Goal: Information Seeking & Learning: Learn about a topic

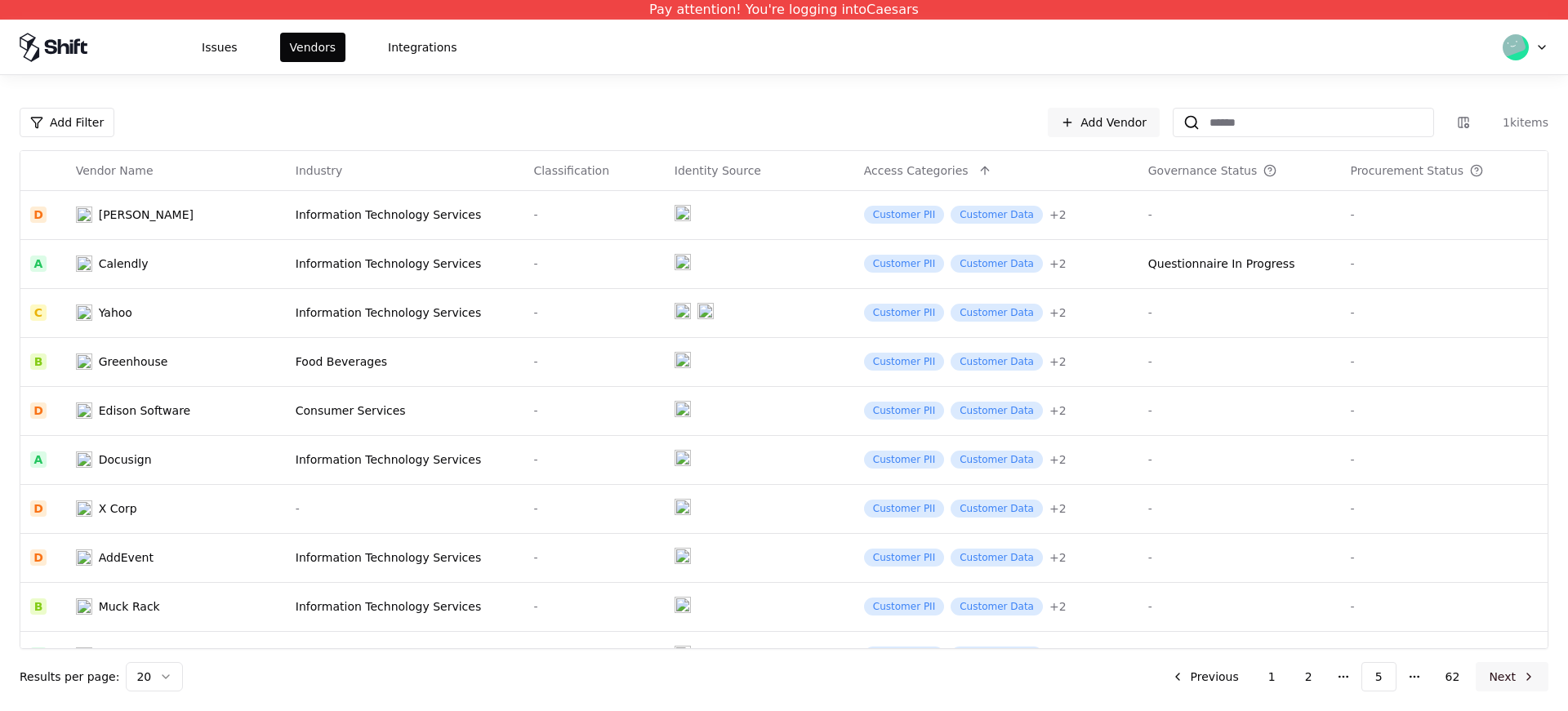
click at [1513, 682] on button "Next" at bounding box center [1512, 677] width 73 height 29
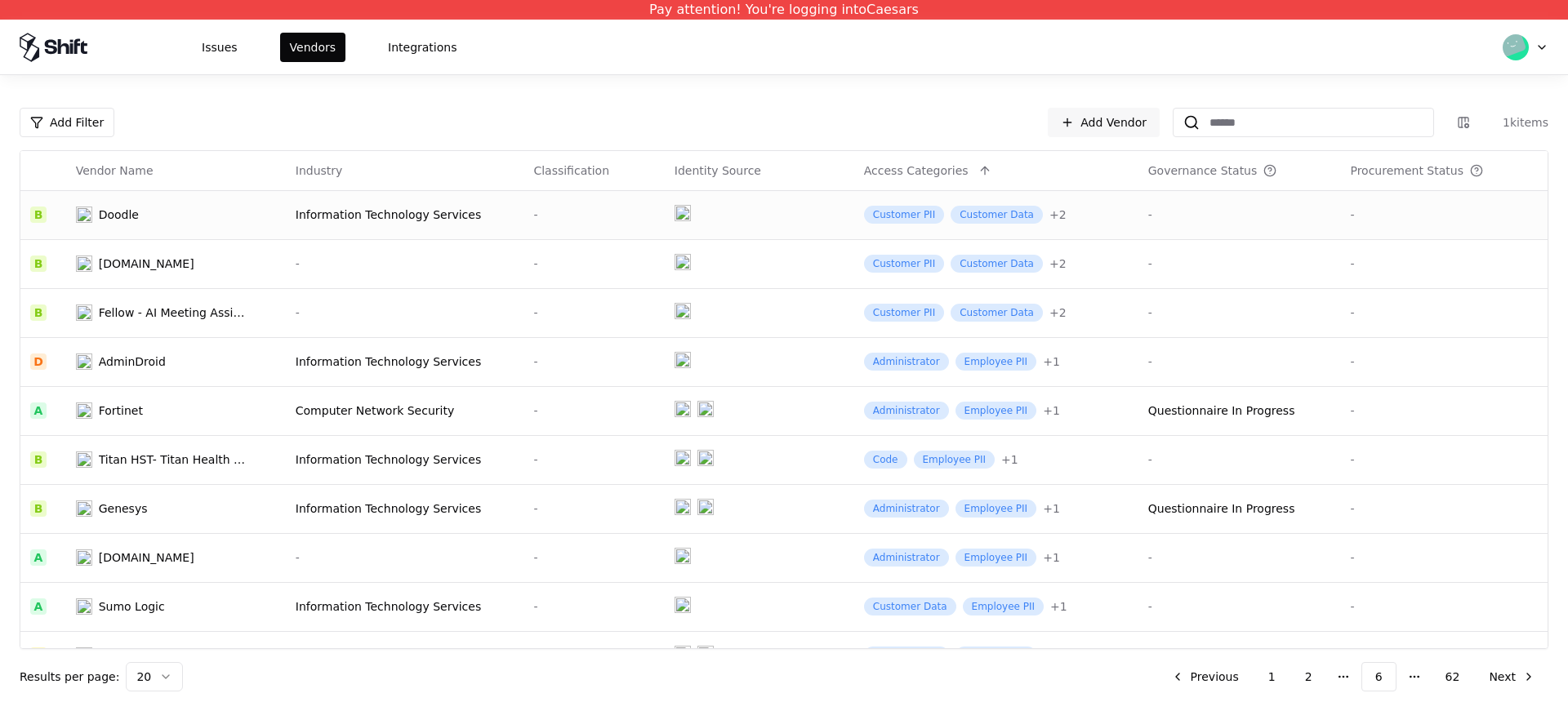
click at [164, 218] on div "Doodle" at bounding box center [161, 214] width 170 height 16
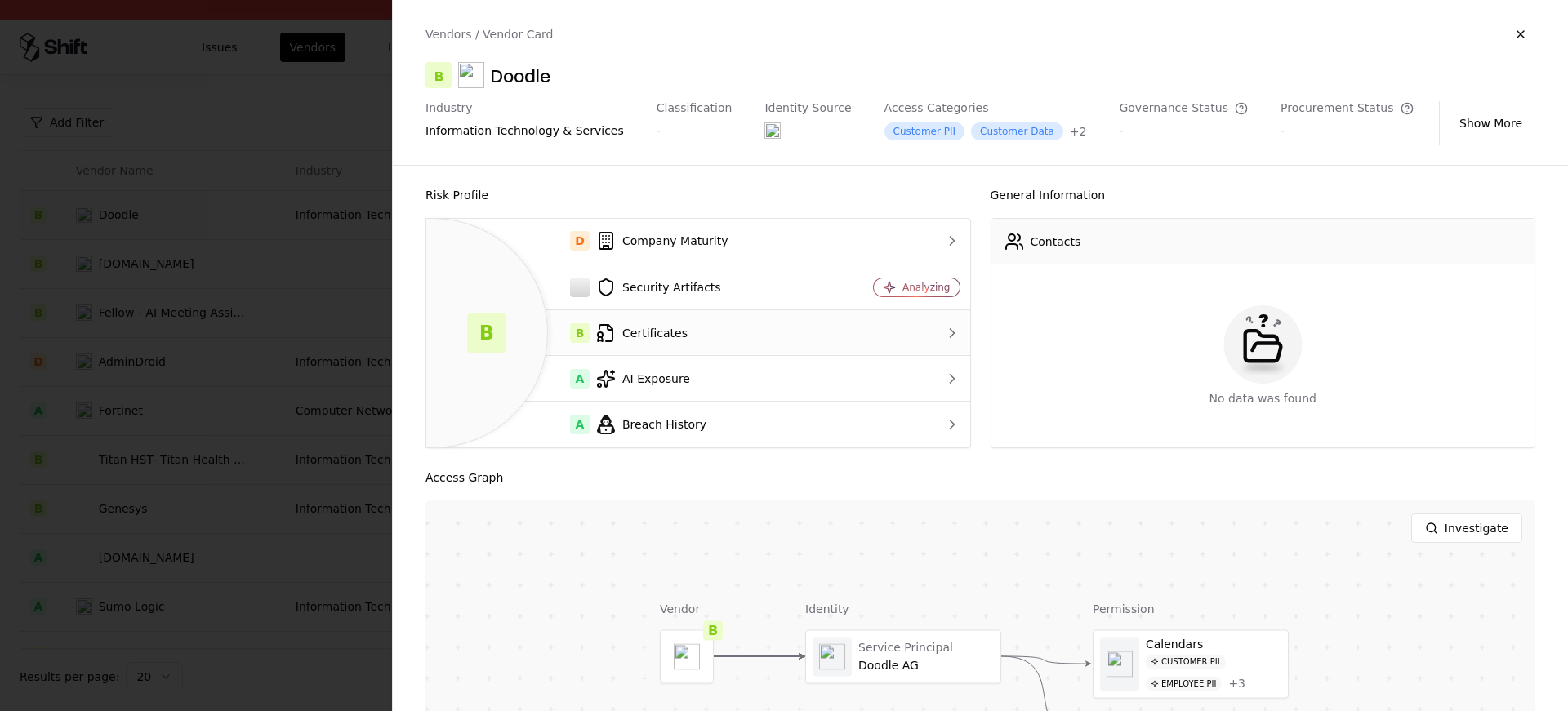
scroll to position [217, 0]
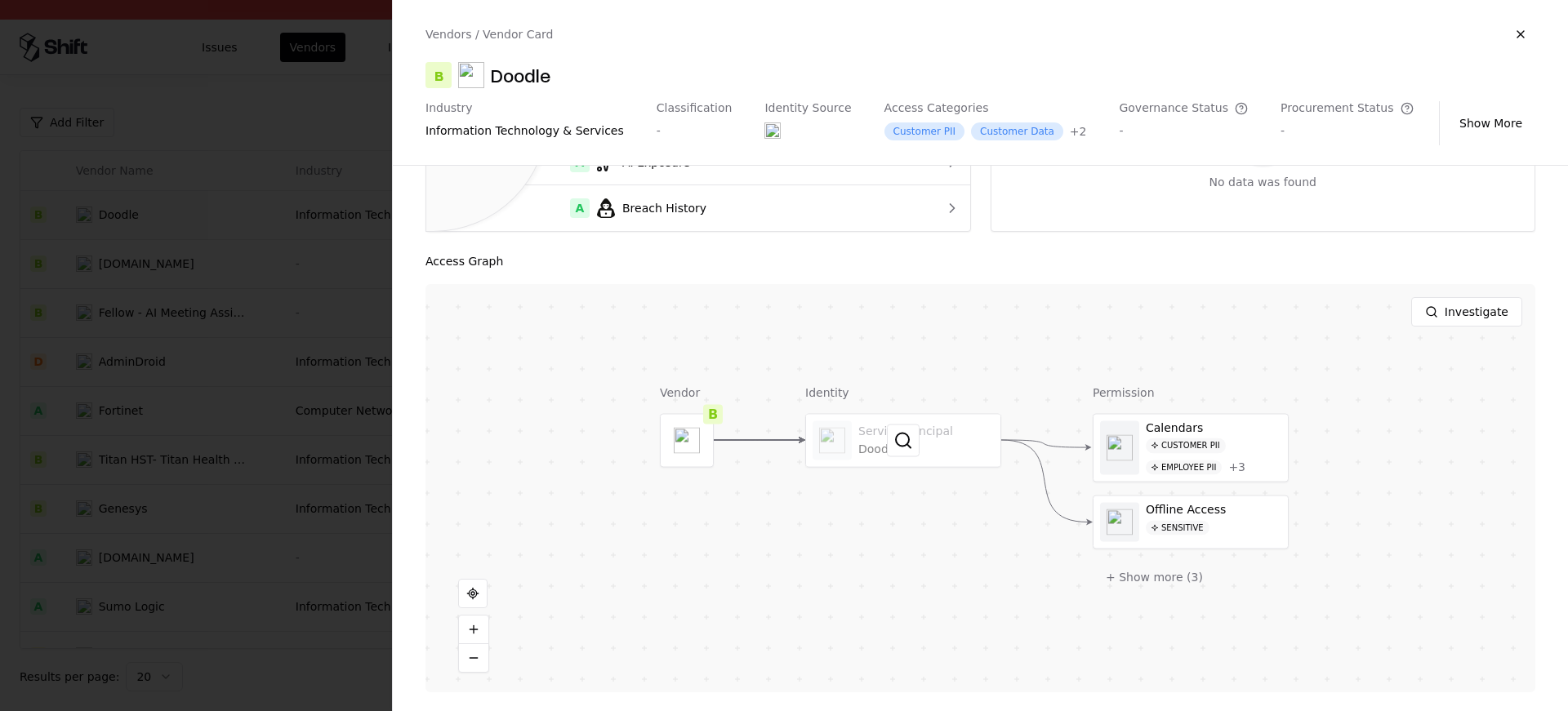
click at [827, 449] on div at bounding box center [903, 440] width 194 height 53
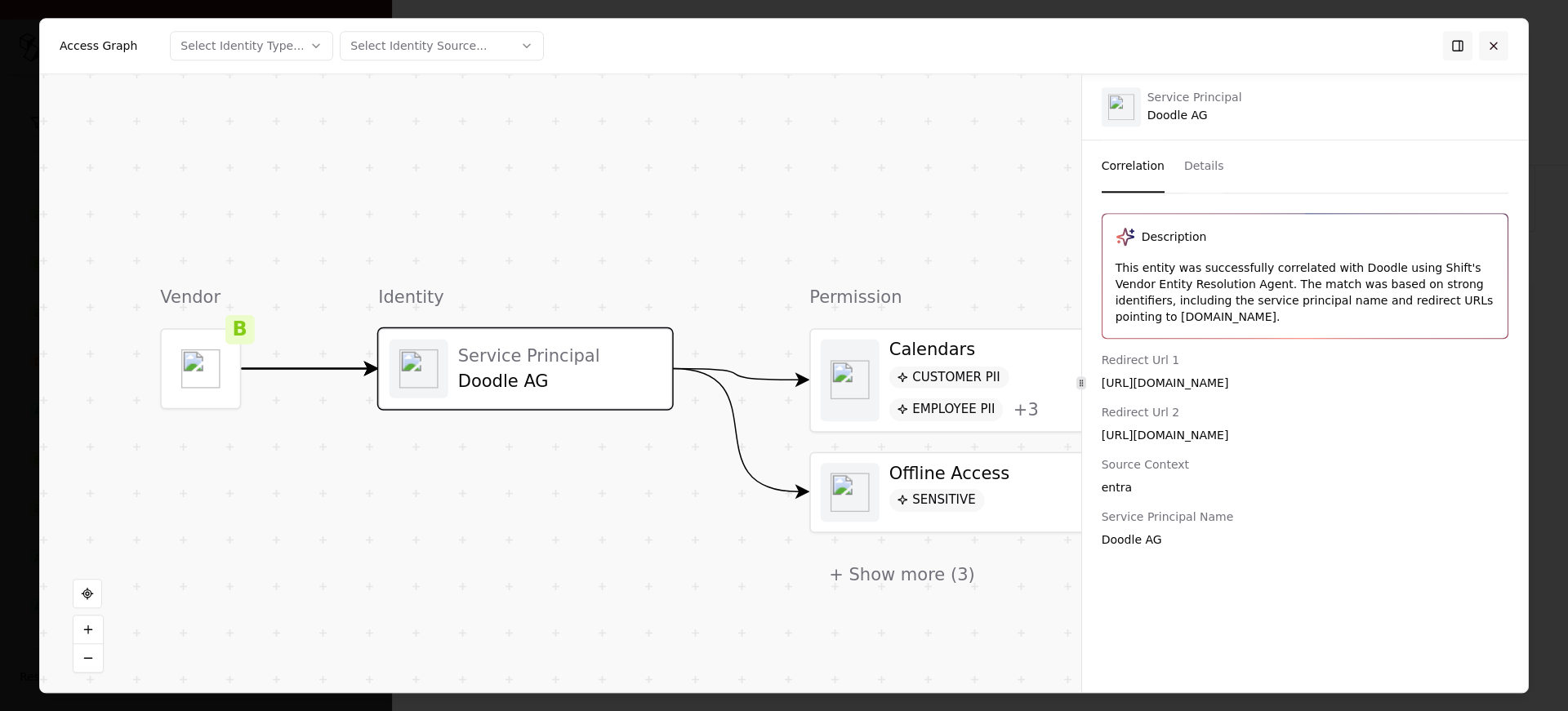
click at [1495, 45] on button at bounding box center [1494, 46] width 29 height 29
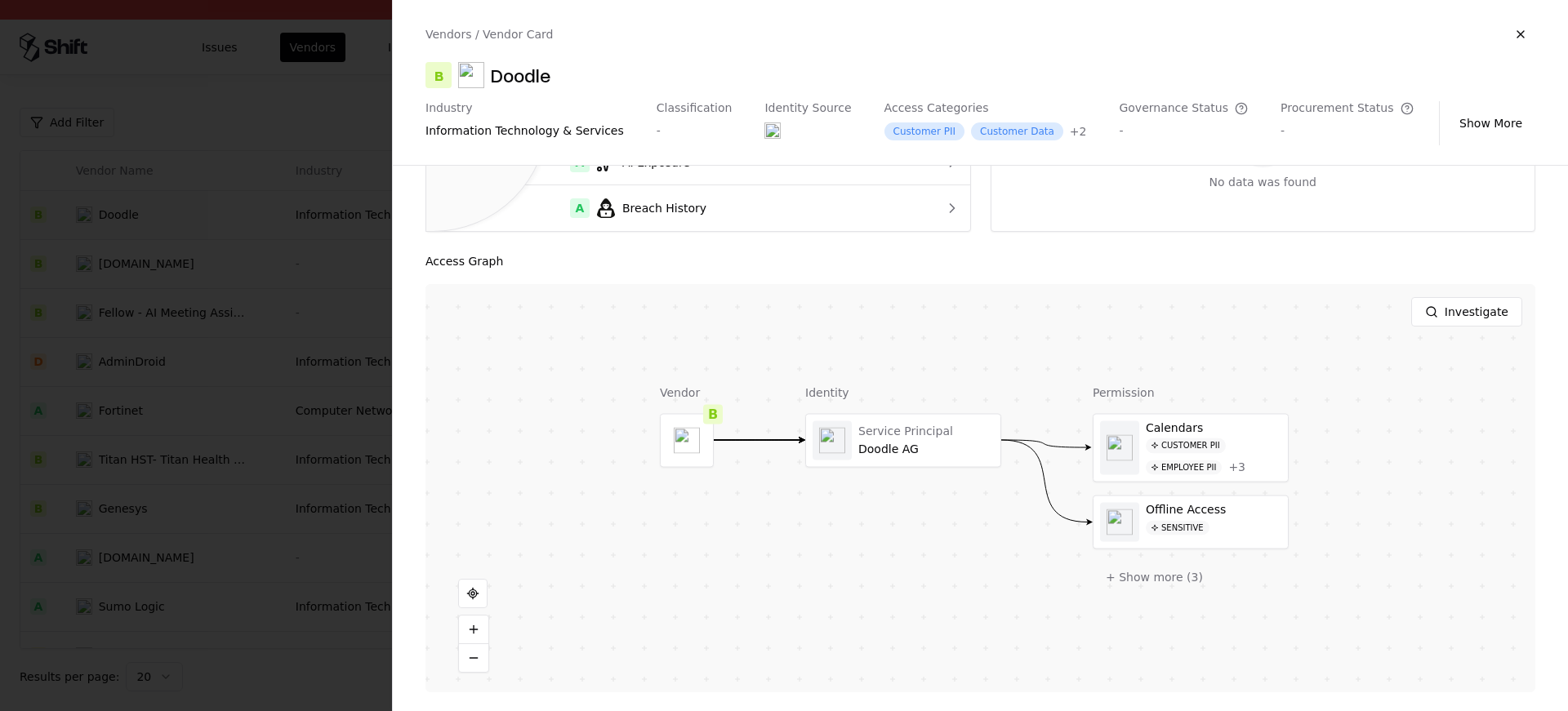
click at [285, 440] on div at bounding box center [784, 355] width 1568 height 711
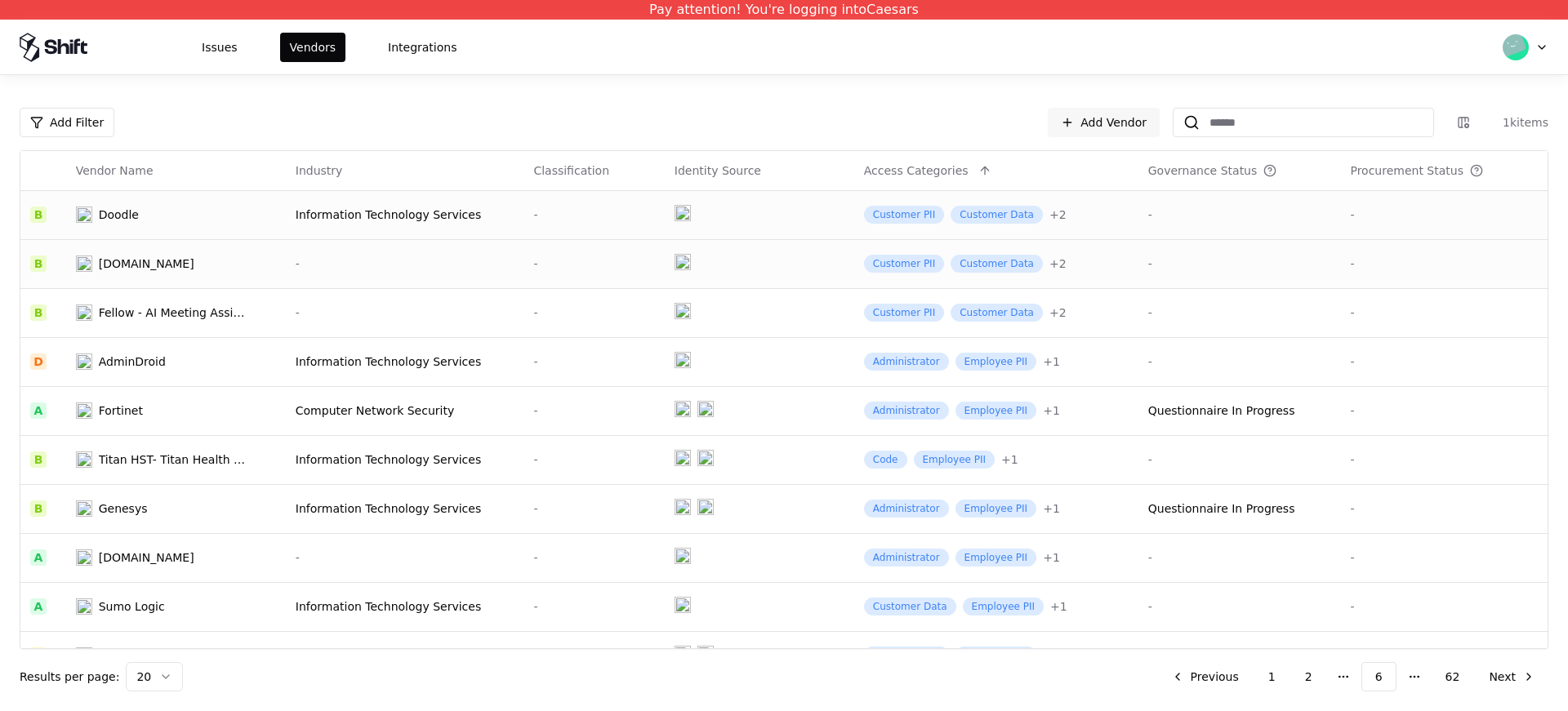
click at [131, 265] on div "Connectedpdf.com" at bounding box center [146, 263] width 96 height 16
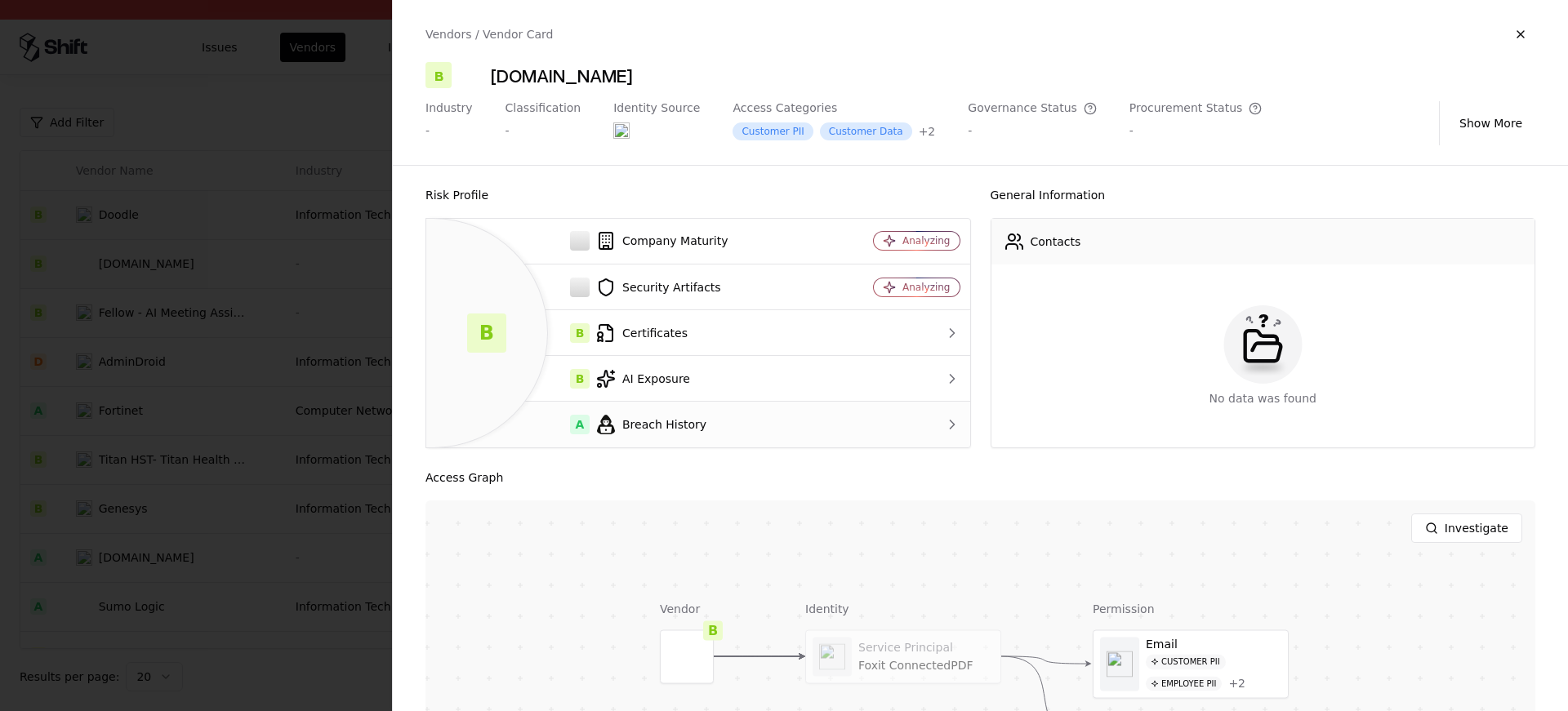
scroll to position [51, 0]
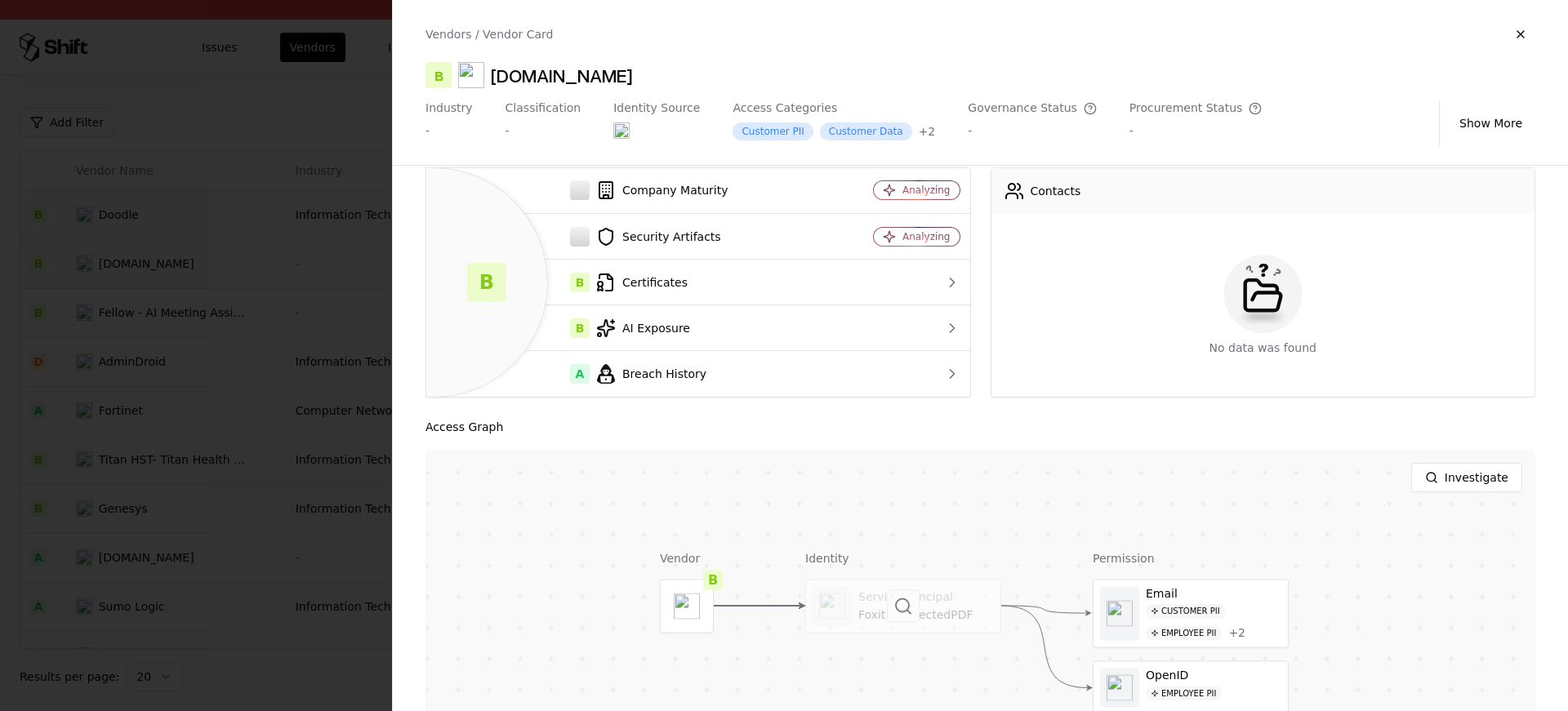
click at [886, 591] on div at bounding box center [903, 606] width 194 height 53
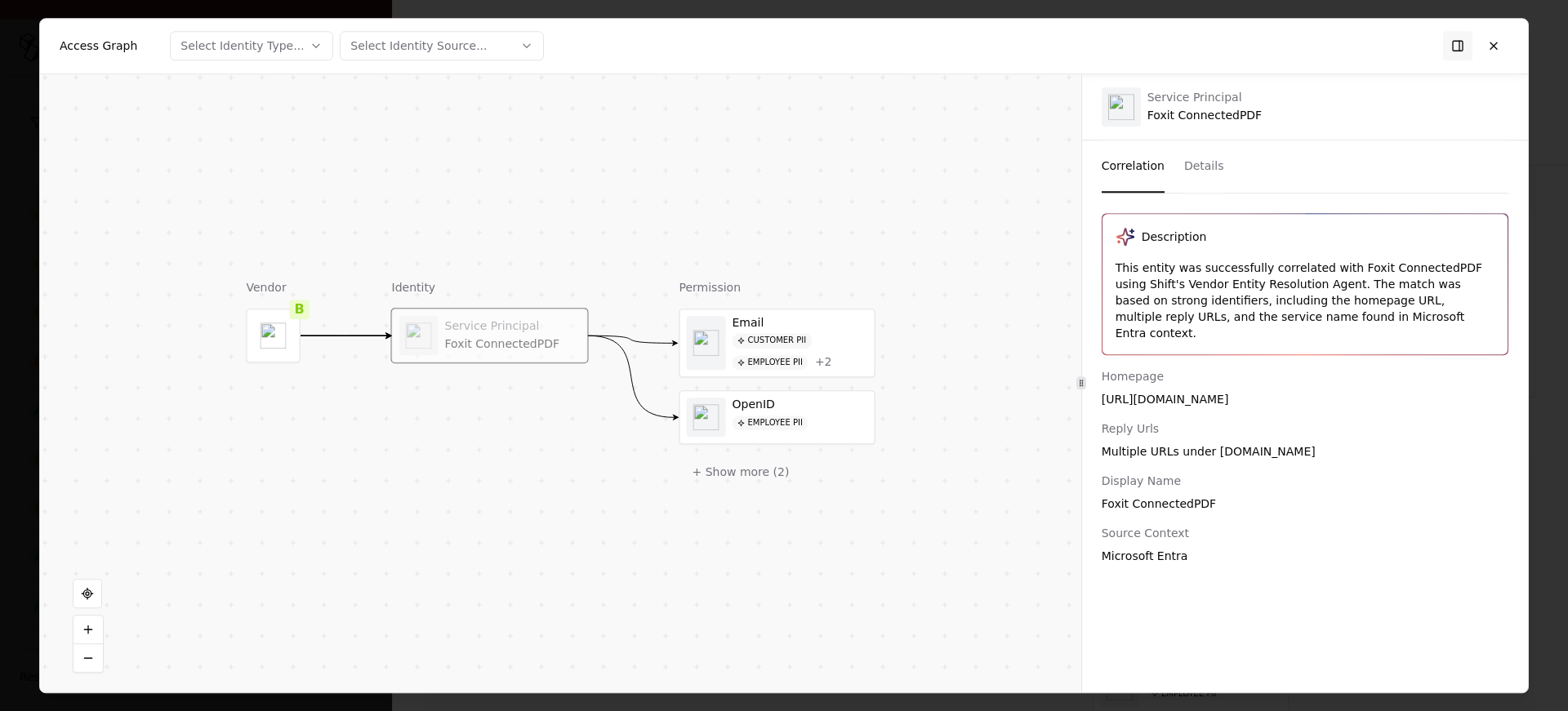
click at [456, 346] on div "Foxit ConnectedPDF" at bounding box center [512, 344] width 136 height 15
click at [1353, 276] on div "This entity was successfully correlated with Foxit ConnectedPDF using Shift's V…" at bounding box center [1305, 301] width 379 height 82
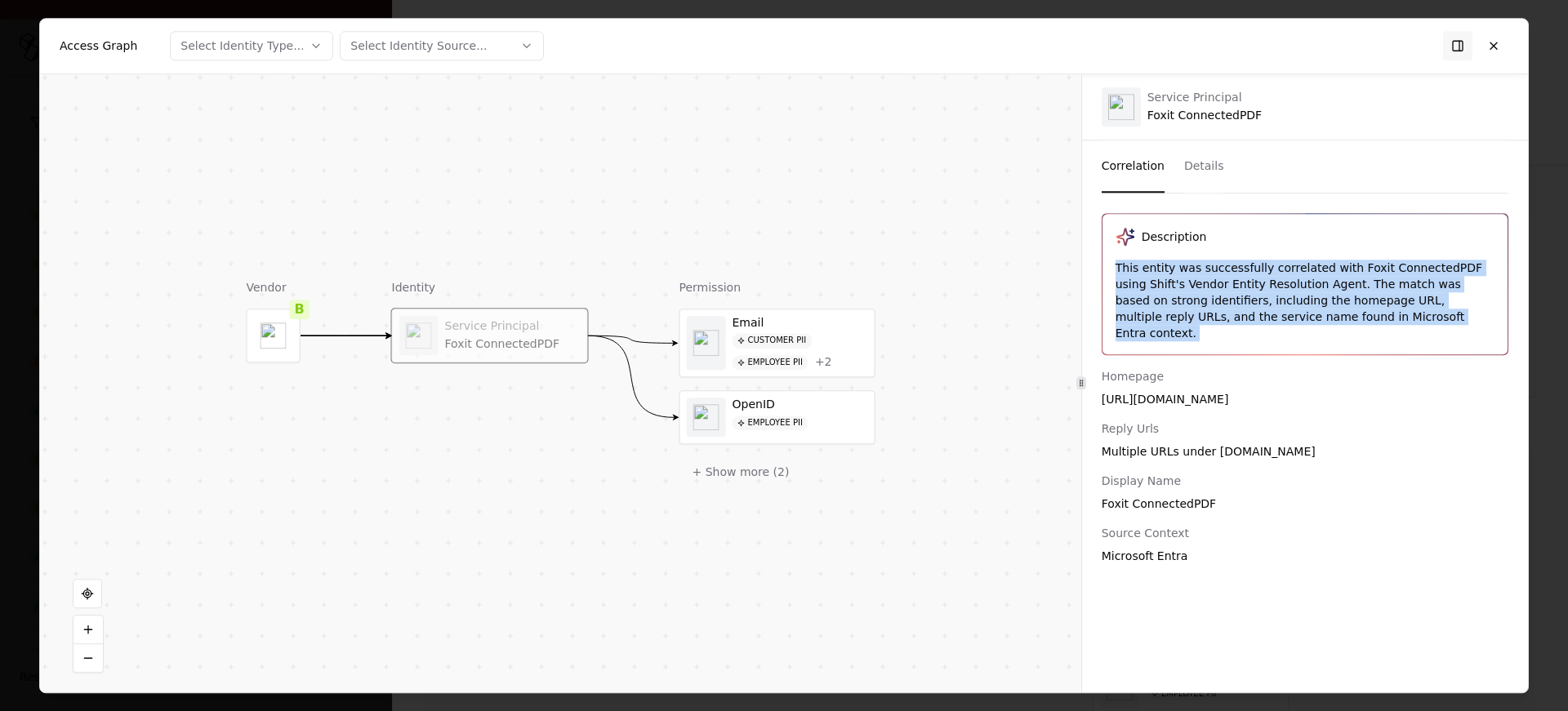
click at [1353, 276] on div "This entity was successfully correlated with Foxit ConnectedPDF using Shift's V…" at bounding box center [1305, 301] width 379 height 82
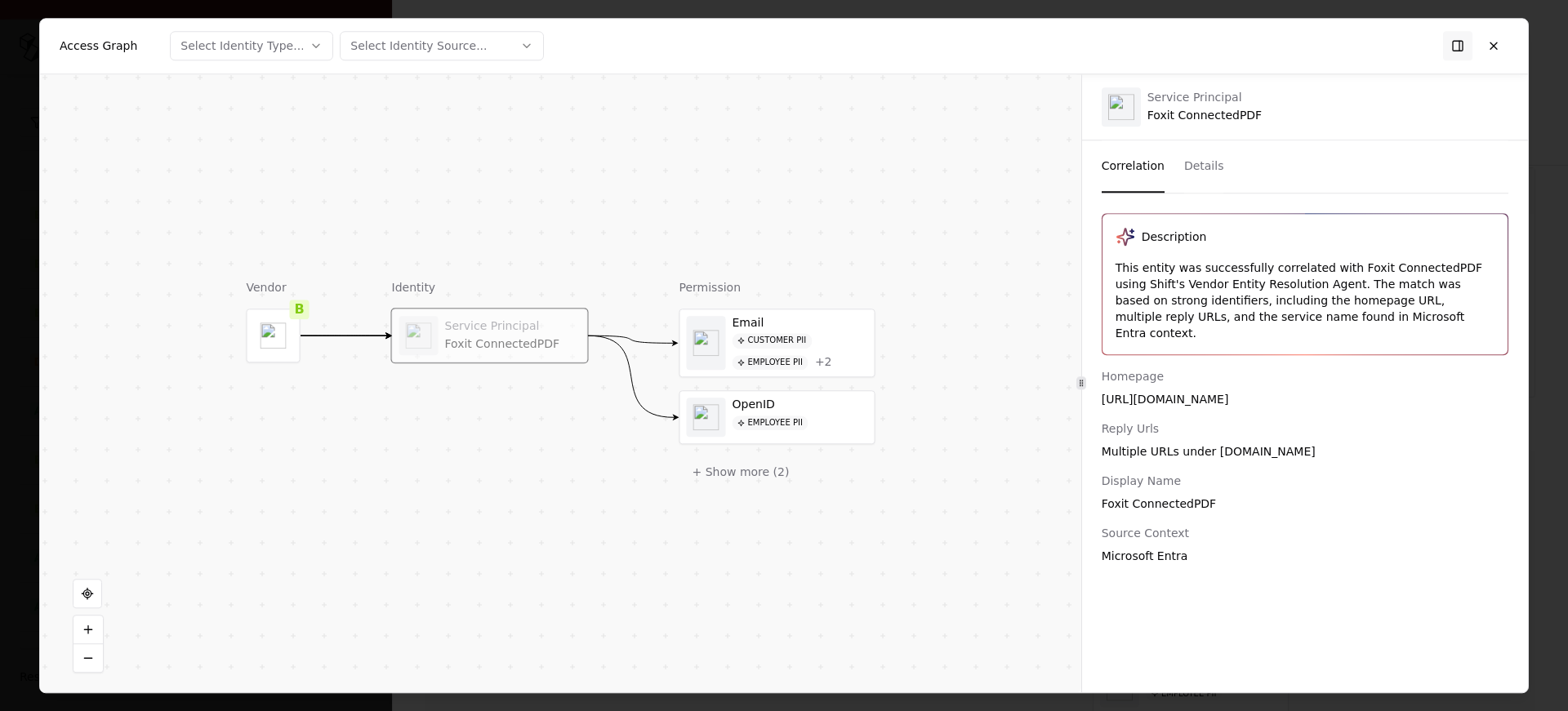
click at [1273, 421] on div "Reply Urls" at bounding box center [1305, 429] width 407 height 16
click at [1238, 443] on div "Multiple URLs under connectedpdf.com" at bounding box center [1305, 451] width 407 height 16
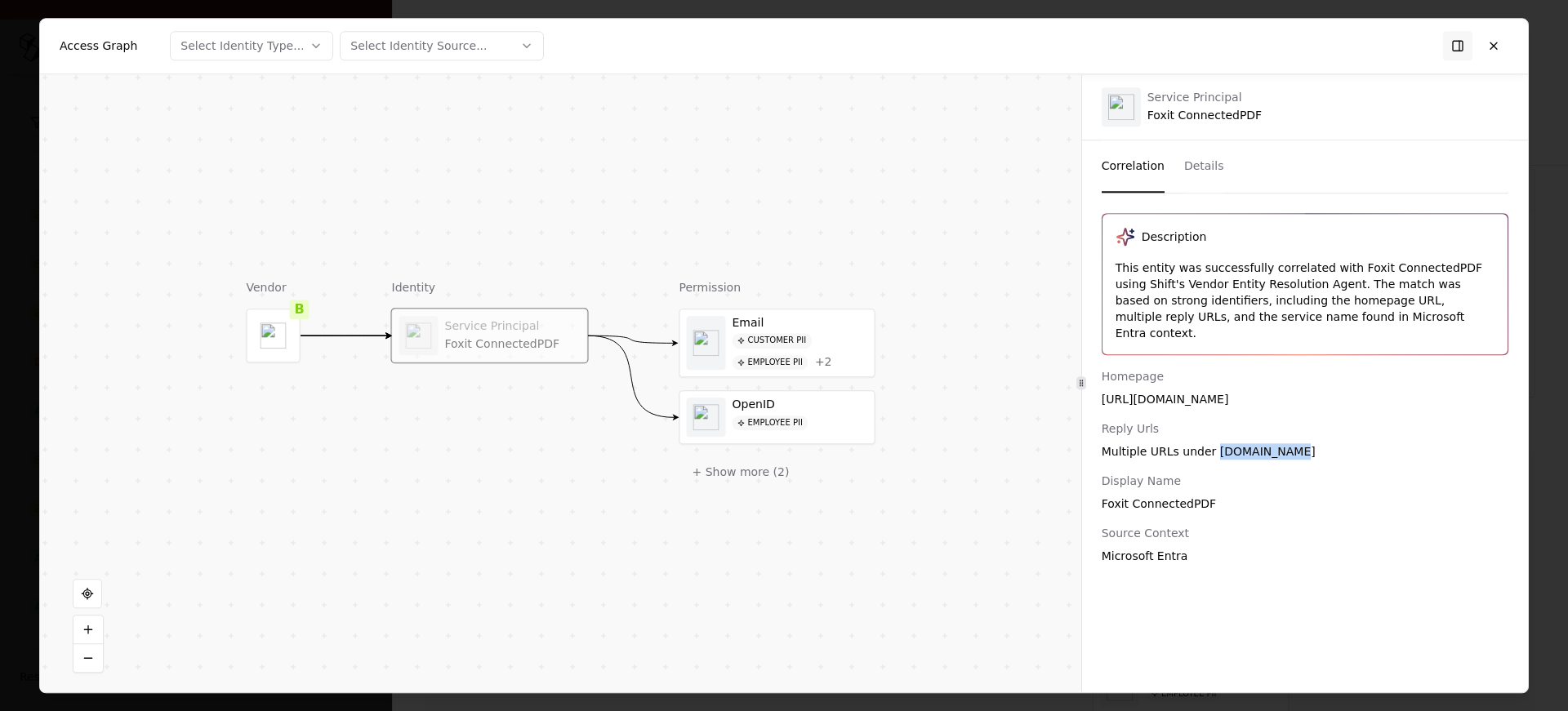
click at [1238, 443] on div "Multiple URLs under connectedpdf.com" at bounding box center [1305, 451] width 407 height 16
click at [1160, 558] on div "Description This entity was successfully correlated with Foxit ConnectedPDF usi…" at bounding box center [1305, 443] width 446 height 460
click at [1205, 290] on div "This entity was successfully correlated with Foxit ConnectedPDF using Shift's V…" at bounding box center [1305, 301] width 379 height 82
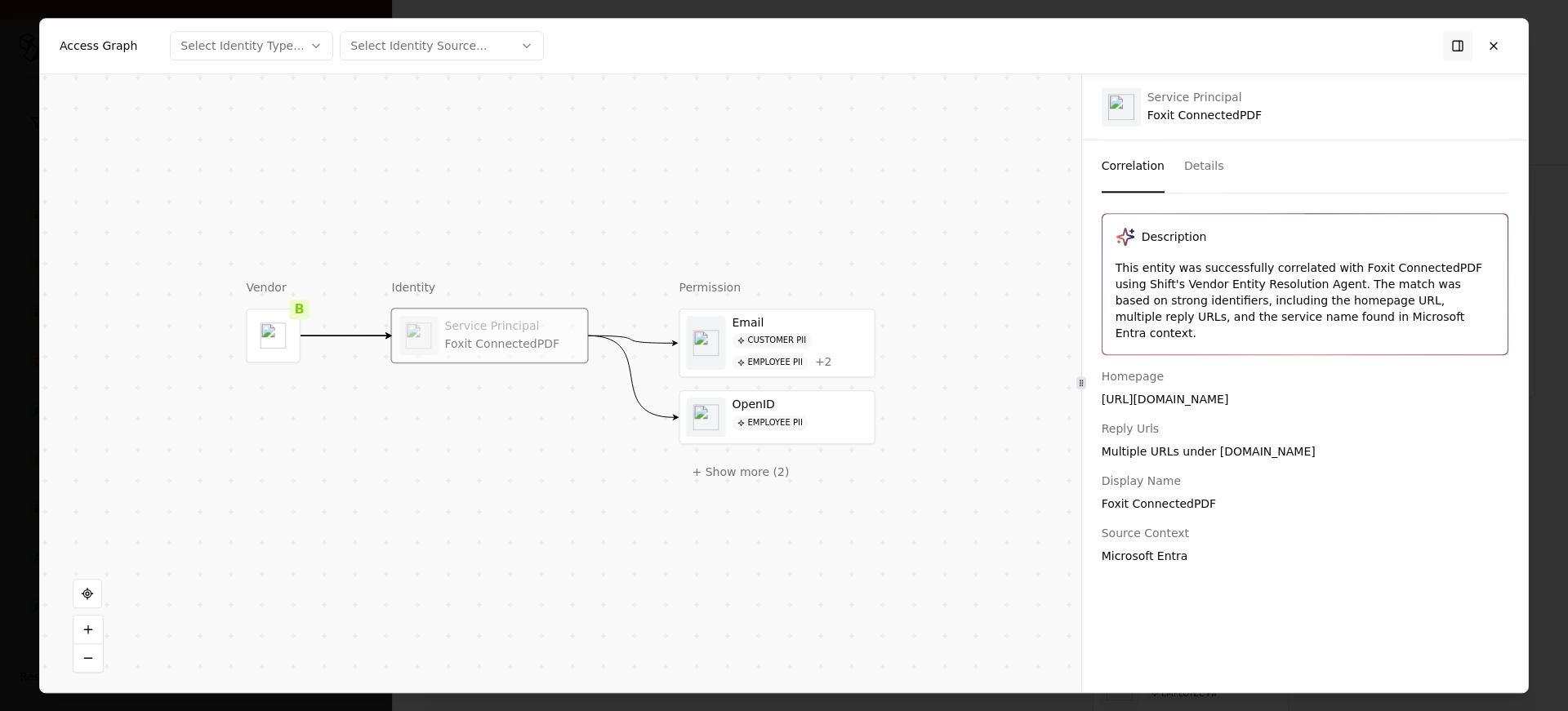
click at [1205, 290] on div "This entity was successfully correlated with Foxit ConnectedPDF using Shift's V…" at bounding box center [1305, 301] width 379 height 82
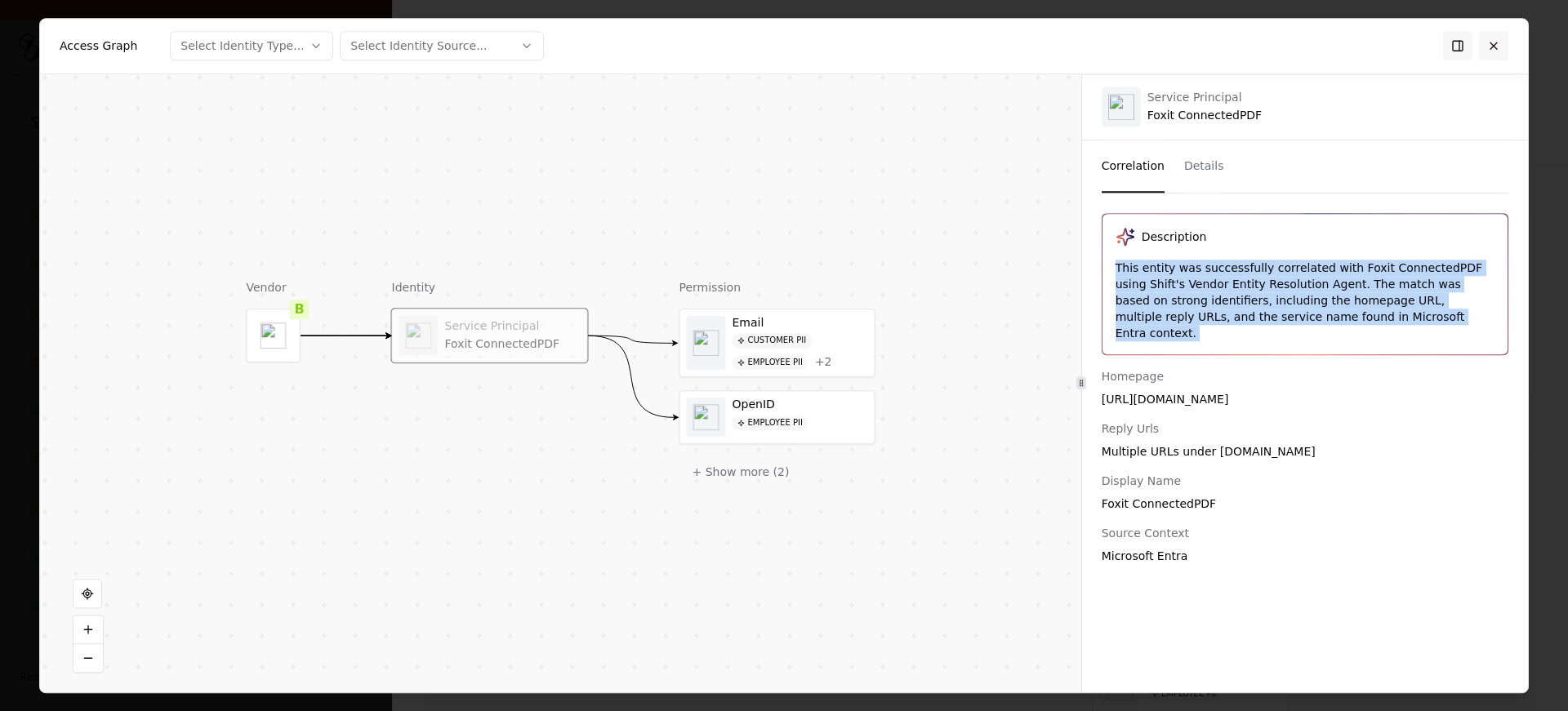
click at [1495, 37] on button at bounding box center [1494, 46] width 29 height 29
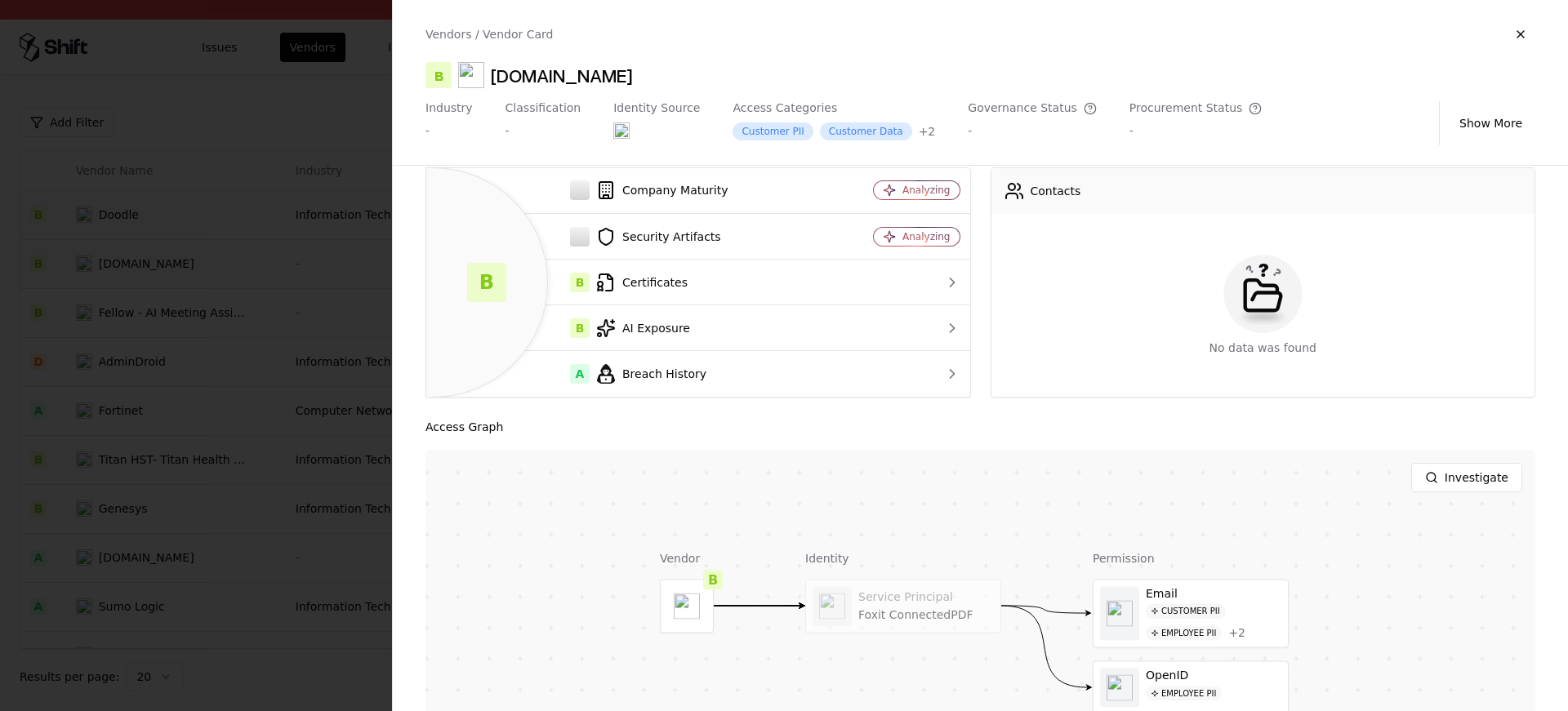
click at [316, 407] on div at bounding box center [784, 355] width 1568 height 711
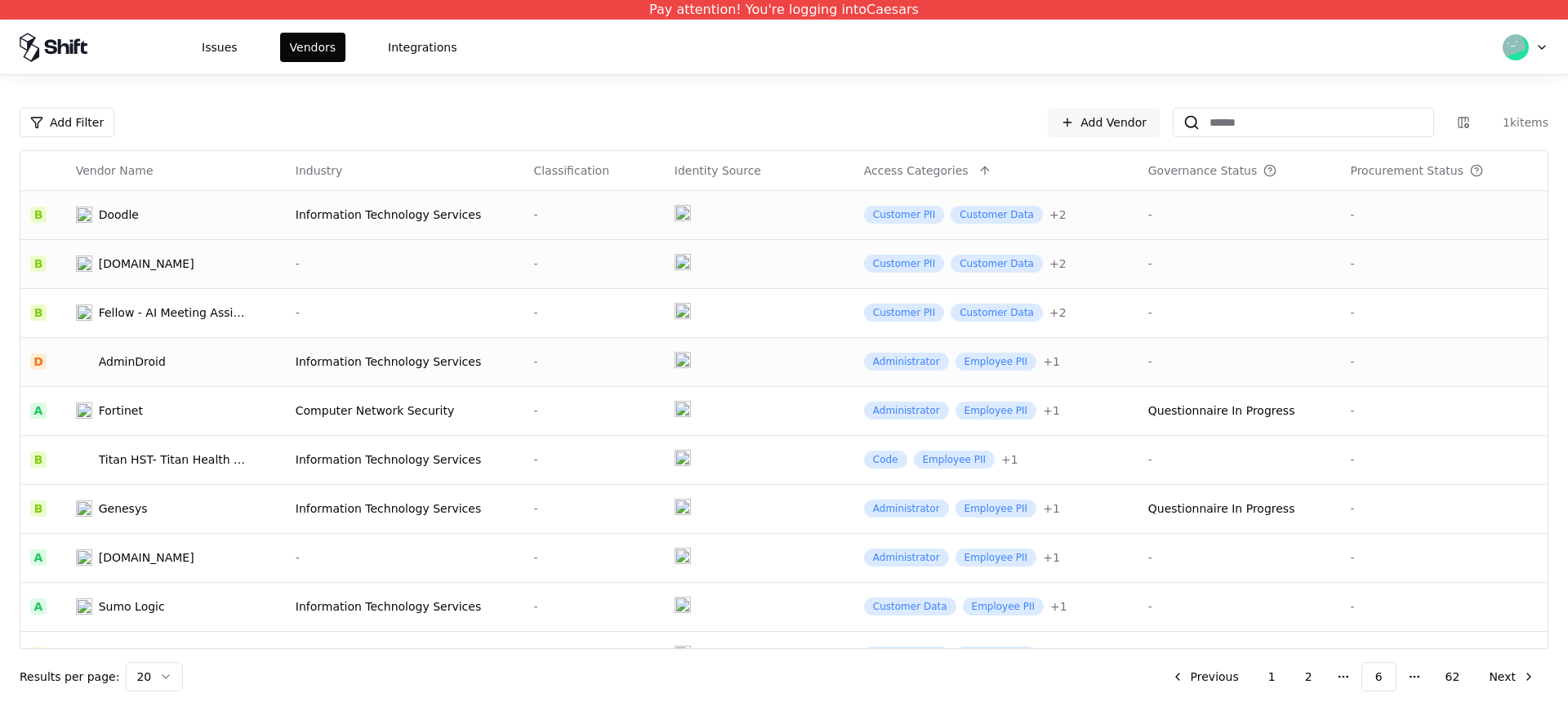
click at [155, 368] on div "AdminDroid" at bounding box center [132, 361] width 67 height 16
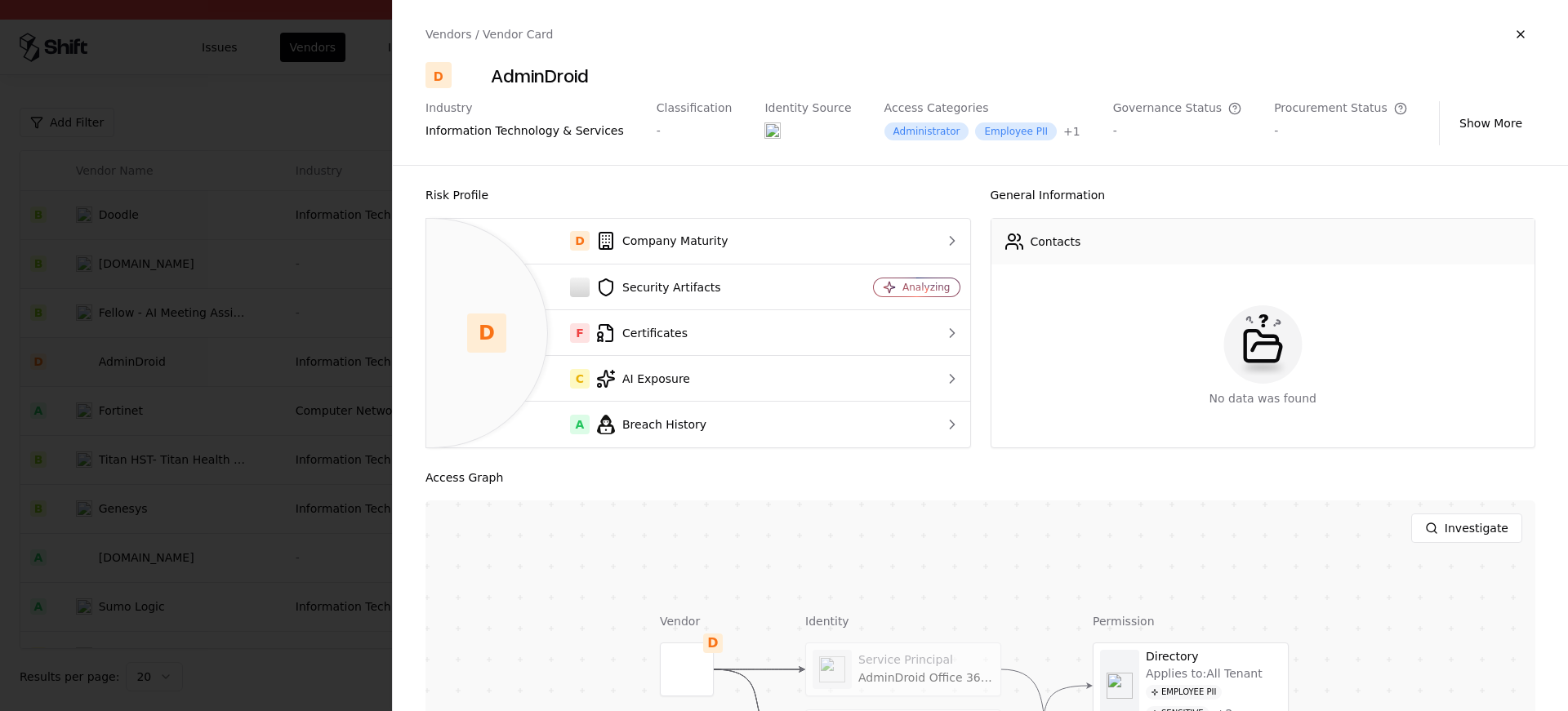
scroll to position [217, 0]
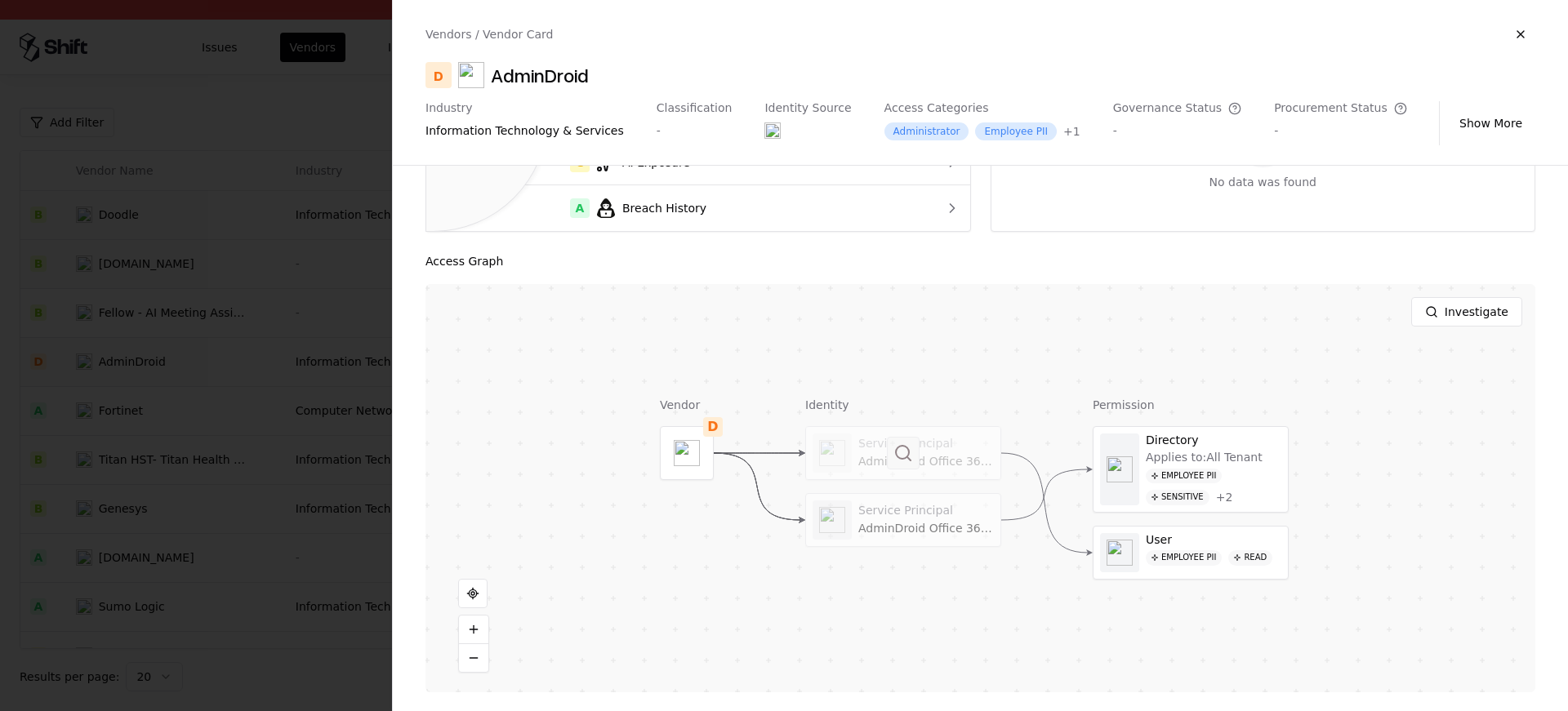
click at [892, 451] on button at bounding box center [904, 454] width 33 height 33
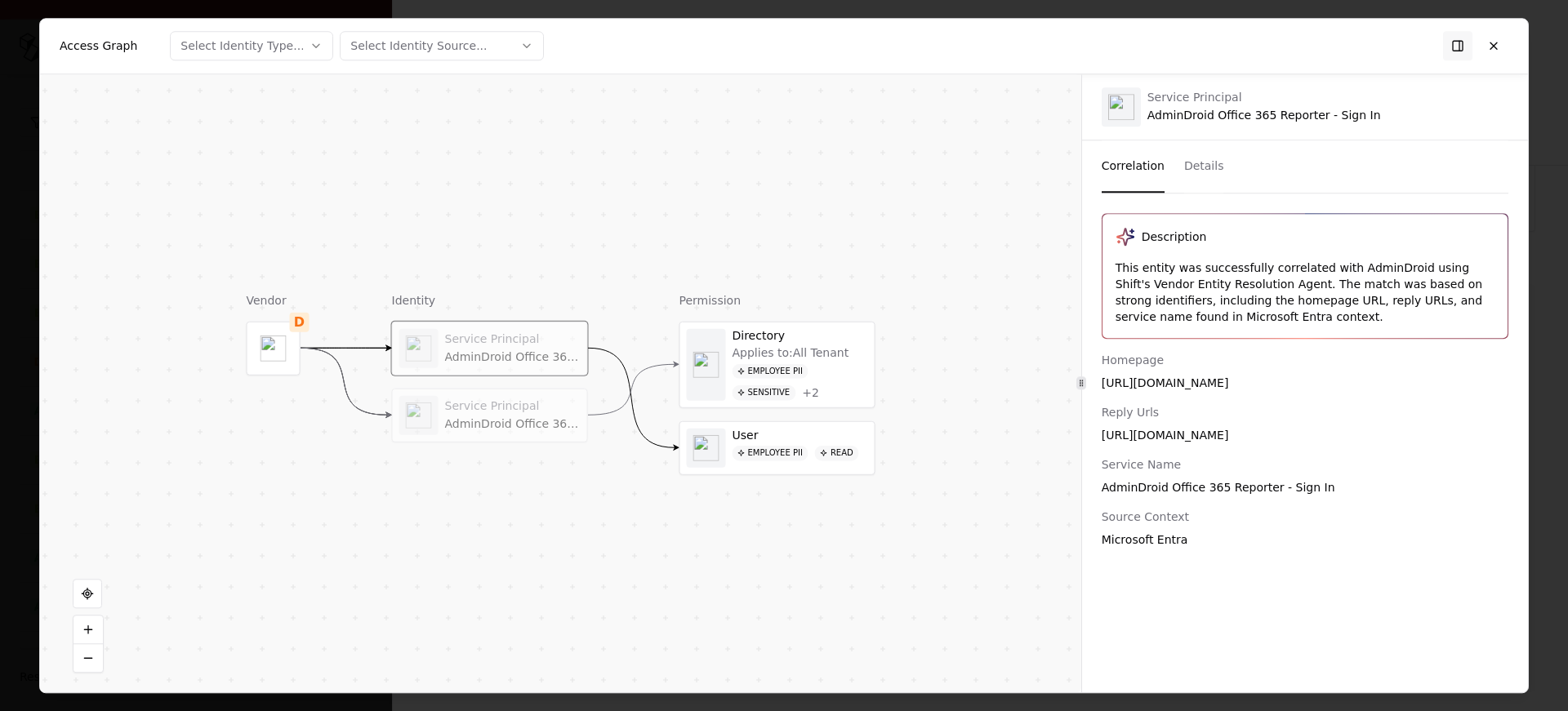
click at [1355, 253] on div "Description This entity was successfully correlated with AdminDroid using Shift…" at bounding box center [1305, 276] width 405 height 124
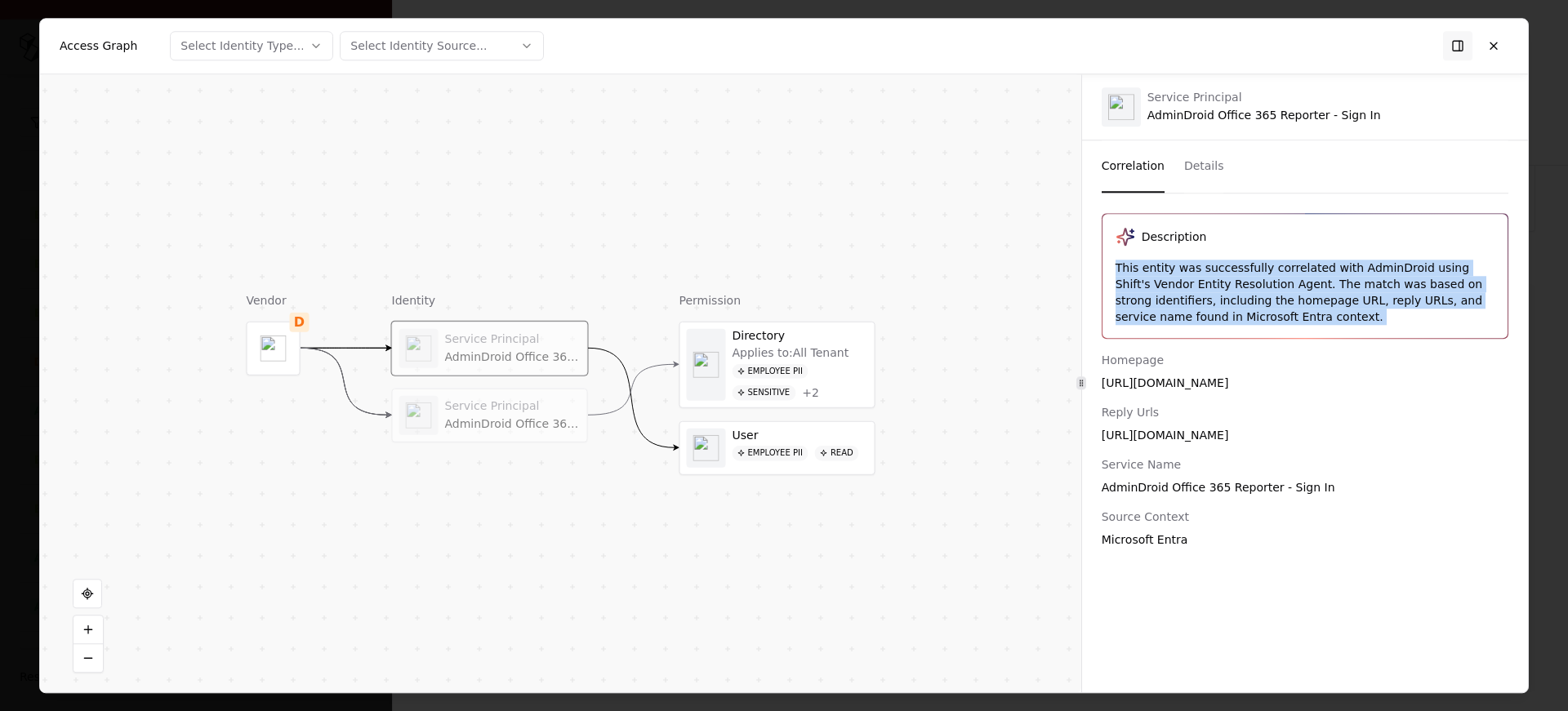
click at [1317, 282] on div "This entity was successfully correlated with AdminDroid using Shift's Vendor En…" at bounding box center [1305, 293] width 379 height 66
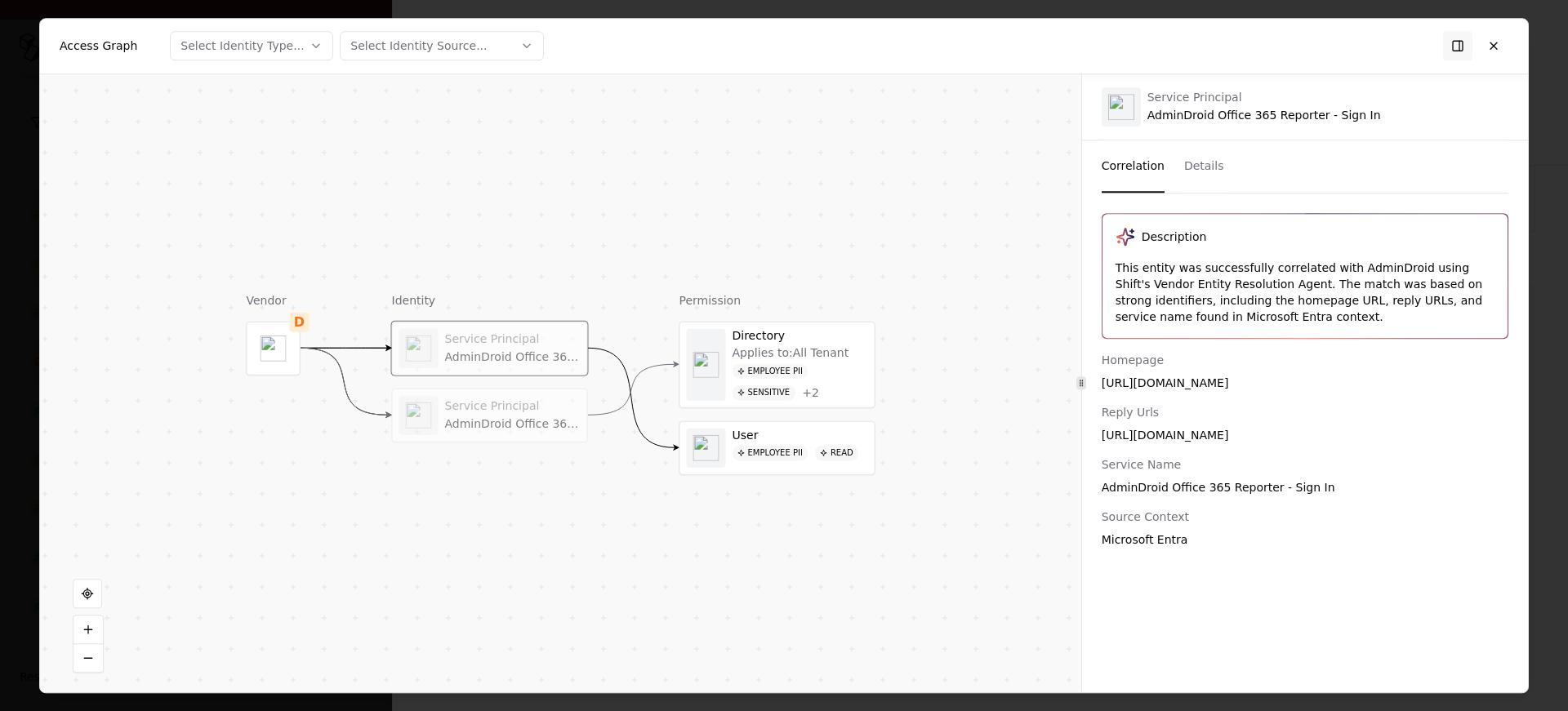
click at [1317, 282] on div "This entity was successfully correlated with AdminDroid using Shift's Vendor En…" at bounding box center [1305, 293] width 379 height 66
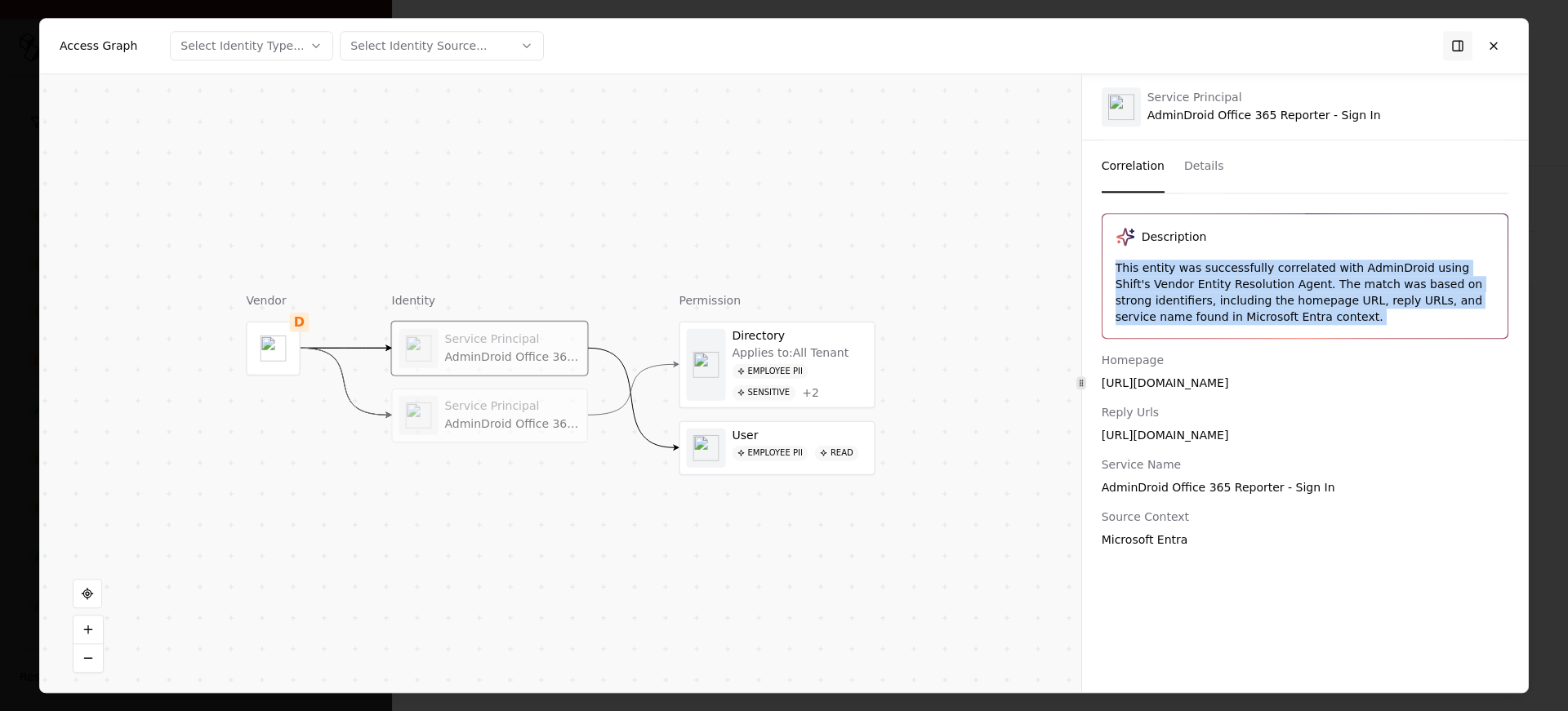
click at [1317, 282] on div "This entity was successfully correlated with AdminDroid using Shift's Vendor En…" at bounding box center [1305, 293] width 379 height 66
click at [1298, 288] on div "This entity was successfully correlated with AdminDroid using Shift's Vendor En…" at bounding box center [1305, 293] width 379 height 66
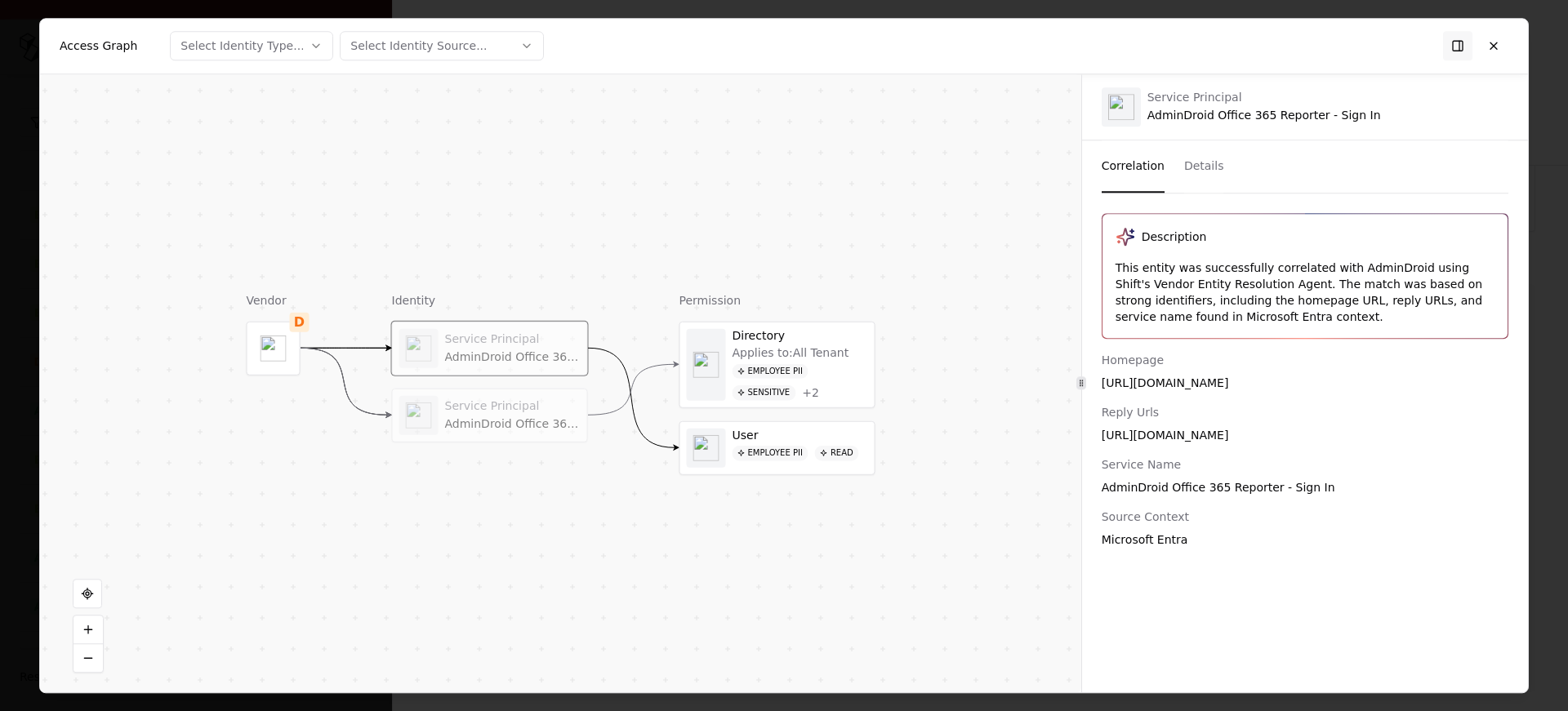
click at [1298, 288] on div "This entity was successfully correlated with AdminDroid using Shift's Vendor En…" at bounding box center [1305, 293] width 379 height 66
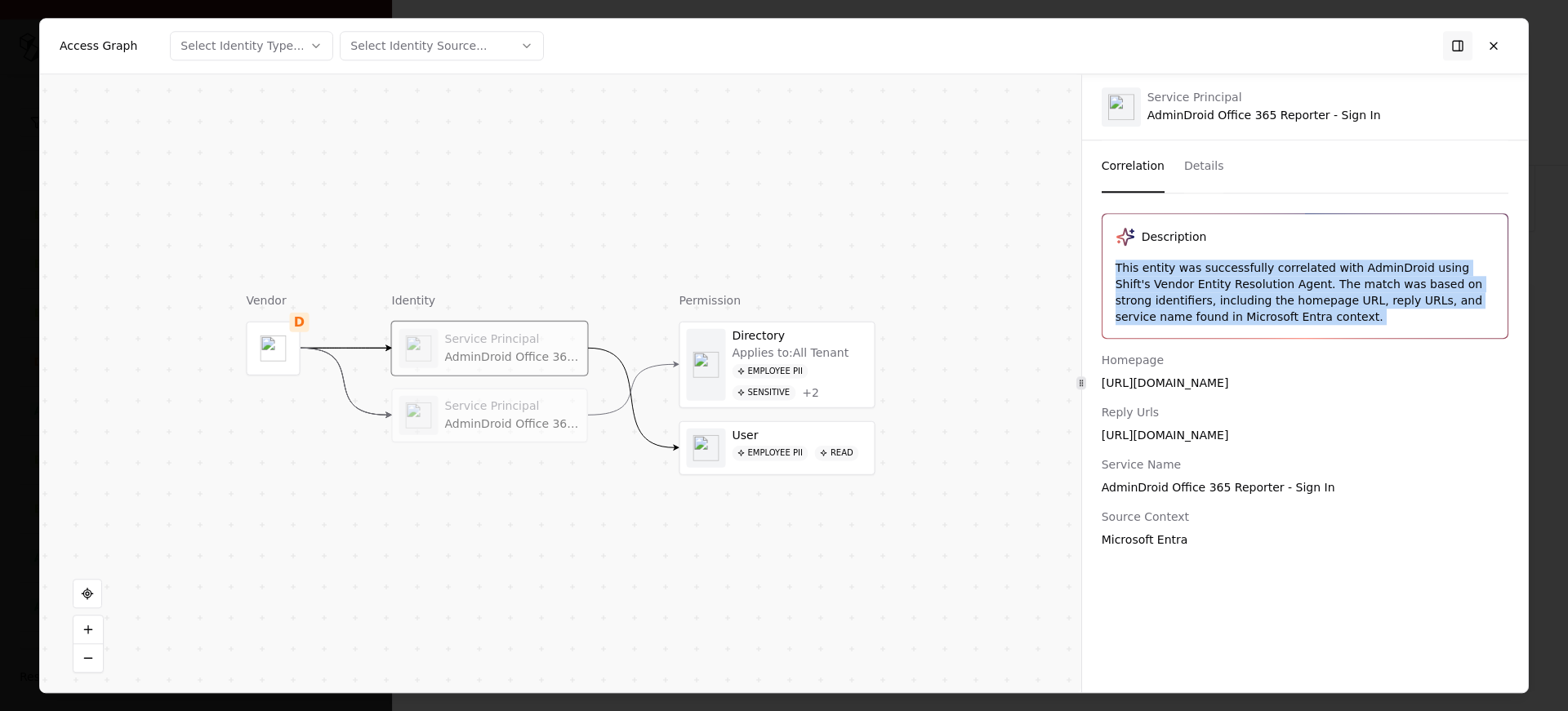
click at [1298, 288] on div "This entity was successfully correlated with AdminDroid using Shift's Vendor En…" at bounding box center [1305, 293] width 379 height 66
click at [1222, 452] on div "Homepage http://admindroid.com Reply Urls https://admindroid.com/auth/handler/ …" at bounding box center [1305, 449] width 407 height 196
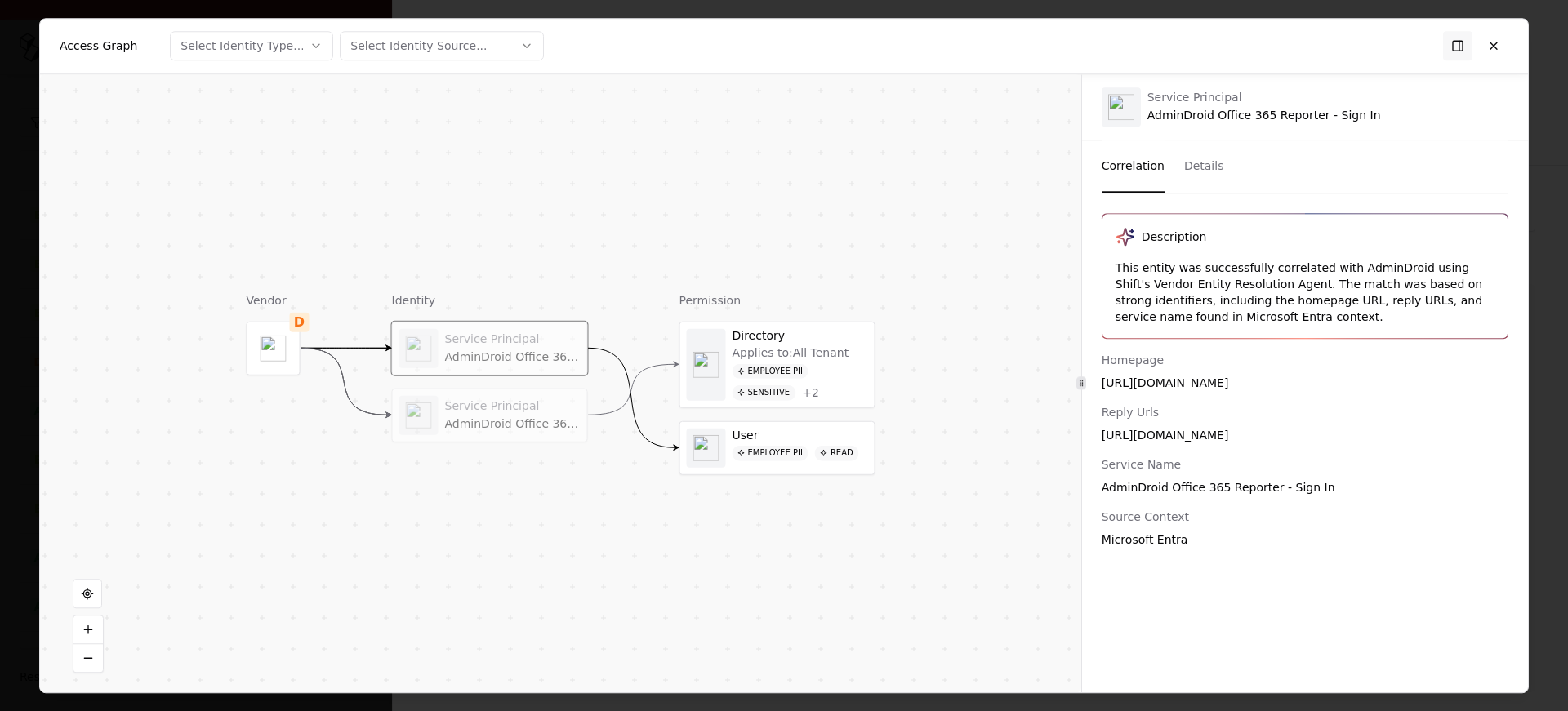
click at [542, 435] on div "Service Principal AdminDroid Office 365 Reporter" at bounding box center [490, 415] width 181 height 39
click at [1504, 350] on div "Description This entity was successfully correlated with AdminDroid using Shift…" at bounding box center [1305, 381] width 446 height 335
click at [1495, 44] on button at bounding box center [1494, 46] width 29 height 29
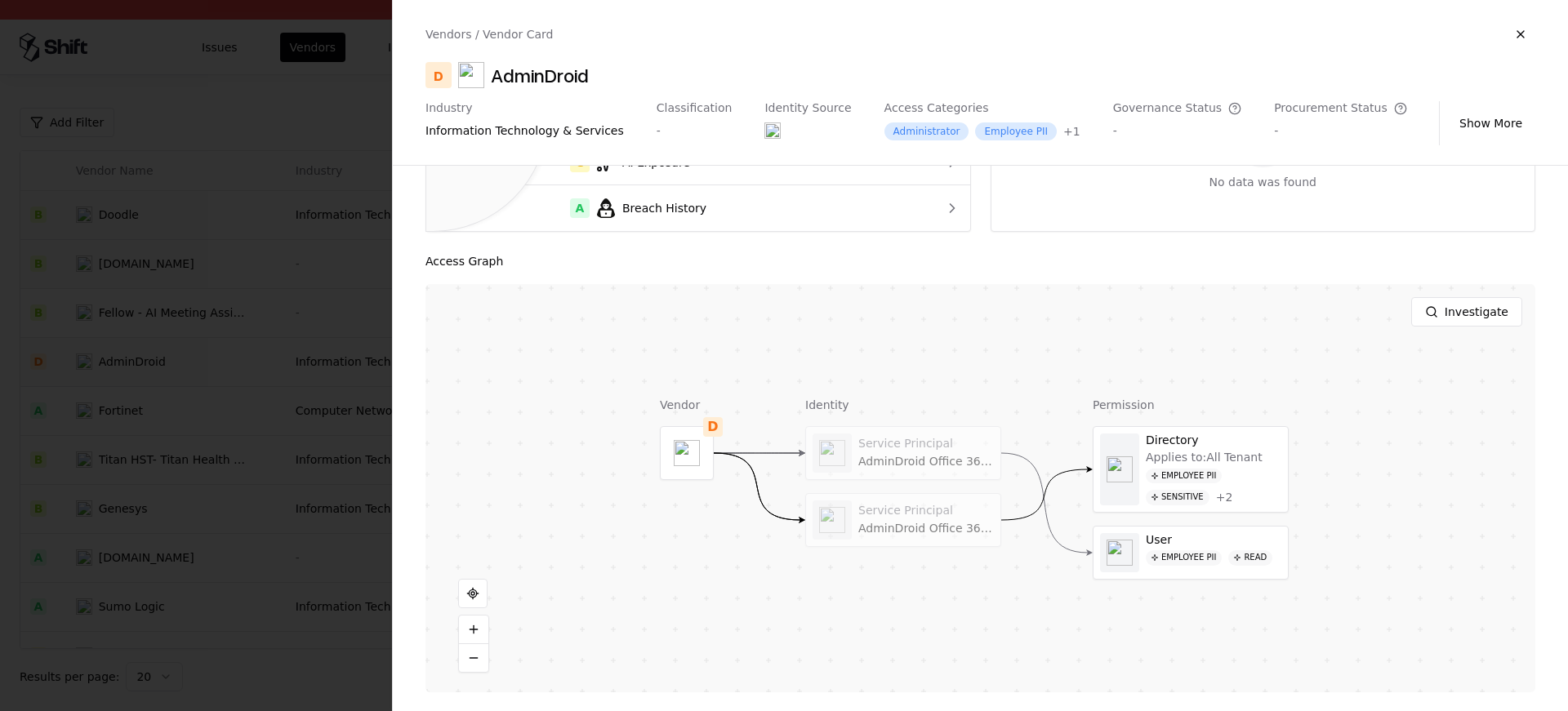
click at [179, 492] on div at bounding box center [784, 355] width 1568 height 711
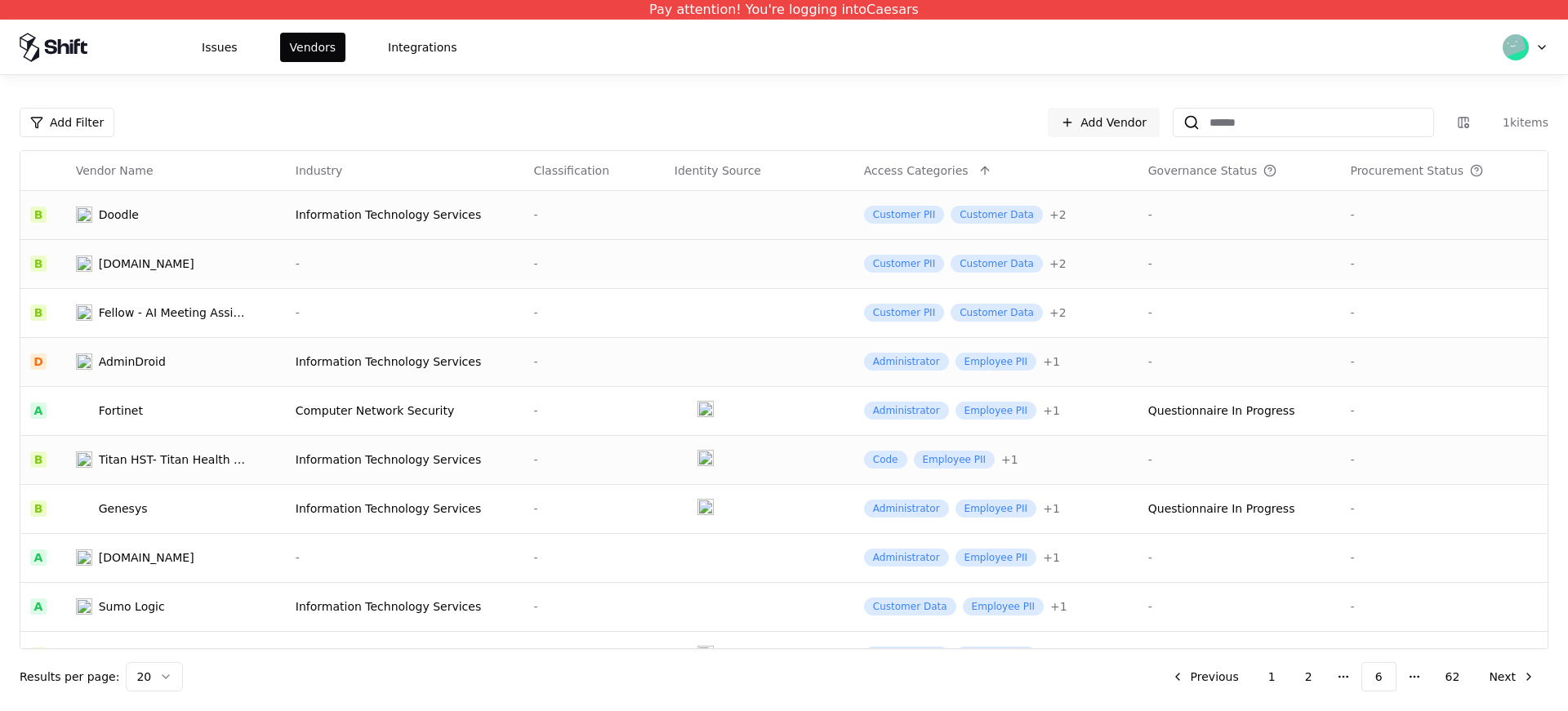
click at [149, 471] on td "Titan HST- Titan Health & Security Technologies, Inc." at bounding box center [176, 460] width 219 height 49
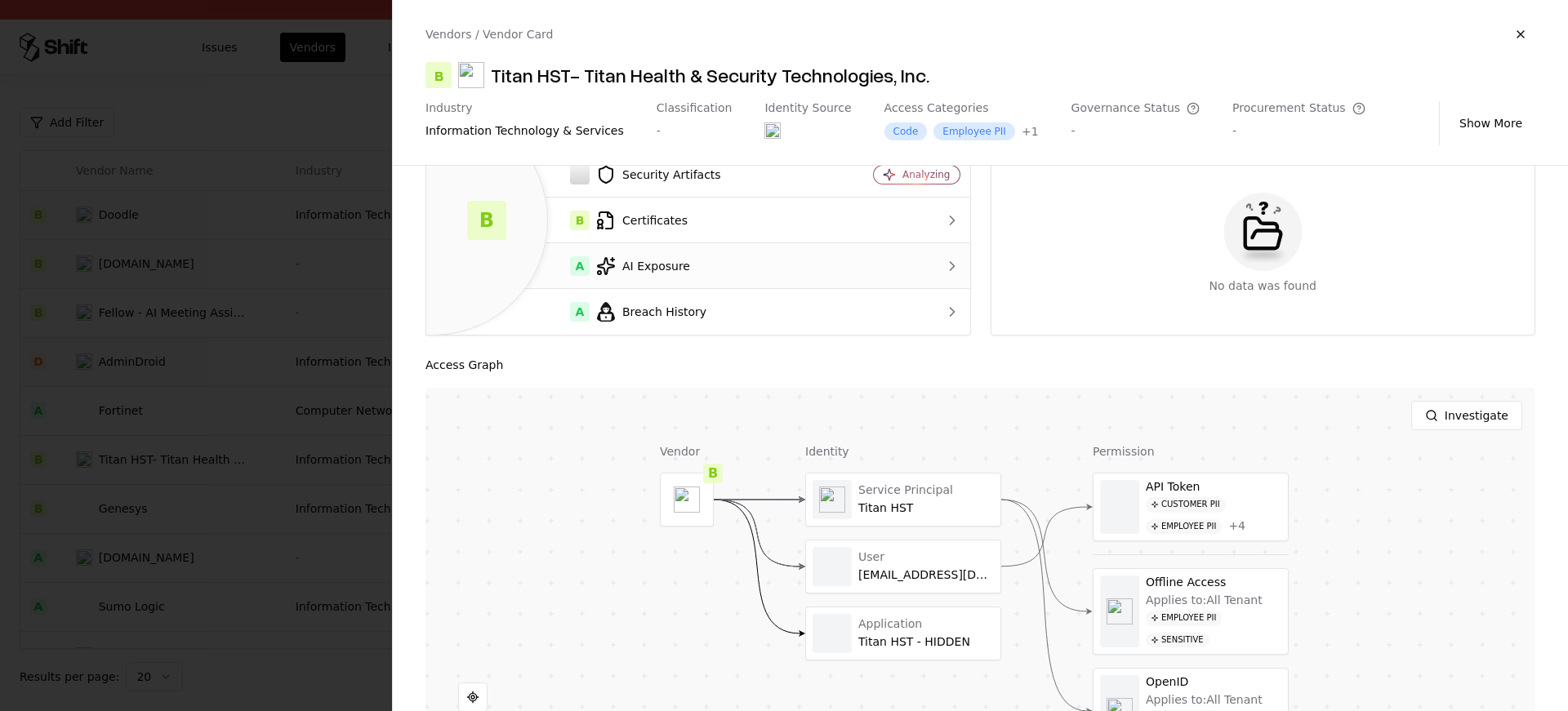
scroll to position [175, 0]
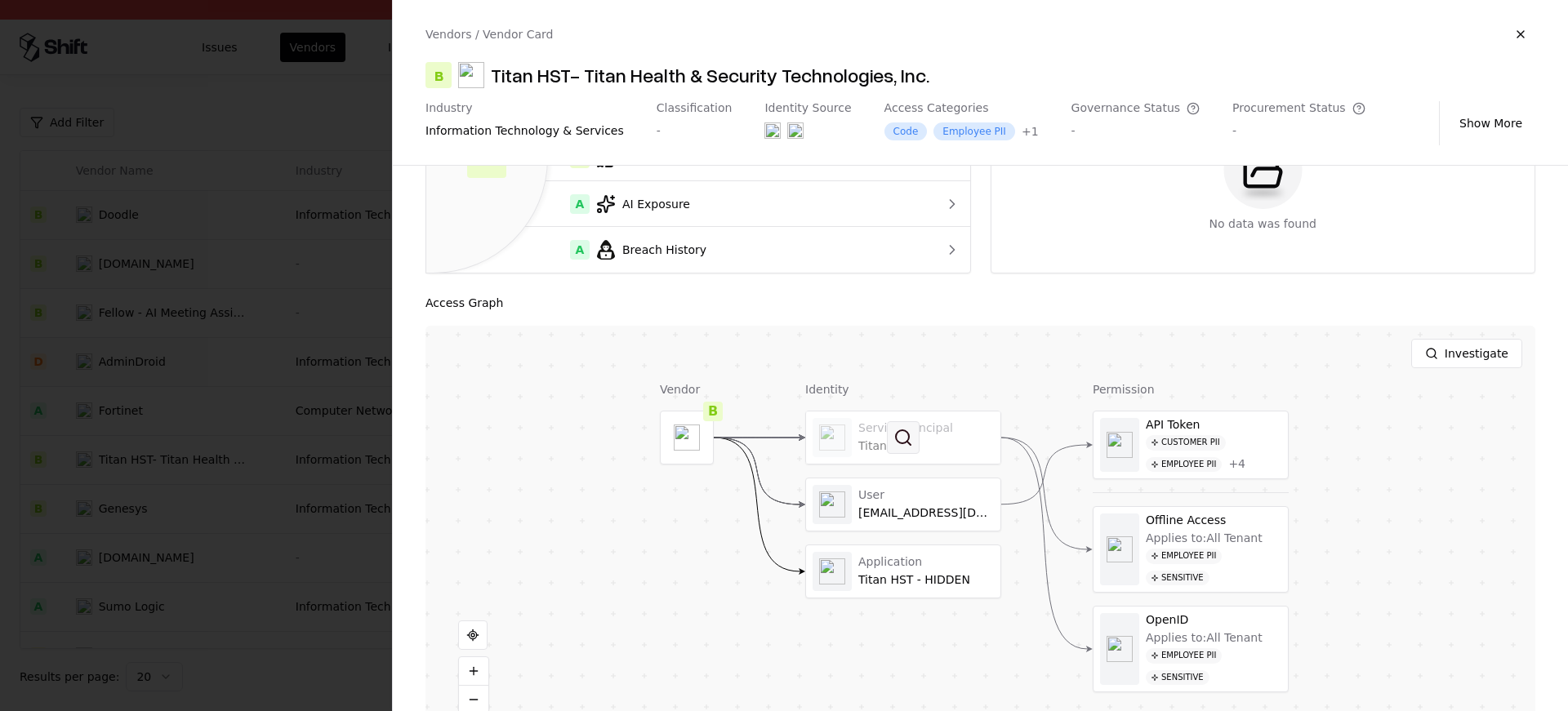
click at [906, 450] on button at bounding box center [904, 438] width 33 height 33
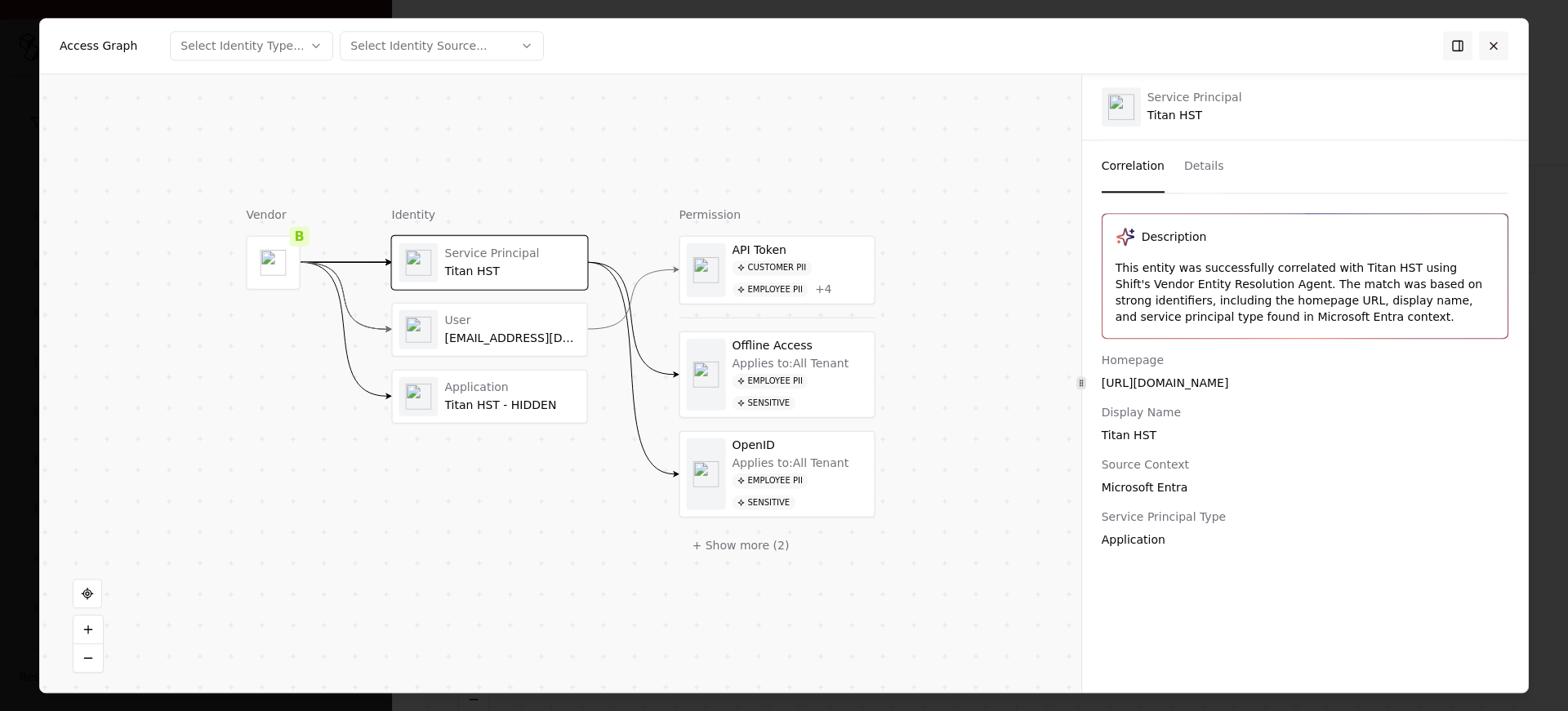
click at [1492, 59] on button at bounding box center [1494, 46] width 29 height 29
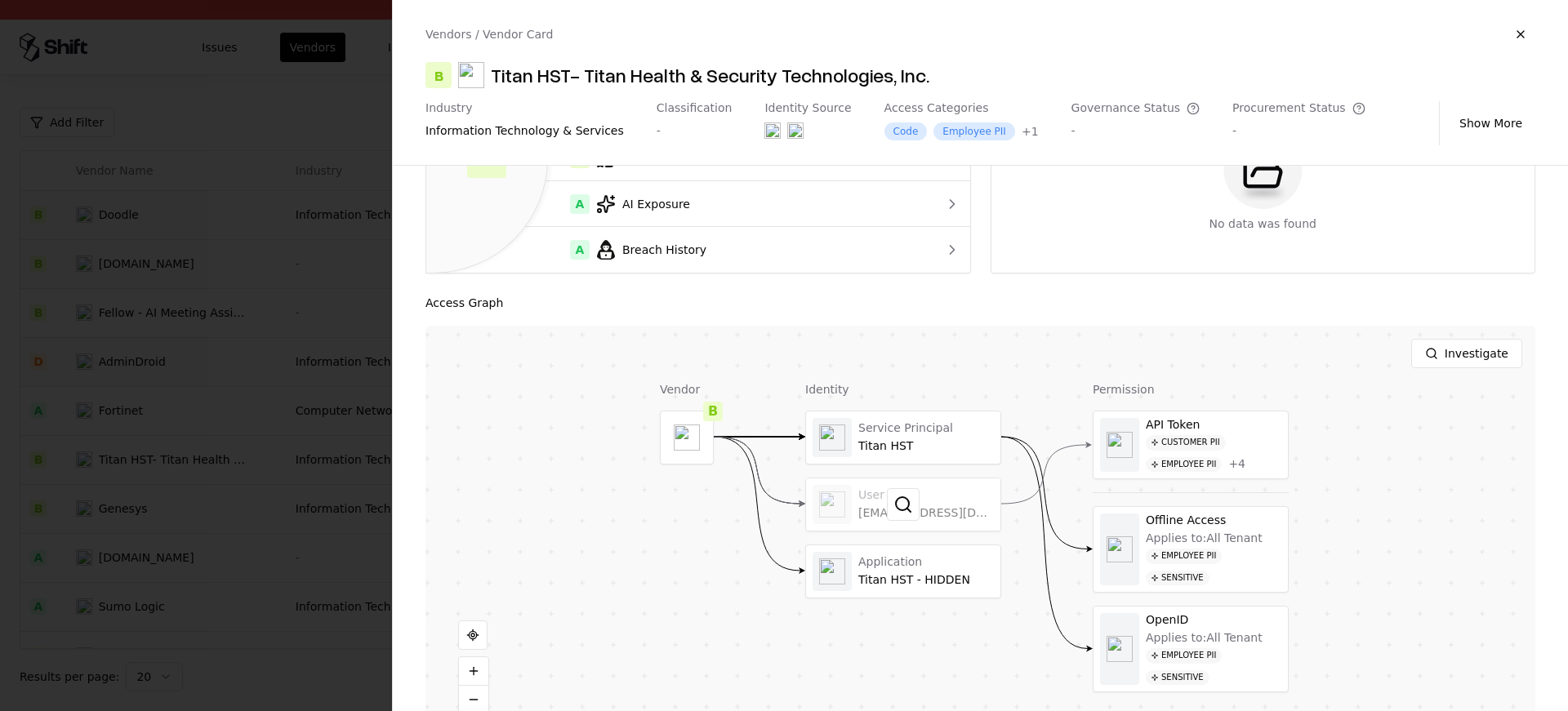
click at [949, 514] on div at bounding box center [903, 505] width 194 height 53
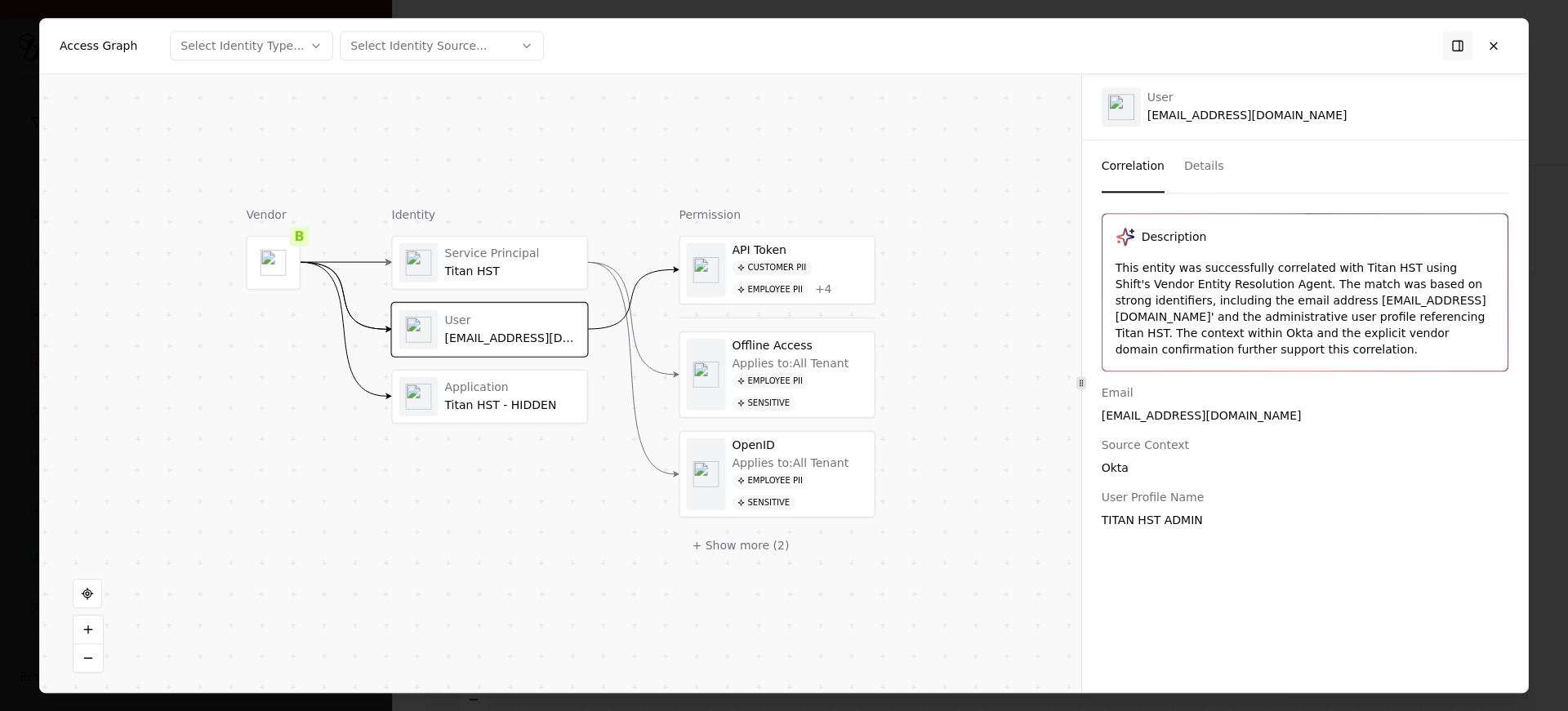
click at [841, 300] on div "API Token Customer PII Employee PII + 4" at bounding box center [778, 270] width 194 height 67
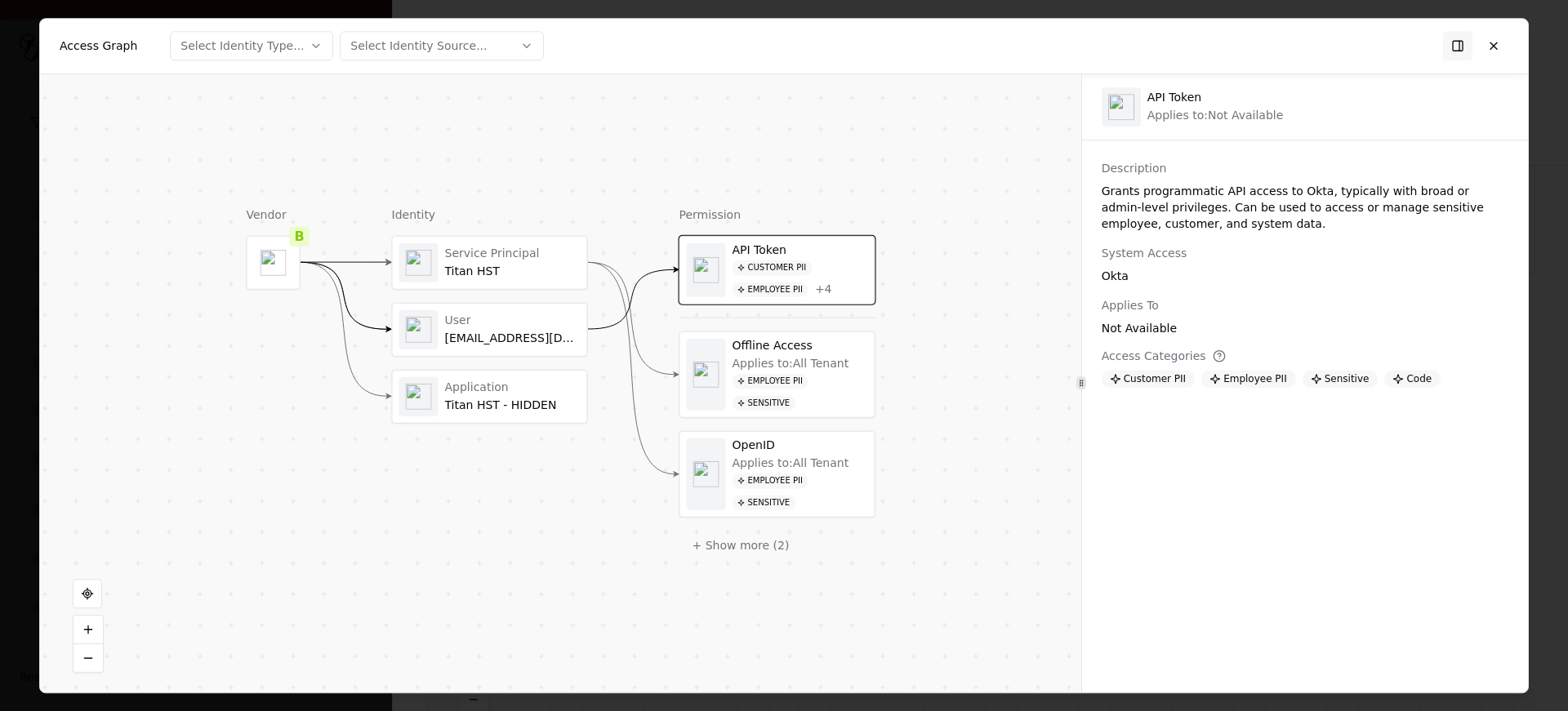
click at [831, 360] on div "Applies to: All Tenant" at bounding box center [790, 363] width 117 height 15
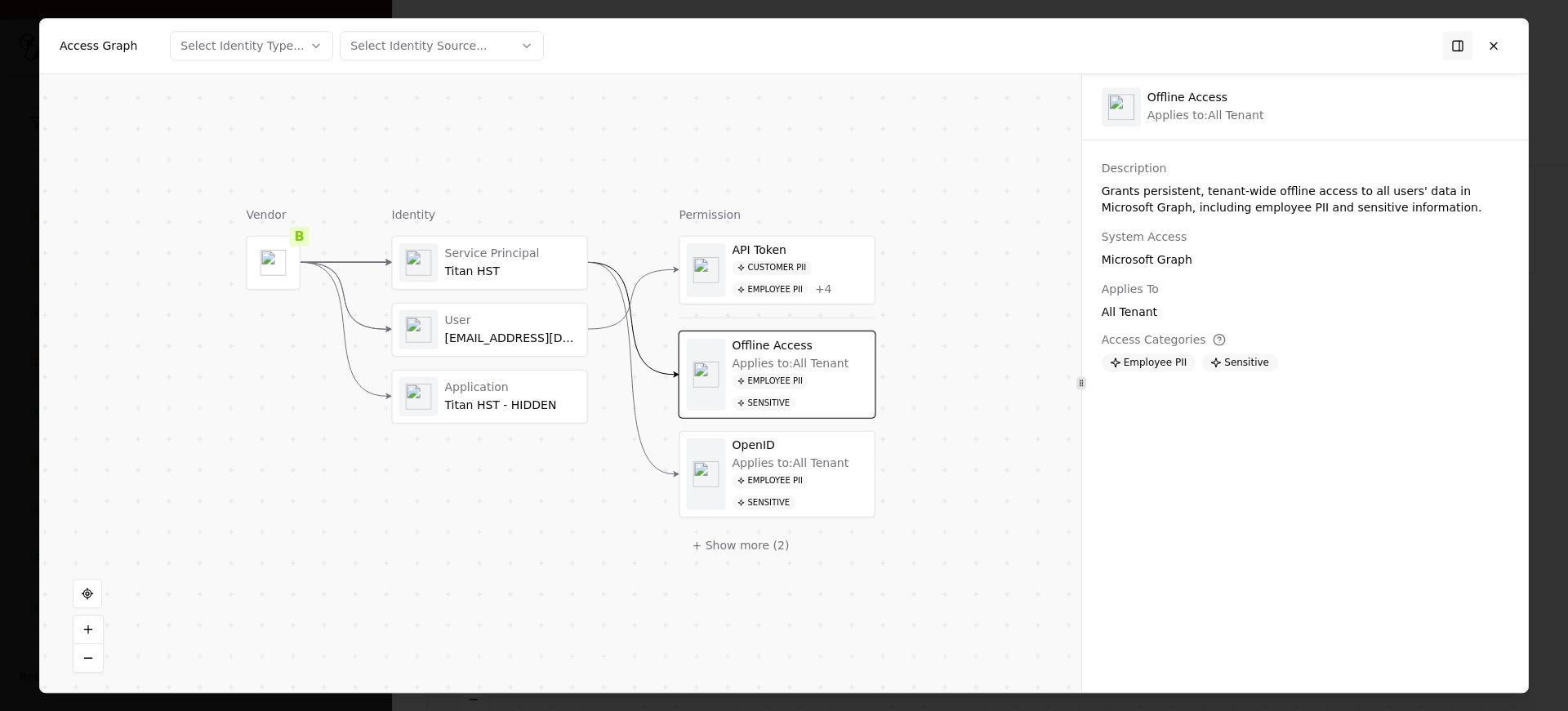
click at [838, 460] on div "Applies to: All Tenant" at bounding box center [790, 463] width 117 height 15
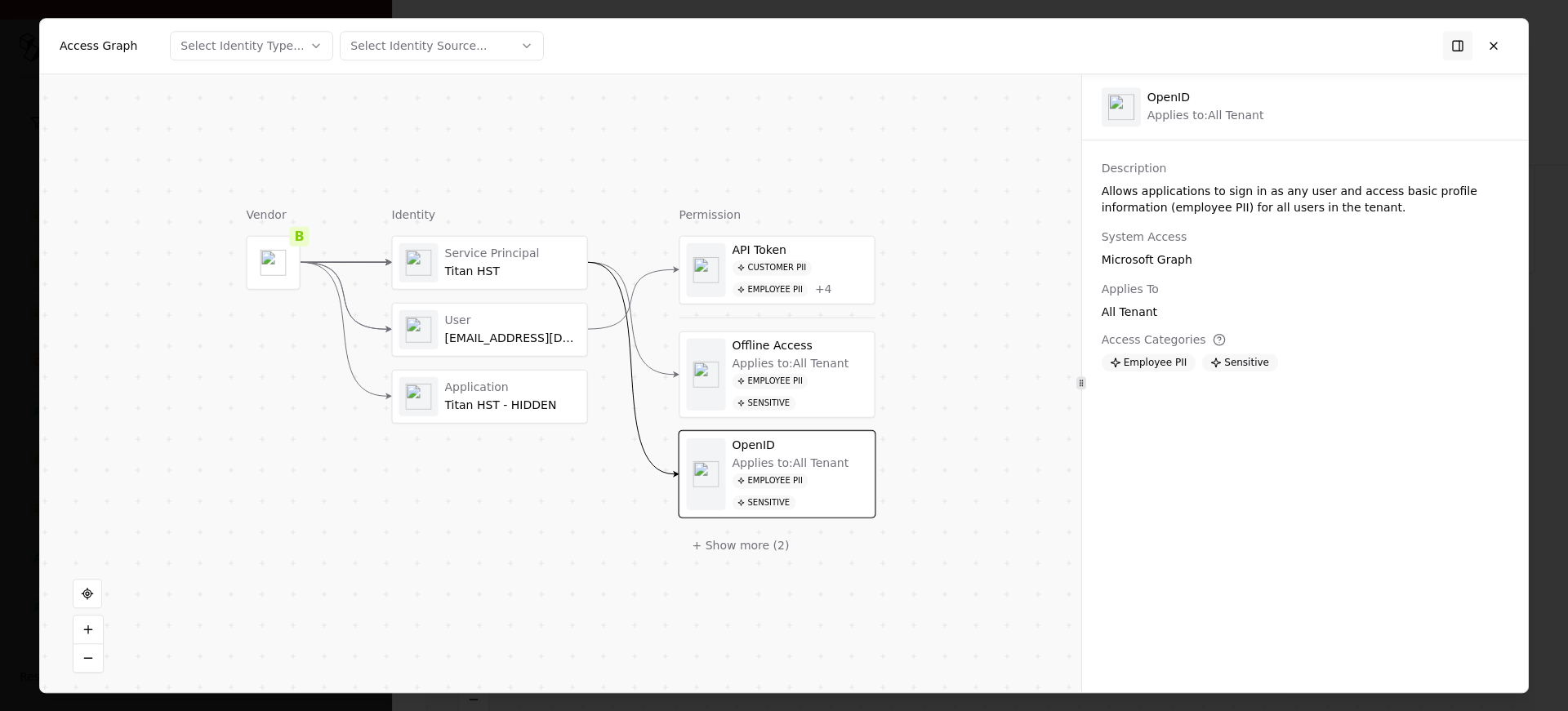
click at [543, 397] on div "Application Titan HST - HIDDEN" at bounding box center [512, 397] width 136 height 32
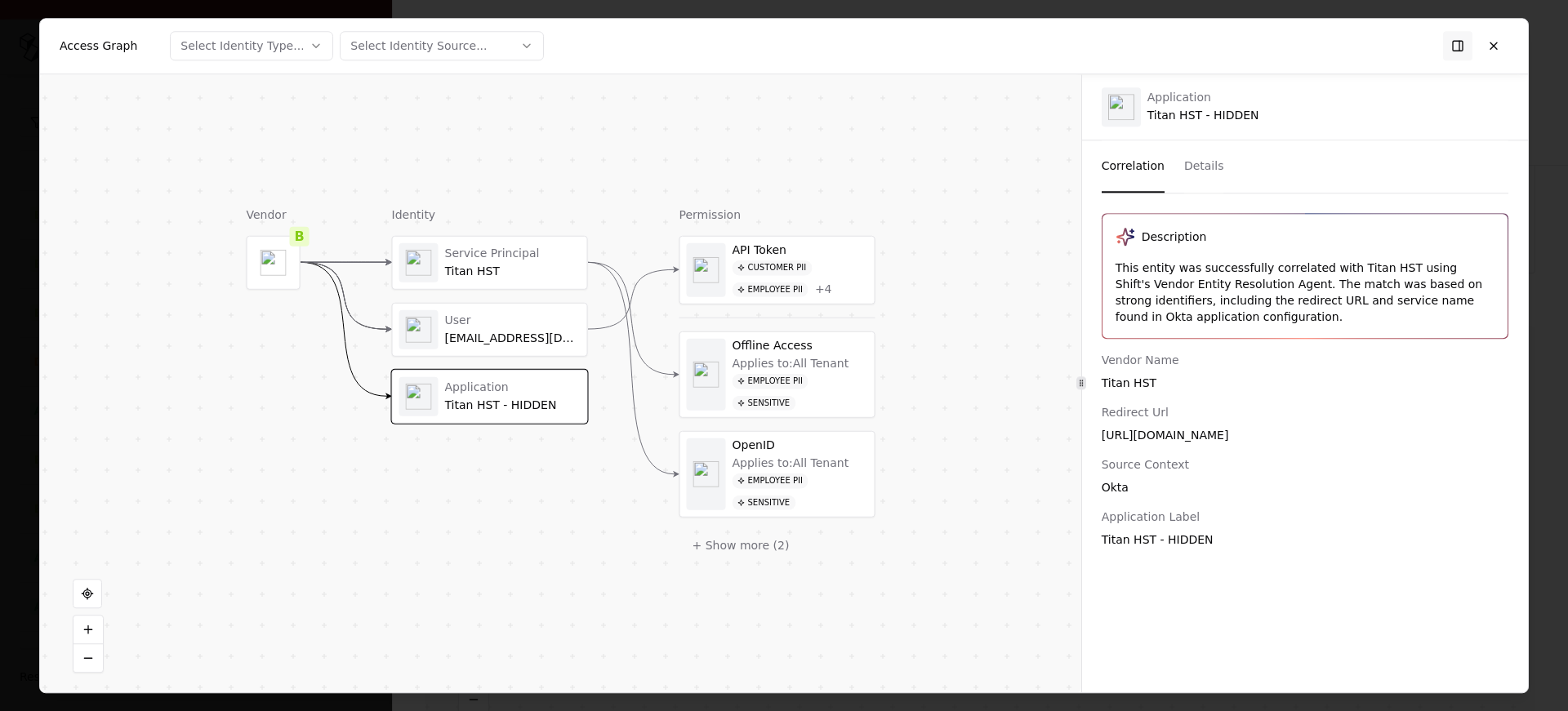
click at [515, 343] on div "titanapi@caesars.com" at bounding box center [512, 338] width 136 height 15
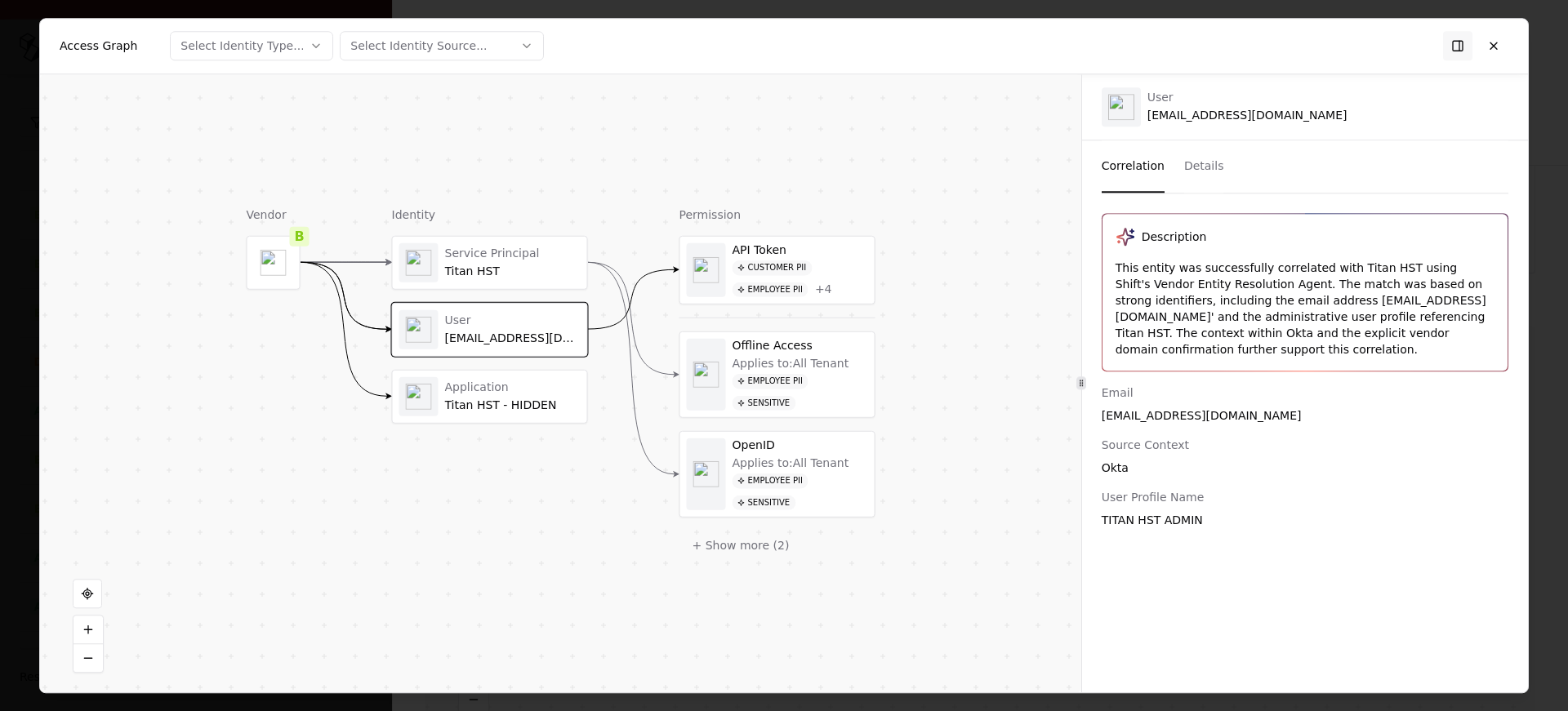
click at [844, 265] on div "Customer PII Employee PII + 4" at bounding box center [800, 279] width 136 height 37
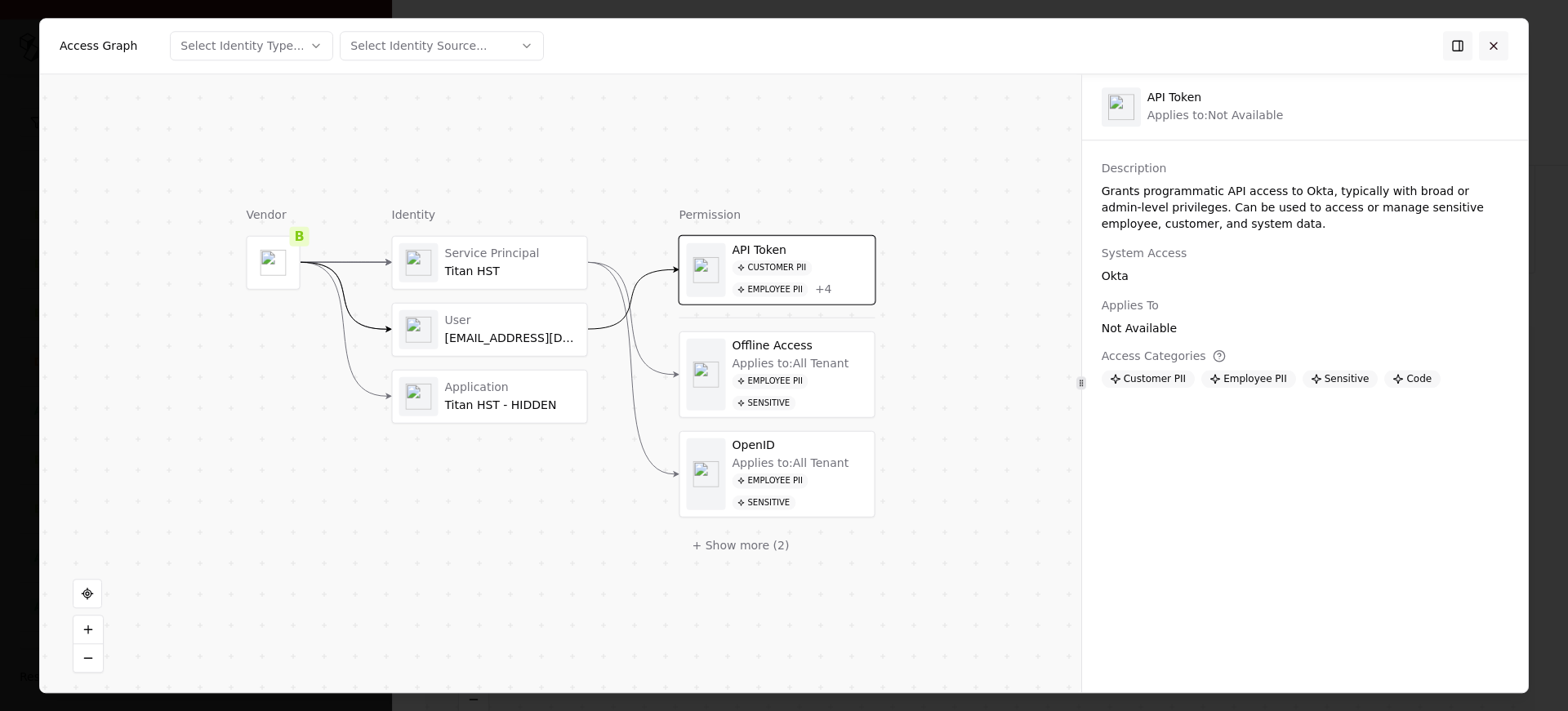
click at [1498, 50] on button at bounding box center [1494, 46] width 29 height 29
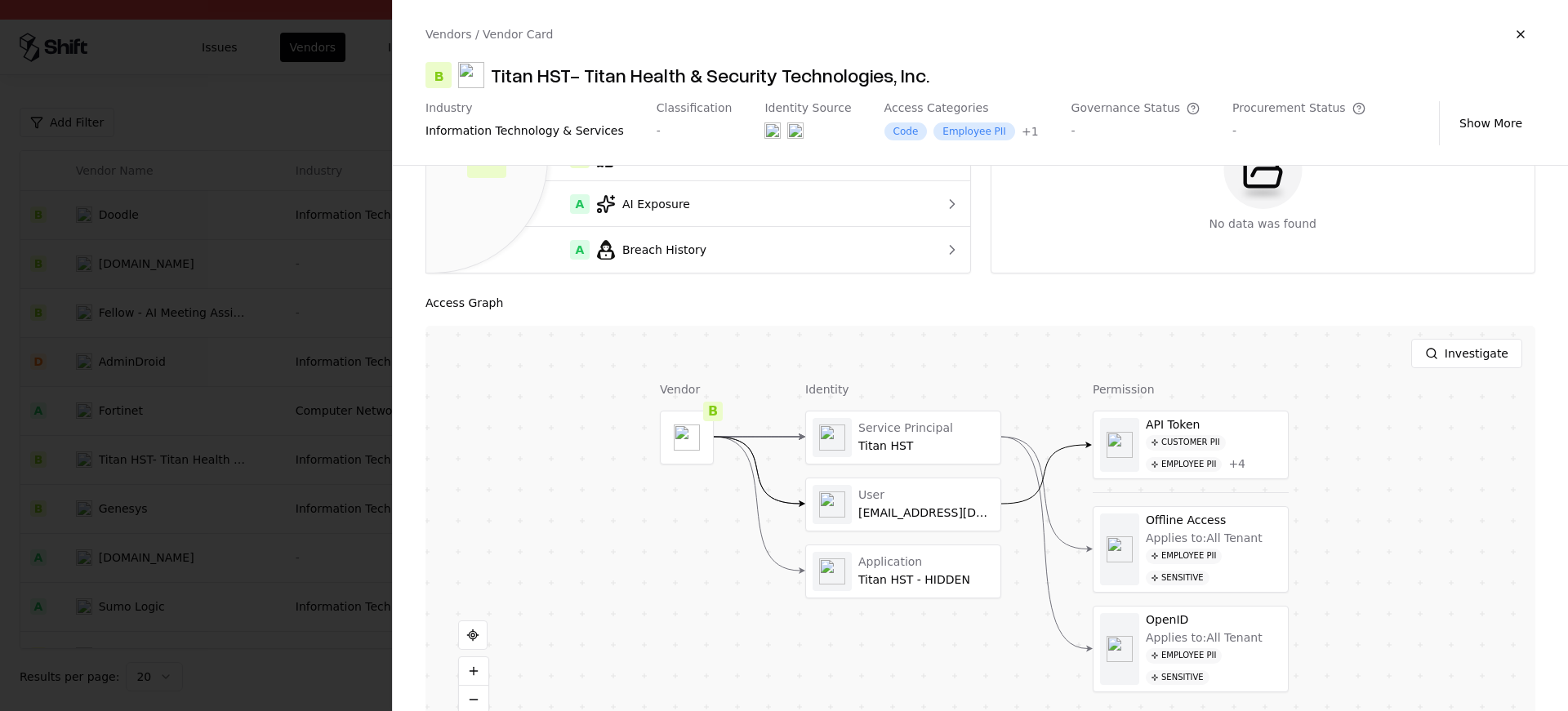
click at [157, 336] on div at bounding box center [784, 355] width 1568 height 711
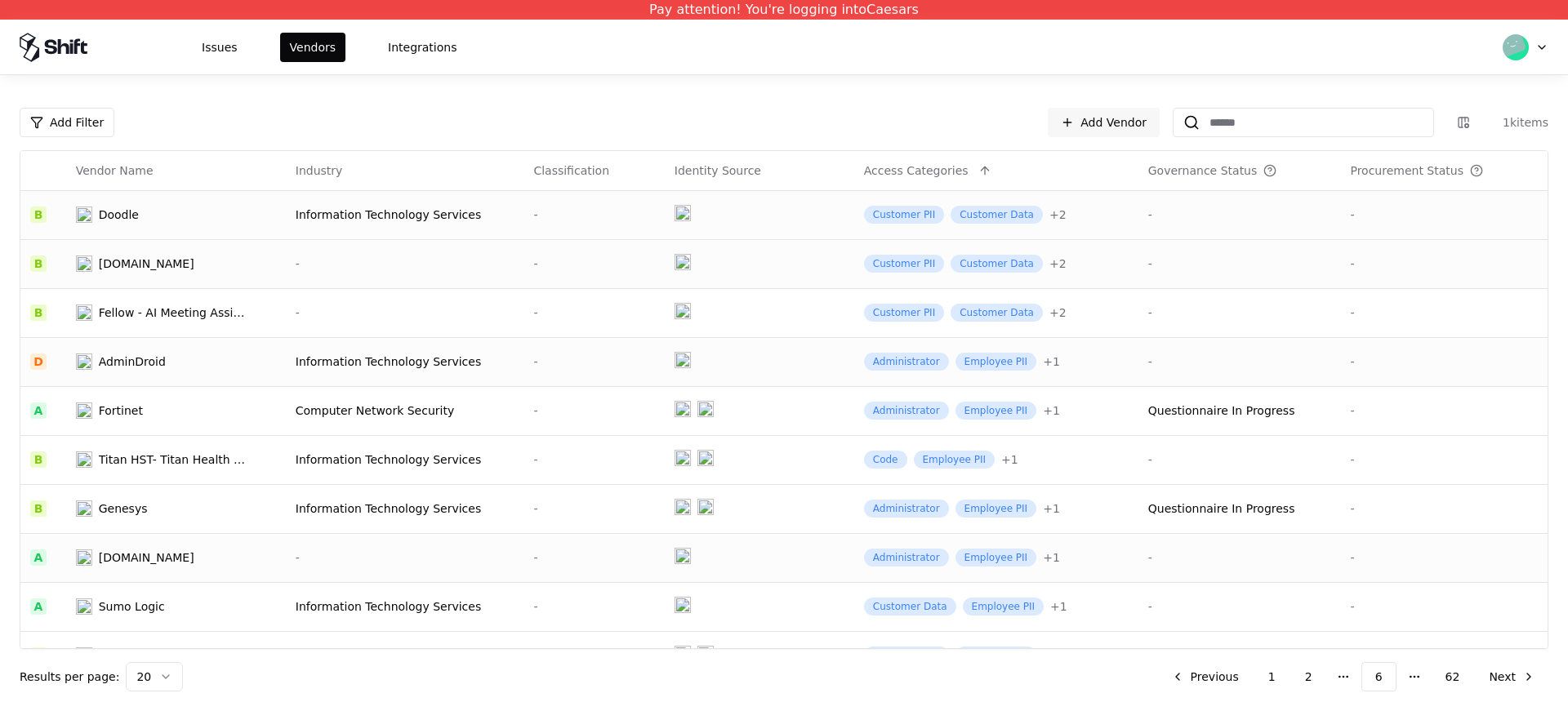
click at [117, 564] on div "Cherwell.com" at bounding box center [146, 557] width 96 height 16
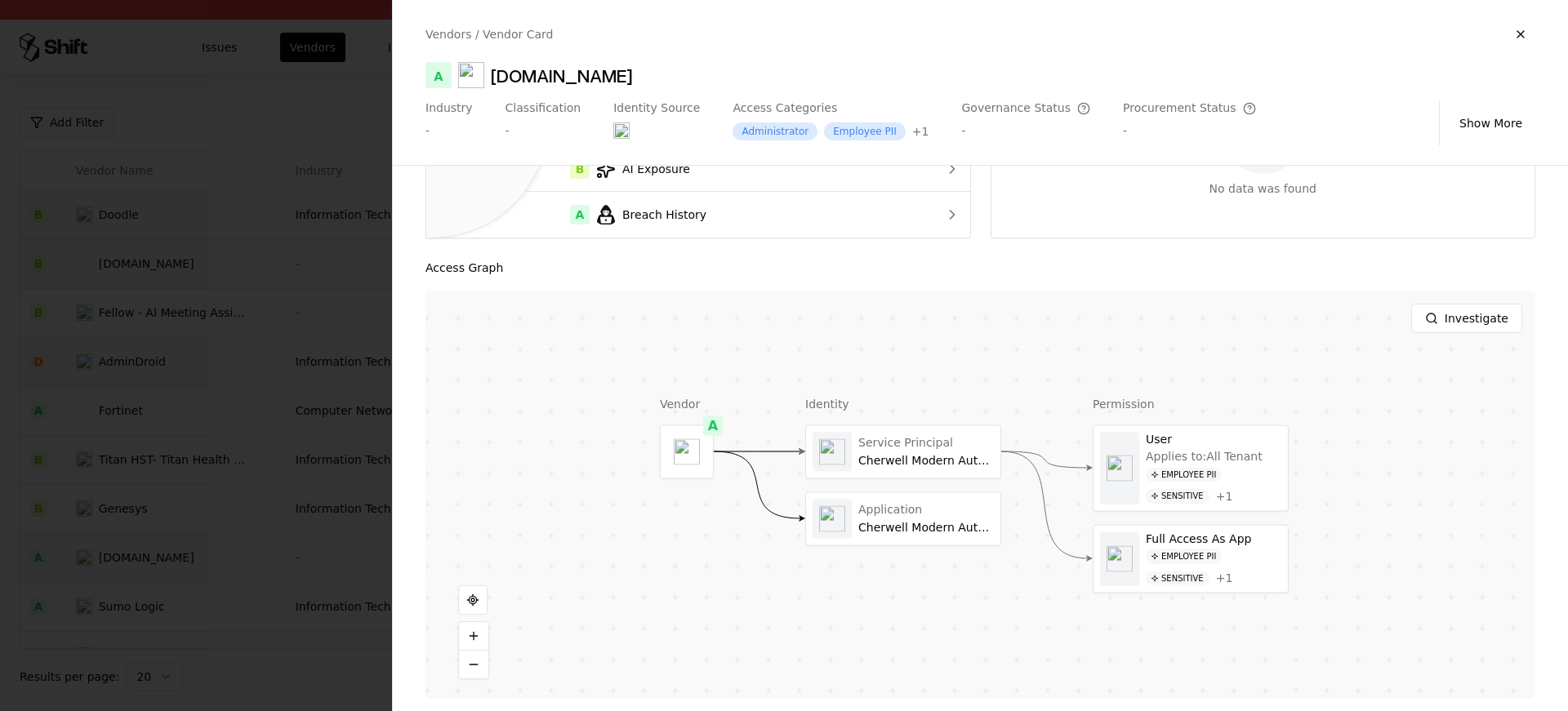
scroll to position [217, 0]
click at [917, 459] on button at bounding box center [904, 445] width 33 height 33
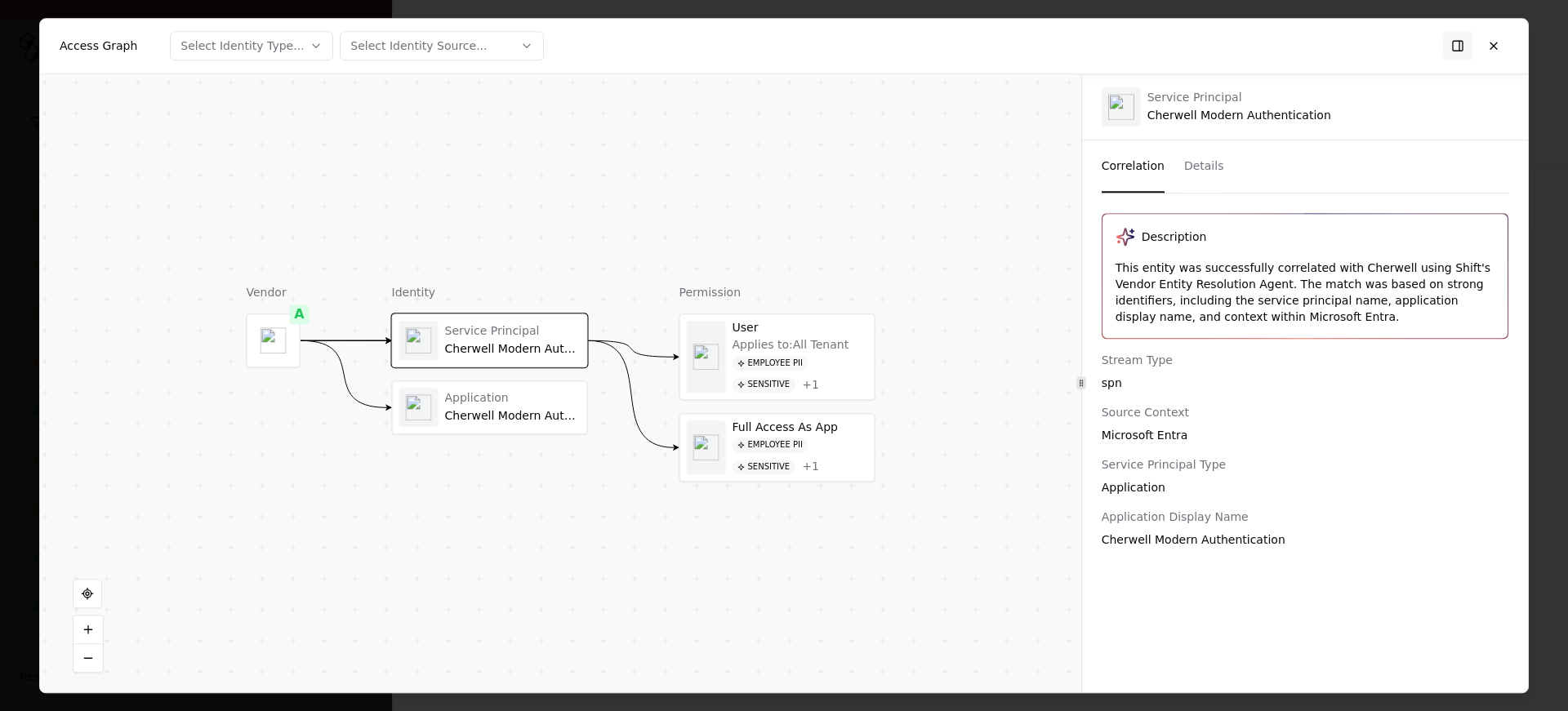
click at [1260, 296] on div "This entity was successfully correlated with Cherwell using Shift's Vendor Enti…" at bounding box center [1305, 293] width 379 height 66
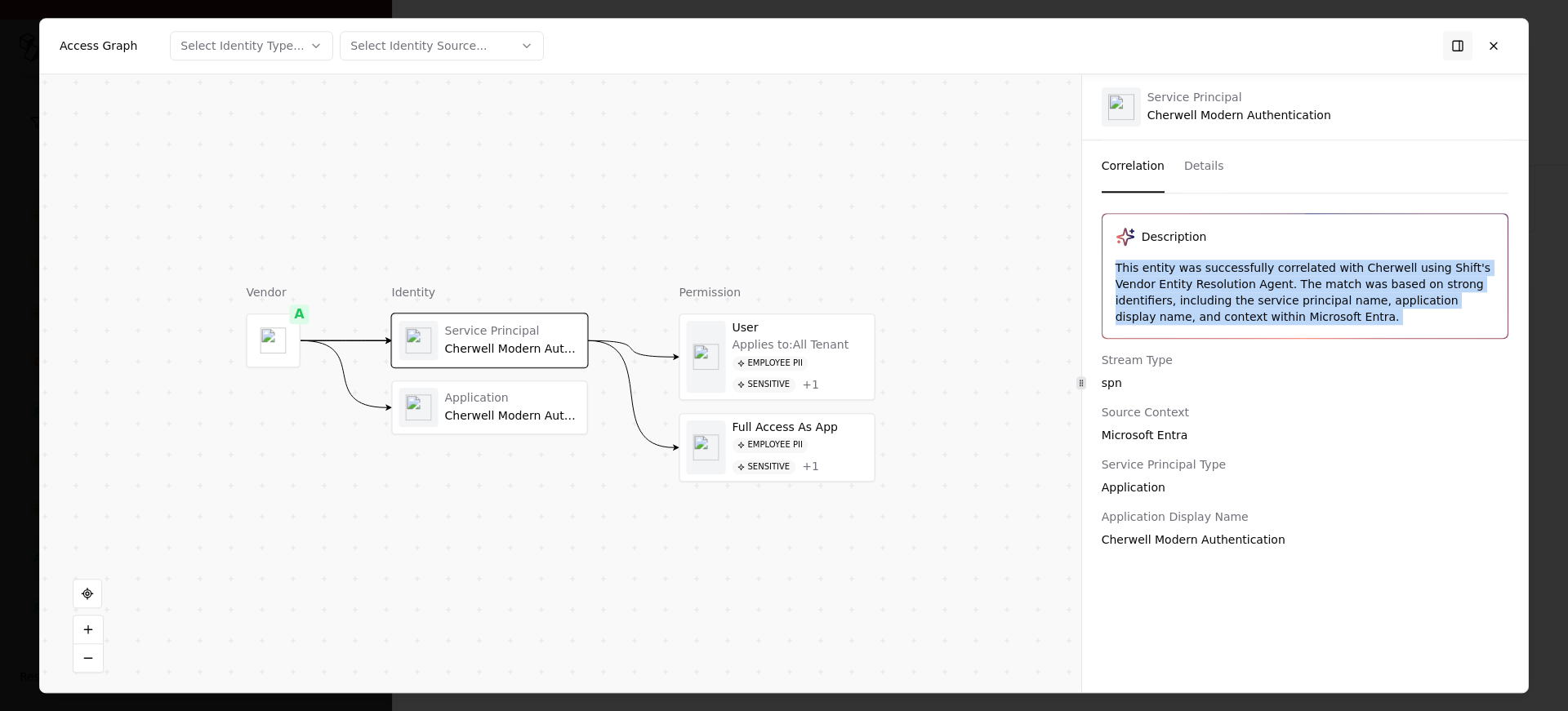
click at [1260, 296] on div "This entity was successfully correlated with Cherwell using Shift's Vendor Enti…" at bounding box center [1305, 293] width 379 height 66
click at [1256, 377] on div "spn" at bounding box center [1305, 383] width 407 height 16
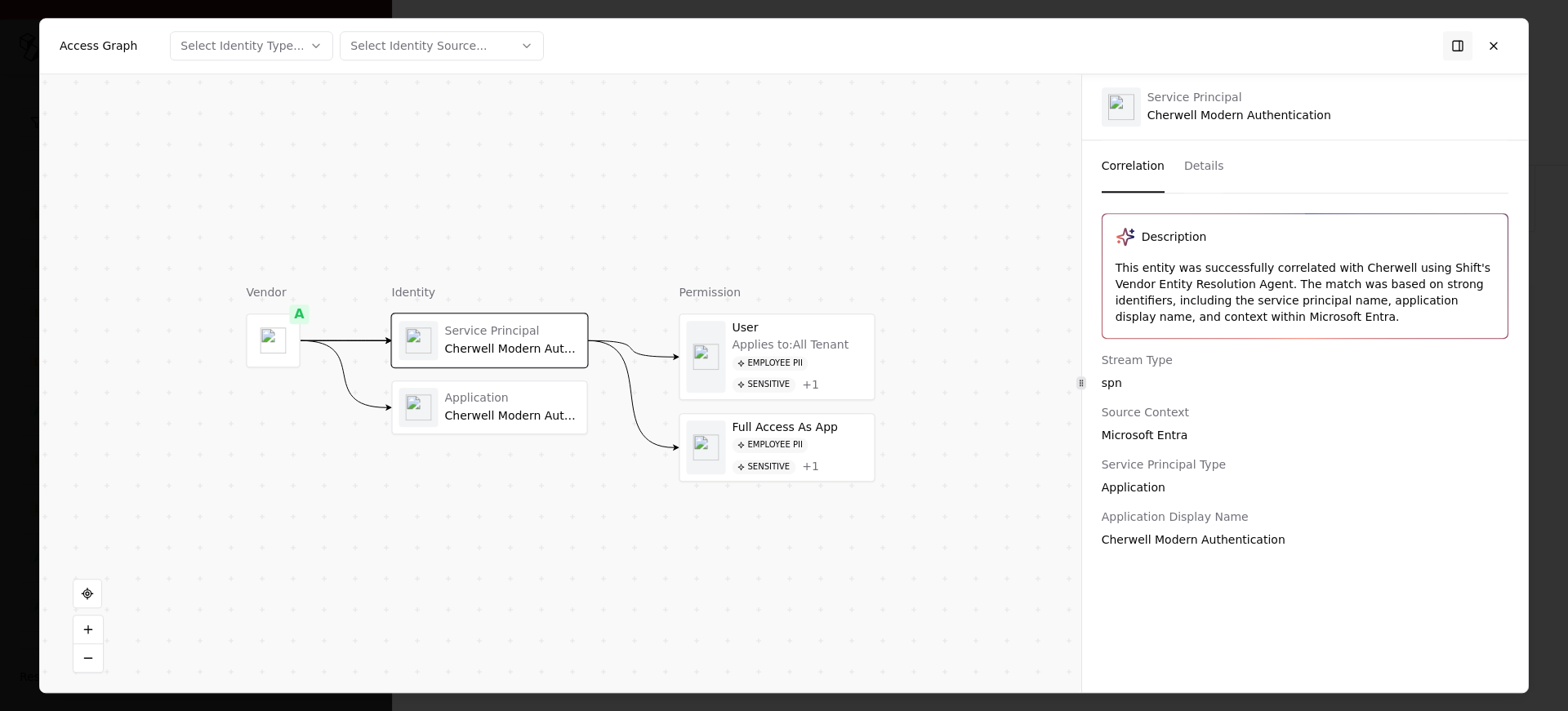
click at [1256, 377] on div "spn" at bounding box center [1305, 383] width 407 height 16
click at [486, 411] on div "Cherwell Modern Authentication" at bounding box center [512, 416] width 136 height 15
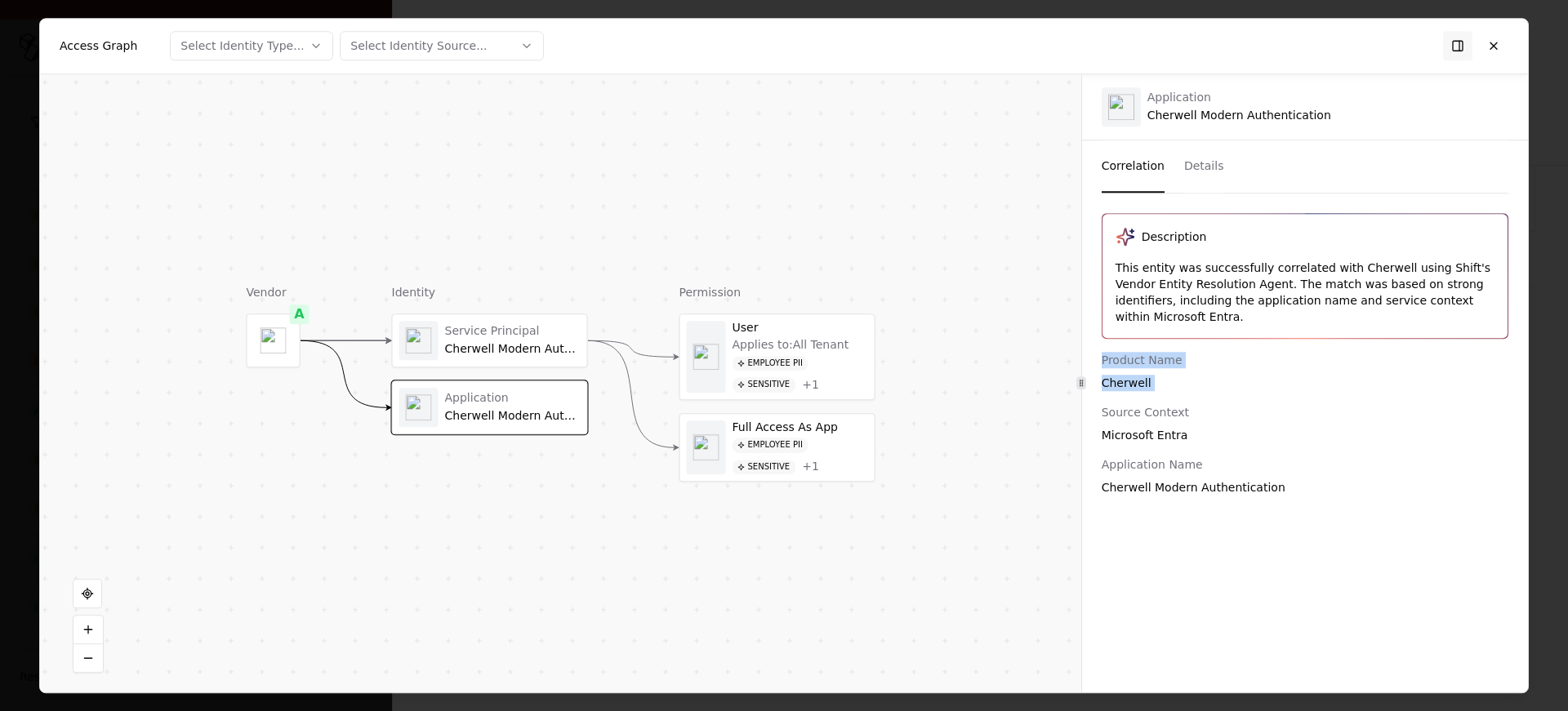
click at [510, 352] on div "Cherwell Modern Authentication" at bounding box center [512, 349] width 136 height 15
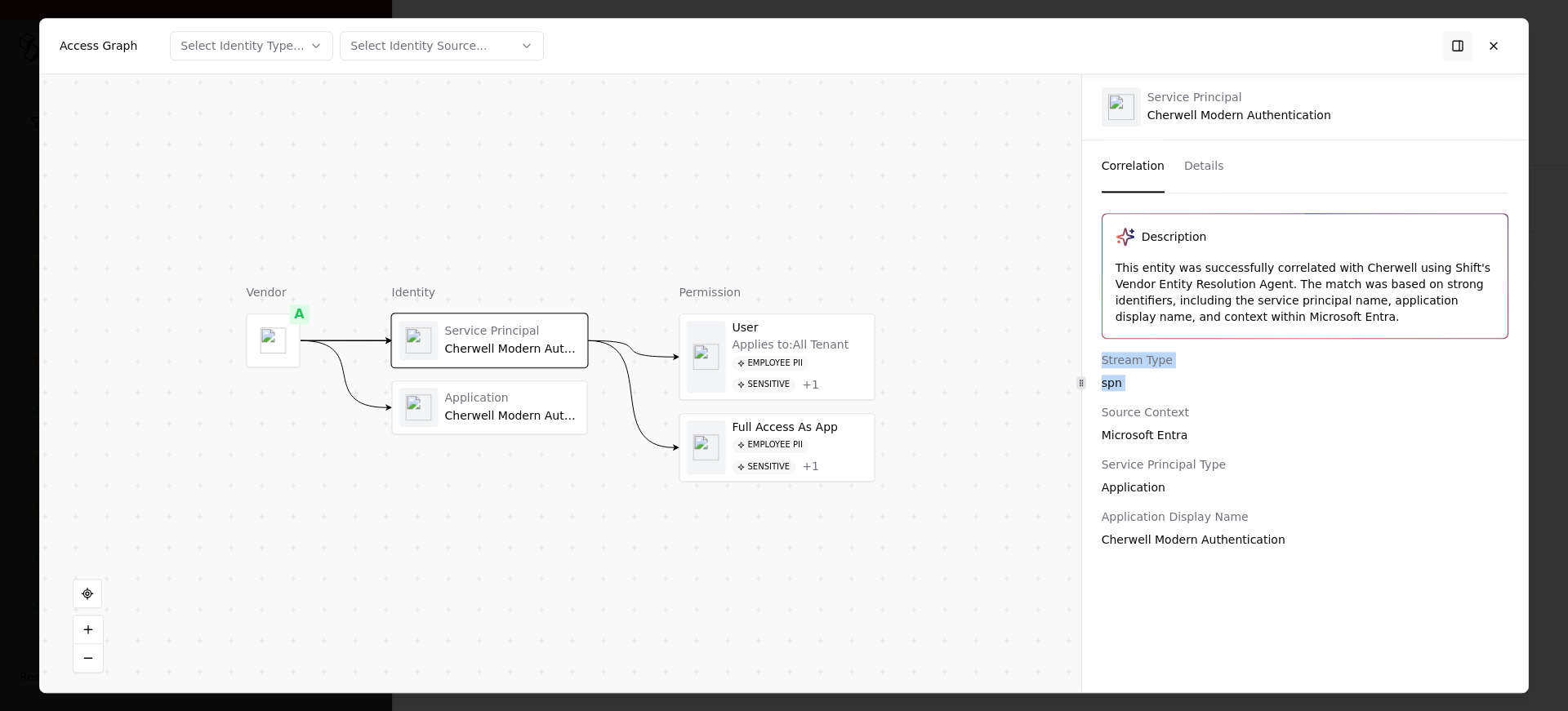
click at [498, 379] on div "Service Principal Cherwell Modern Authentication Application Cherwell Modern Au…" at bounding box center [490, 374] width 196 height 121
click at [497, 414] on div "Cherwell Modern Authentication" at bounding box center [512, 416] width 136 height 15
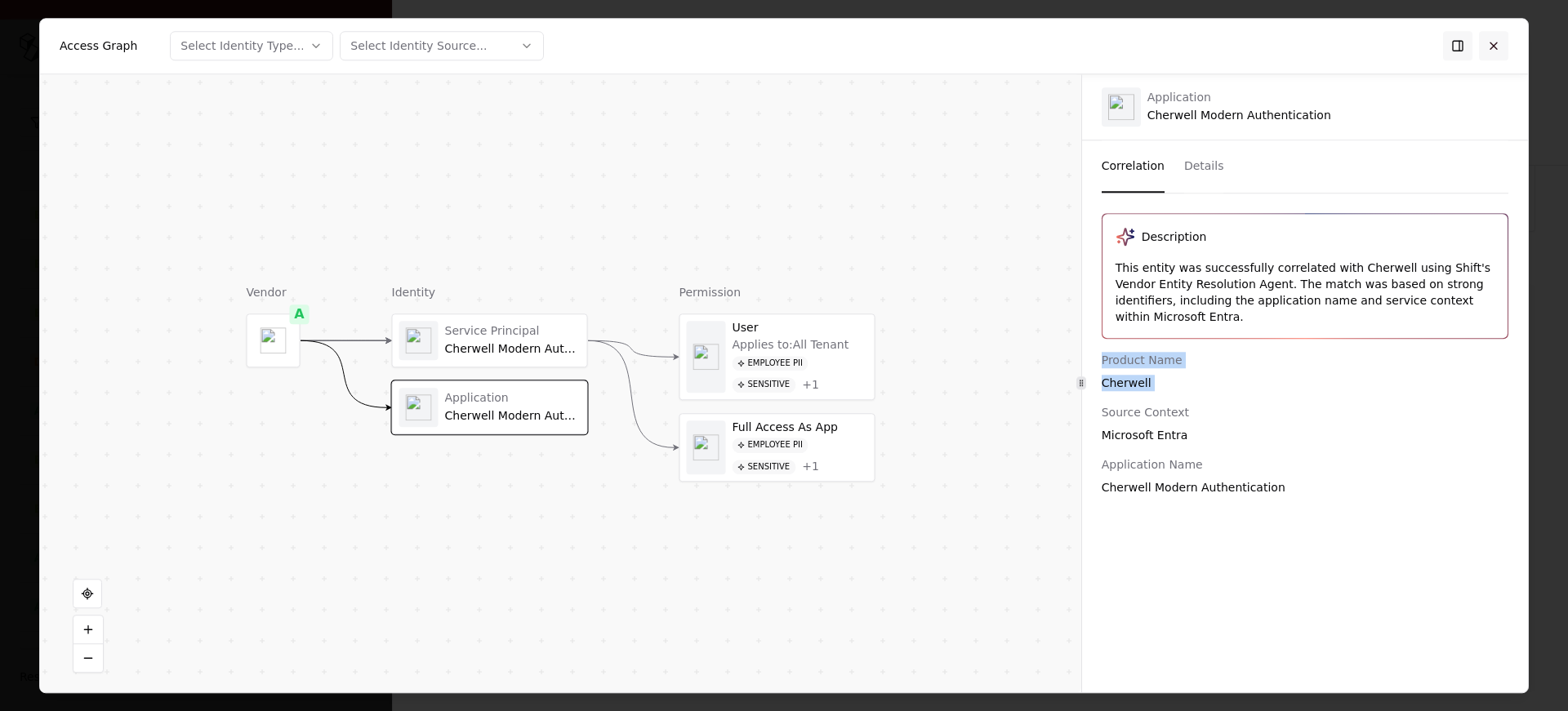
click at [1494, 34] on button at bounding box center [1494, 46] width 29 height 29
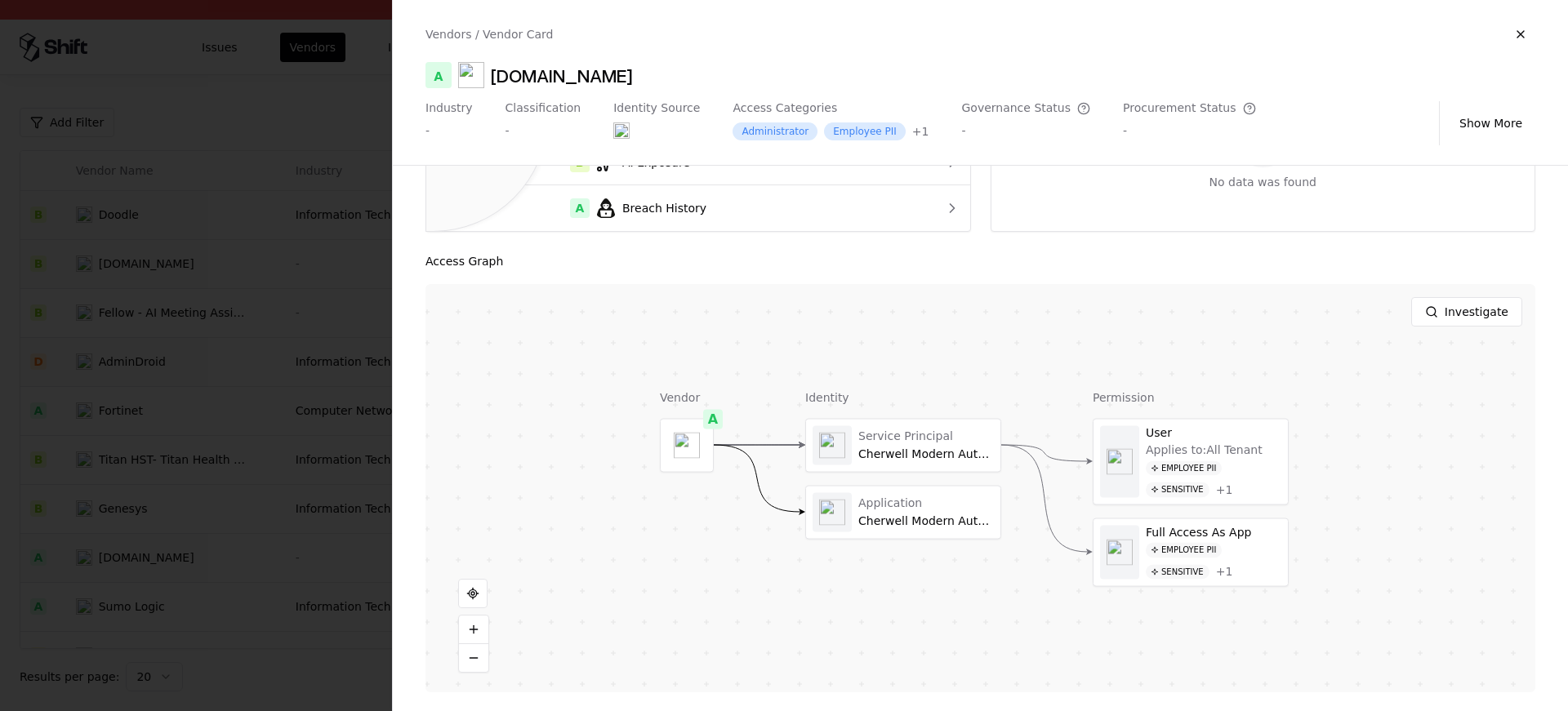
click at [565, 73] on div "Cherwell.com" at bounding box center [562, 75] width 142 height 26
copy div "Cherwell.com"
click at [887, 456] on button at bounding box center [904, 445] width 33 height 33
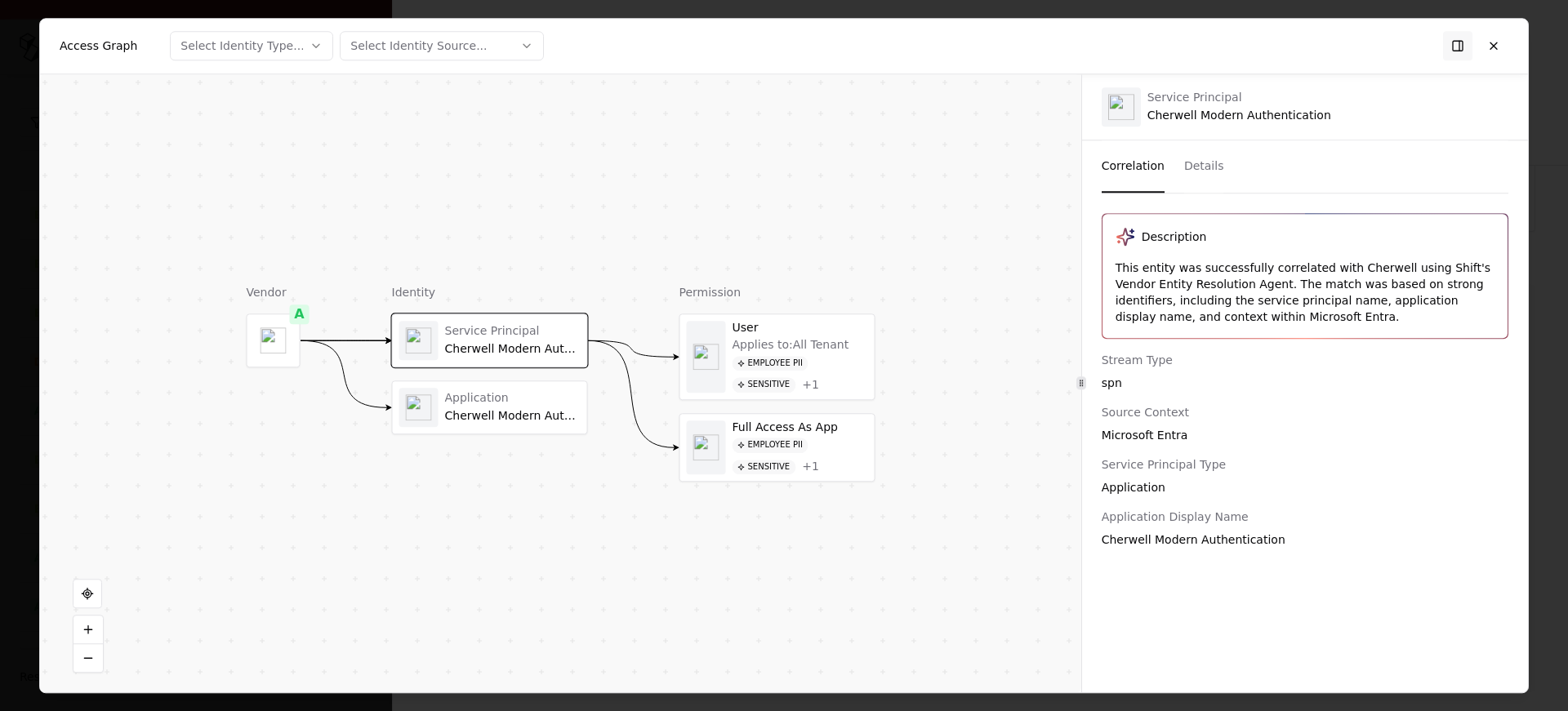
click at [1179, 120] on div "Service Principal Cherwell Modern Authentication" at bounding box center [1239, 106] width 184 height 32
click at [503, 408] on div "Application Cherwell Modern Authentication" at bounding box center [512, 407] width 136 height 32
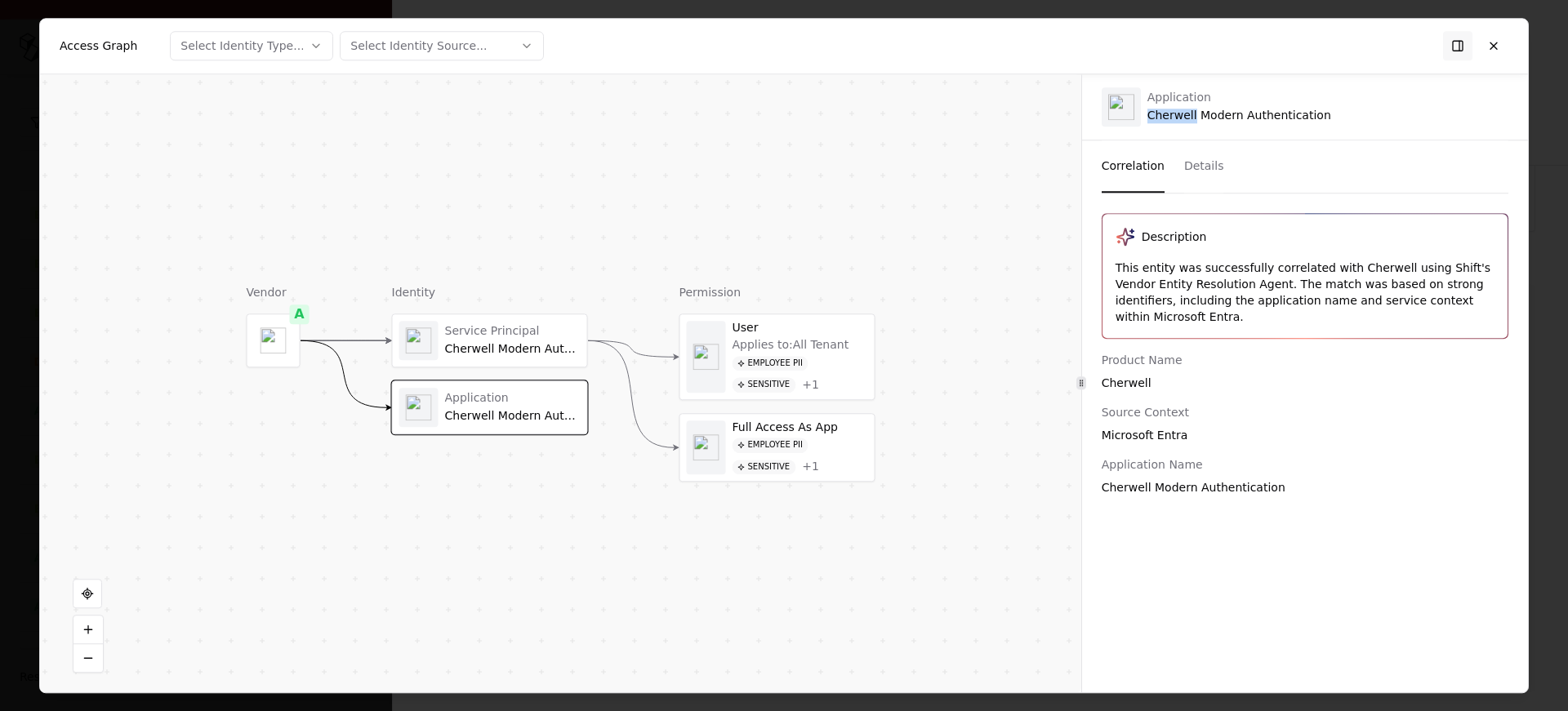
click at [505, 358] on div "Service Principal Cherwell Modern Authentication" at bounding box center [490, 340] width 181 height 39
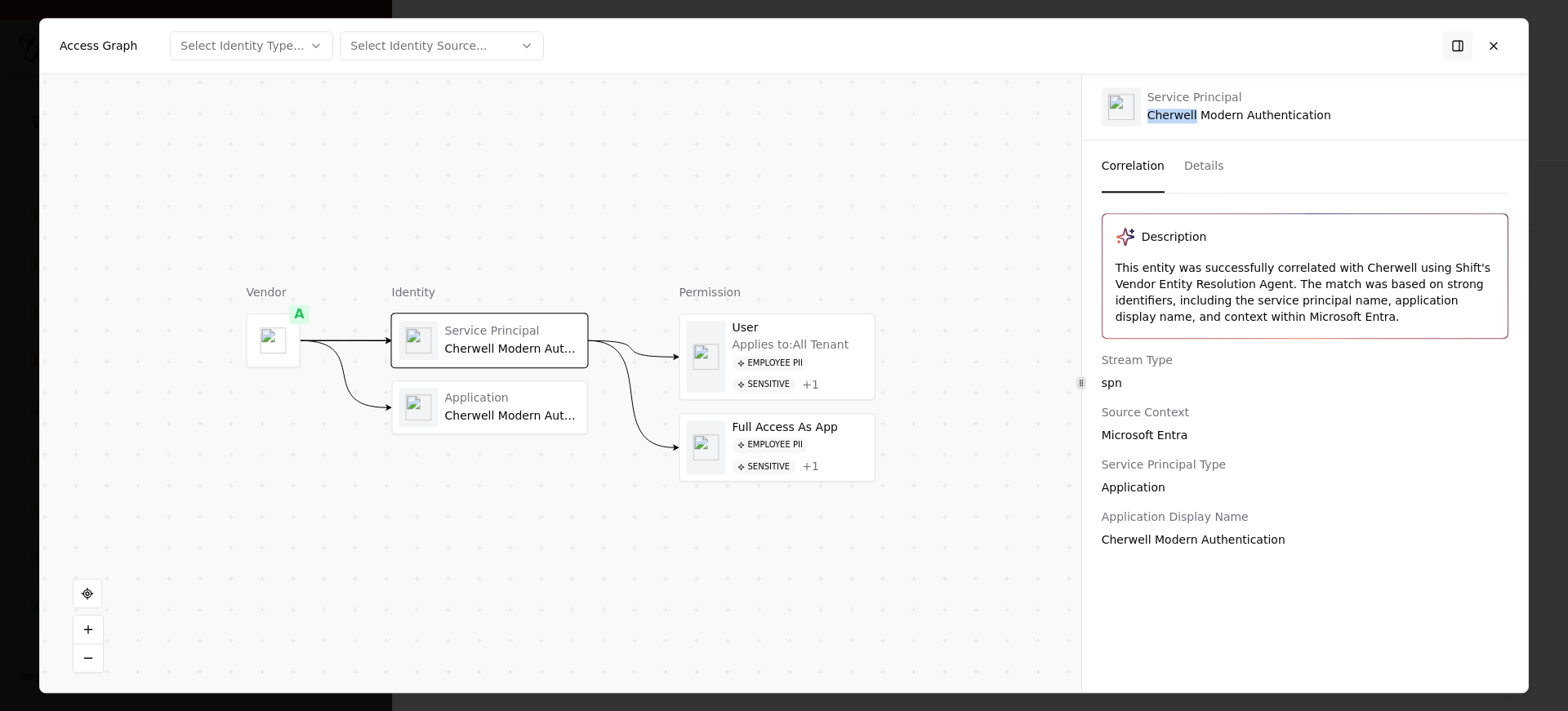
click at [259, 336] on div at bounding box center [273, 340] width 53 height 53
click at [1503, 41] on button at bounding box center [1494, 46] width 29 height 29
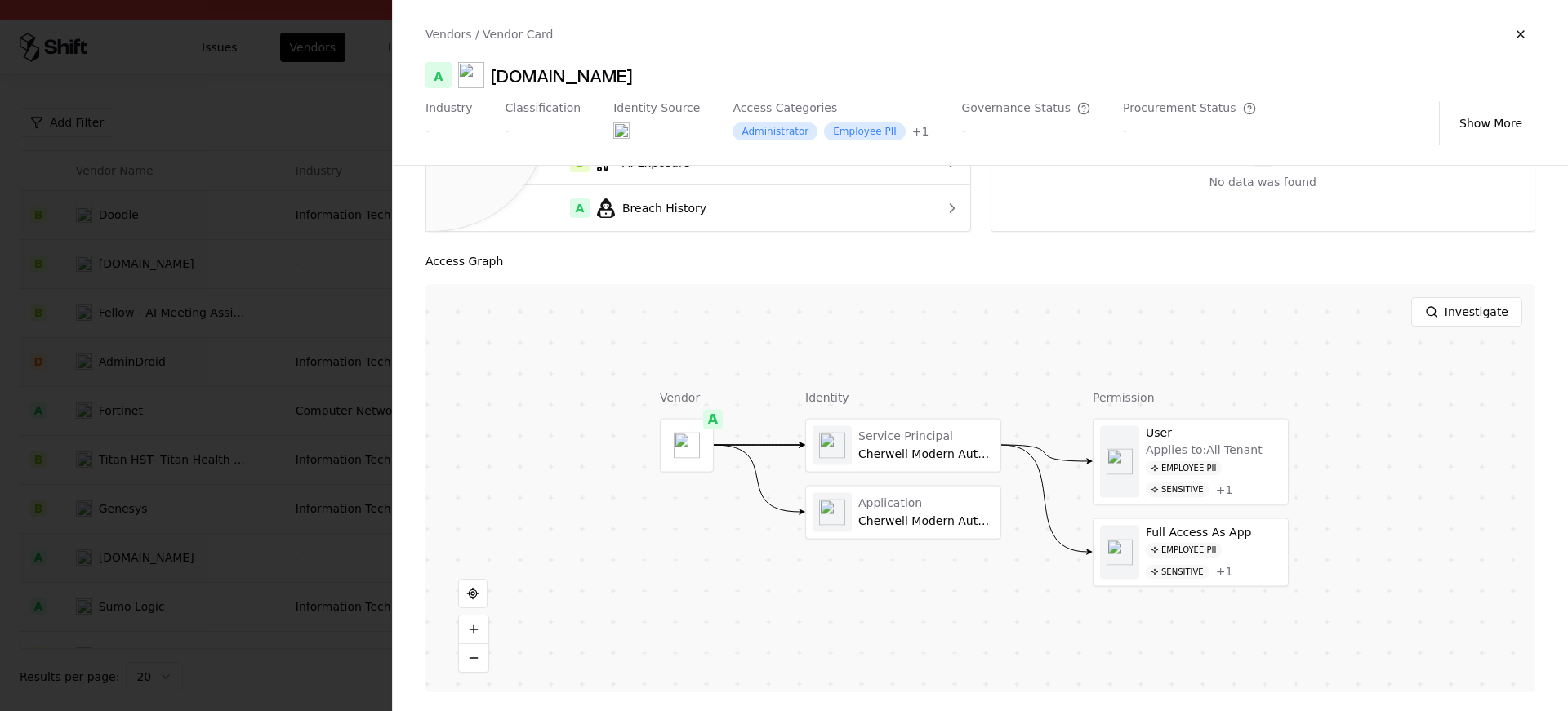
click at [518, 74] on div "Cherwell.com" at bounding box center [562, 75] width 142 height 26
click at [636, 75] on div "A Cherwell.com" at bounding box center [981, 75] width 1110 height 26
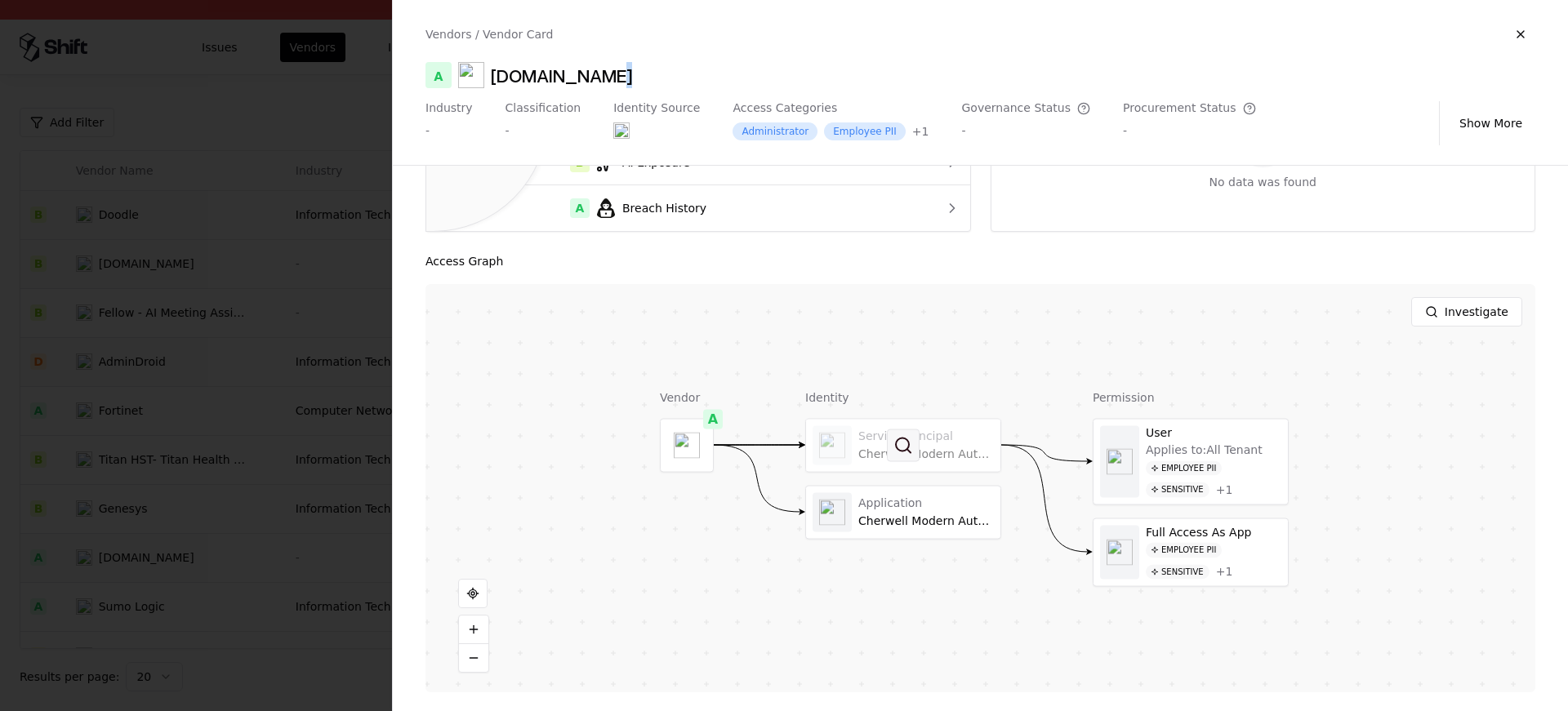
click at [905, 457] on button at bounding box center [904, 445] width 33 height 33
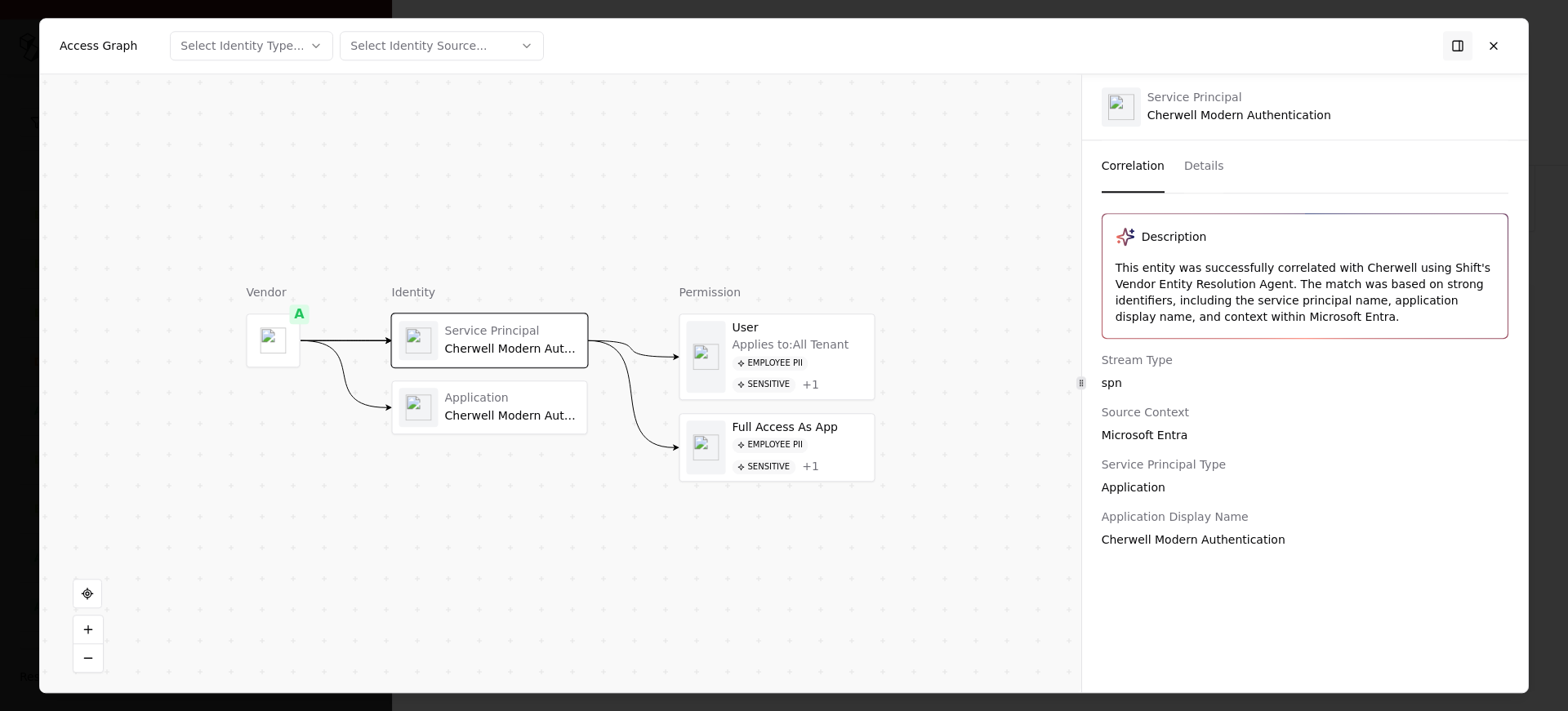
click at [549, 401] on div "Application" at bounding box center [512, 398] width 136 height 15
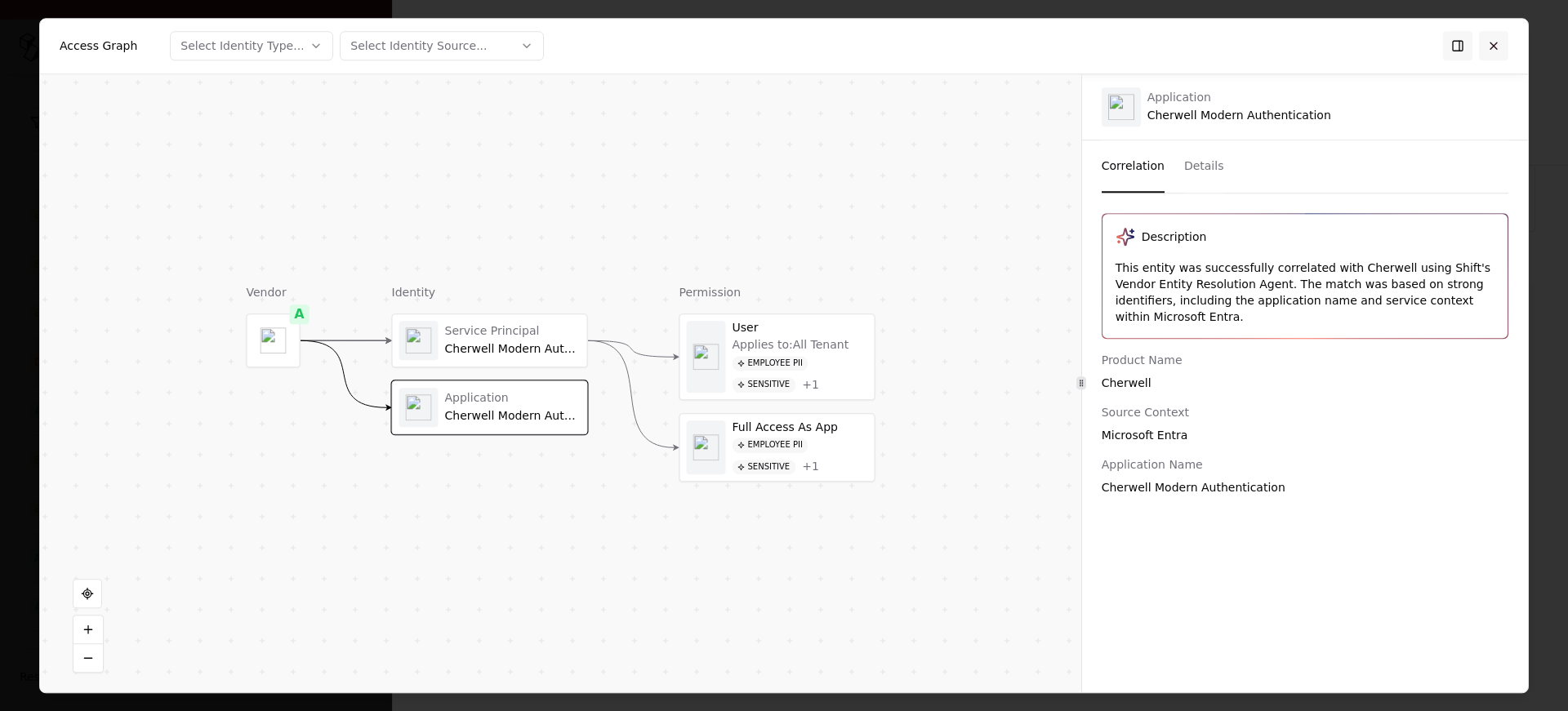
click at [1501, 46] on button at bounding box center [1494, 46] width 29 height 29
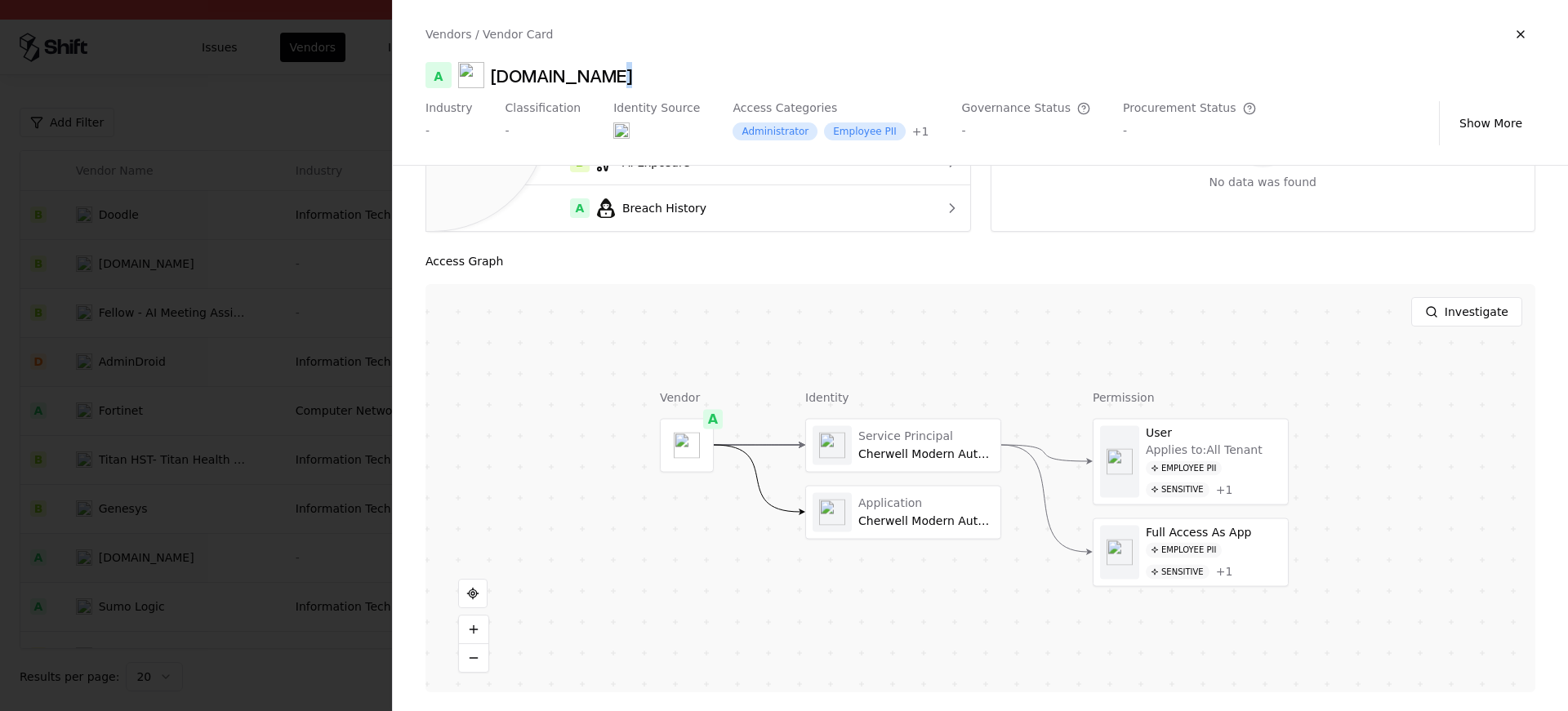
click at [237, 417] on div at bounding box center [784, 355] width 1568 height 711
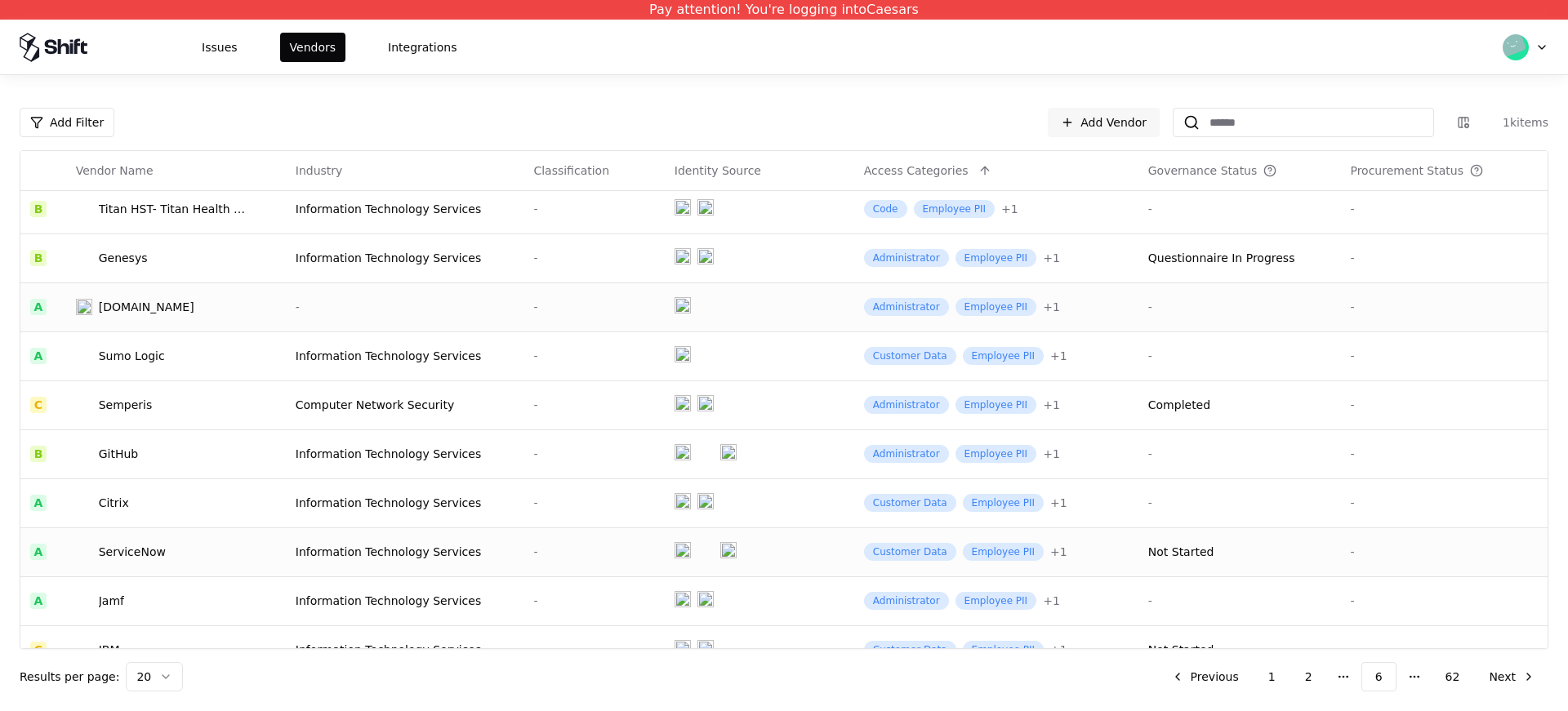
scroll to position [281, 0]
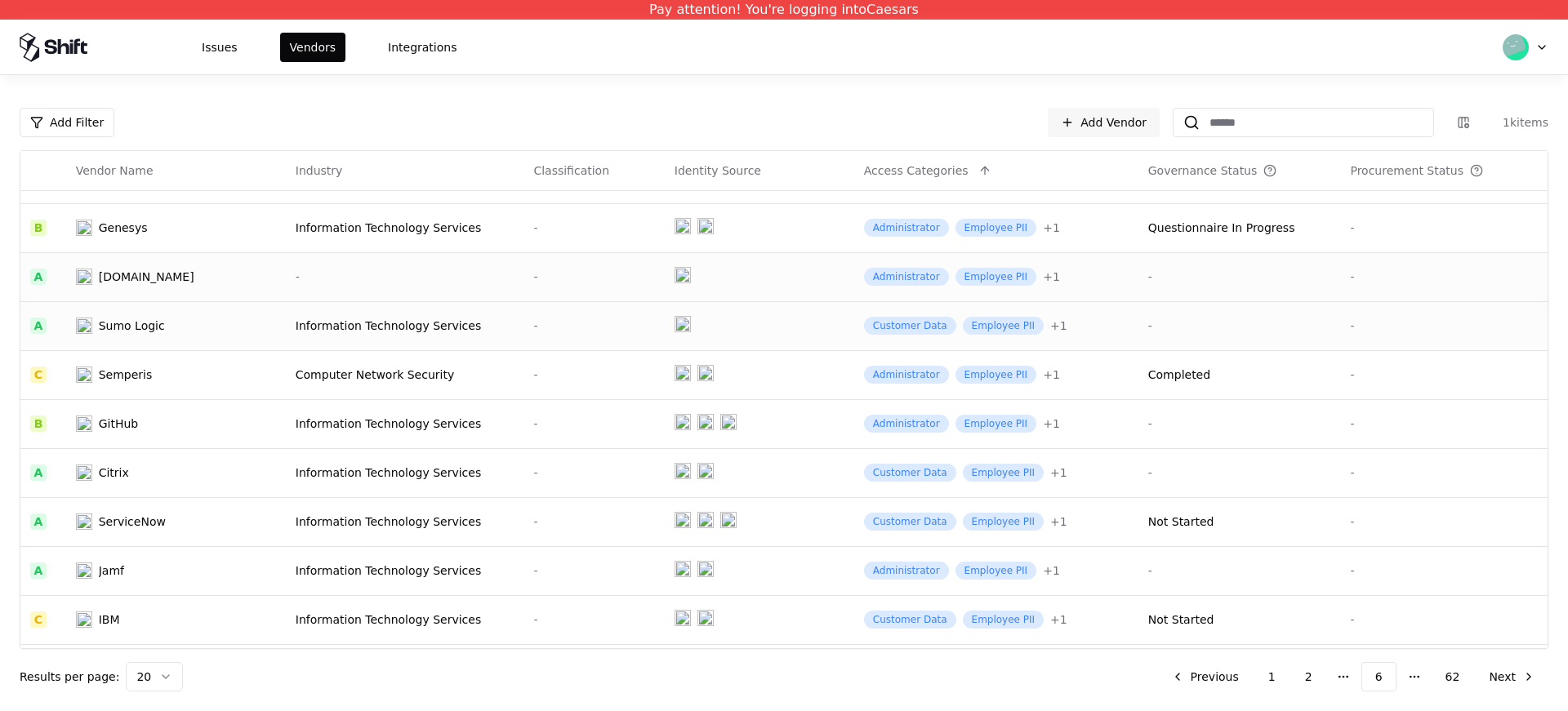
click at [186, 323] on div "Sumo Logic" at bounding box center [161, 326] width 170 height 16
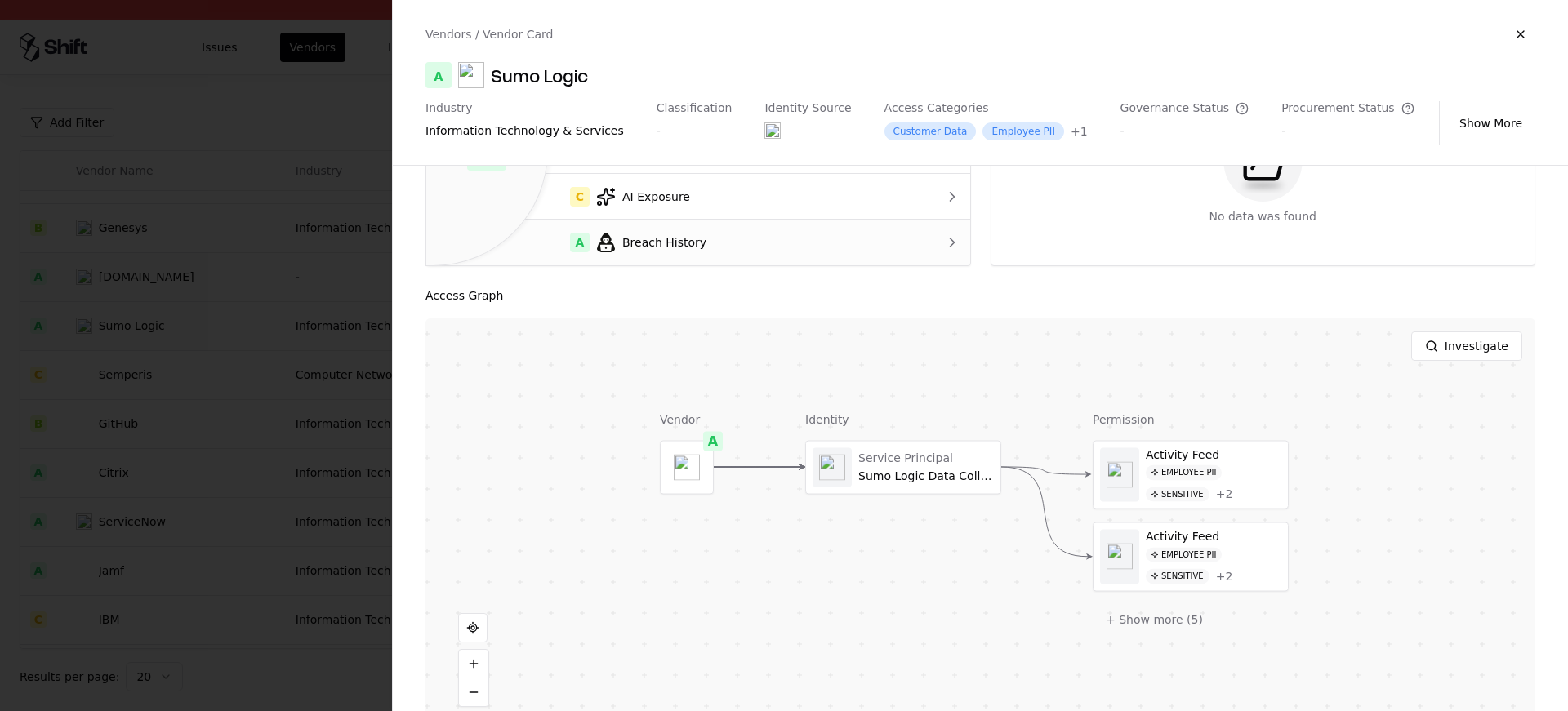
scroll to position [217, 0]
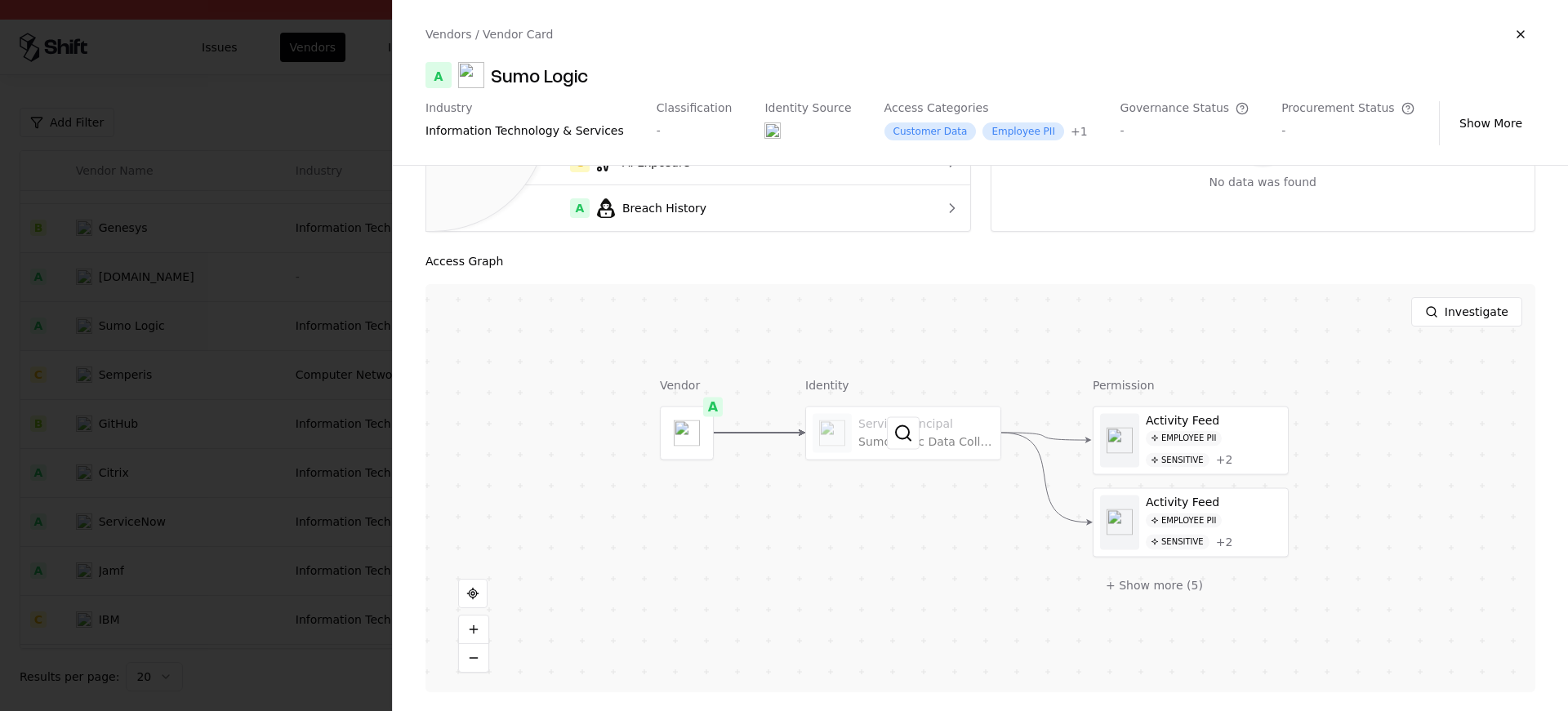
click at [880, 430] on div at bounding box center [903, 433] width 194 height 53
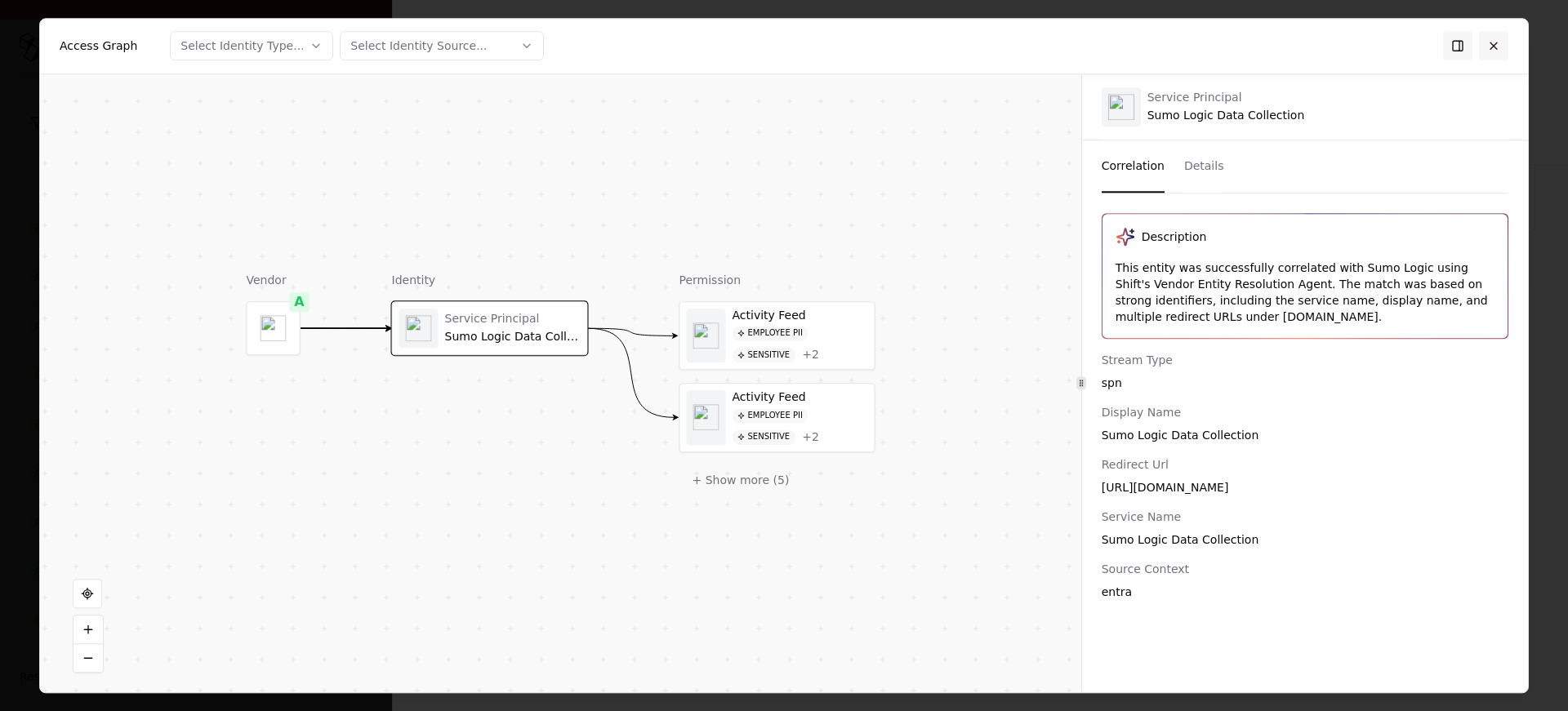
click at [1491, 43] on button at bounding box center [1494, 46] width 29 height 29
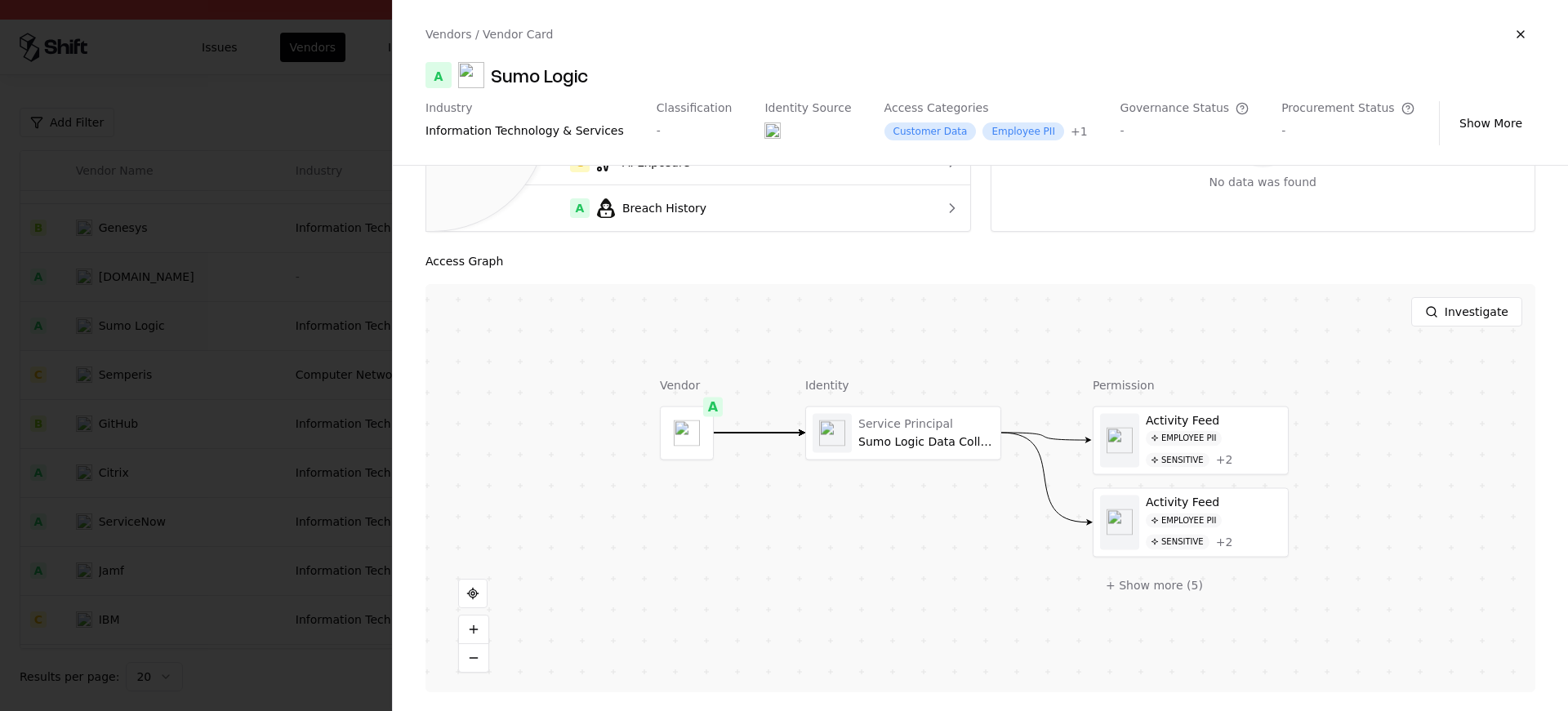
click at [372, 475] on div at bounding box center [784, 355] width 1568 height 711
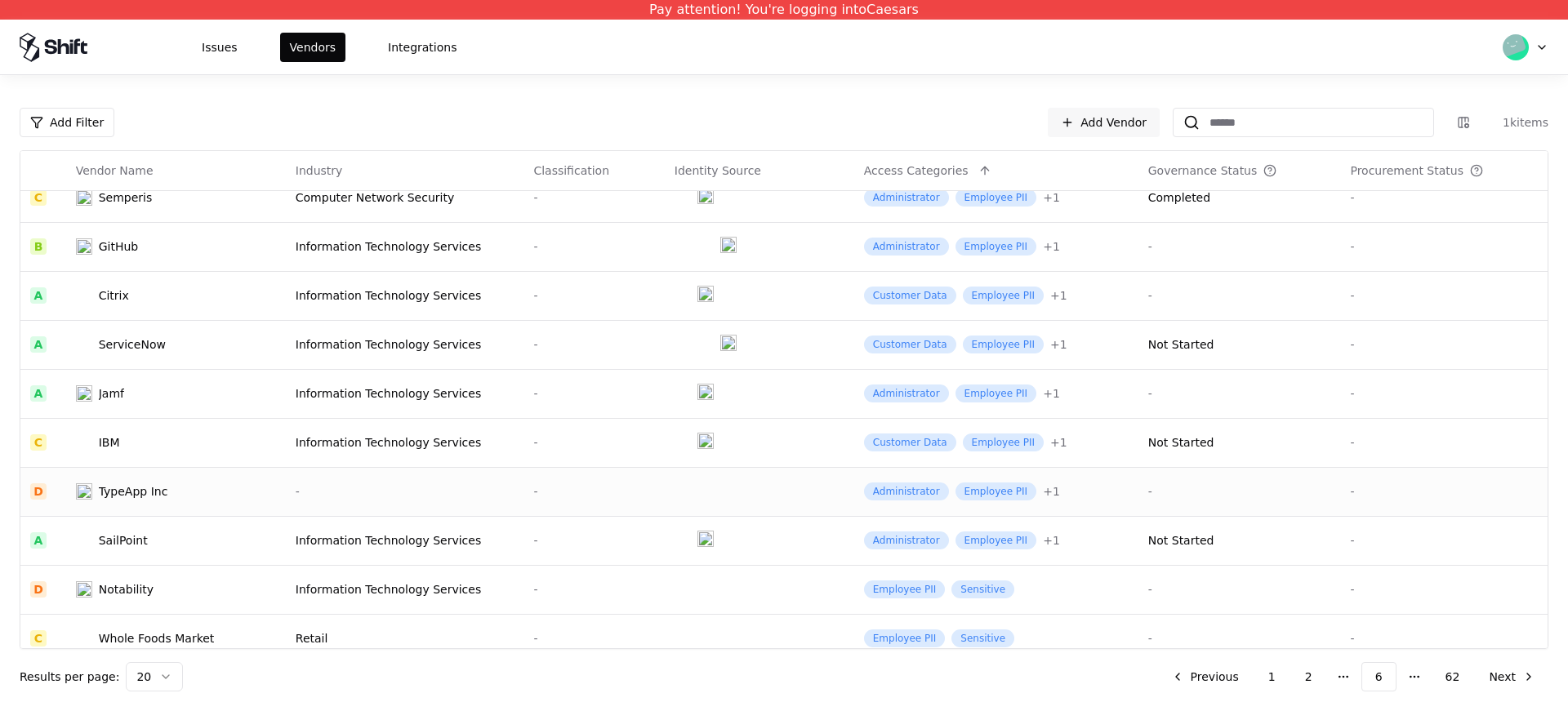
scroll to position [515, 0]
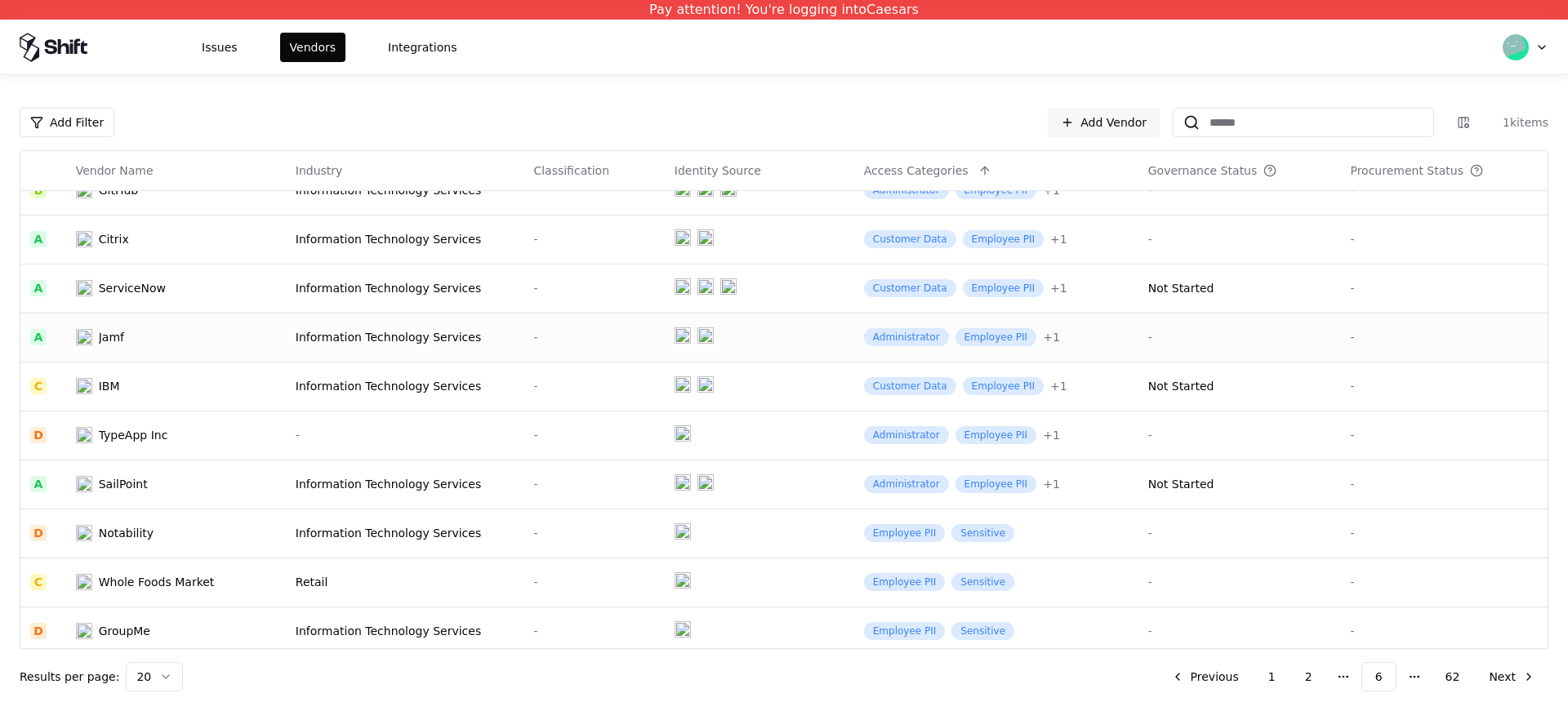
click at [115, 337] on div "Jamf" at bounding box center [111, 337] width 25 height 16
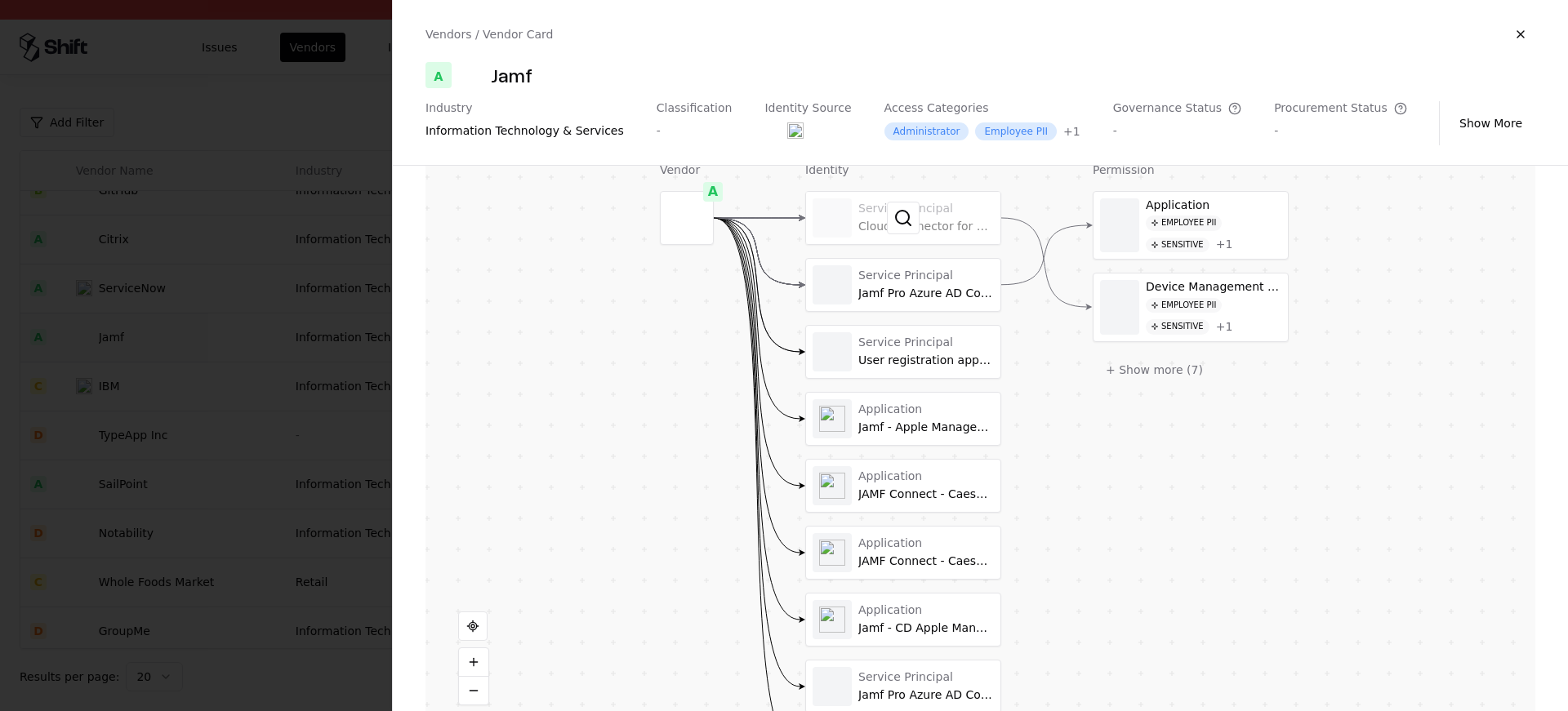
scroll to position [310, 0]
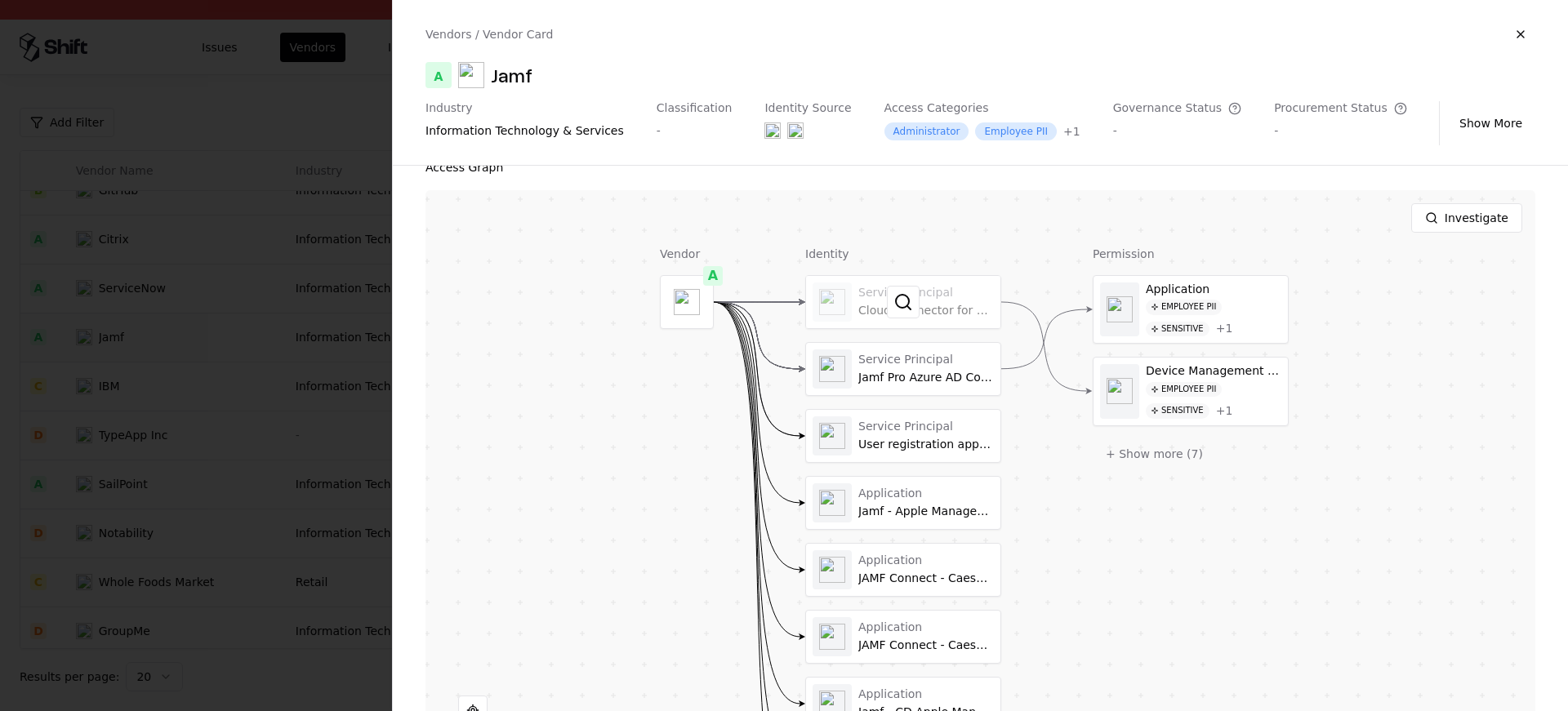
click at [898, 309] on button at bounding box center [904, 302] width 33 height 33
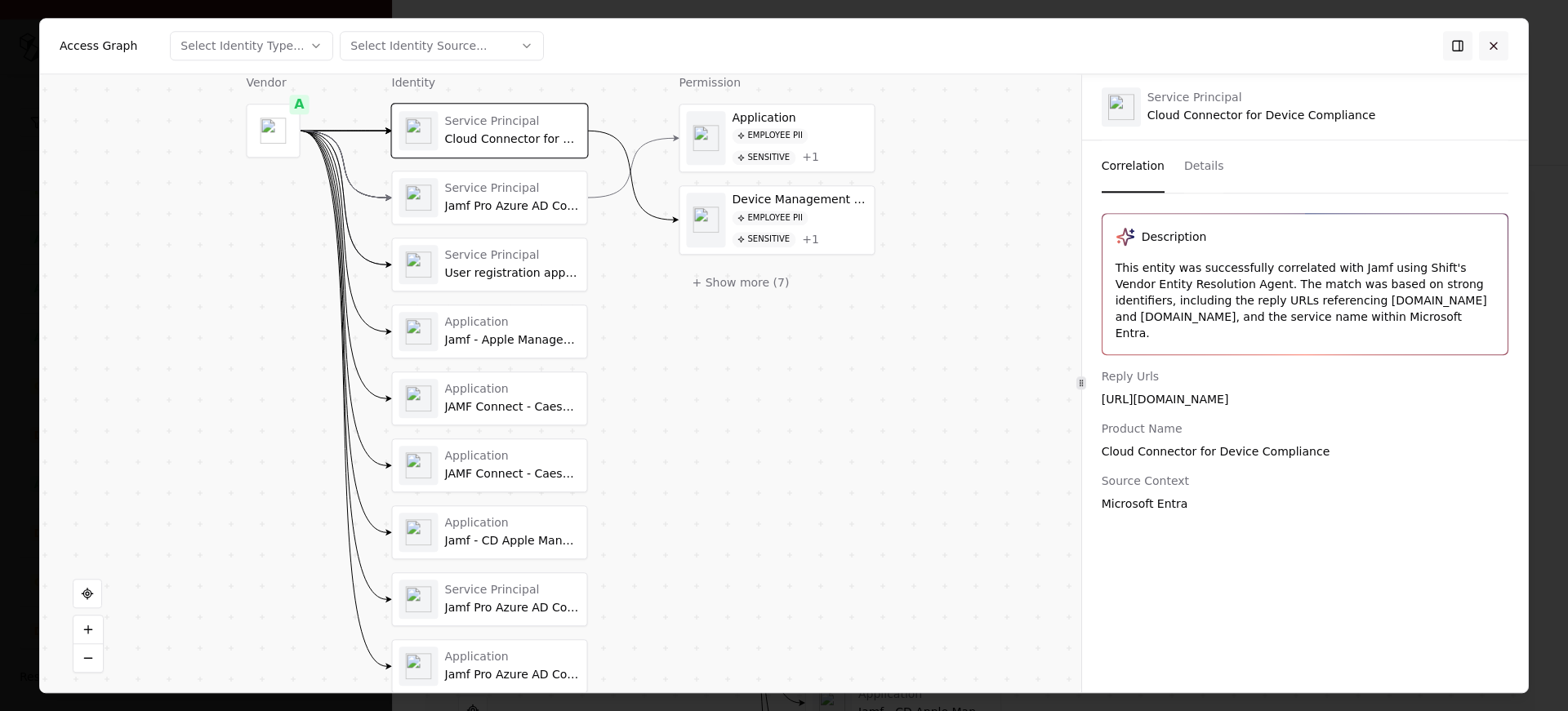
click at [1503, 44] on button at bounding box center [1494, 46] width 29 height 29
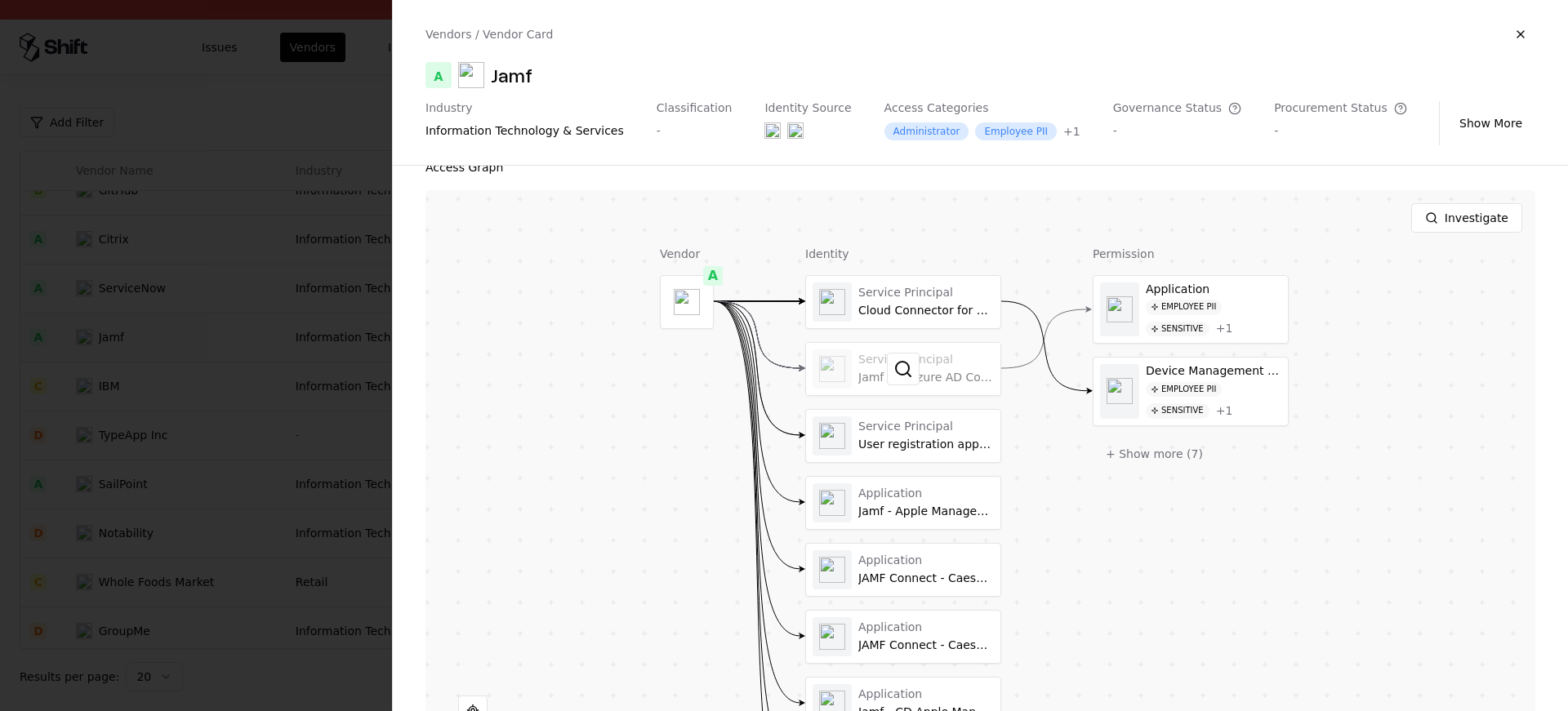
click at [921, 375] on div at bounding box center [903, 369] width 194 height 53
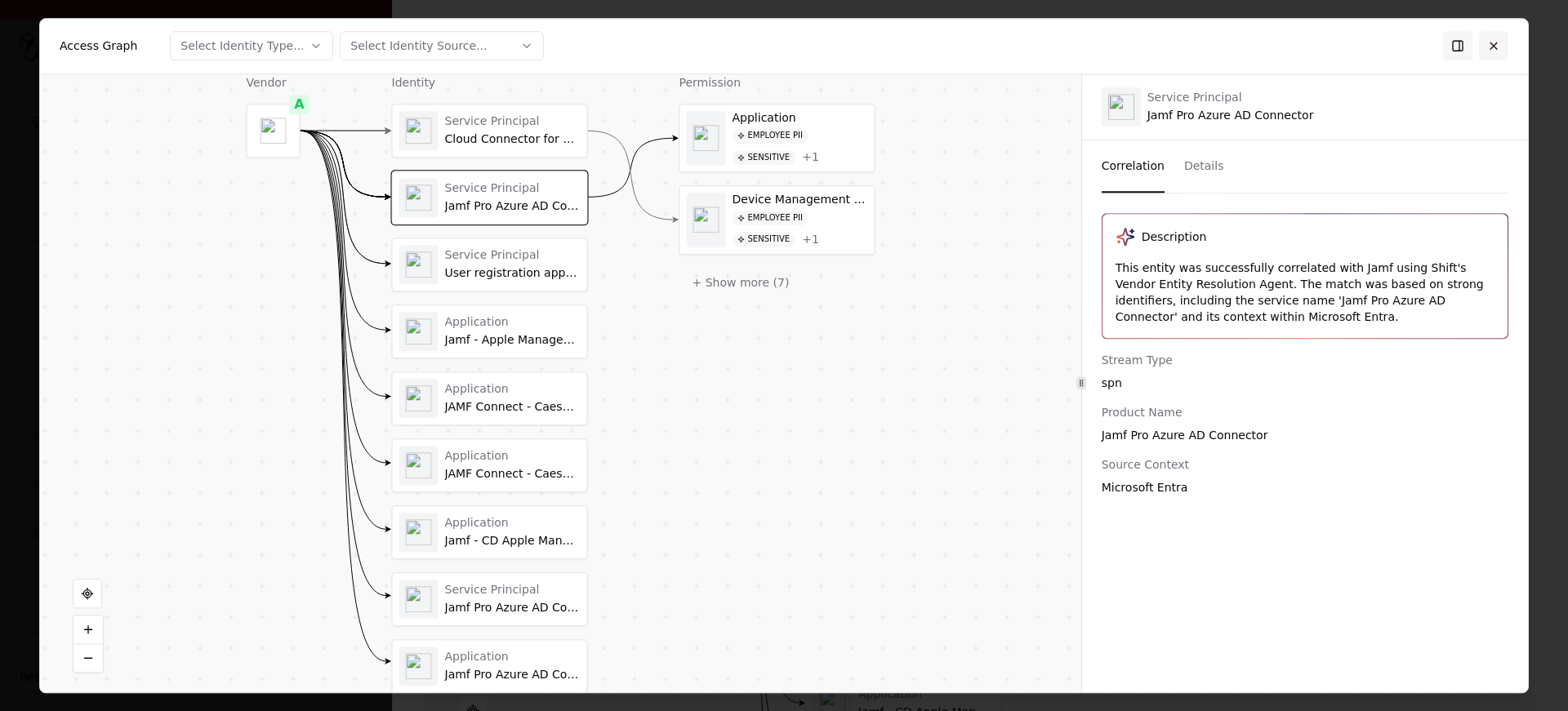
click at [1497, 46] on button at bounding box center [1494, 46] width 29 height 29
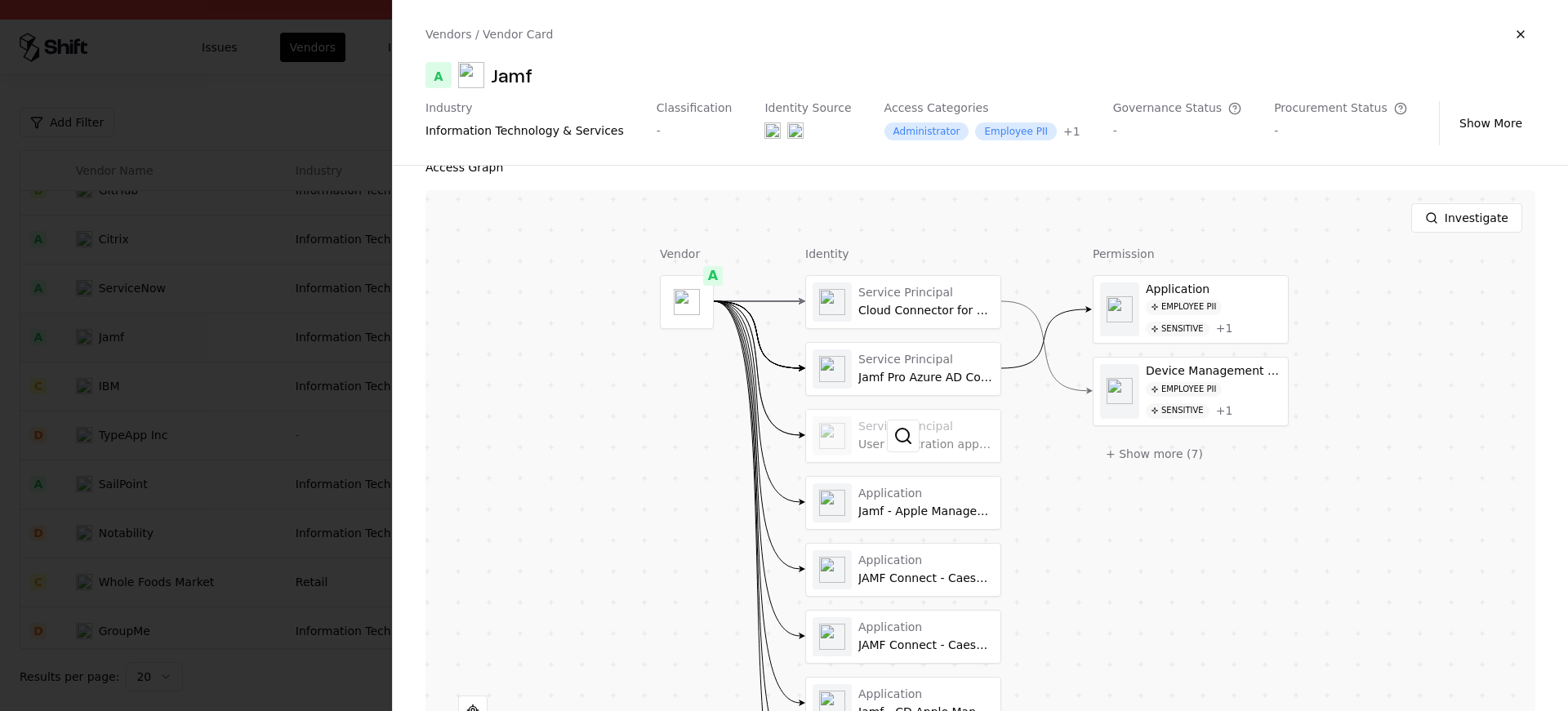
click at [908, 458] on div at bounding box center [903, 436] width 194 height 53
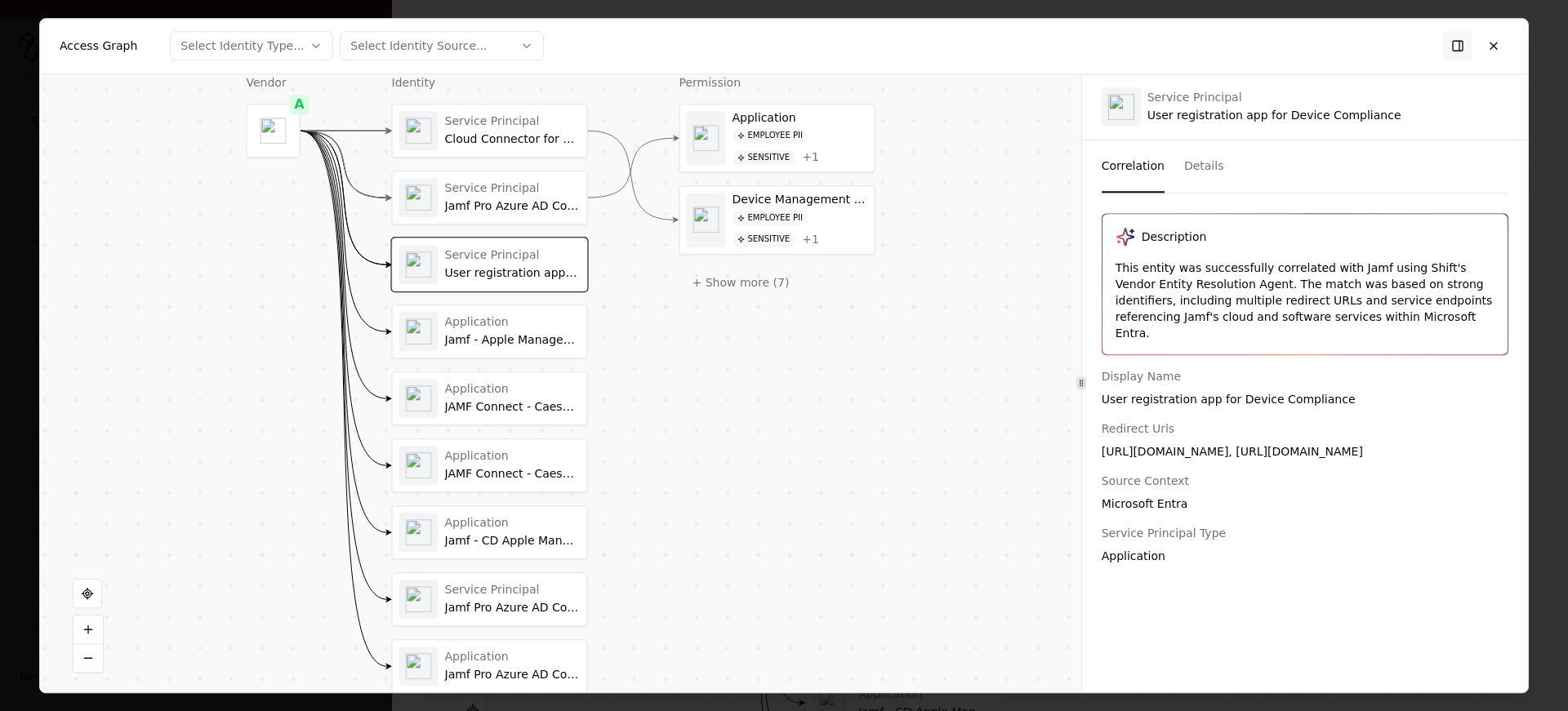
click at [1137, 421] on div "Redirect Urls https://registration.cloudconnector.services.jamfcloud.com/, http…" at bounding box center [1305, 440] width 407 height 39
click at [1174, 443] on div "https://registration.cloudconnector.services.jamfcloud.com/, https://registrati…" at bounding box center [1305, 451] width 407 height 16
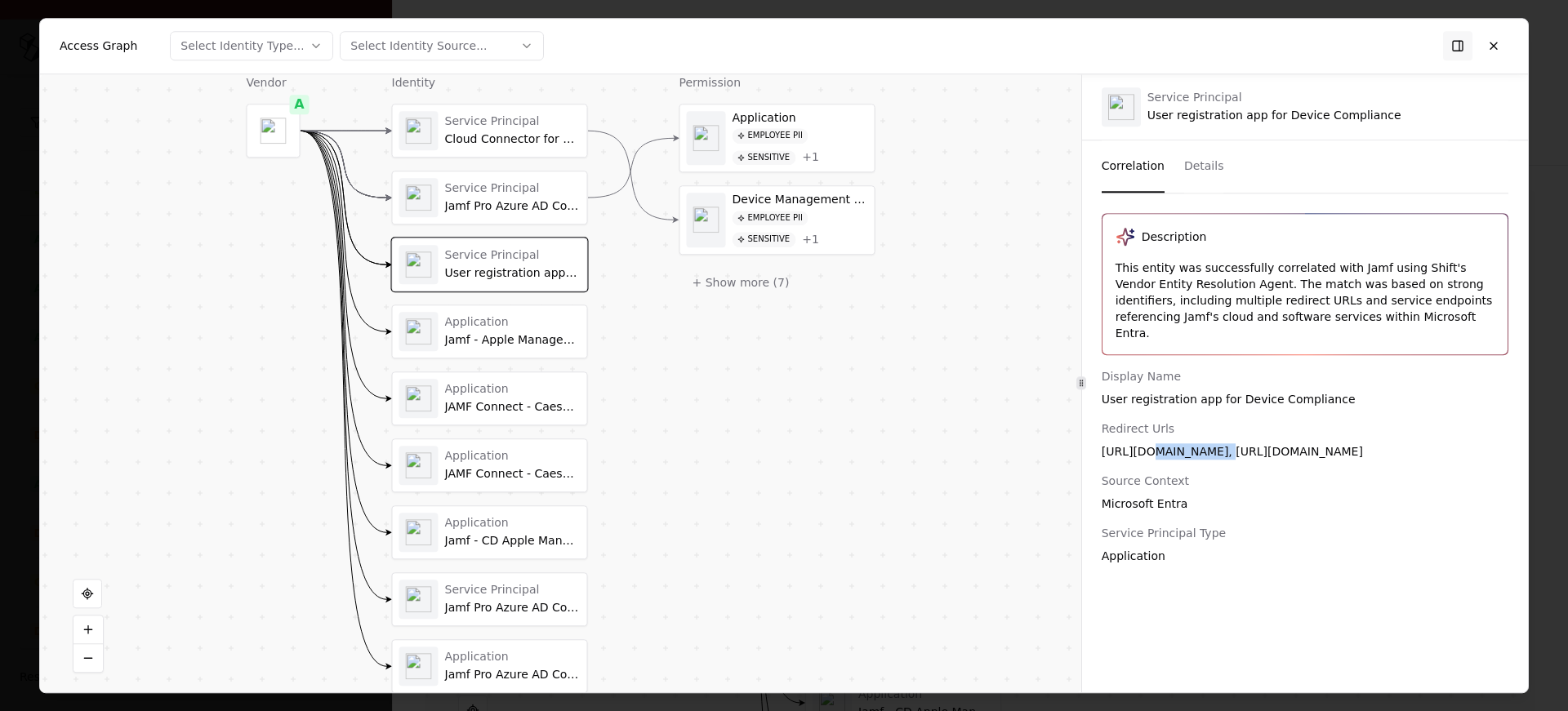
click at [1174, 443] on div "https://registration.cloudconnector.services.jamfcloud.com/, https://registrati…" at bounding box center [1305, 451] width 407 height 16
click at [1503, 51] on button at bounding box center [1494, 46] width 29 height 29
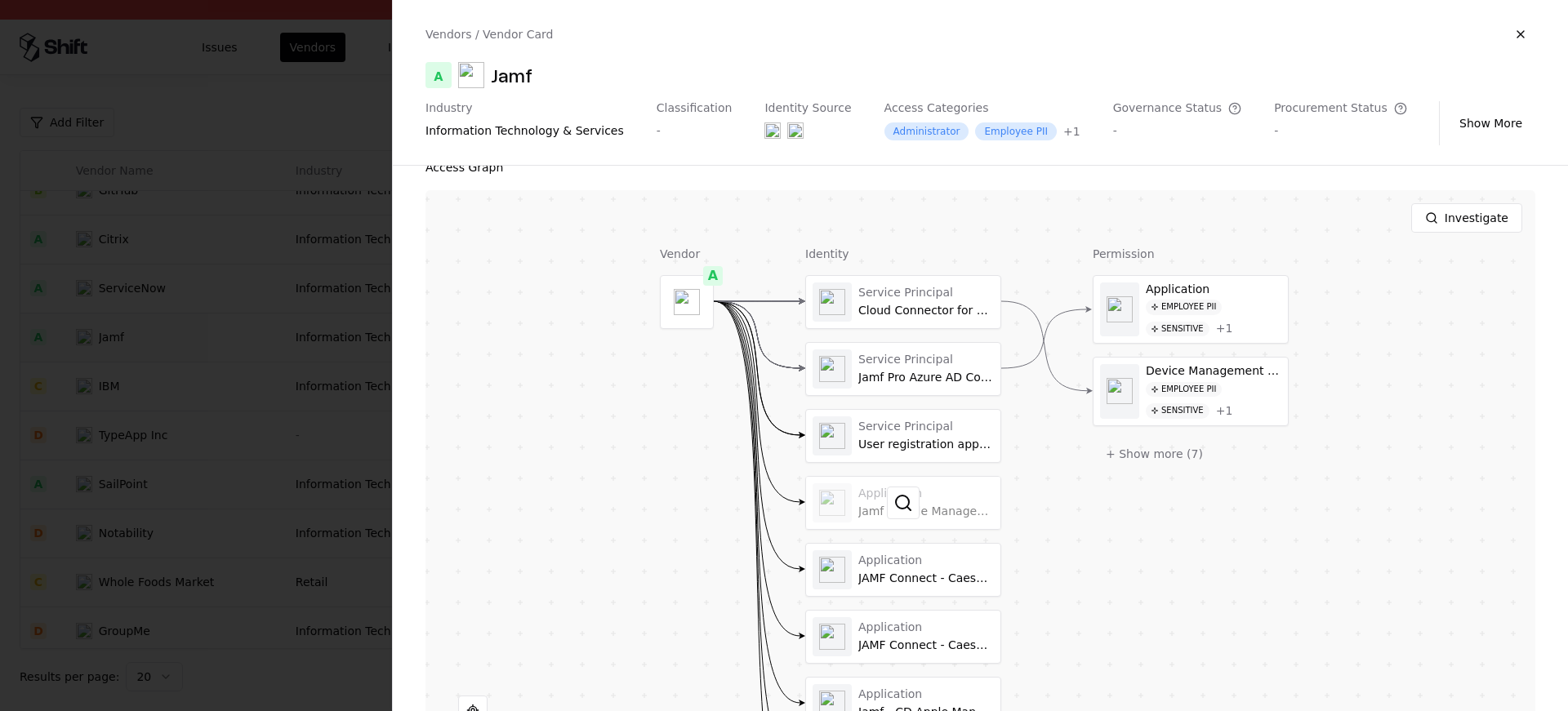
click at [934, 500] on div at bounding box center [903, 503] width 194 height 53
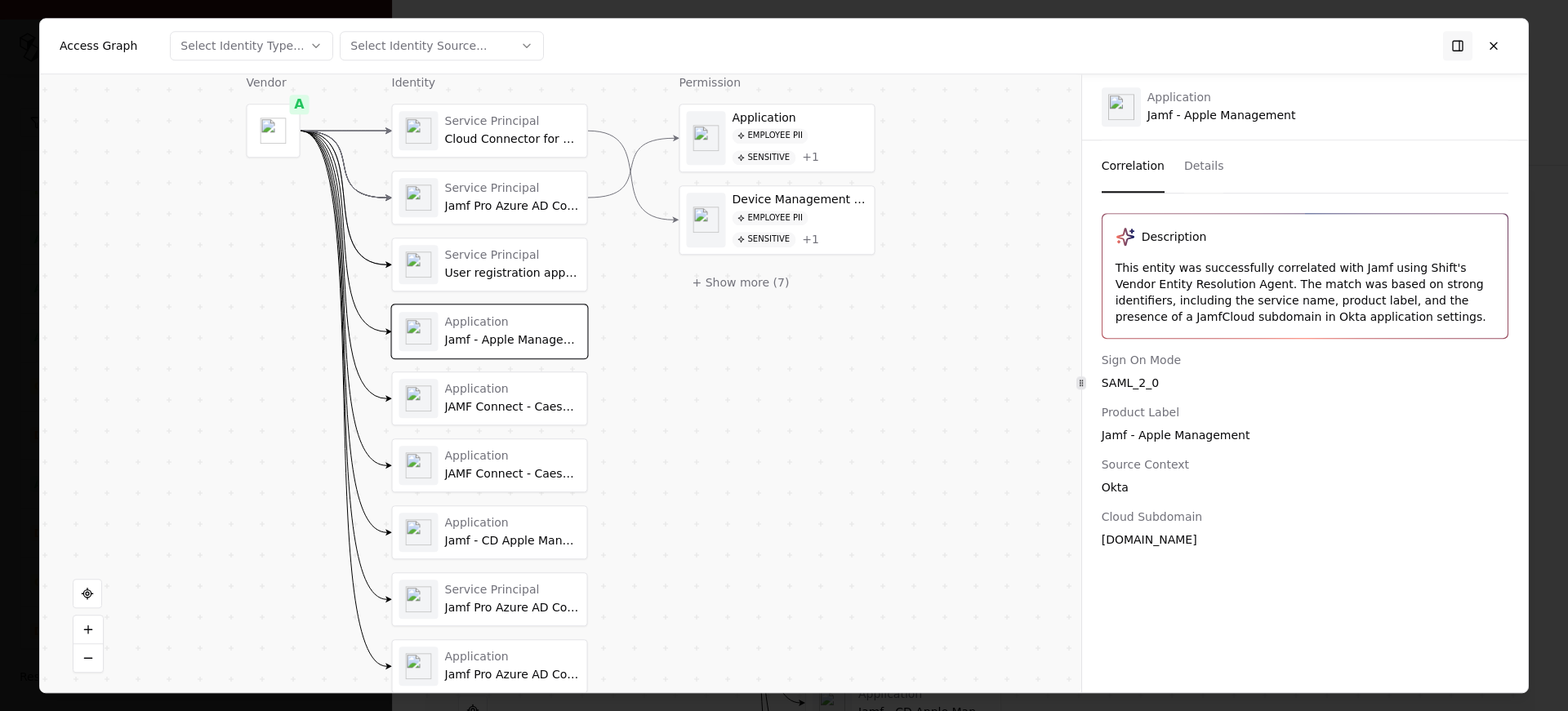
click at [1209, 278] on div "This entity was successfully correlated with Jamf using Shift's Vendor Entity R…" at bounding box center [1305, 293] width 379 height 66
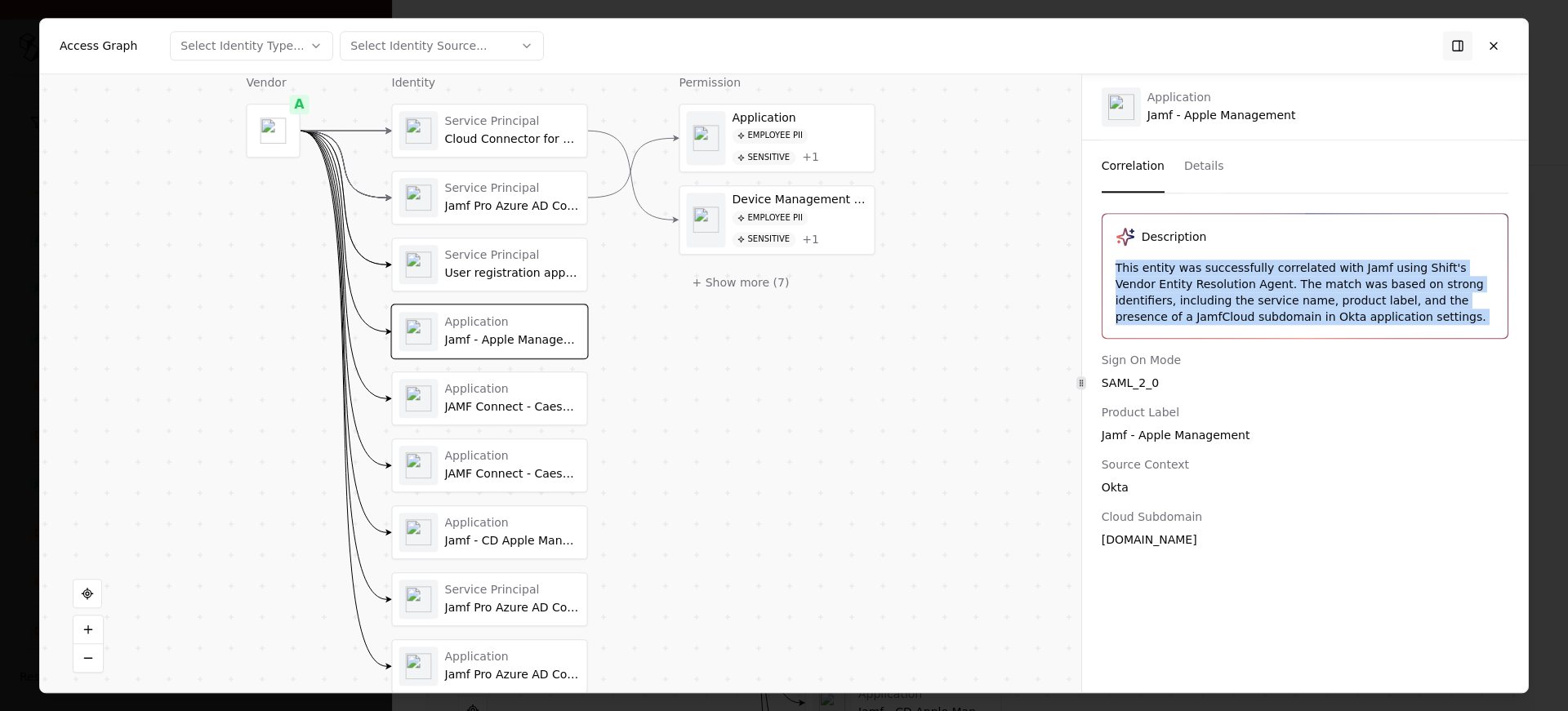
click at [1292, 276] on div "This entity was successfully correlated with Jamf using Shift's Vendor Entity R…" at bounding box center [1305, 293] width 379 height 66
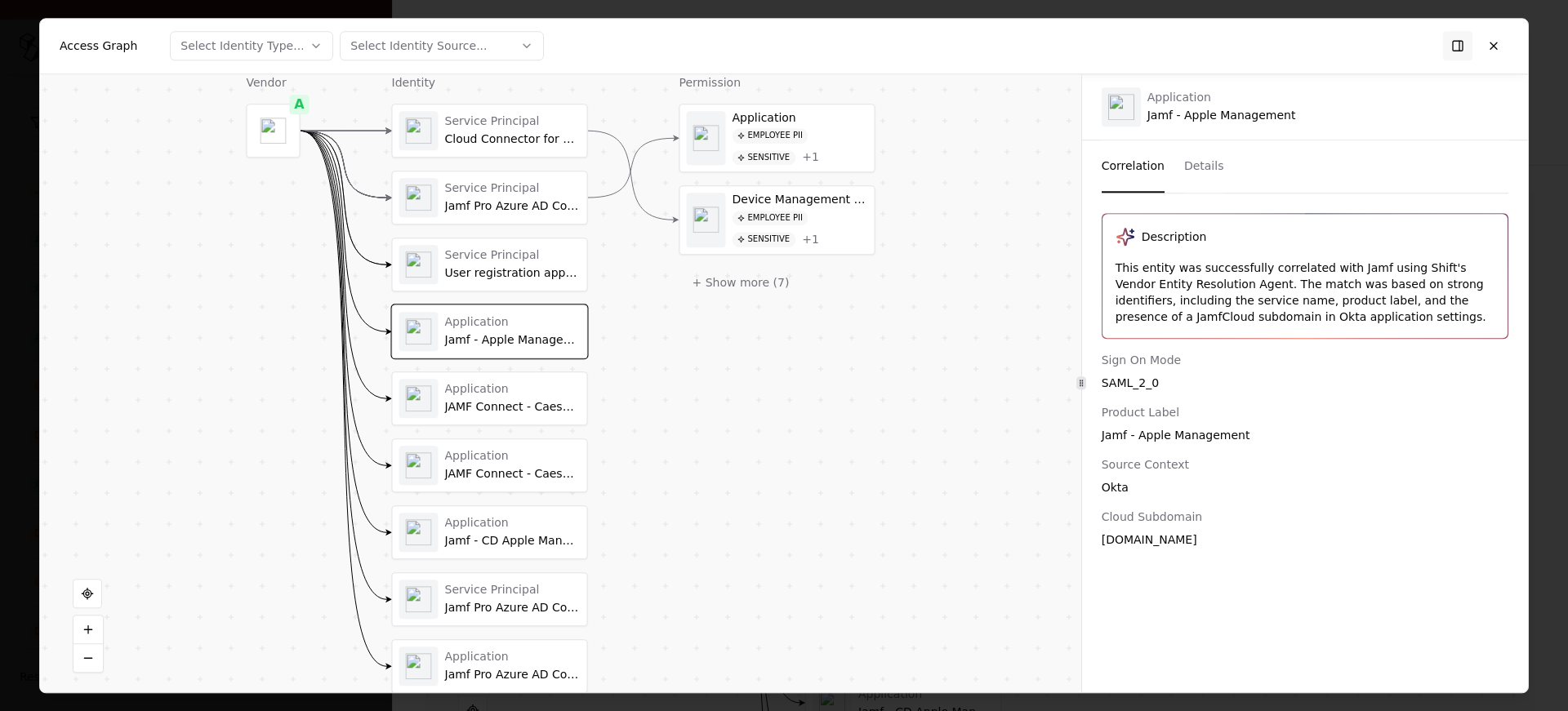
click at [1292, 276] on div "This entity was successfully correlated with Jamf using Shift's Vendor Entity R…" at bounding box center [1305, 293] width 379 height 66
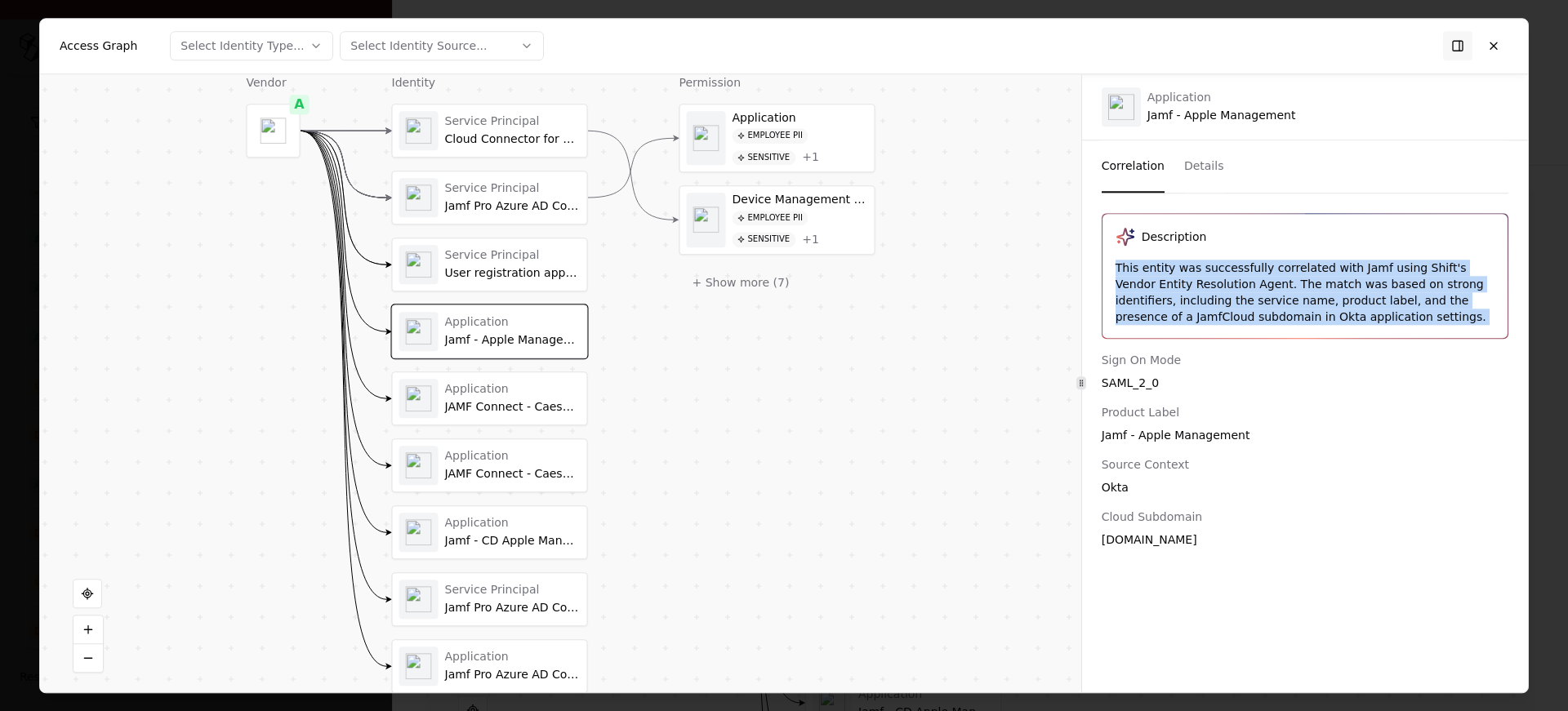
click at [1298, 263] on div "This entity was successfully correlated with Jamf using Shift's Vendor Entity R…" at bounding box center [1305, 293] width 379 height 66
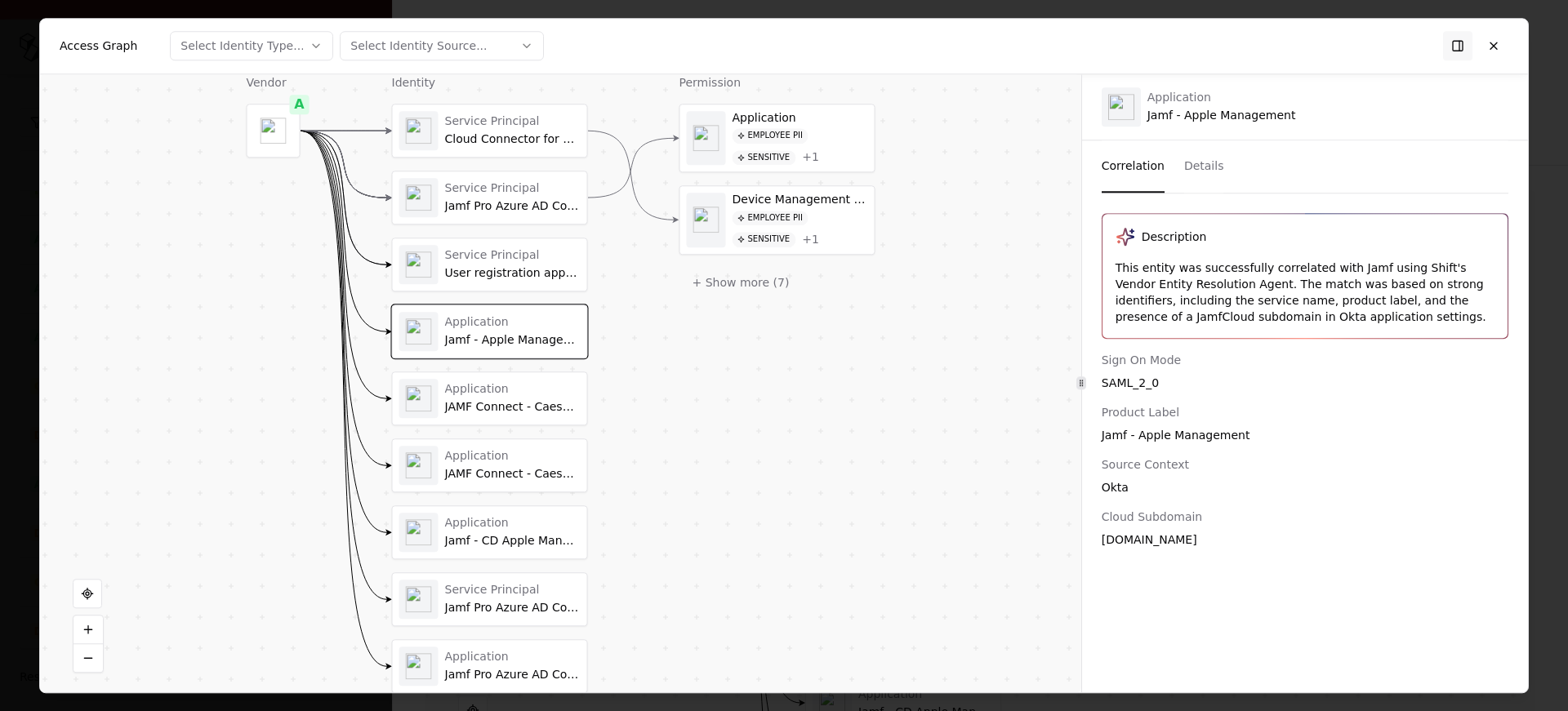
click at [1298, 263] on div "This entity was successfully correlated with Jamf using Shift's Vendor Entity R…" at bounding box center [1305, 293] width 379 height 66
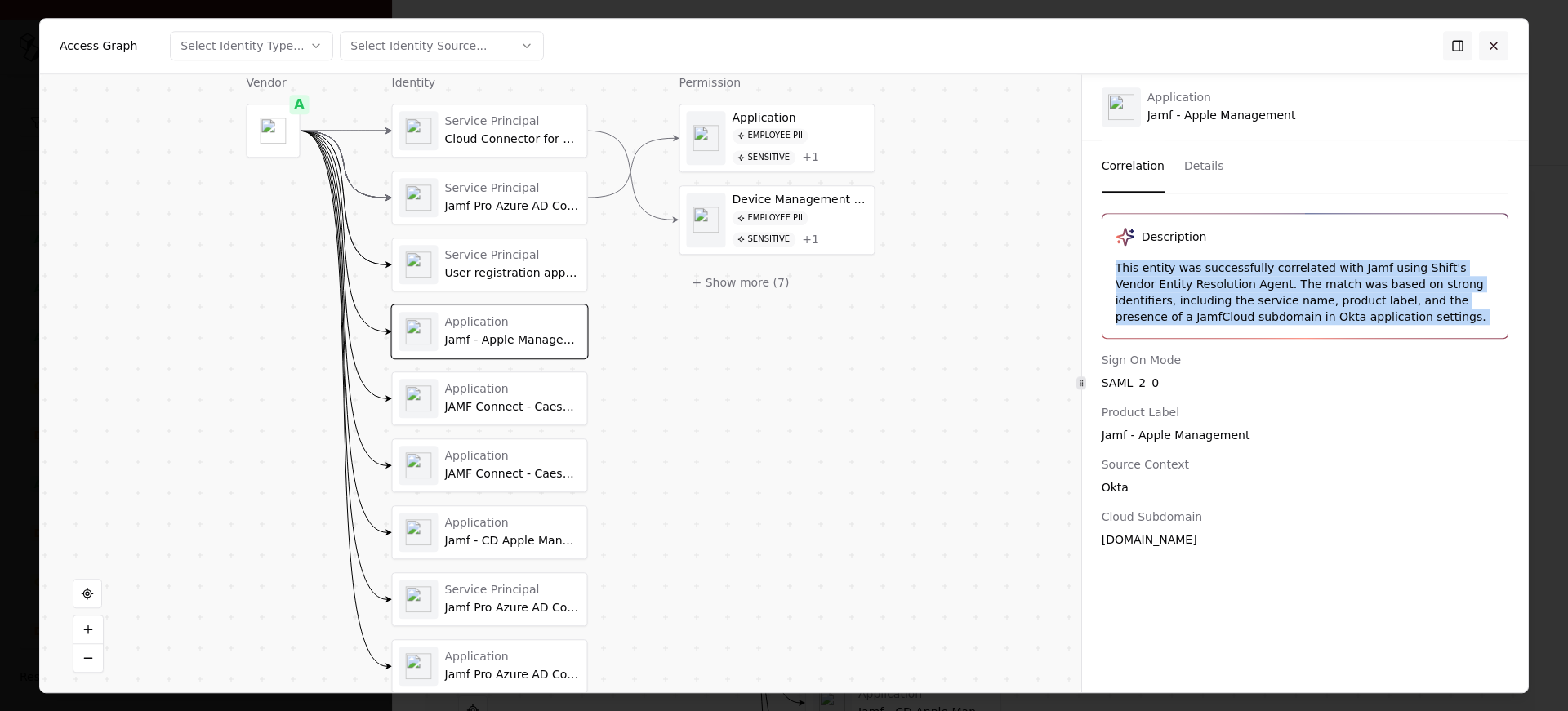
click at [1502, 38] on button at bounding box center [1494, 46] width 29 height 29
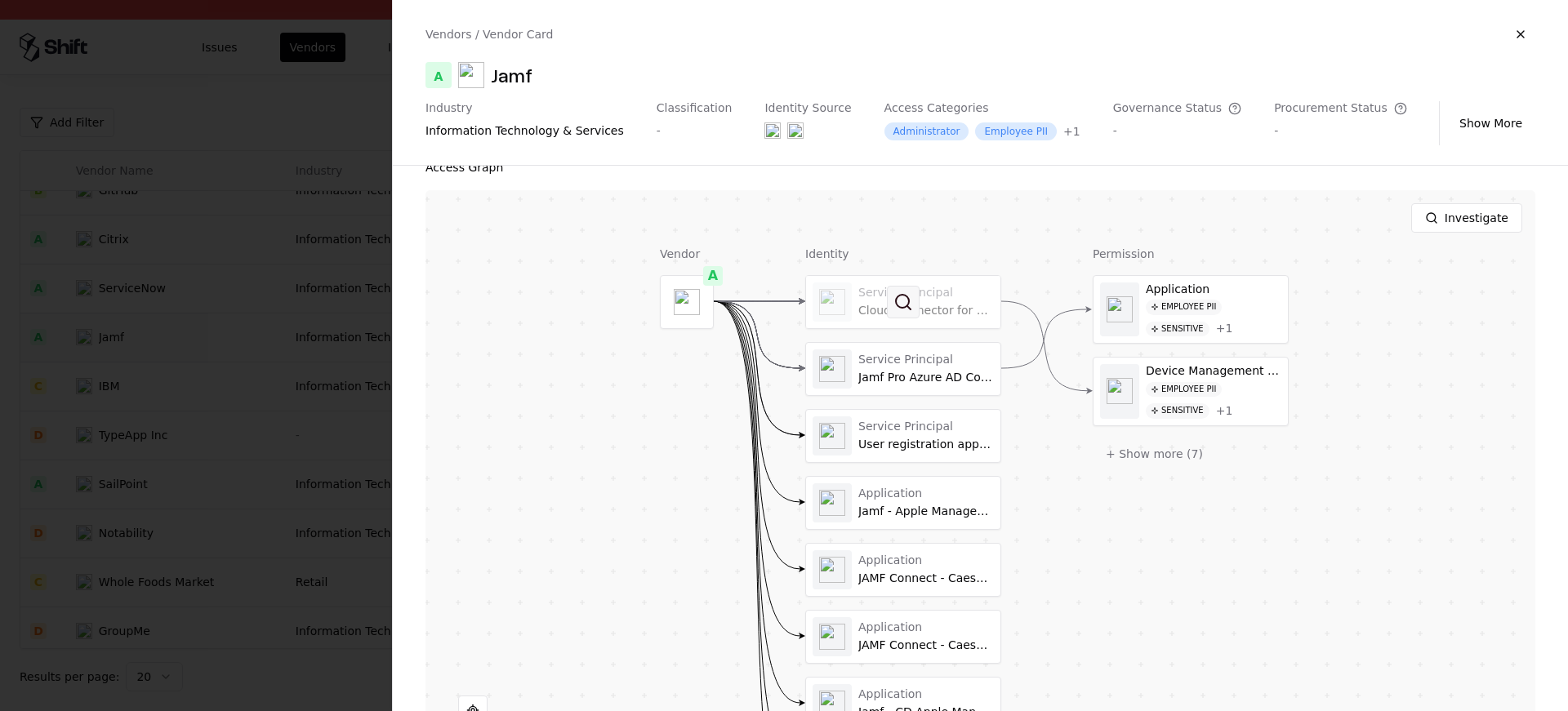
click at [905, 308] on button at bounding box center [904, 302] width 33 height 33
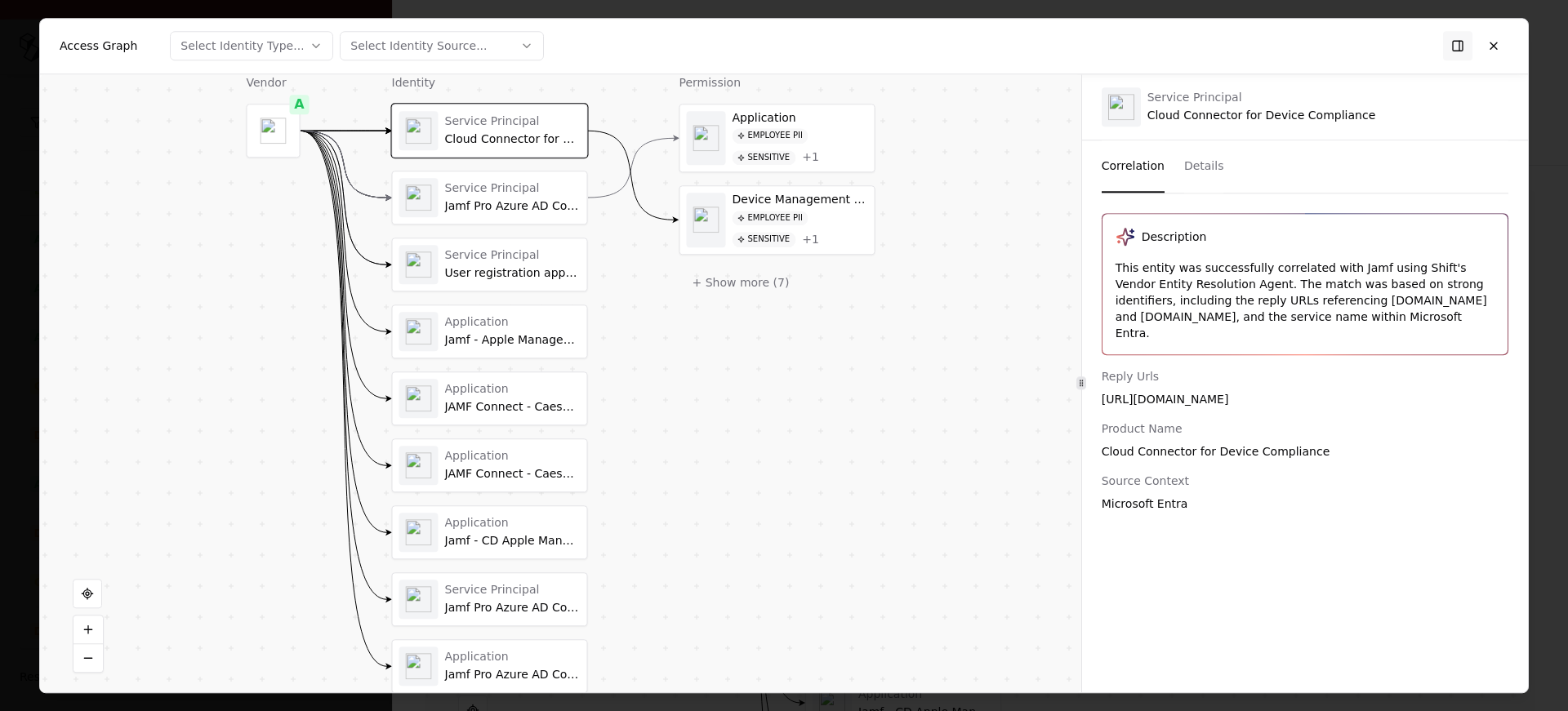
click at [1227, 391] on div "https://registration.cloudconnector.services.jamfcloud.com/" at bounding box center [1305, 399] width 407 height 16
click at [1503, 50] on button at bounding box center [1494, 46] width 29 height 29
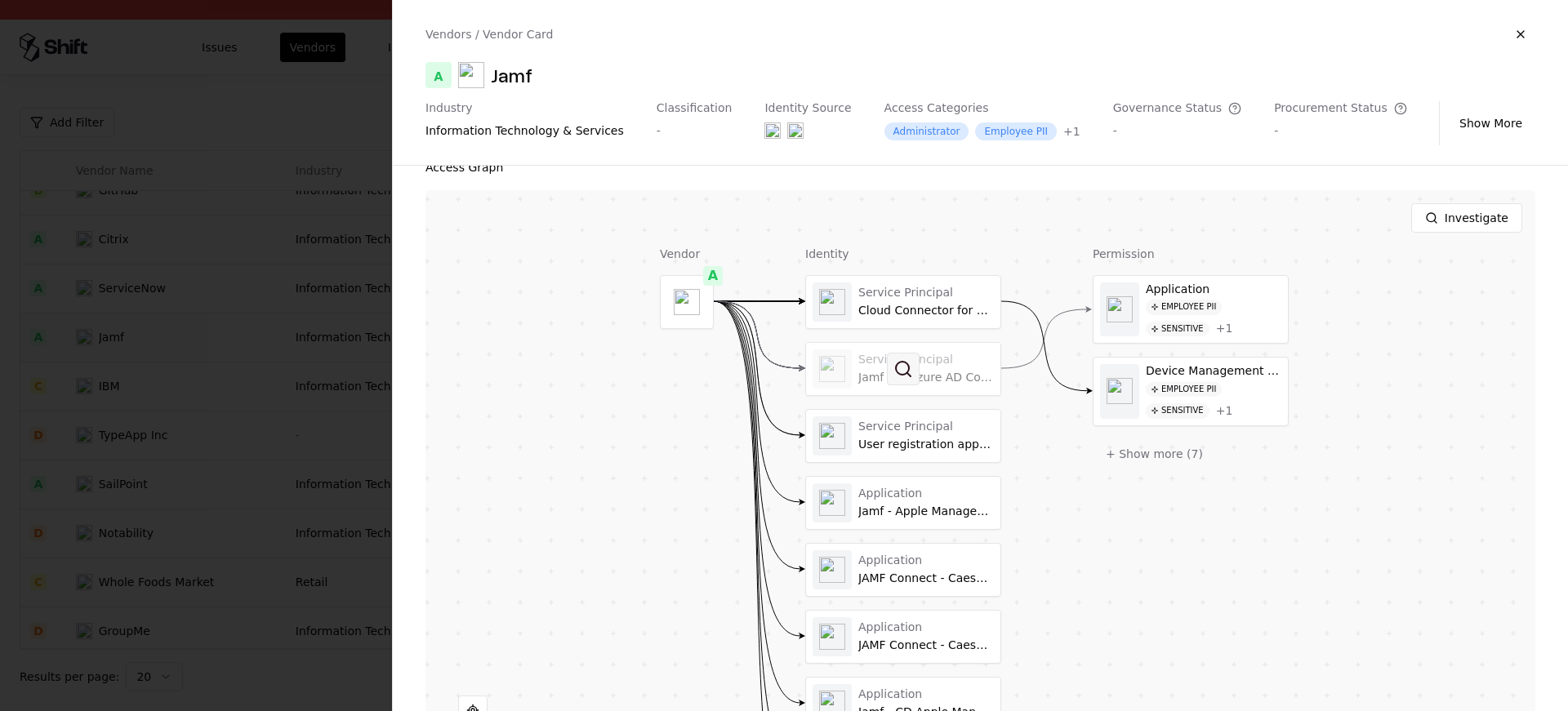
click at [891, 361] on button at bounding box center [904, 369] width 33 height 33
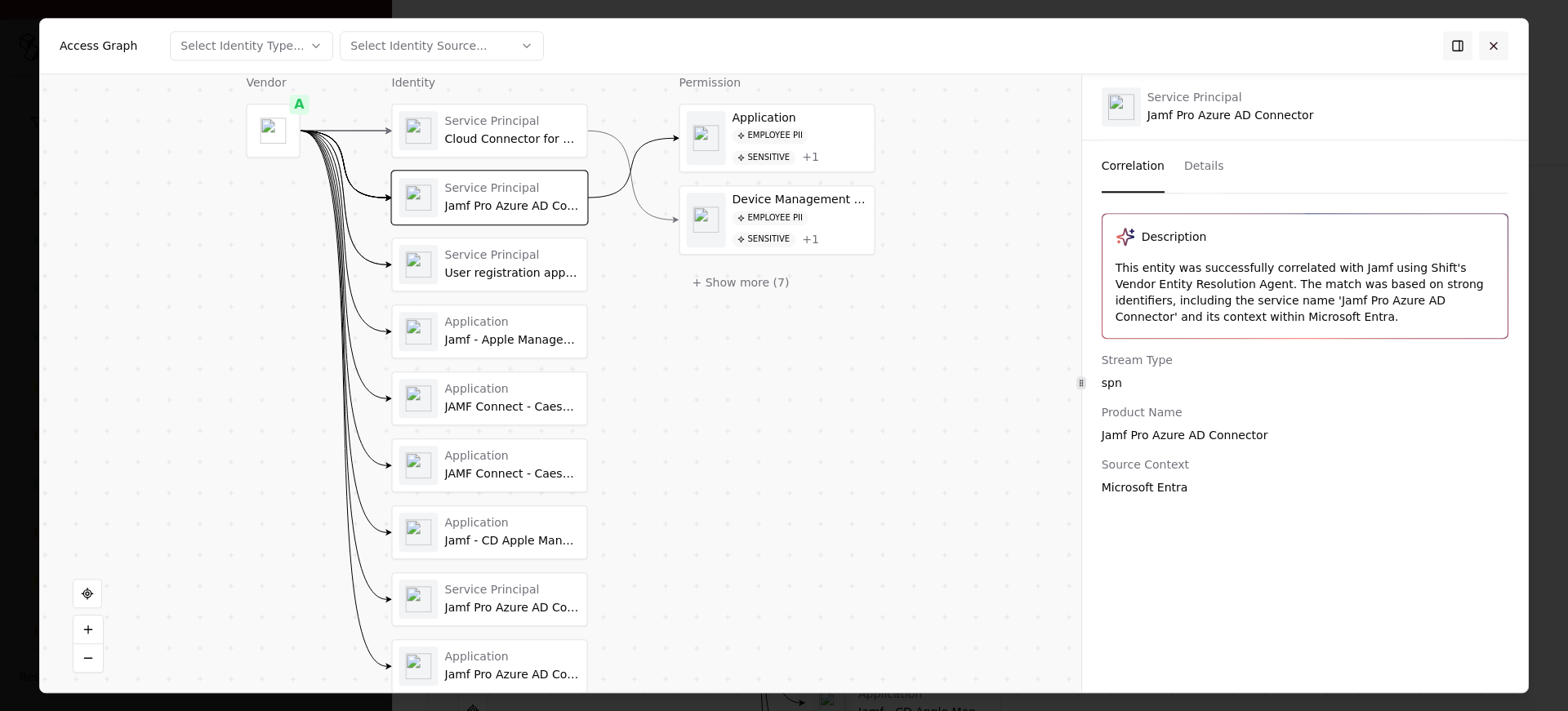
click at [1505, 48] on button at bounding box center [1494, 46] width 29 height 29
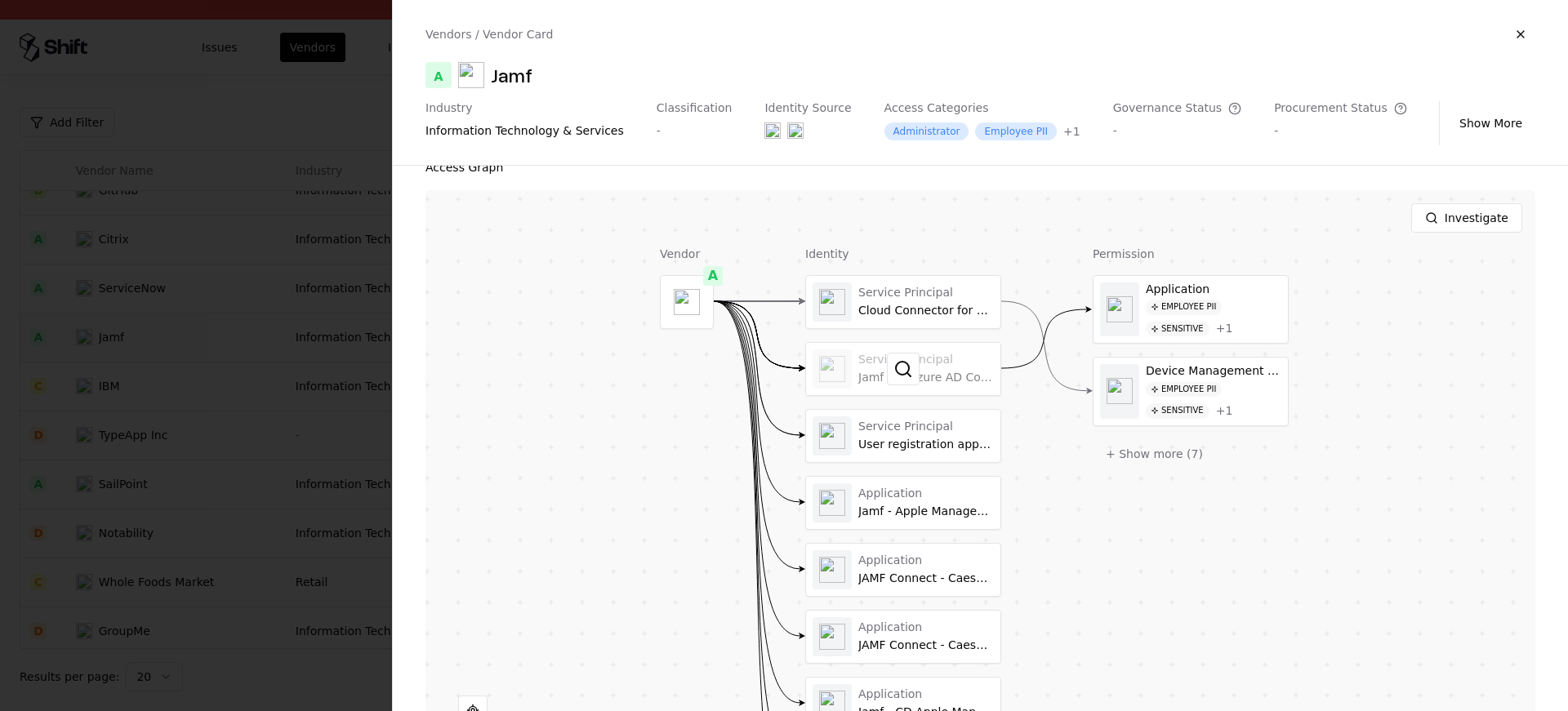
scroll to position [427, 0]
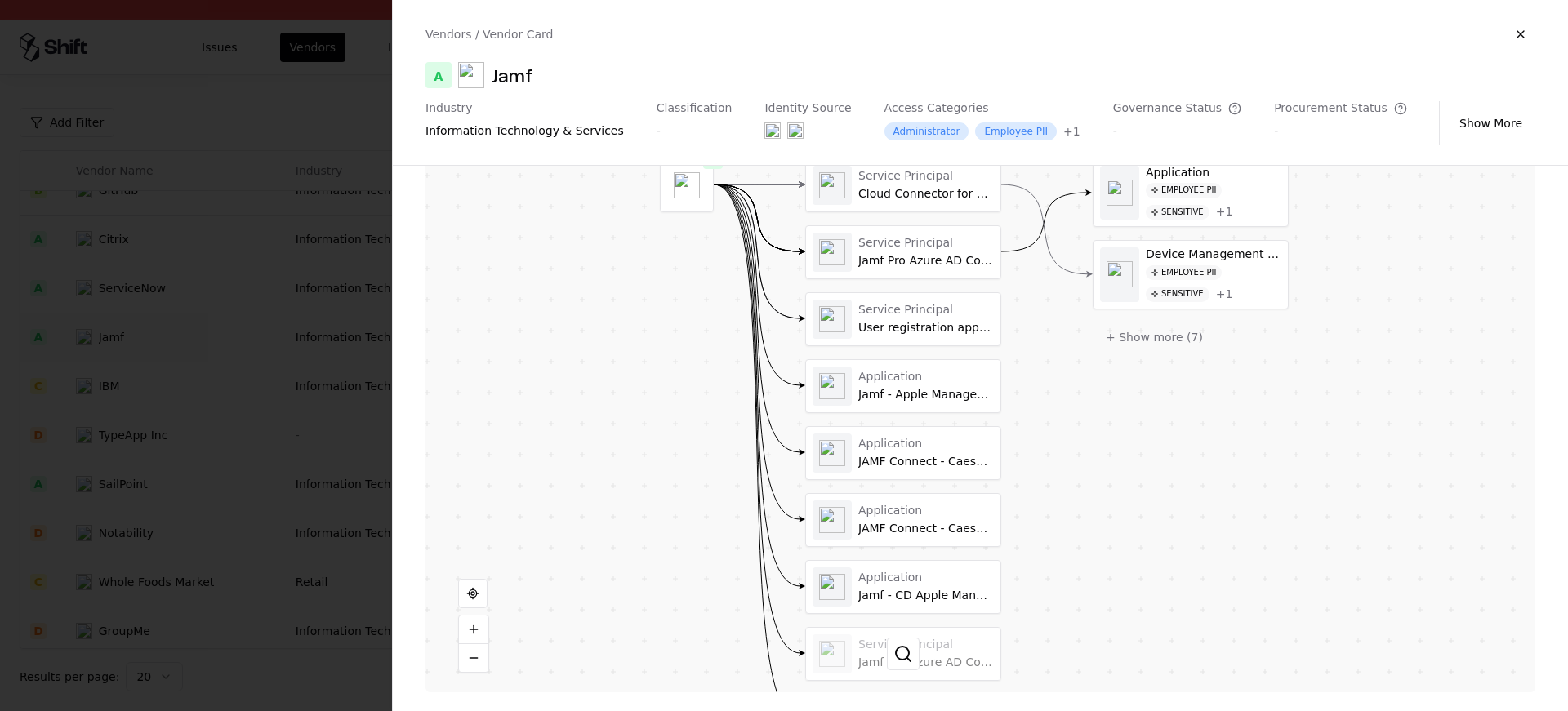
click at [861, 667] on div at bounding box center [903, 654] width 194 height 53
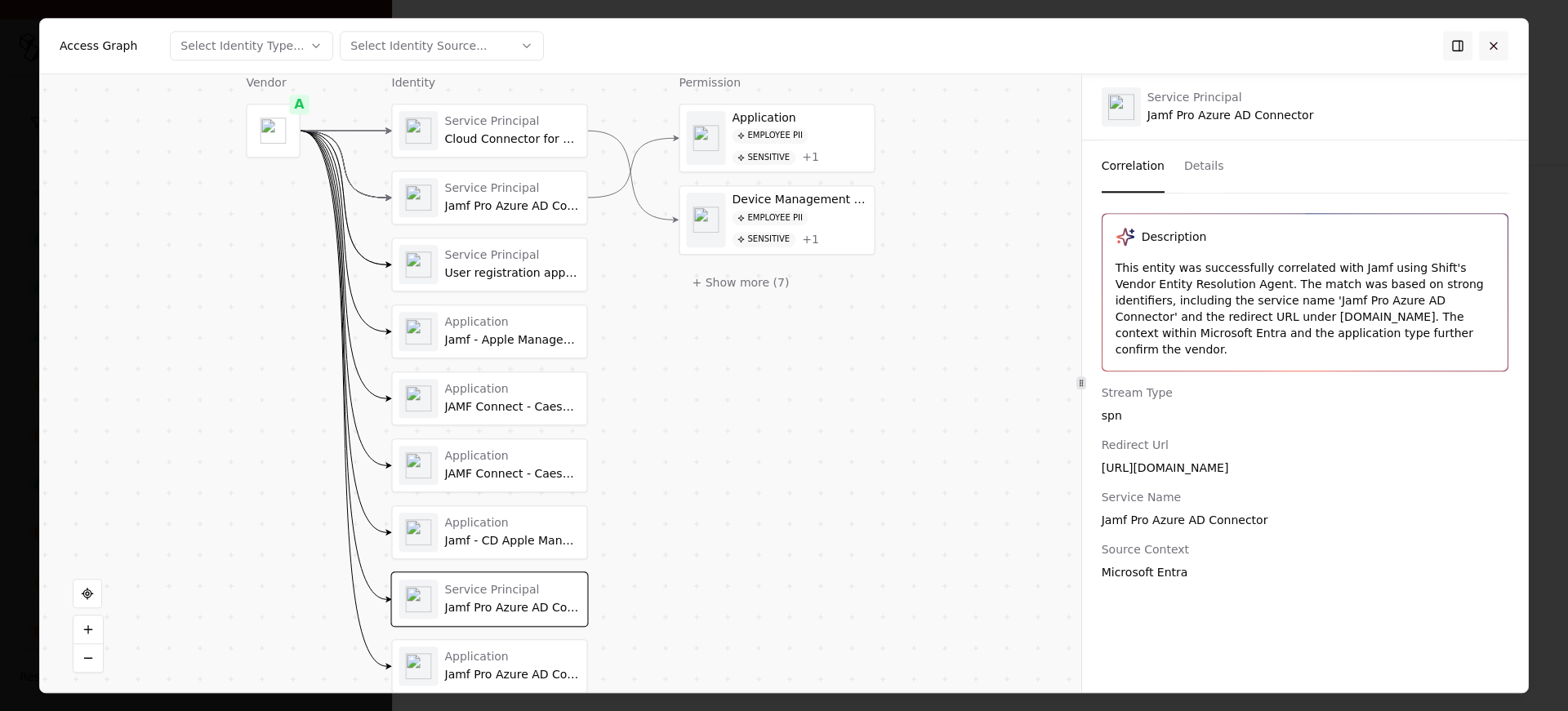
click at [1491, 46] on button at bounding box center [1494, 46] width 29 height 29
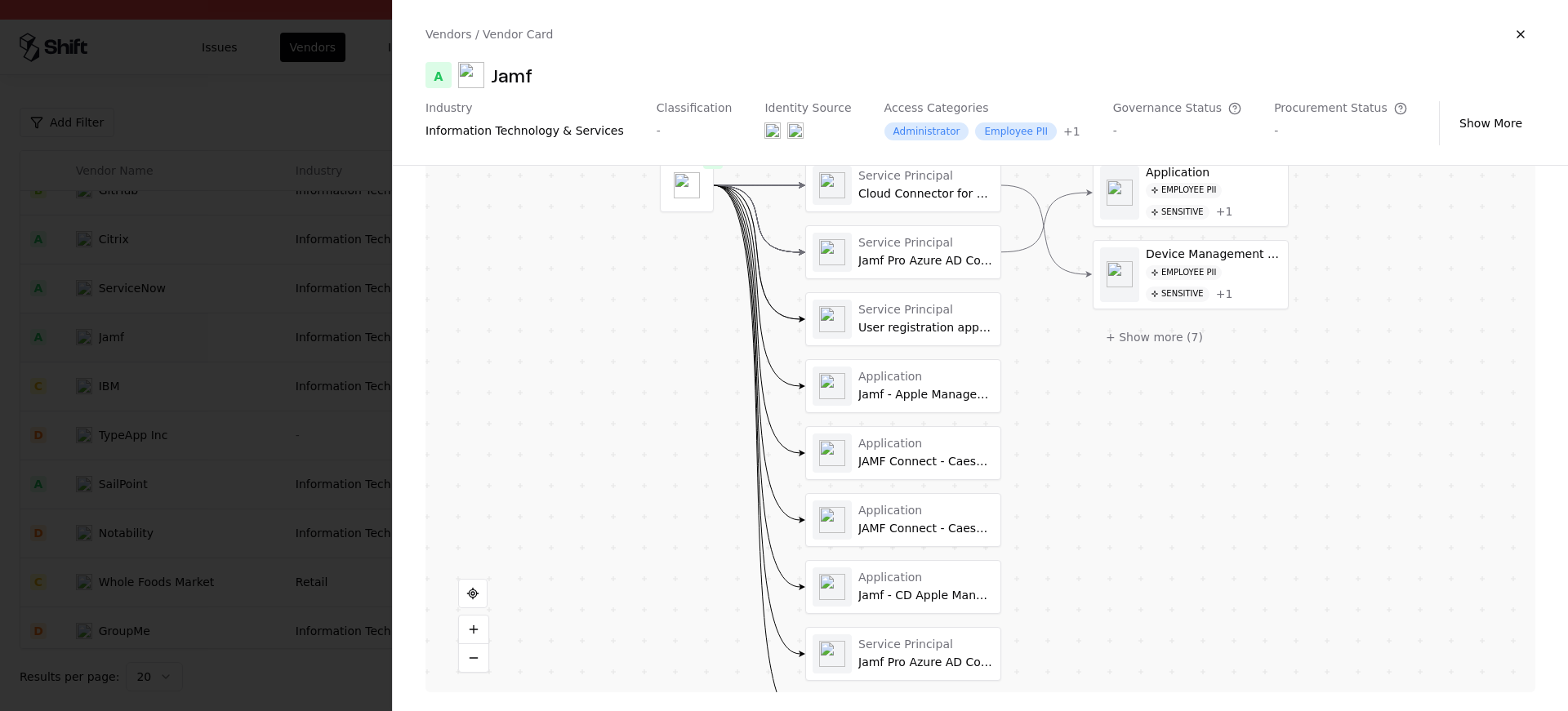
click at [232, 262] on div at bounding box center [784, 355] width 1568 height 711
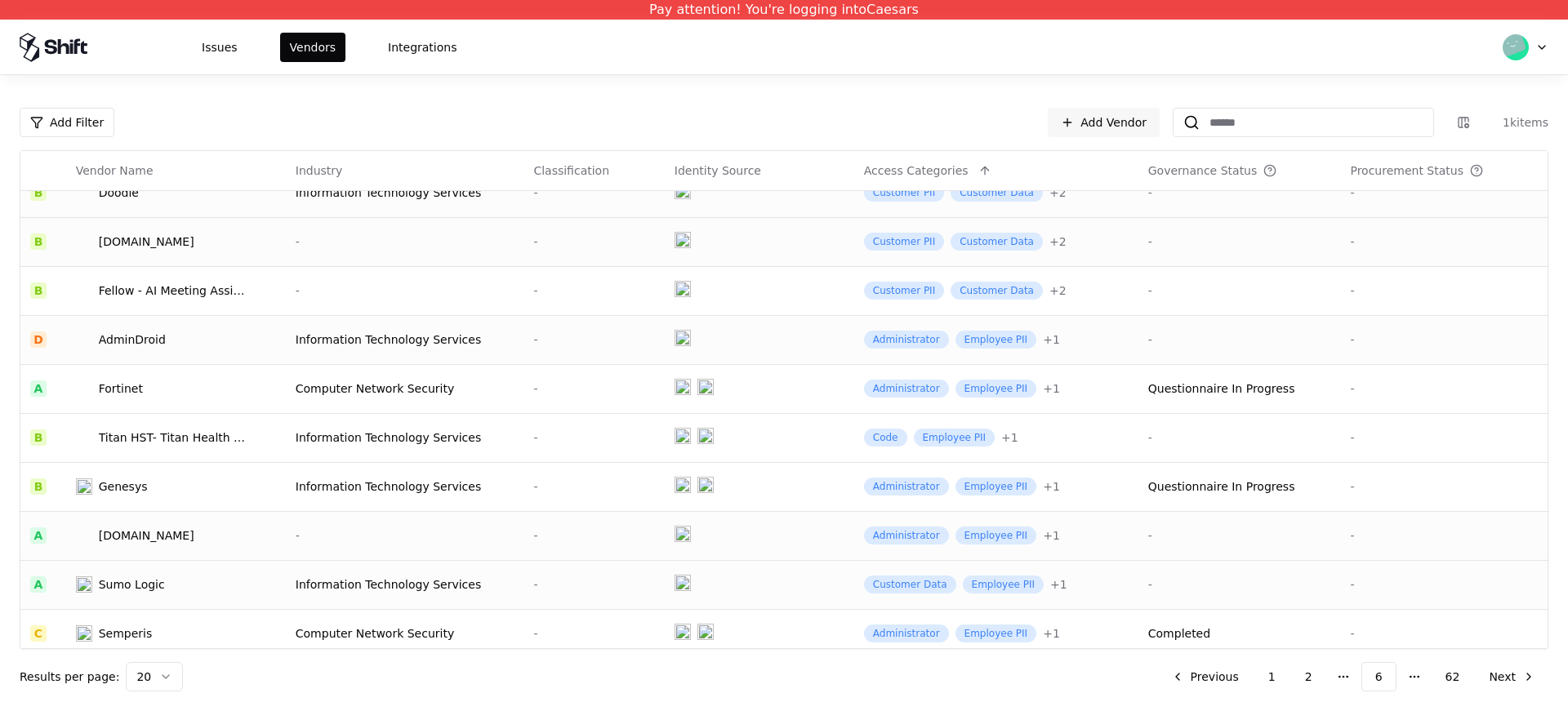
scroll to position [0, 0]
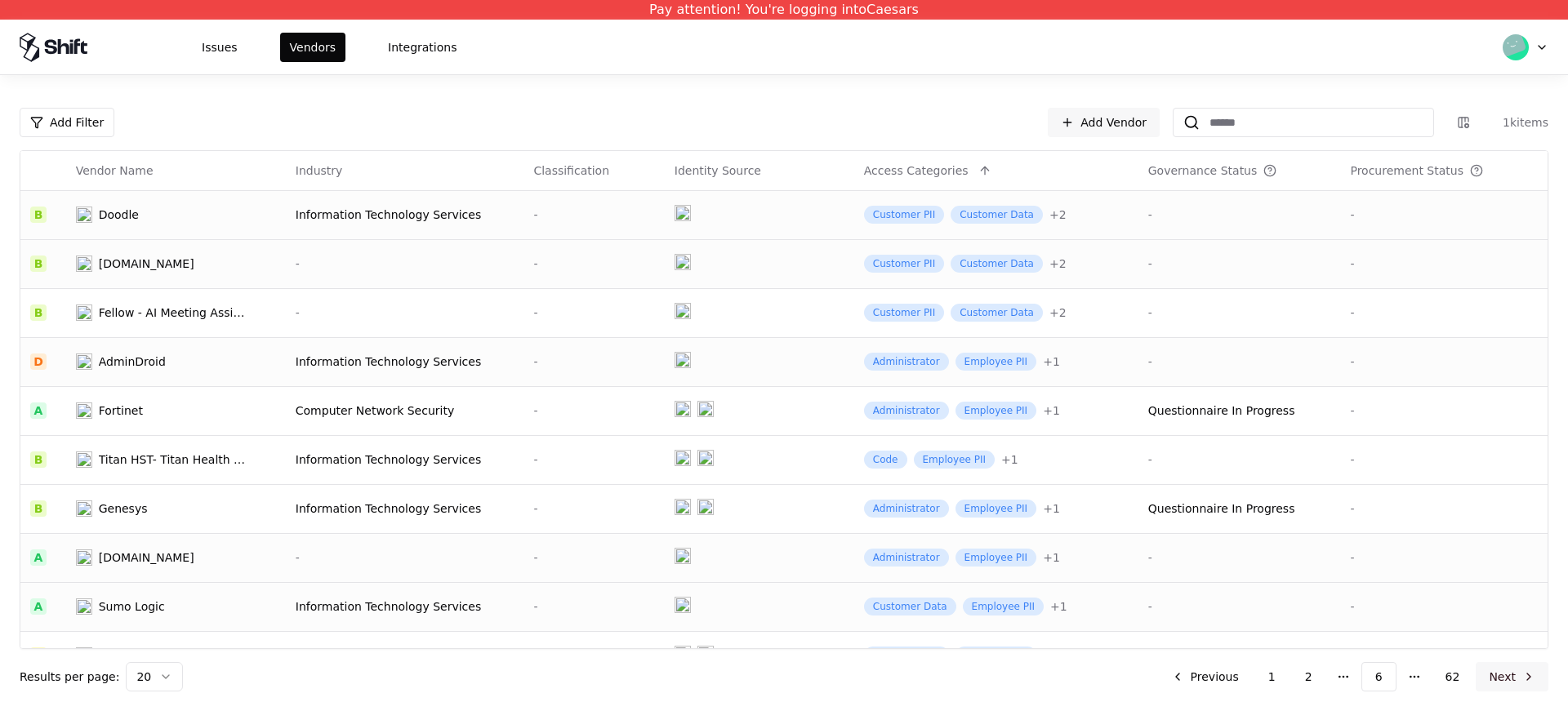
click at [1514, 687] on button "Next" at bounding box center [1512, 677] width 73 height 29
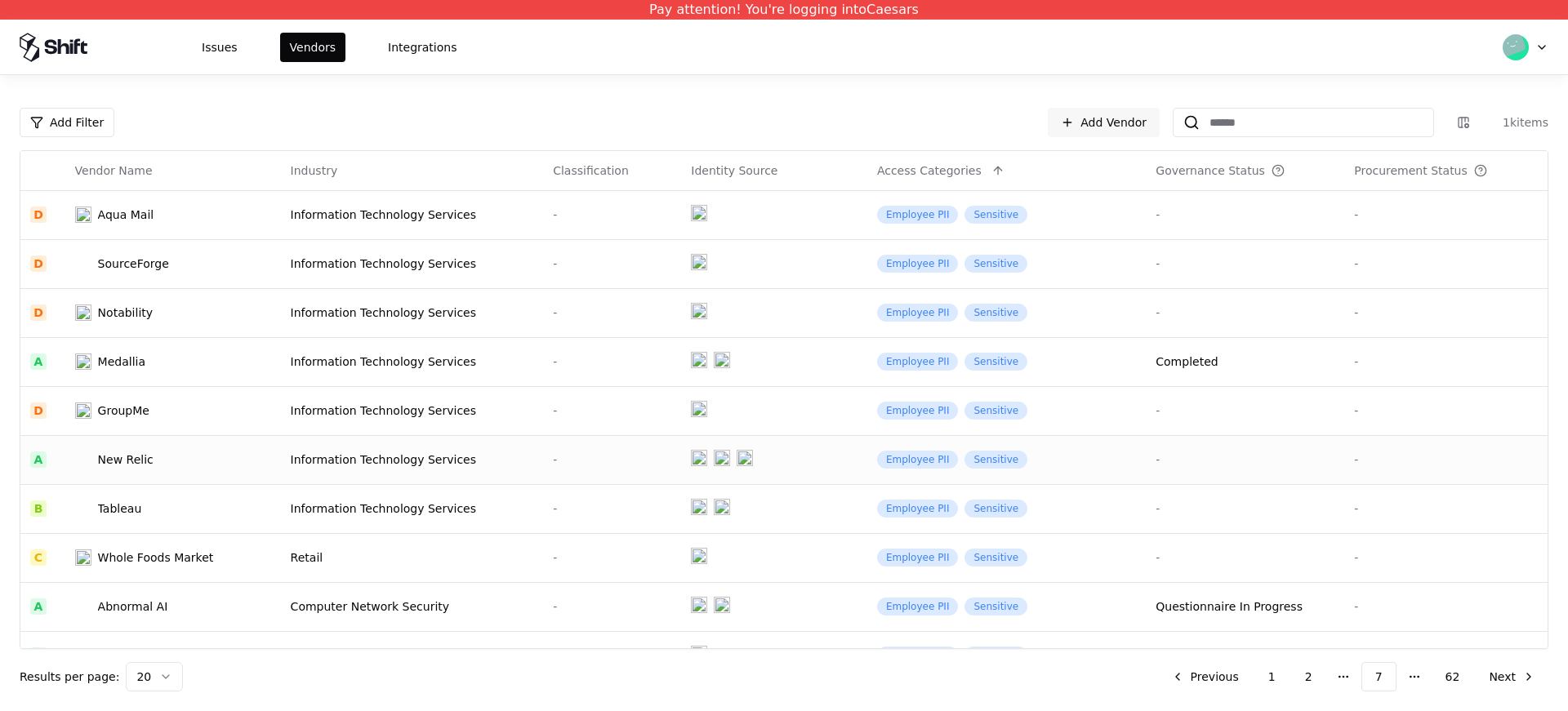
click at [422, 466] on div "Information Technology Services" at bounding box center [413, 460] width 244 height 16
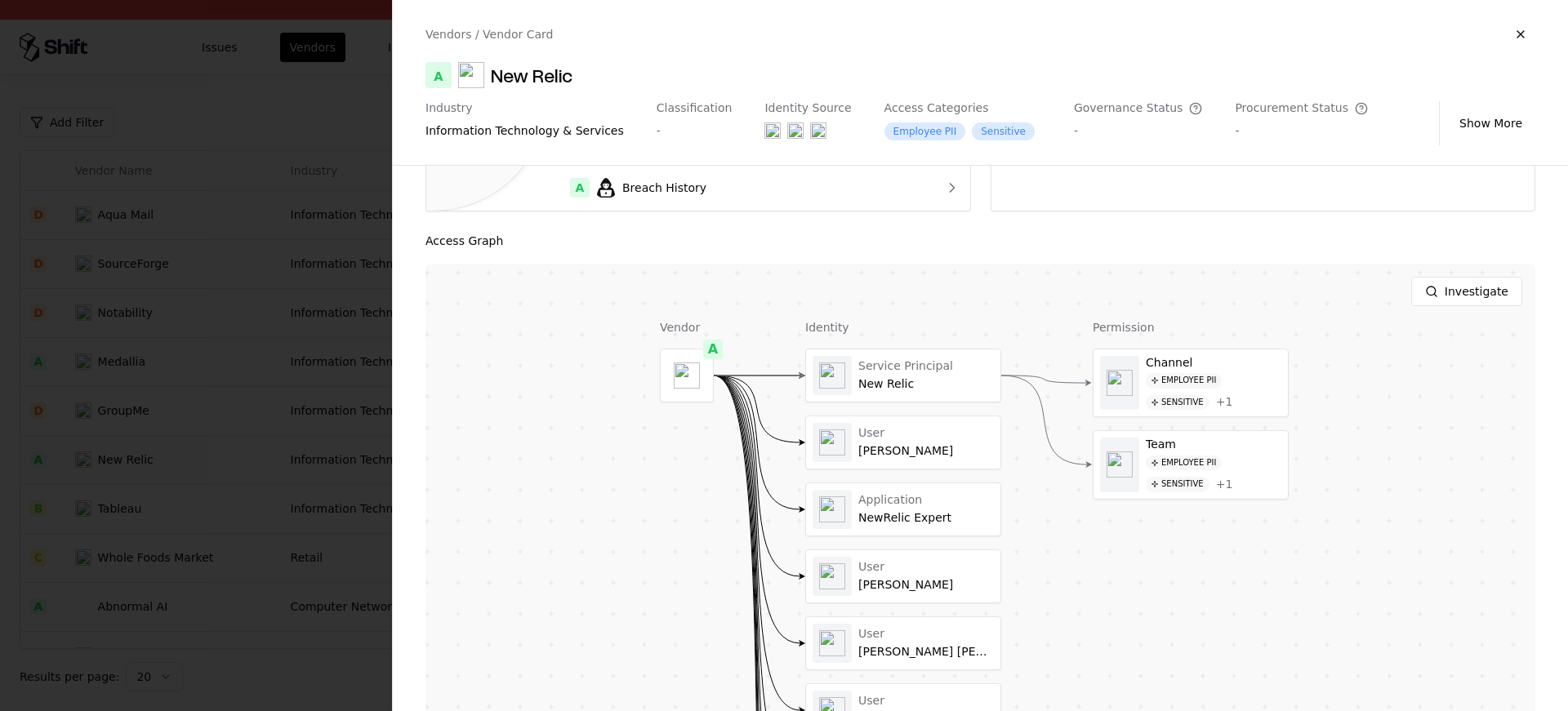
scroll to position [266, 0]
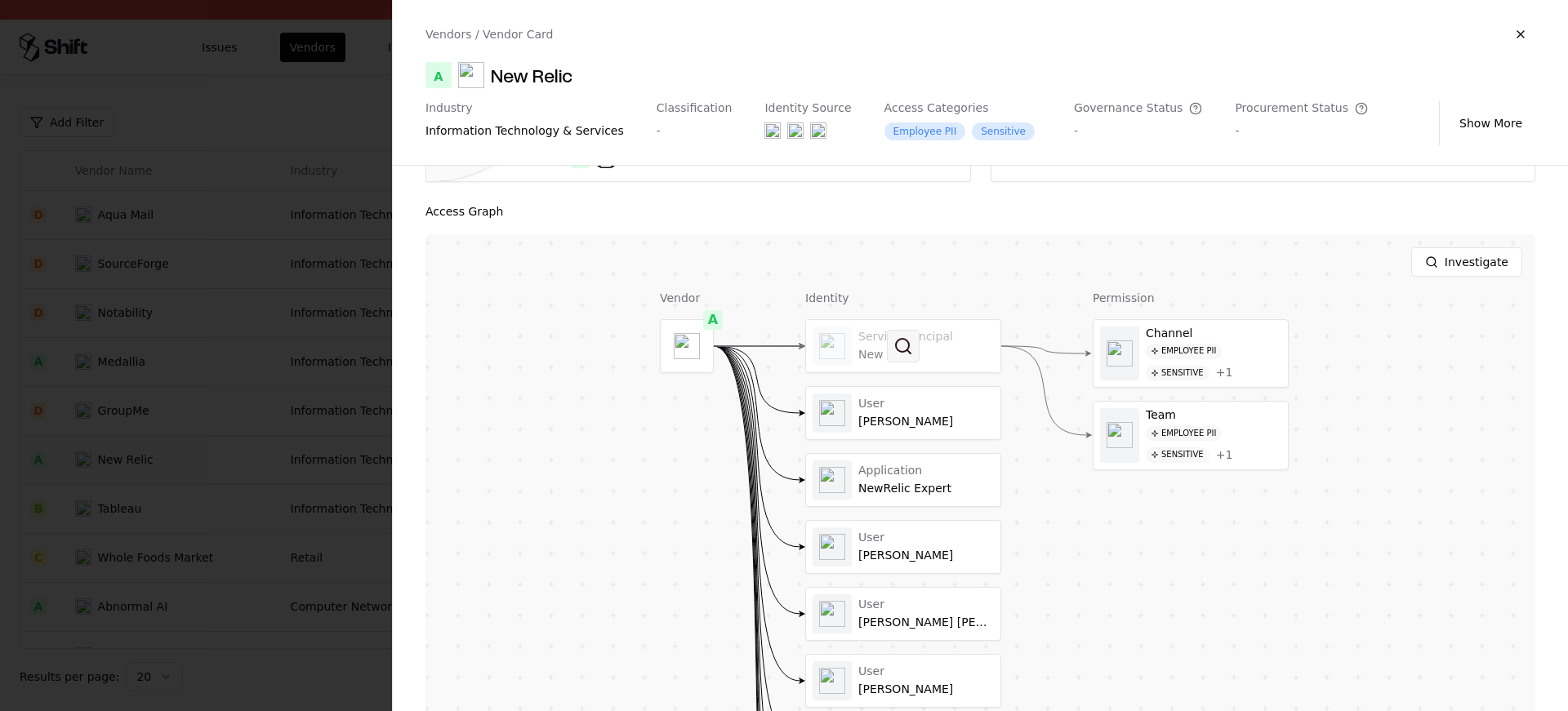
click at [891, 359] on button at bounding box center [904, 346] width 33 height 33
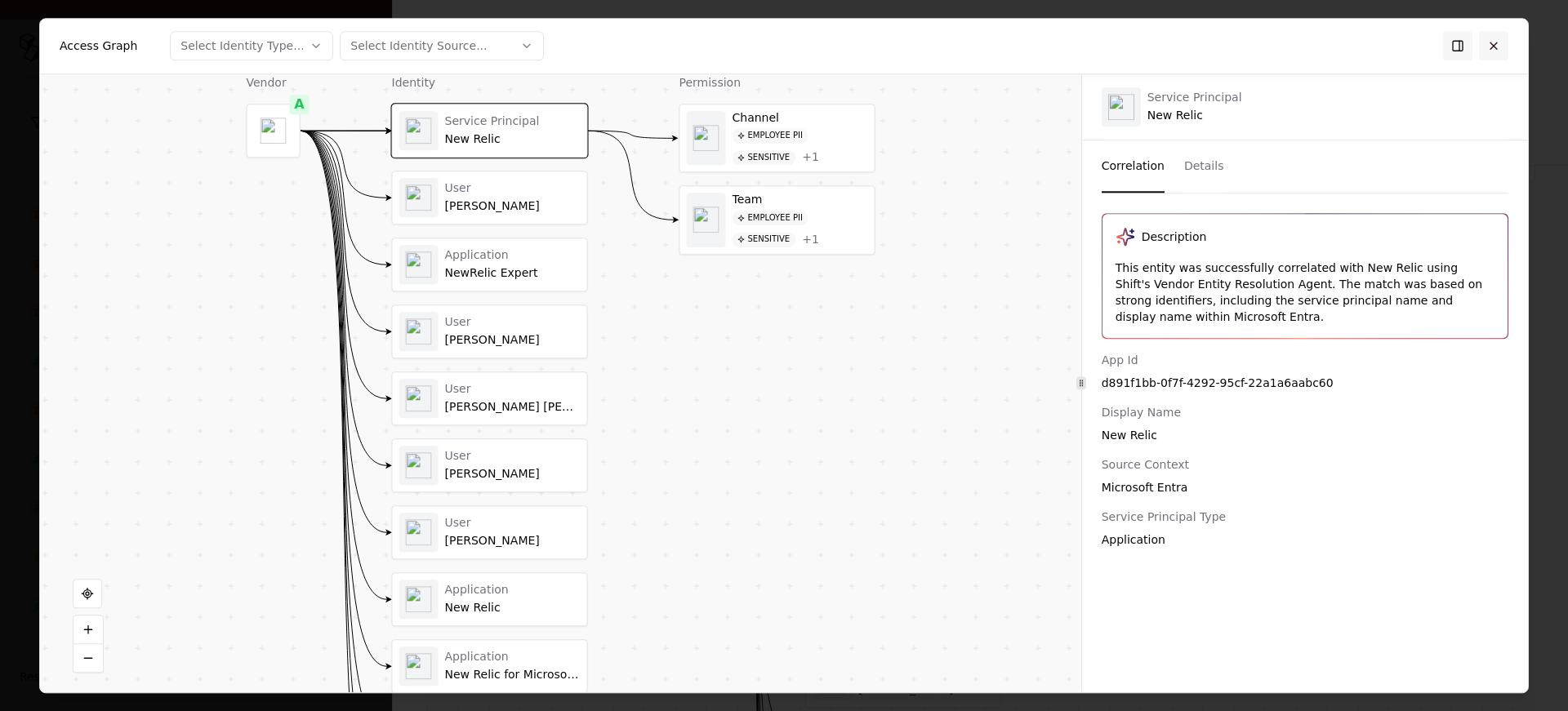
click at [1505, 45] on button at bounding box center [1494, 46] width 29 height 29
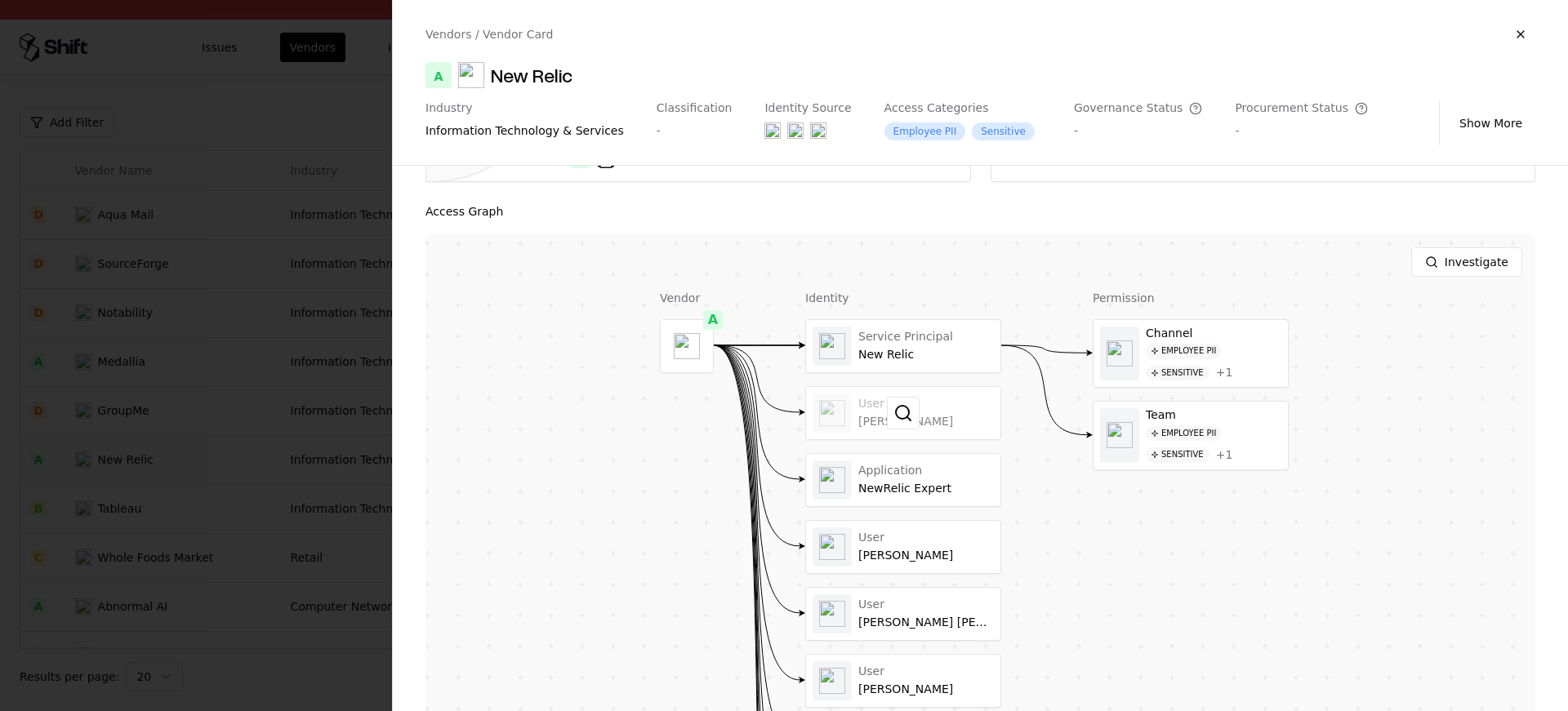
click at [851, 416] on div at bounding box center [903, 413] width 194 height 53
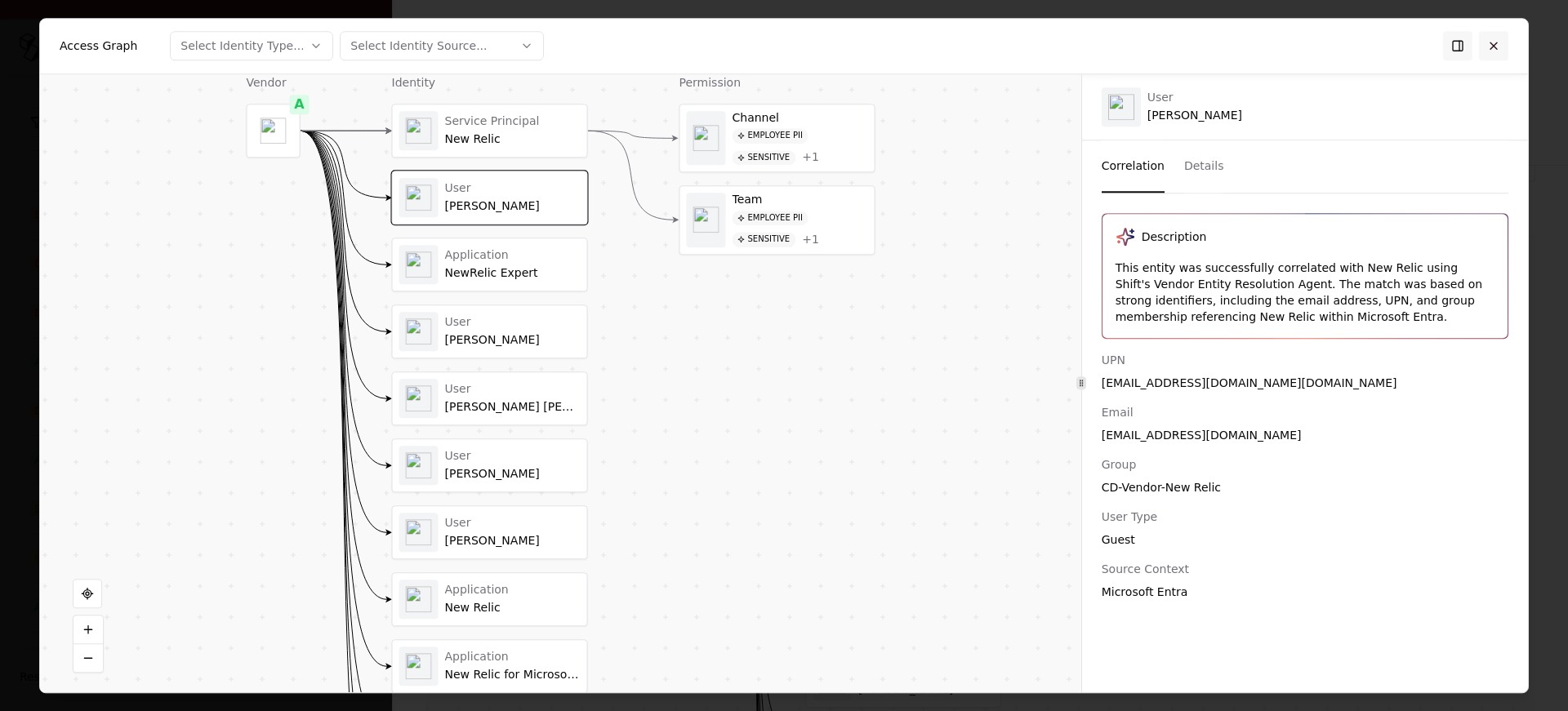
click at [1492, 37] on button at bounding box center [1494, 46] width 29 height 29
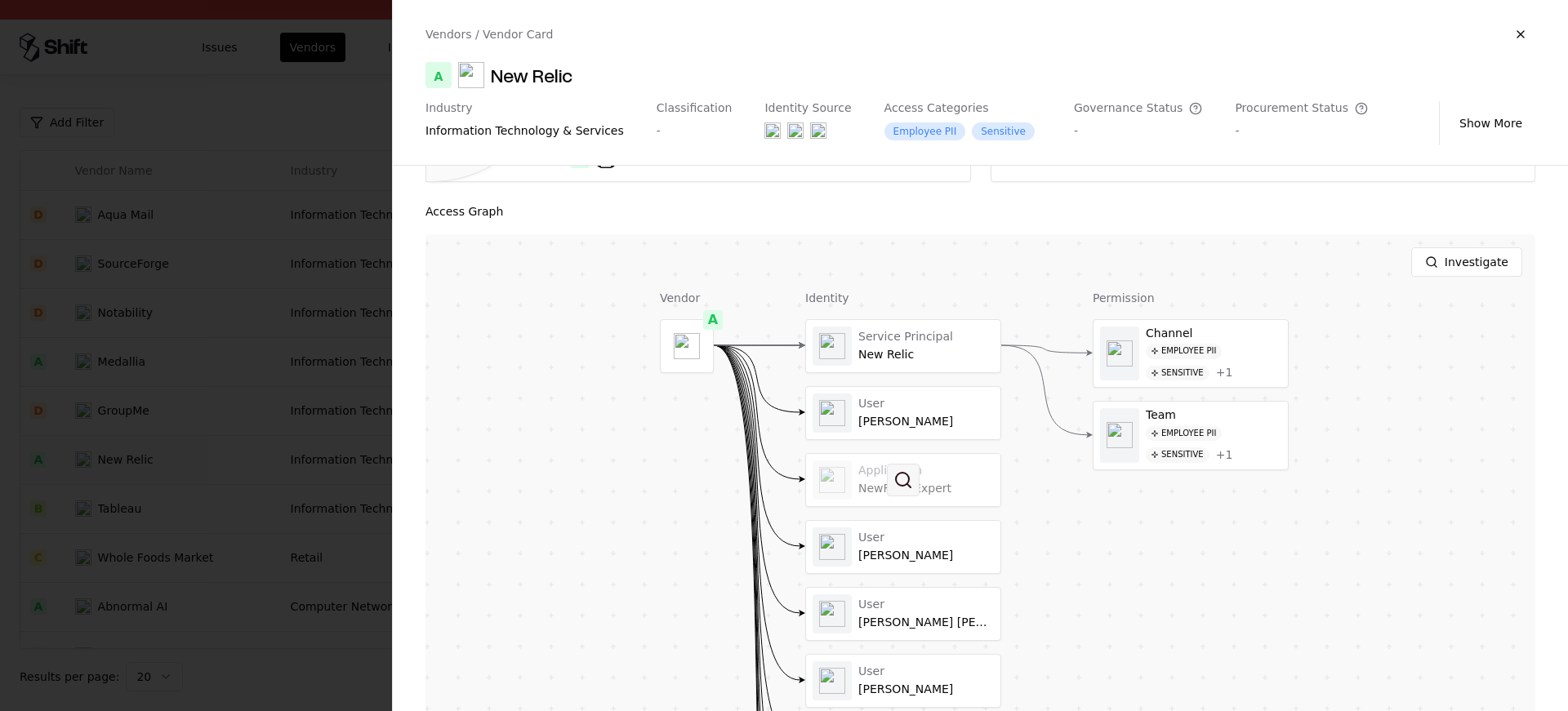
click at [897, 479] on button at bounding box center [904, 480] width 33 height 33
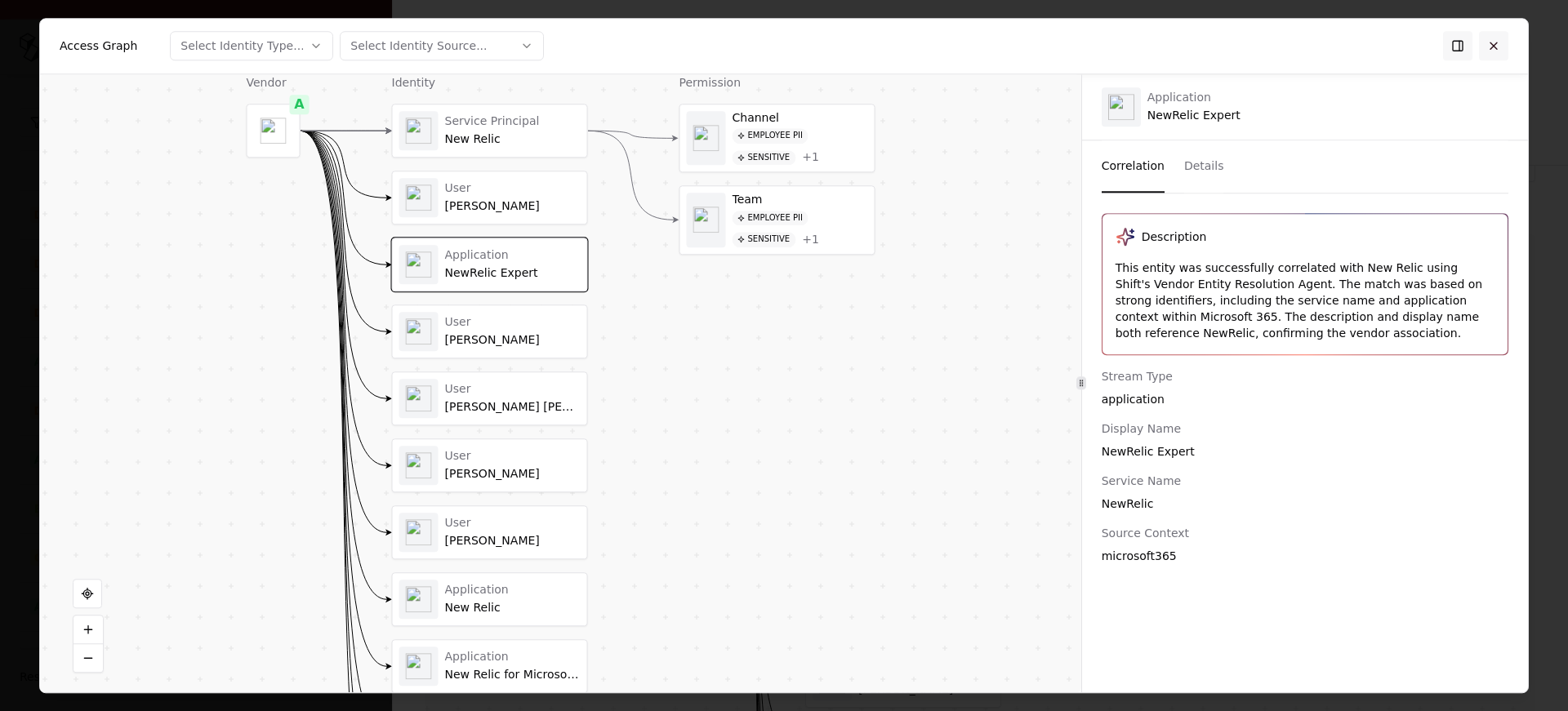
click at [1493, 48] on button at bounding box center [1494, 46] width 29 height 29
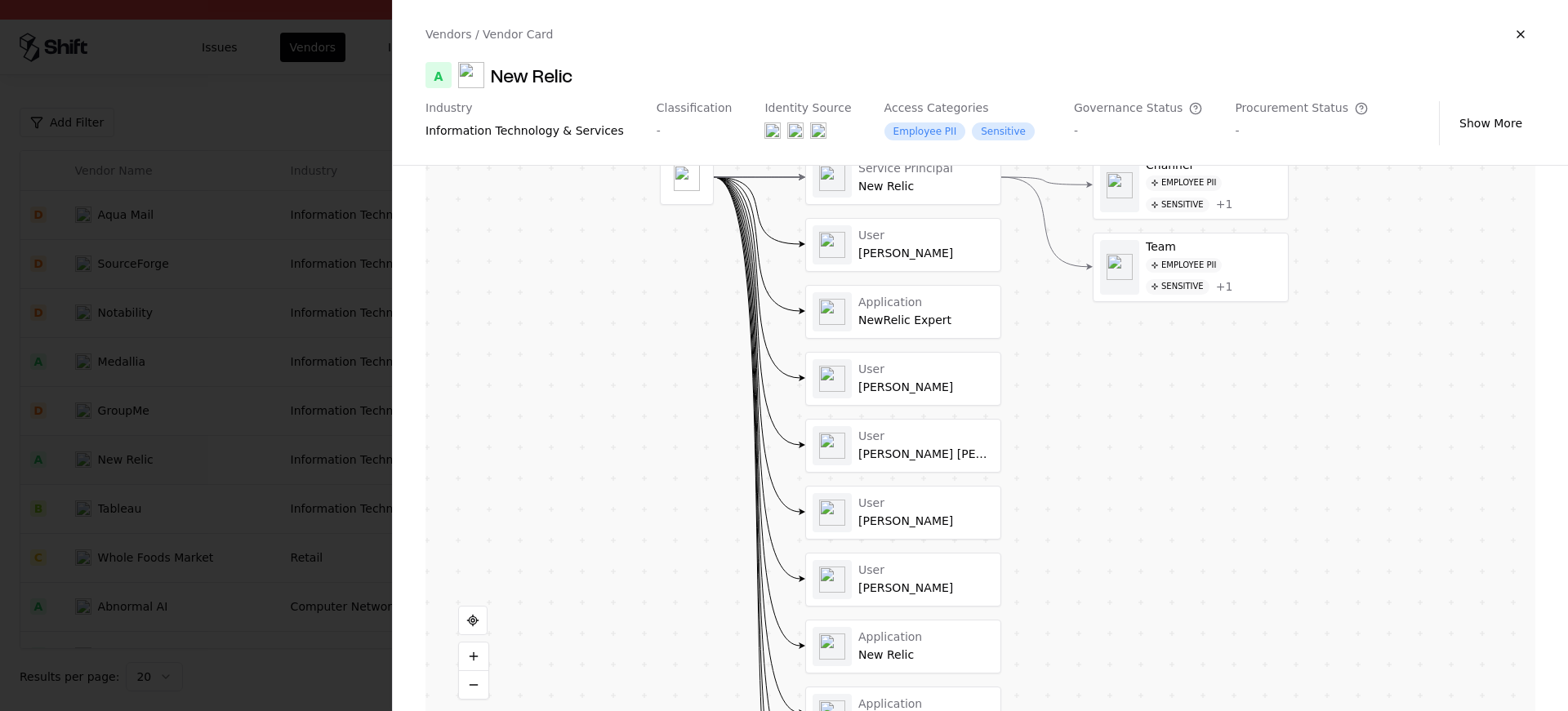
scroll to position [461, 0]
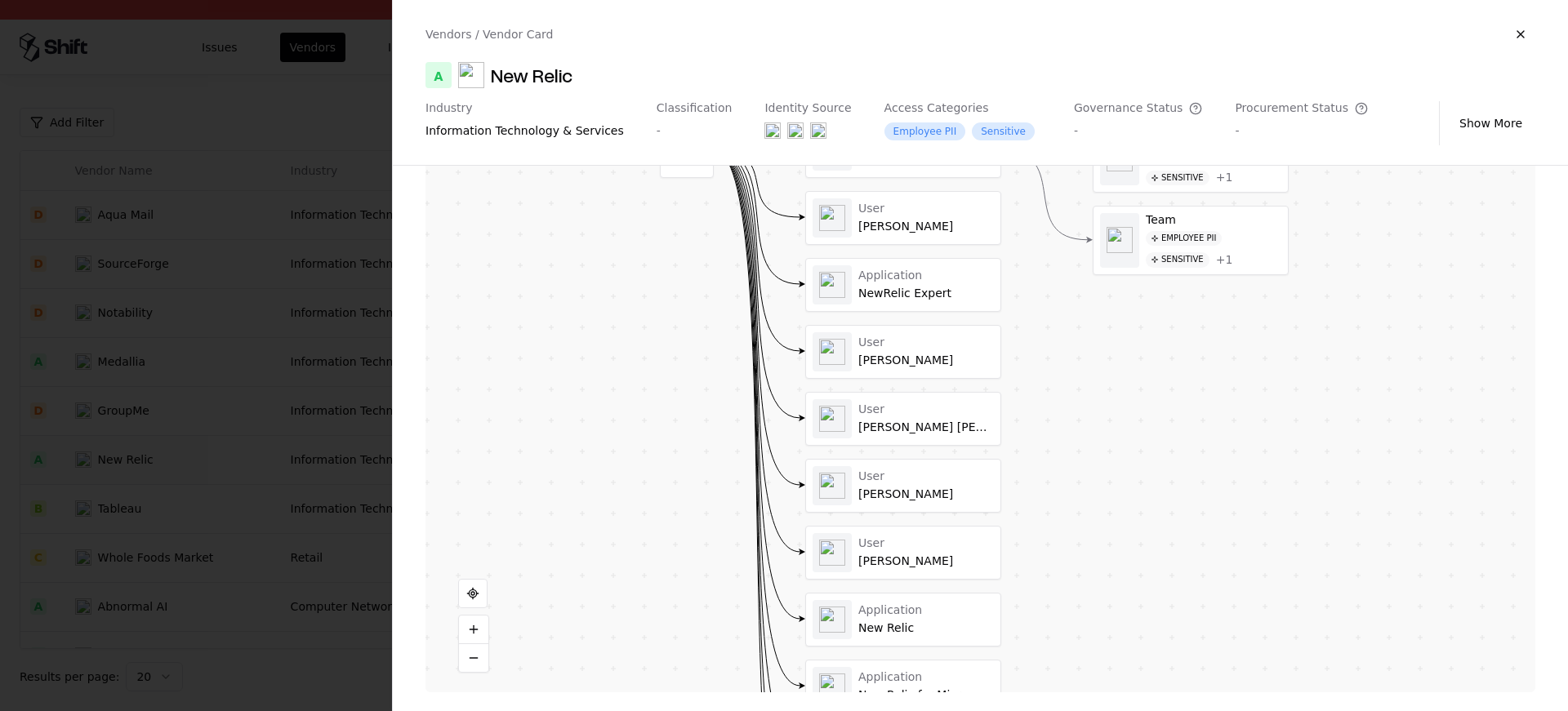
click at [646, 617] on div "Vendor A Identity Service Principal New Relic User Stephen Roberts Application …" at bounding box center [981, 365] width 1110 height 653
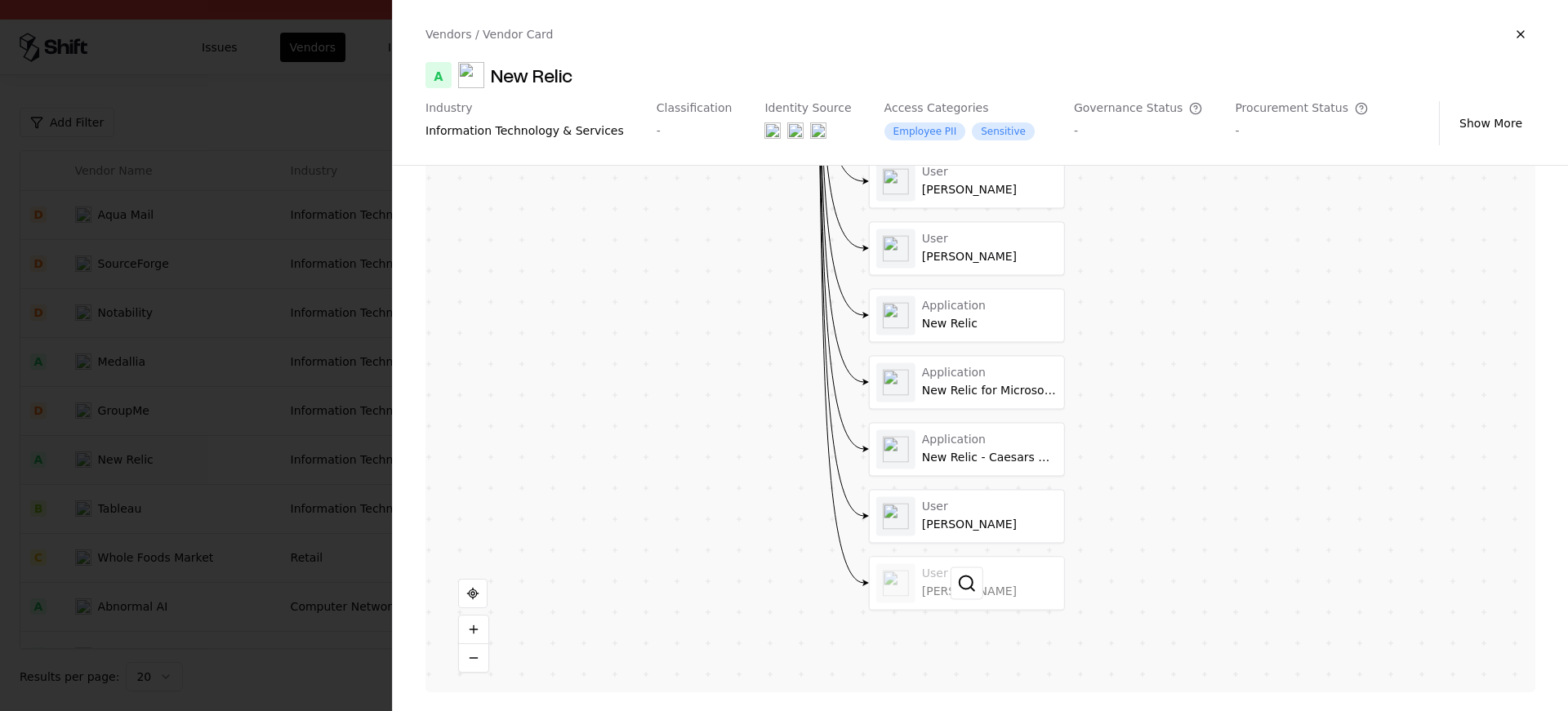
click at [938, 594] on div at bounding box center [967, 583] width 194 height 53
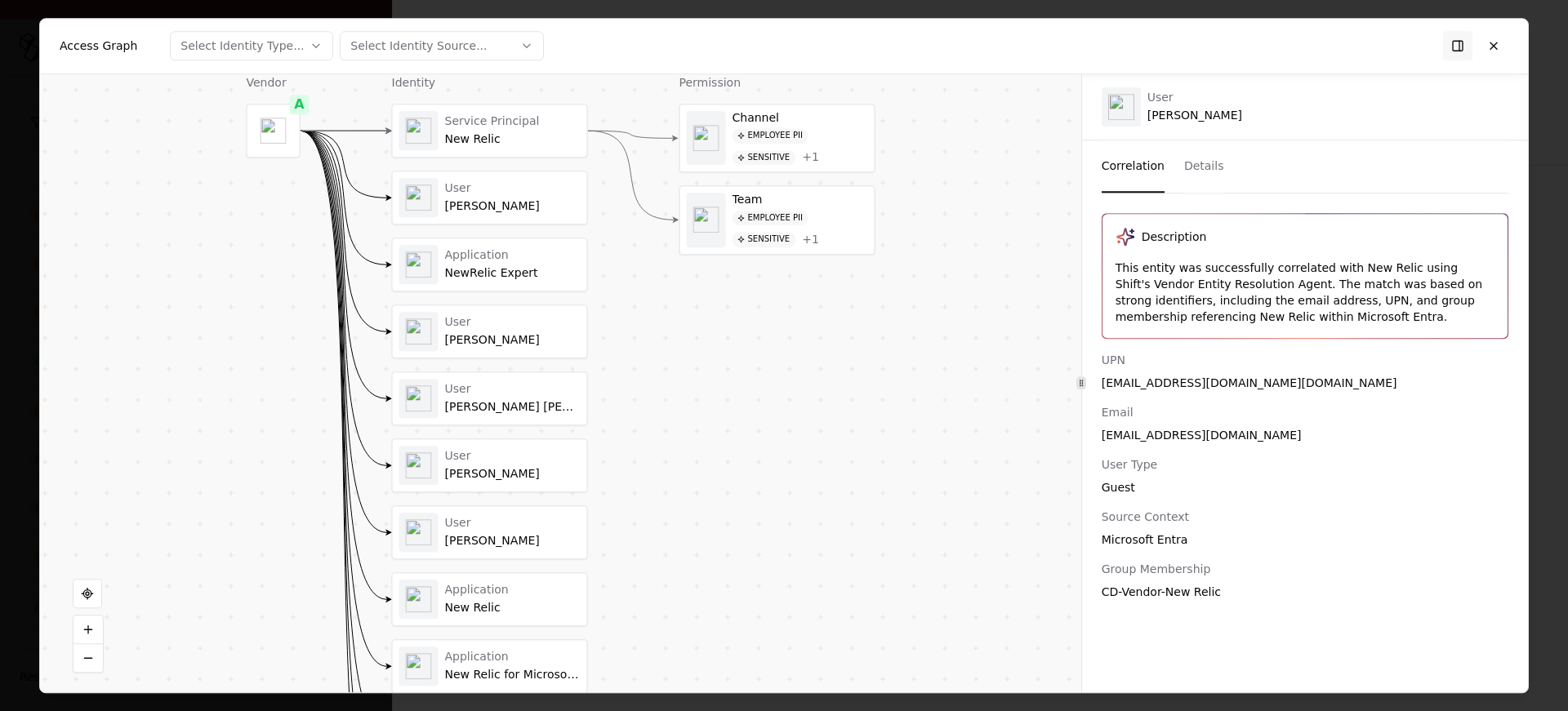
click at [1247, 368] on div "UPN chardie_newrelic.com#EXT#@caesars365.onmicrosoft.com" at bounding box center [1305, 371] width 407 height 39
click at [1491, 41] on button at bounding box center [1494, 46] width 29 height 29
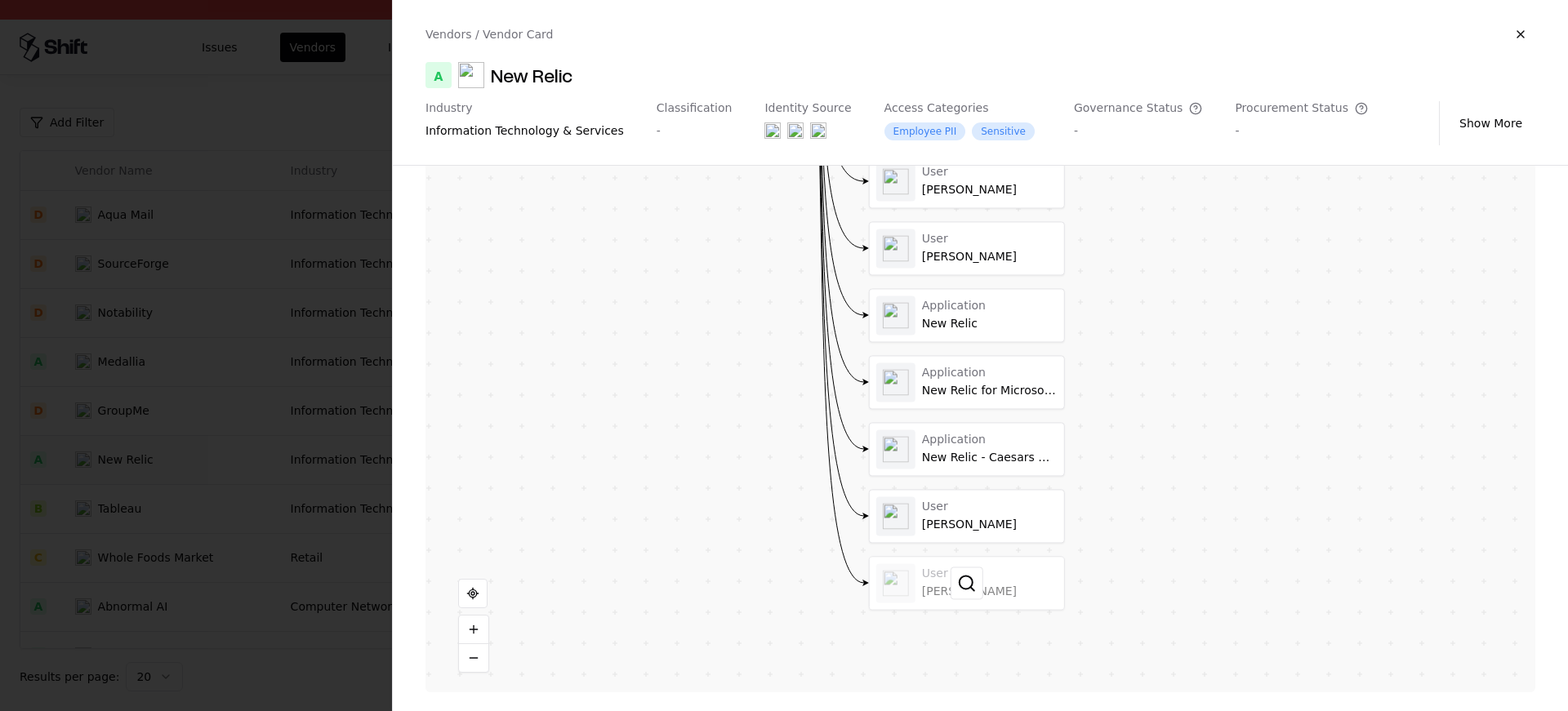
click at [1014, 581] on div at bounding box center [967, 583] width 194 height 53
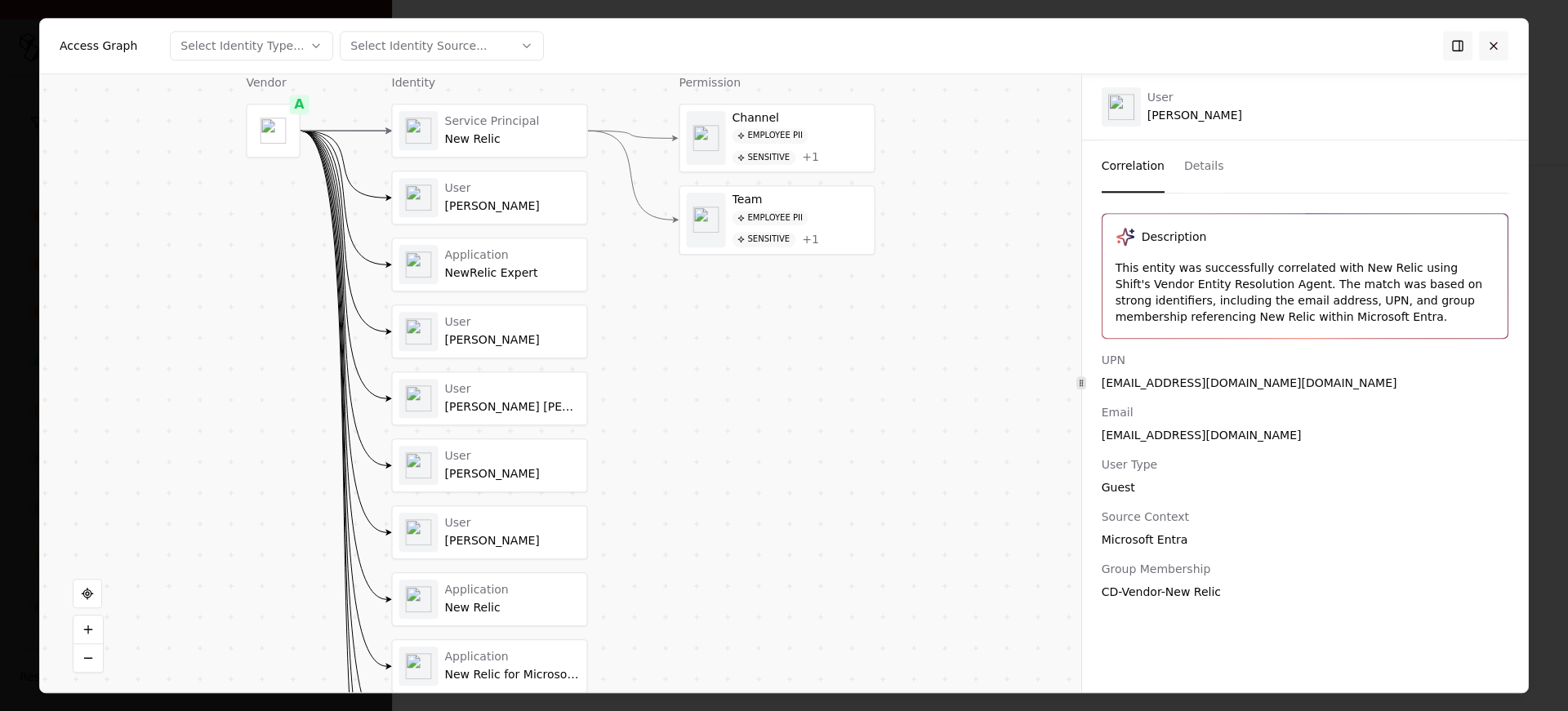
click at [1480, 40] on button at bounding box center [1494, 46] width 29 height 29
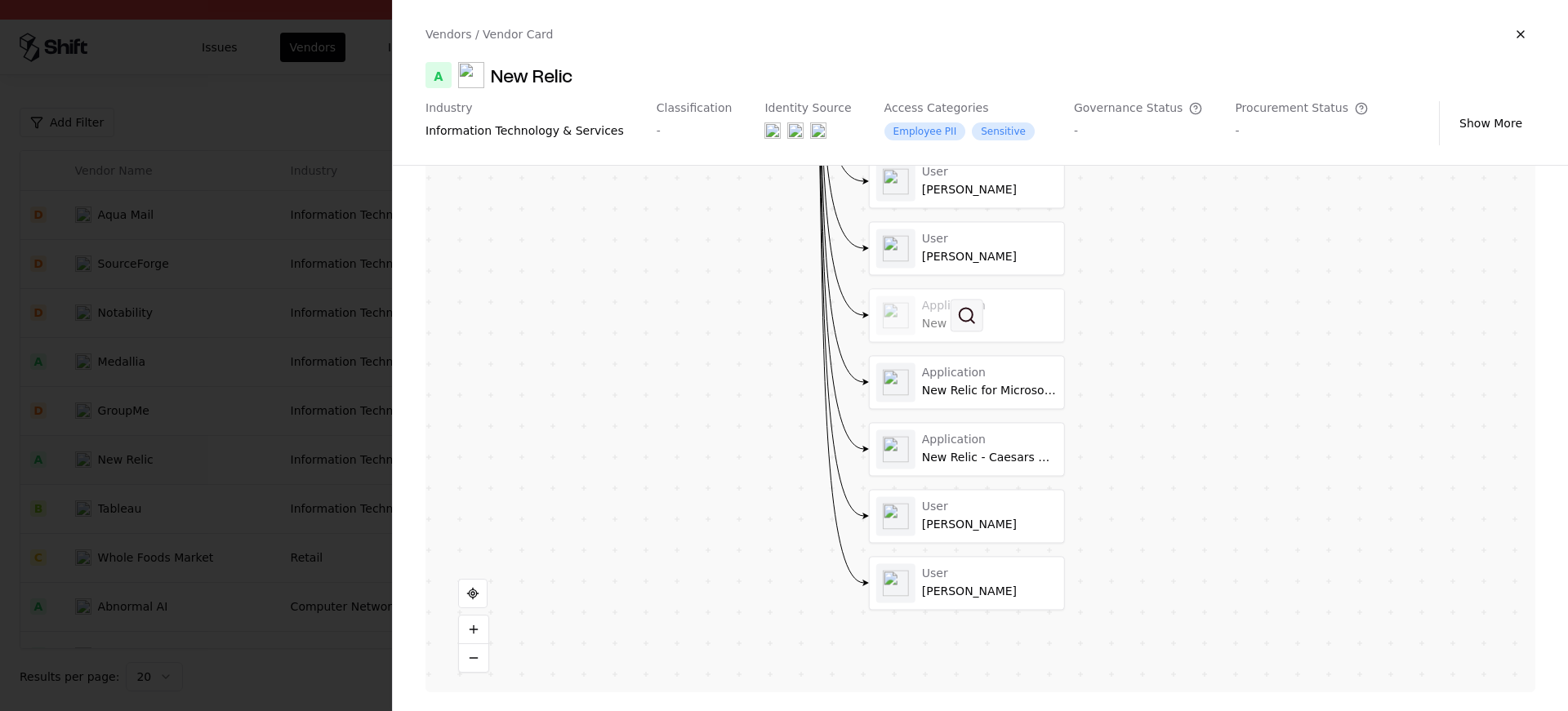
click at [971, 328] on button at bounding box center [967, 315] width 33 height 33
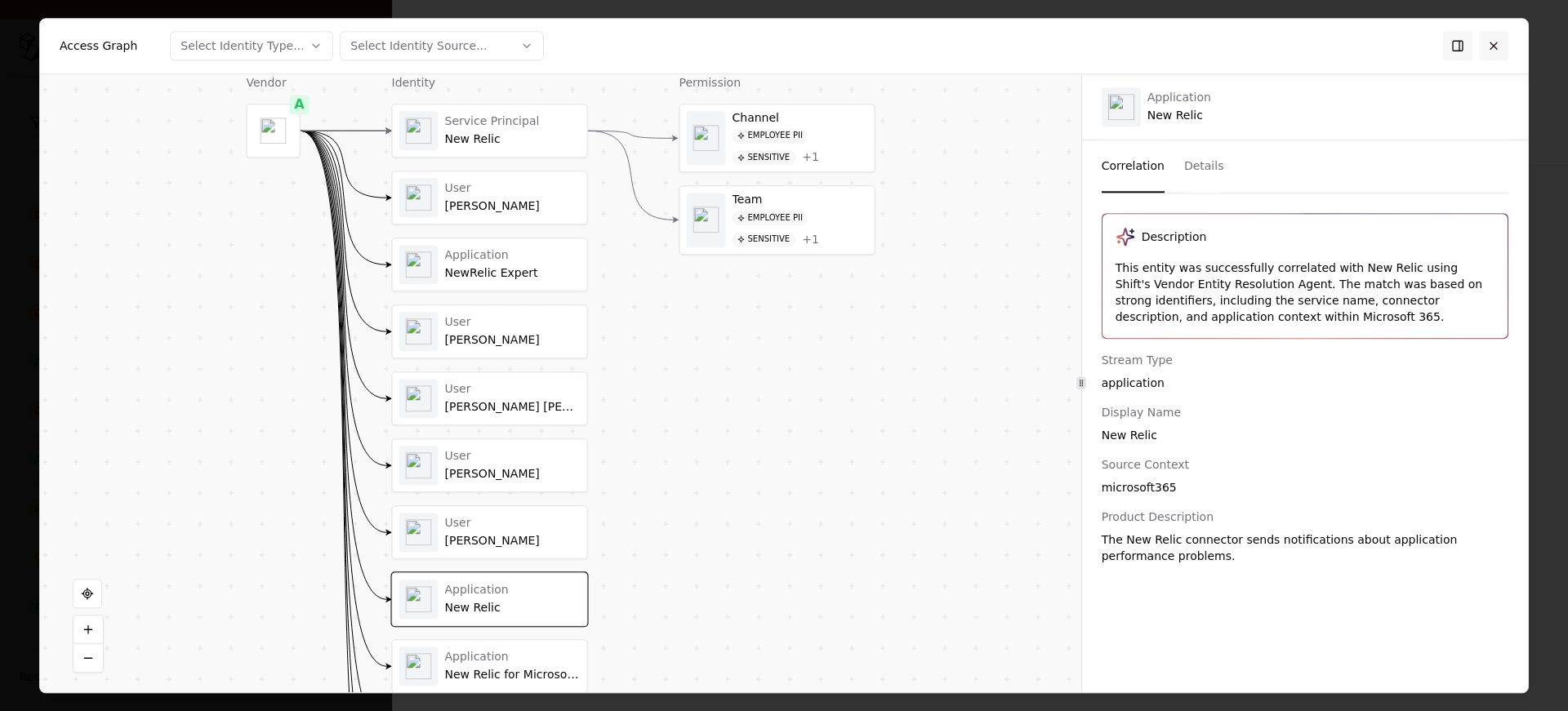
click at [1490, 42] on button at bounding box center [1494, 46] width 29 height 29
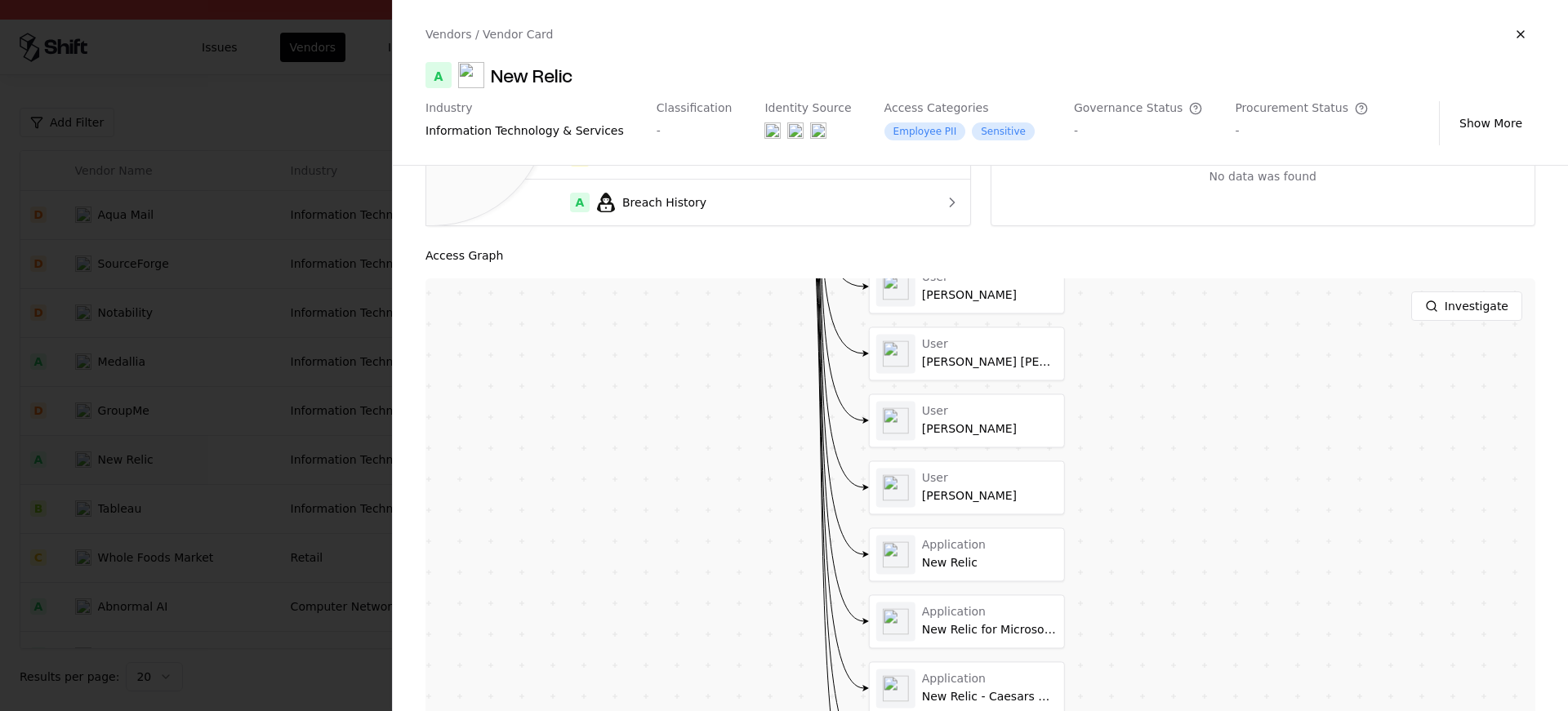
scroll to position [164, 0]
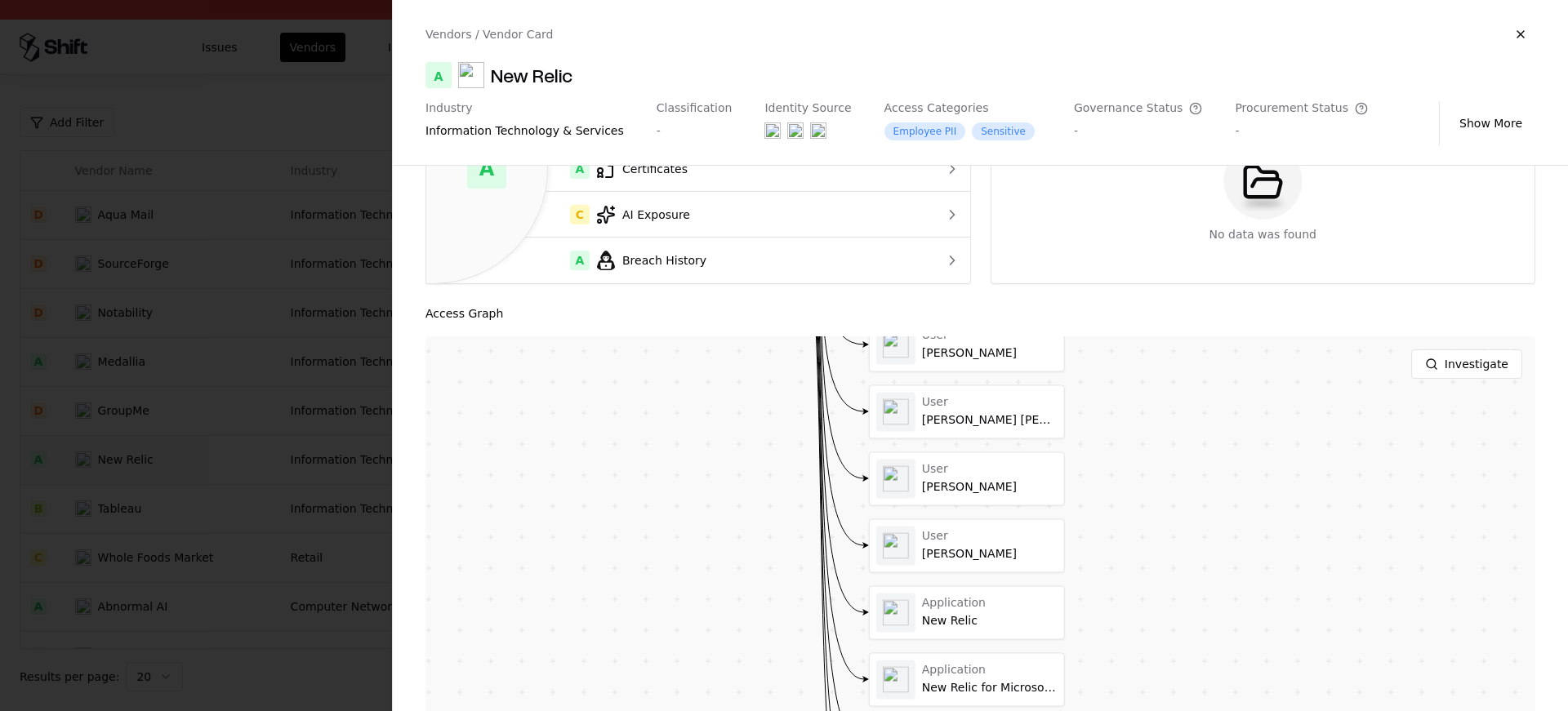
click at [352, 472] on div at bounding box center [784, 355] width 1568 height 711
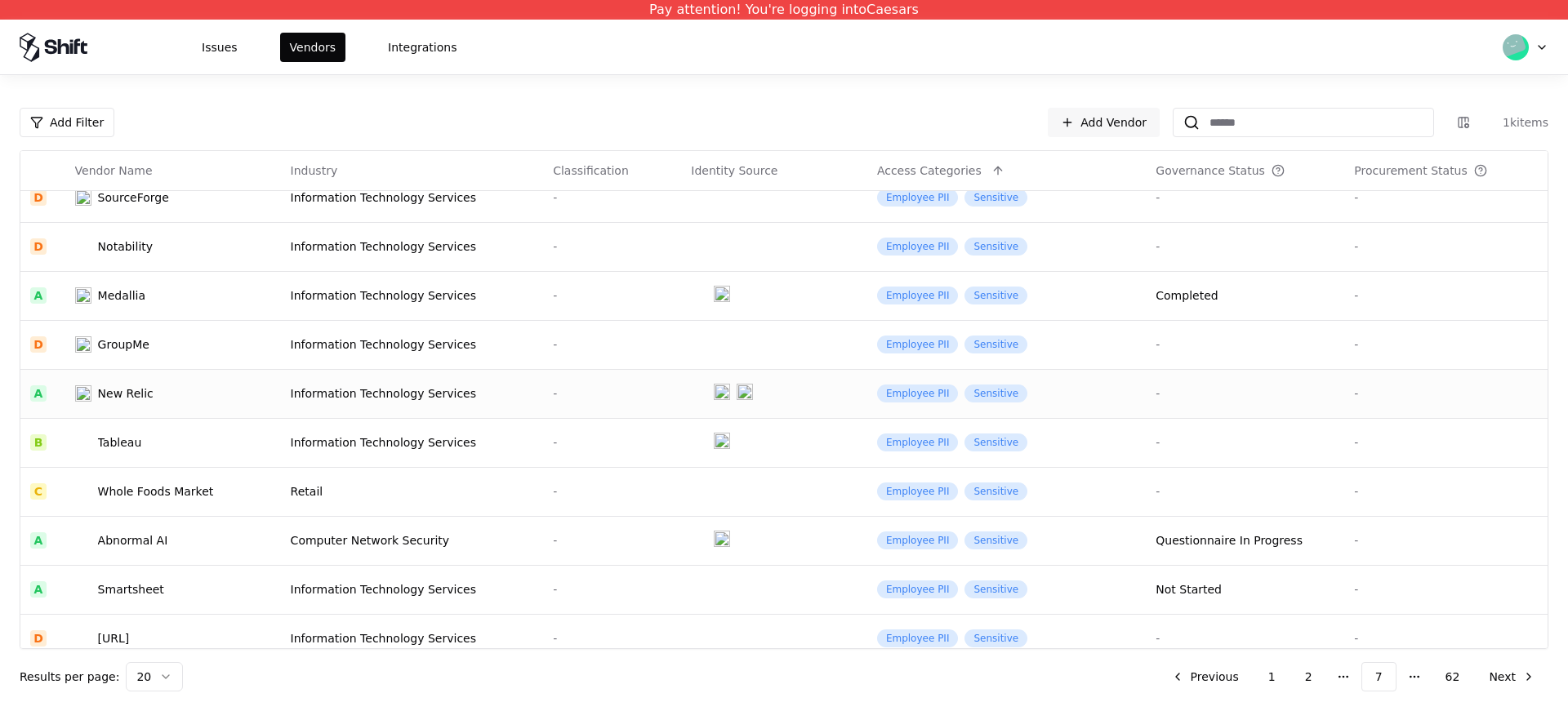
scroll to position [99, 0]
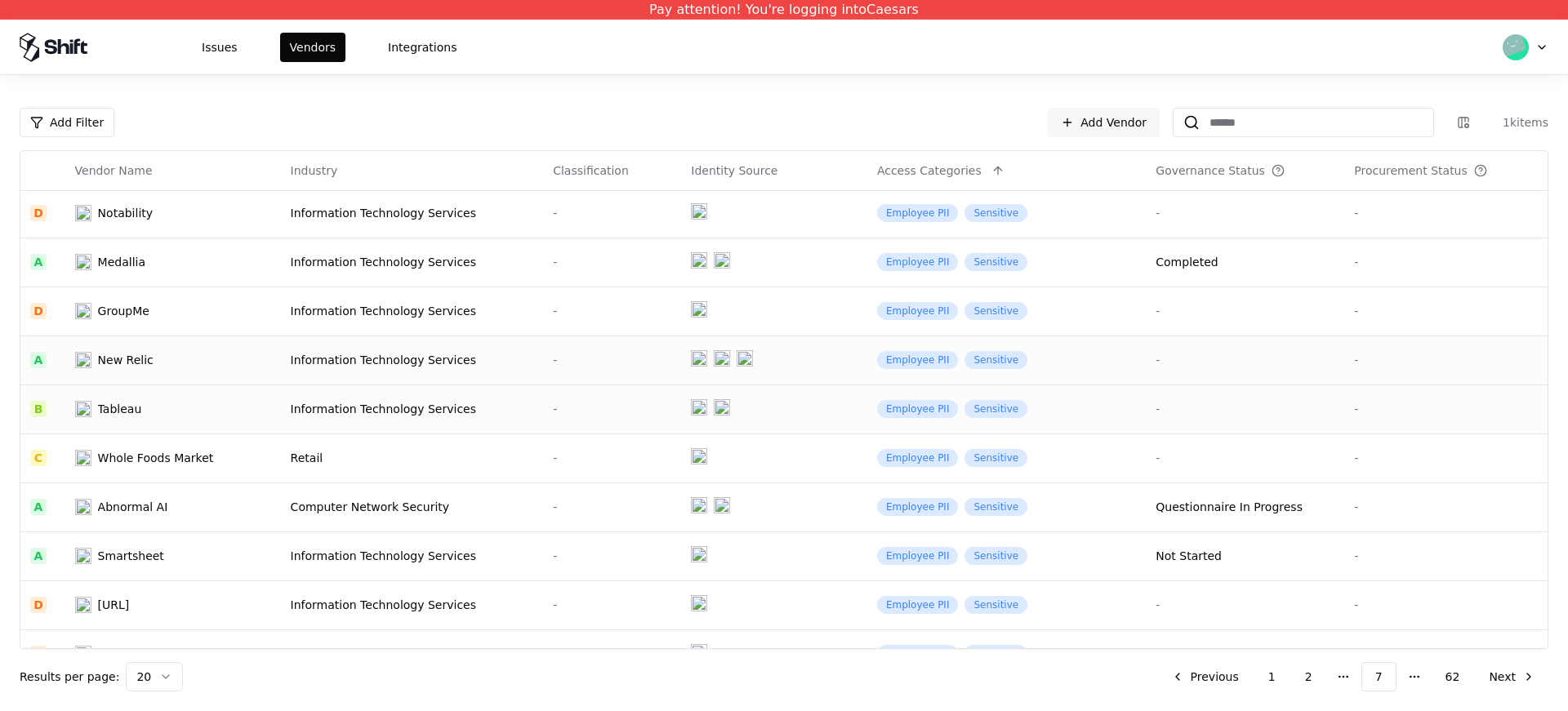
click at [360, 402] on div "Information Technology Services" at bounding box center [413, 409] width 244 height 16
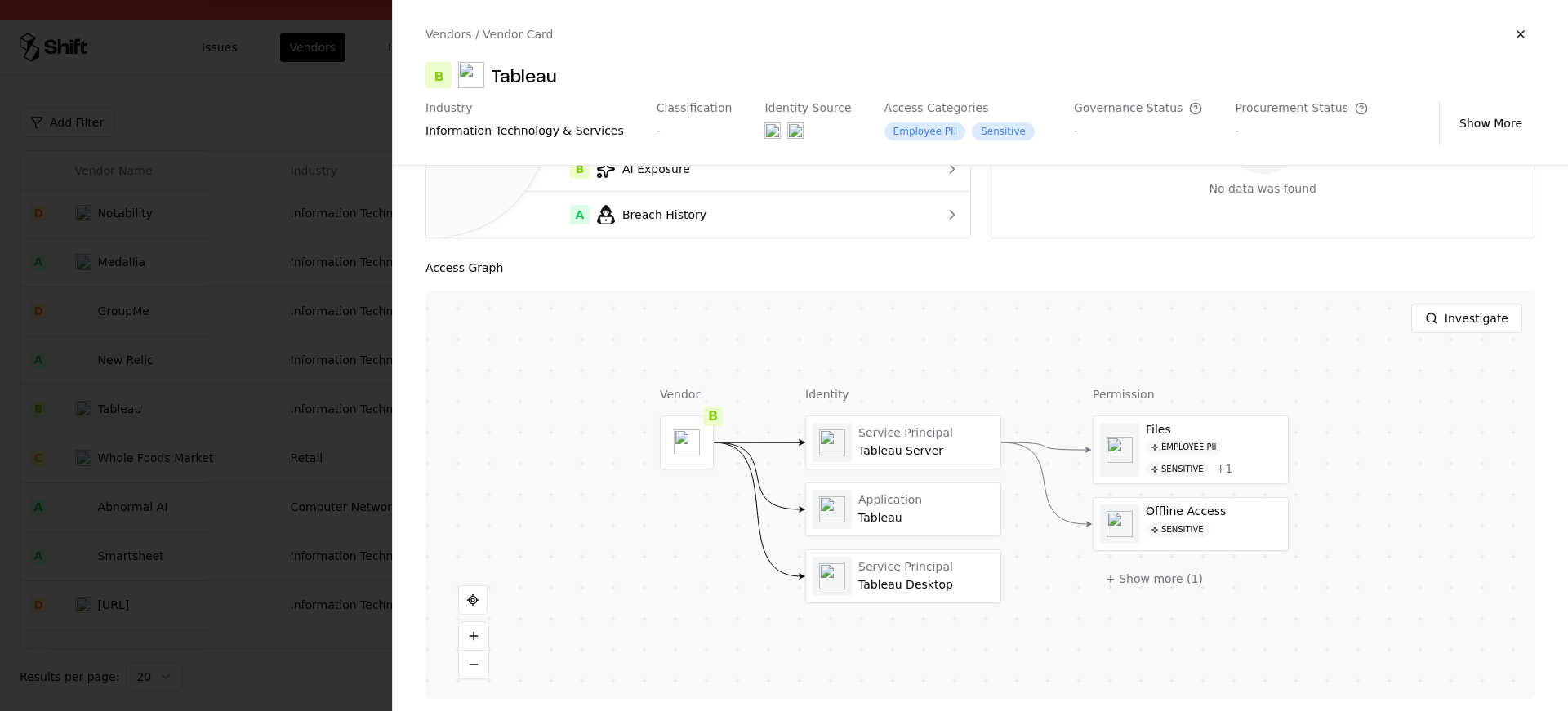
scroll to position [217, 0]
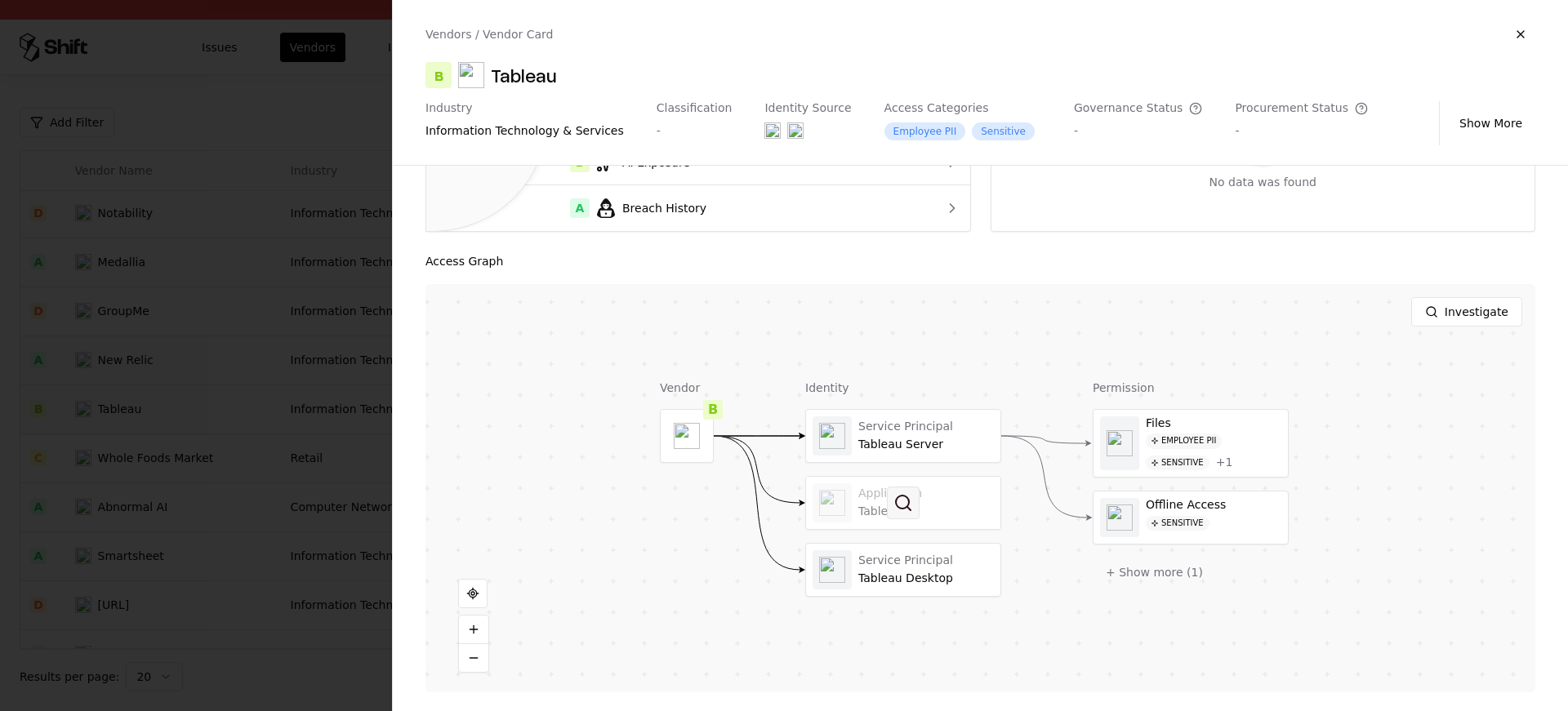
click at [894, 489] on button at bounding box center [904, 503] width 33 height 33
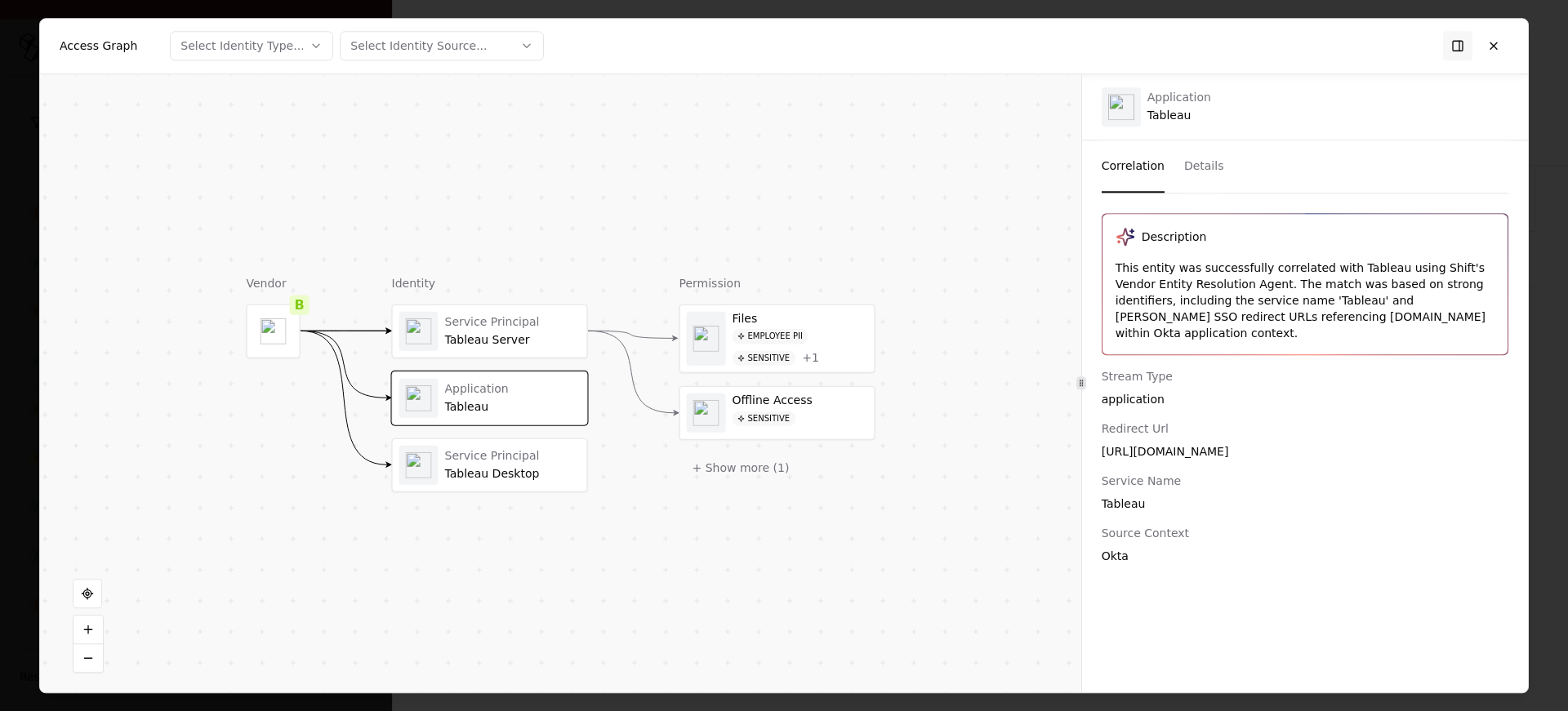
click at [1547, 220] on div at bounding box center [784, 355] width 1568 height 711
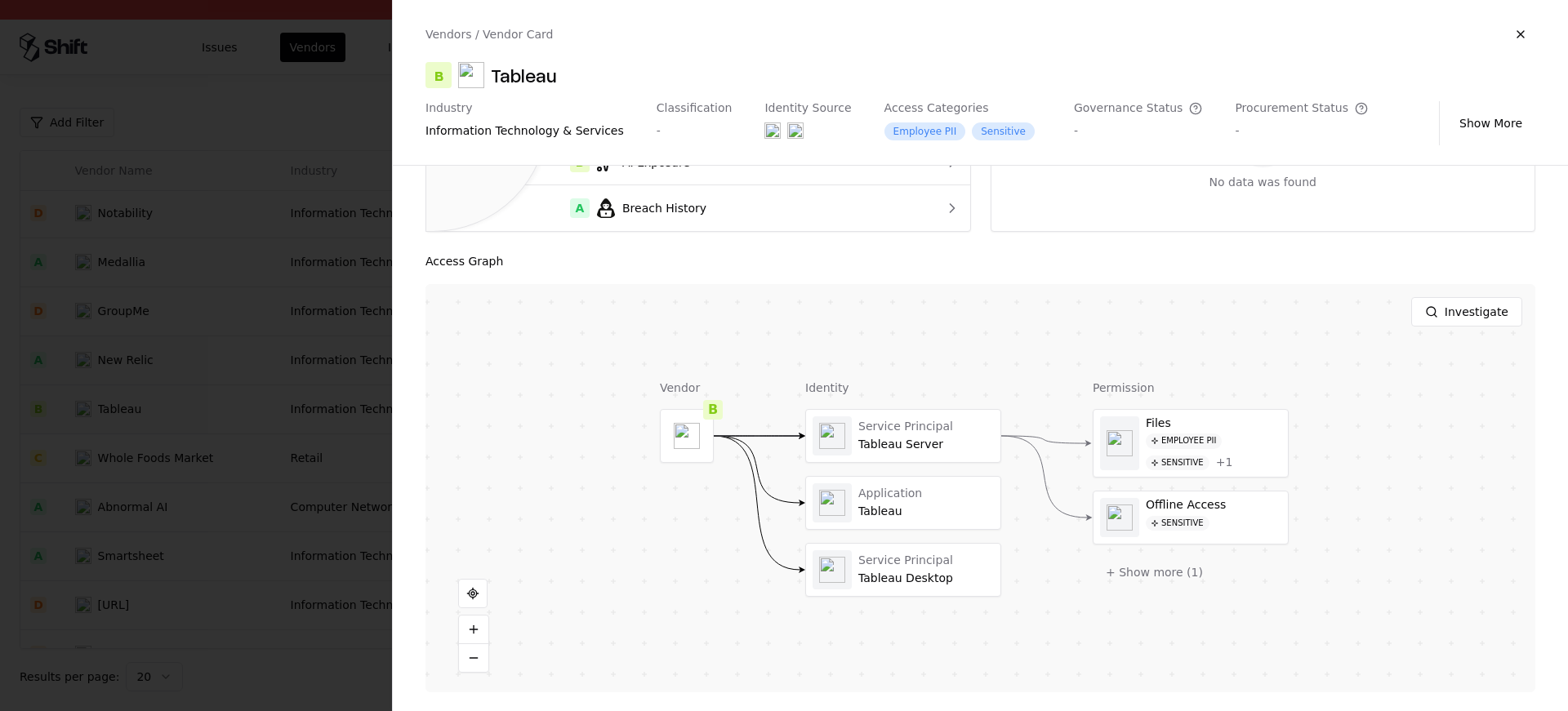
click at [256, 371] on div at bounding box center [784, 355] width 1568 height 711
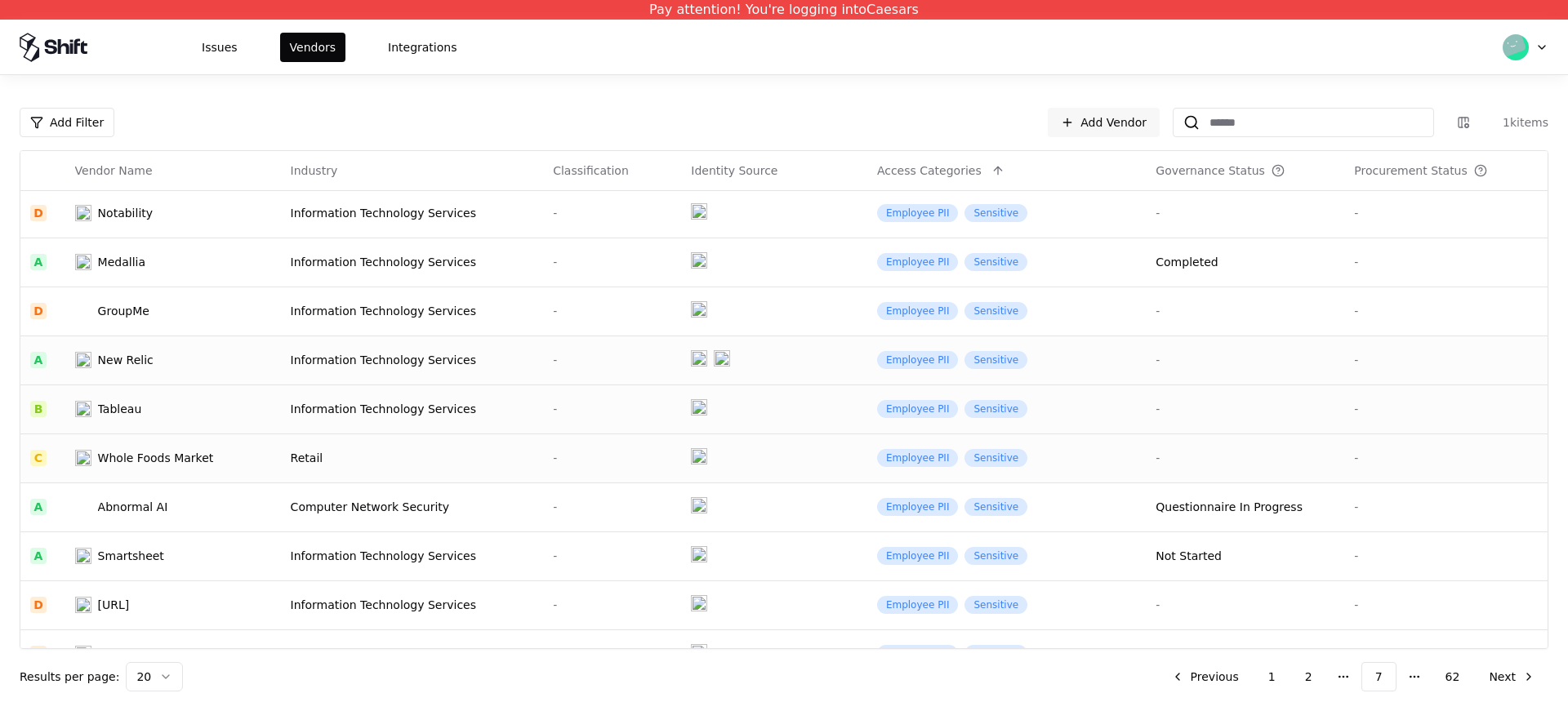
click at [327, 452] on div "Retail" at bounding box center [413, 458] width 244 height 16
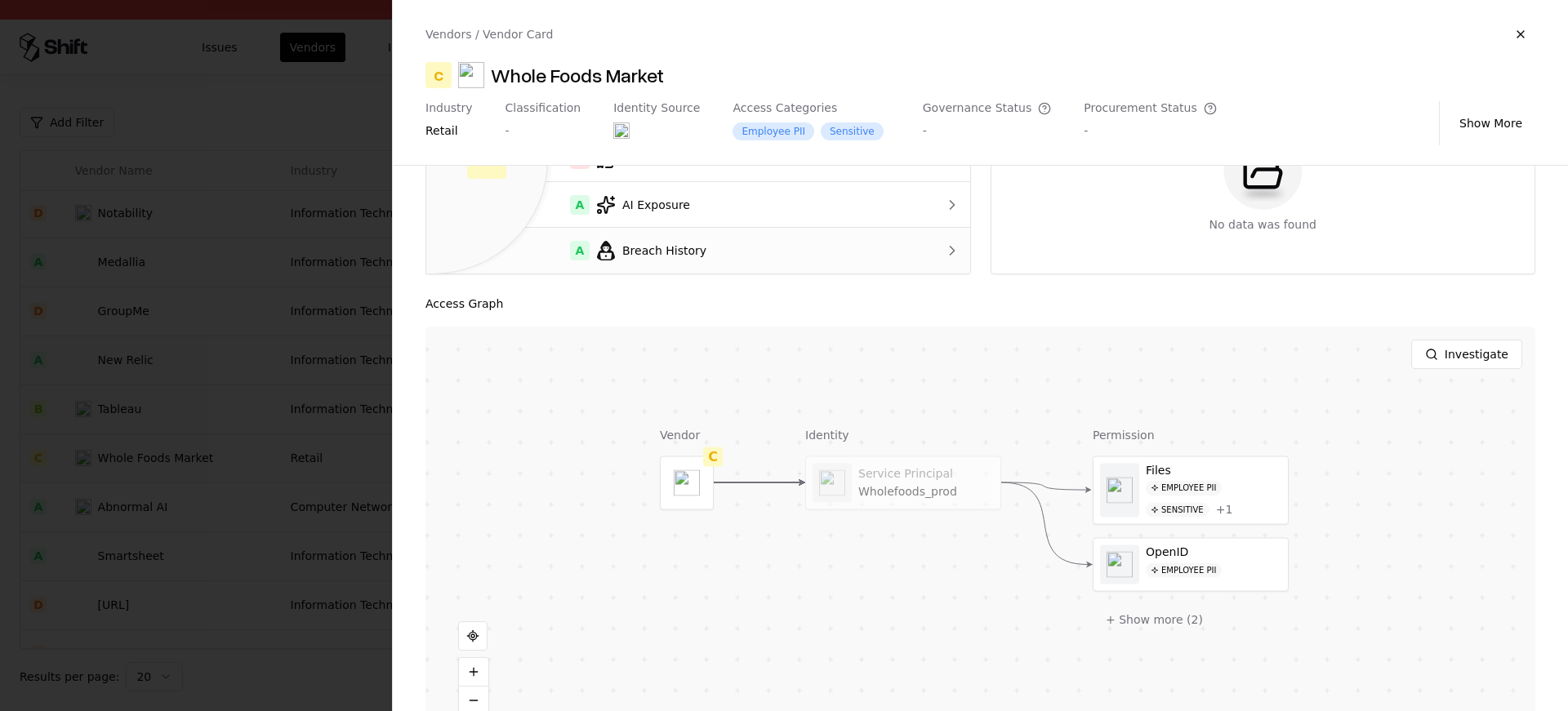
scroll to position [196, 0]
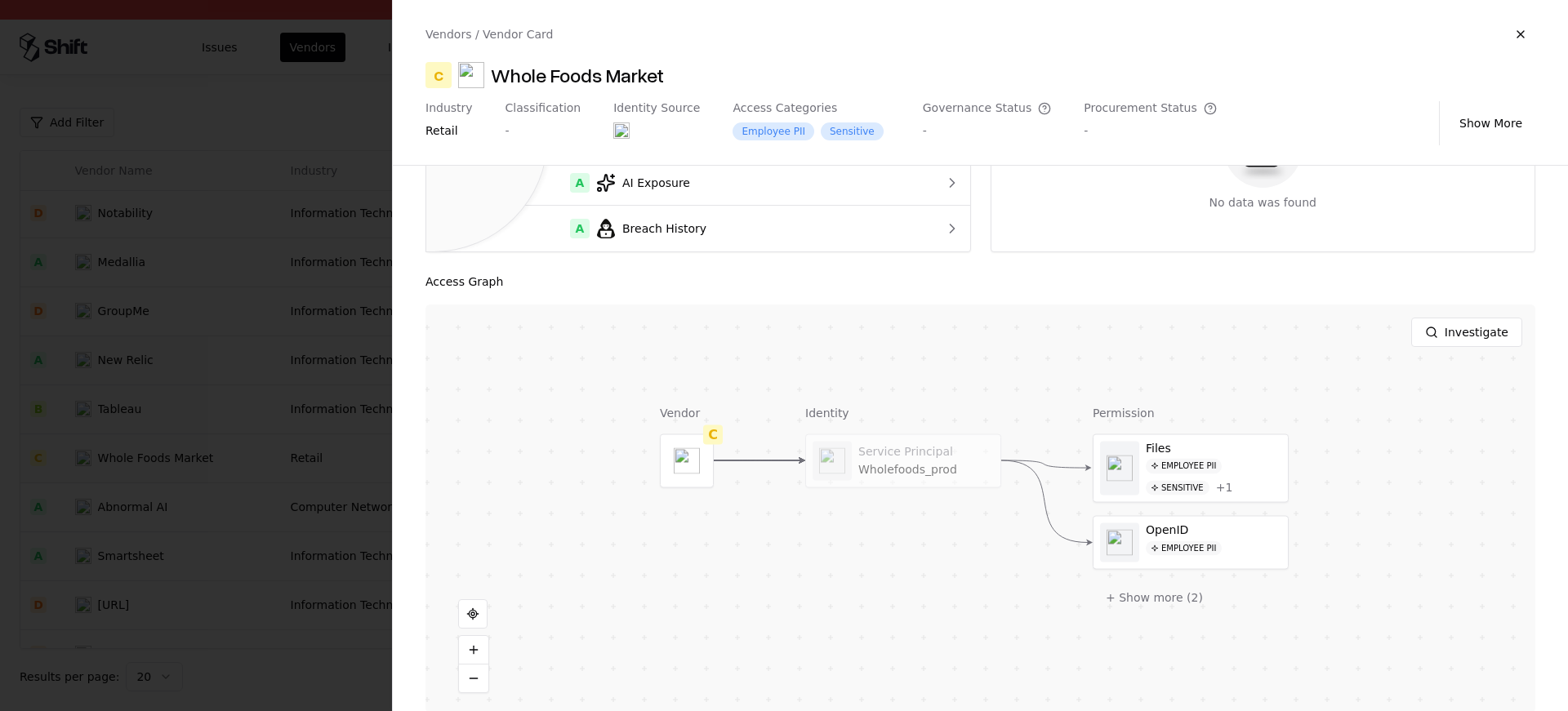
click at [664, 459] on div at bounding box center [687, 460] width 53 height 53
click at [0, 0] on div at bounding box center [0, 0] width 0 height 0
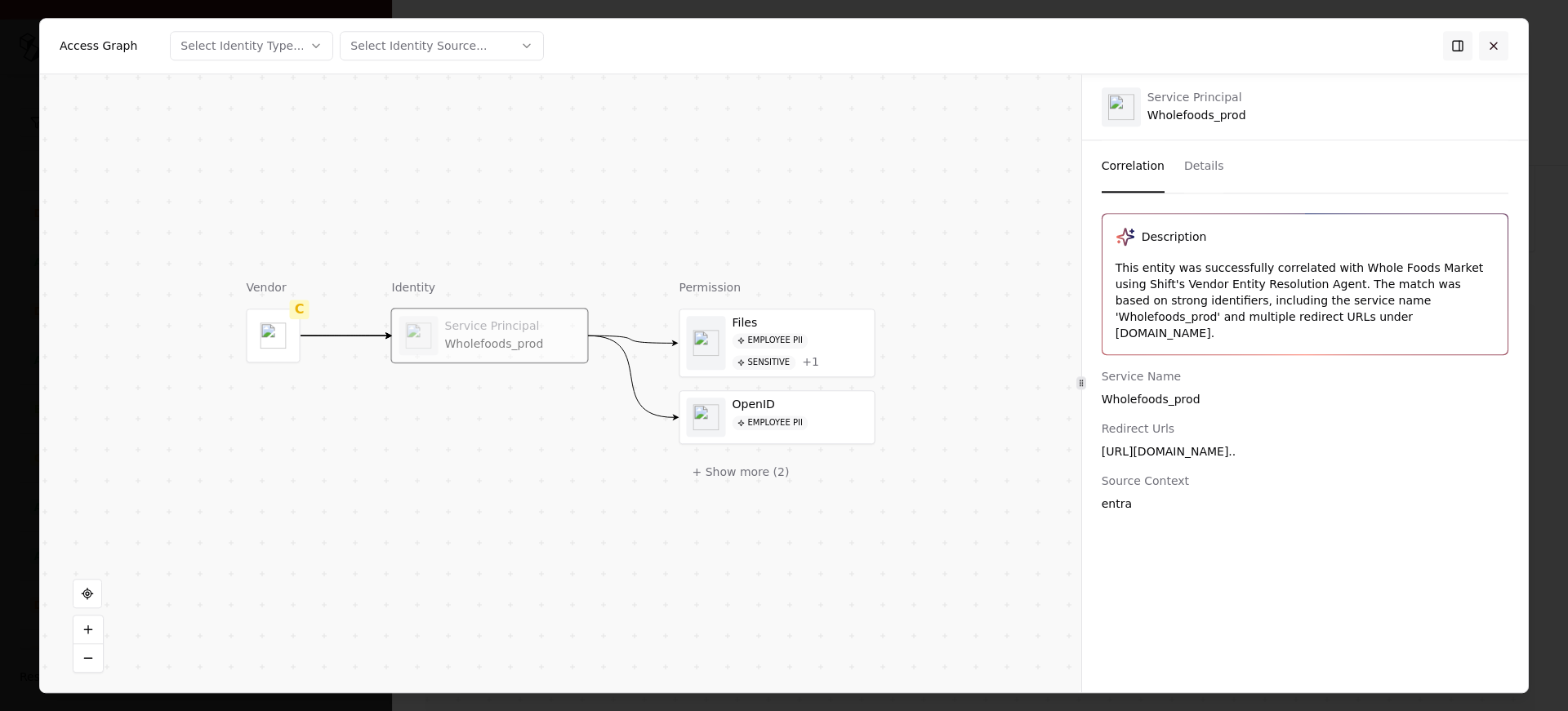
click at [1499, 48] on button at bounding box center [1494, 46] width 29 height 29
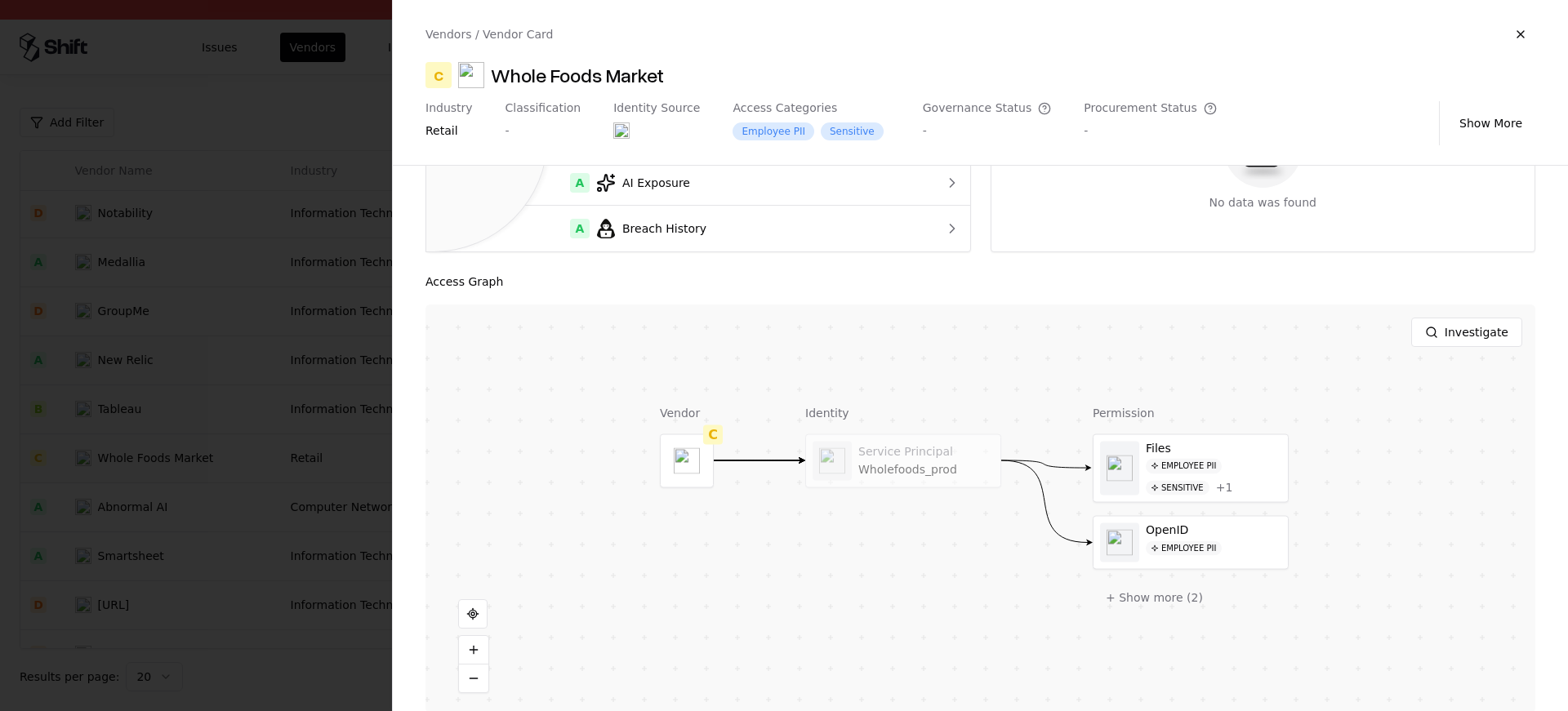
click at [307, 409] on div at bounding box center [784, 355] width 1568 height 711
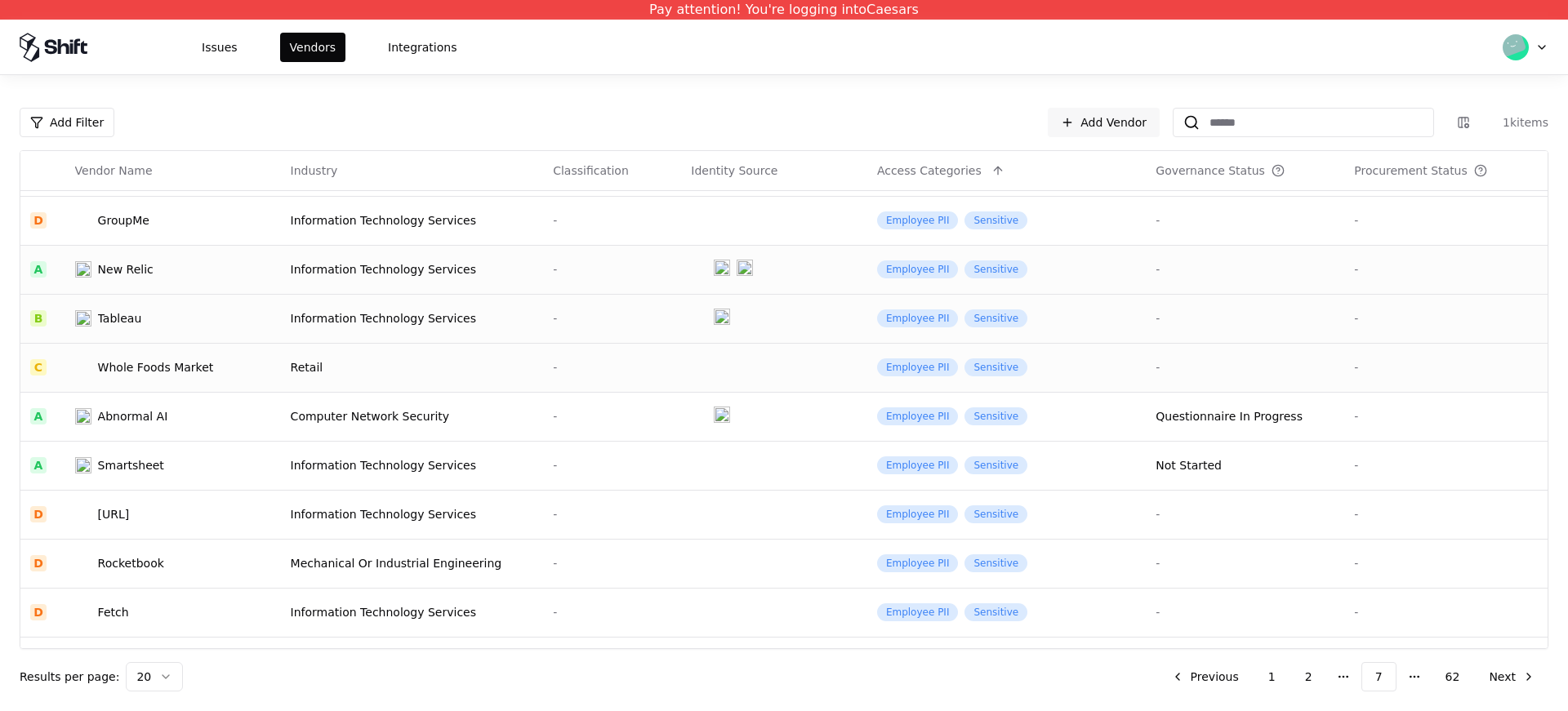
scroll to position [207, 0]
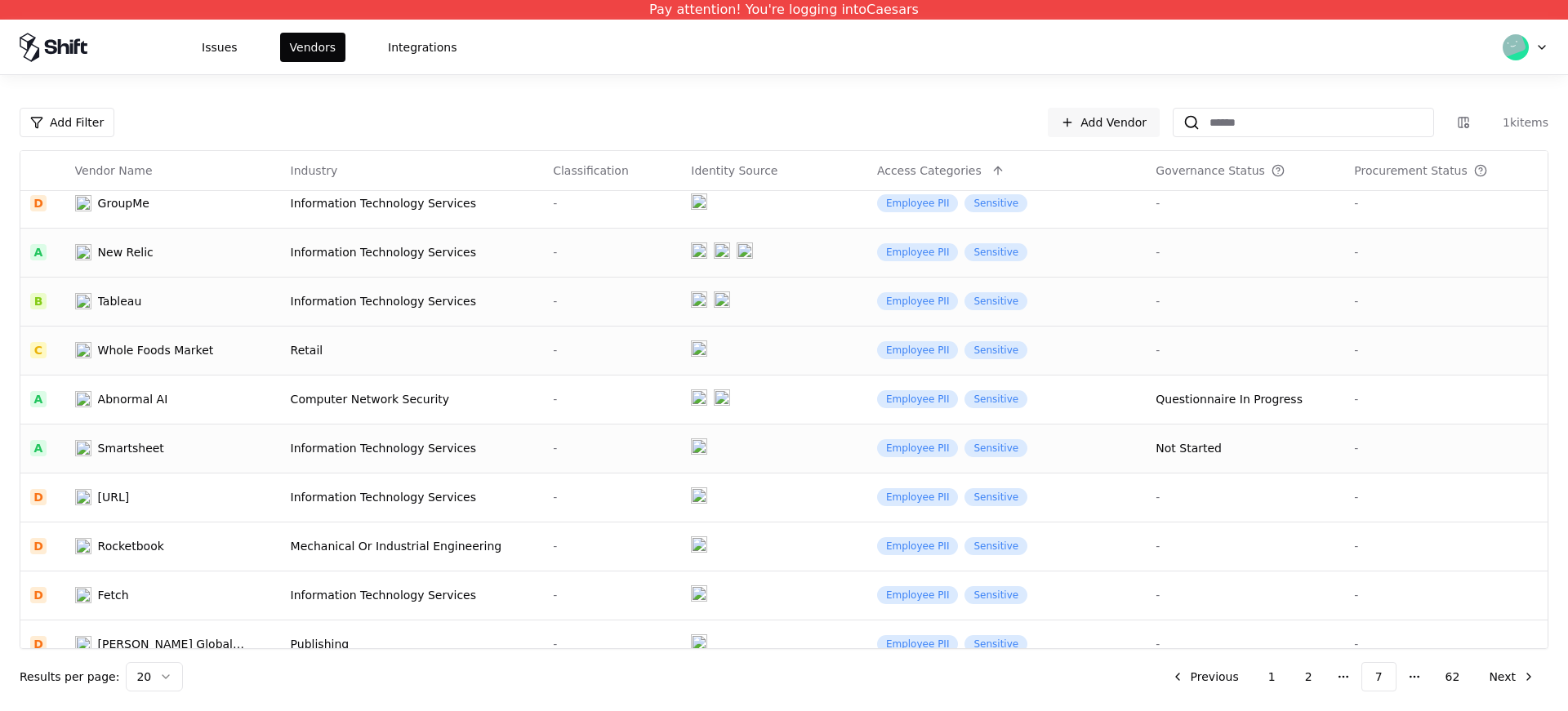
click at [334, 462] on td "Information Technology Services" at bounding box center [412, 448] width 263 height 49
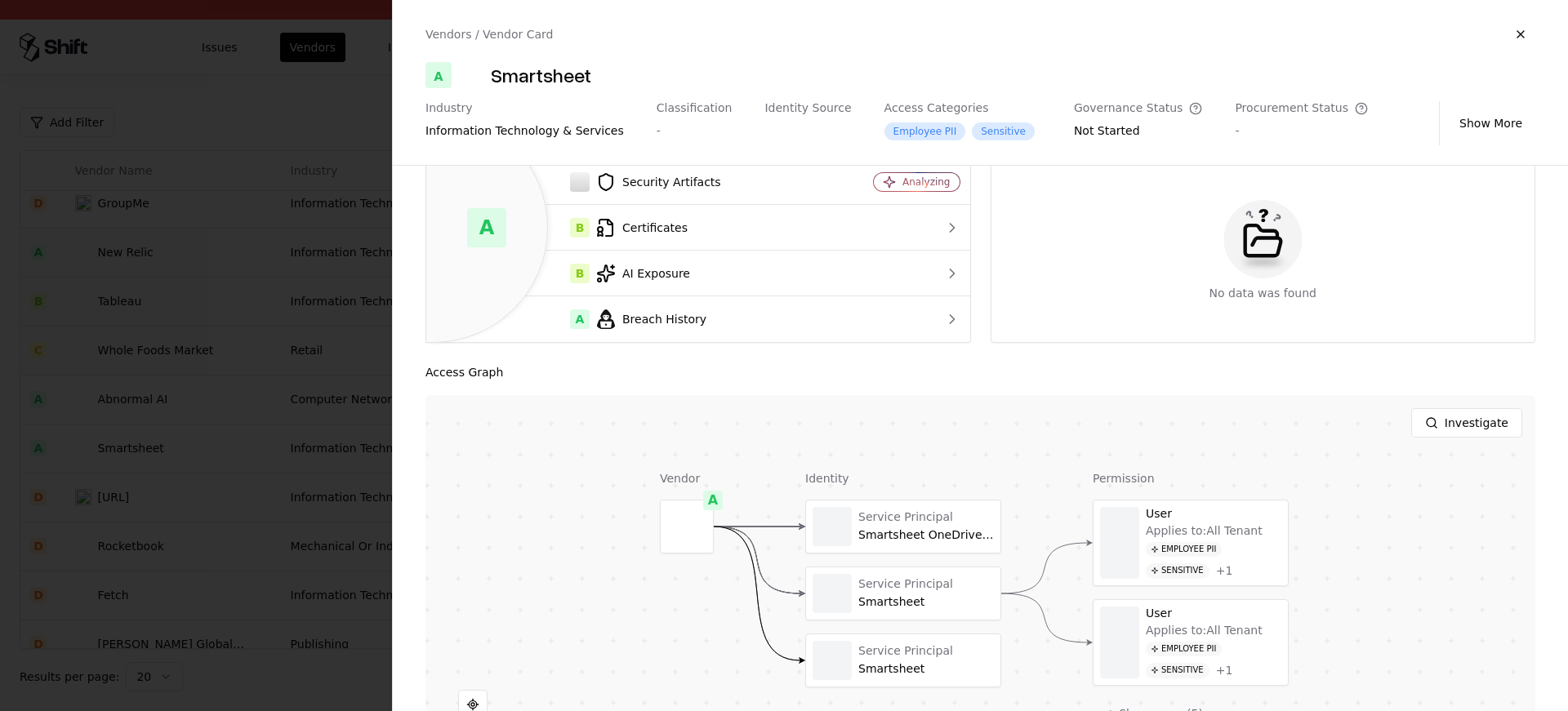
scroll to position [217, 0]
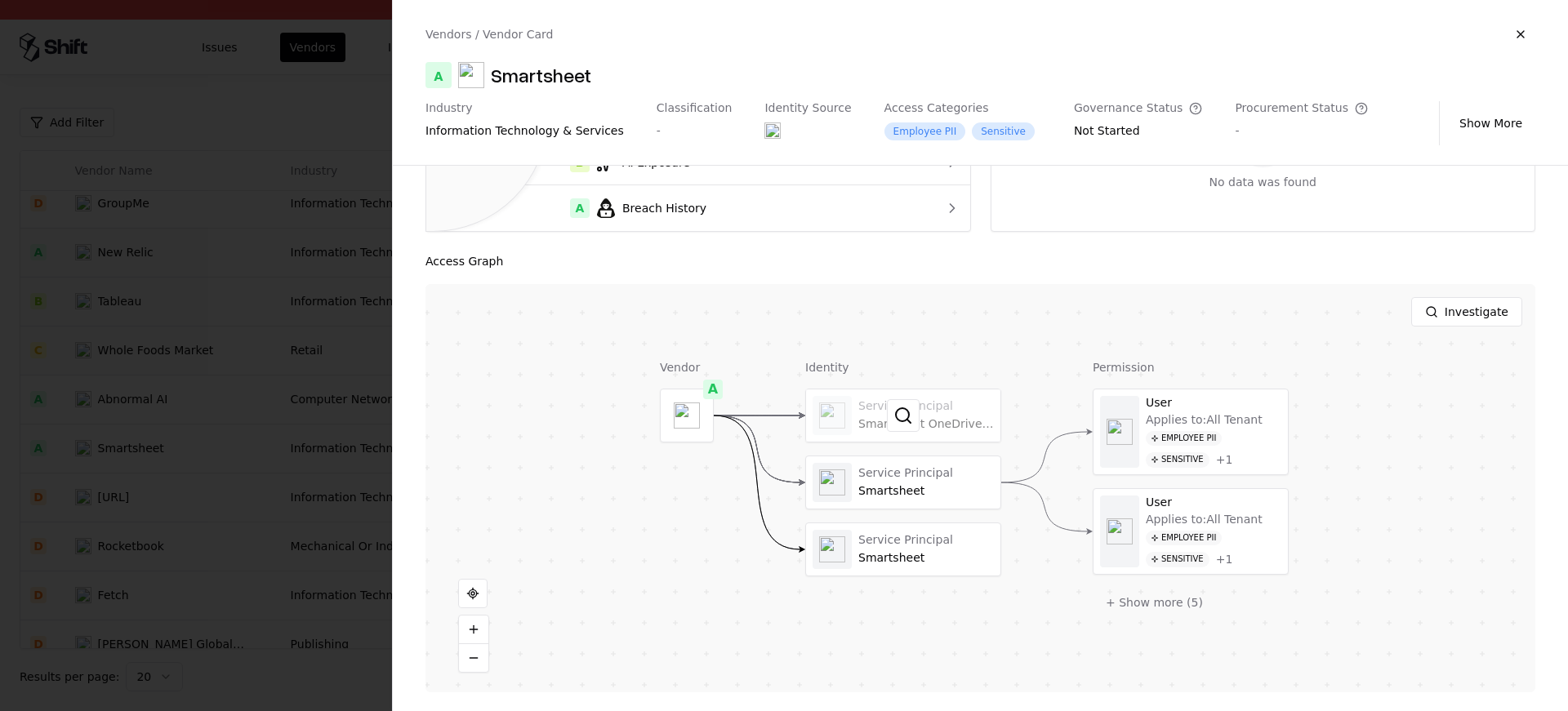
click at [871, 427] on div at bounding box center [903, 416] width 194 height 53
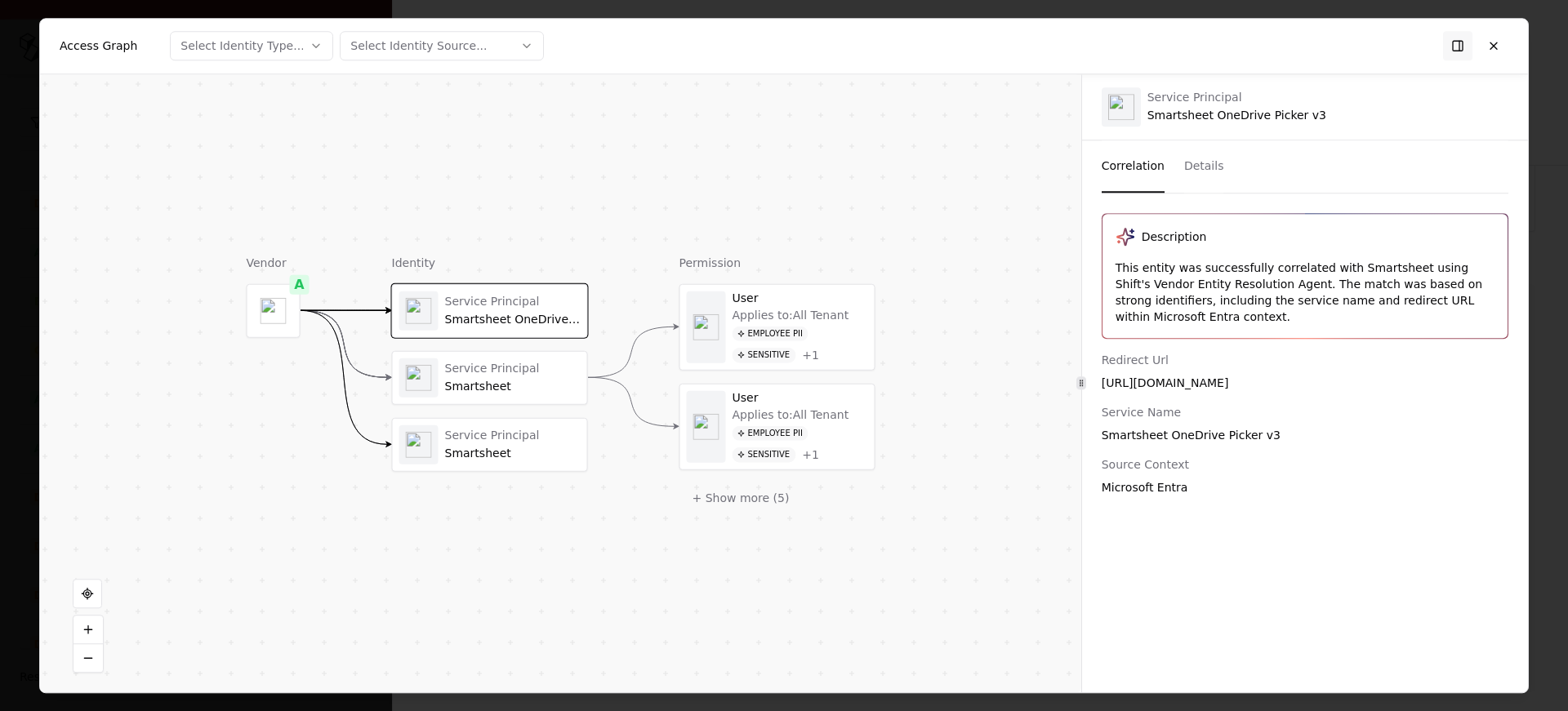
click at [499, 353] on div "Service Principal Smartsheet" at bounding box center [490, 378] width 194 height 53
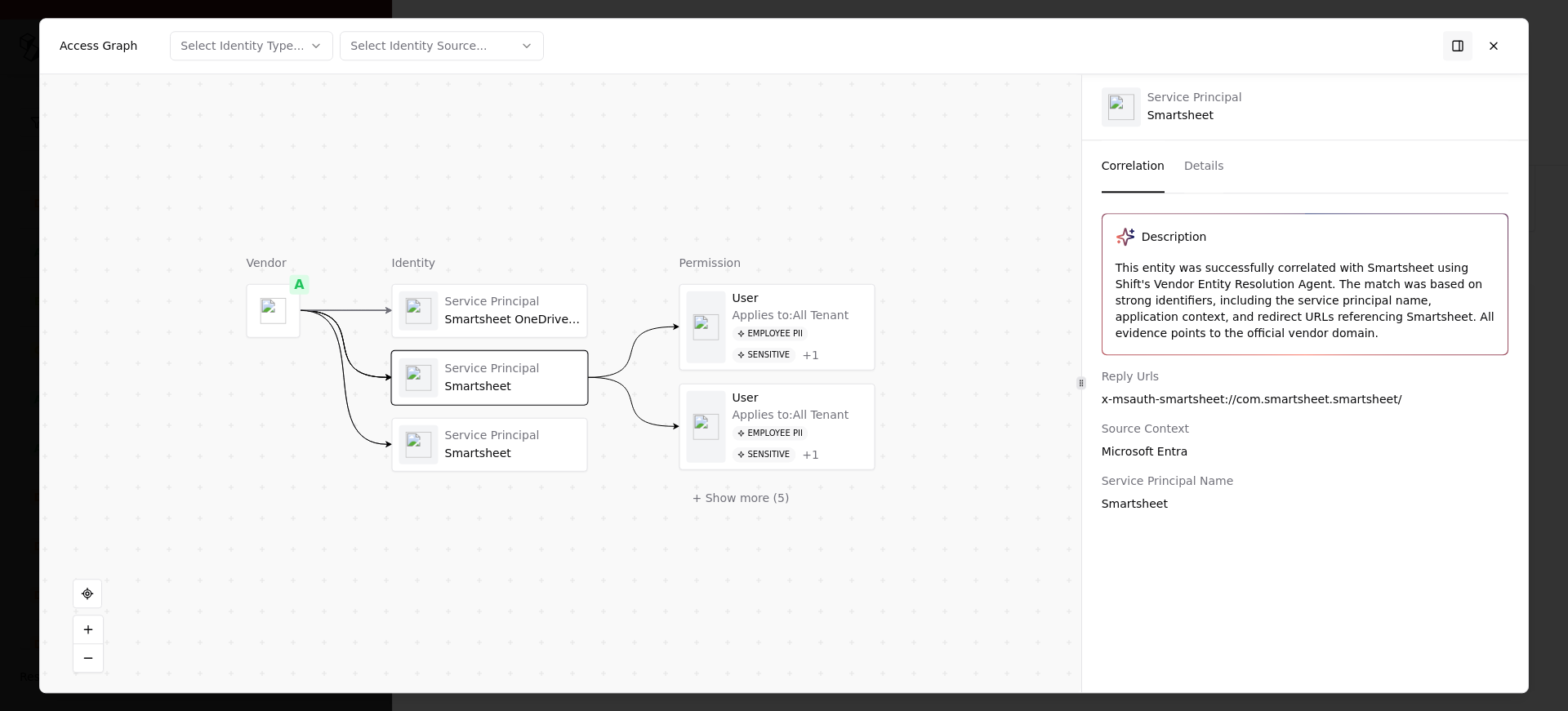
click at [485, 413] on div "Service Principal Smartsheet OneDrive Picker v3 Service Principal Smartsheet Se…" at bounding box center [490, 377] width 196 height 187
click at [492, 409] on div "Service Principal Smartsheet OneDrive Picker v3 Service Principal Smartsheet Se…" at bounding box center [490, 377] width 196 height 187
click at [454, 435] on div "Service Principal" at bounding box center [512, 435] width 136 height 15
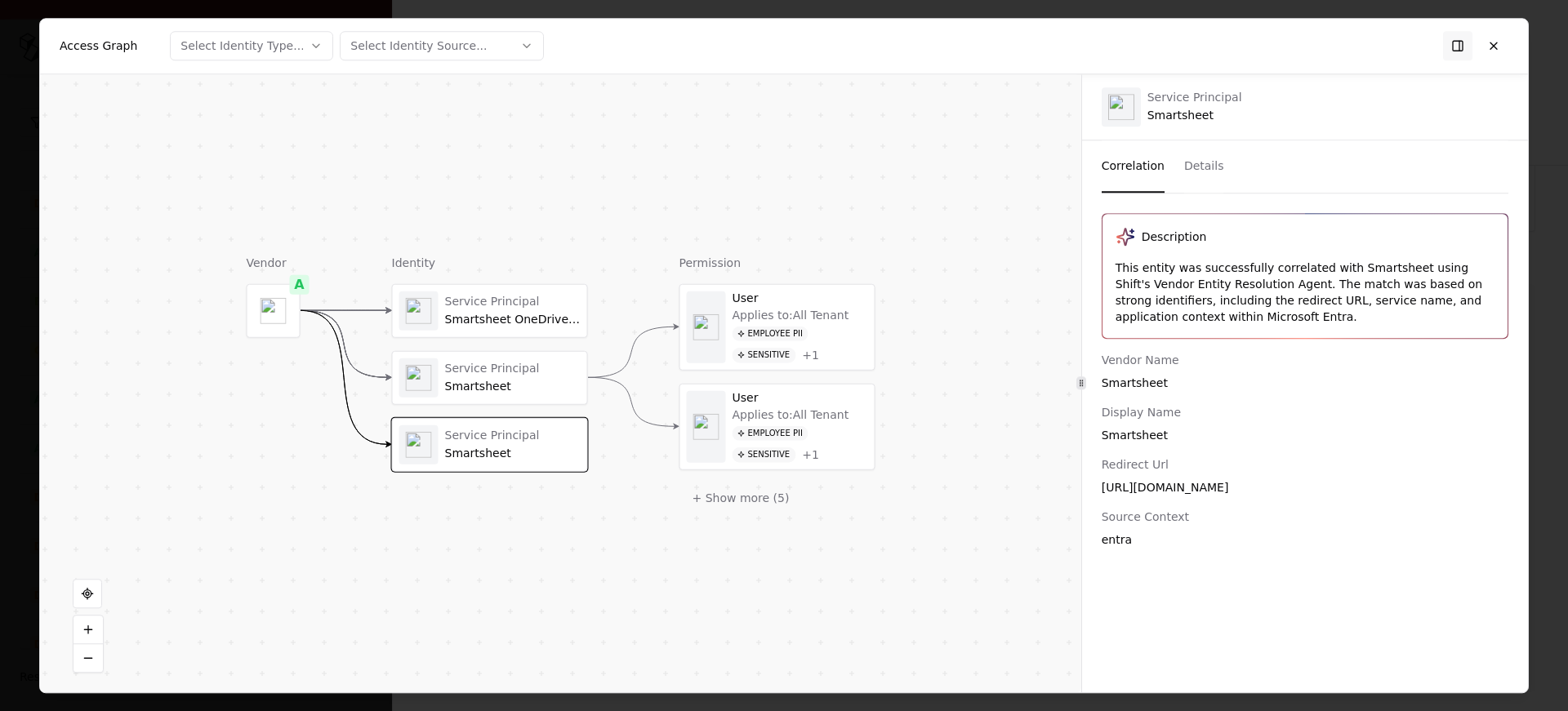
click at [475, 390] on div "Smartsheet" at bounding box center [512, 386] width 136 height 15
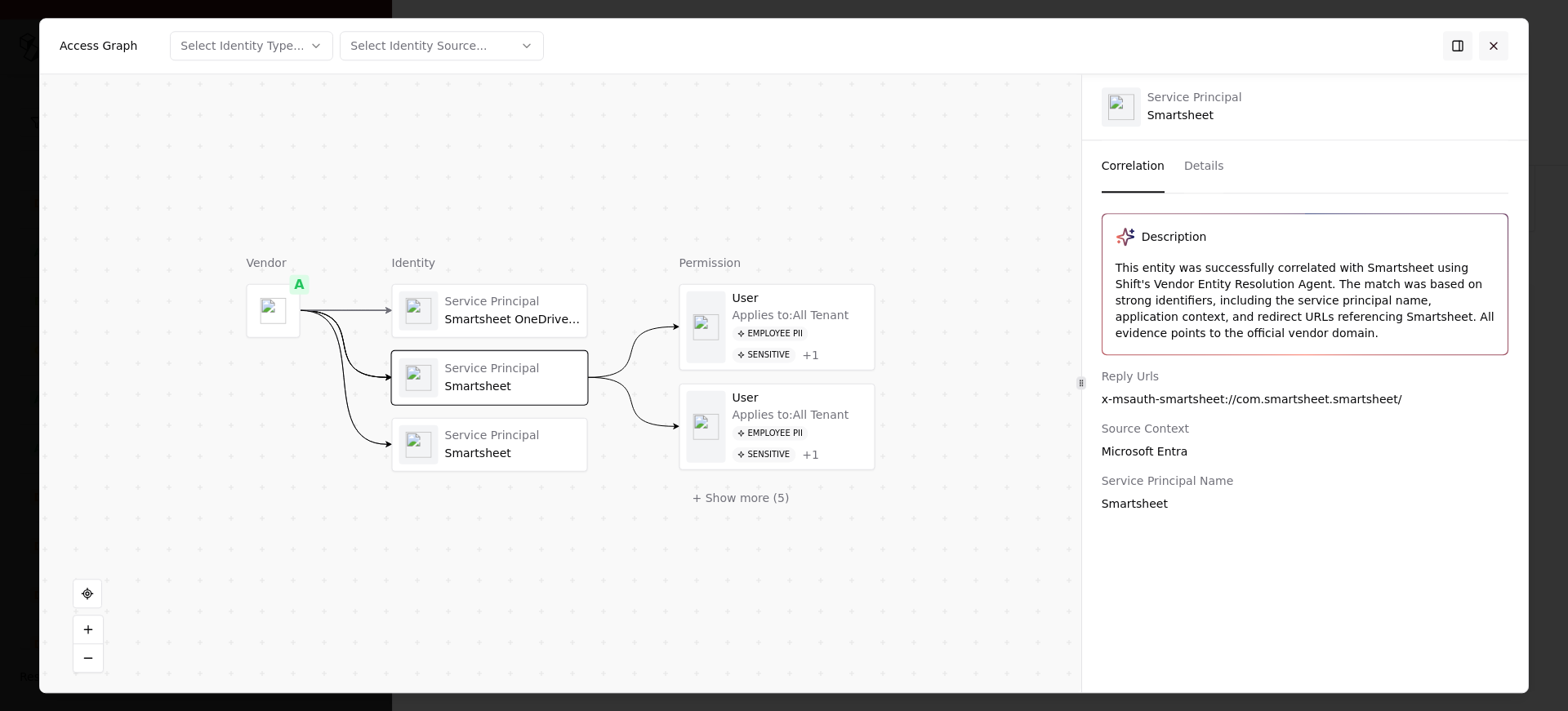
click at [1485, 48] on button at bounding box center [1494, 46] width 29 height 29
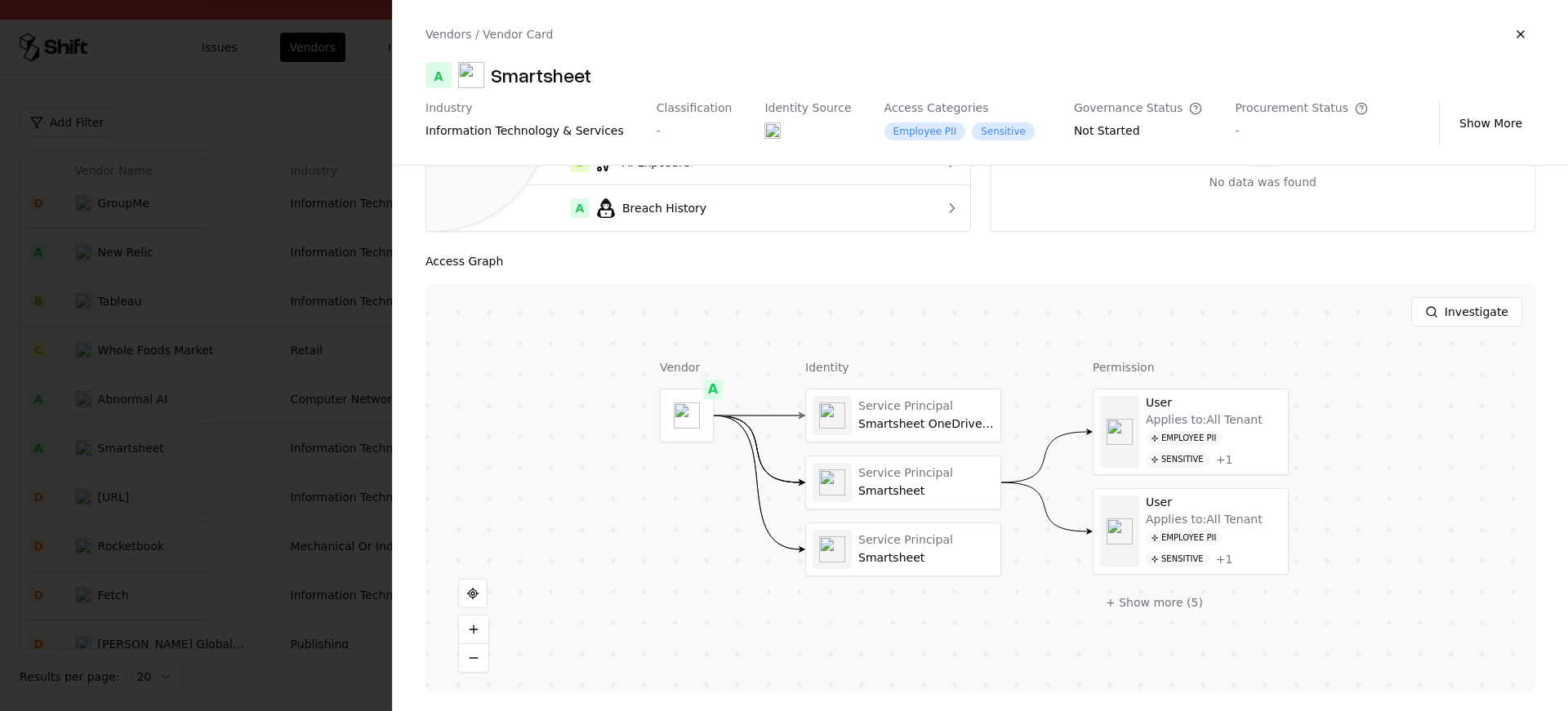
click at [113, 559] on div at bounding box center [784, 355] width 1568 height 711
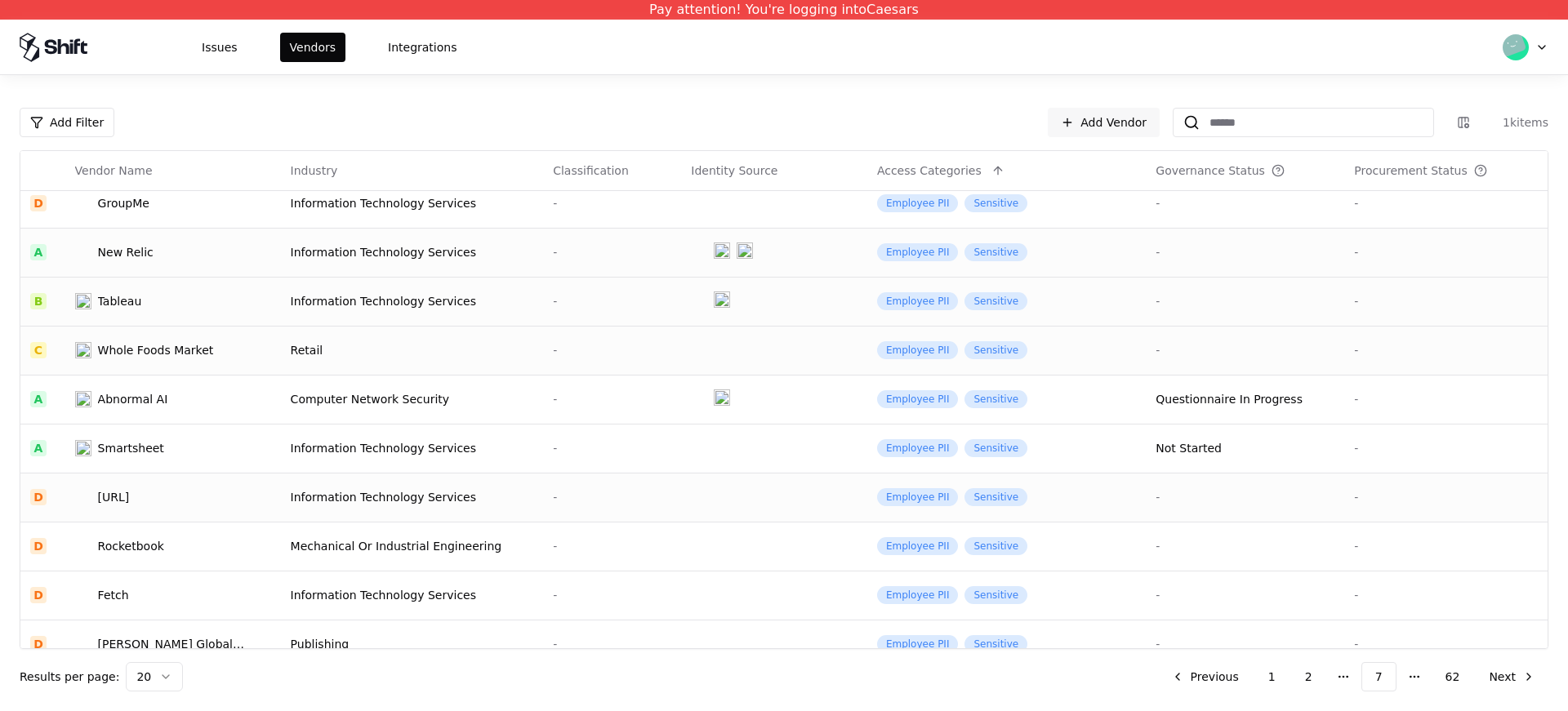
click at [333, 501] on div "Information Technology Services" at bounding box center [413, 497] width 244 height 16
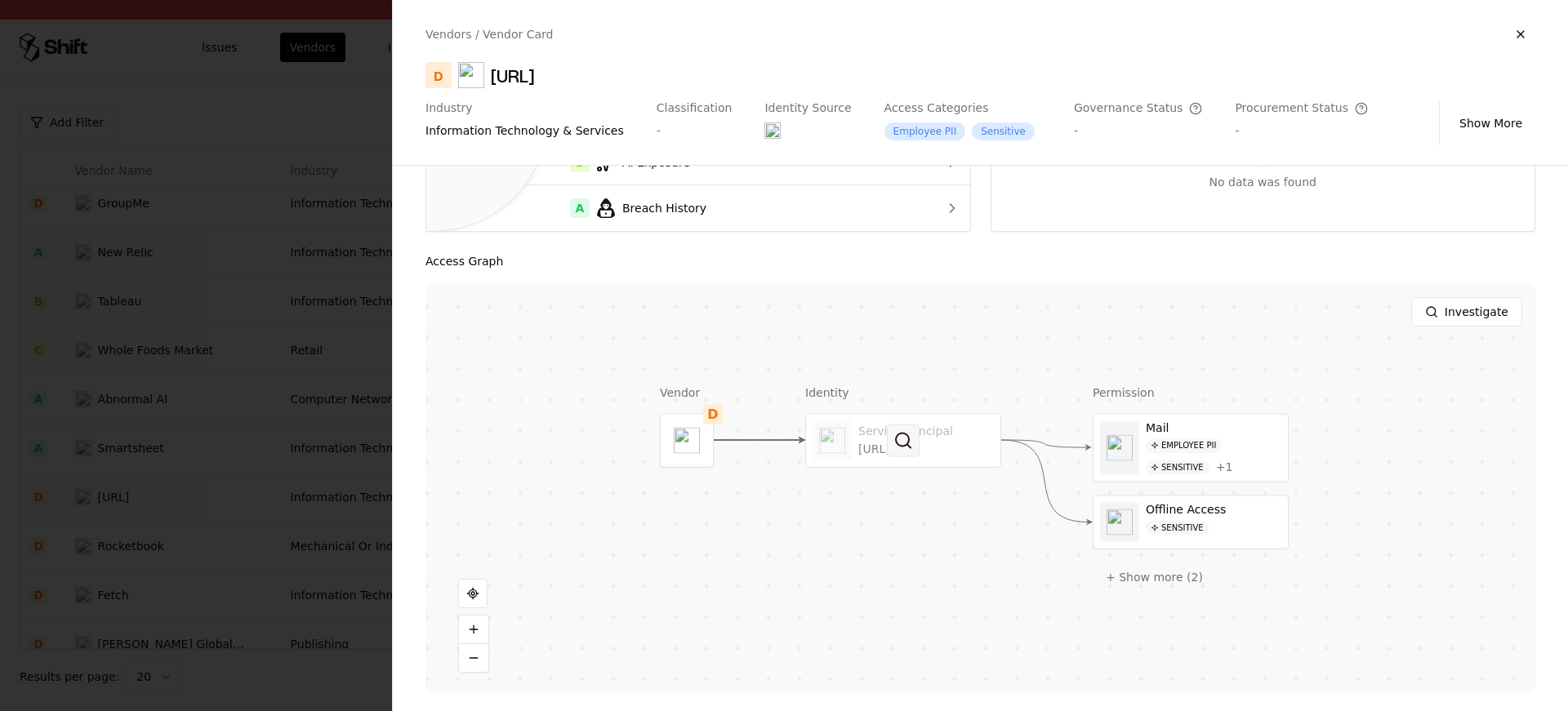
click at [915, 452] on button at bounding box center [904, 441] width 33 height 33
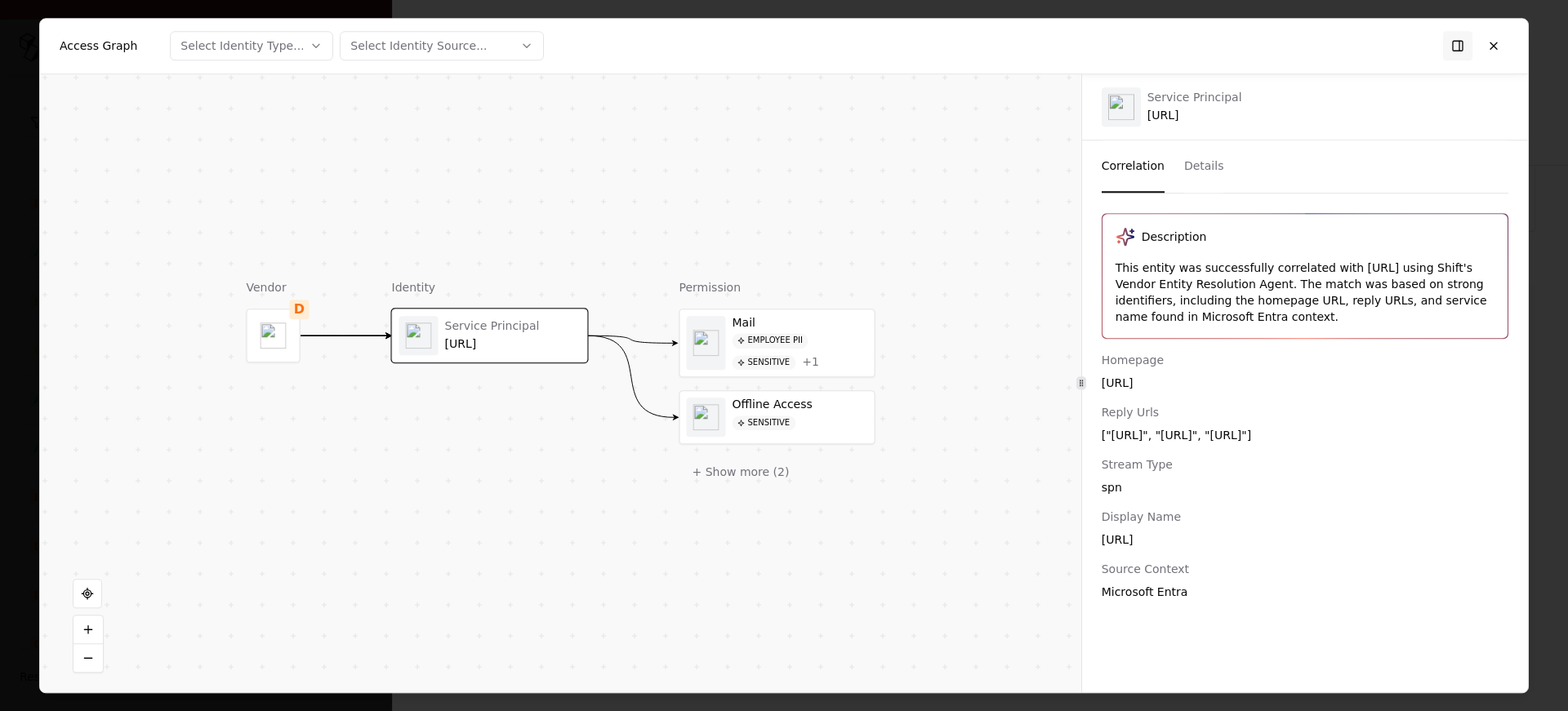
click at [1185, 271] on div "This entity was successfully correlated with Seamless.AI using Shift's Vendor E…" at bounding box center [1305, 293] width 379 height 66
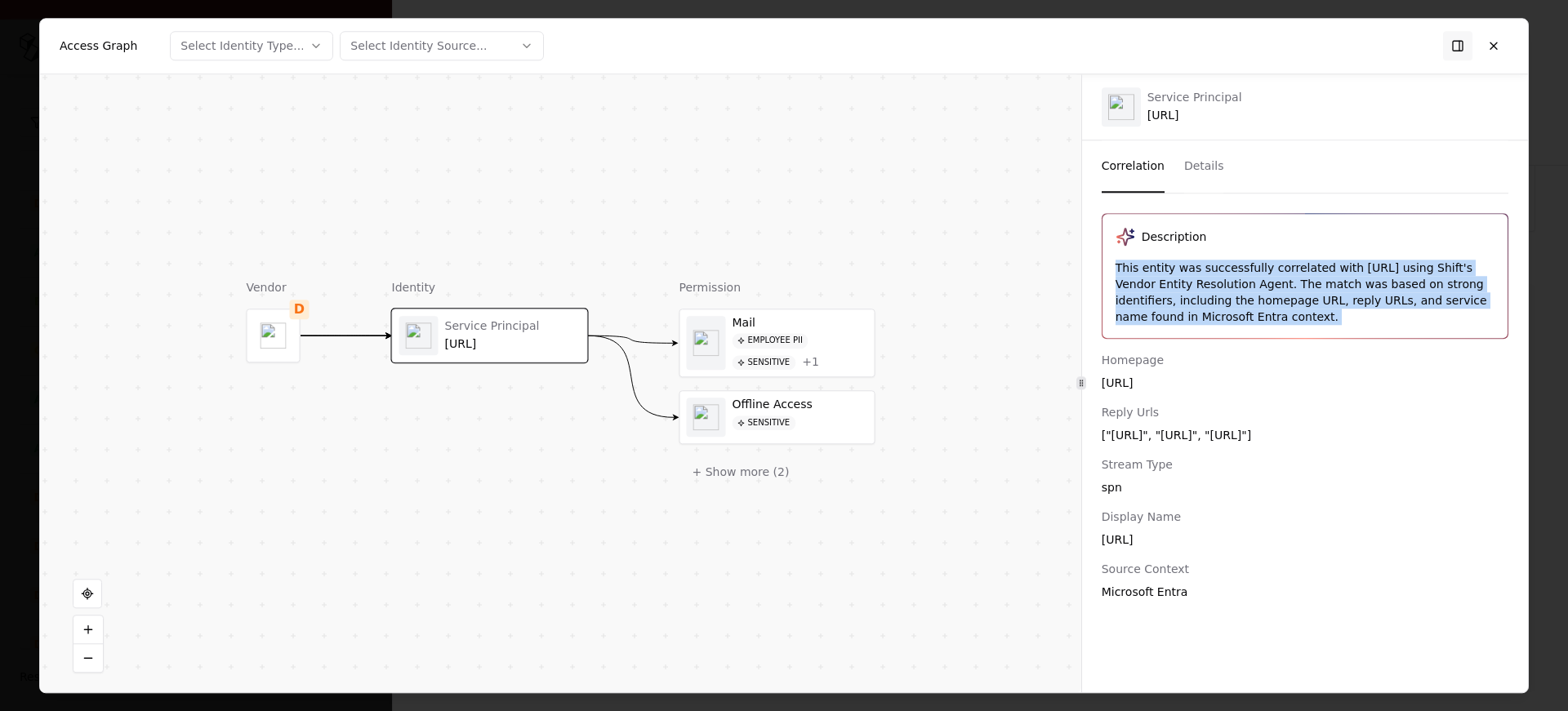
click at [1317, 337] on div "Description This entity was successfully correlated with Seamless.AI using Shif…" at bounding box center [1305, 276] width 405 height 124
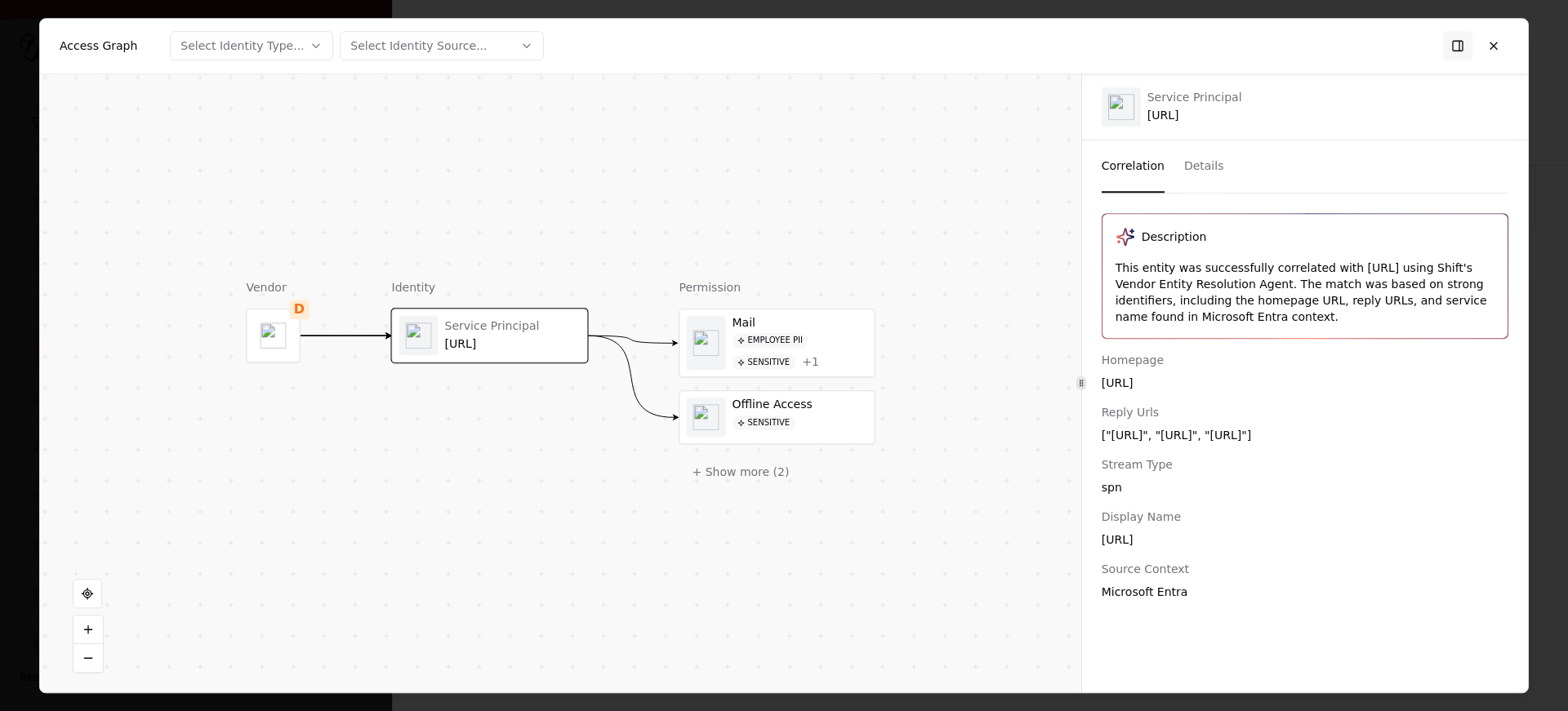
click at [1317, 337] on div "Description This entity was successfully correlated with Seamless.AI using Shif…" at bounding box center [1305, 276] width 405 height 124
click at [1271, 271] on div "This entity was successfully correlated with Seamless.AI using Shift's Vendor E…" at bounding box center [1305, 293] width 379 height 66
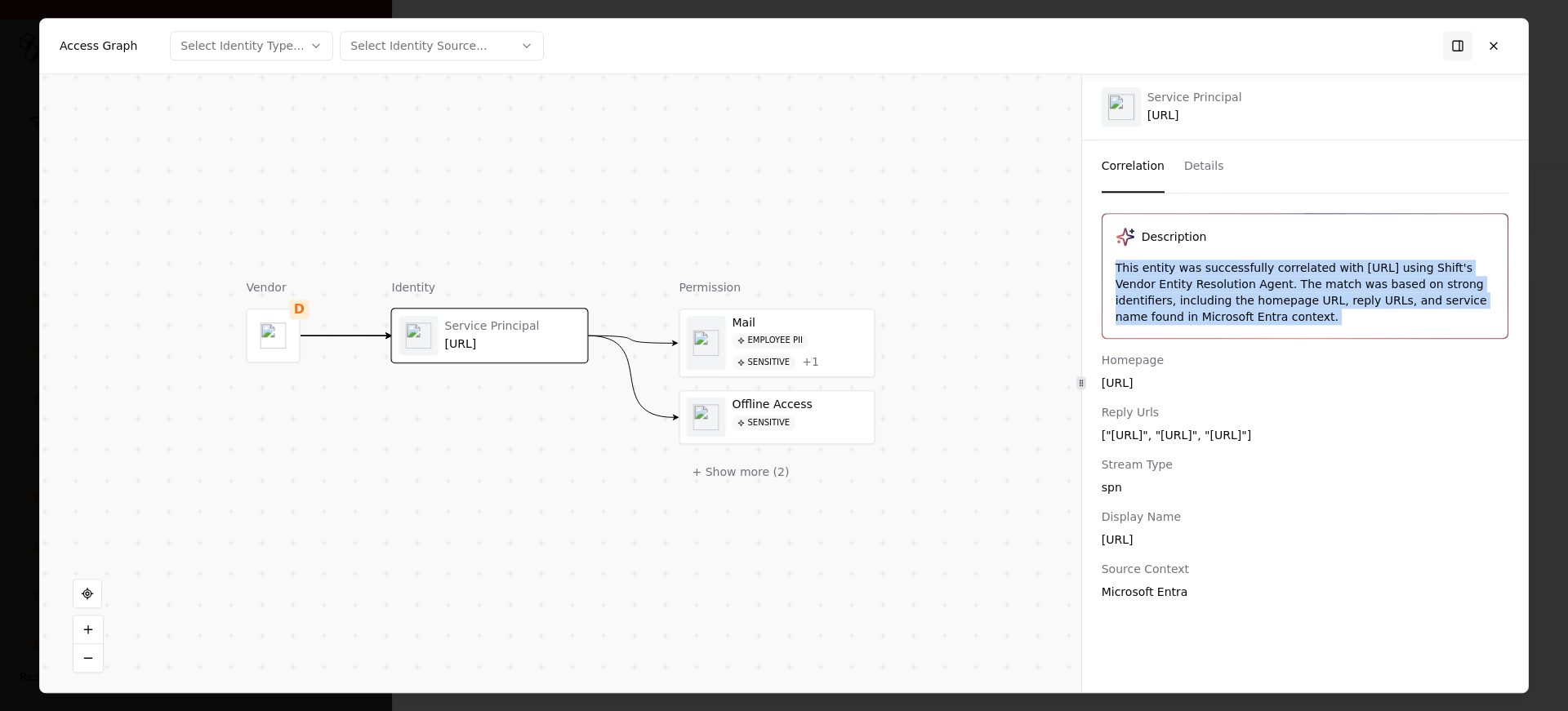
click at [1294, 317] on div "This entity was successfully correlated with Seamless.AI using Shift's Vendor E…" at bounding box center [1305, 293] width 379 height 66
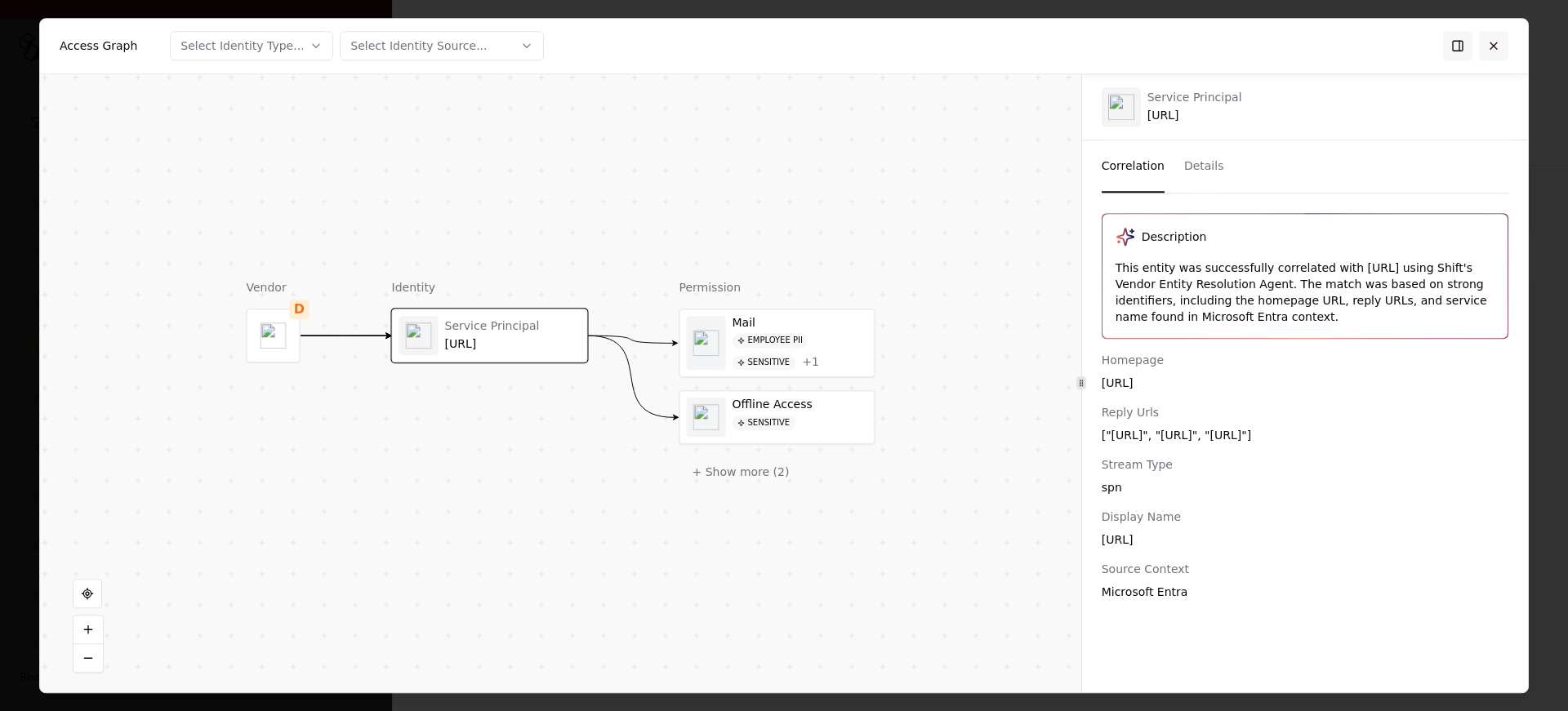
click at [1489, 46] on button at bounding box center [1494, 46] width 29 height 29
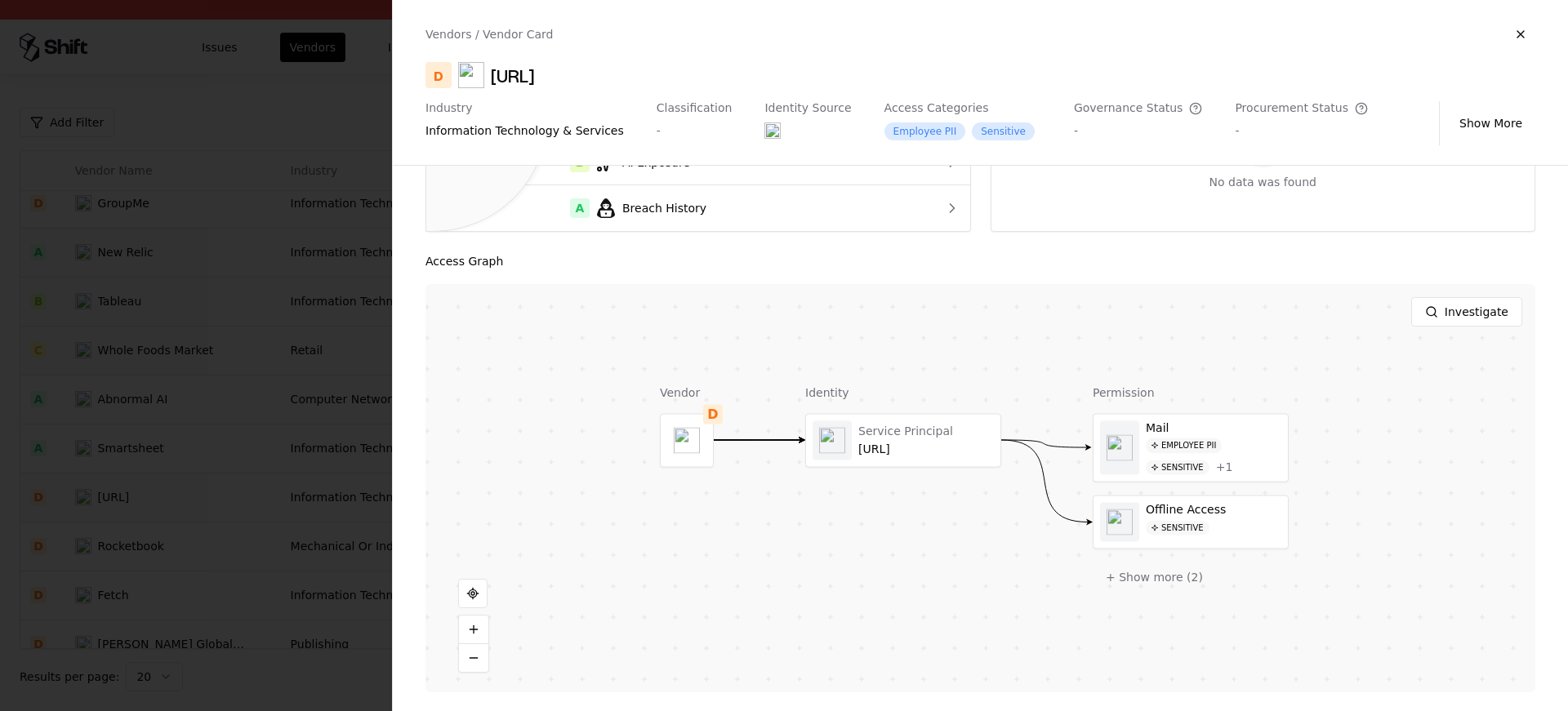
click at [270, 526] on div at bounding box center [784, 355] width 1568 height 711
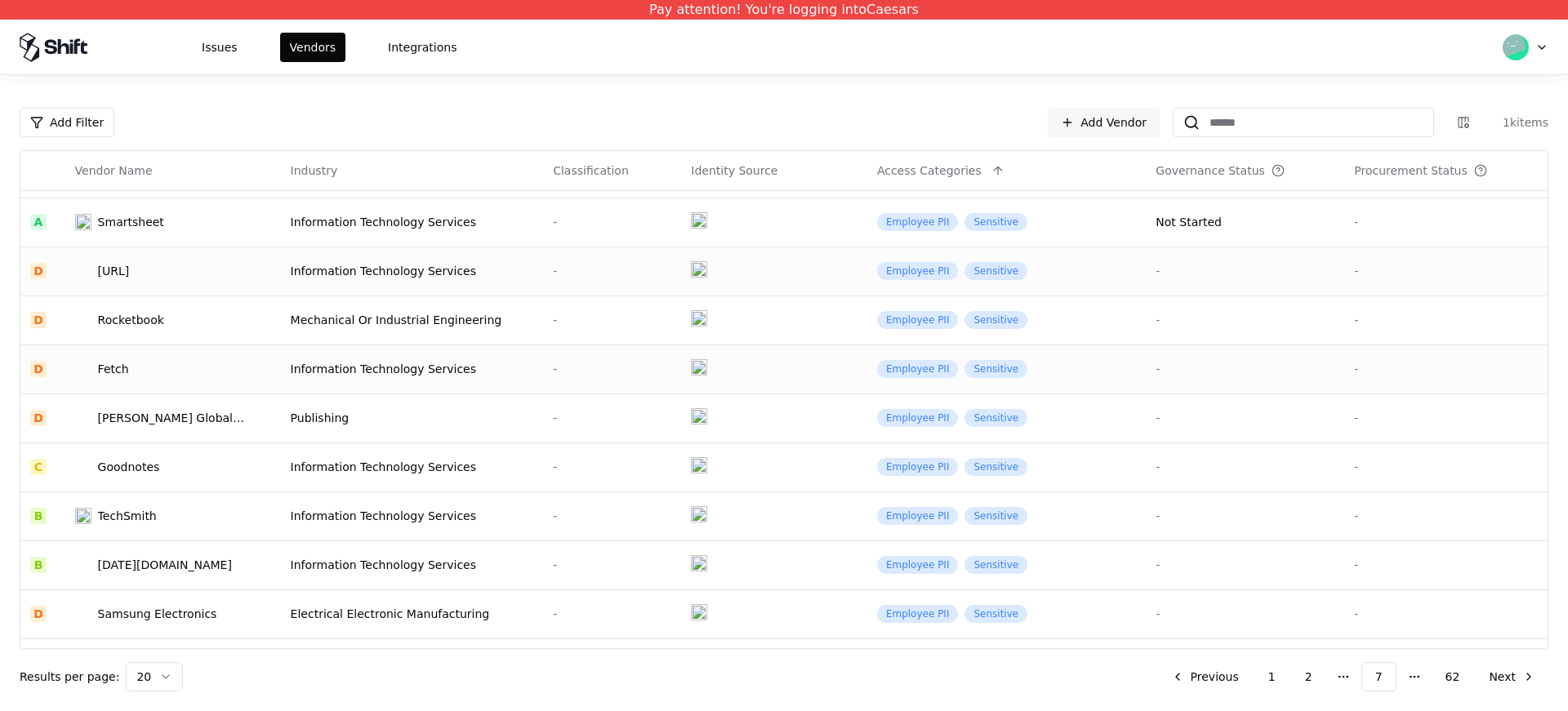
scroll to position [522, 0]
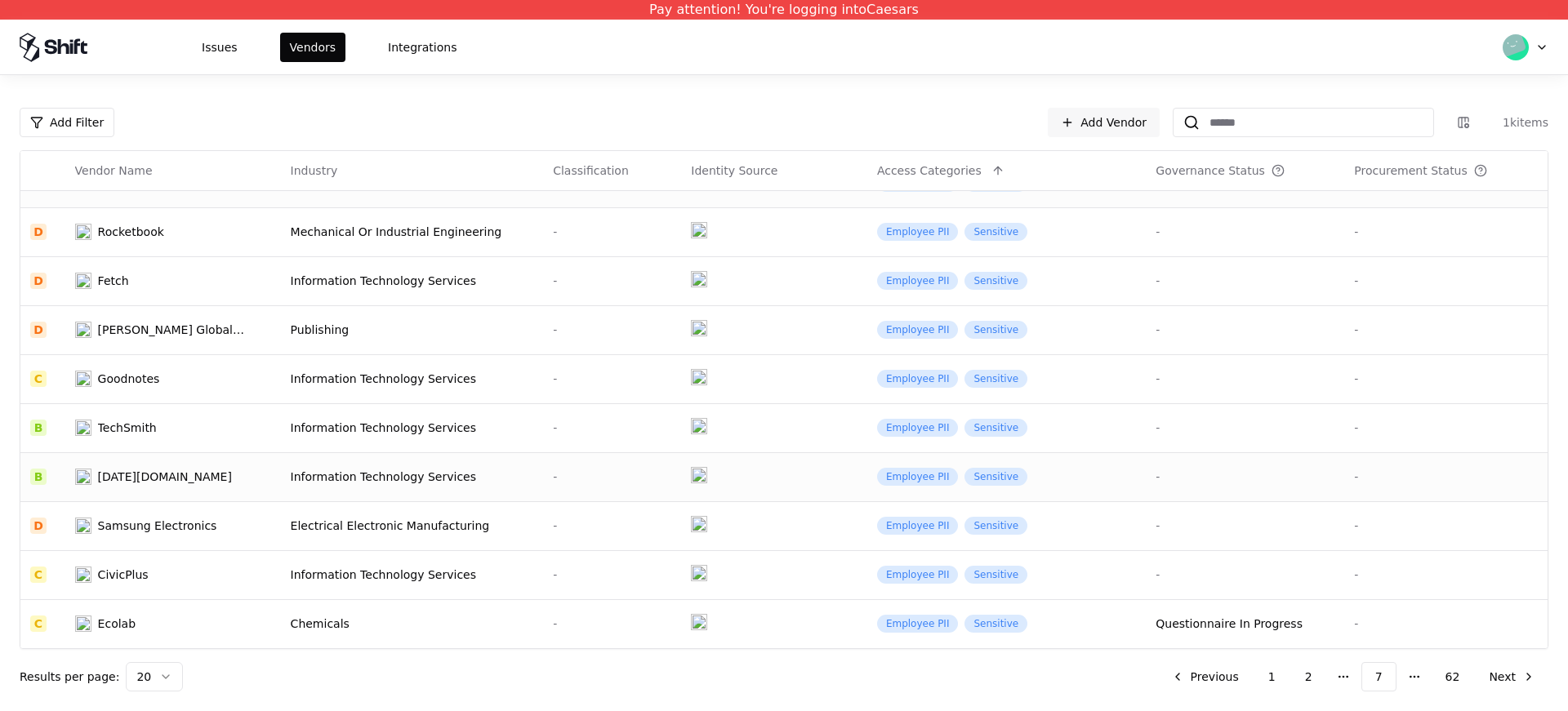
click at [143, 469] on div "Monday.com" at bounding box center [164, 477] width 134 height 16
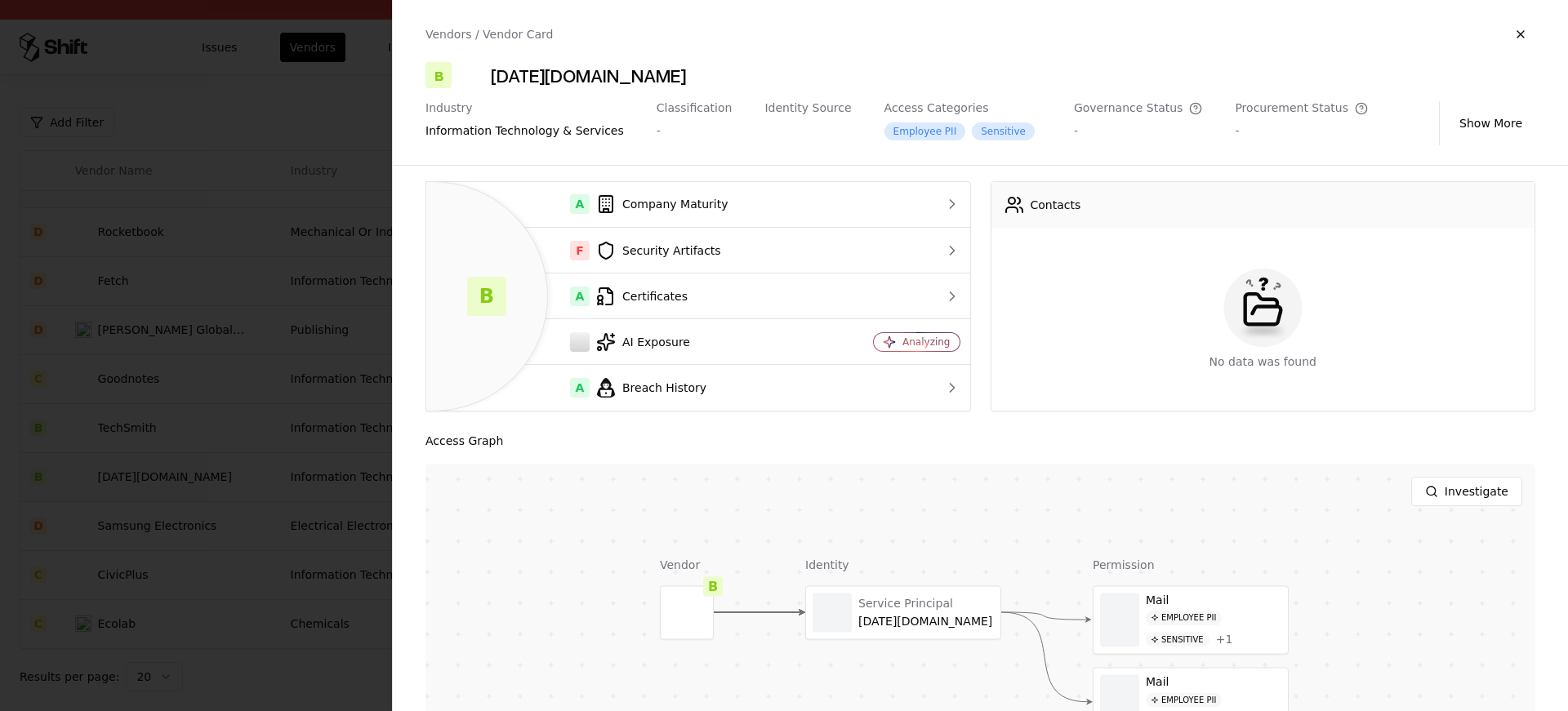
scroll to position [4, 0]
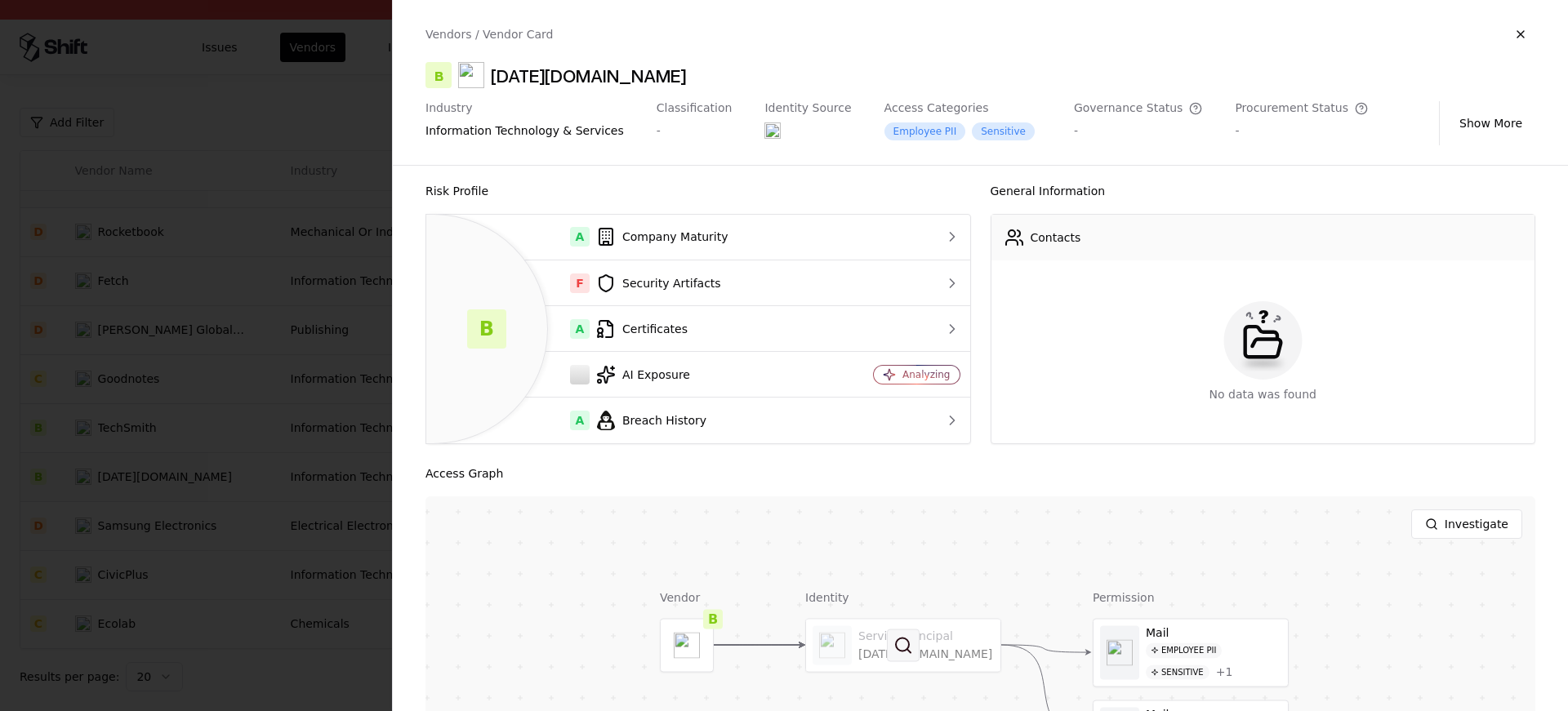
click at [904, 657] on button at bounding box center [904, 645] width 33 height 33
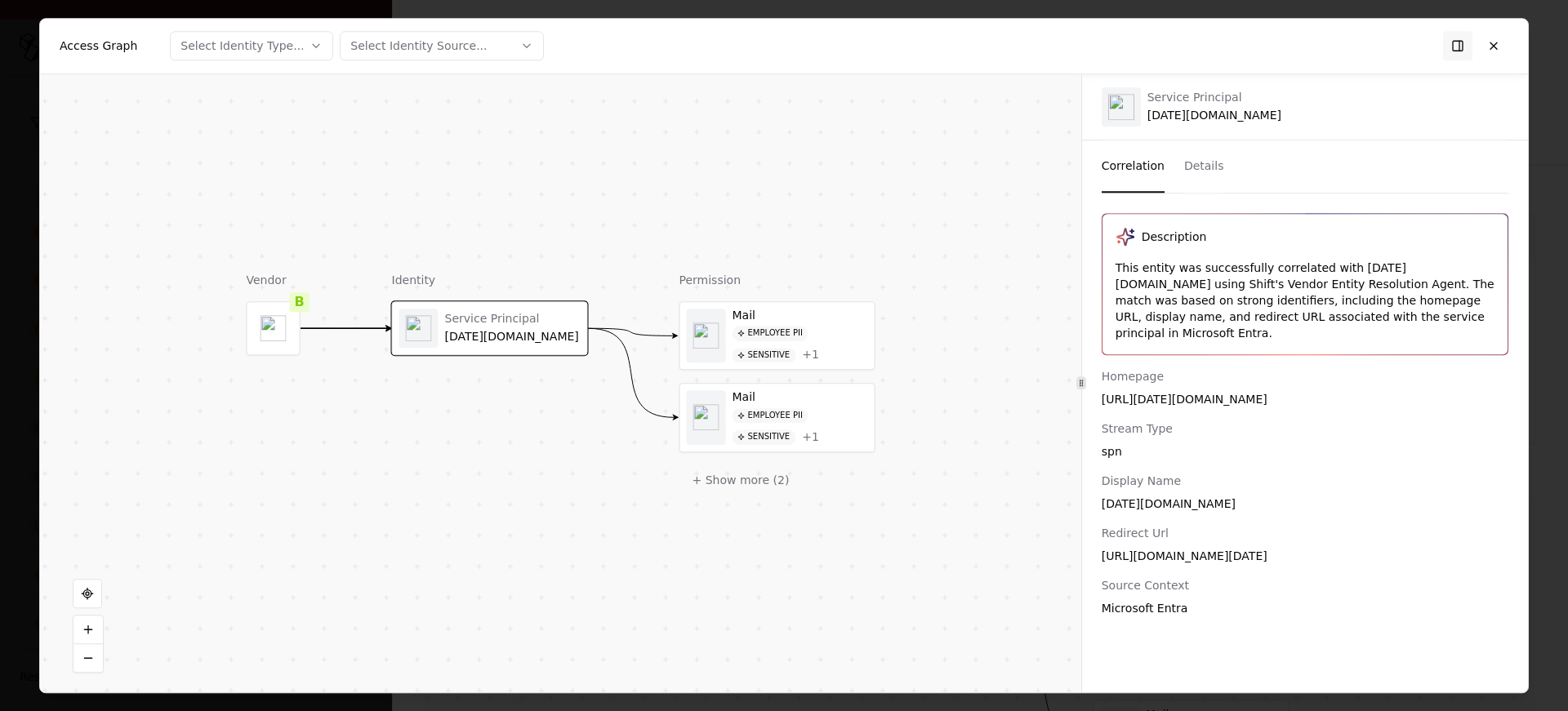
click at [1167, 274] on div "This entity was successfully correlated with Monday.com using Shift's Vendor En…" at bounding box center [1305, 301] width 379 height 82
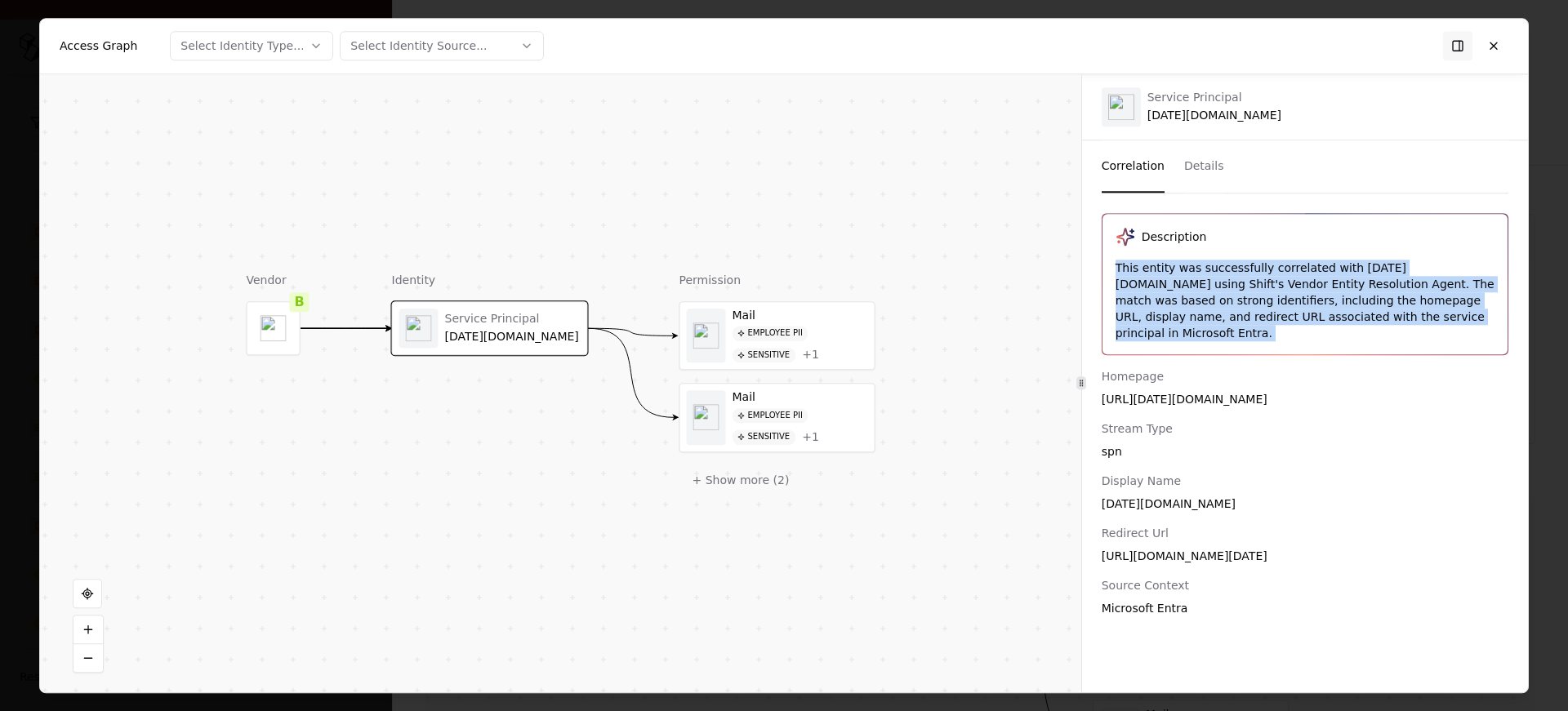
click at [1230, 271] on div "This entity was successfully correlated with Monday.com using Shift's Vendor En…" at bounding box center [1305, 301] width 379 height 82
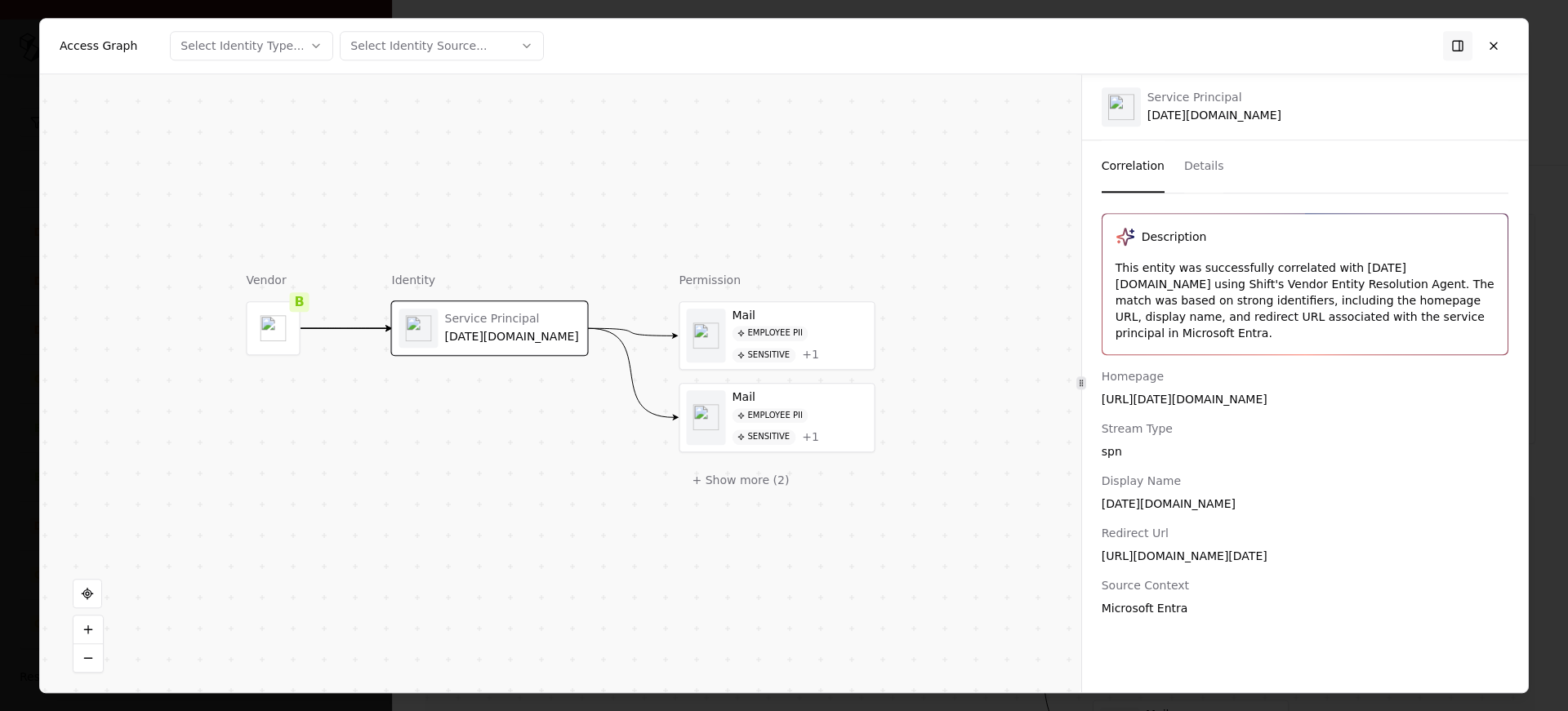
click at [1230, 271] on div "This entity was successfully correlated with Monday.com using Shift's Vendor En…" at bounding box center [1305, 301] width 379 height 82
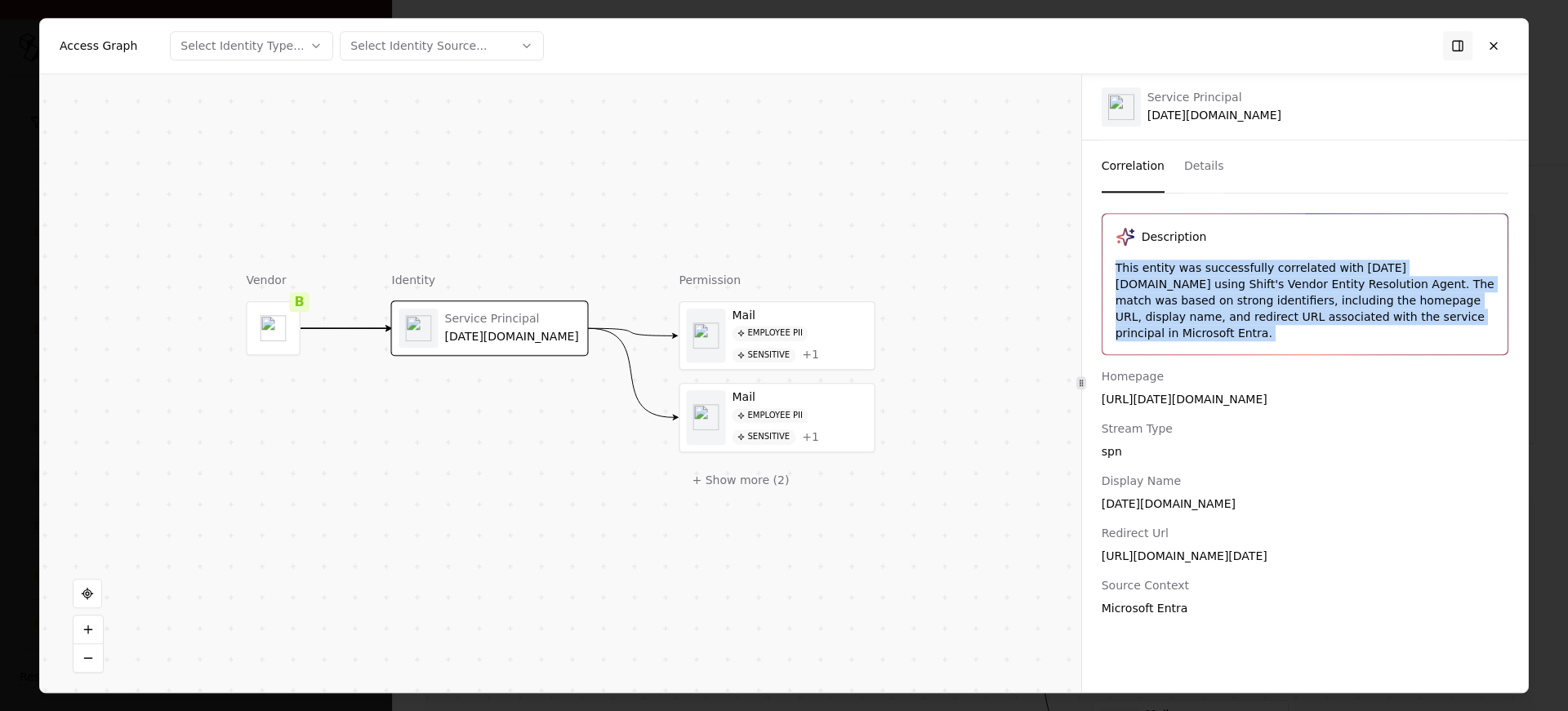
click at [1315, 305] on div "This entity was successfully correlated with Monday.com using Shift's Vendor En…" at bounding box center [1305, 301] width 379 height 82
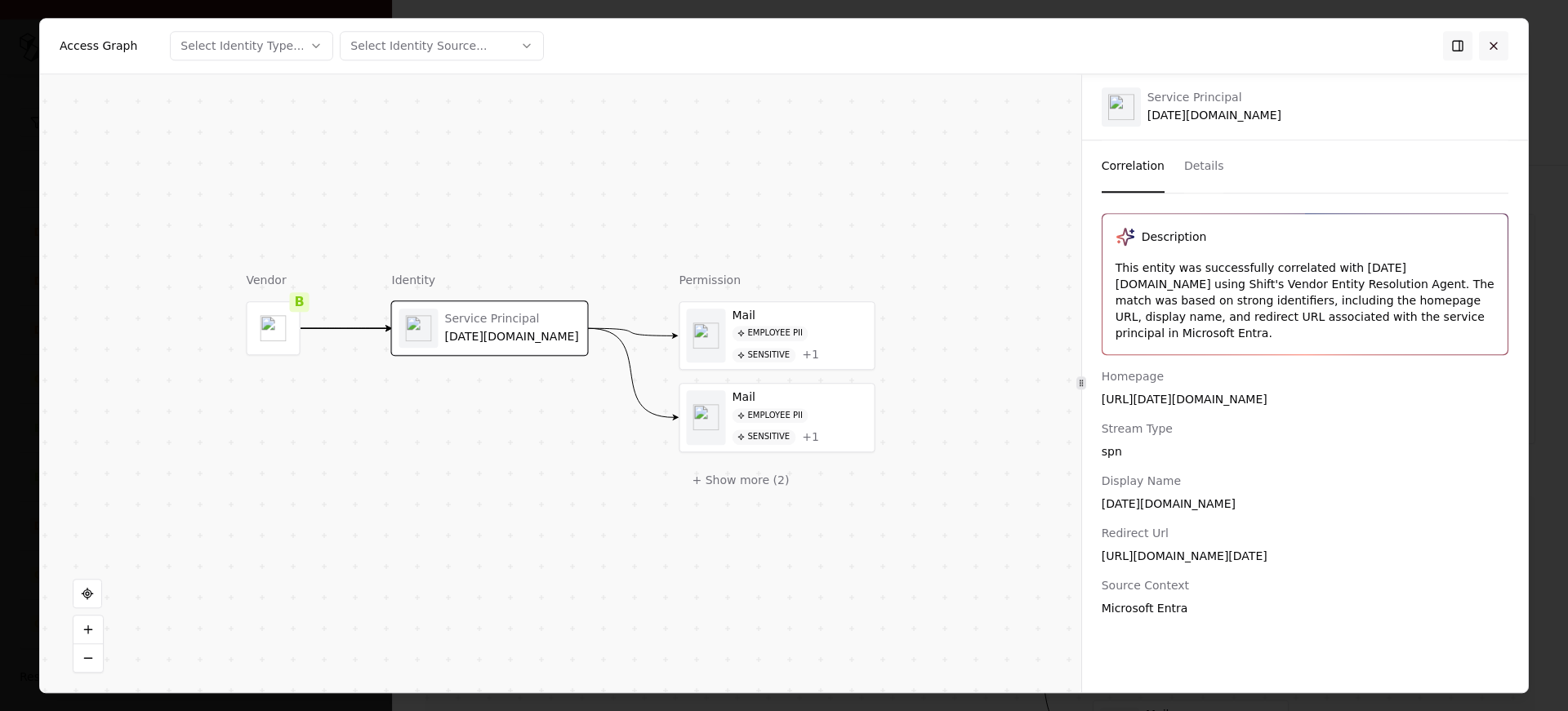
click at [1501, 43] on button at bounding box center [1494, 46] width 29 height 29
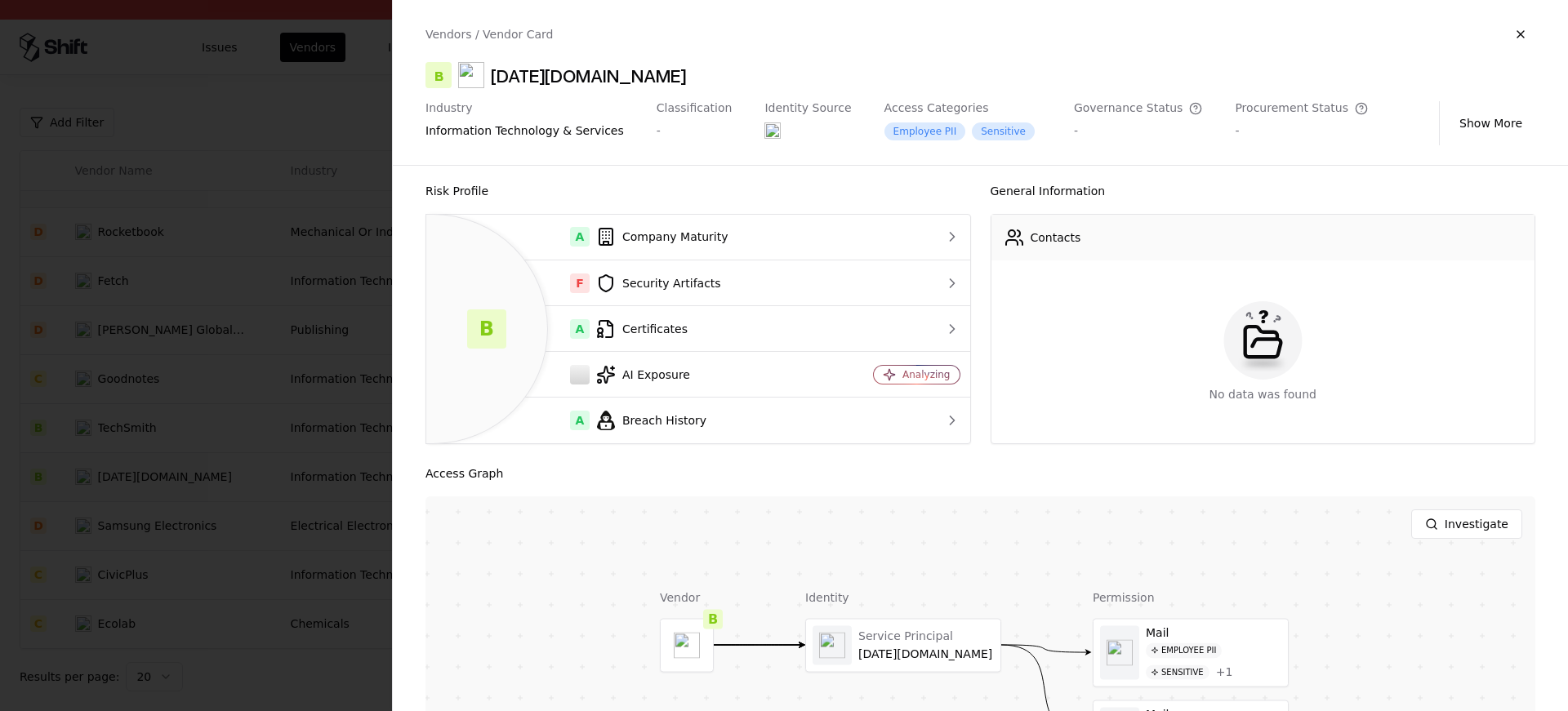
click at [311, 557] on div at bounding box center [784, 355] width 1568 height 711
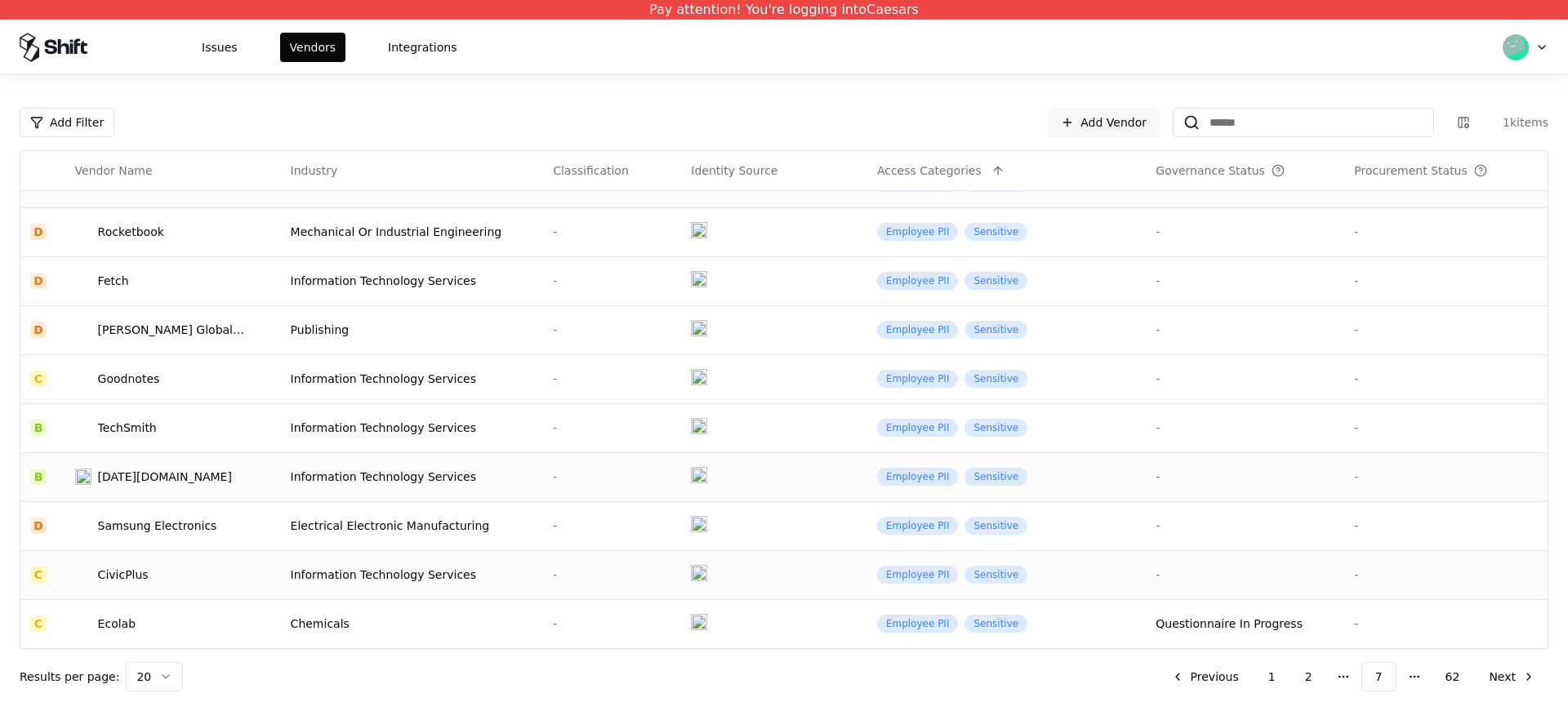
click at [197, 592] on td "CivicPlus" at bounding box center [174, 575] width 216 height 49
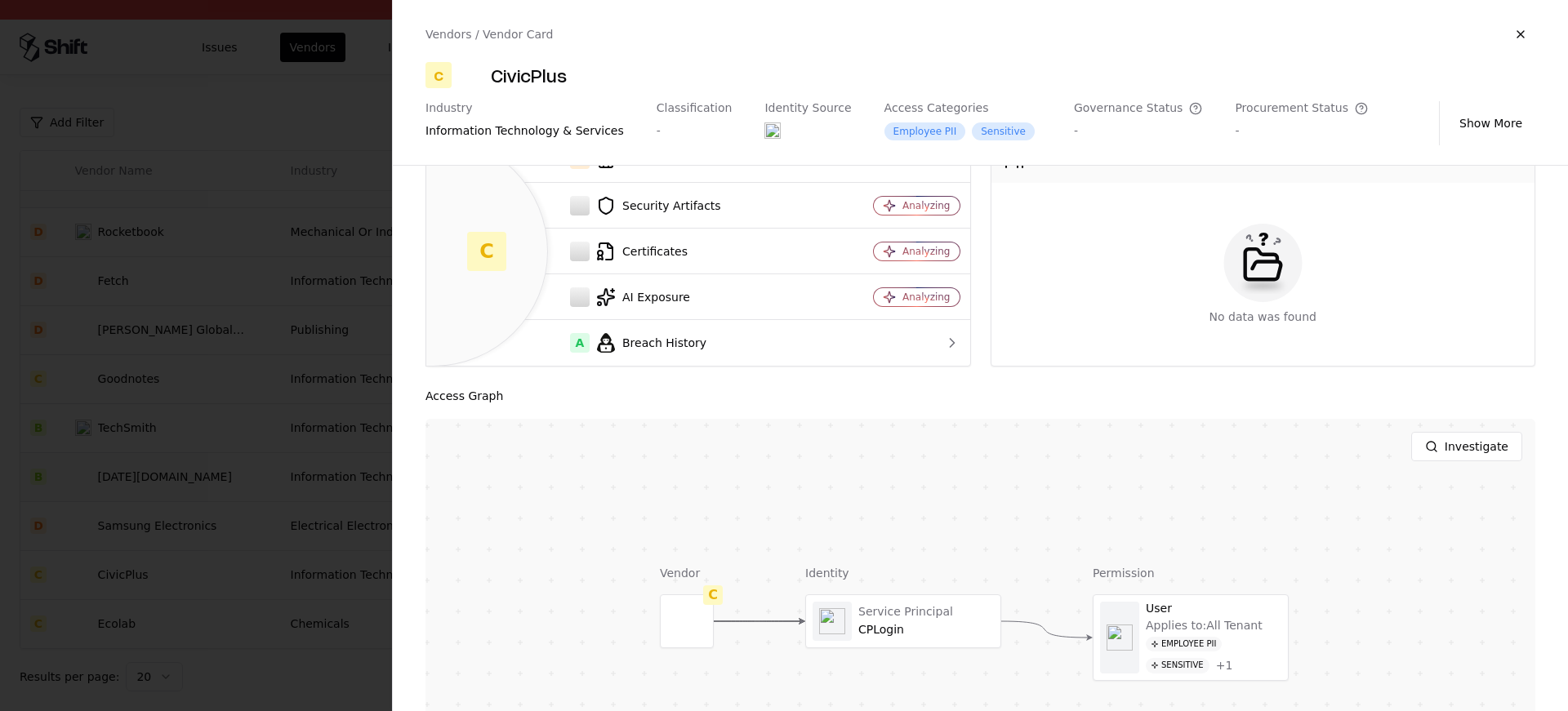
scroll to position [73, 0]
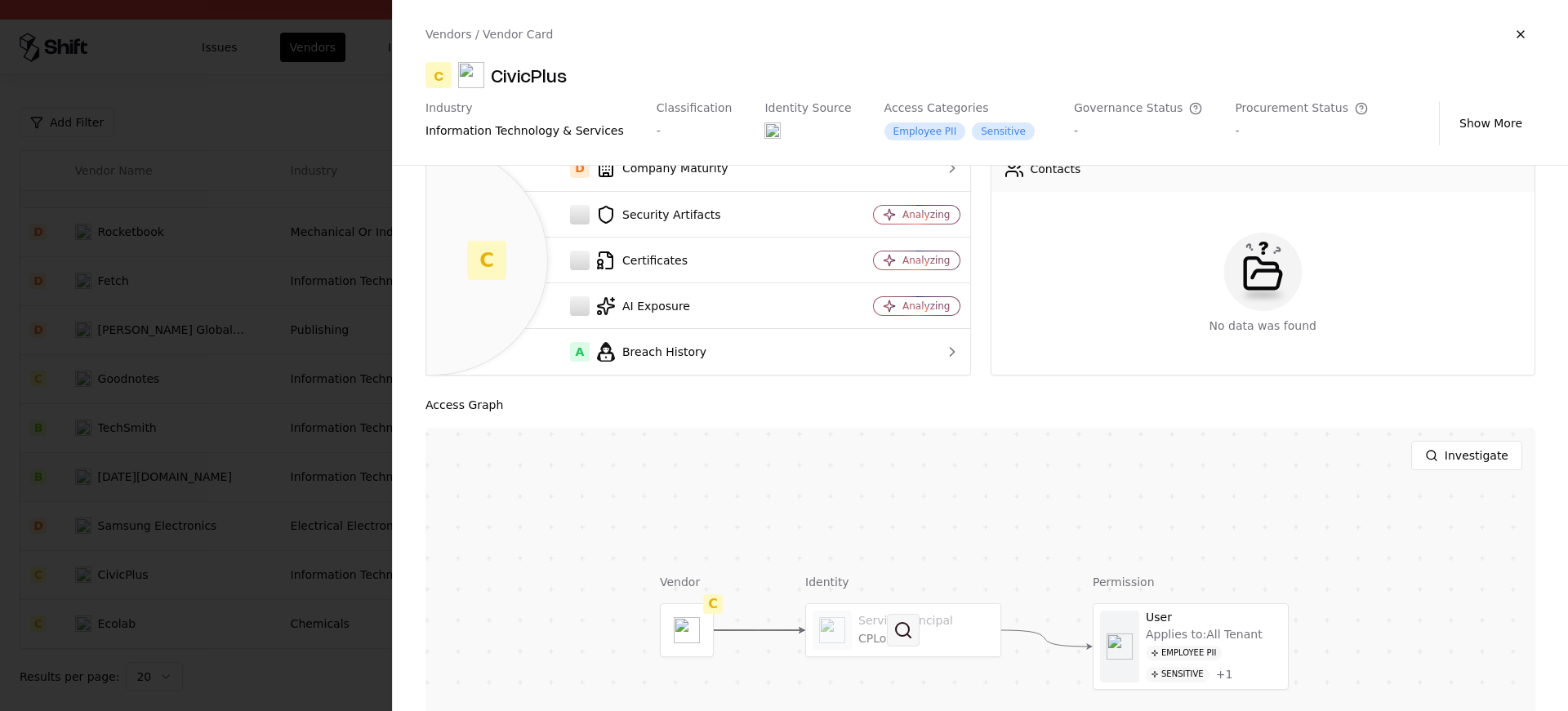
click at [911, 617] on button at bounding box center [904, 631] width 33 height 33
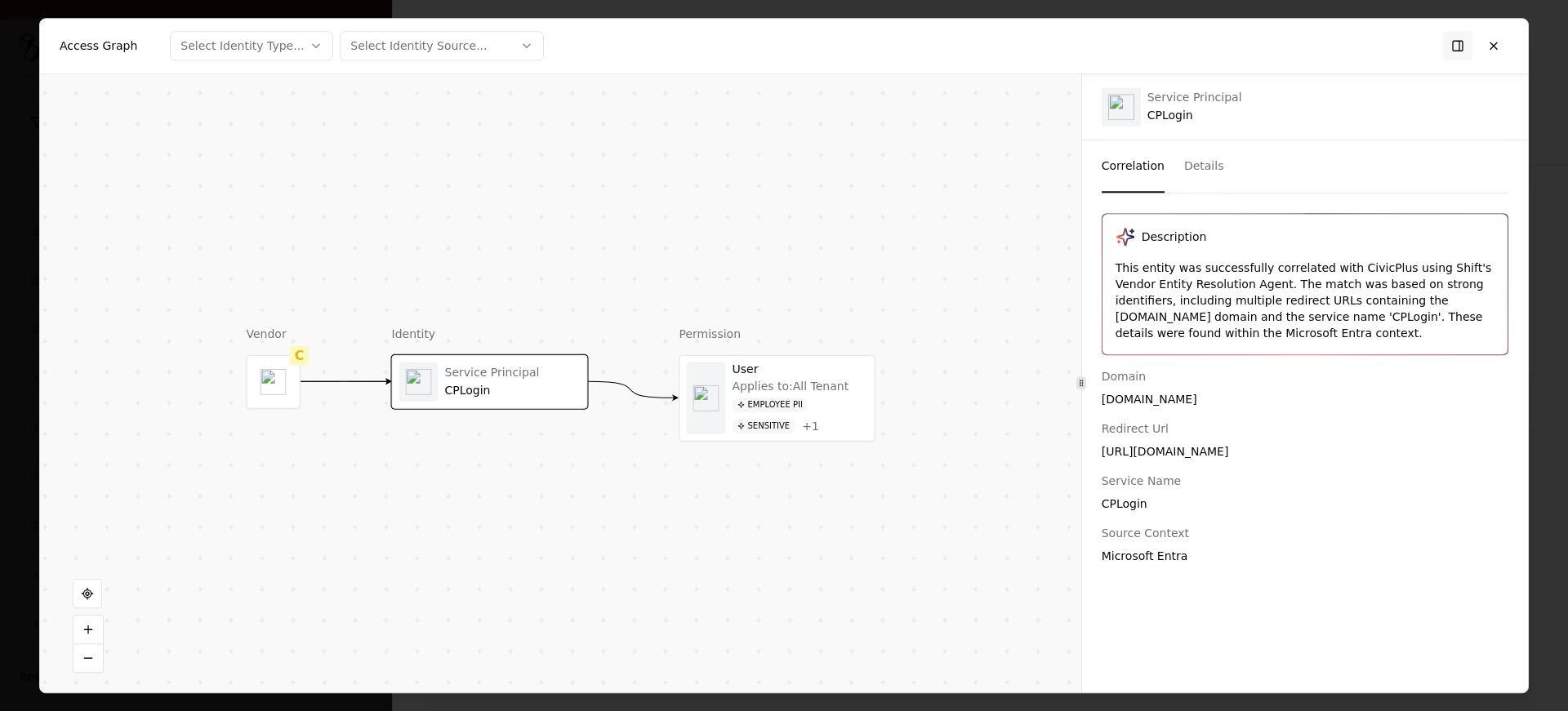
click at [1228, 305] on div "This entity was successfully correlated with CivicPlus using Shift's Vendor Ent…" at bounding box center [1305, 301] width 379 height 82
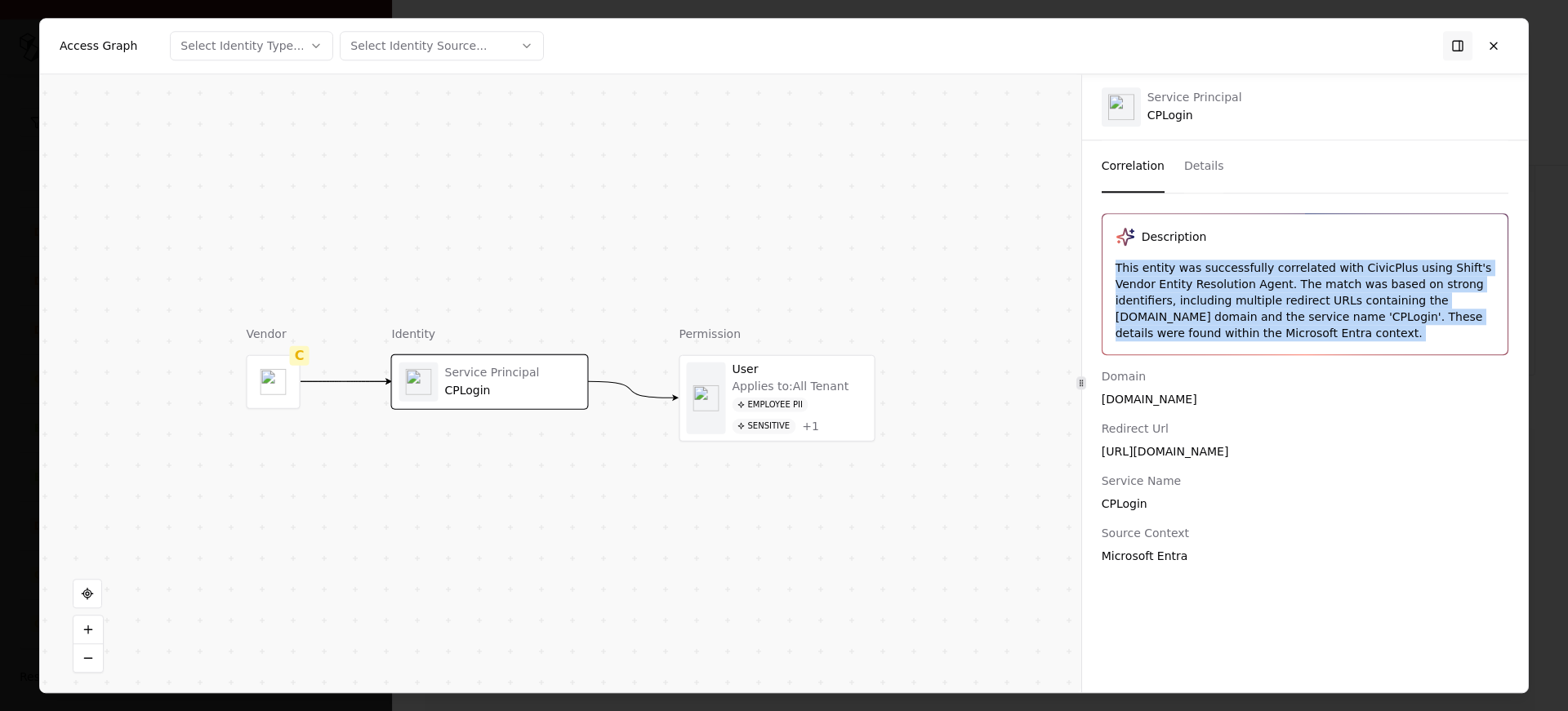
click at [1139, 501] on div "CPLogin" at bounding box center [1305, 504] width 407 height 16
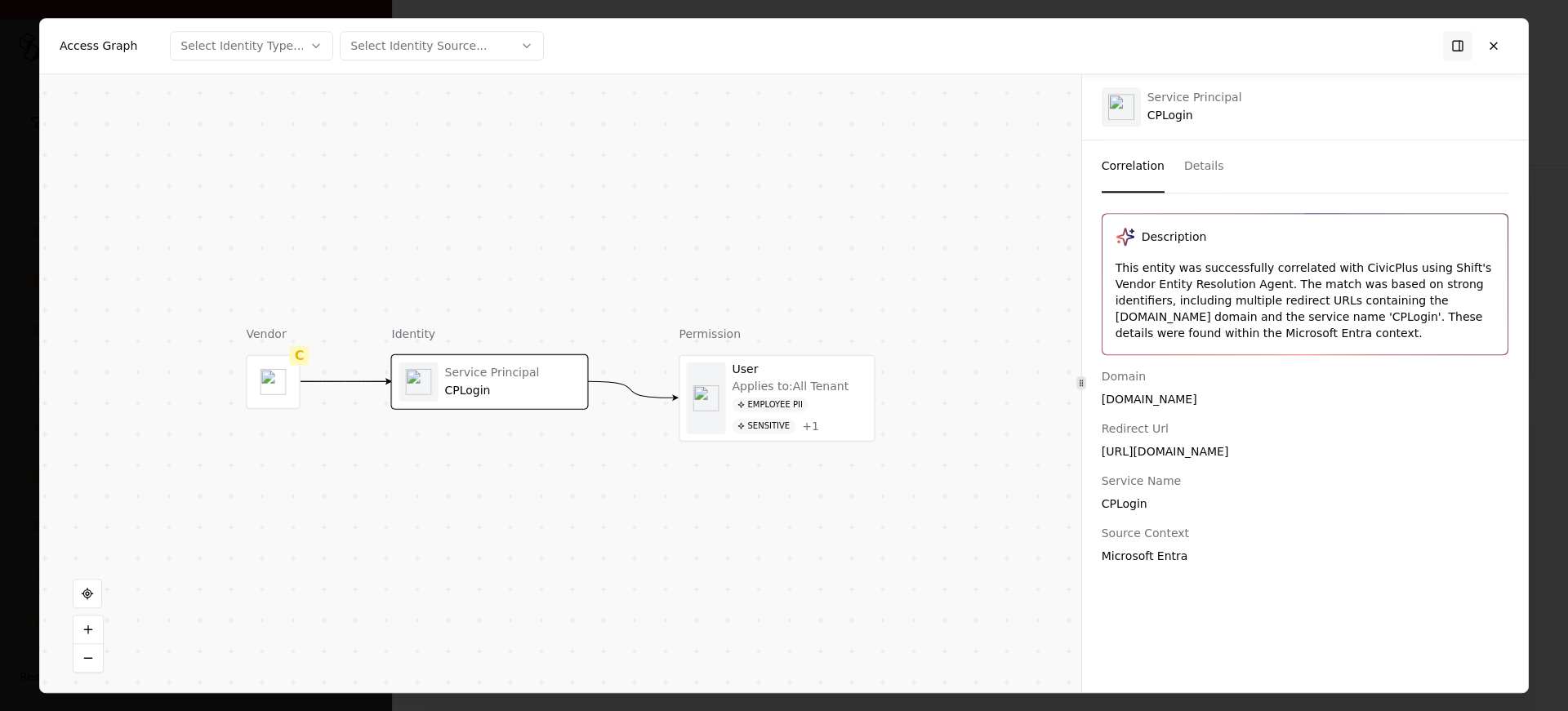
click at [1139, 501] on div "CPLogin" at bounding box center [1305, 504] width 407 height 16
click at [1503, 38] on button at bounding box center [1494, 46] width 29 height 29
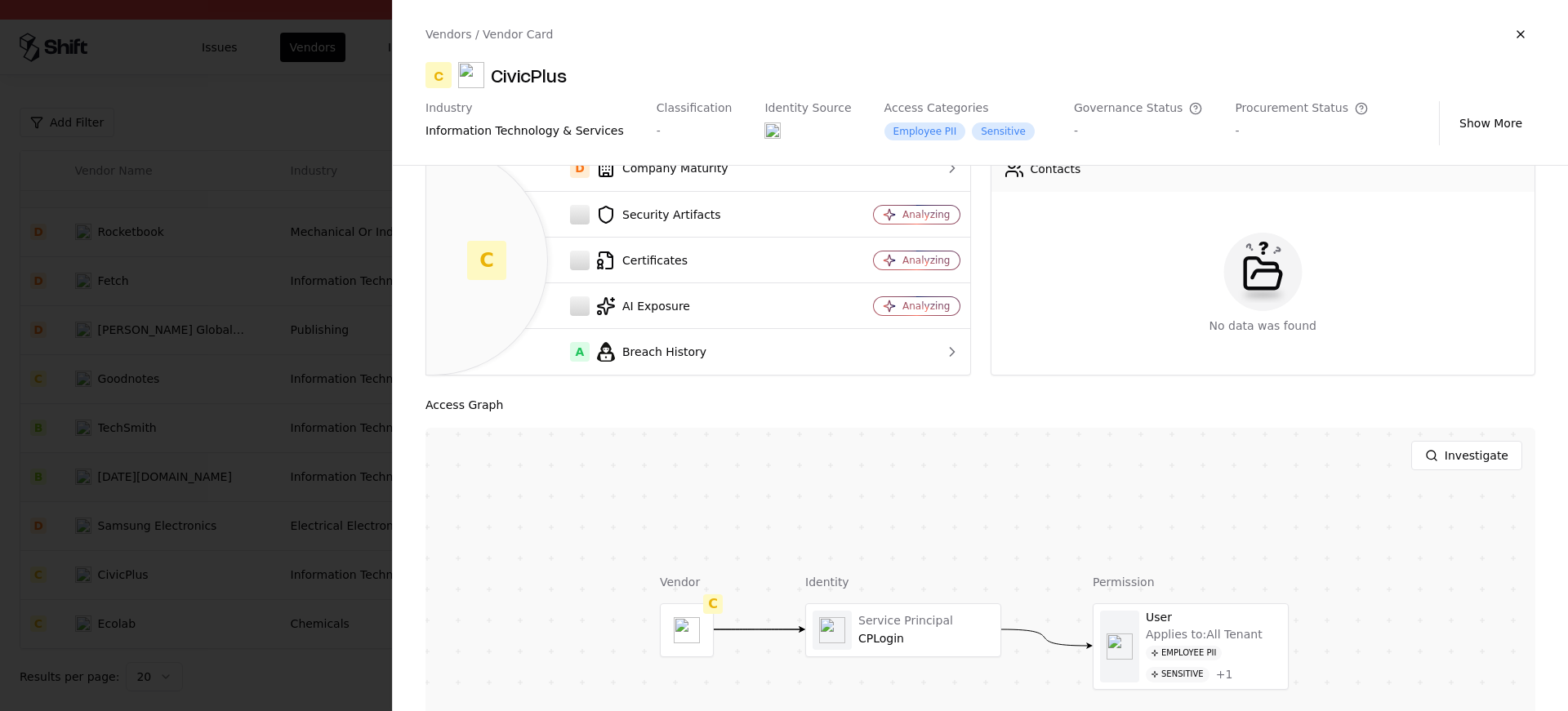
click at [308, 454] on div at bounding box center [784, 355] width 1568 height 711
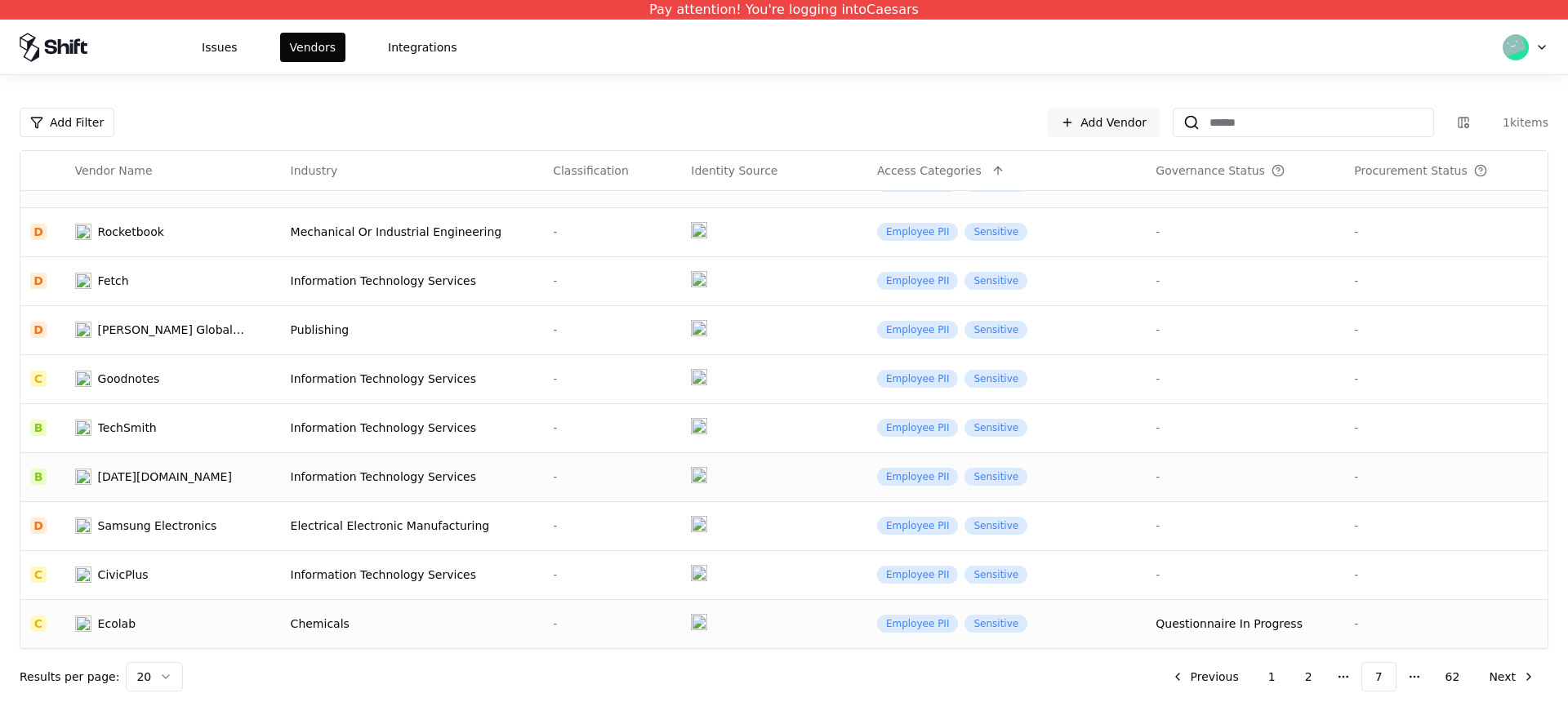
click at [169, 616] on div "Ecolab" at bounding box center [160, 624] width 170 height 16
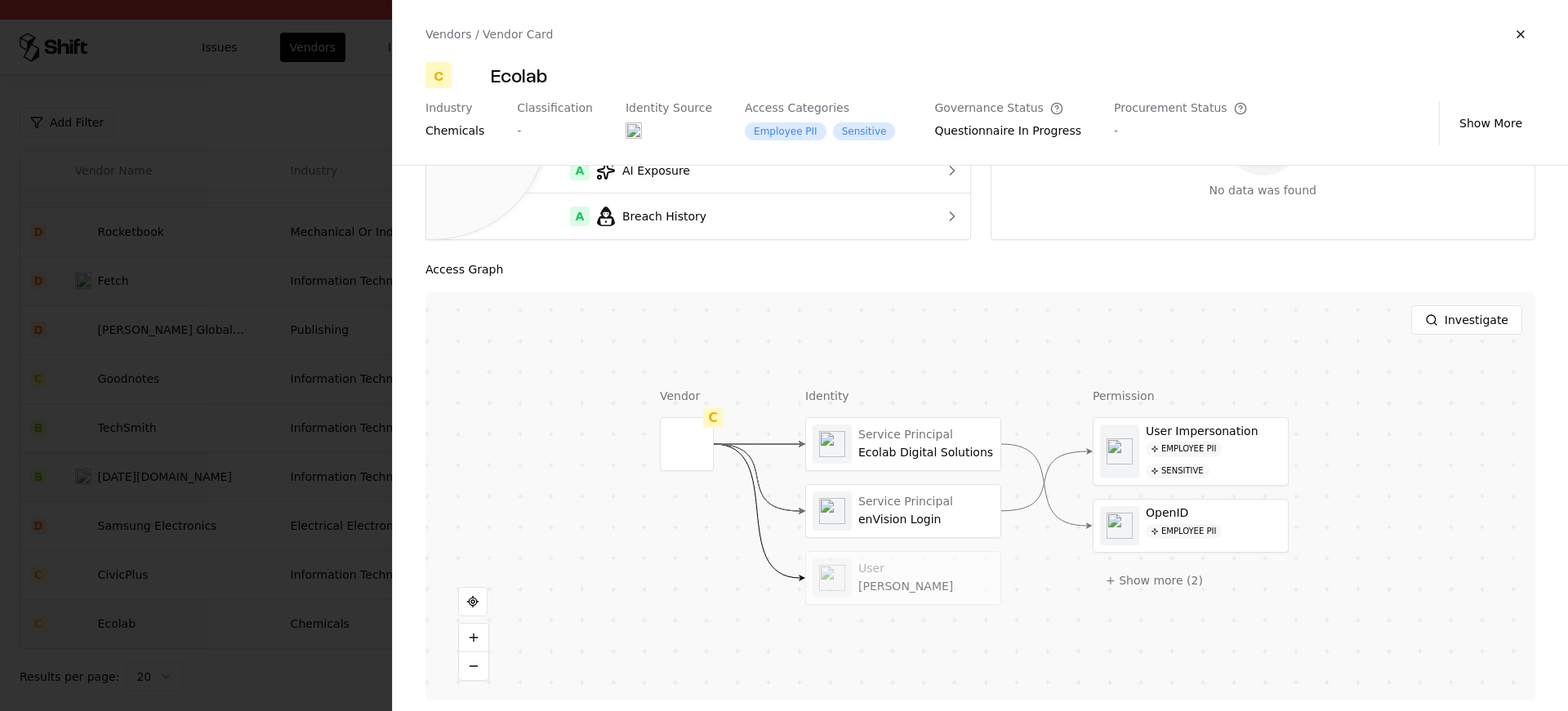
scroll to position [217, 0]
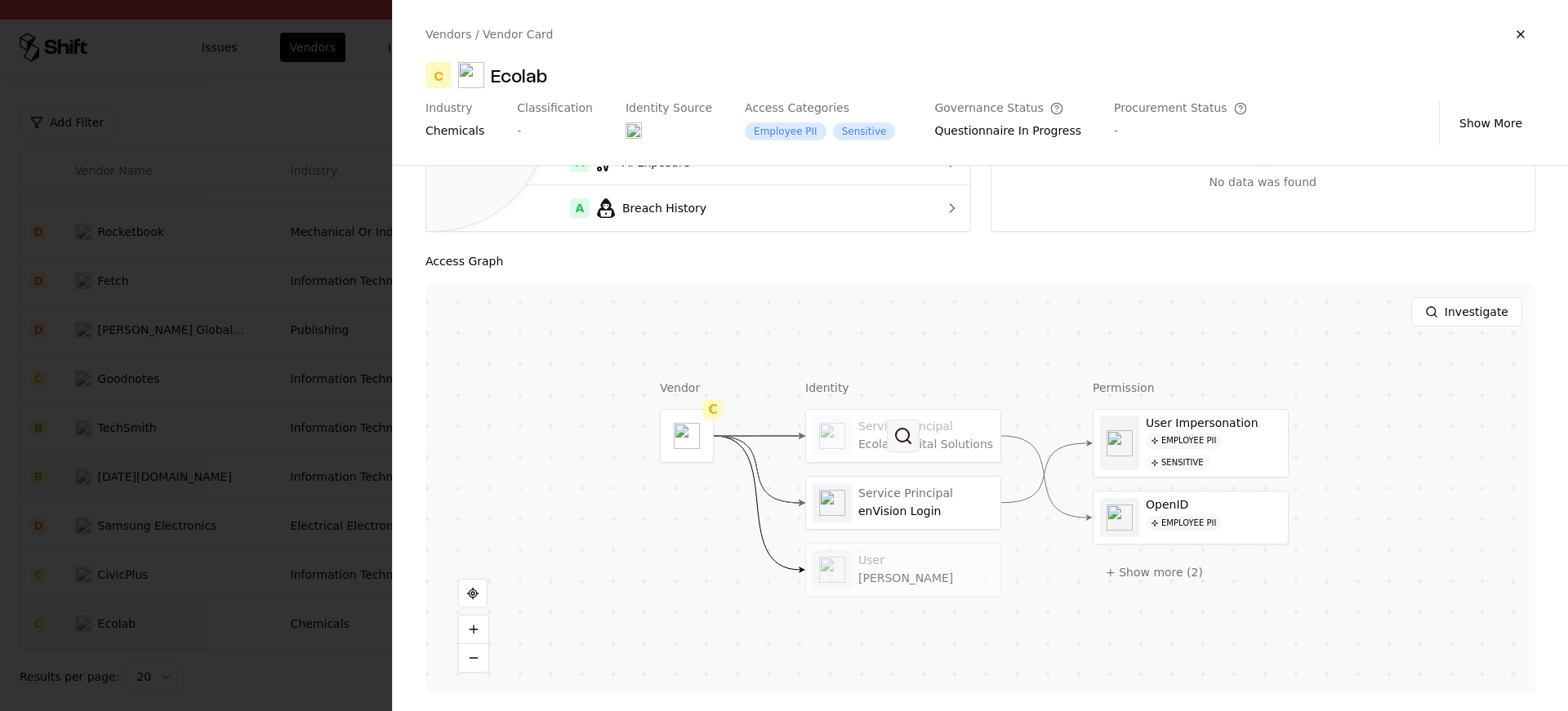
click at [911, 443] on button at bounding box center [904, 436] width 33 height 33
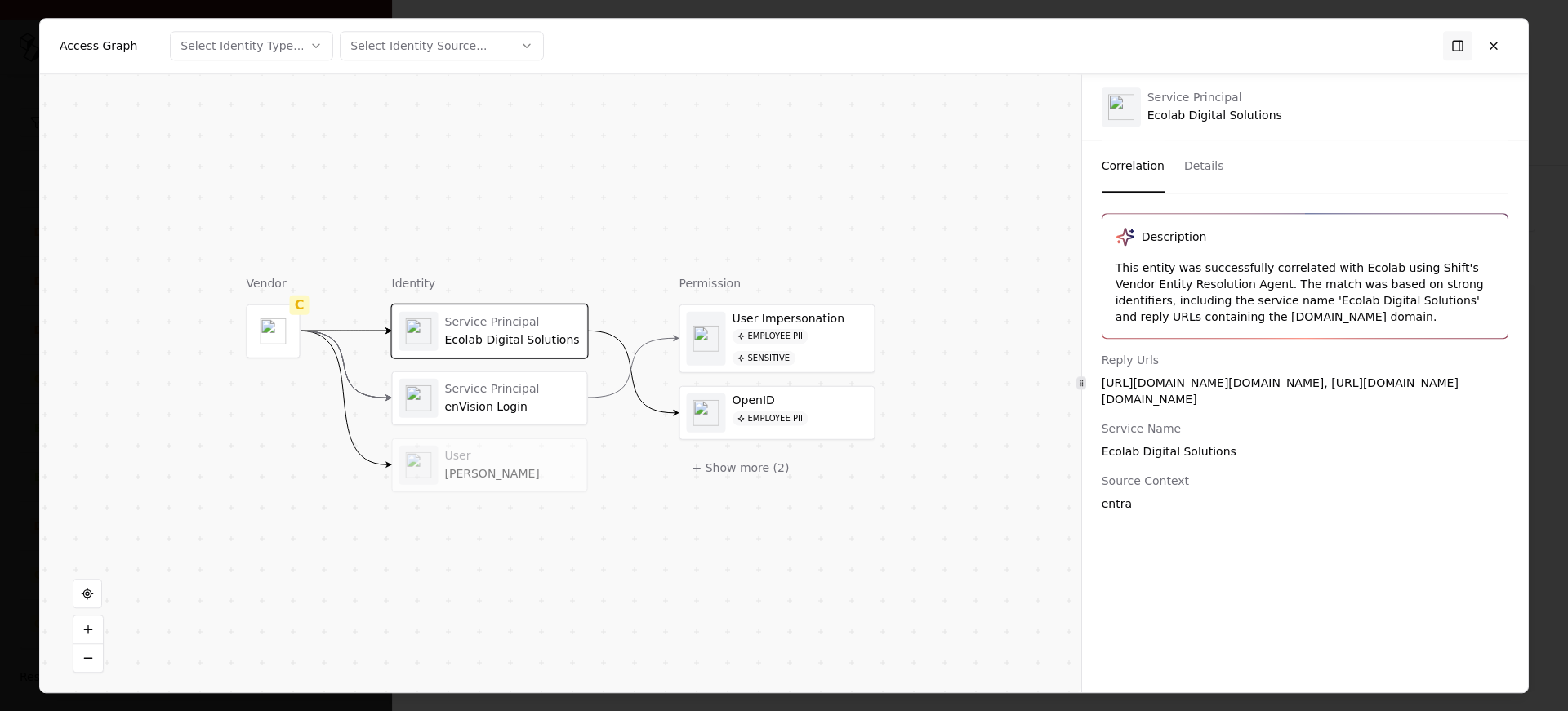
click at [459, 395] on div "Service Principal" at bounding box center [512, 389] width 136 height 15
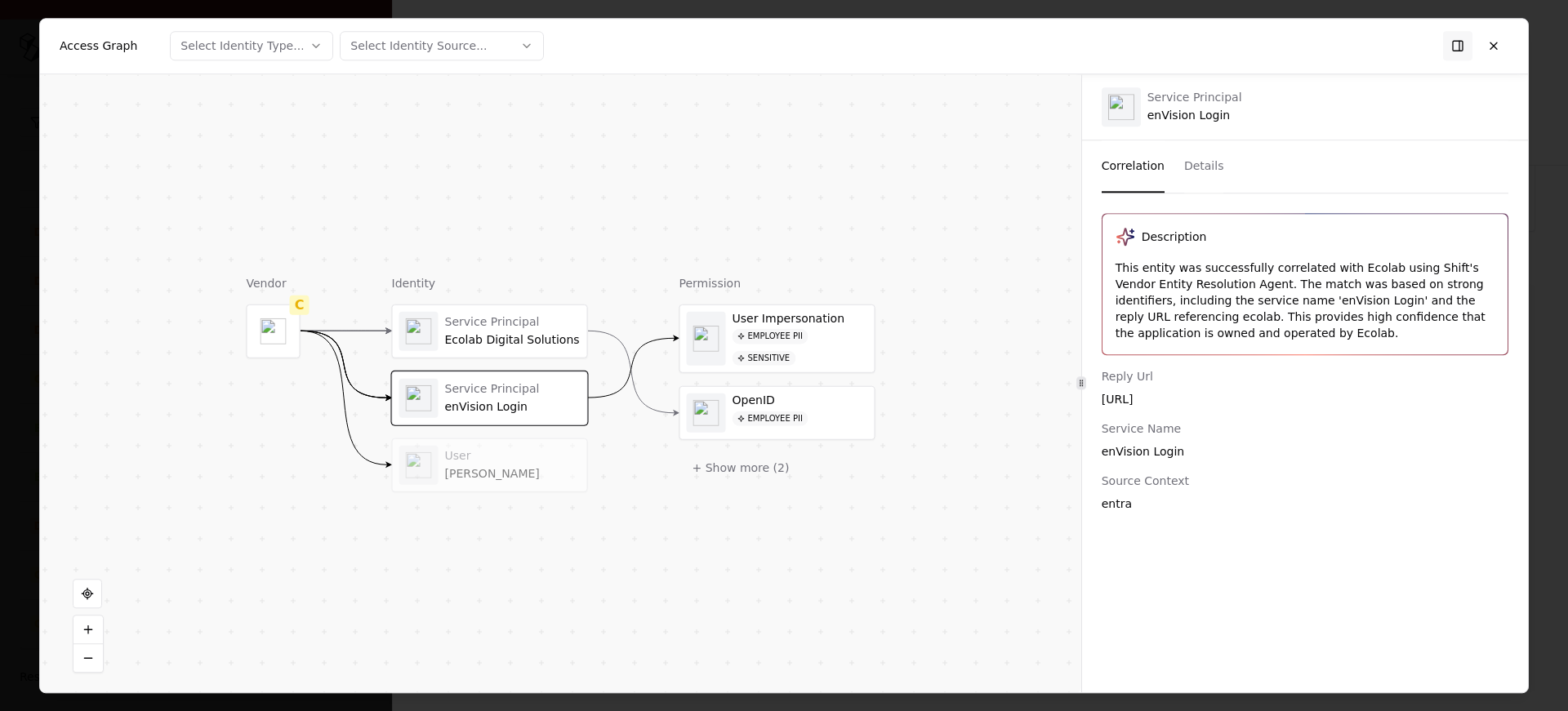
click at [455, 429] on div "Service Principal Ecolab Digital Solutions Service Principal enVision Login Use…" at bounding box center [490, 397] width 196 height 187
click at [457, 447] on div "User Azcona, Alvaro" at bounding box center [490, 464] width 181 height 39
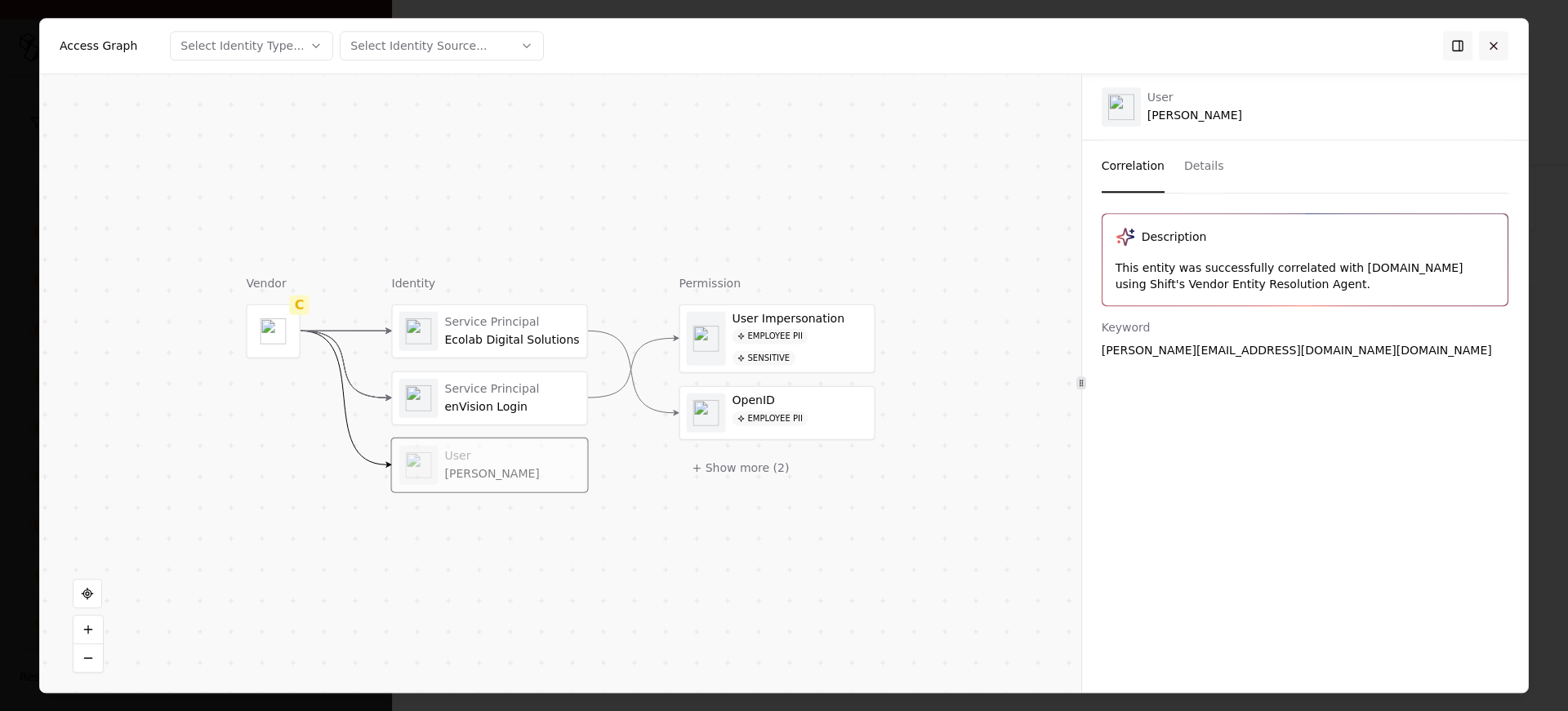
click at [1495, 48] on button at bounding box center [1494, 46] width 29 height 29
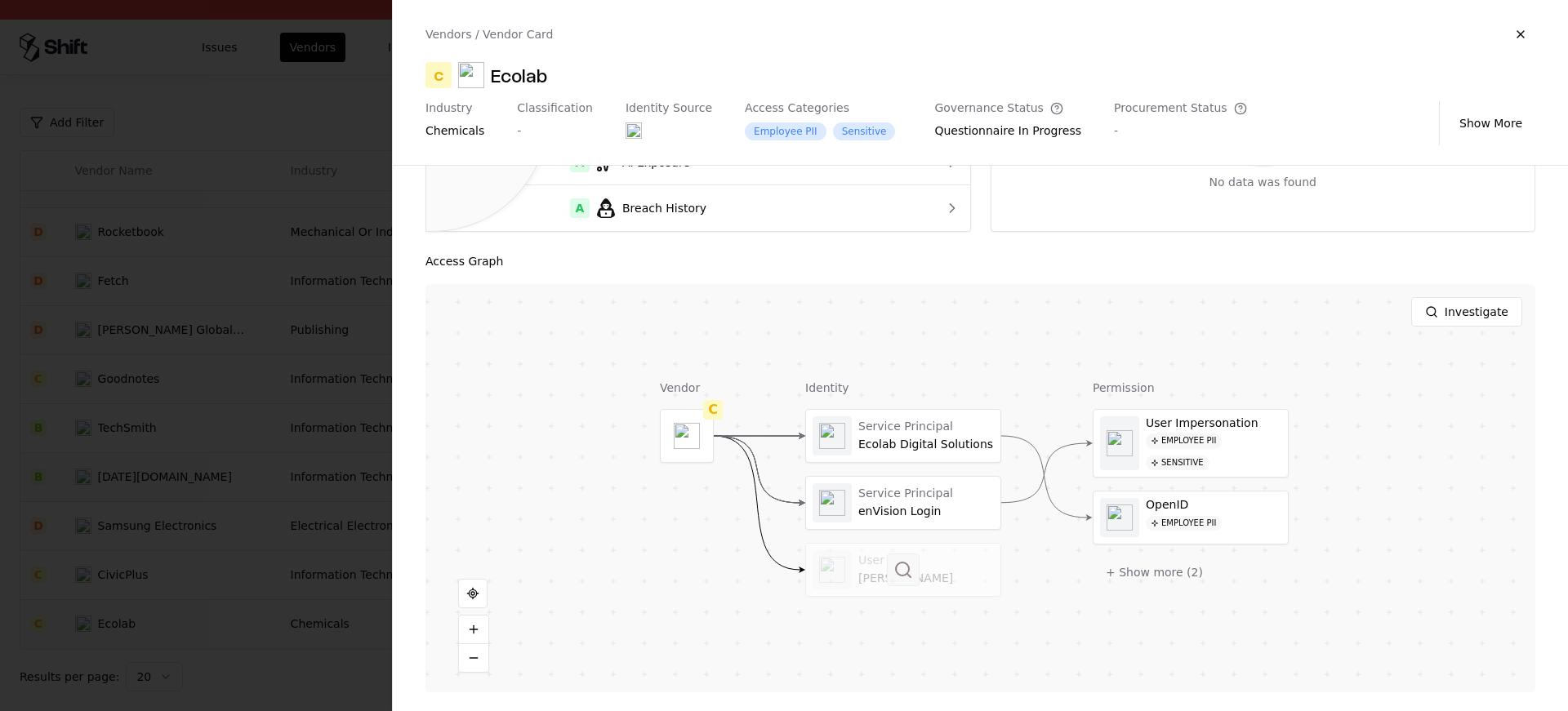
click at [905, 566] on button at bounding box center [904, 570] width 33 height 33
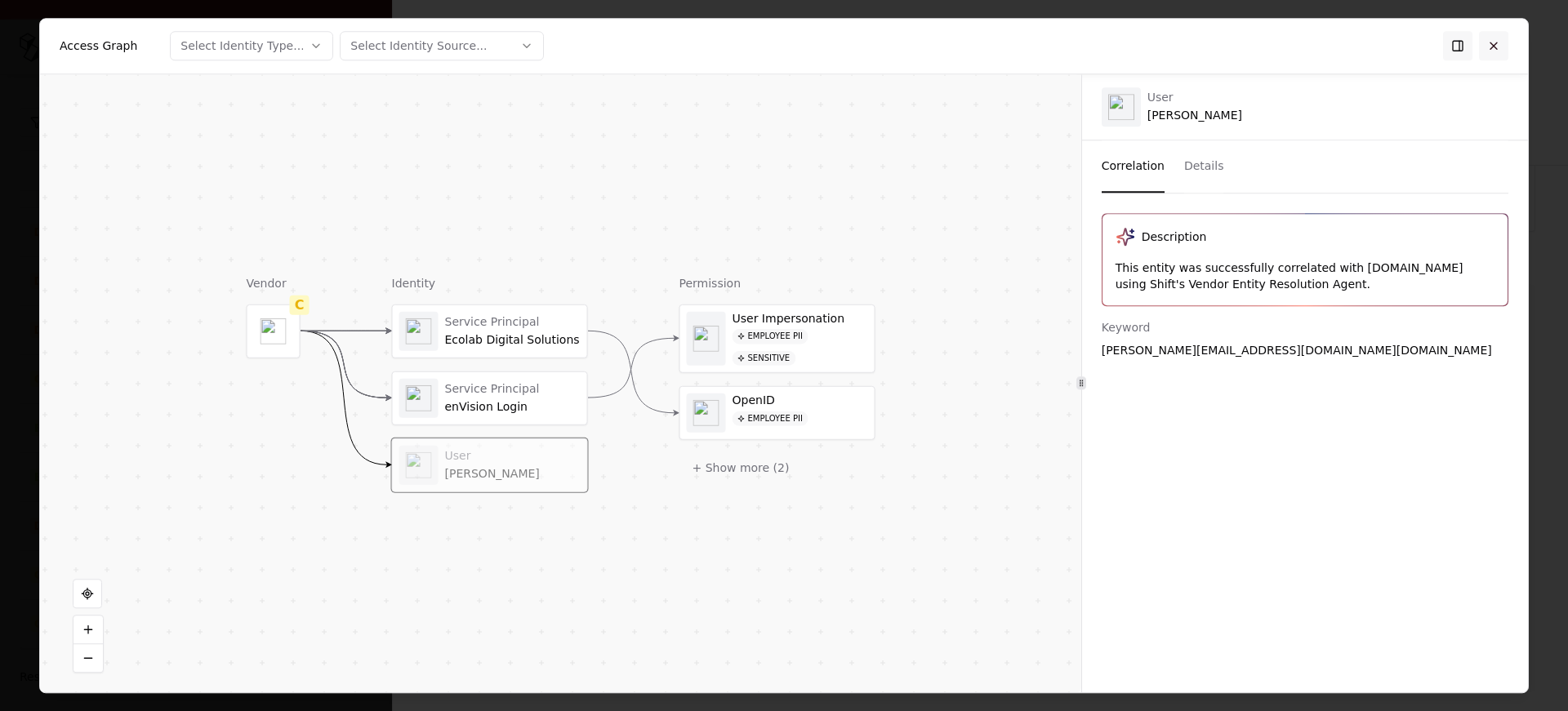
click at [1496, 41] on button at bounding box center [1494, 46] width 29 height 29
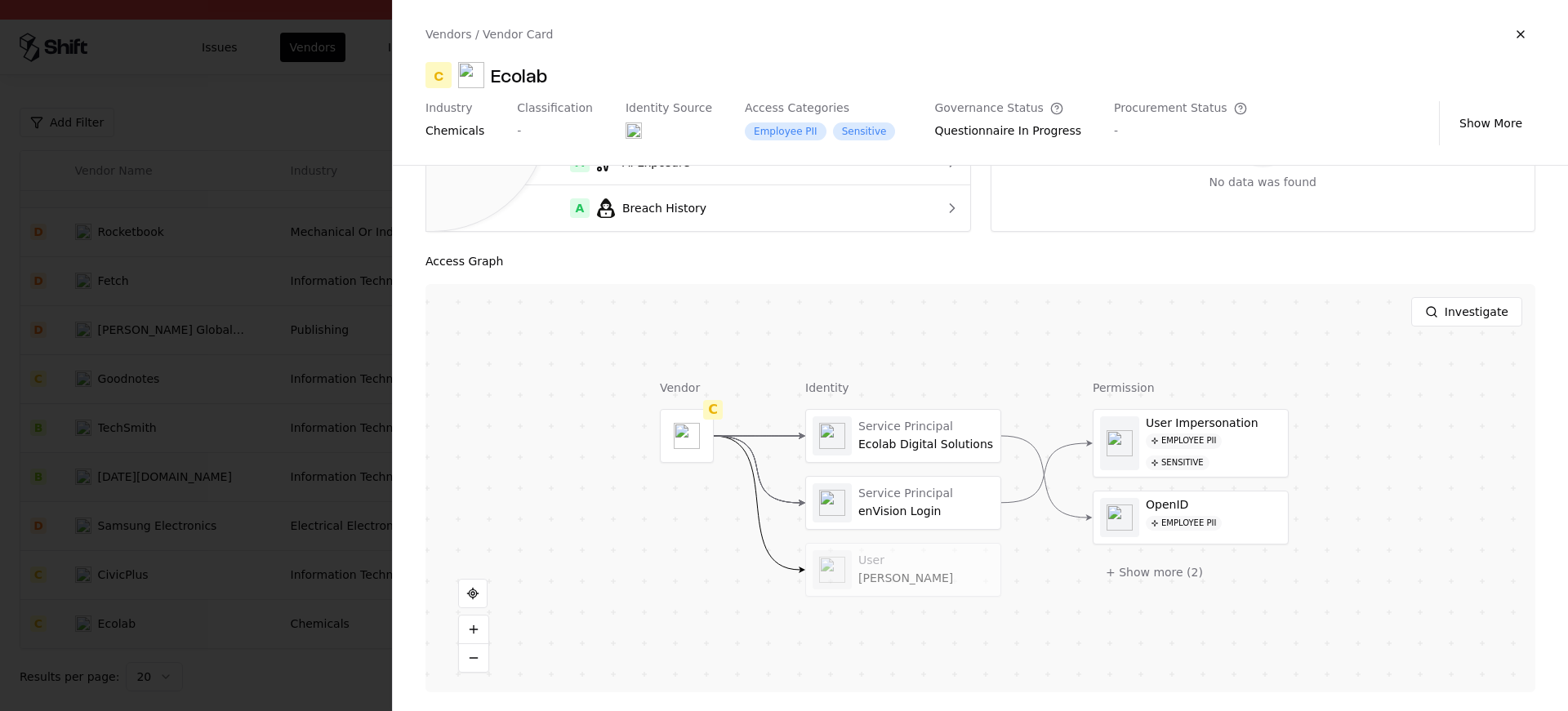
click at [93, 396] on div at bounding box center [784, 355] width 1568 height 711
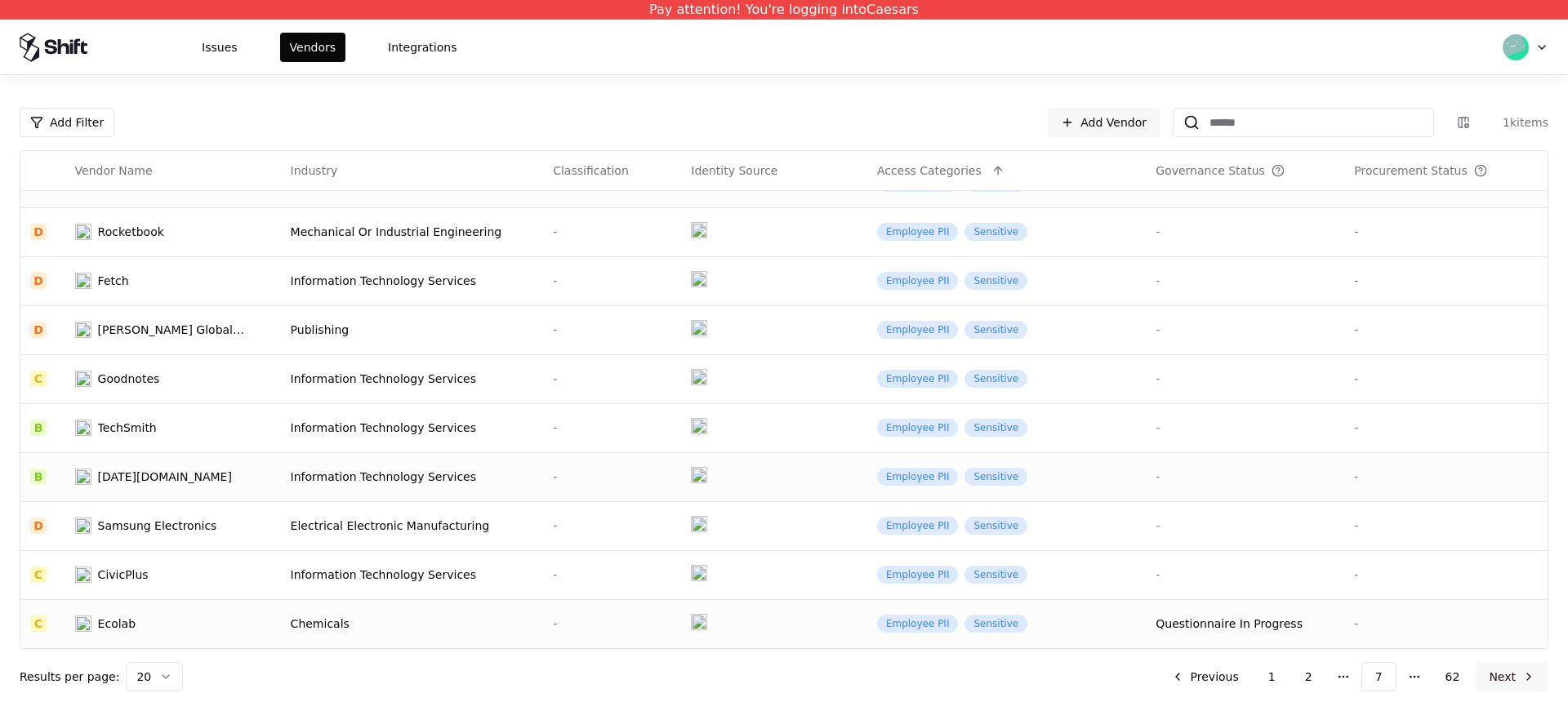
click at [1525, 689] on button "Next" at bounding box center [1512, 677] width 73 height 29
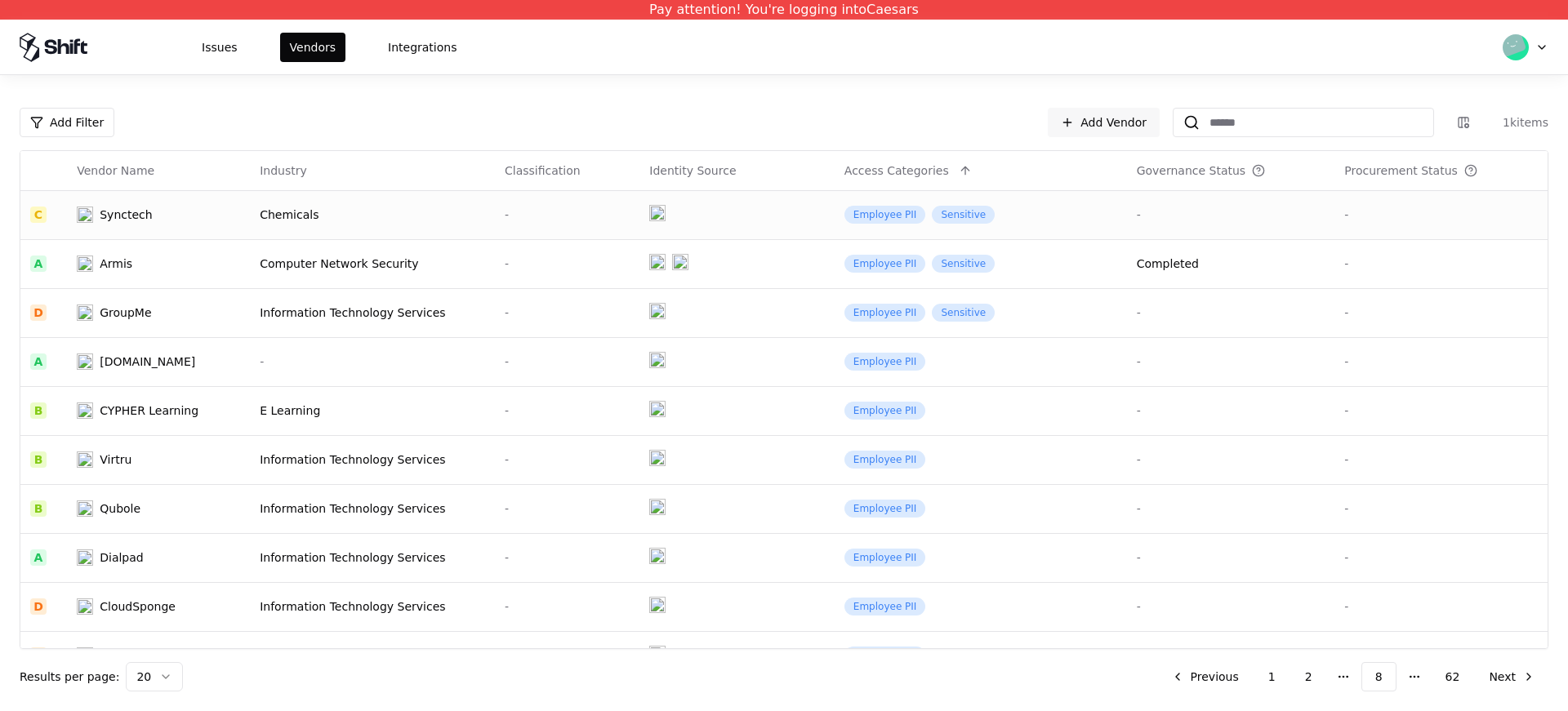
click at [307, 220] on div "Chemicals" at bounding box center [372, 214] width 225 height 16
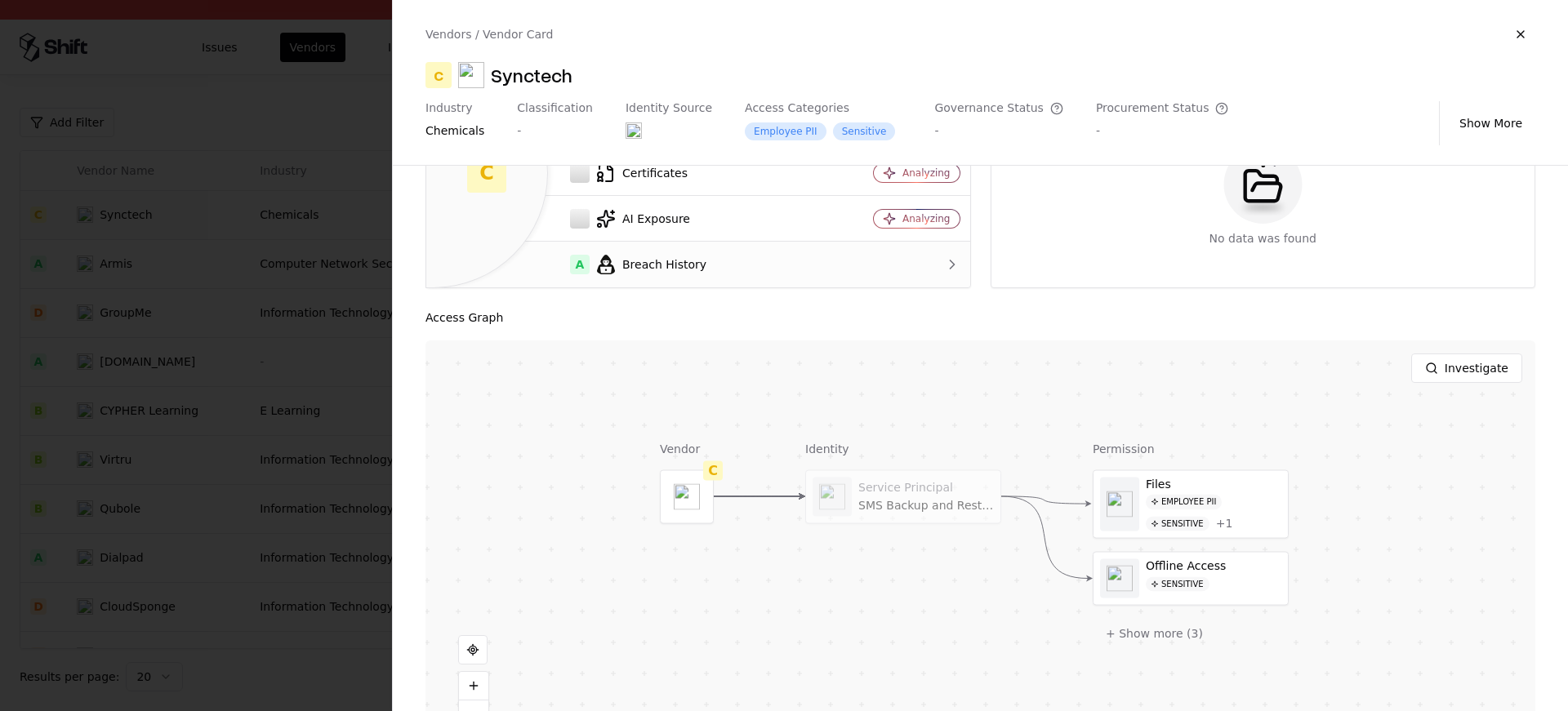
scroll to position [217, 0]
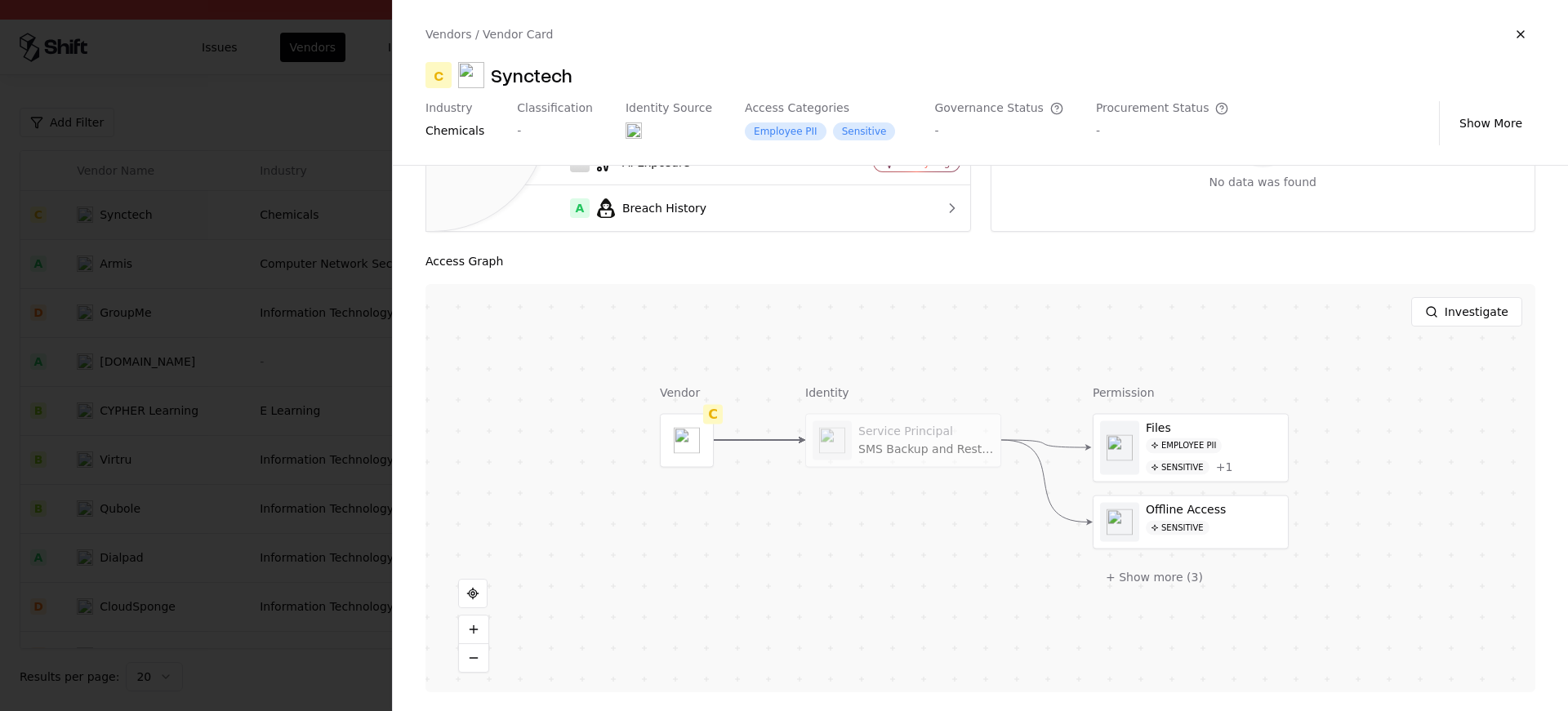
click at [873, 471] on div "Identity Service Principal SMS Backup and Restore" at bounding box center [903, 487] width 196 height 208
click at [876, 447] on div at bounding box center [903, 440] width 194 height 53
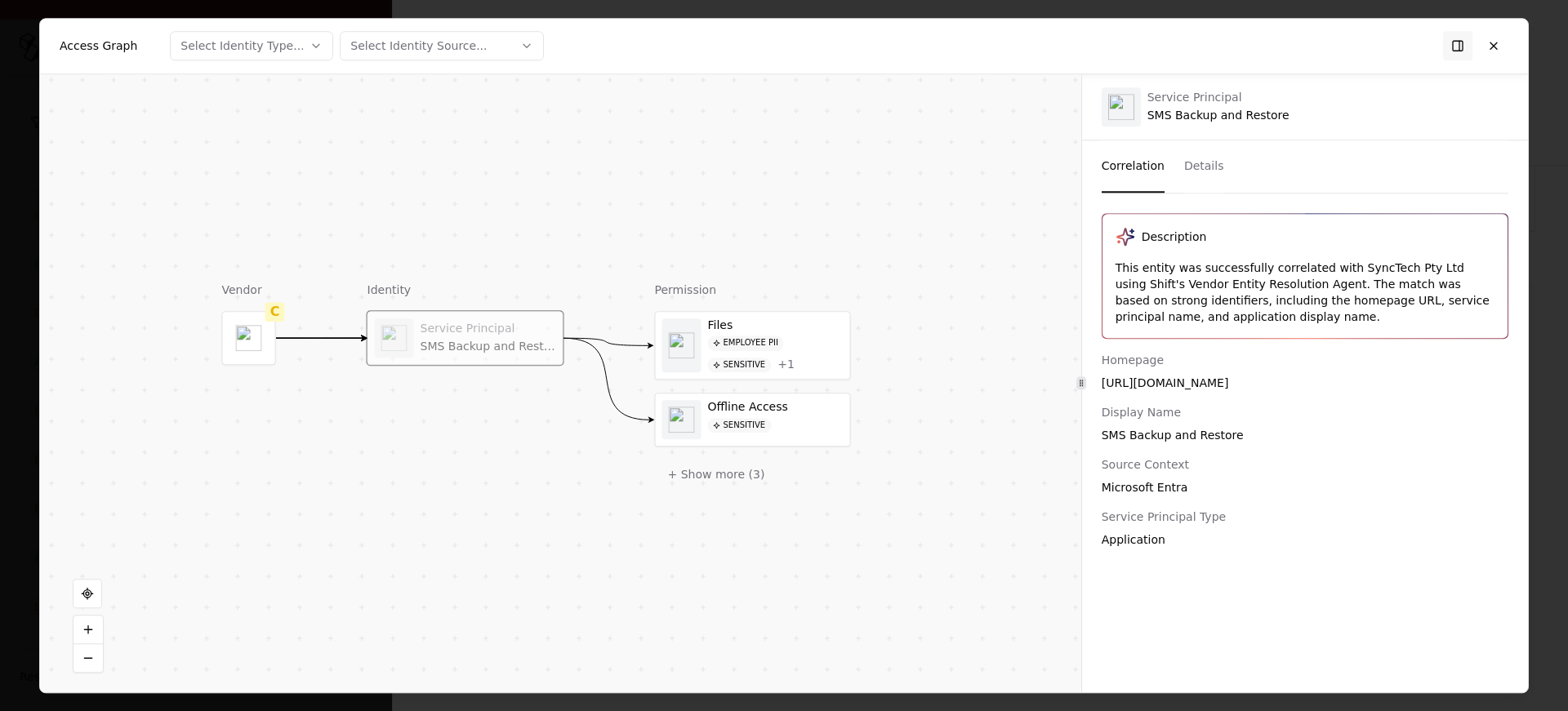
drag, startPoint x: 876, startPoint y: 447, endPoint x: 852, endPoint y: 449, distance: 24.1
click at [852, 449] on div "Vendor C Identity Service Principal SMS Backup and Restore Permission Files Emp…" at bounding box center [560, 384] width 1041 height 619
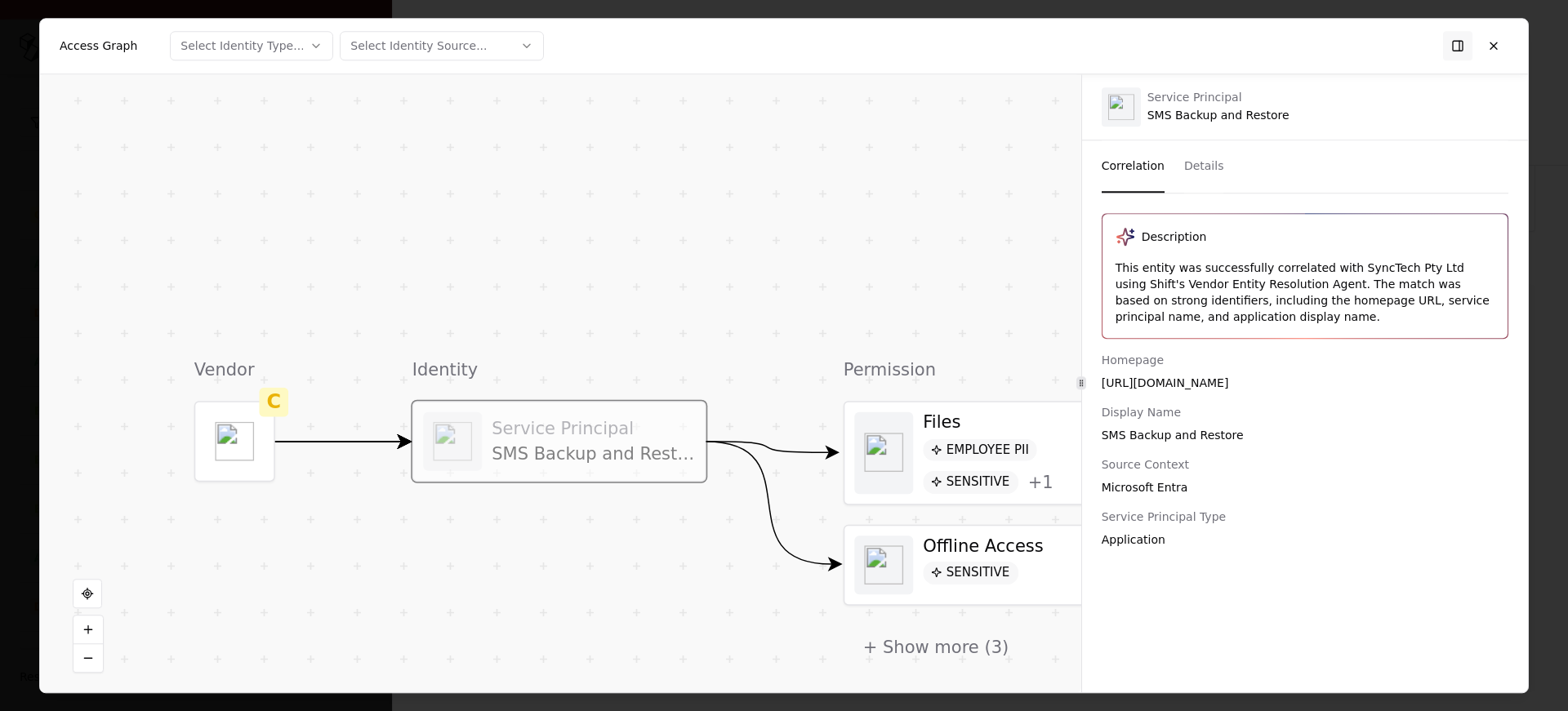
click at [1256, 283] on div "This entity was successfully correlated with SyncTech Pty Ltd using Shift's Ven…" at bounding box center [1305, 293] width 379 height 66
click at [1501, 41] on button at bounding box center [1494, 46] width 29 height 29
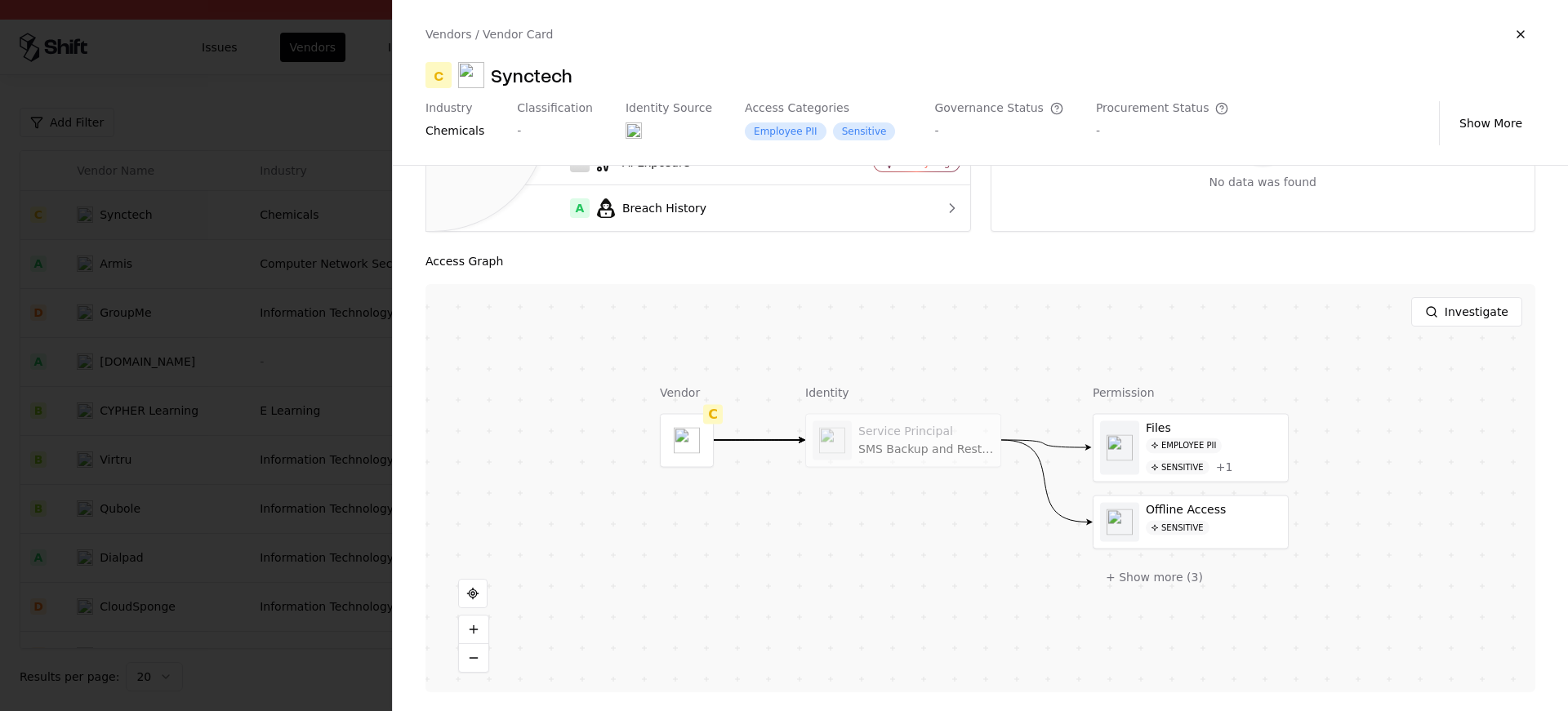
click at [339, 491] on div at bounding box center [784, 355] width 1568 height 711
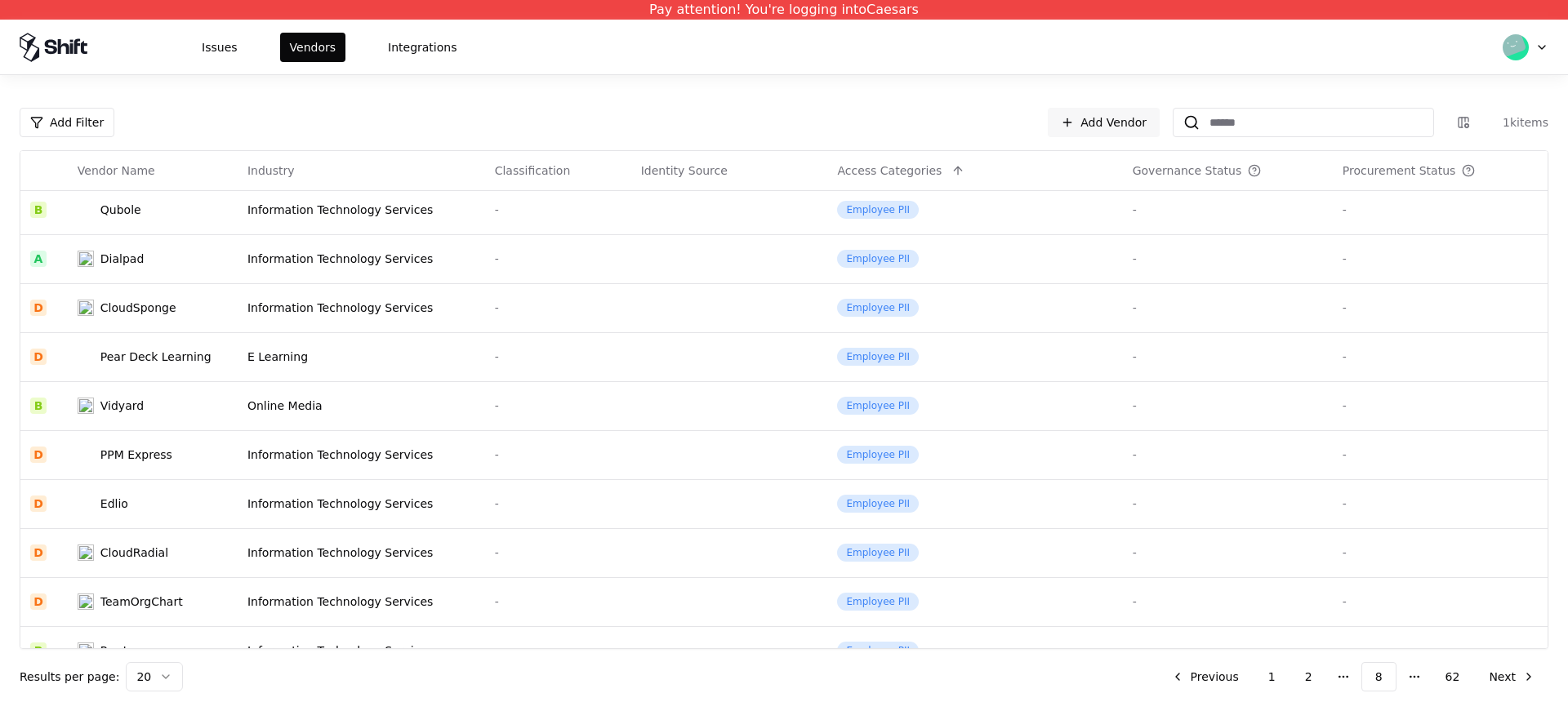
scroll to position [320, 0]
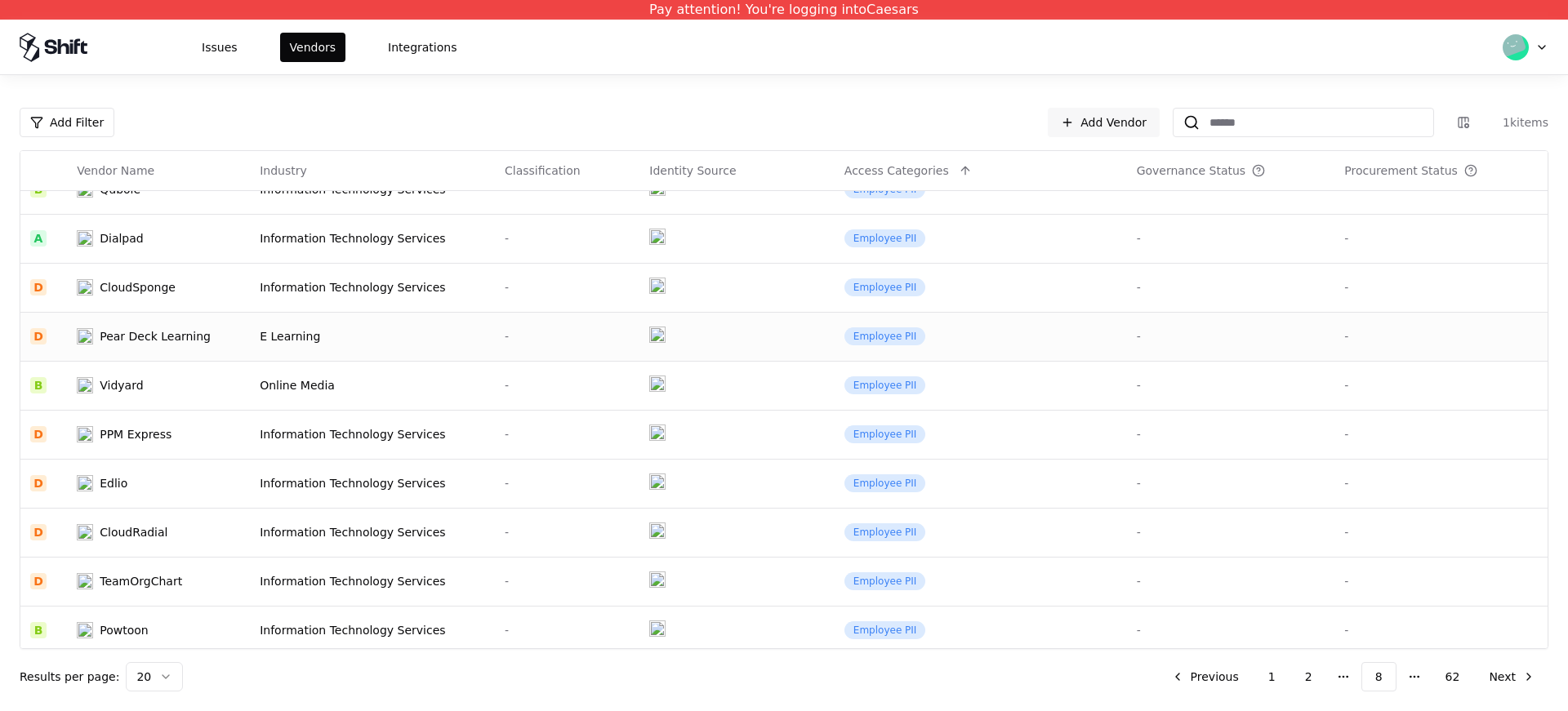
click at [147, 339] on div "Pear Deck Learning" at bounding box center [155, 336] width 111 height 16
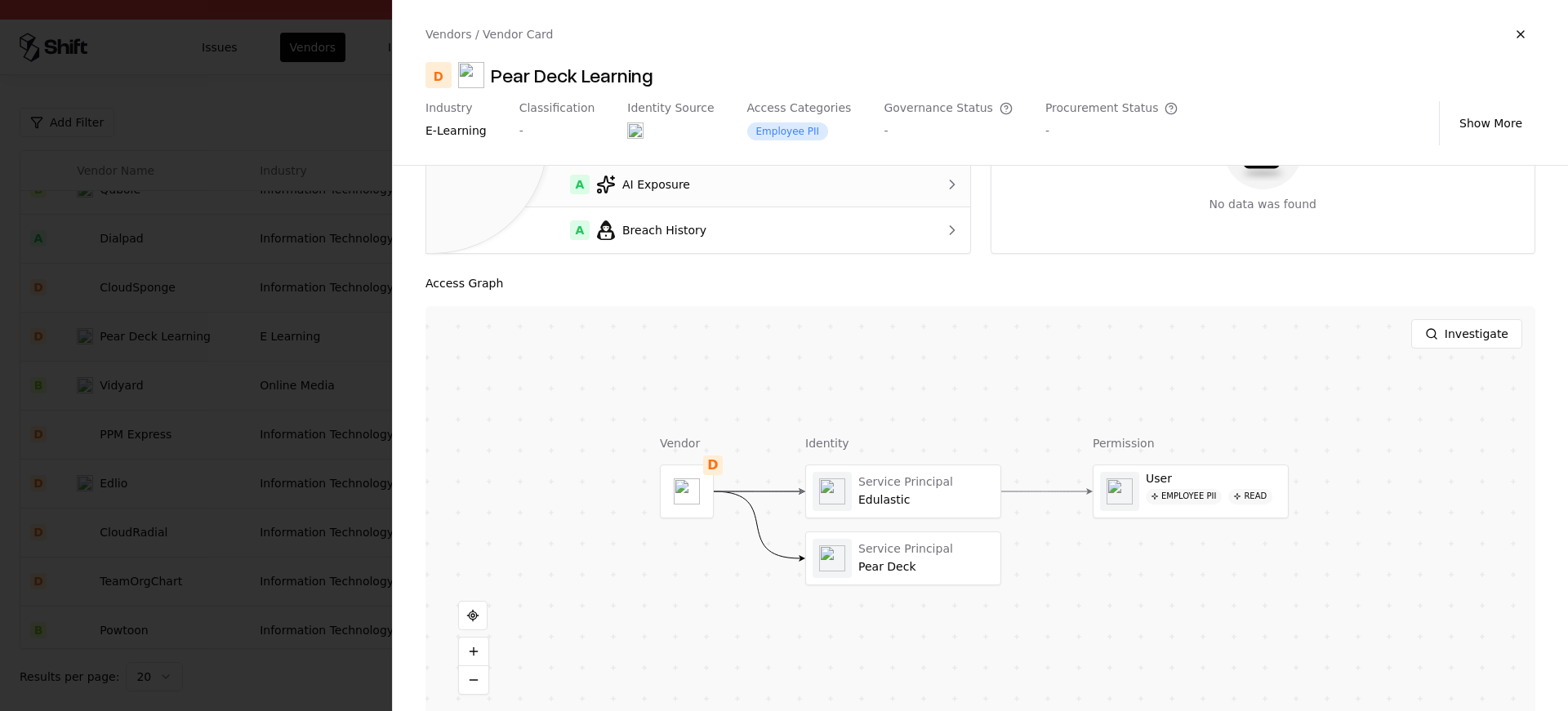
scroll to position [217, 0]
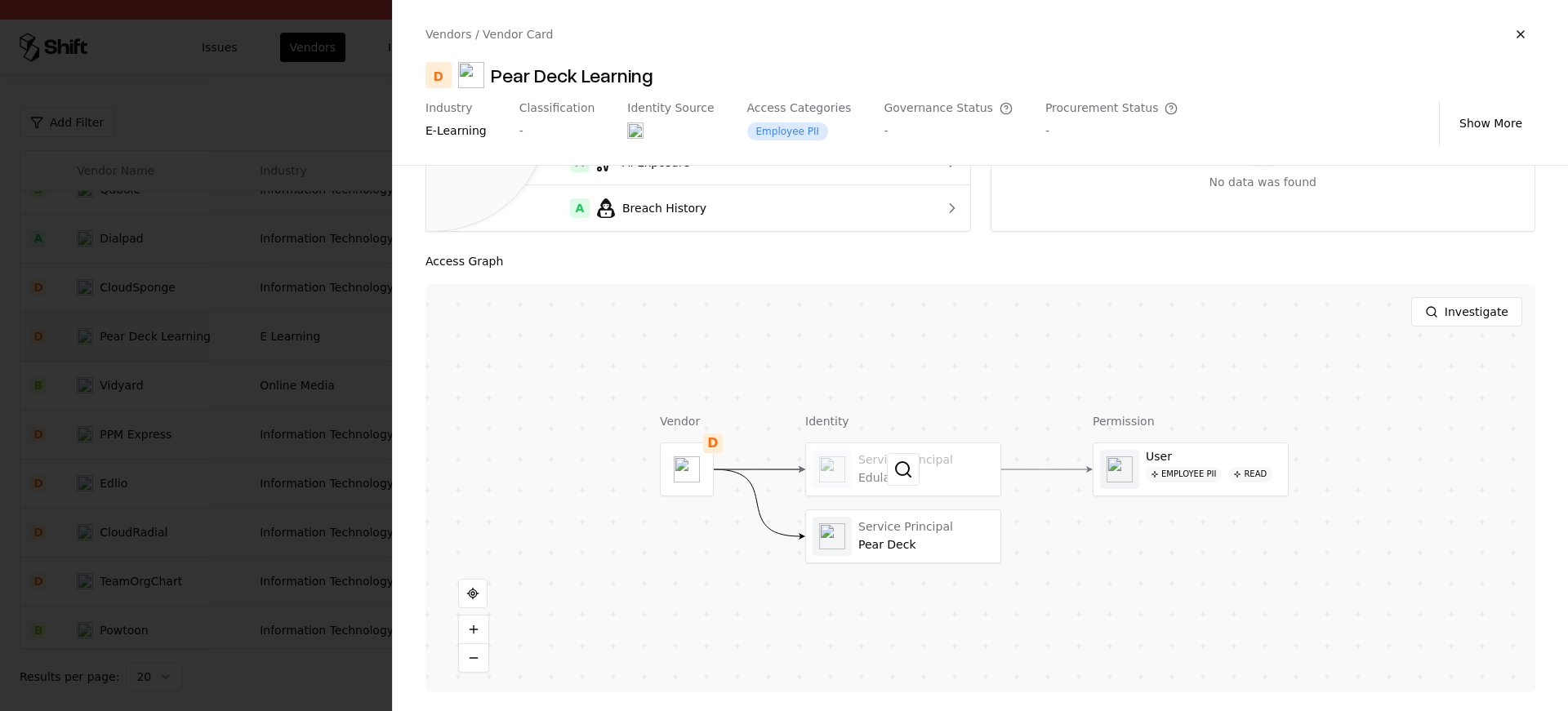
click at [860, 459] on div at bounding box center [903, 469] width 194 height 53
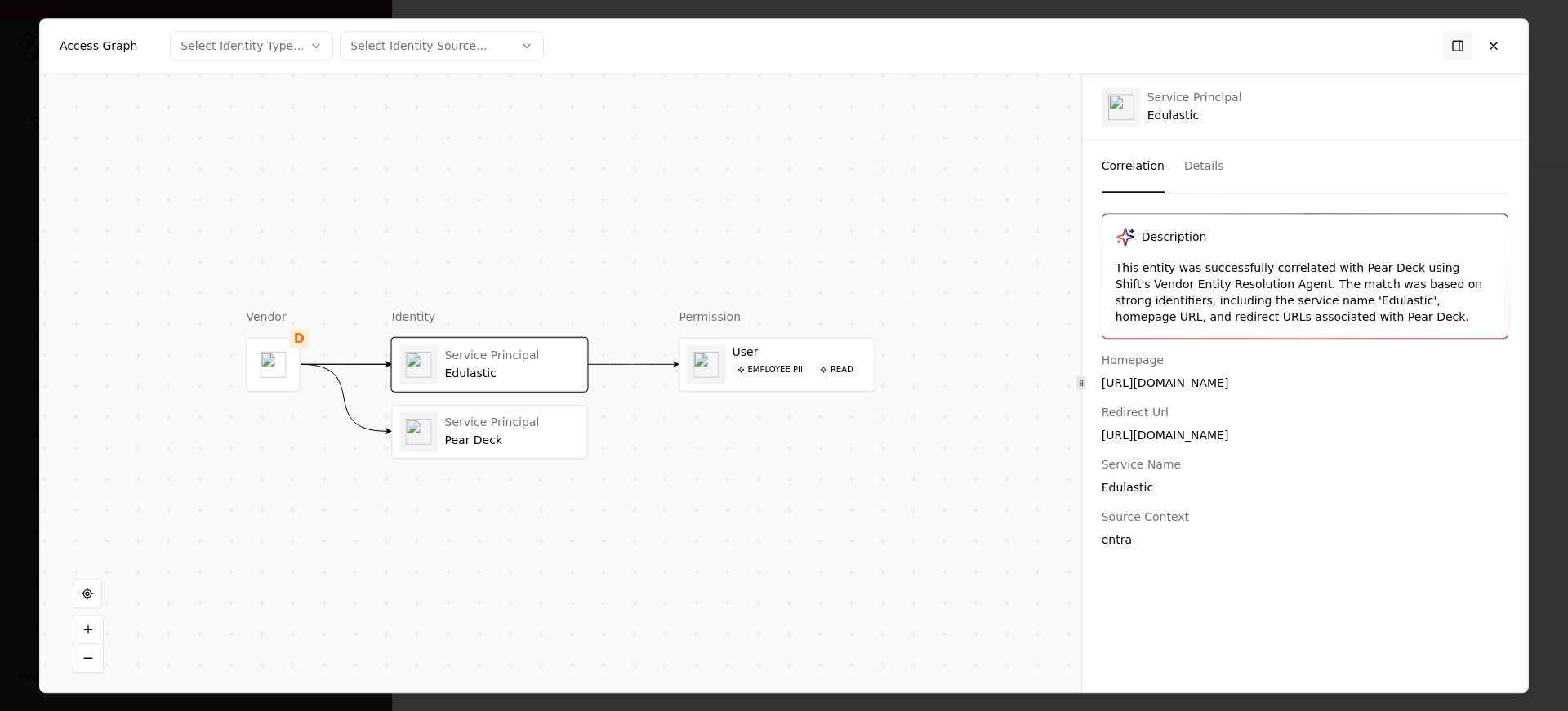
click at [1348, 300] on div "This entity was successfully correlated with Pear Deck using Shift's Vendor Ent…" at bounding box center [1305, 293] width 379 height 66
click at [1266, 441] on div "https://app.edulastic.com/as/mso365SSOCallBack" at bounding box center [1305, 435] width 407 height 16
click at [1494, 37] on button at bounding box center [1494, 46] width 29 height 29
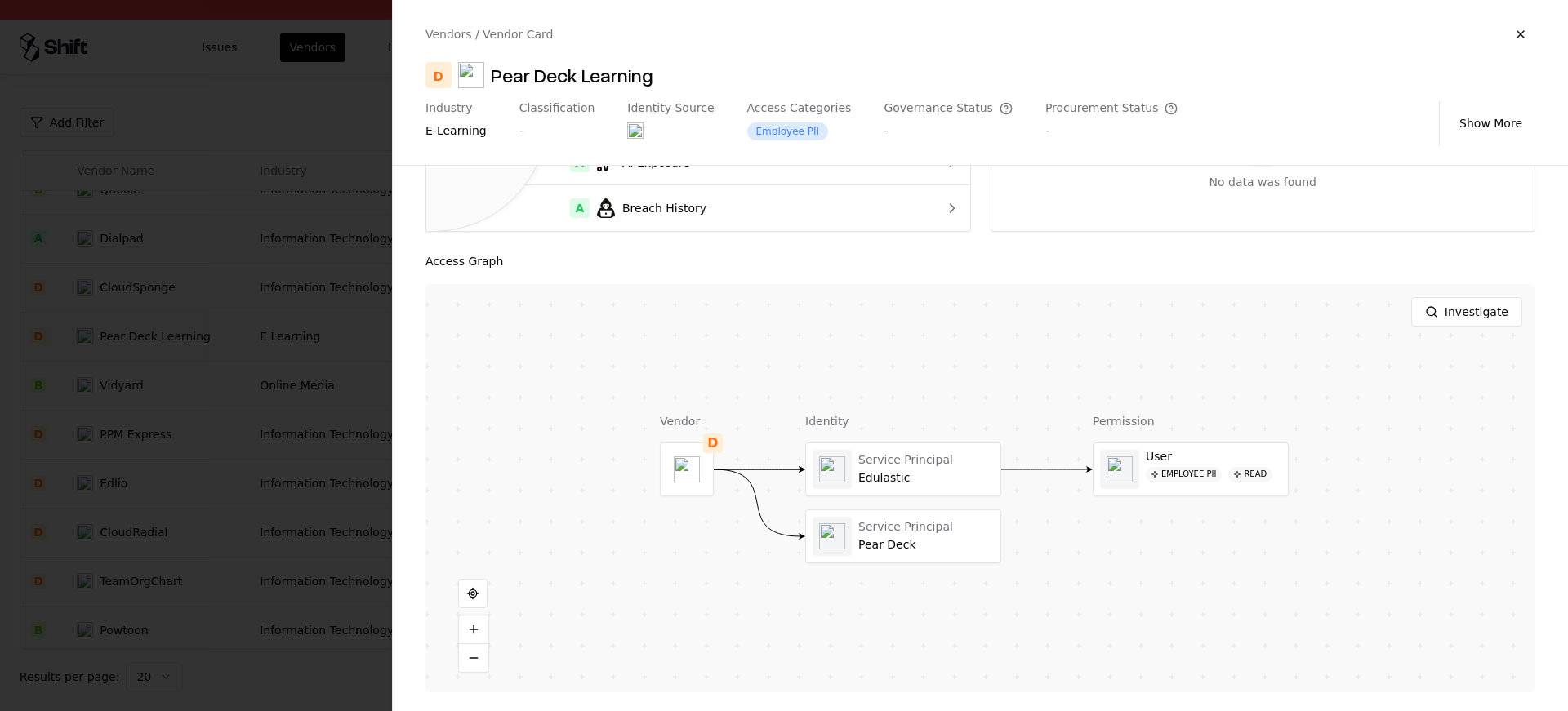
click at [258, 408] on div at bounding box center [784, 355] width 1568 height 711
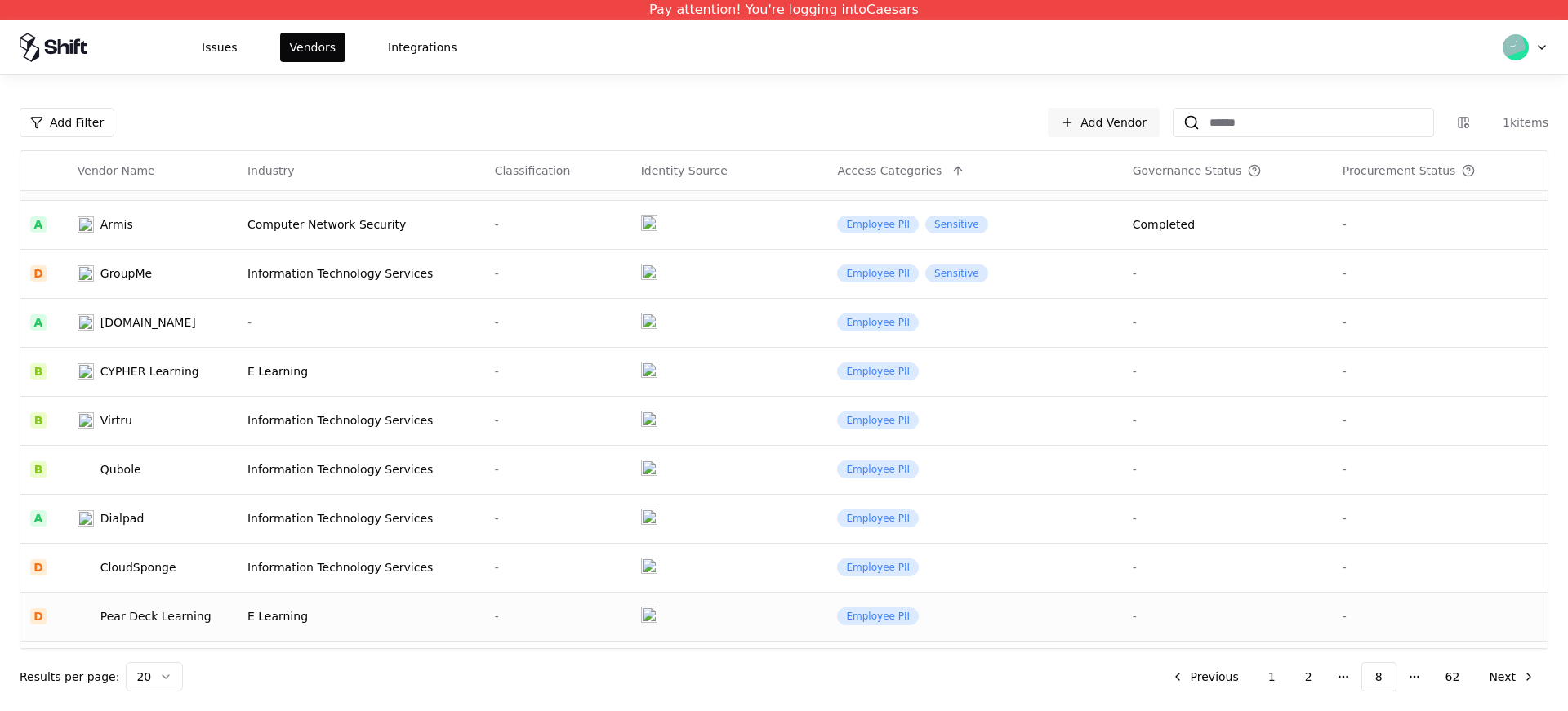
scroll to position [0, 0]
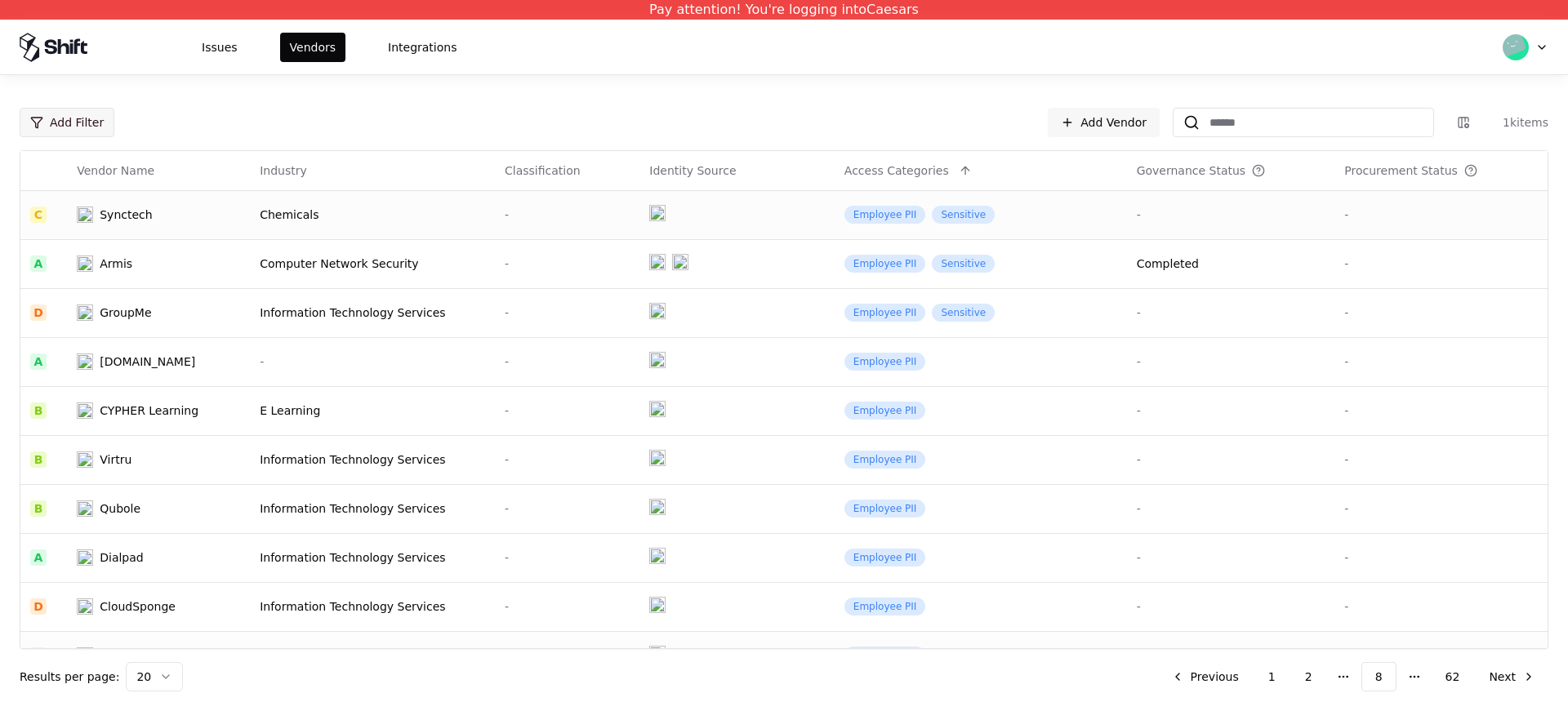
click at [55, 112] on html "Pay attention! You're logging into Caesars Issues Vendors Integrations Add Filt…" at bounding box center [784, 355] width 1568 height 711
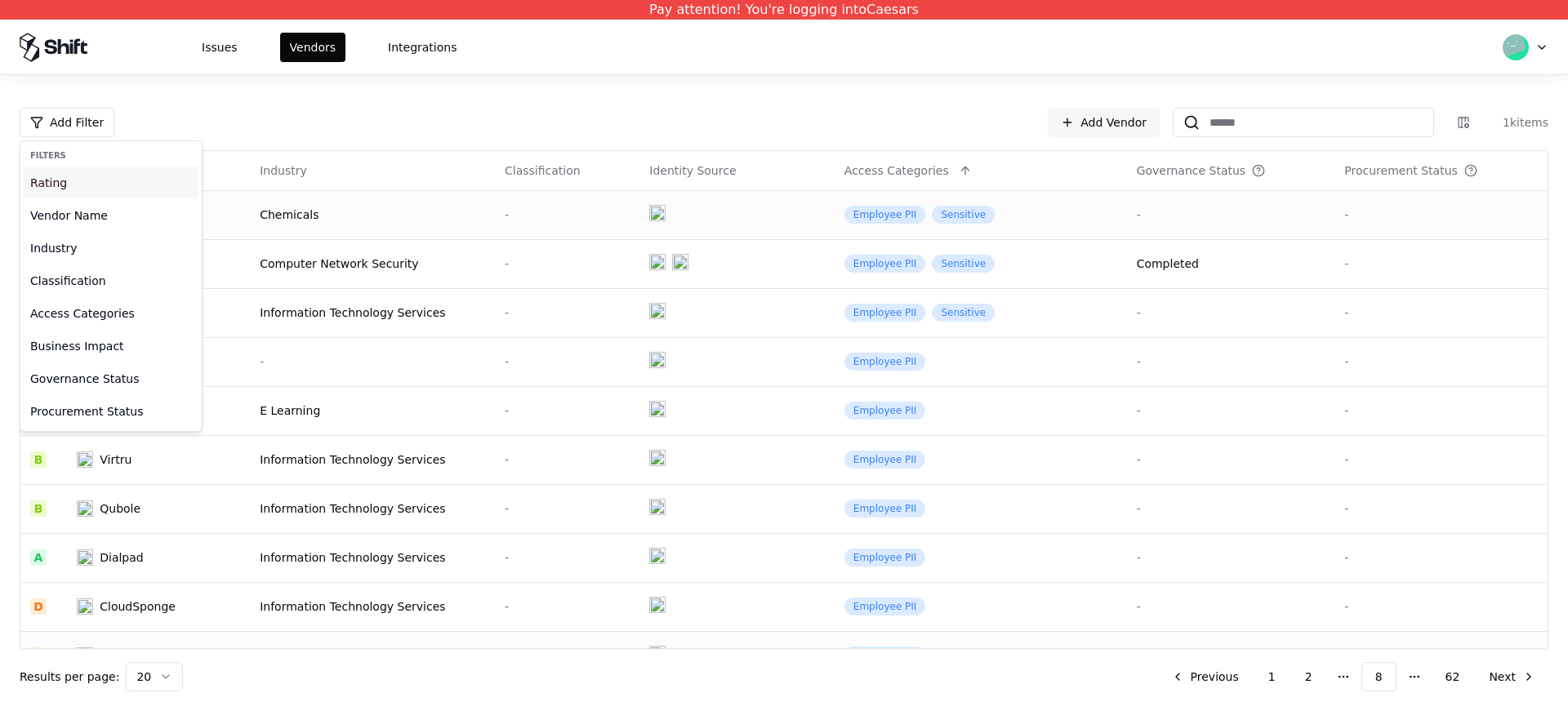
click at [86, 193] on div "Rating" at bounding box center [111, 183] width 175 height 33
click at [75, 321] on div "Failing" at bounding box center [71, 315] width 37 height 16
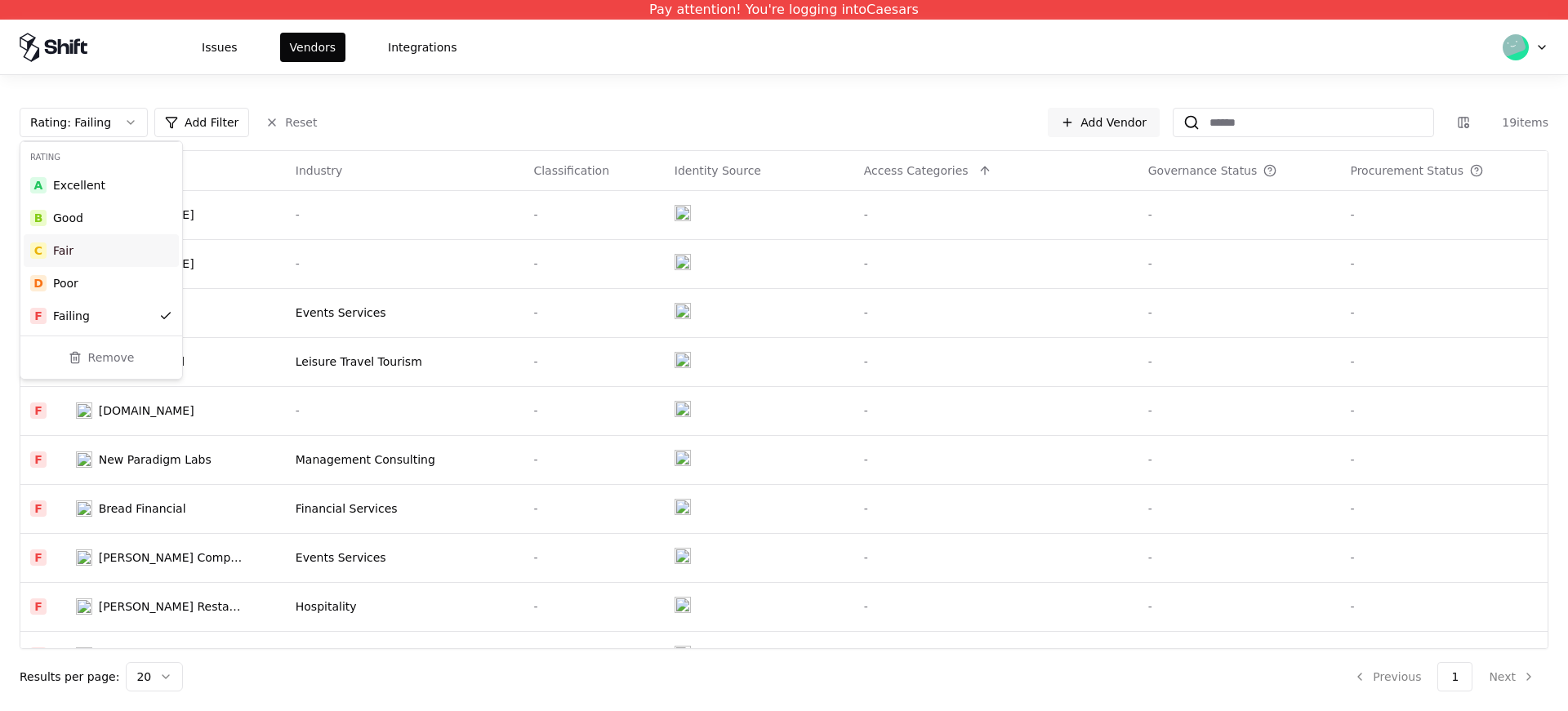
click at [406, 124] on html "Pay attention! You're logging into Caesars Issues Vendors Integrations Rating :…" at bounding box center [784, 355] width 1568 height 711
click at [140, 226] on td "Milestonesys.com" at bounding box center [176, 214] width 219 height 49
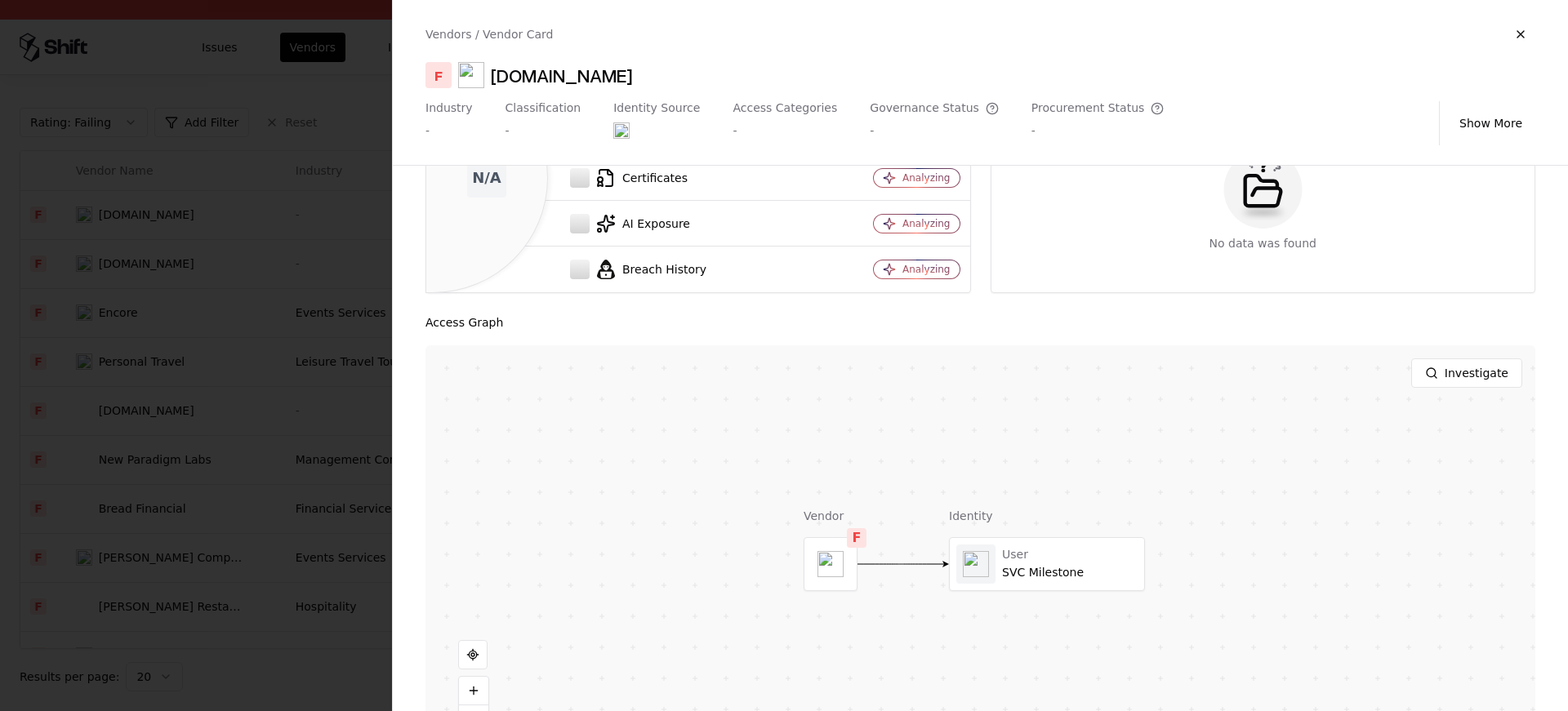
scroll to position [217, 0]
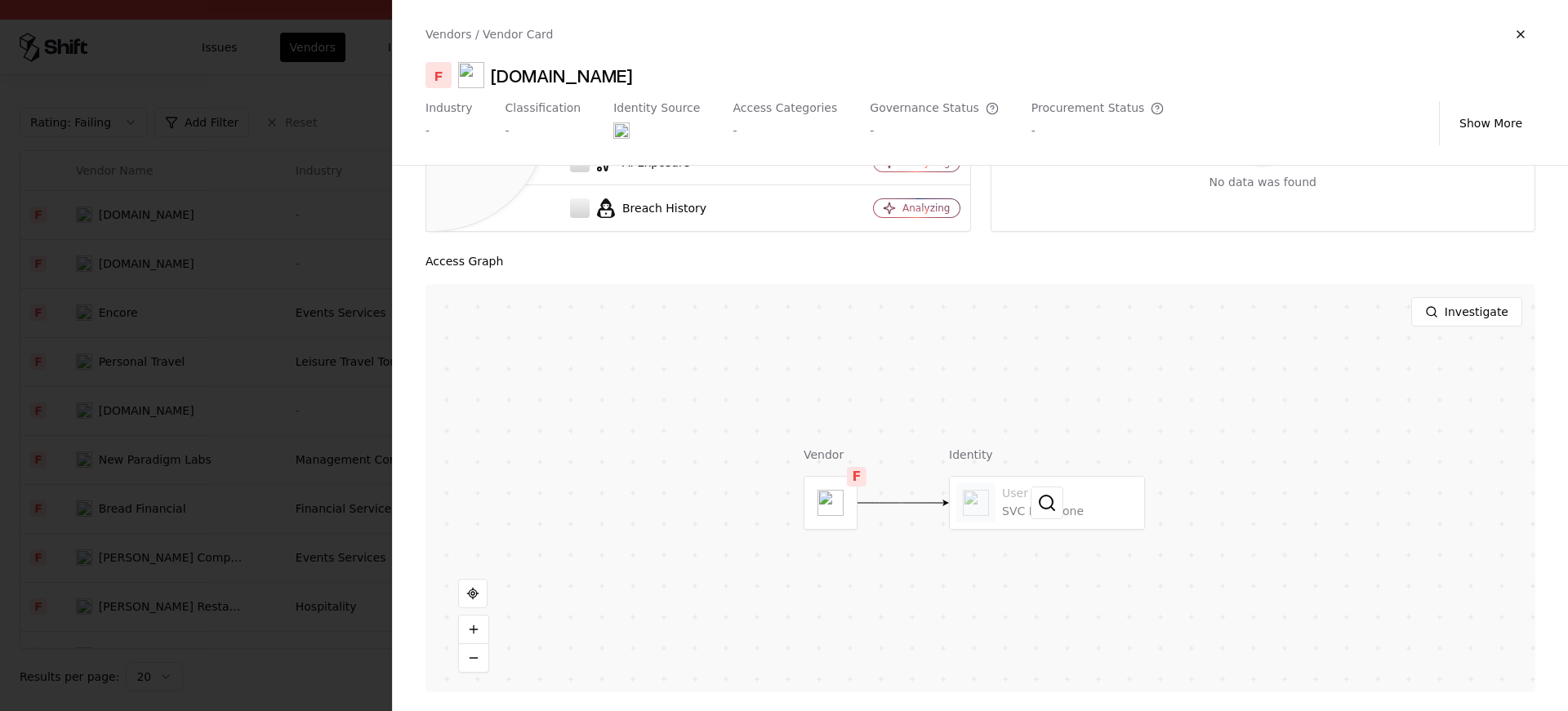
click at [1038, 527] on div at bounding box center [1047, 503] width 194 height 53
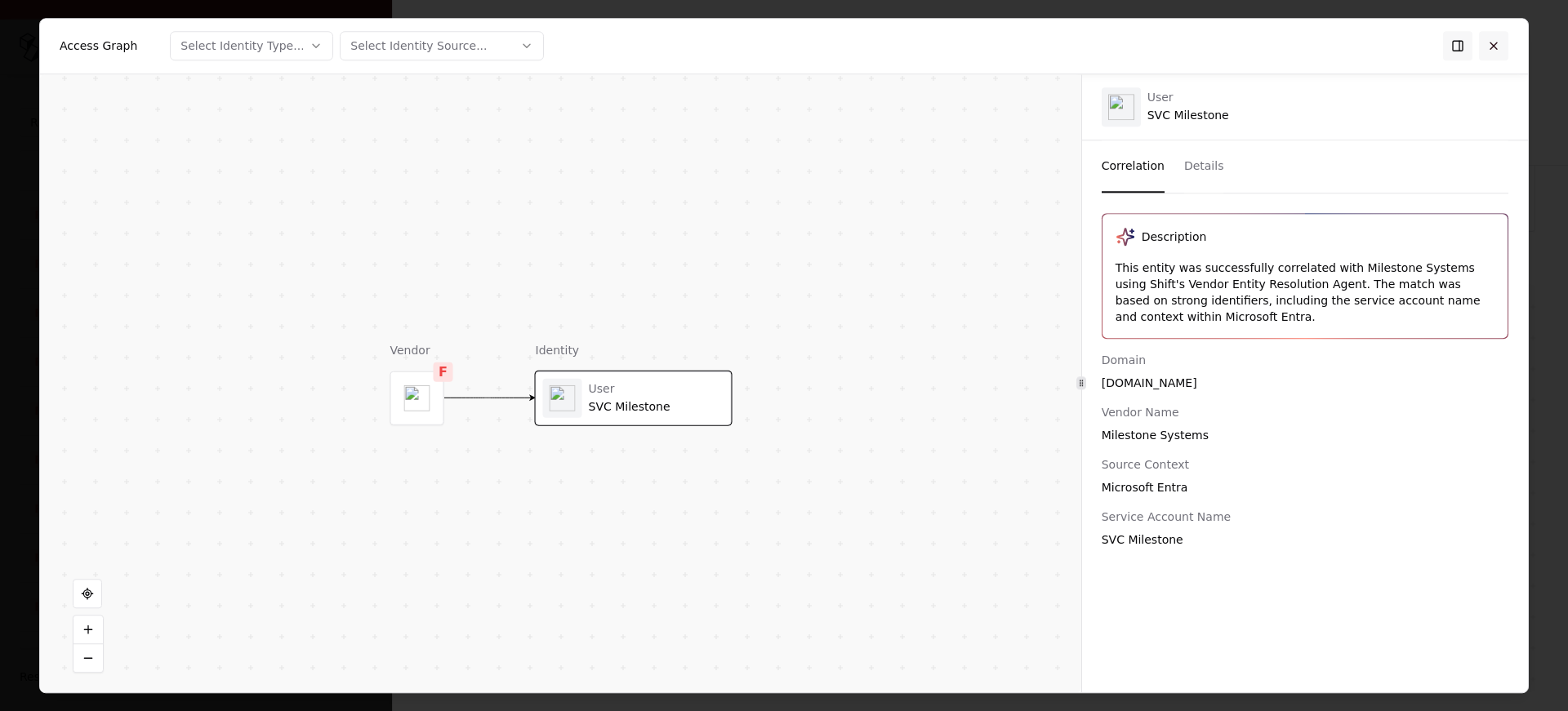
click at [1501, 42] on button at bounding box center [1494, 46] width 29 height 29
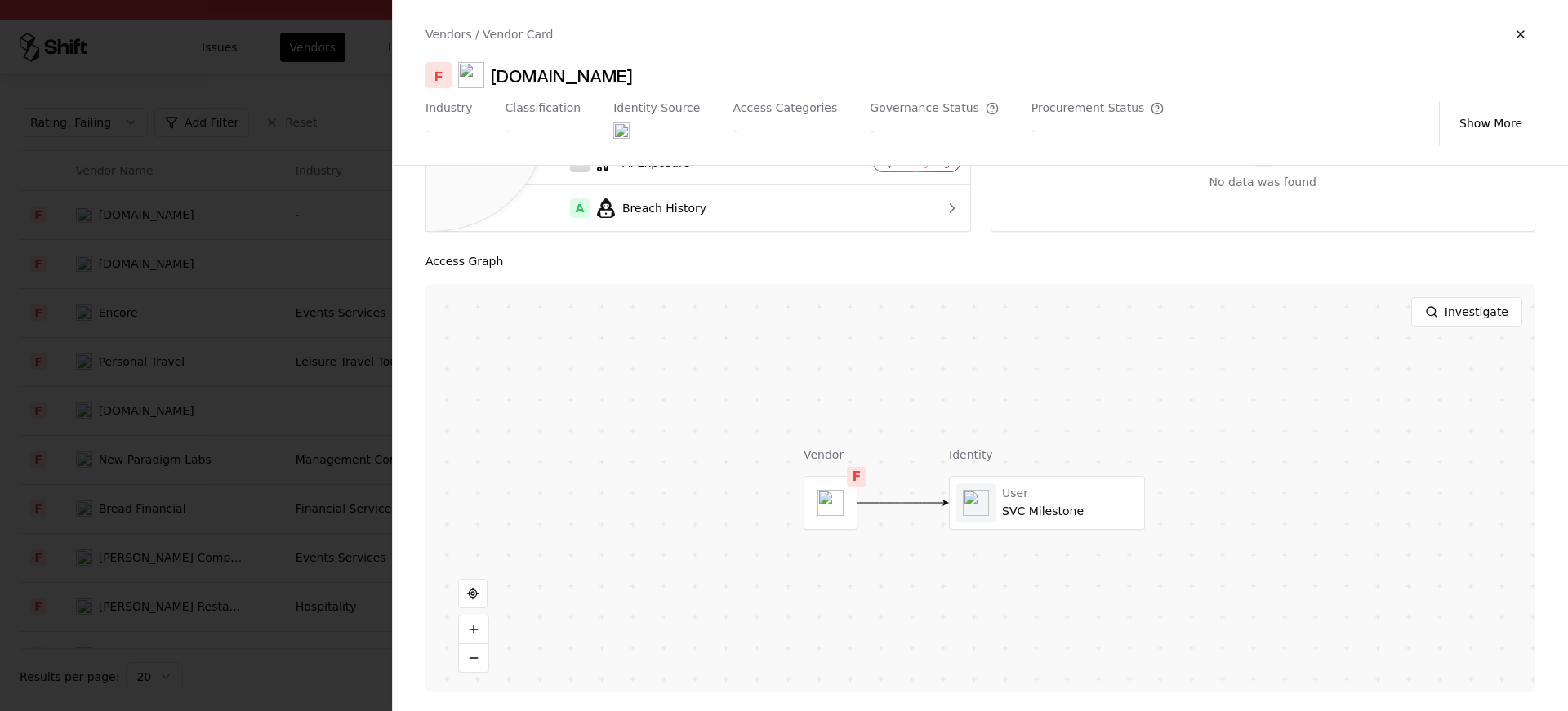
click at [200, 353] on div at bounding box center [784, 355] width 1568 height 711
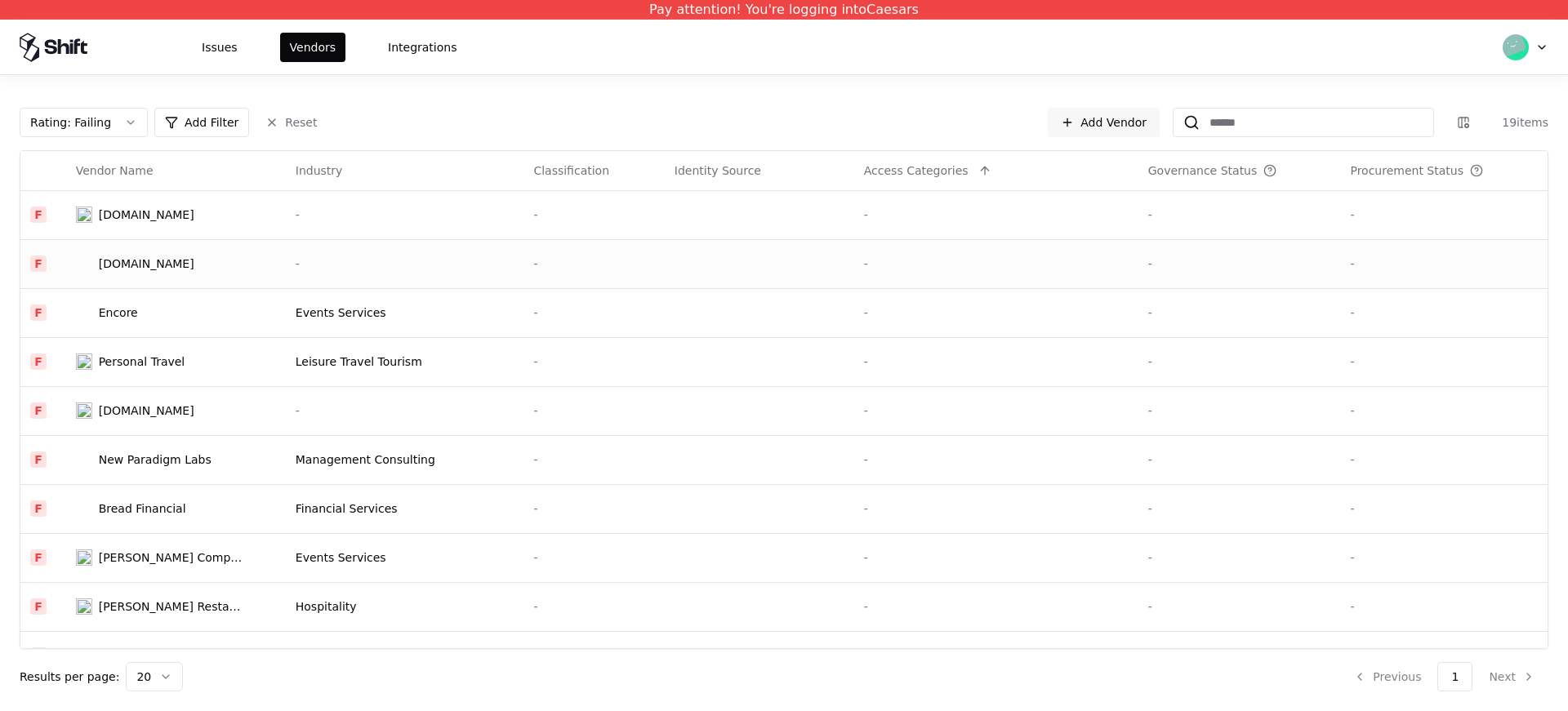
click at [188, 271] on div "Winningwaysusa.com" at bounding box center [146, 263] width 96 height 16
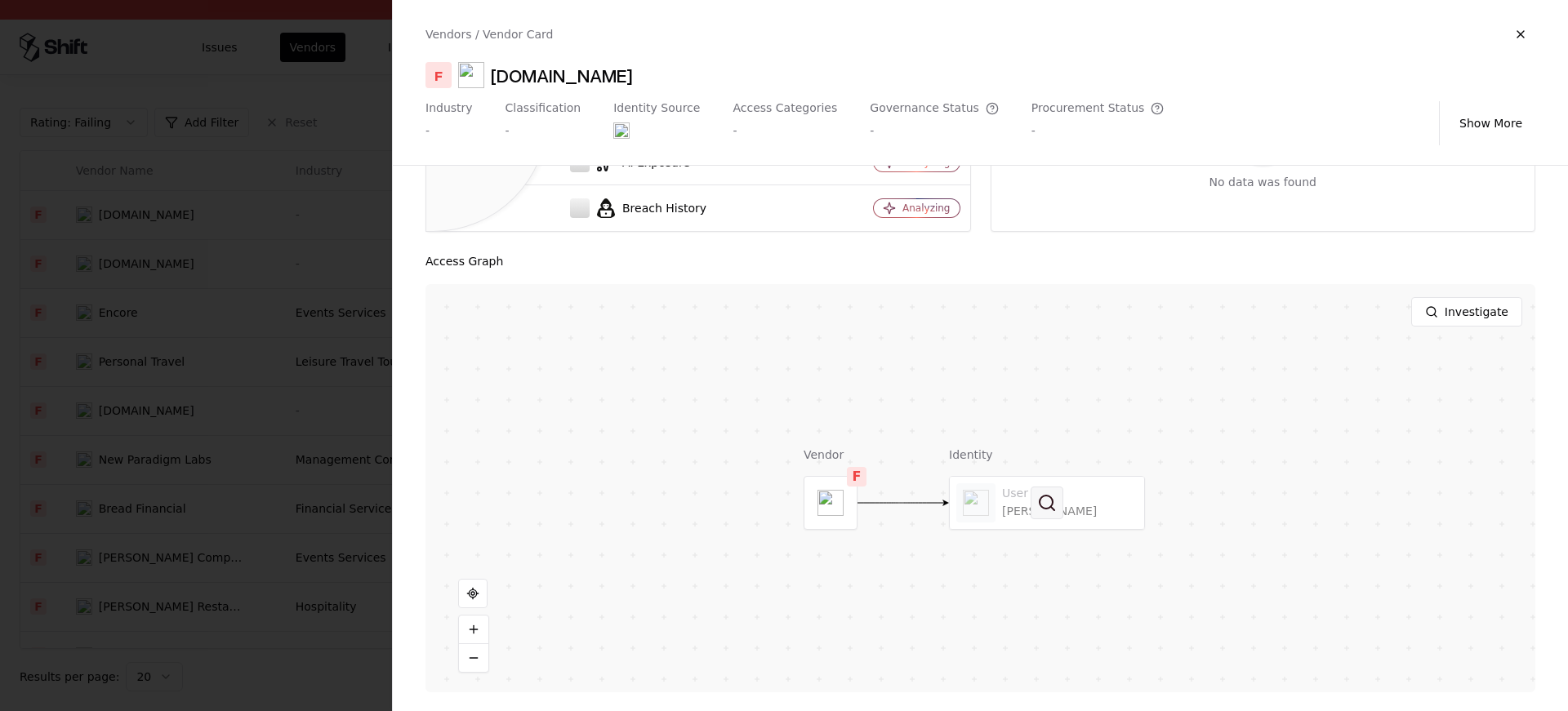
click at [1040, 501] on button at bounding box center [1047, 503] width 33 height 33
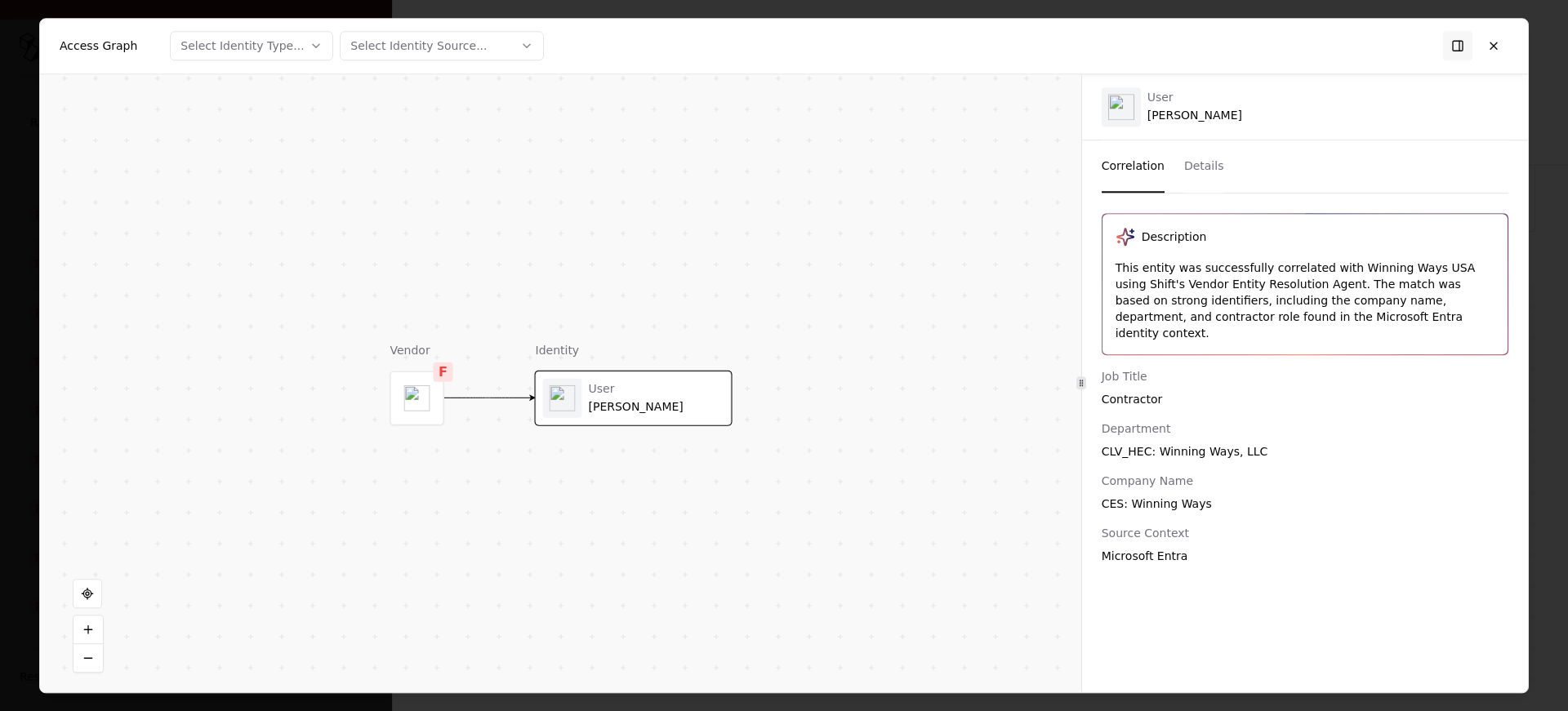
click at [1514, 32] on div "Access Graph Select Identity Type... Select Identity Source..." at bounding box center [784, 47] width 1489 height 55
click at [1495, 40] on button at bounding box center [1494, 46] width 29 height 29
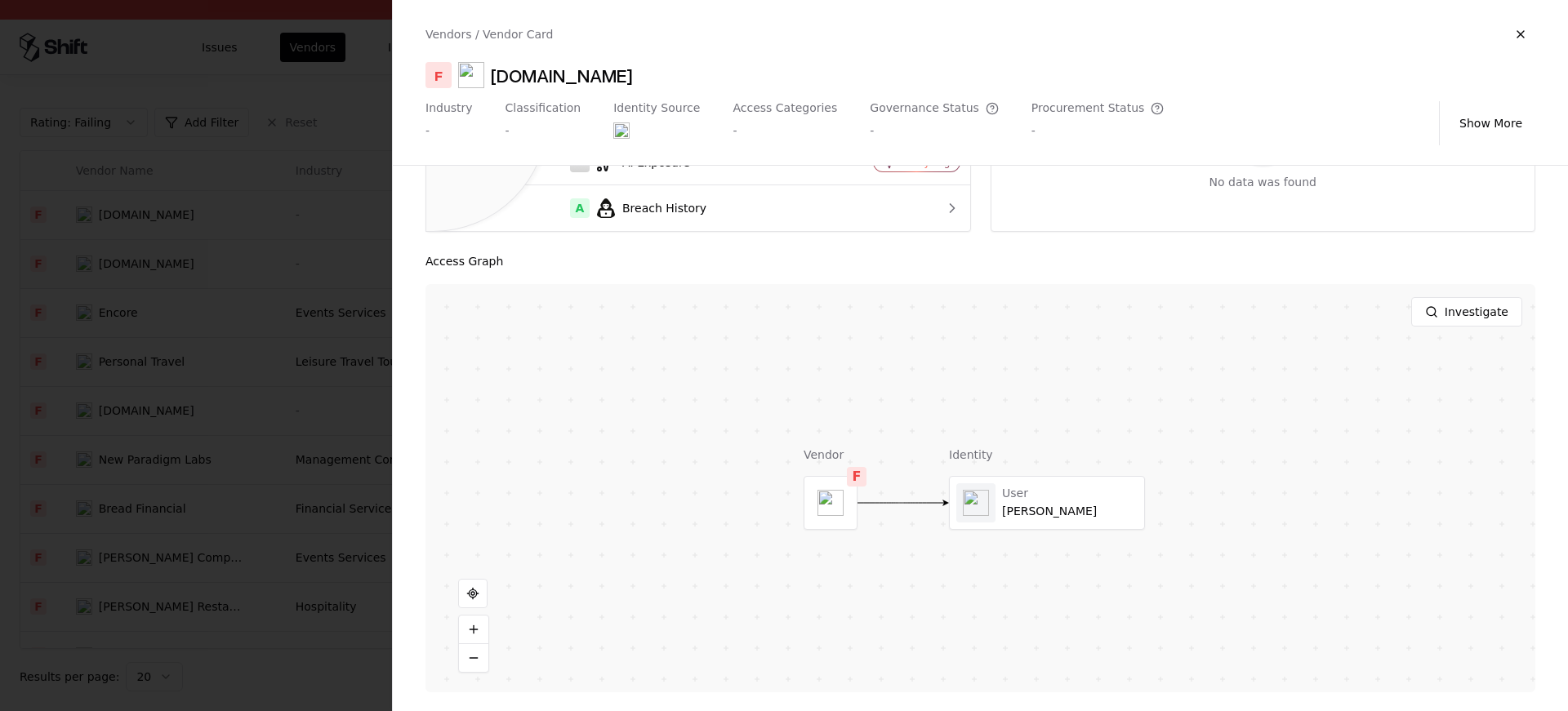
click at [264, 226] on div at bounding box center [784, 355] width 1568 height 711
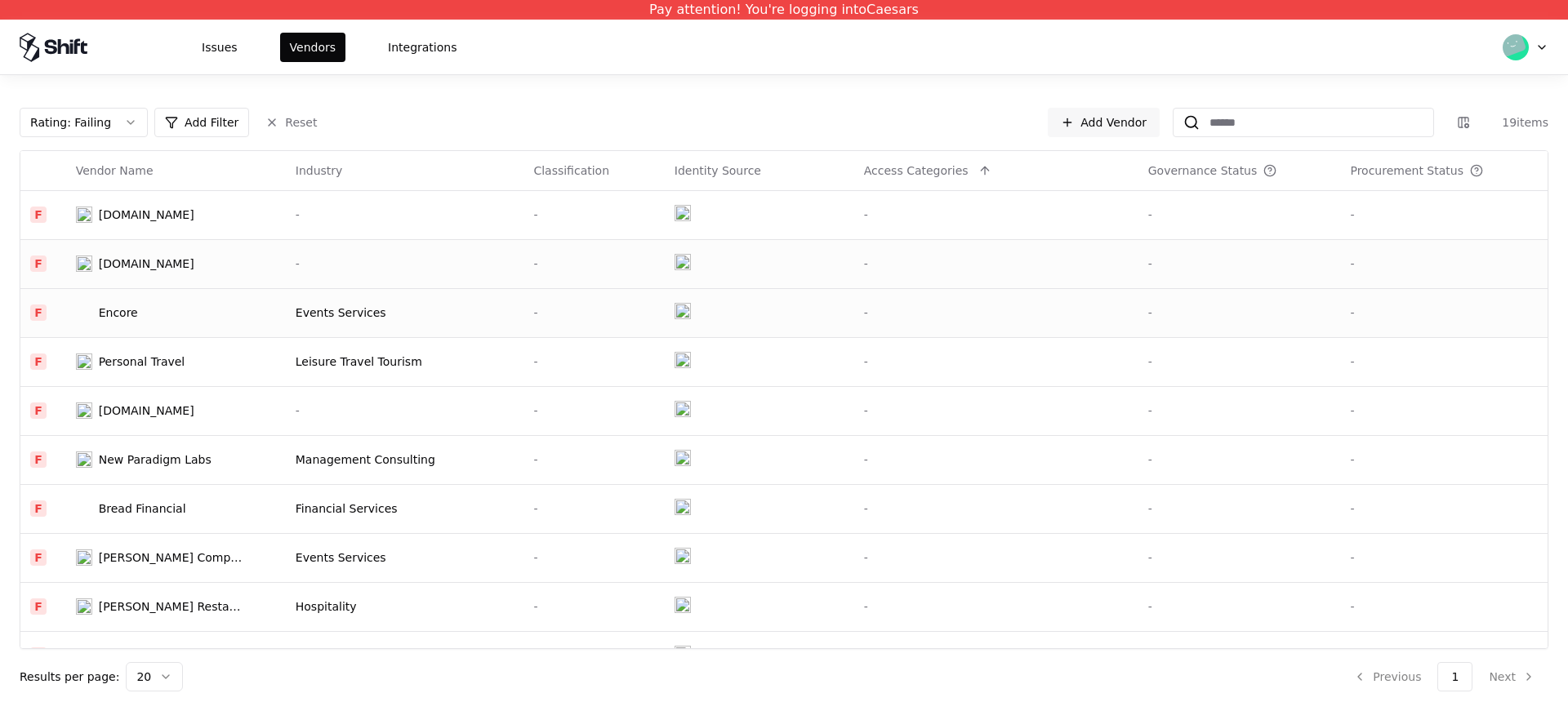
click at [157, 298] on td "Encore" at bounding box center [176, 313] width 219 height 49
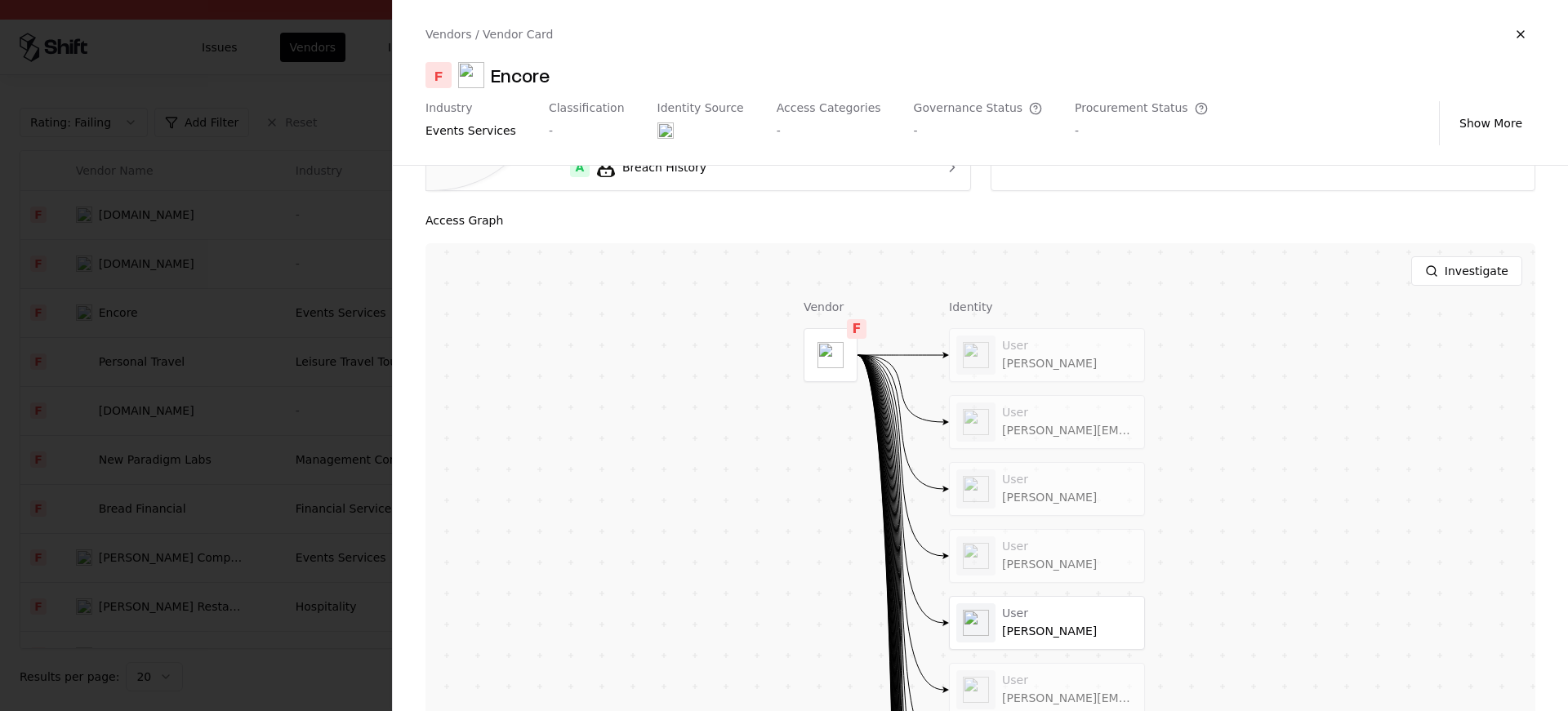
scroll to position [275, 0]
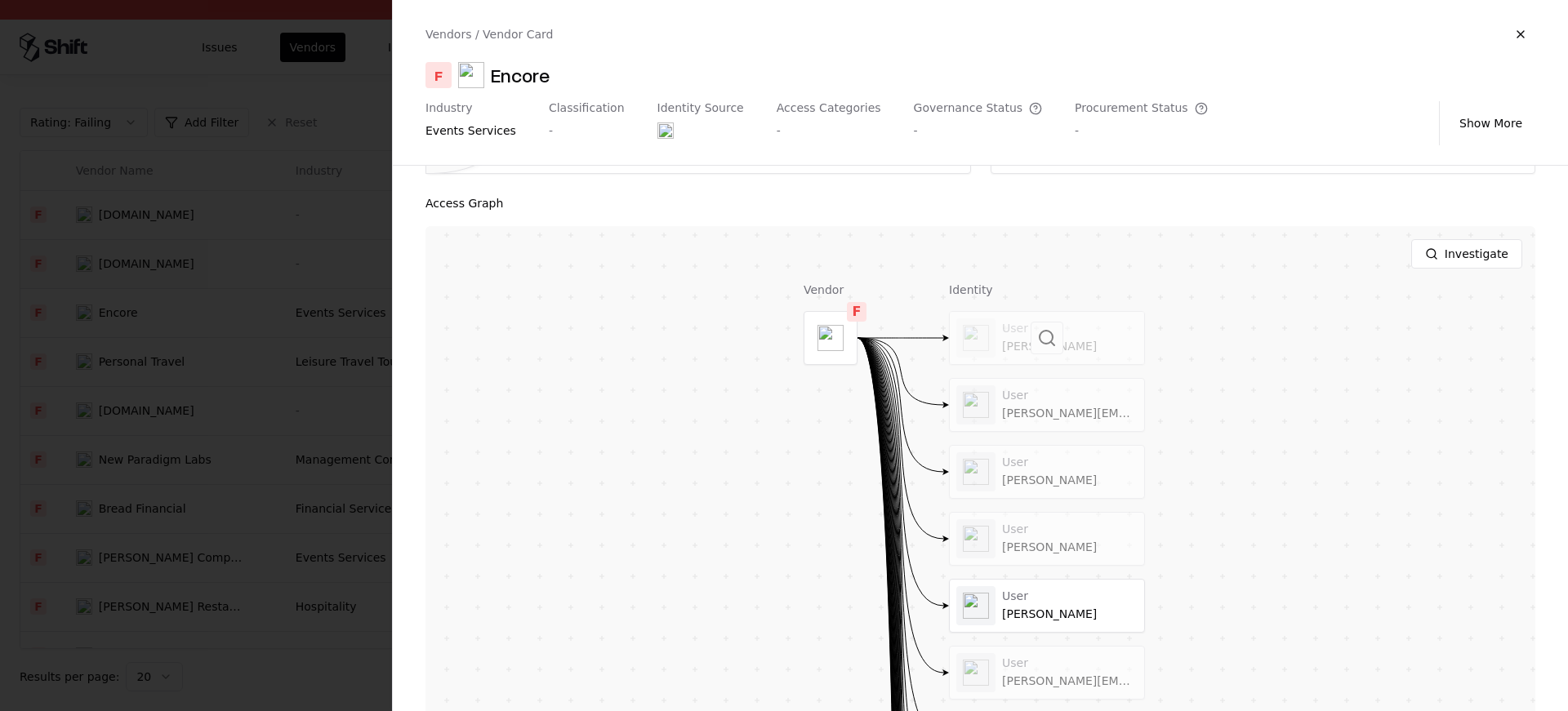
click at [1088, 352] on div at bounding box center [1047, 338] width 194 height 53
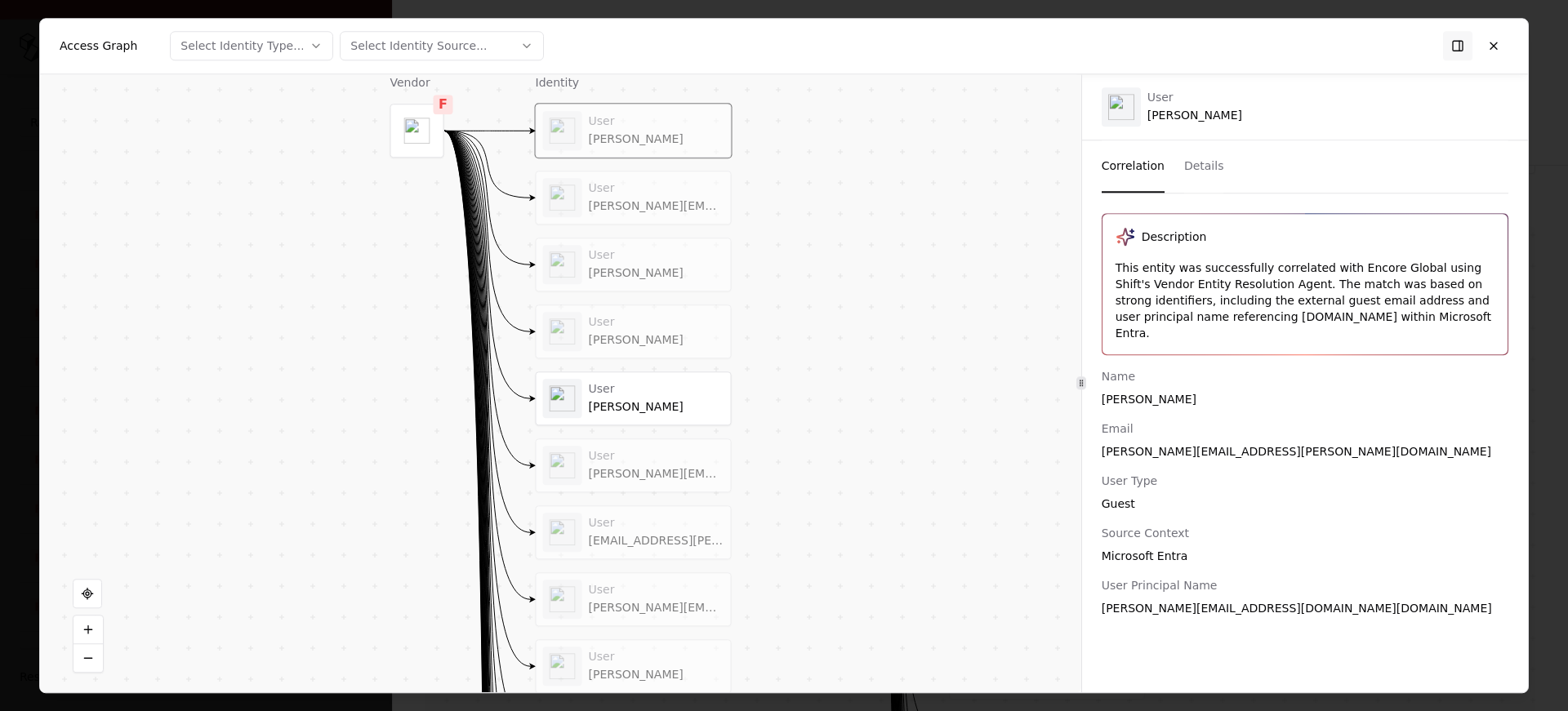
click at [600, 206] on div "shannon.coram@encoreglobal.com" at bounding box center [657, 206] width 136 height 15
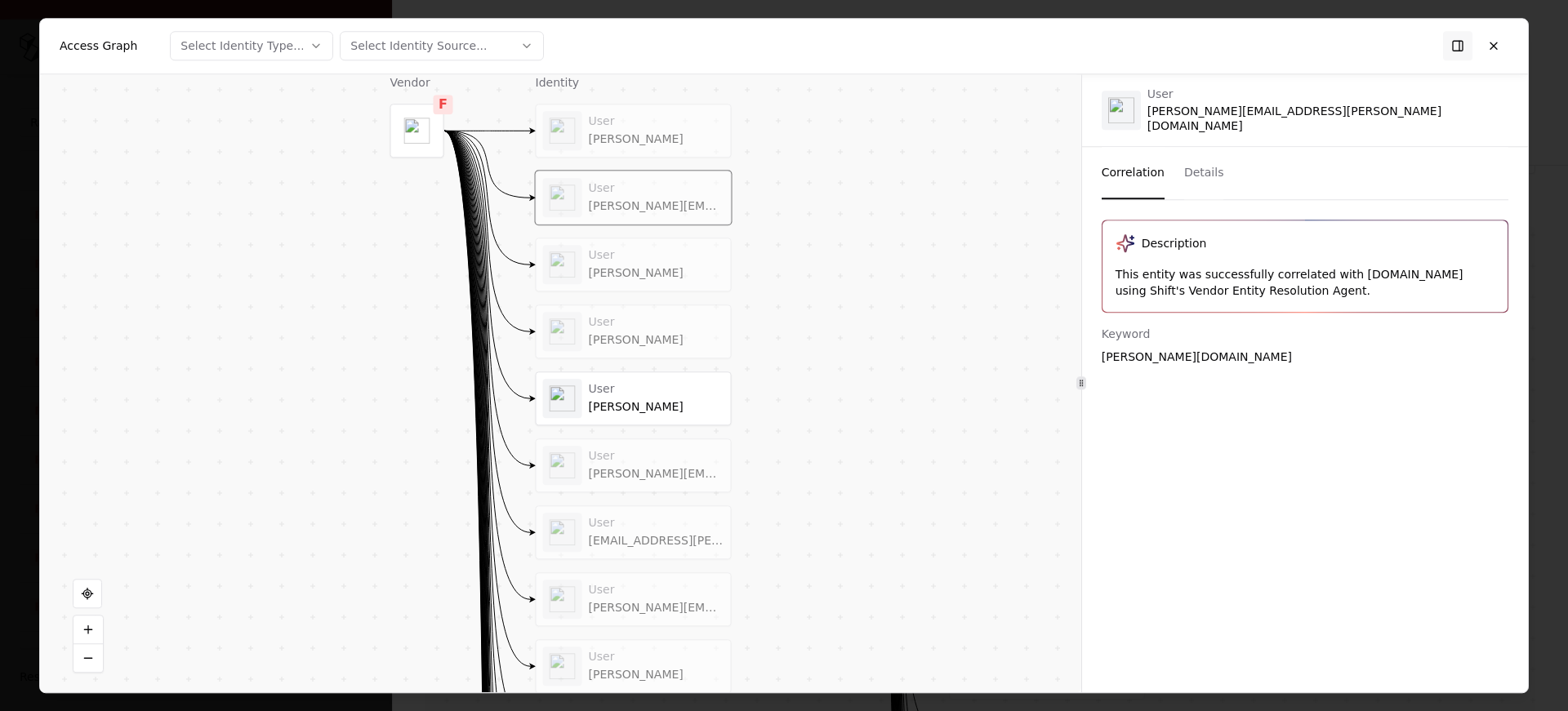
click at [589, 258] on div "User" at bounding box center [657, 255] width 136 height 15
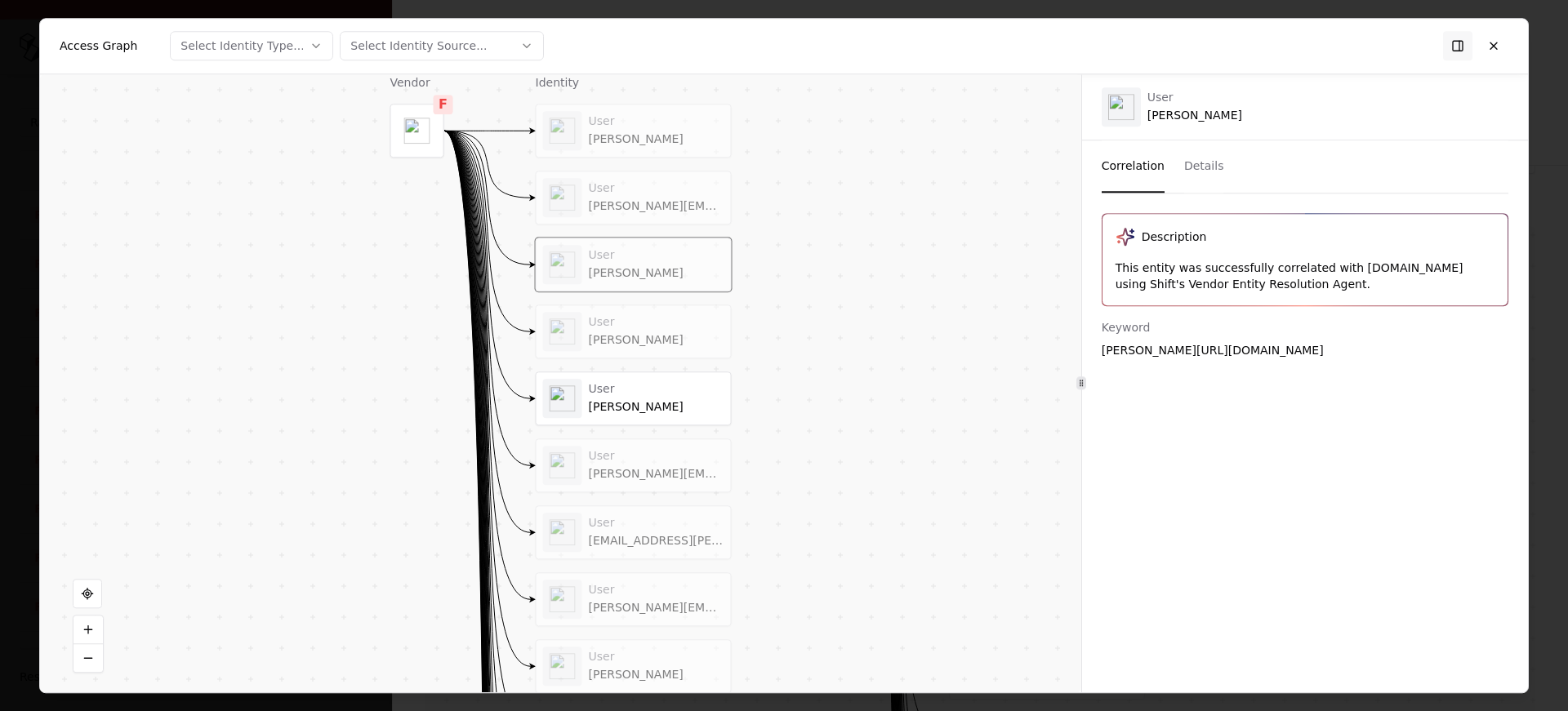
click at [589, 258] on div "User" at bounding box center [657, 255] width 136 height 15
click at [589, 343] on div "Rebecca Unger" at bounding box center [657, 340] width 136 height 15
click at [589, 397] on div "User Jessica Ibarra-Enriquez" at bounding box center [657, 397] width 136 height 32
click at [591, 441] on div "User sanders.phillips@encoreglobal.com" at bounding box center [633, 466] width 194 height 53
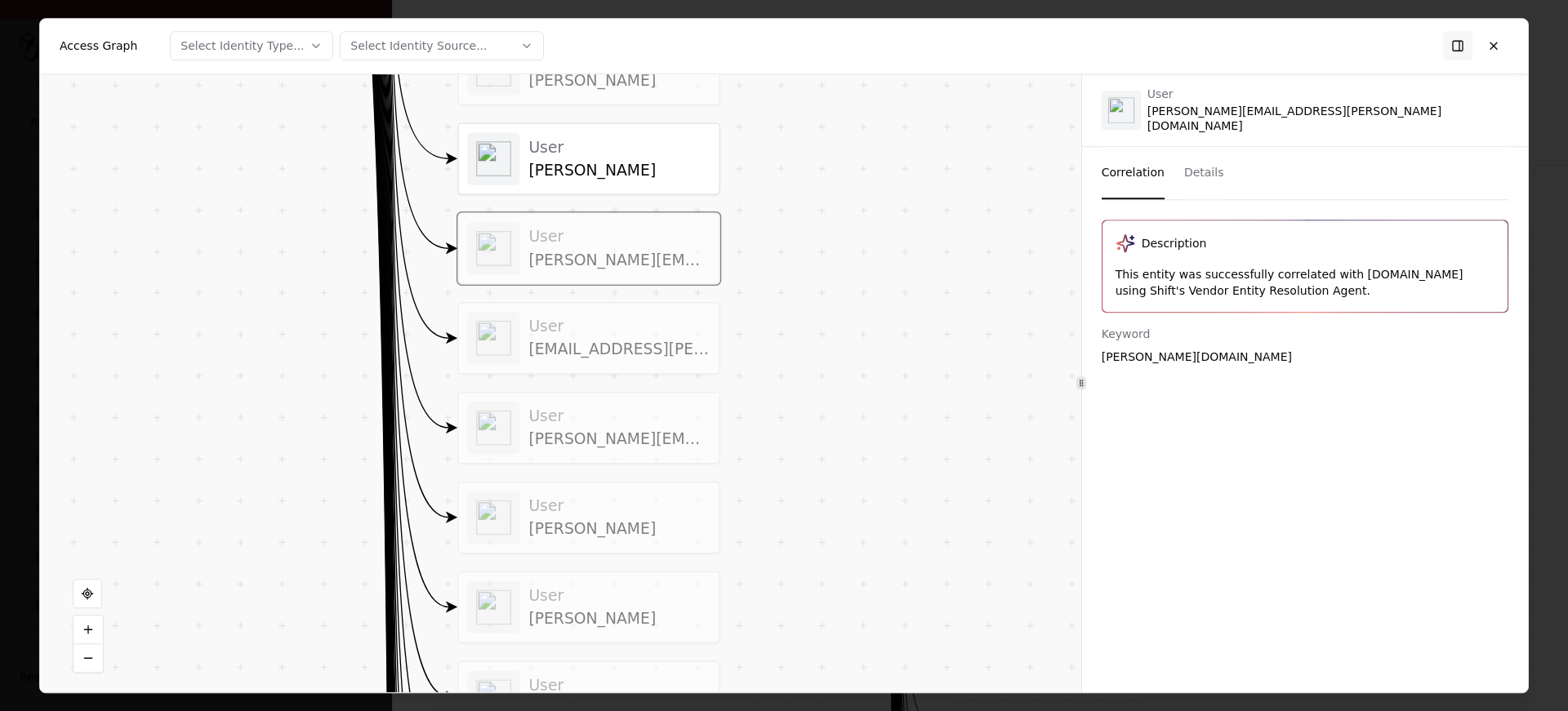
drag, startPoint x: 815, startPoint y: 469, endPoint x: 833, endPoint y: 325, distance: 145.1
click at [827, 333] on div "Vendor F Identity User Sam Howard User shannon.coram@encoreglobal.com User Dian…" at bounding box center [560, 384] width 1041 height 619
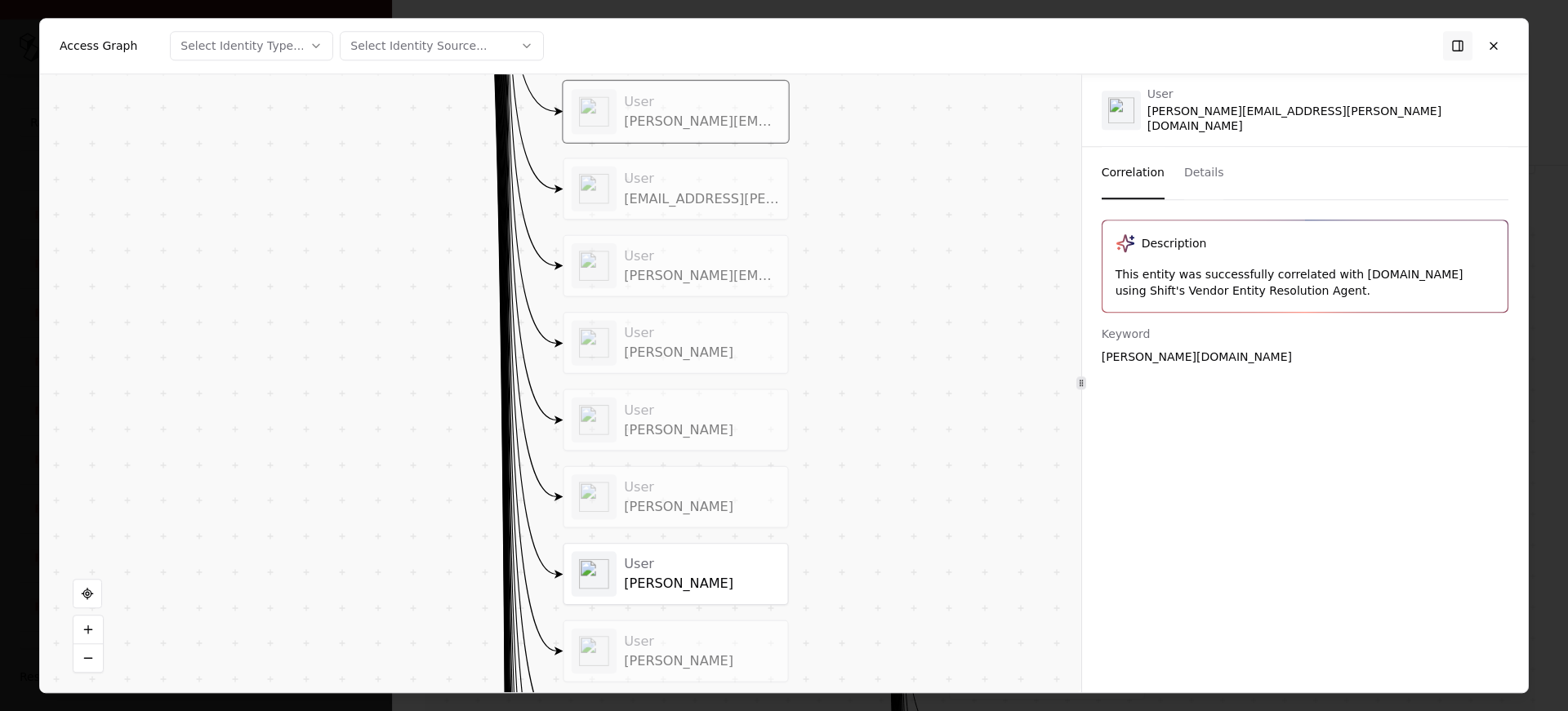
click at [670, 201] on div "shay.campbell@encoreglobal.com" at bounding box center [701, 198] width 156 height 16
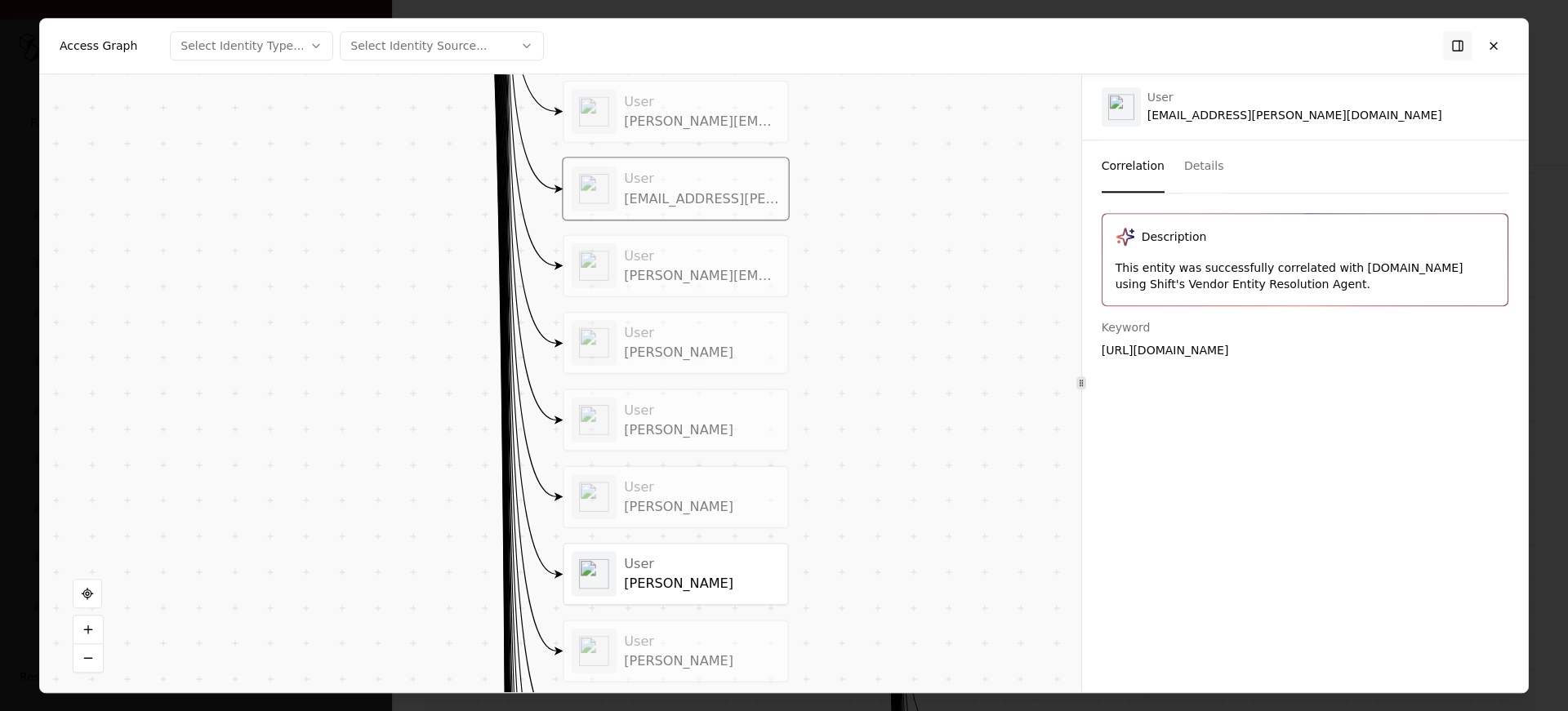
click at [638, 289] on div "User sofia.alexandrakis@encoreglobal.com" at bounding box center [676, 265] width 224 height 60
click at [633, 324] on div "User" at bounding box center [701, 332] width 156 height 16
click at [625, 415] on div "User" at bounding box center [701, 409] width 156 height 16
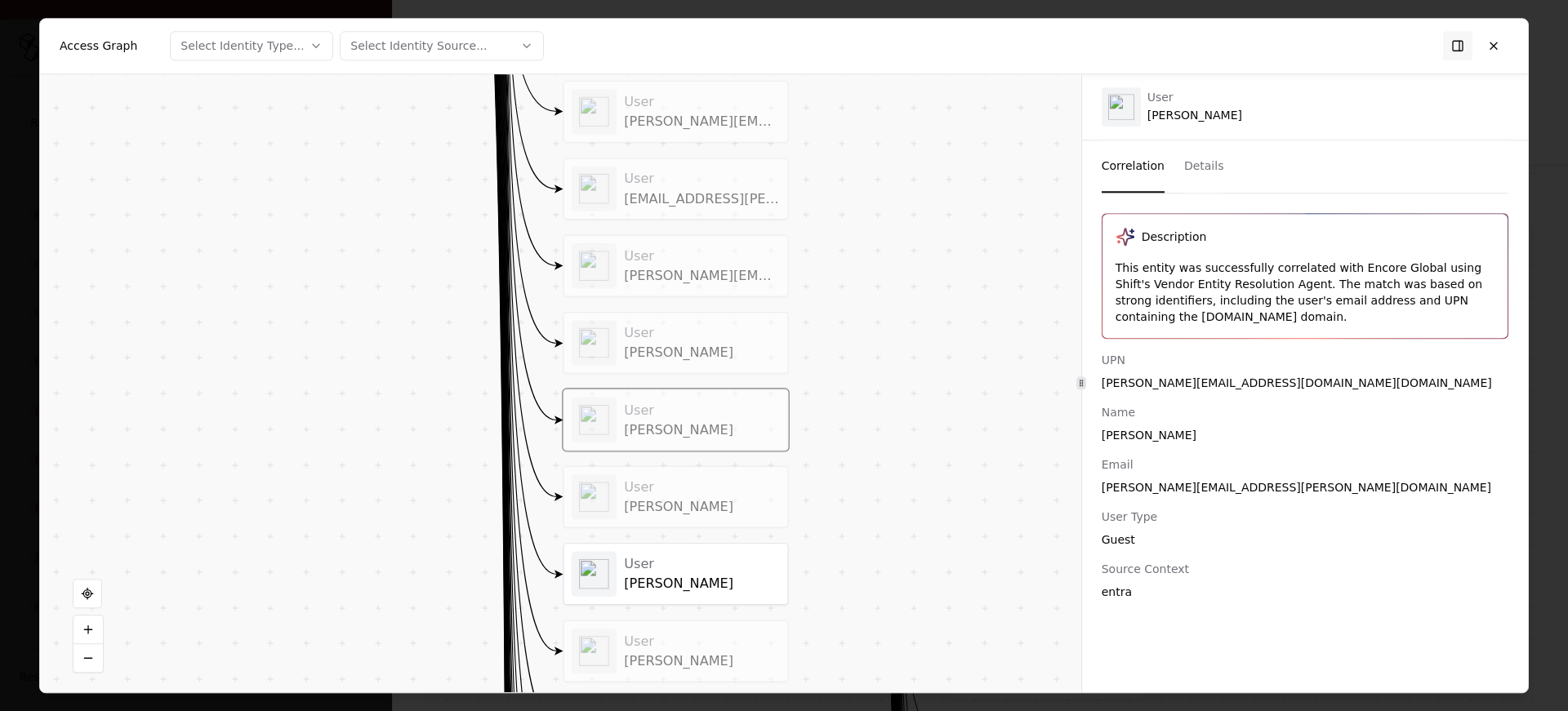
click at [688, 349] on div "Arnold Domingo" at bounding box center [701, 352] width 156 height 16
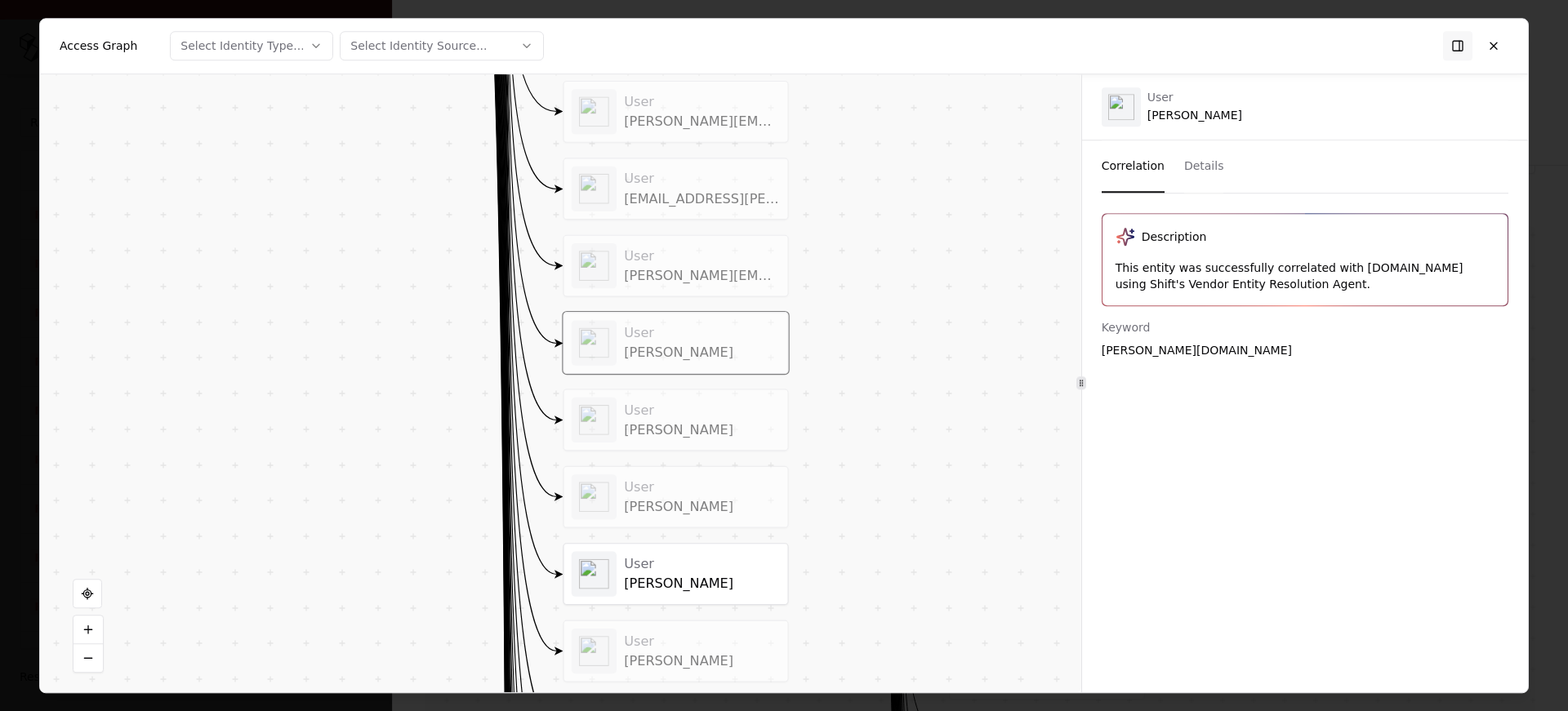
click at [670, 403] on div "User" at bounding box center [701, 409] width 156 height 16
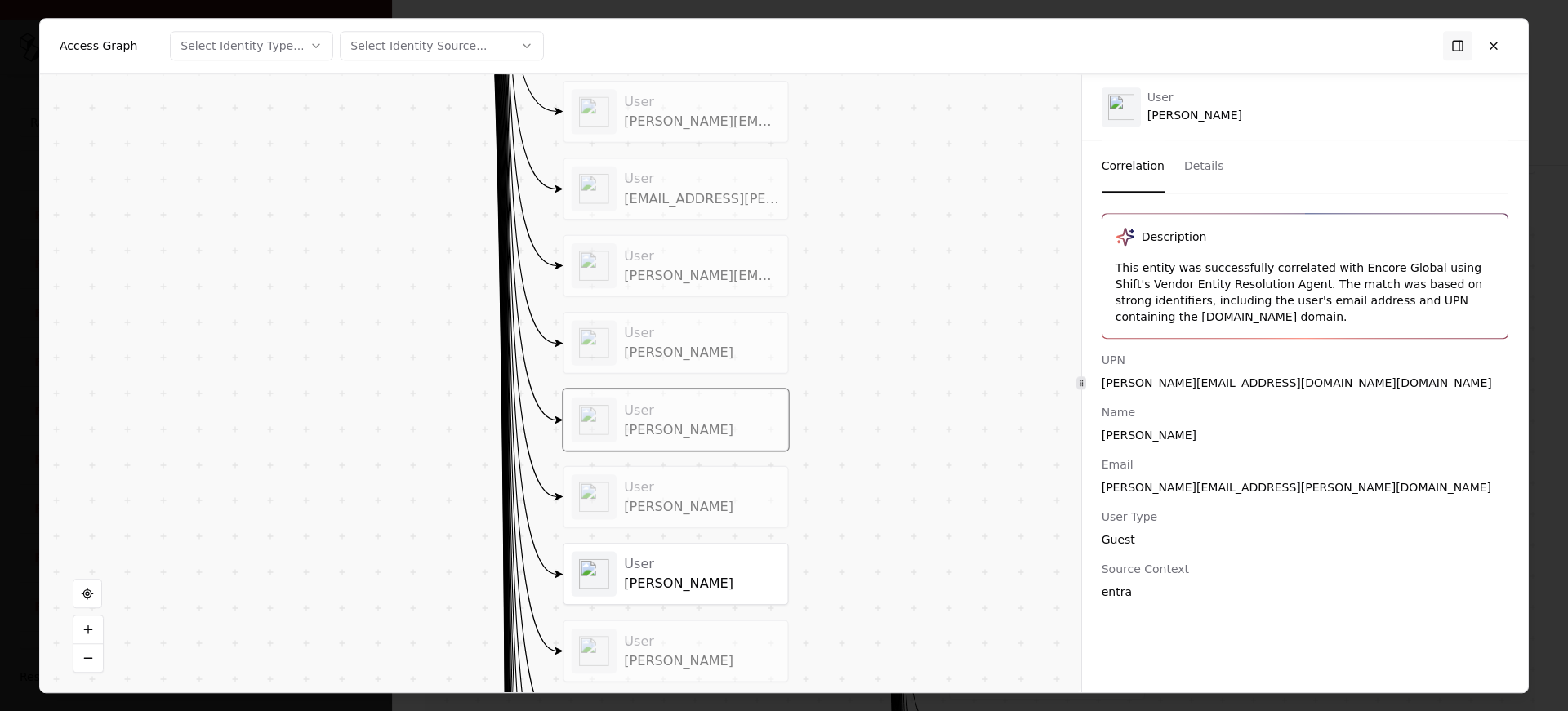
click at [657, 492] on div "User" at bounding box center [701, 486] width 156 height 16
click at [644, 569] on div "User" at bounding box center [701, 563] width 156 height 16
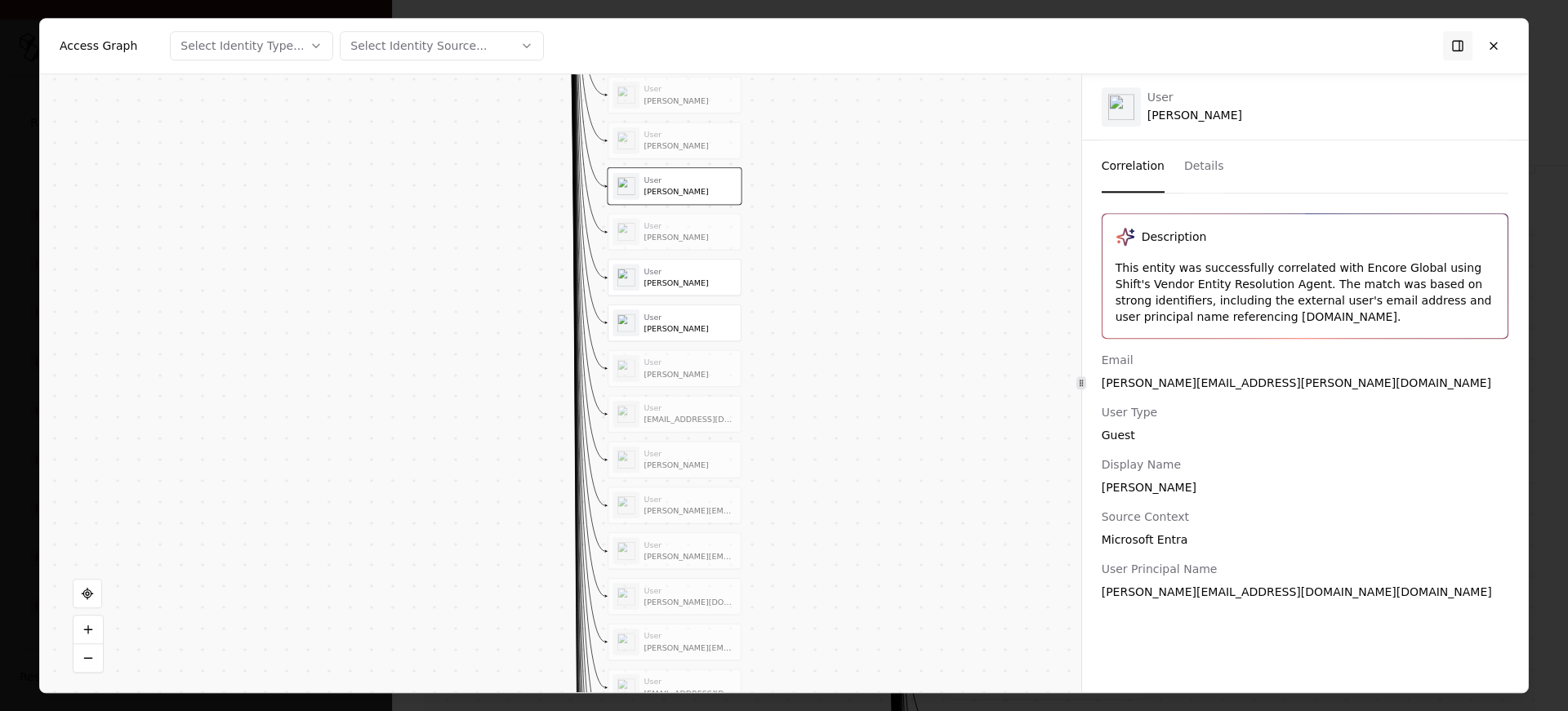
click at [662, 238] on div "Mable Kikugawa" at bounding box center [690, 237] width 92 height 10
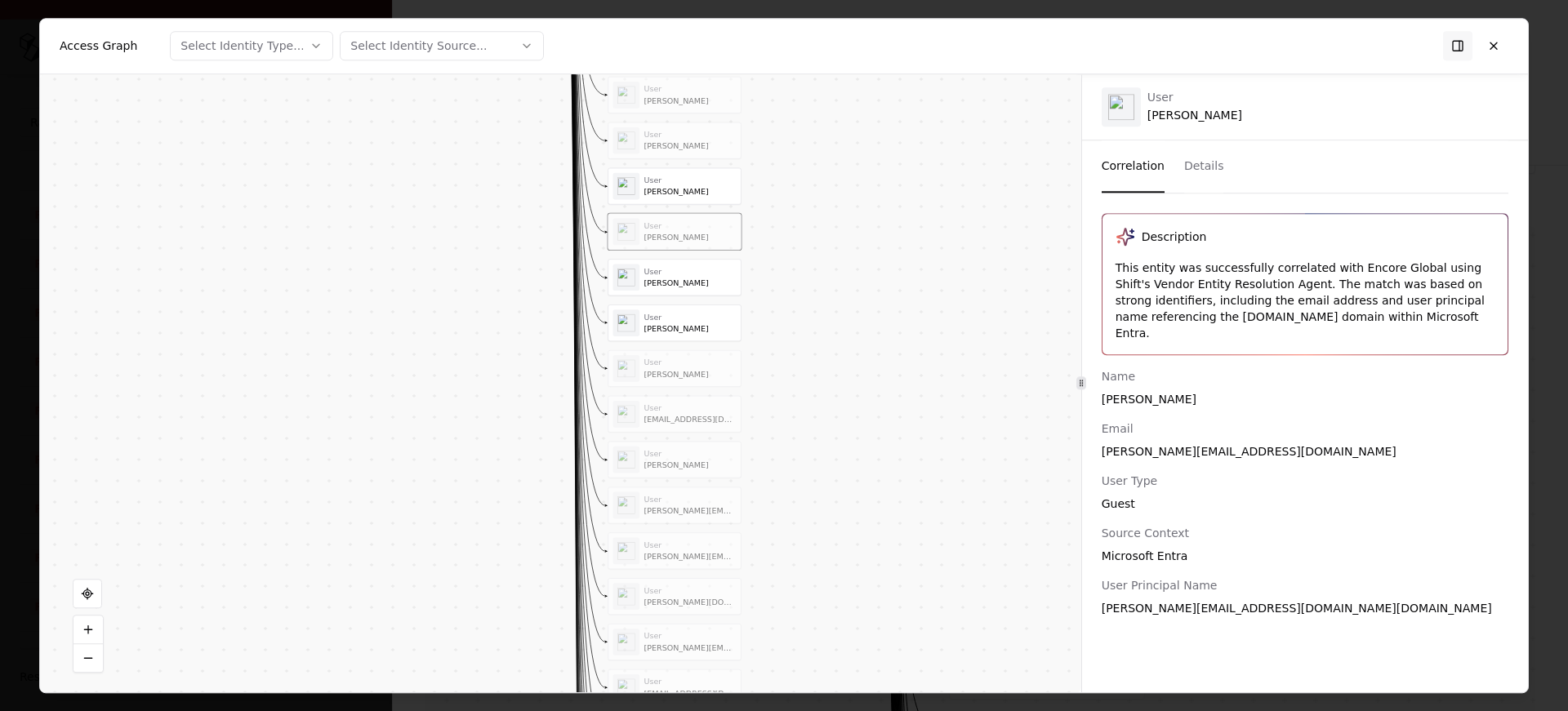
click at [647, 274] on div "User" at bounding box center [690, 270] width 92 height 10
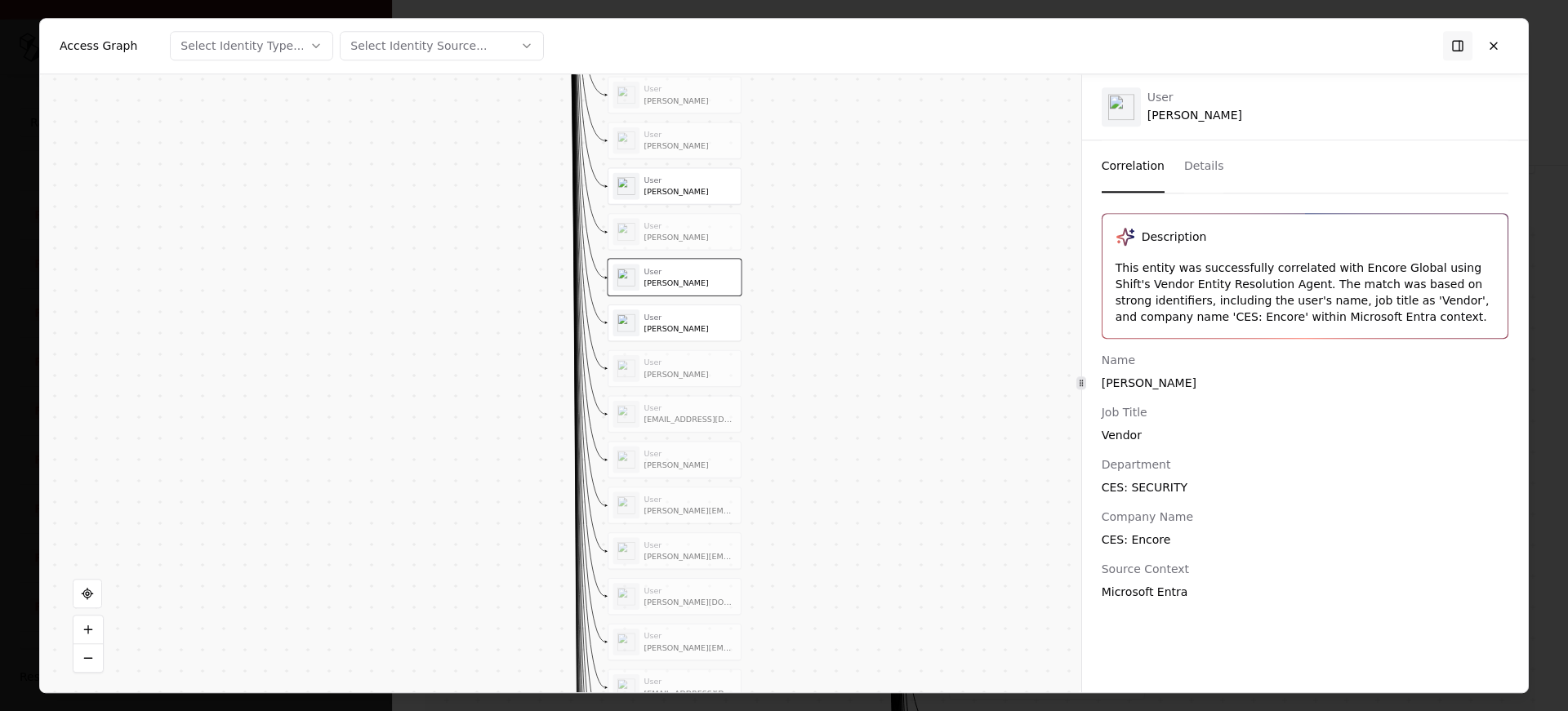
click at [649, 298] on div "User Sam Howard User shannon.coram@encoreglobal.com User Dianna Mathes User Reb…" at bounding box center [674, 482] width 133 height 1633
click at [656, 315] on div "User" at bounding box center [690, 316] width 92 height 10
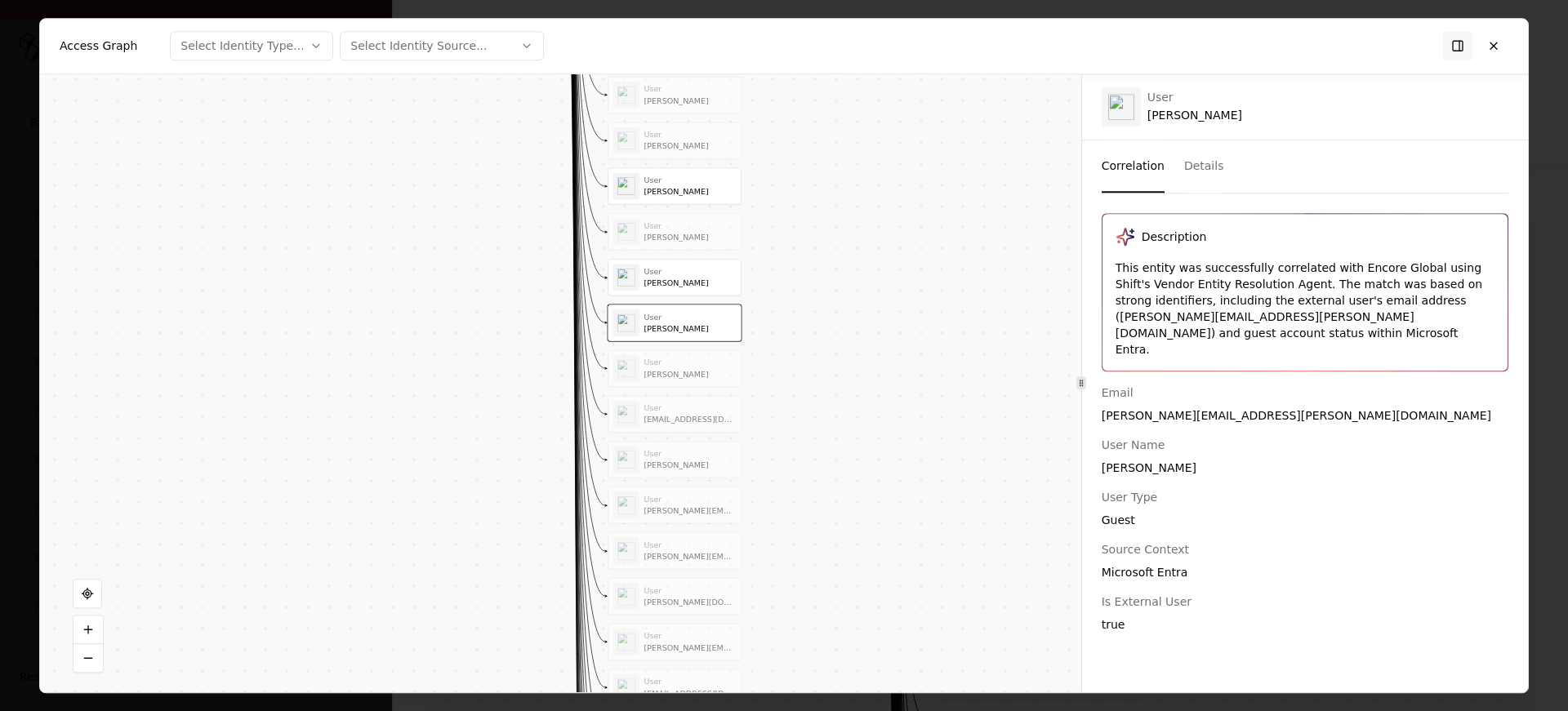
click at [661, 294] on div "User Sam Howard" at bounding box center [674, 277] width 132 height 36
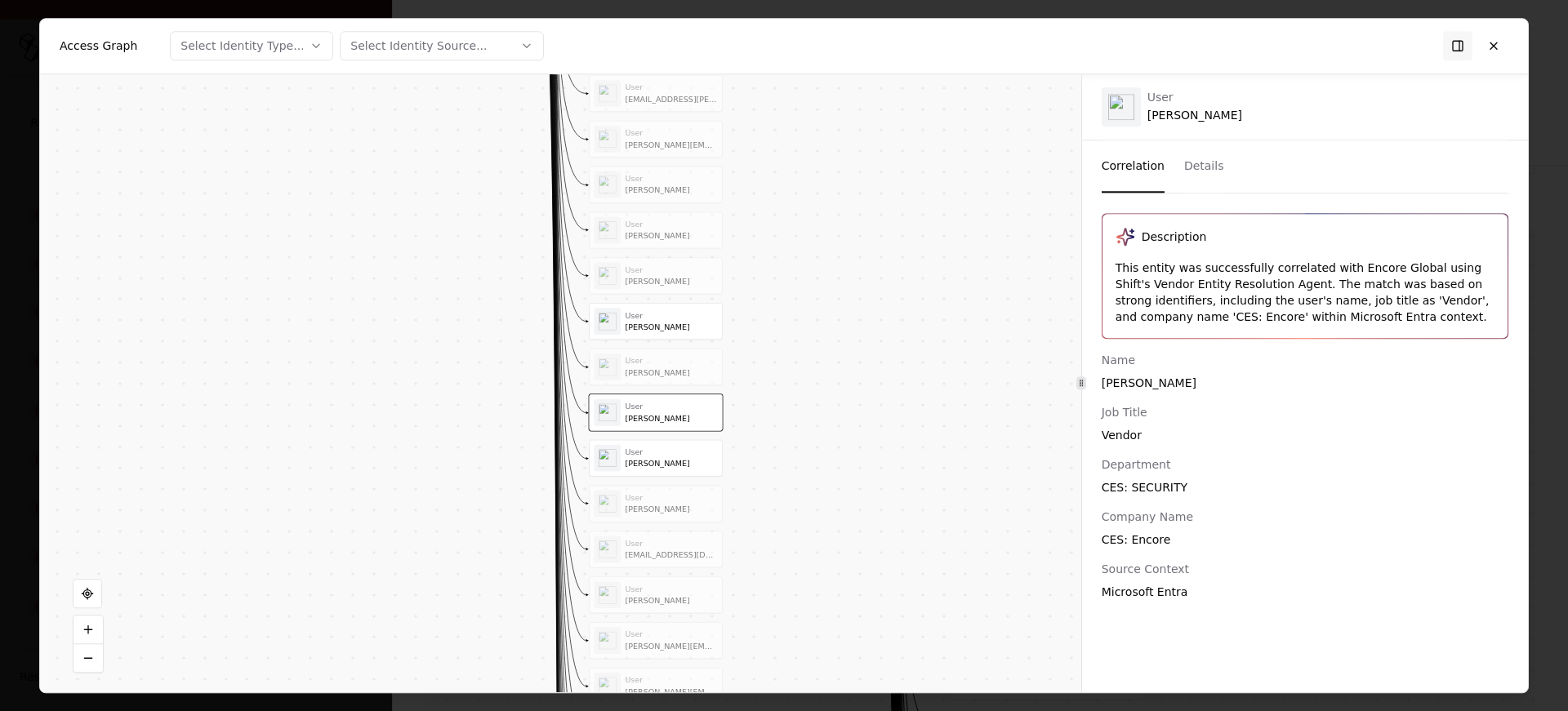
click at [655, 263] on div "User Stuart Falk" at bounding box center [655, 275] width 124 height 27
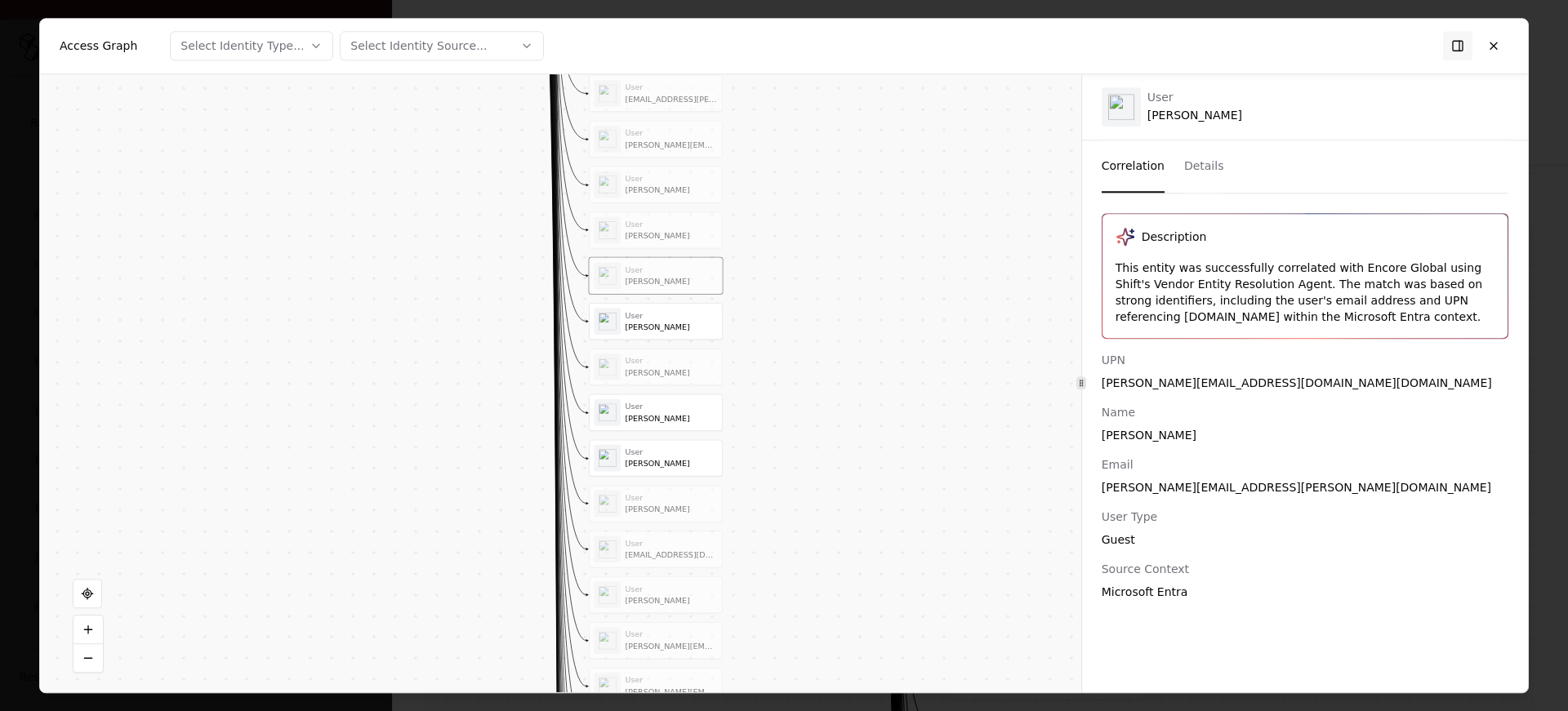
click at [661, 486] on div "User Steve Padgett" at bounding box center [656, 504] width 133 height 37
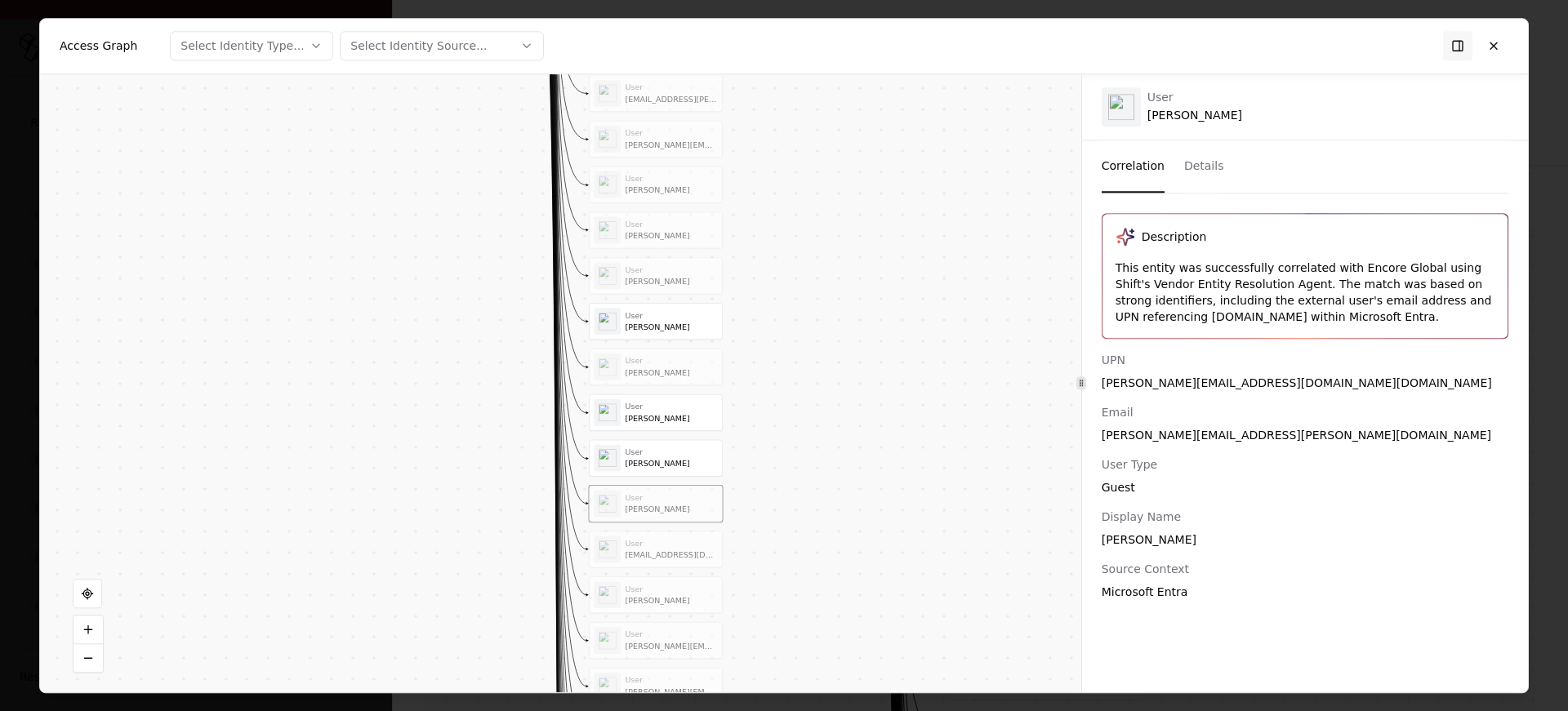
click at [664, 466] on div "Lee Moriwaki" at bounding box center [671, 463] width 92 height 10
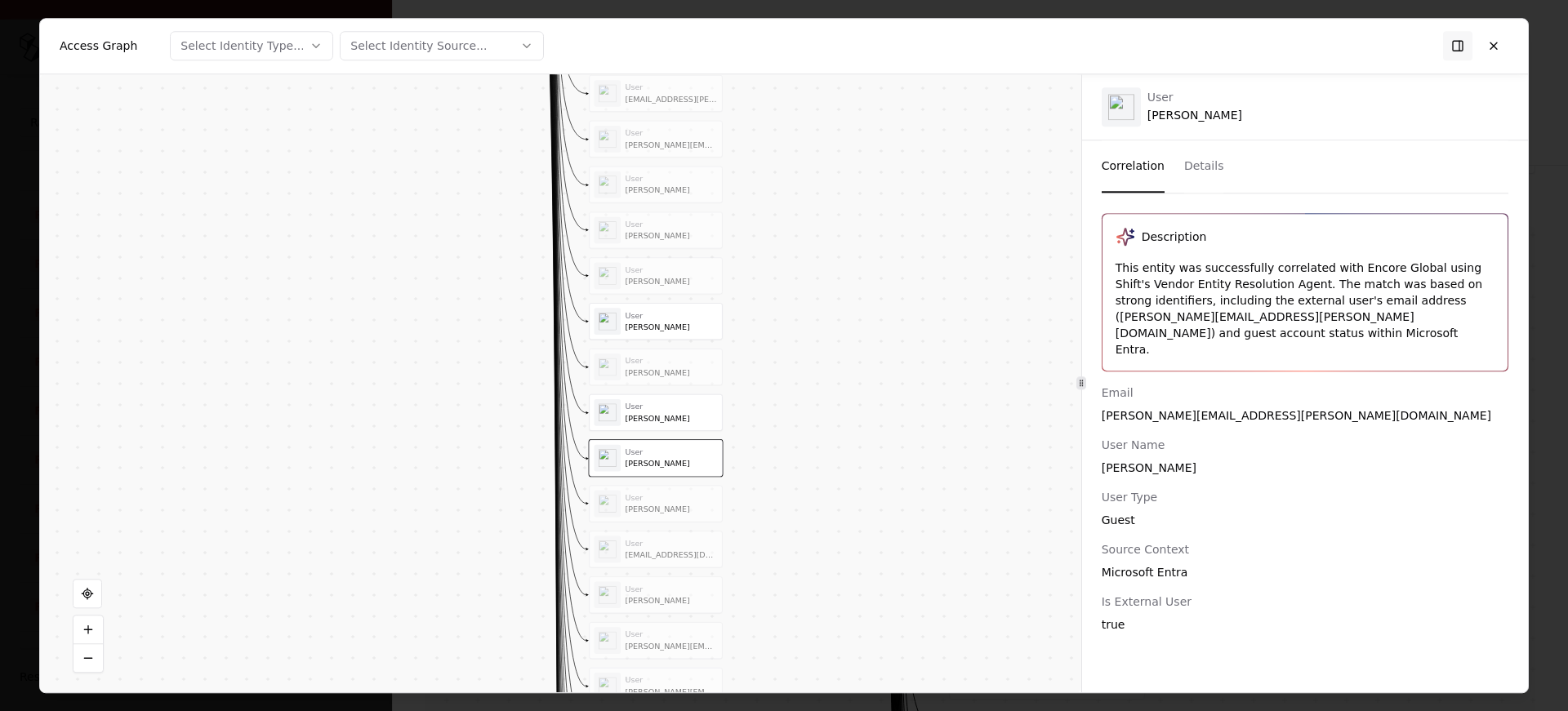
click at [643, 505] on div "Steve Padgett" at bounding box center [671, 509] width 92 height 10
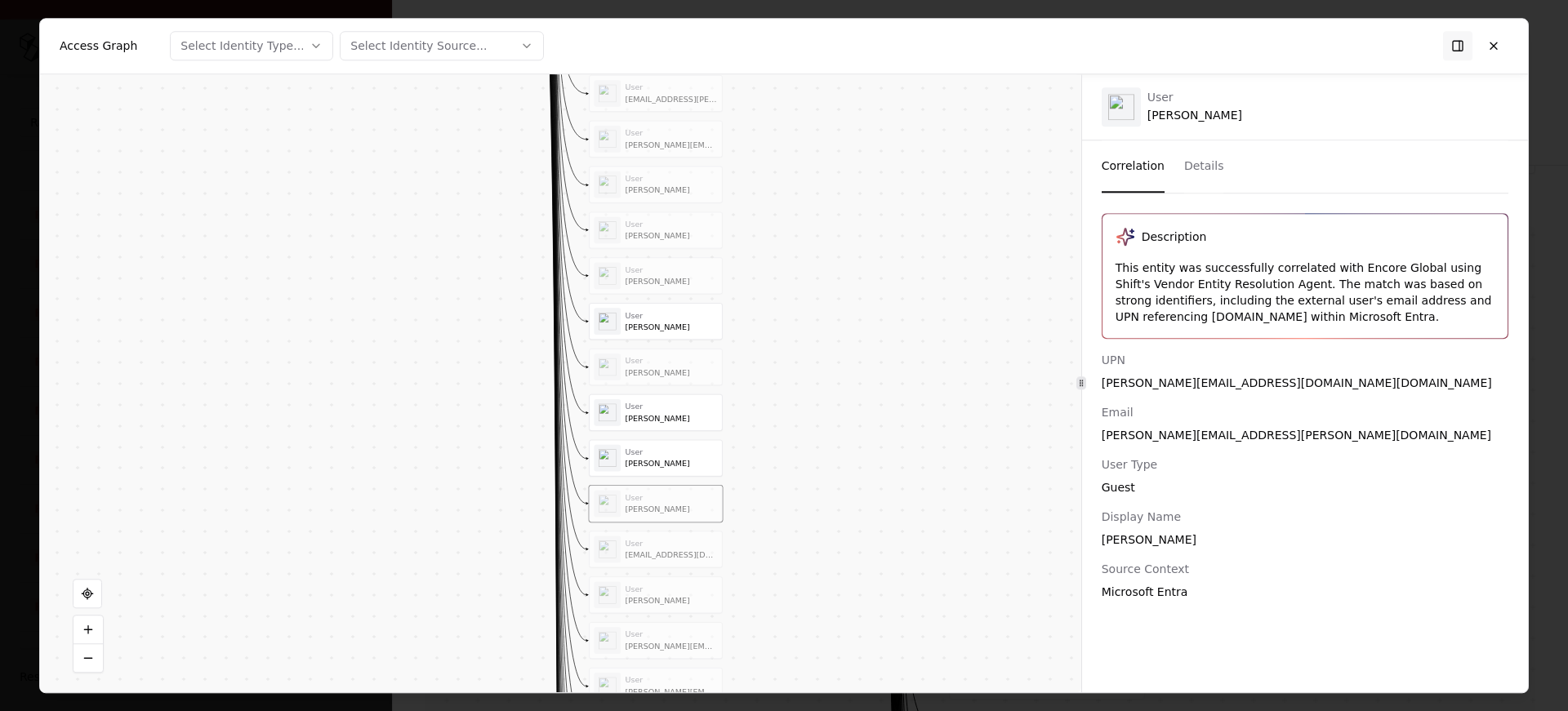
click at [666, 418] on div "Sam Howard" at bounding box center [671, 417] width 92 height 10
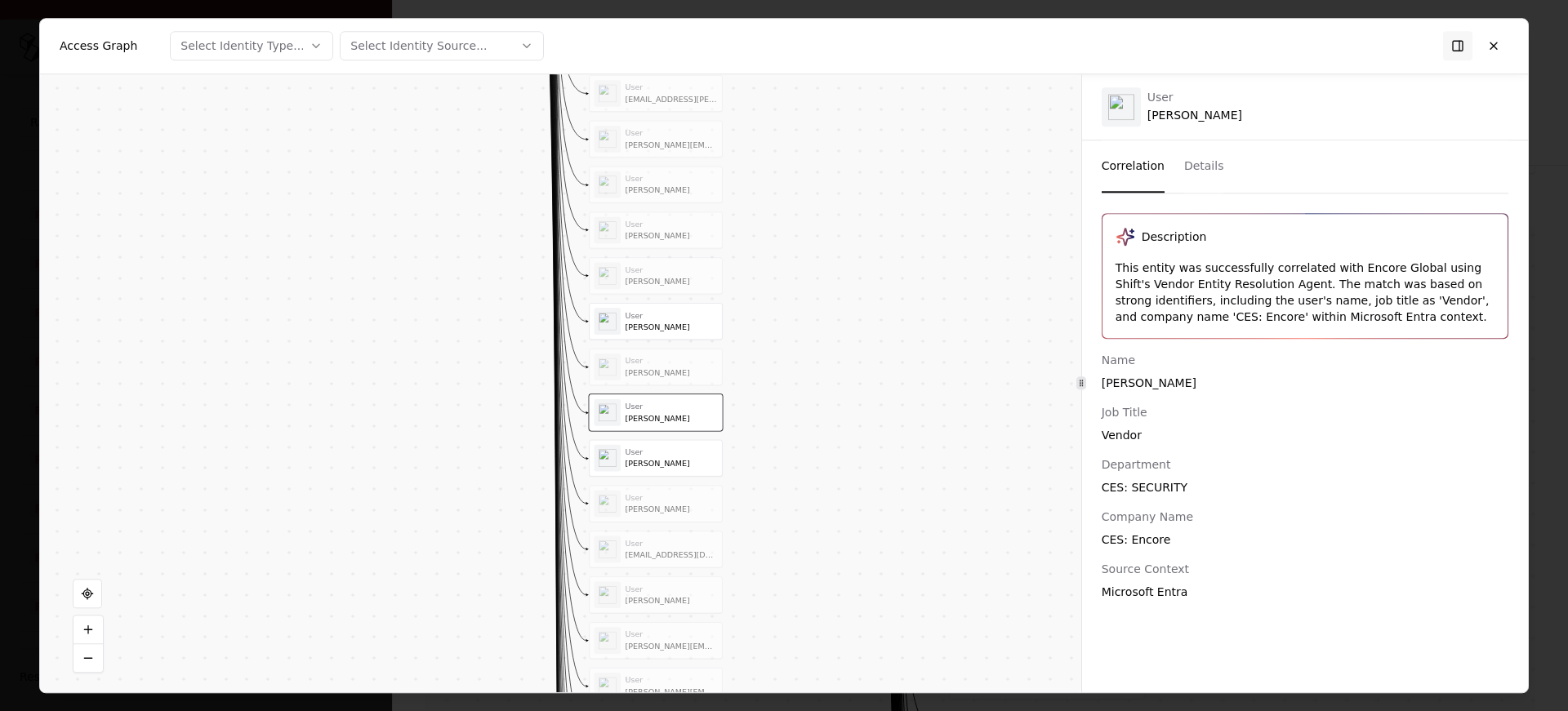
click at [644, 517] on div "User Steve Padgett" at bounding box center [656, 505] width 132 height 36
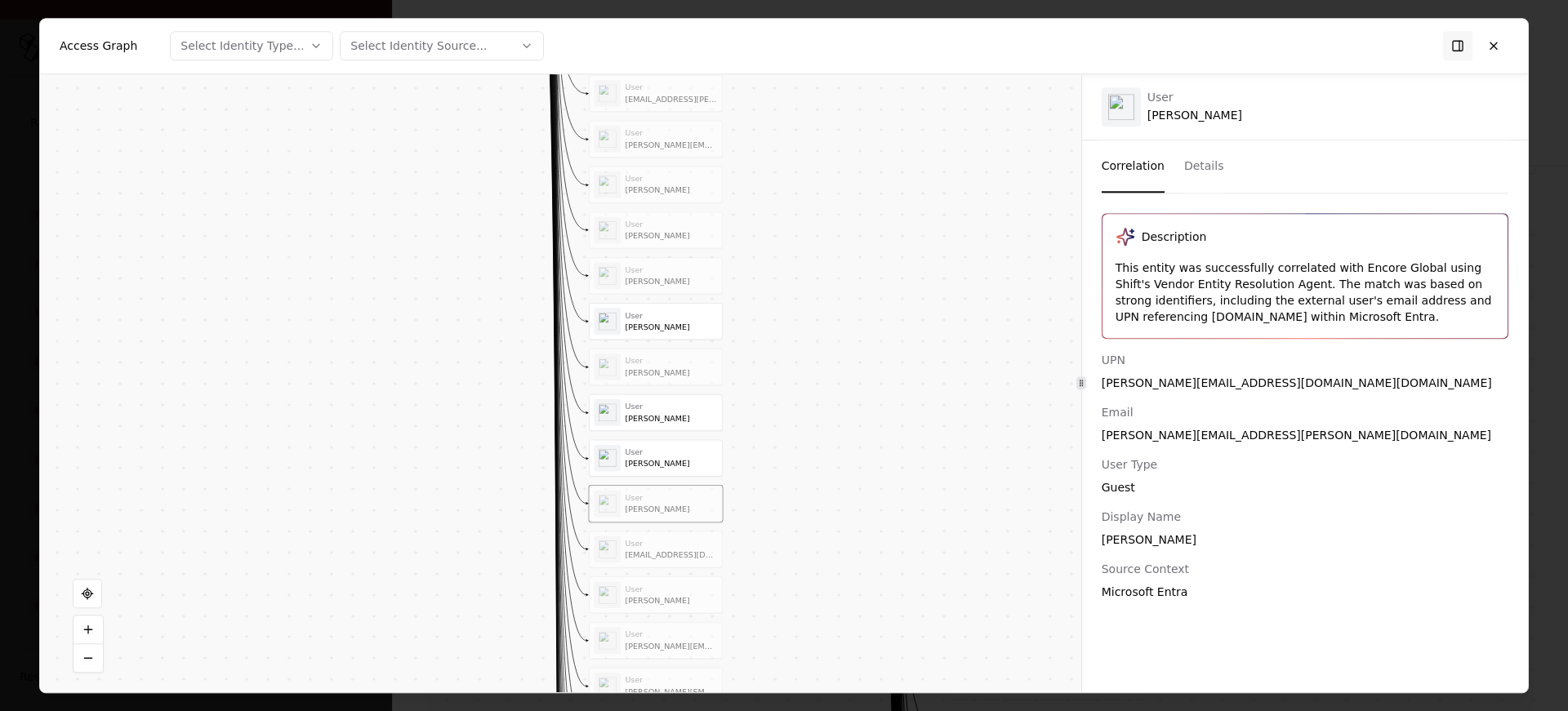
click at [640, 568] on div "User Sam Howard User shannon.coram@encoreglobal.com User Dianna Mathes User Reb…" at bounding box center [656, 617] width 133 height 1633
click at [644, 558] on div "ausar.bey@encoreglobal.com" at bounding box center [671, 555] width 92 height 10
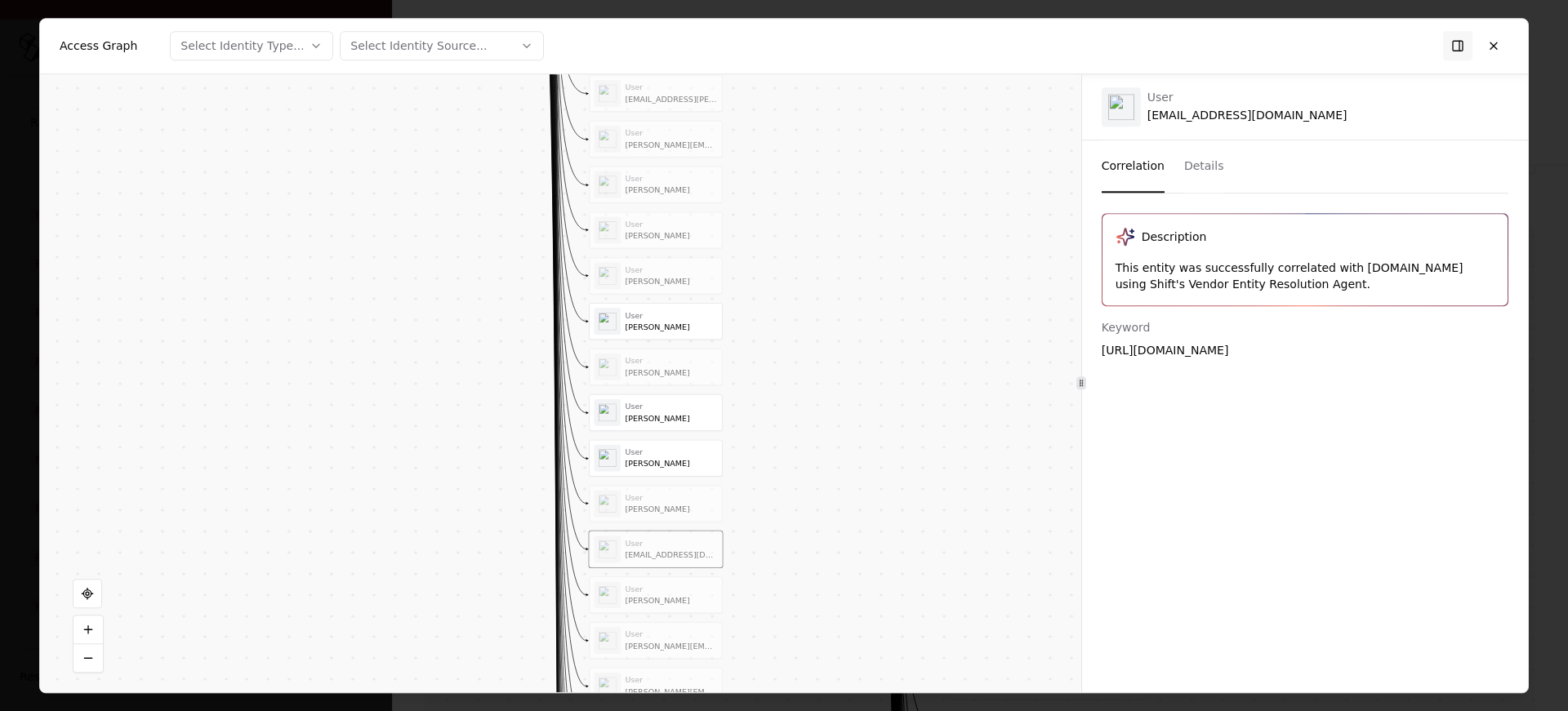
click at [639, 590] on div "User" at bounding box center [671, 588] width 92 height 10
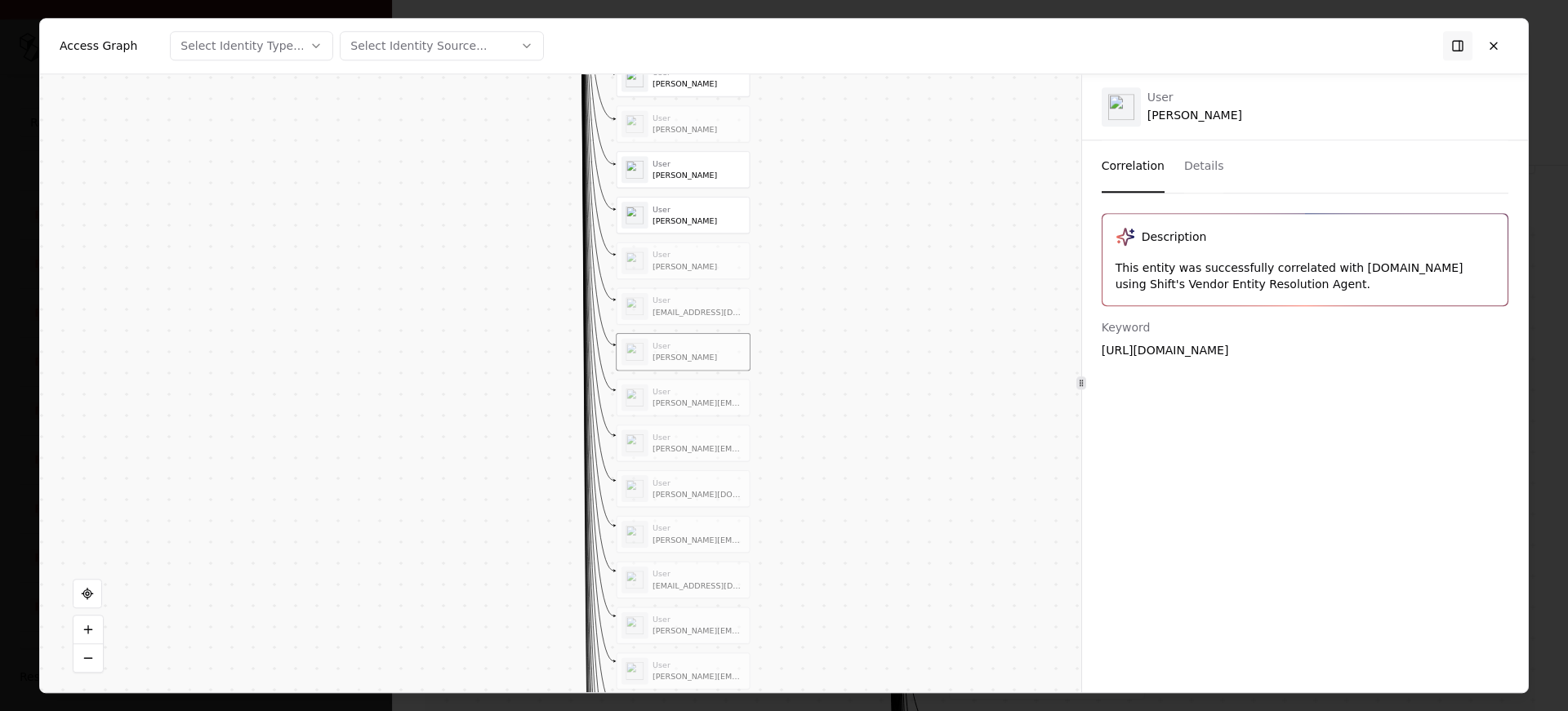
click at [679, 397] on div "User anthony.celario@encoreglobal.com" at bounding box center [698, 397] width 92 height 22
click at [672, 426] on div "User daniel.ryan@encoreglobal.com" at bounding box center [683, 444] width 132 height 36
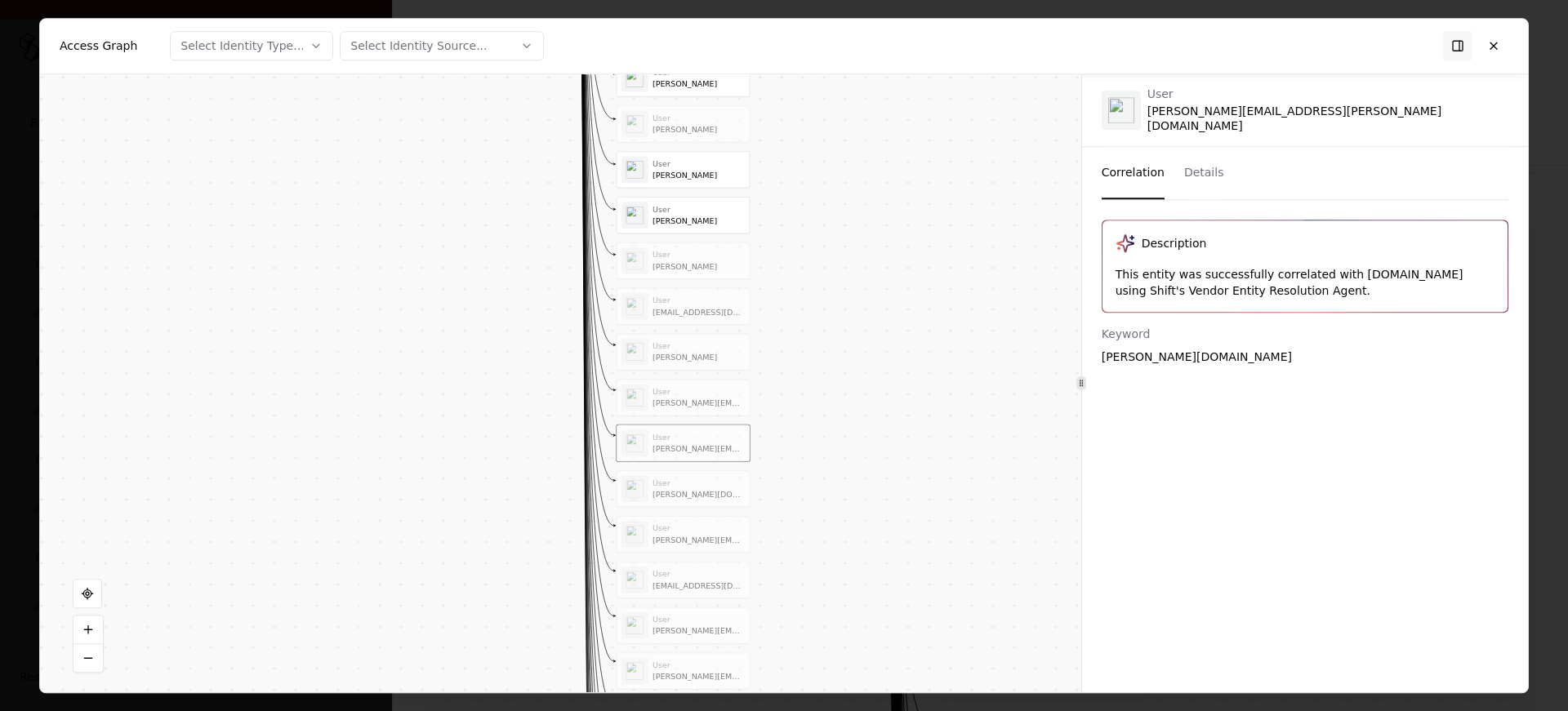
click at [671, 472] on div "User danny.kim@encoreglobal.com" at bounding box center [683, 489] width 132 height 36
click at [667, 529] on div "User" at bounding box center [698, 528] width 92 height 10
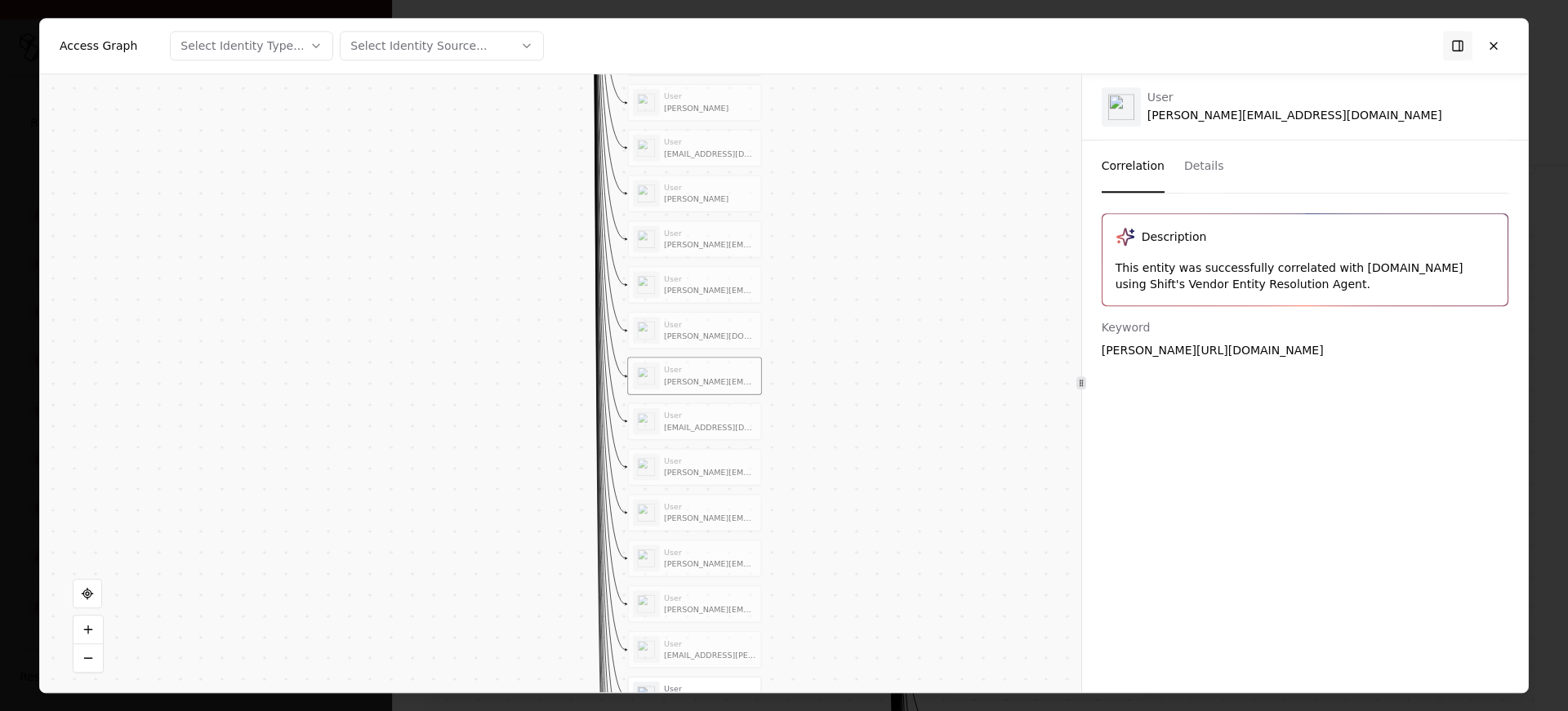
click at [672, 433] on div "User danidani.valencia@encoreglobal.com" at bounding box center [695, 422] width 124 height 27
click at [665, 473] on div "gary.lue@encoreglobal.com" at bounding box center [710, 473] width 92 height 10
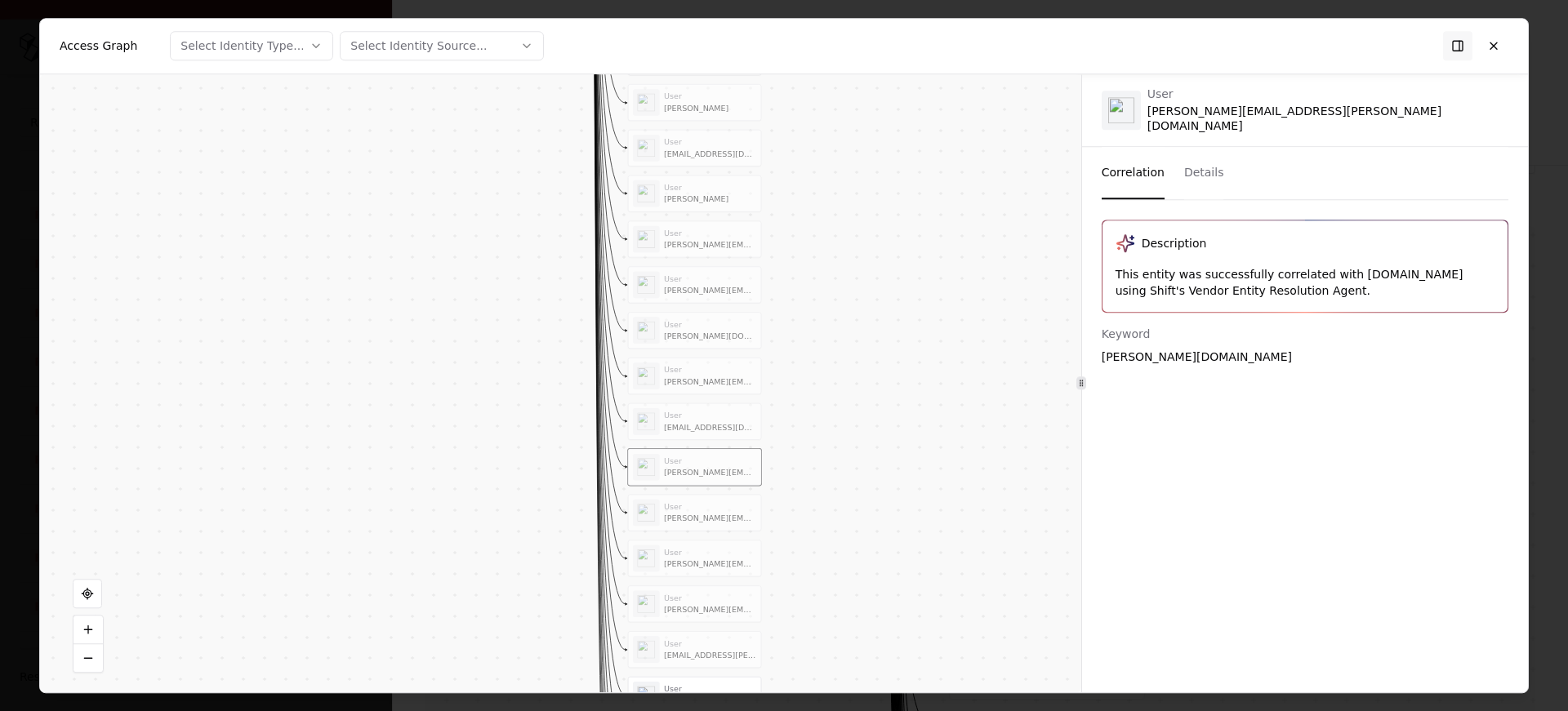
click at [668, 504] on div "User" at bounding box center [710, 505] width 92 height 10
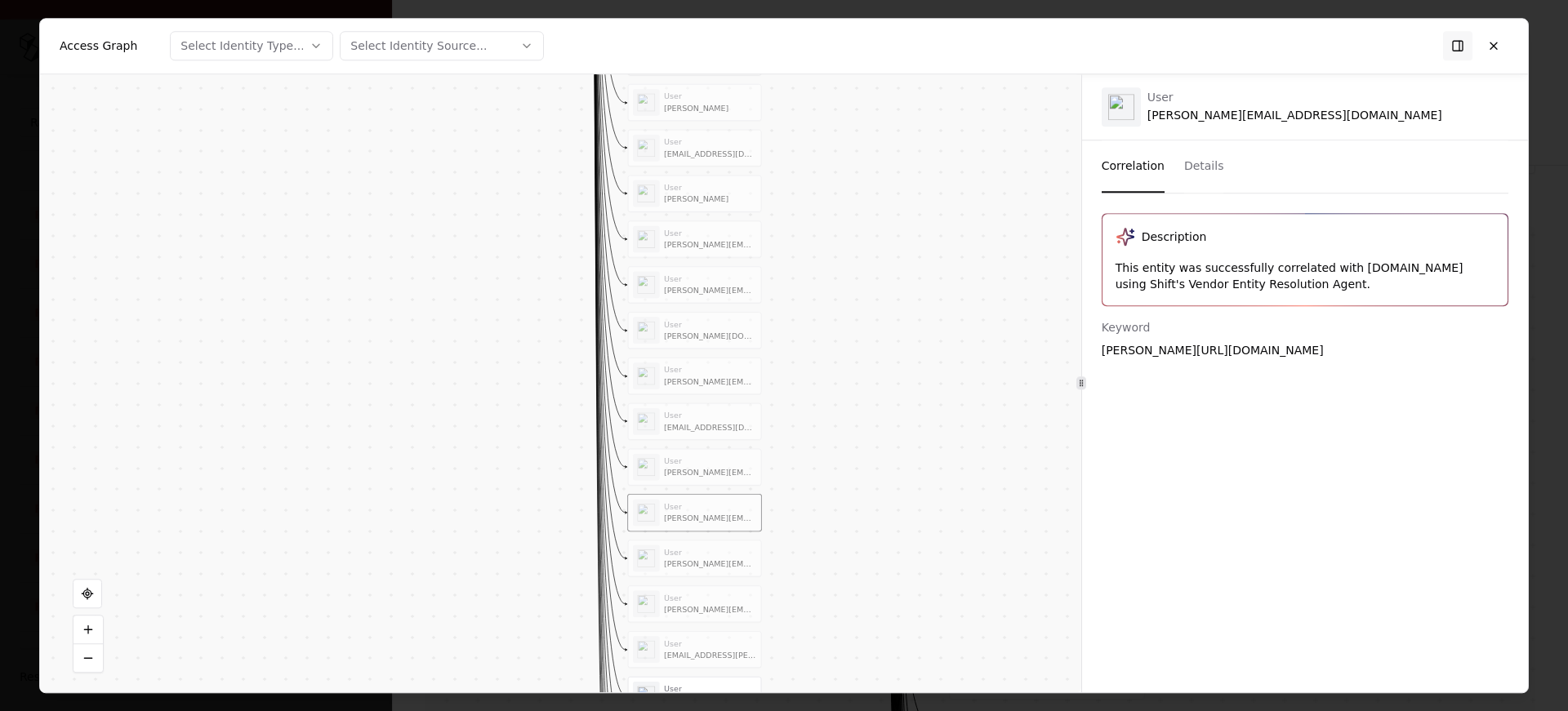
click at [671, 547] on div "User" at bounding box center [710, 551] width 92 height 10
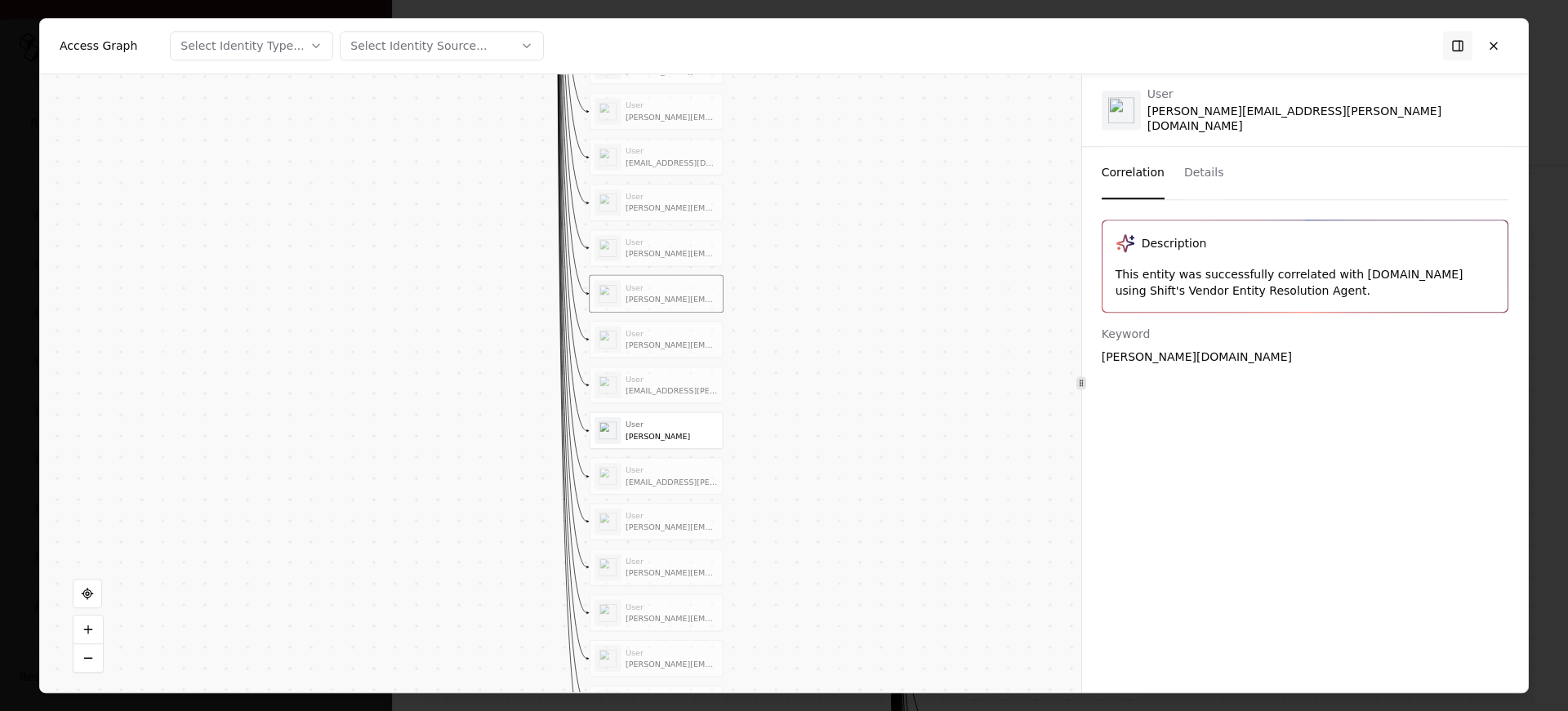
click at [637, 337] on div "User" at bounding box center [671, 333] width 92 height 10
click at [637, 382] on div "User" at bounding box center [671, 378] width 92 height 10
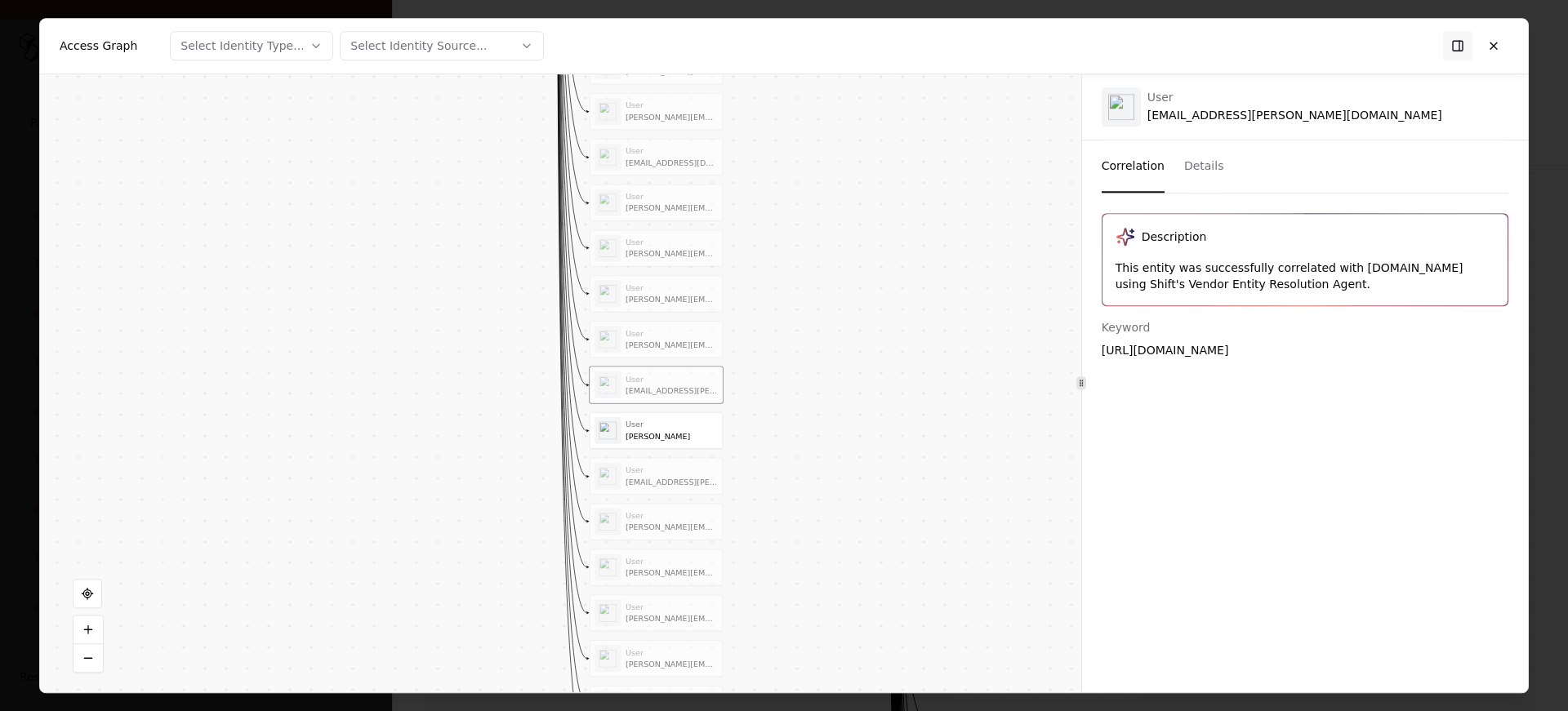
click at [633, 436] on div "Christina Dominguez" at bounding box center [671, 435] width 92 height 10
click at [633, 468] on div "User" at bounding box center [671, 470] width 92 height 10
click at [651, 511] on div "User" at bounding box center [671, 515] width 92 height 10
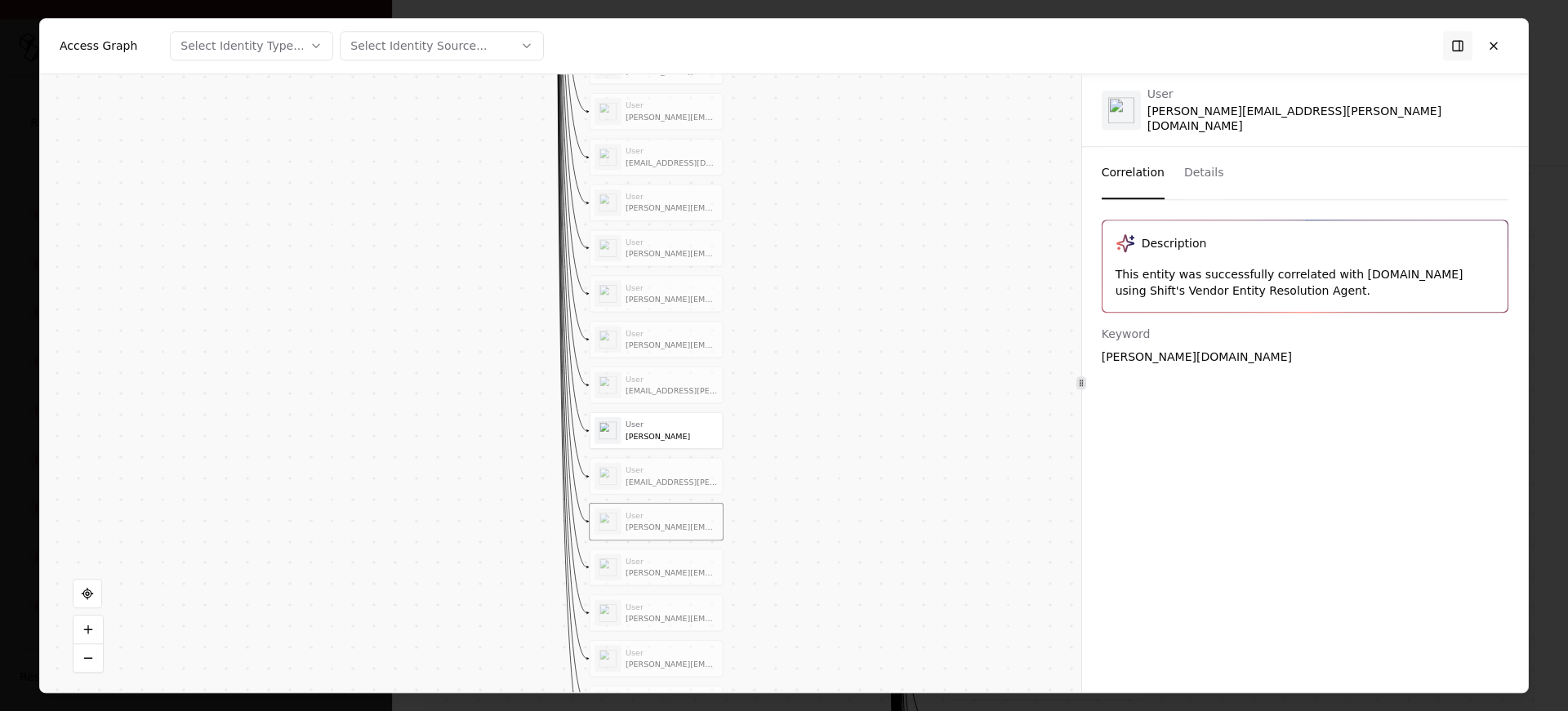
click at [644, 576] on div "elizabeth.anacta@encoreglobal.com" at bounding box center [671, 573] width 92 height 10
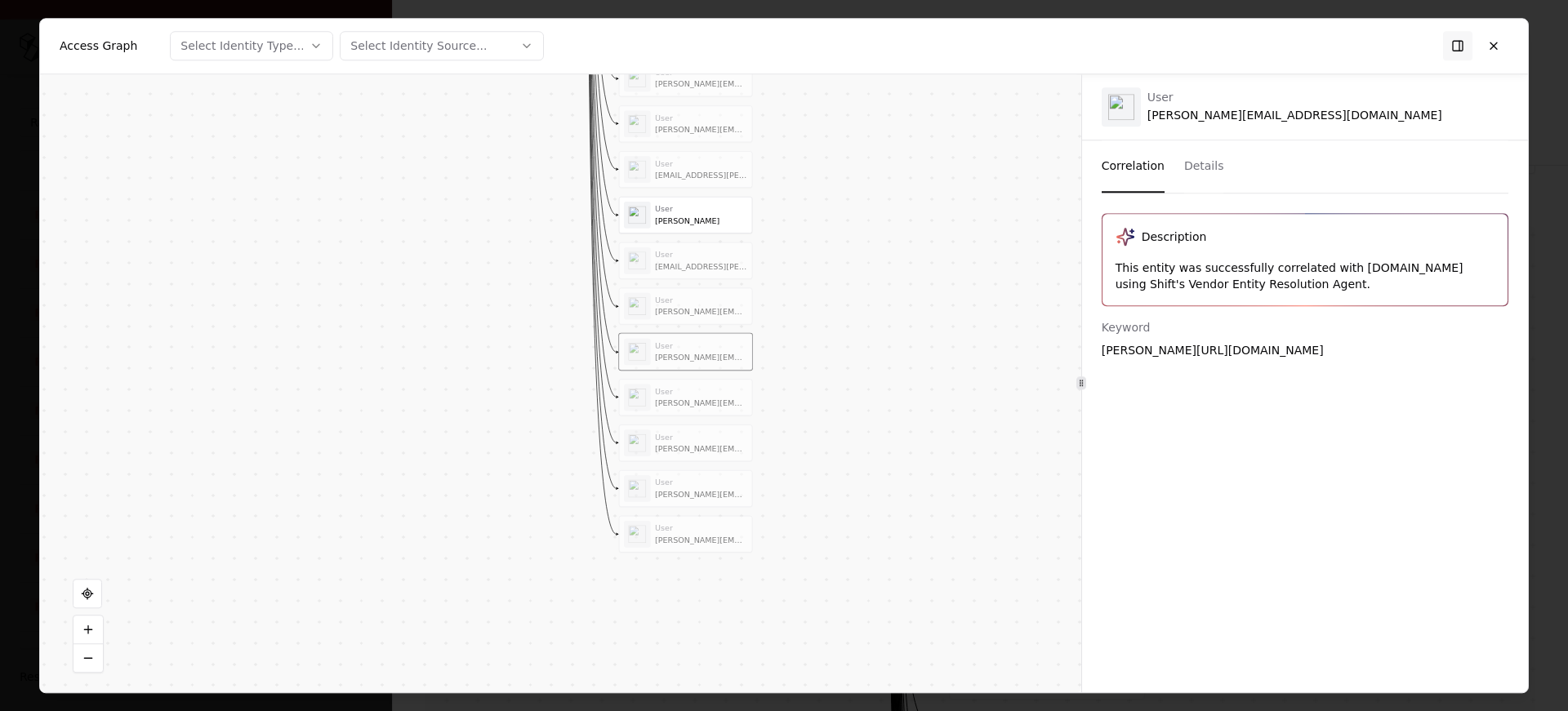
click at [670, 392] on div "User" at bounding box center [701, 390] width 92 height 10
click at [670, 442] on div "User leo.zrada@encoreglobal.com" at bounding box center [701, 443] width 92 height 22
click at [678, 476] on div "User jason.benoit@encoreglobal.com" at bounding box center [685, 488] width 124 height 27
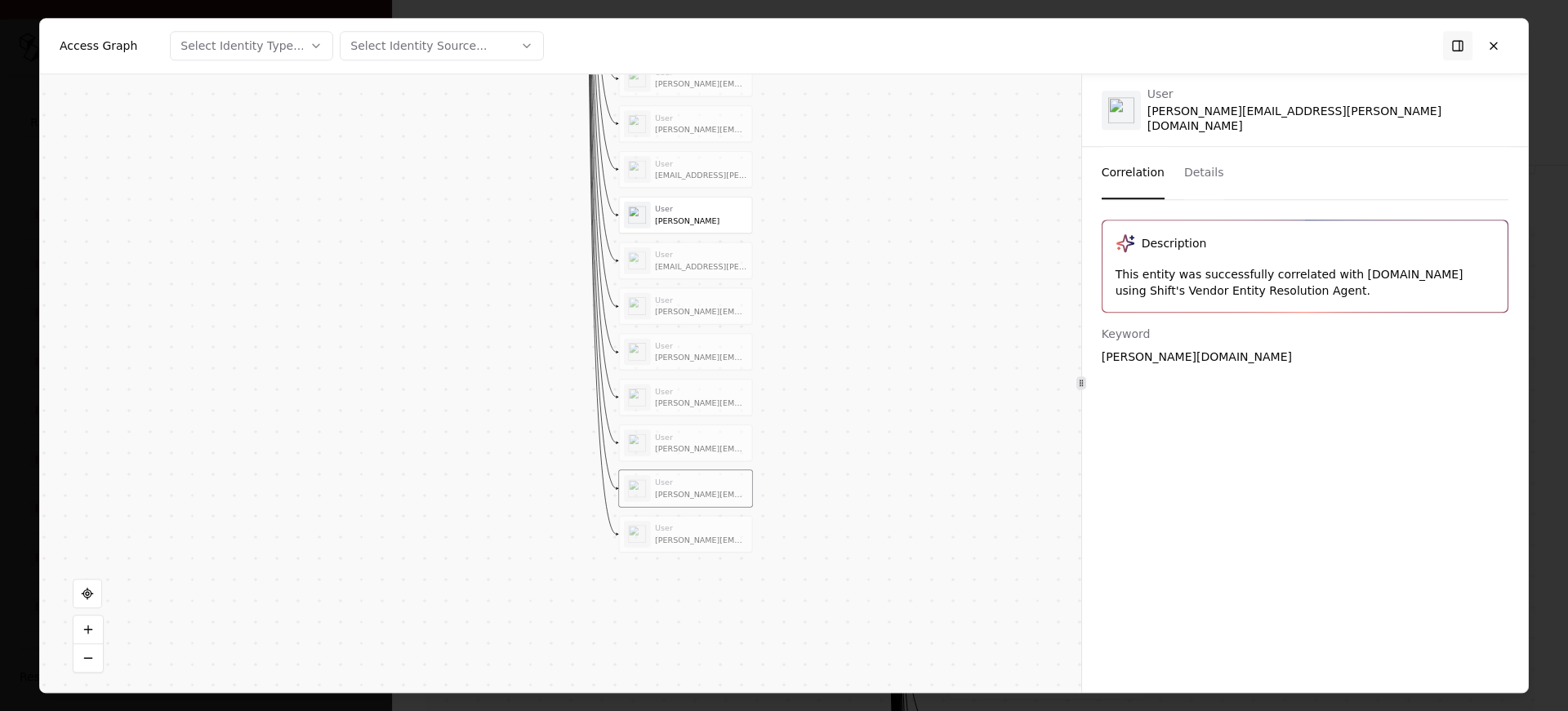
click at [653, 533] on div "User nathan.mackey@encoreglobal.com" at bounding box center [685, 533] width 124 height 27
click at [1487, 54] on button at bounding box center [1494, 46] width 29 height 29
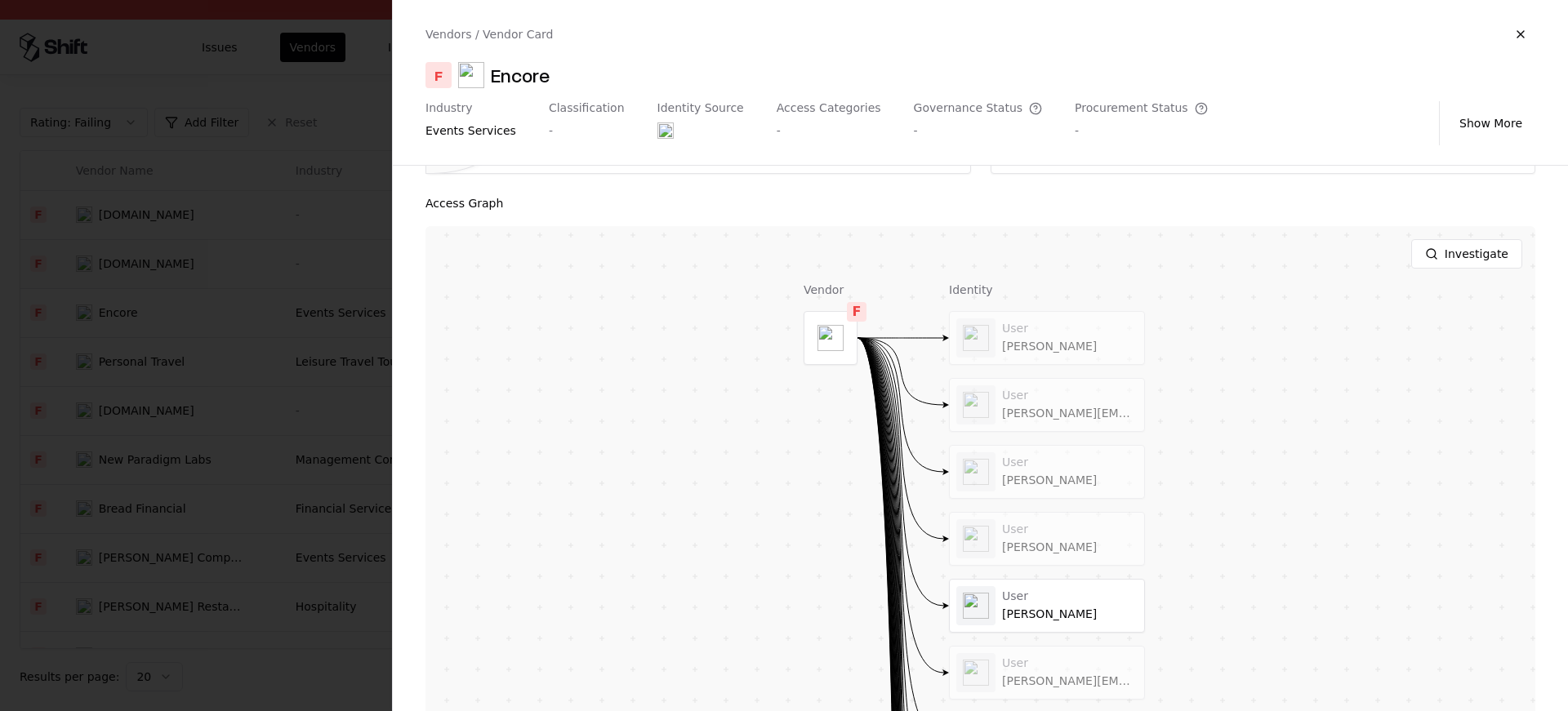
click at [382, 270] on div at bounding box center [784, 355] width 1568 height 711
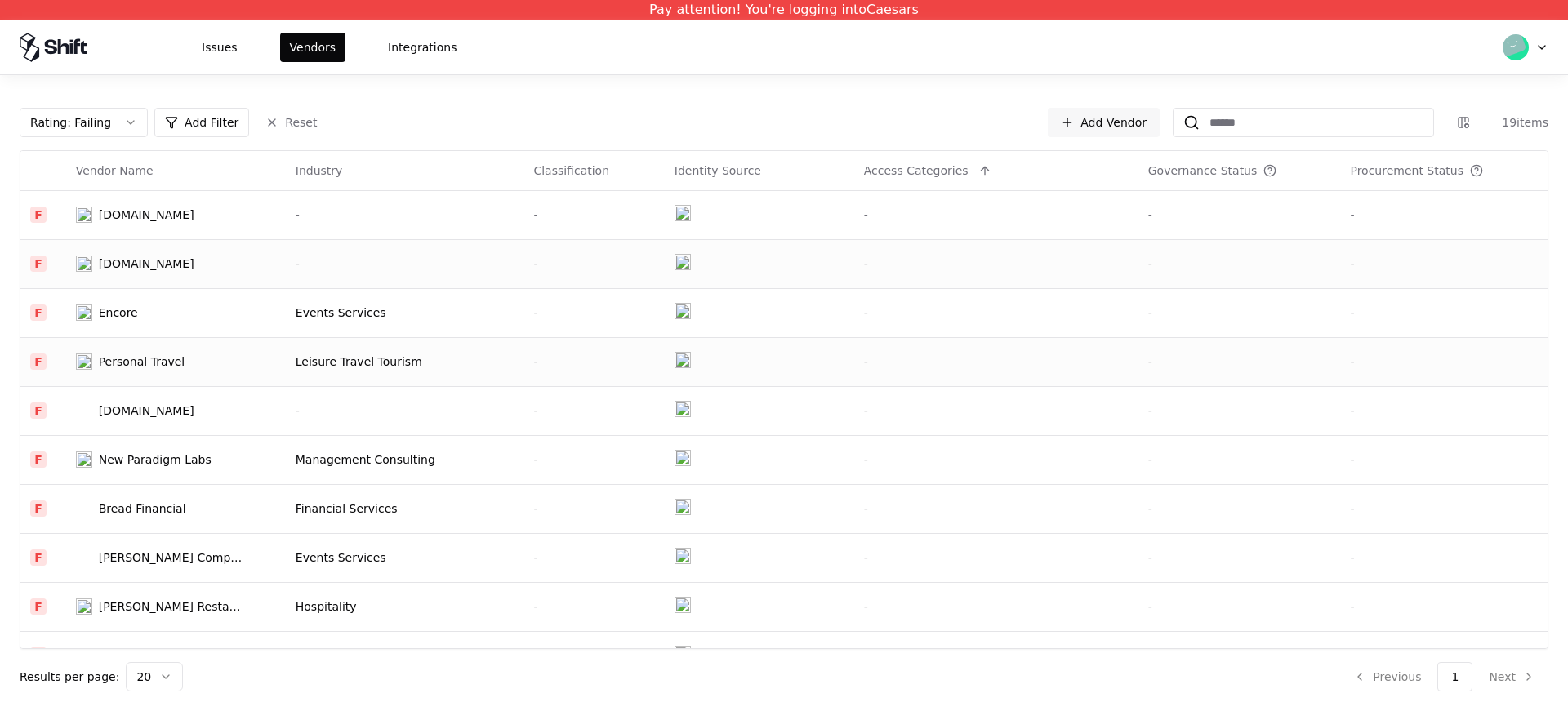
click at [162, 371] on td "Personal Travel" at bounding box center [176, 361] width 219 height 49
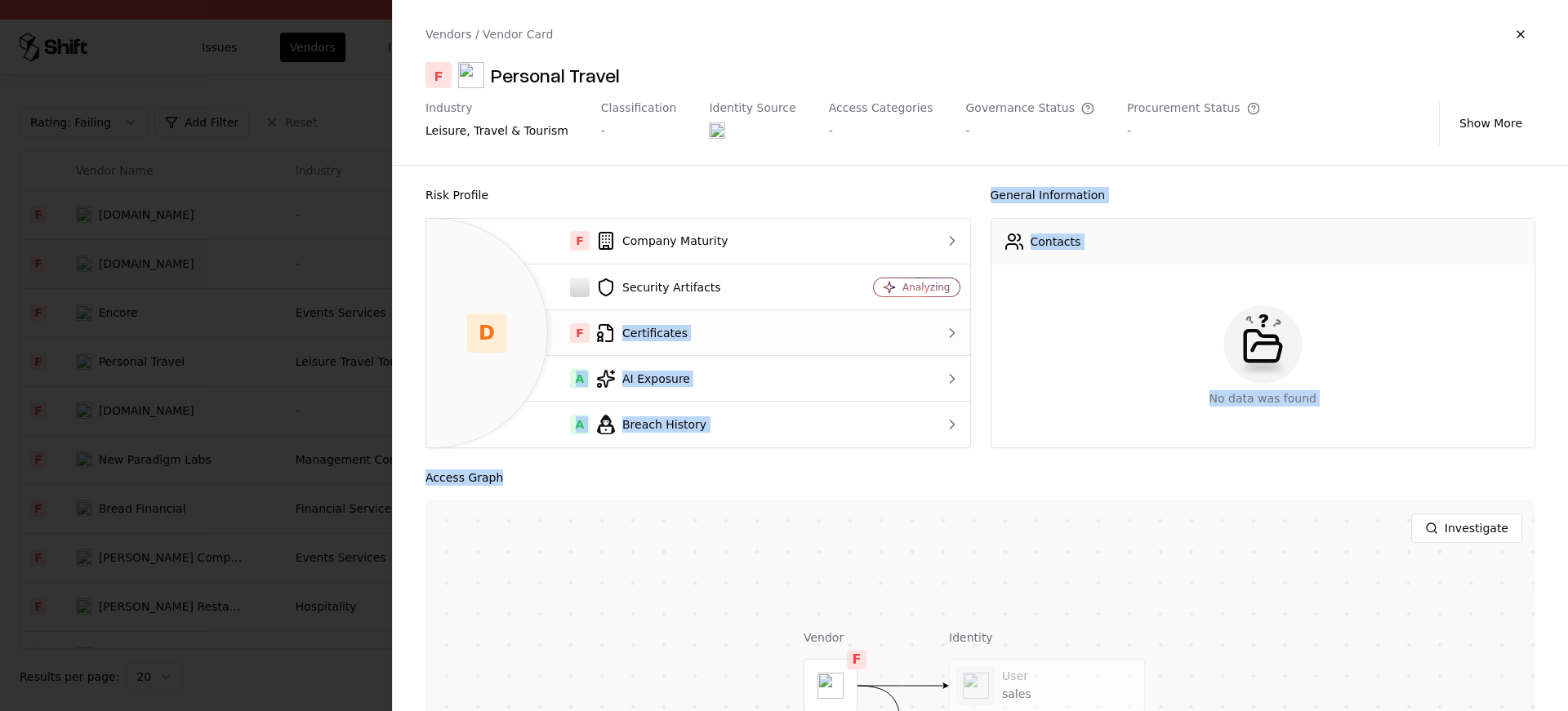
drag, startPoint x: 824, startPoint y: 488, endPoint x: 805, endPoint y: 322, distance: 167.1
click at [805, 322] on div "Risk Profile D F Company Maturity Security Artifacts Analyzing F Certificates A…" at bounding box center [981, 439] width 1175 height 546
click at [715, 489] on div "Access Graph Investigate Vendor F Identity User sales User Frank Smith" at bounding box center [981, 689] width 1110 height 441
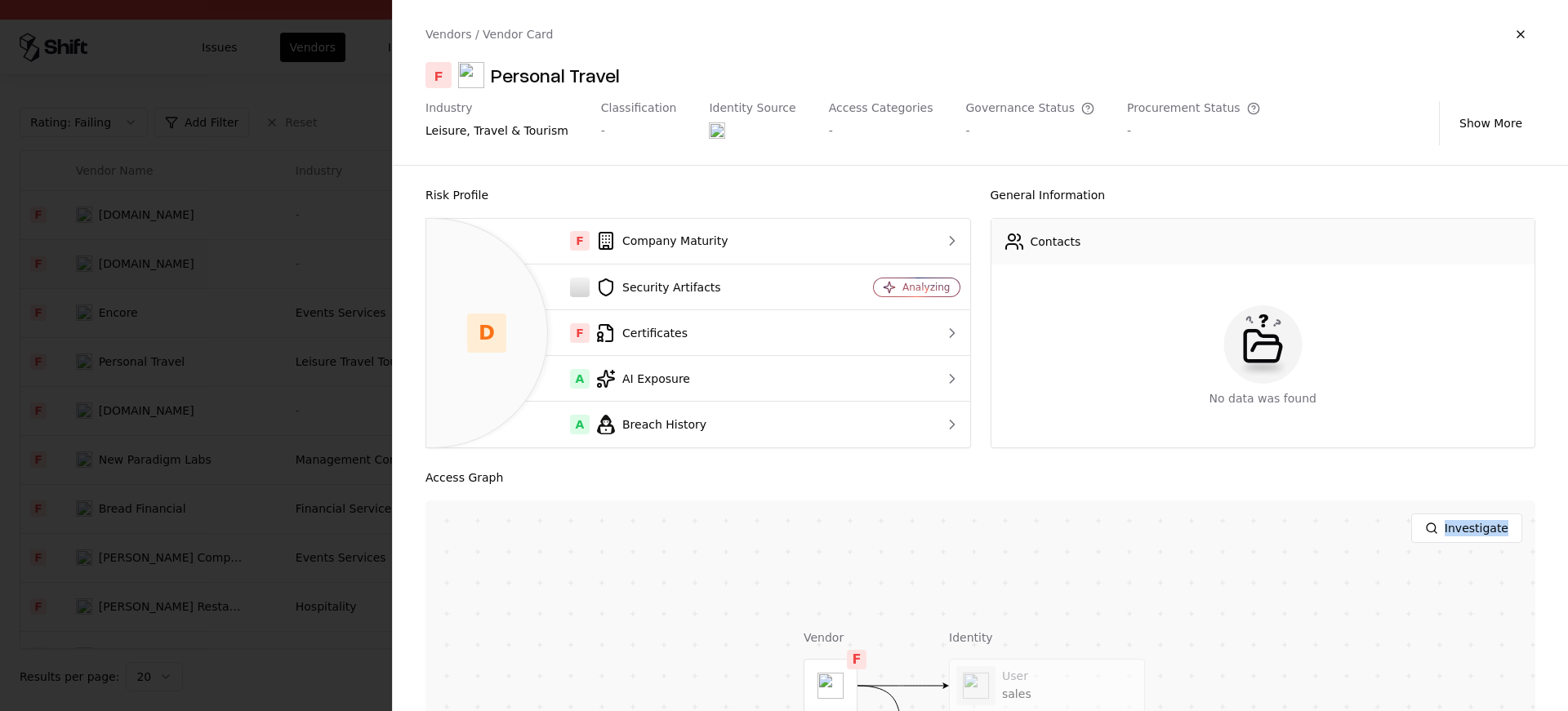
drag, startPoint x: 715, startPoint y: 494, endPoint x: 715, endPoint y: 510, distance: 16.0
click at [715, 510] on div "Access Graph Investigate Vendor F Identity User sales User Frank Smith" at bounding box center [981, 689] width 1110 height 441
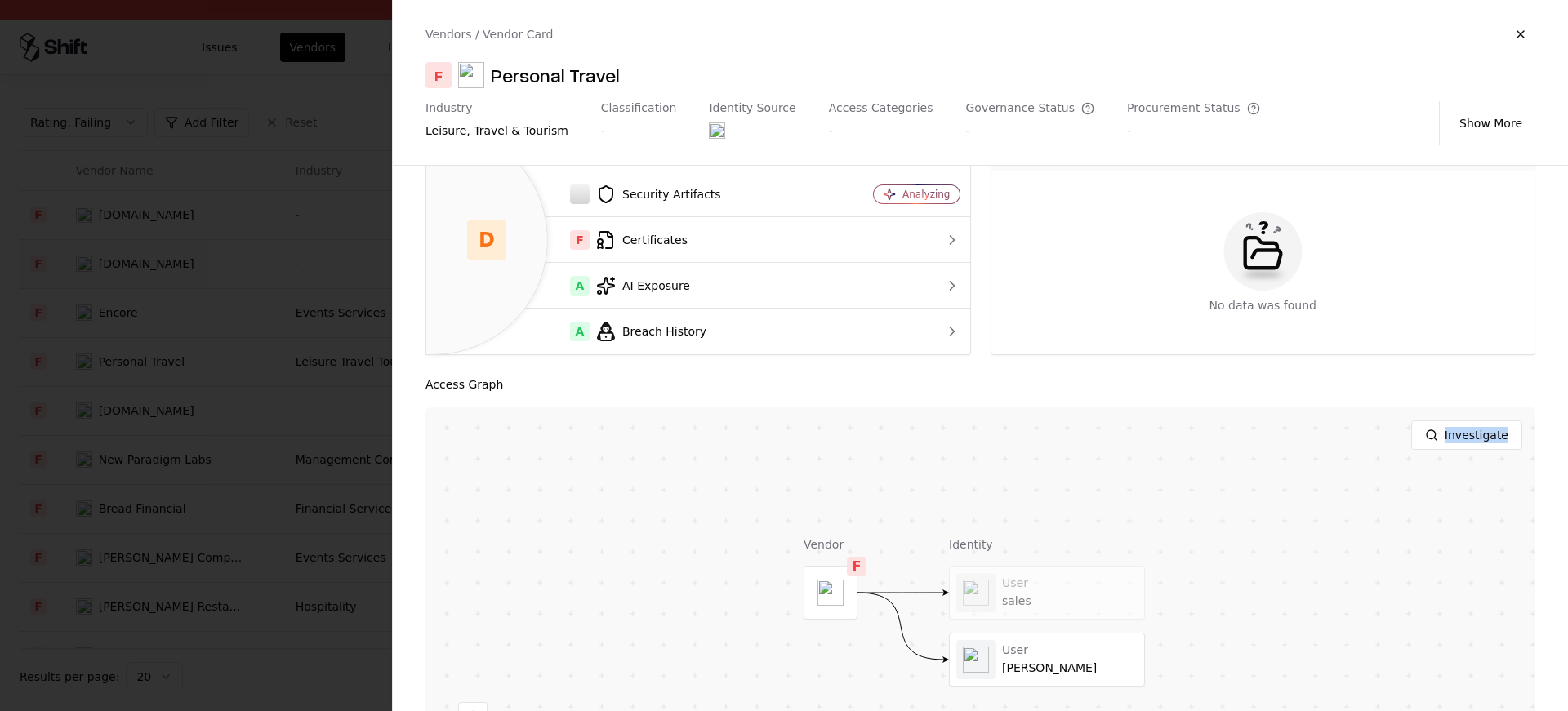
scroll to position [217, 0]
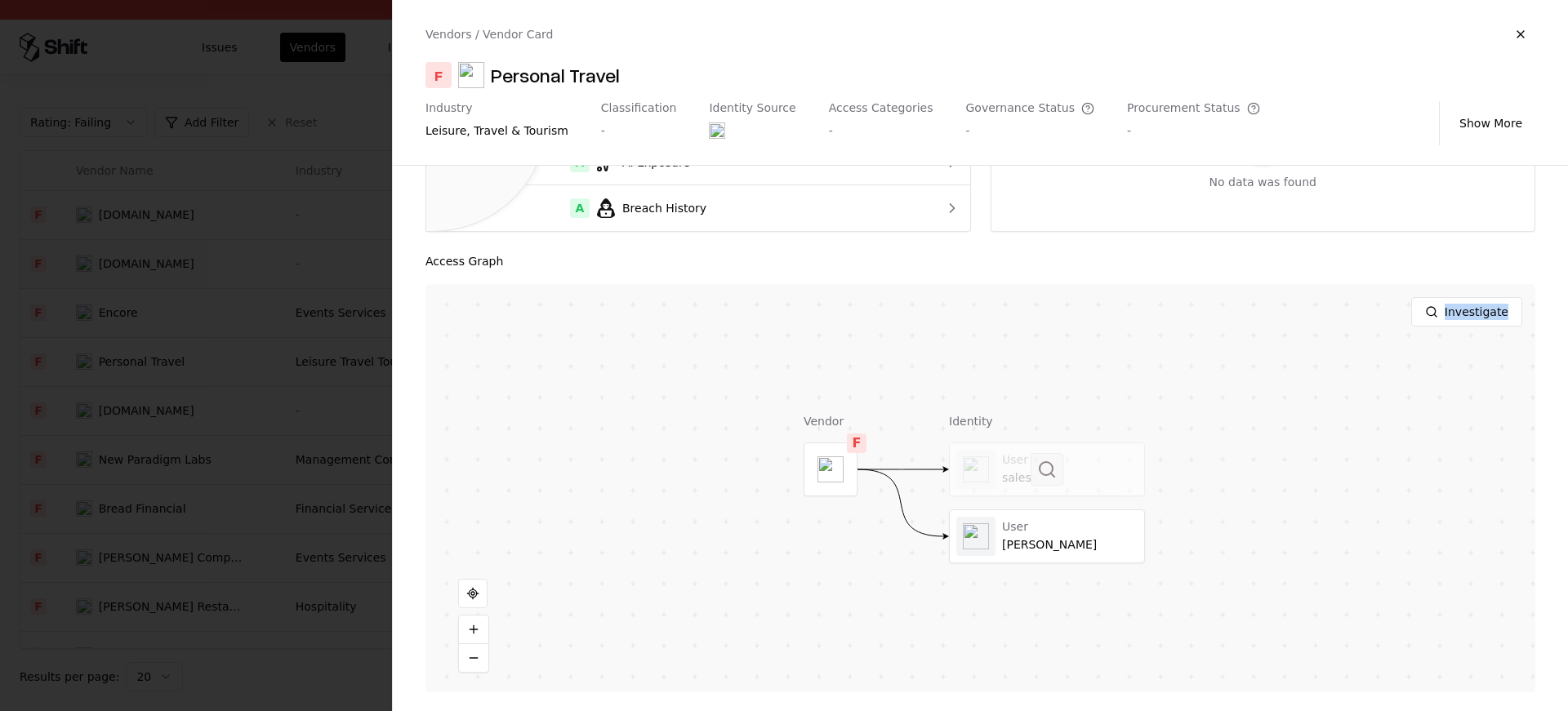
click at [1032, 478] on button at bounding box center [1047, 470] width 33 height 33
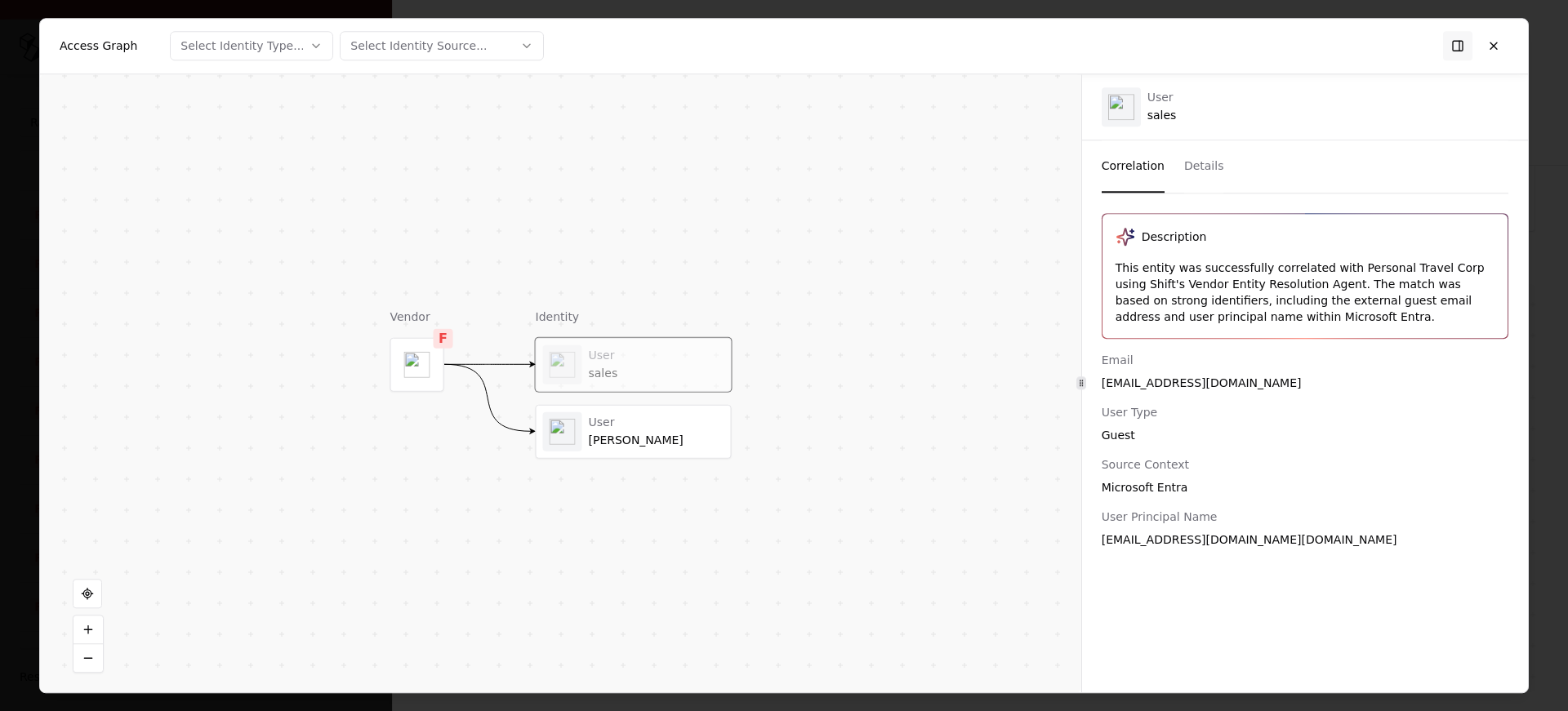
click at [1195, 538] on div "sales_personaltravelcorp.com#EXT#@caesars365.onmicrosoft.com" at bounding box center [1305, 539] width 407 height 16
click at [1505, 51] on button at bounding box center [1494, 46] width 29 height 29
click at [1505, 51] on div at bounding box center [784, 355] width 1568 height 711
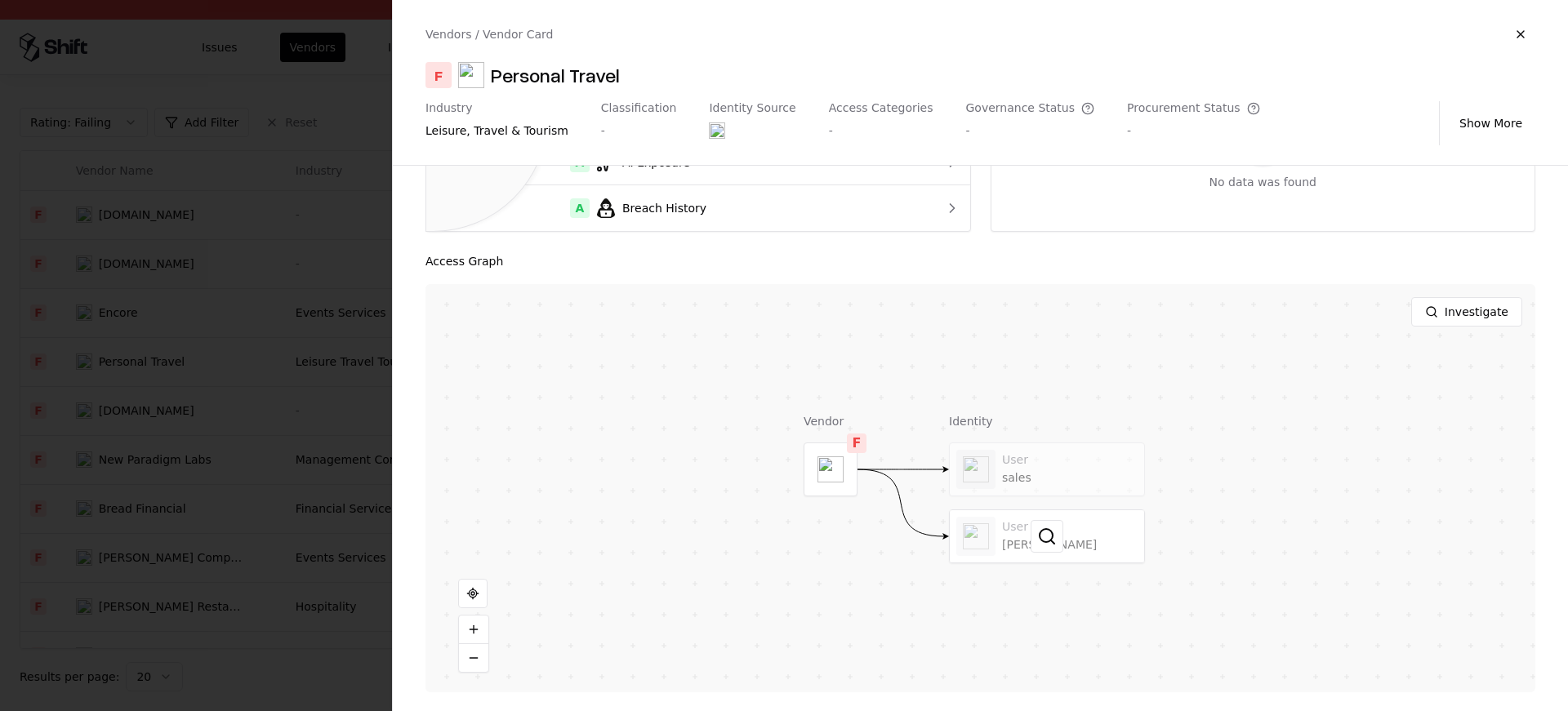
click at [1025, 552] on div at bounding box center [1047, 536] width 194 height 53
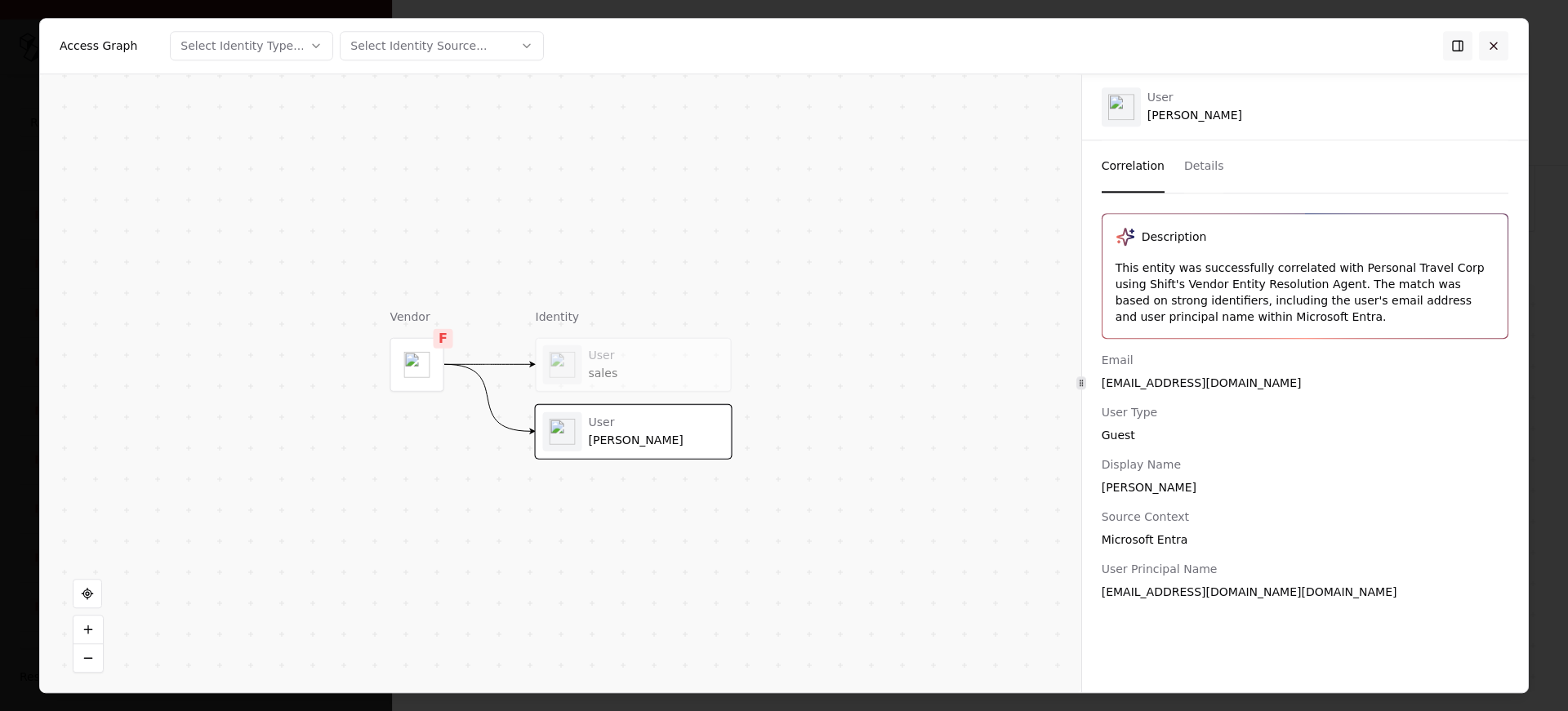
click at [1490, 54] on button at bounding box center [1494, 46] width 29 height 29
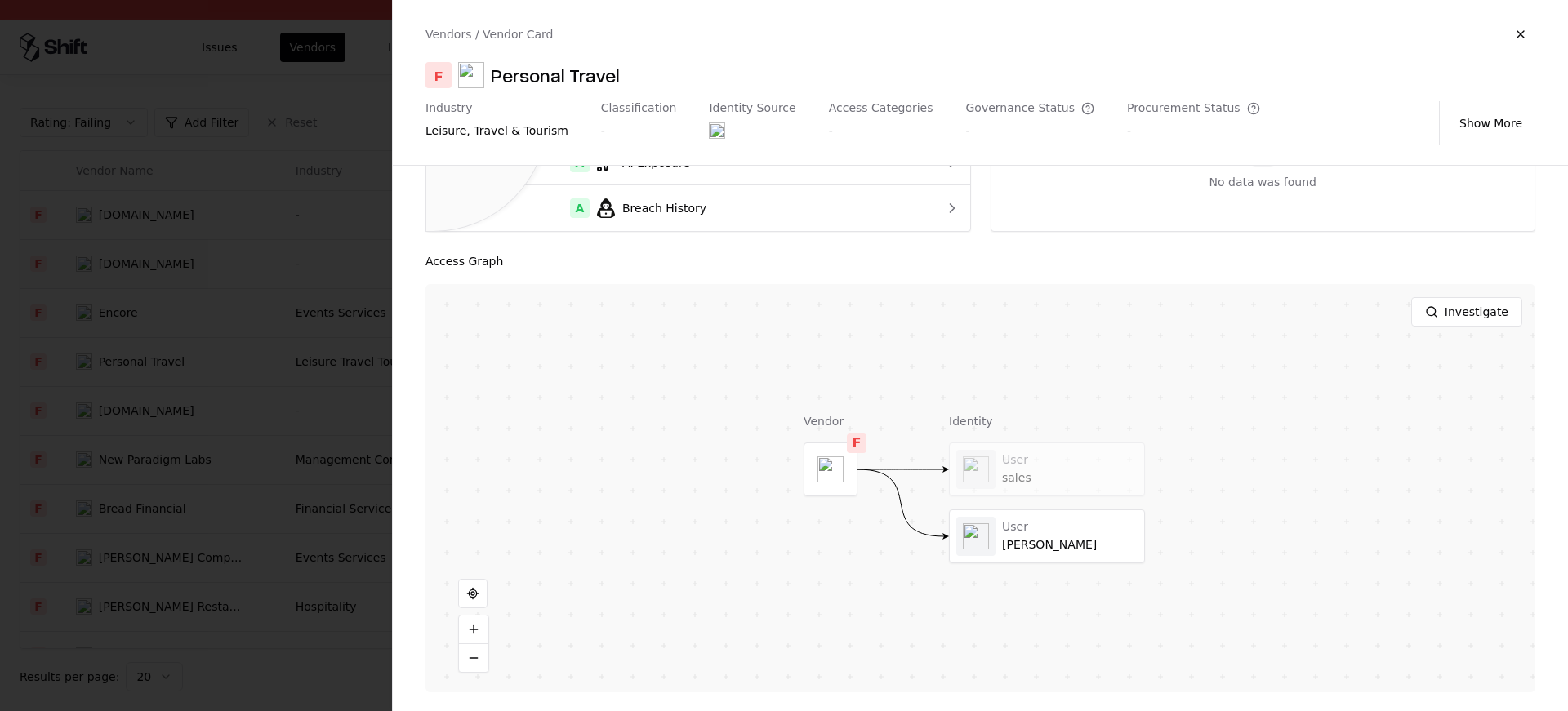
click at [384, 390] on div at bounding box center [784, 355] width 1568 height 711
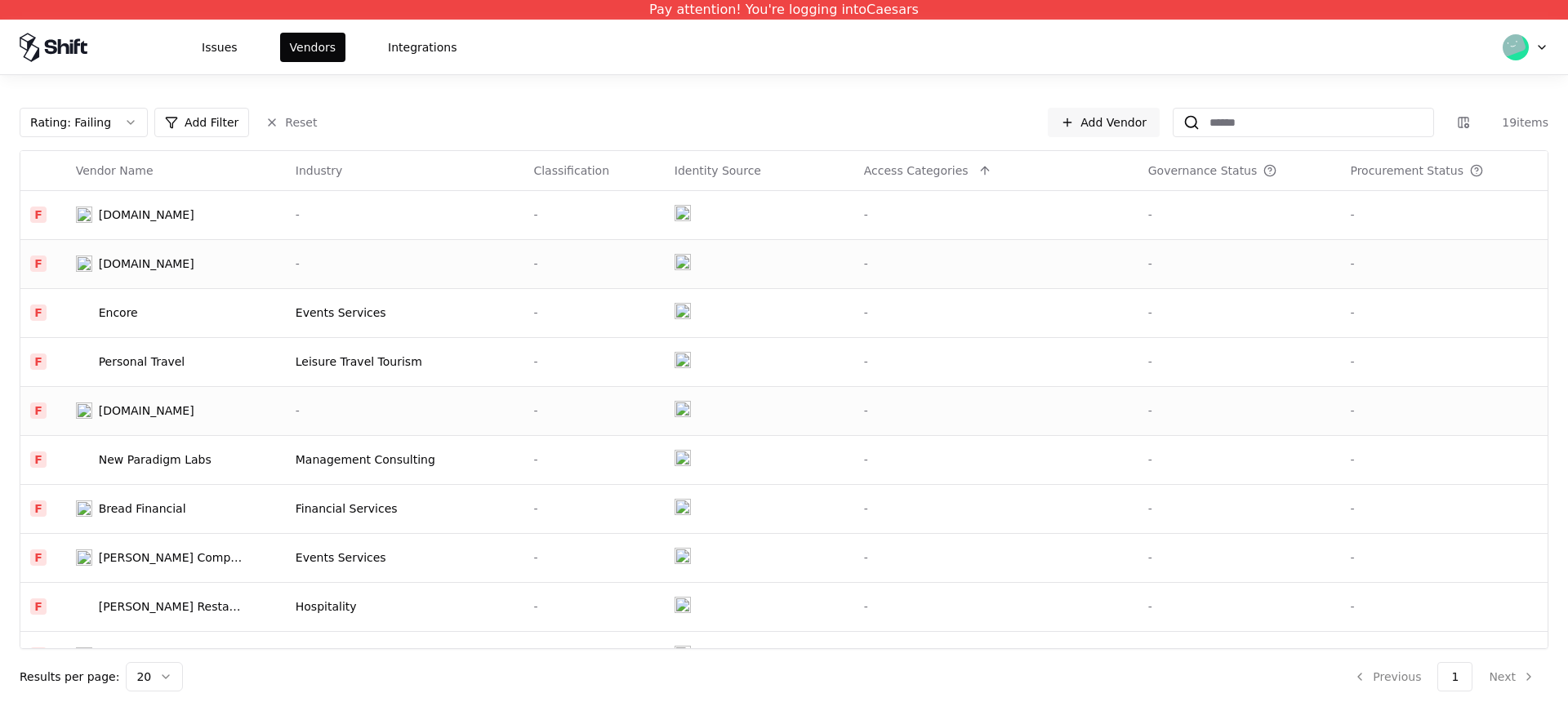
click at [143, 422] on td "Interblockgaming.com" at bounding box center [176, 410] width 219 height 49
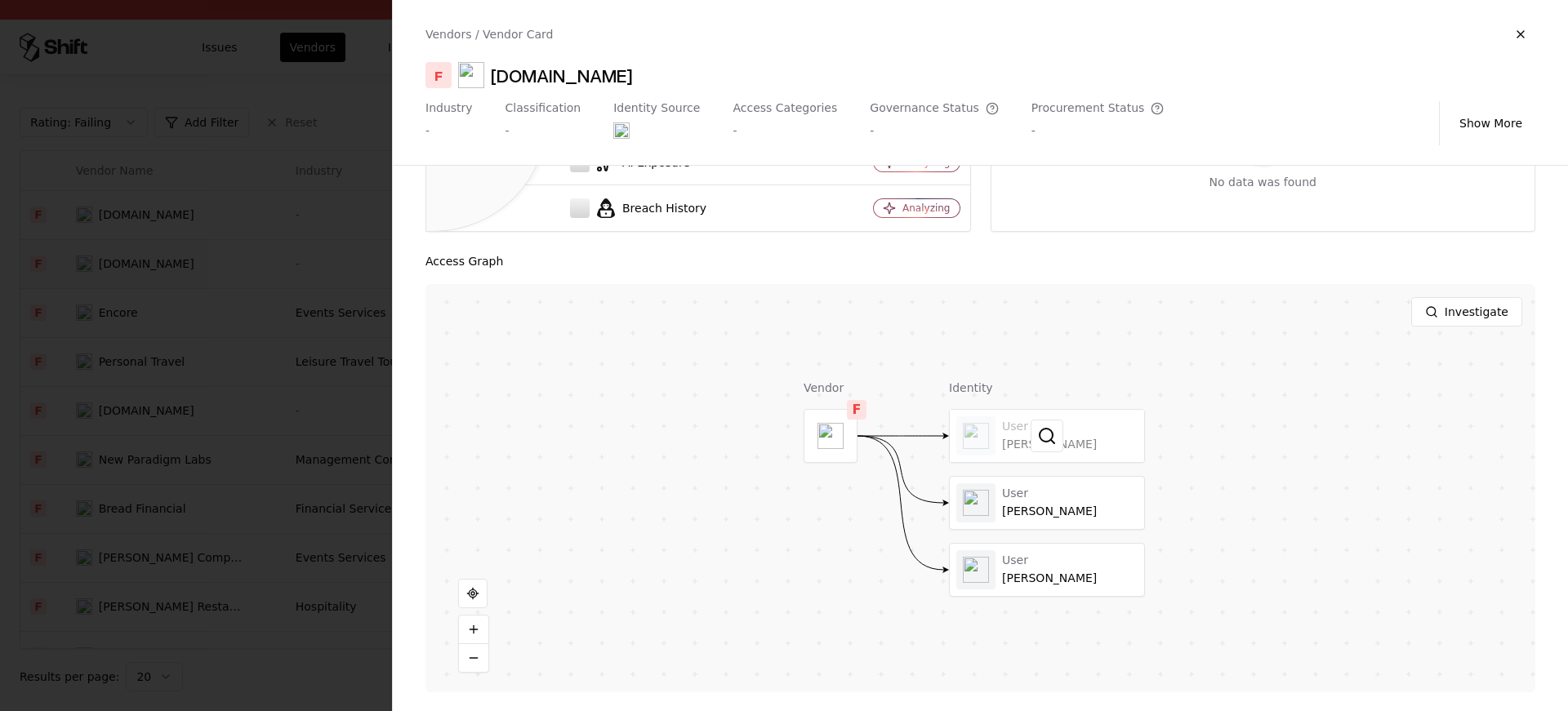
click at [1025, 422] on div at bounding box center [1047, 436] width 194 height 53
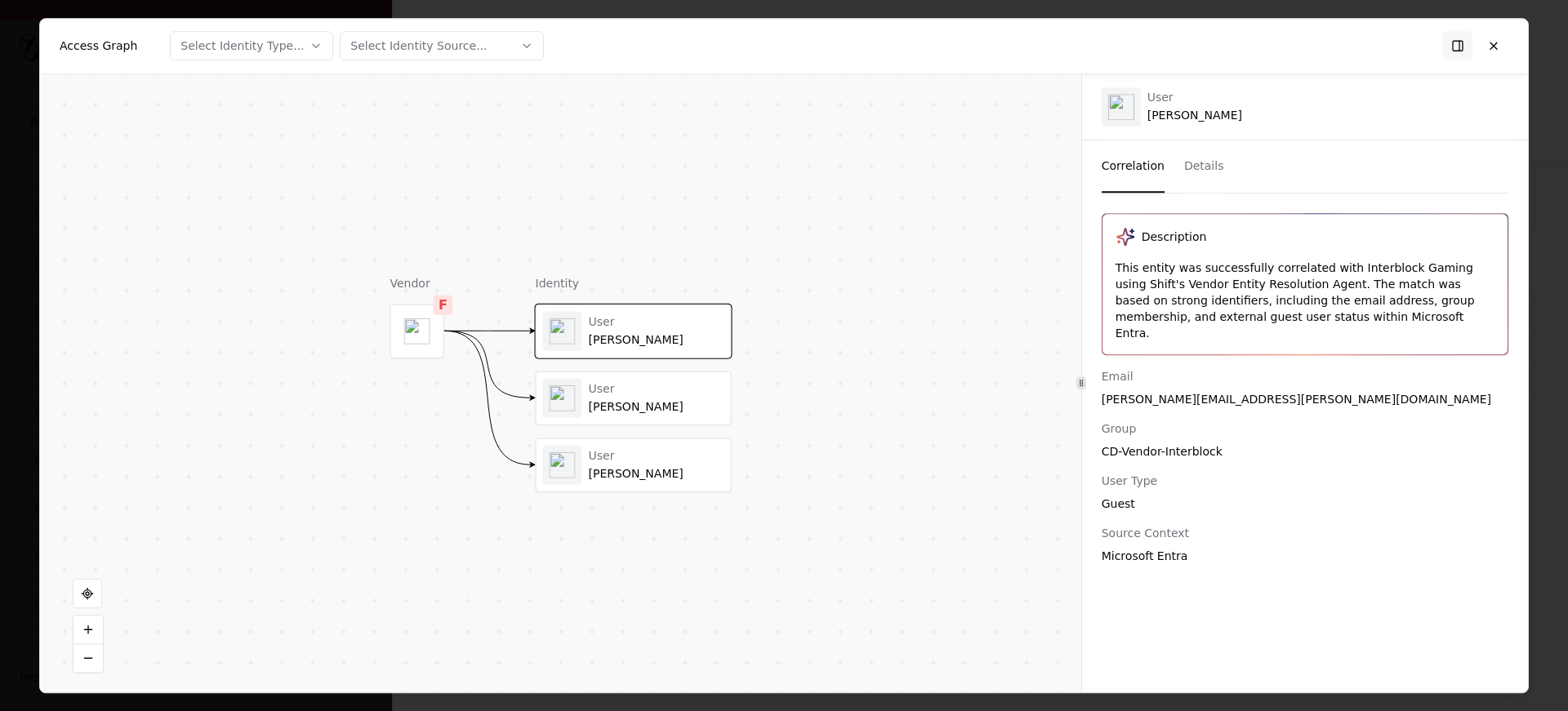
click at [1195, 267] on div "This entity was successfully correlated with Interblock Gaming using Shift's Ve…" at bounding box center [1305, 301] width 379 height 82
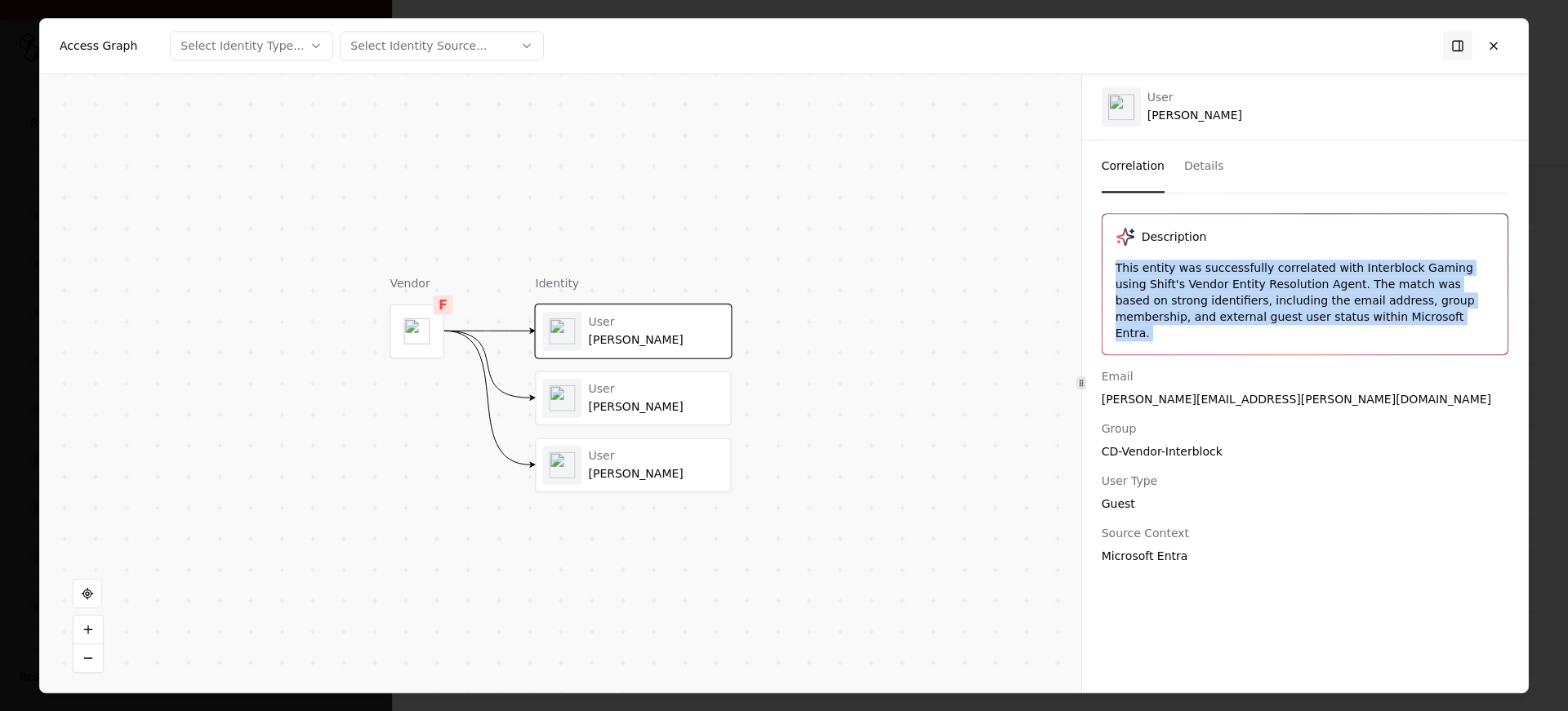
click at [1316, 337] on div "Description This entity was successfully correlated with Interblock Gaming usin…" at bounding box center [1305, 284] width 405 height 141
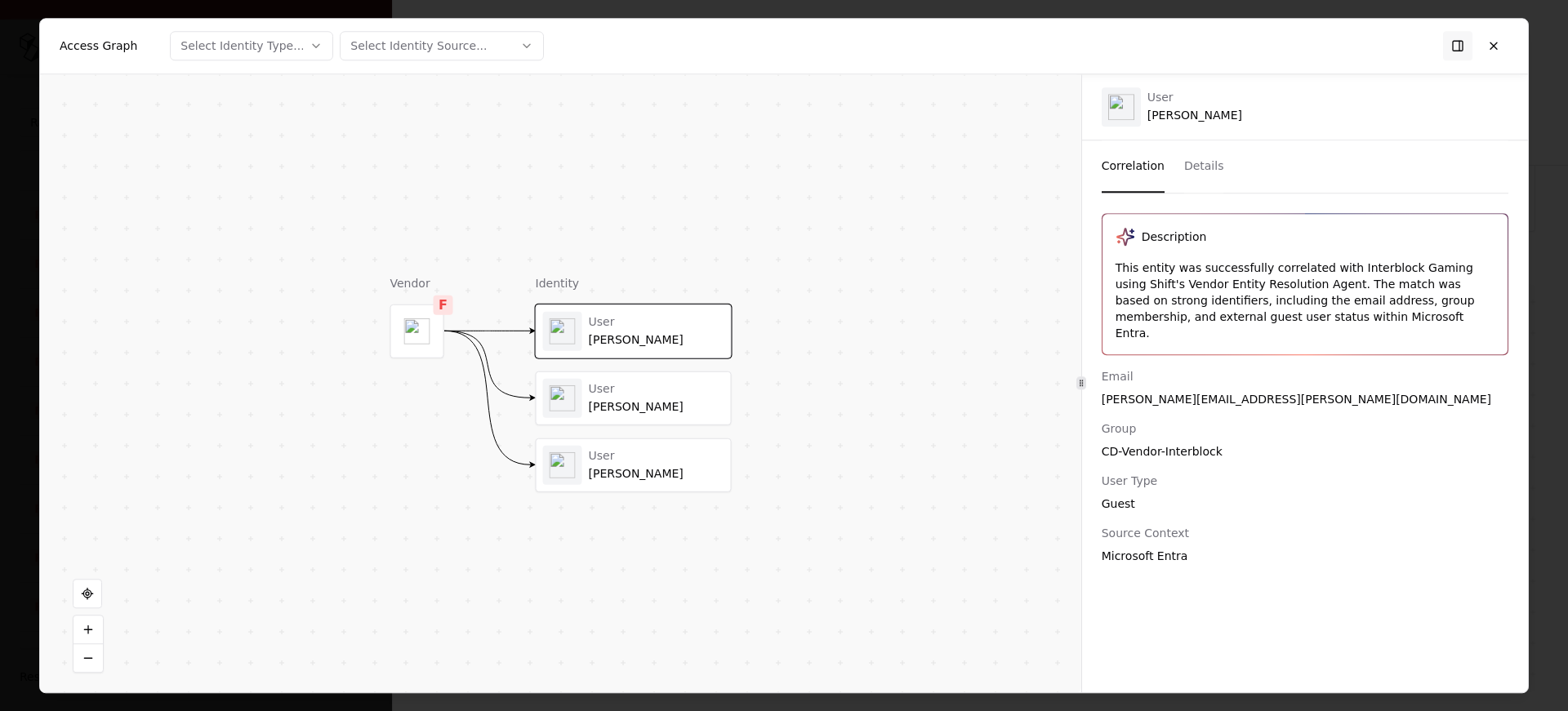
click at [619, 400] on div "Igor Hudolin" at bounding box center [657, 406] width 136 height 15
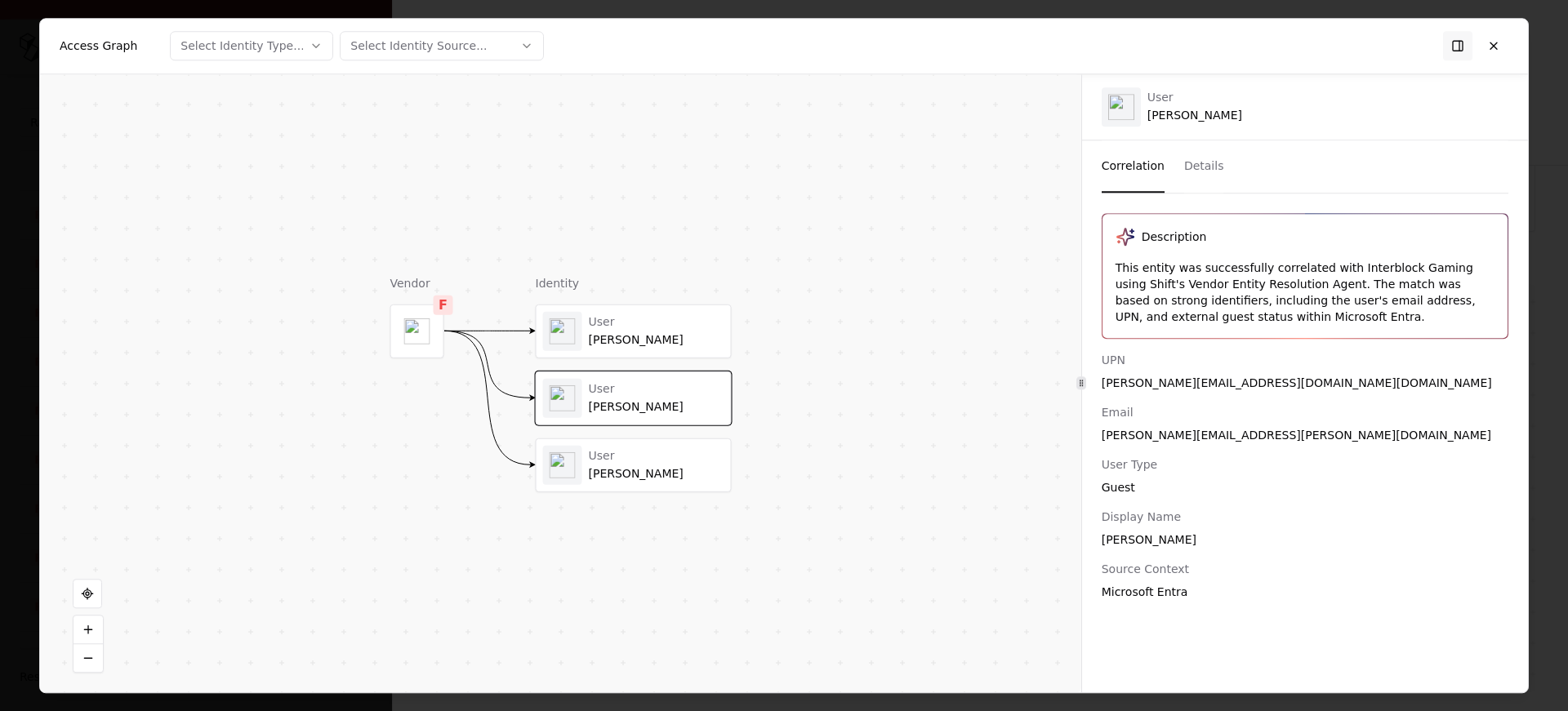
click at [609, 447] on div "User Jan Oman" at bounding box center [634, 464] width 181 height 39
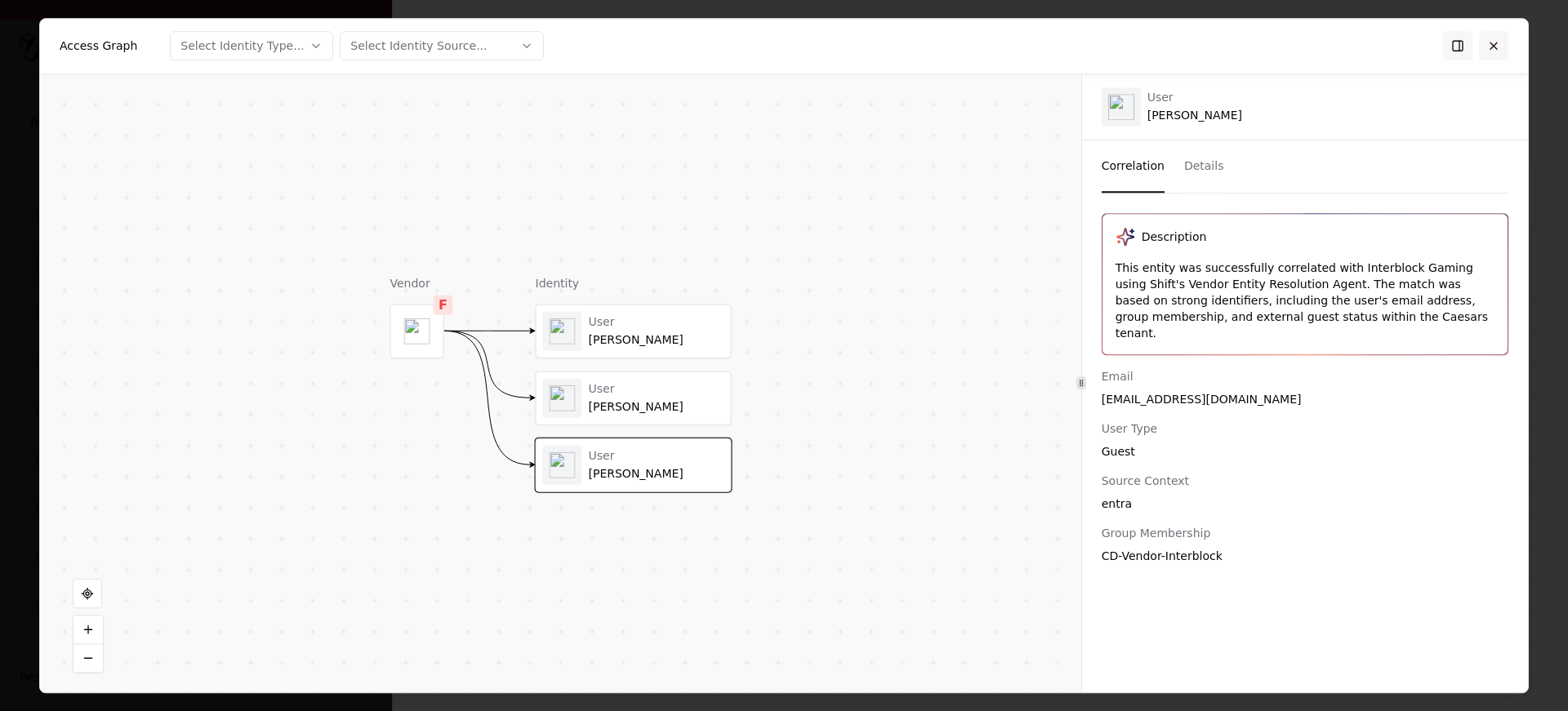
click at [1503, 44] on button at bounding box center [1494, 46] width 29 height 29
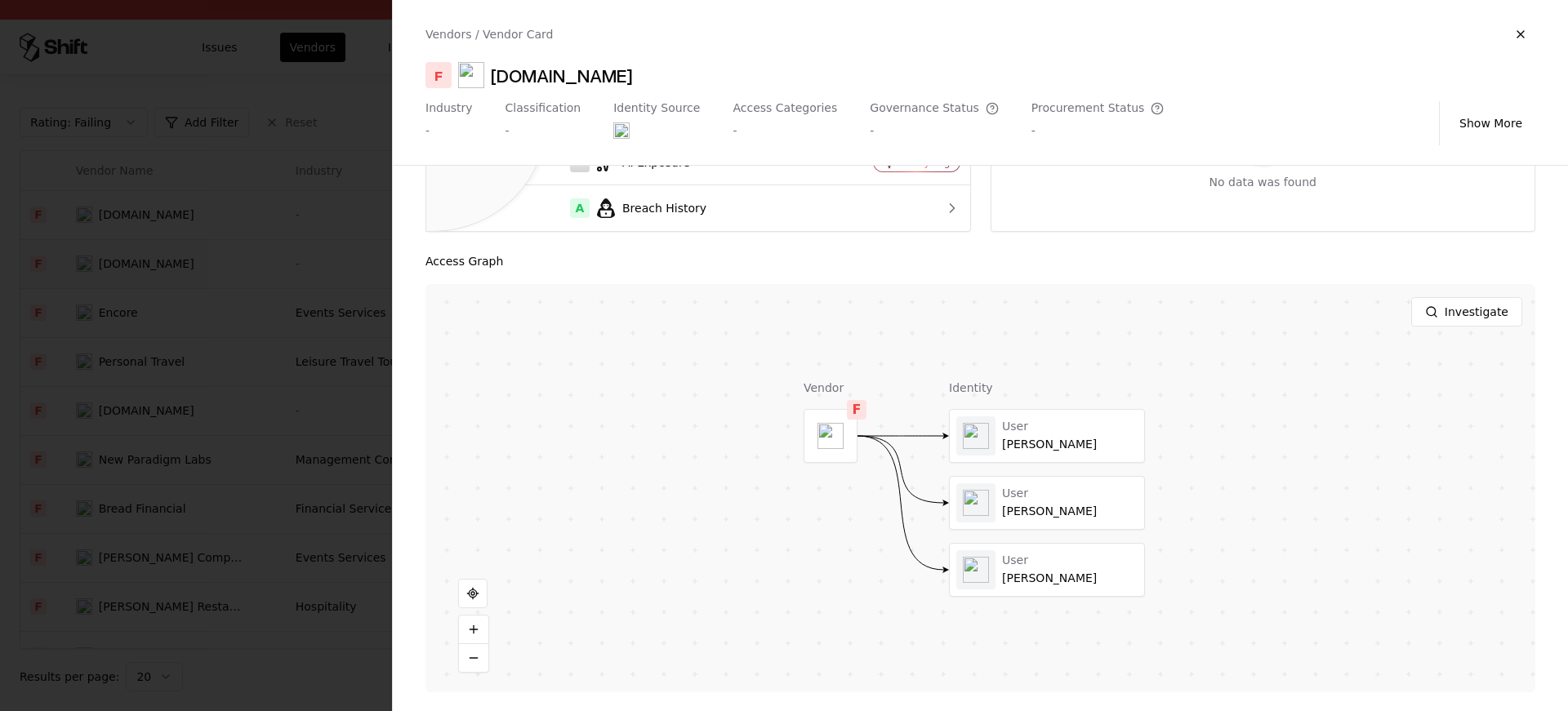
click at [120, 431] on div at bounding box center [784, 355] width 1568 height 711
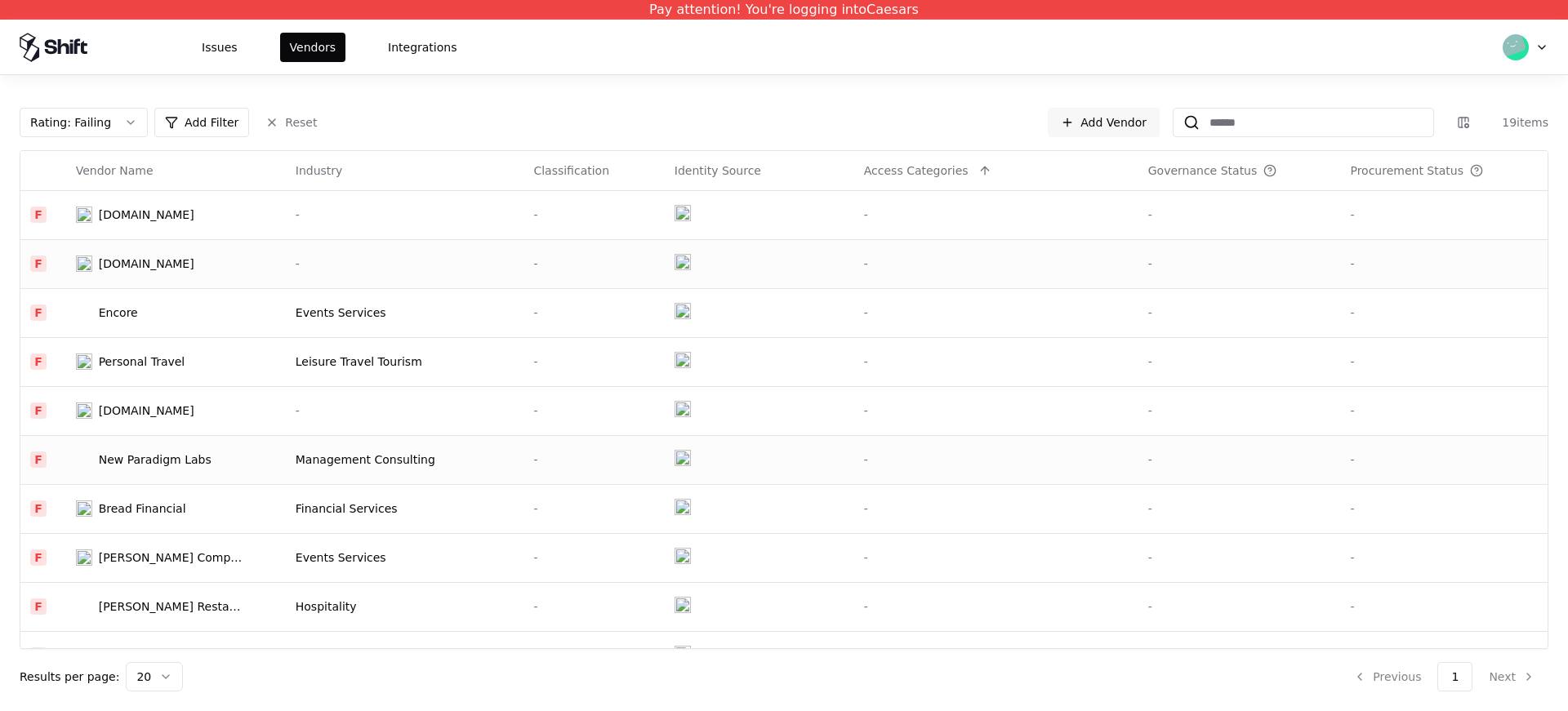
click at [136, 477] on td "New Paradigm Labs" at bounding box center [176, 460] width 219 height 49
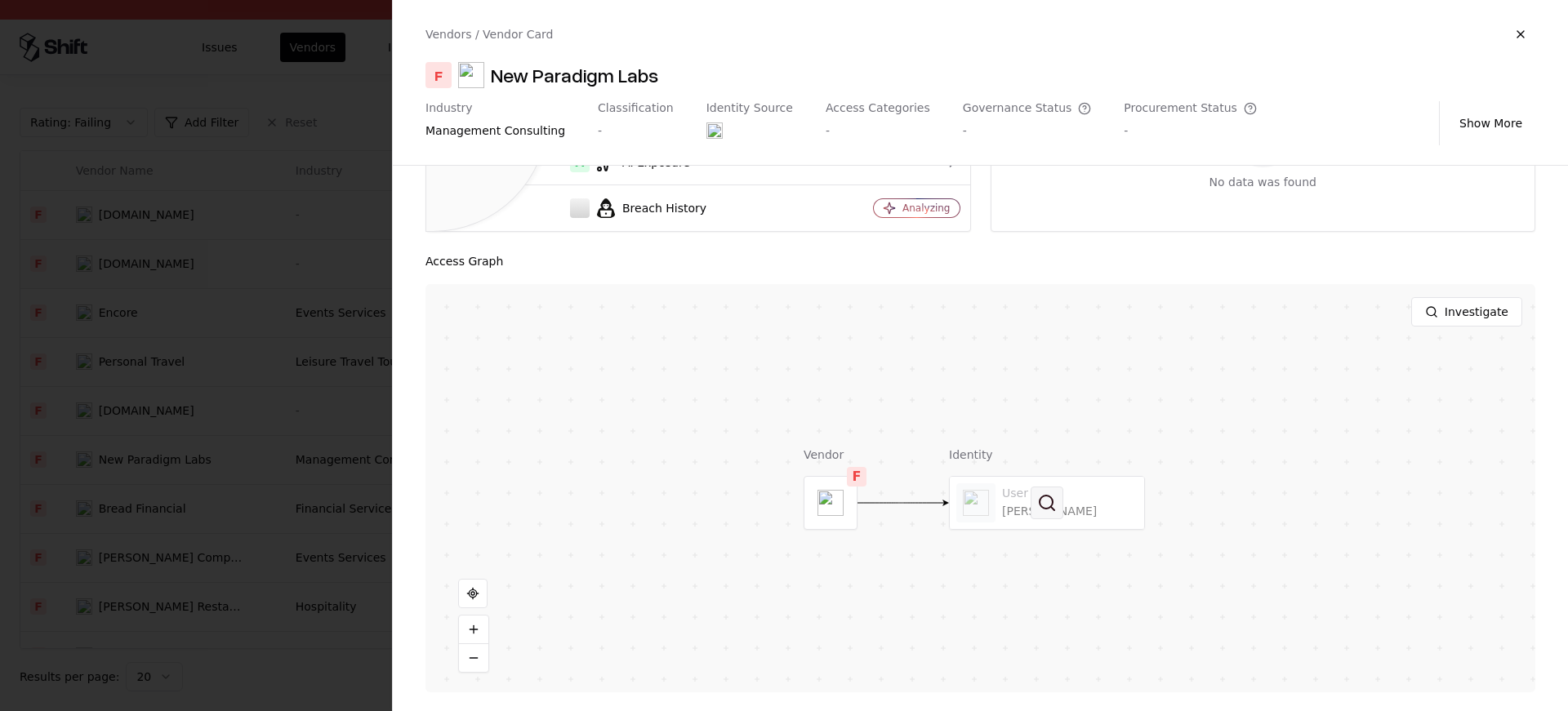
click at [1060, 511] on button at bounding box center [1047, 503] width 33 height 33
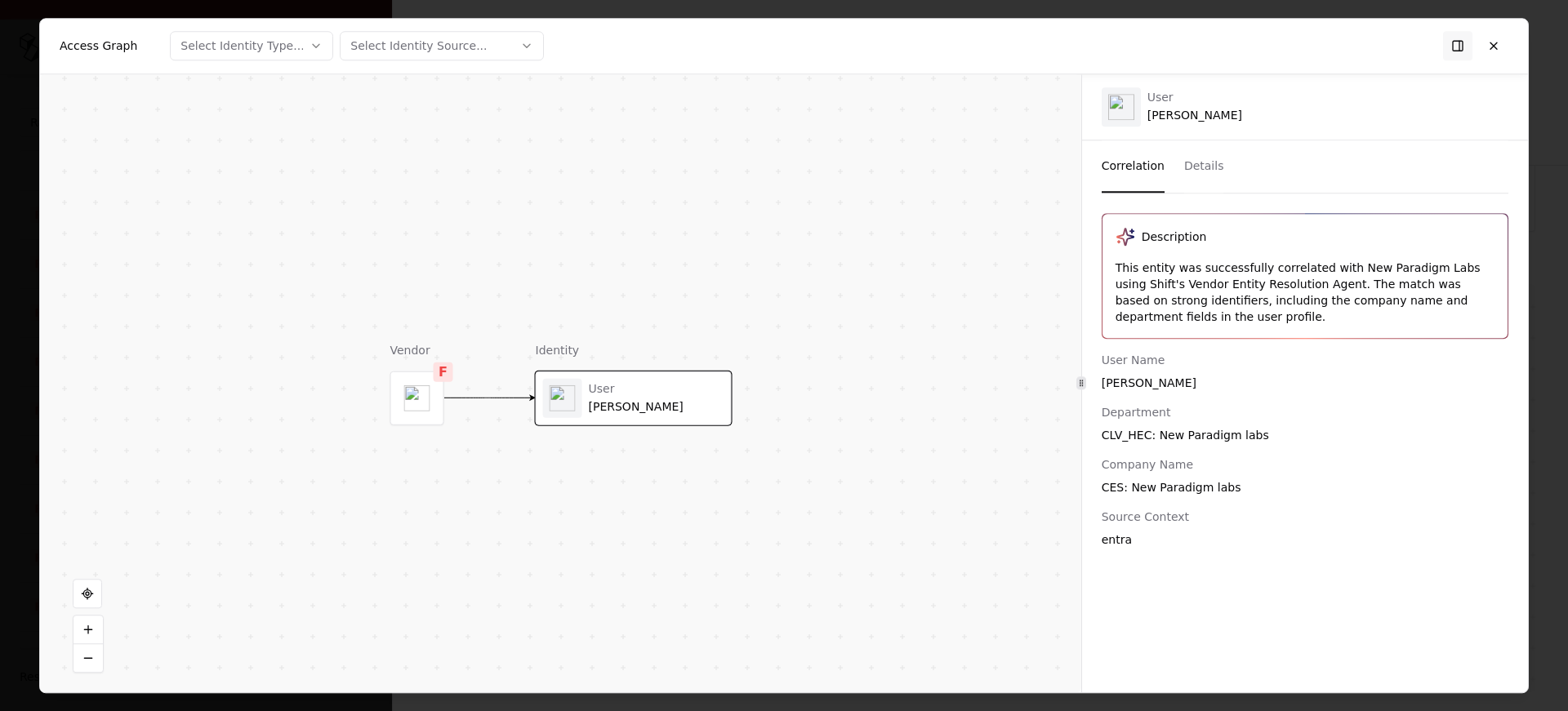
click at [1201, 300] on div "This entity was successfully correlated with New Paradigm Labs using Shift's Ve…" at bounding box center [1305, 293] width 379 height 66
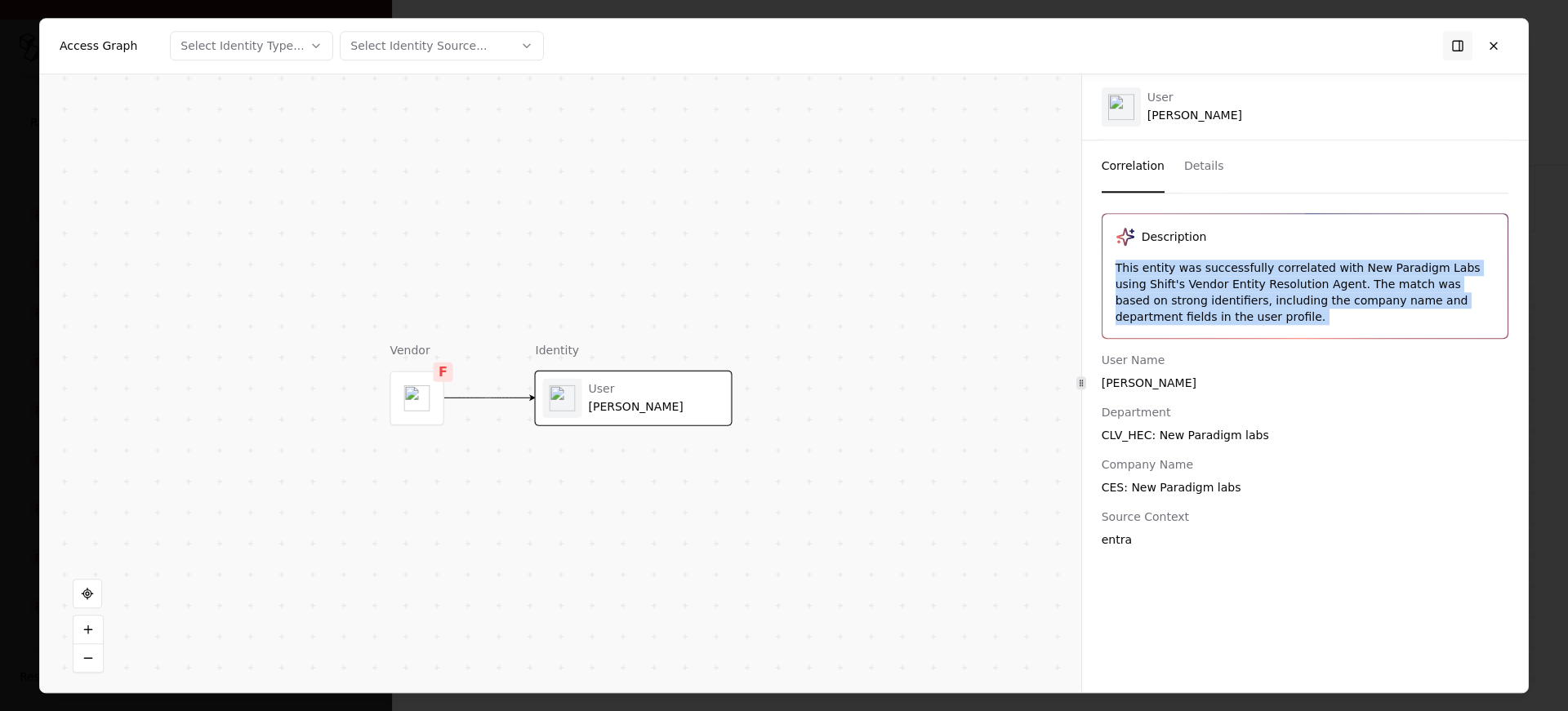
click at [1175, 427] on div "CLV_HEC: New Paradigm labs" at bounding box center [1305, 435] width 407 height 16
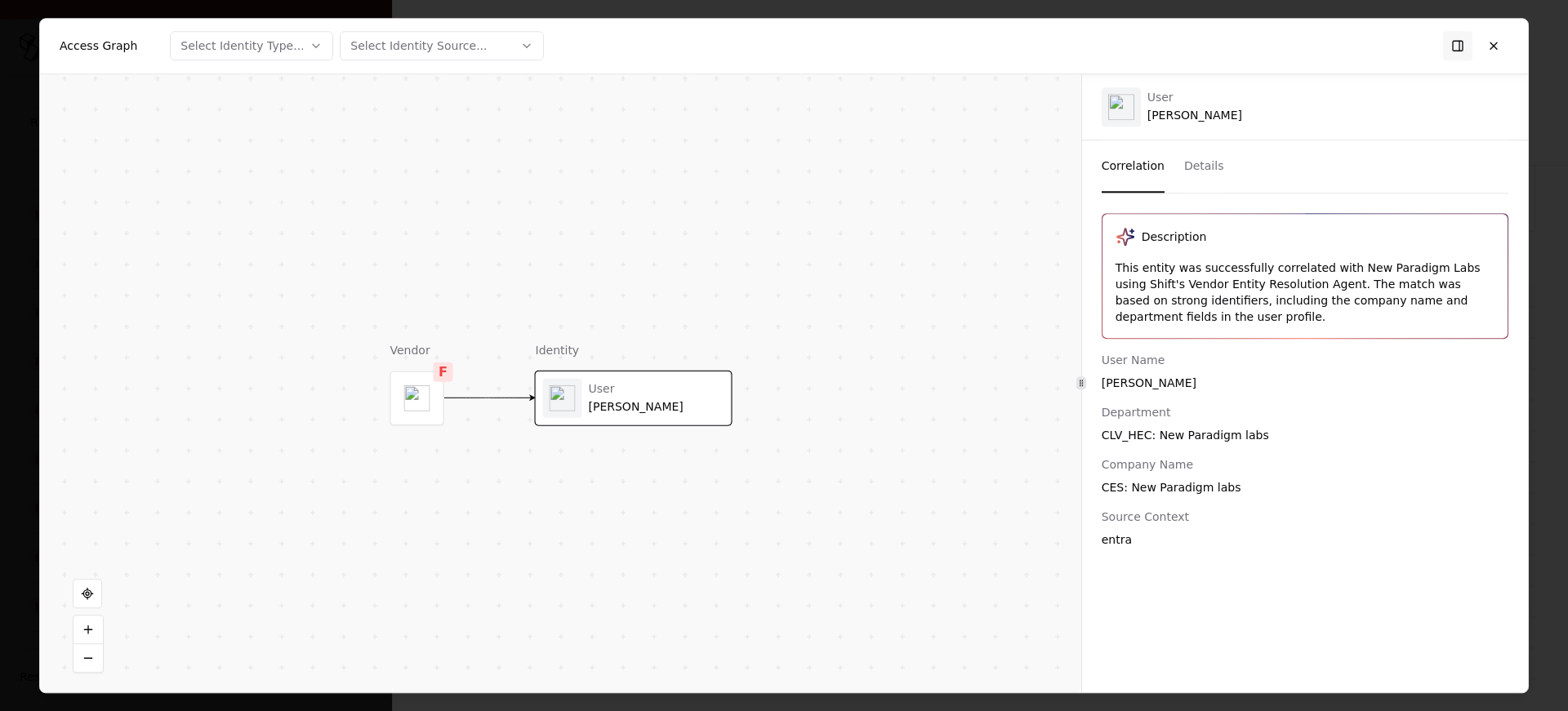
click at [1175, 427] on div "CLV_HEC: New Paradigm labs" at bounding box center [1305, 435] width 407 height 16
click at [1499, 48] on button at bounding box center [1494, 46] width 29 height 29
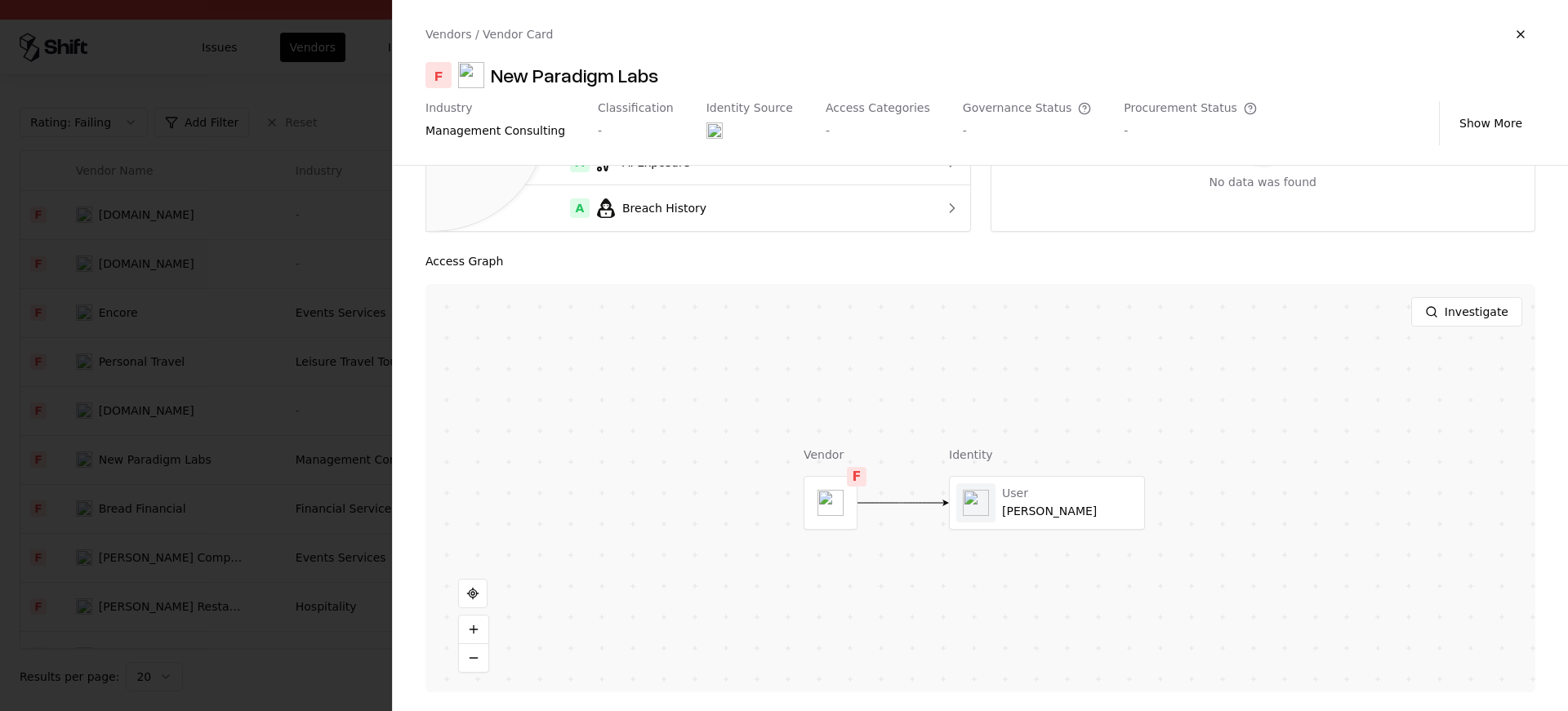
click at [212, 386] on div at bounding box center [784, 355] width 1568 height 711
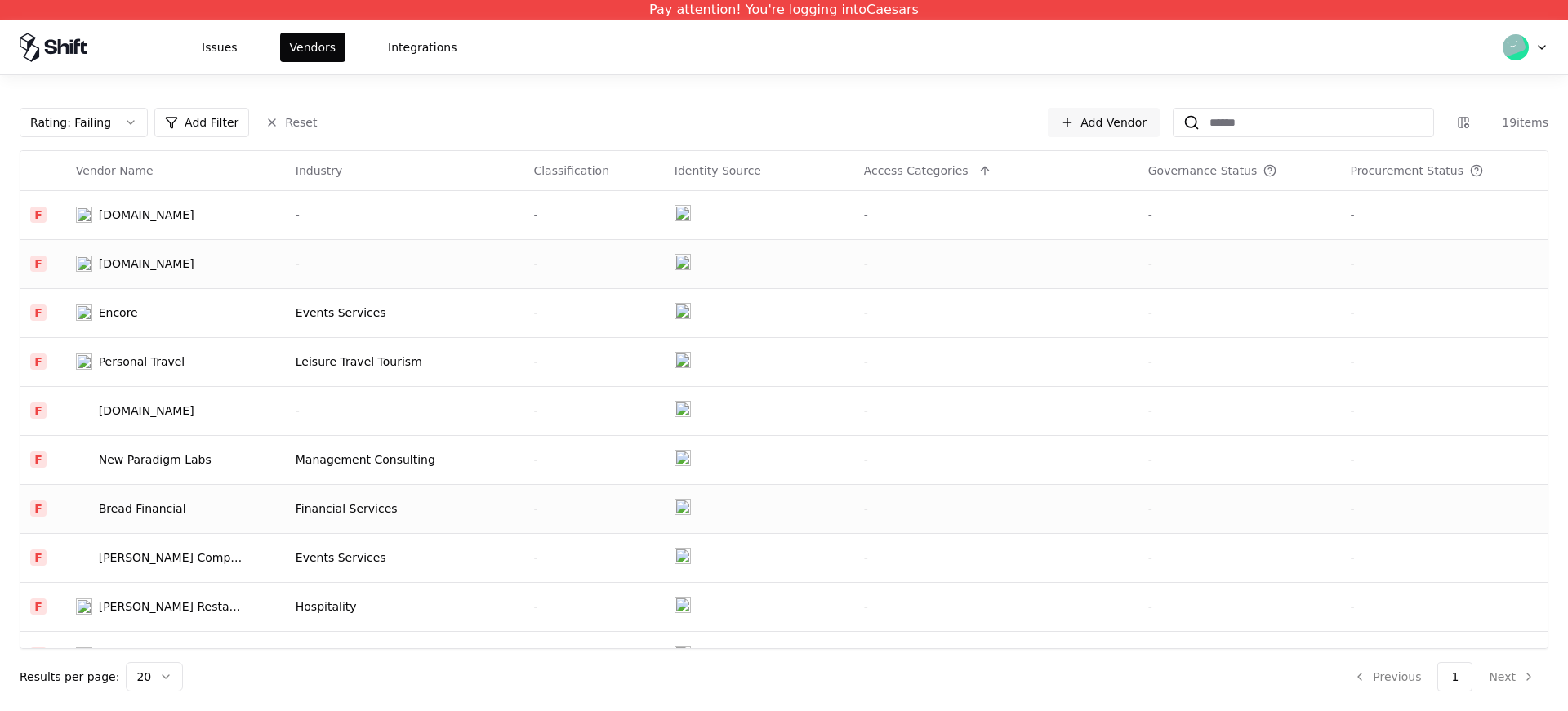
click at [143, 504] on div "Bread Financial" at bounding box center [142, 509] width 87 height 16
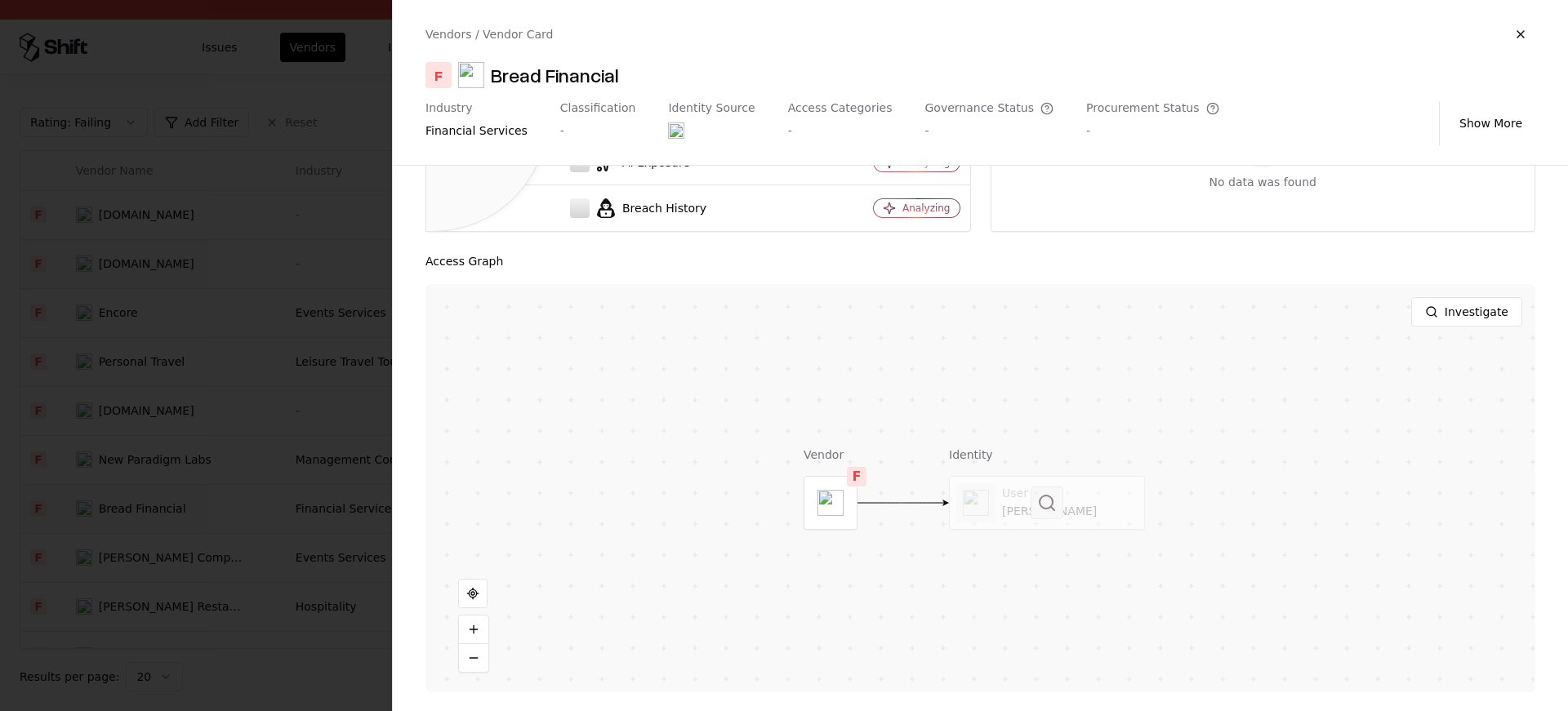
click at [1057, 486] on button at bounding box center [1047, 503] width 33 height 33
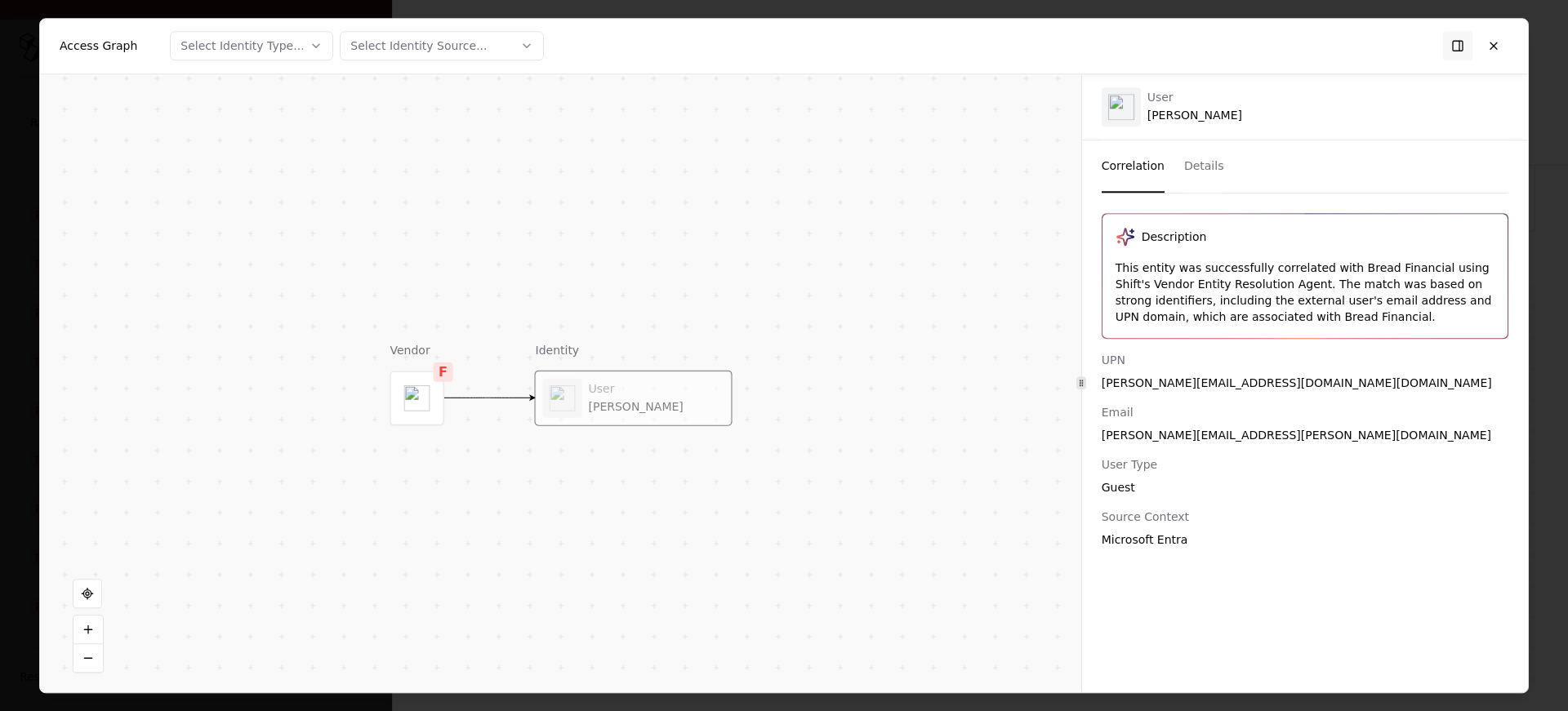
click at [1225, 379] on div "Adrienne.Williams_alliancedata.com#EXT#@caesars365.onmicrosoft.com" at bounding box center [1305, 383] width 407 height 16
click at [1502, 41] on button at bounding box center [1494, 46] width 29 height 29
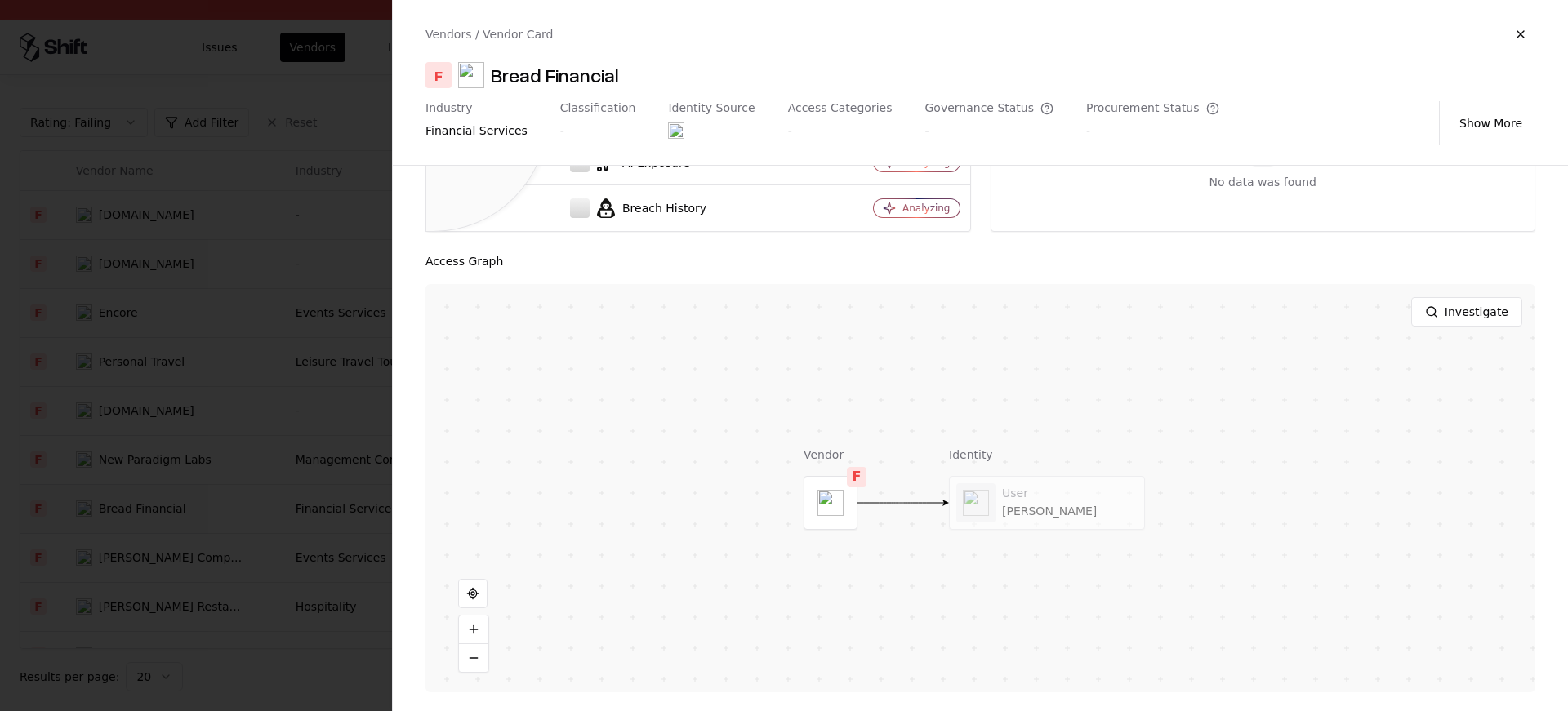
click at [244, 504] on div at bounding box center [784, 355] width 1568 height 711
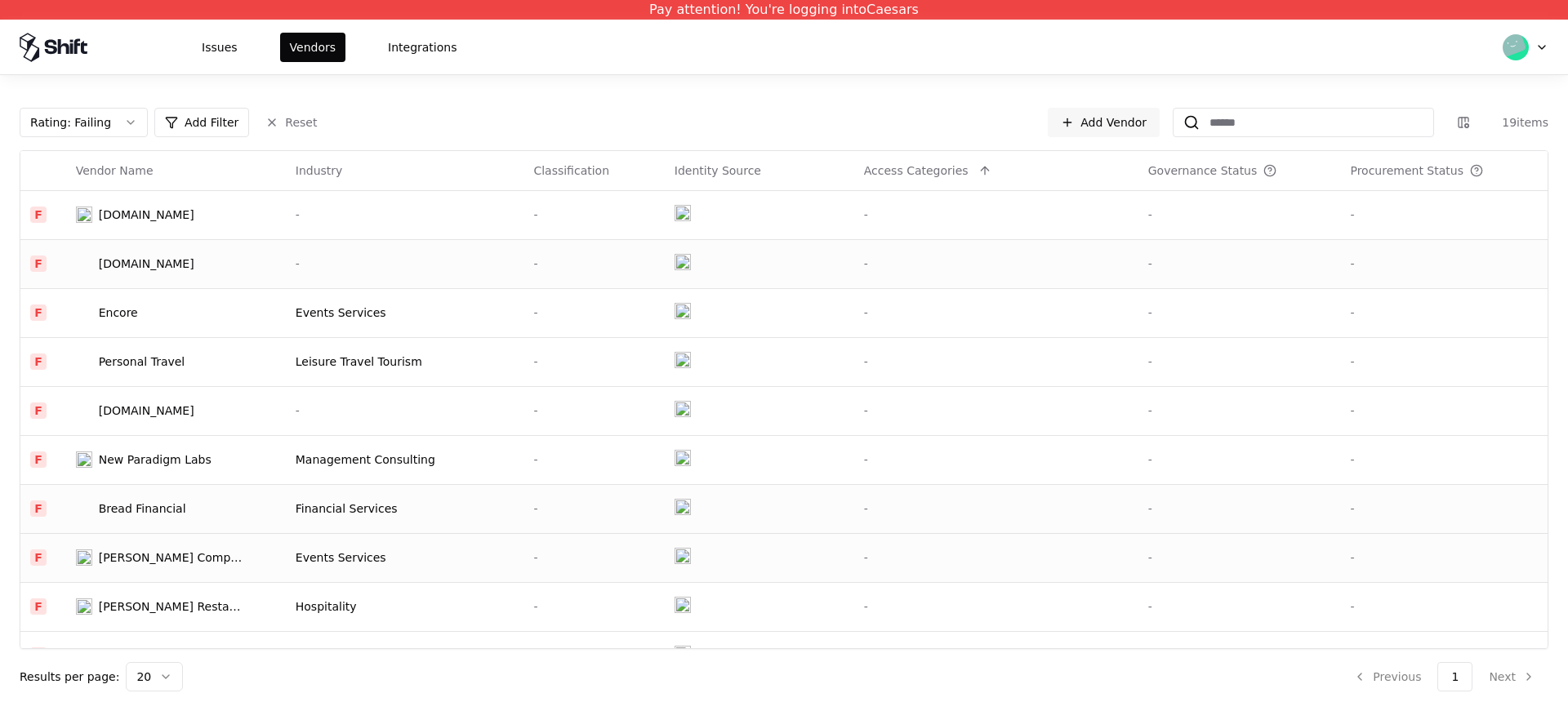
click at [176, 548] on td "Freeman Company" at bounding box center [176, 557] width 219 height 49
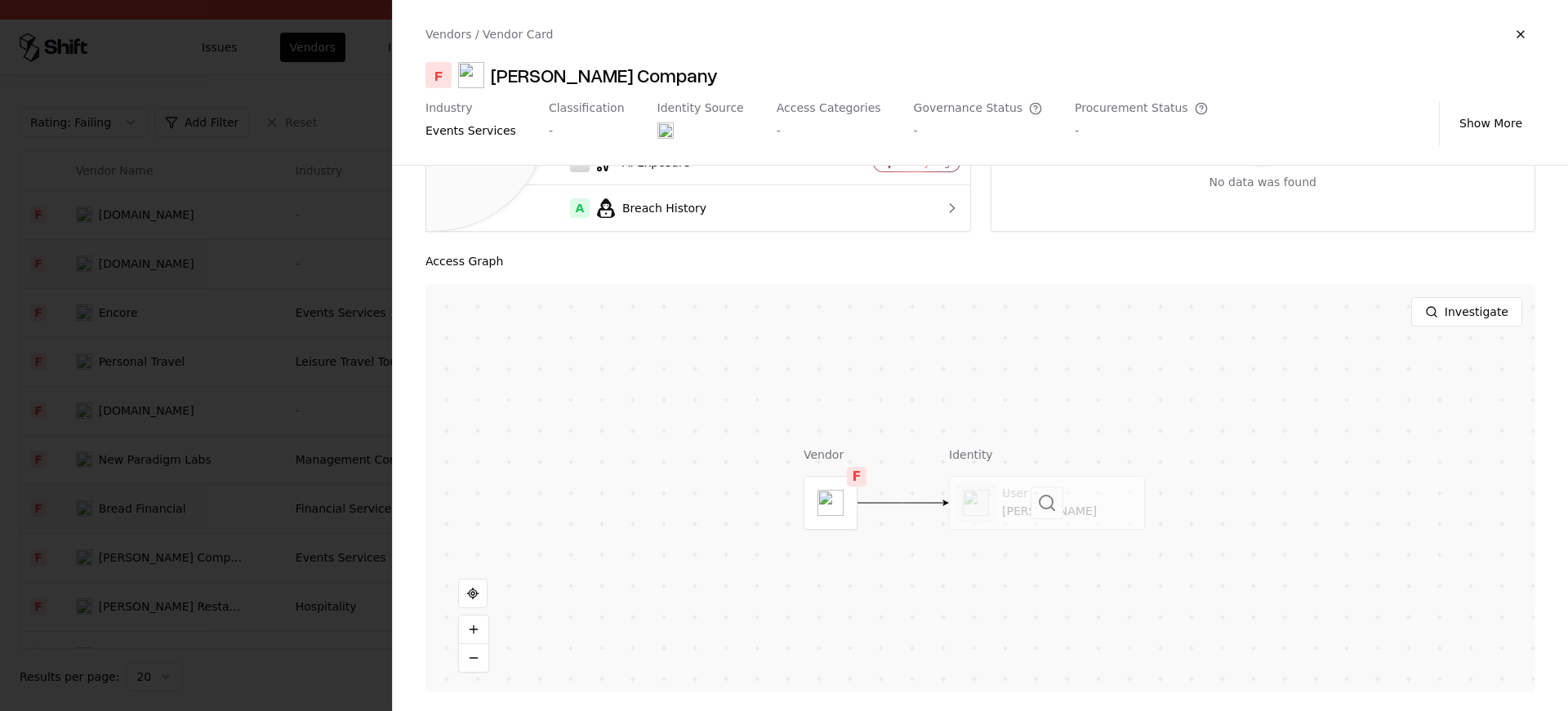
click at [1015, 491] on div at bounding box center [1047, 503] width 194 height 53
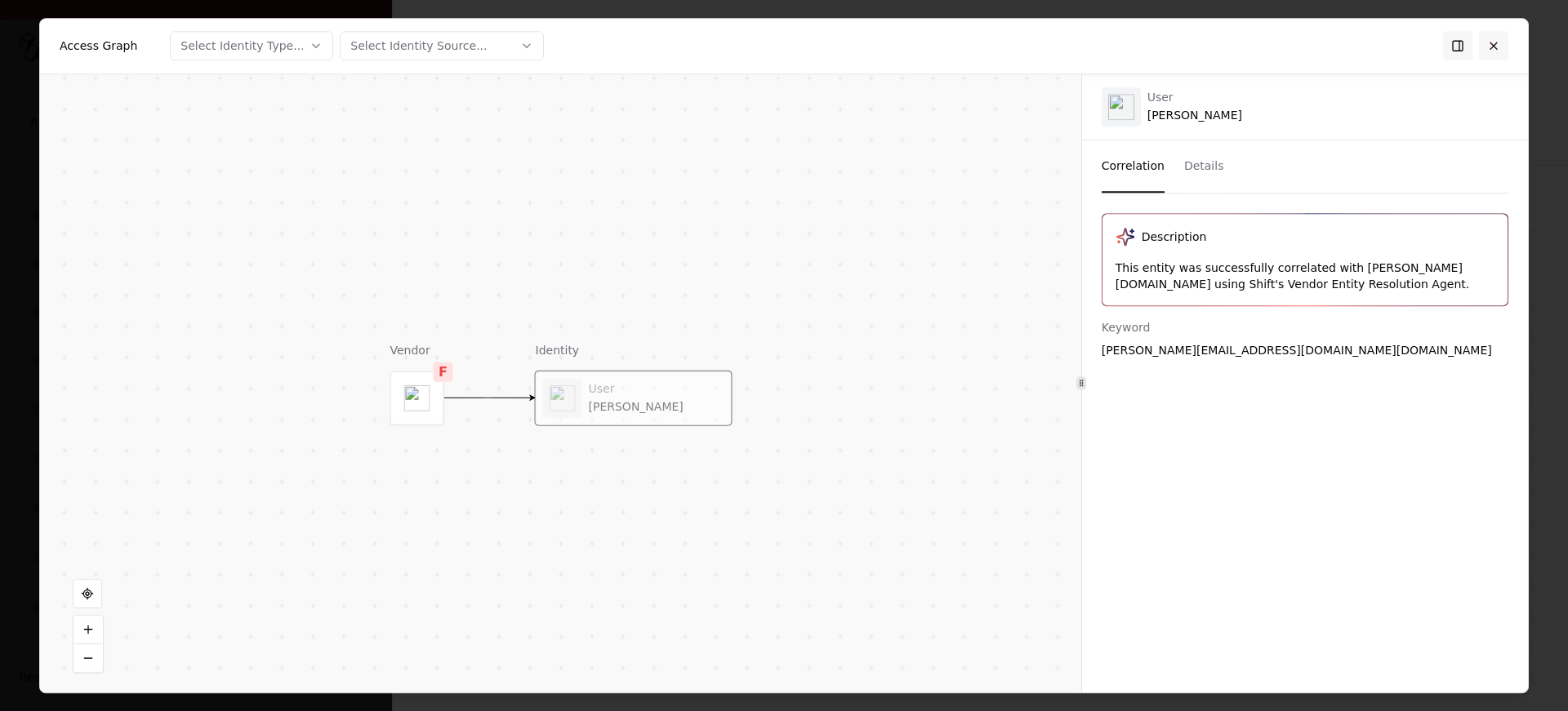
click at [1501, 42] on button at bounding box center [1494, 46] width 29 height 29
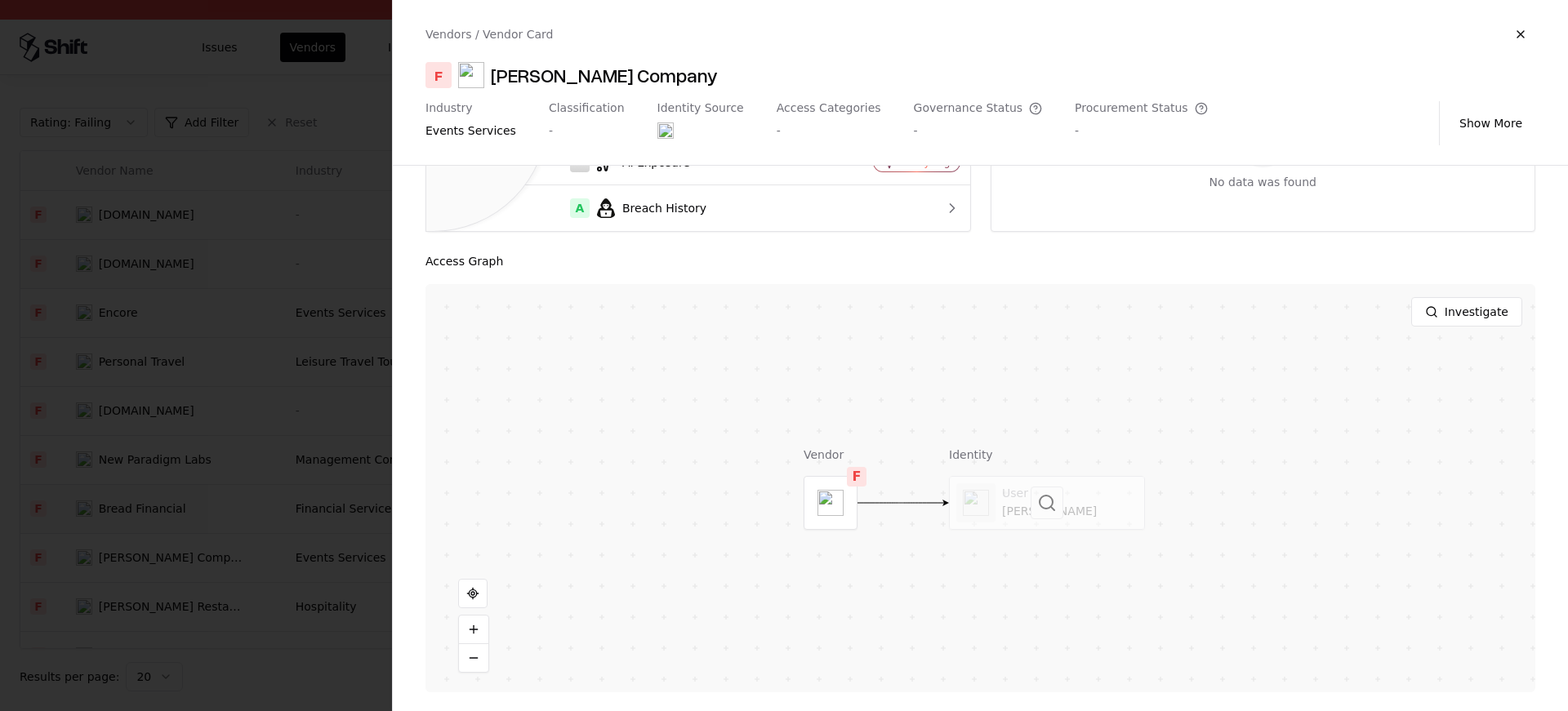
click at [1029, 504] on div at bounding box center [1047, 503] width 194 height 53
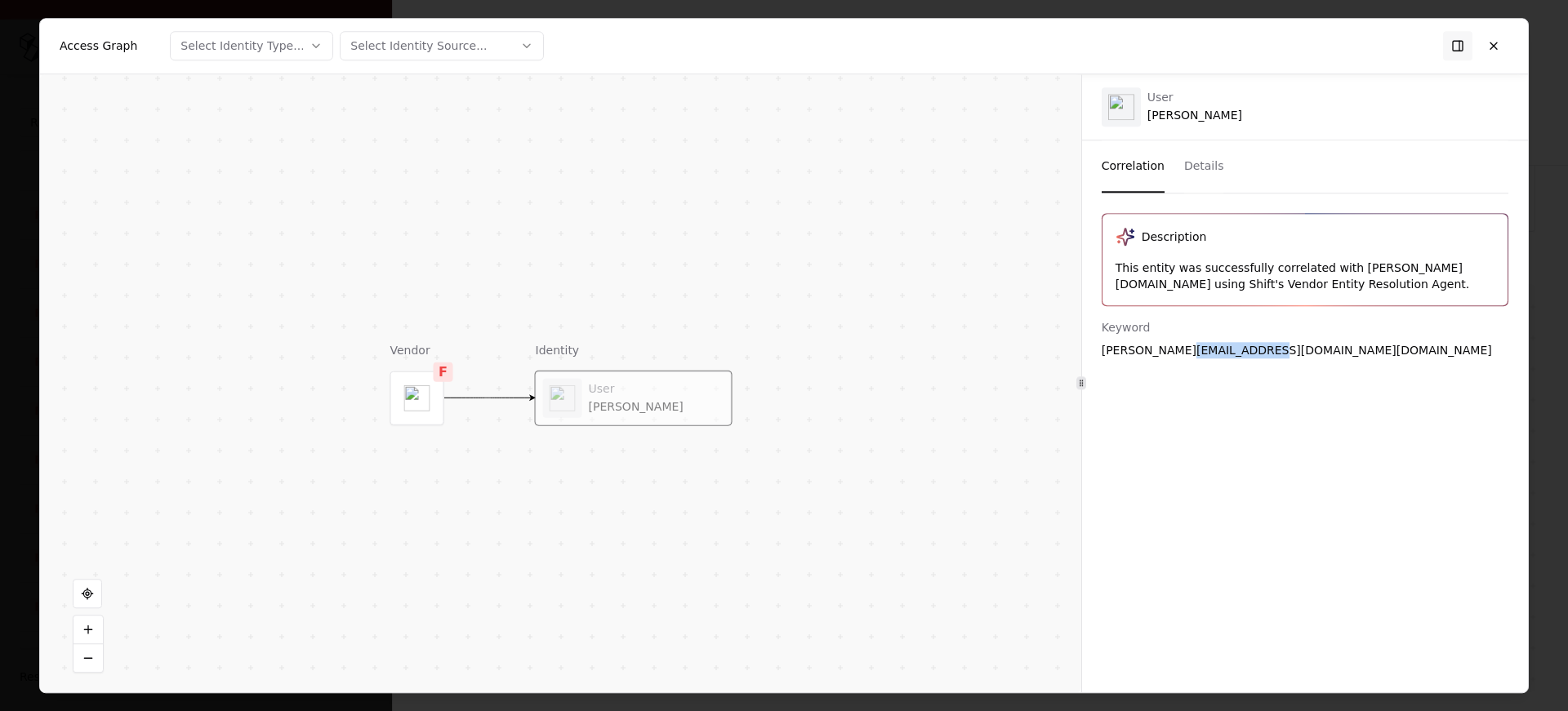
drag, startPoint x: 1173, startPoint y: 346, endPoint x: 1257, endPoint y: 355, distance: 84.5
click at [1257, 355] on div "alyson.lyden_freemanco.com#ext#@caesars365.onmicrosoft.com" at bounding box center [1305, 350] width 407 height 16
copy div "freemanco.com"
click at [1492, 36] on button at bounding box center [1494, 46] width 29 height 29
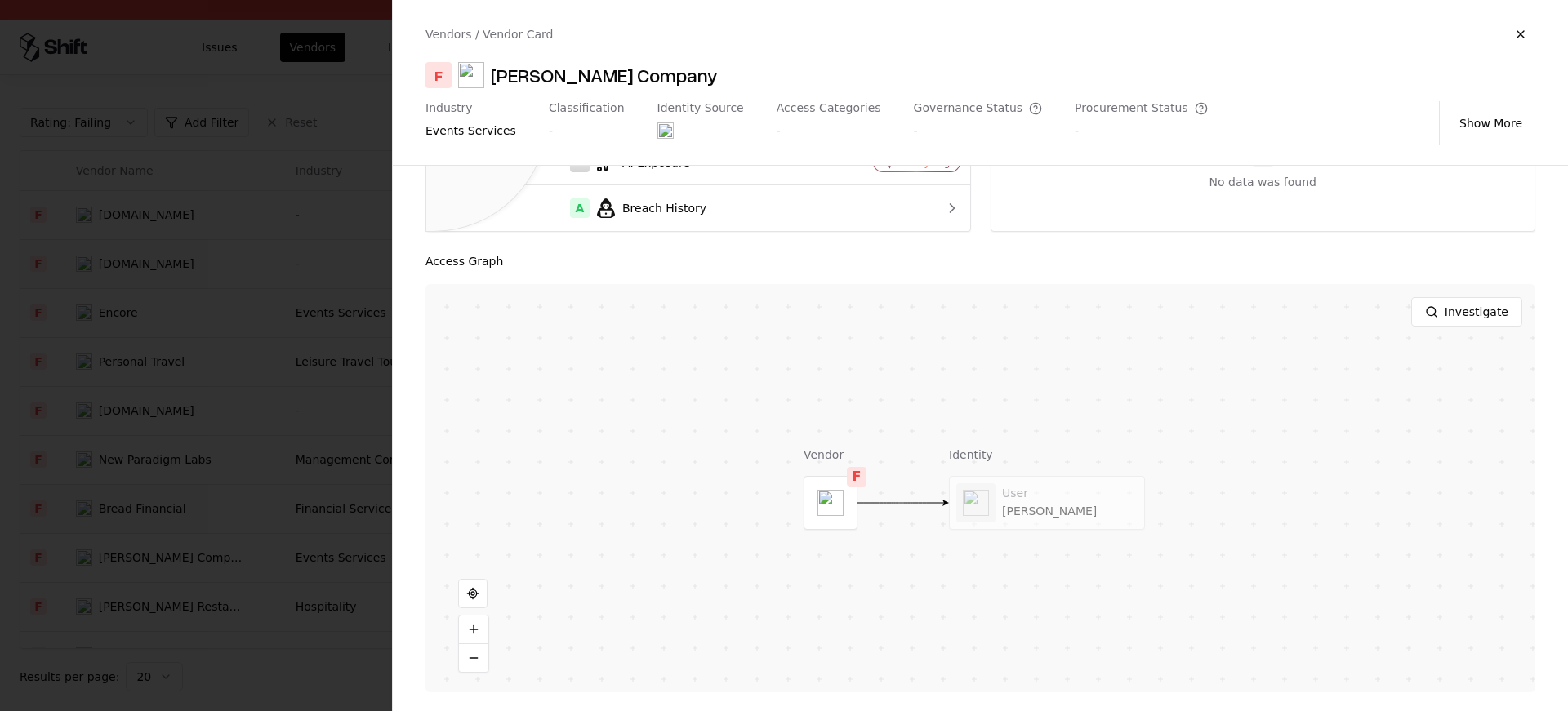
click at [256, 451] on div at bounding box center [784, 355] width 1568 height 711
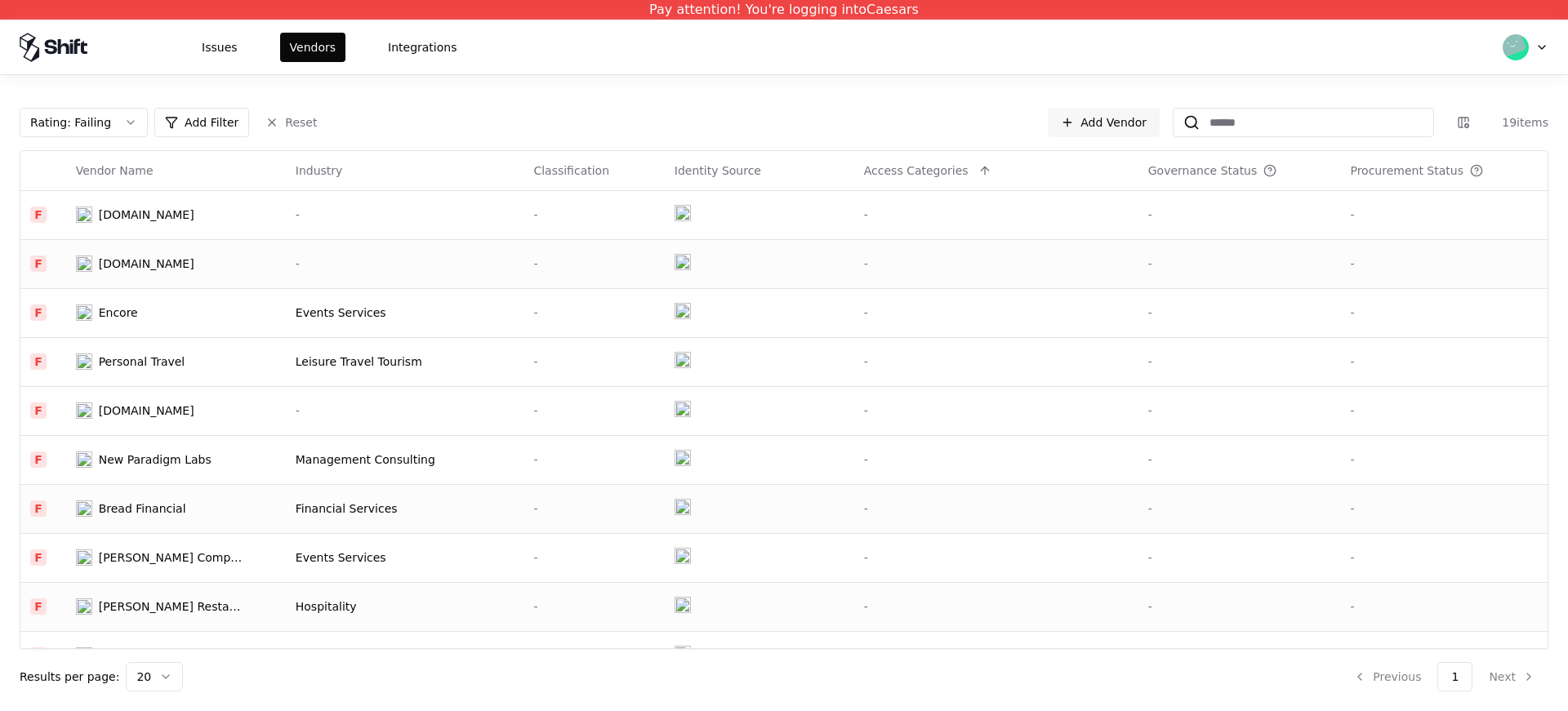
click at [131, 622] on td "Gordon Ramsay Restaurants" at bounding box center [176, 606] width 219 height 49
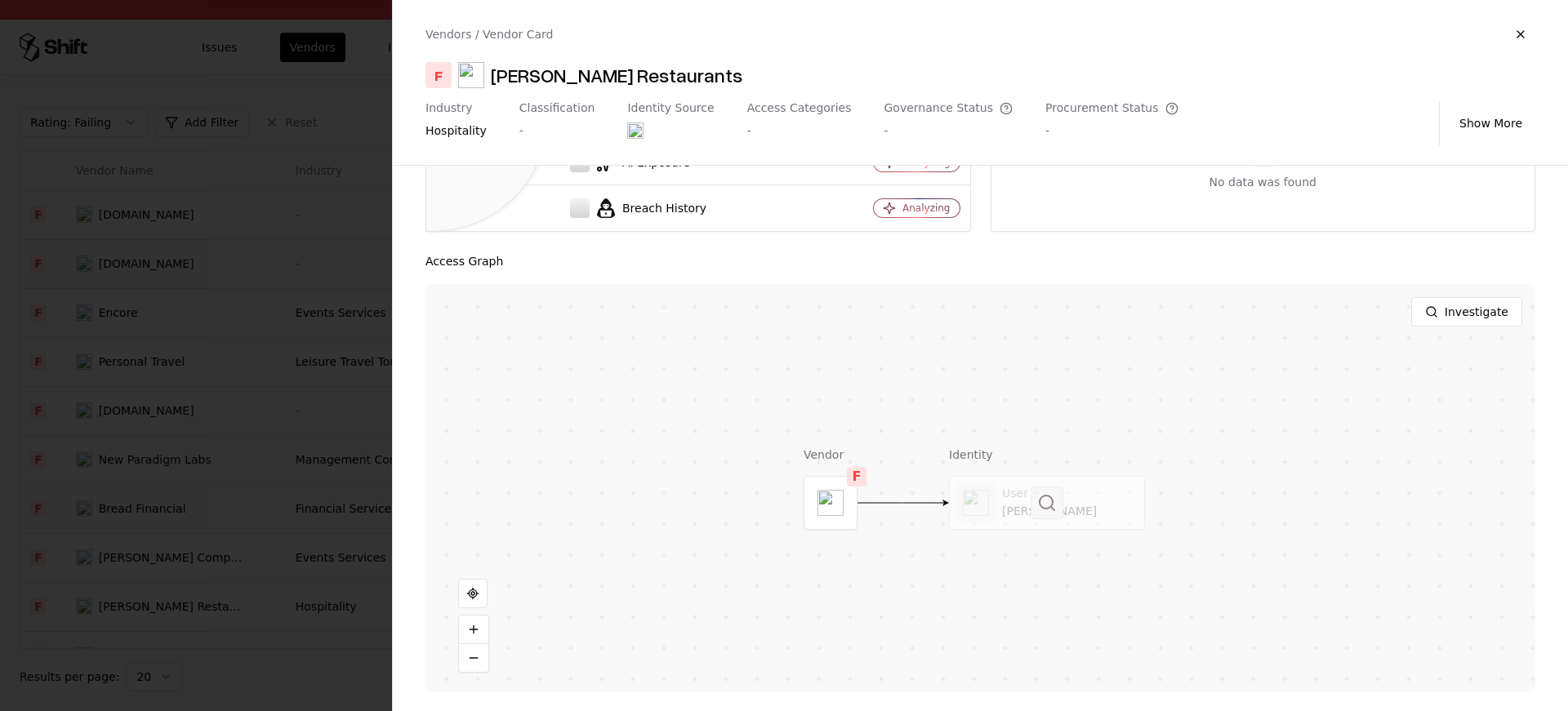
click at [1057, 486] on button at bounding box center [1047, 503] width 33 height 33
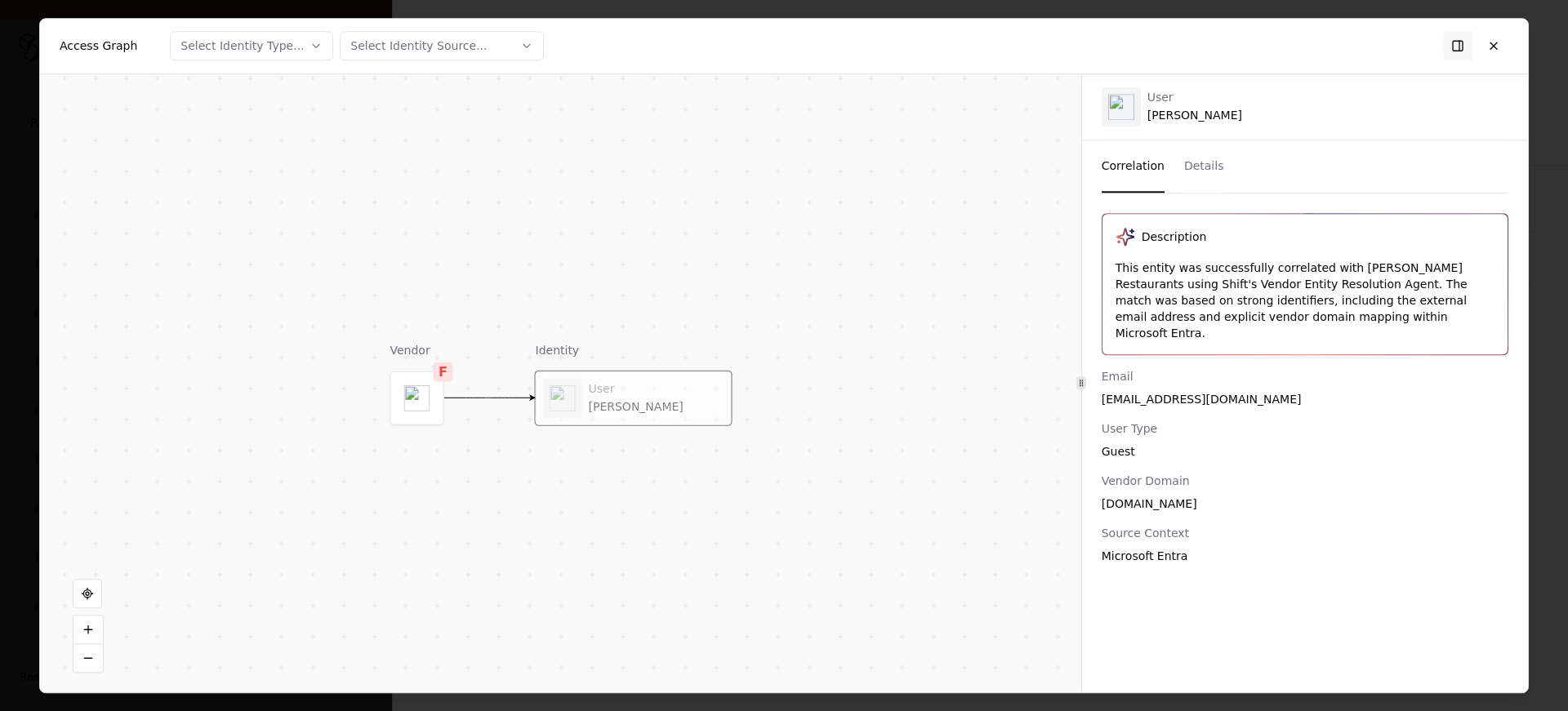
click at [1140, 391] on div "Agatas@grna.com" at bounding box center [1305, 399] width 407 height 16
click at [1166, 368] on div "Email" at bounding box center [1305, 376] width 407 height 16
click at [1155, 391] on div "Agatas@grna.com" at bounding box center [1305, 399] width 407 height 16
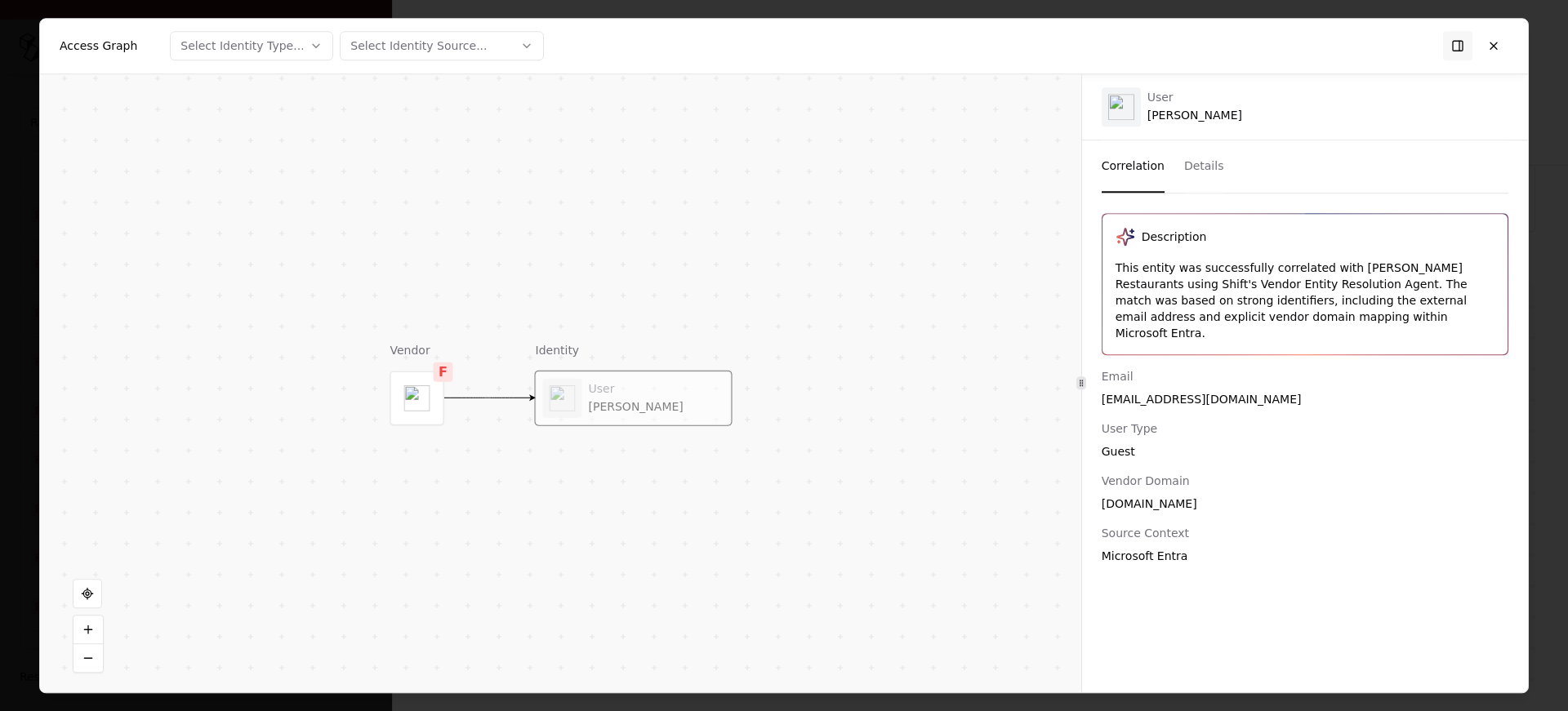
click at [1155, 391] on div "Agatas@grna.com" at bounding box center [1305, 399] width 407 height 16
click at [1214, 391] on div "Agatas@grna.com" at bounding box center [1305, 399] width 407 height 16
drag, startPoint x: 1205, startPoint y: 387, endPoint x: 1151, endPoint y: 384, distance: 54.1
click at [1151, 391] on div "Agatas@grna.com" at bounding box center [1305, 399] width 407 height 16
copy div "grna.com"
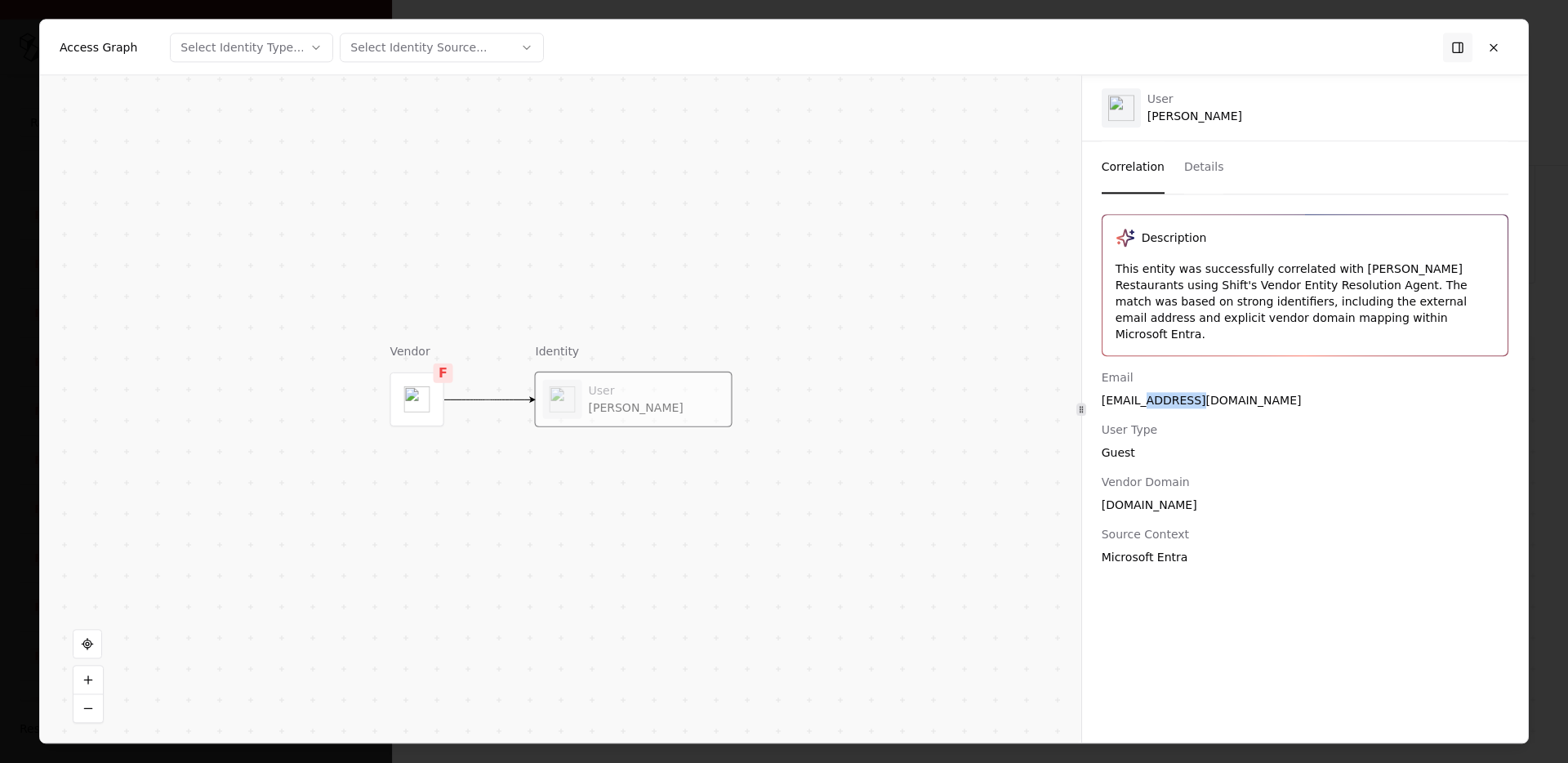
scroll to position [165, 0]
click at [1489, 48] on button at bounding box center [1494, 48] width 29 height 29
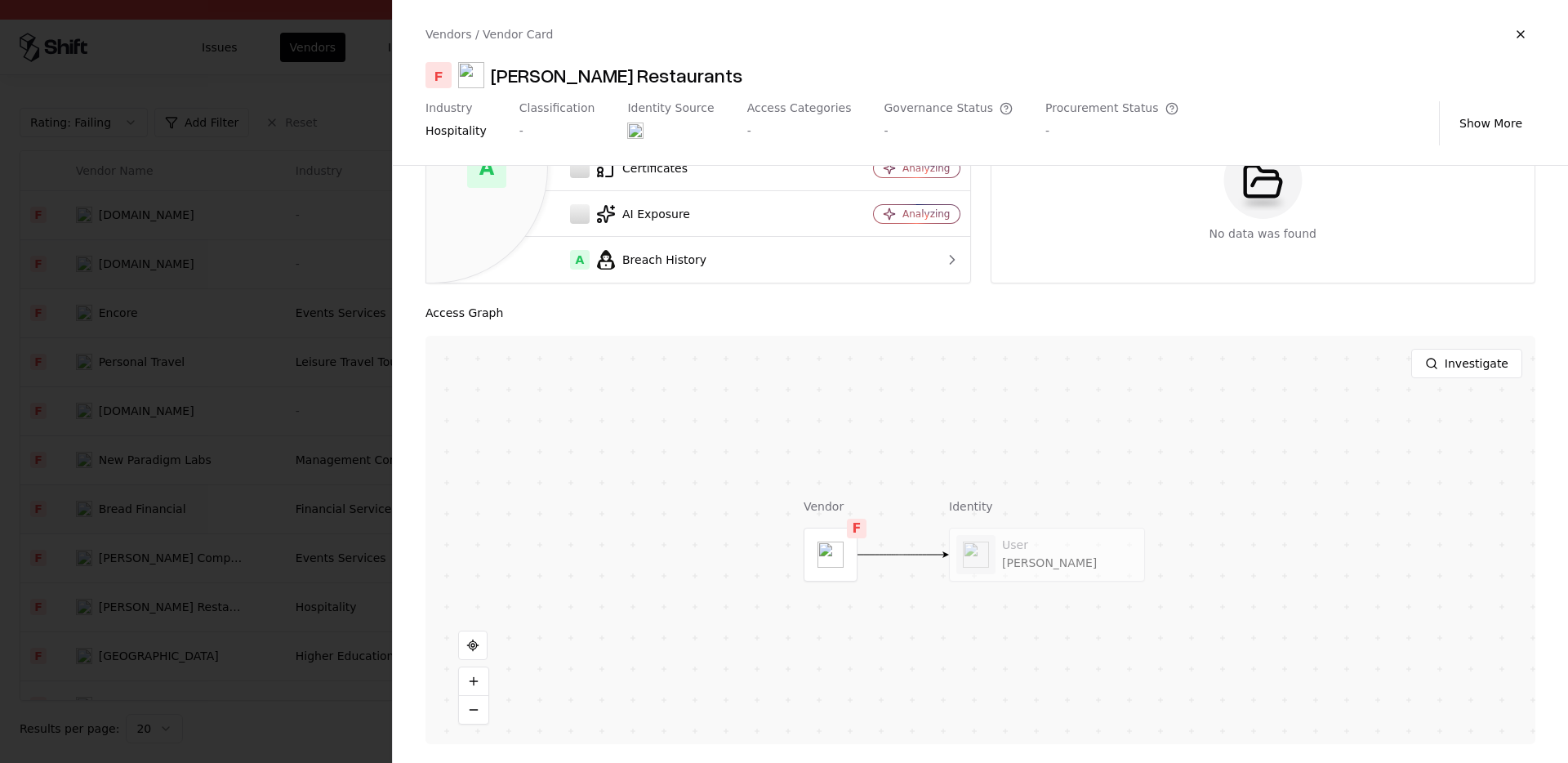
click at [157, 676] on div at bounding box center [784, 381] width 1568 height 763
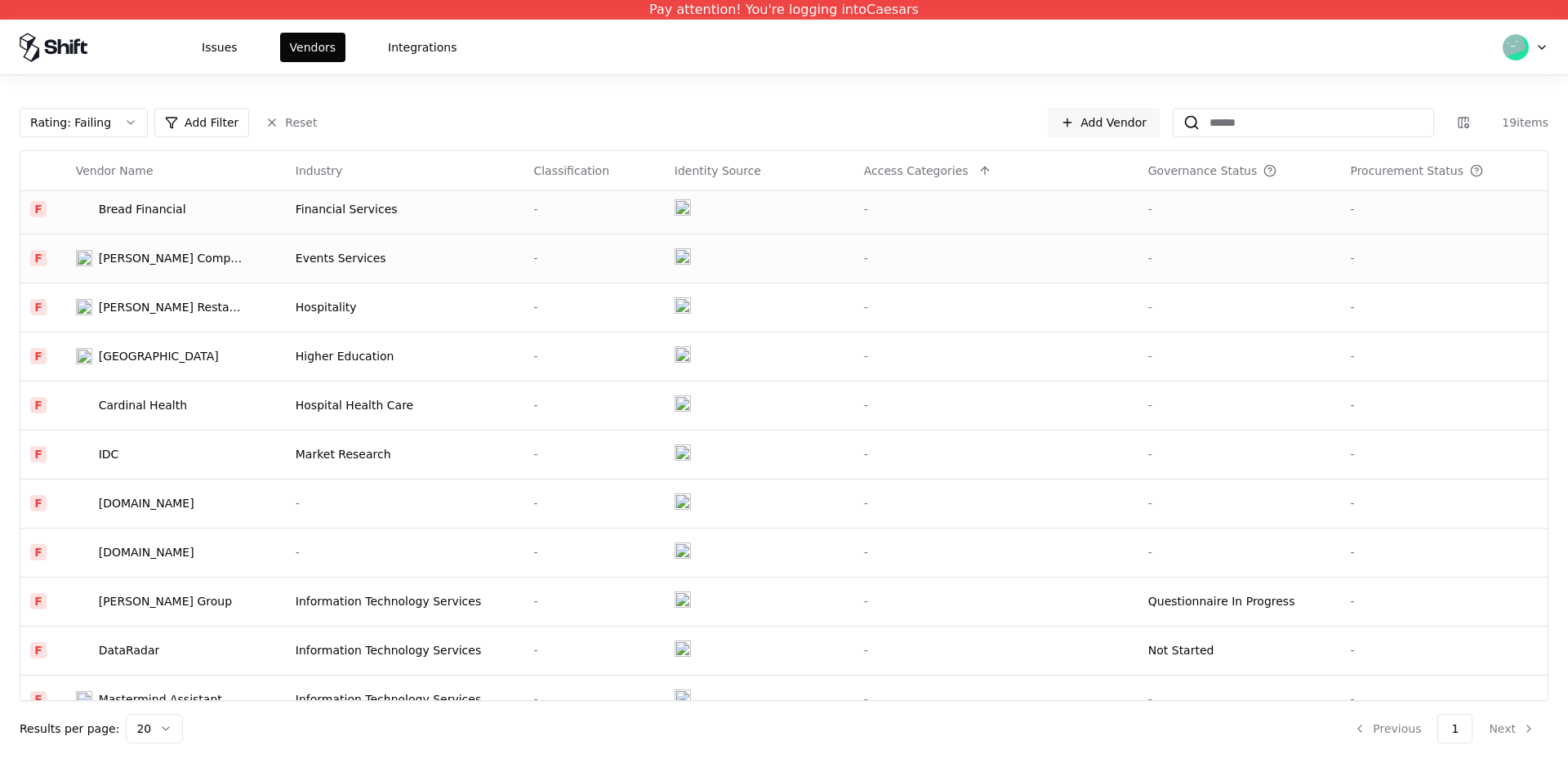
scroll to position [302, 0]
click at [199, 351] on div "Western Carolina University" at bounding box center [158, 353] width 120 height 16
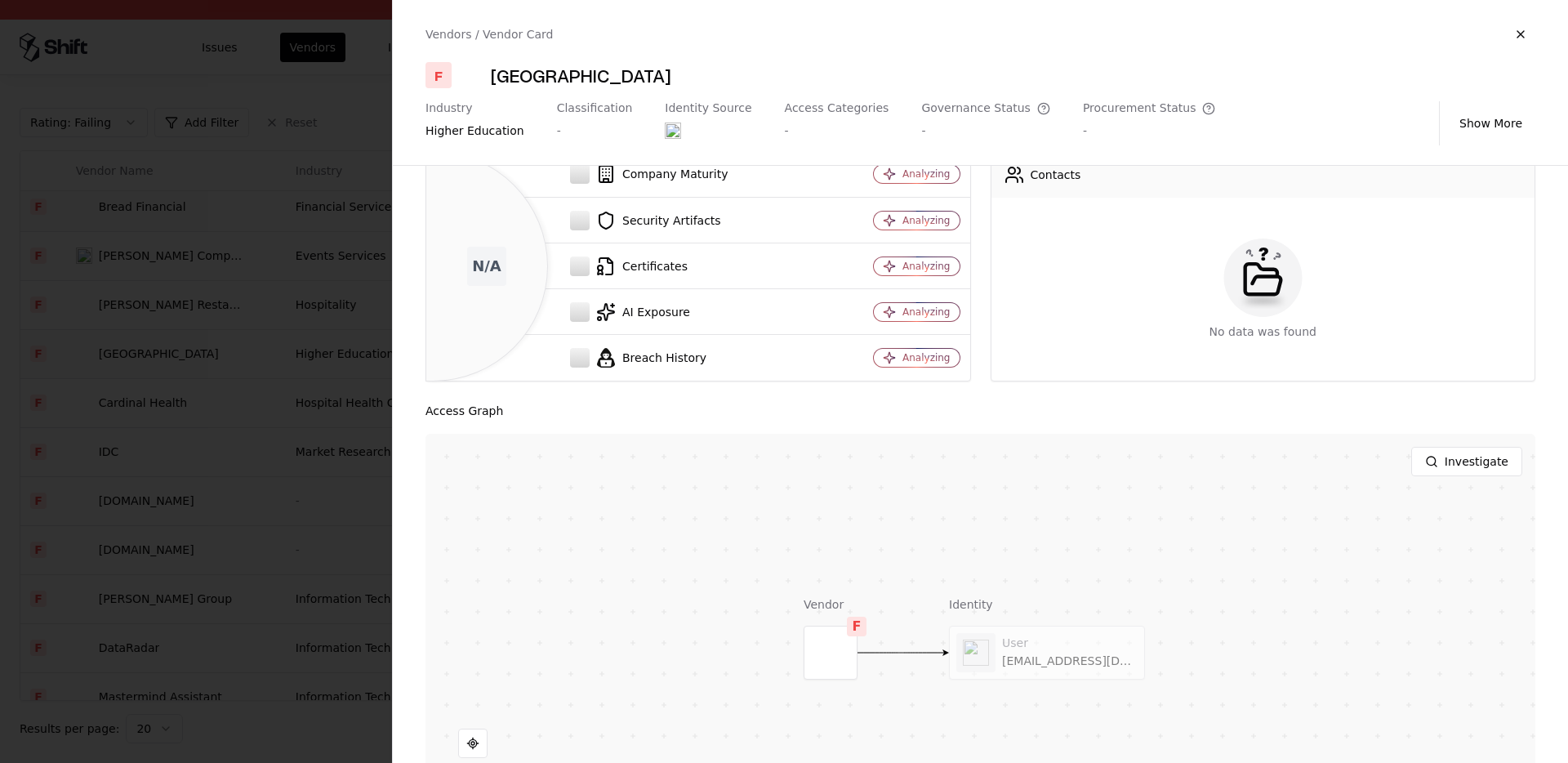
scroll to position [93, 0]
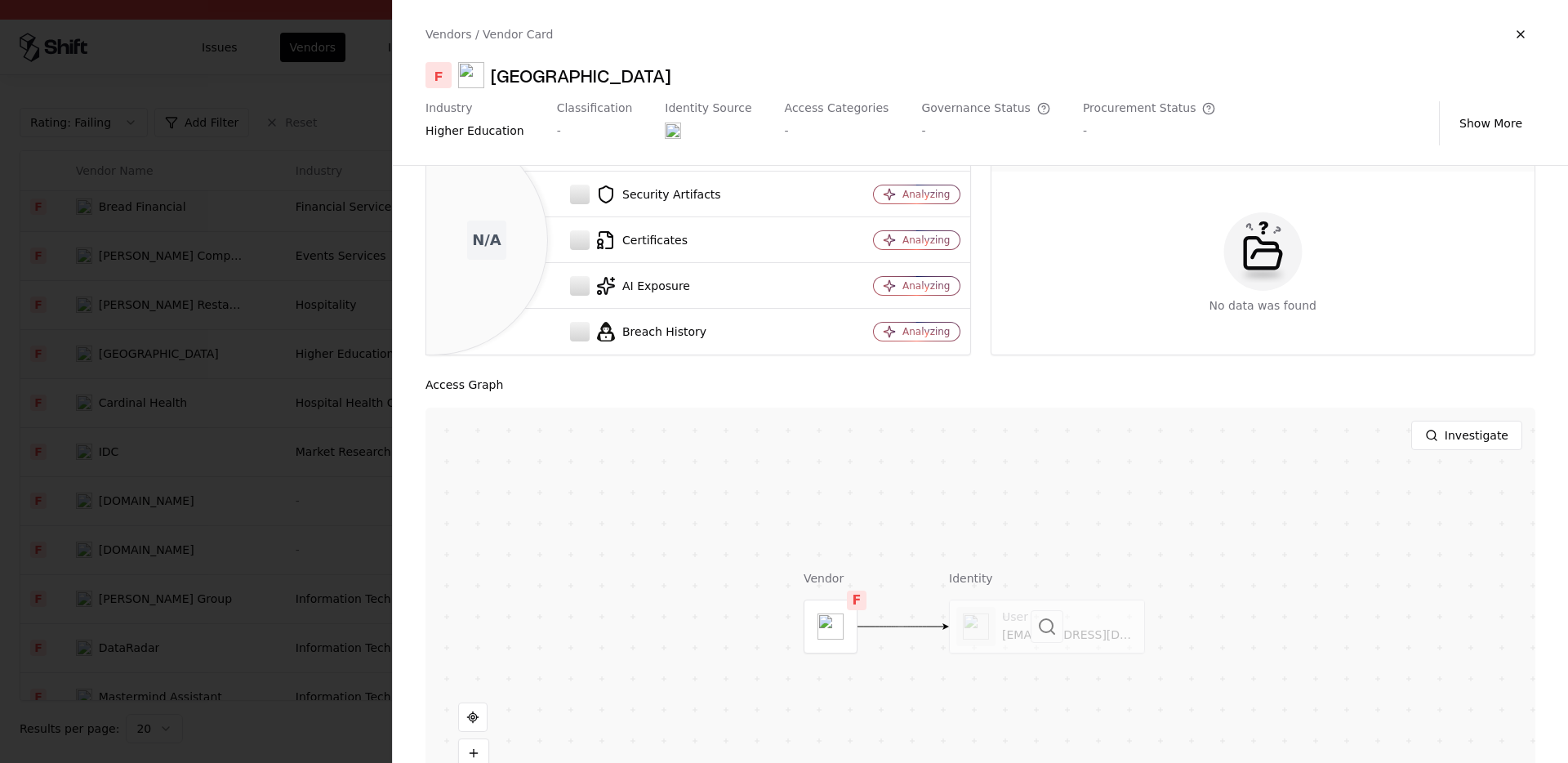
click at [1055, 648] on div at bounding box center [1047, 626] width 194 height 53
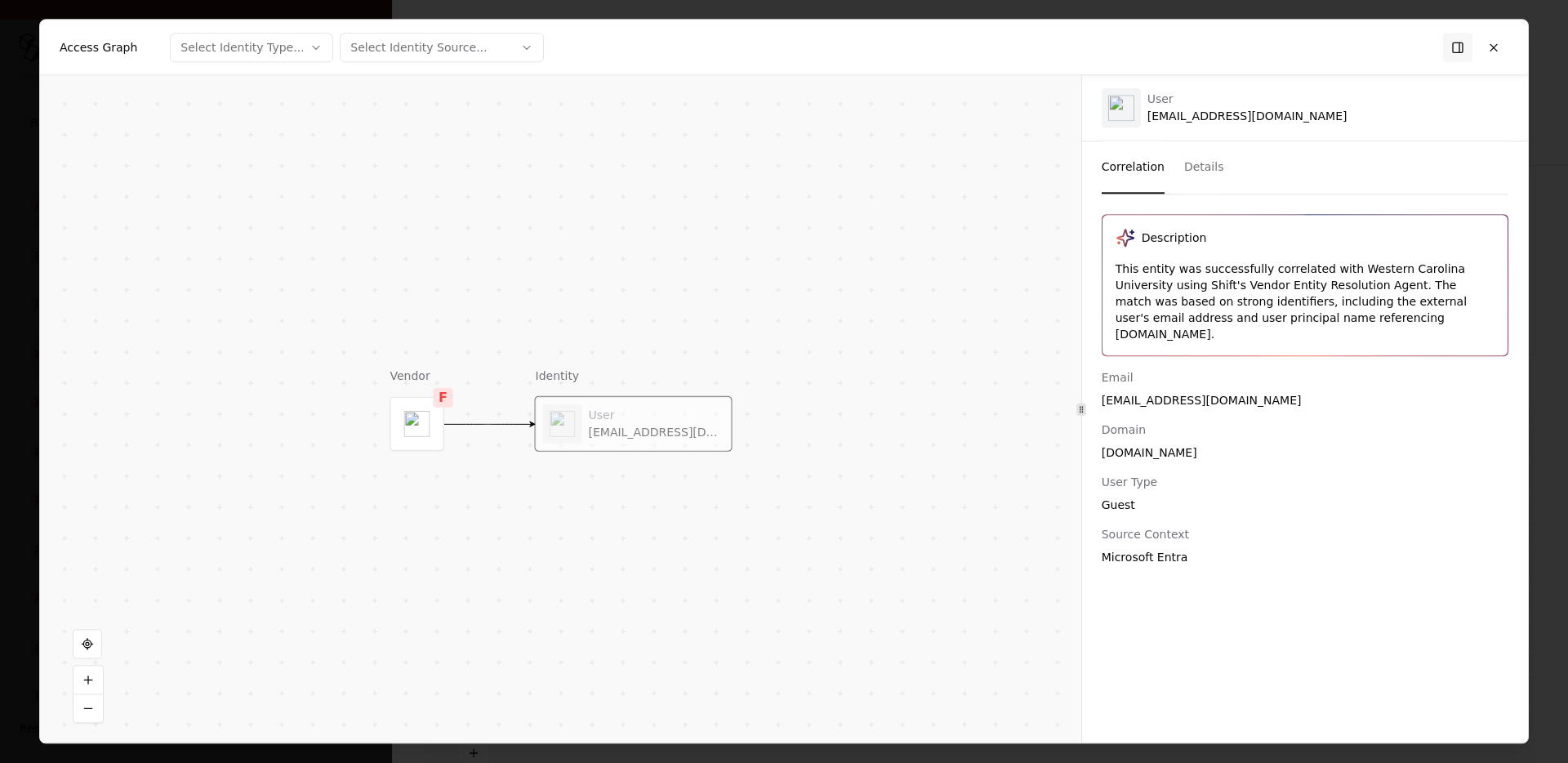
click at [1189, 392] on div "aeeargle1@catamount.wcu.edu" at bounding box center [1305, 400] width 407 height 16
click at [1489, 47] on button at bounding box center [1494, 48] width 29 height 29
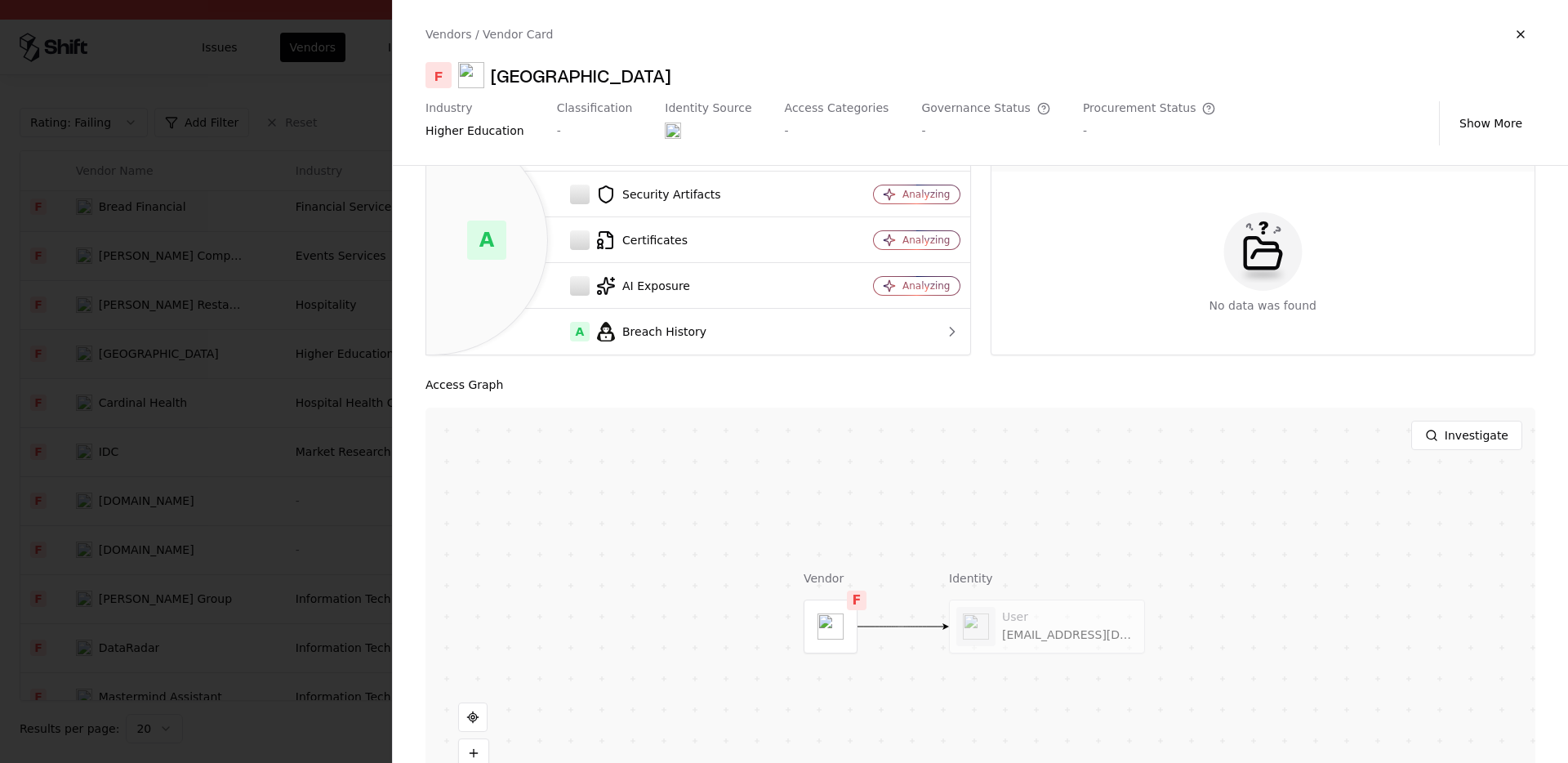
click at [287, 518] on div at bounding box center [784, 381] width 1568 height 763
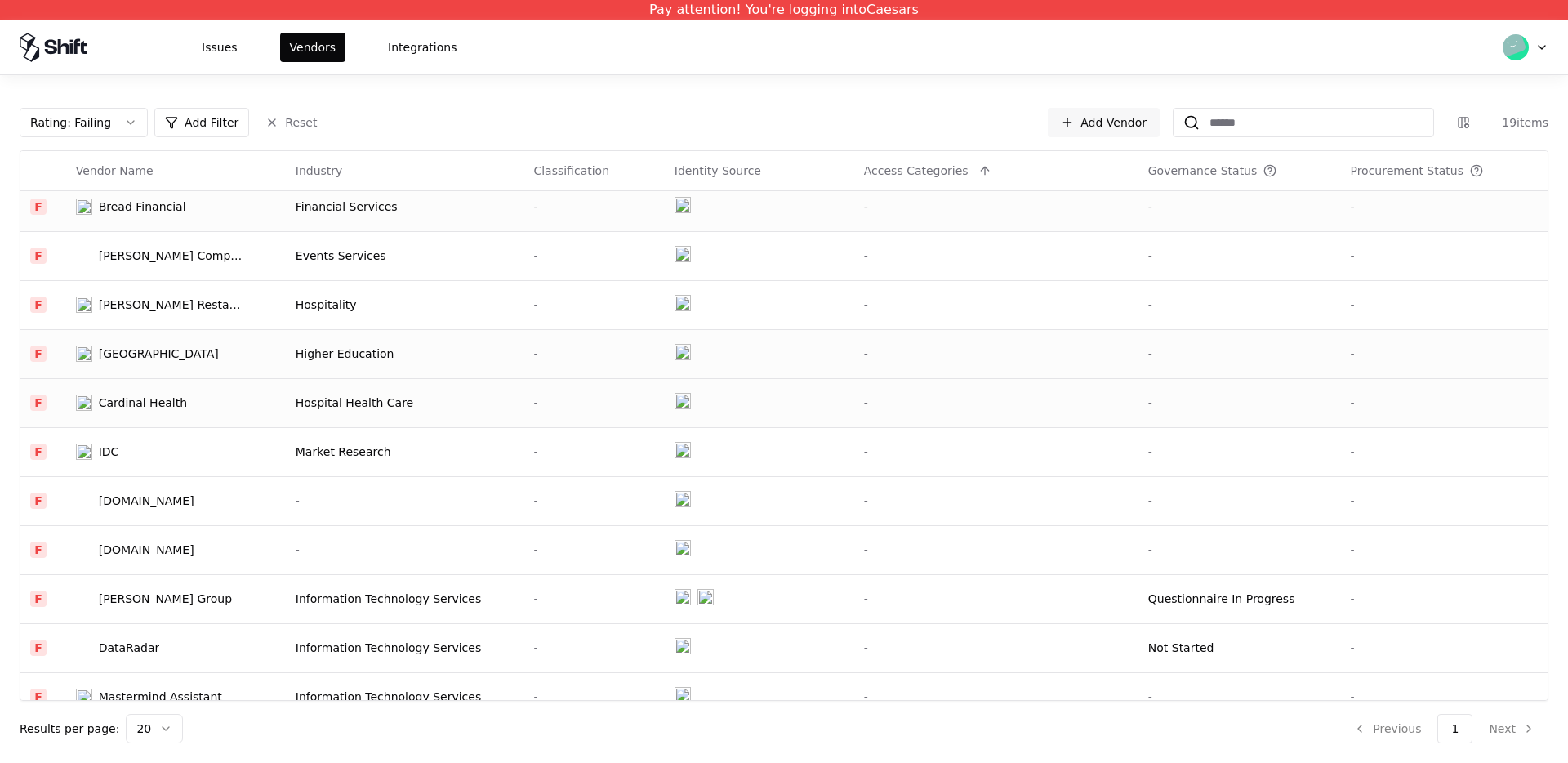
click at [147, 403] on div "Cardinal Health" at bounding box center [143, 403] width 88 height 16
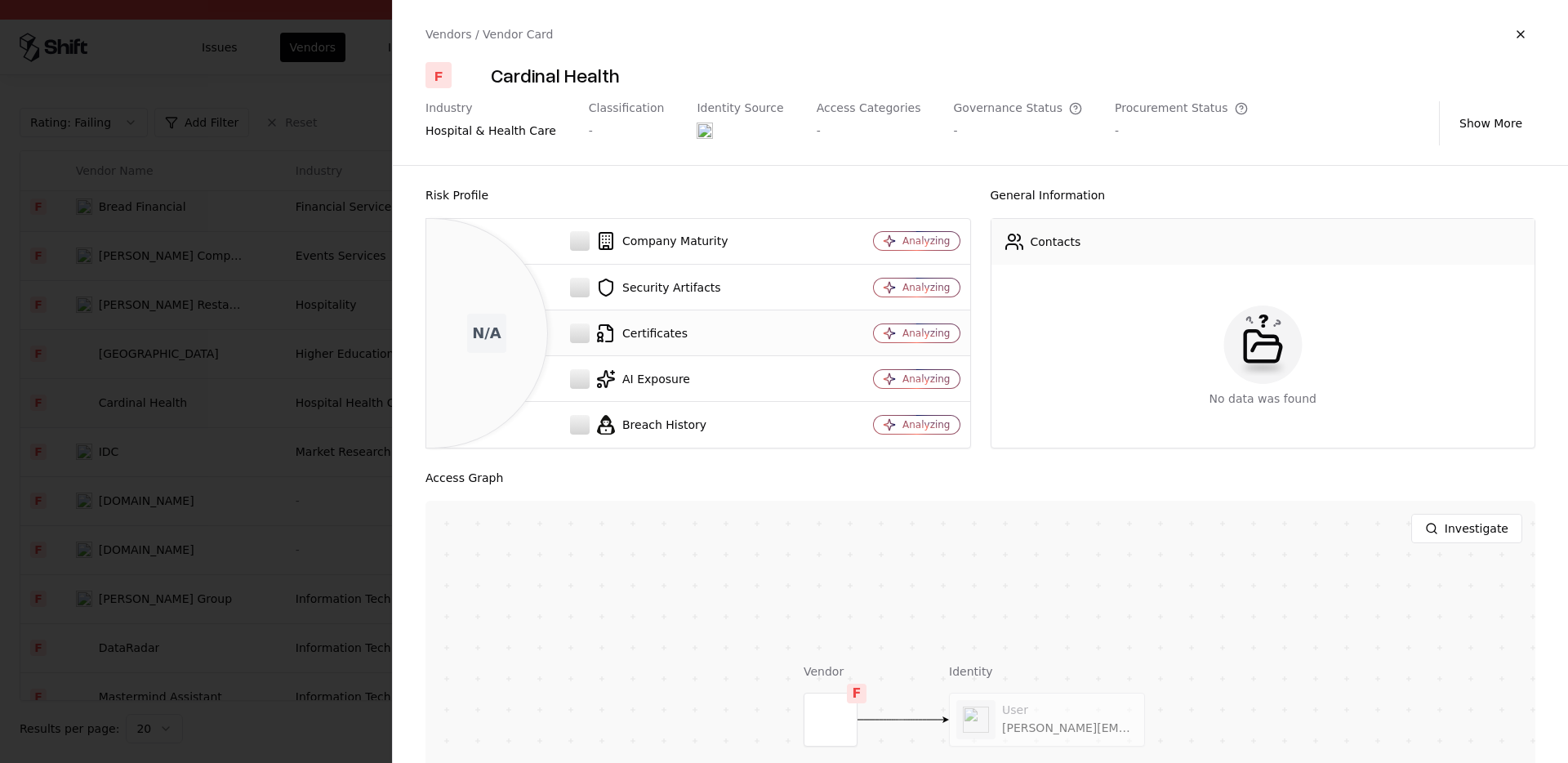
scroll to position [165, 0]
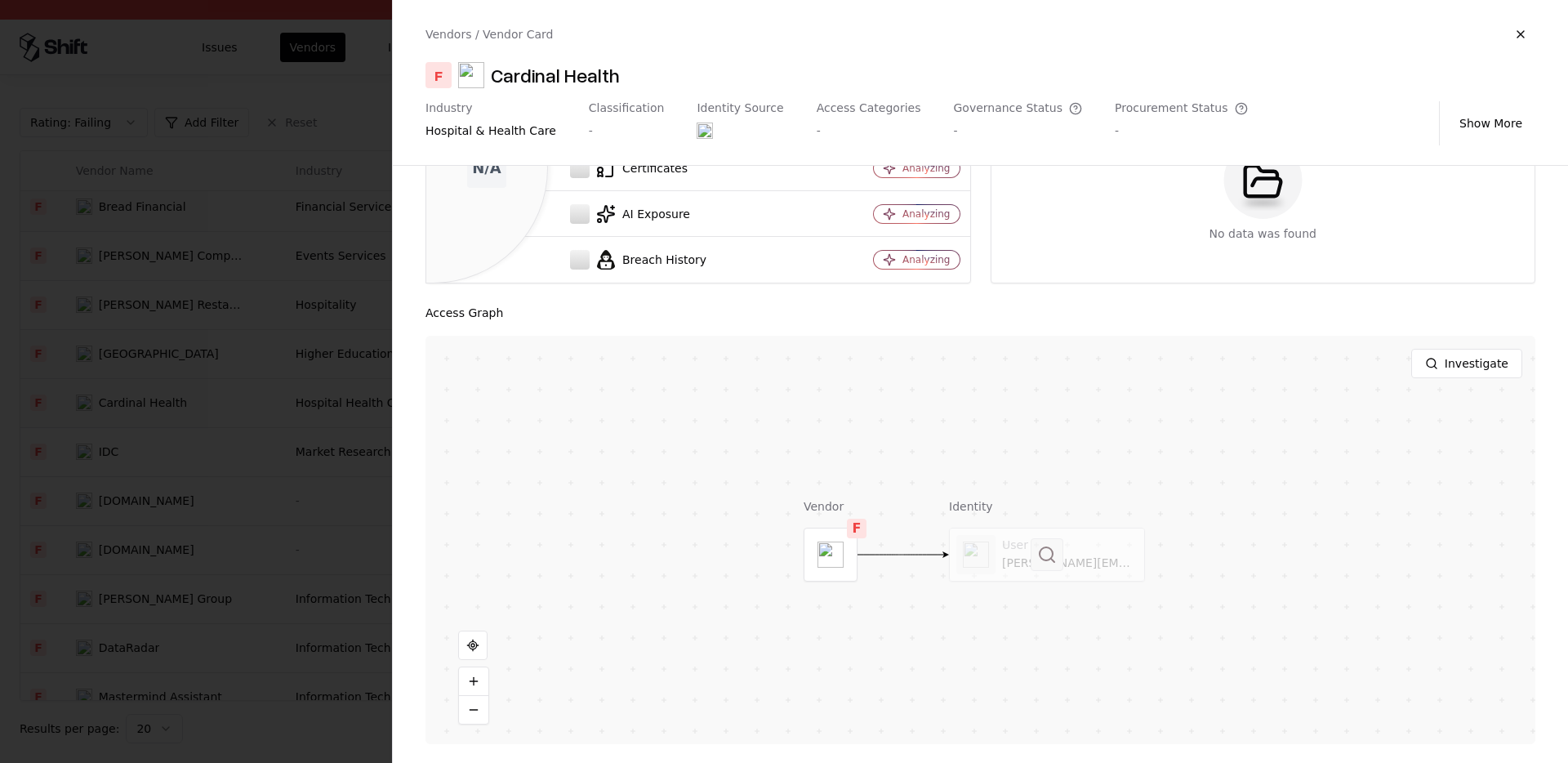
click at [1043, 548] on button at bounding box center [1047, 555] width 33 height 33
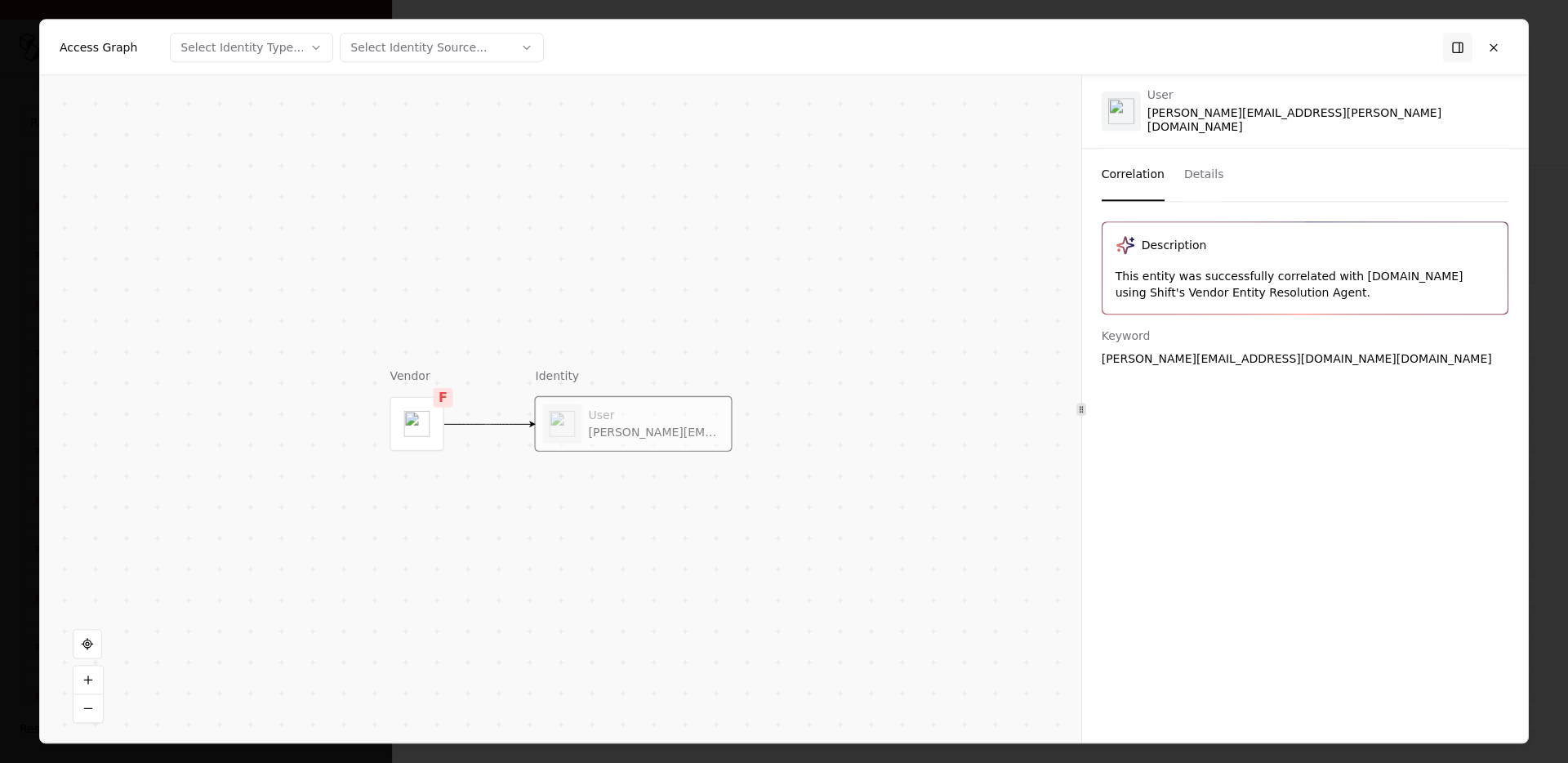
scroll to position [162, 0]
click at [1161, 351] on div "allison.coyle_cardinalhealth.com#ext#@caesars365.onmicrosoft.com" at bounding box center [1305, 359] width 407 height 16
click at [1245, 335] on div "Keyword" at bounding box center [1305, 335] width 407 height 16
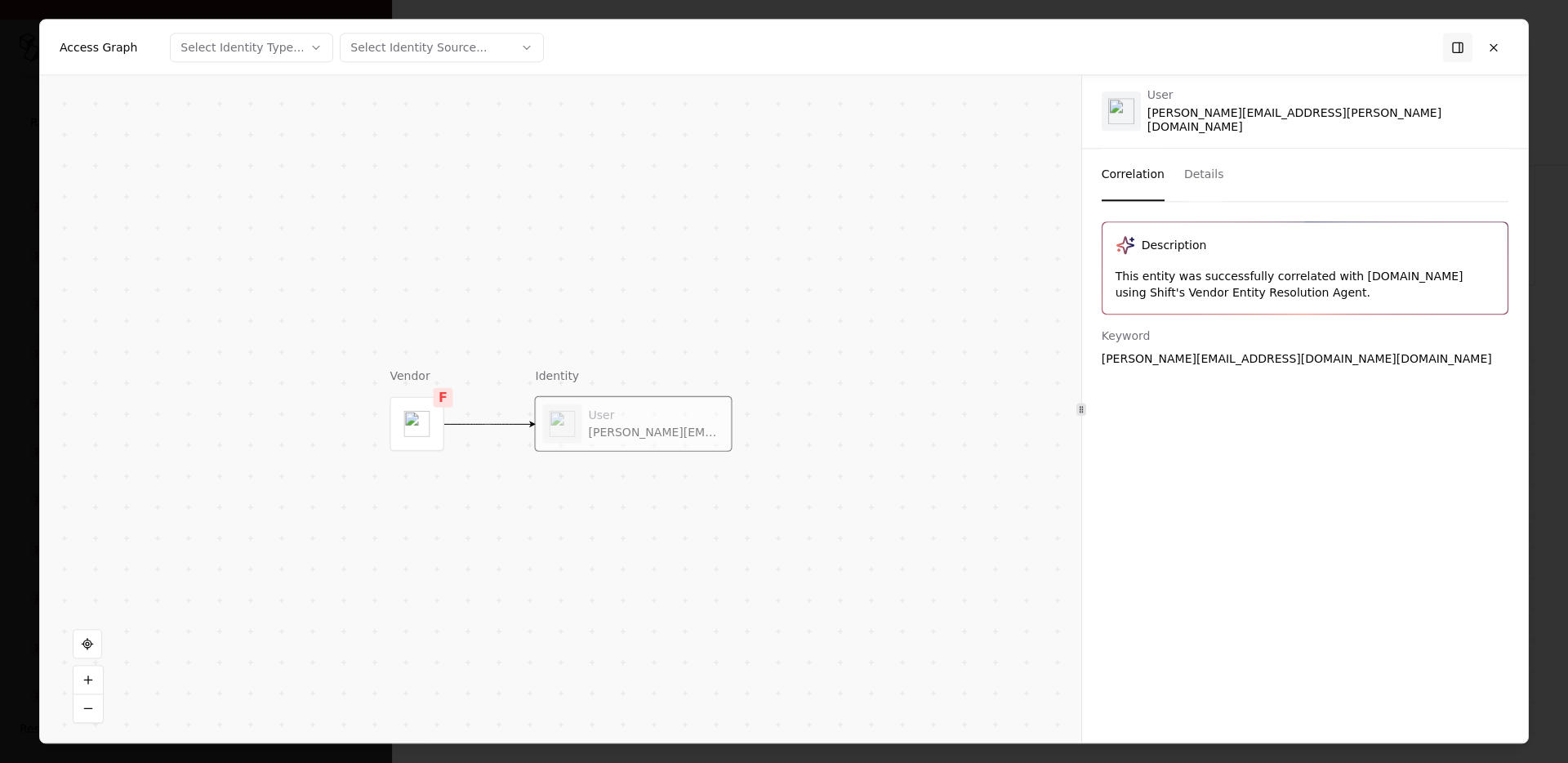
click at [1259, 351] on div "allison.coyle_cardinalhealth.com#ext#@caesars365.onmicrosoft.com" at bounding box center [1305, 359] width 407 height 16
click at [1279, 351] on div "allison.coyle_cardinalhealth.com#ext#@caesars365.onmicrosoft.com" at bounding box center [1305, 359] width 407 height 16
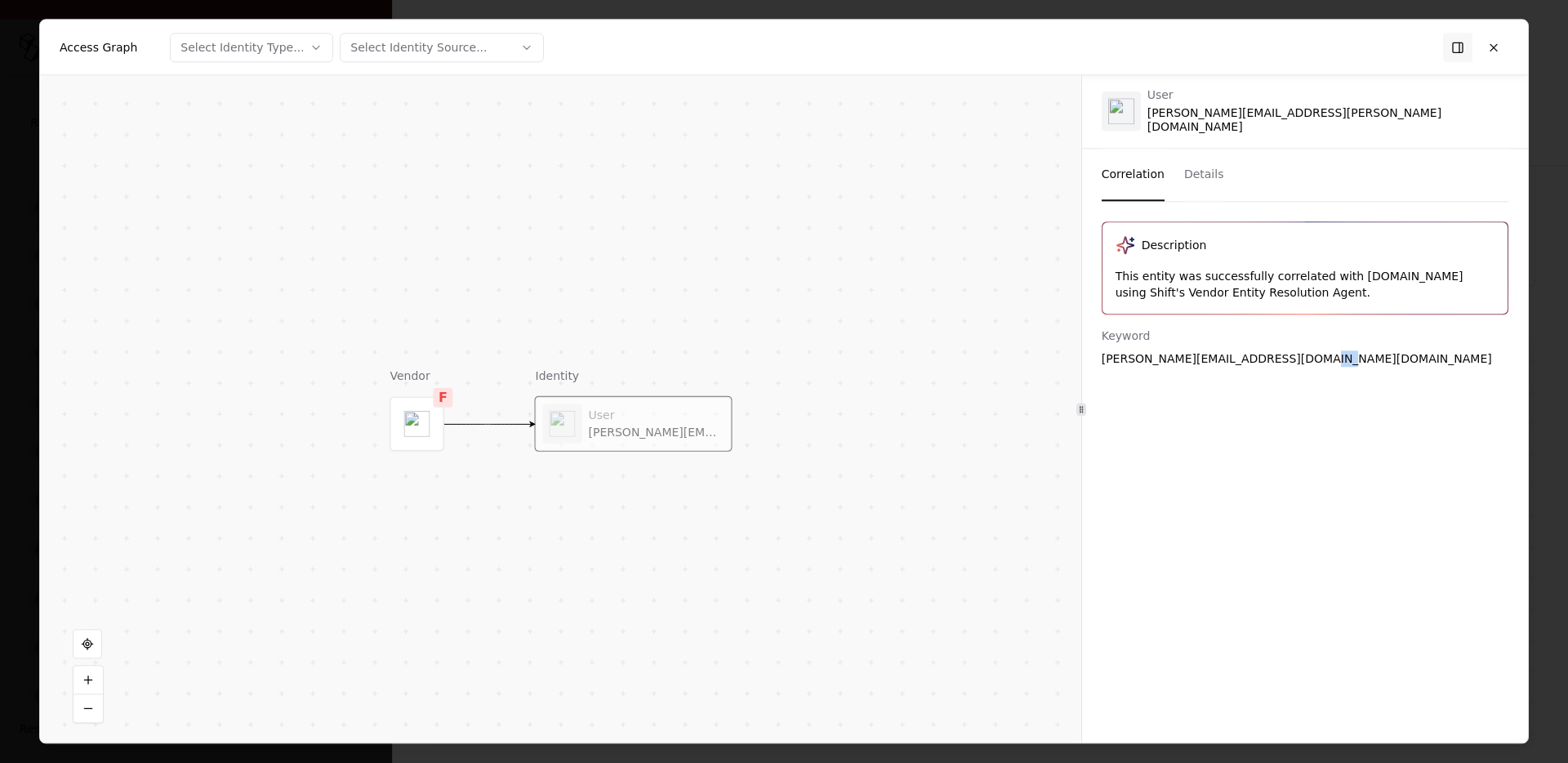
click at [1279, 351] on div "allison.coyle_cardinalhealth.com#ext#@caesars365.onmicrosoft.com" at bounding box center [1305, 359] width 407 height 16
click at [1304, 353] on div "allison.coyle_cardinalhealth.com#ext#@caesars365.onmicrosoft.com" at bounding box center [1305, 359] width 407 height 16
click at [1288, 353] on div "allison.coyle_cardinalhealth.com#ext#@caesars365.onmicrosoft.com" at bounding box center [1305, 359] width 407 height 16
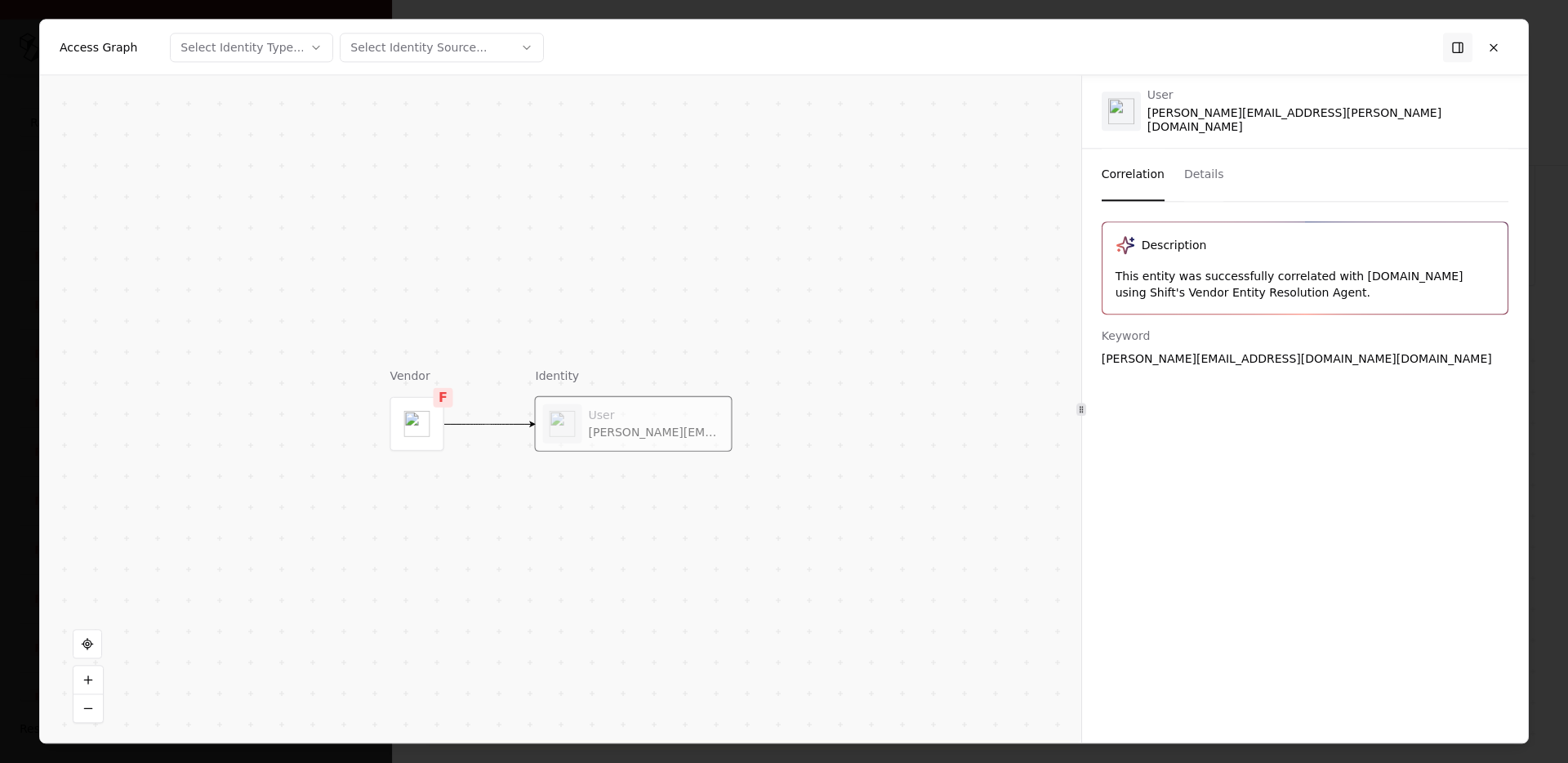
click at [1288, 353] on div "allison.coyle_cardinalhealth.com#ext#@caesars365.onmicrosoft.com" at bounding box center [1305, 359] width 407 height 16
click at [1320, 351] on div "allison.coyle_cardinalhealth.com#ext#@caesars365.onmicrosoft.com" at bounding box center [1305, 359] width 407 height 16
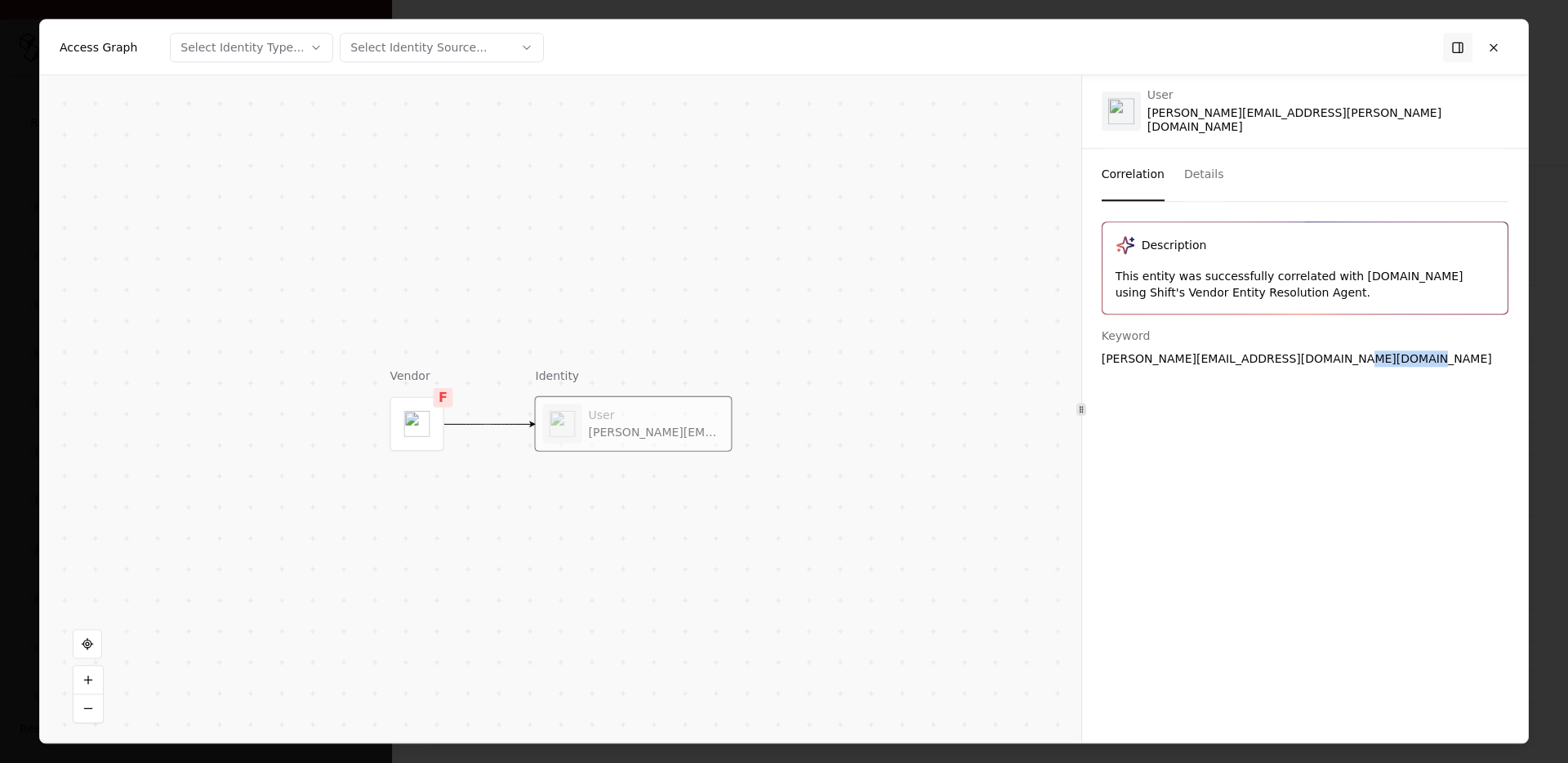
click at [1217, 365] on div "Description This entity was successfully correlated with cardinalhealth.com usi…" at bounding box center [1305, 472] width 446 height 502
click at [1487, 54] on button at bounding box center [1494, 48] width 29 height 29
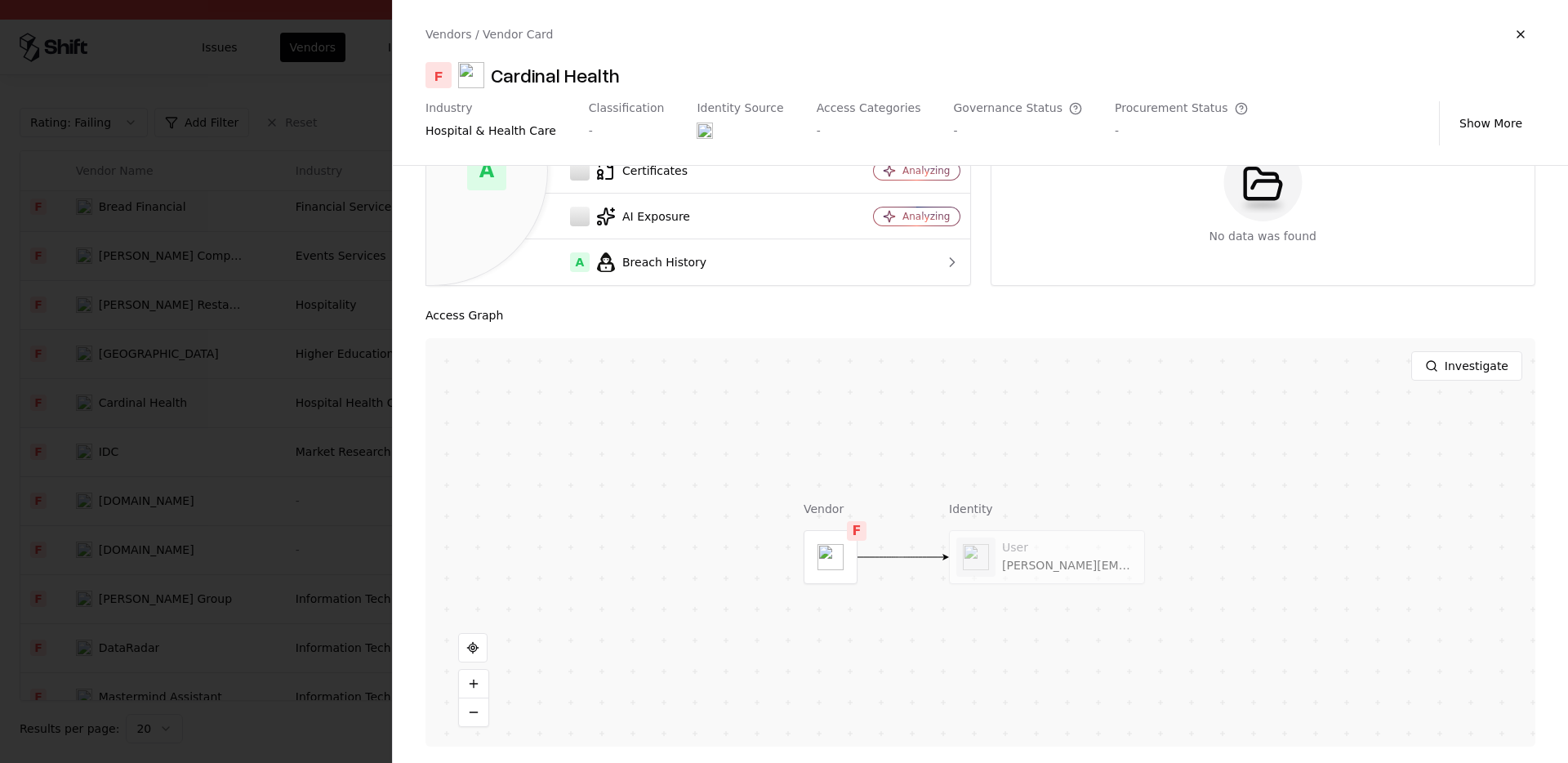
click at [193, 320] on div at bounding box center [784, 381] width 1568 height 763
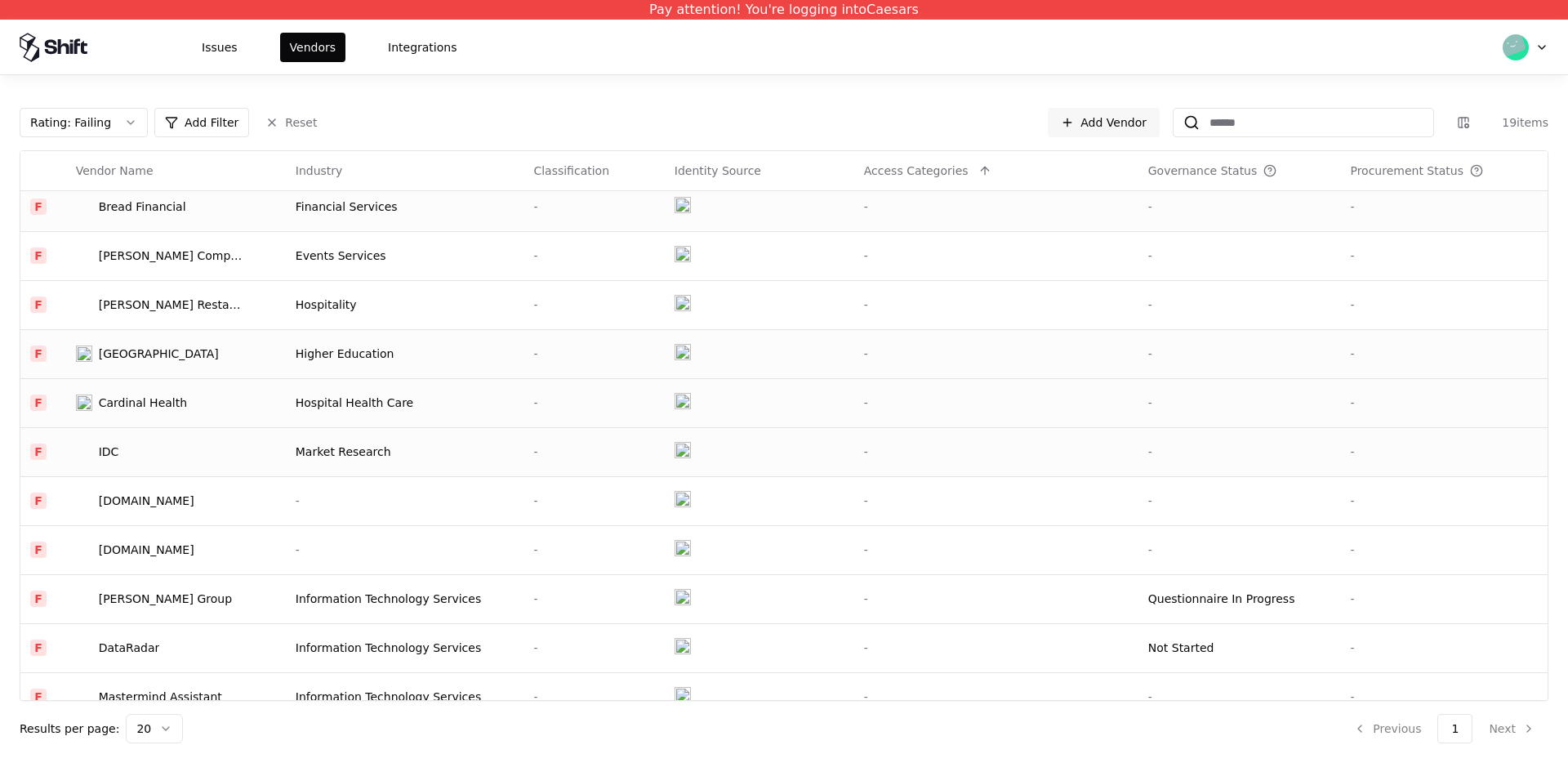
click at [139, 461] on td "IDC" at bounding box center [176, 451] width 219 height 49
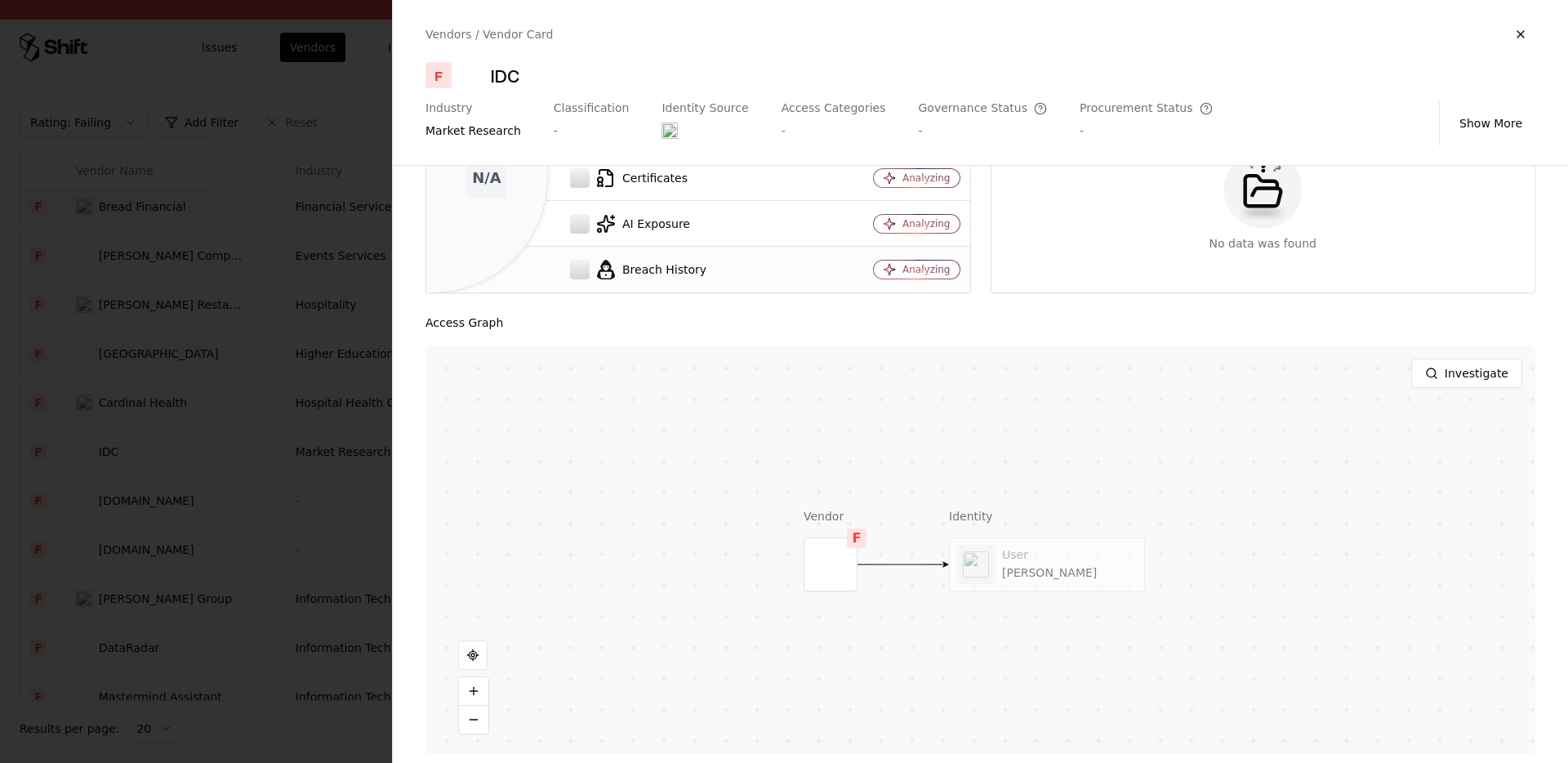
scroll to position [165, 0]
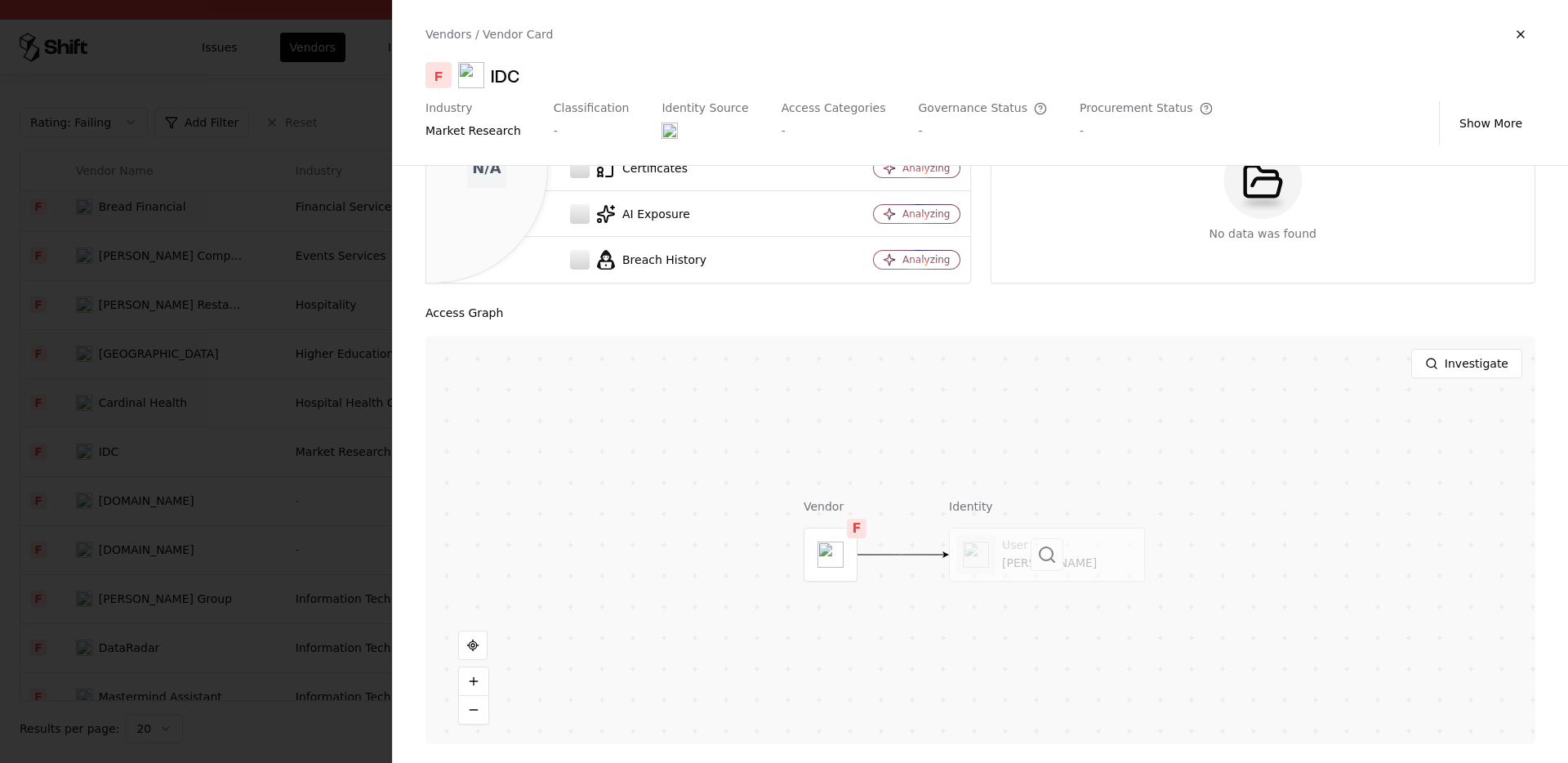
click at [1019, 548] on div at bounding box center [1047, 555] width 194 height 53
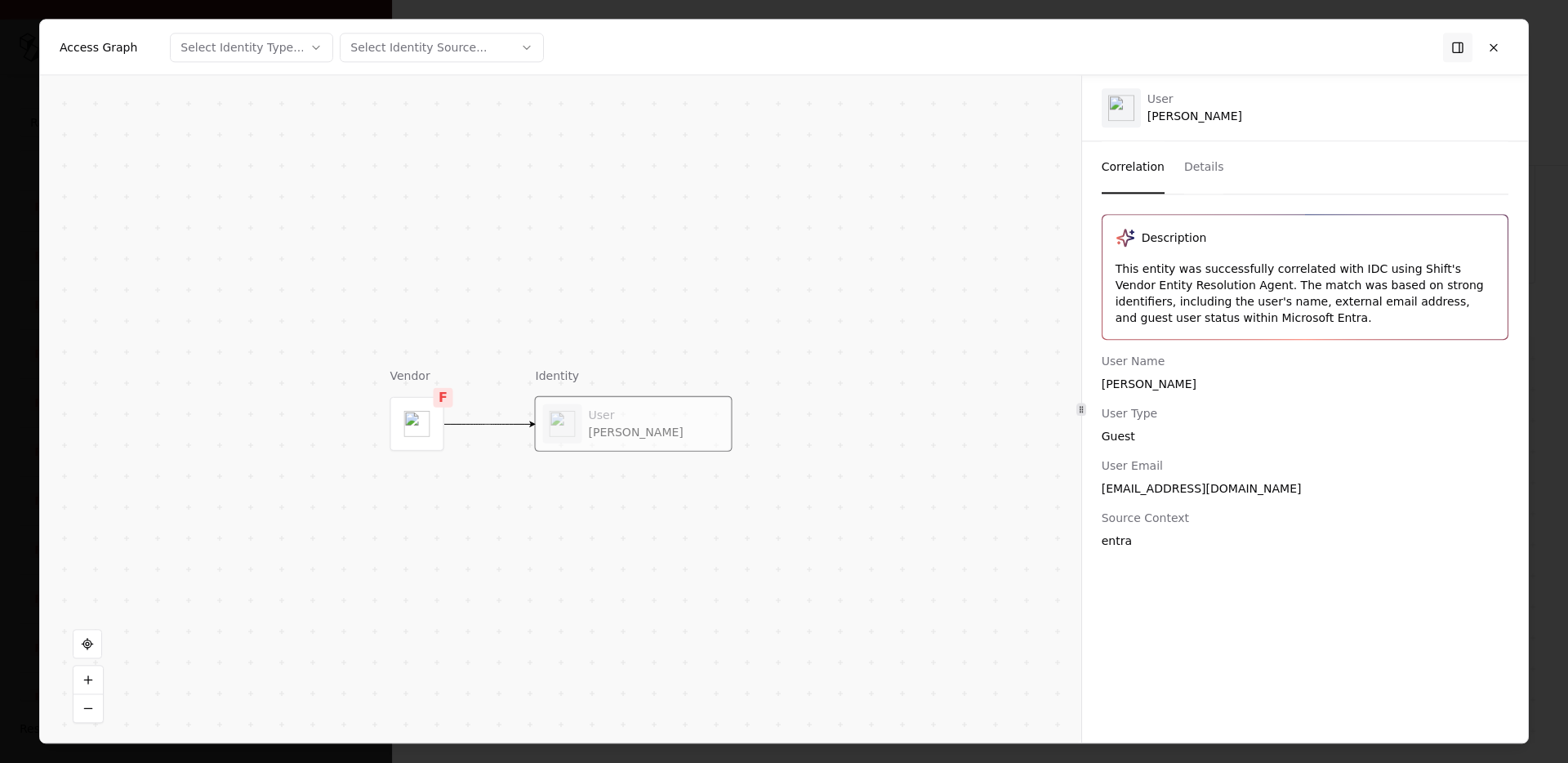
scroll to position [162, 0]
drag, startPoint x: 1206, startPoint y: 491, endPoint x: 1274, endPoint y: 484, distance: 68.4
click at [1274, 484] on div "maryfran_johnson@idg.com" at bounding box center [1305, 488] width 407 height 16
copy div "idg.com"
click at [1496, 40] on button at bounding box center [1494, 48] width 29 height 29
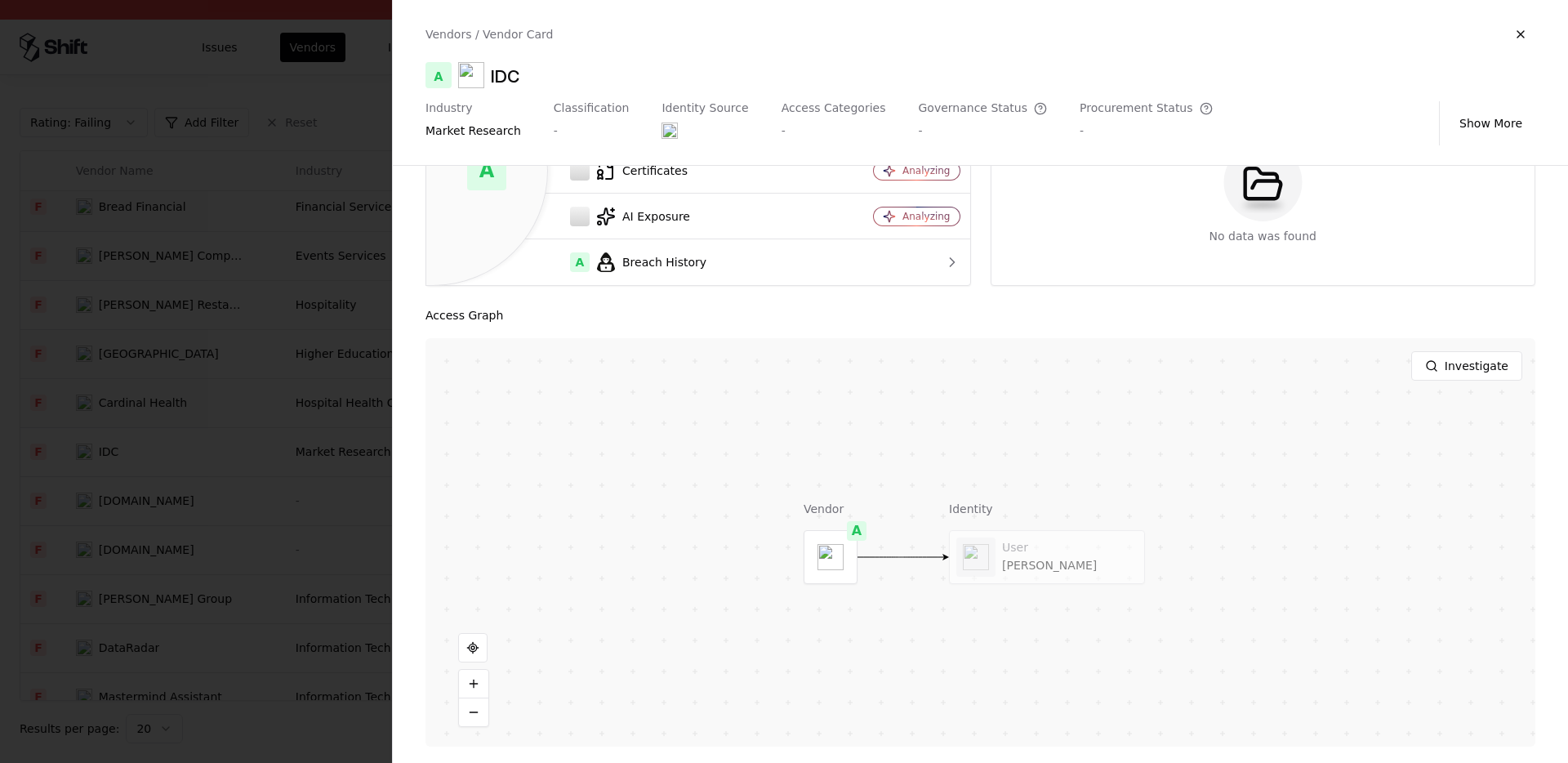
click at [181, 466] on div at bounding box center [784, 381] width 1568 height 763
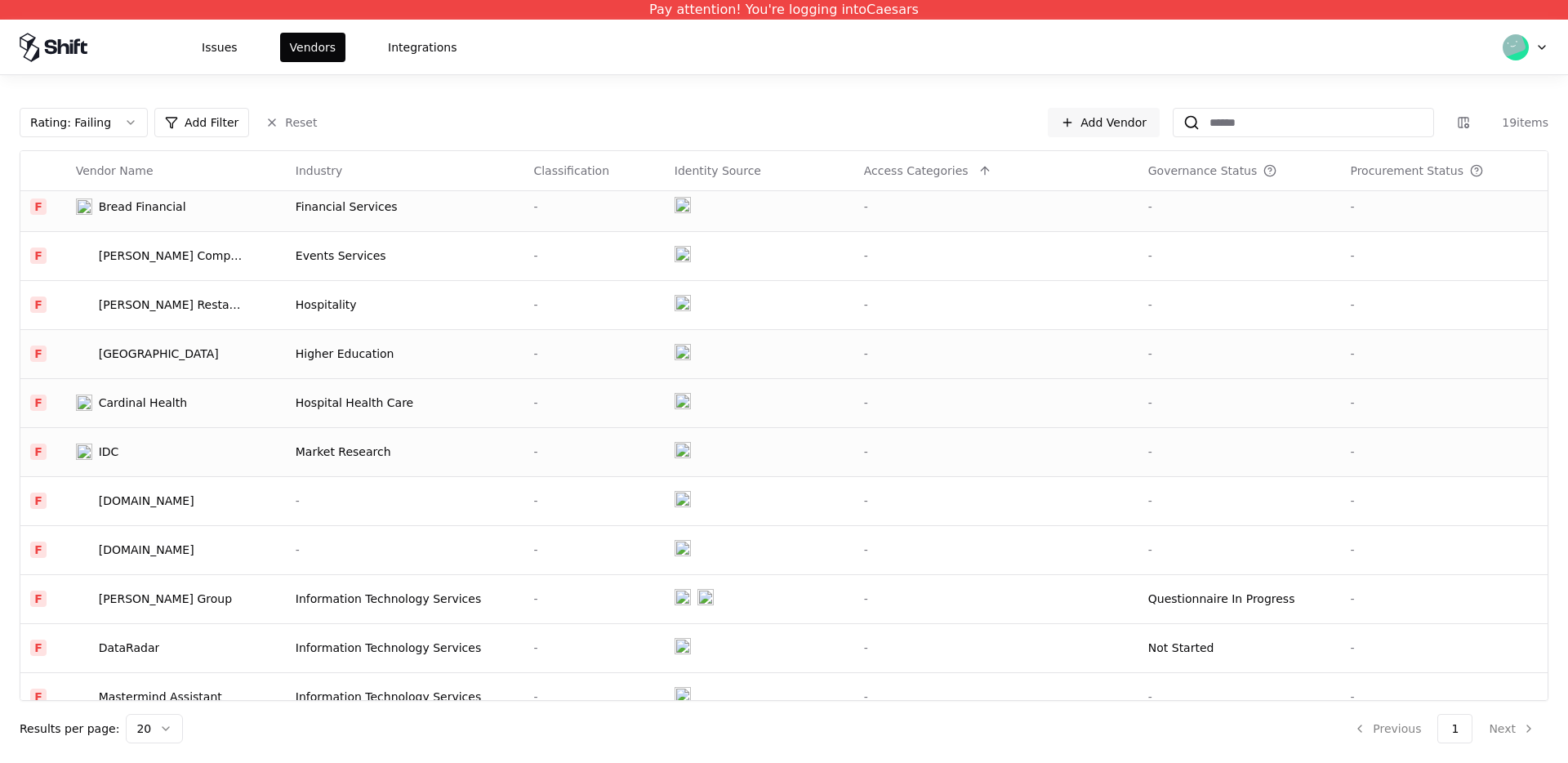
click at [162, 456] on div "IDC" at bounding box center [161, 451] width 170 height 16
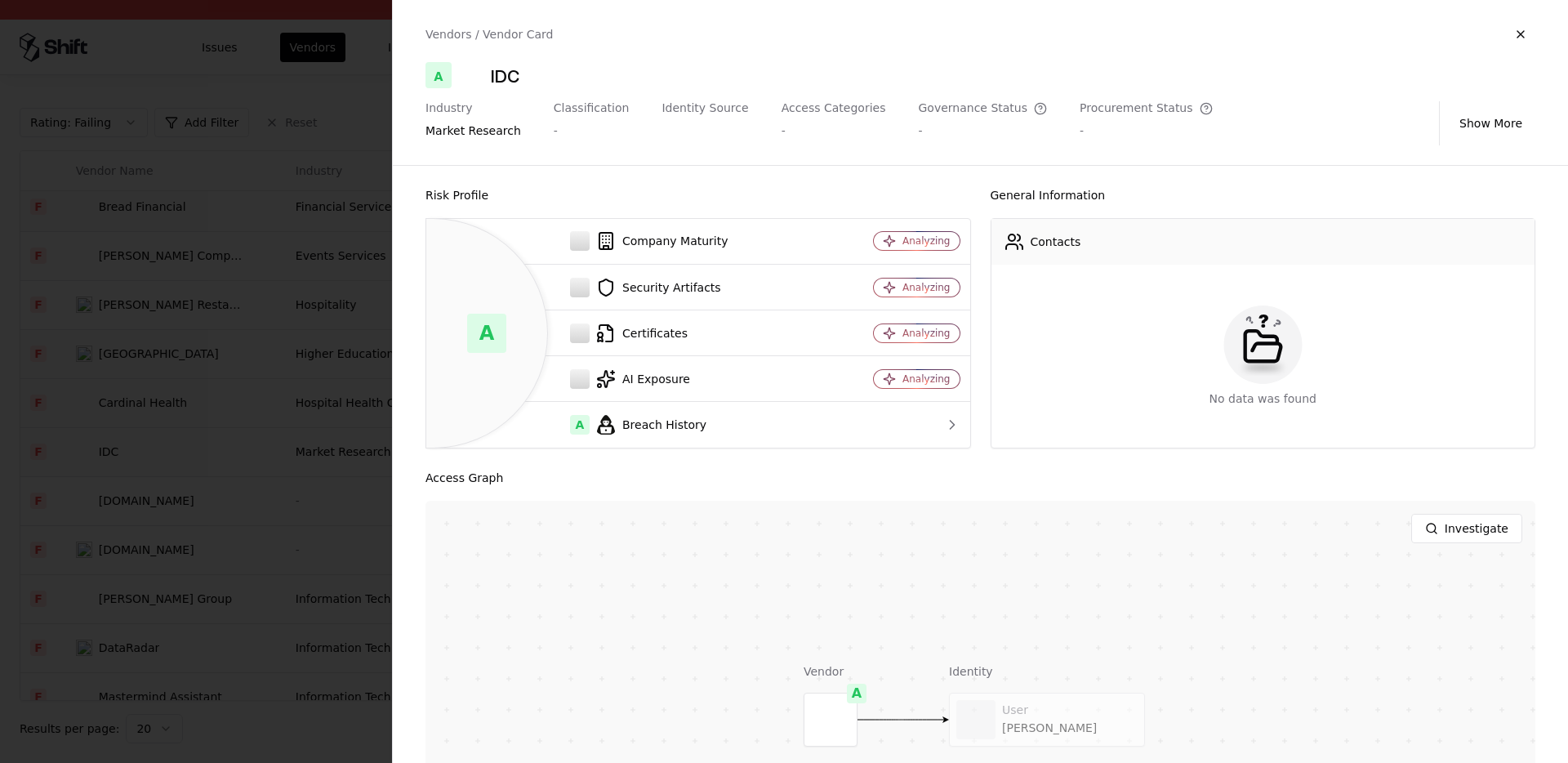
click at [162, 456] on div at bounding box center [784, 381] width 1568 height 763
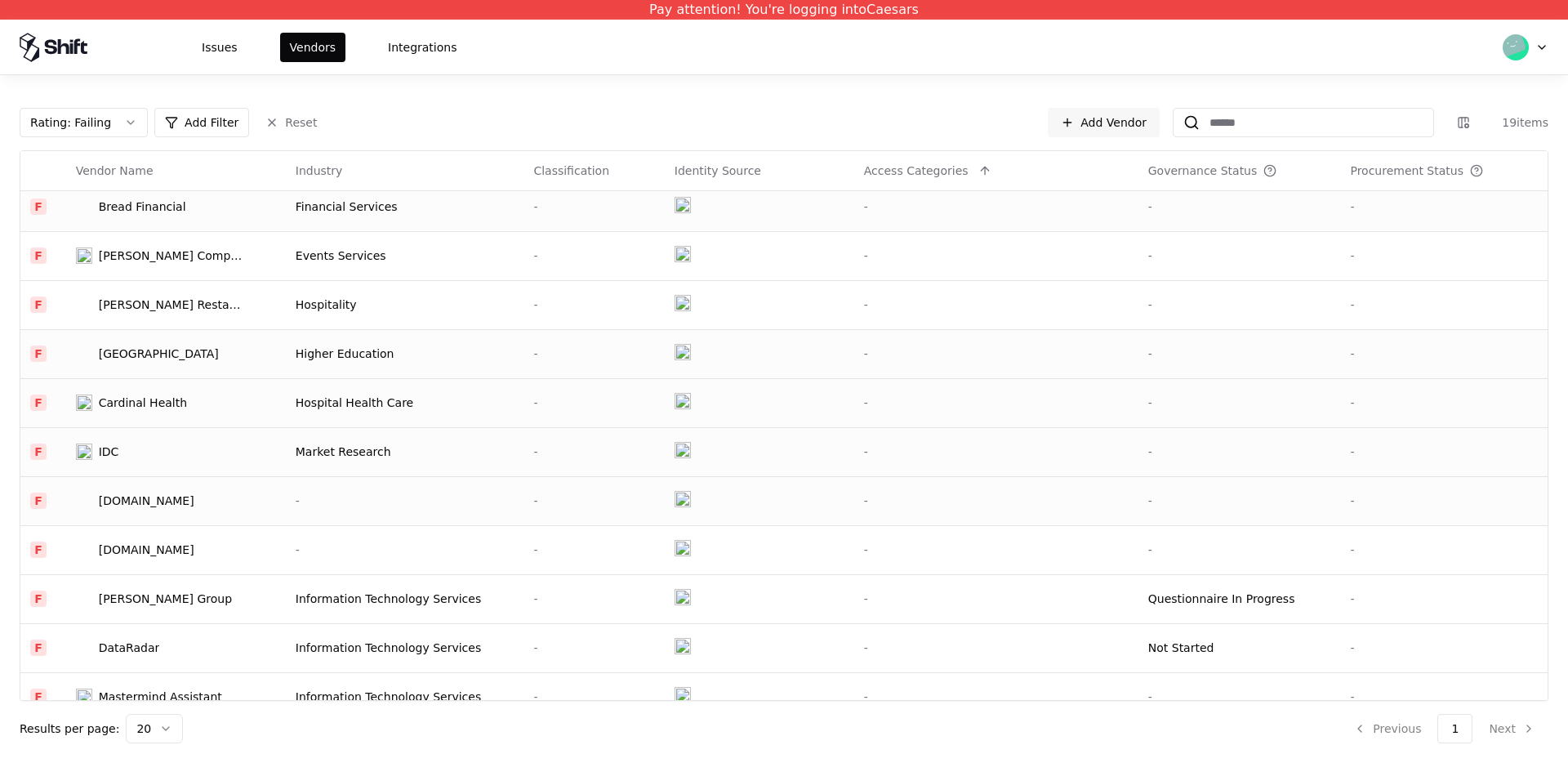
click at [111, 509] on td "Pariplay.com" at bounding box center [176, 500] width 219 height 49
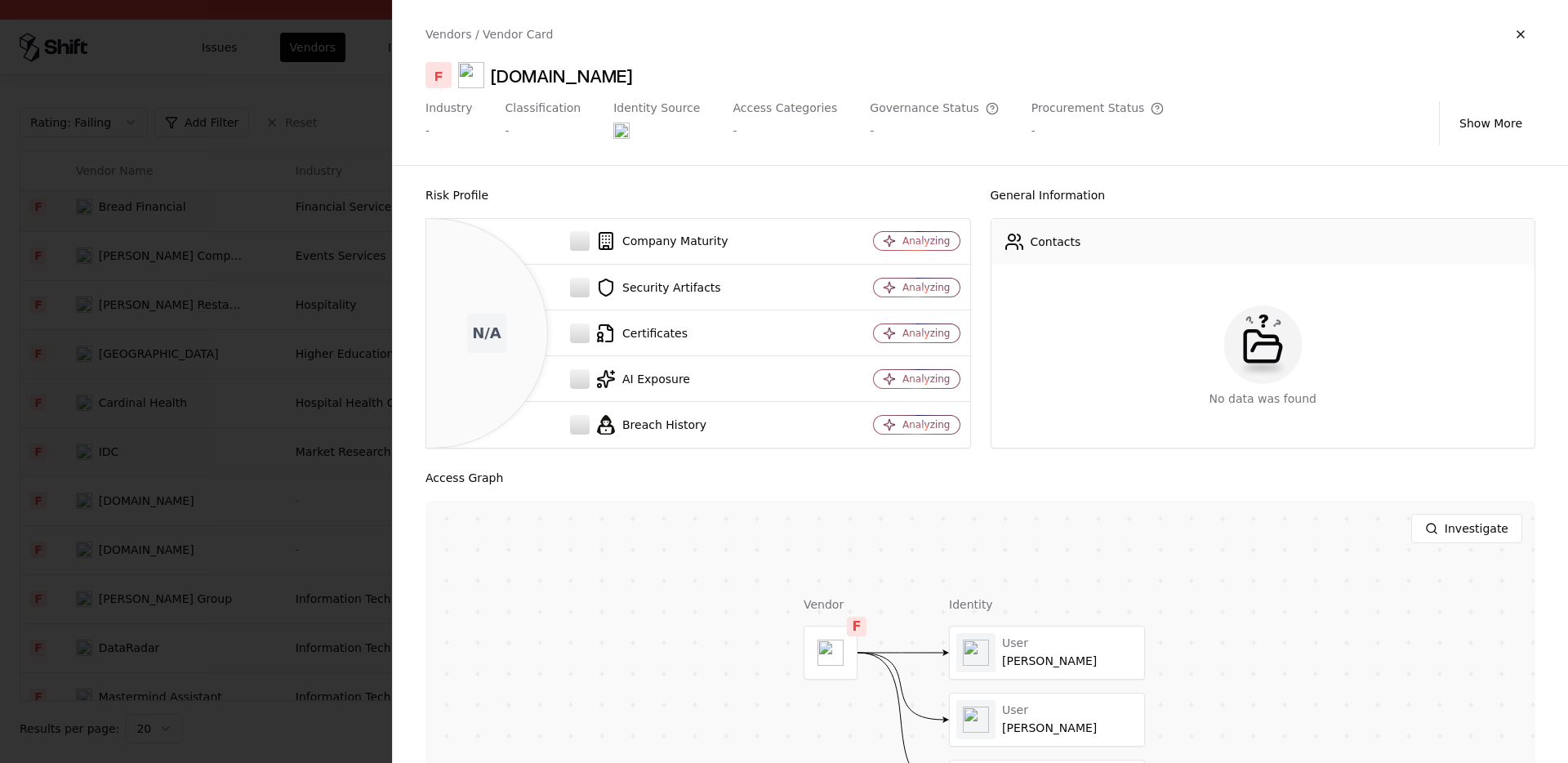
click at [574, 92] on div "Vendors / Vendor Card F Pariplay.com Industry - Classification - Identity Sourc…" at bounding box center [981, 82] width 1175 height 165
click at [586, 88] on div "Vendors / Vendor Card F Pariplay.com Industry - Classification - Identity Sourc…" at bounding box center [981, 82] width 1175 height 165
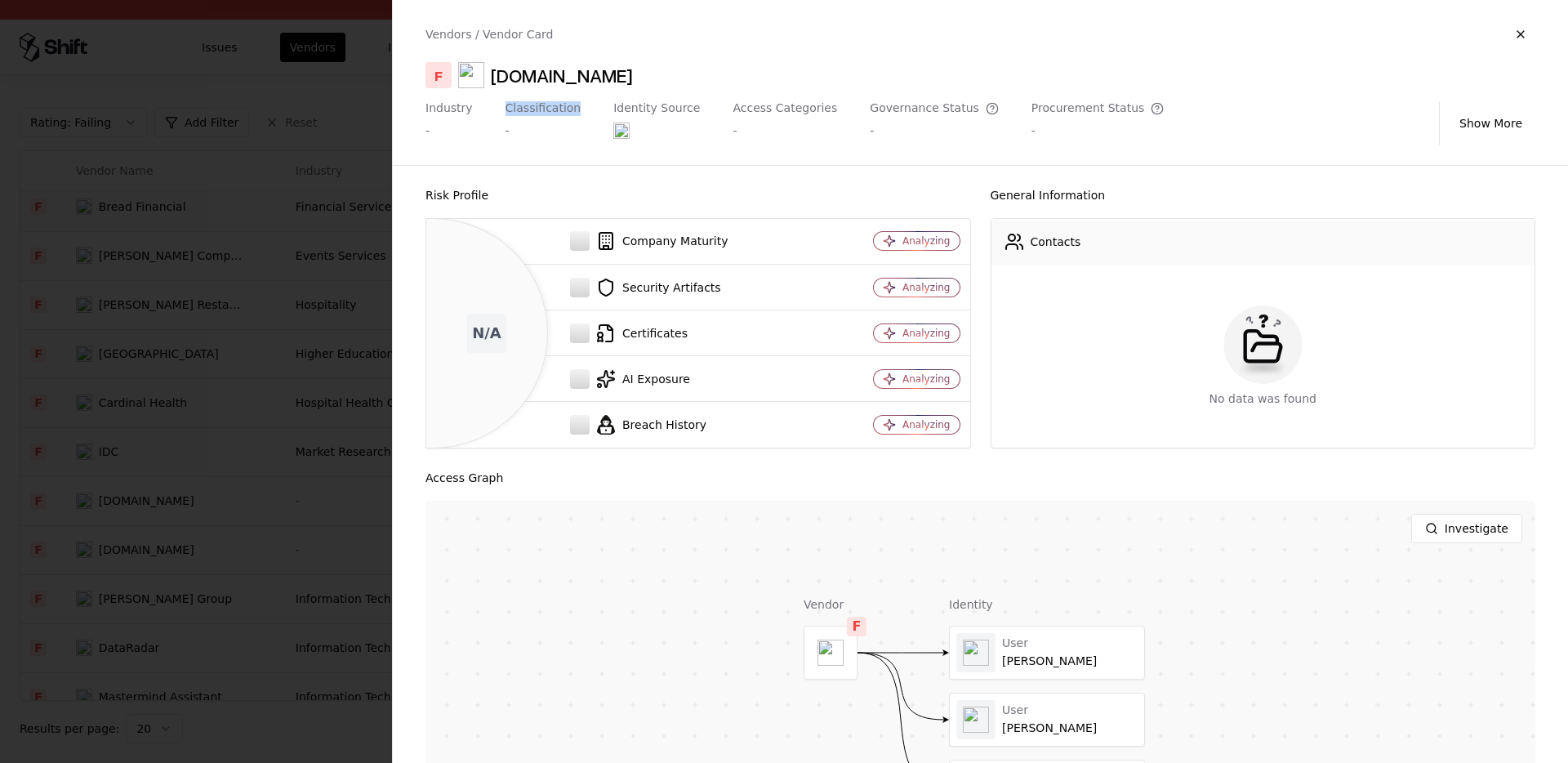
click at [586, 88] on div "Vendors / Vendor Card F Pariplay.com Industry - Classification - Identity Sourc…" at bounding box center [981, 82] width 1175 height 165
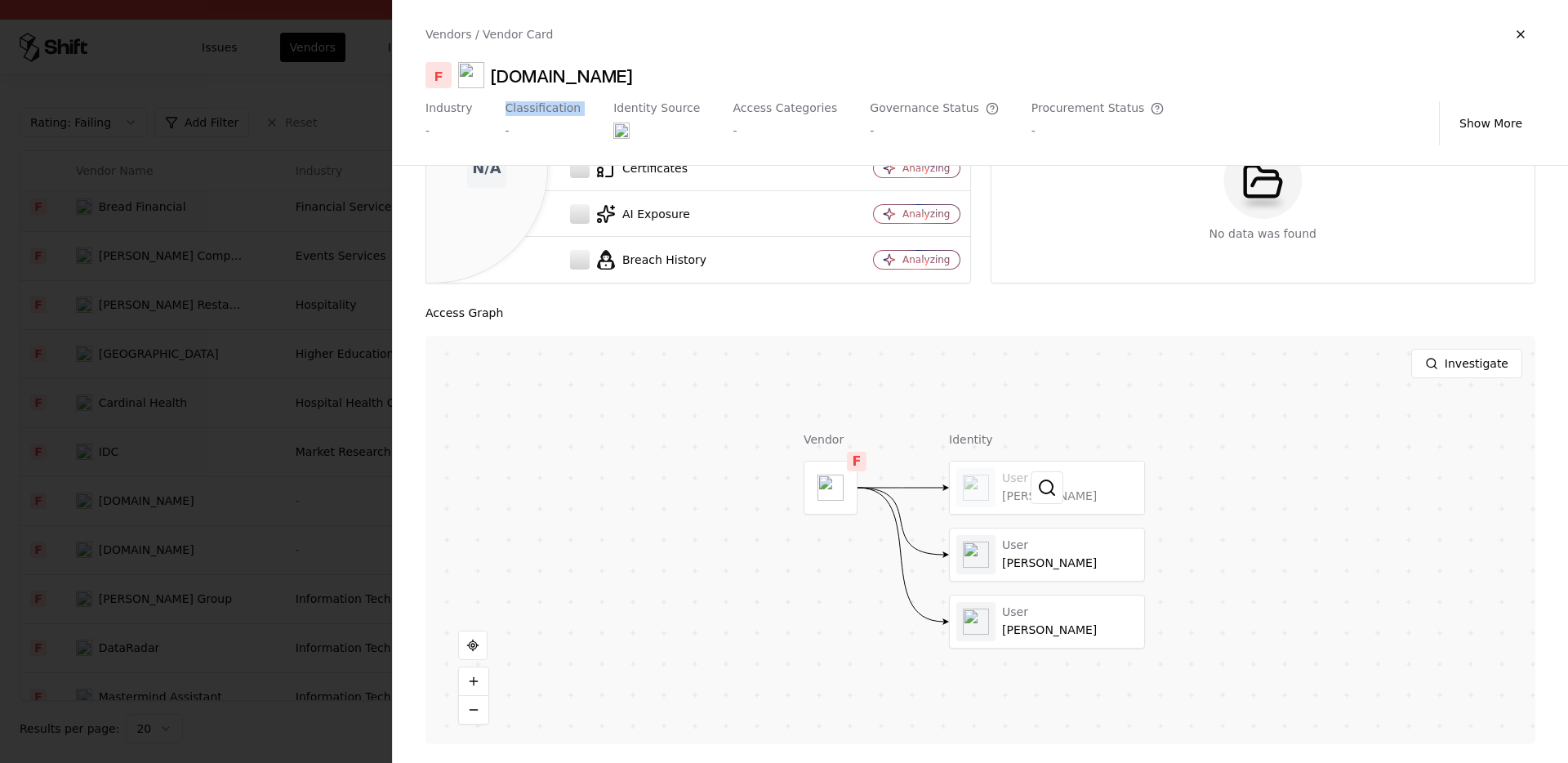
click at [1012, 507] on div at bounding box center [1047, 487] width 194 height 53
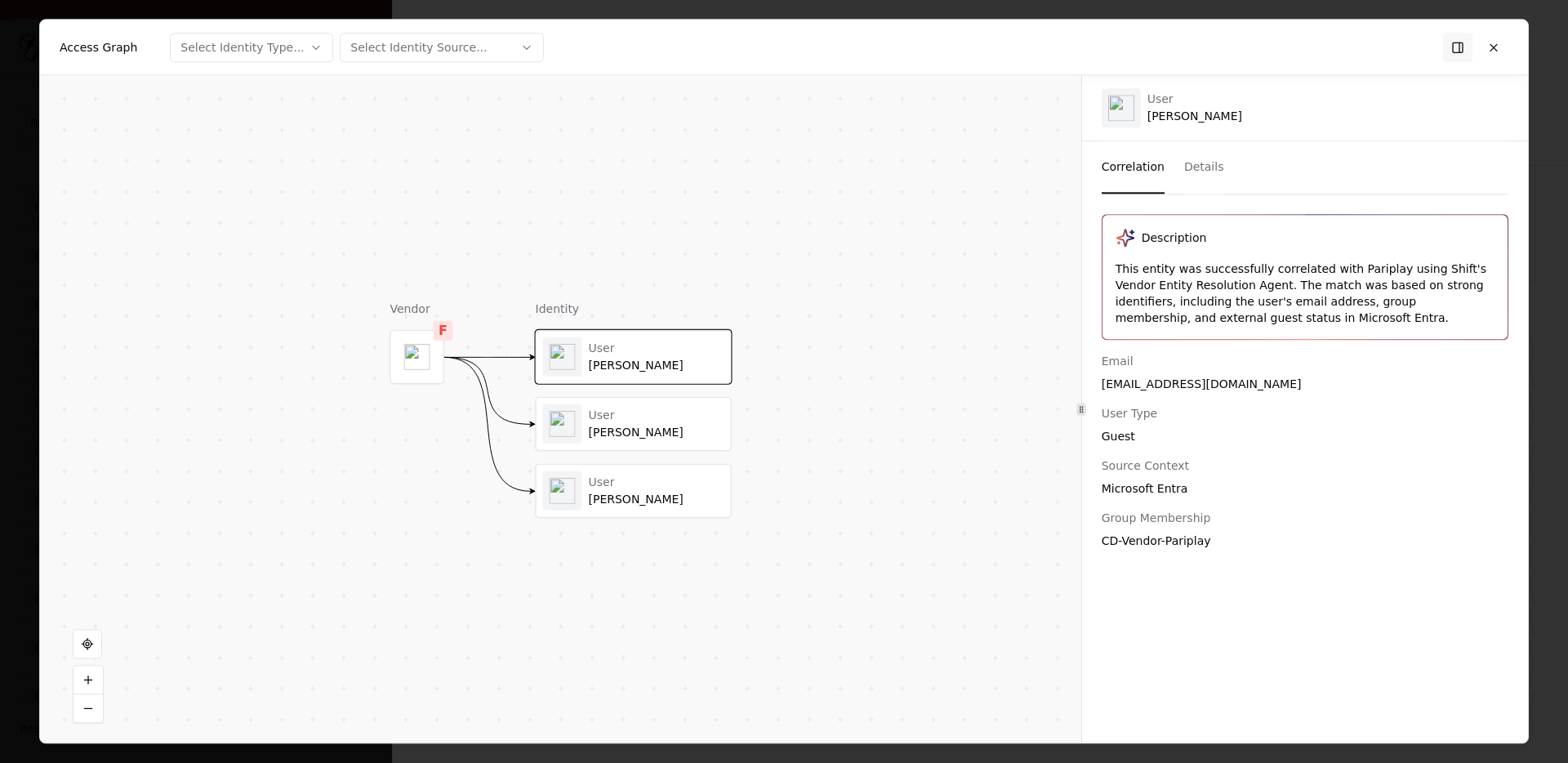
scroll to position [162, 0]
click at [1172, 296] on div "This entity was successfully correlated with Pariplay using Shift's Vendor Enti…" at bounding box center [1305, 294] width 379 height 66
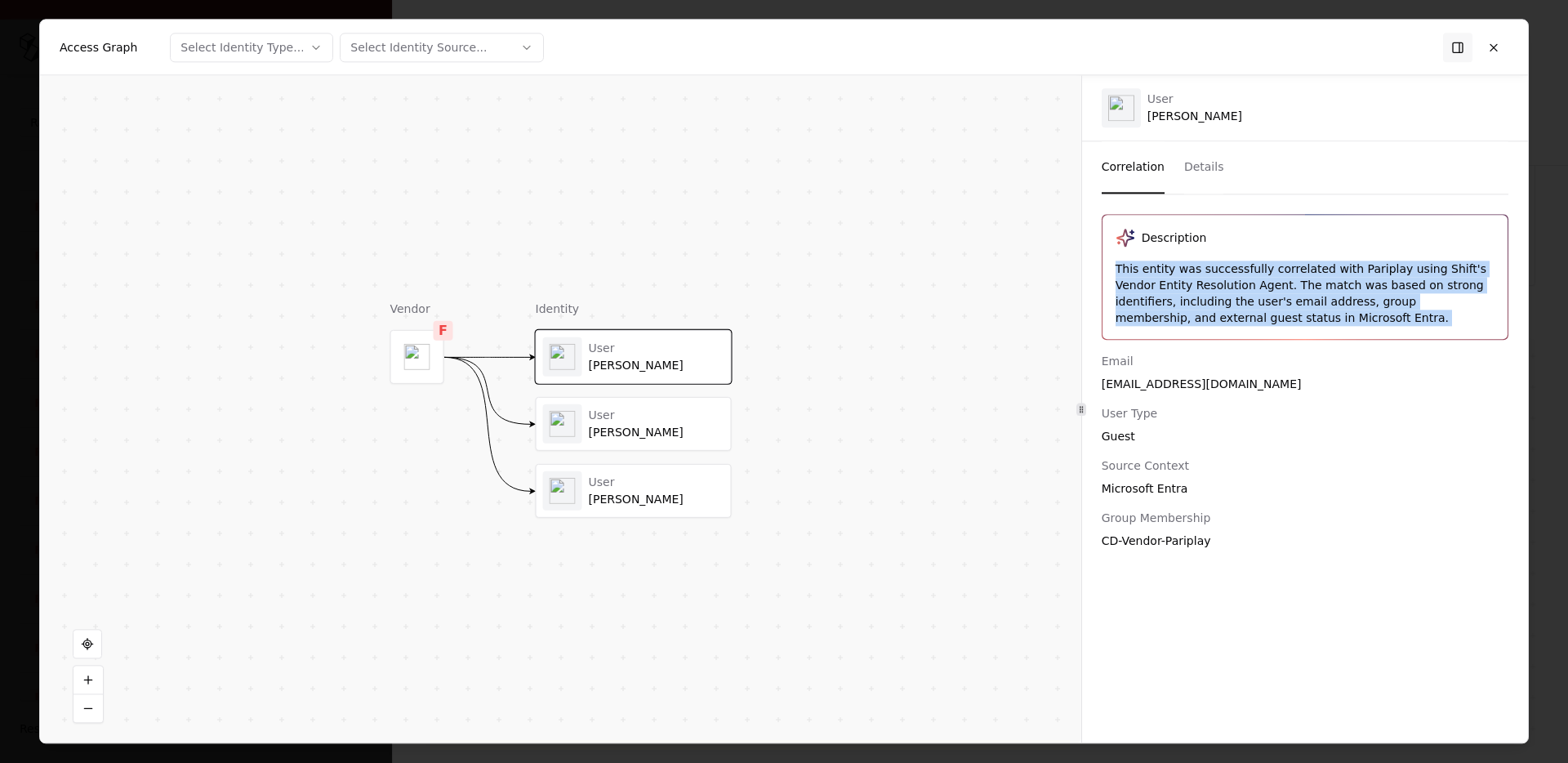
click at [647, 455] on div "User Atanas Petrov User Margarita Todorova User Atanas Petrov" at bounding box center [633, 423] width 196 height 188
click at [649, 440] on div "User Margarita Todorova" at bounding box center [634, 423] width 181 height 39
click at [645, 498] on div "Atanas Petrov" at bounding box center [657, 499] width 136 height 15
click at [1489, 50] on button at bounding box center [1494, 48] width 29 height 29
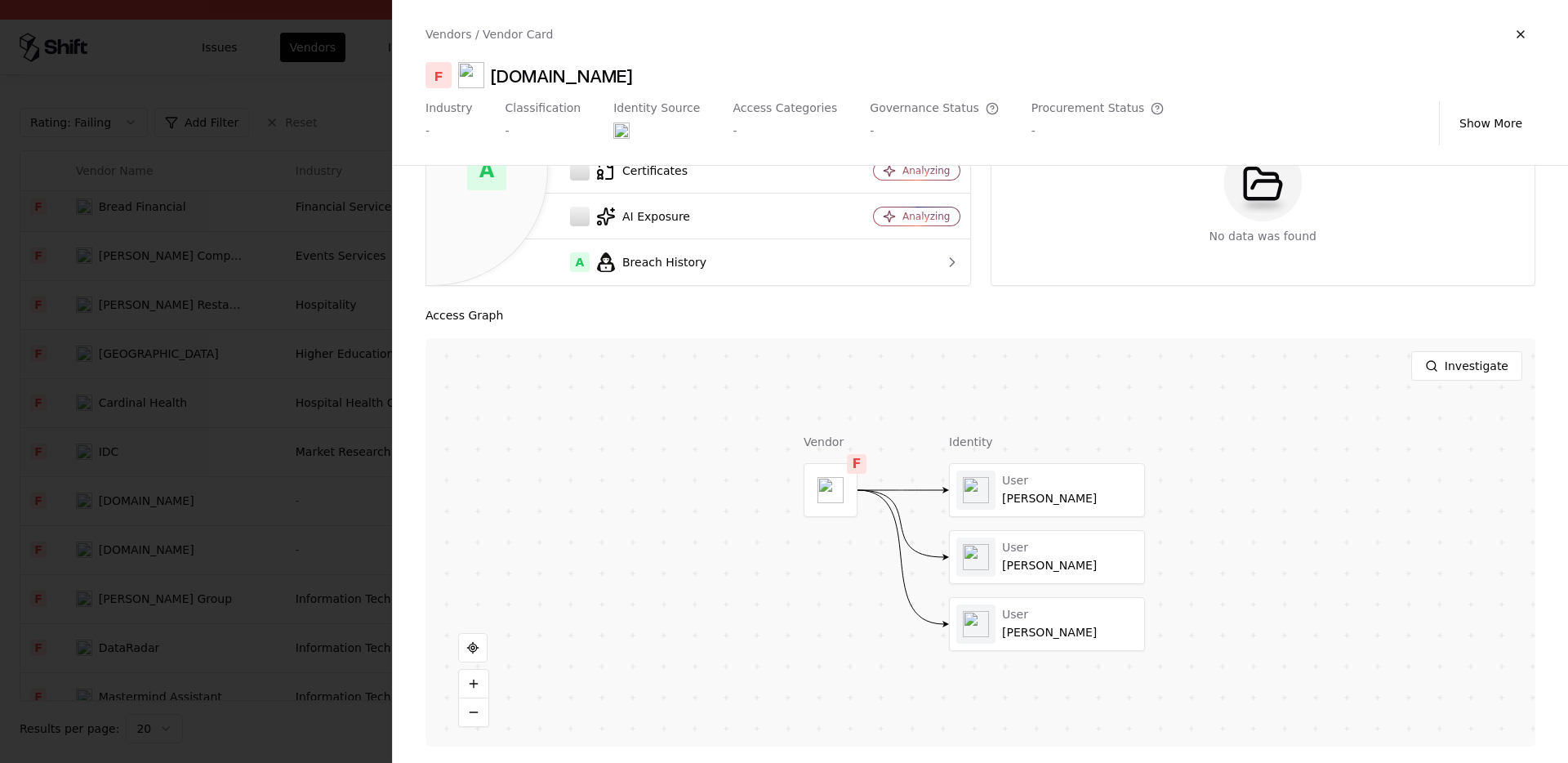
click at [255, 347] on div at bounding box center [784, 381] width 1568 height 763
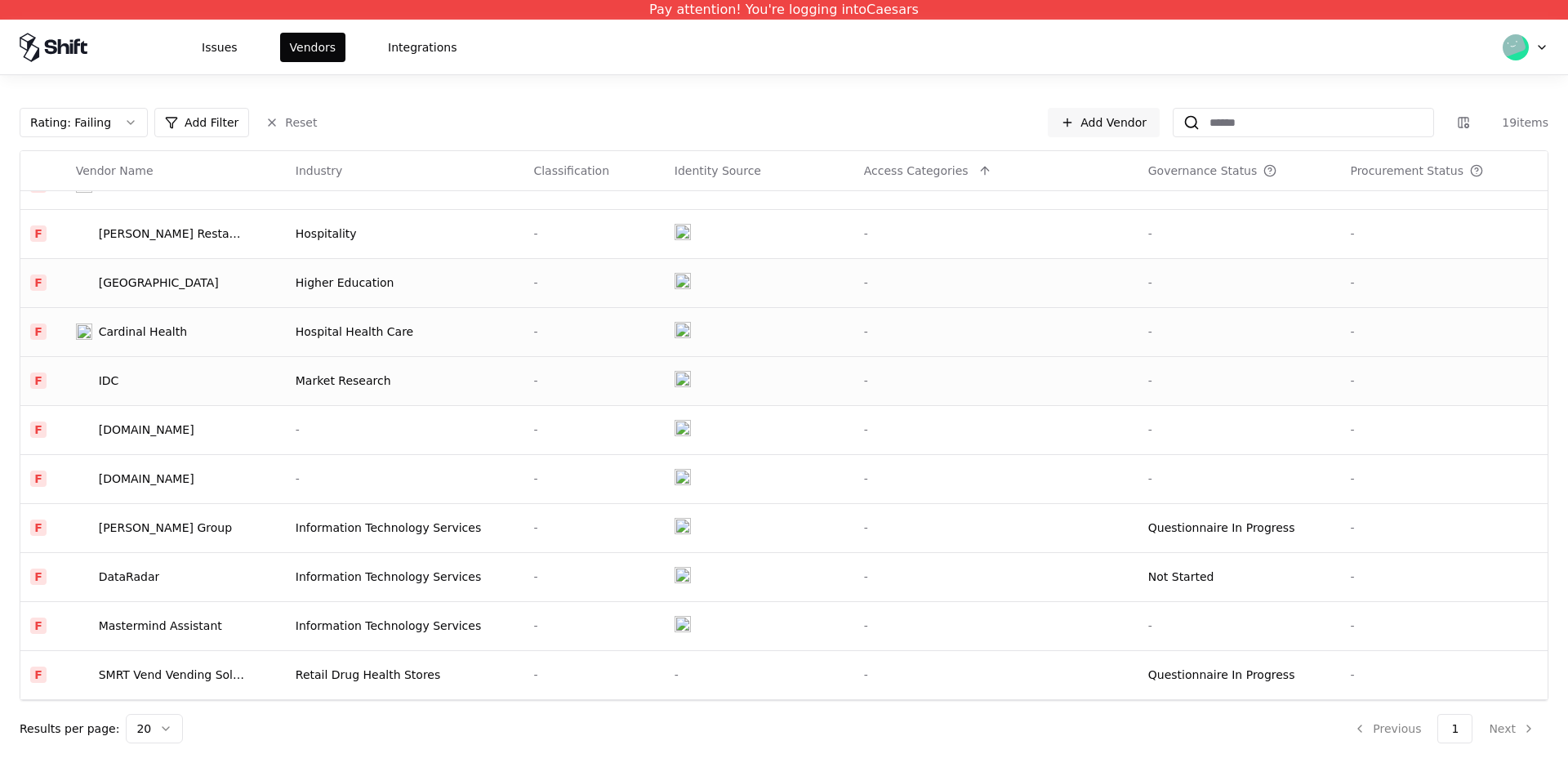
scroll to position [397, 0]
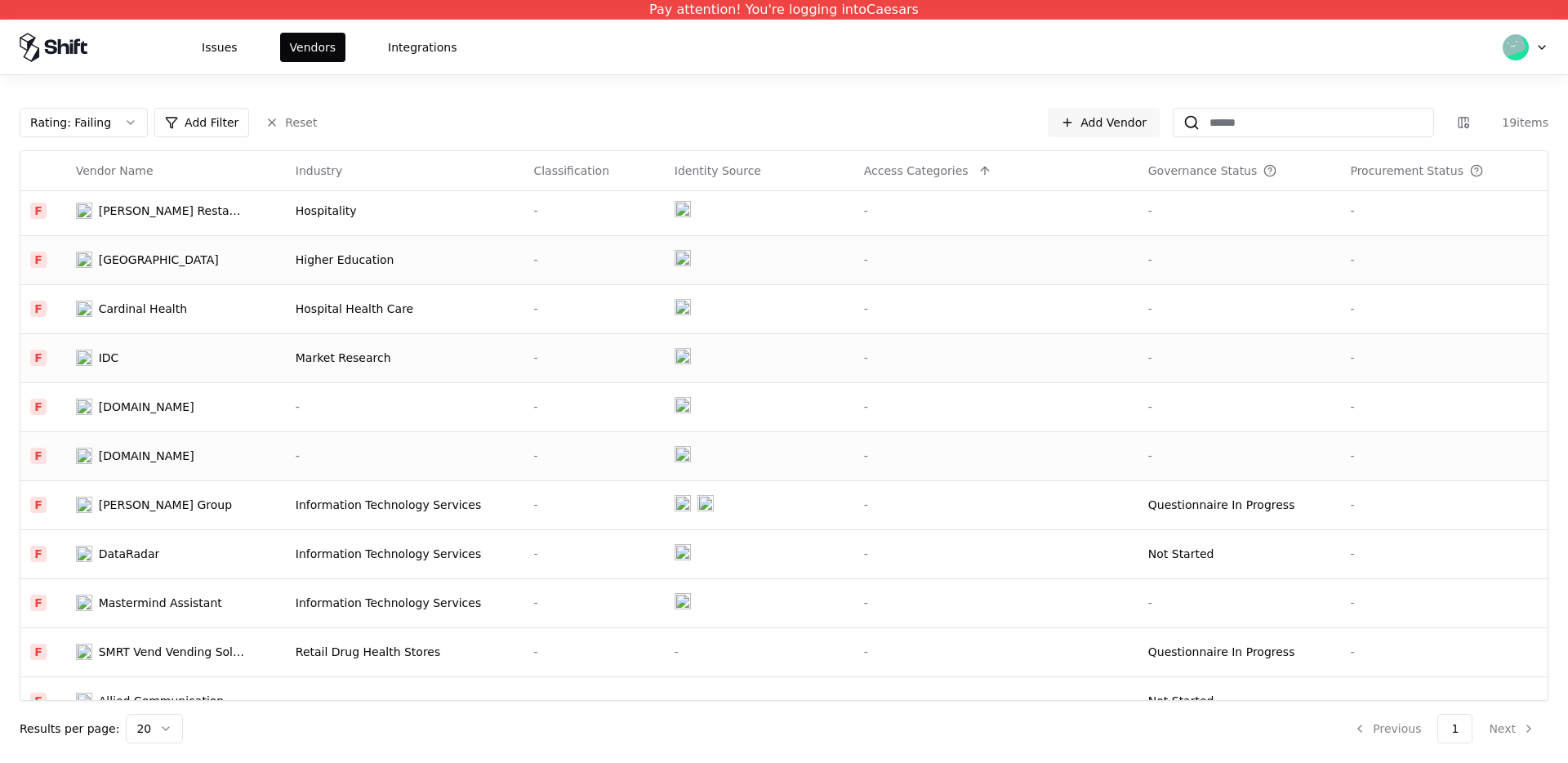
click at [169, 459] on div "Deloitte.co.nz" at bounding box center [146, 455] width 96 height 16
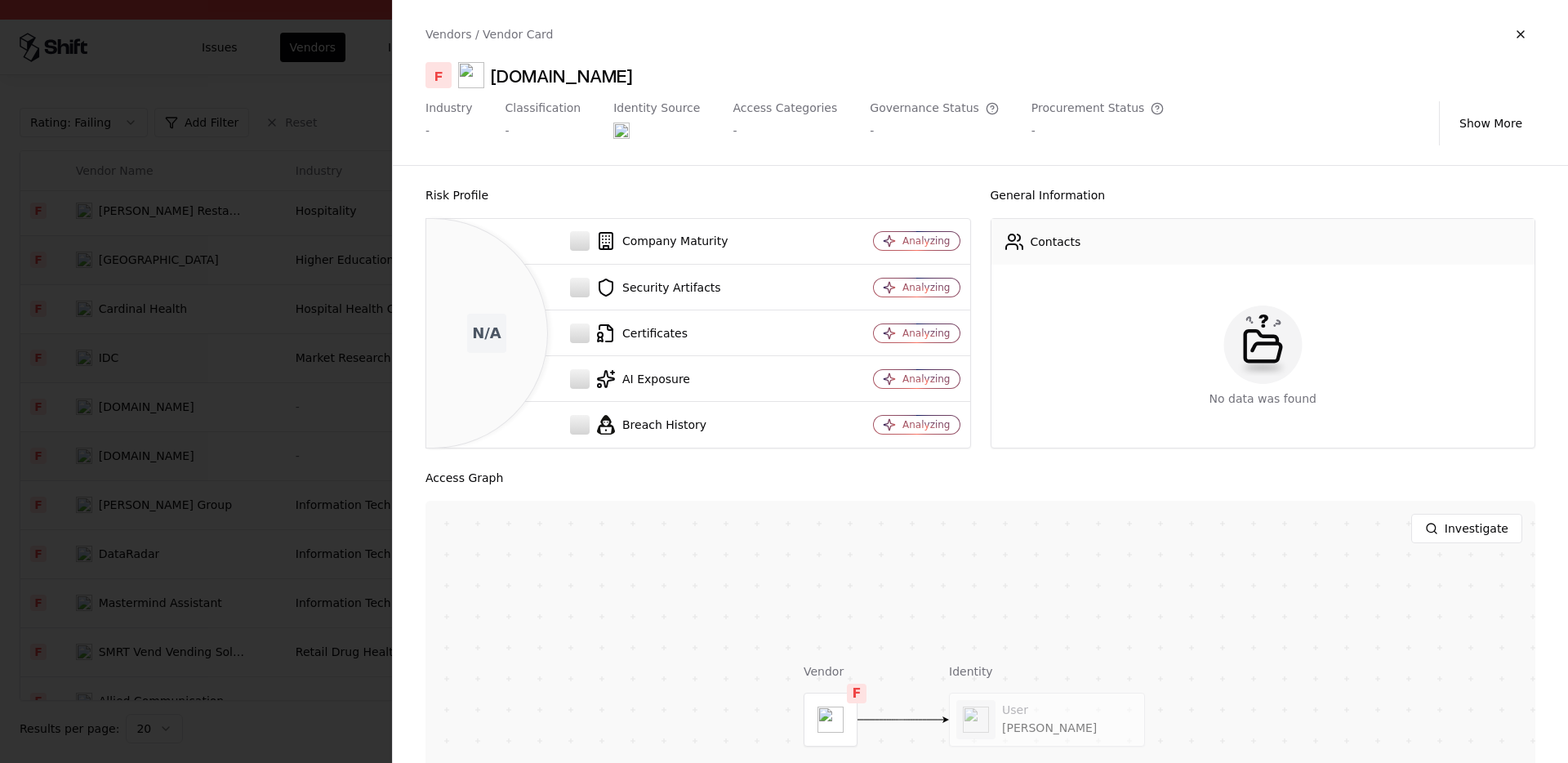
click at [567, 89] on div "Vendors / Vendor Card F Deloitte.co.nz Industry - Classification - Identity Sou…" at bounding box center [981, 82] width 1175 height 165
click at [596, 78] on div "Deloitte.co.nz" at bounding box center [562, 75] width 142 height 26
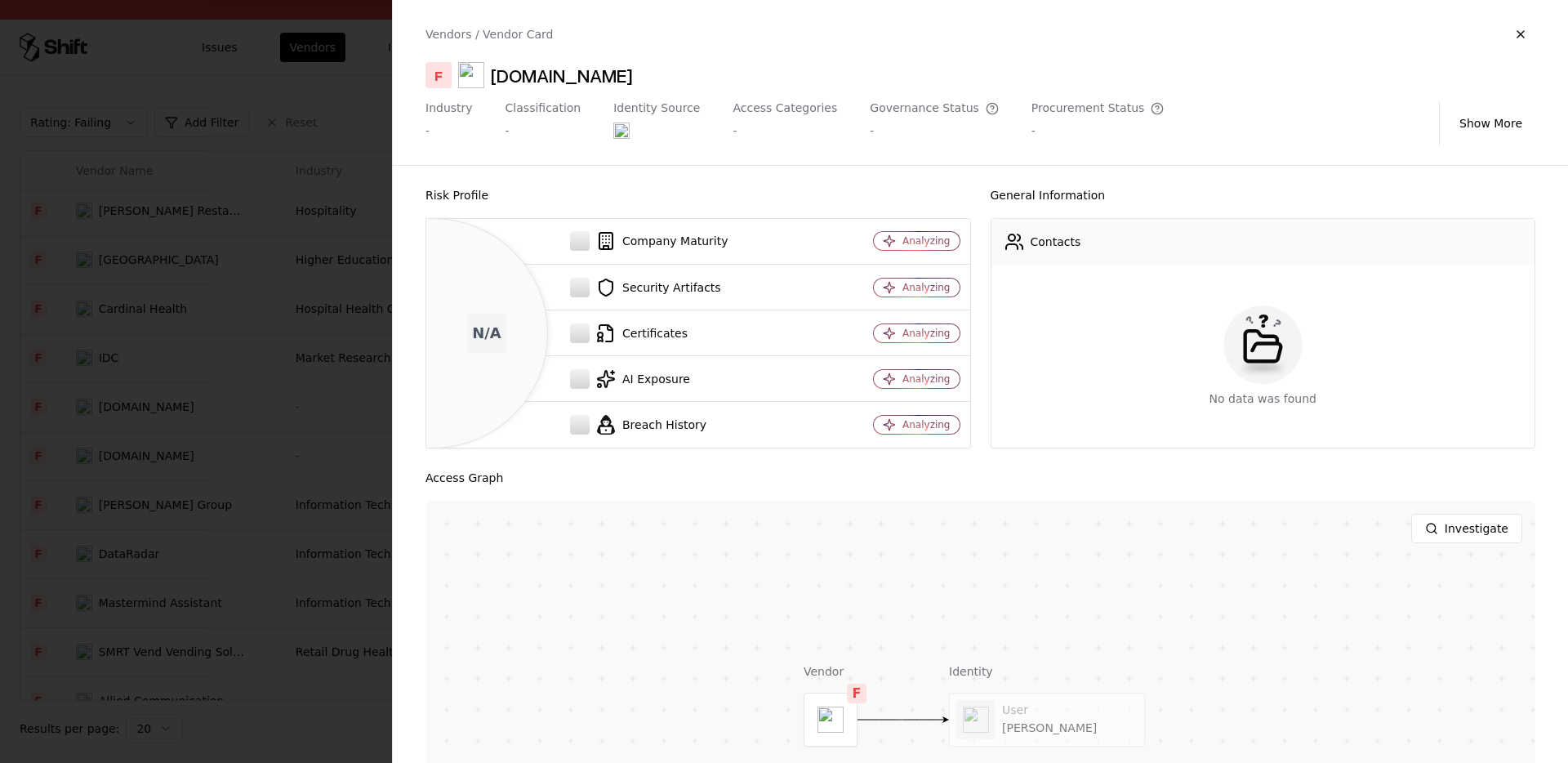
click at [596, 78] on div "Deloitte.co.nz" at bounding box center [562, 75] width 142 height 26
click at [619, 76] on div "F Deloitte.co.nz" at bounding box center [981, 75] width 1110 height 26
drag, startPoint x: 613, startPoint y: 77, endPoint x: 486, endPoint y: 76, distance: 127.0
click at [486, 77] on div "F Deloitte.co.nz" at bounding box center [981, 75] width 1110 height 26
copy div "Deloitte.co.nz"
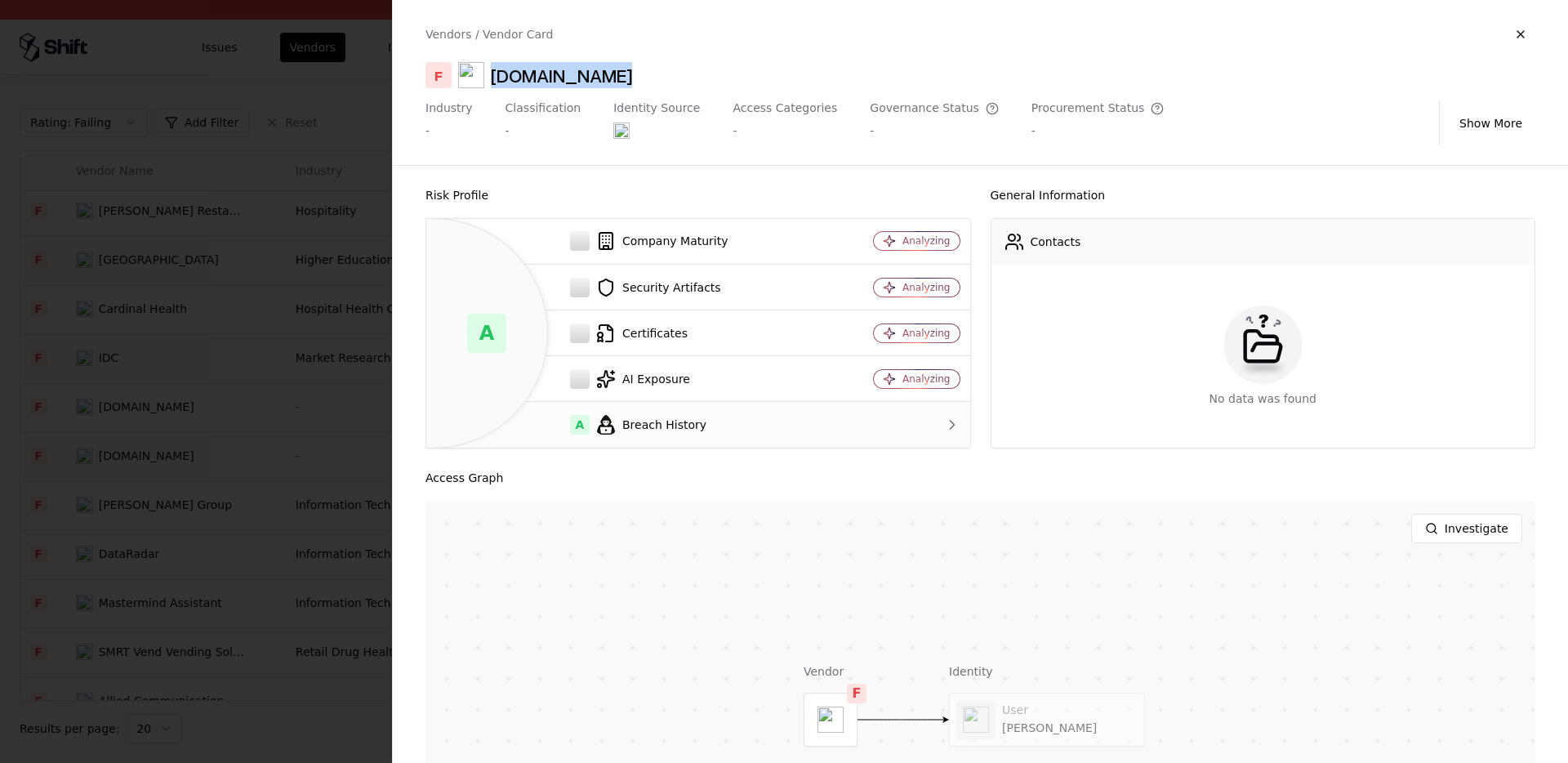
scroll to position [165, 0]
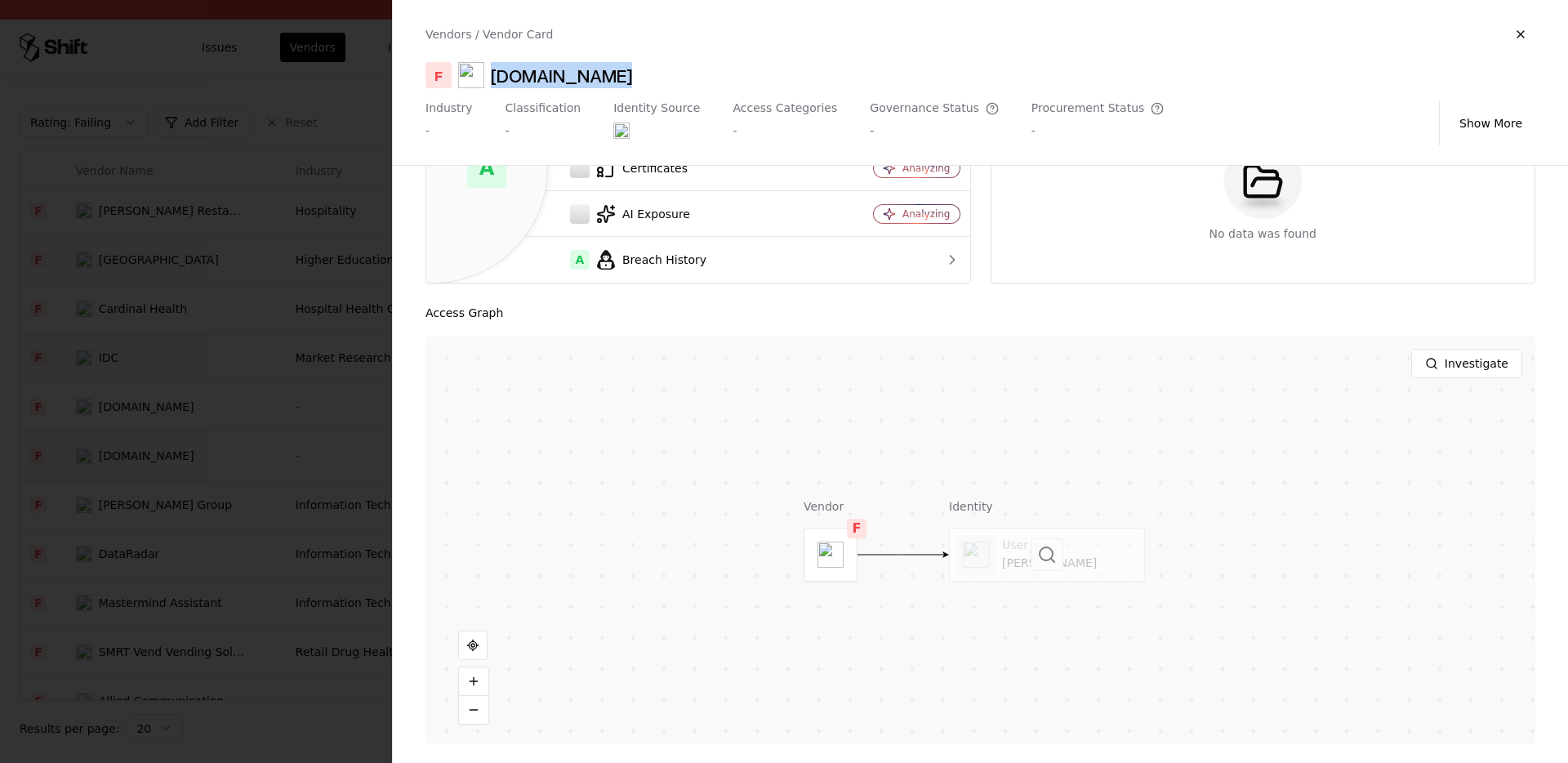
click at [1025, 550] on div at bounding box center [1047, 555] width 194 height 53
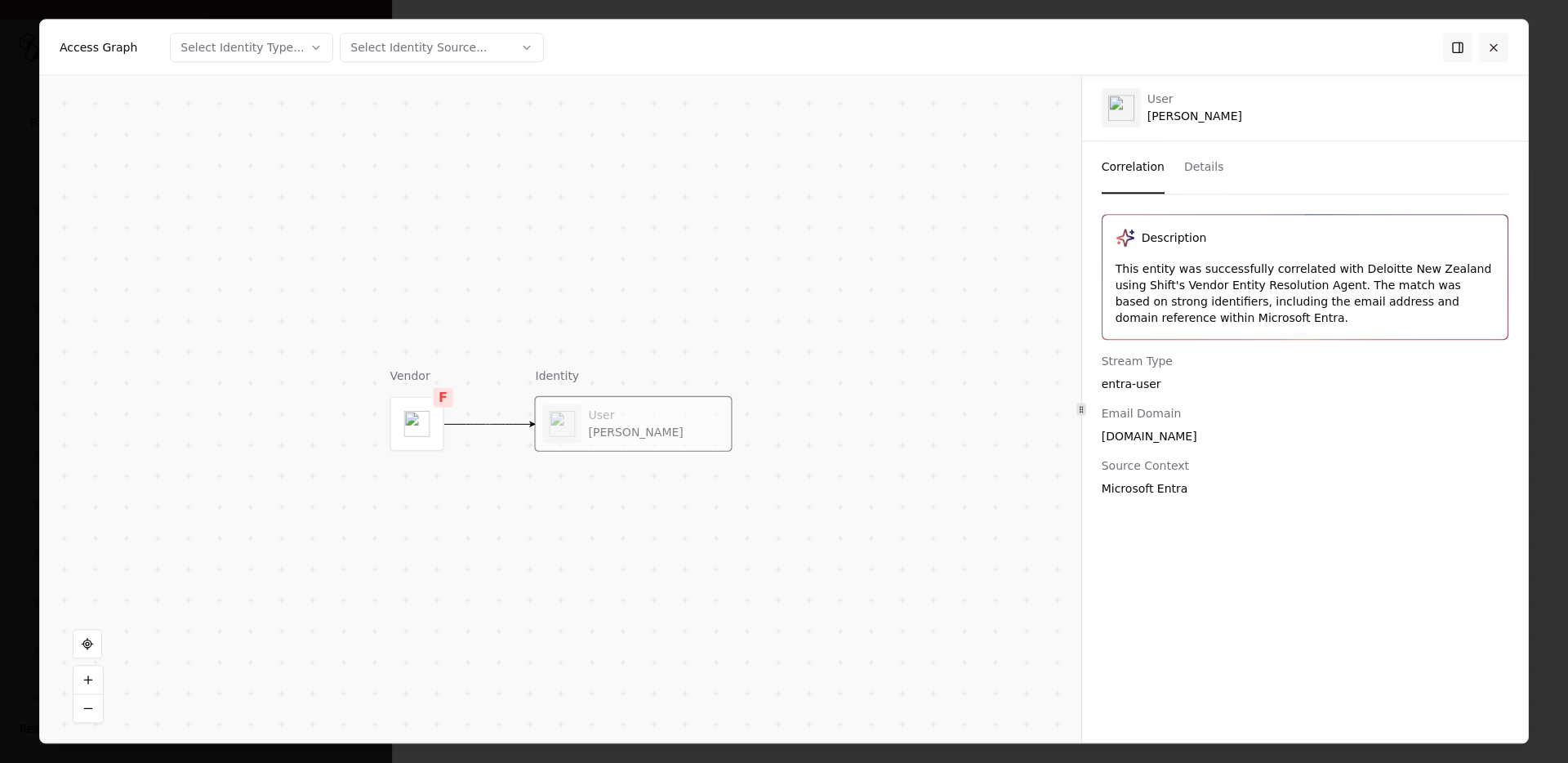
click at [1487, 37] on button at bounding box center [1494, 48] width 29 height 29
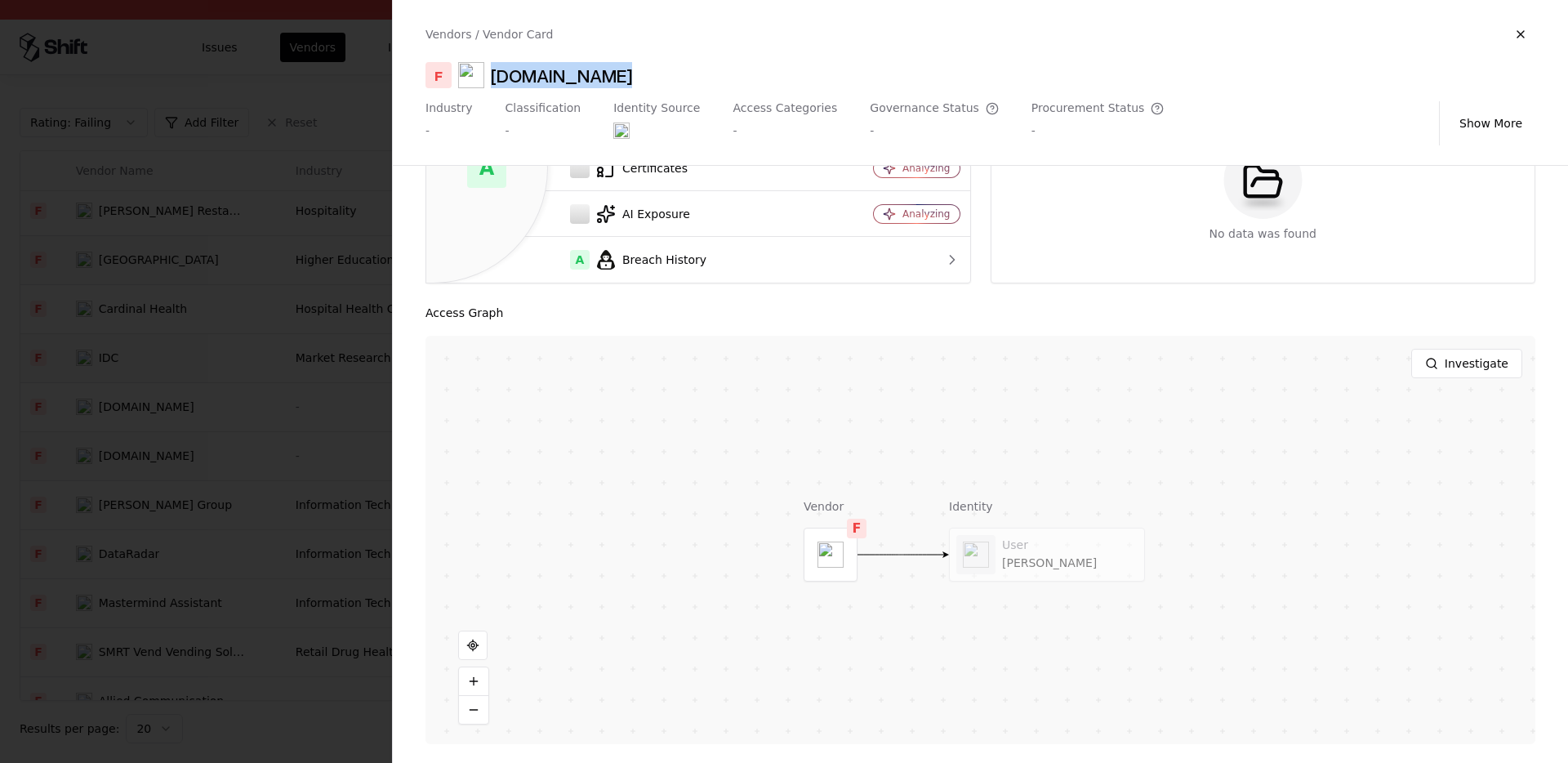
click at [288, 435] on div at bounding box center [784, 381] width 1568 height 763
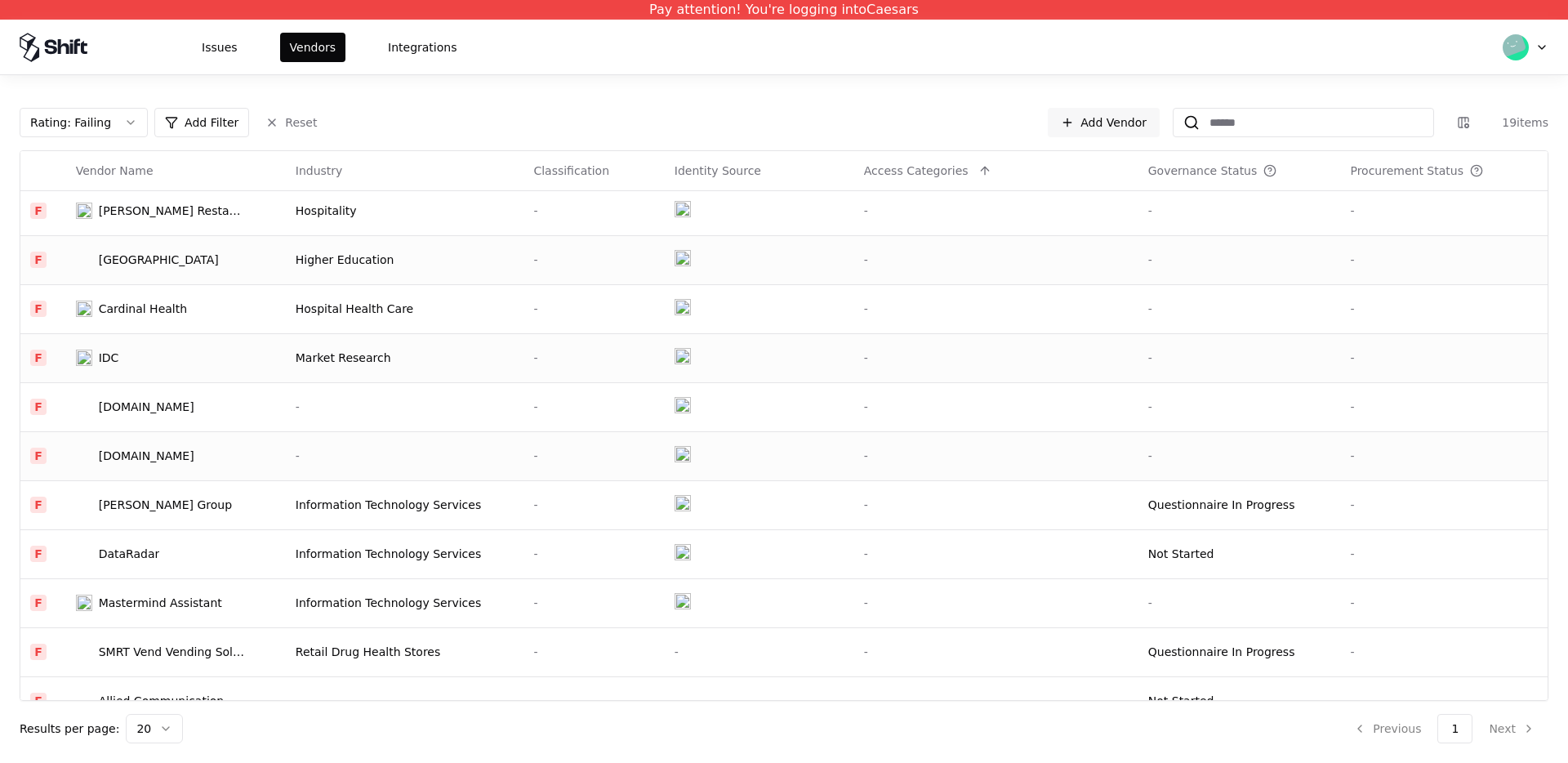
scroll to position [422, 0]
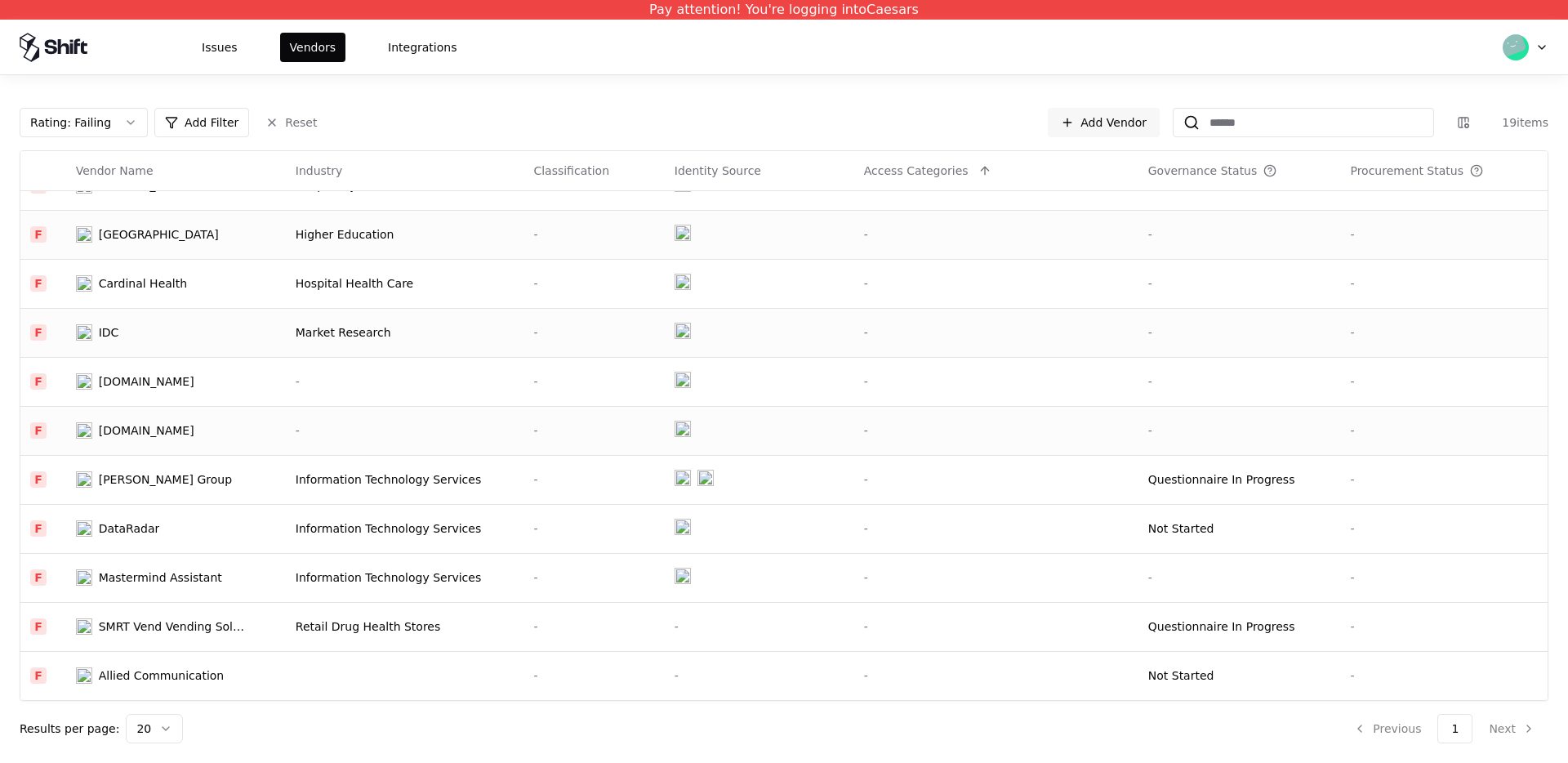
click at [172, 416] on td "Deloitte.co.nz" at bounding box center [176, 430] width 219 height 49
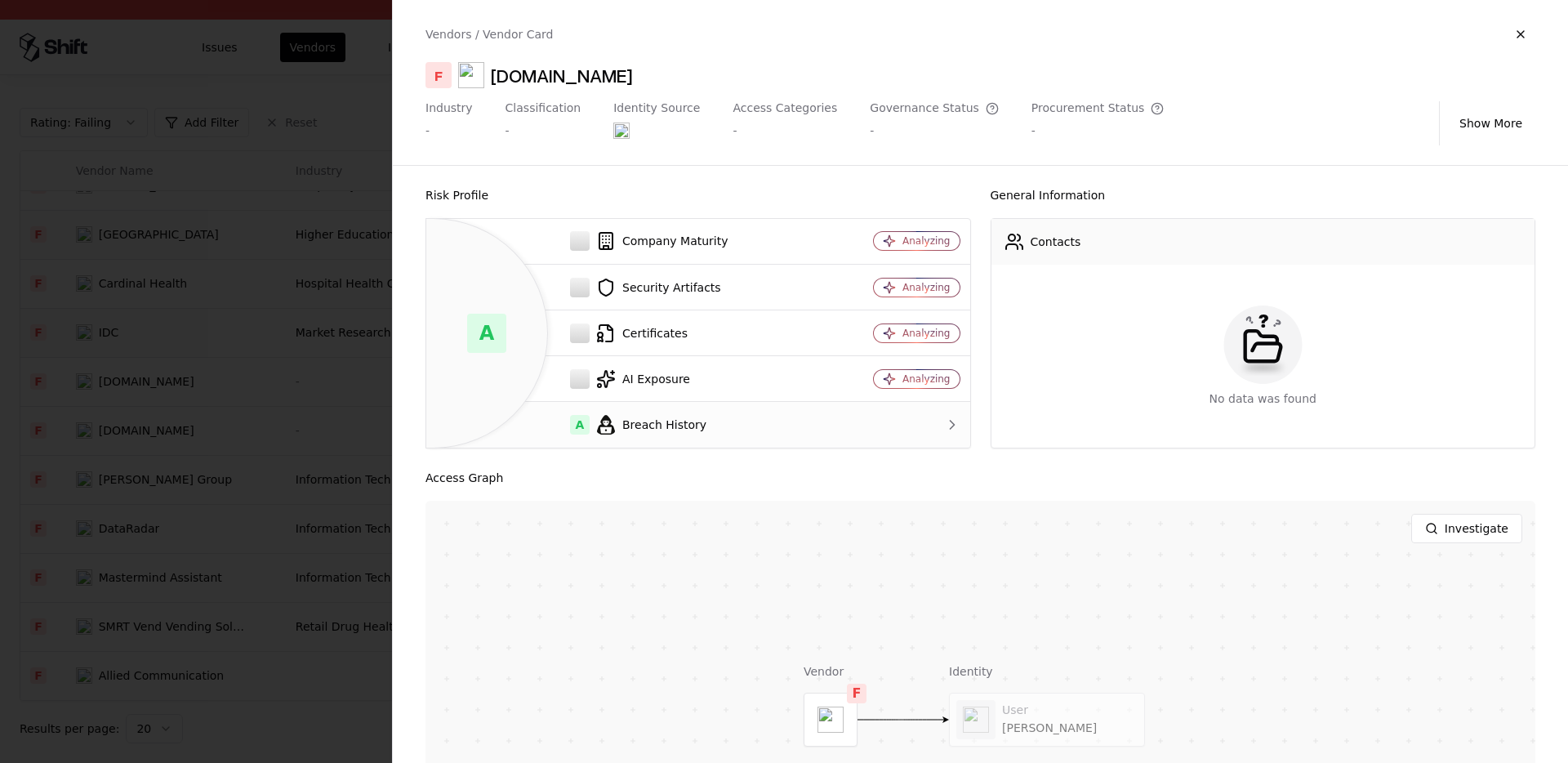
click at [915, 429] on div at bounding box center [901, 424] width 117 height 16
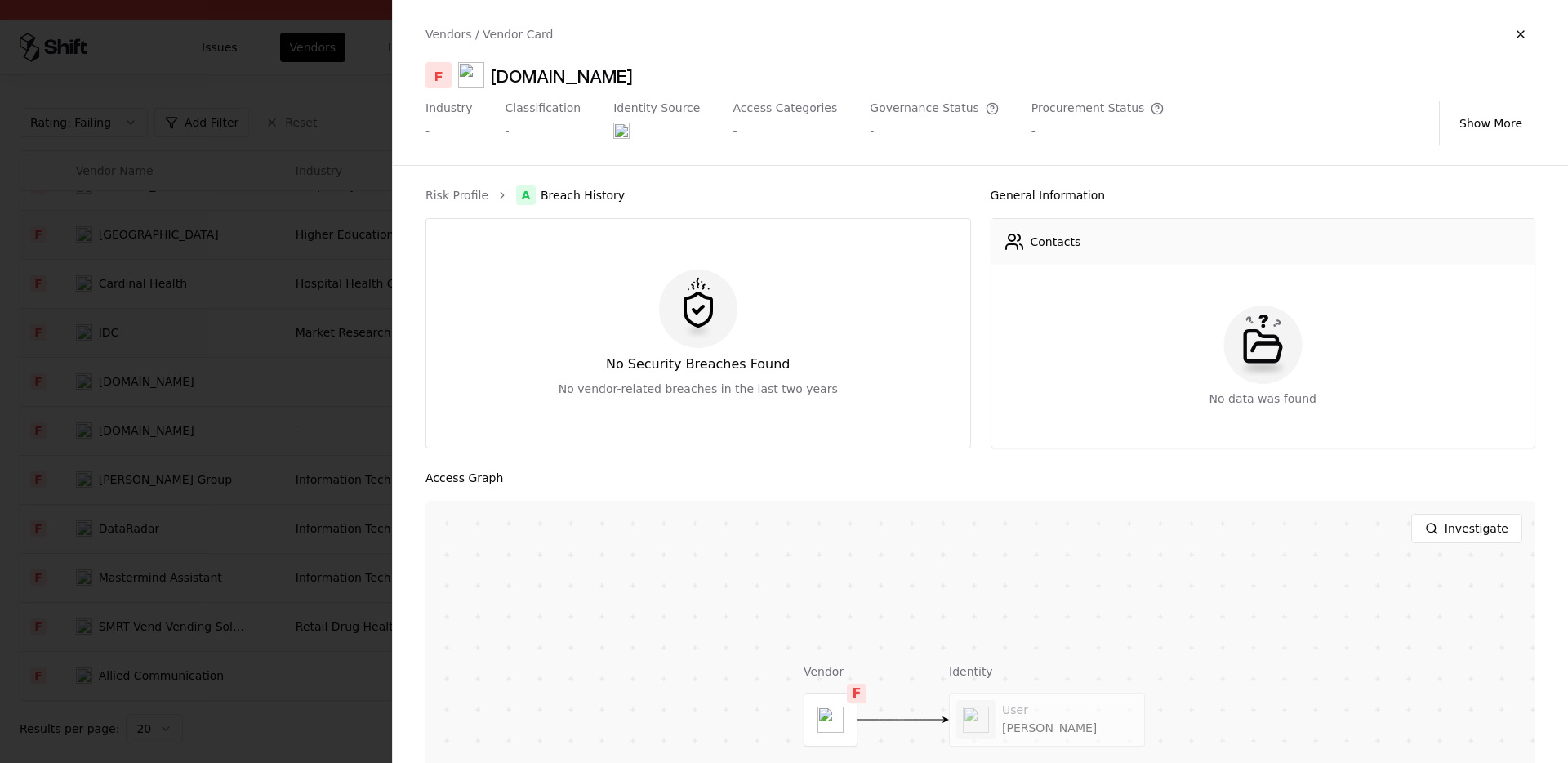
click at [497, 196] on icon "breadcrumb" at bounding box center [502, 194] width 11 height 11
click at [514, 60] on div "Vendors / Vendor Card F Deloitte.co.nz Industry - Classification - Identity Sou…" at bounding box center [981, 82] width 1175 height 165
click at [503, 74] on div "Deloitte.co.nz" at bounding box center [562, 75] width 142 height 26
drag, startPoint x: 492, startPoint y: 79, endPoint x: 583, endPoint y: 75, distance: 91.1
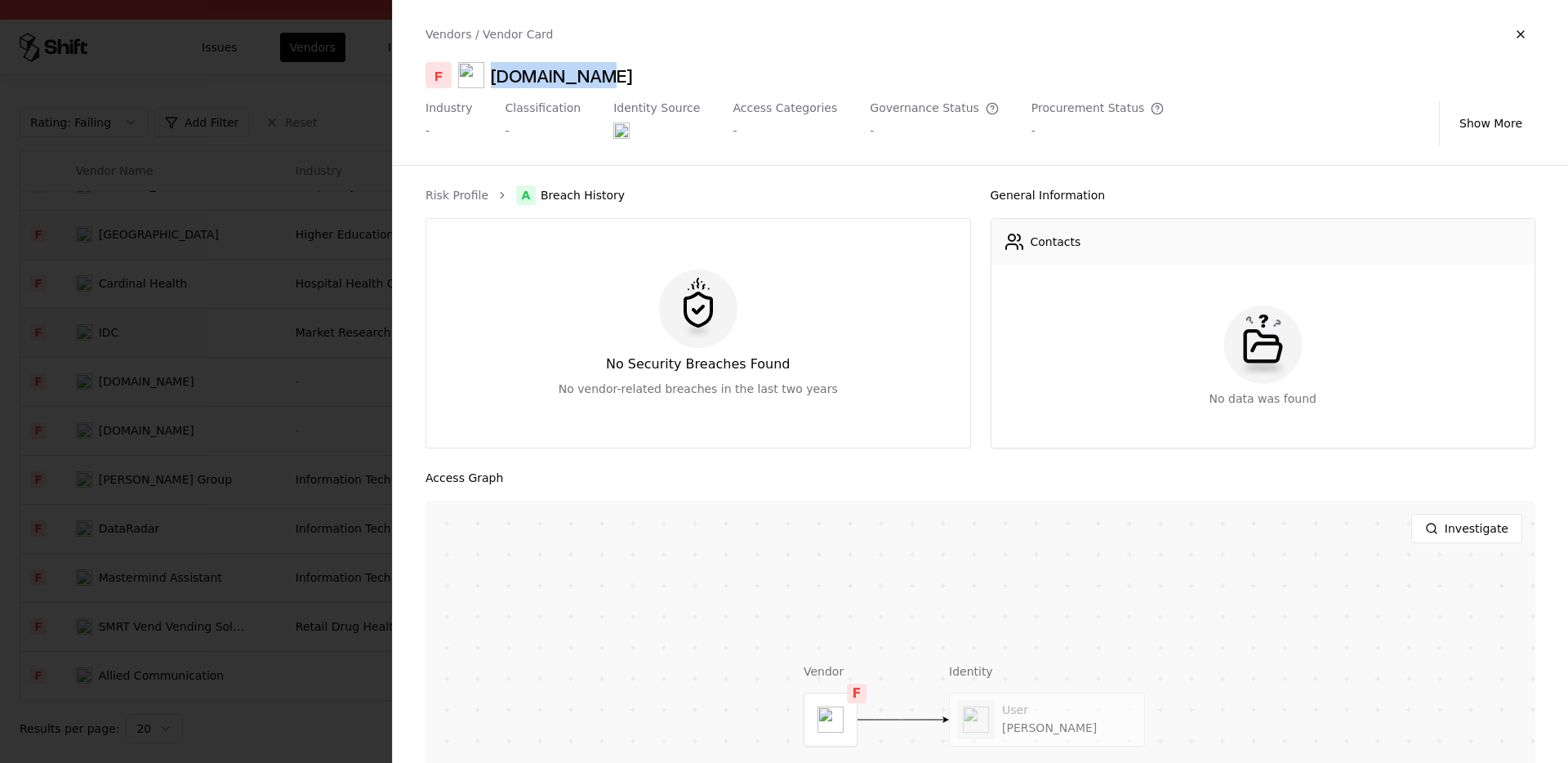
click at [583, 75] on div "Deloitte.co.nz" at bounding box center [562, 75] width 142 height 26
copy div "Deloitte.co"
click at [282, 247] on div at bounding box center [784, 381] width 1568 height 763
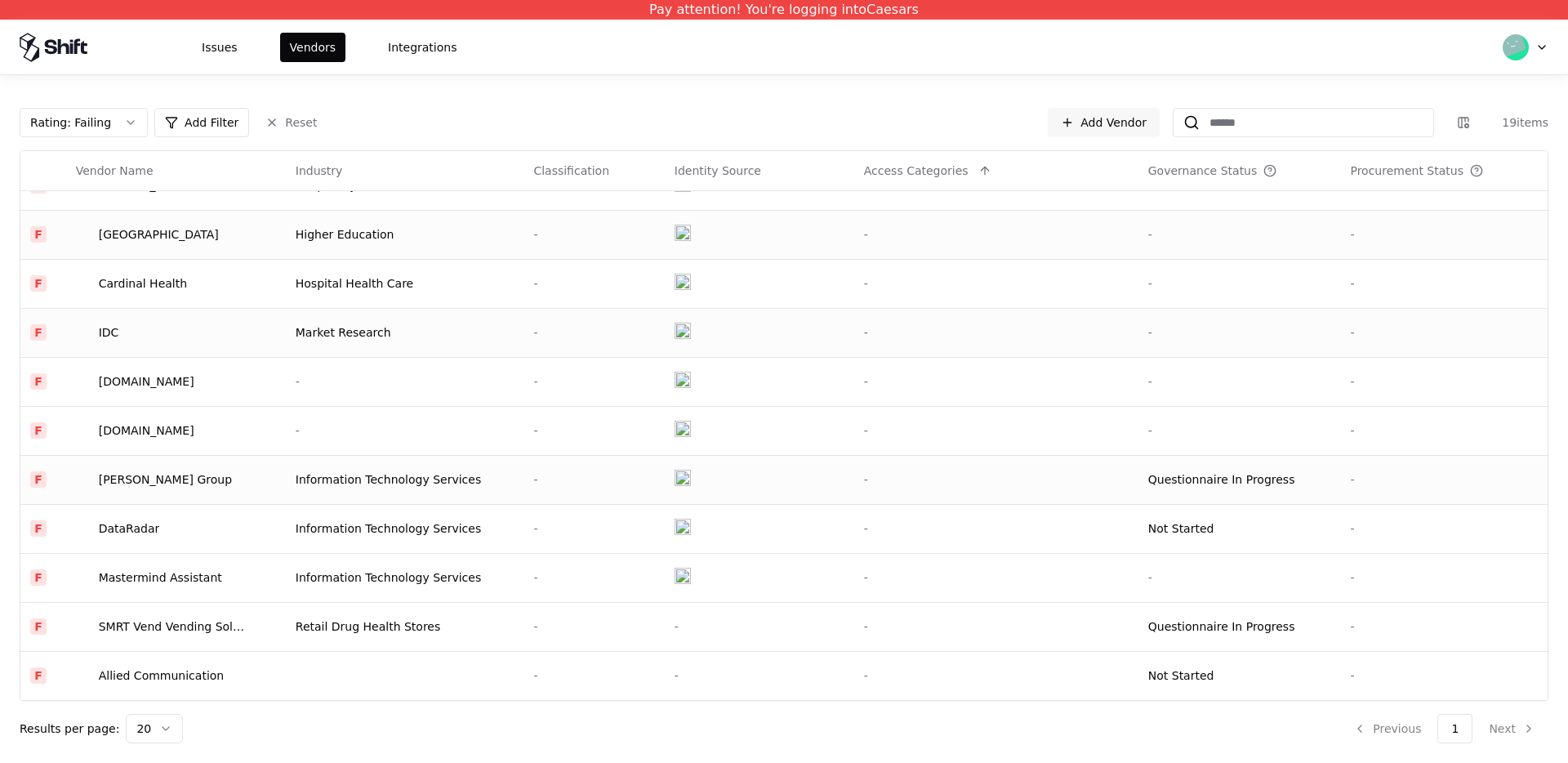
click at [155, 474] on div "William Ryan Group" at bounding box center [165, 480] width 133 height 16
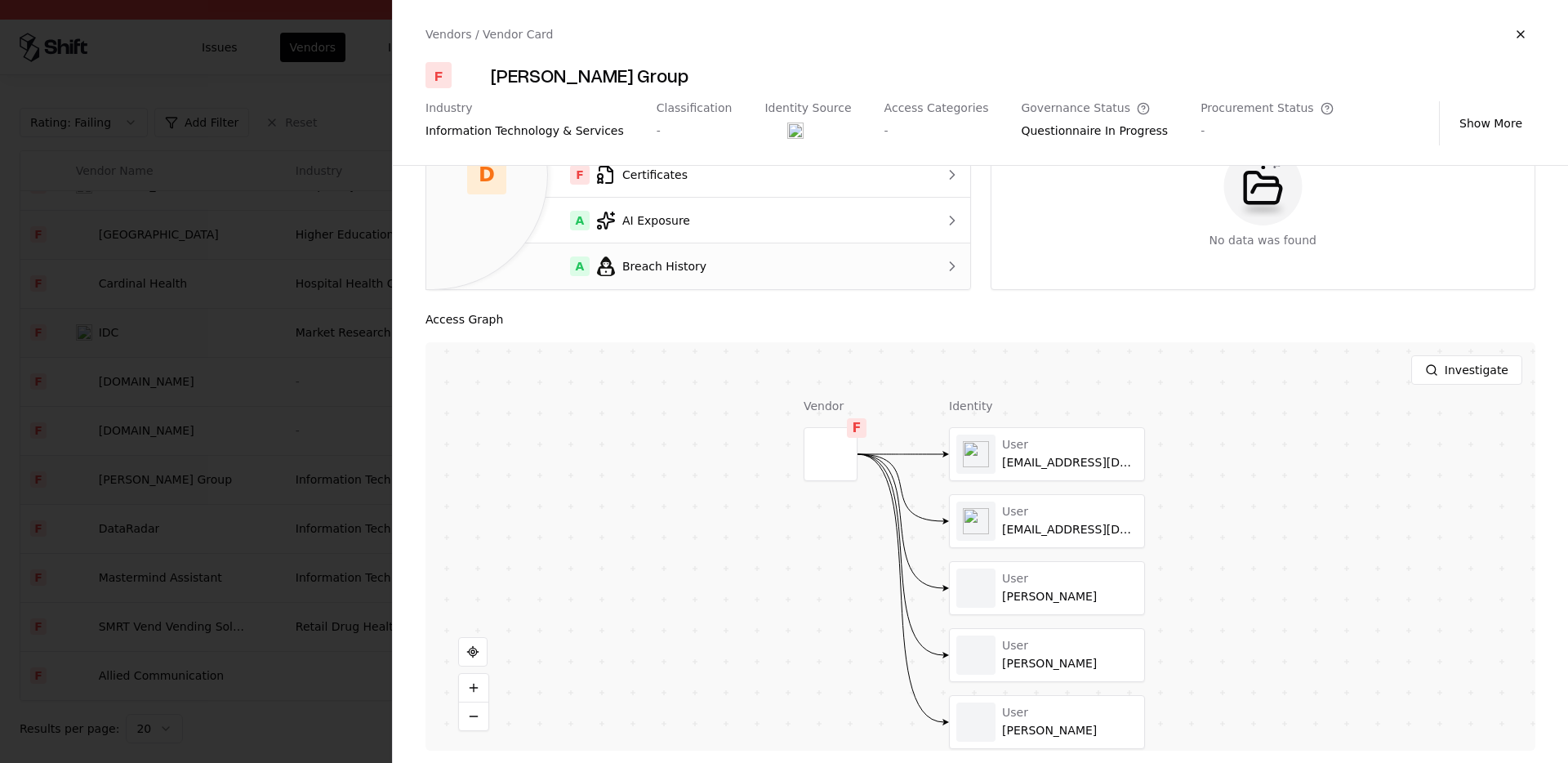
scroll to position [165, 0]
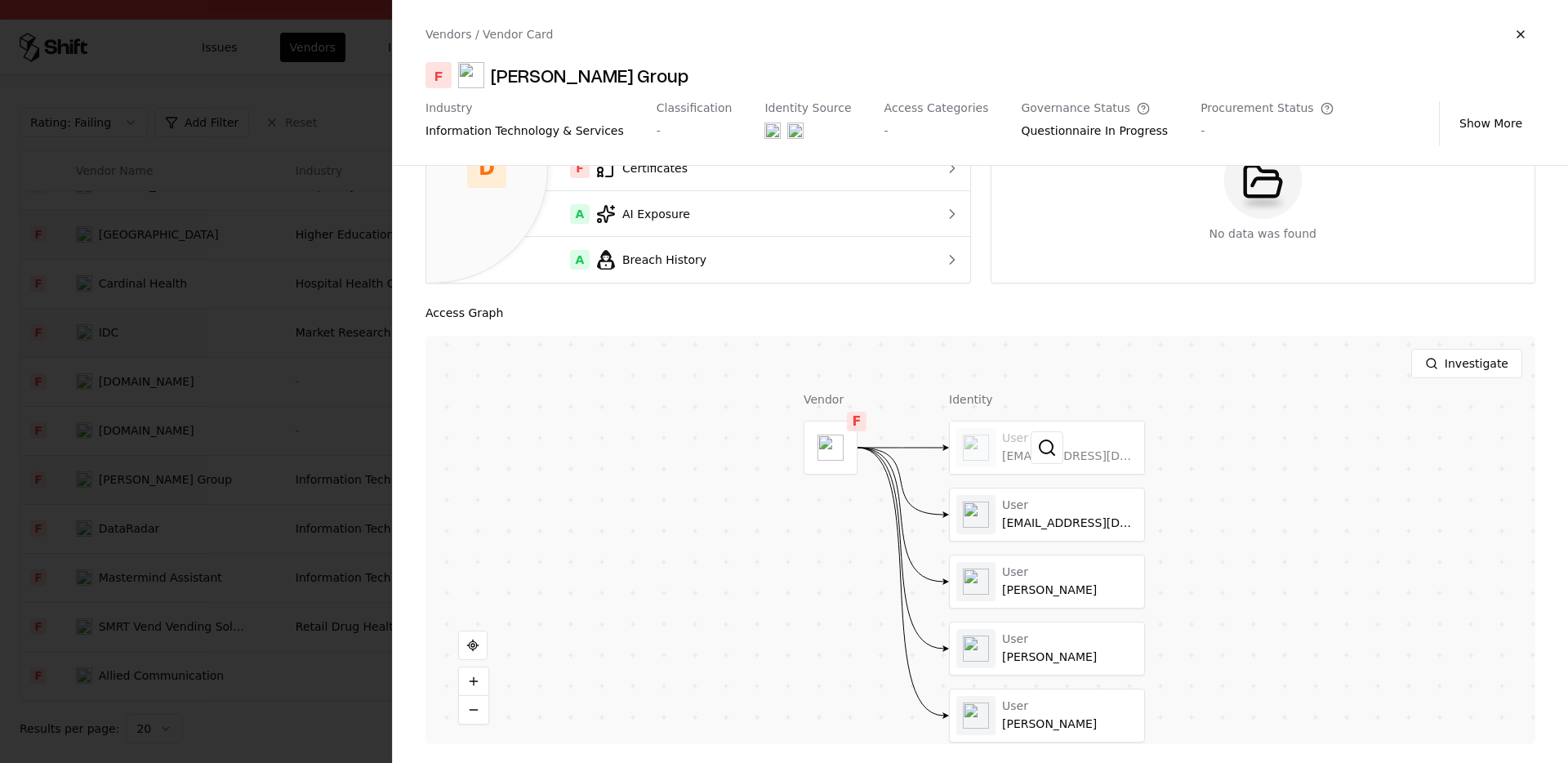
click at [1068, 442] on div at bounding box center [1047, 448] width 194 height 53
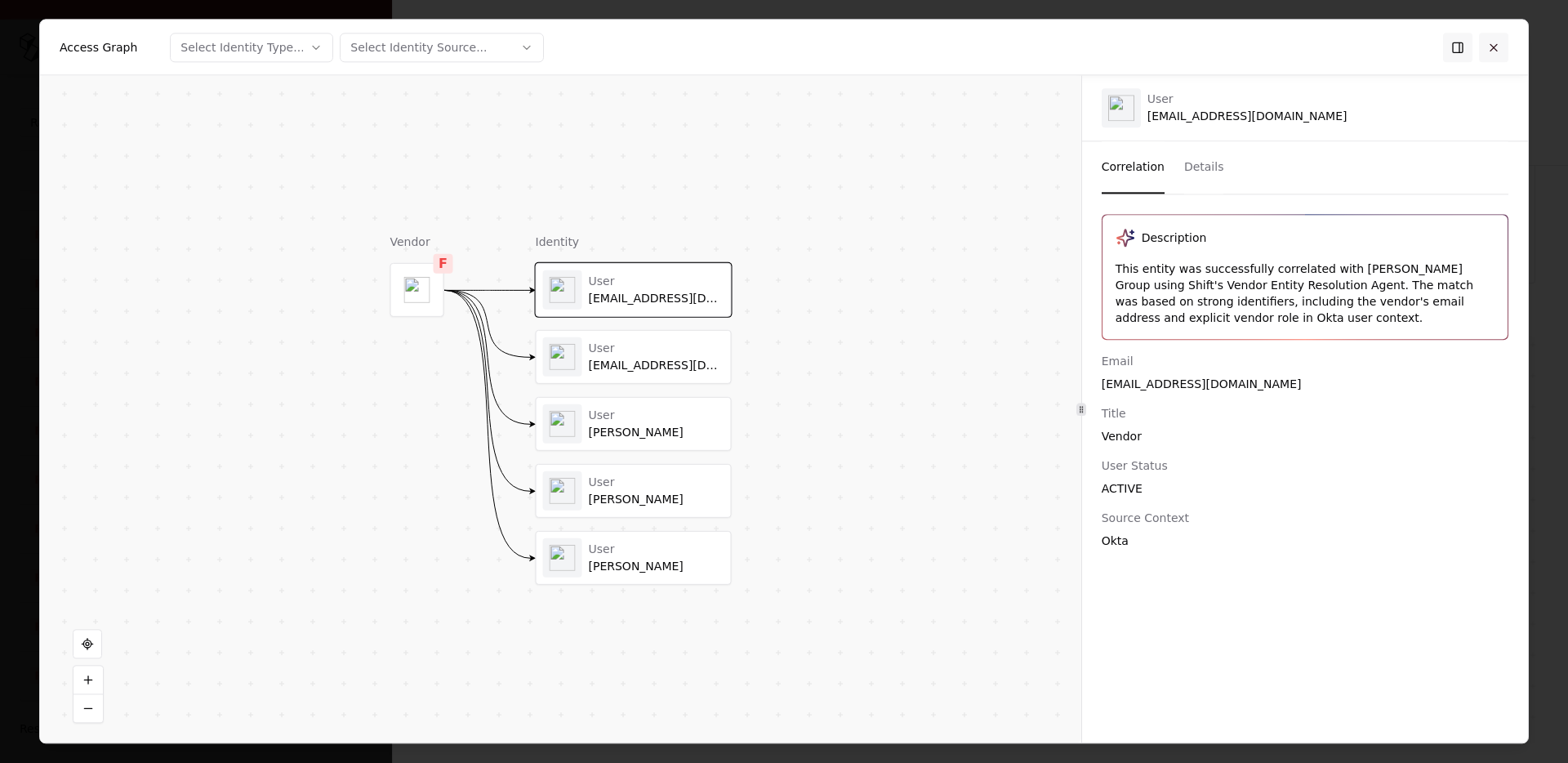
click at [1493, 40] on button at bounding box center [1494, 48] width 29 height 29
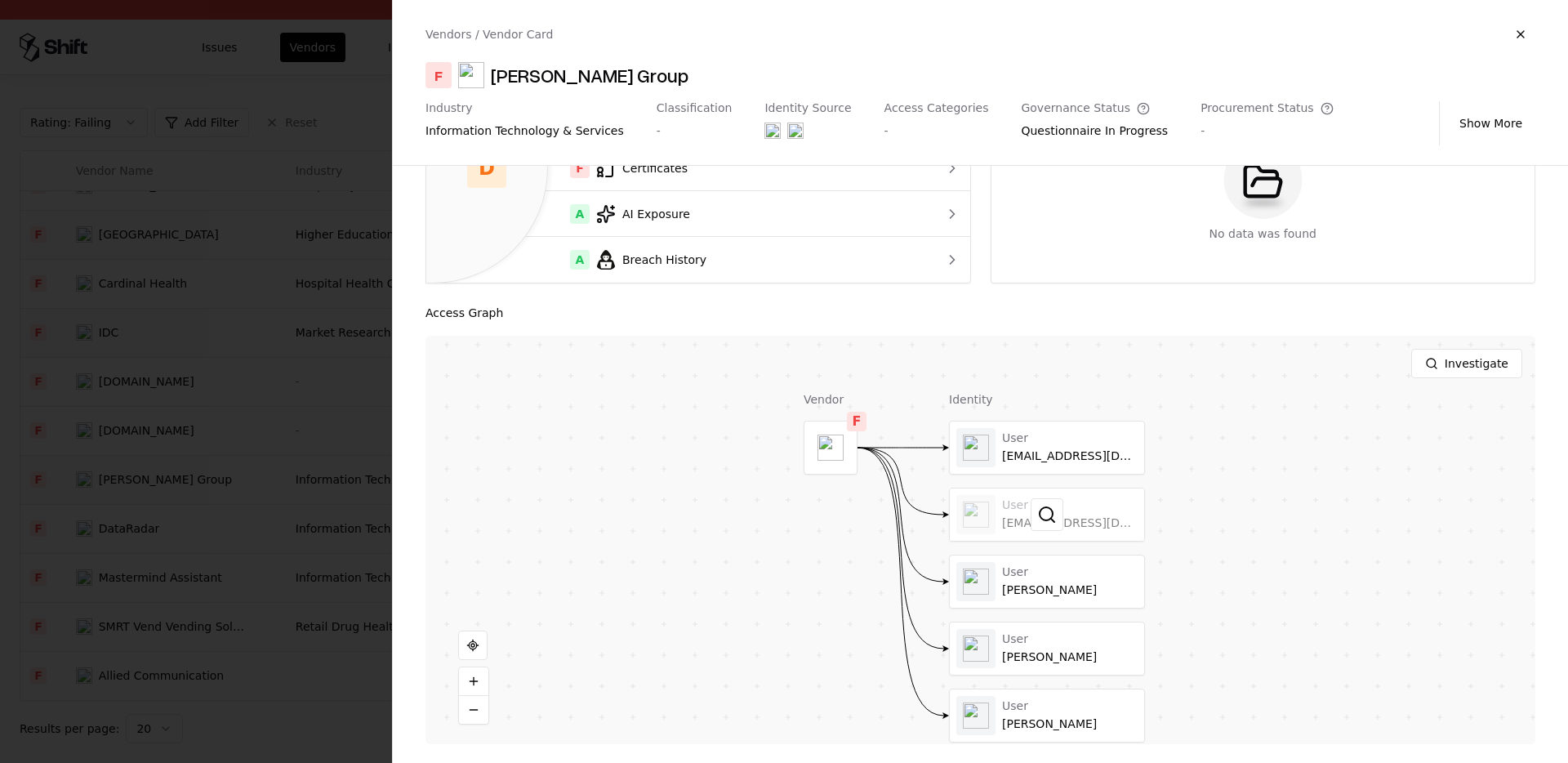
click at [1031, 535] on div at bounding box center [1047, 514] width 194 height 53
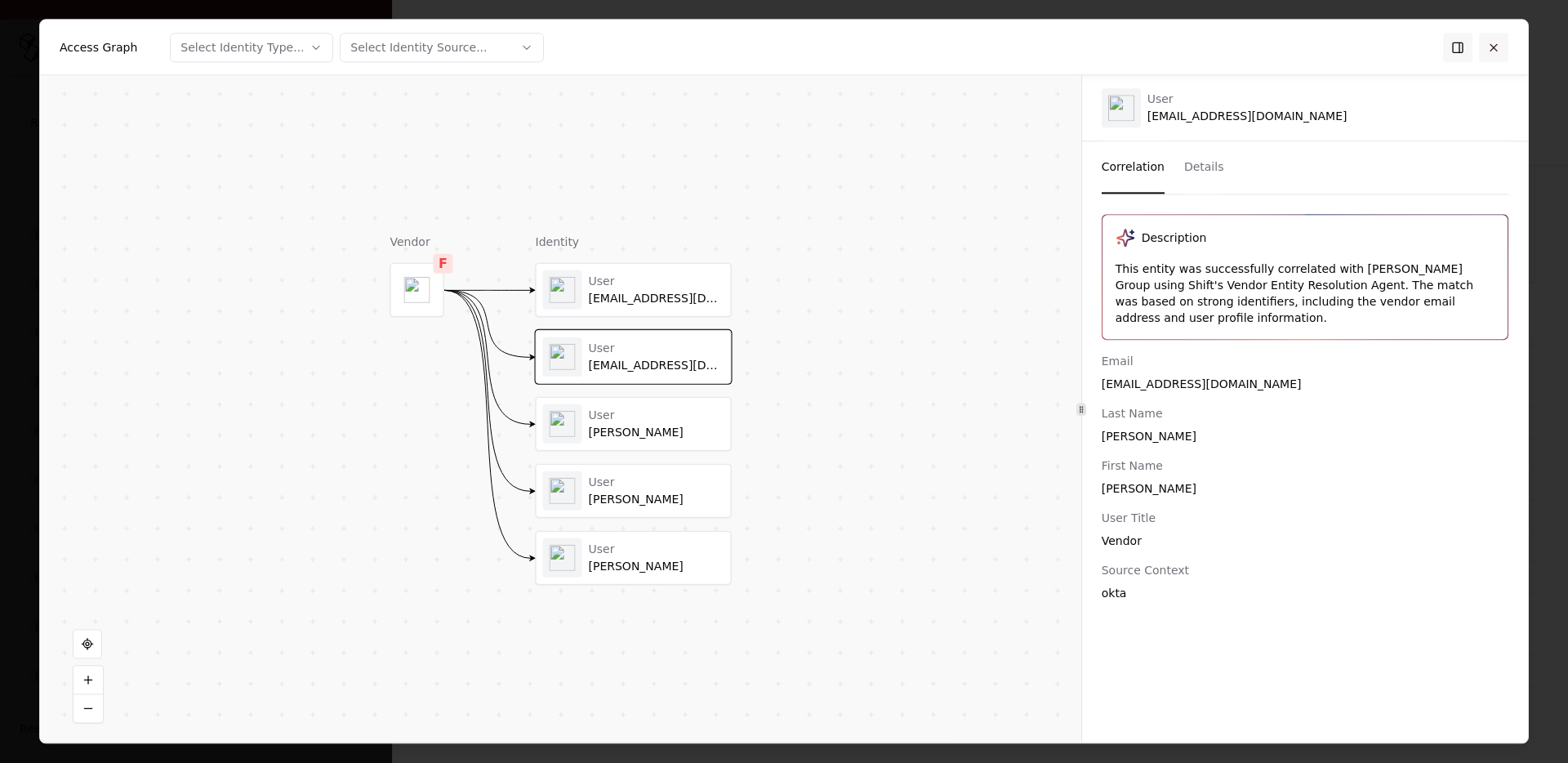
click at [1501, 47] on button at bounding box center [1494, 48] width 29 height 29
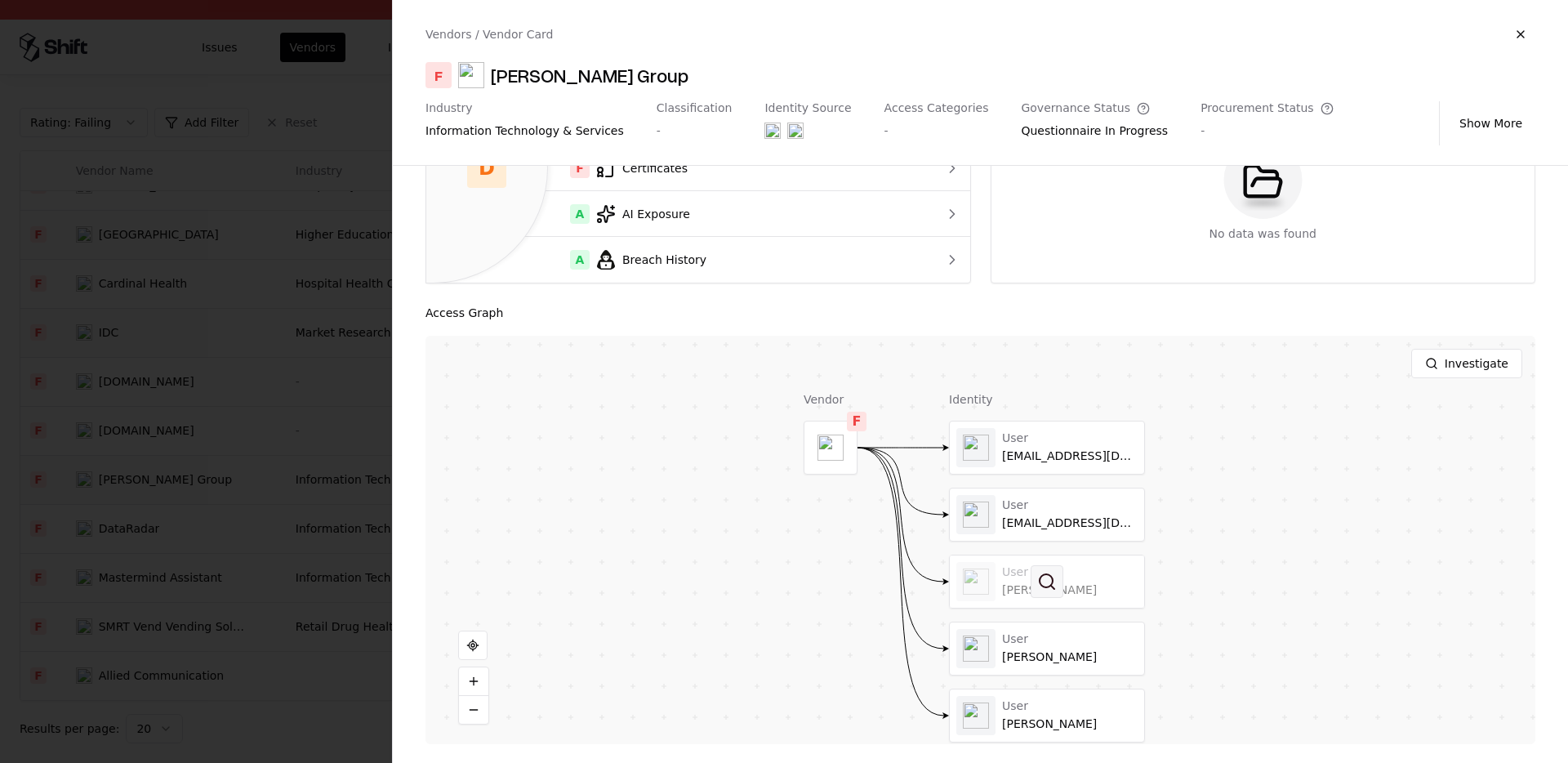
click at [1040, 591] on button at bounding box center [1047, 582] width 33 height 33
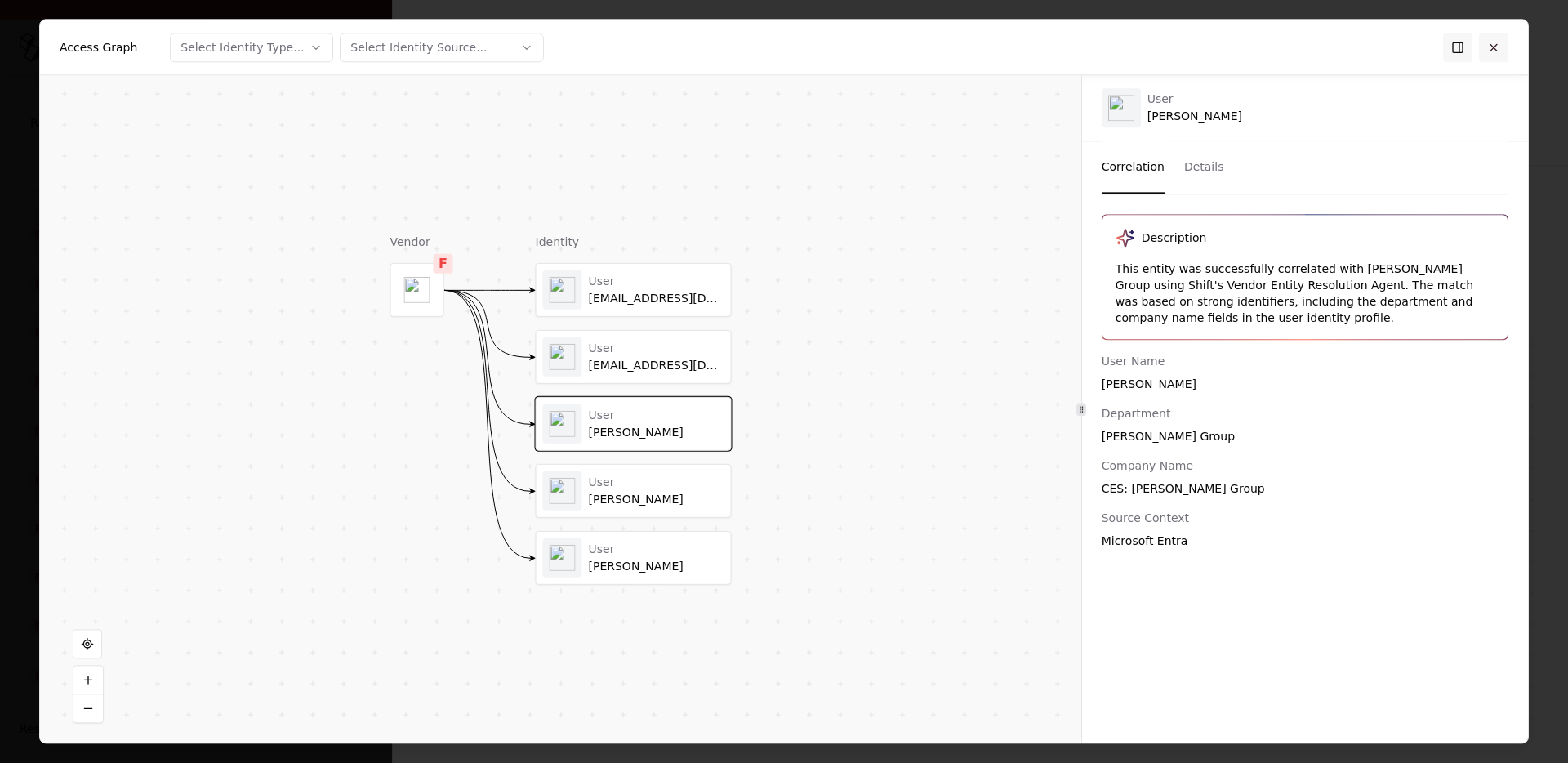
click at [1496, 43] on button at bounding box center [1494, 48] width 29 height 29
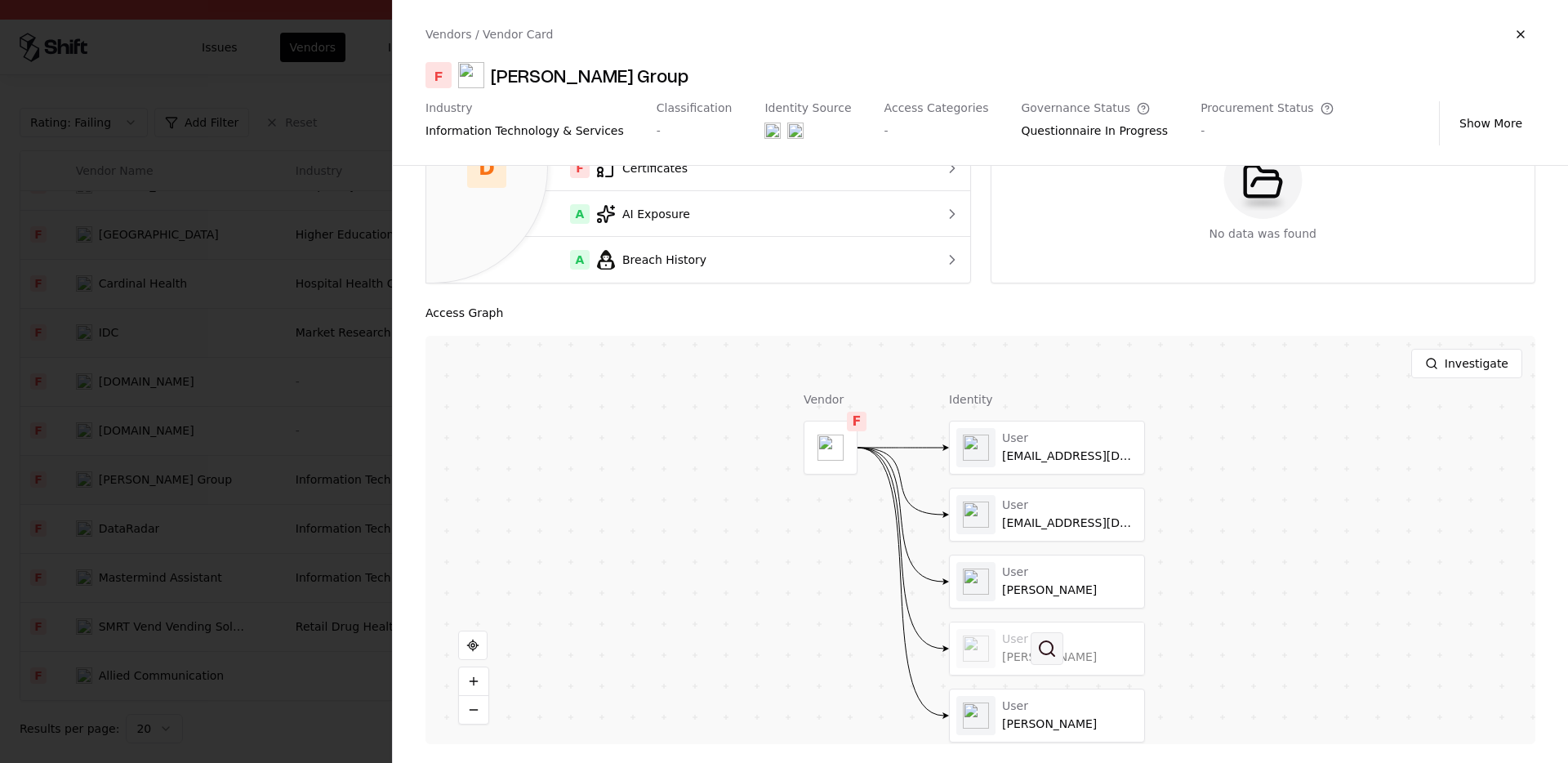
click at [1035, 647] on button at bounding box center [1047, 649] width 33 height 33
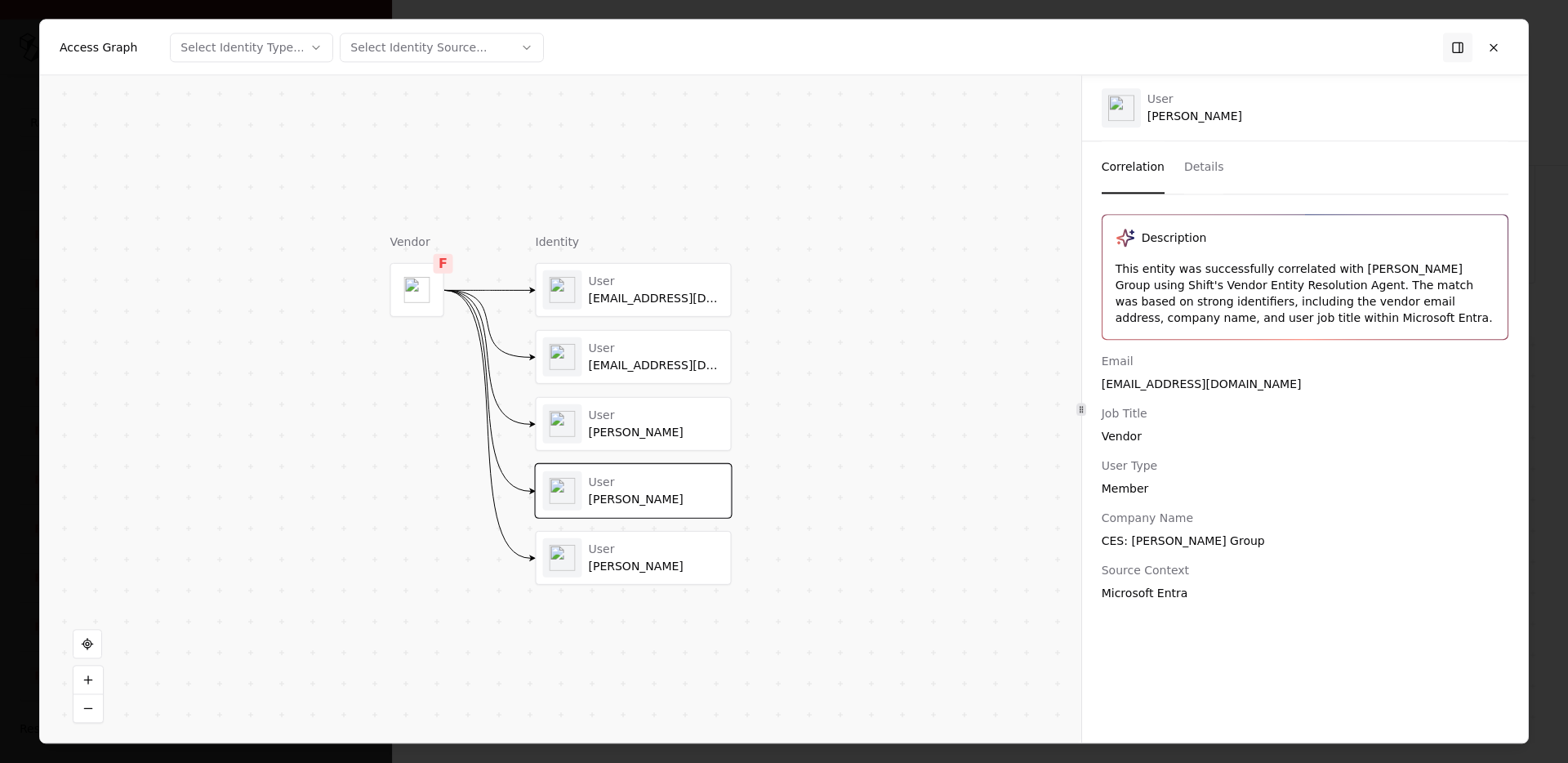
click at [676, 561] on div "Evan Madigan" at bounding box center [657, 567] width 136 height 15
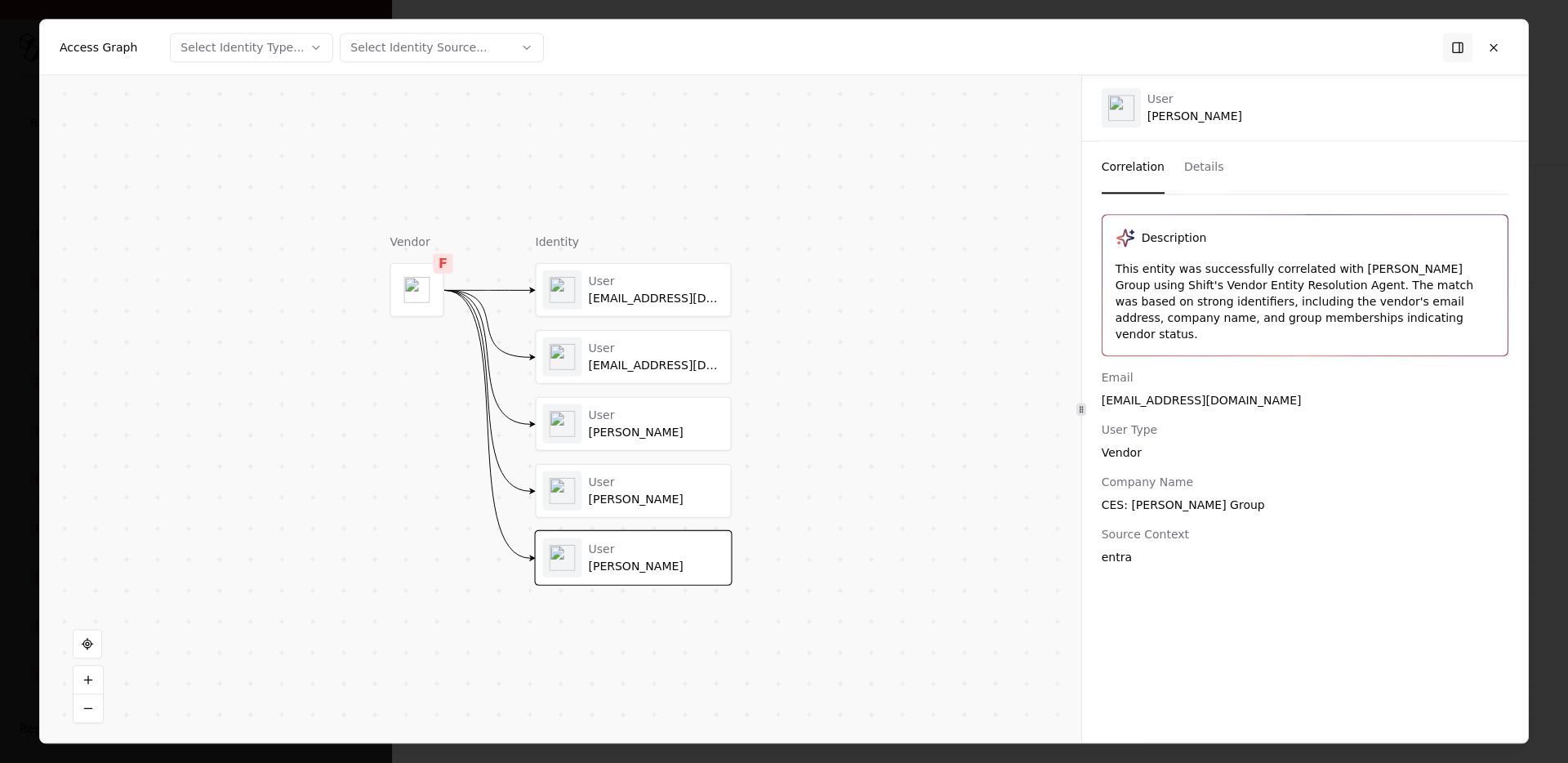
click at [588, 512] on div "User Michael McNulty" at bounding box center [633, 491] width 194 height 53
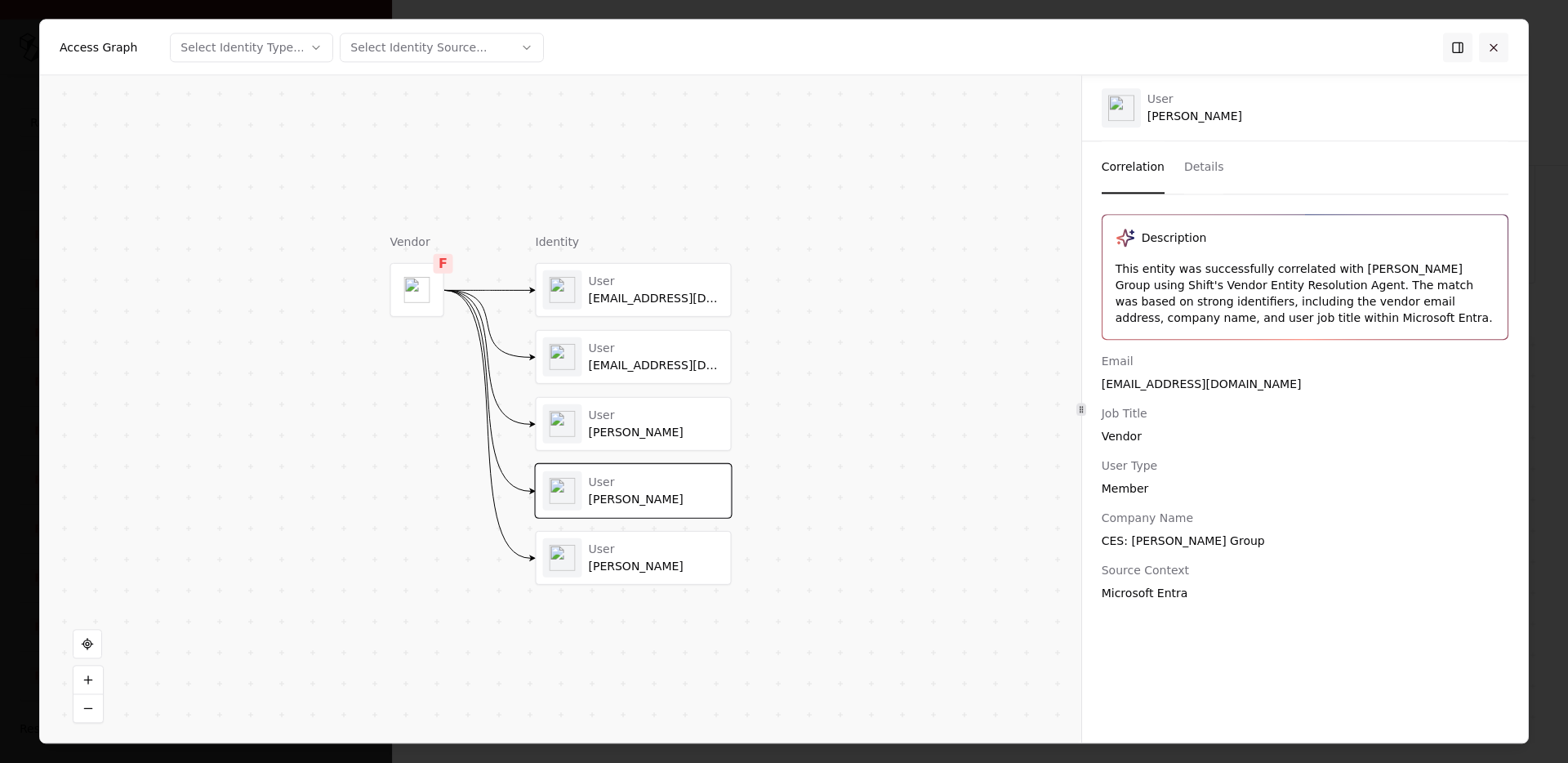
click at [1498, 44] on button at bounding box center [1494, 48] width 29 height 29
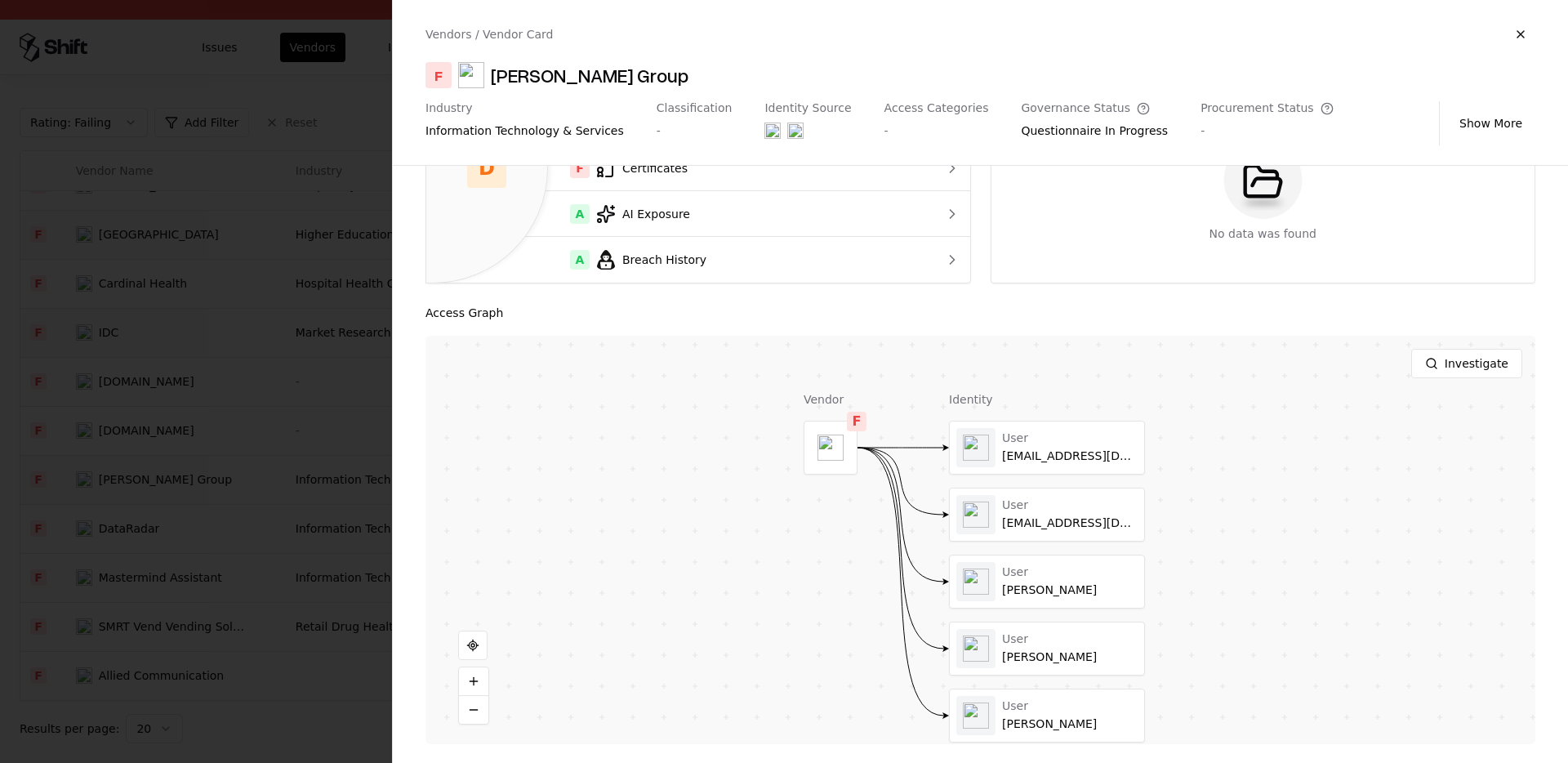
click at [352, 346] on div at bounding box center [784, 381] width 1568 height 763
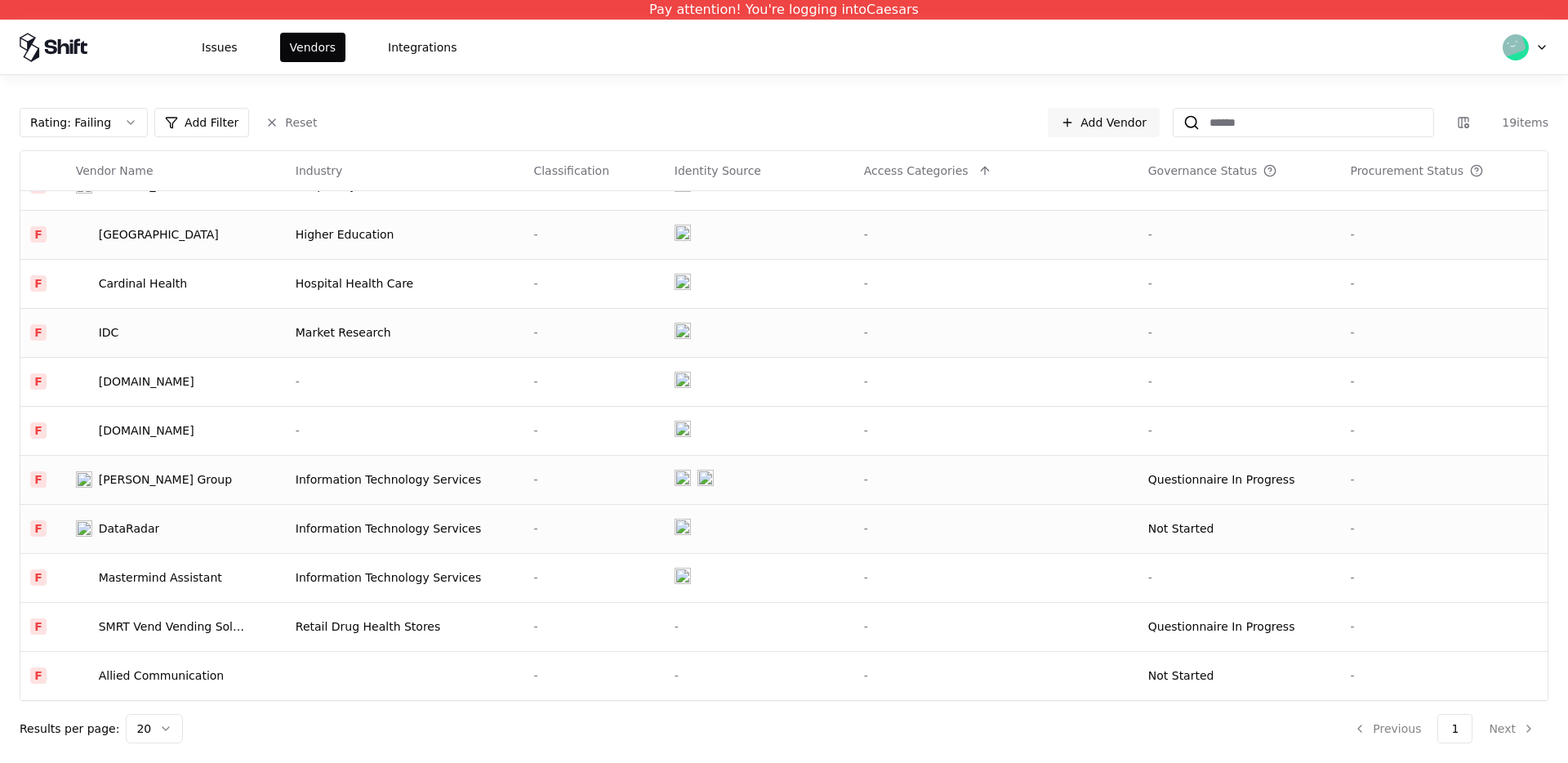
click at [147, 529] on div "DataRadar" at bounding box center [129, 528] width 61 height 16
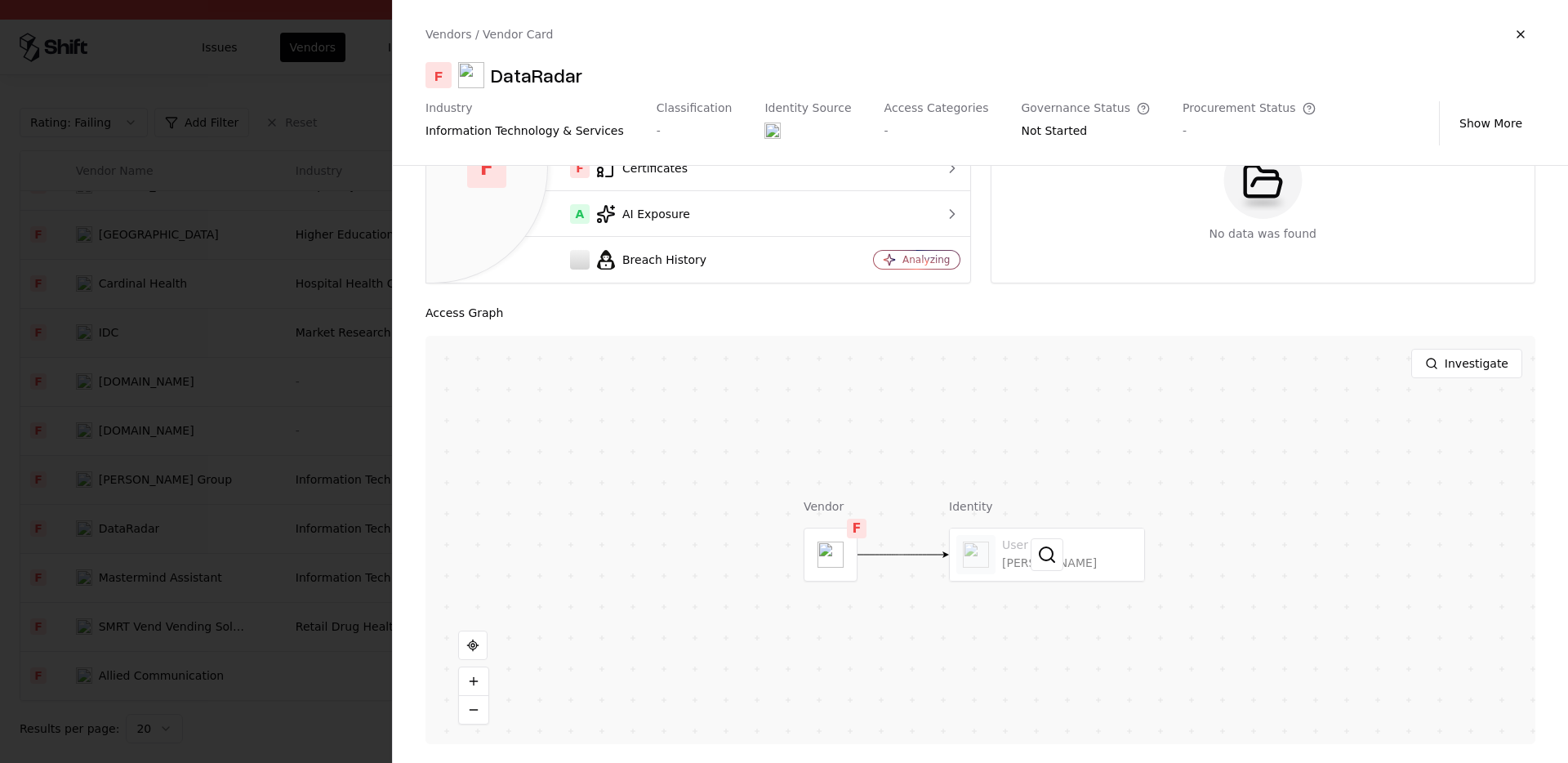
click at [1025, 575] on div at bounding box center [1047, 555] width 194 height 53
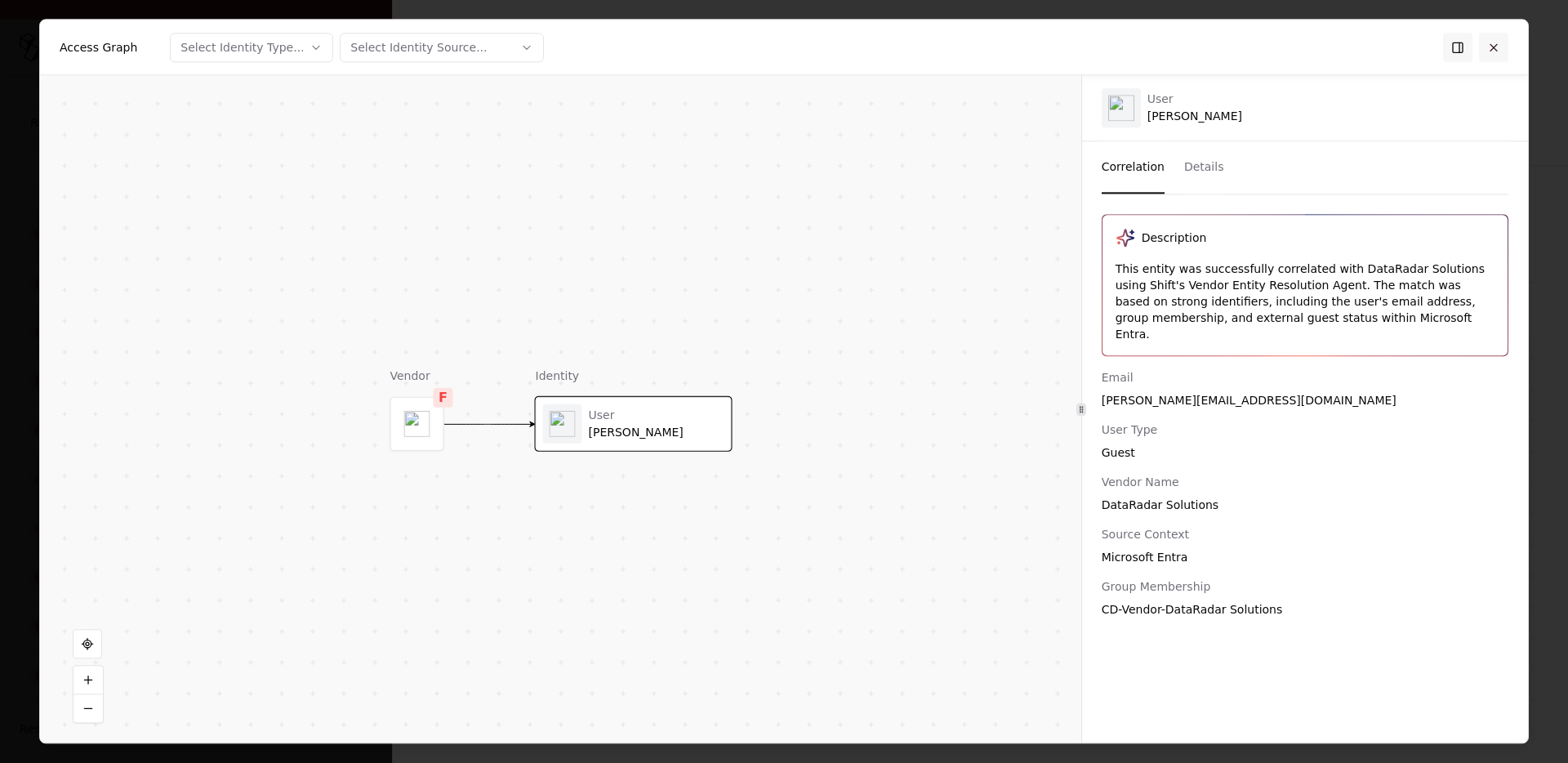
click at [1498, 52] on button at bounding box center [1494, 48] width 29 height 29
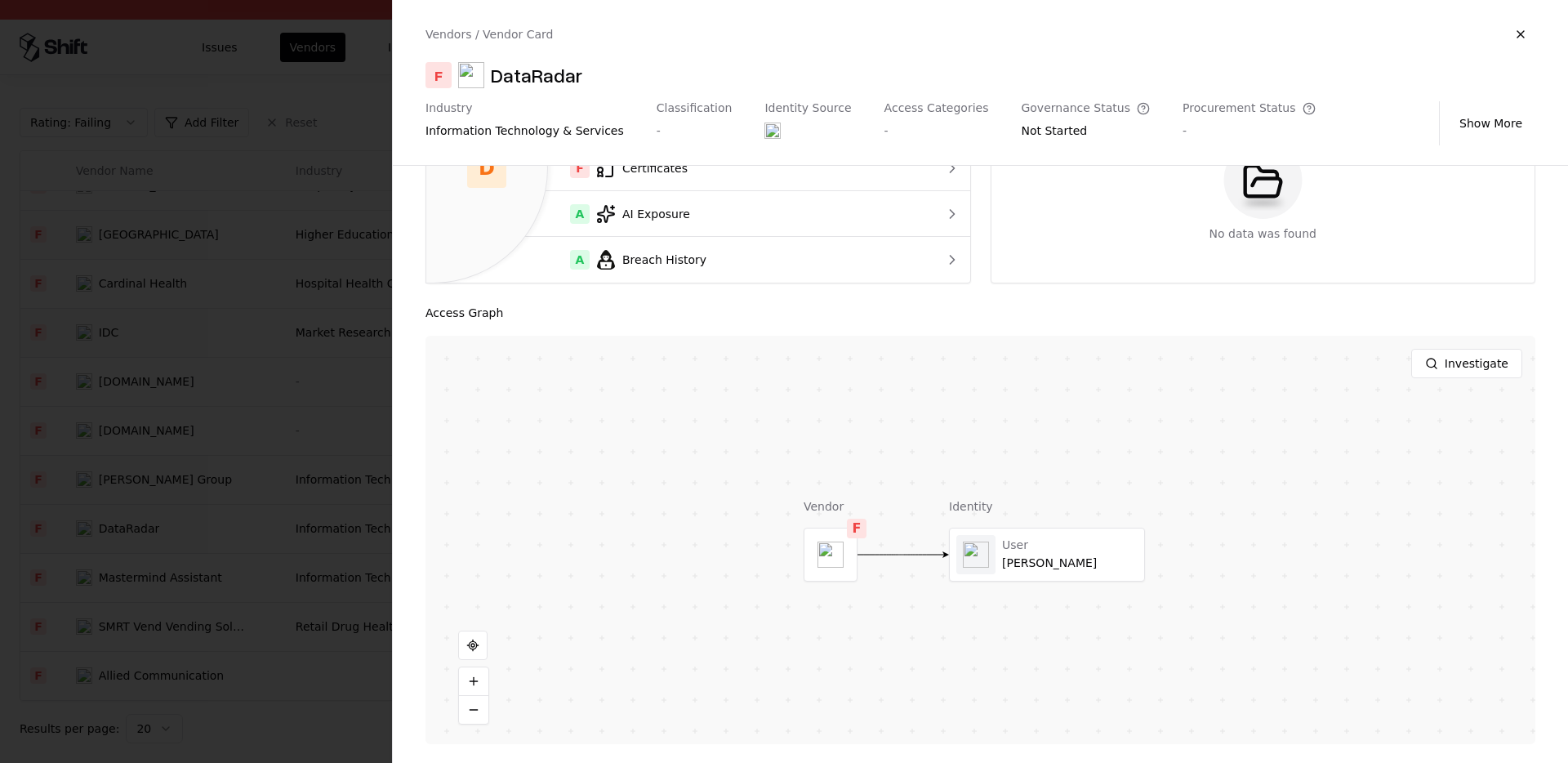
click at [302, 524] on div at bounding box center [784, 381] width 1568 height 763
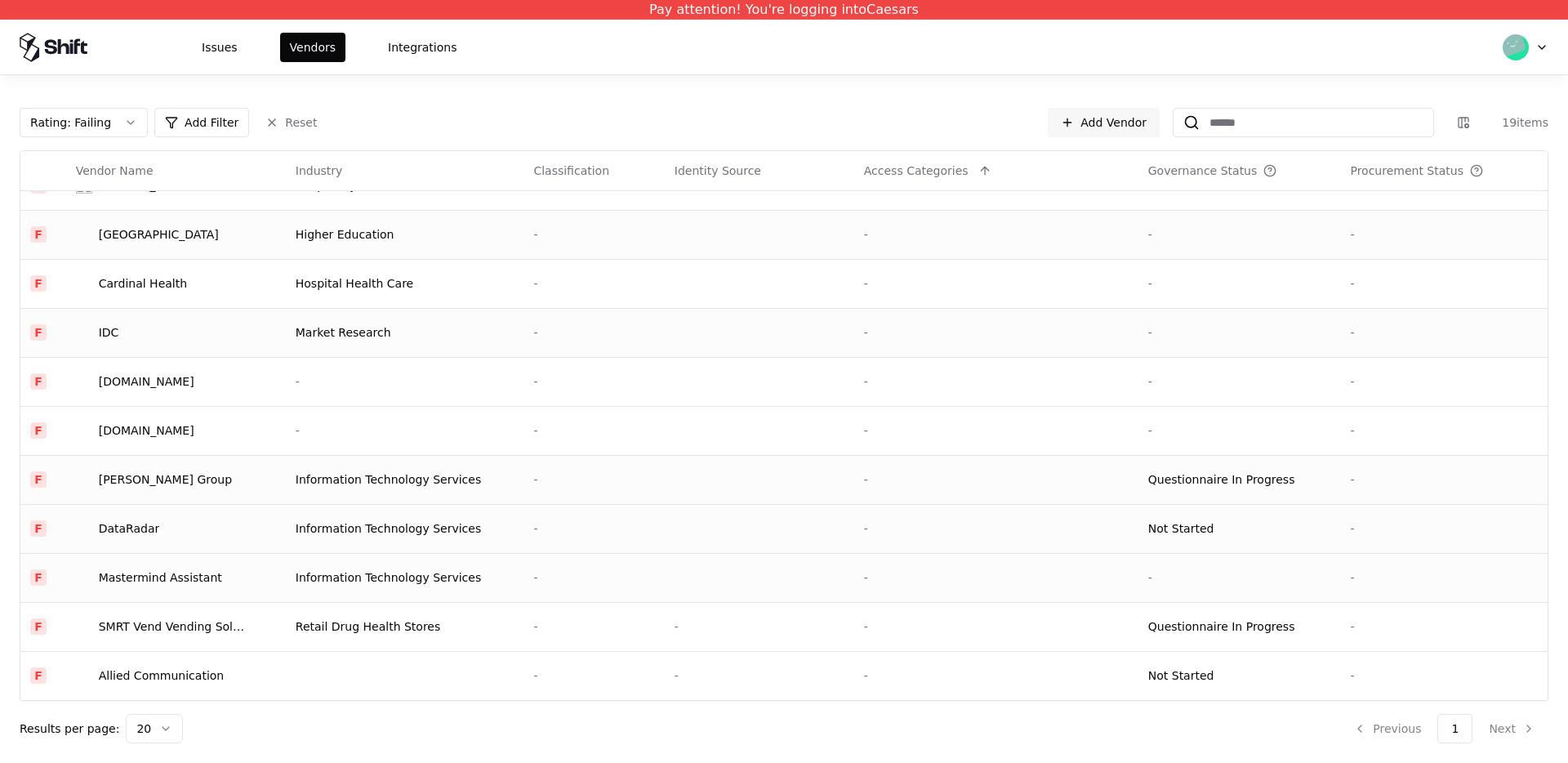
click at [187, 570] on div "Mastermind Assistant" at bounding box center [160, 577] width 124 height 16
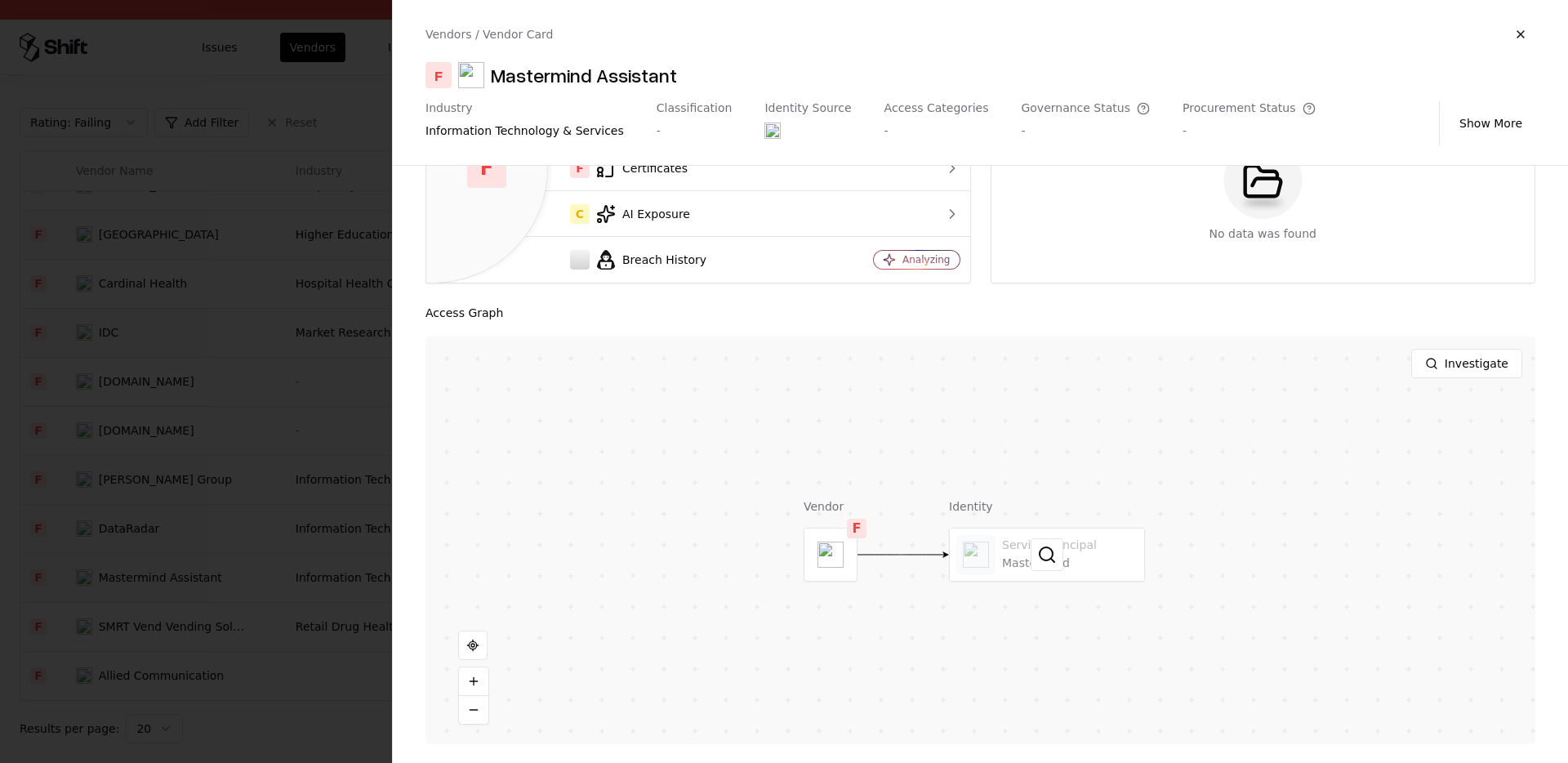
click at [1039, 537] on div at bounding box center [1047, 555] width 194 height 53
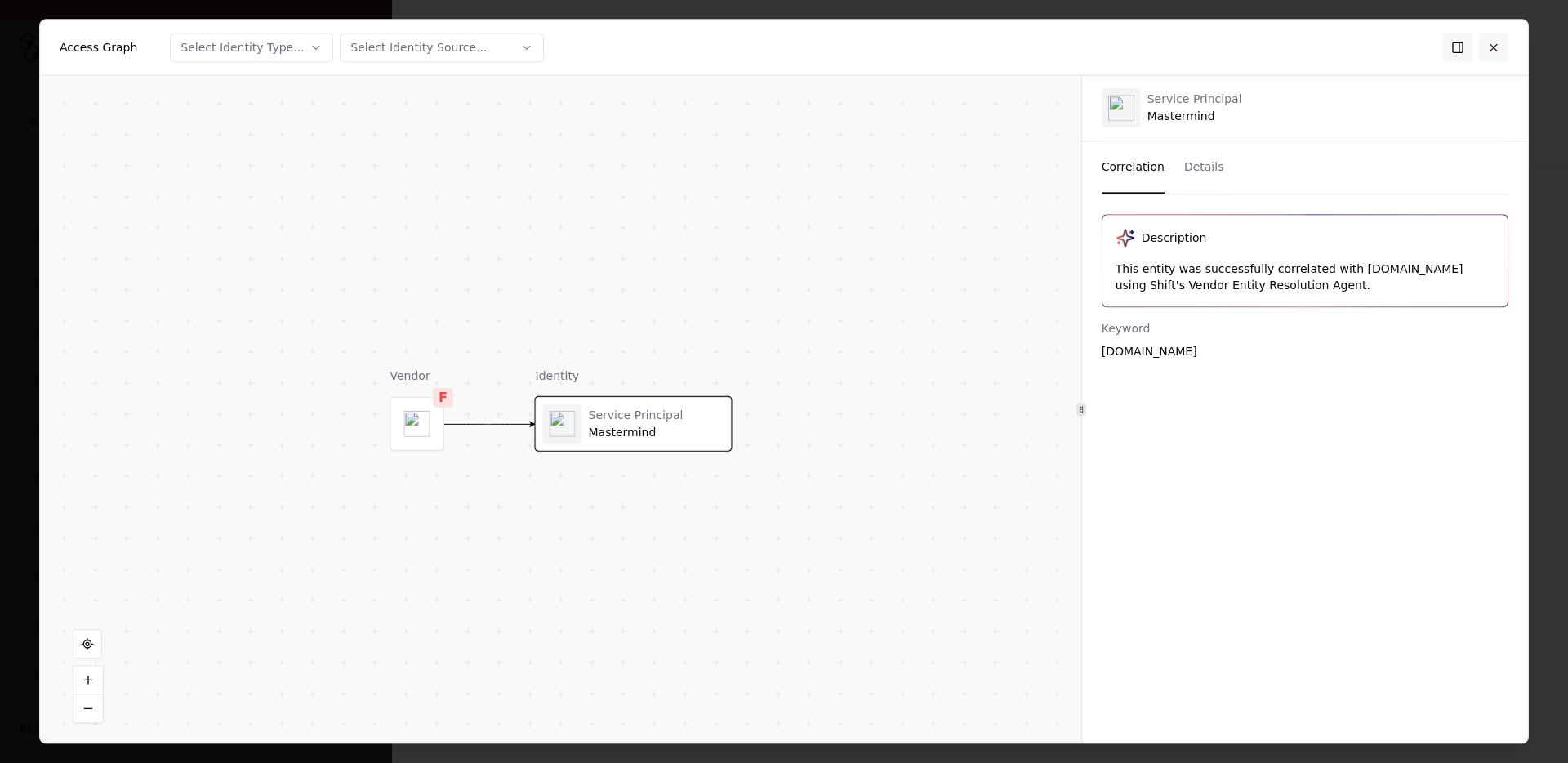
click at [1501, 43] on button at bounding box center [1494, 48] width 29 height 29
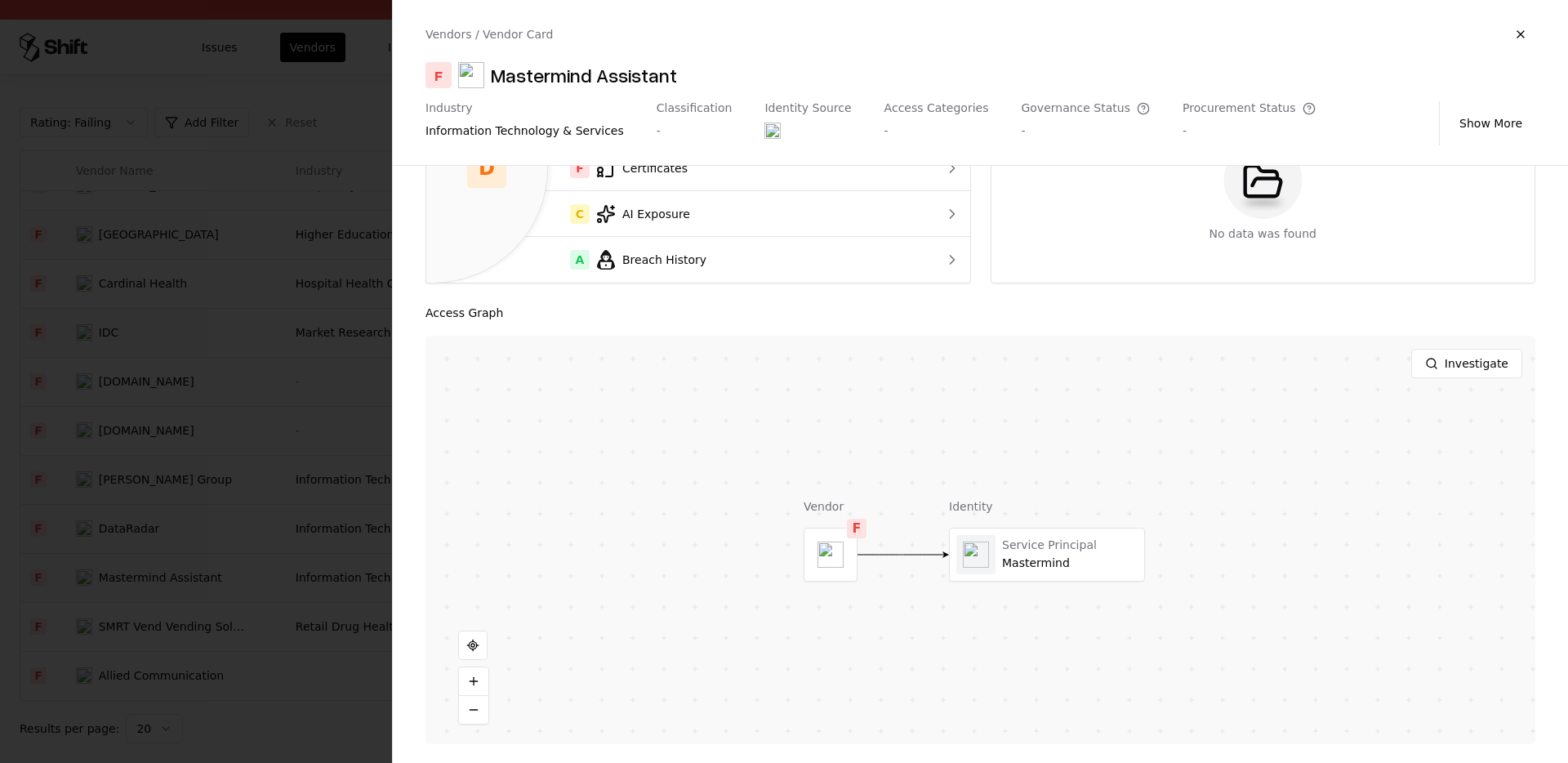
click at [218, 437] on div at bounding box center [784, 381] width 1568 height 763
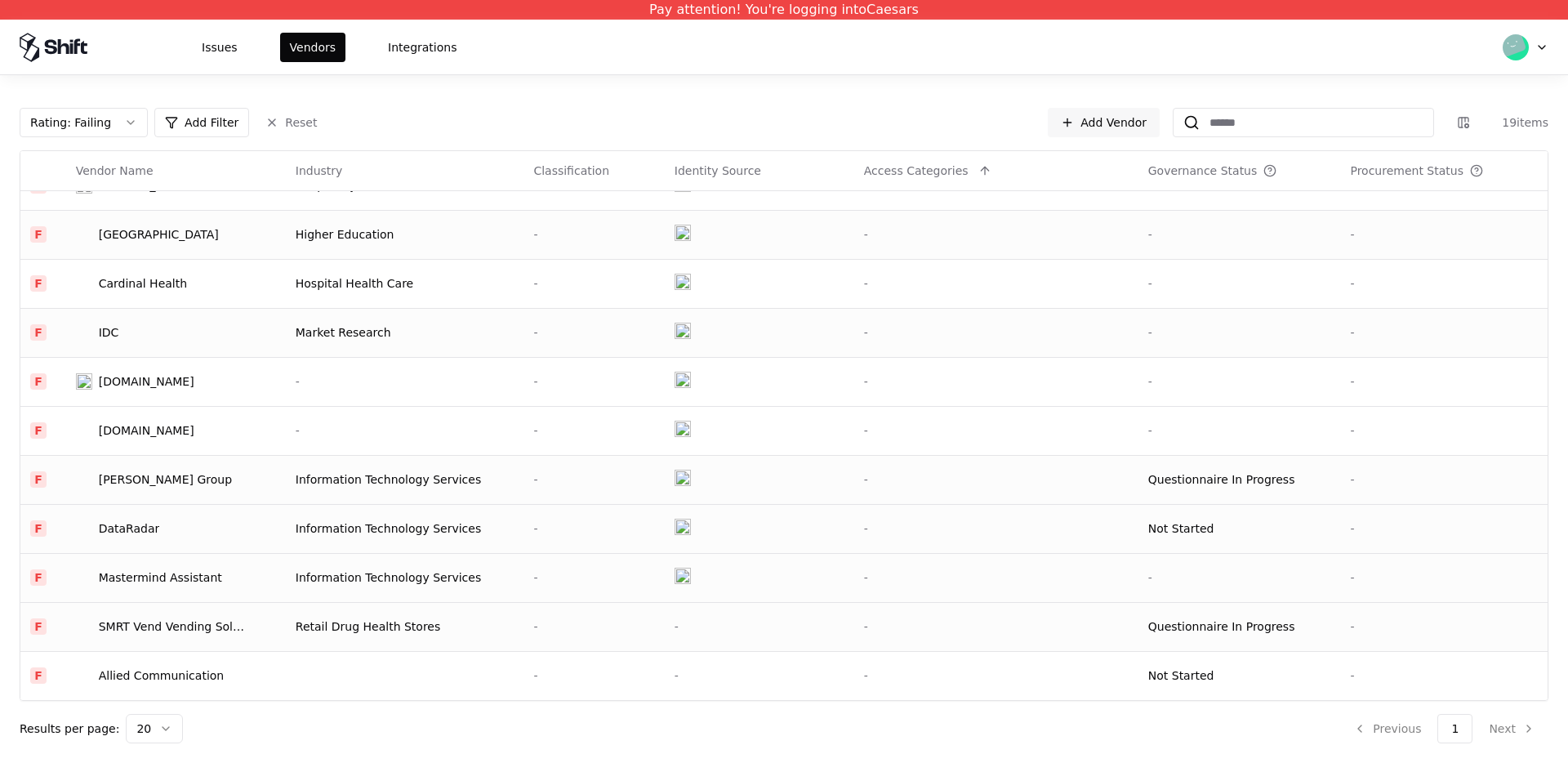
click at [161, 613] on td "SMRT Vend Vending Solutions - Smart Vending Solutions" at bounding box center [176, 626] width 219 height 49
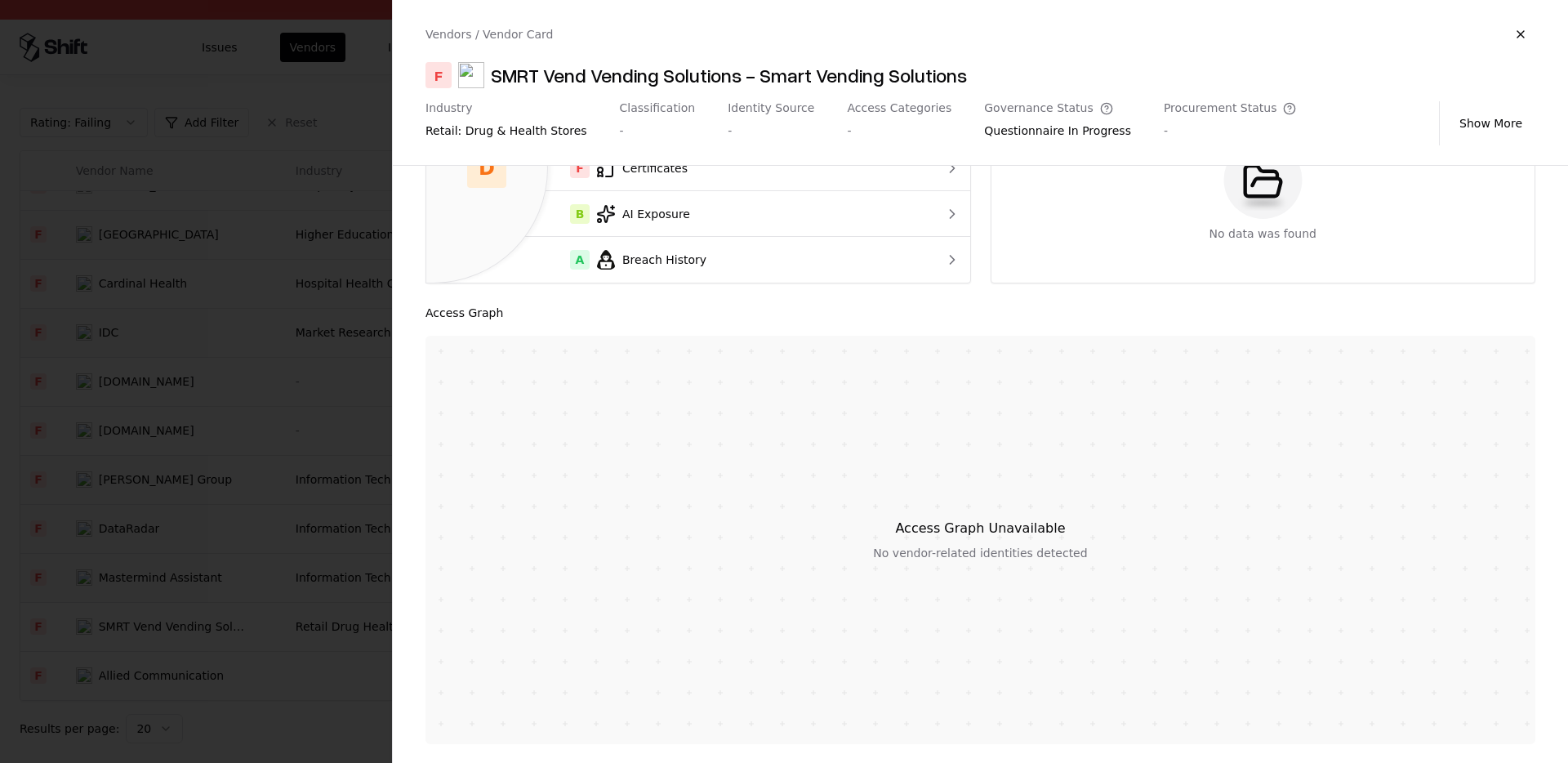
click at [179, 559] on div at bounding box center [784, 381] width 1568 height 763
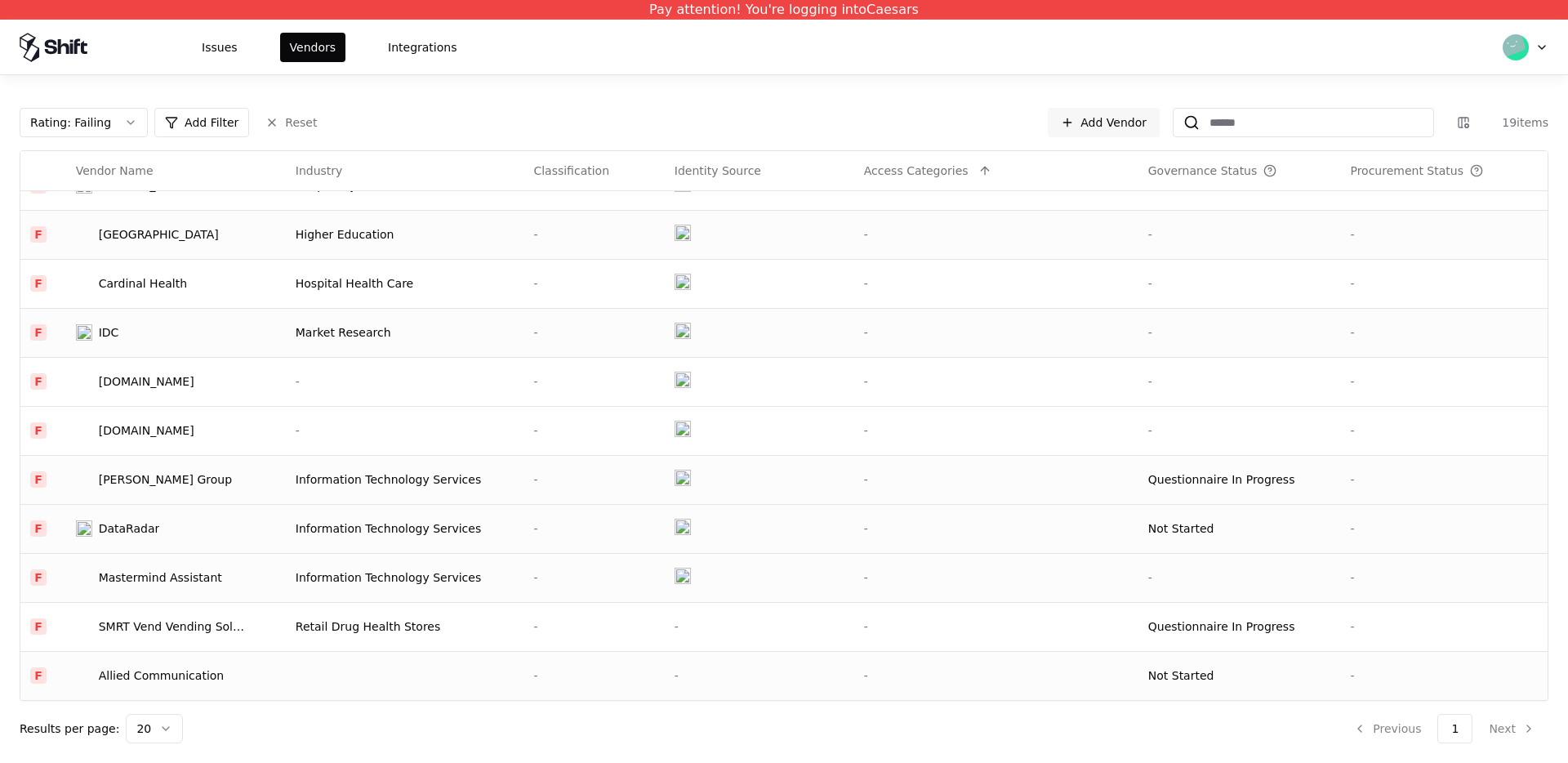
click at [429, 677] on td at bounding box center [405, 676] width 238 height 49
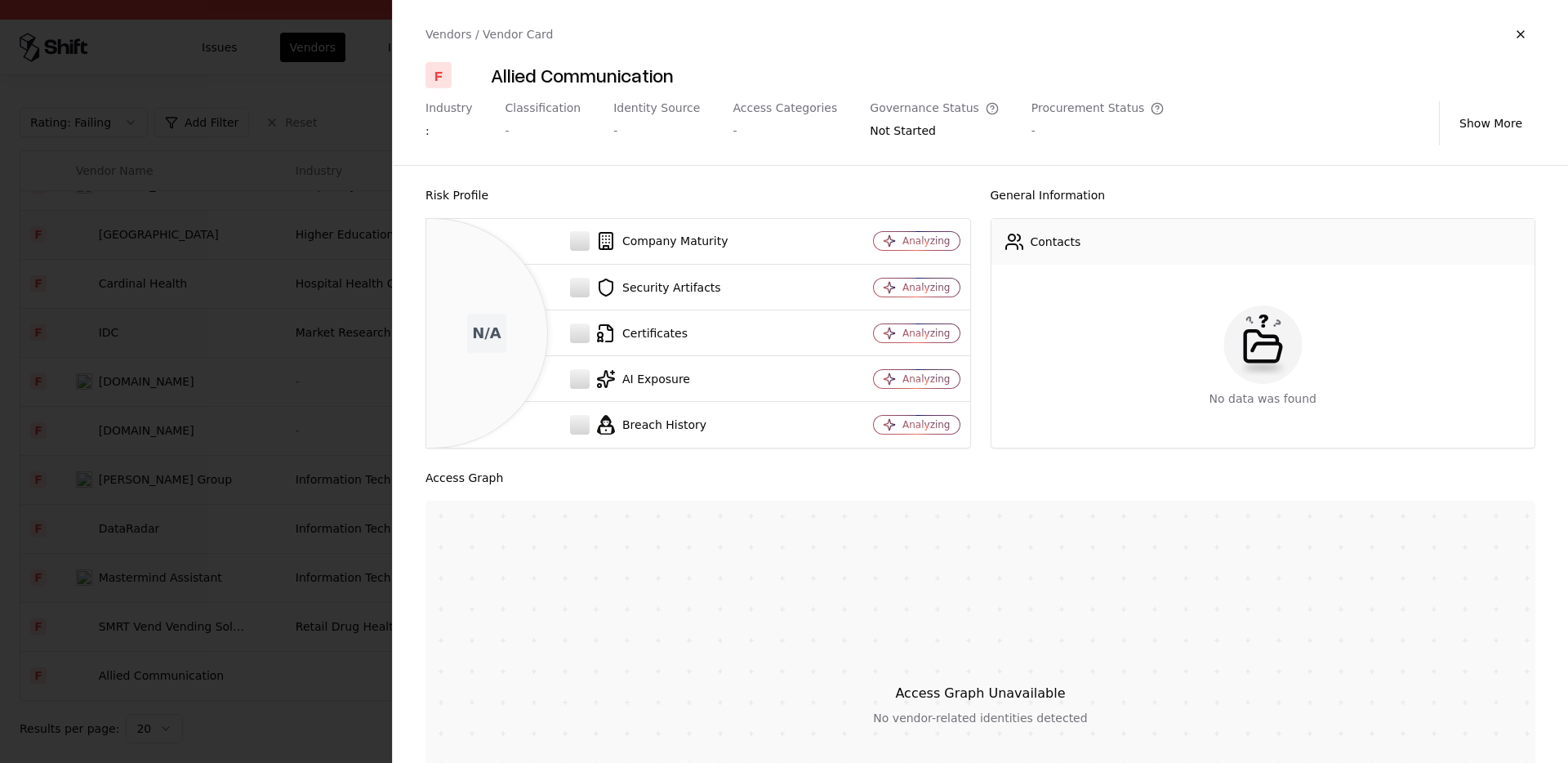
click at [242, 562] on div at bounding box center [784, 381] width 1568 height 763
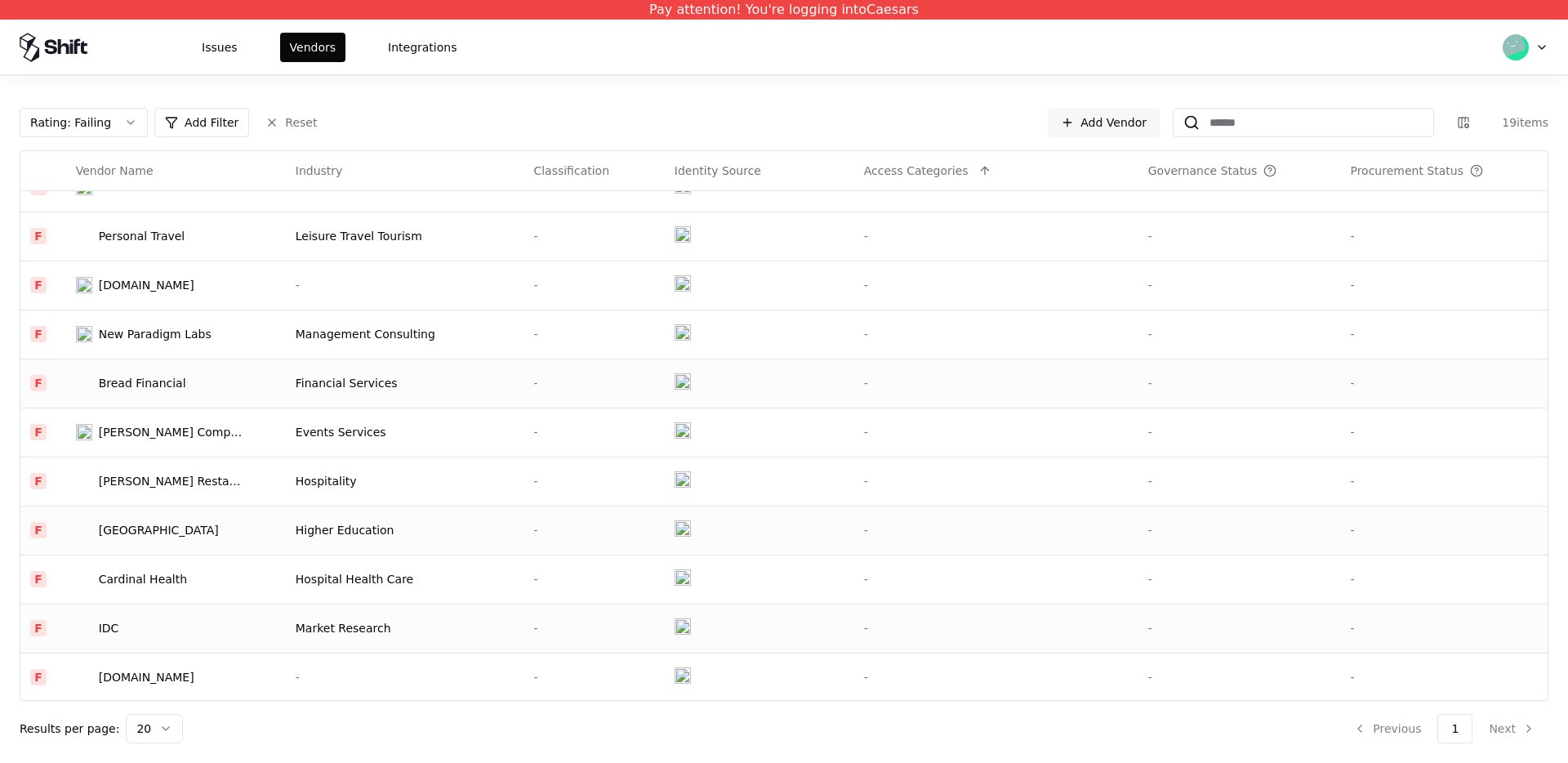
scroll to position [0, 0]
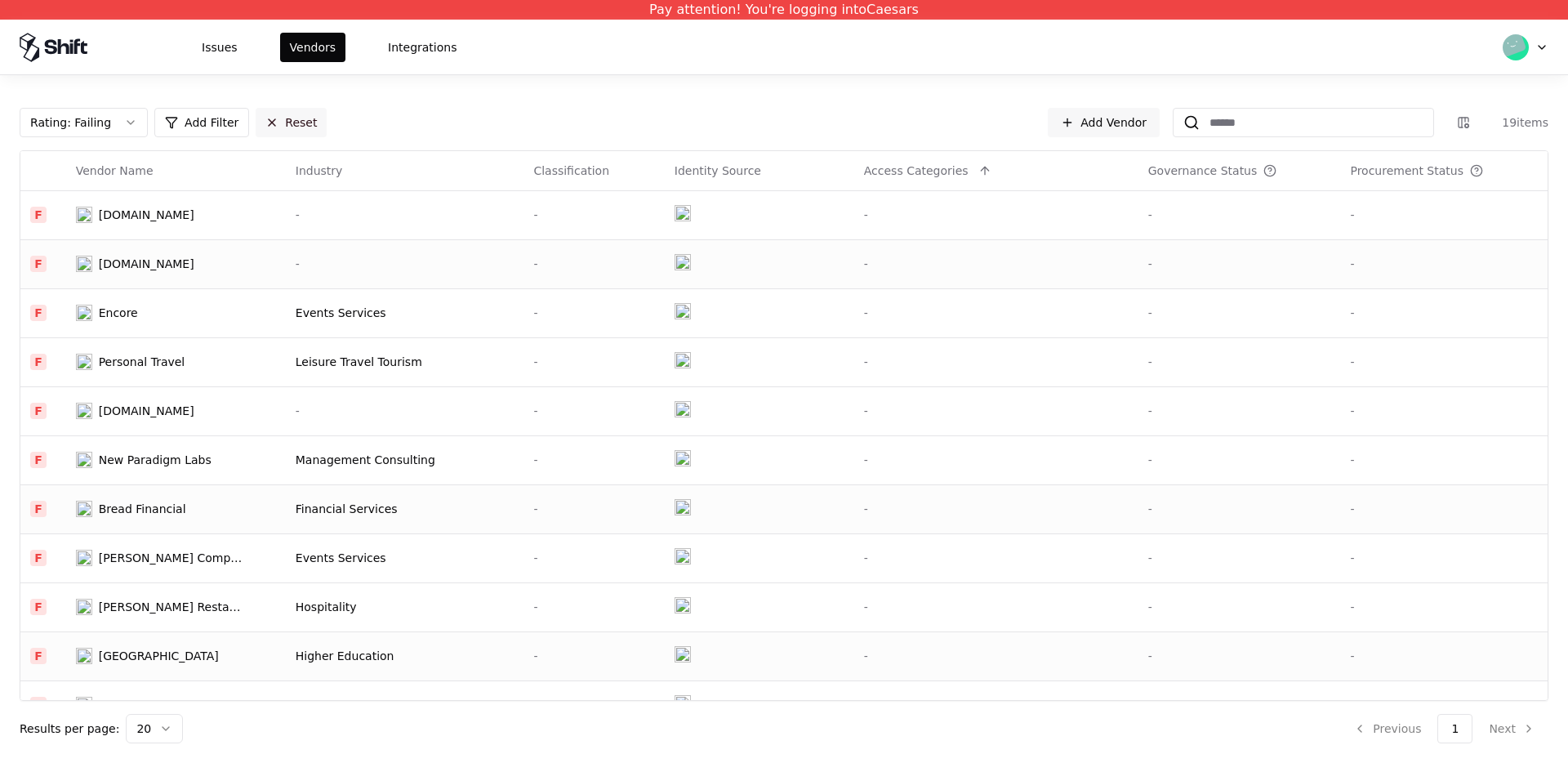
click at [261, 117] on button "Reset" at bounding box center [291, 123] width 71 height 29
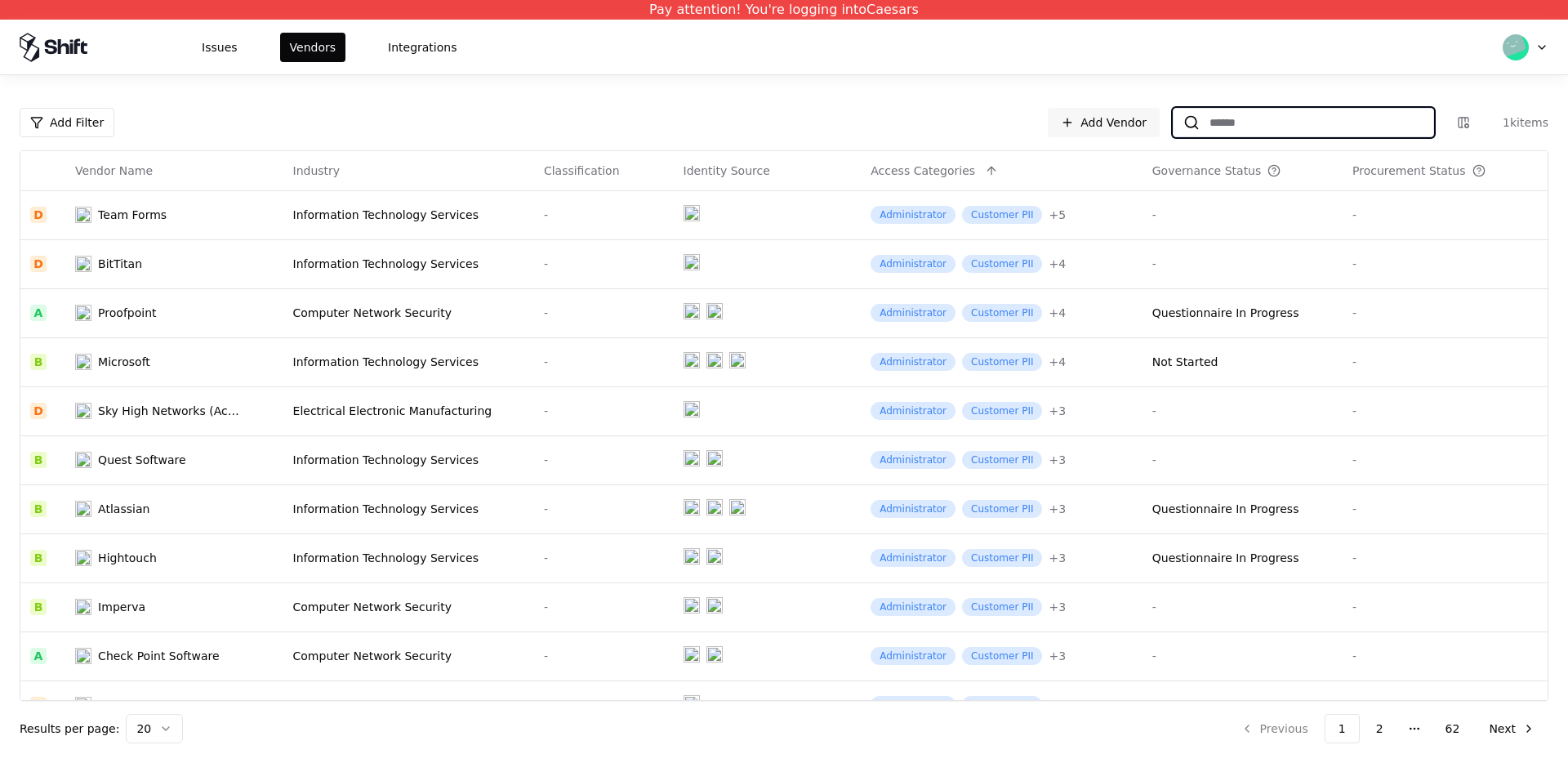
click at [1228, 130] on input at bounding box center [1317, 123] width 233 height 29
paste input "**********"
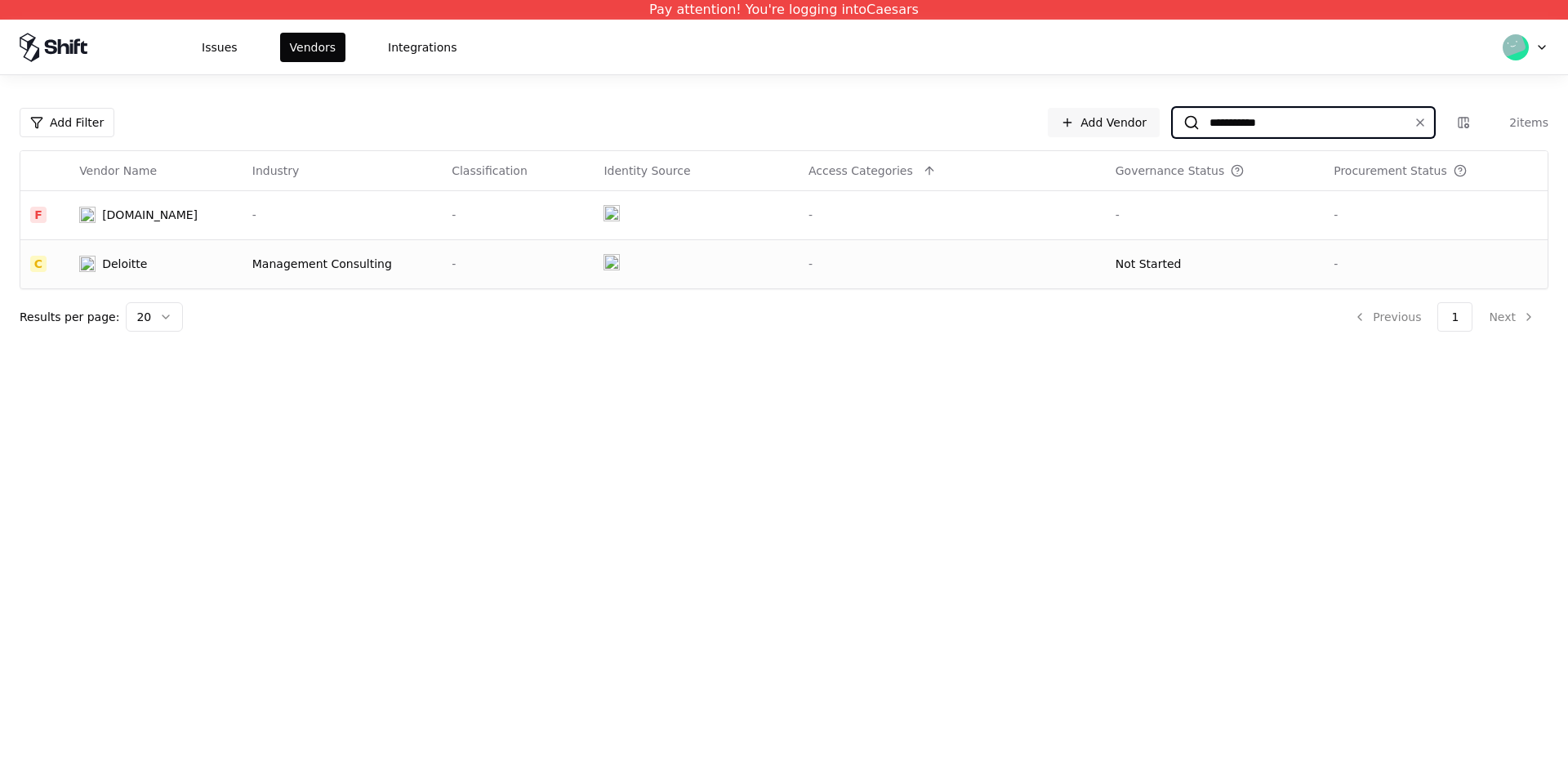
type input "**********"
click at [296, 259] on div "Management Consulting" at bounding box center [342, 264] width 180 height 16
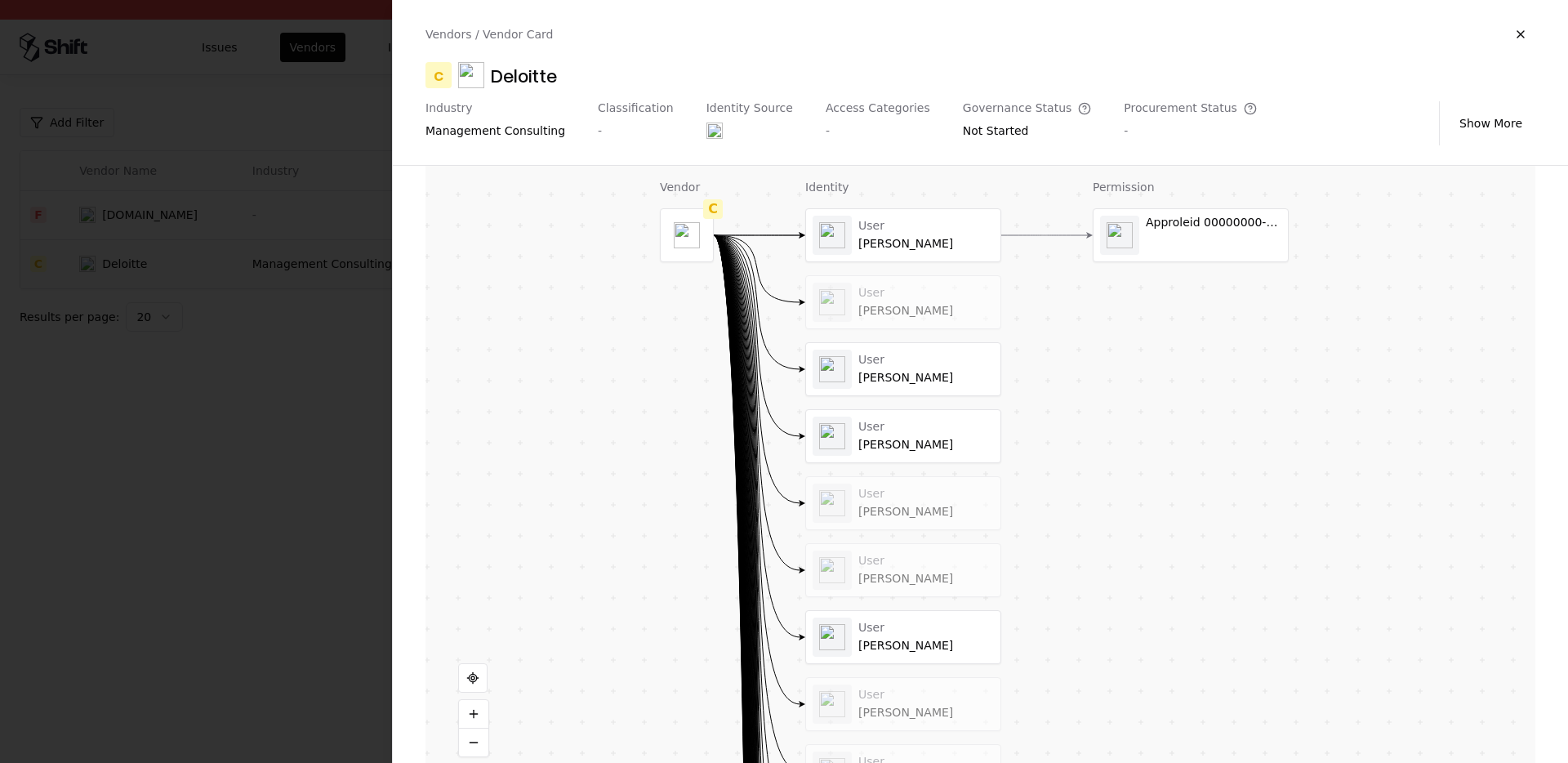
scroll to position [410, 0]
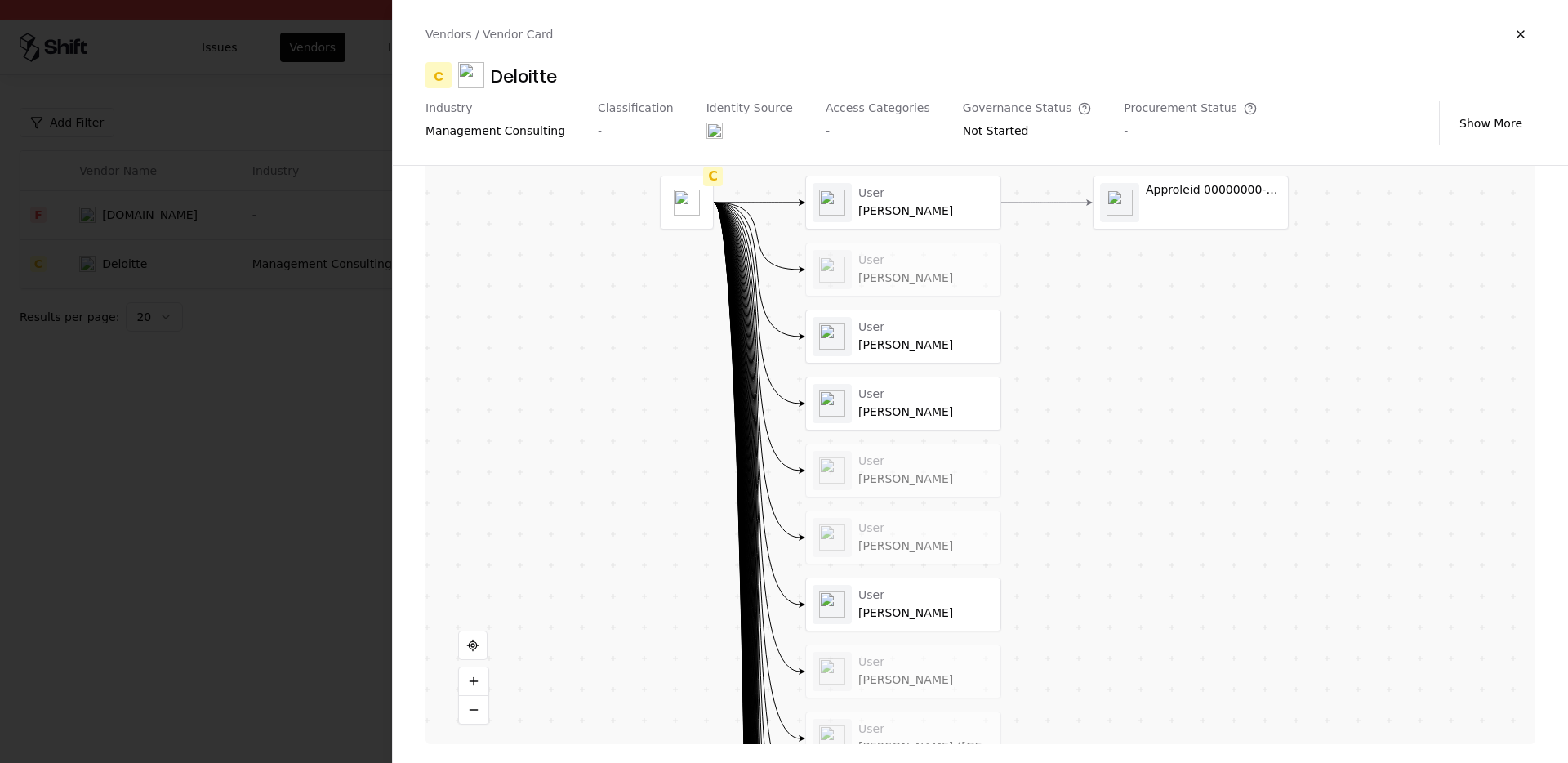
click at [238, 355] on div at bounding box center [784, 381] width 1568 height 763
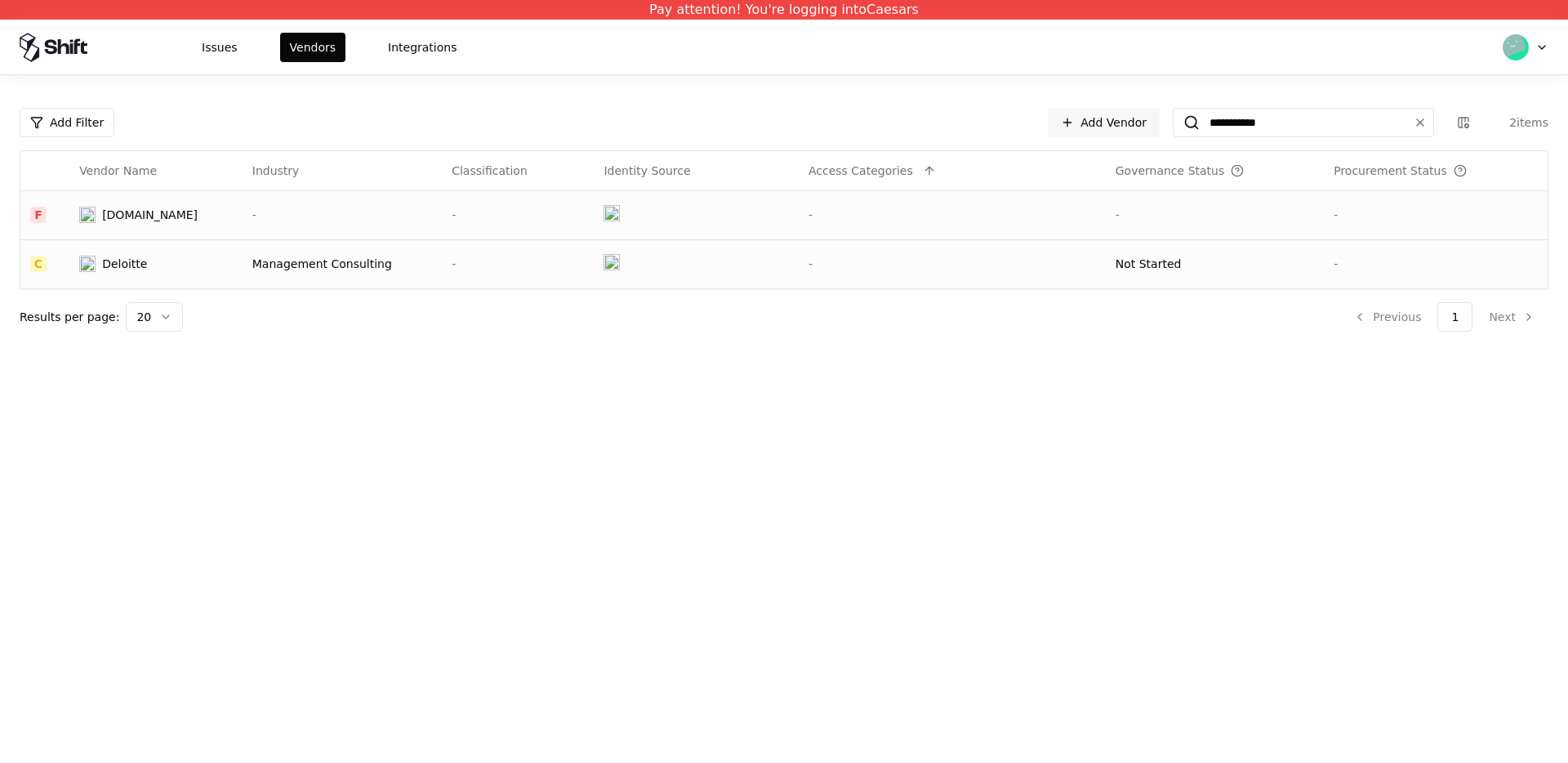
click at [167, 211] on div "Deloitte.co.nz" at bounding box center [149, 214] width 96 height 16
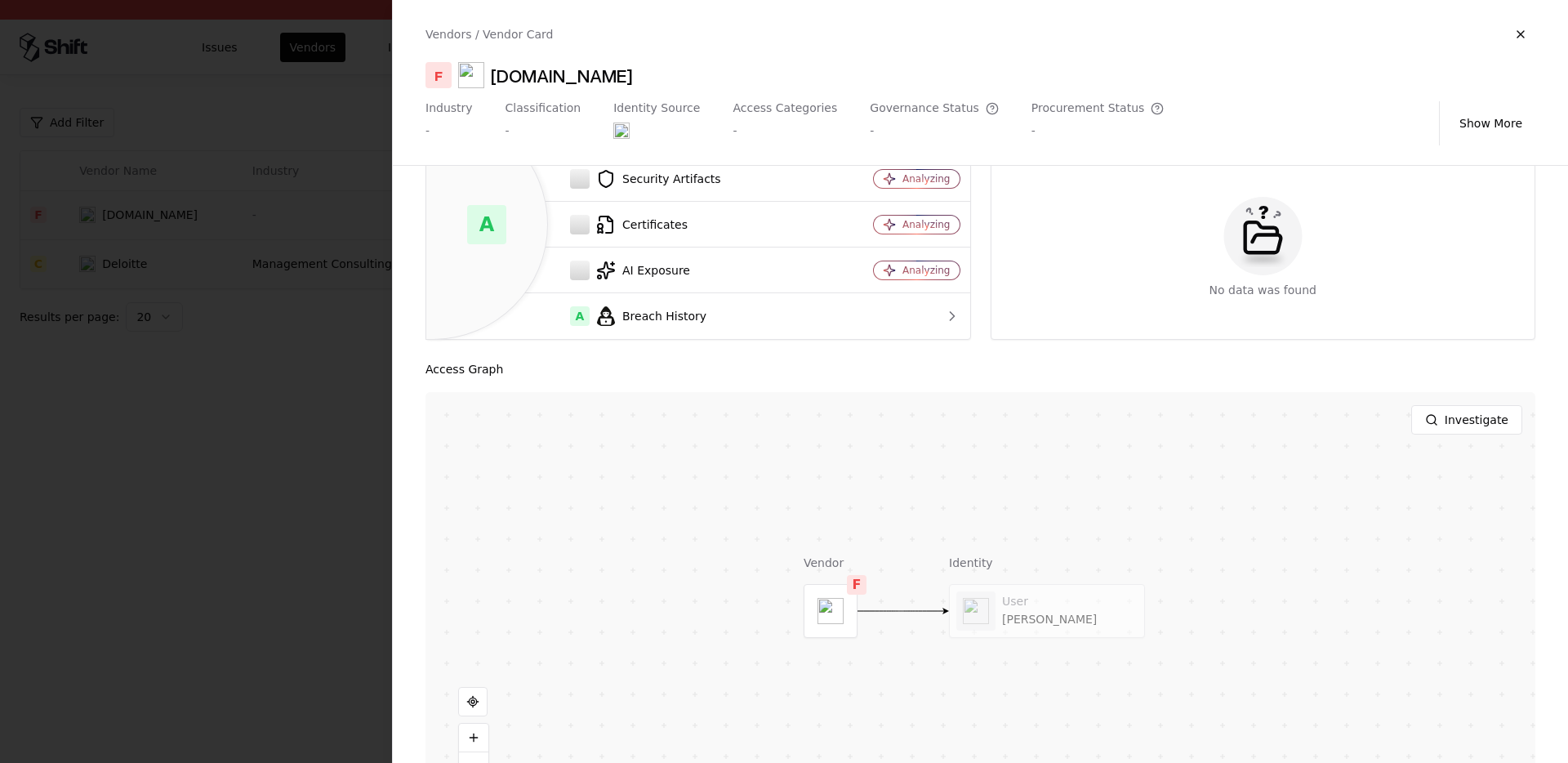
scroll to position [165, 0]
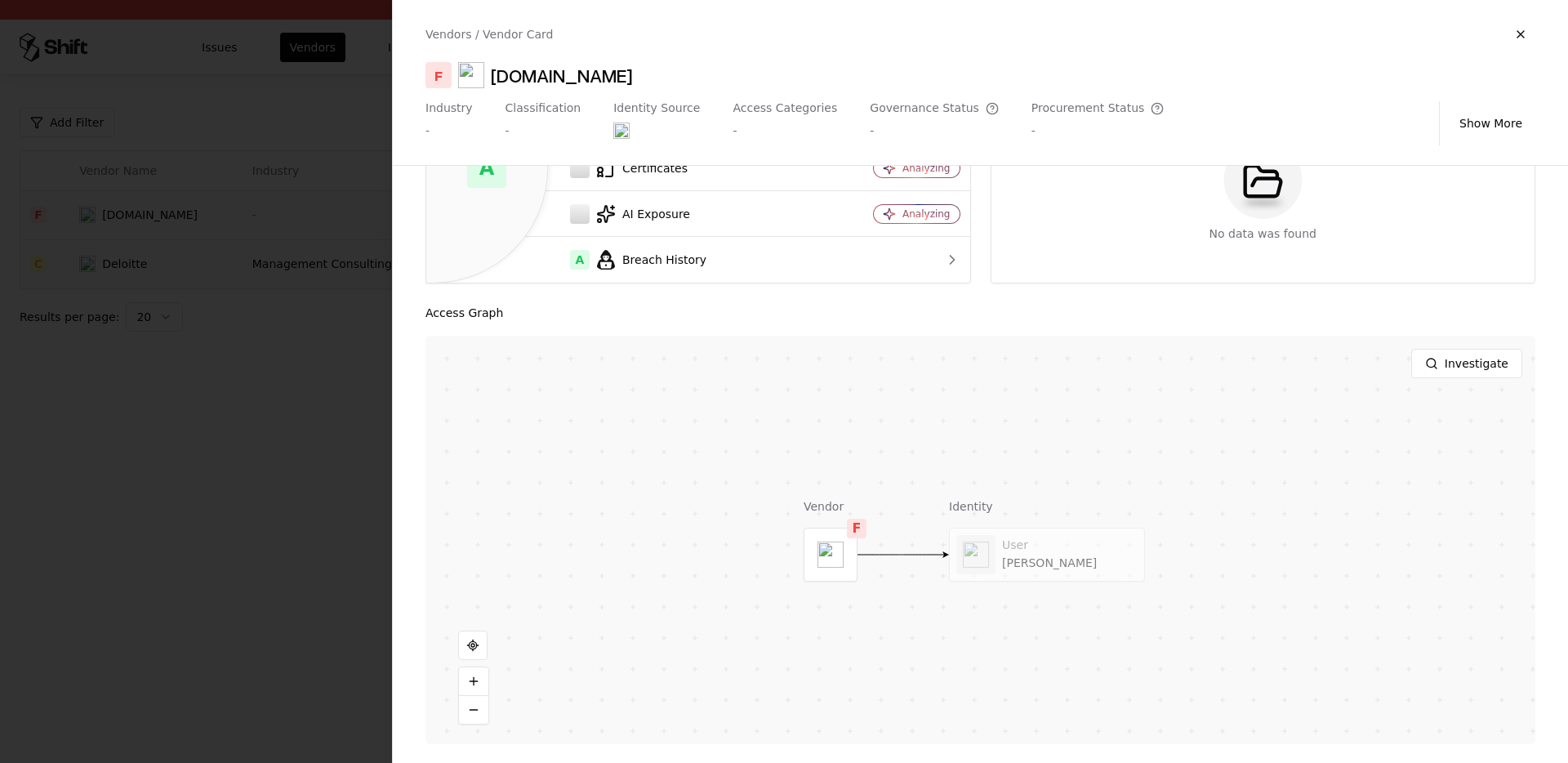
click at [251, 471] on div at bounding box center [784, 381] width 1568 height 763
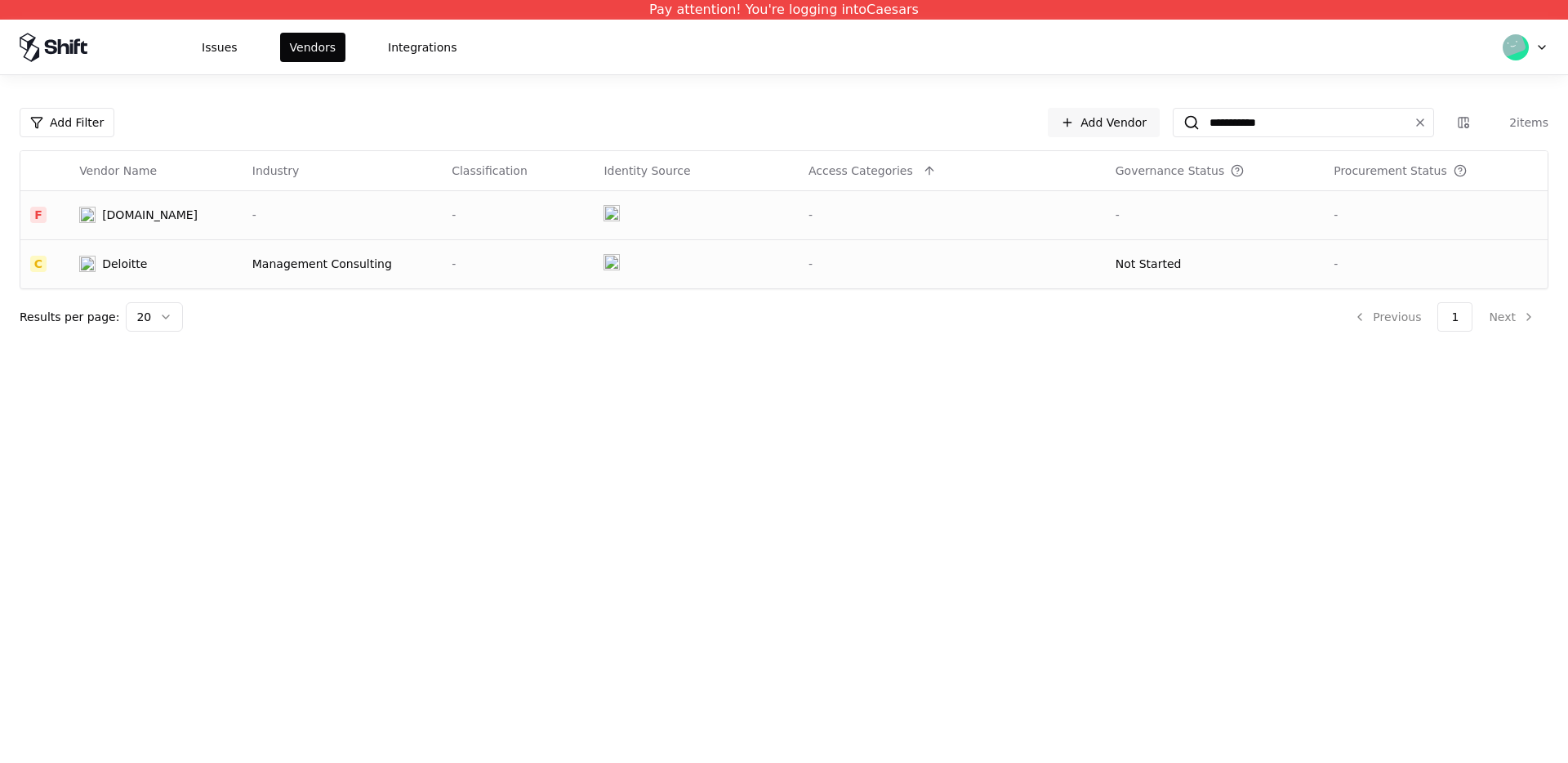
click at [175, 226] on td "Deloitte.co.nz" at bounding box center [156, 214] width 173 height 49
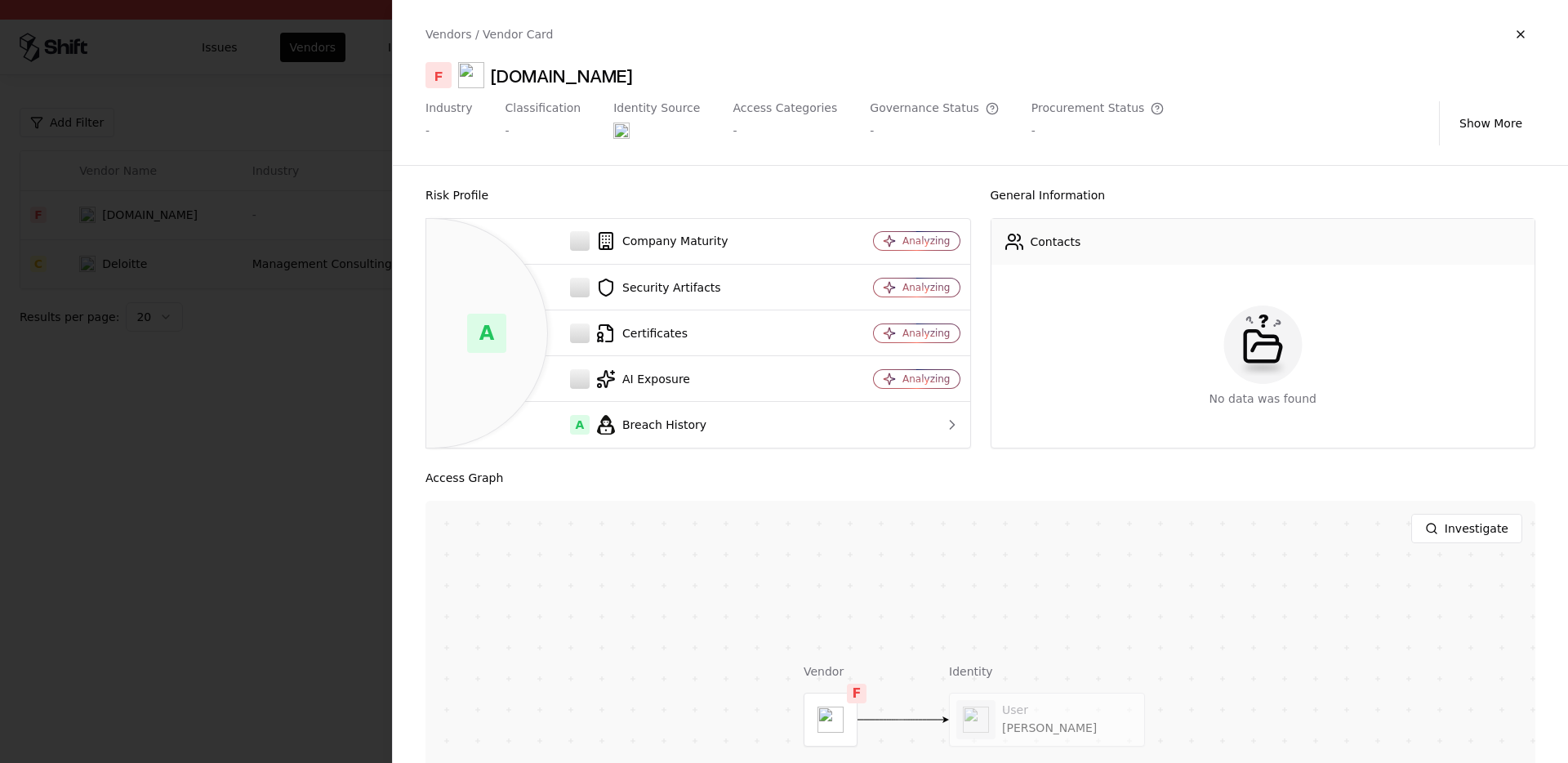
click at [101, 444] on div at bounding box center [784, 381] width 1568 height 763
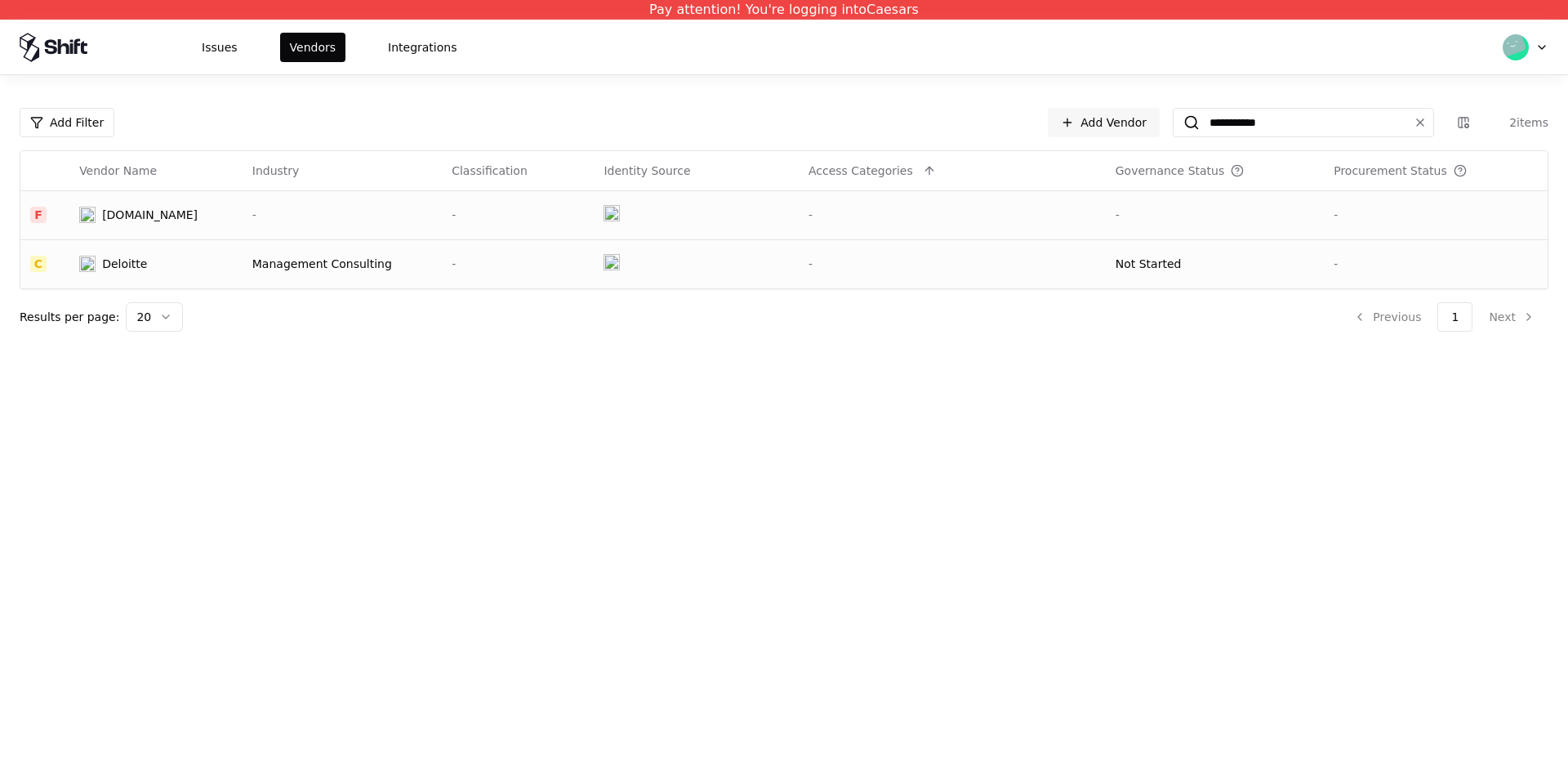
click at [157, 219] on div "Deloitte.co.nz" at bounding box center [149, 214] width 96 height 16
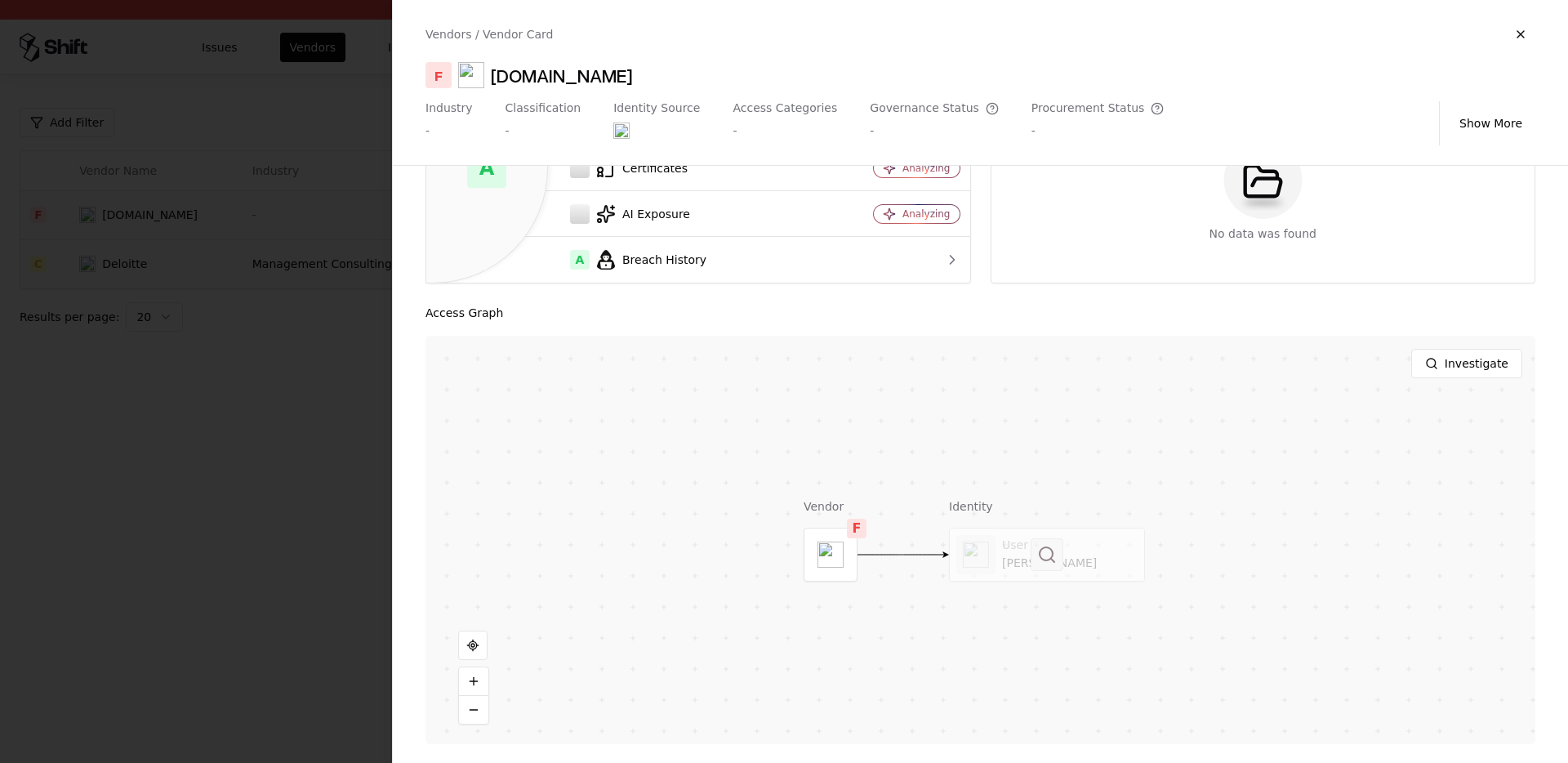
click at [1044, 538] on button at bounding box center [1047, 555] width 33 height 33
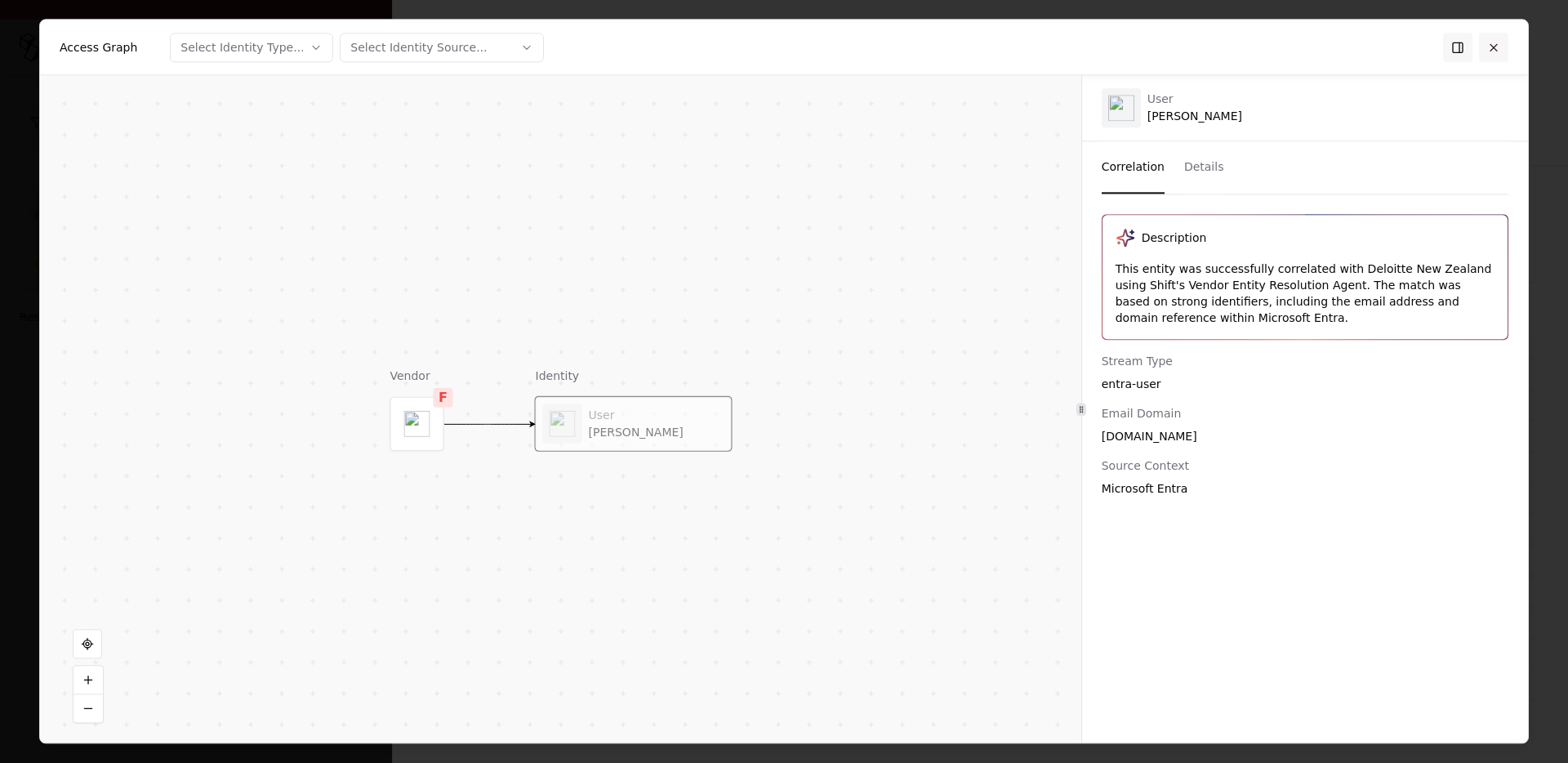
click at [1496, 43] on button at bounding box center [1494, 48] width 29 height 29
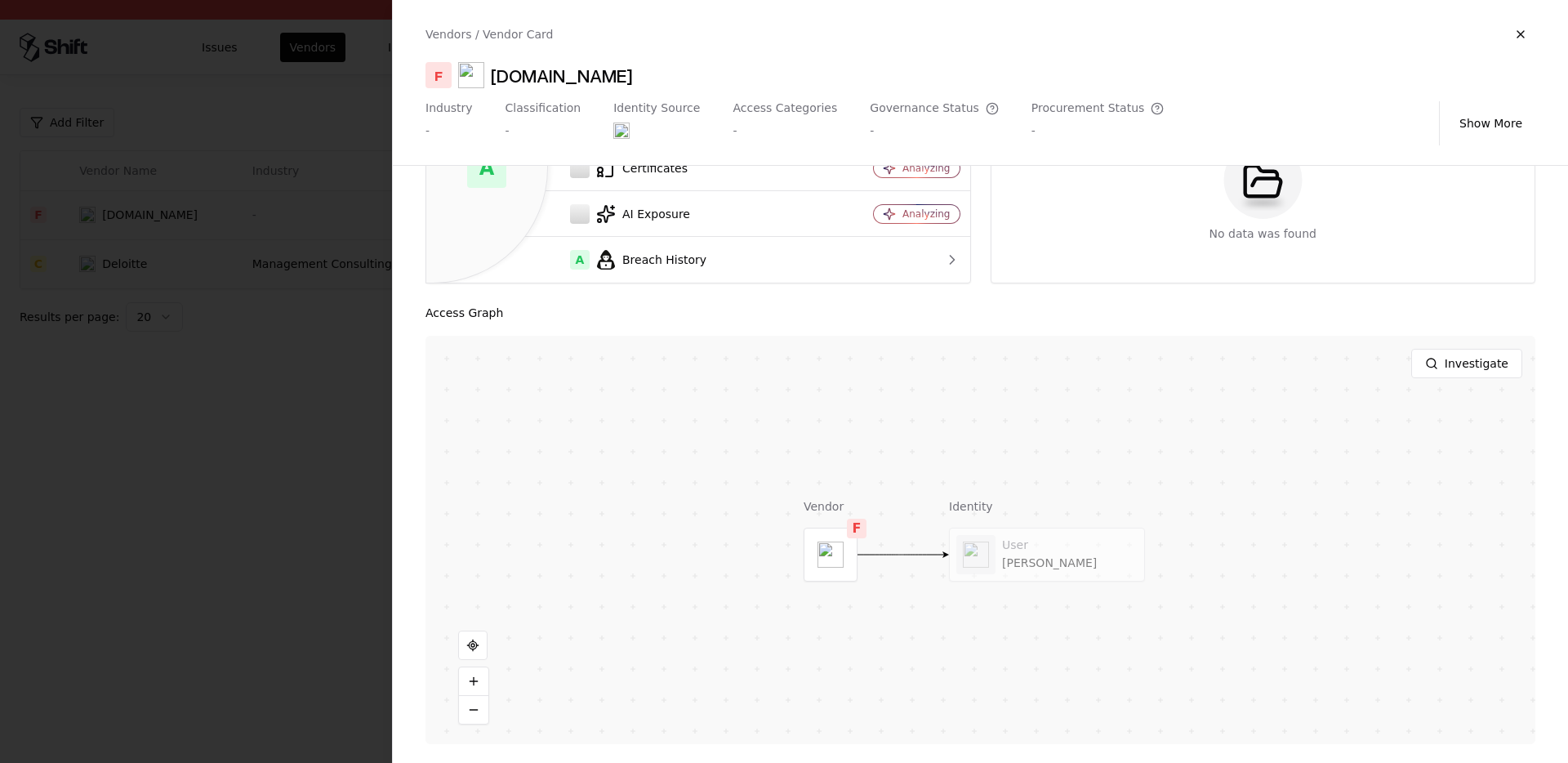
click at [211, 295] on div at bounding box center [784, 381] width 1568 height 763
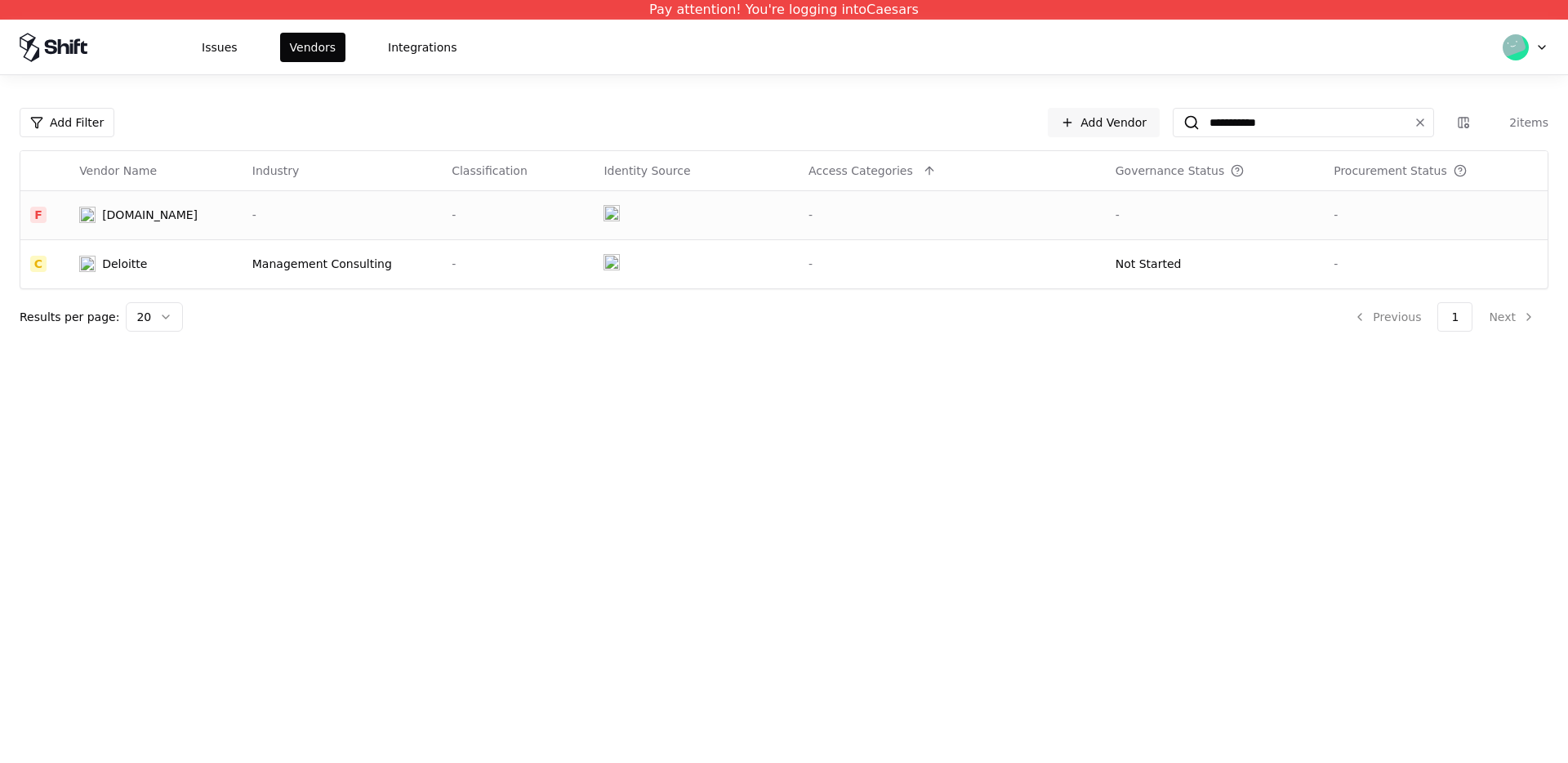
click at [243, 199] on td "-" at bounding box center [342, 214] width 200 height 49
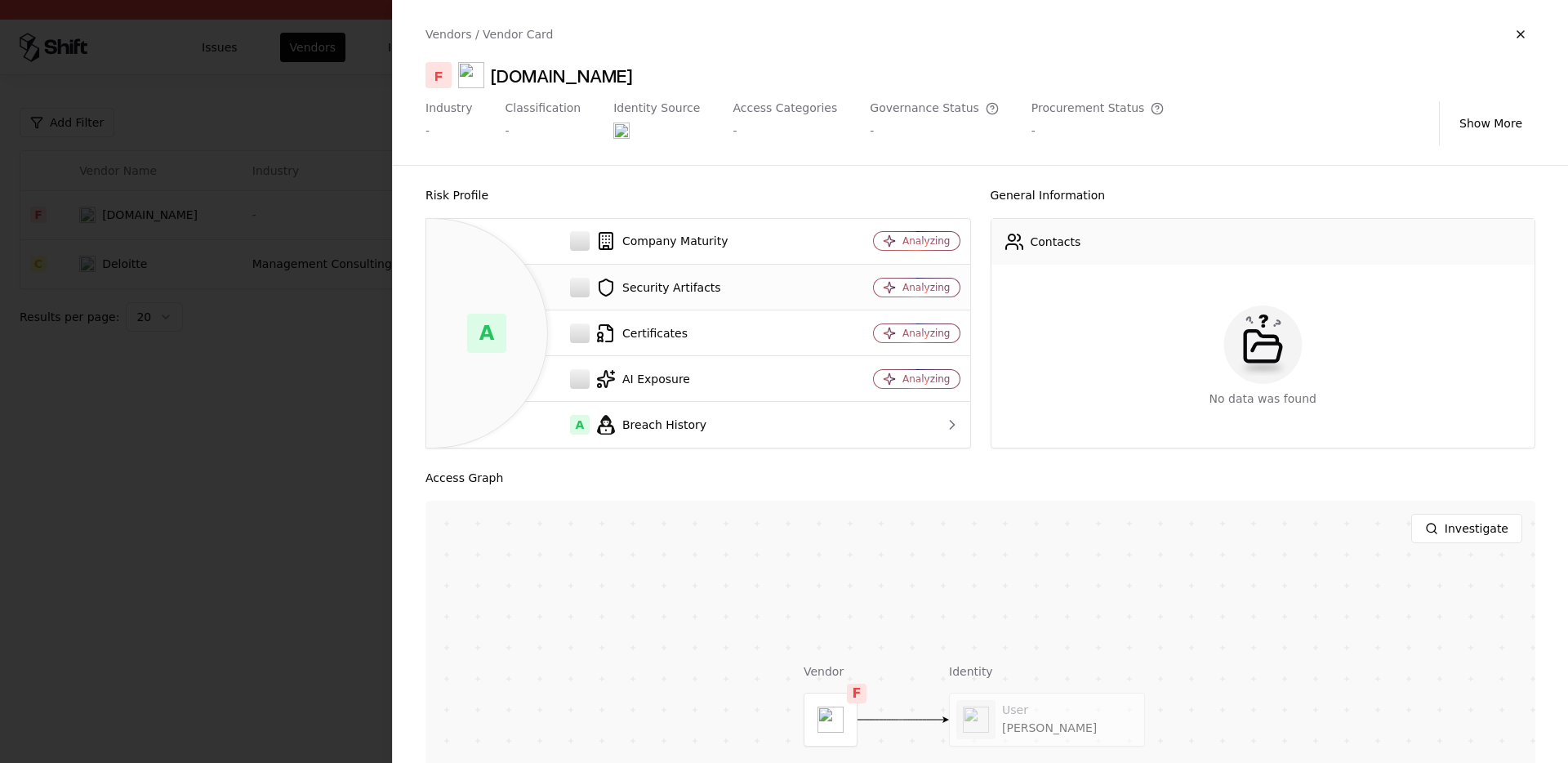
click at [771, 265] on td "Security Artifacts" at bounding box center [630, 287] width 406 height 46
click at [818, 243] on td "Company Maturity" at bounding box center [630, 241] width 406 height 46
click at [905, 243] on div "Analyzing" at bounding box center [926, 240] width 48 height 13
click at [693, 431] on div "A Breach History" at bounding box center [630, 424] width 380 height 20
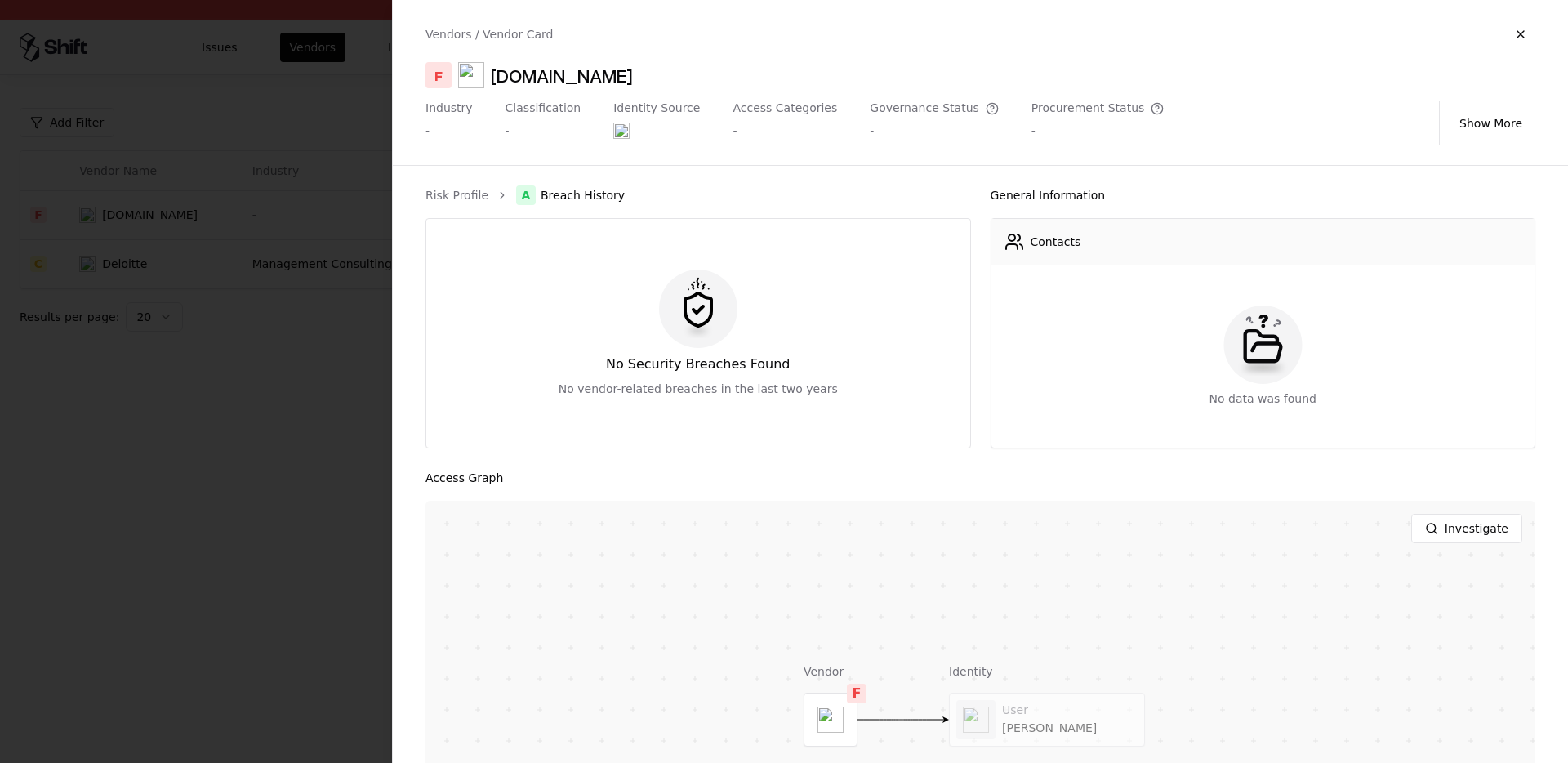
click at [480, 205] on div "Risk Profile A Breach History No Security Breaches Found No vendor-related brea…" at bounding box center [699, 317] width 546 height 263
click at [470, 199] on link "Risk Profile" at bounding box center [457, 195] width 63 height 16
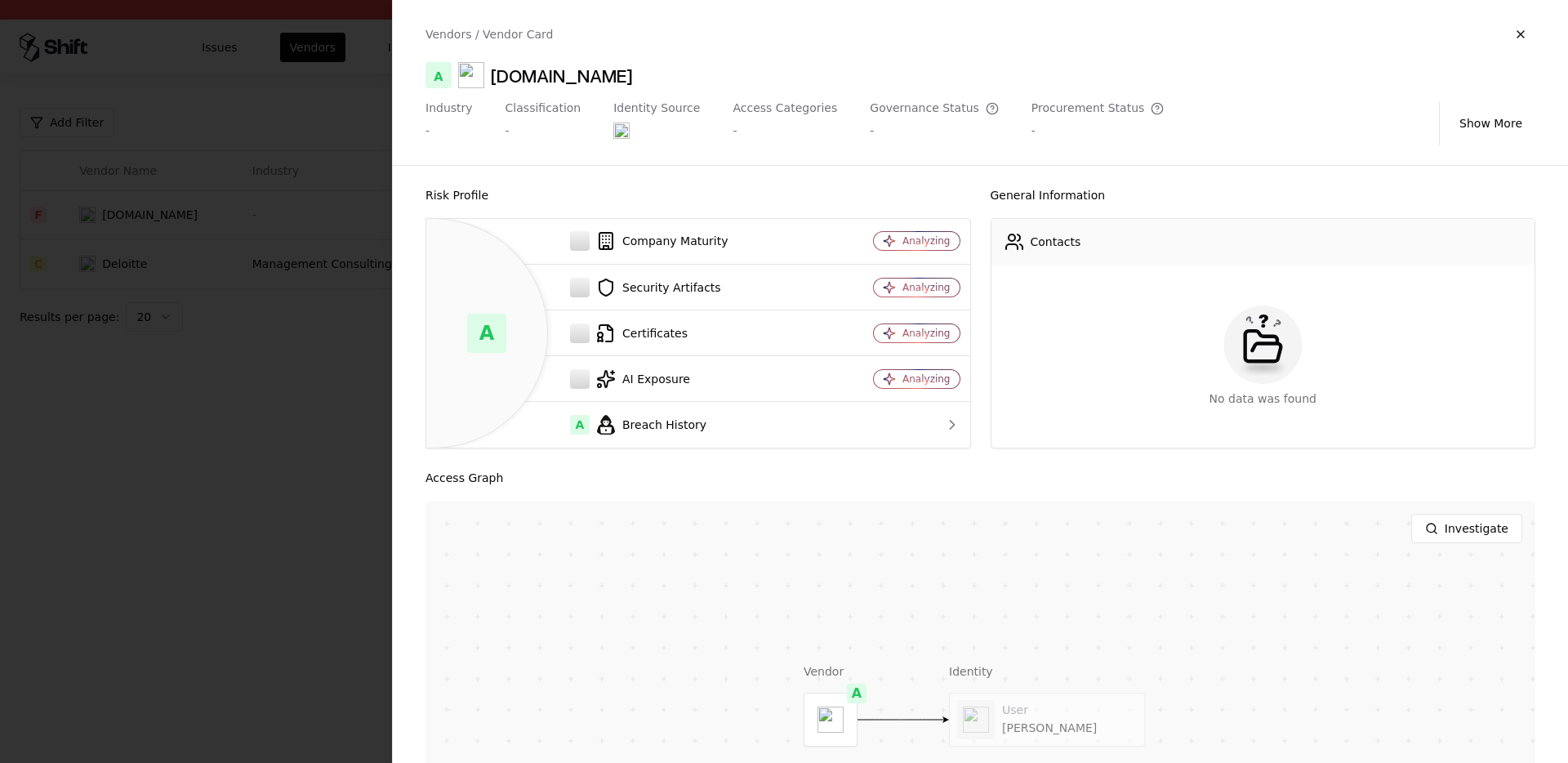
click at [251, 202] on div at bounding box center [784, 381] width 1568 height 763
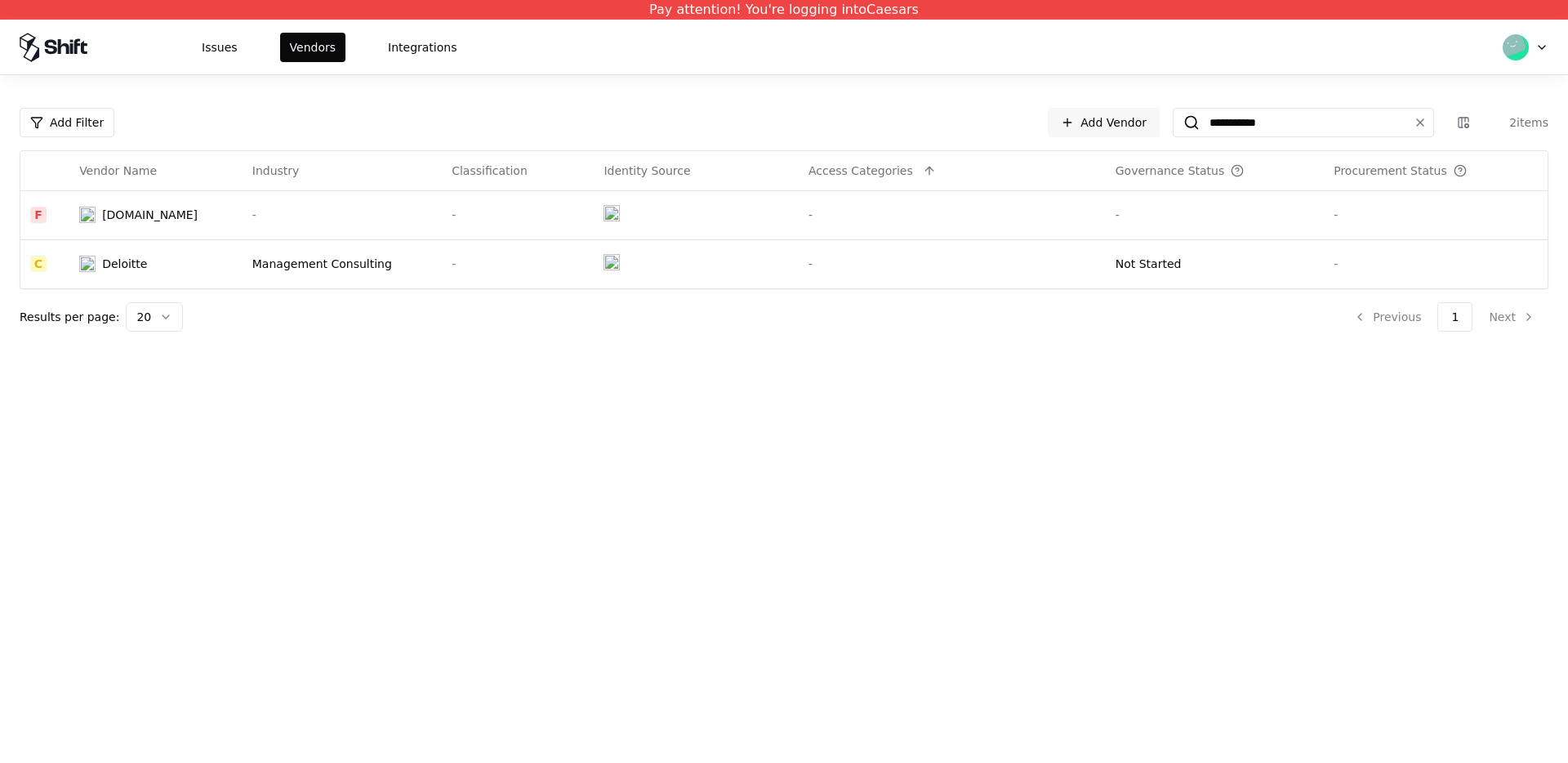
click at [49, 137] on div "**********" at bounding box center [784, 219] width 1529 height 224
click at [50, 130] on html "**********" at bounding box center [784, 381] width 1568 height 763
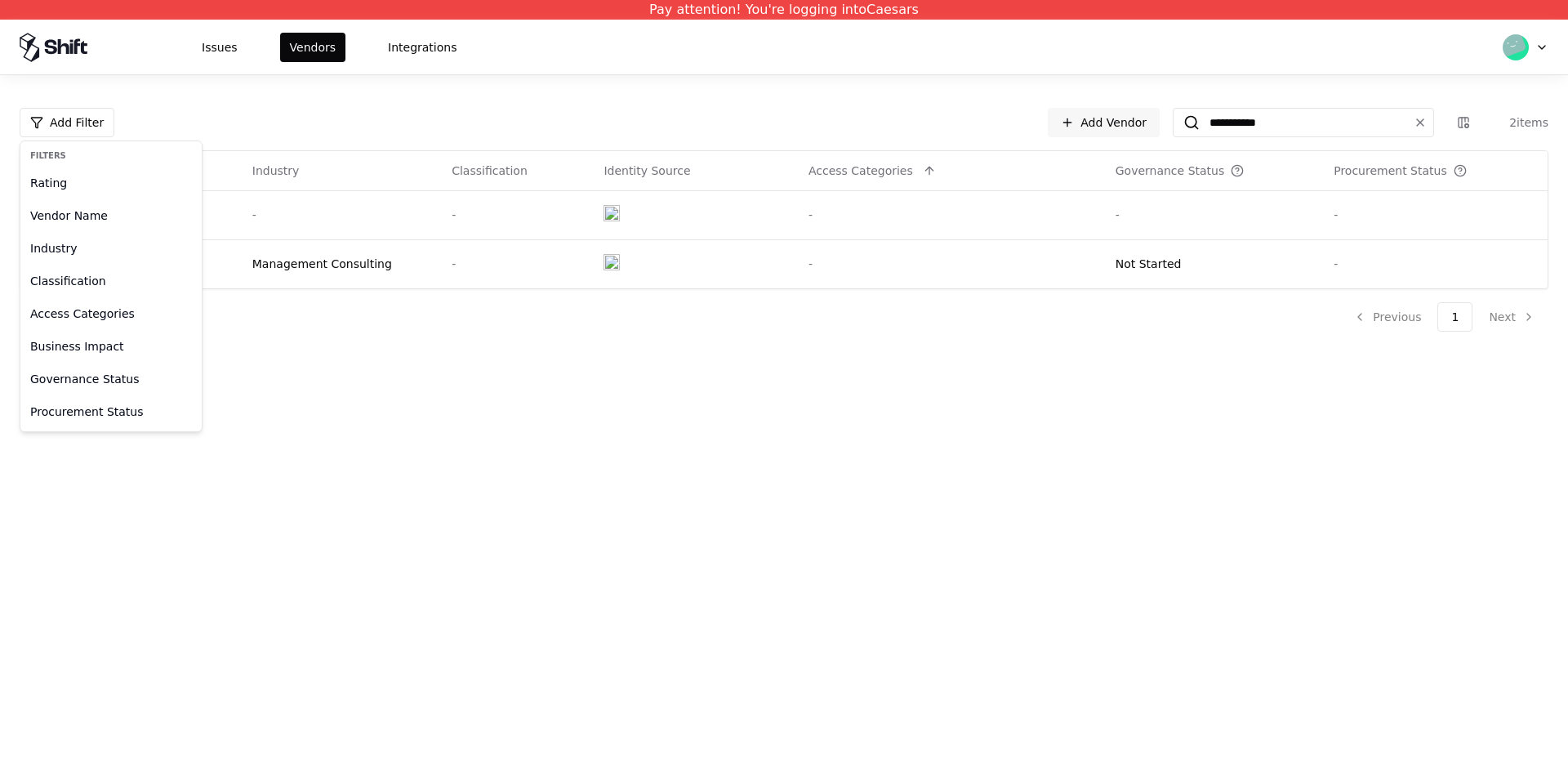
click at [257, 240] on html "**********" at bounding box center [784, 381] width 1568 height 763
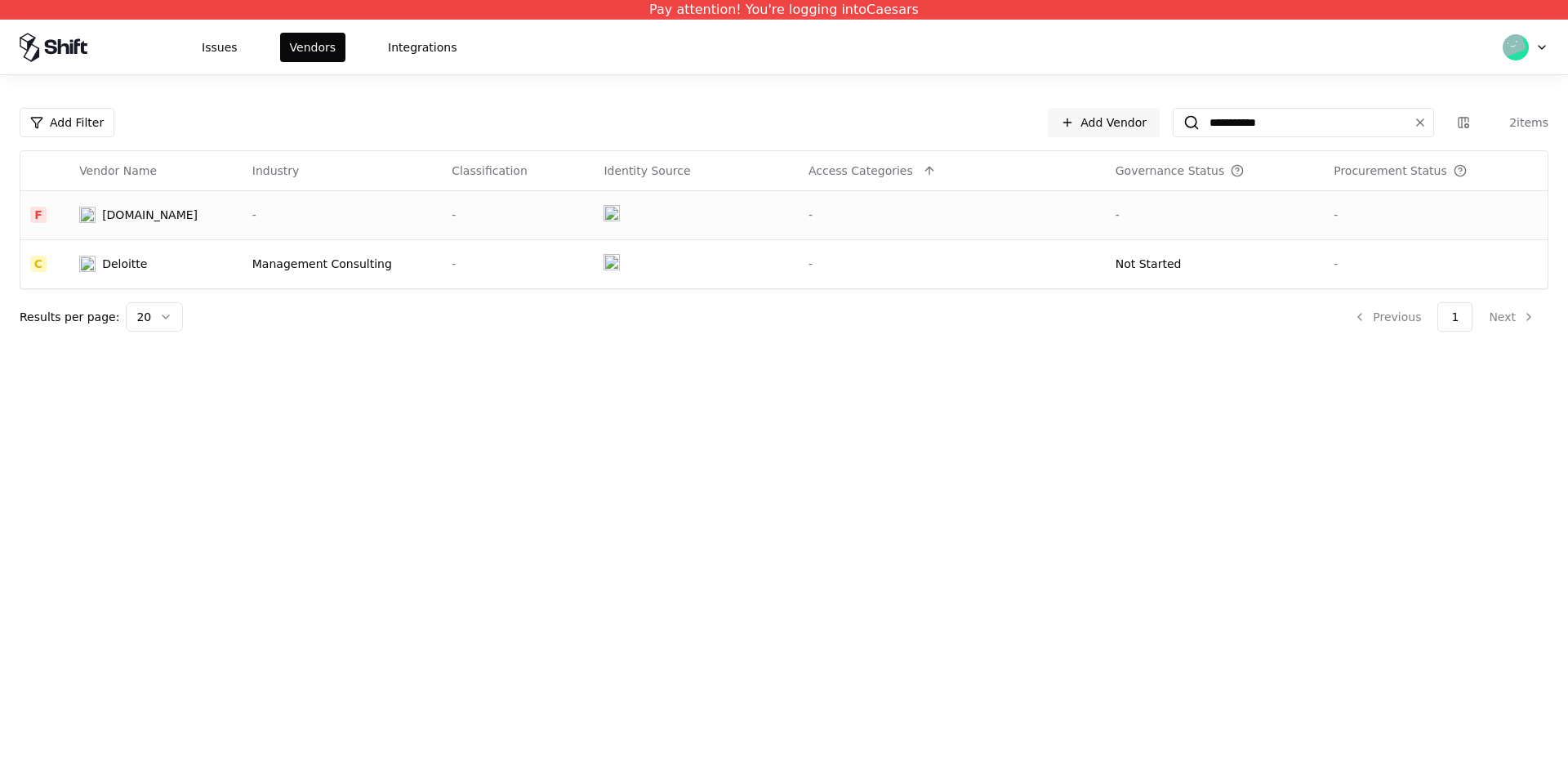
click at [183, 226] on td "Deloitte.co.nz" at bounding box center [156, 214] width 173 height 49
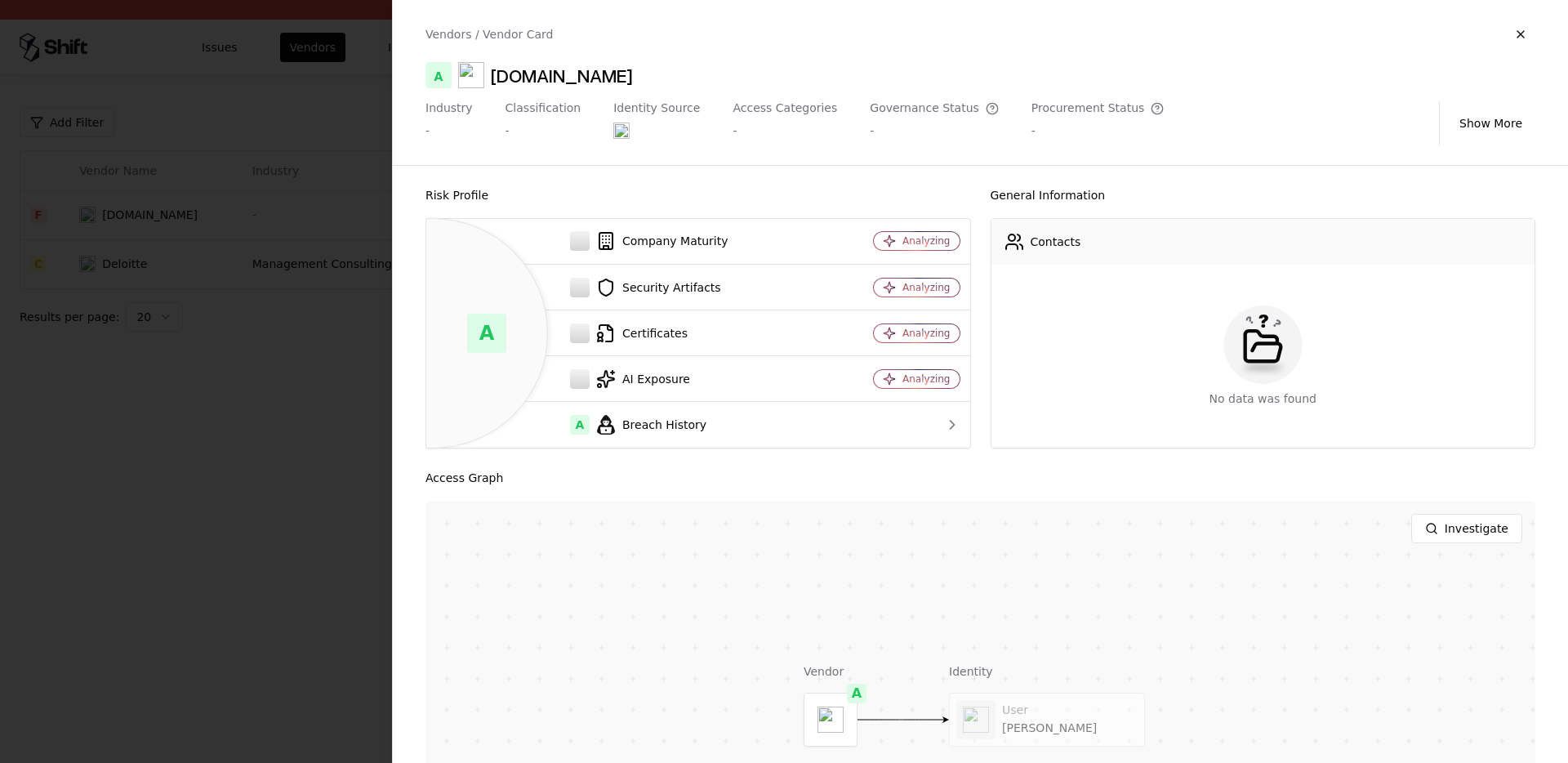
drag, startPoint x: 638, startPoint y: 79, endPoint x: 482, endPoint y: 70, distance: 156.3
click at [482, 70] on div "A Deloitte.co.nz" at bounding box center [981, 75] width 1110 height 26
copy div "Deloitte.co.nz"
click at [207, 414] on div at bounding box center [784, 381] width 1568 height 763
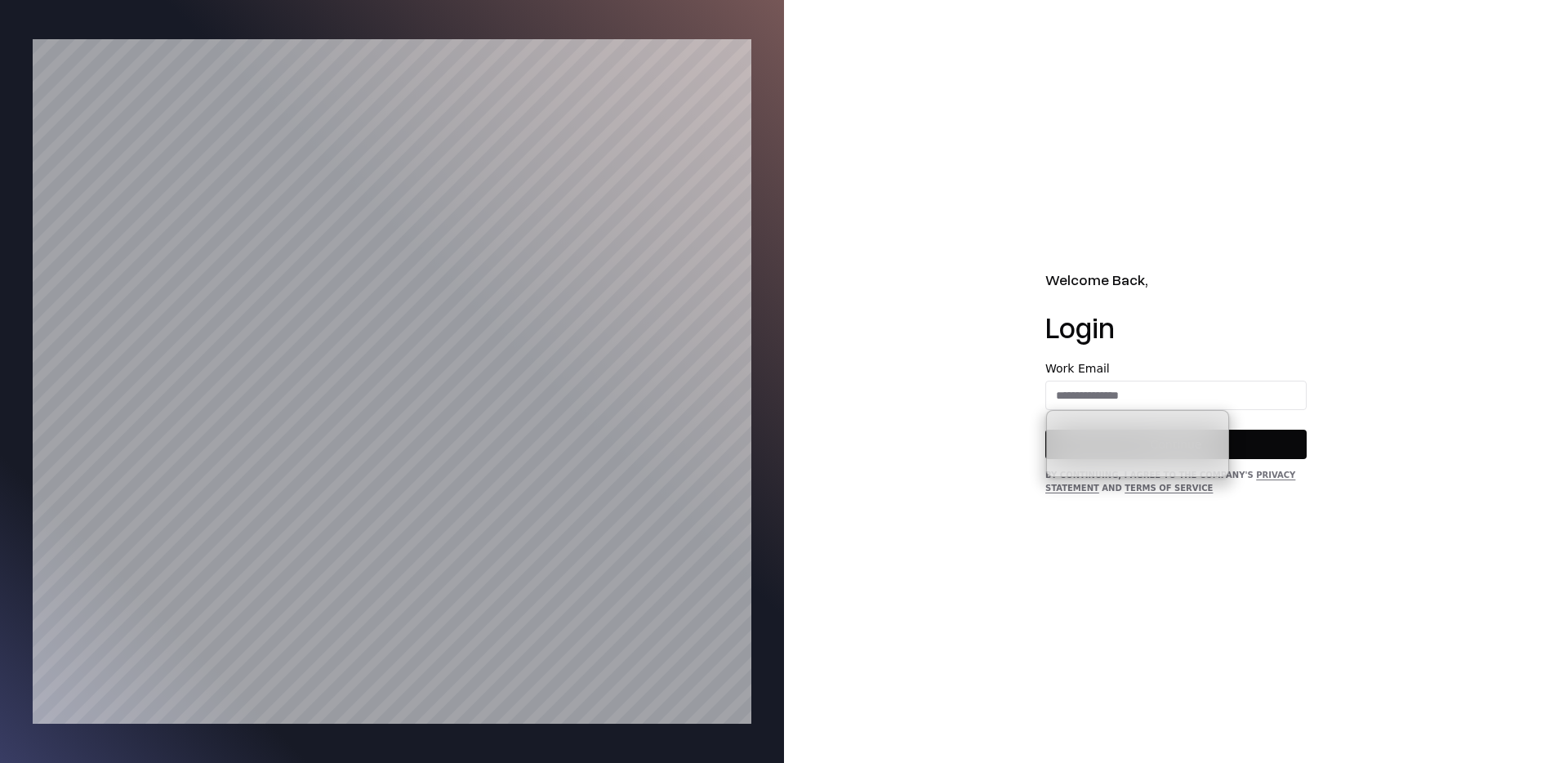
click at [1133, 401] on input "email" at bounding box center [1176, 396] width 260 height 29
type input "**********"
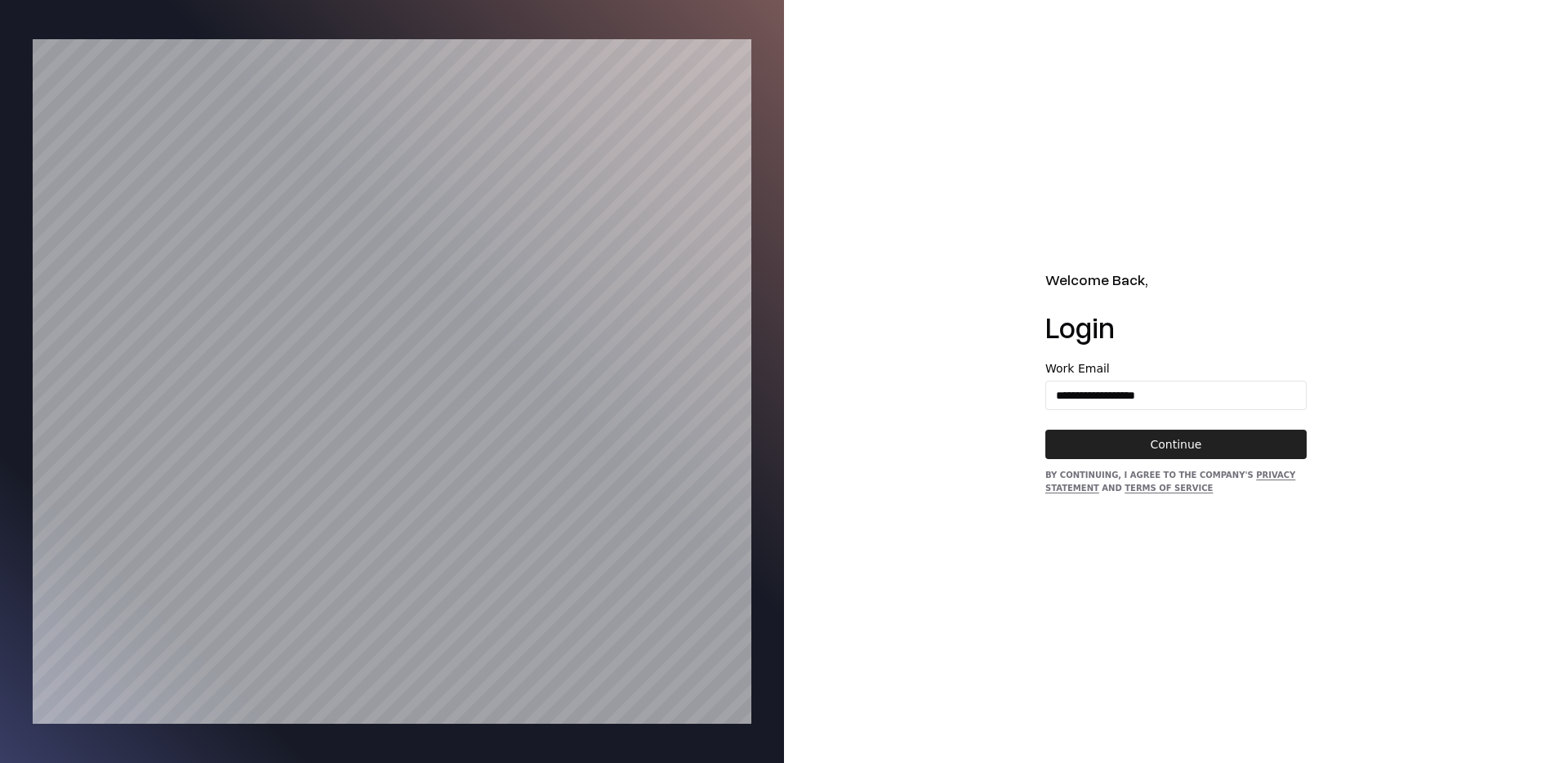
click at [1227, 441] on button "Continue" at bounding box center [1176, 444] width 262 height 29
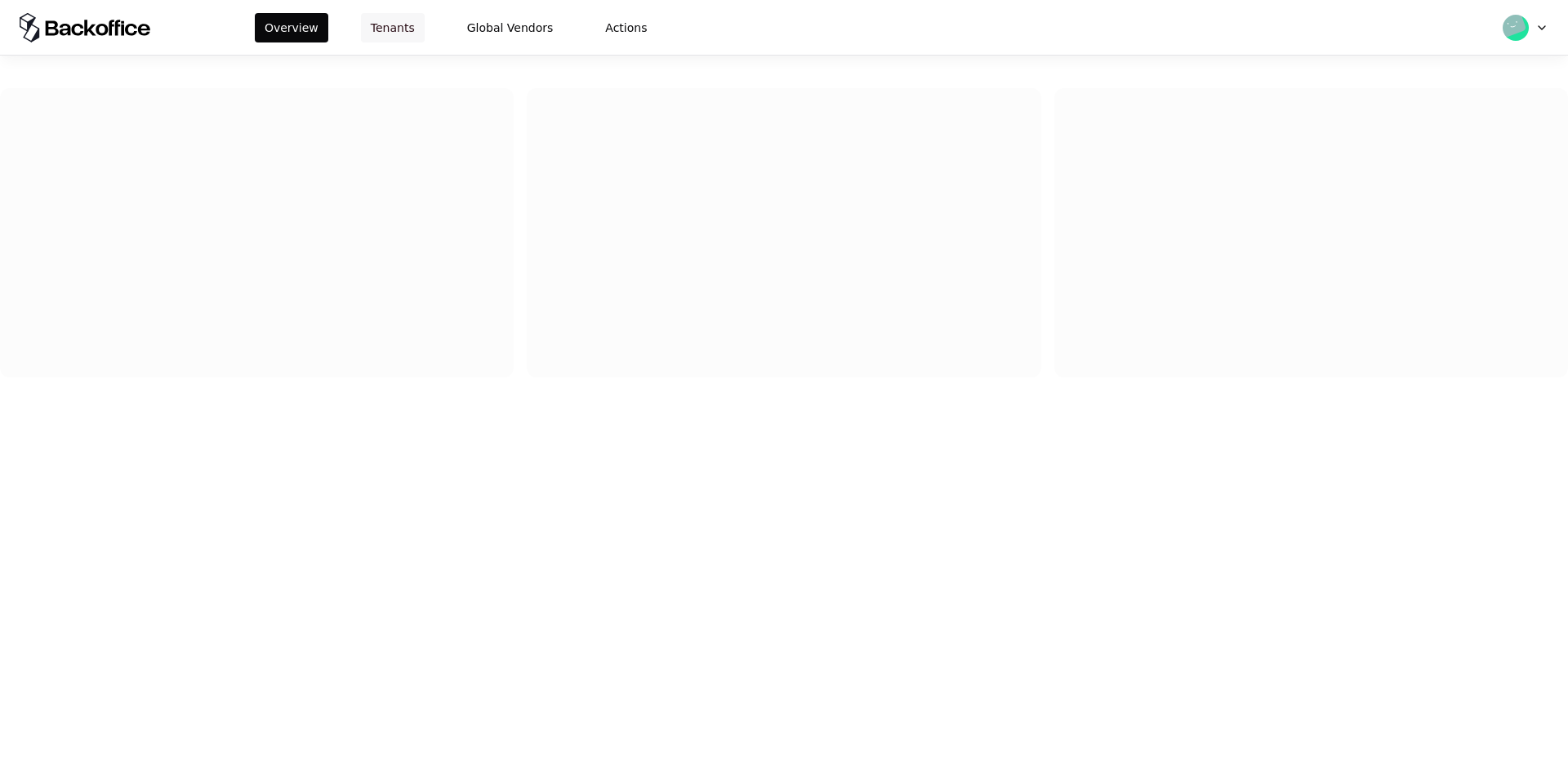
click at [394, 20] on button "Tenants" at bounding box center [393, 28] width 64 height 29
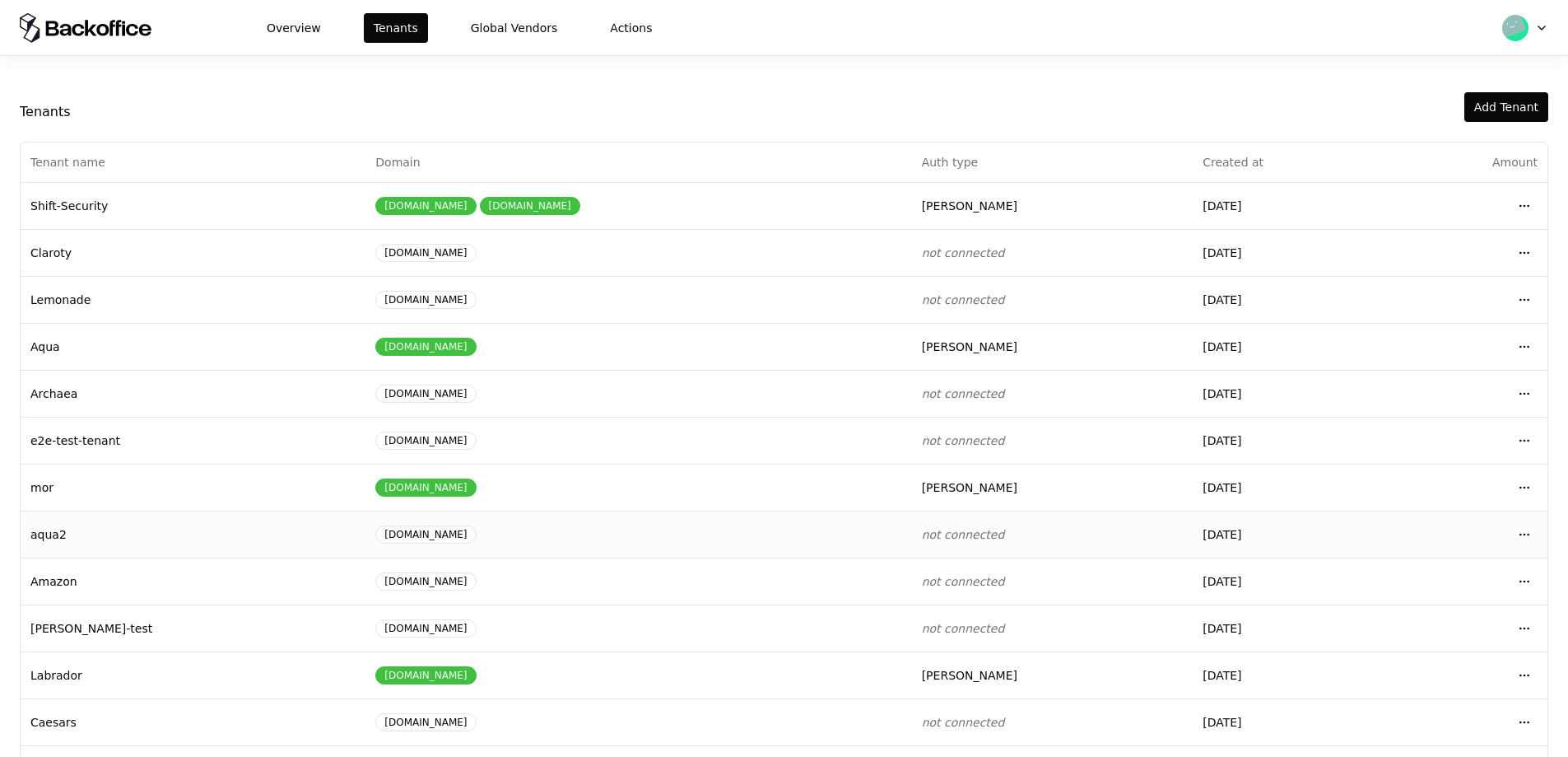
scroll to position [90, 0]
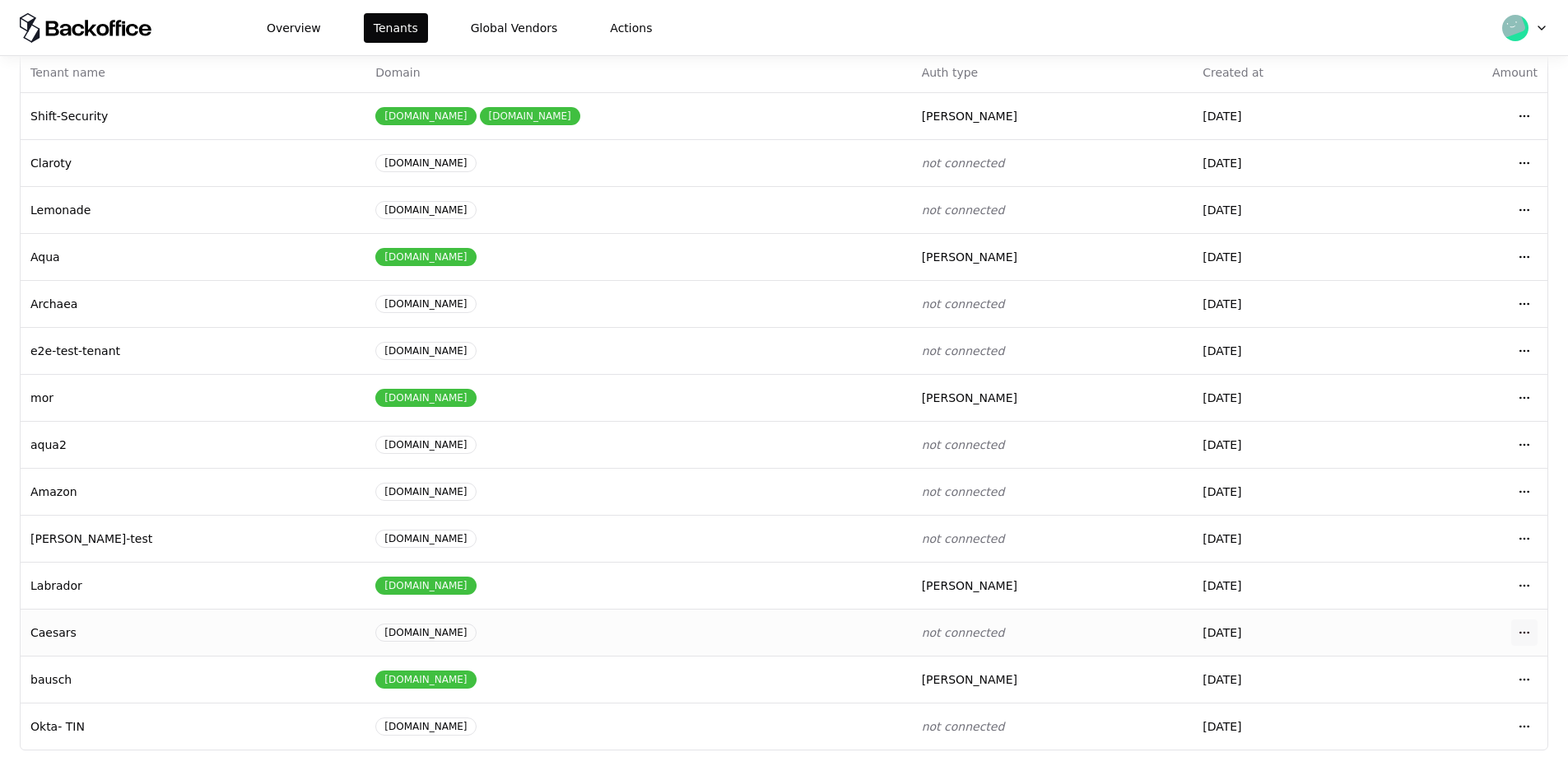
click at [1524, 637] on html "Overview Tenants Global Vendors Actions Tenants Add Tenant Tenant name Domain A…" at bounding box center [784, 378] width 1568 height 757
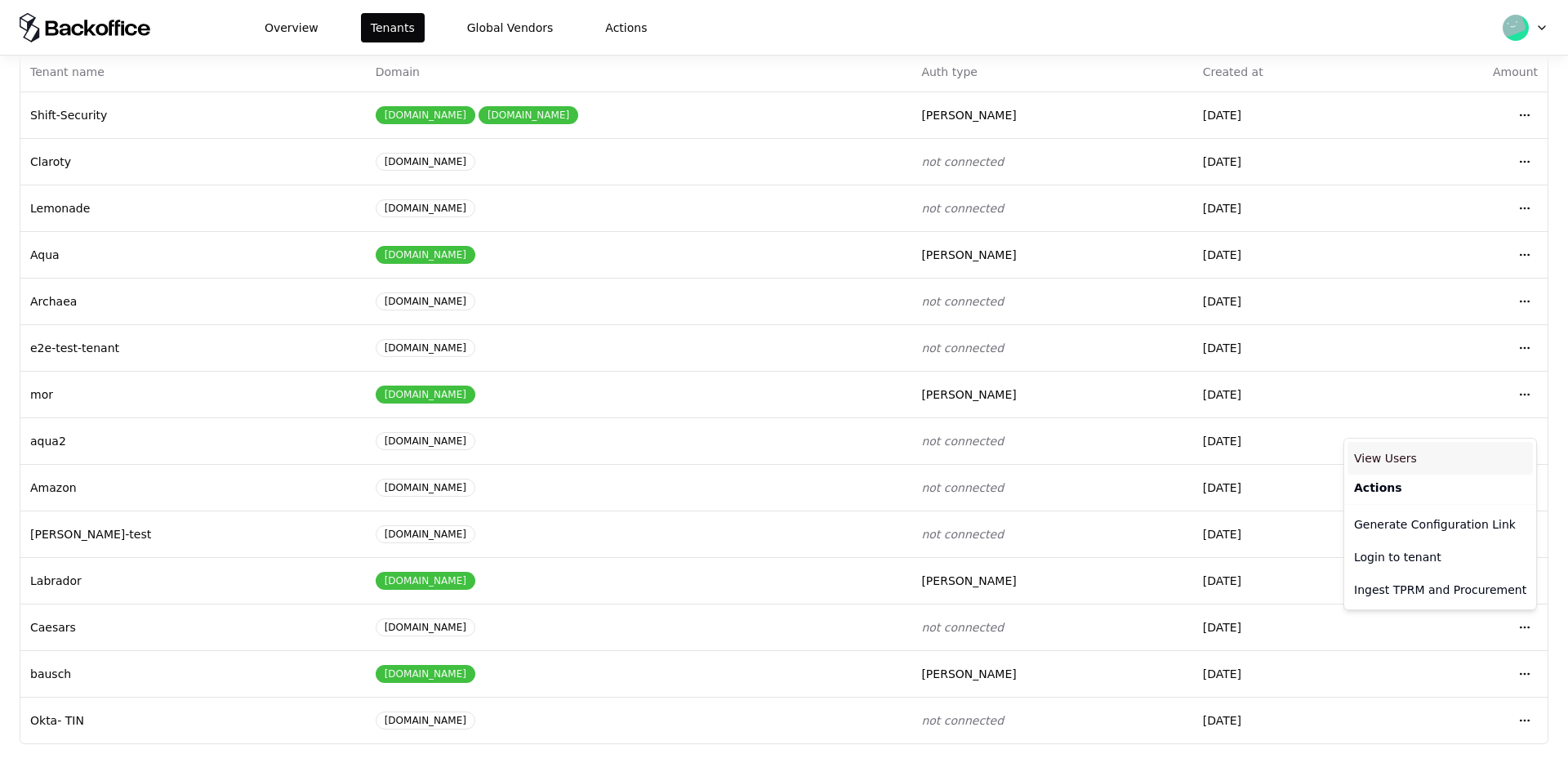
click at [1442, 462] on div "View Users" at bounding box center [1440, 458] width 186 height 33
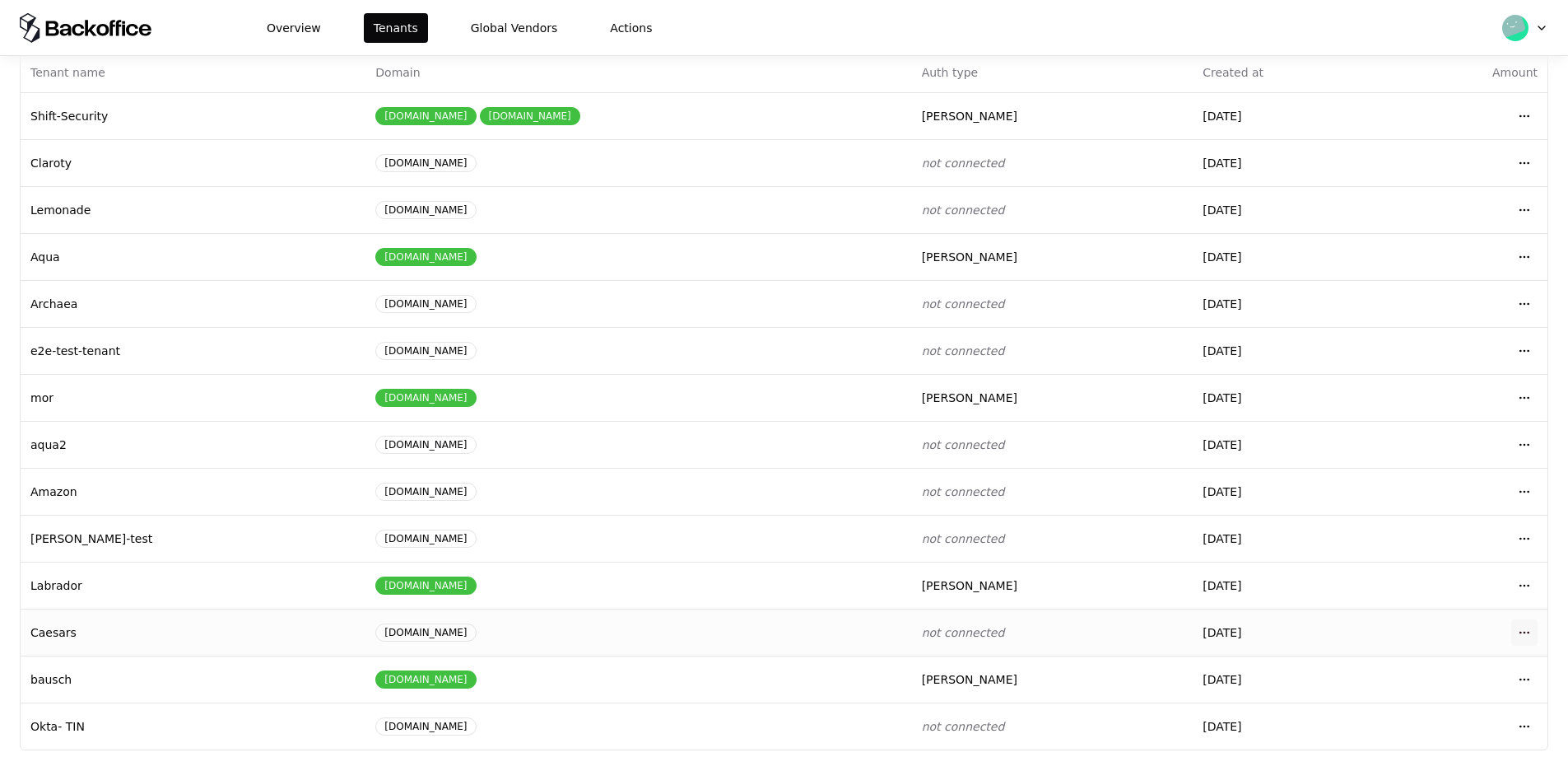
click at [1530, 632] on html "Overview Tenants Global Vendors Actions Tenants Add Tenant Tenant name Domain A…" at bounding box center [784, 378] width 1568 height 757
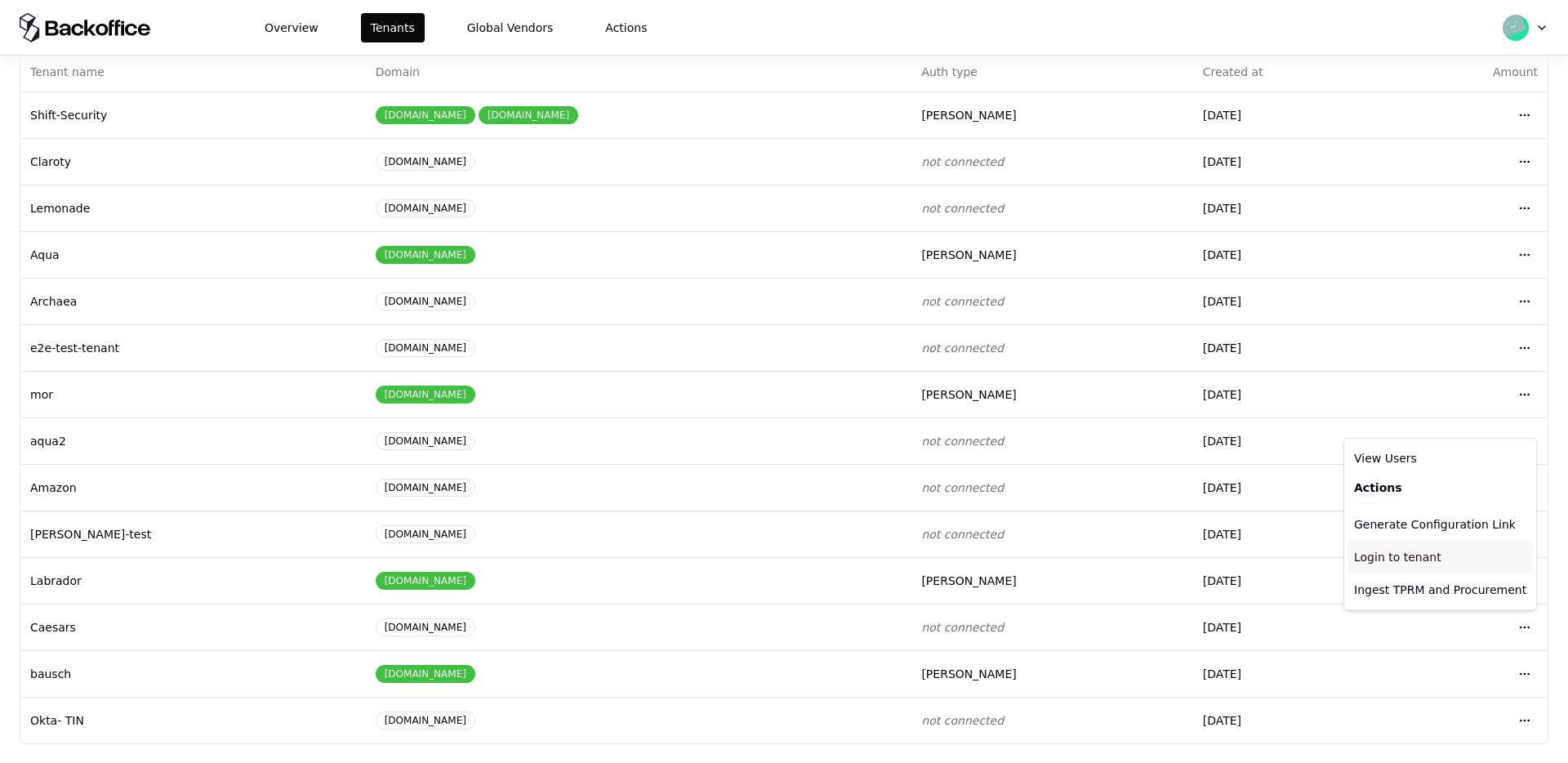
click at [1385, 556] on div "Login to tenant" at bounding box center [1440, 557] width 186 height 33
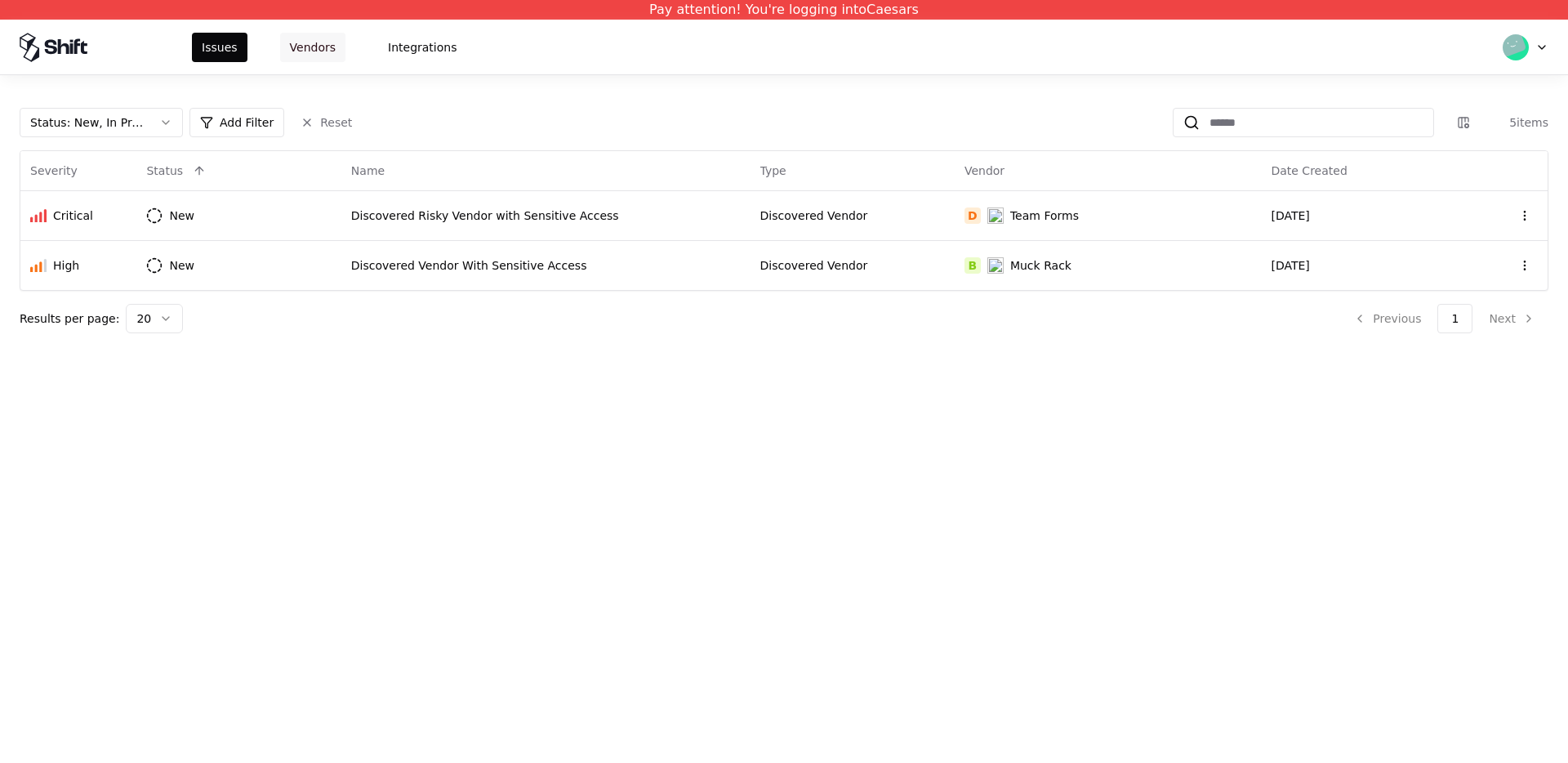
click at [291, 48] on button "Vendors" at bounding box center [313, 48] width 66 height 29
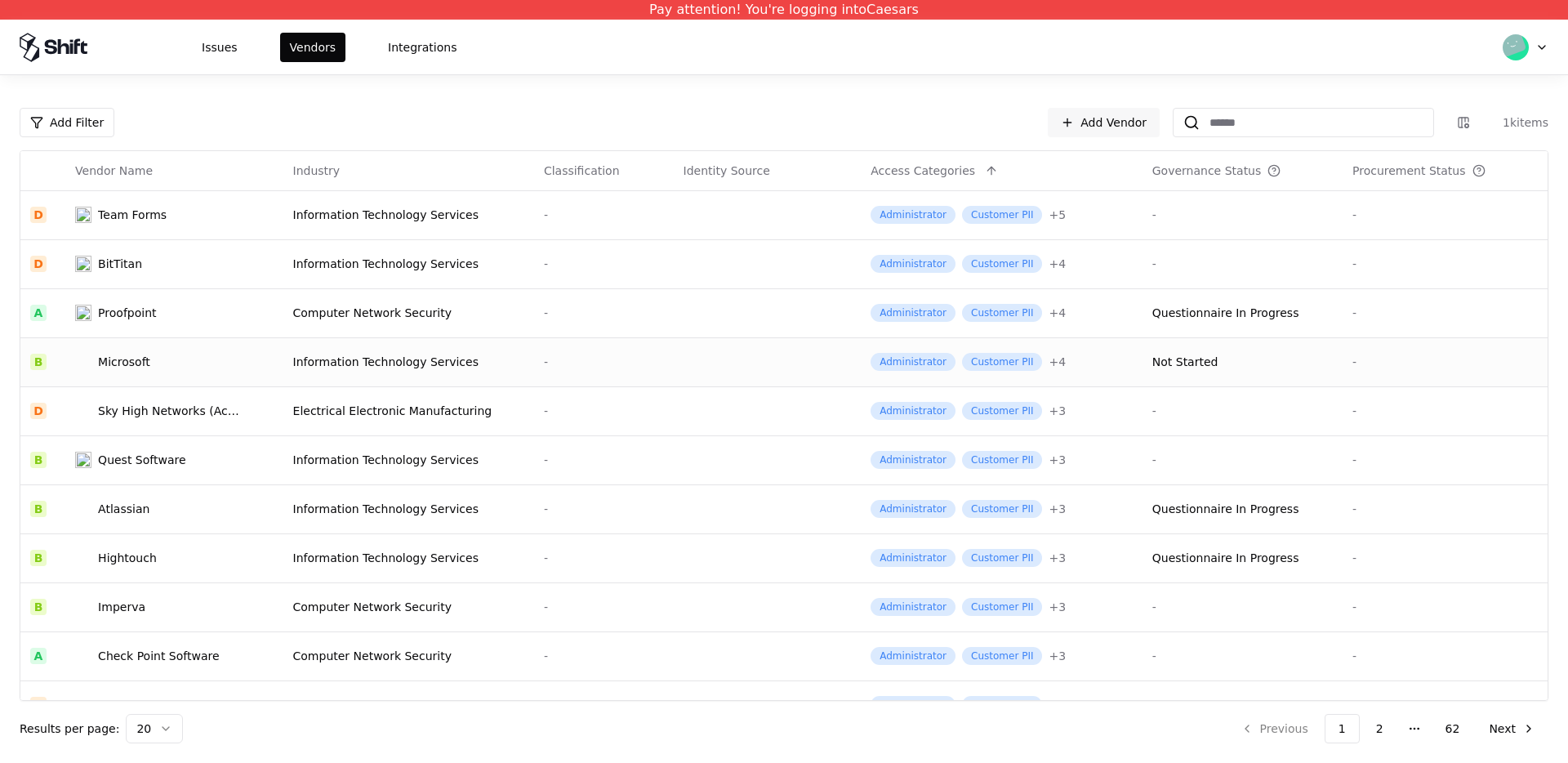
scroll to position [471, 0]
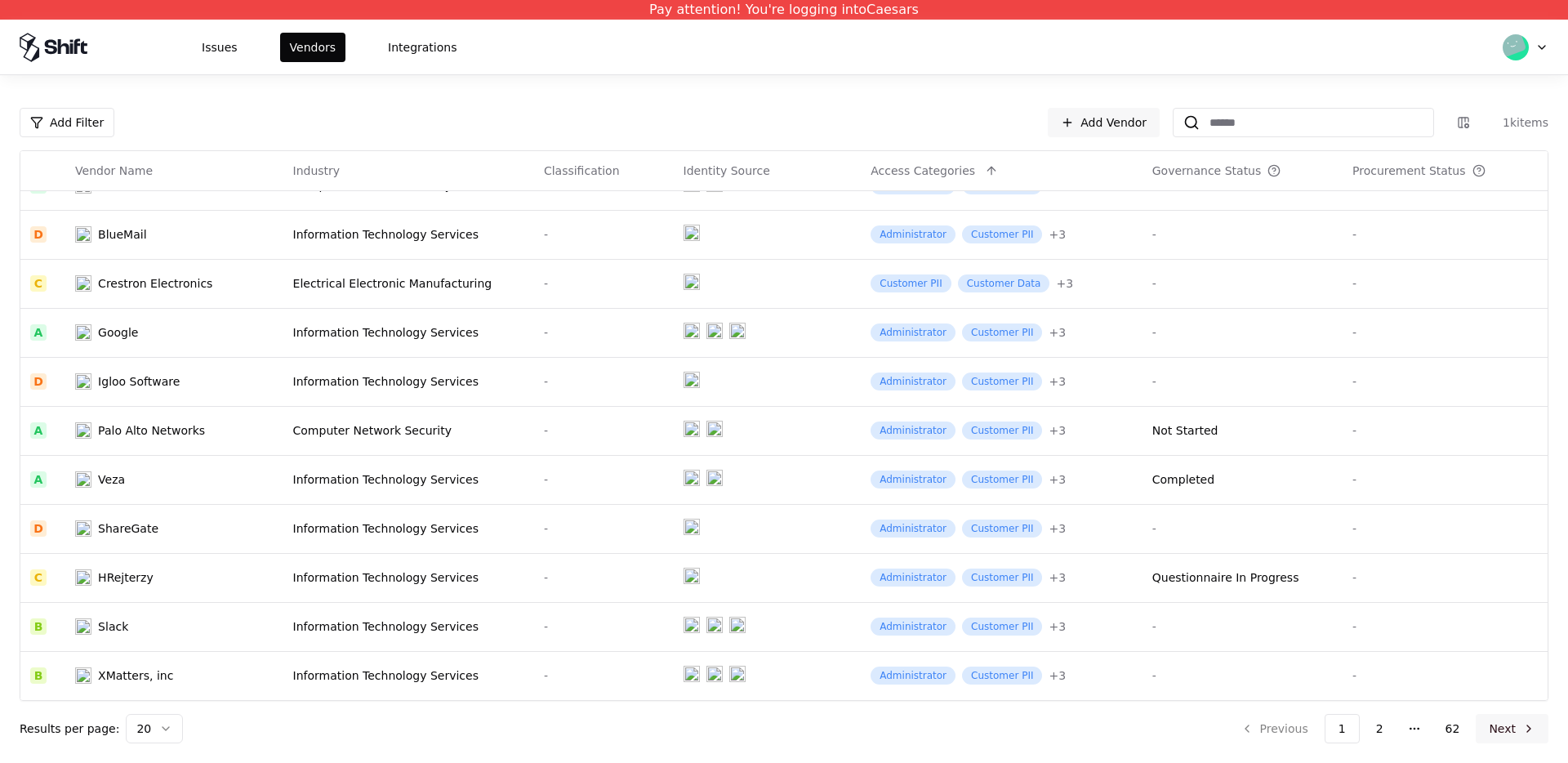
click at [1503, 732] on button "Next" at bounding box center [1512, 728] width 73 height 29
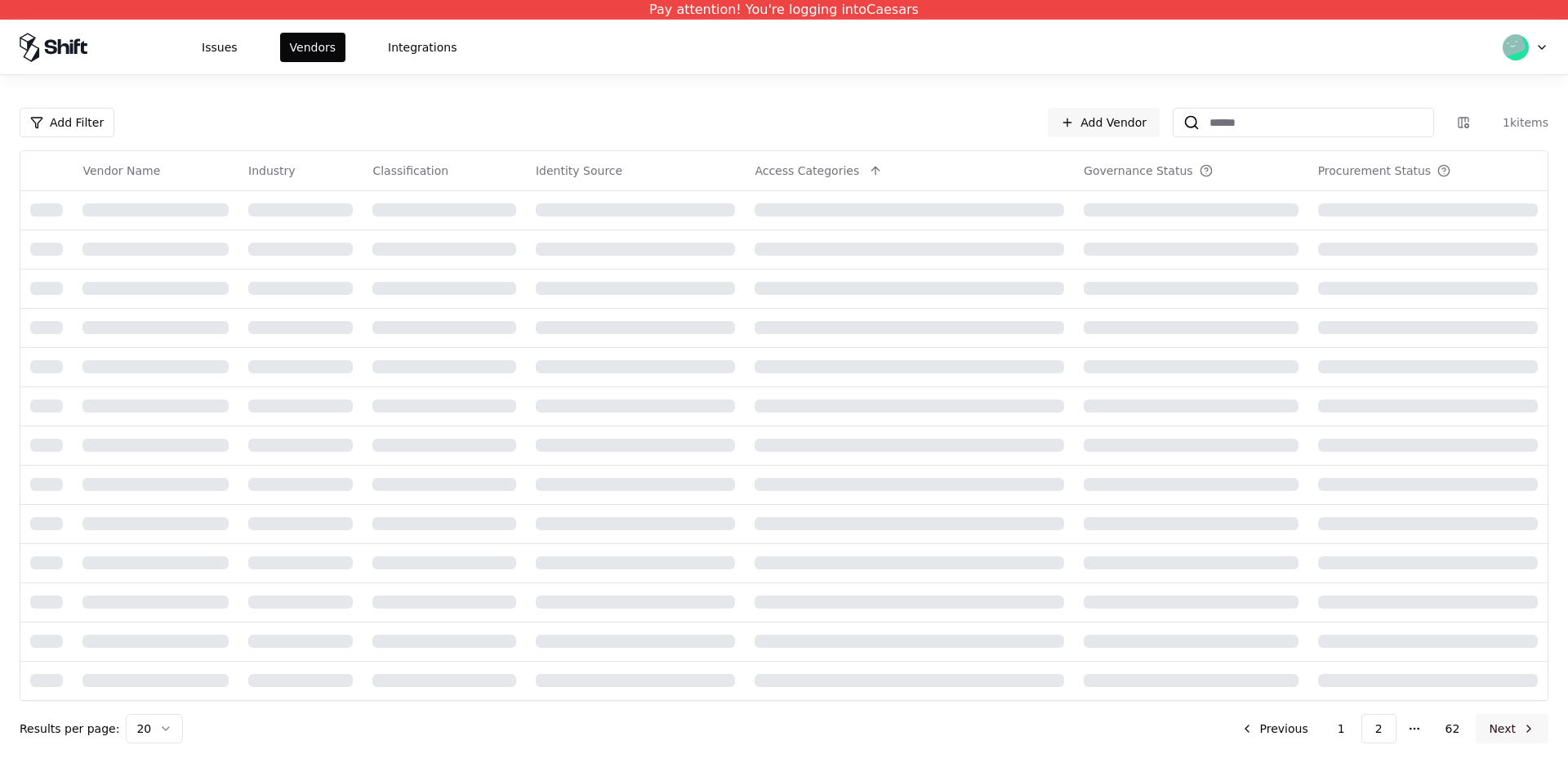
click at [1503, 732] on button "Next" at bounding box center [1512, 728] width 73 height 29
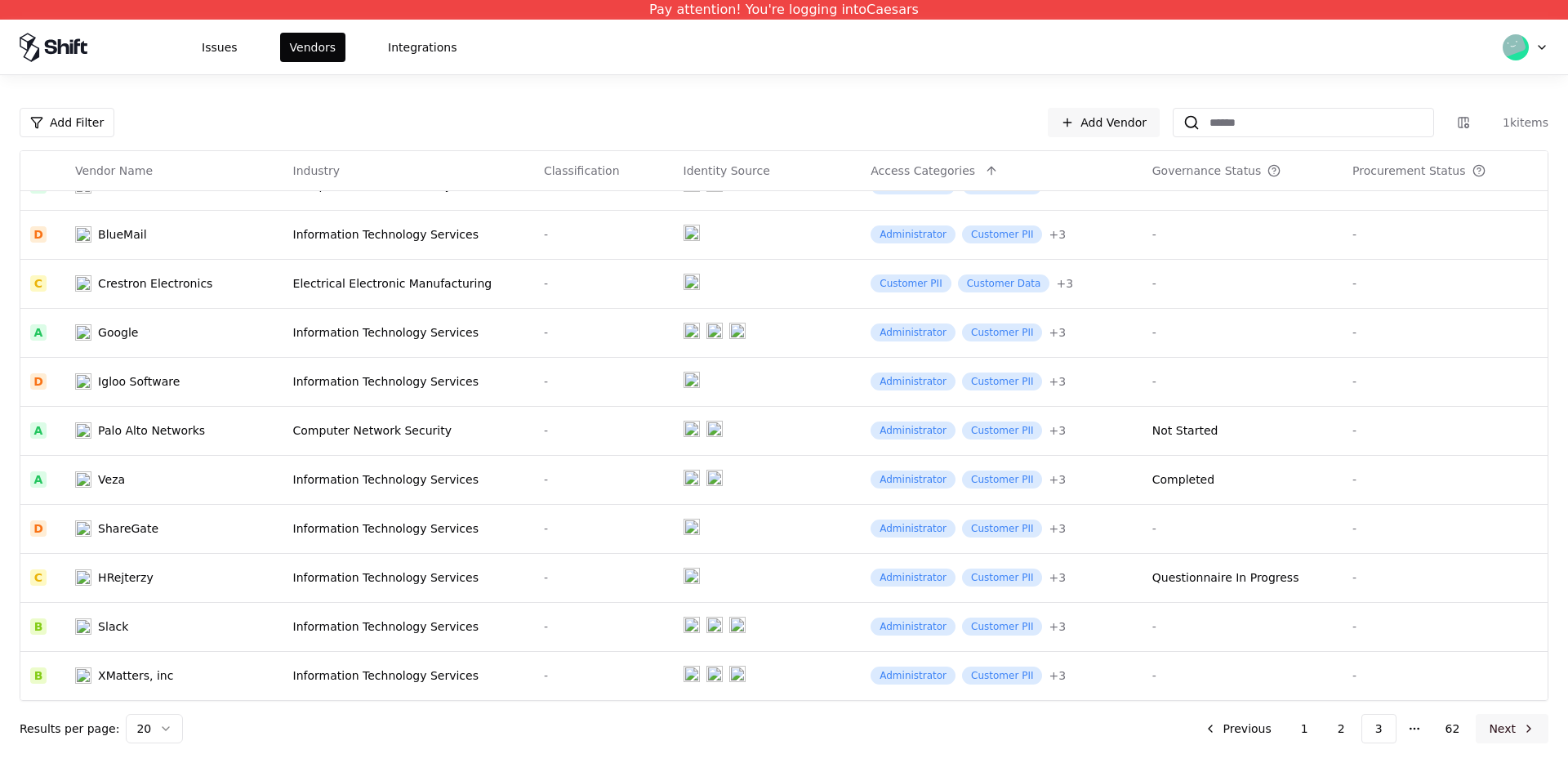
click at [1503, 732] on button "Next" at bounding box center [1512, 728] width 73 height 29
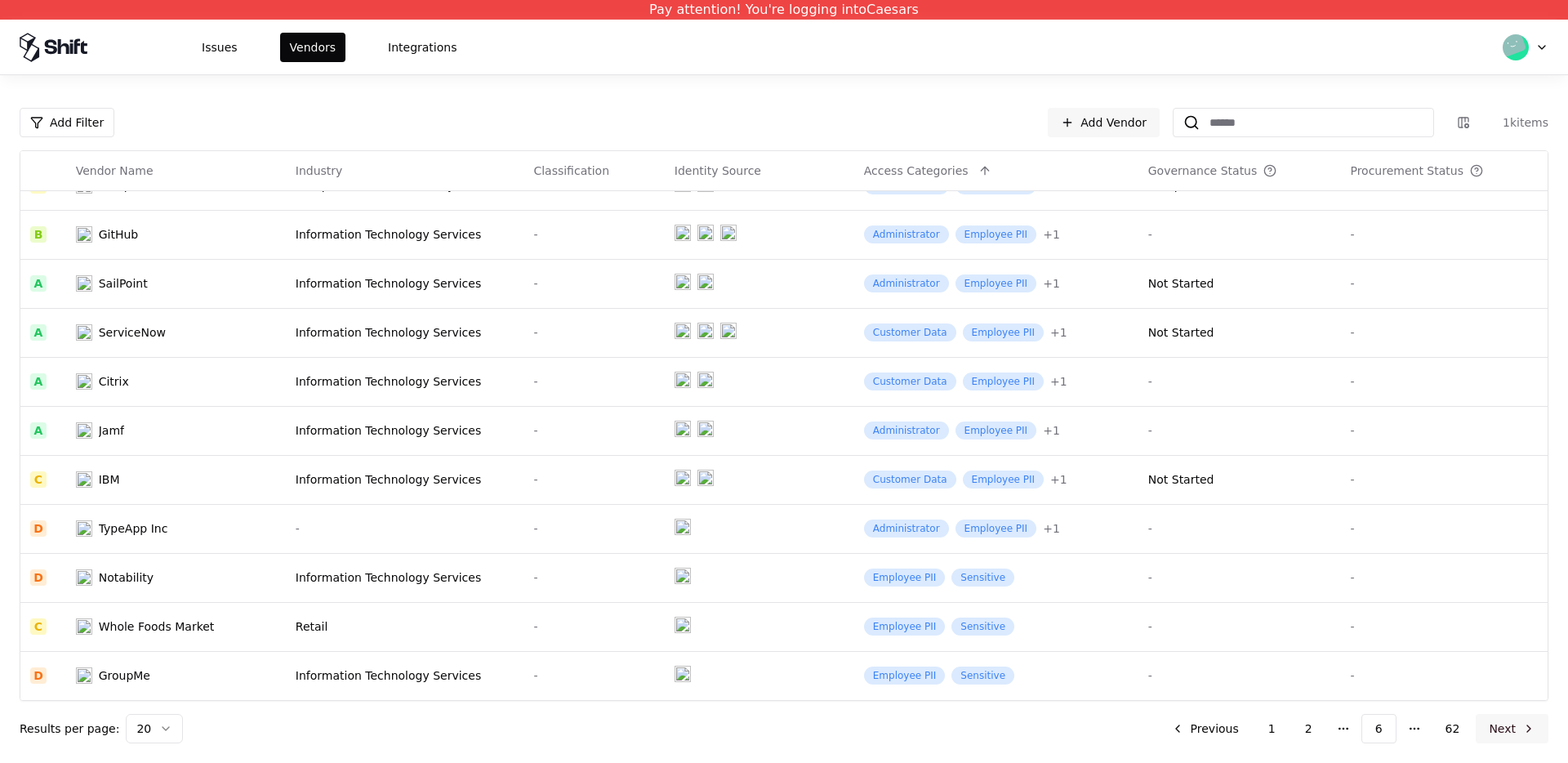
click at [1503, 732] on button "Next" at bounding box center [1512, 728] width 73 height 29
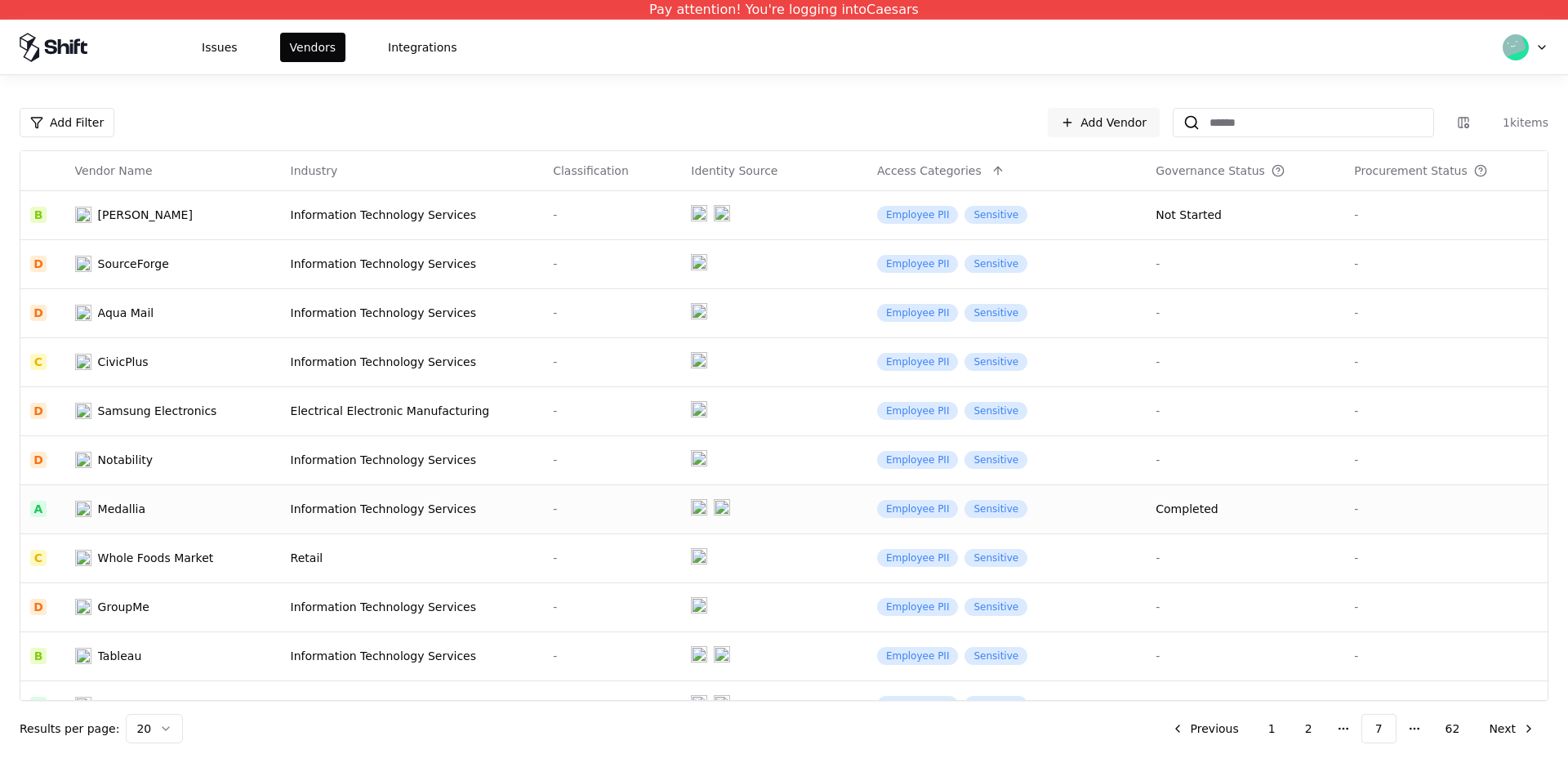
click at [389, 505] on div "Information Technology Services" at bounding box center [413, 509] width 244 height 16
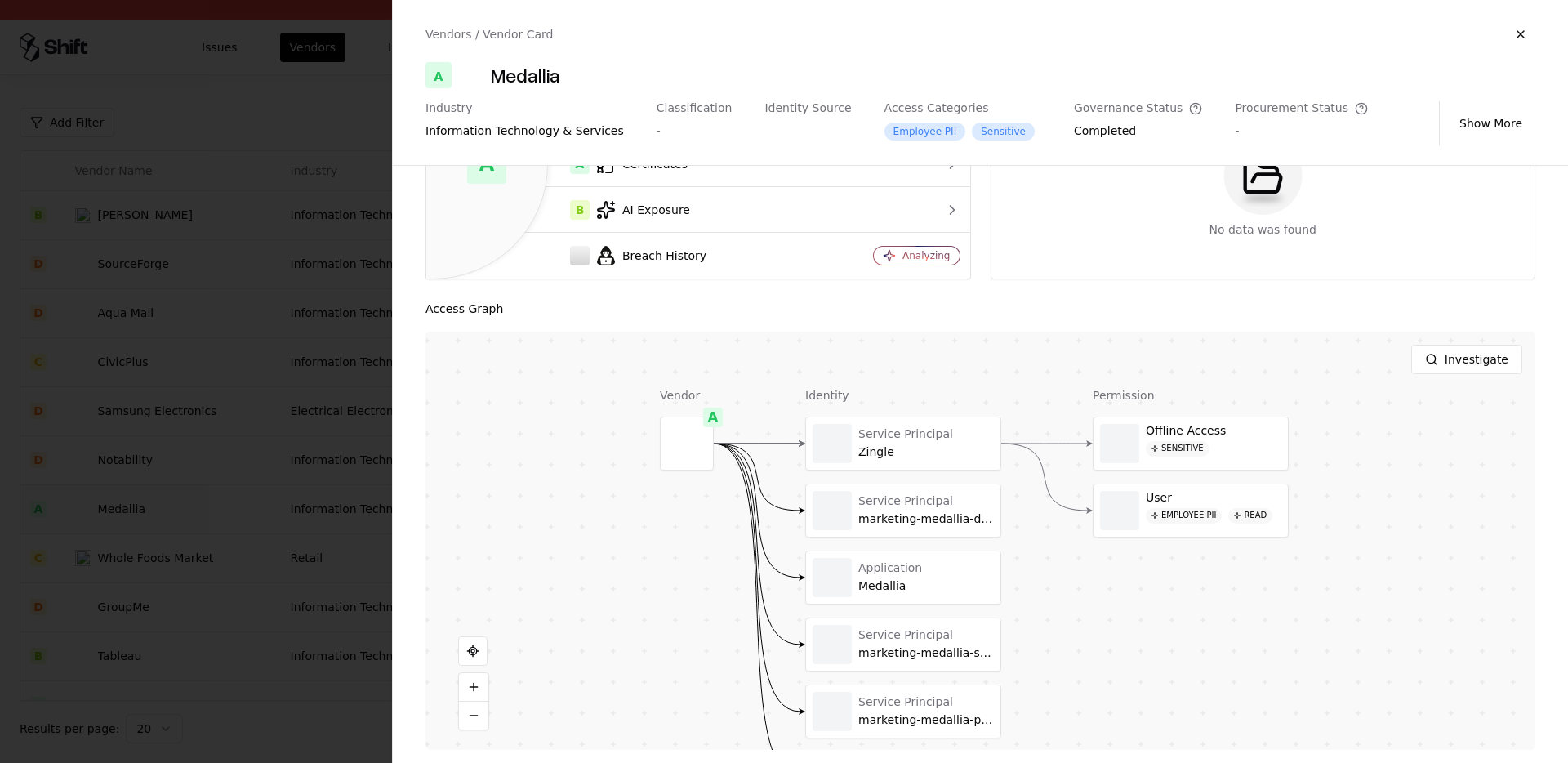
scroll to position [175, 0]
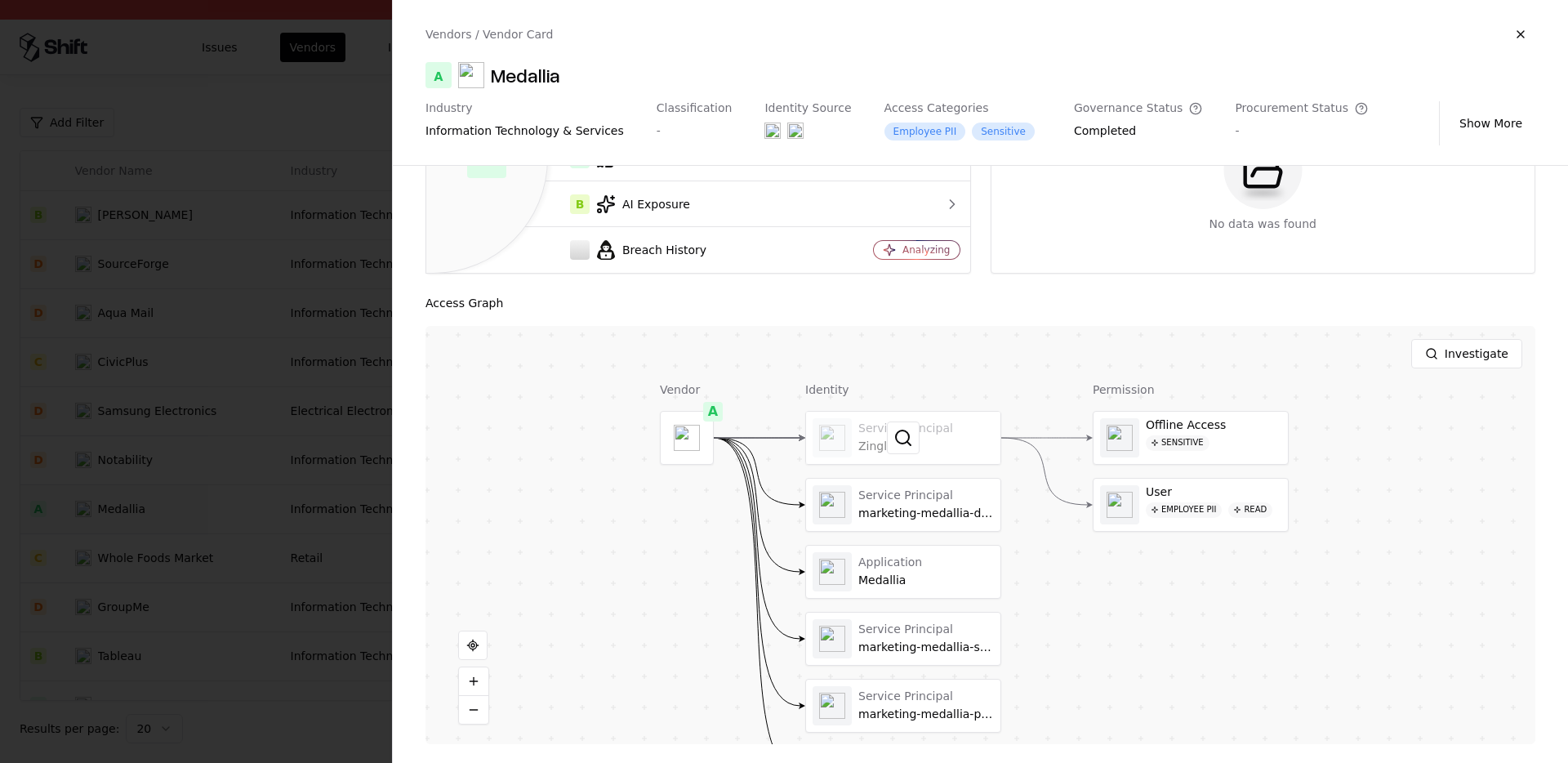
click at [889, 457] on div at bounding box center [903, 437] width 194 height 53
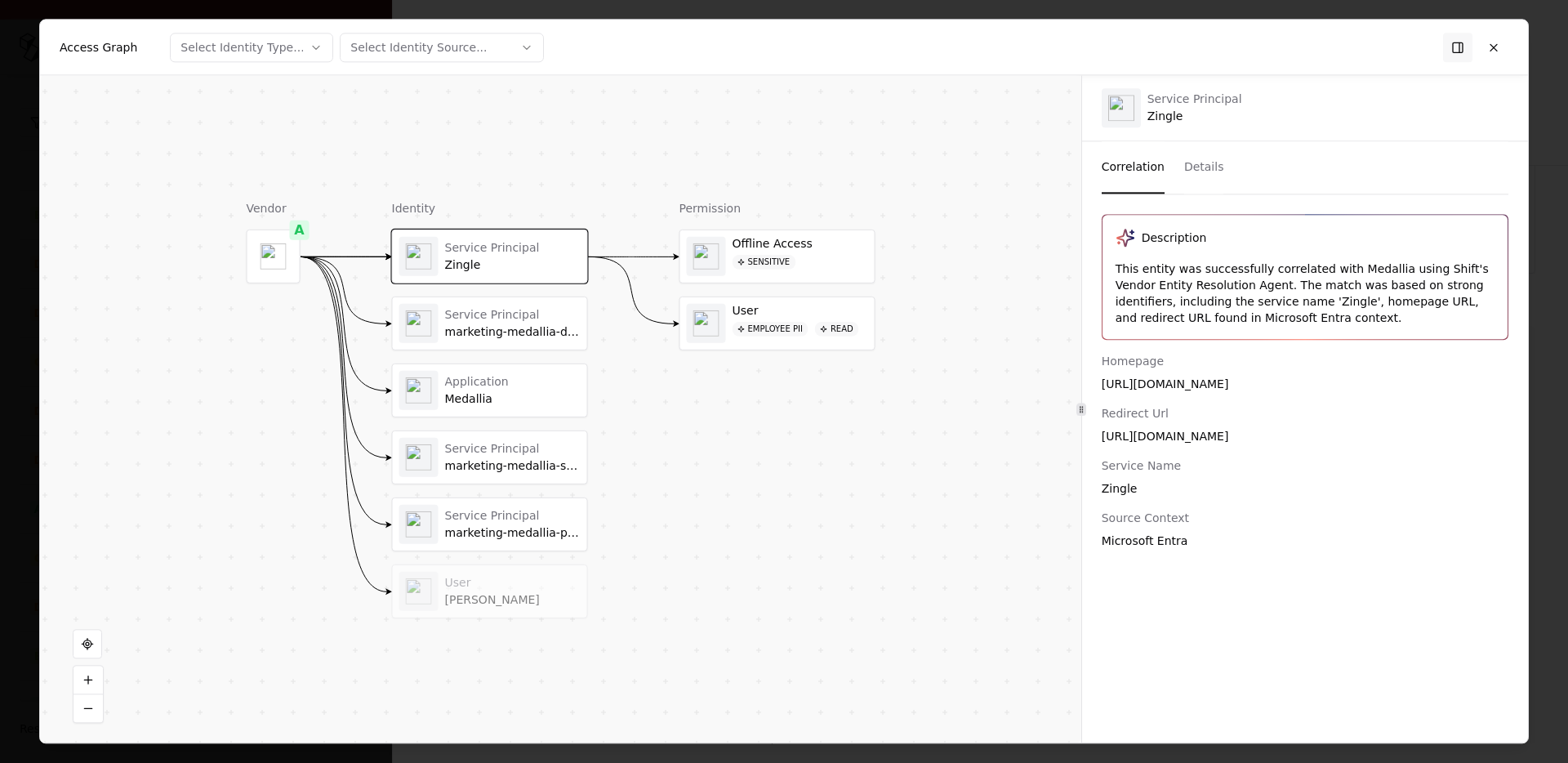
click at [1543, 324] on div at bounding box center [784, 381] width 1568 height 763
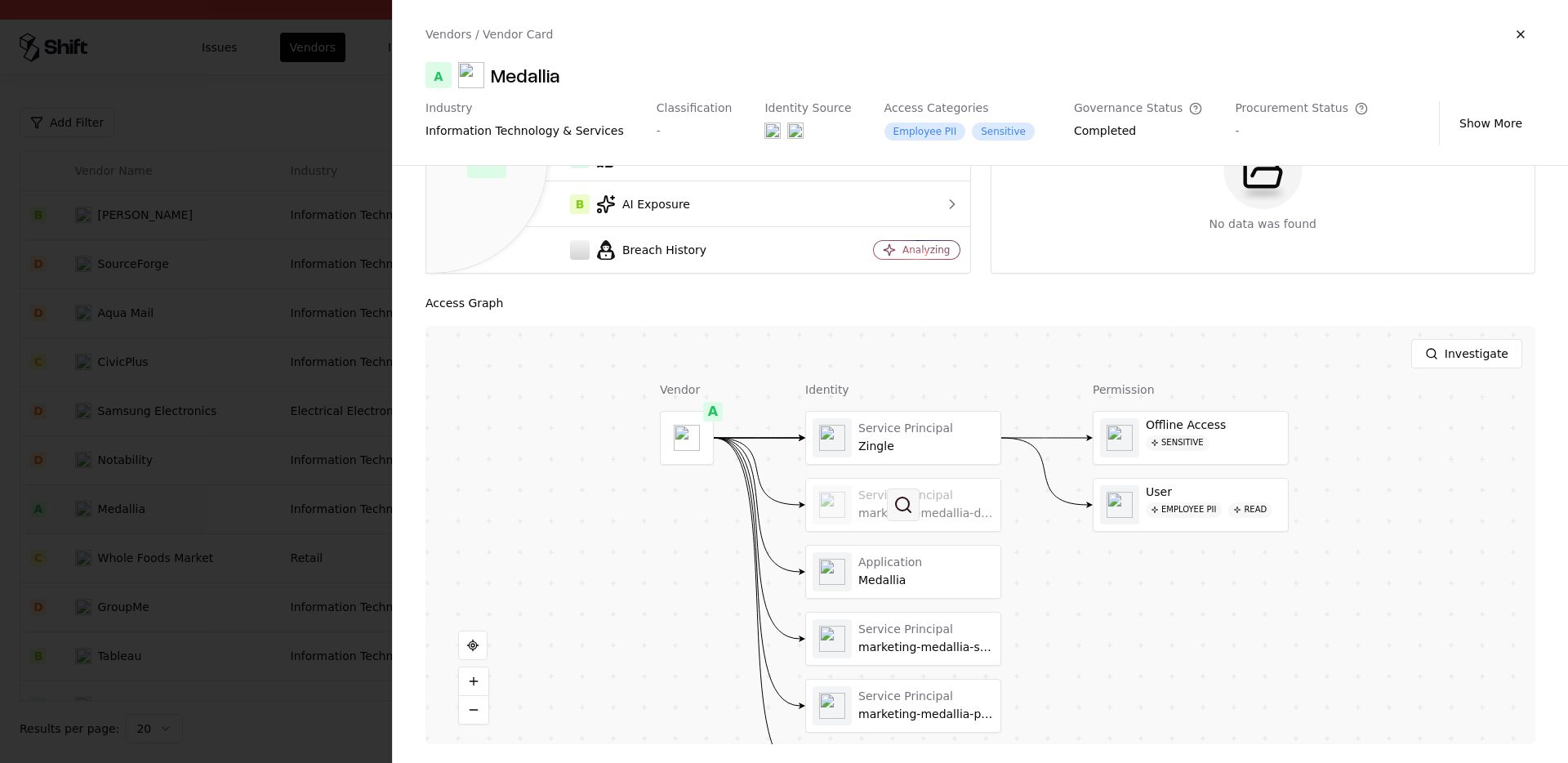
click at [887, 514] on button at bounding box center [904, 505] width 33 height 33
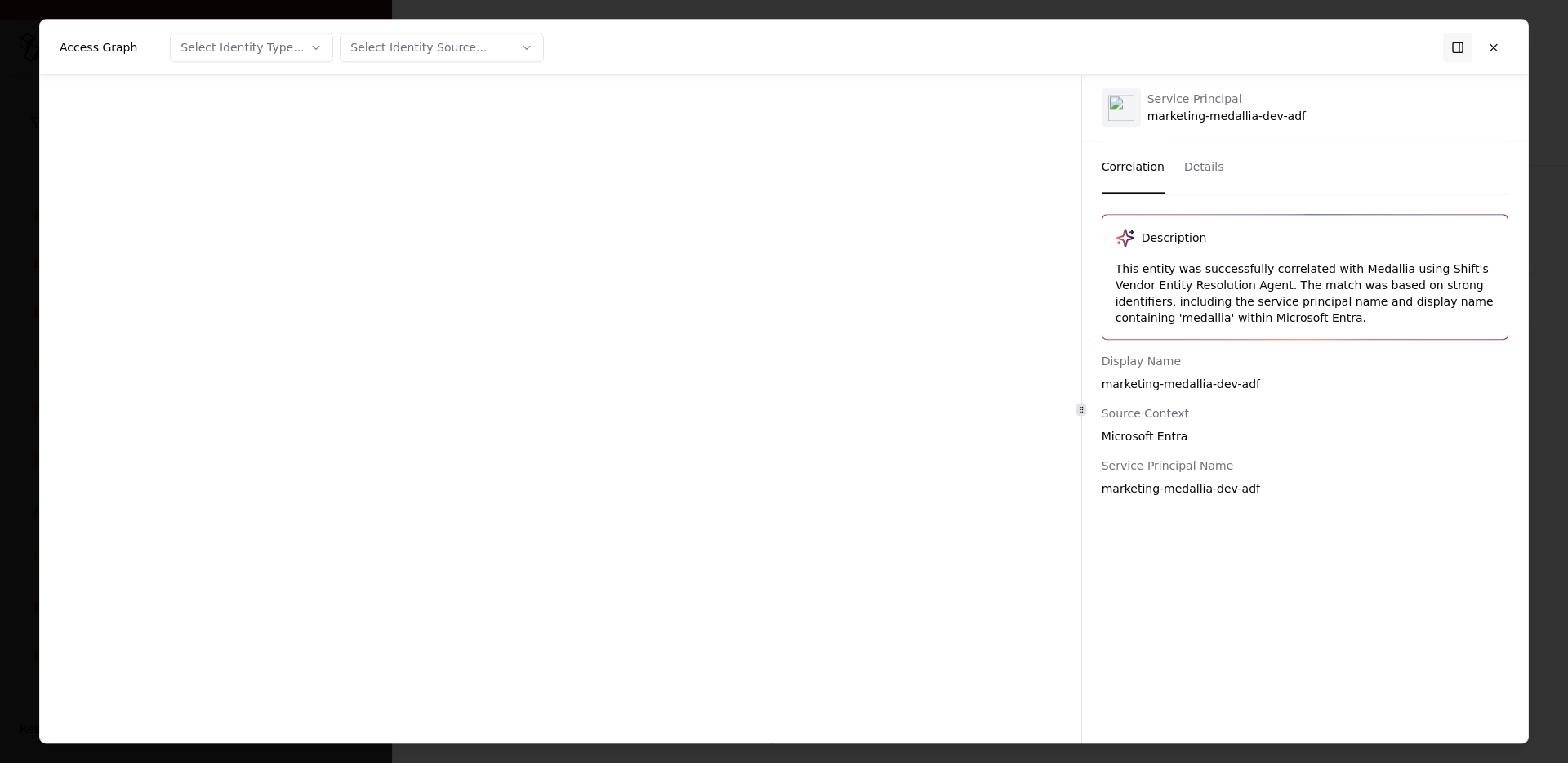
click at [887, 514] on div at bounding box center [560, 409] width 1041 height 667
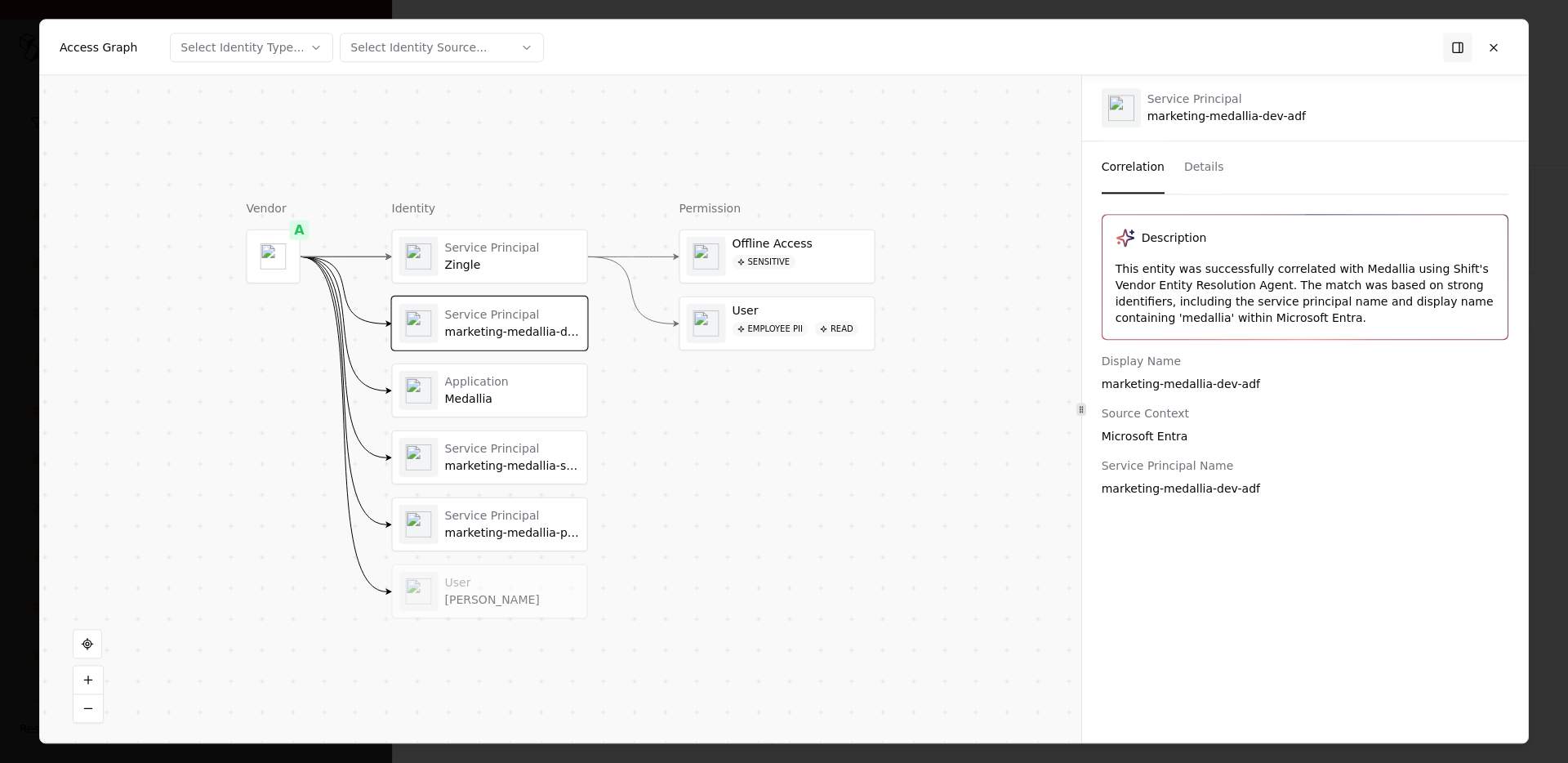
click at [1540, 416] on div at bounding box center [784, 381] width 1568 height 763
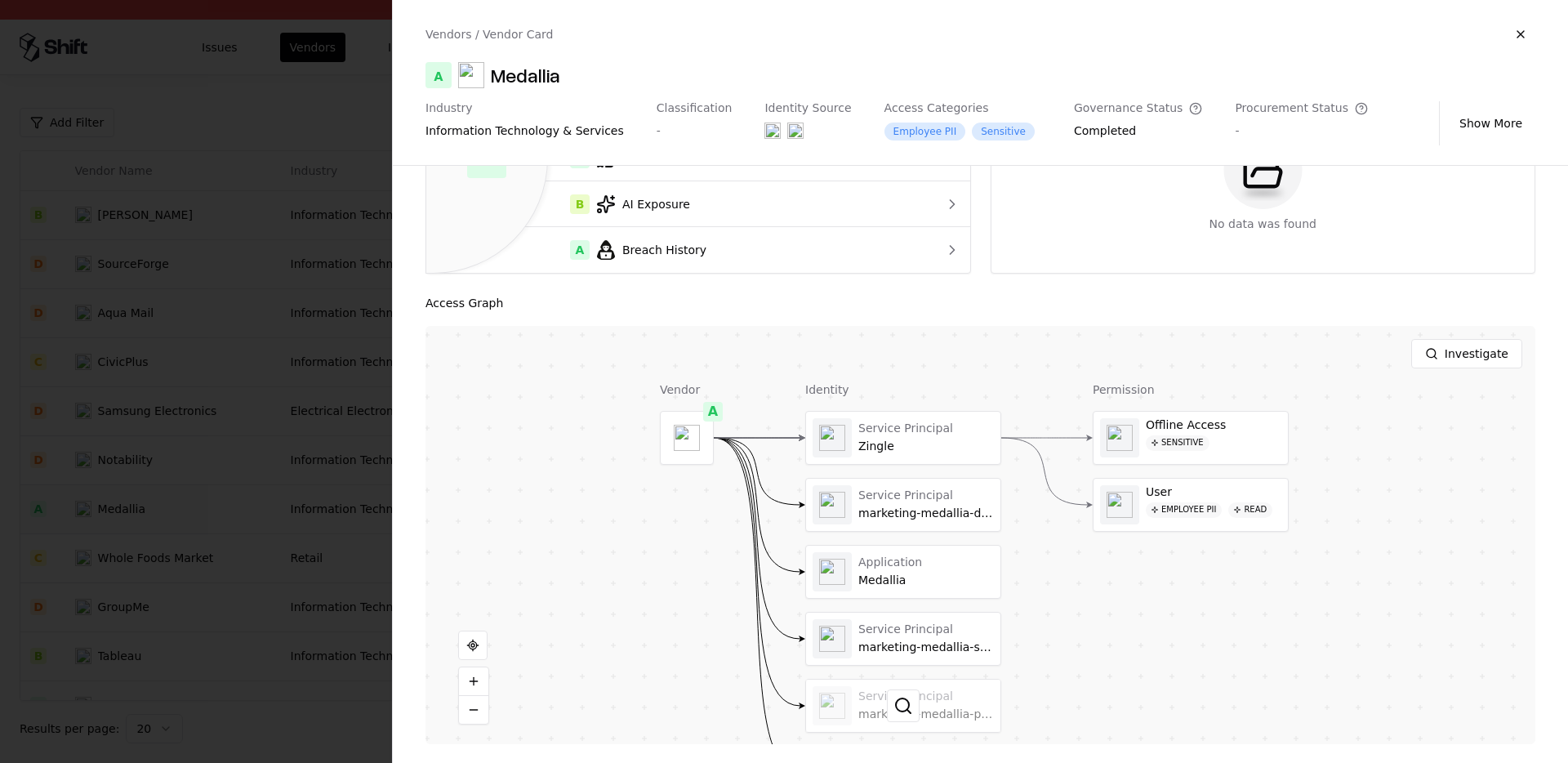
click at [867, 710] on div at bounding box center [903, 706] width 194 height 53
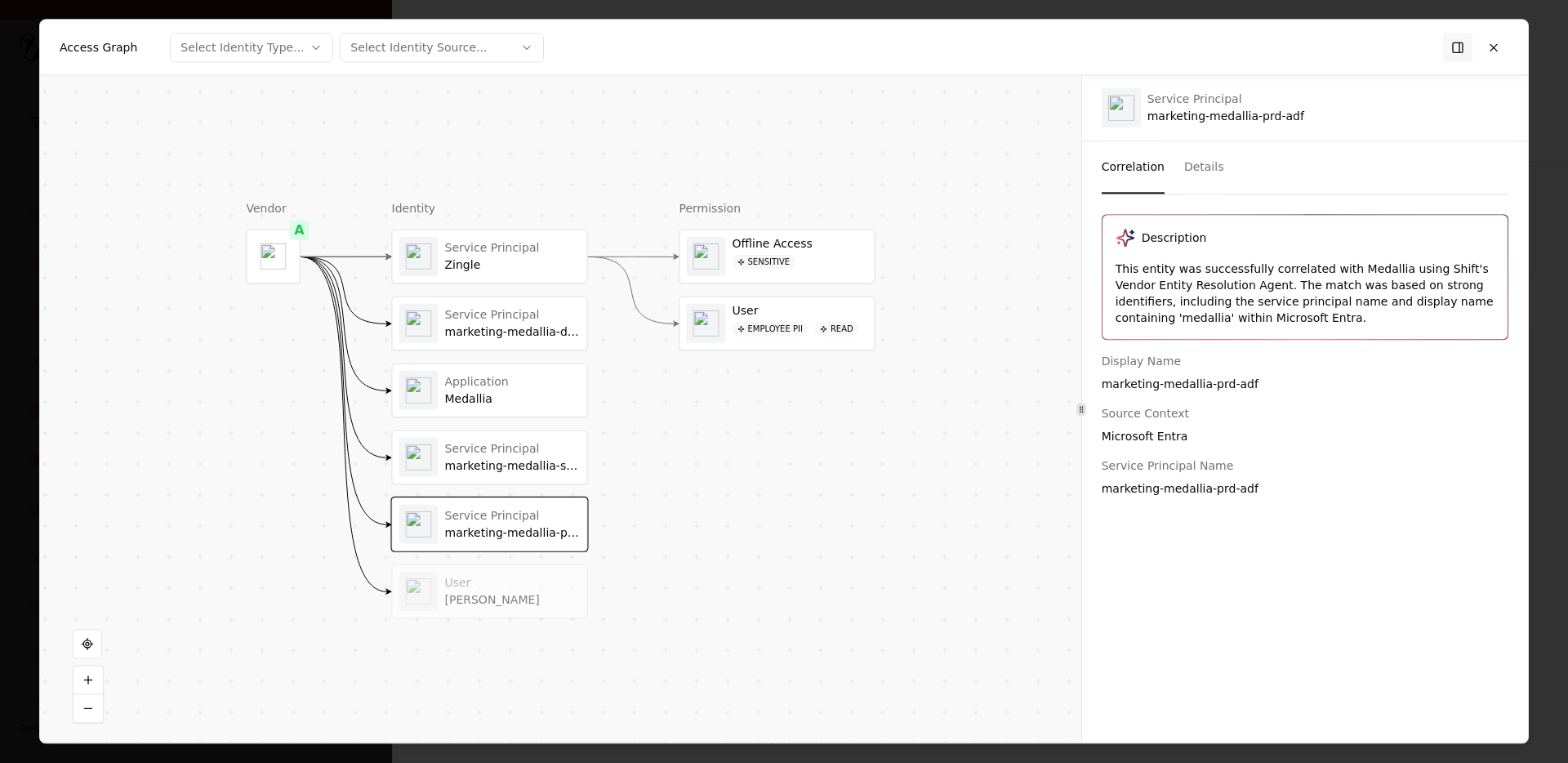
click at [1554, 494] on div at bounding box center [784, 381] width 1568 height 763
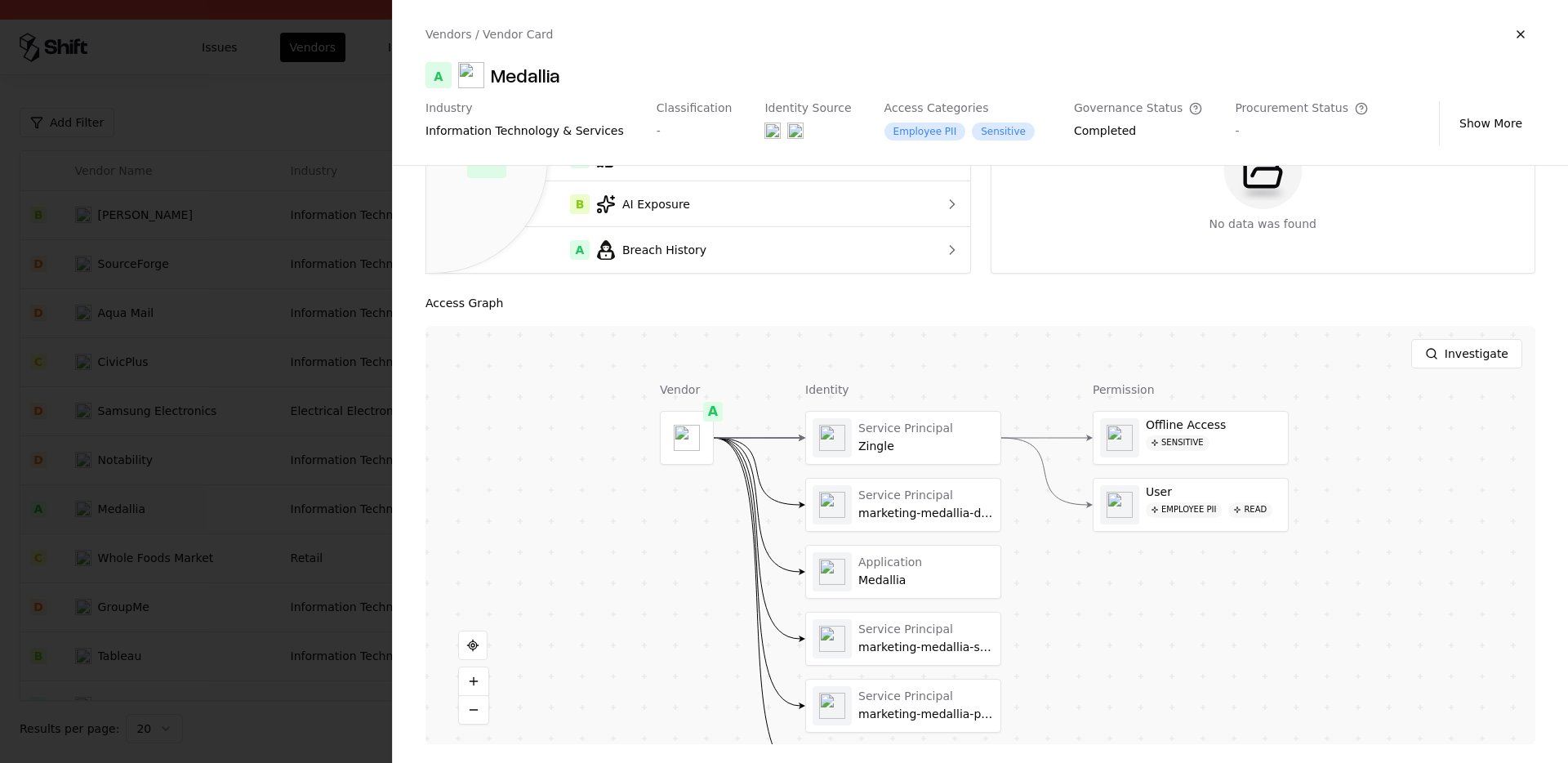
click at [280, 489] on div at bounding box center [784, 381] width 1568 height 763
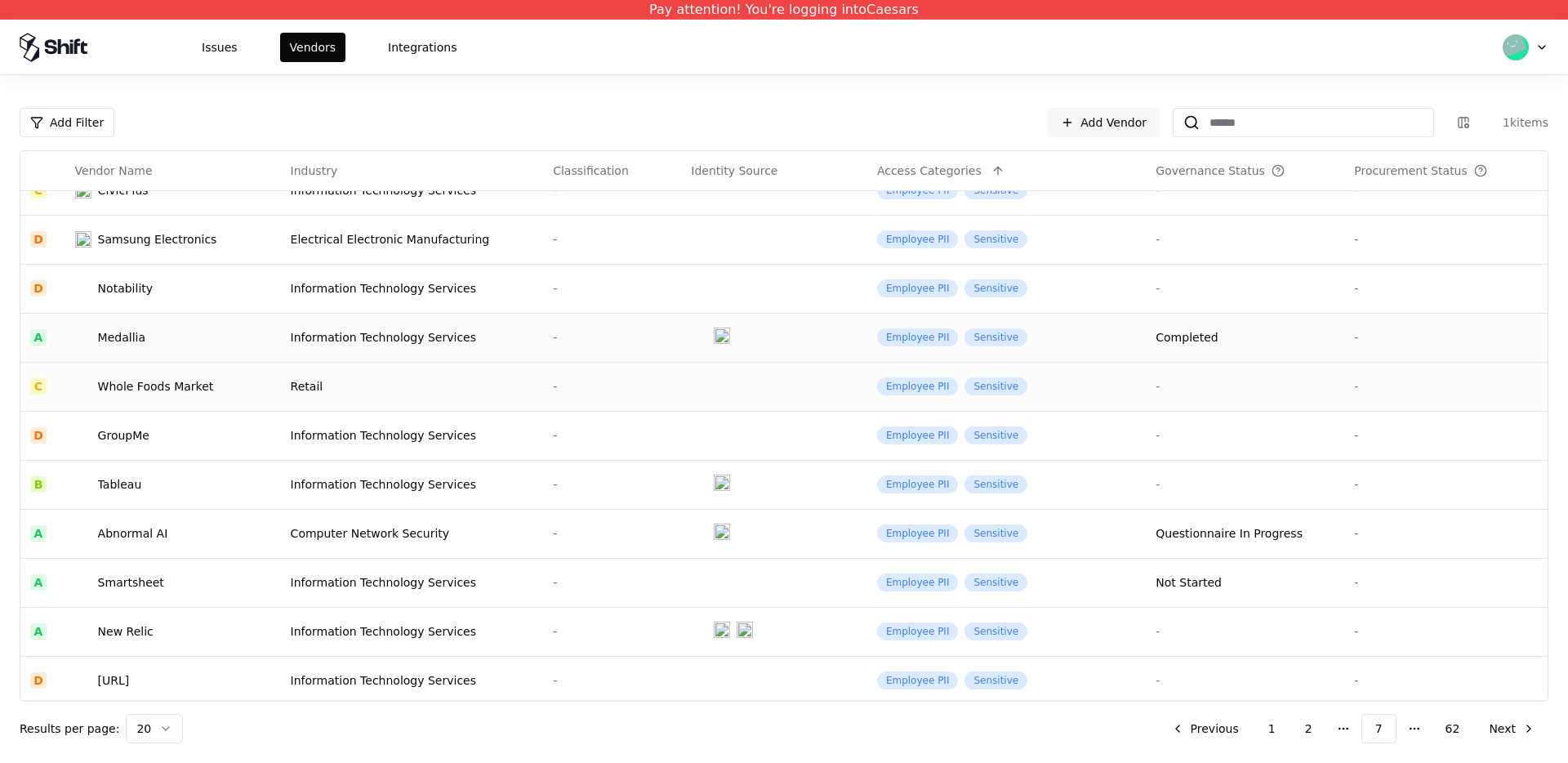
scroll to position [471, 0]
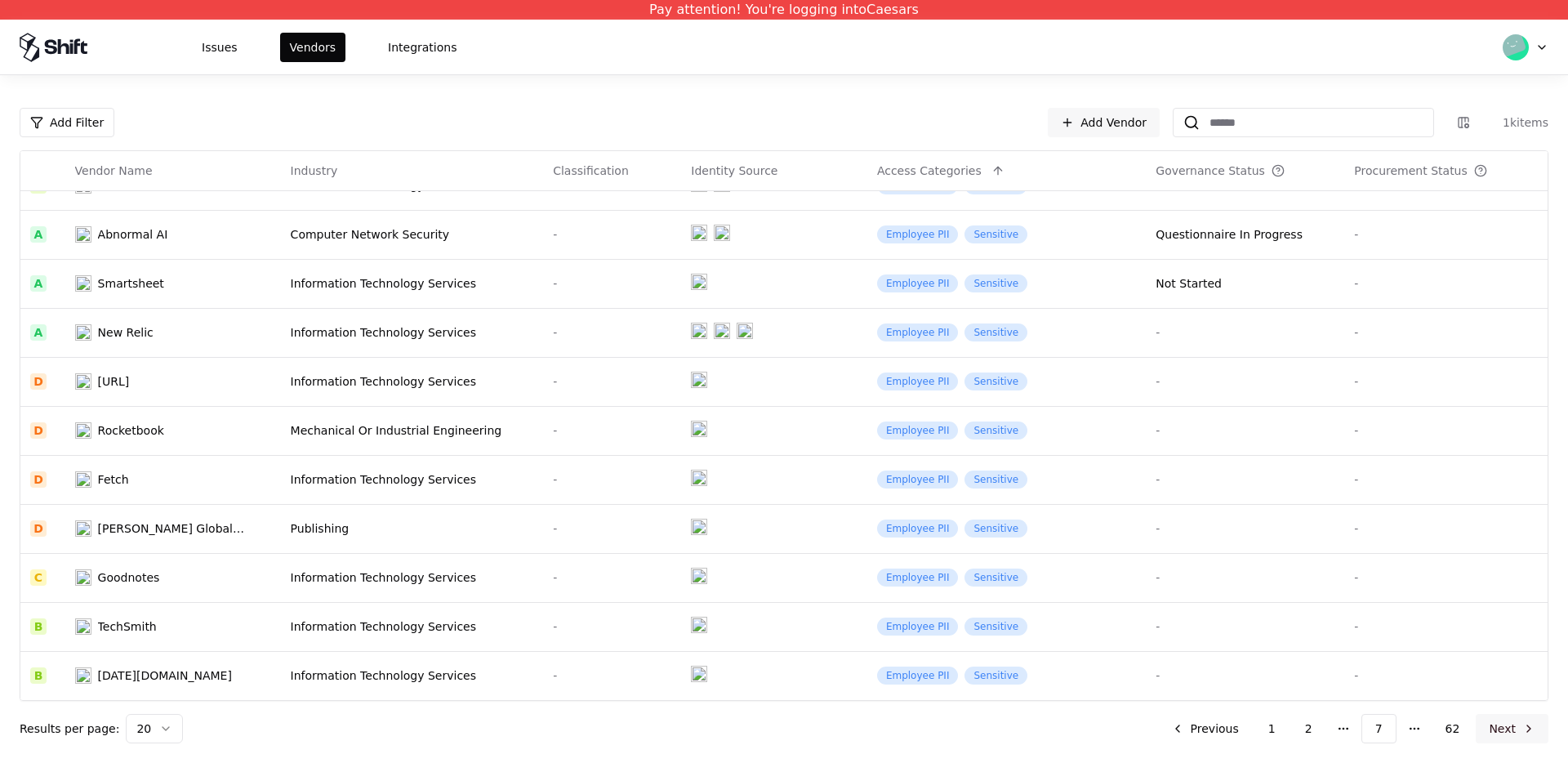
click at [1502, 739] on button "Next" at bounding box center [1512, 728] width 73 height 29
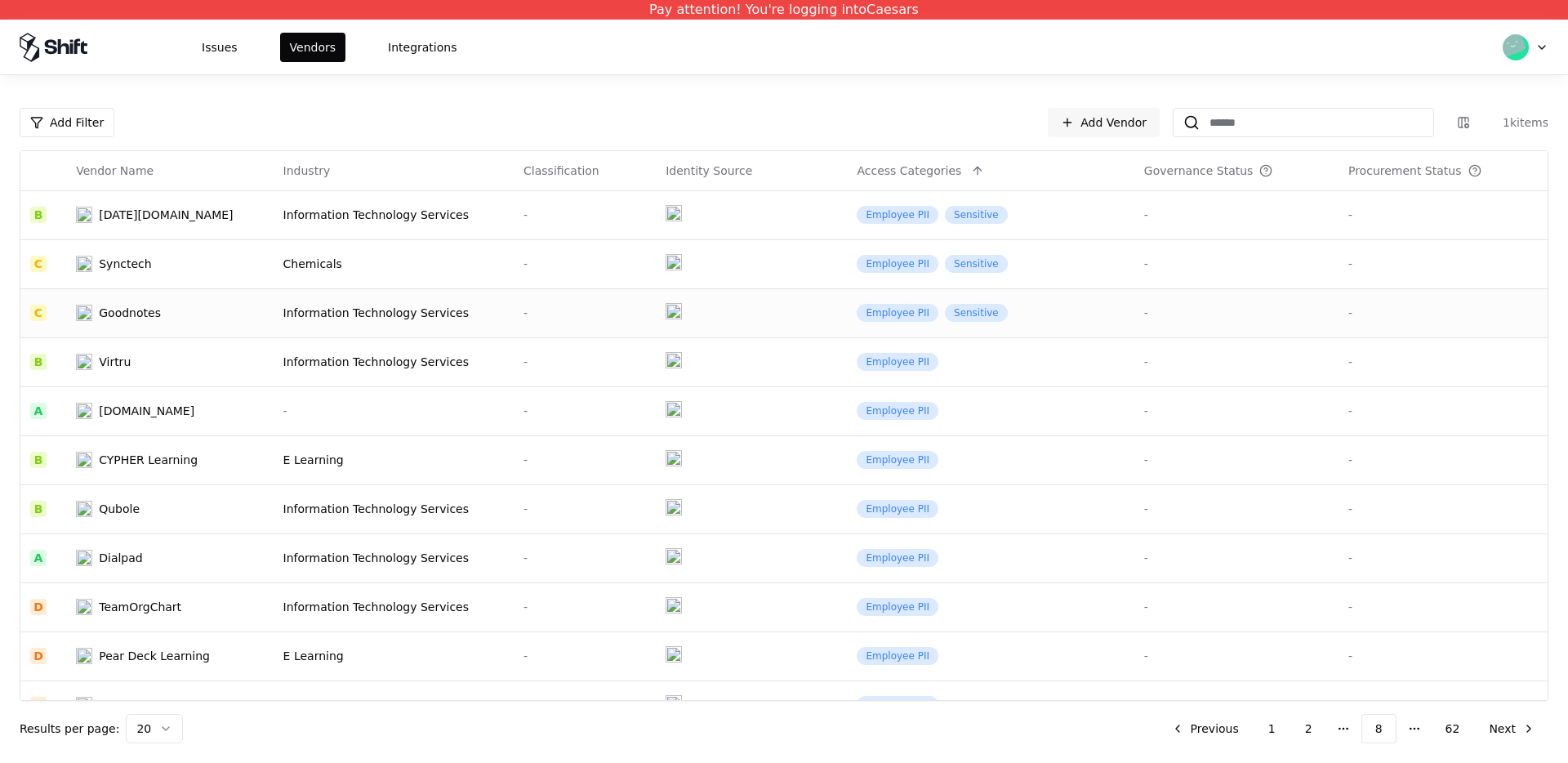
click at [157, 305] on div "Goodnotes" at bounding box center [130, 313] width 62 height 16
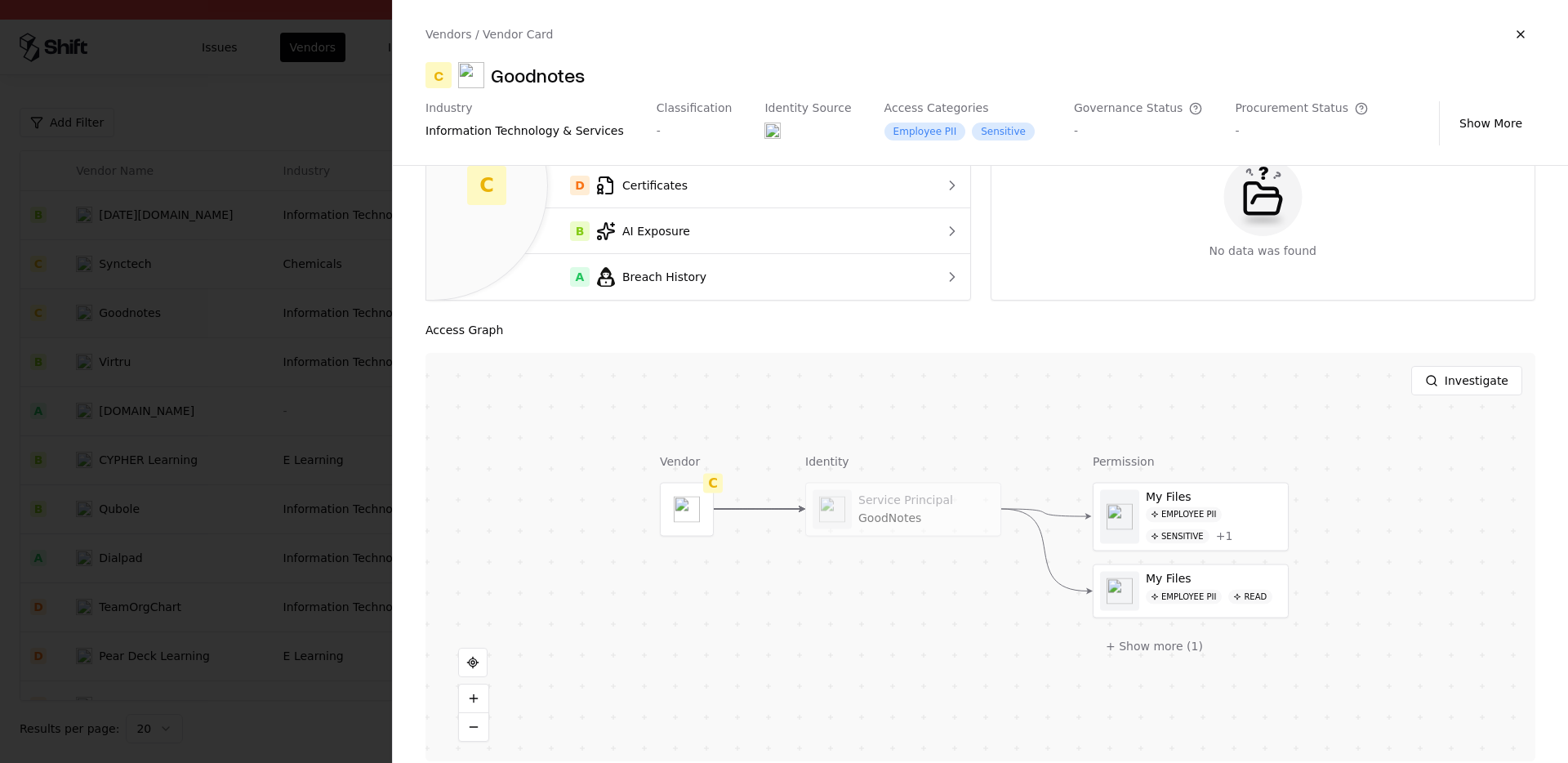
scroll to position [165, 0]
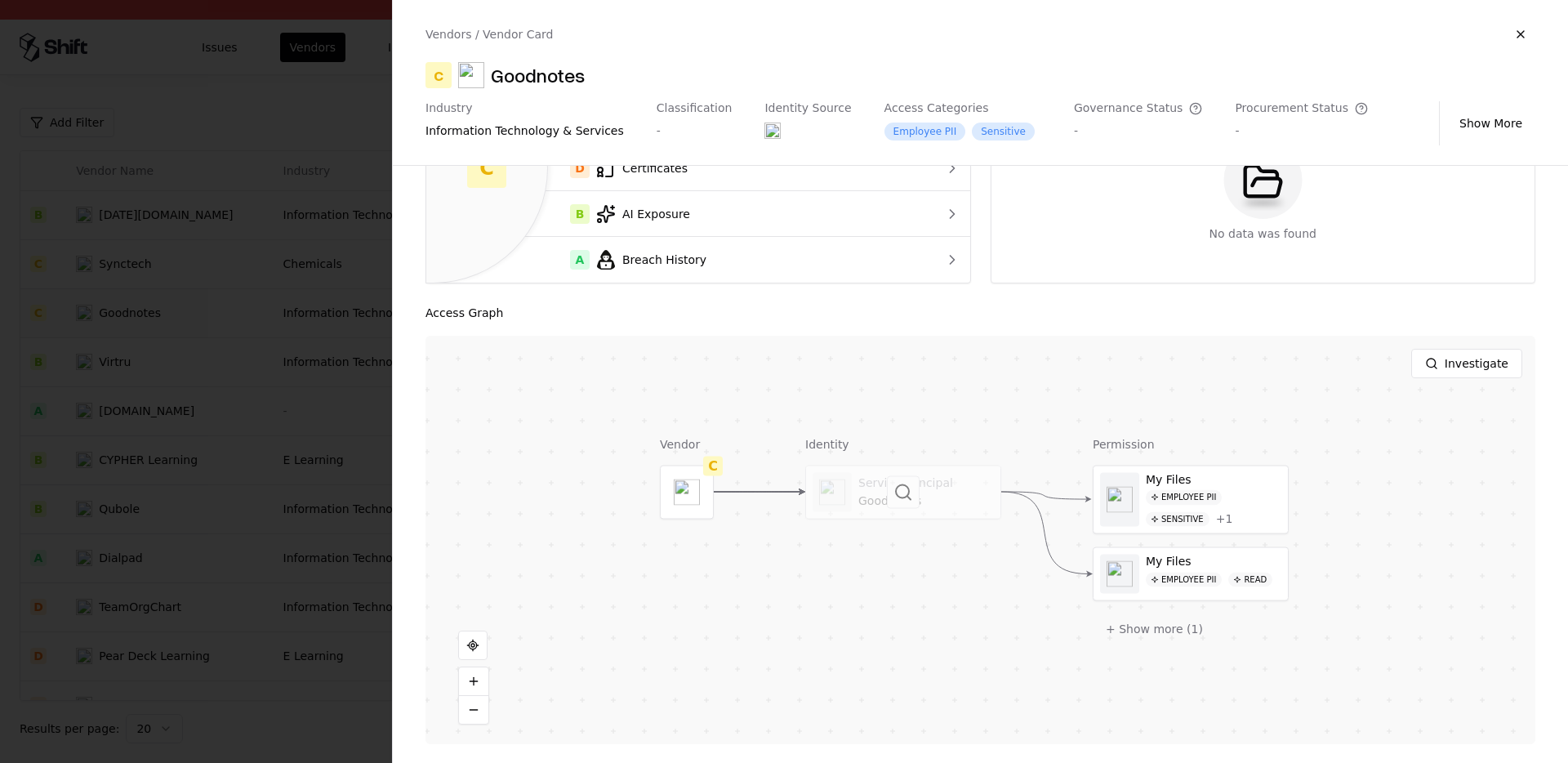
click at [948, 491] on div at bounding box center [903, 492] width 194 height 53
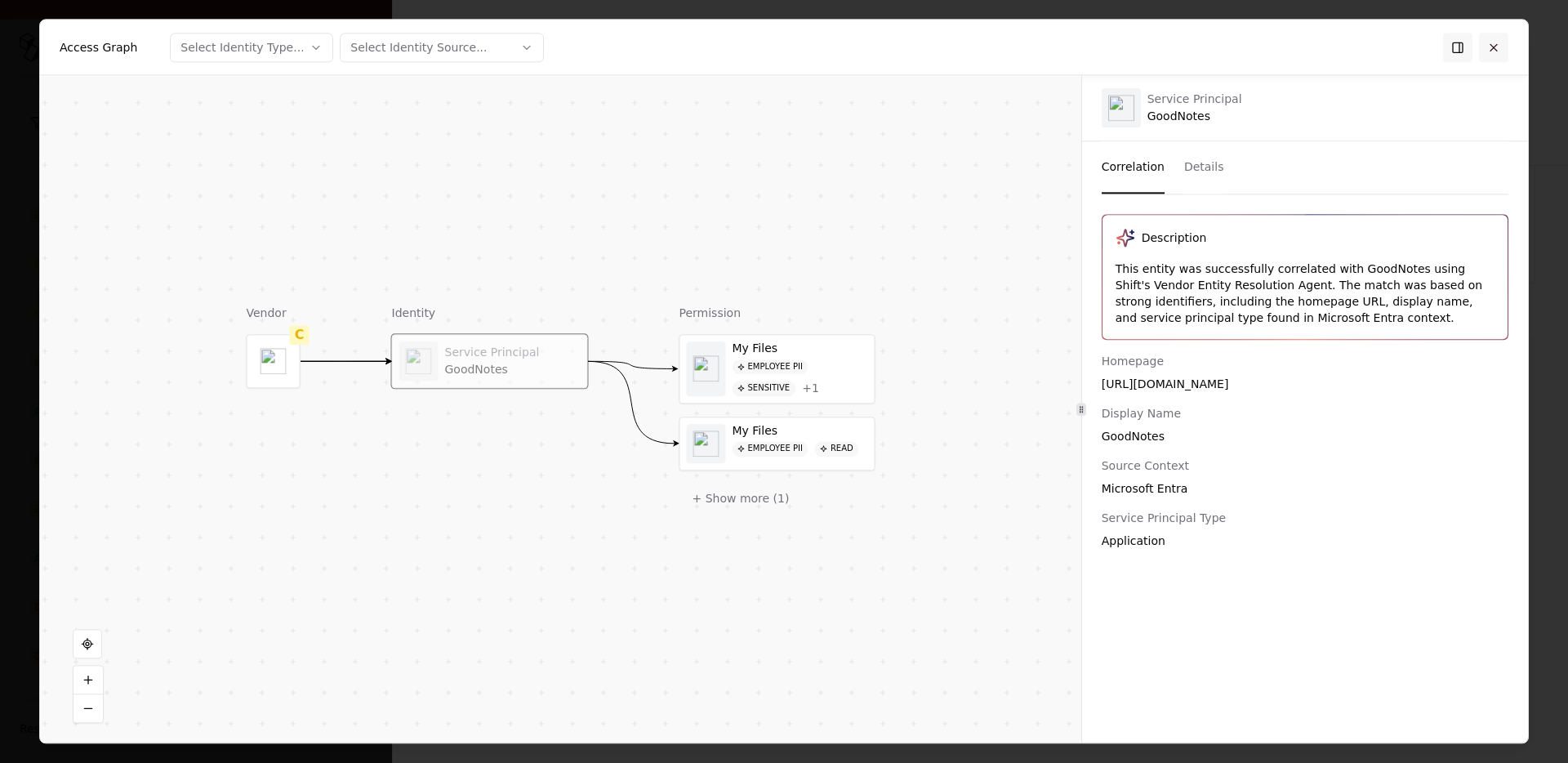
click at [1490, 44] on button at bounding box center [1494, 48] width 29 height 29
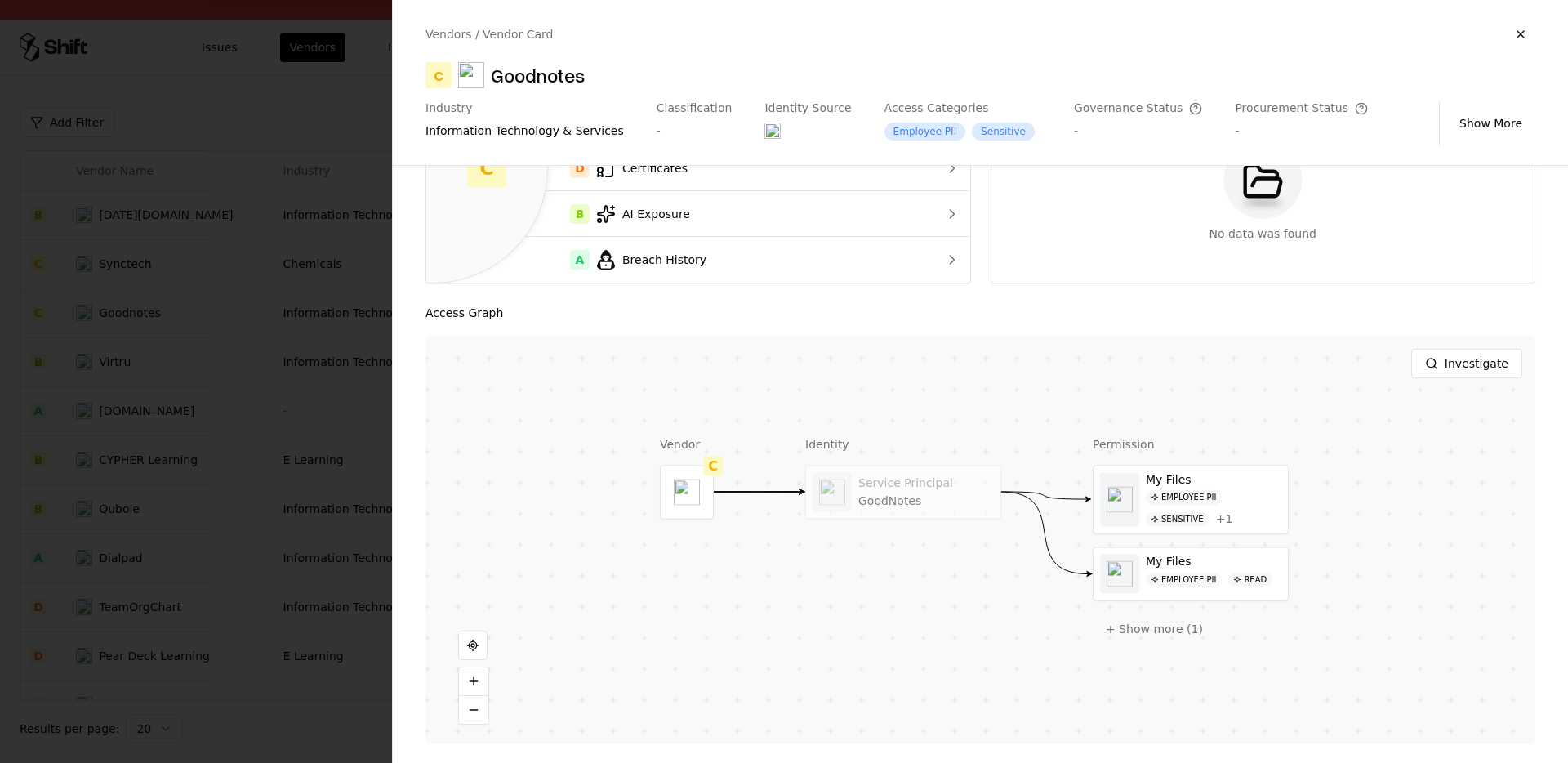
click at [186, 411] on div at bounding box center [784, 381] width 1568 height 763
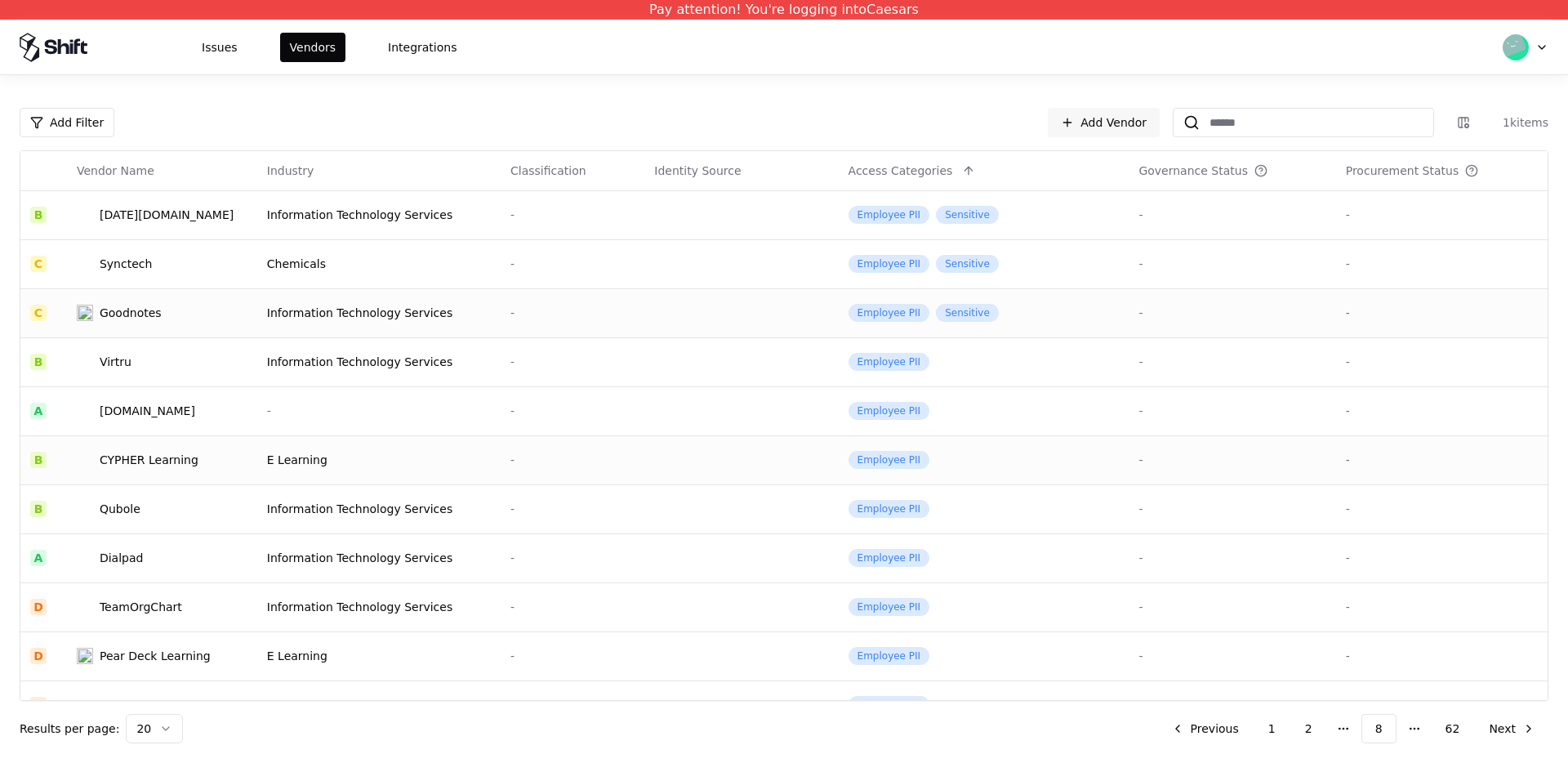
click at [161, 465] on div "CYPHER Learning" at bounding box center [148, 460] width 98 height 16
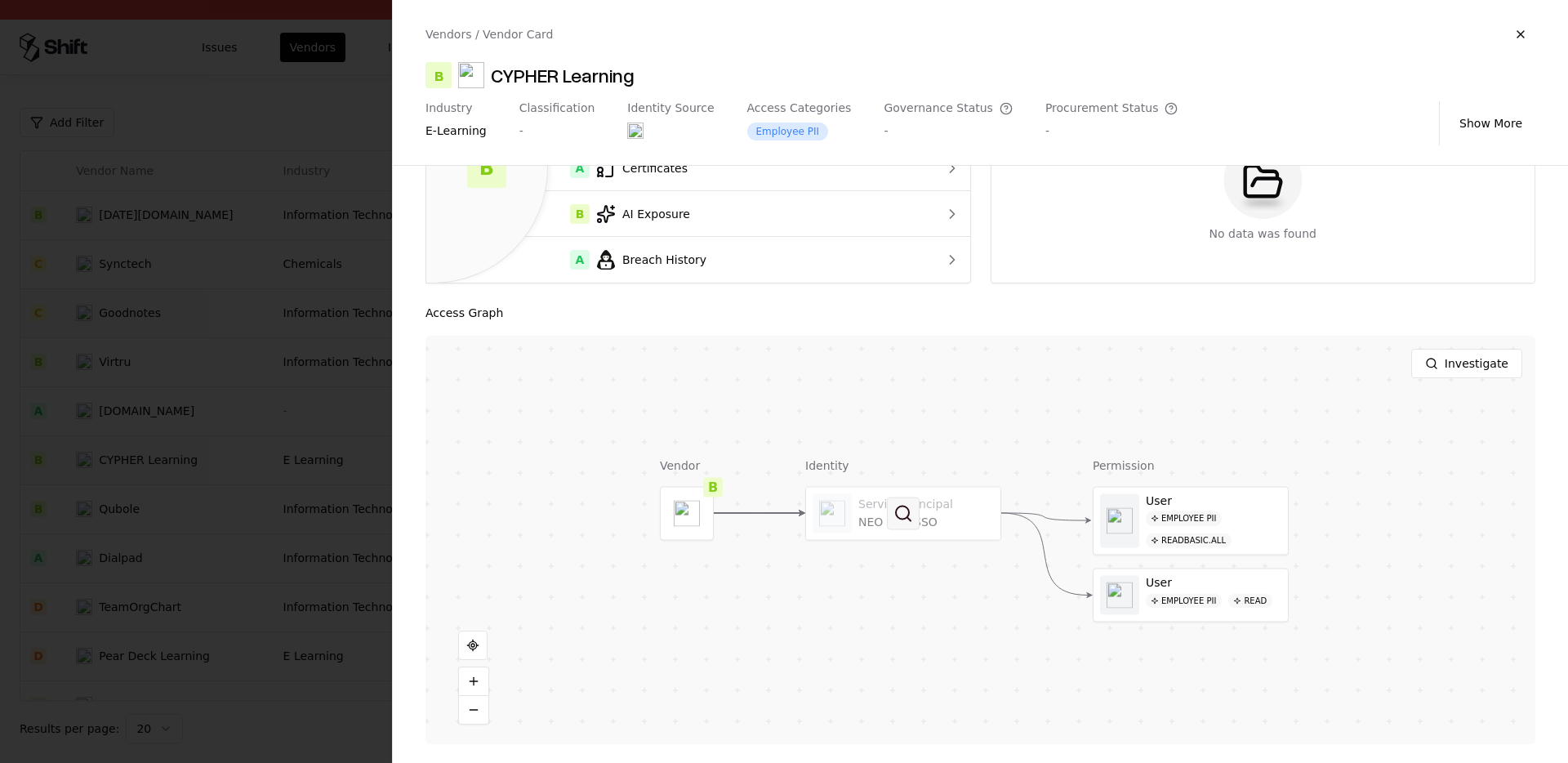
click at [897, 501] on button at bounding box center [904, 513] width 33 height 33
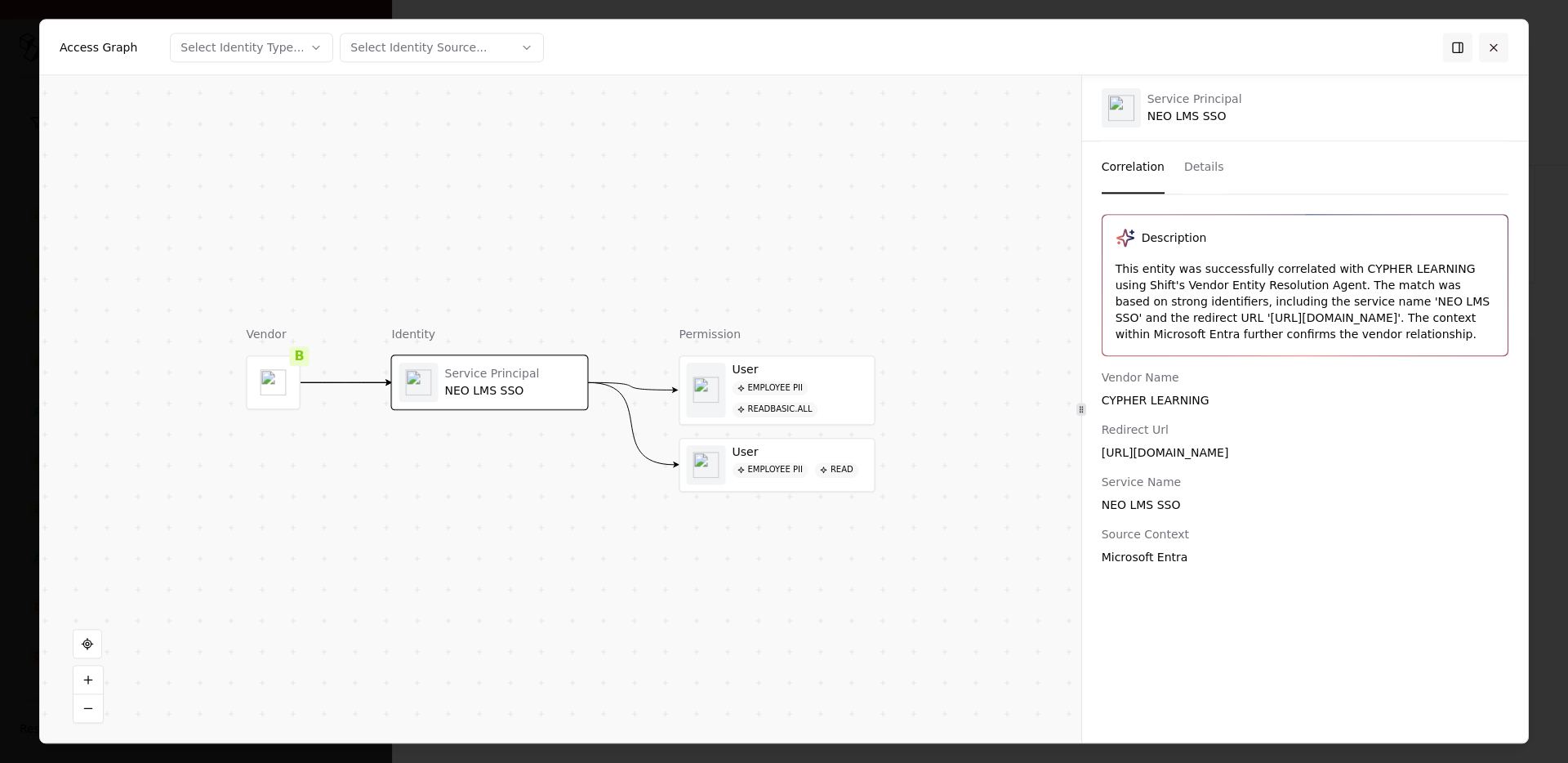
click at [1496, 47] on button at bounding box center [1494, 48] width 29 height 29
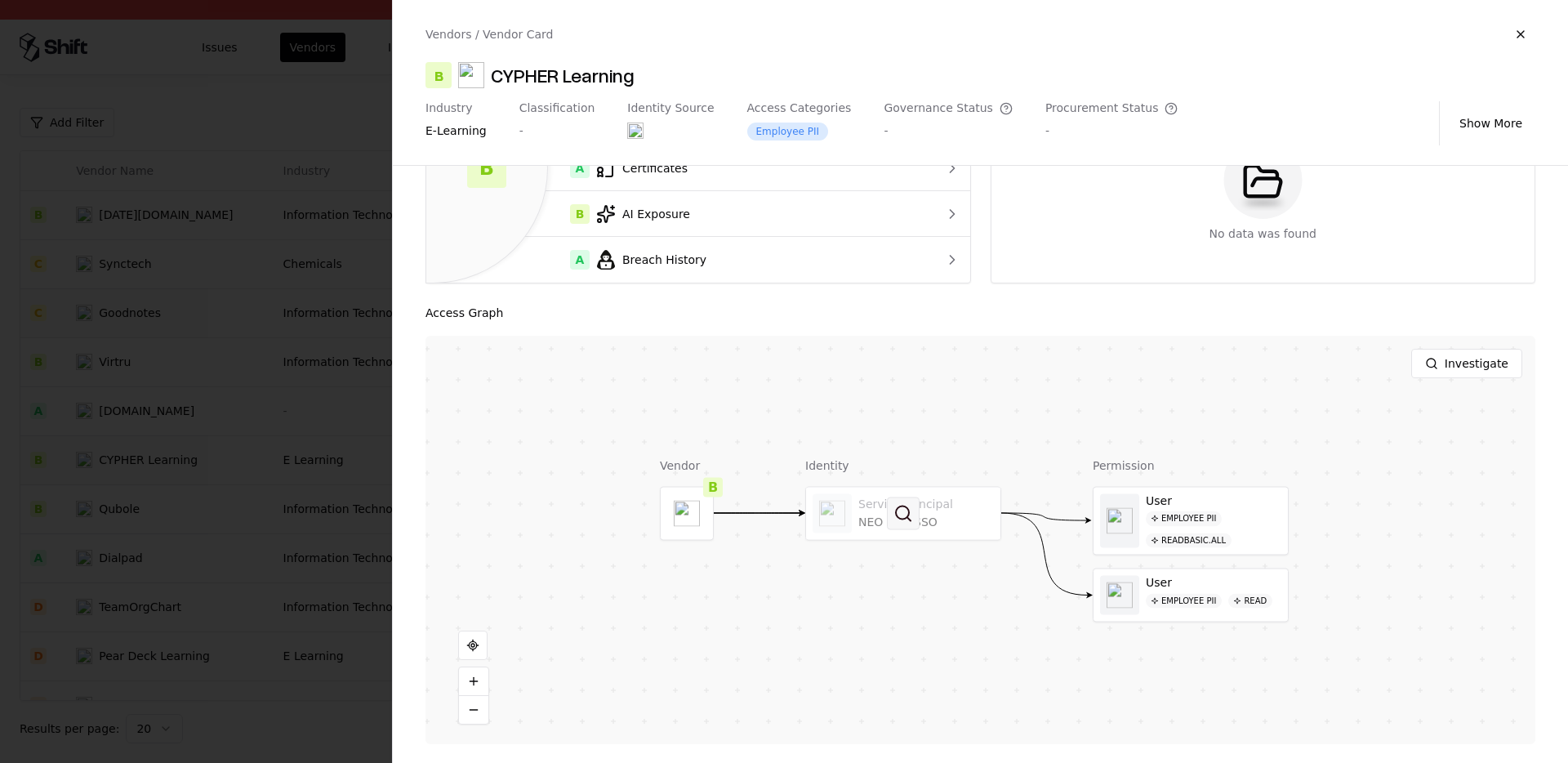
click at [893, 497] on button at bounding box center [904, 513] width 33 height 33
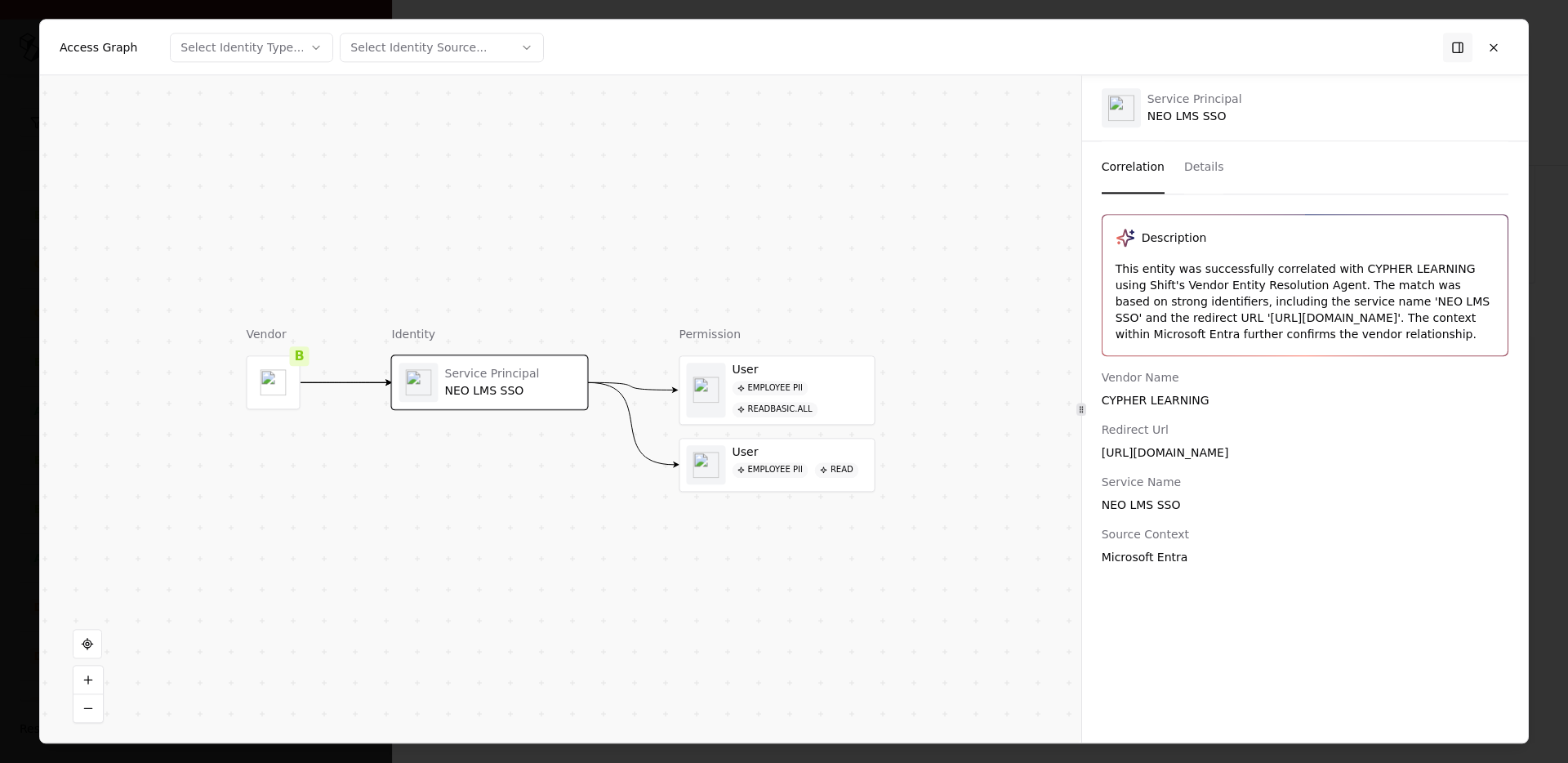
drag, startPoint x: 1233, startPoint y: 449, endPoint x: 1169, endPoint y: 433, distance: 66.0
click at [1169, 447] on div "https://www.neolms.com/auth/office365/callback" at bounding box center [1305, 452] width 407 height 16
copy div "neolms.com"
click at [1504, 50] on button at bounding box center [1494, 48] width 29 height 29
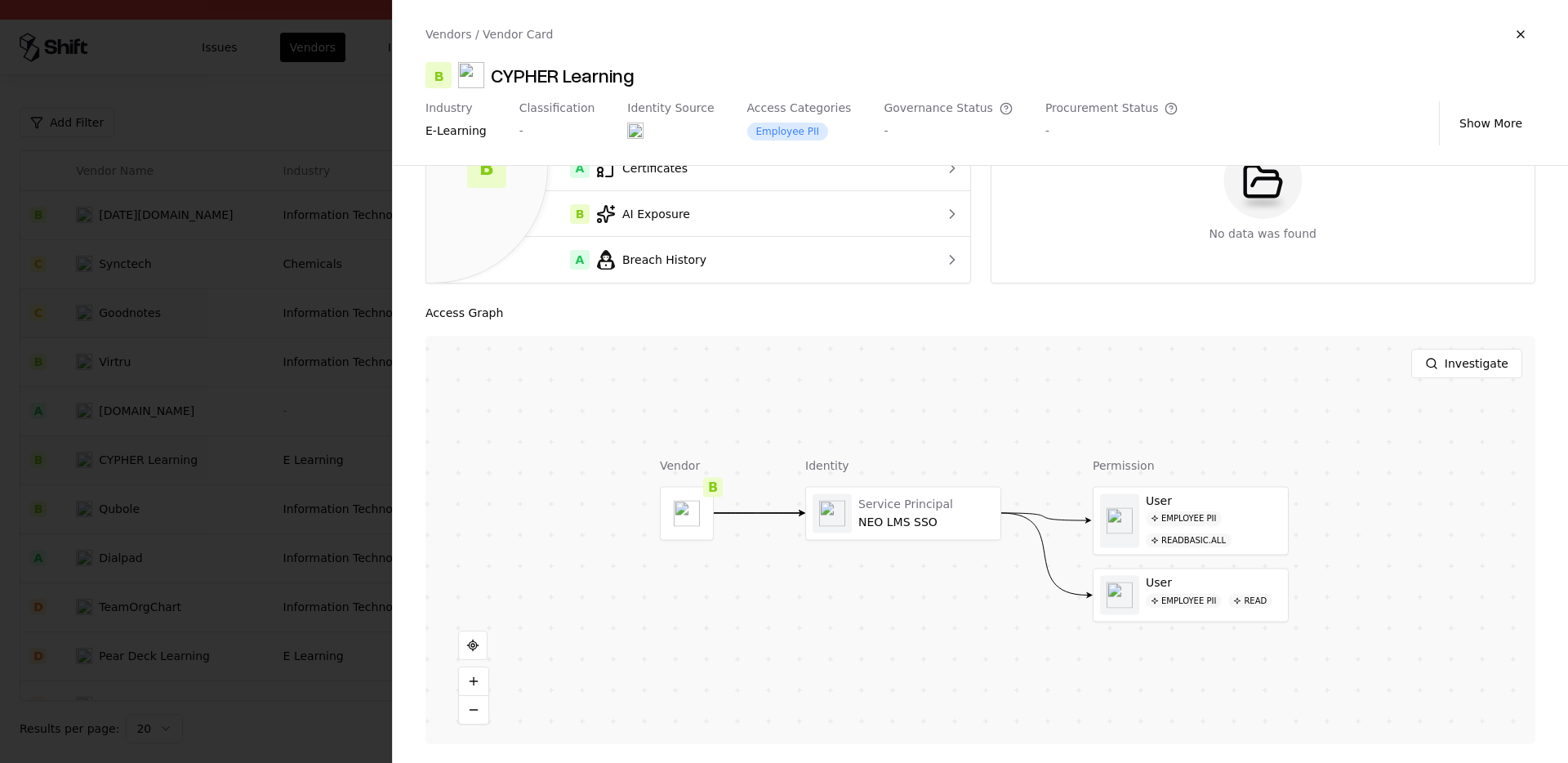
click at [383, 759] on div at bounding box center [784, 381] width 1568 height 763
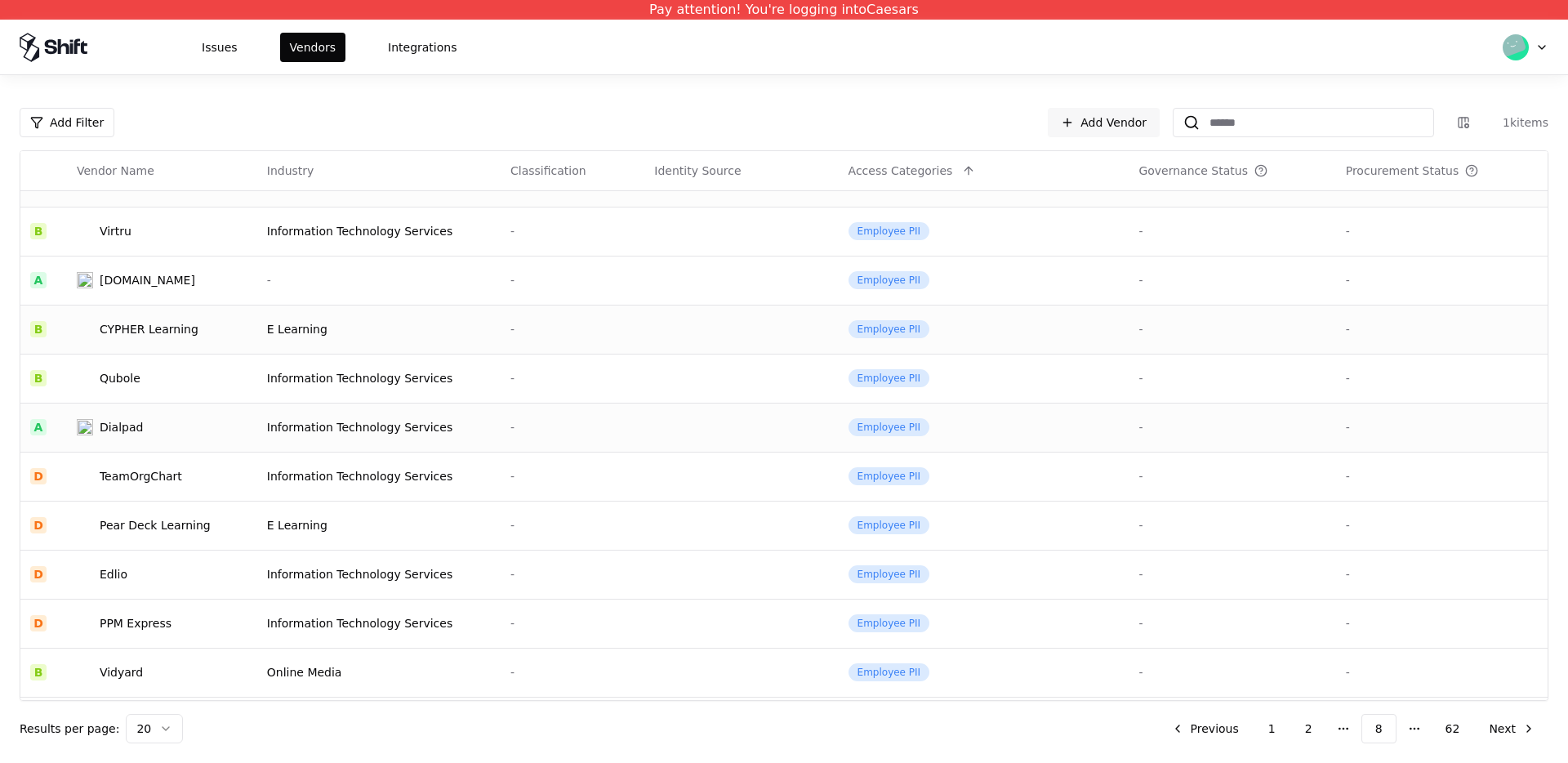
scroll to position [135, 0]
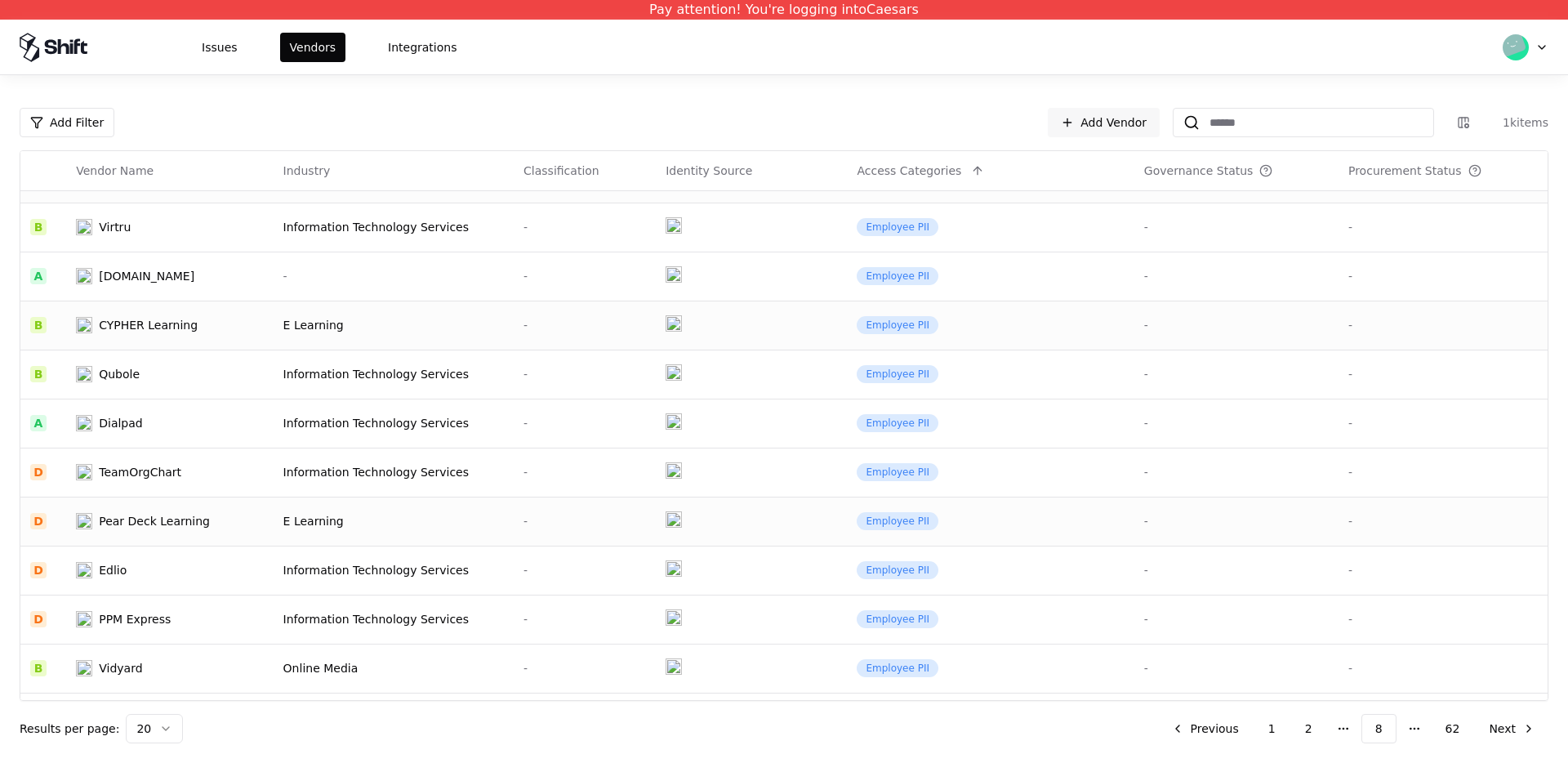
click at [202, 521] on div "Pear Deck Learning" at bounding box center [154, 521] width 111 height 16
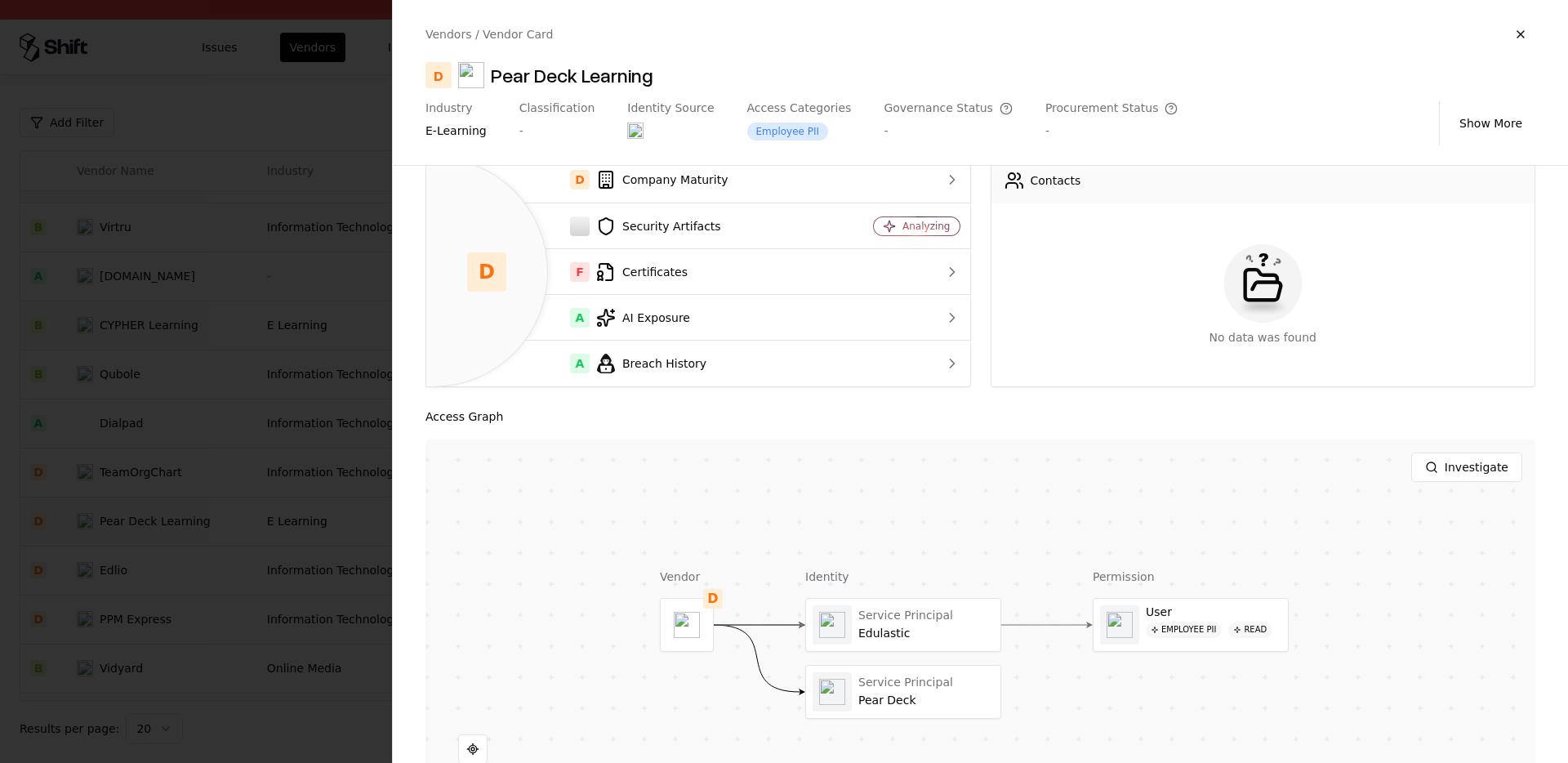
scroll to position [144, 0]
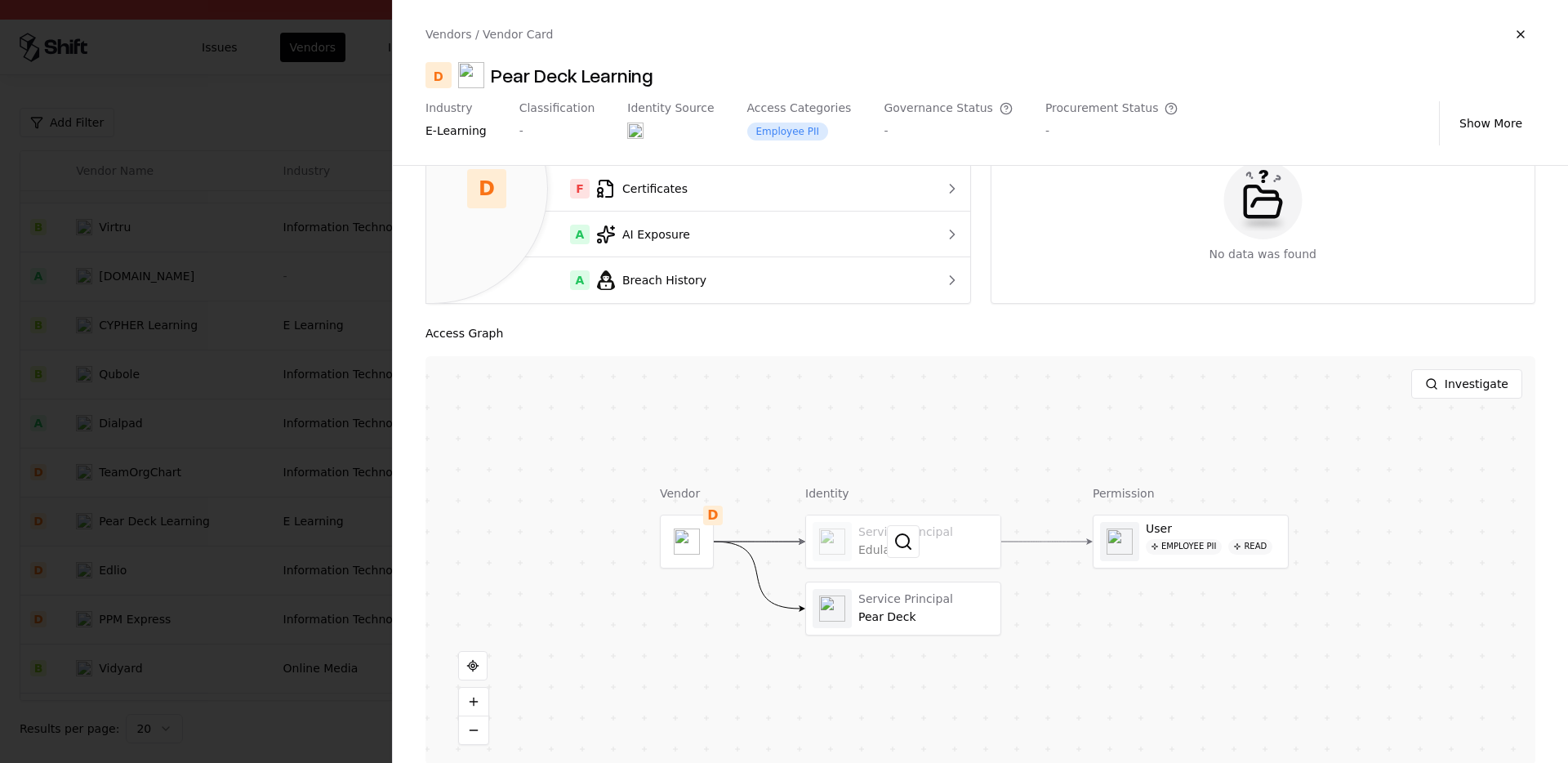
click at [869, 563] on div at bounding box center [903, 542] width 194 height 53
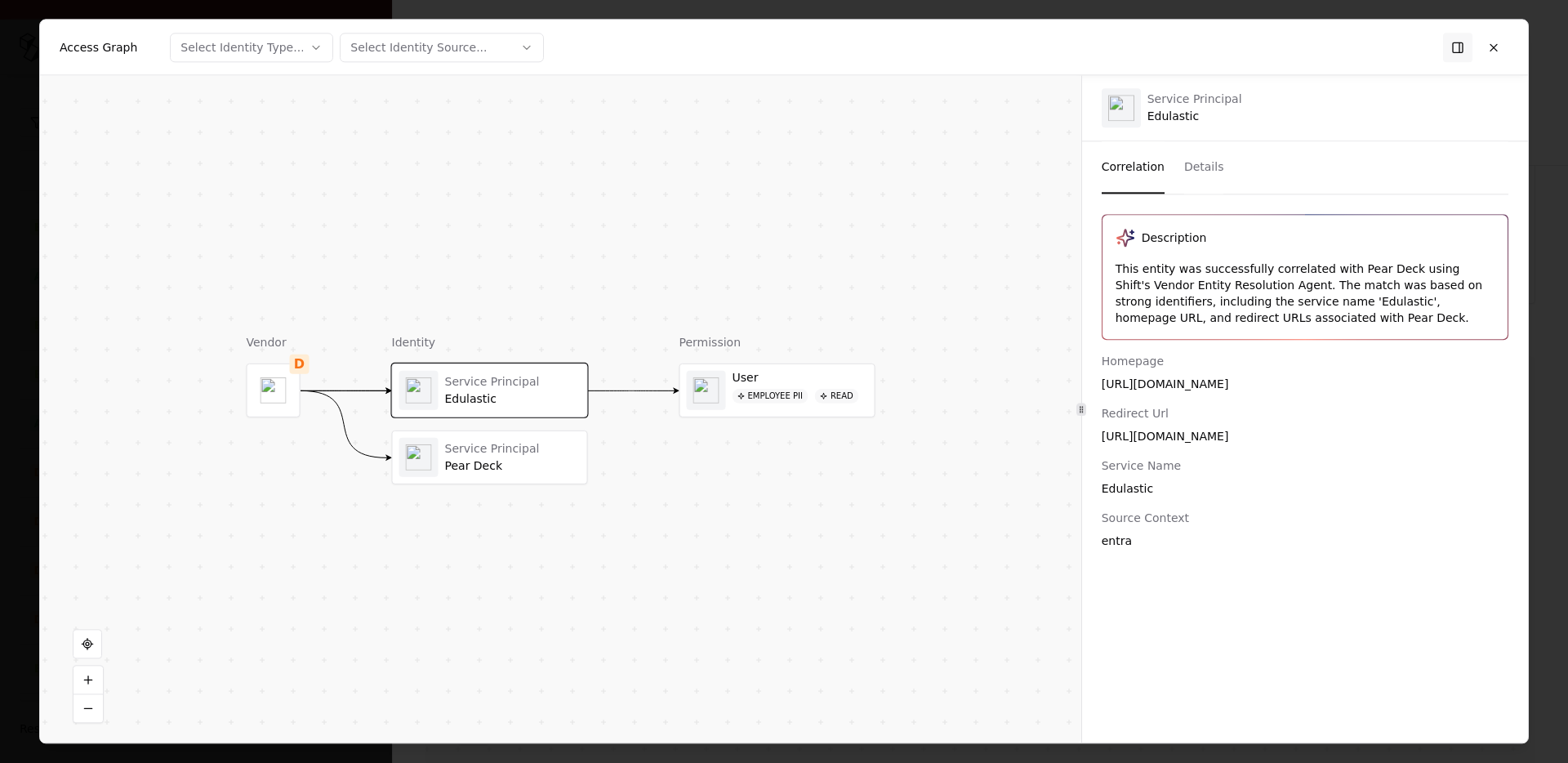
click at [517, 467] on div "Pear Deck" at bounding box center [512, 466] width 136 height 15
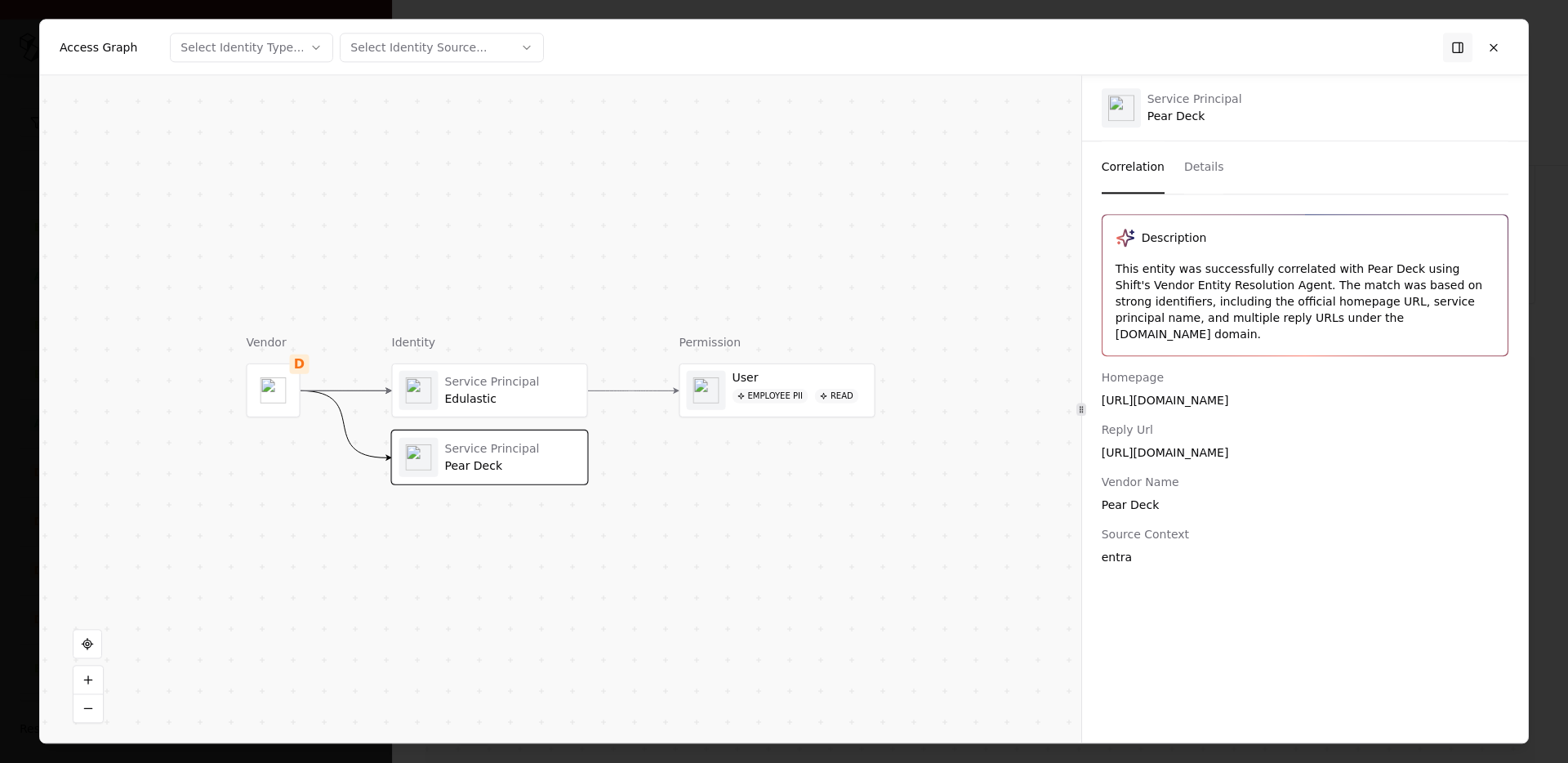
click at [498, 381] on div "Service Principal" at bounding box center [512, 381] width 136 height 15
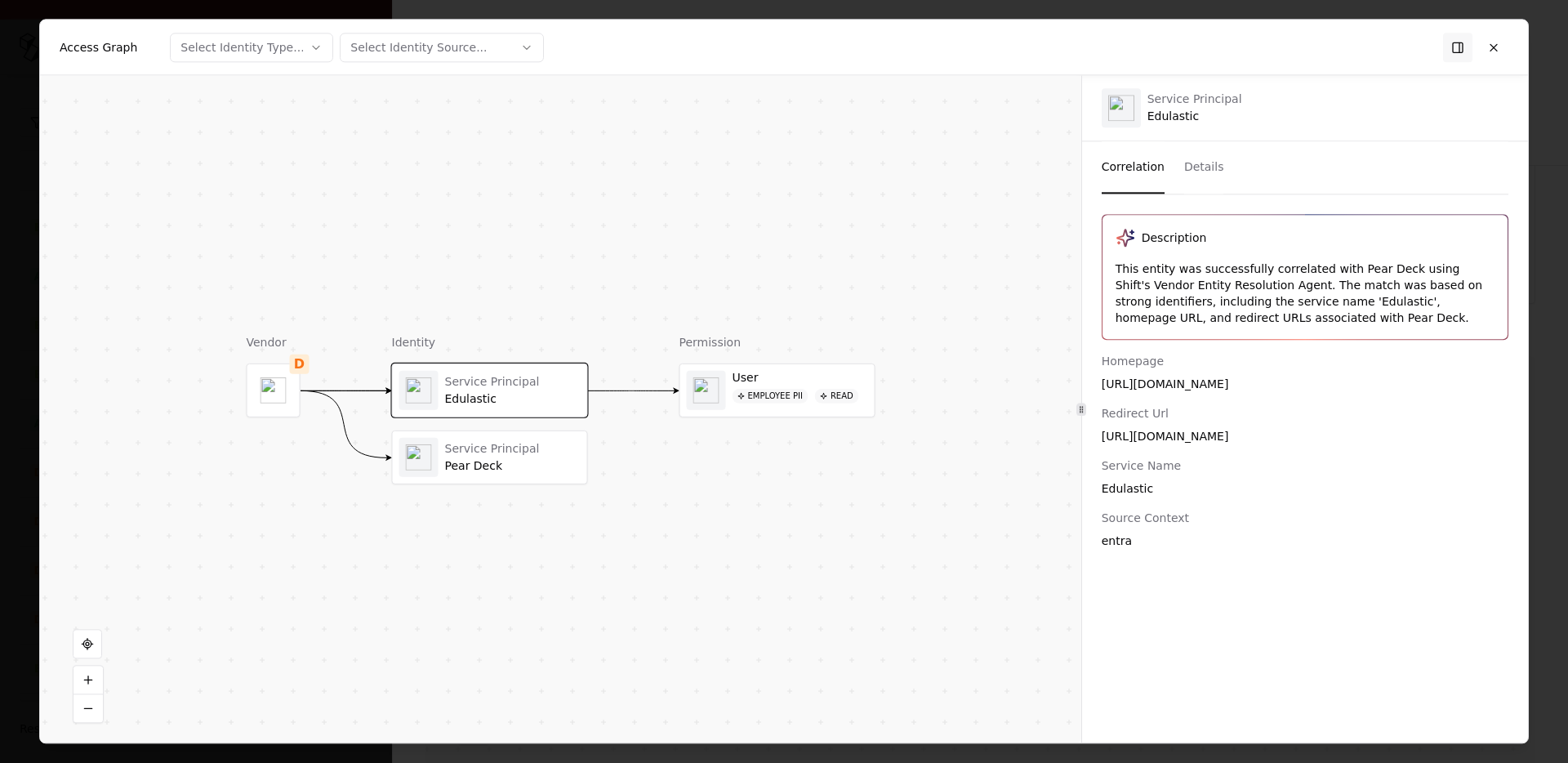
drag, startPoint x: 1163, startPoint y: 439, endPoint x: 1233, endPoint y: 430, distance: 70.6
click at [1233, 430] on div "https://app.edulastic.com/as/mso365SSOCallBack" at bounding box center [1305, 436] width 407 height 16
copy div "edulastic.com"
click at [1507, 38] on button at bounding box center [1494, 48] width 29 height 29
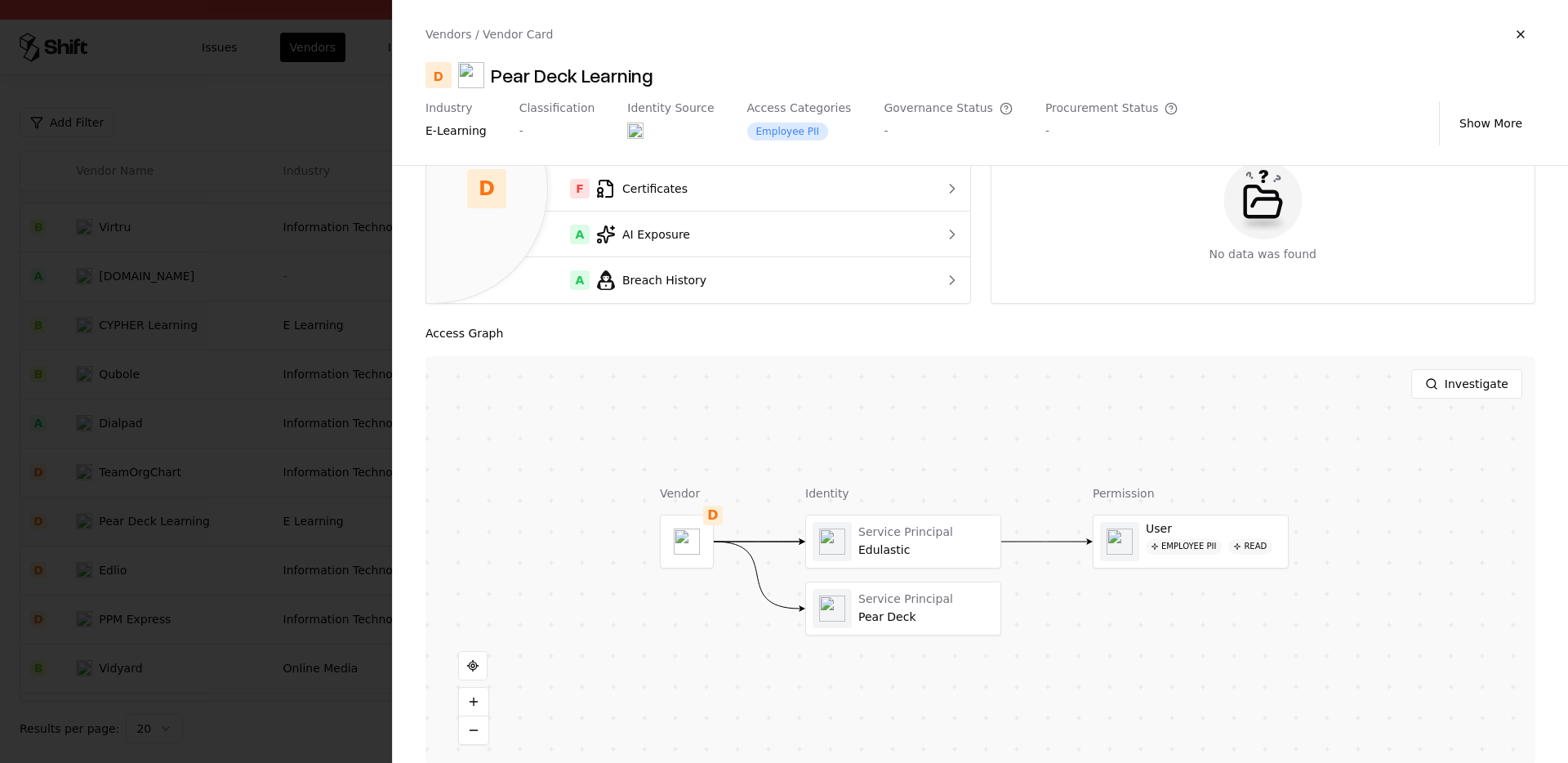
click at [276, 376] on div at bounding box center [784, 381] width 1568 height 763
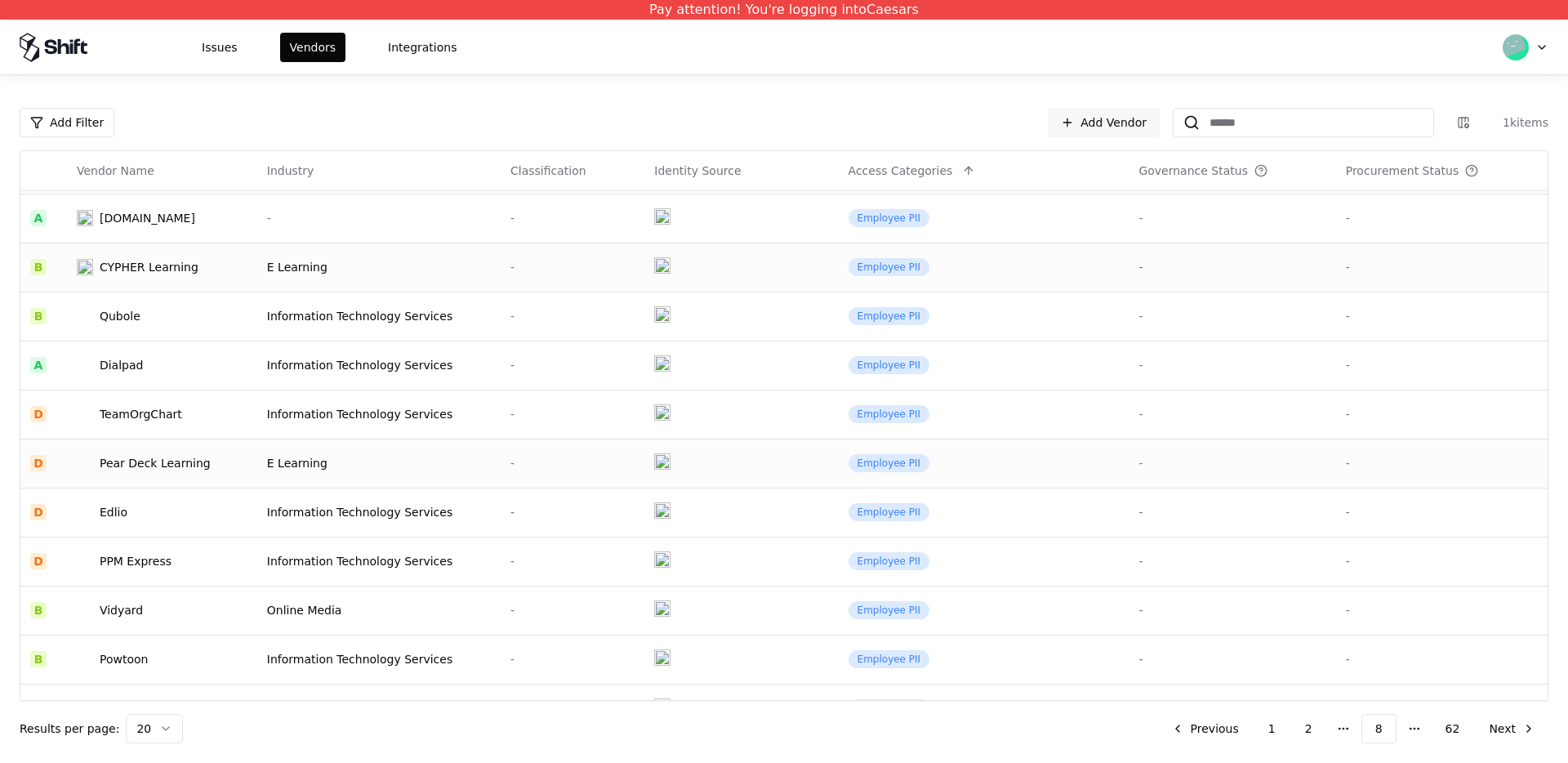
scroll to position [196, 0]
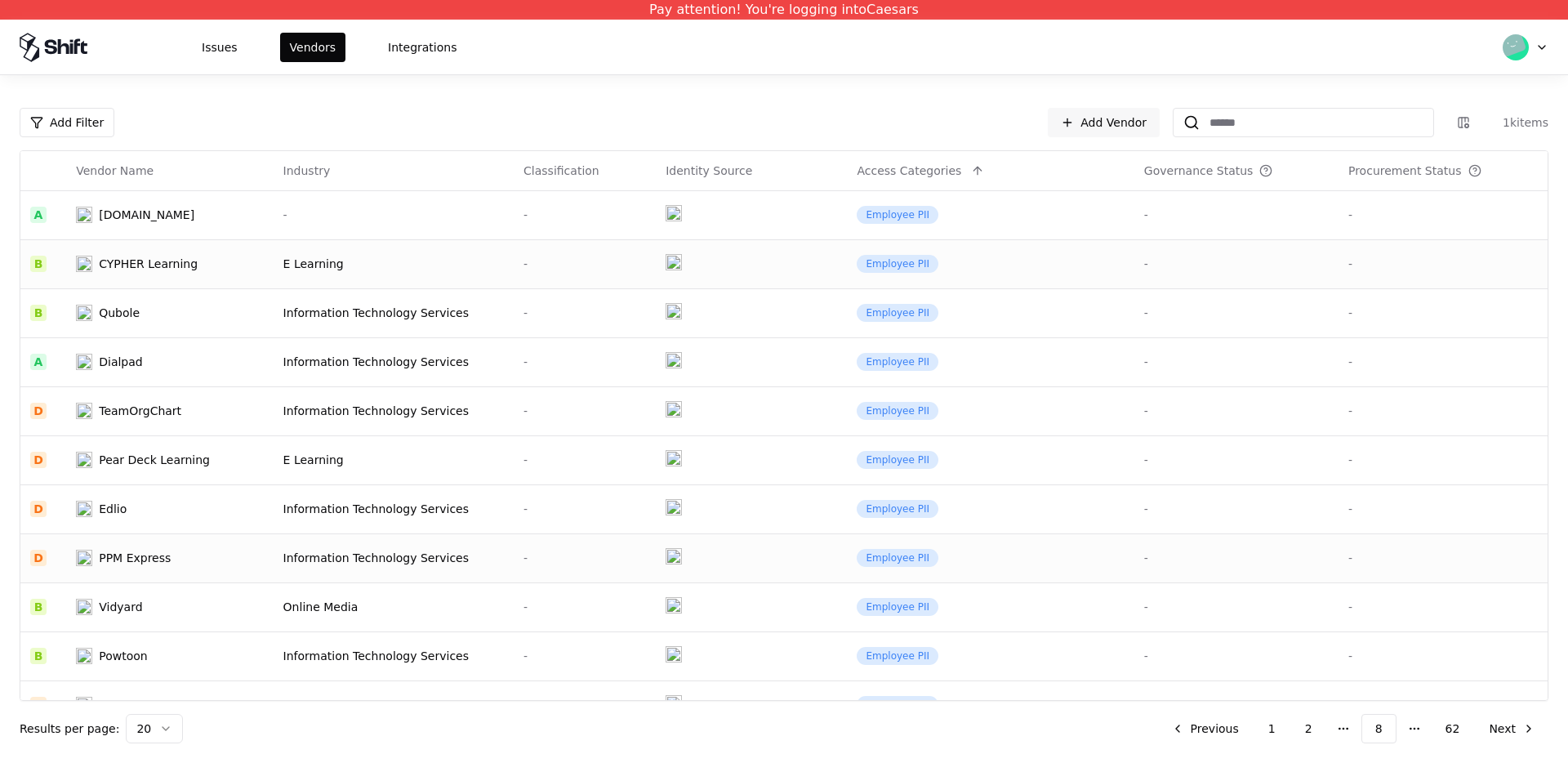
click at [186, 560] on div "PPM Express" at bounding box center [161, 557] width 170 height 16
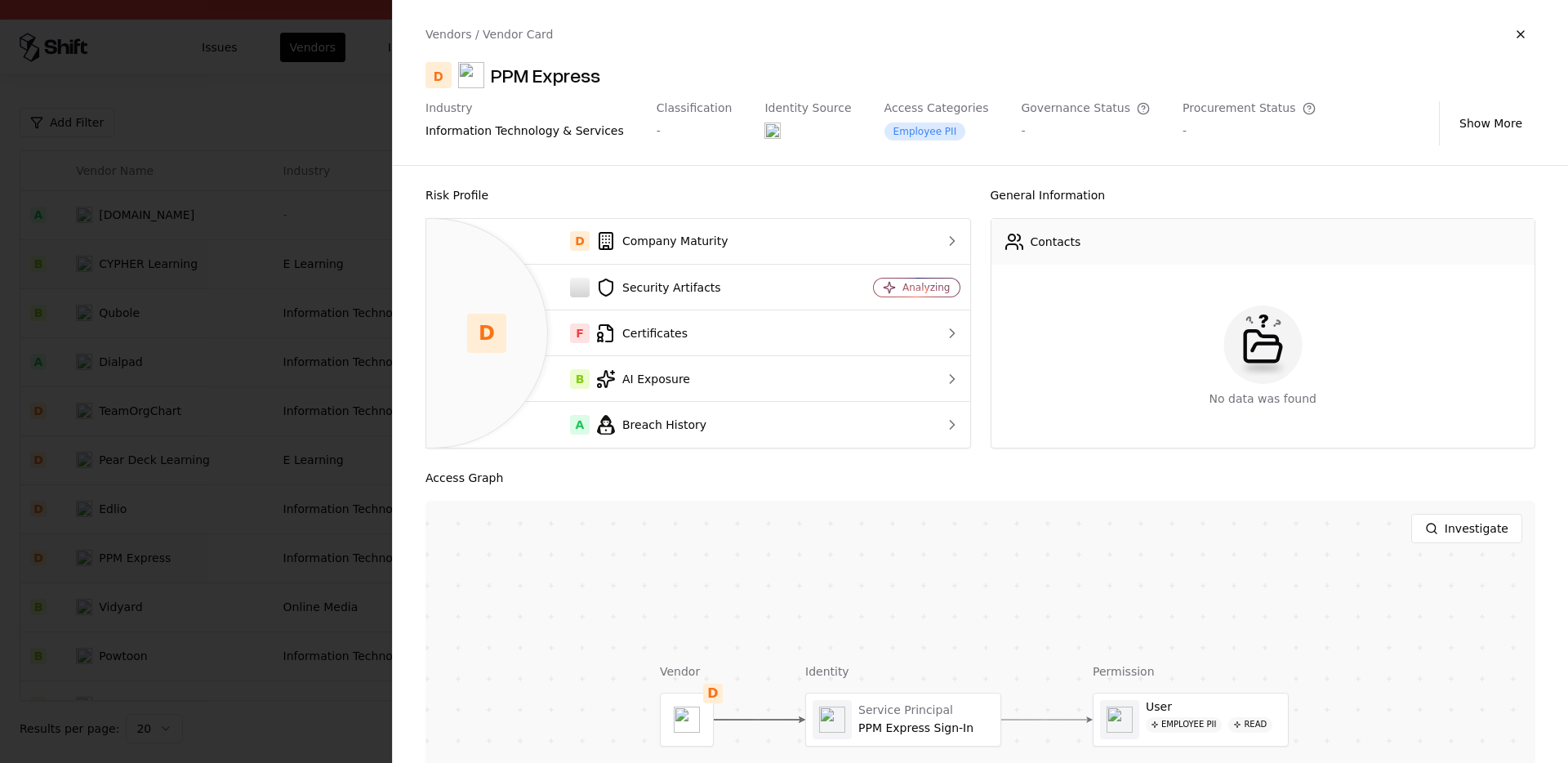
scroll to position [127, 0]
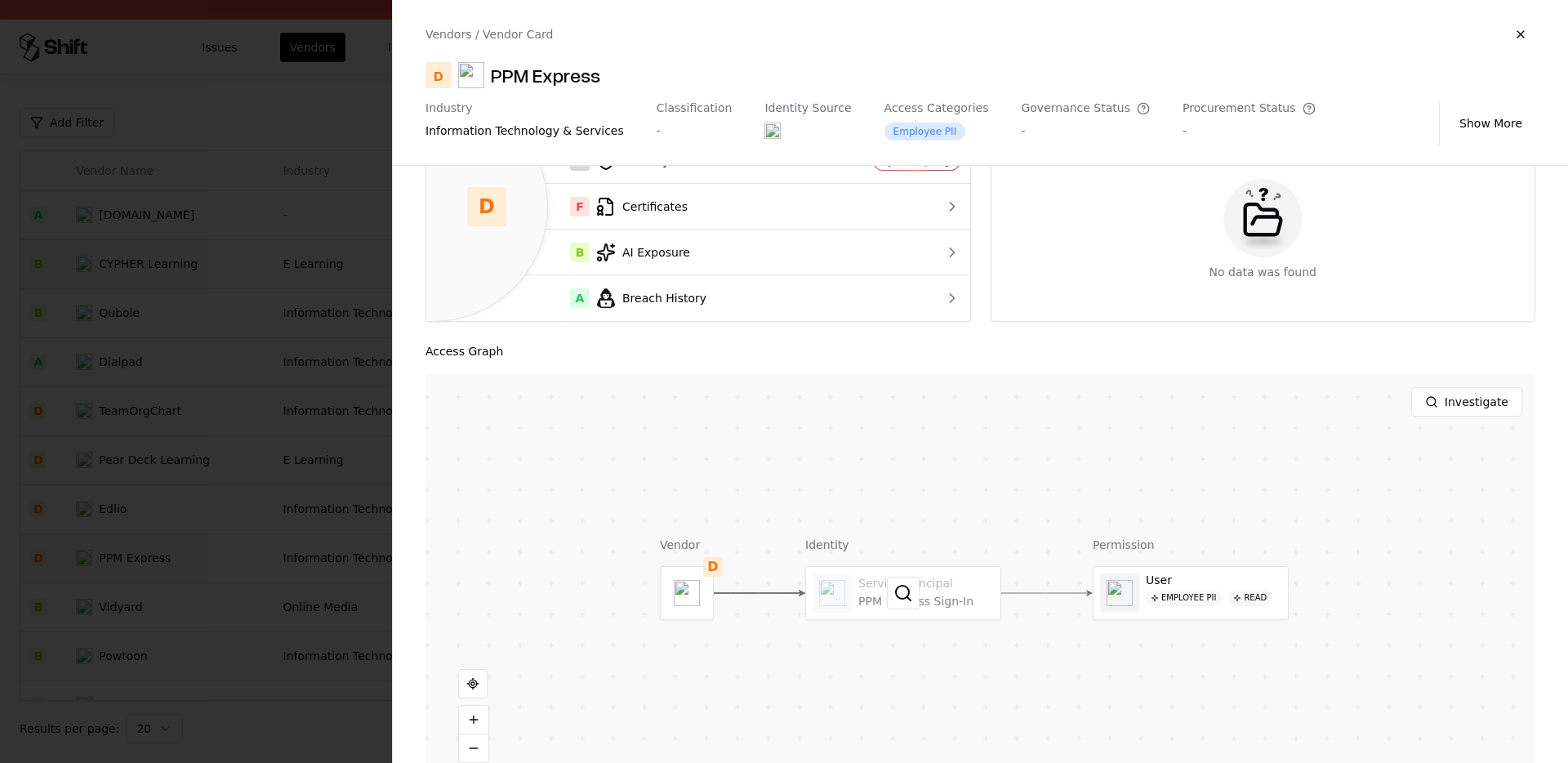
click at [843, 591] on div at bounding box center [903, 593] width 194 height 53
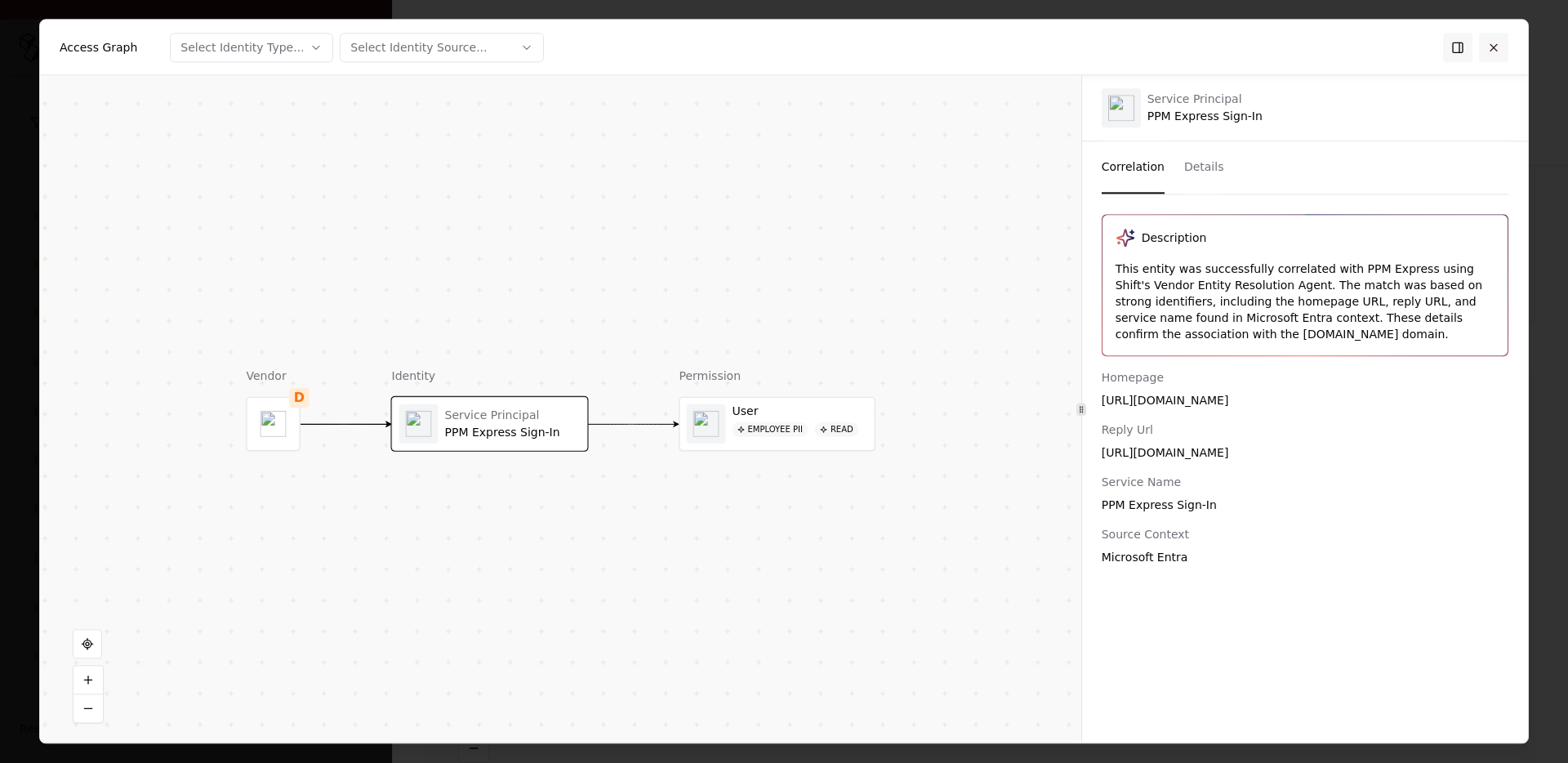
click at [1504, 37] on button at bounding box center [1494, 48] width 29 height 29
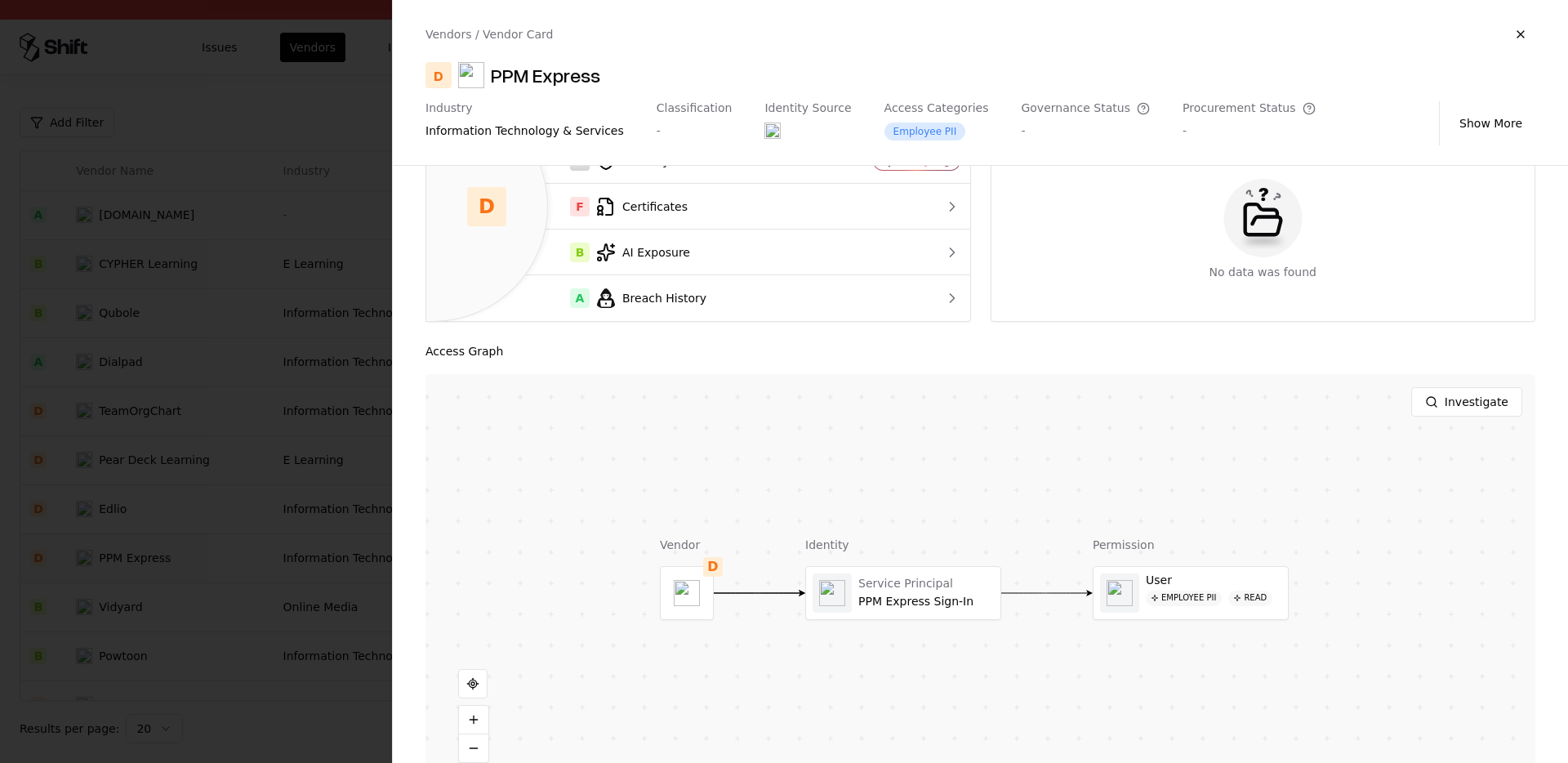
click at [157, 452] on div at bounding box center [784, 381] width 1568 height 763
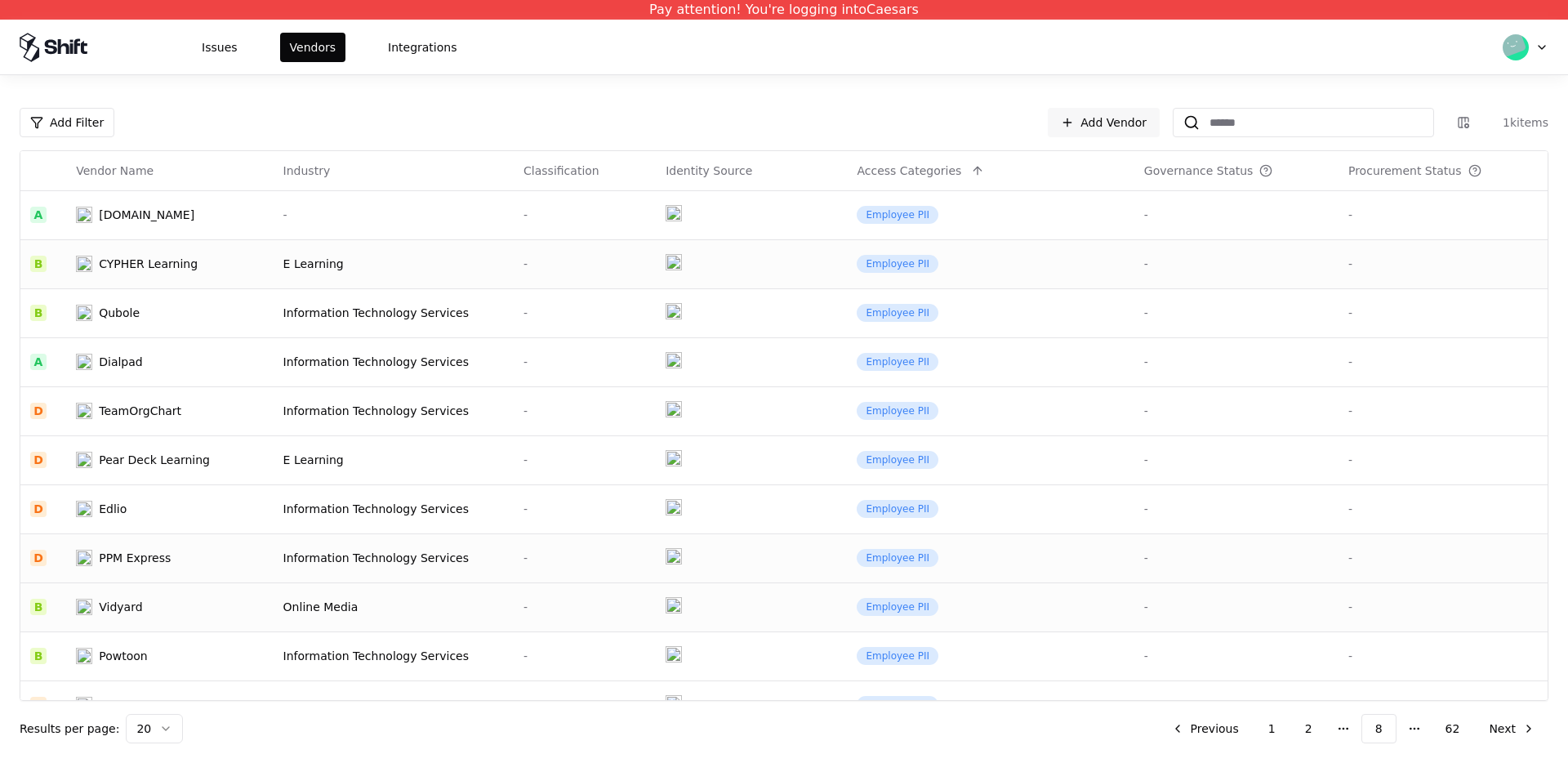
scroll to position [471, 0]
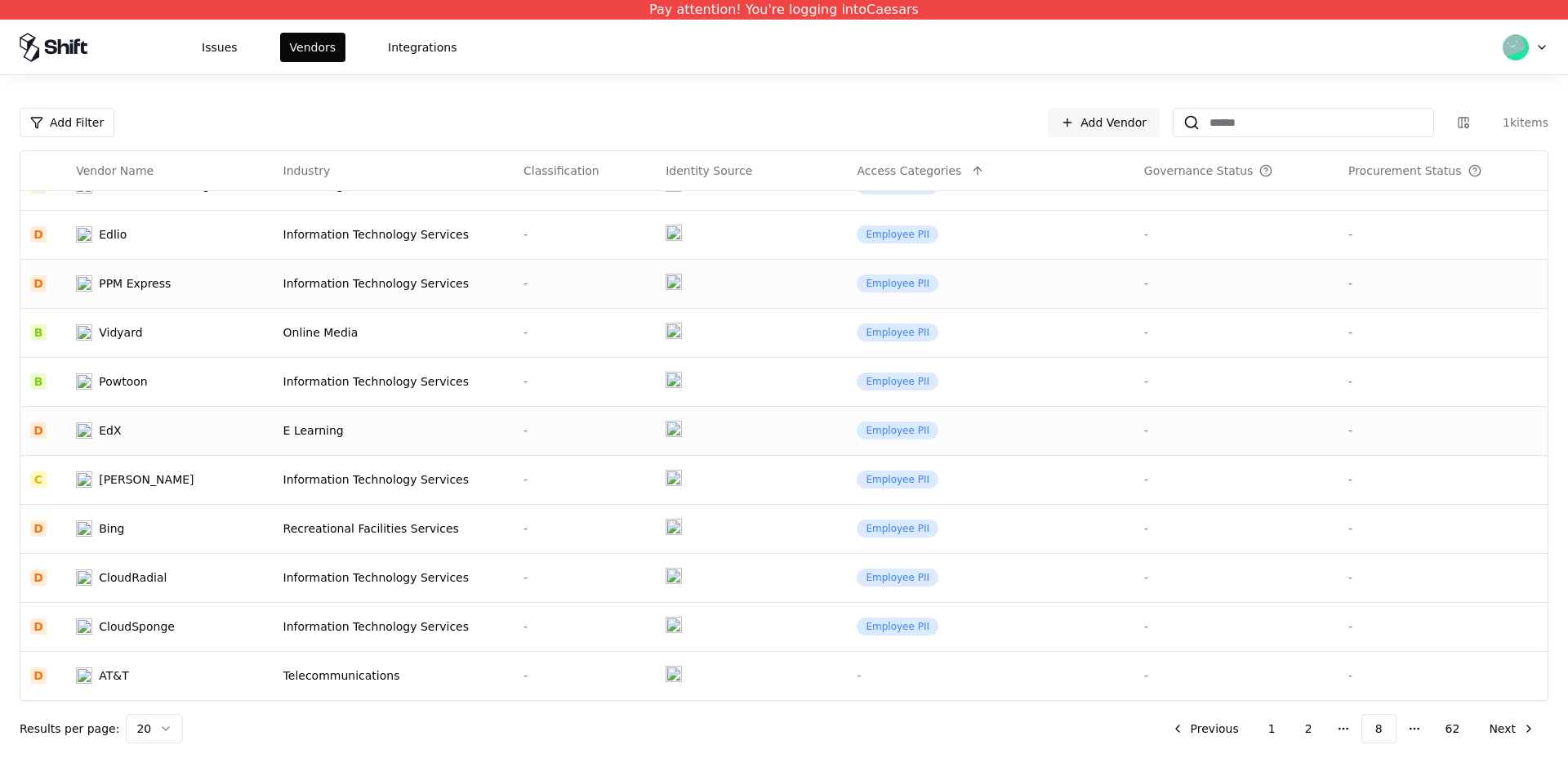
click at [242, 420] on td "EdX" at bounding box center [169, 430] width 206 height 49
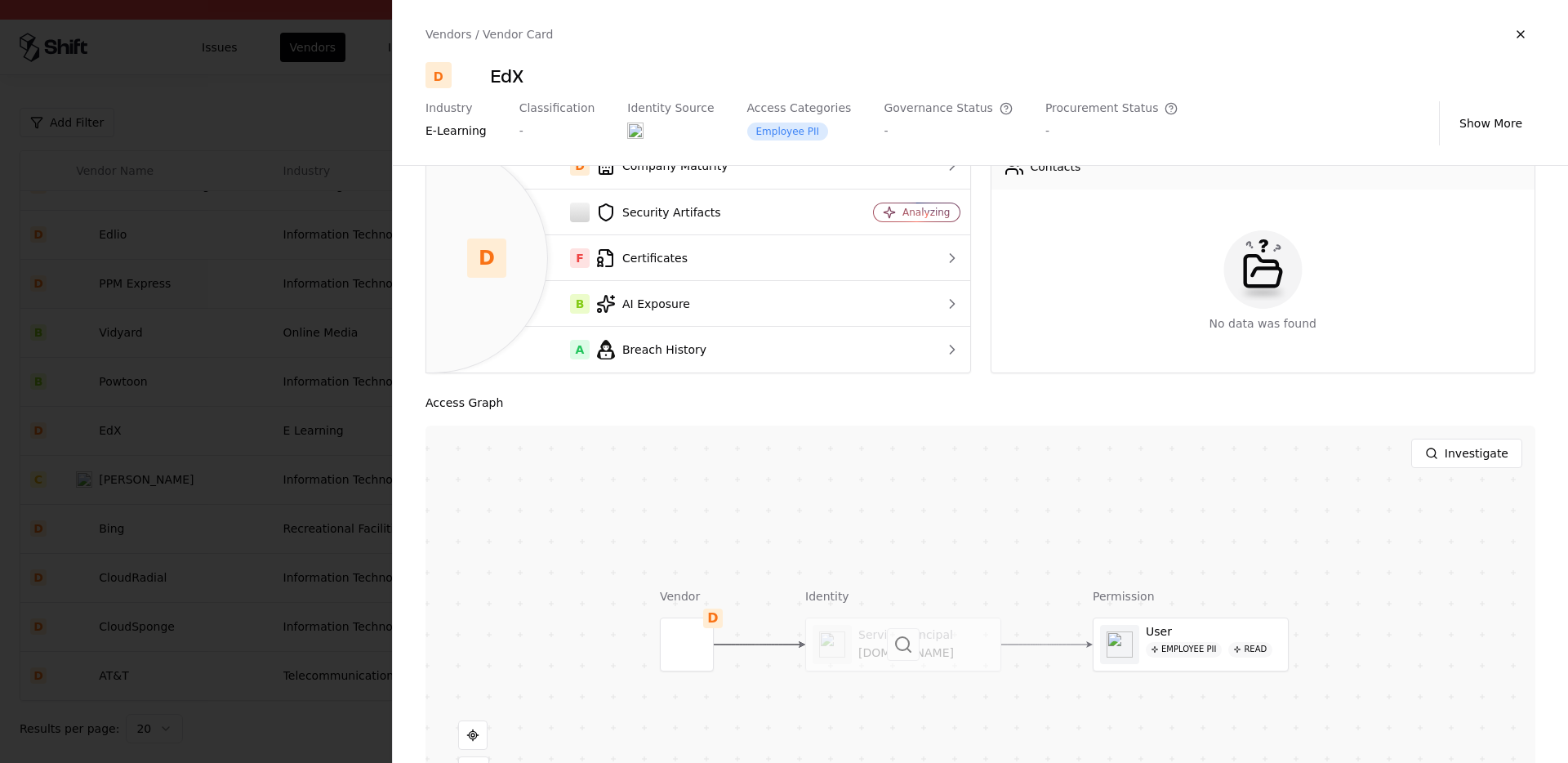
scroll to position [82, 0]
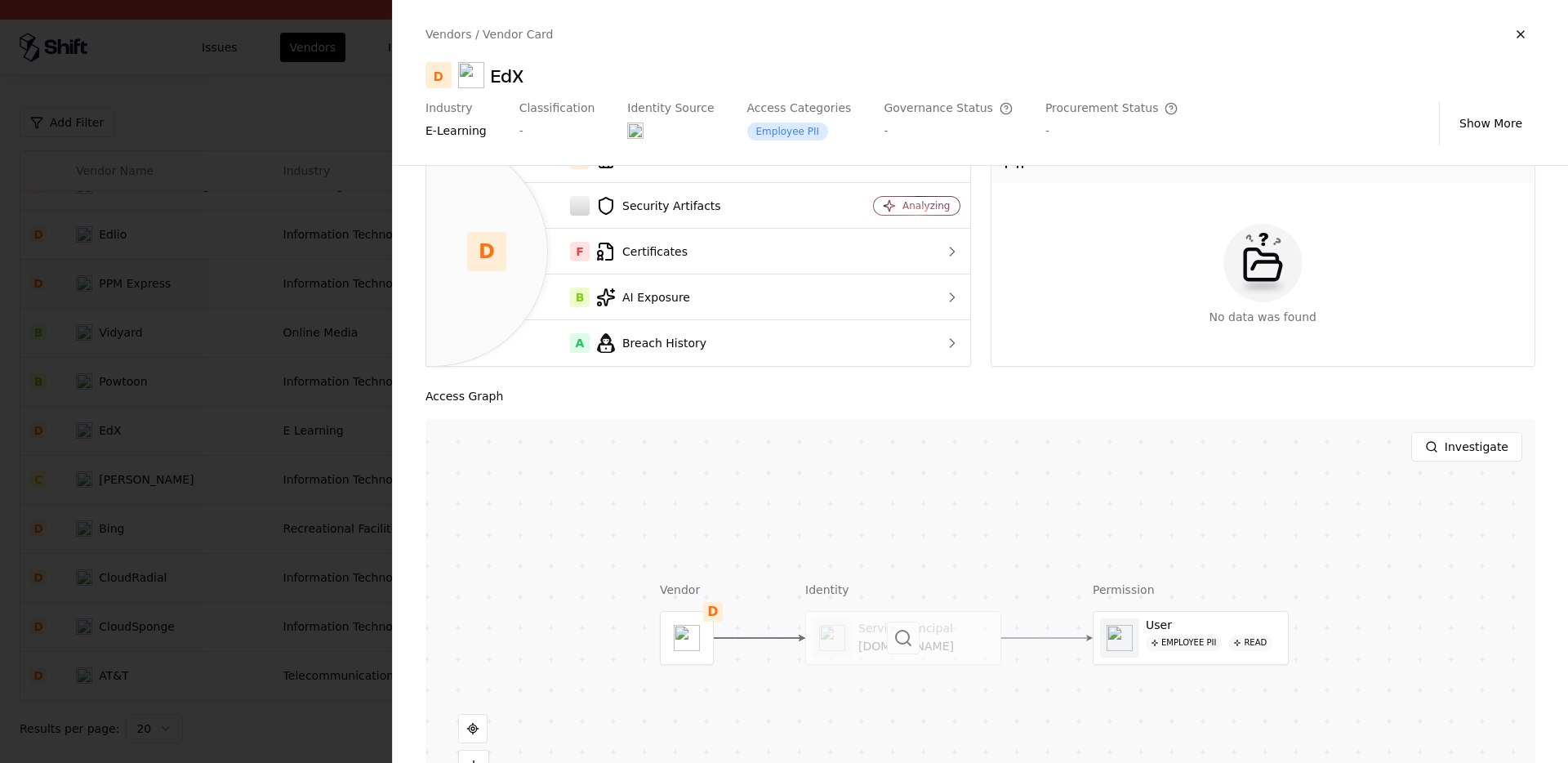
click at [861, 622] on div at bounding box center [903, 638] width 194 height 53
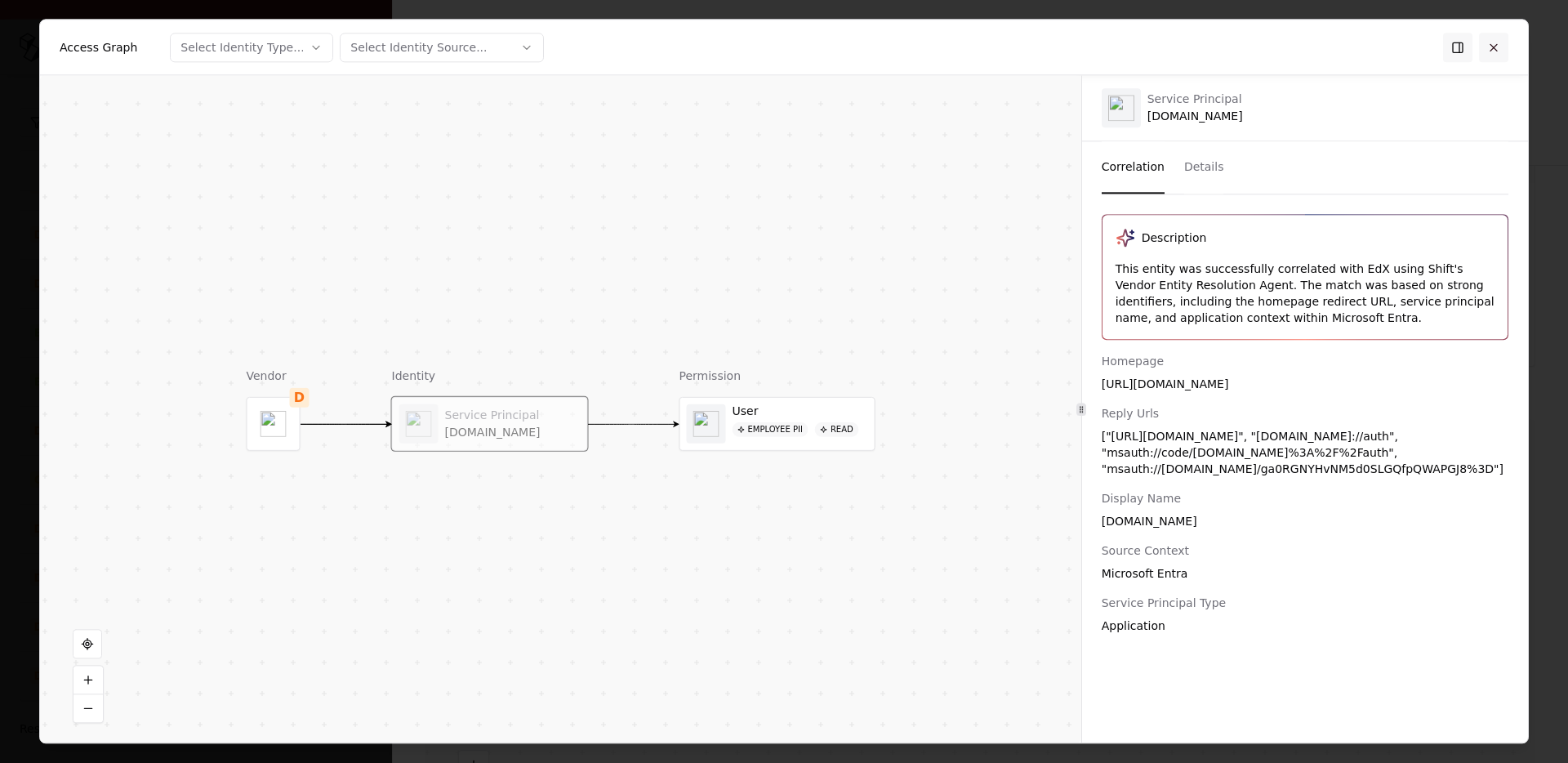
click at [1487, 42] on button at bounding box center [1494, 48] width 29 height 29
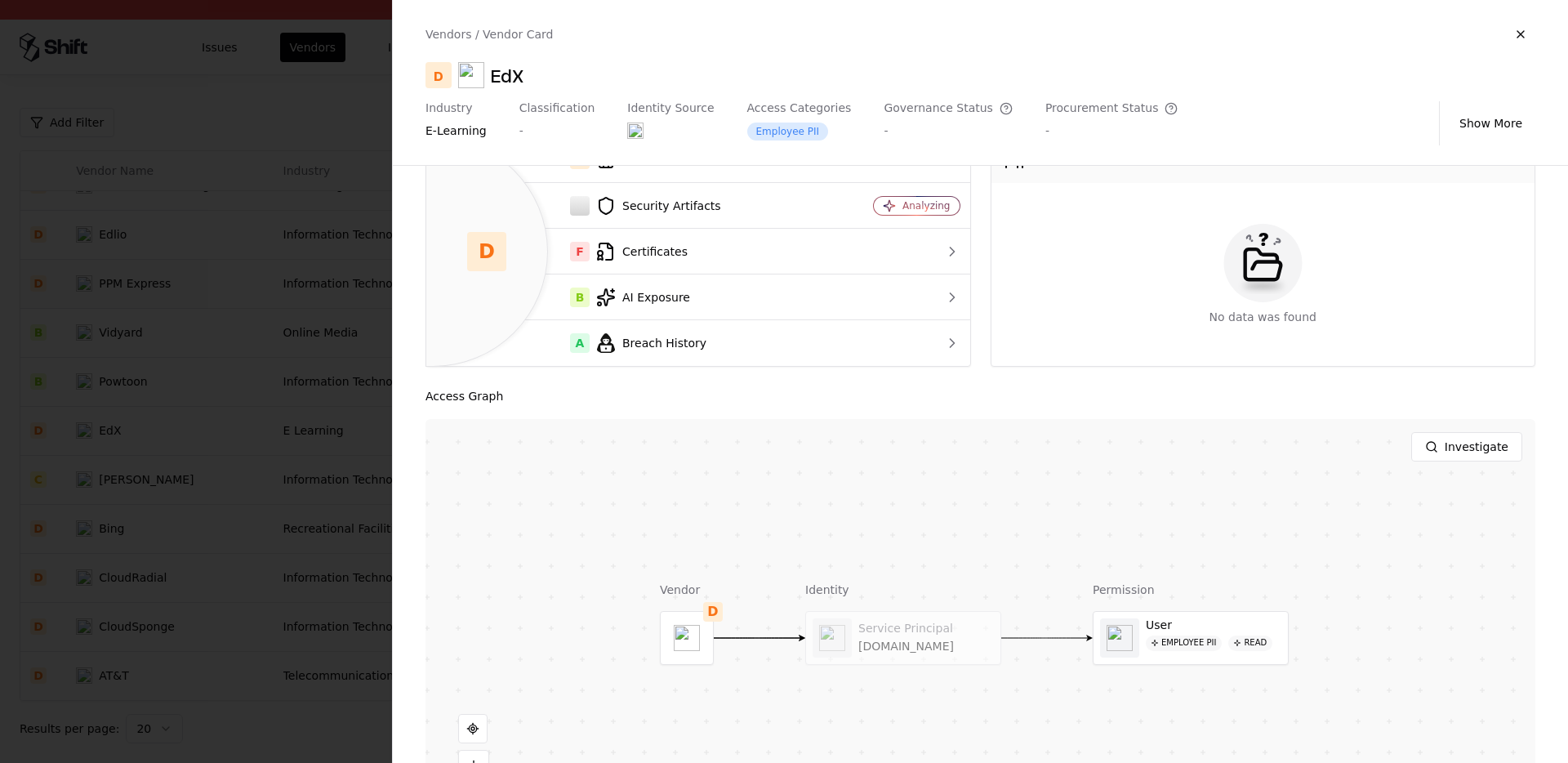
click at [346, 351] on div at bounding box center [784, 381] width 1568 height 763
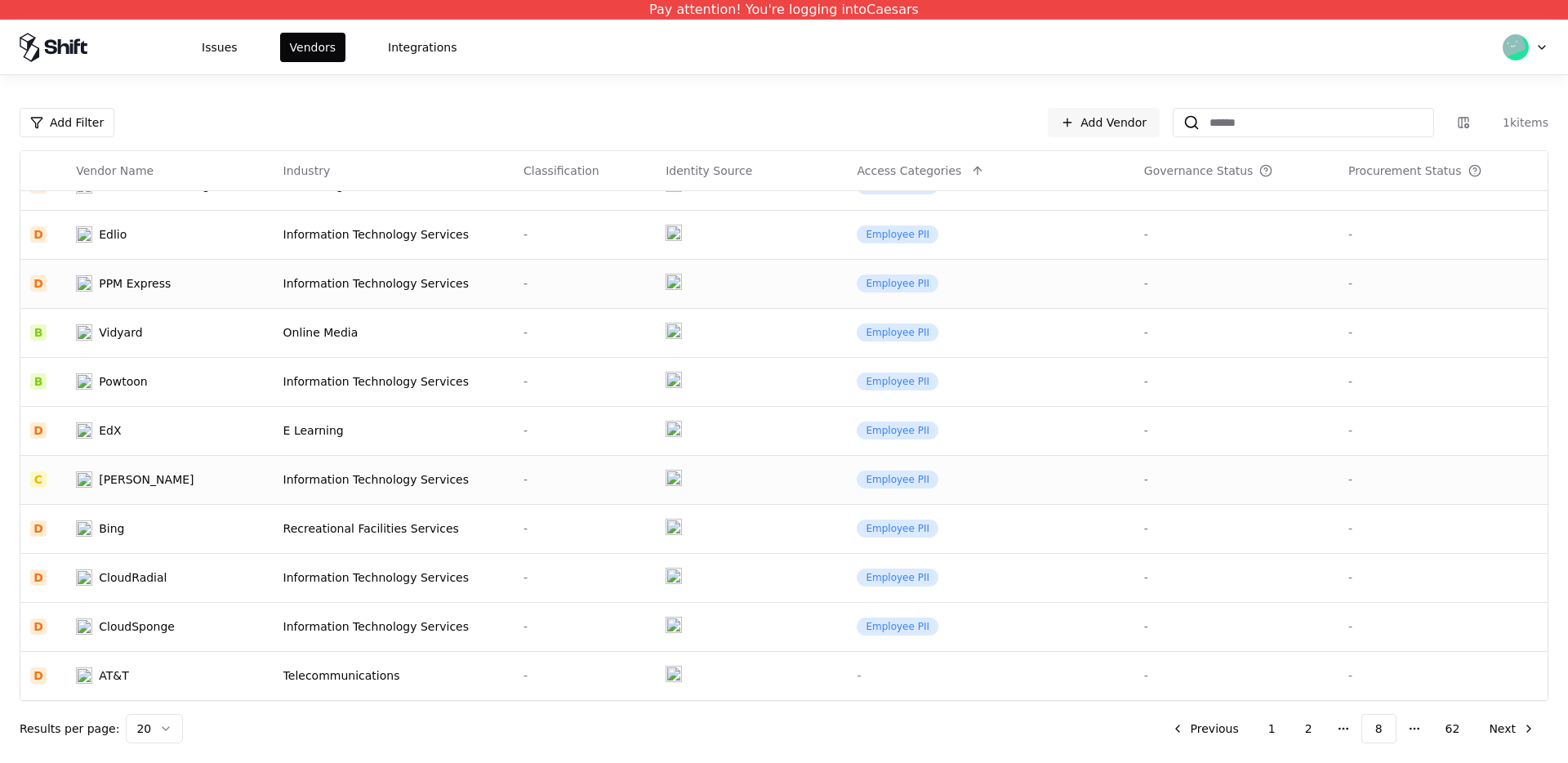
click at [326, 483] on div "Information Technology Services" at bounding box center [393, 480] width 220 height 16
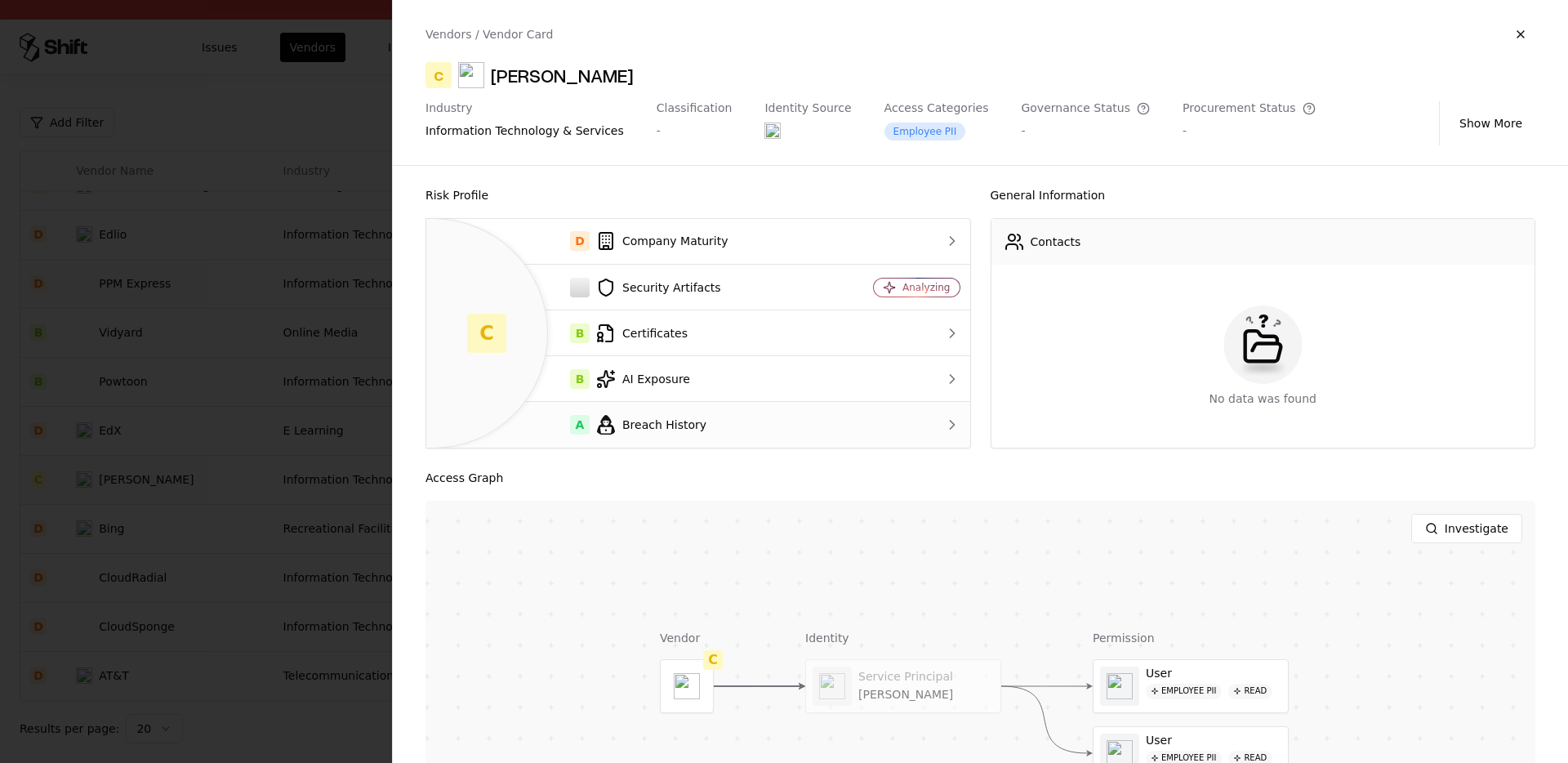
scroll to position [165, 0]
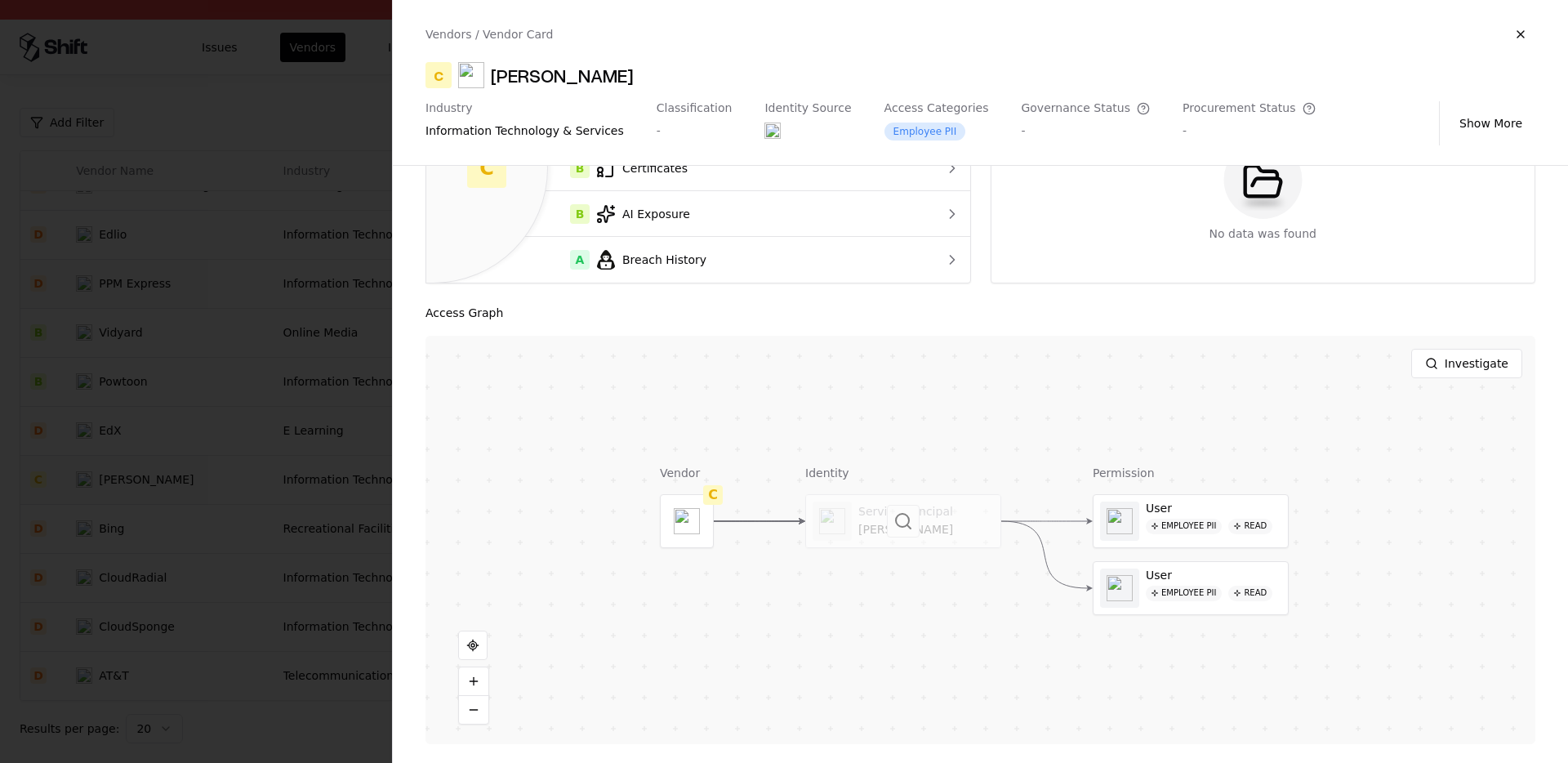
click at [910, 542] on div at bounding box center [903, 521] width 194 height 53
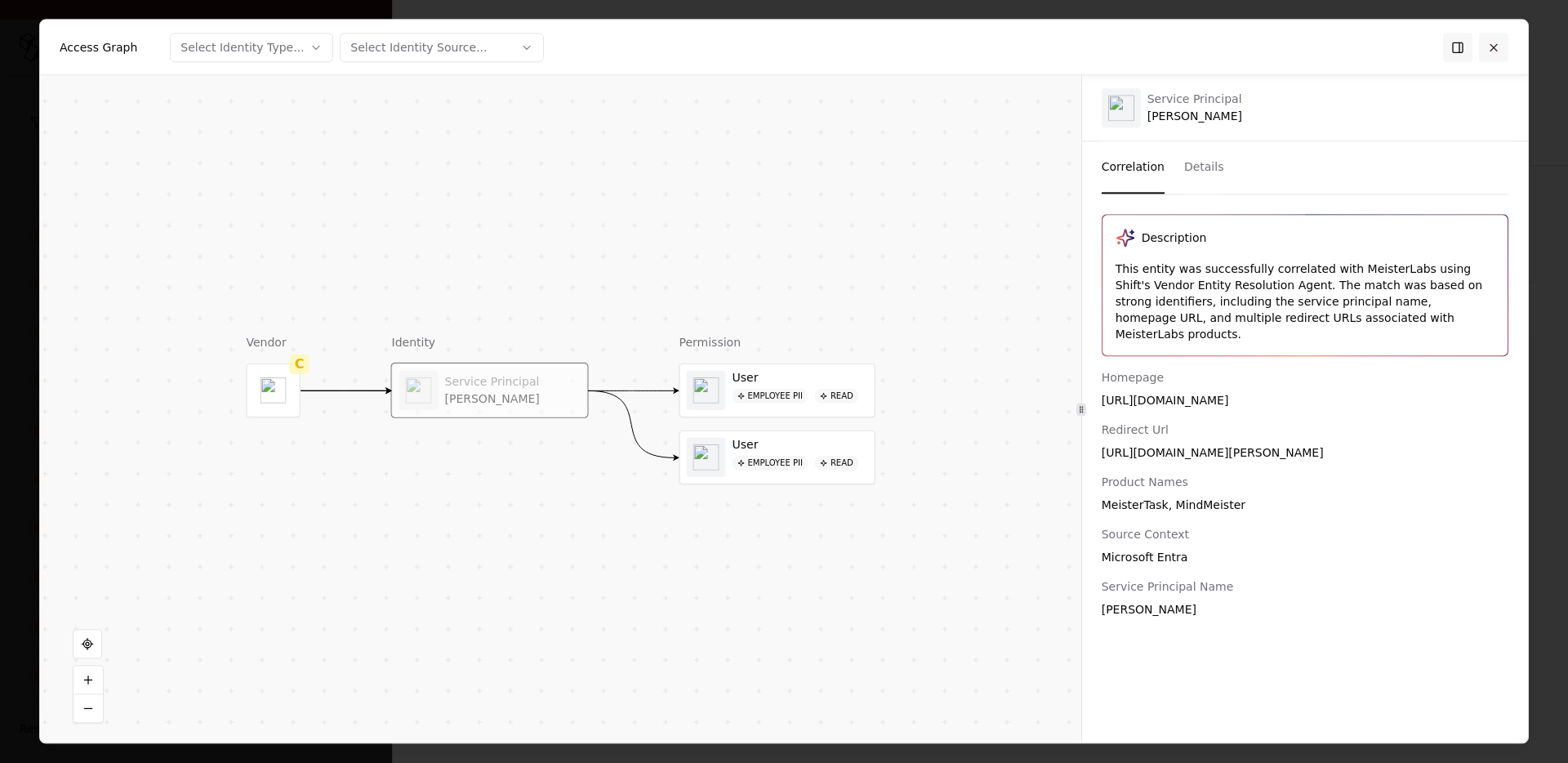
click at [1490, 50] on button at bounding box center [1494, 48] width 29 height 29
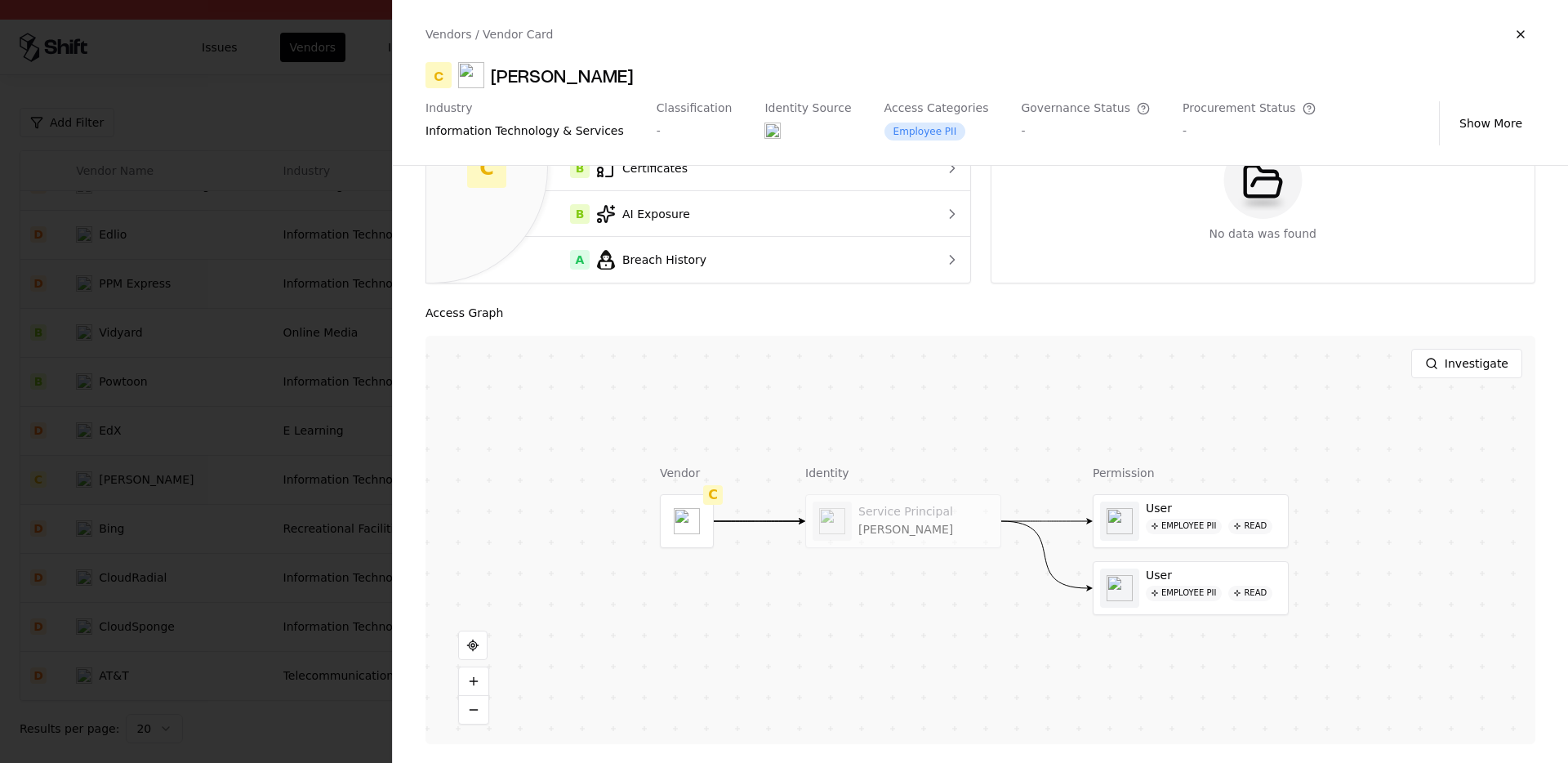
click at [248, 538] on div at bounding box center [784, 381] width 1568 height 763
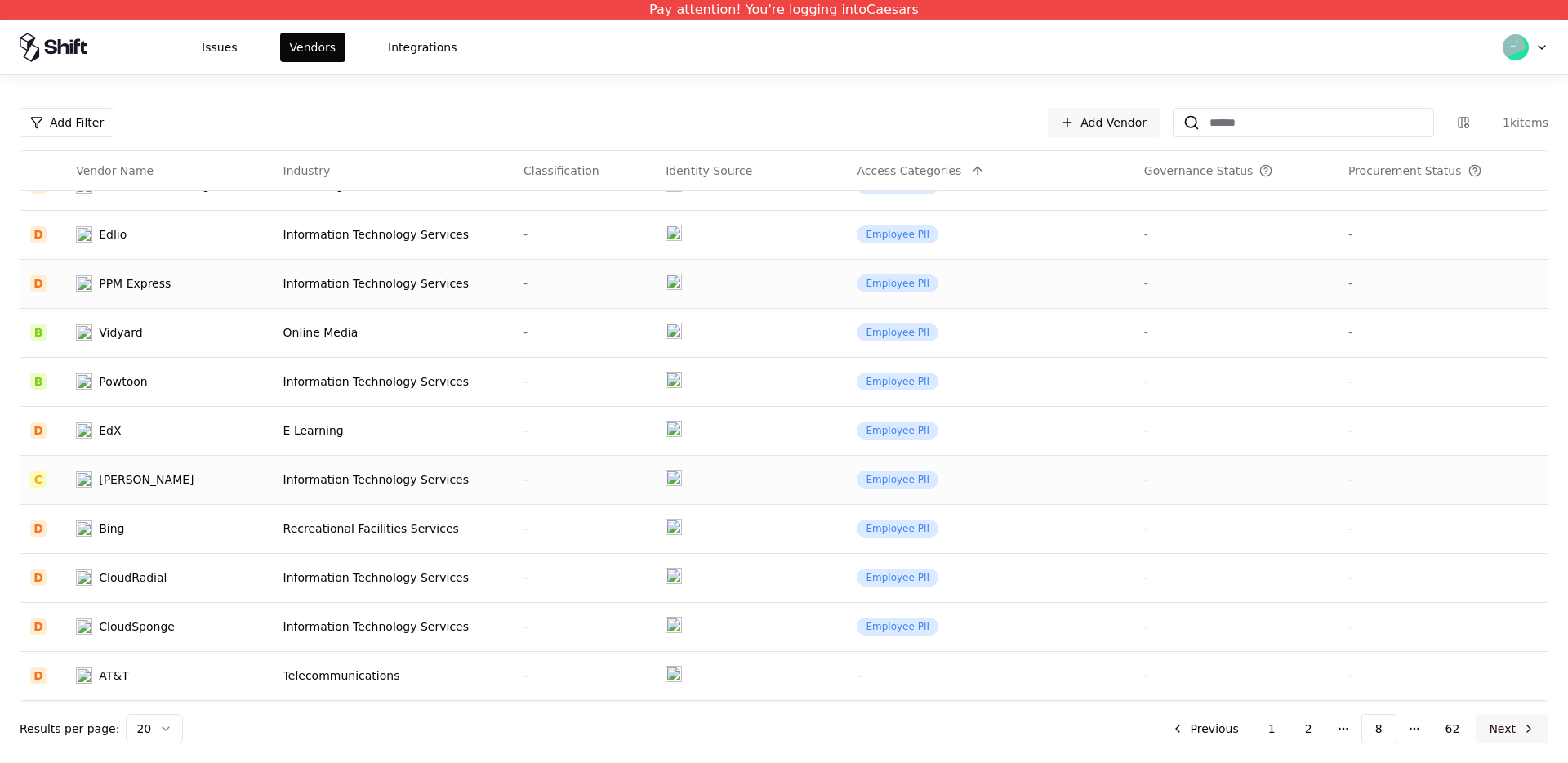
click at [1495, 722] on button "Next" at bounding box center [1512, 728] width 73 height 29
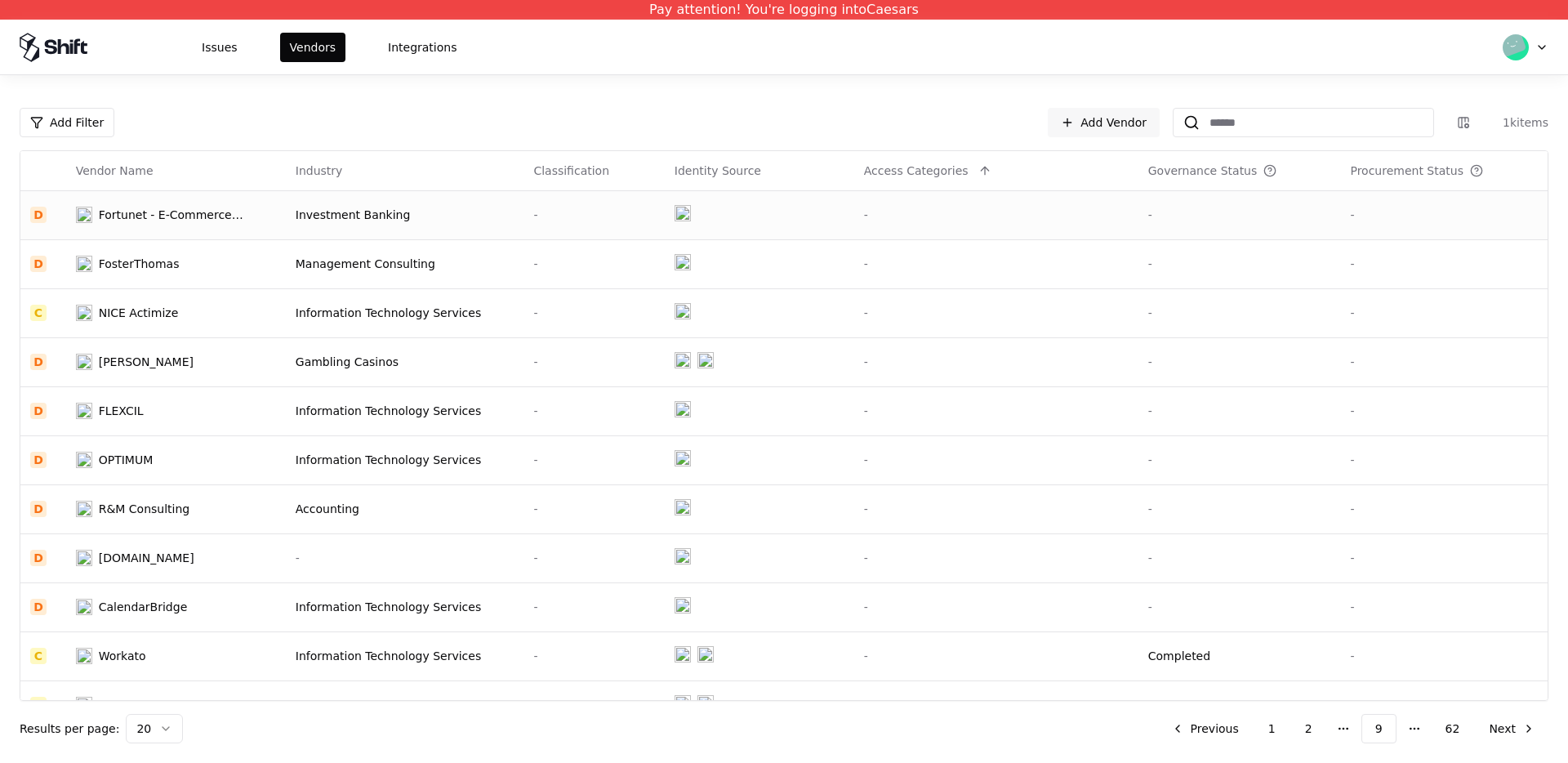
click at [130, 213] on div "Fortunet - E-Commerce Investment Banking" at bounding box center [172, 214] width 147 height 16
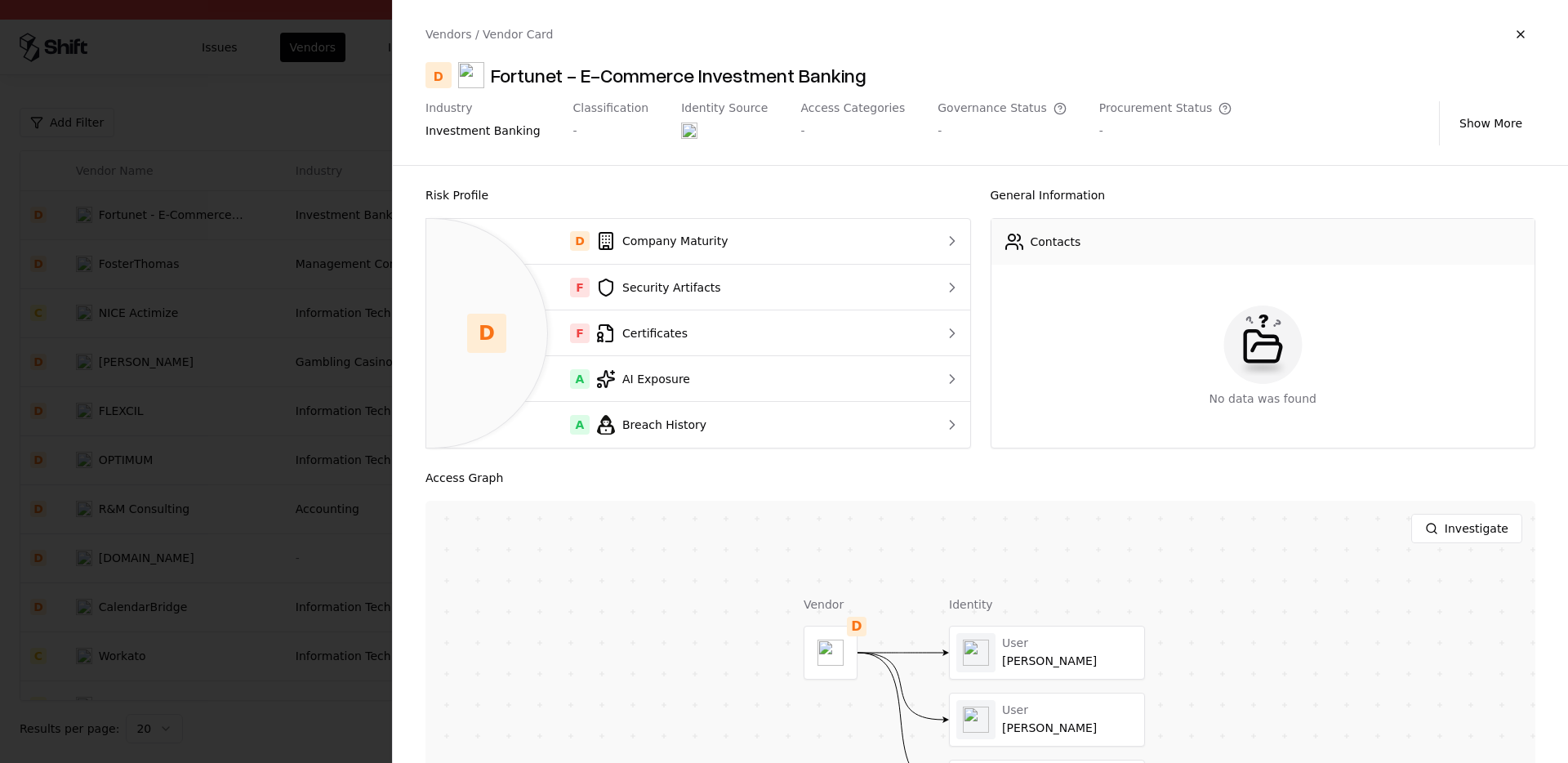
scroll to position [165, 0]
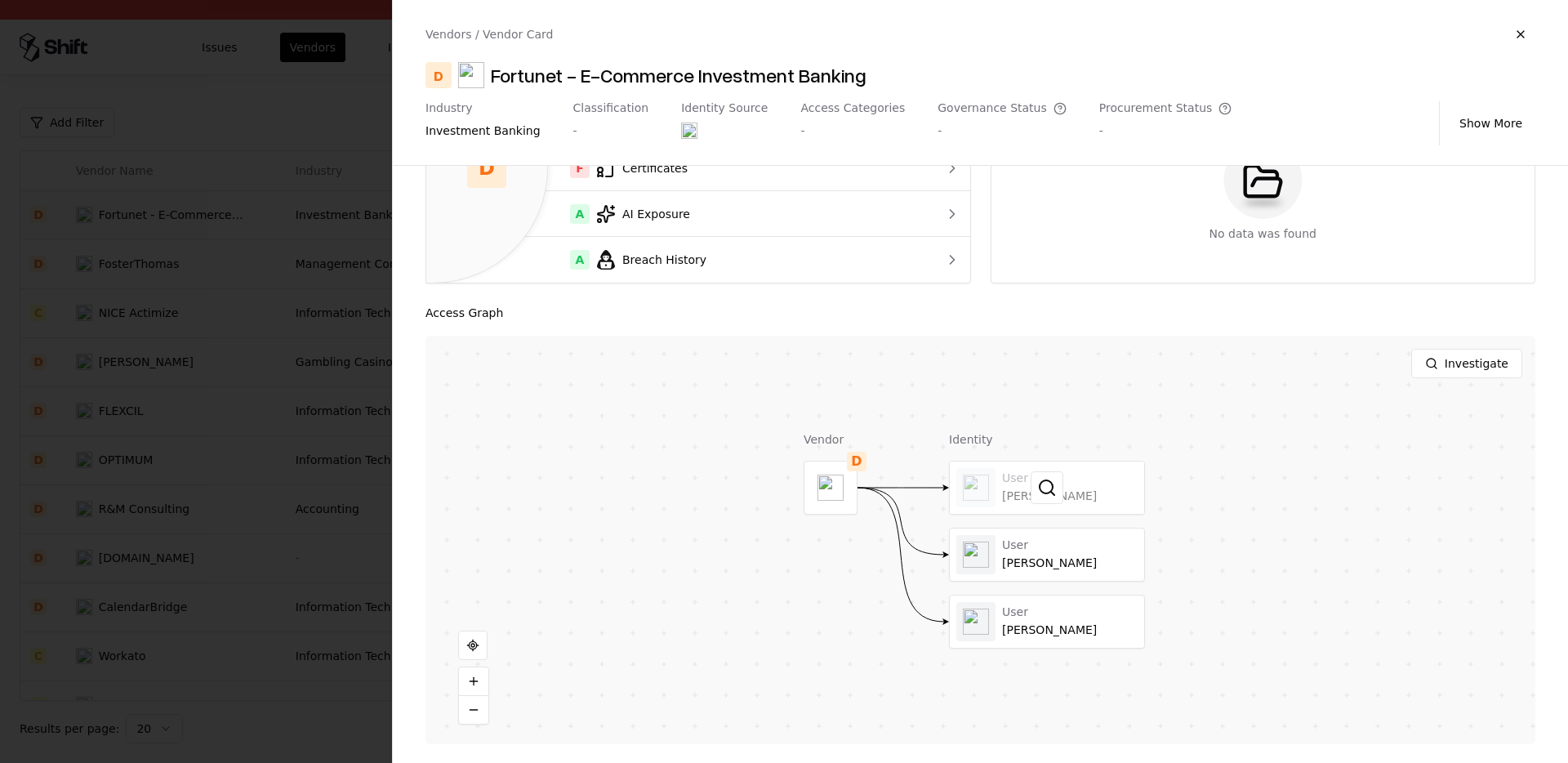
click at [1023, 501] on div at bounding box center [1047, 487] width 194 height 53
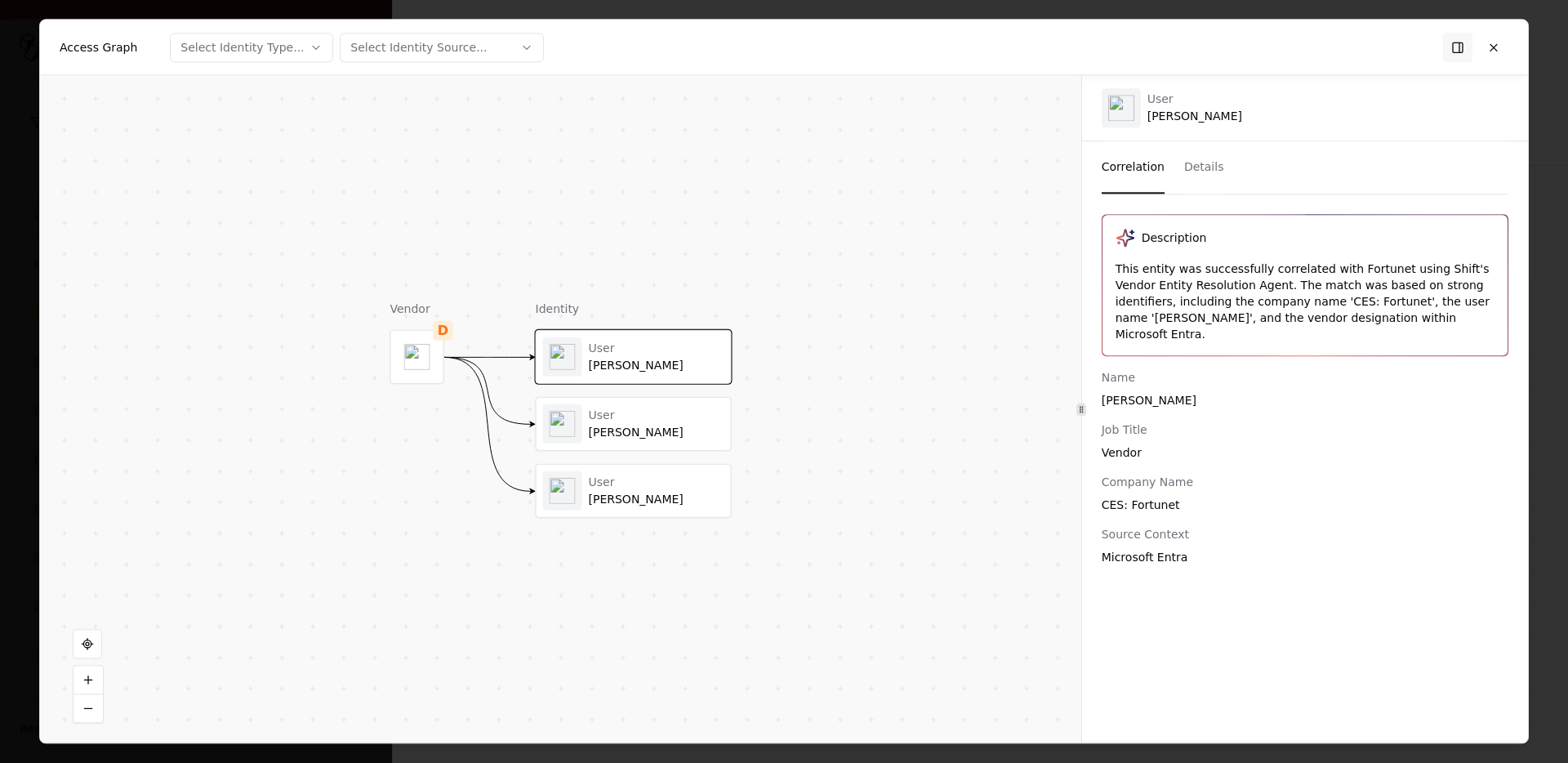
click at [656, 423] on div "User Roger Ng" at bounding box center [657, 423] width 136 height 32
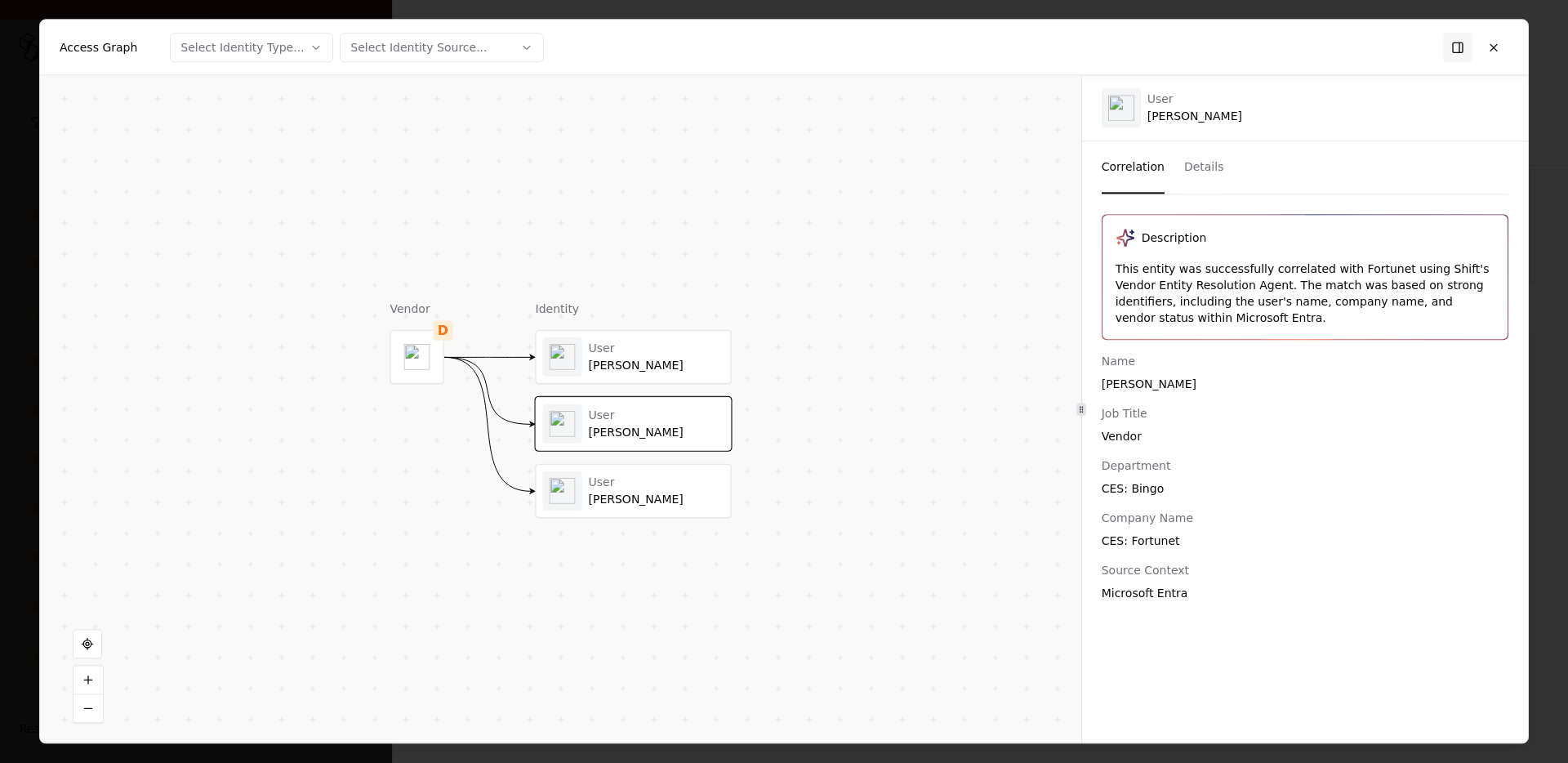
click at [617, 480] on div "User" at bounding box center [657, 481] width 136 height 15
click at [1488, 38] on button at bounding box center [1494, 48] width 29 height 29
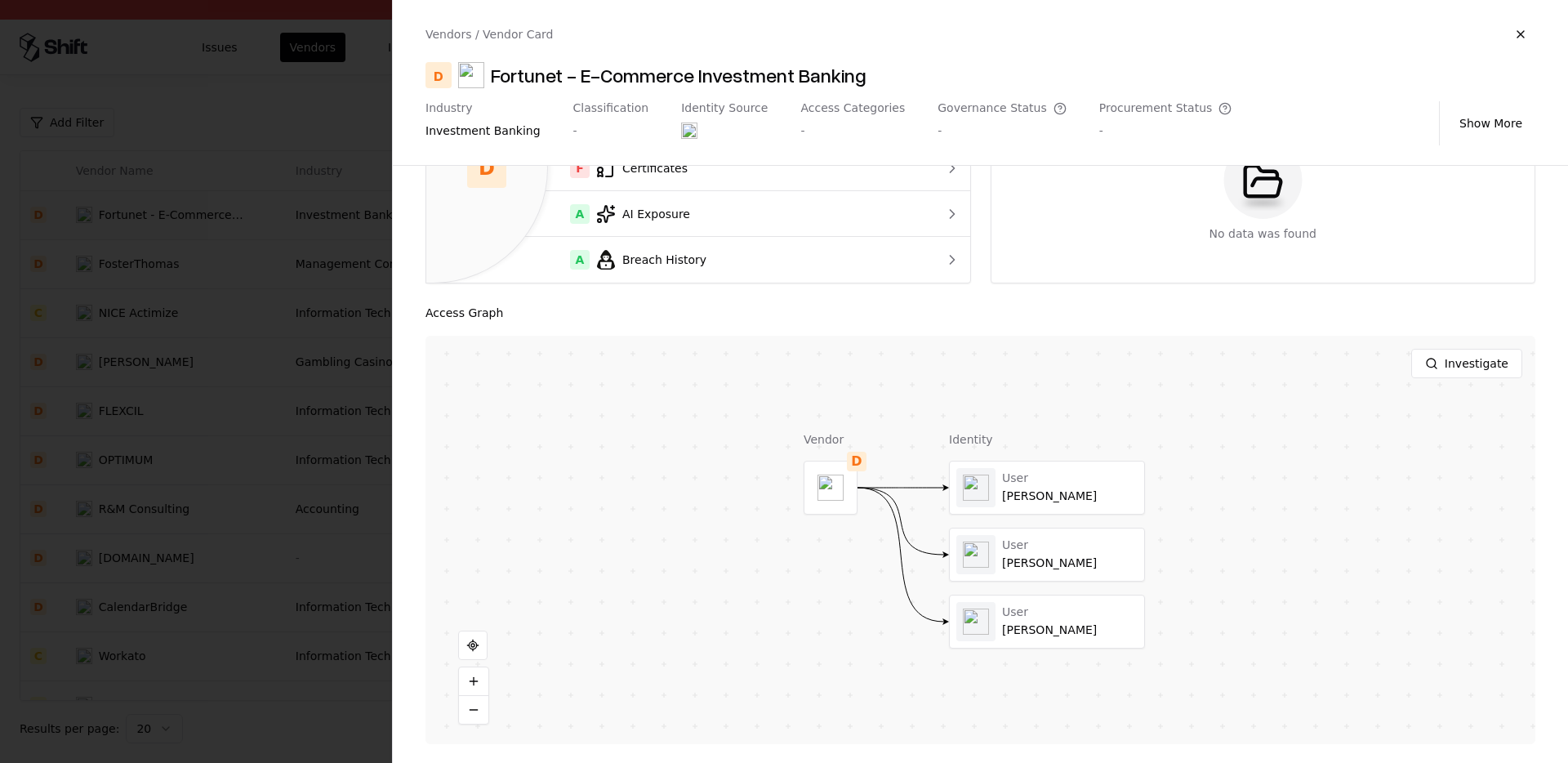
click at [1495, 37] on div "Vendors / Vendor Card" at bounding box center [981, 35] width 1110 height 29
click at [131, 549] on div at bounding box center [784, 381] width 1568 height 763
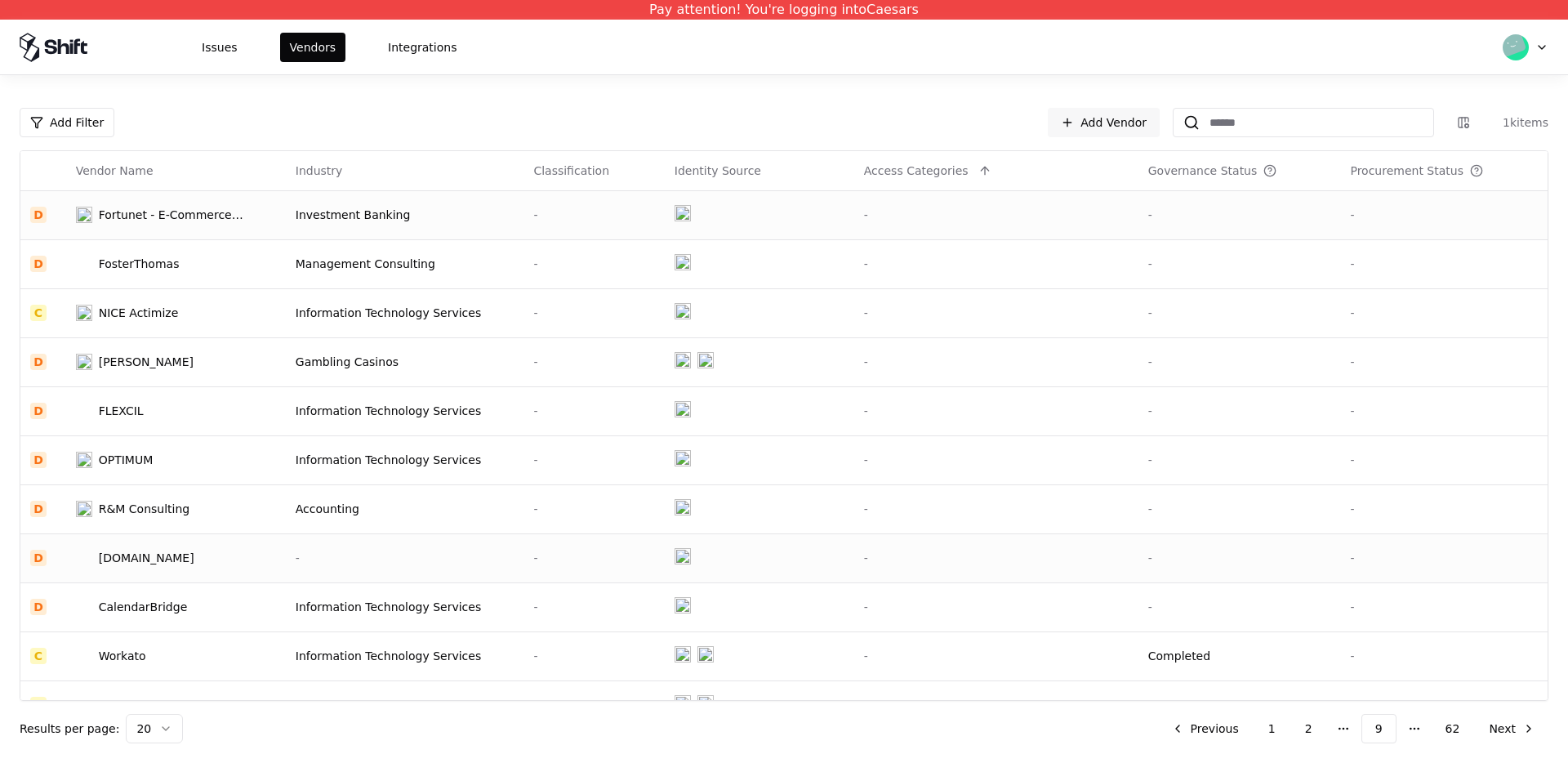
click at [143, 562] on div "Gaimarigaminggroup.com" at bounding box center [146, 557] width 96 height 16
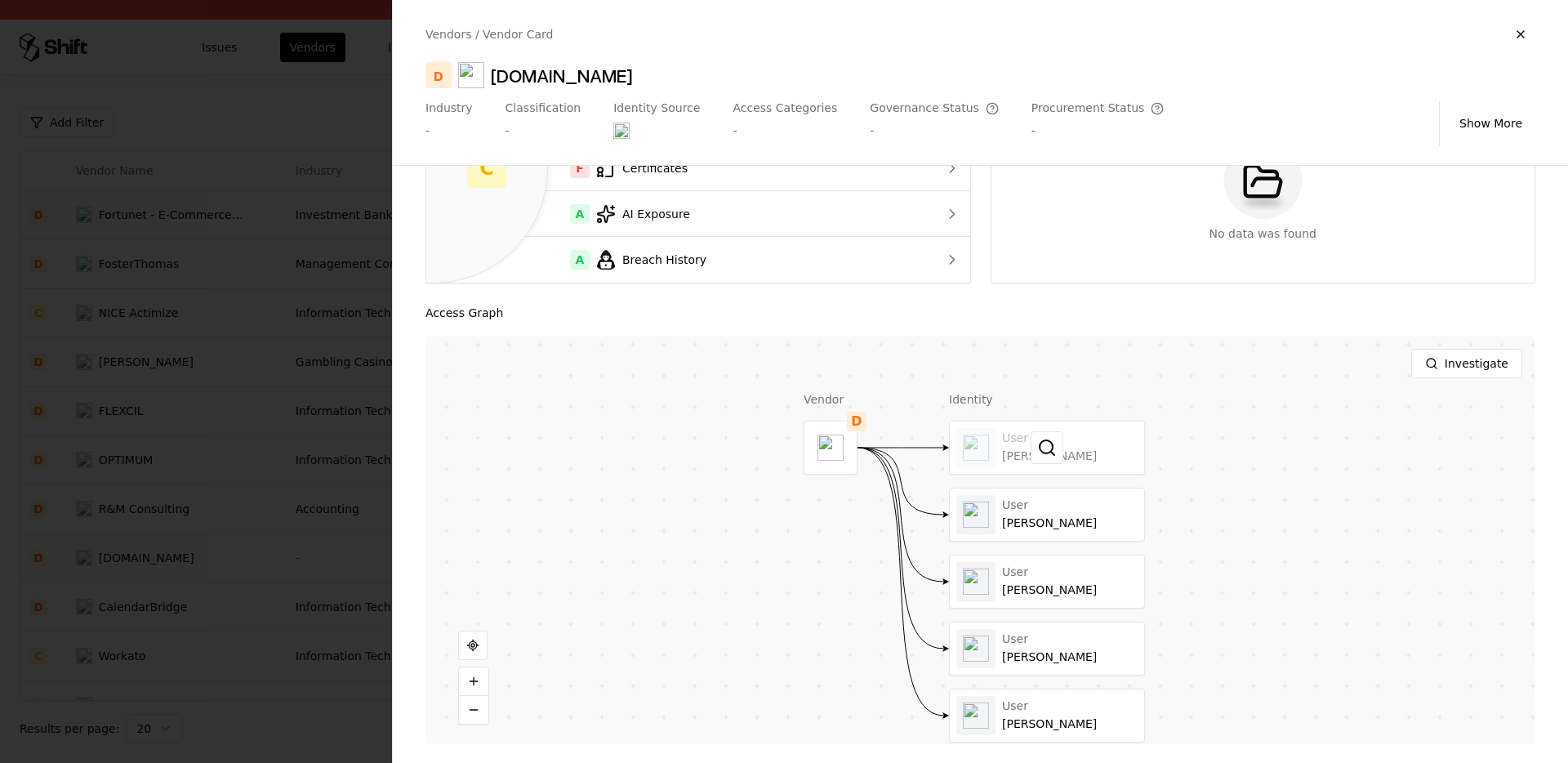
click at [1014, 452] on div at bounding box center [1047, 448] width 194 height 53
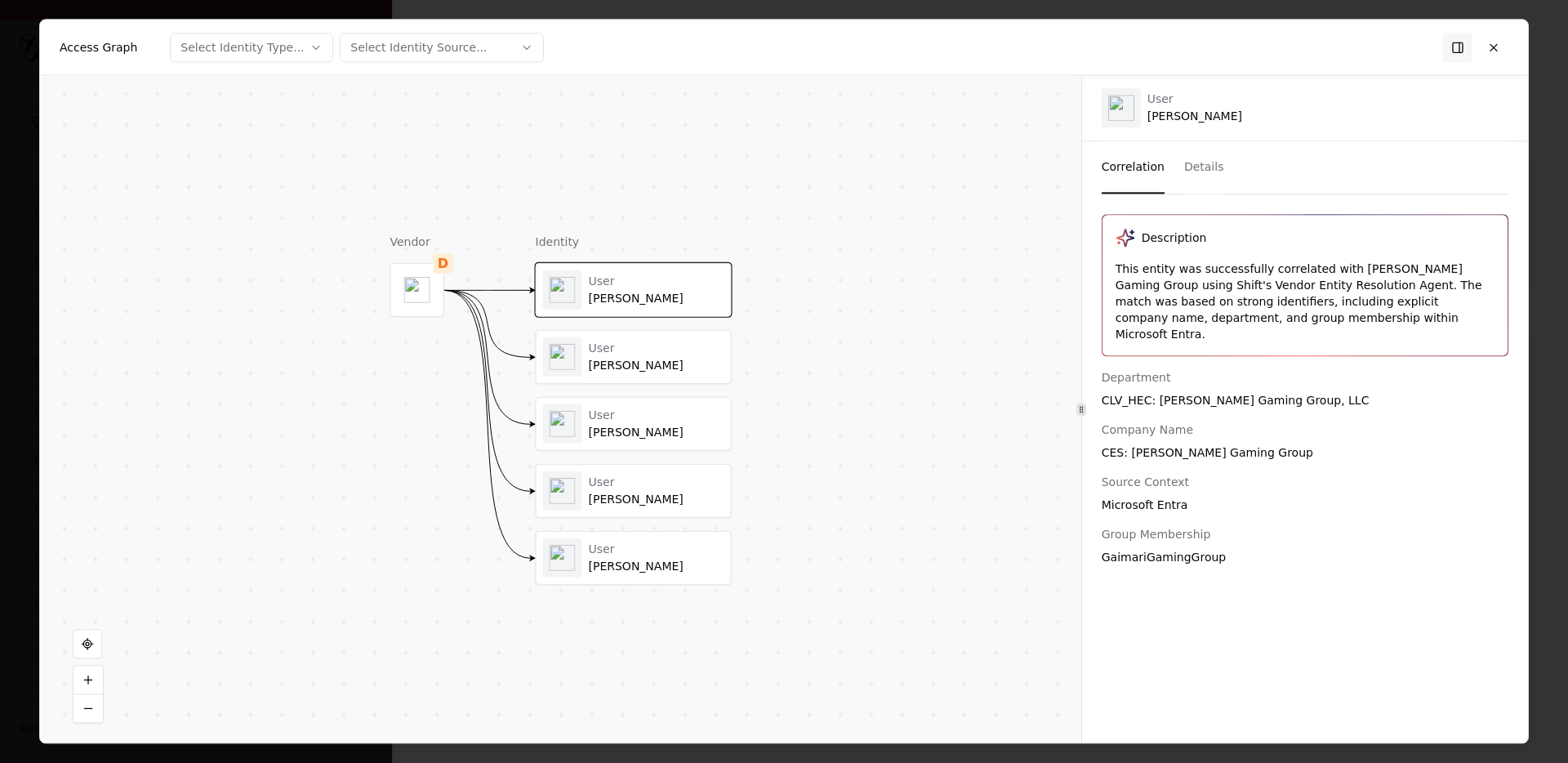
click at [655, 374] on div "User Linda Mackin" at bounding box center [634, 356] width 181 height 39
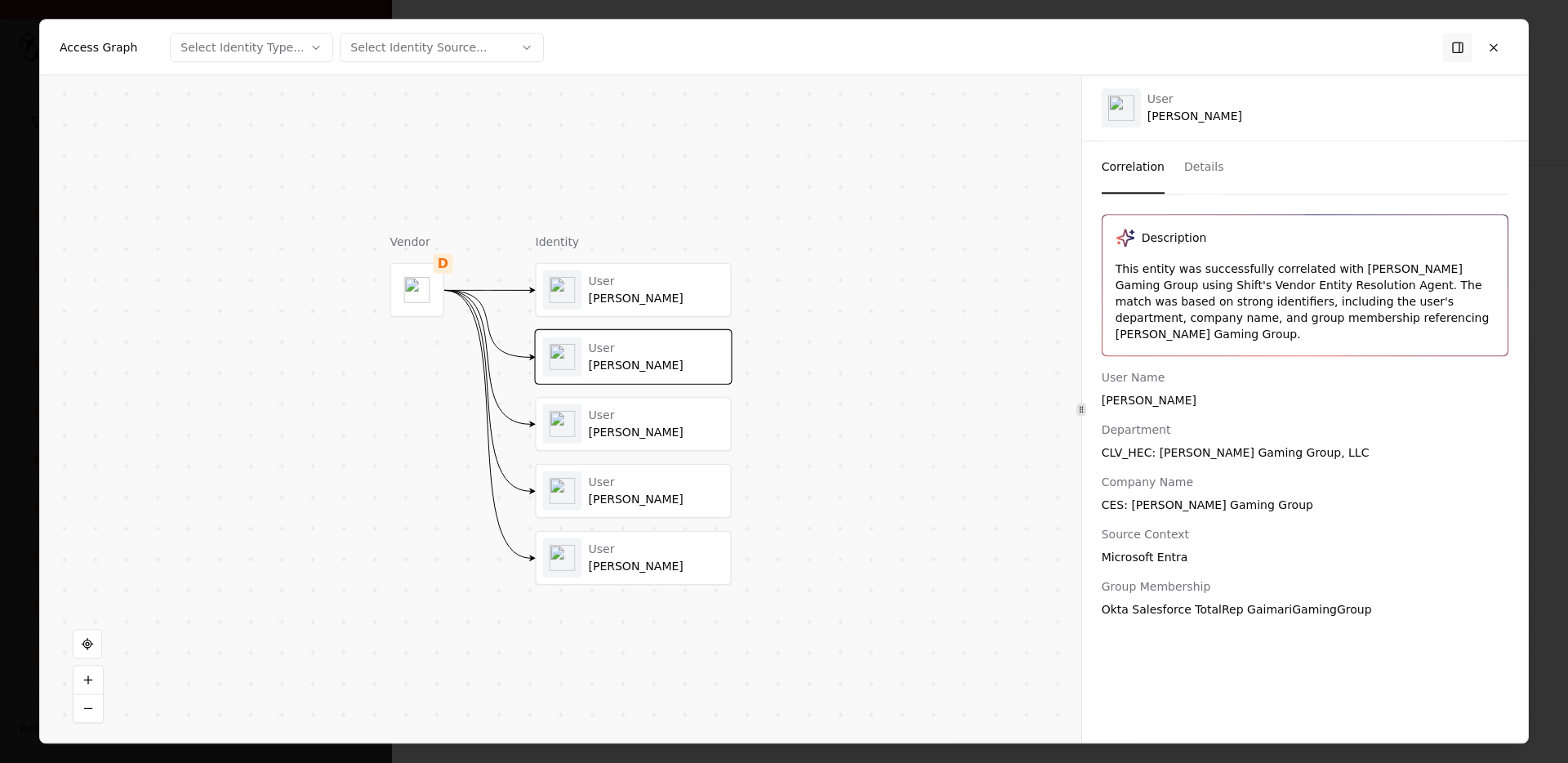
click at [666, 312] on div "User Steve Capozzi" at bounding box center [633, 289] width 194 height 53
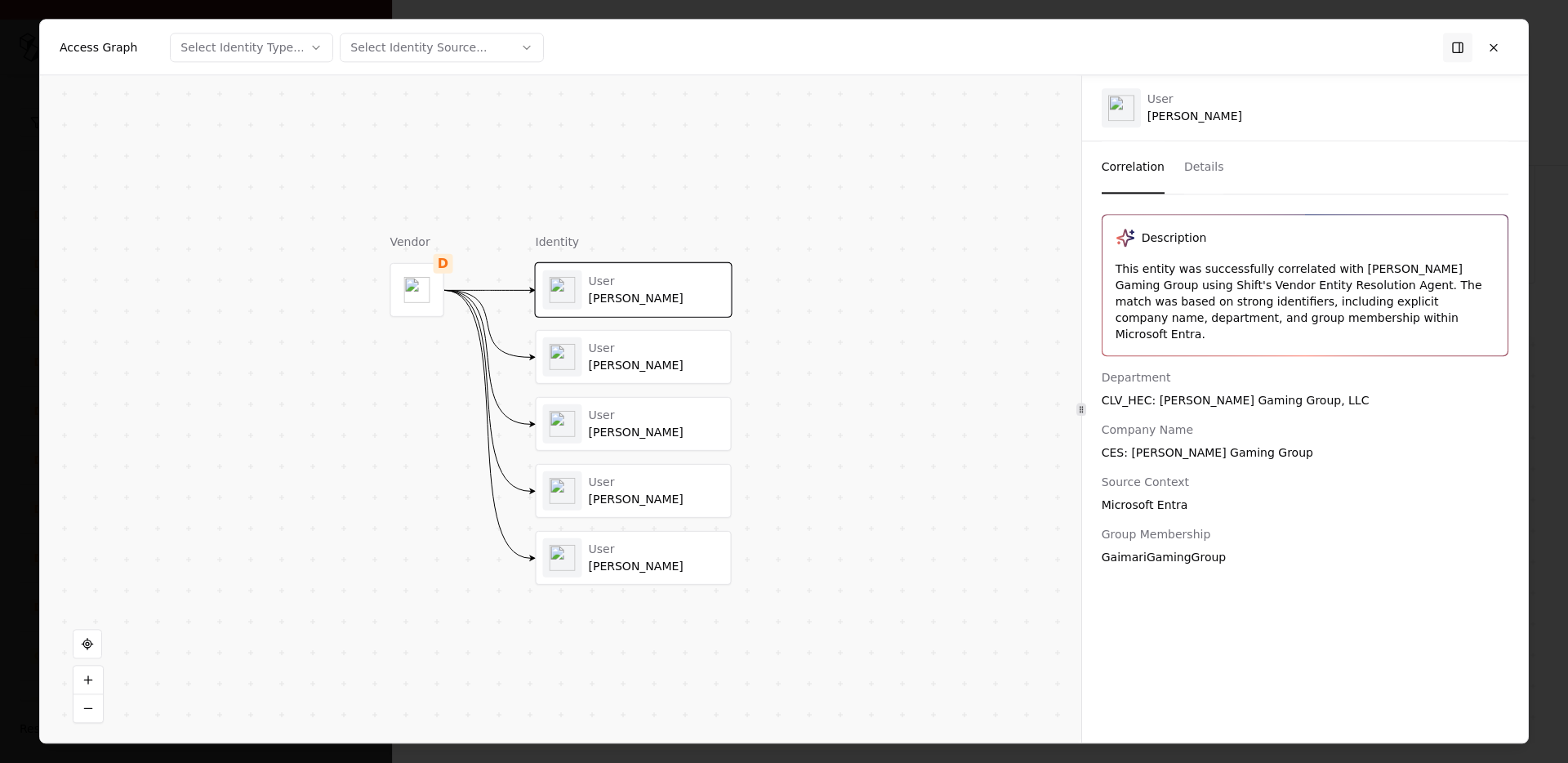
click at [661, 348] on div "User" at bounding box center [657, 347] width 136 height 15
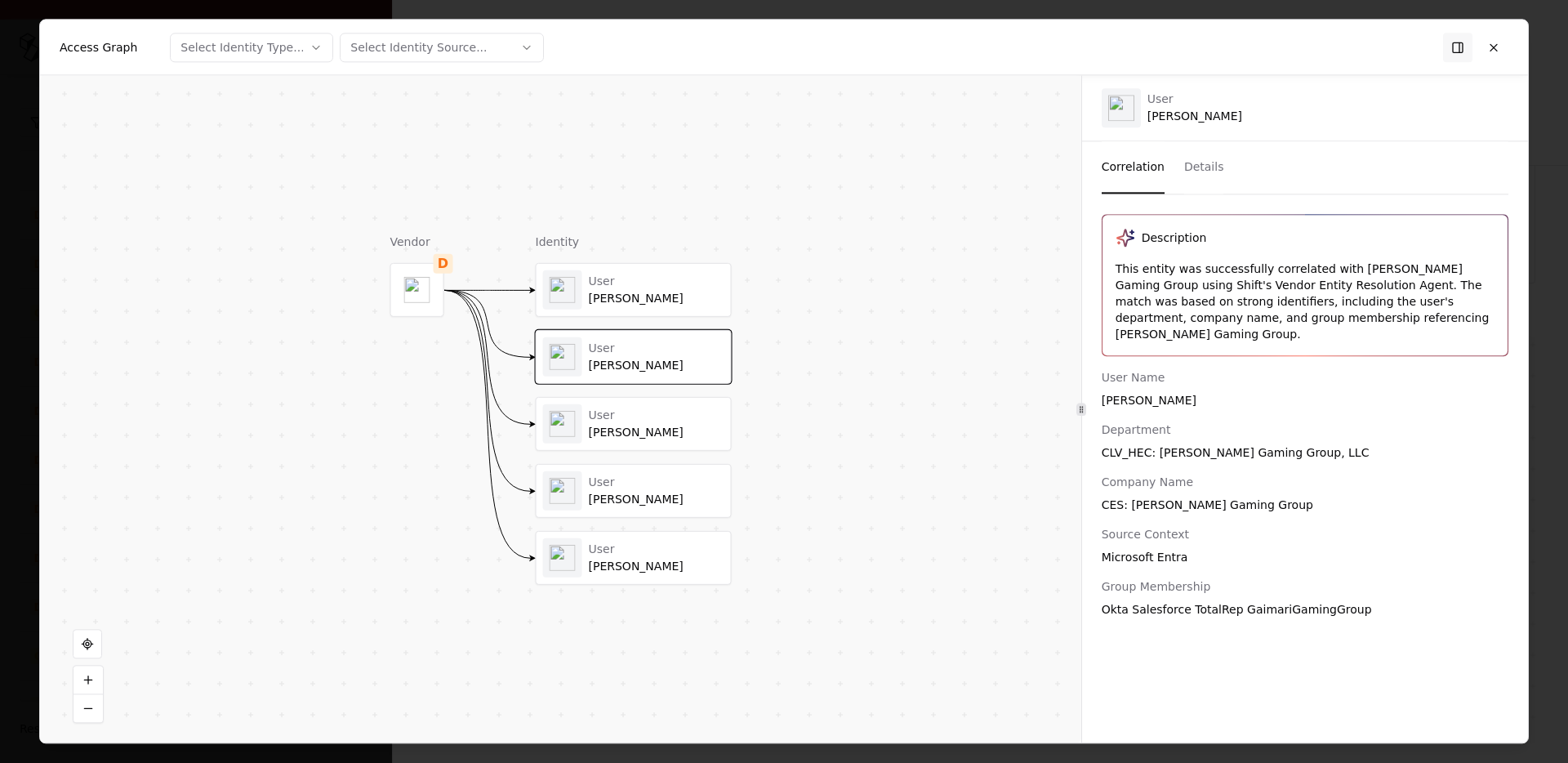
click at [634, 419] on div "User" at bounding box center [657, 415] width 136 height 15
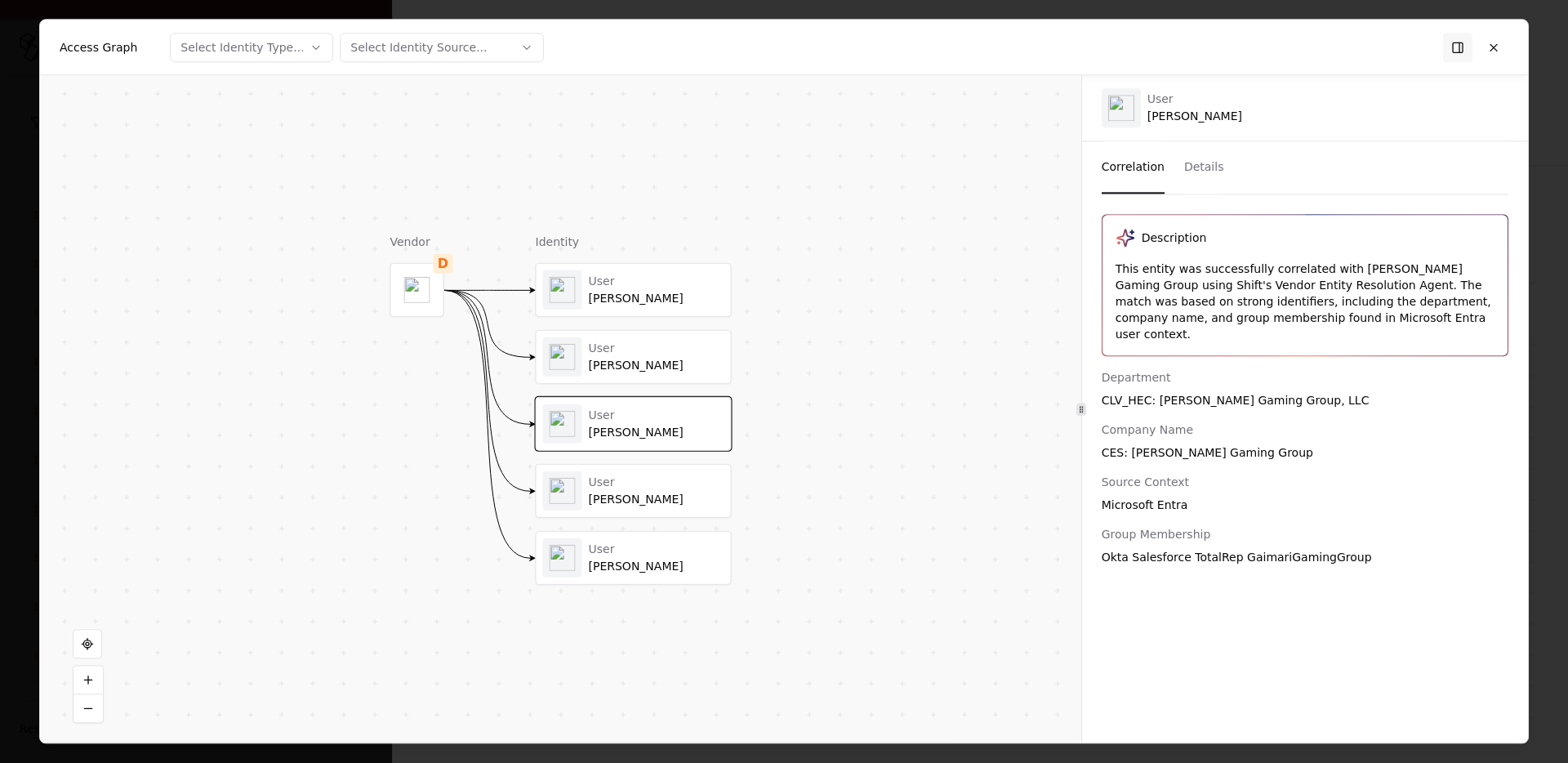
click at [616, 468] on div "User Donna Ohlson" at bounding box center [633, 491] width 194 height 53
click at [600, 558] on div "User Marilyn Matthews" at bounding box center [657, 557] width 136 height 32
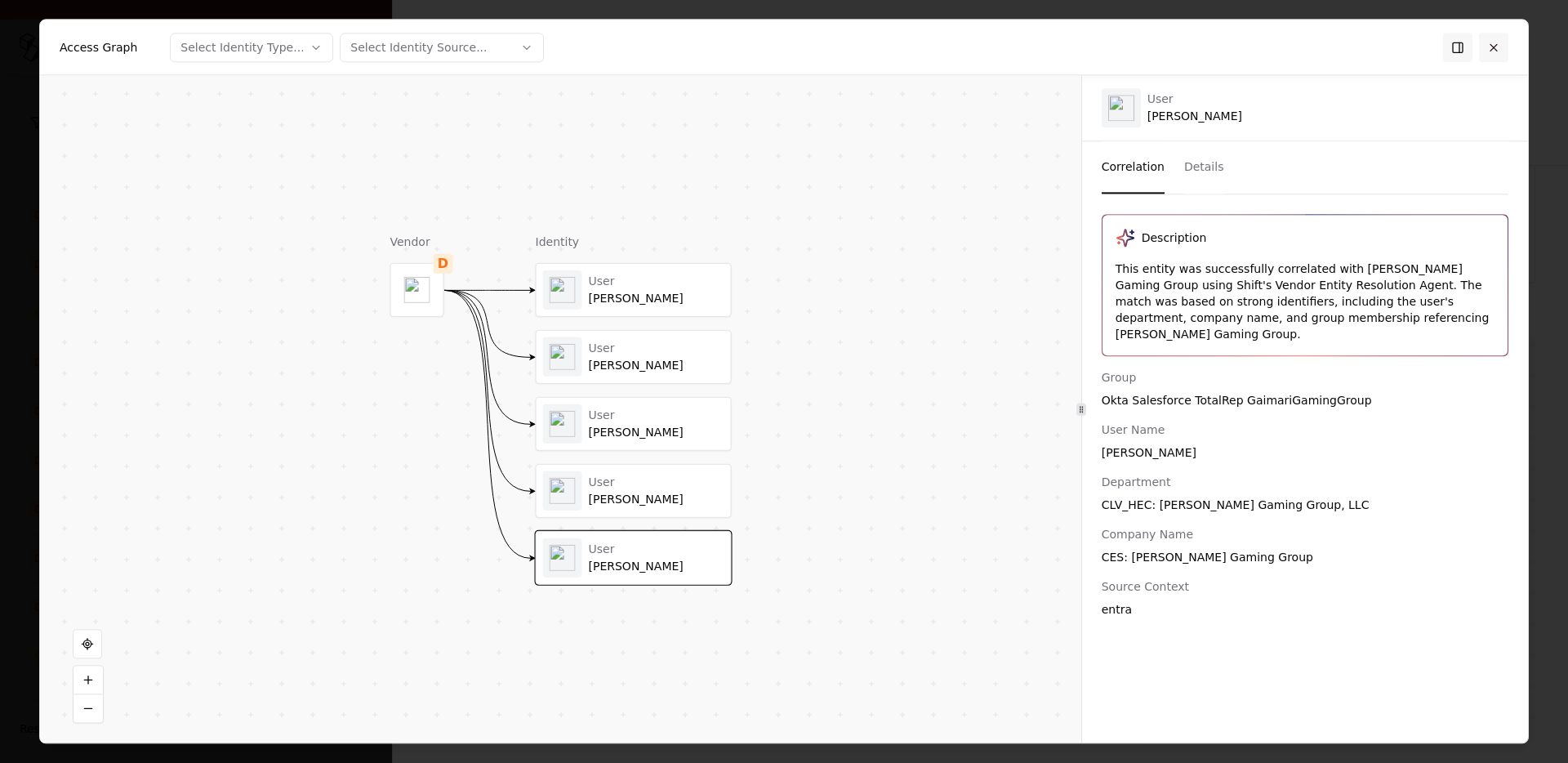
click at [1488, 51] on button at bounding box center [1494, 48] width 29 height 29
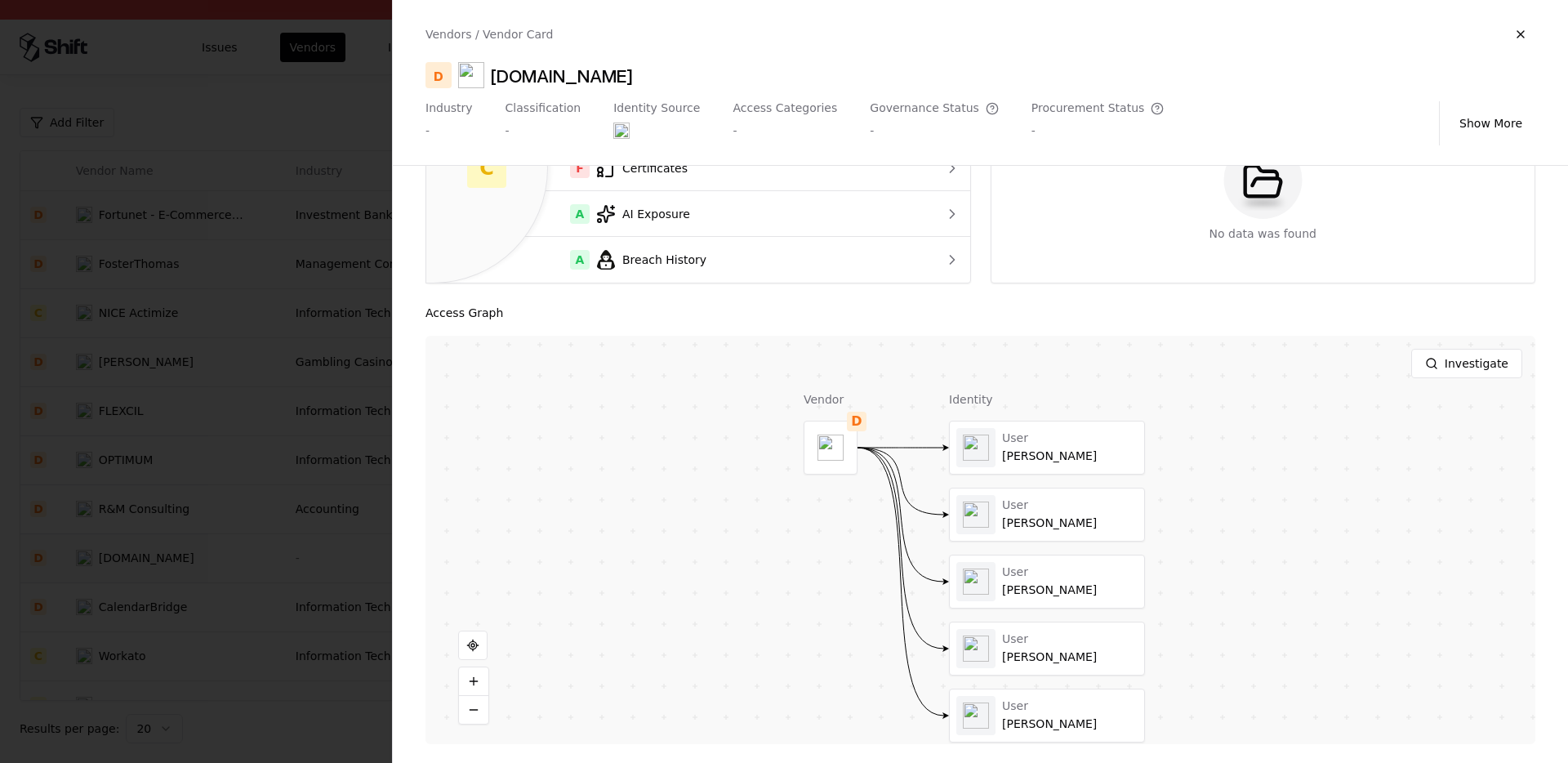
click at [268, 345] on div at bounding box center [784, 381] width 1568 height 763
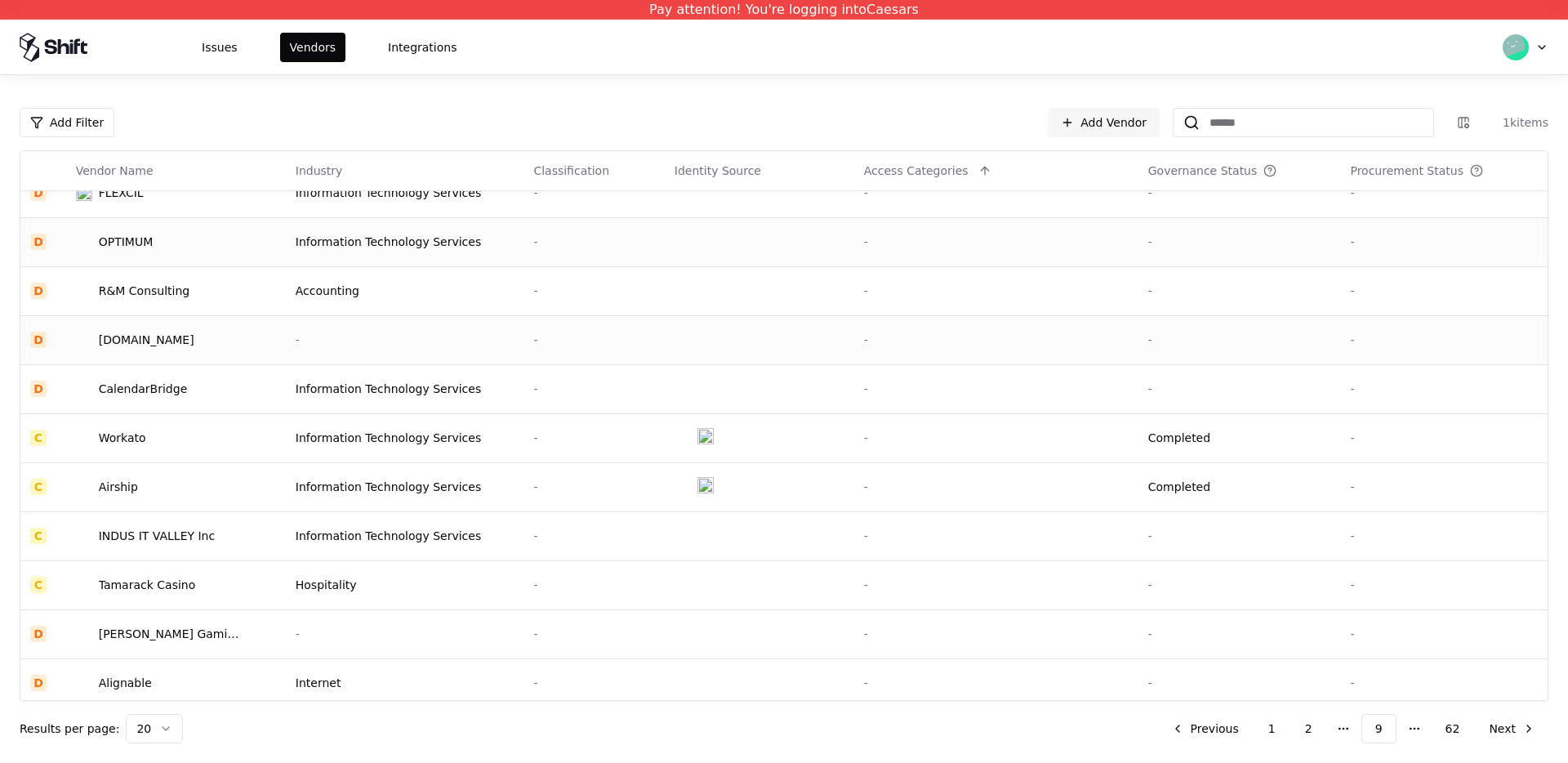
scroll to position [347, 0]
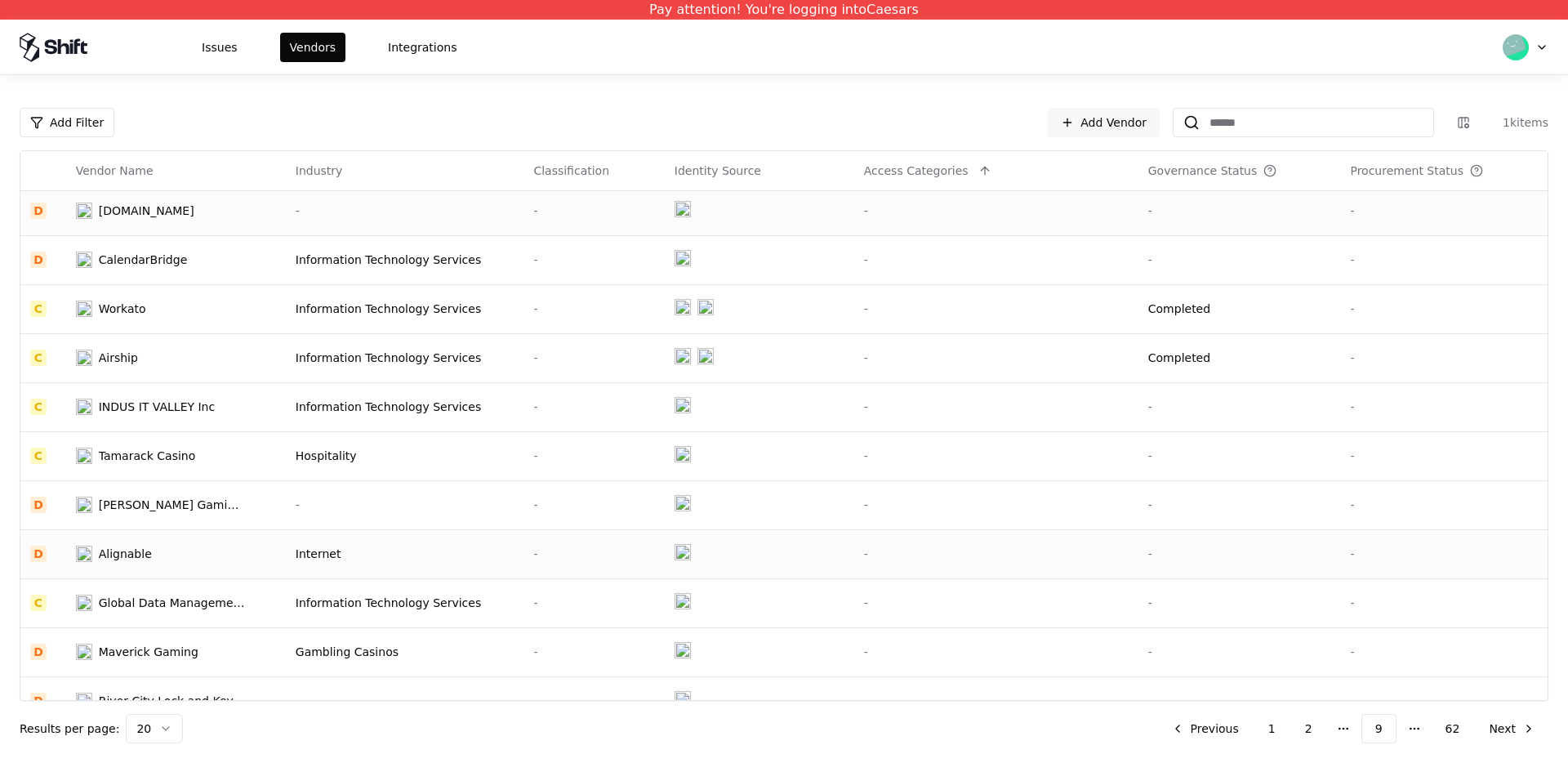
click at [151, 543] on td "Alignable" at bounding box center [176, 554] width 219 height 49
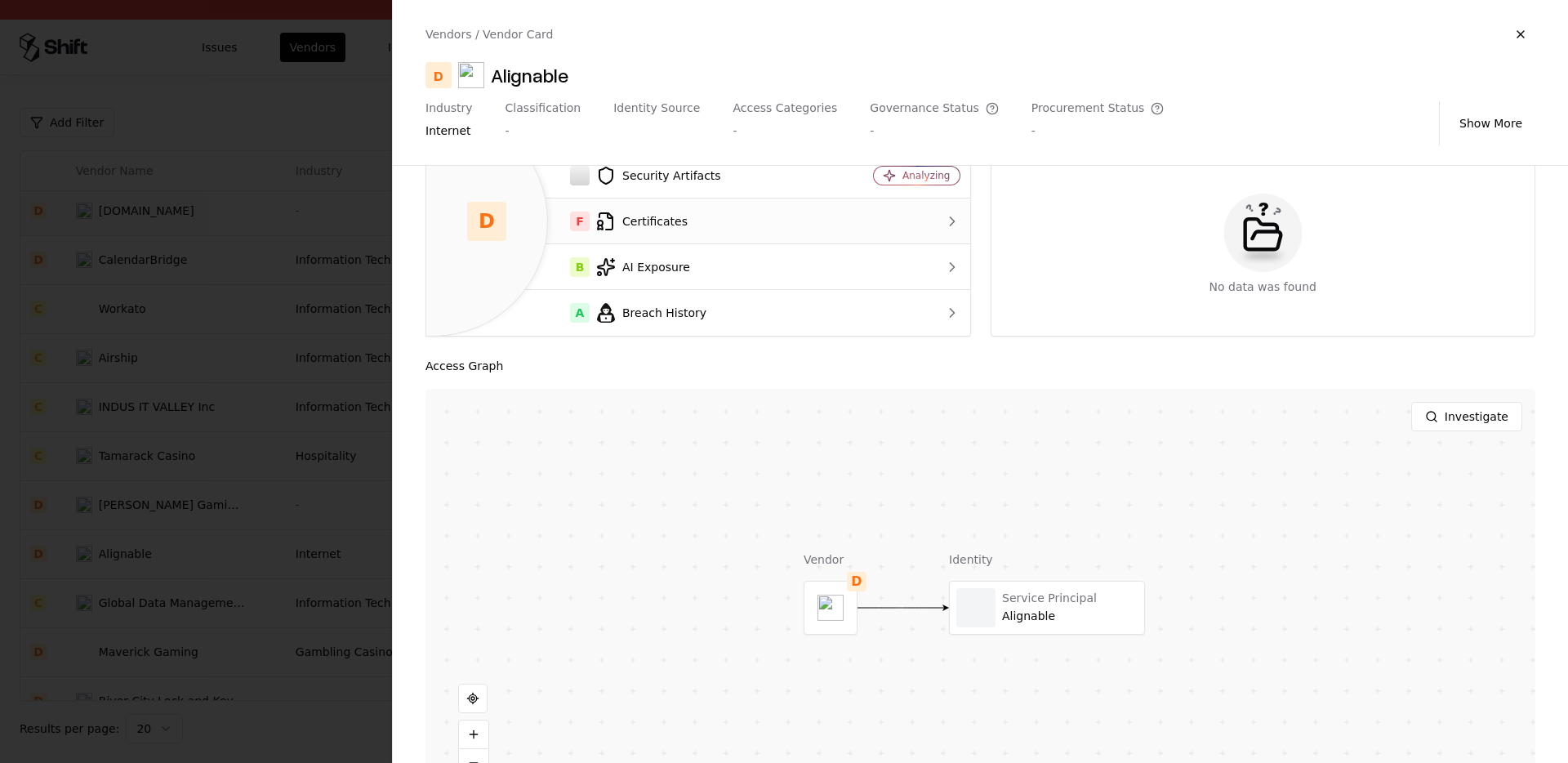
scroll to position [165, 0]
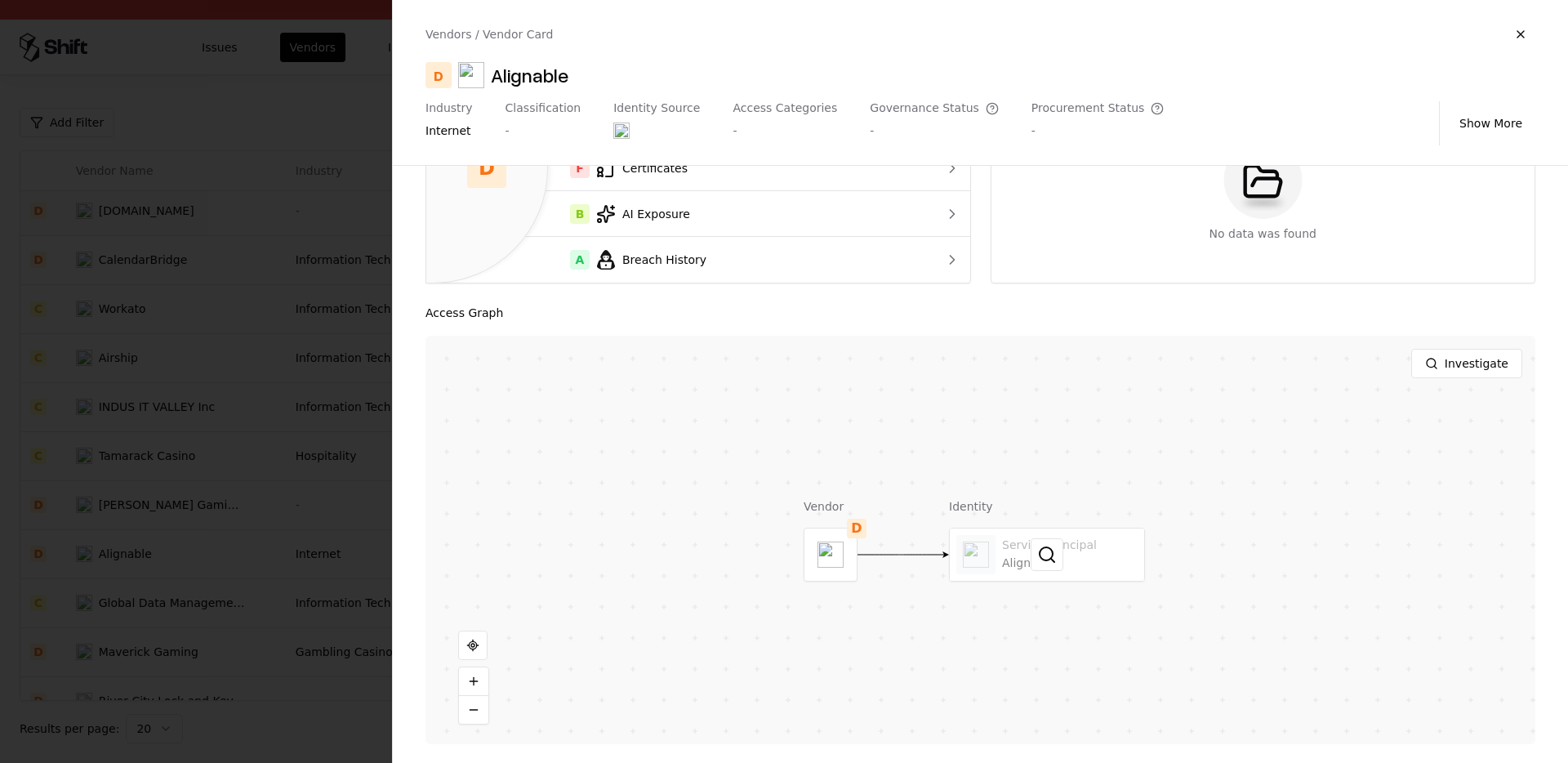
click at [1000, 540] on div at bounding box center [1047, 555] width 194 height 53
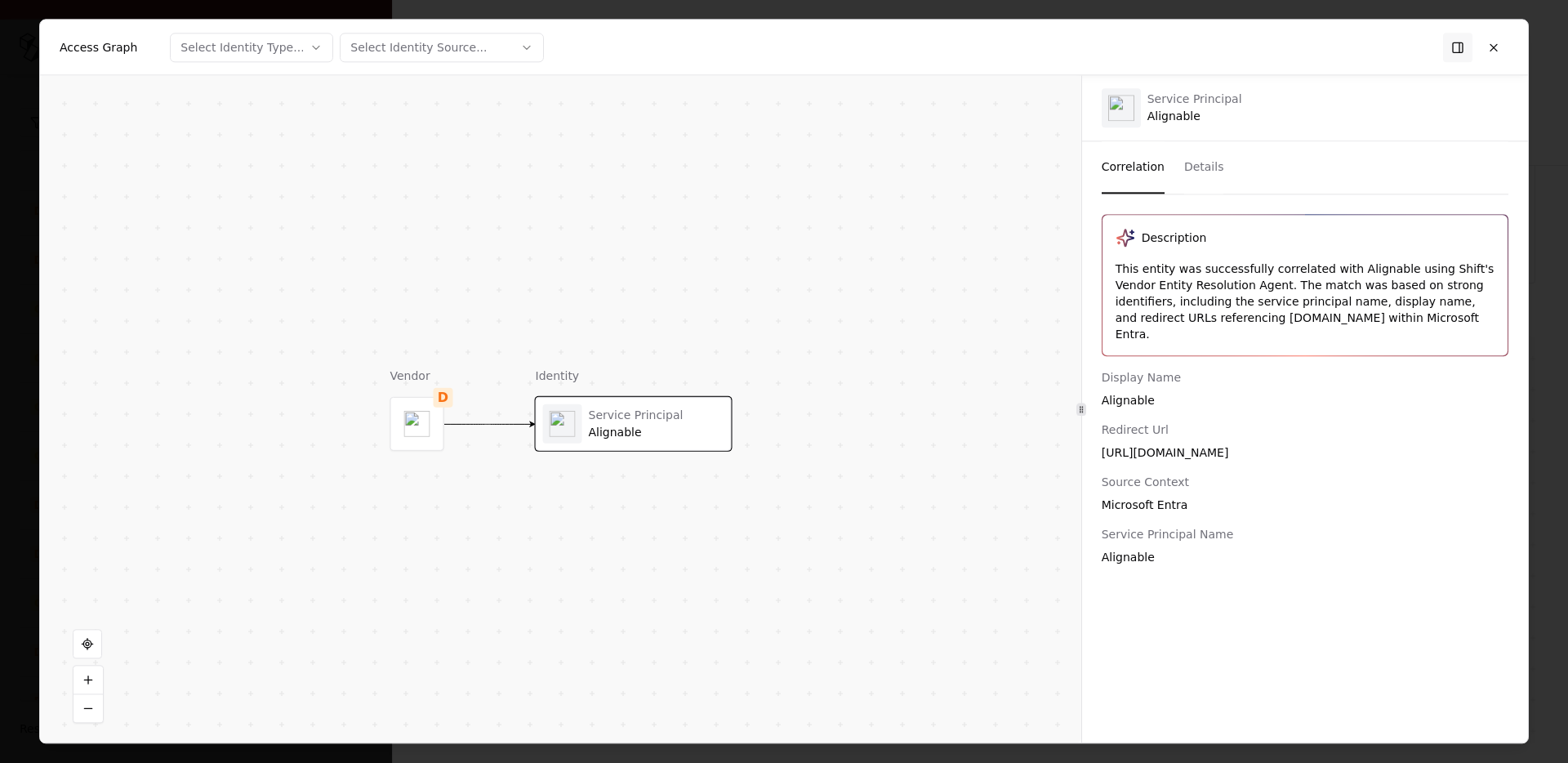
click at [1519, 33] on div "Access Graph Select Identity Type... Select Identity Source..." at bounding box center [784, 48] width 1489 height 55
click at [1501, 40] on button at bounding box center [1494, 48] width 29 height 29
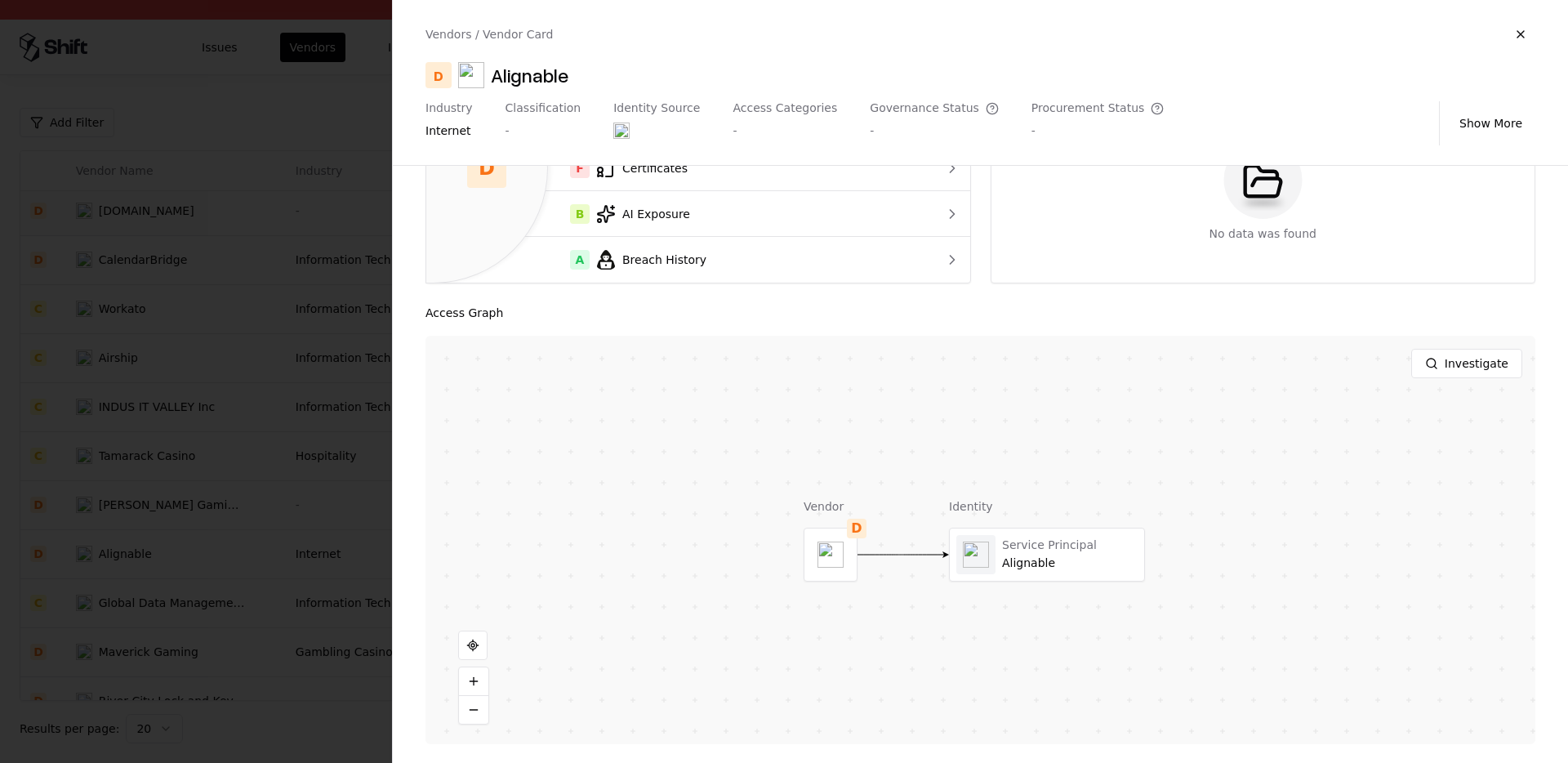
click at [126, 640] on div at bounding box center [784, 381] width 1568 height 763
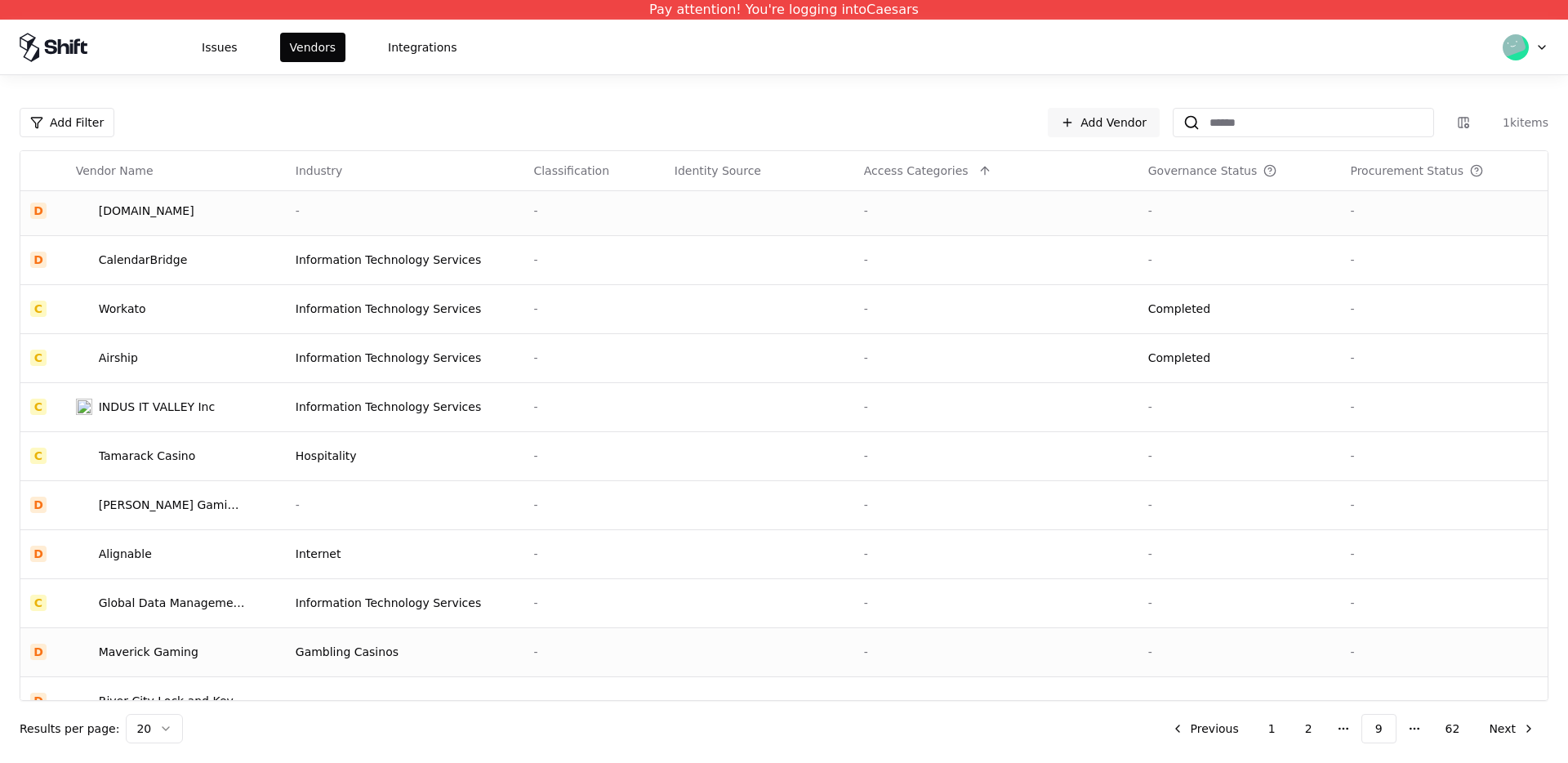
scroll to position [471, 0]
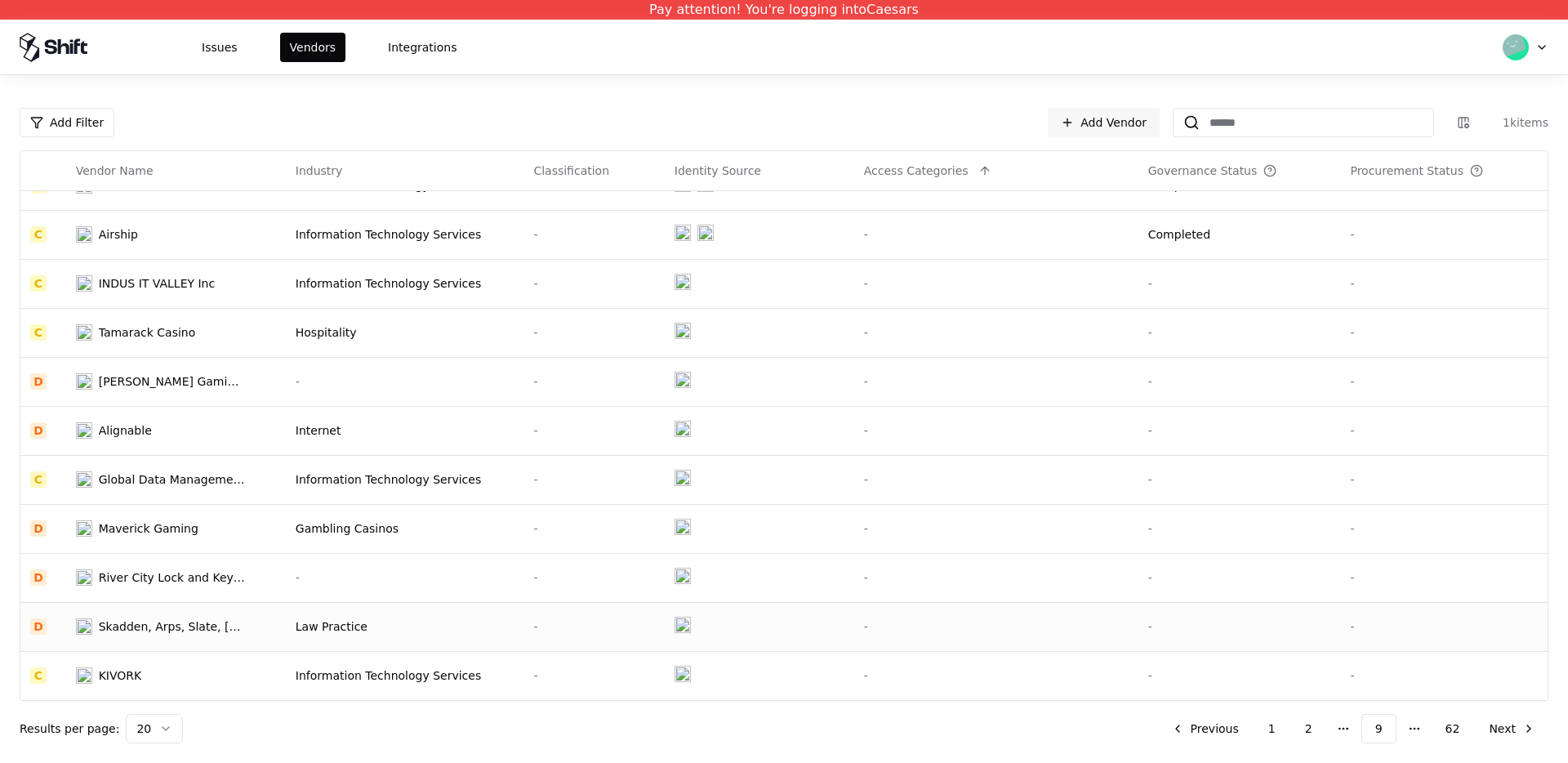
click at [149, 620] on div "Skadden, Arps, Slate, Meagher & Flom LLP and Affiliates" at bounding box center [172, 626] width 147 height 16
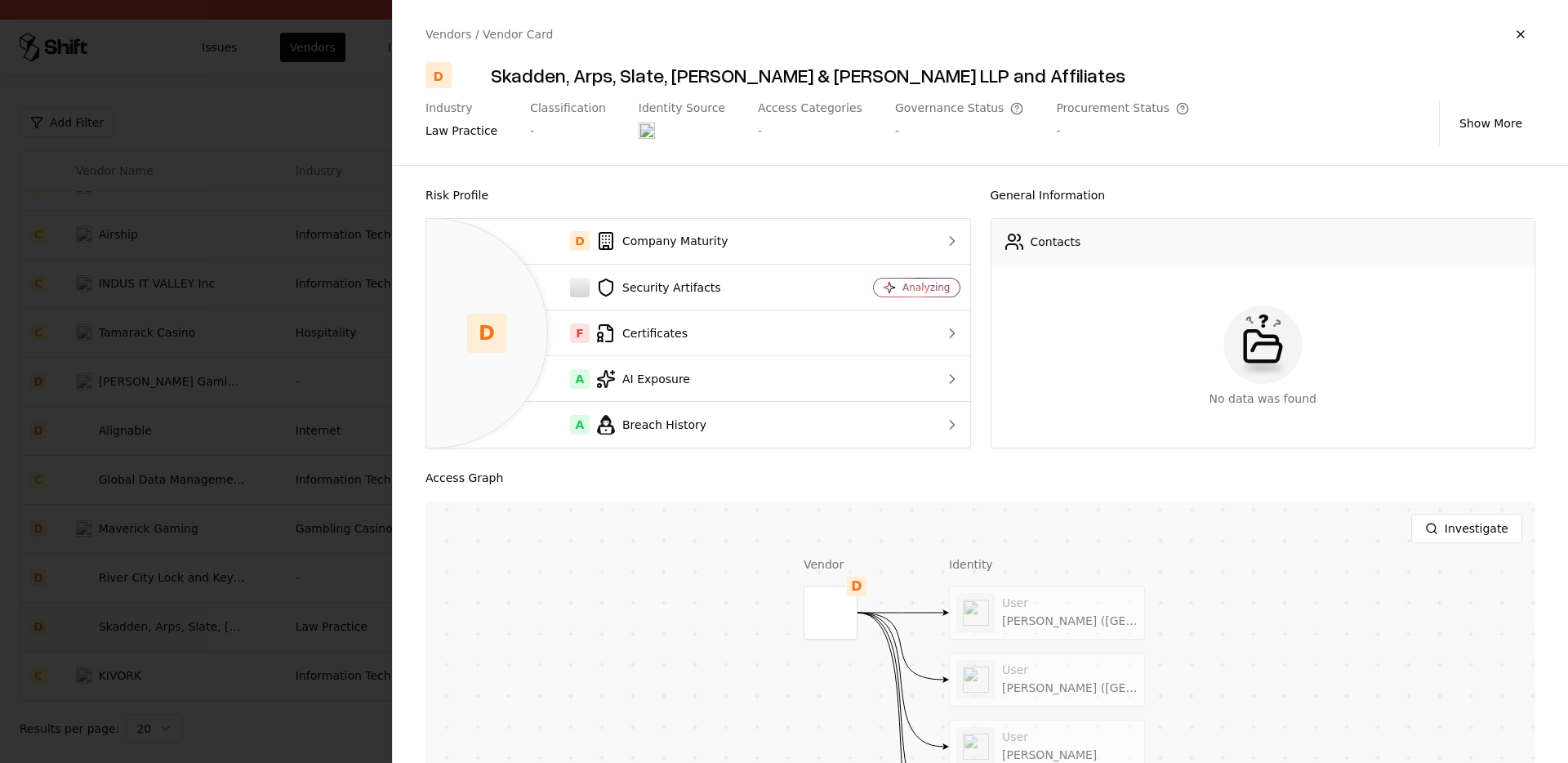
scroll to position [165, 0]
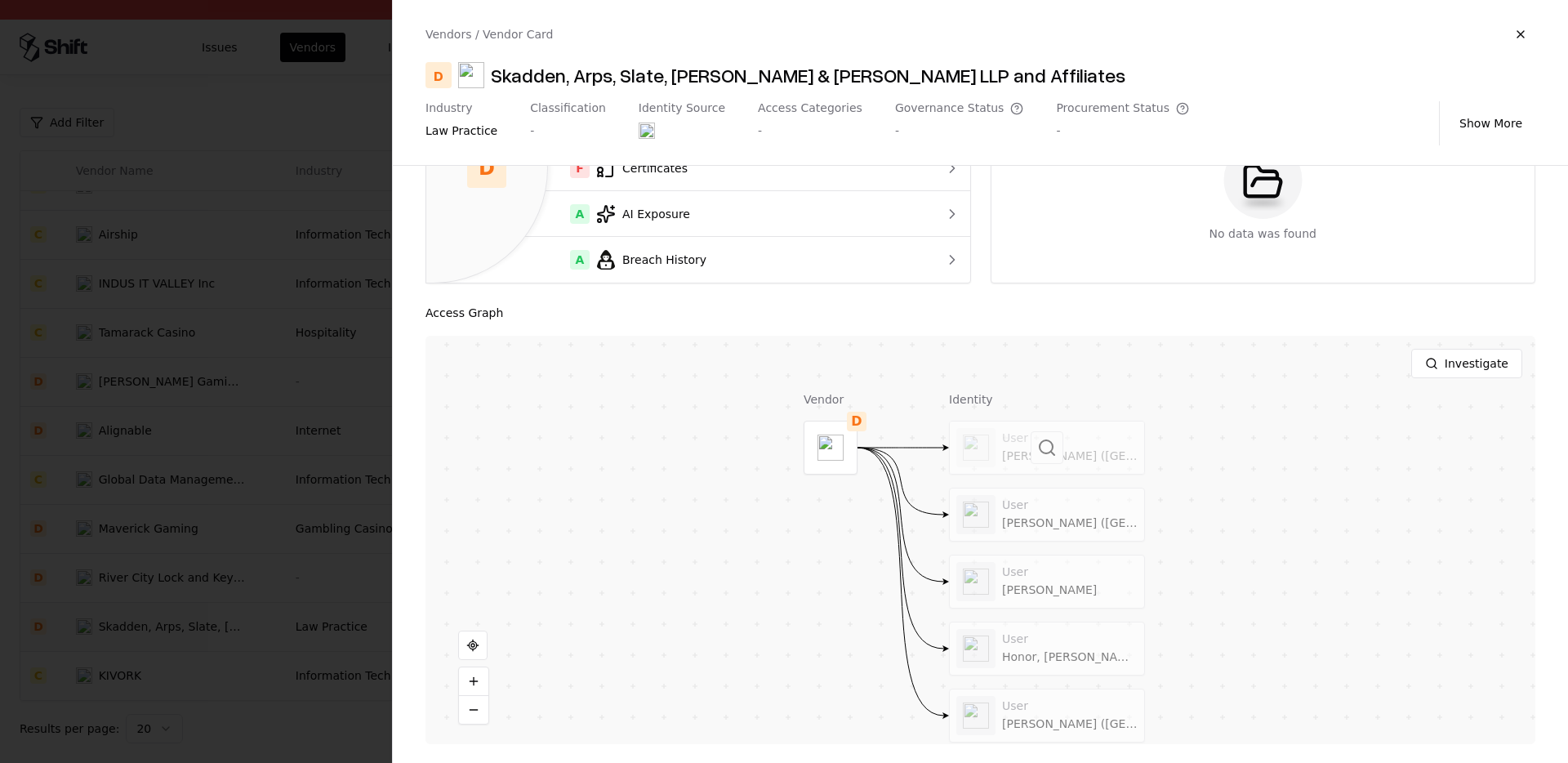
click at [1069, 451] on div at bounding box center [1047, 448] width 194 height 53
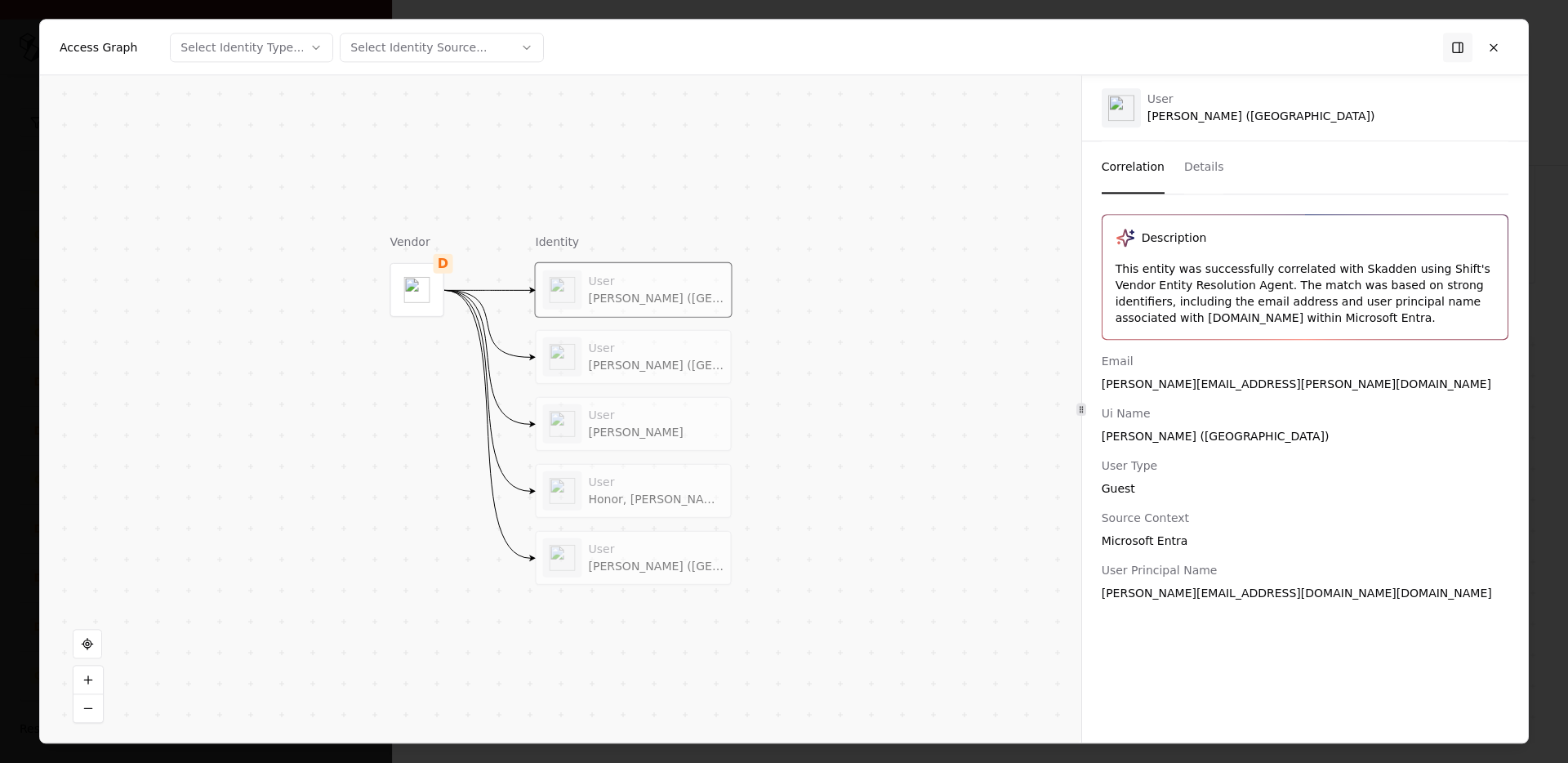
click at [650, 359] on div "Schneider, Jessica N (NYC)" at bounding box center [657, 366] width 136 height 15
click at [636, 419] on div "User" at bounding box center [657, 415] width 136 height 15
click at [615, 495] on div "Honor, Michelle C (NYC)" at bounding box center [657, 499] width 136 height 15
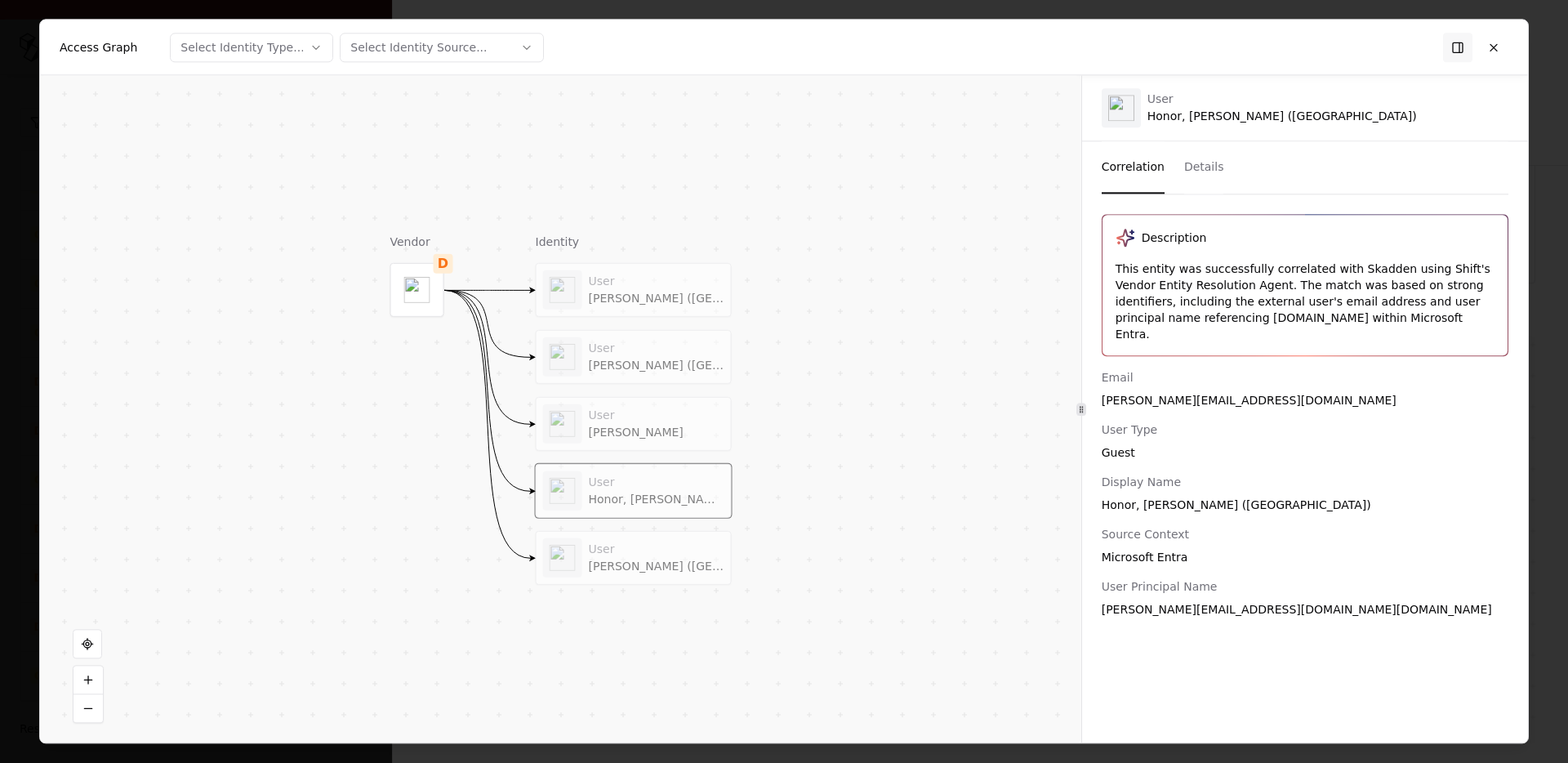
click at [609, 536] on div "User Kabbes, Andrew D (NYC)" at bounding box center [633, 557] width 194 height 53
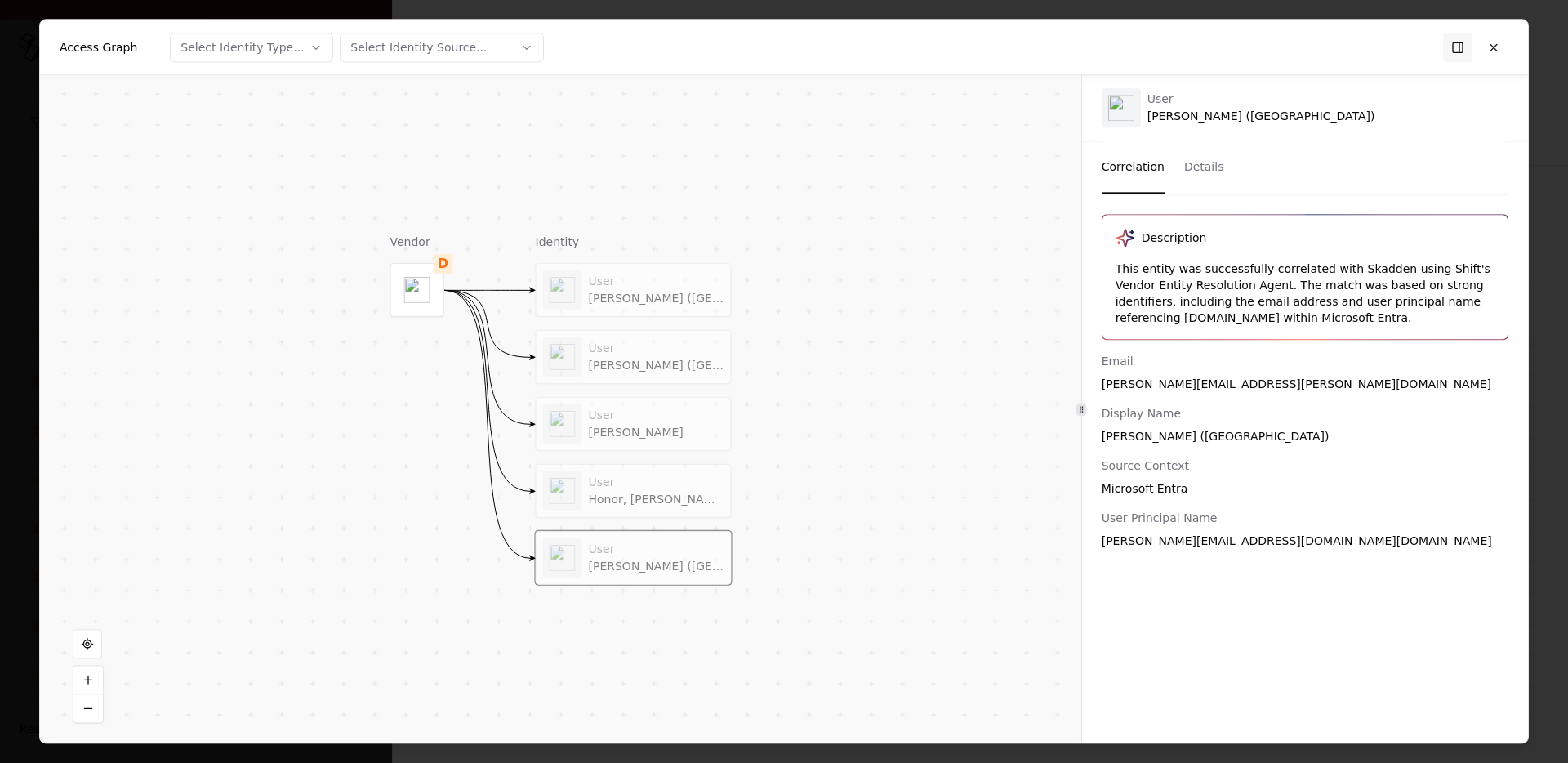
click at [620, 423] on div "User Schwartz, Ken" at bounding box center [657, 423] width 136 height 32
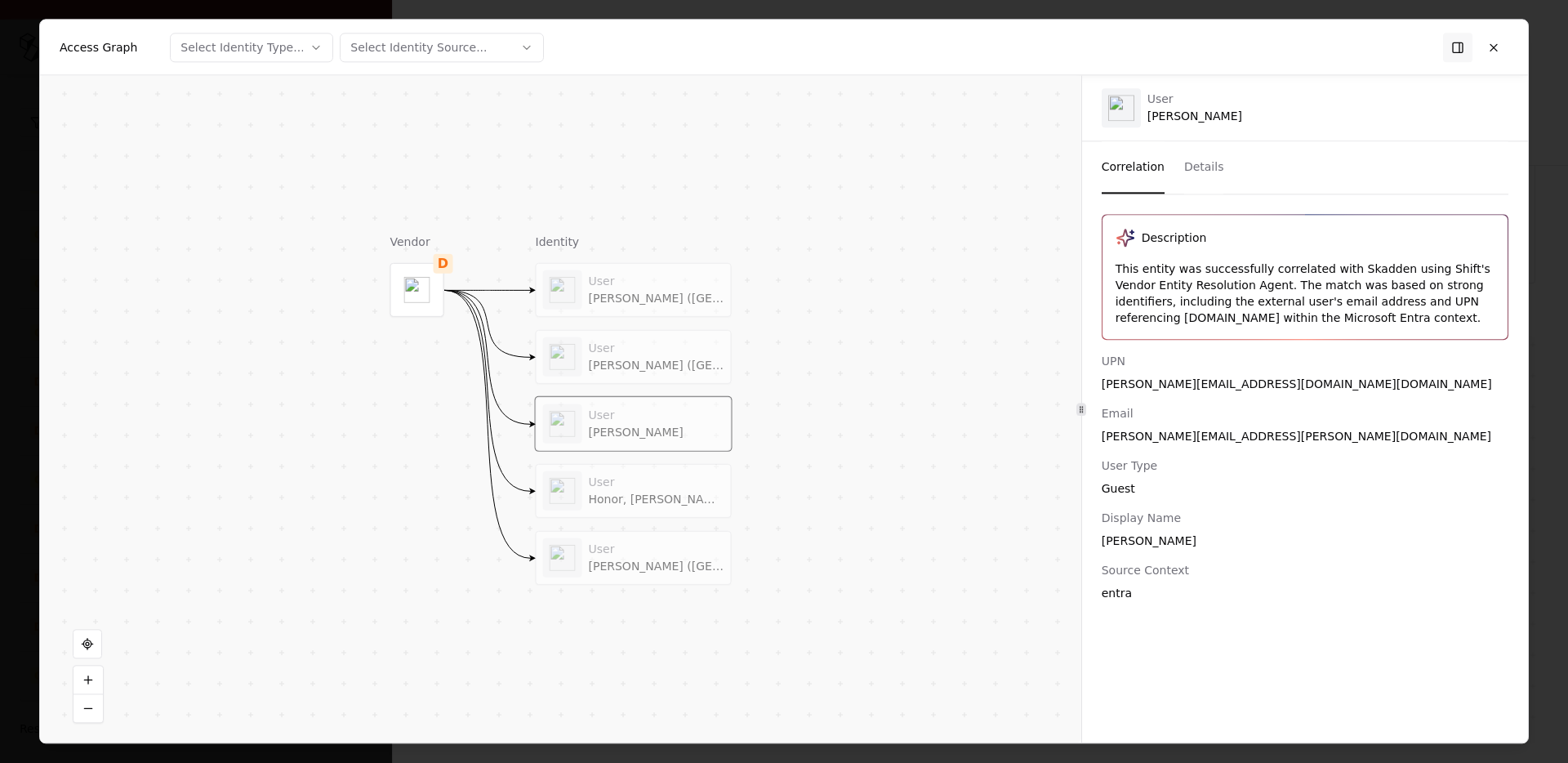
click at [621, 365] on div "Schneider, Jessica N (NYC)" at bounding box center [657, 366] width 136 height 15
click at [617, 308] on div "User Kabbes, Andrew D (NYC)" at bounding box center [634, 289] width 181 height 39
click at [1495, 41] on button at bounding box center [1494, 48] width 29 height 29
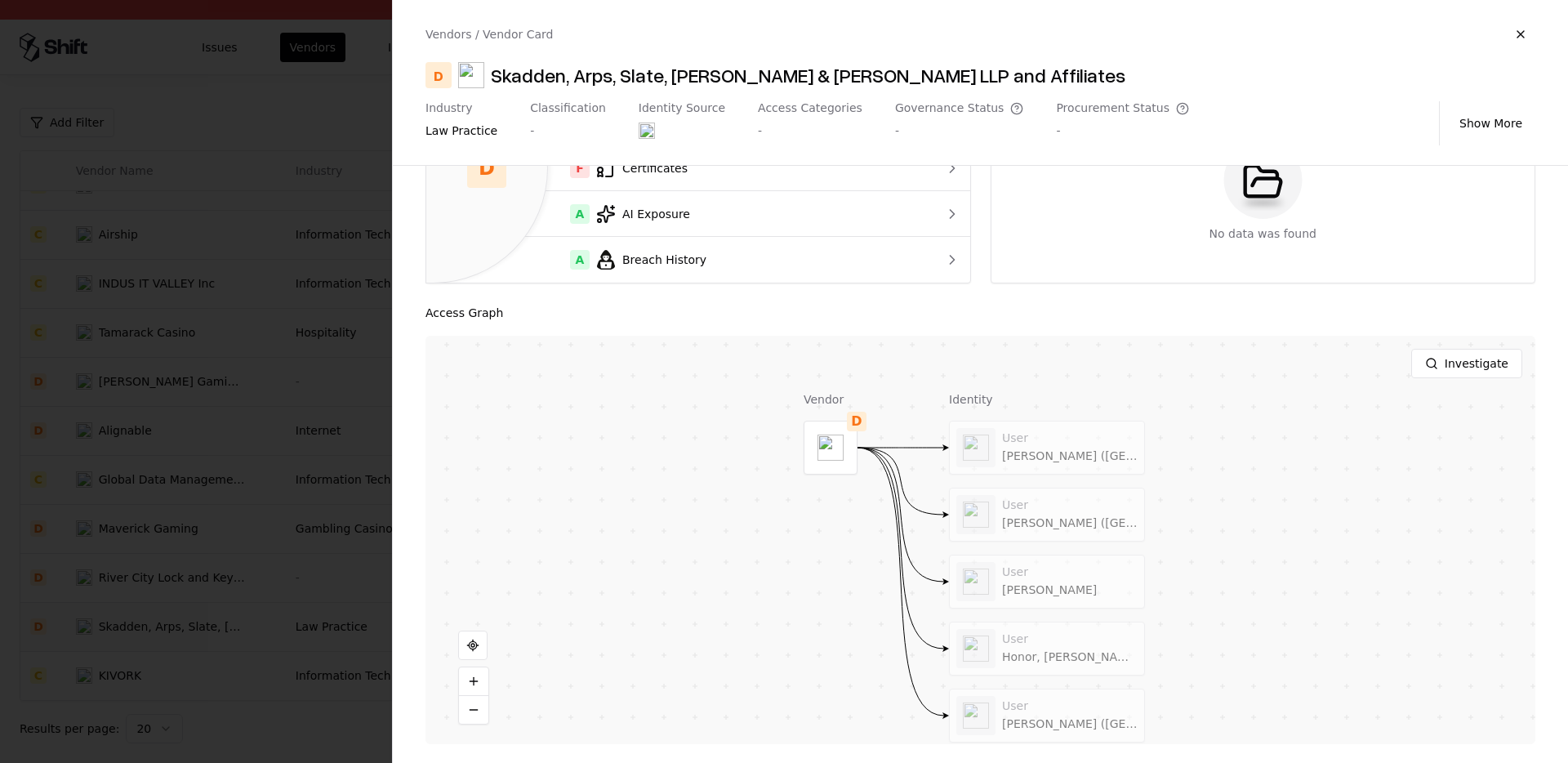
click at [334, 523] on div at bounding box center [784, 381] width 1568 height 763
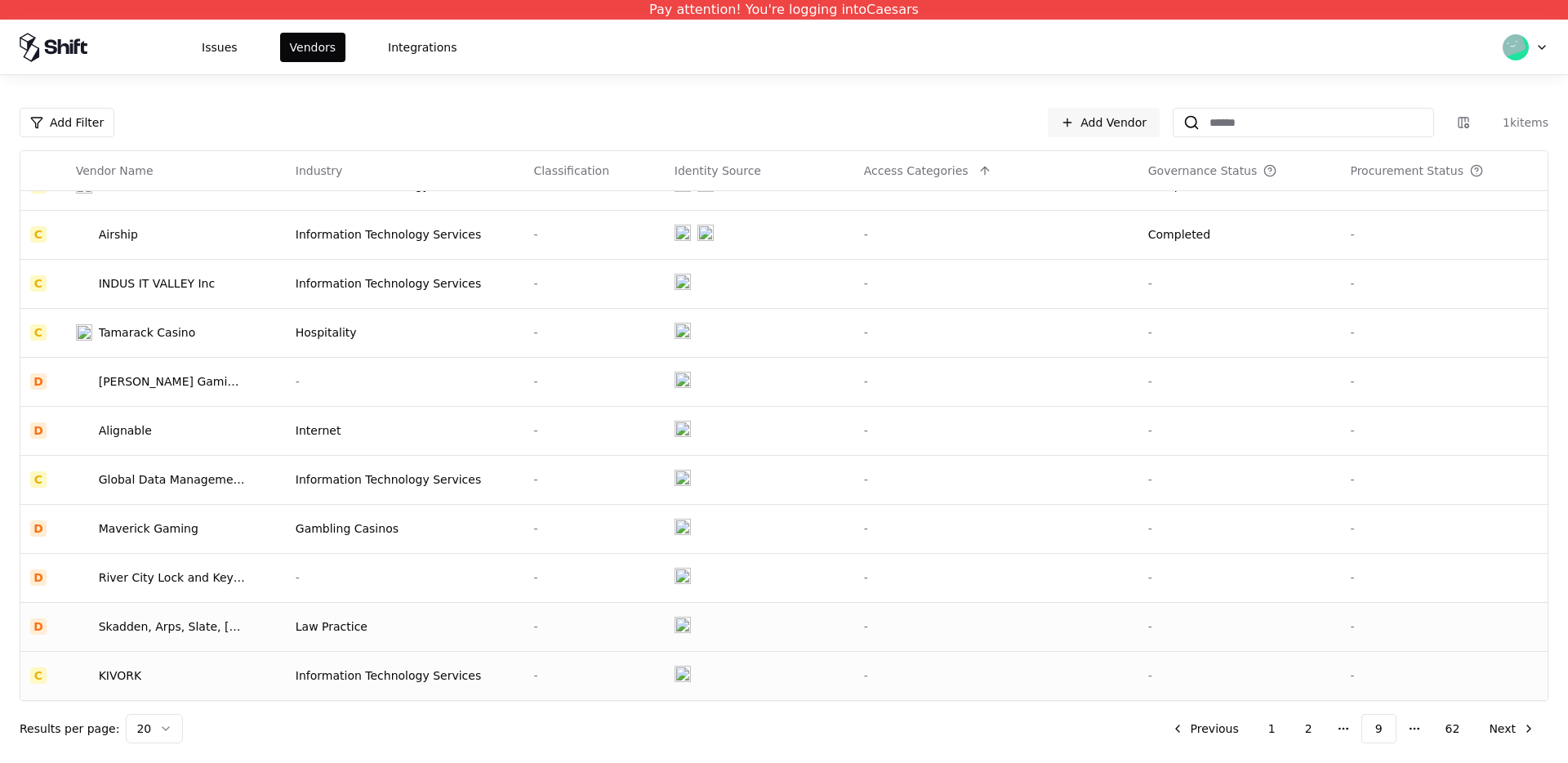
click at [273, 673] on td "KIVORK" at bounding box center [176, 676] width 219 height 49
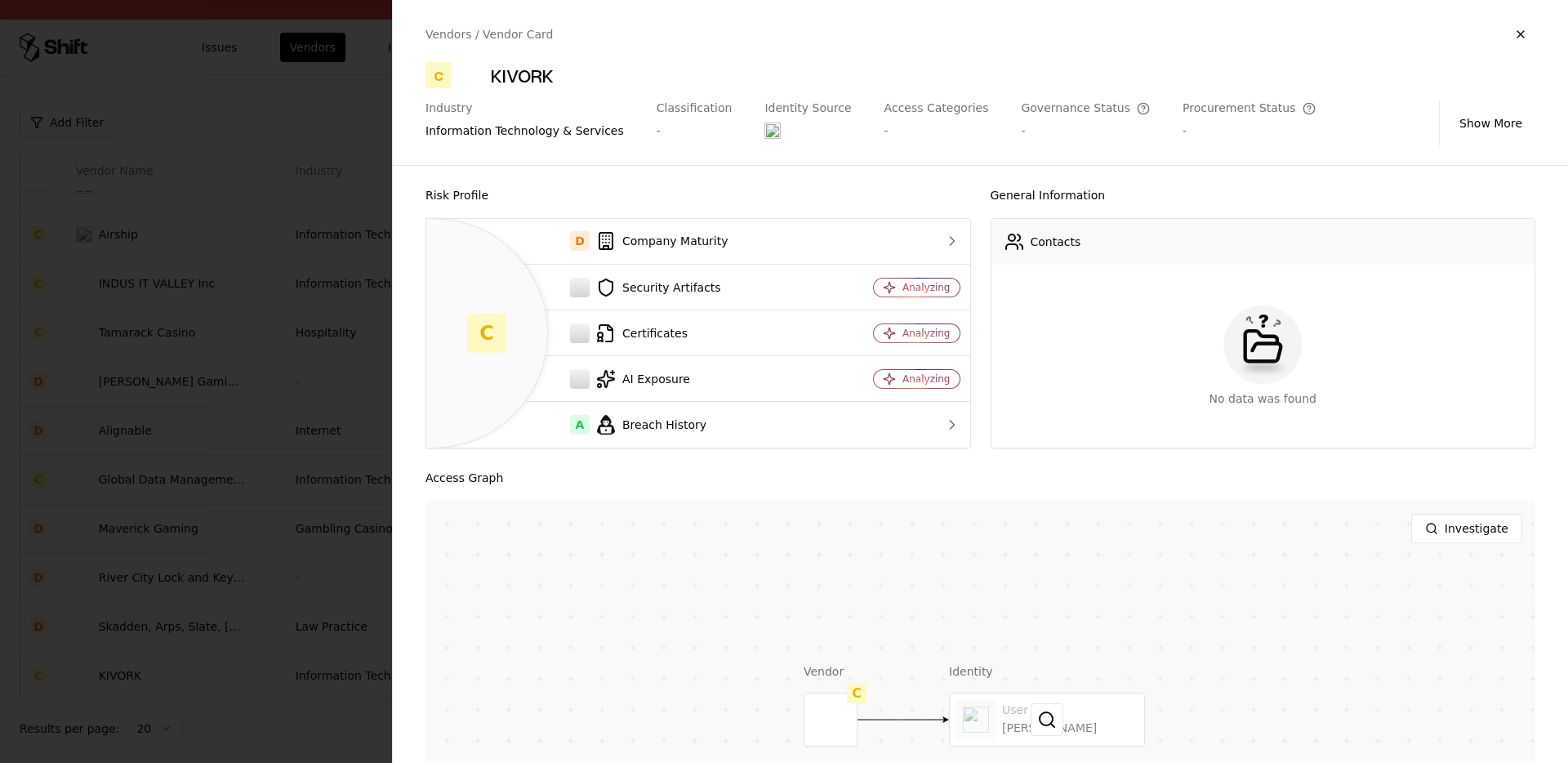
click at [994, 722] on div at bounding box center [1047, 720] width 194 height 53
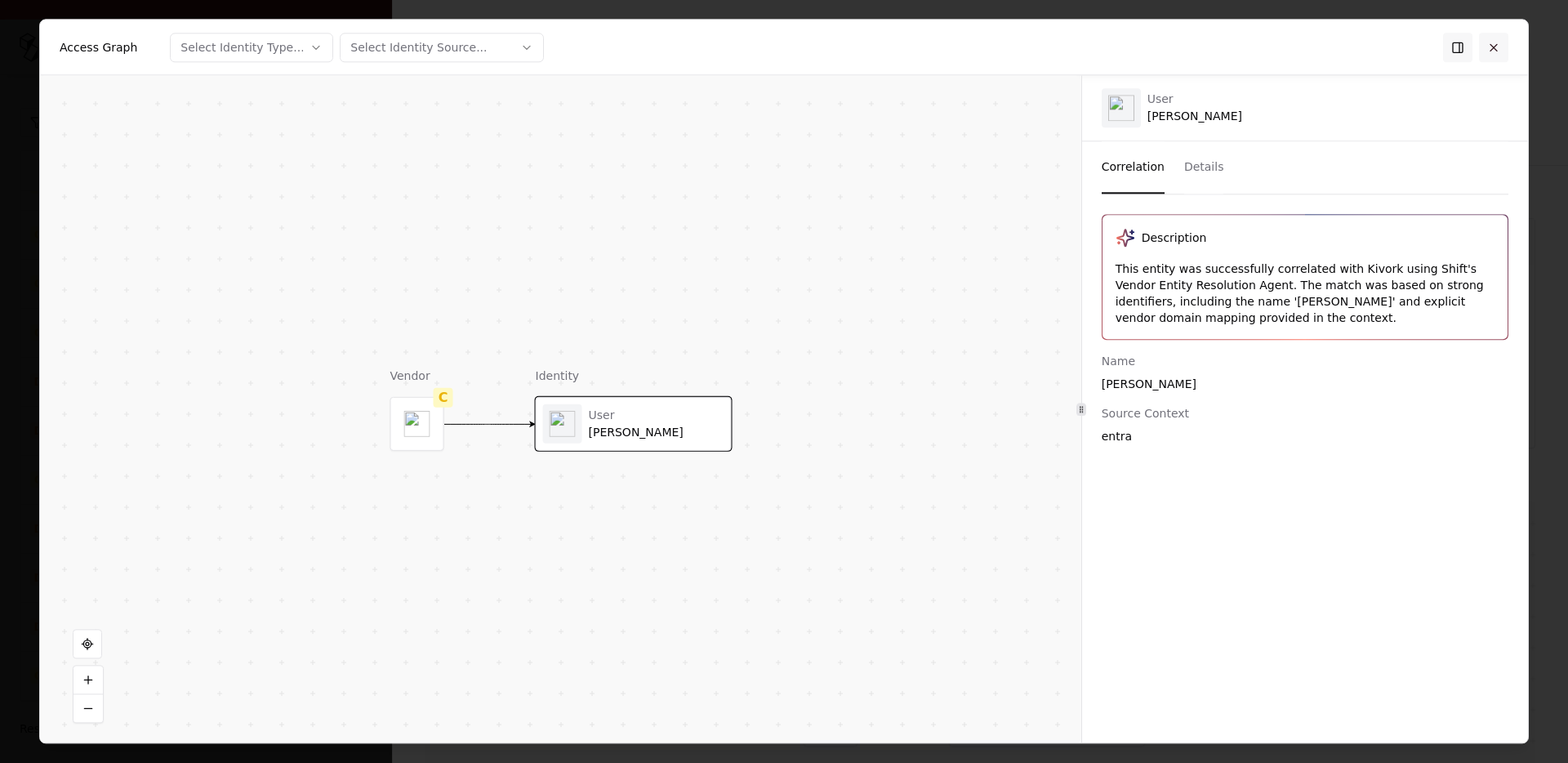
click at [1487, 52] on button at bounding box center [1494, 48] width 29 height 29
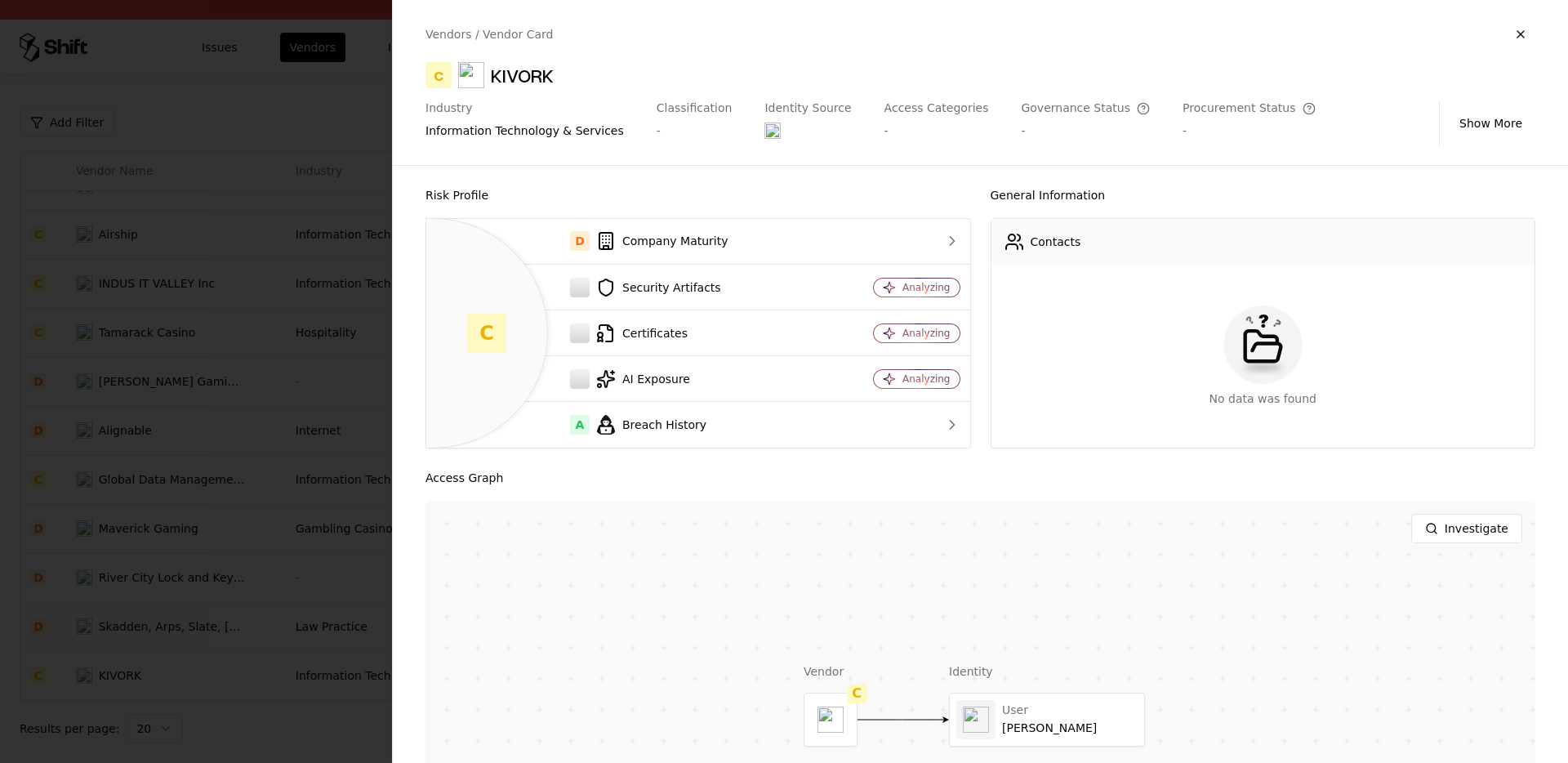
click at [225, 592] on div at bounding box center [784, 381] width 1568 height 763
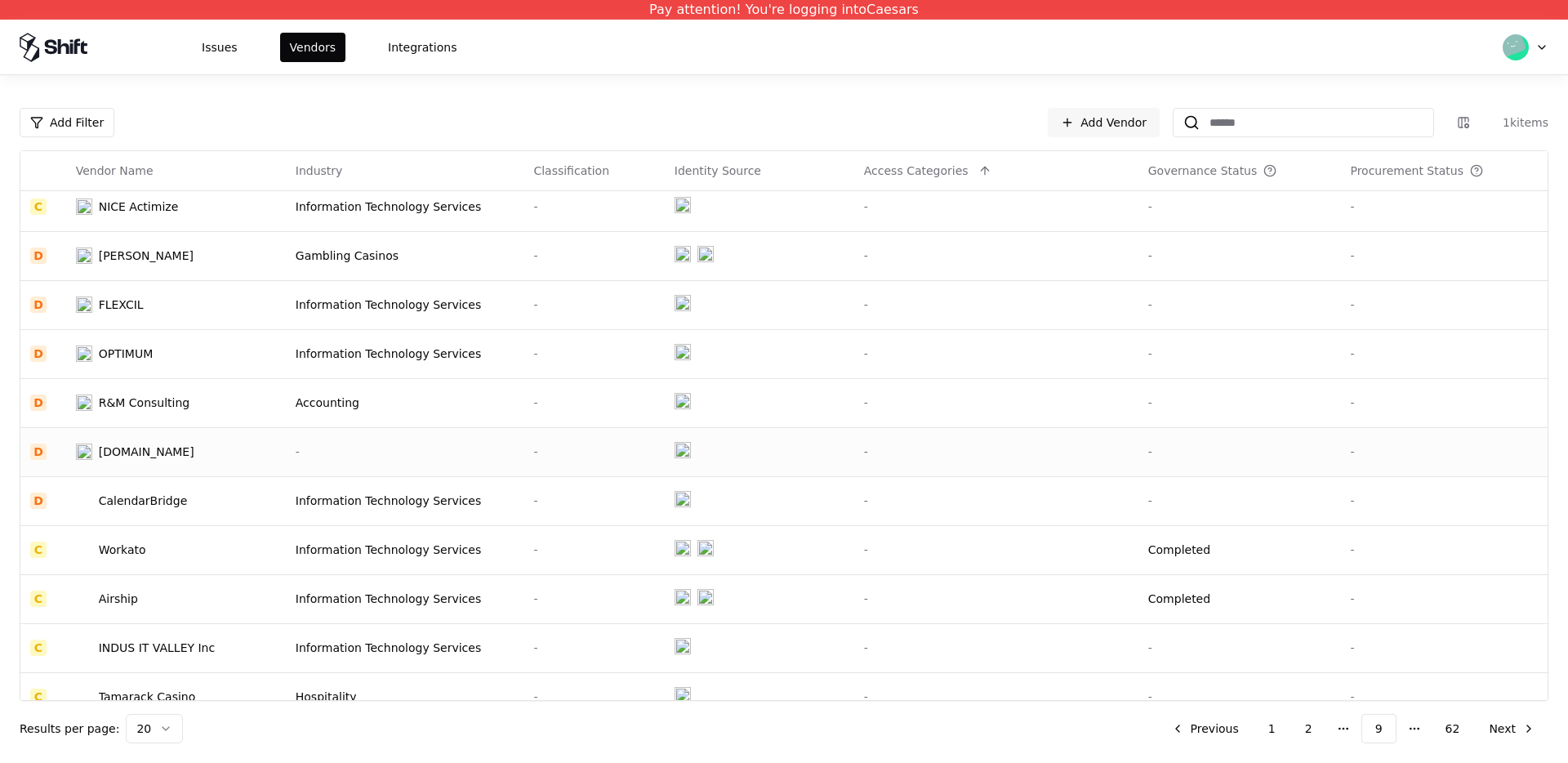
scroll to position [138, 0]
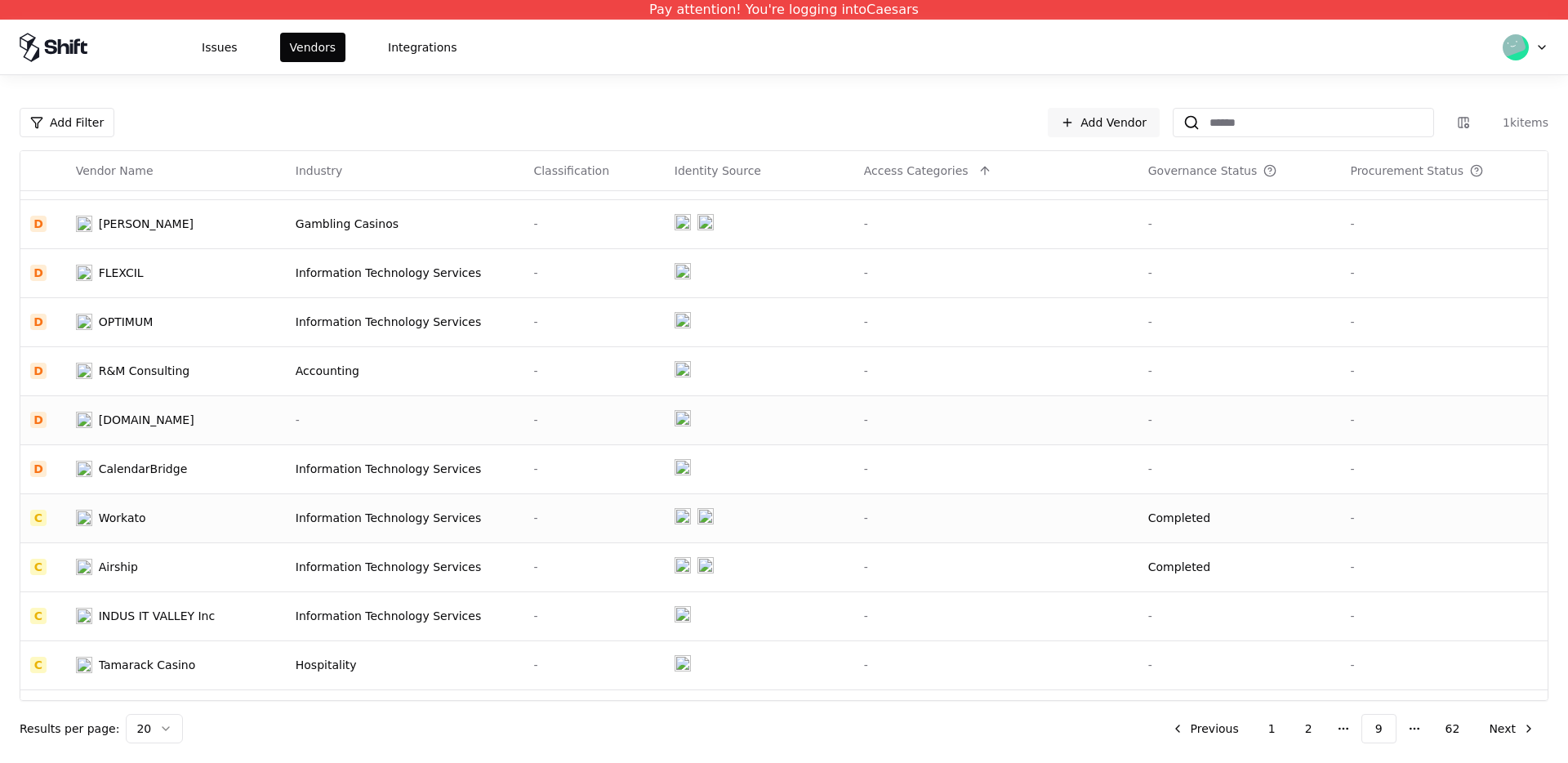
click at [162, 518] on div "Workato" at bounding box center [161, 518] width 170 height 16
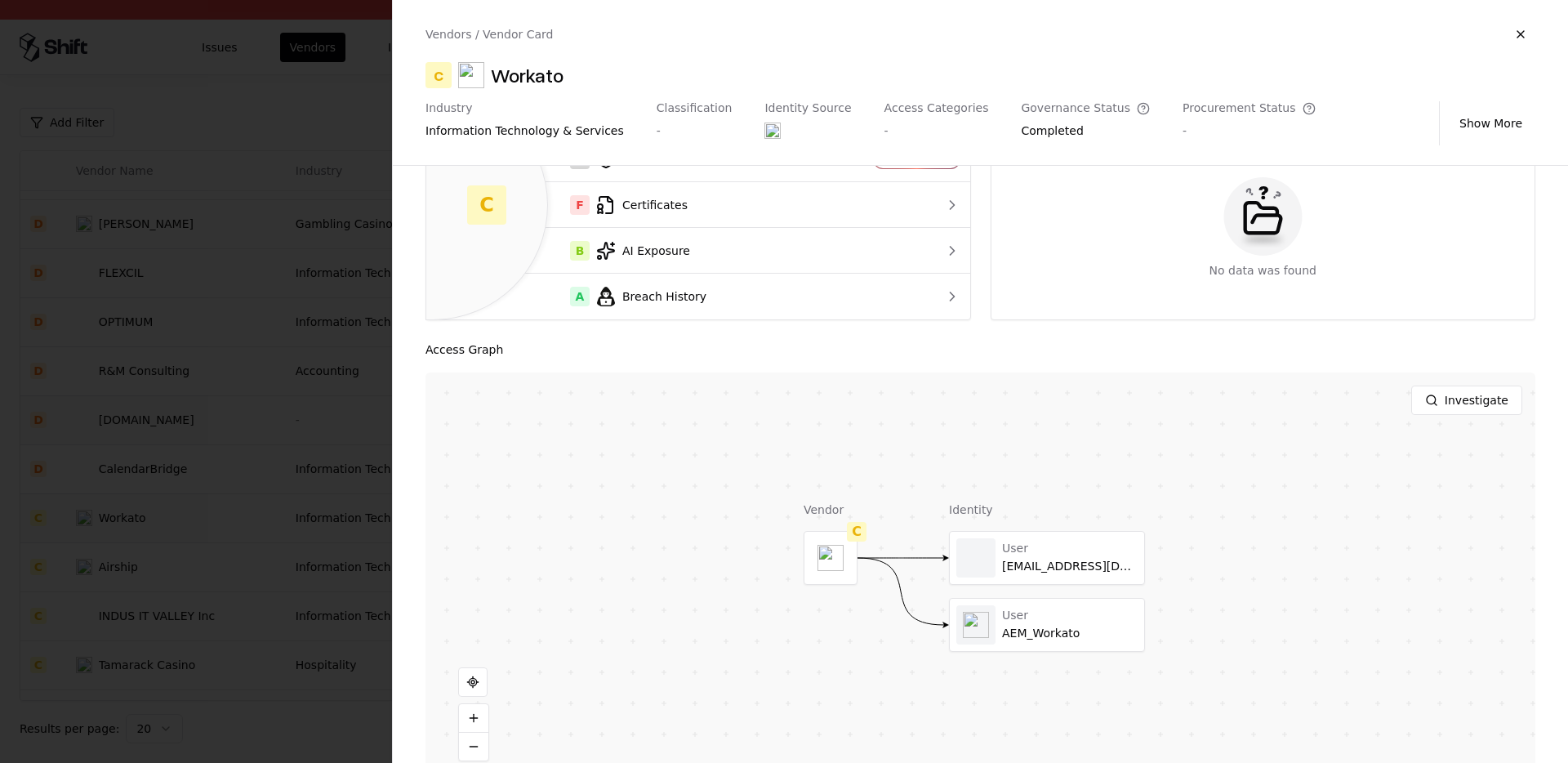
scroll to position [165, 0]
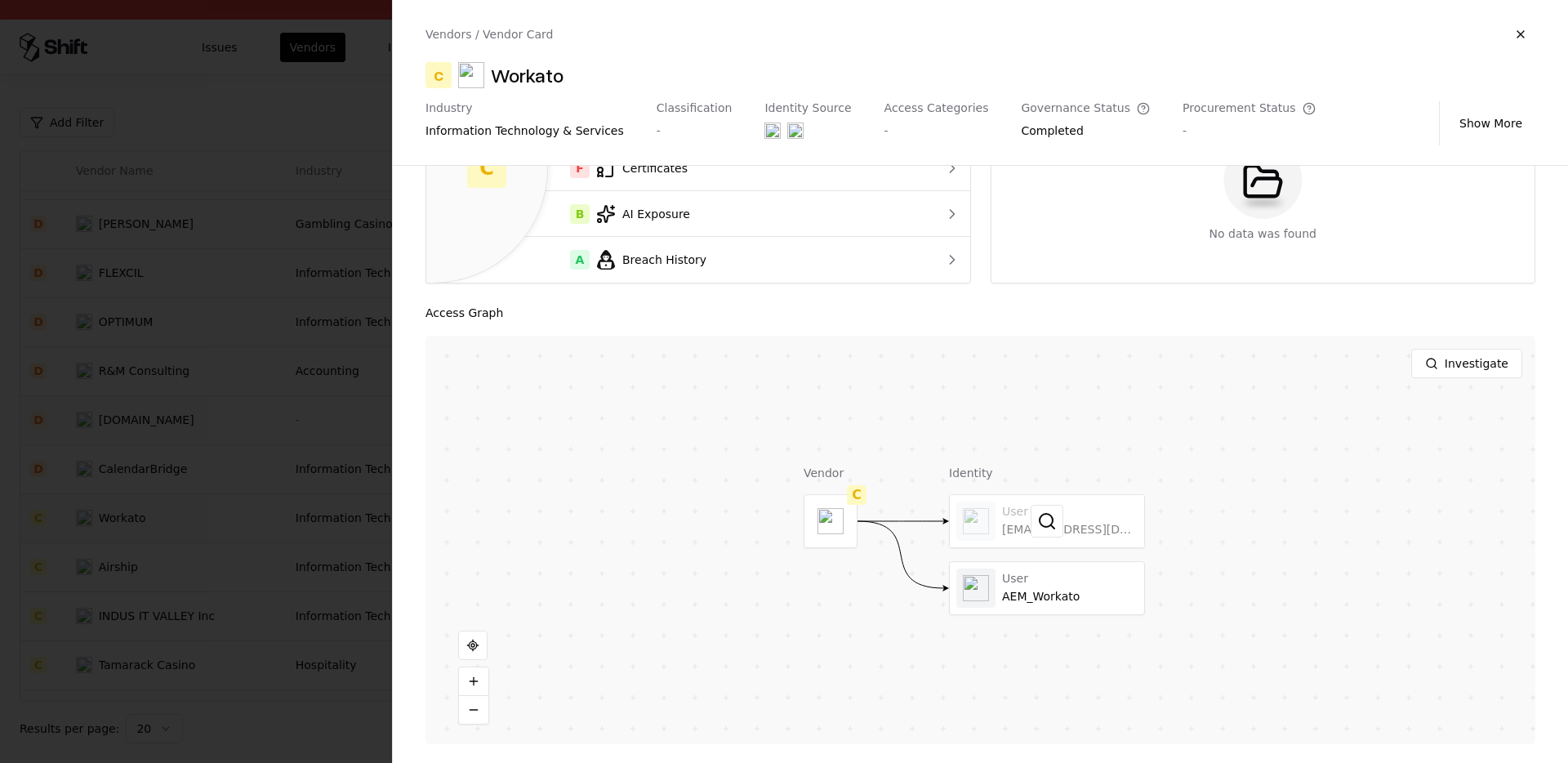
click at [1011, 527] on div at bounding box center [1047, 521] width 194 height 53
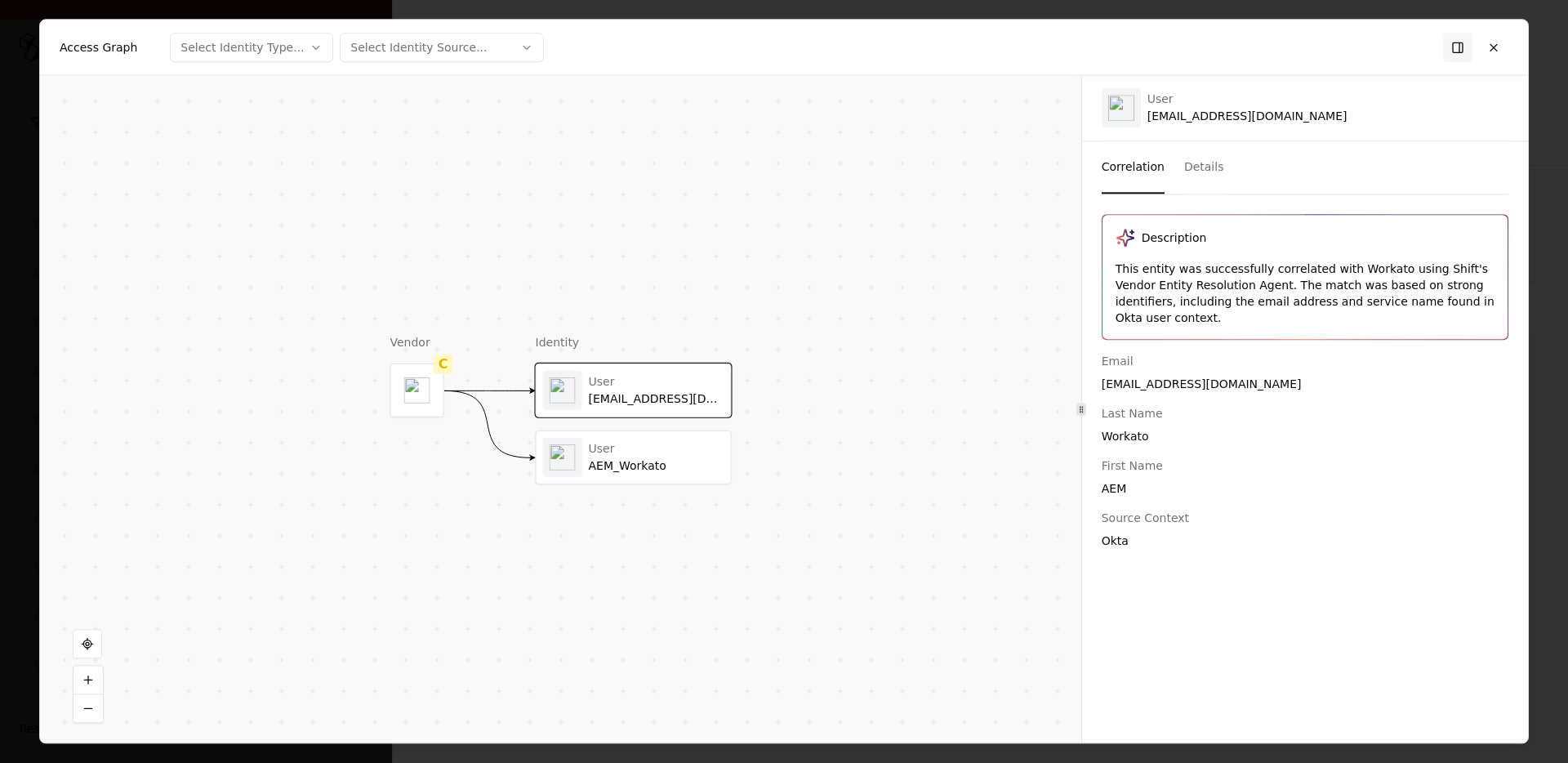
click at [625, 455] on div "User" at bounding box center [657, 448] width 136 height 15
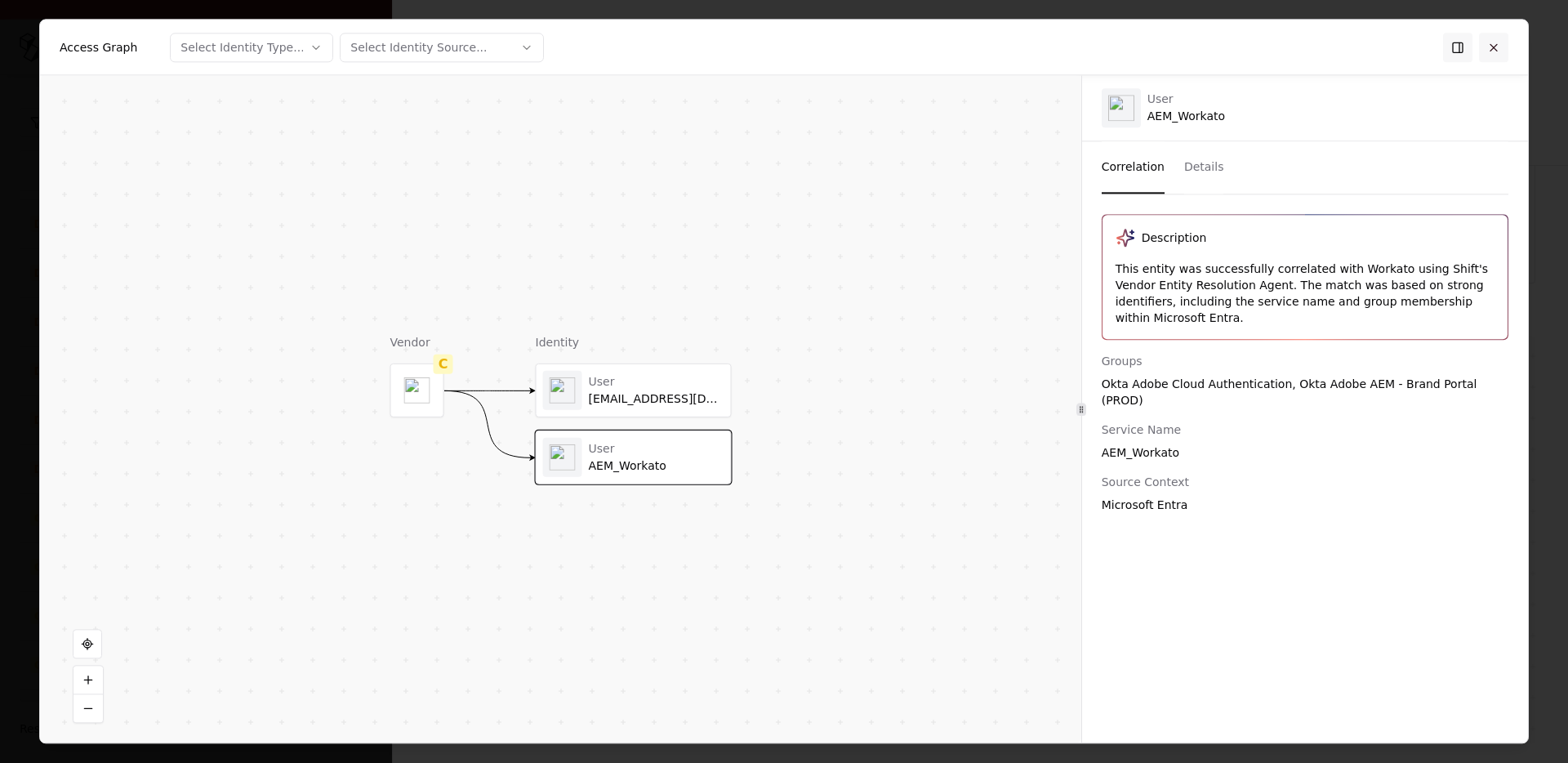
click at [1499, 50] on button at bounding box center [1494, 48] width 29 height 29
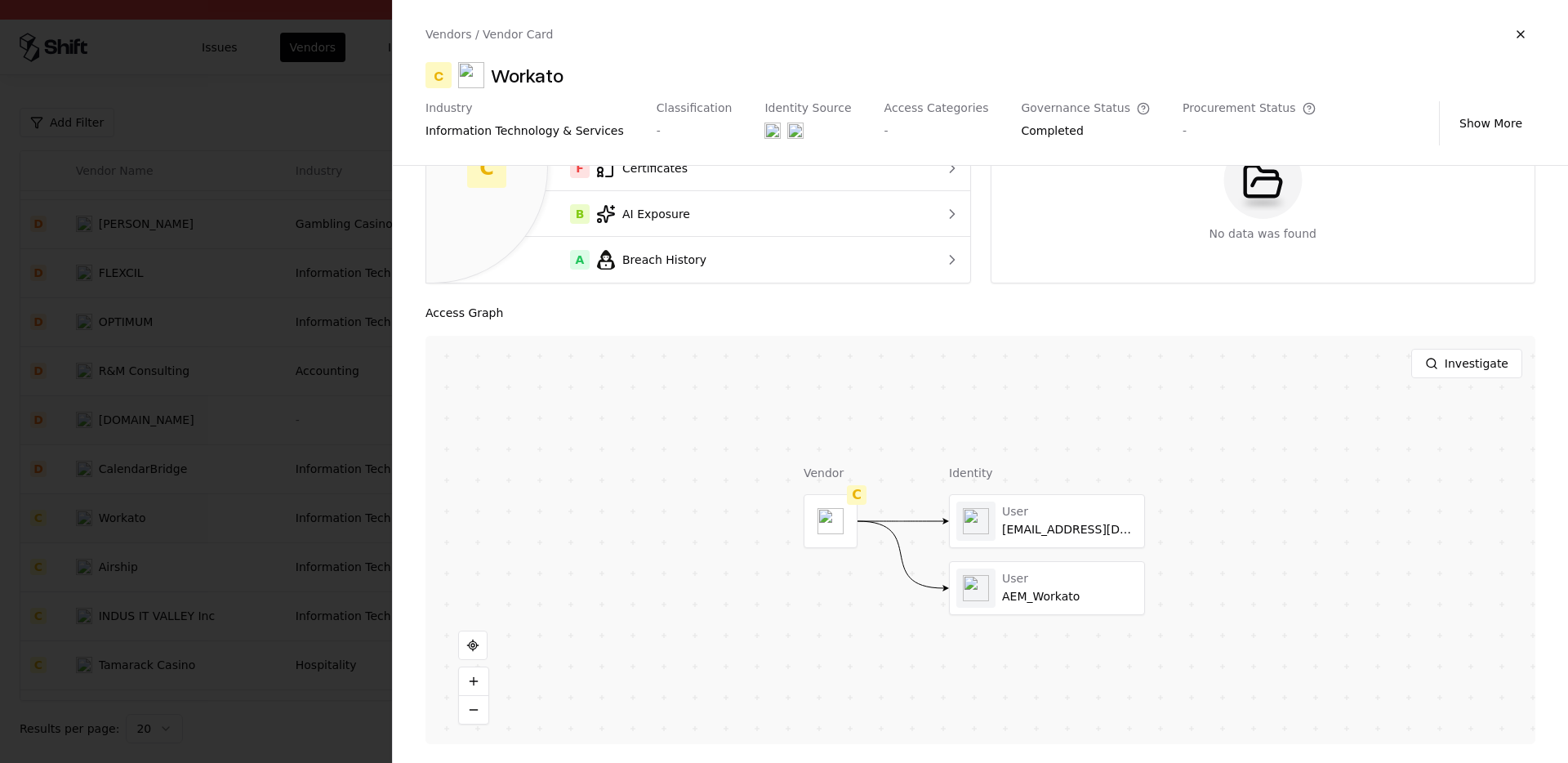
click at [260, 554] on div at bounding box center [784, 381] width 1568 height 763
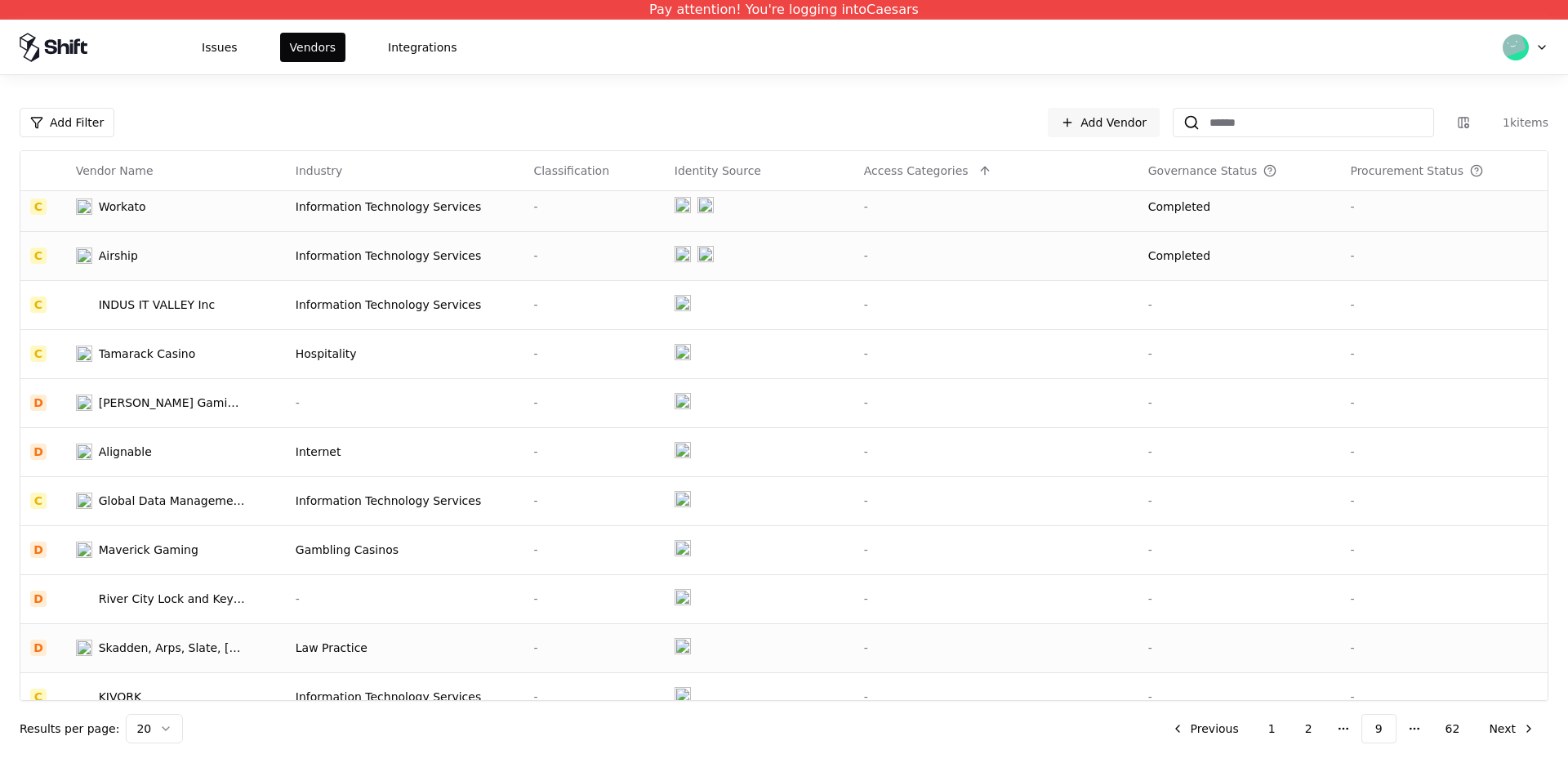
scroll to position [442, 0]
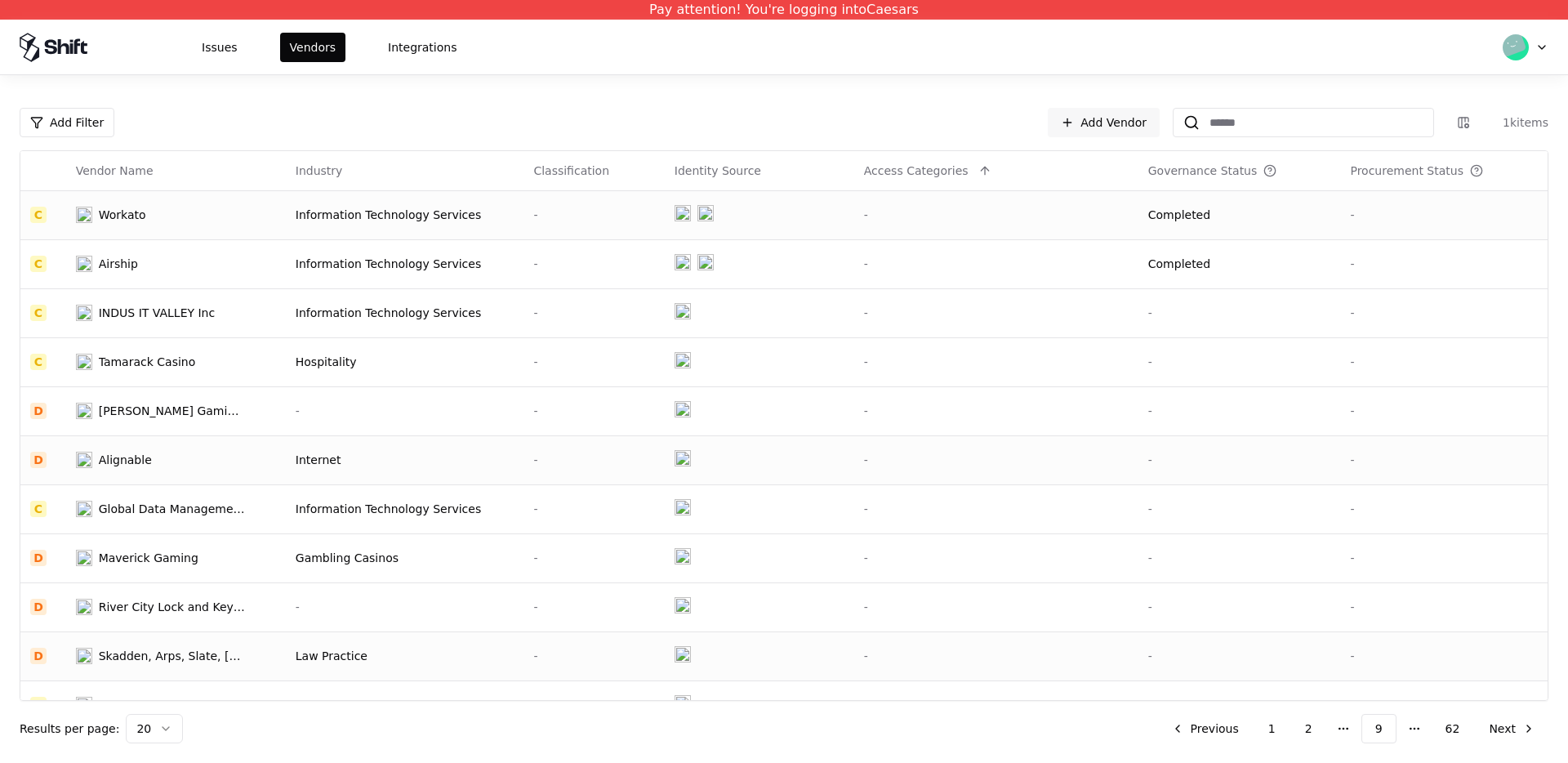
click at [150, 467] on div "Alignable" at bounding box center [161, 460] width 170 height 16
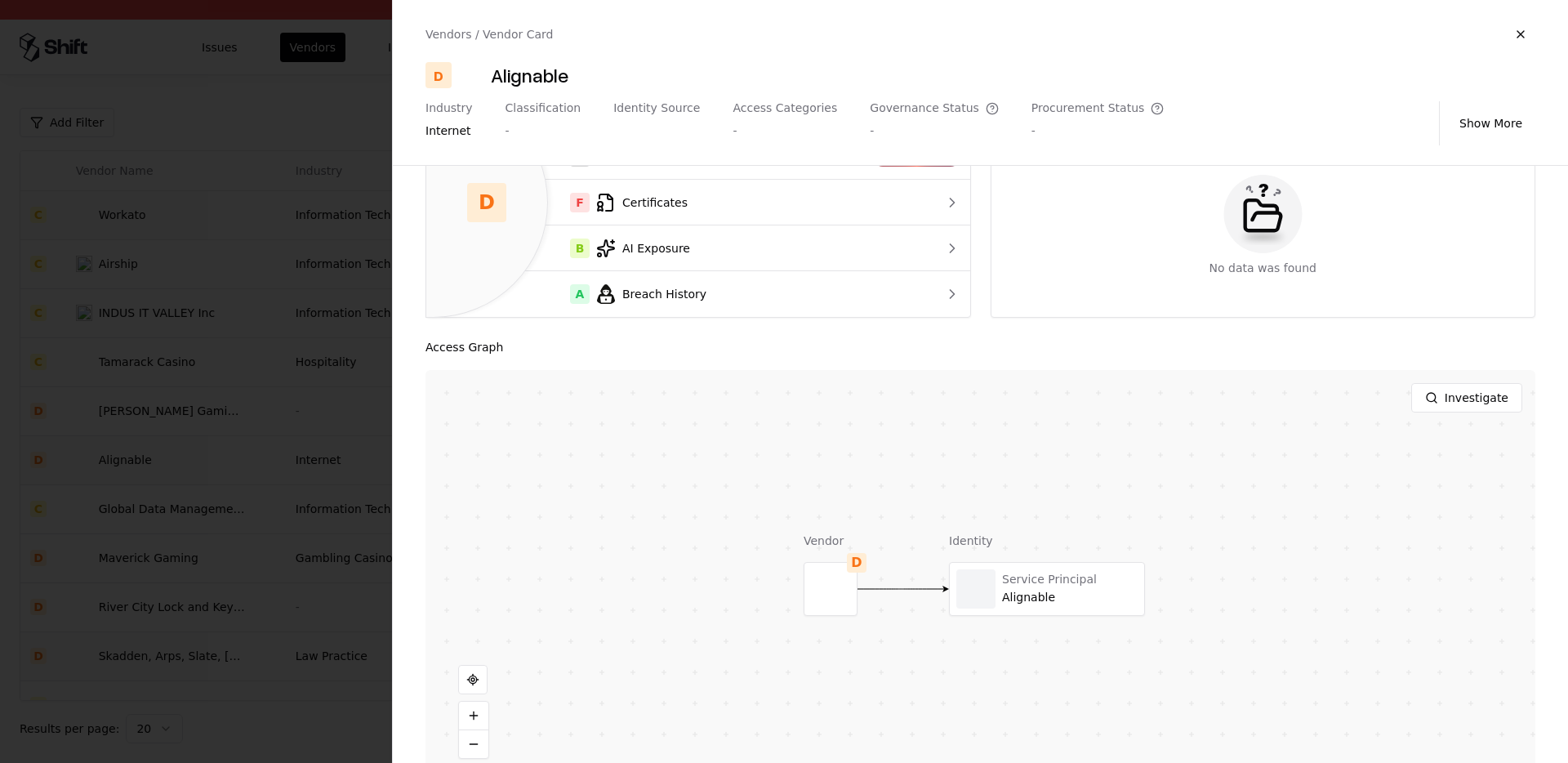
scroll to position [165, 0]
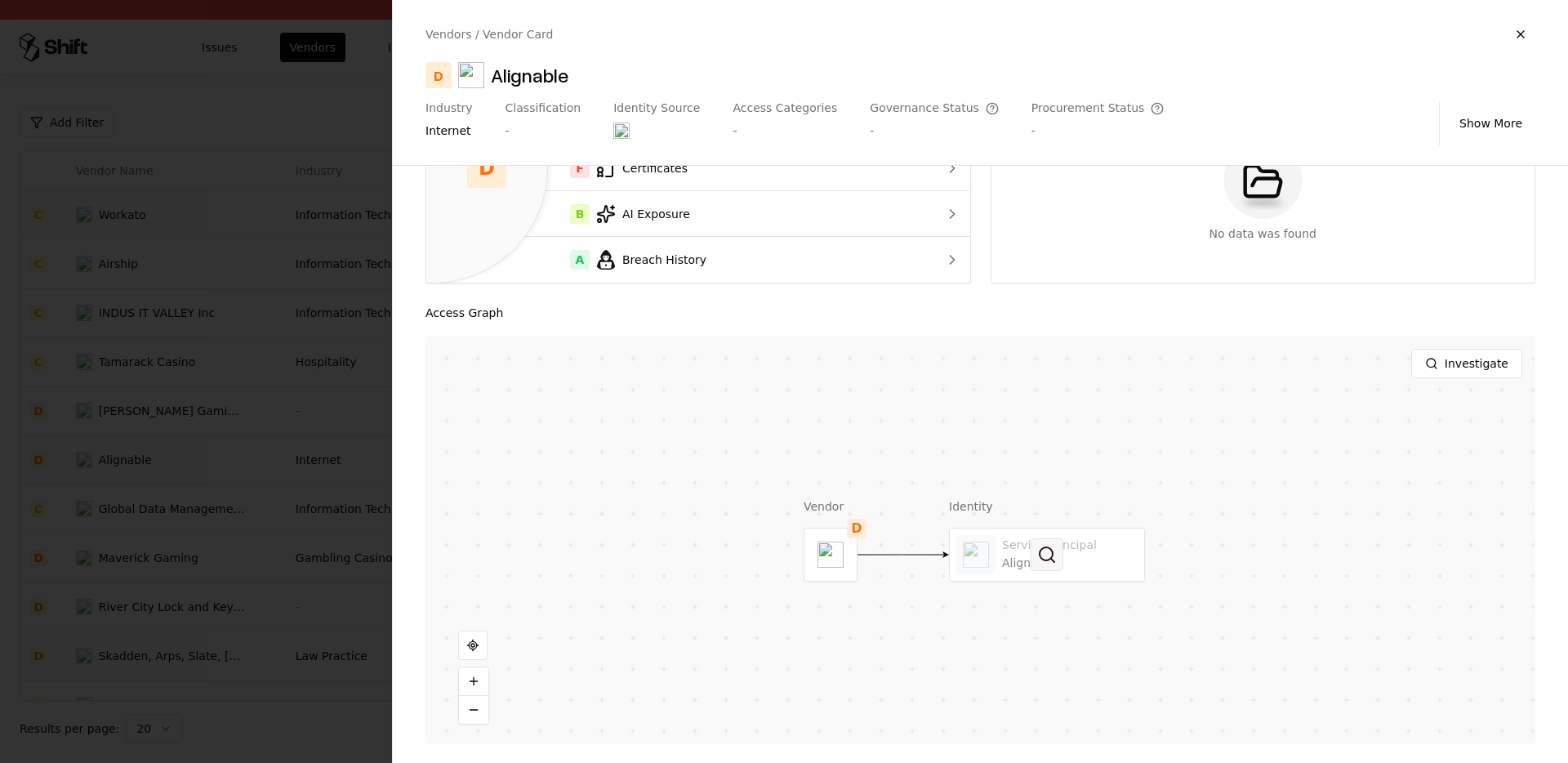
click at [1051, 563] on button at bounding box center [1047, 555] width 33 height 33
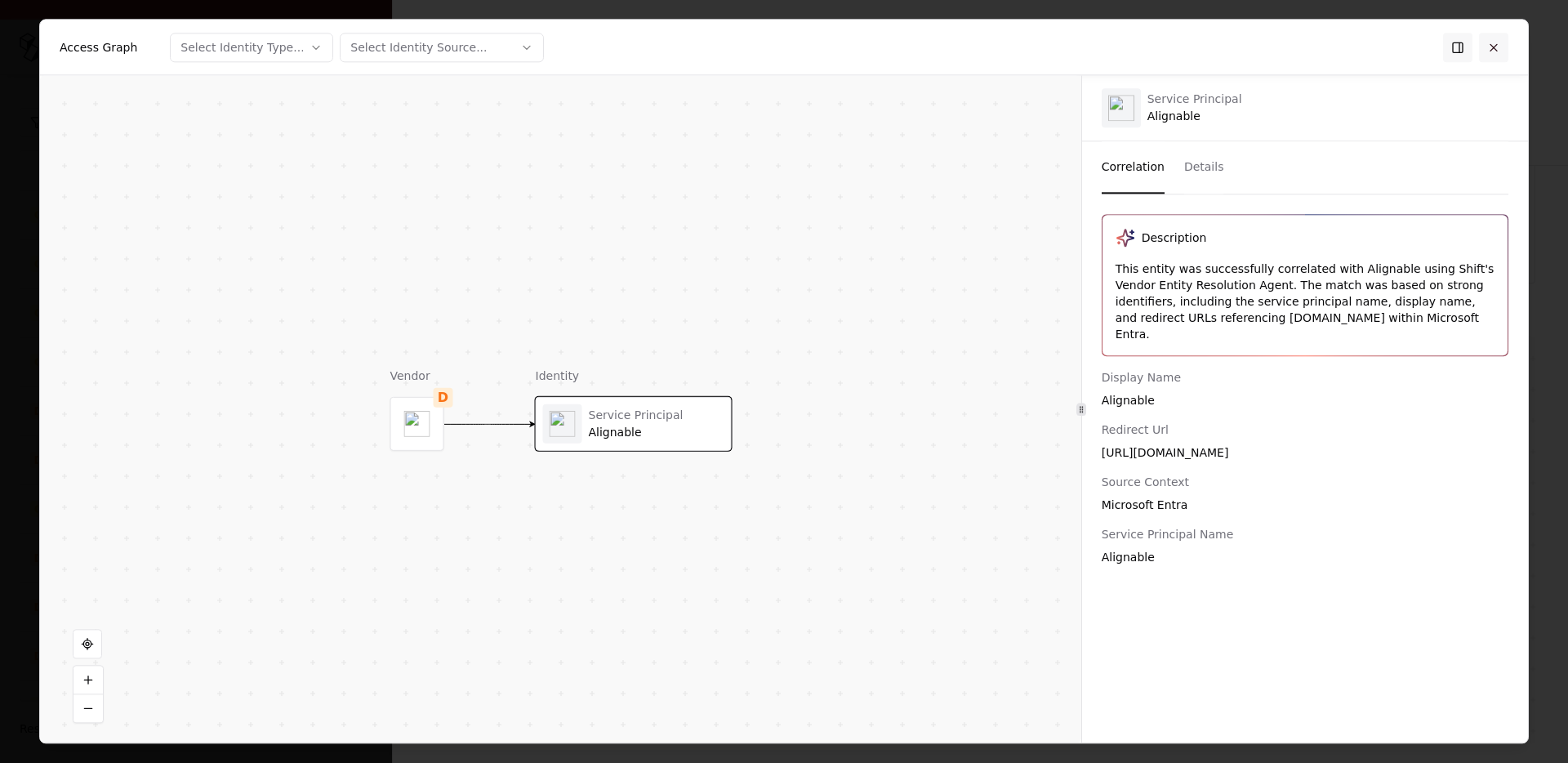
click at [1481, 38] on button at bounding box center [1494, 48] width 29 height 29
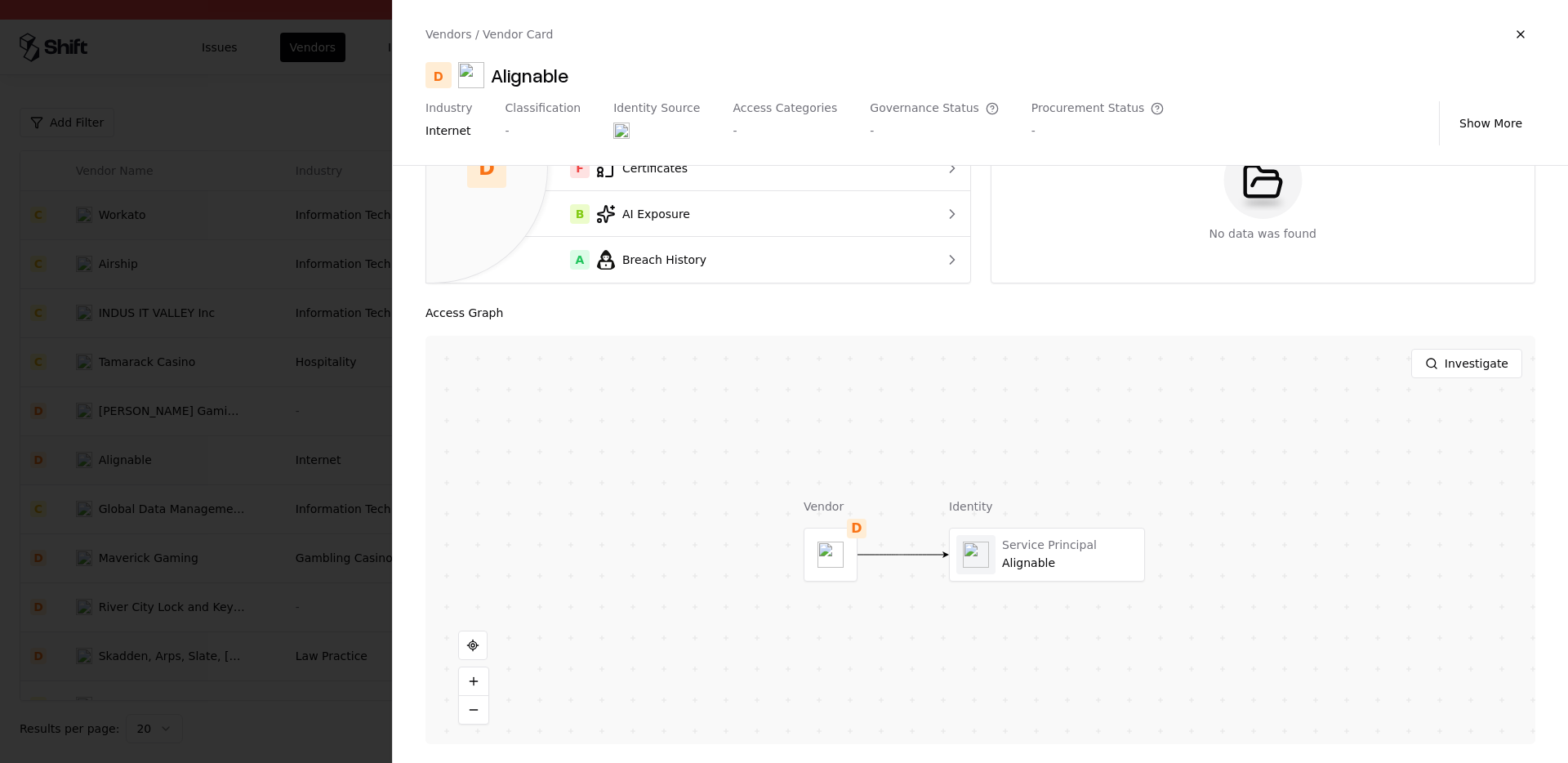
click at [161, 531] on div at bounding box center [784, 381] width 1568 height 763
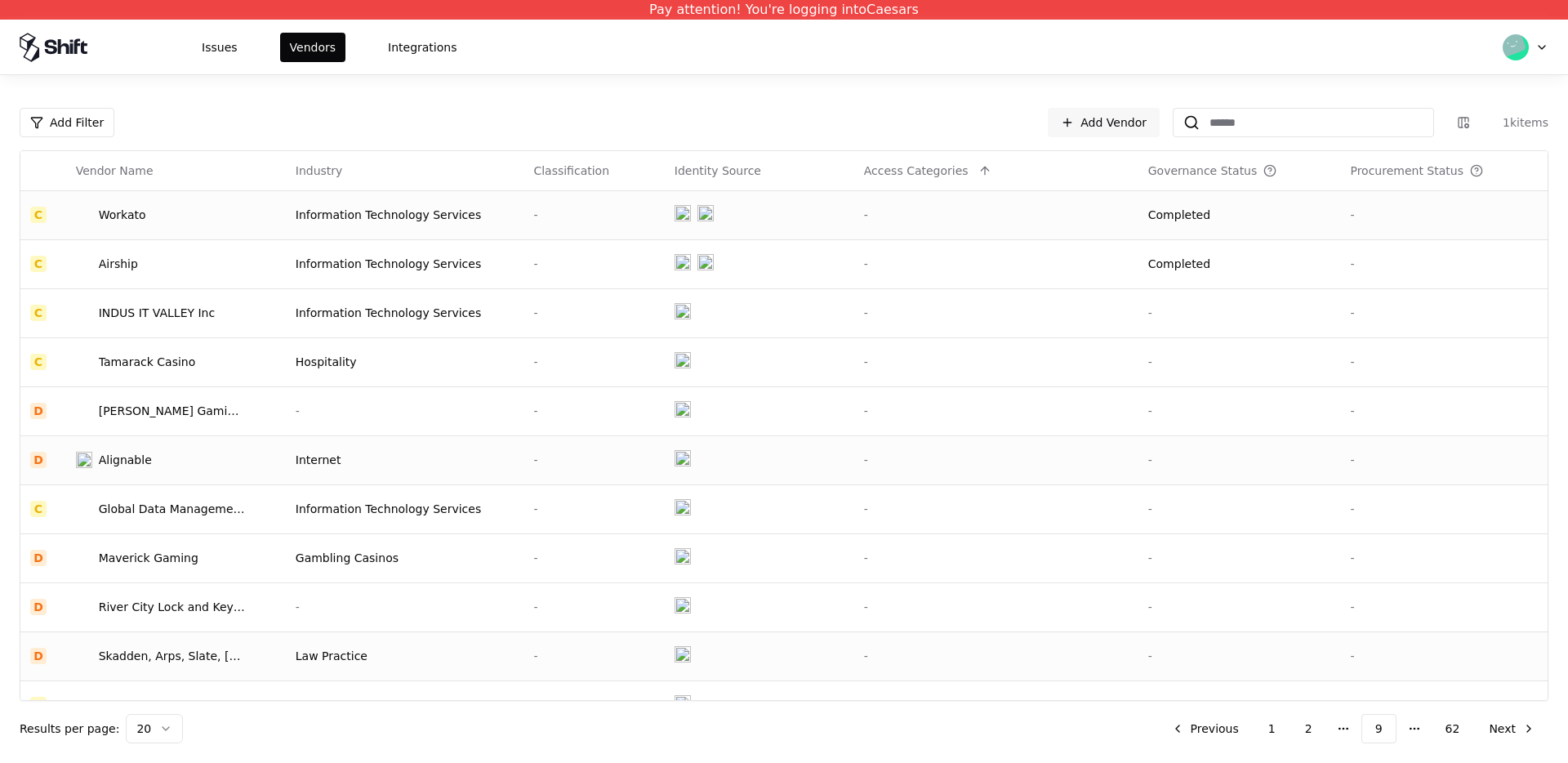
scroll to position [471, 0]
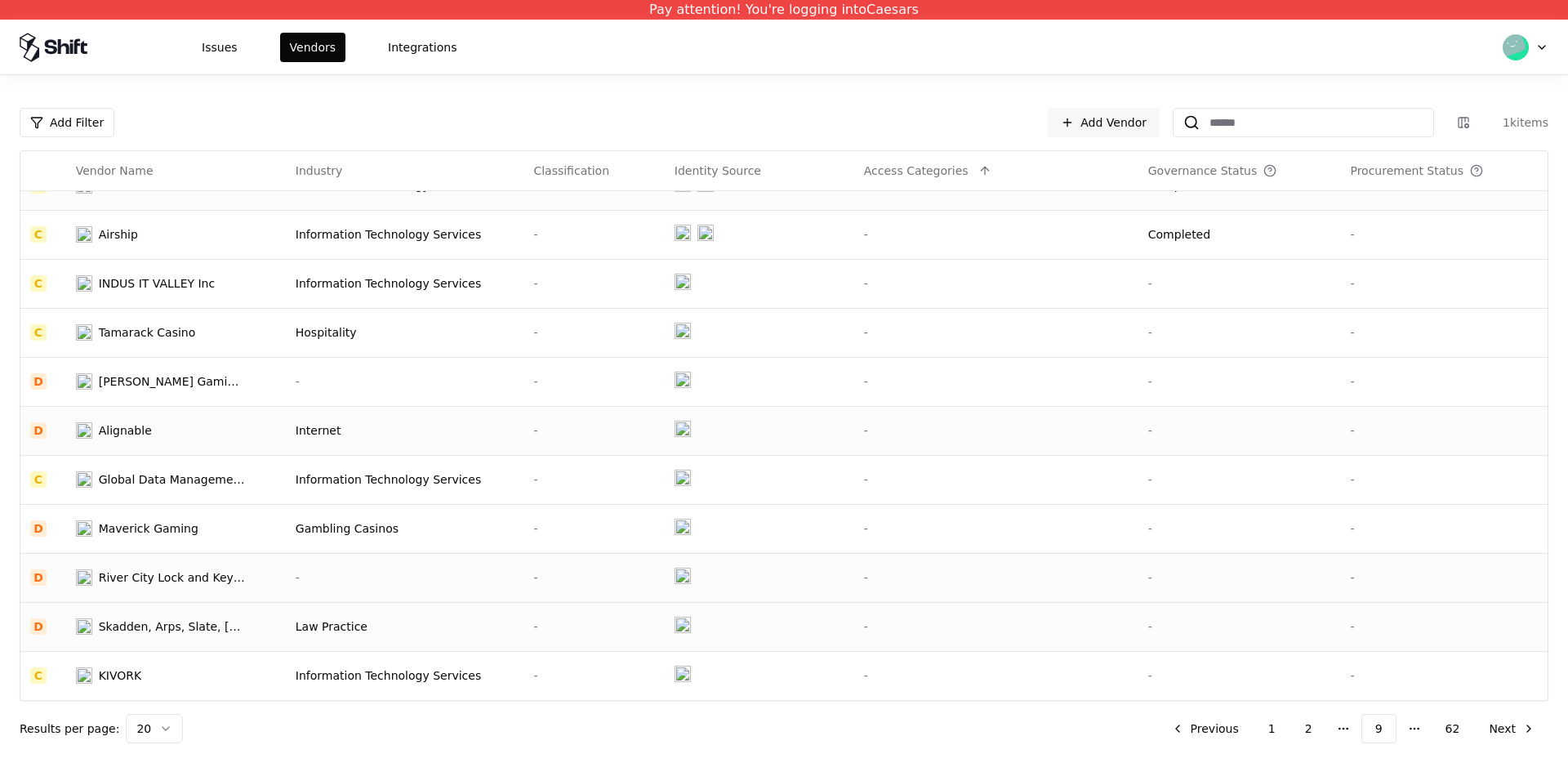
click at [166, 582] on div "River City Lock and Key, LLC" at bounding box center [172, 577] width 147 height 16
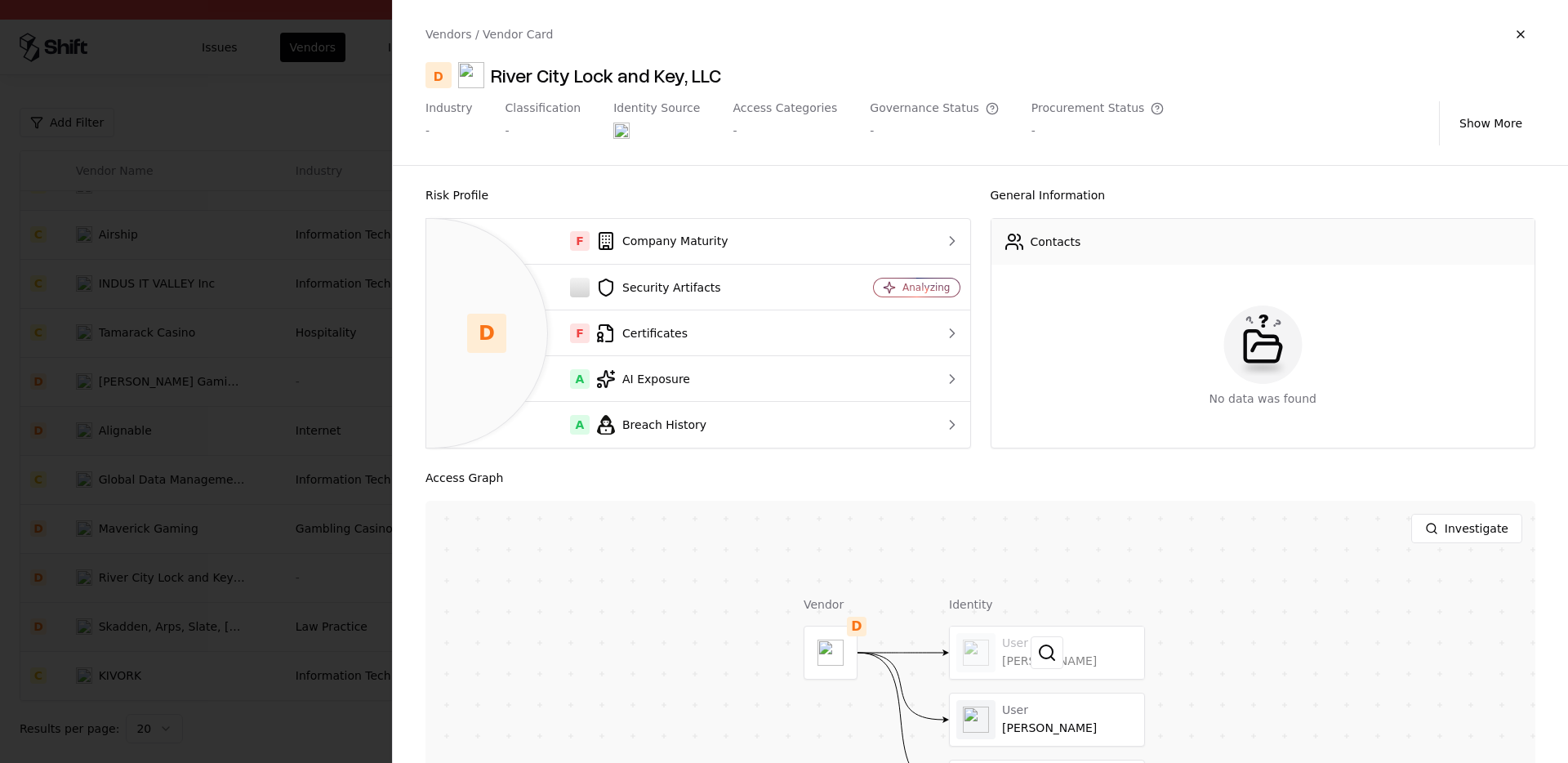
click at [1009, 663] on div at bounding box center [1047, 652] width 194 height 53
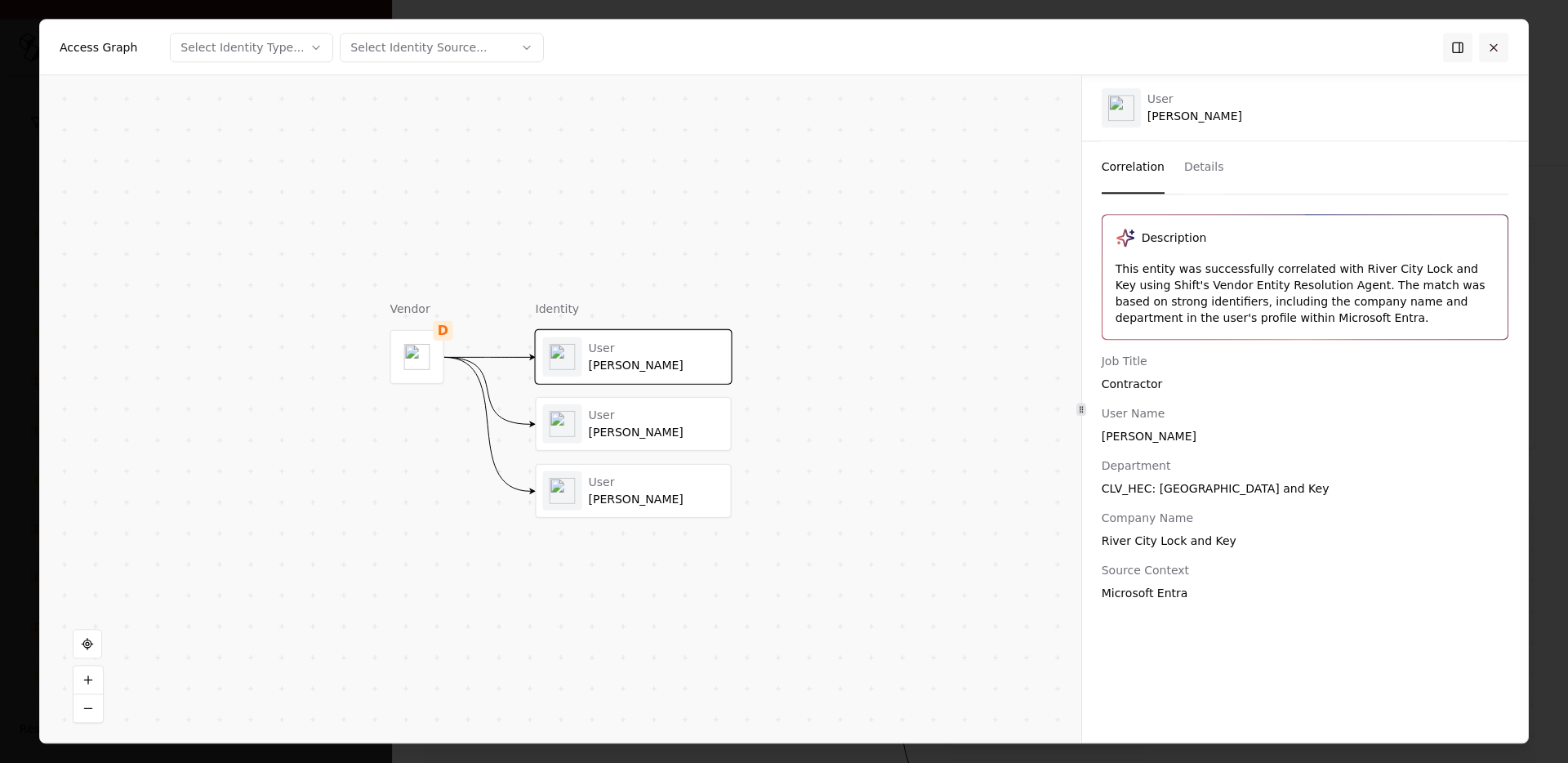
click at [1497, 48] on button at bounding box center [1494, 48] width 29 height 29
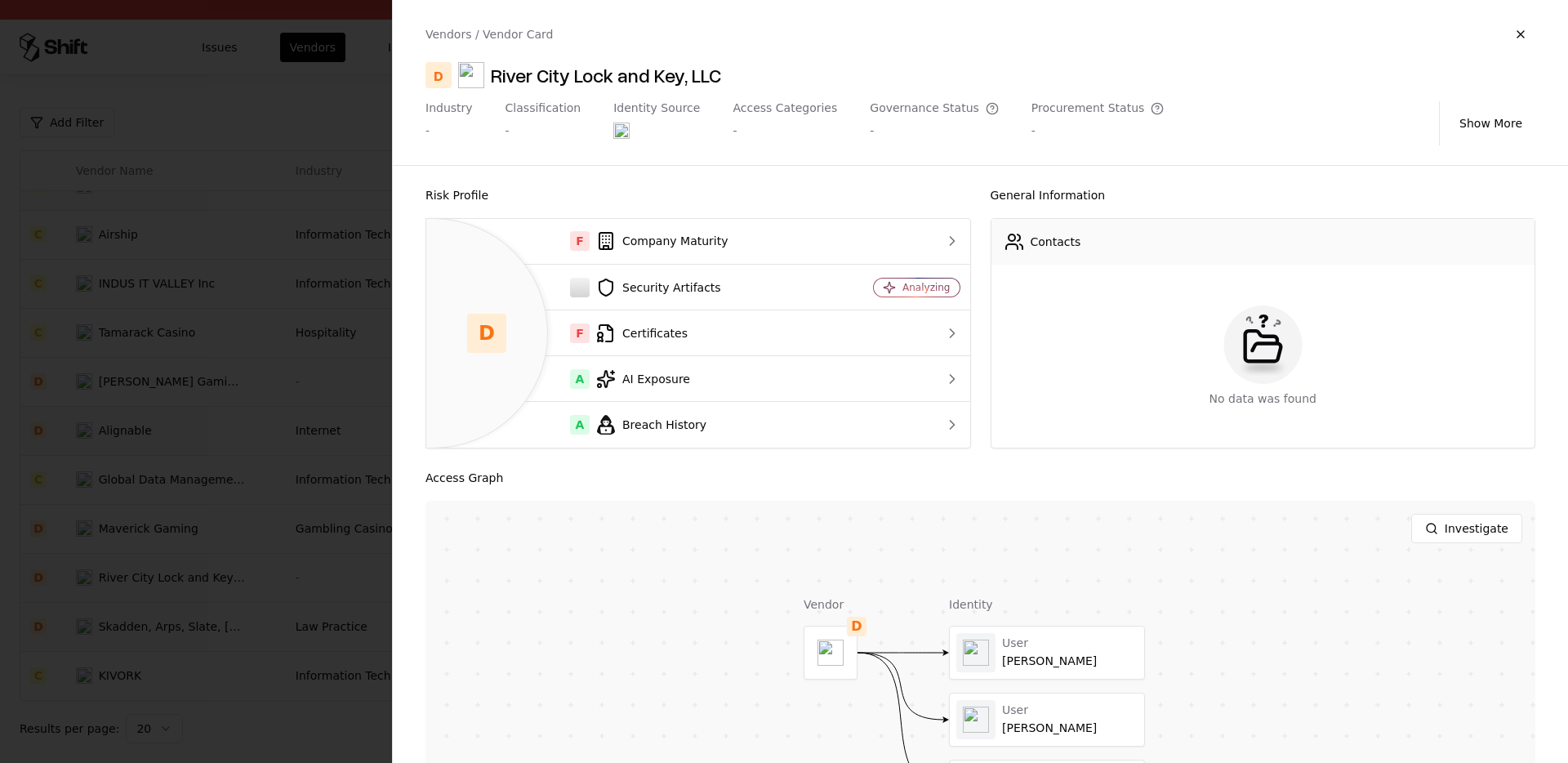
scroll to position [165, 0]
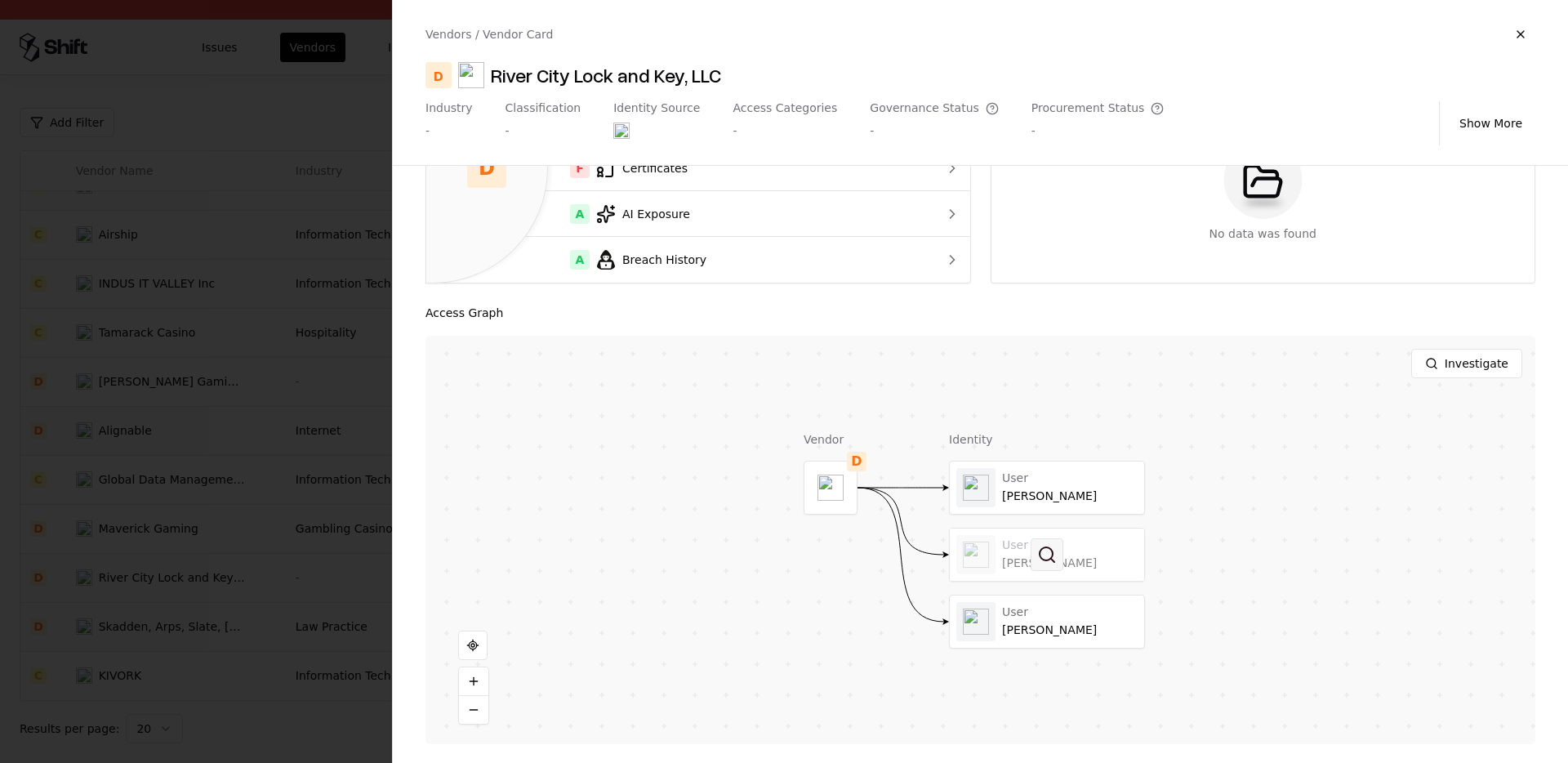
click at [1044, 569] on button at bounding box center [1047, 555] width 33 height 33
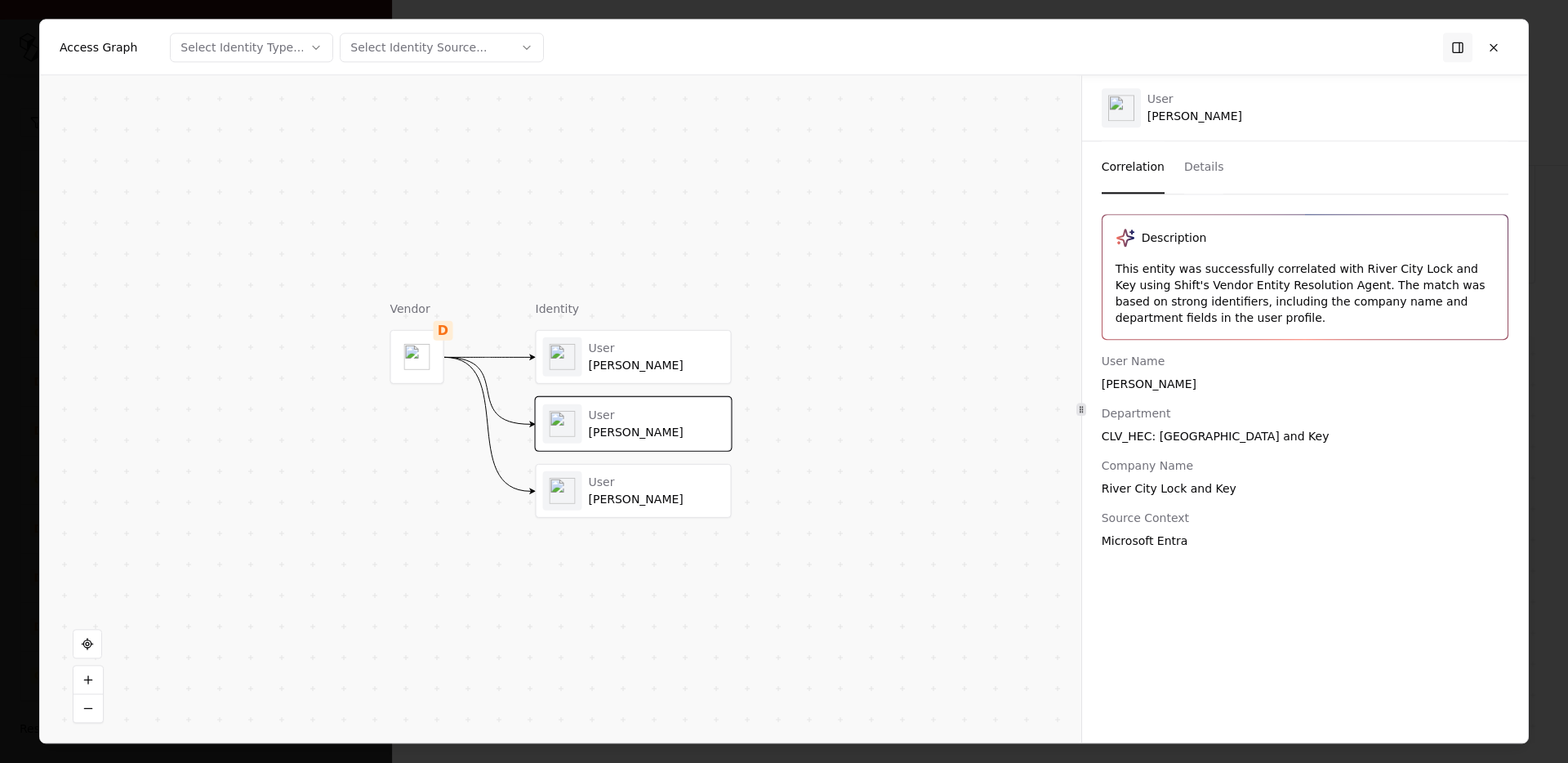
click at [676, 486] on div "User" at bounding box center [657, 481] width 136 height 15
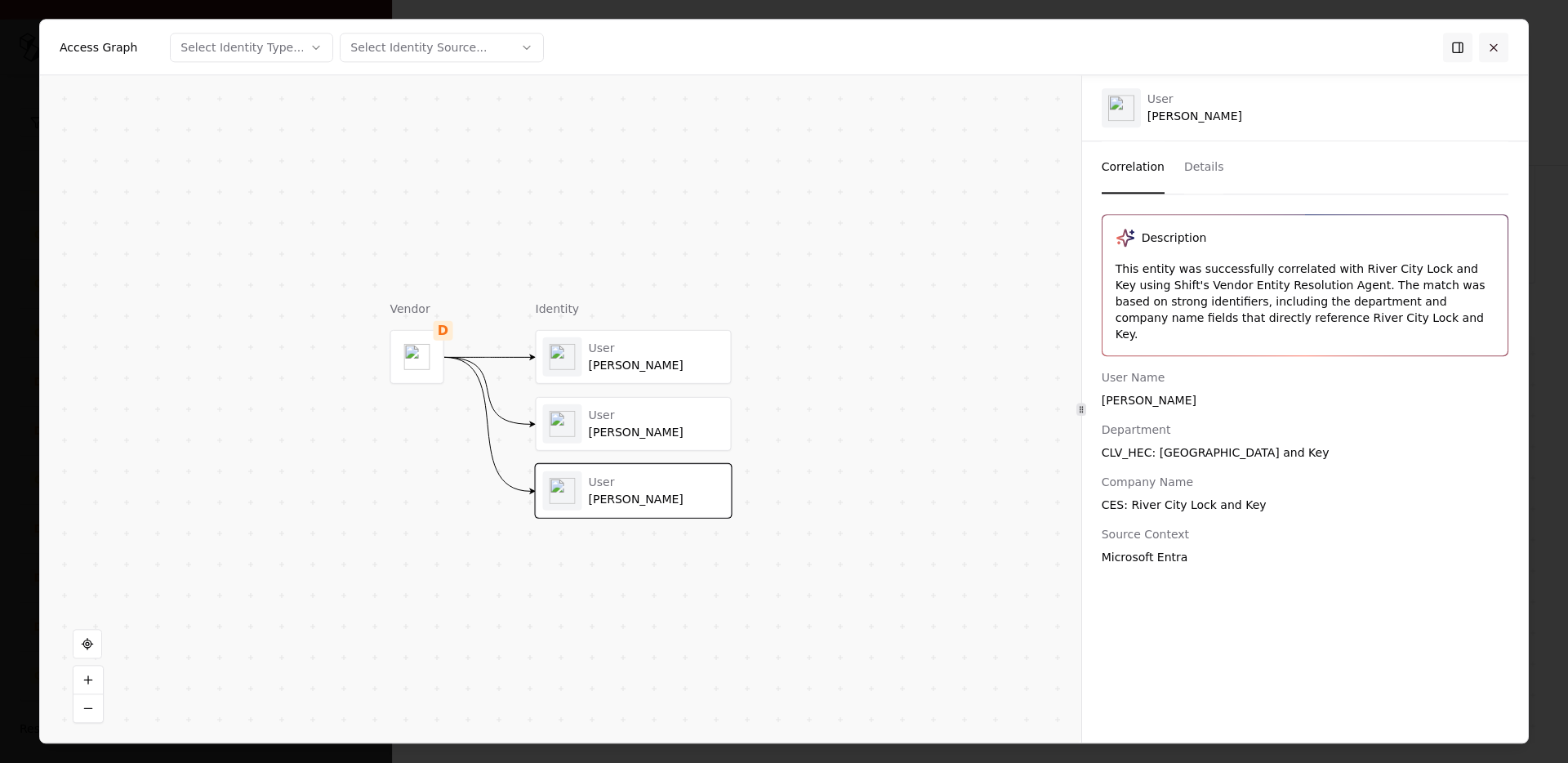
click at [1497, 41] on button at bounding box center [1494, 48] width 29 height 29
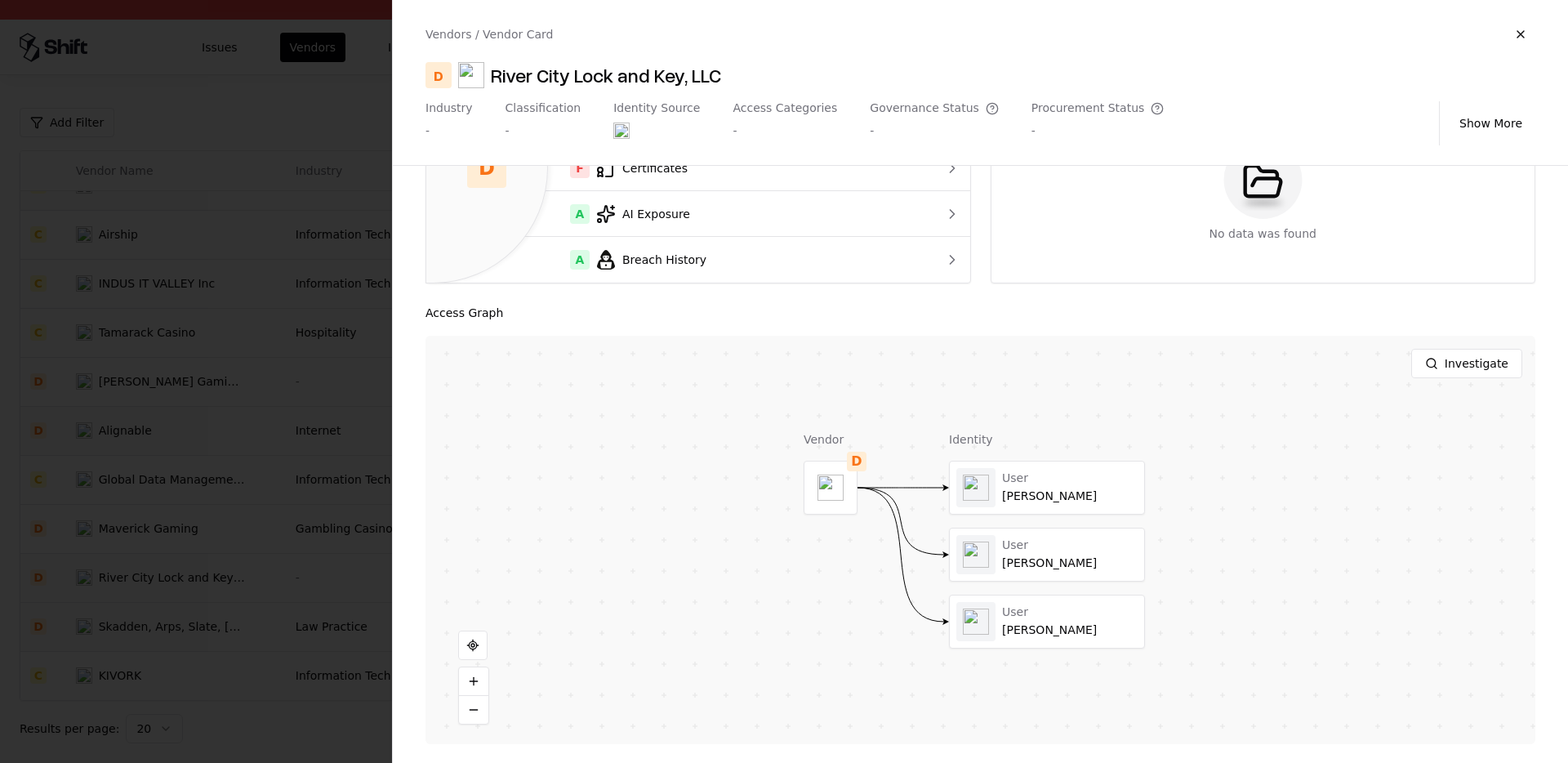
click at [238, 530] on div at bounding box center [784, 381] width 1568 height 763
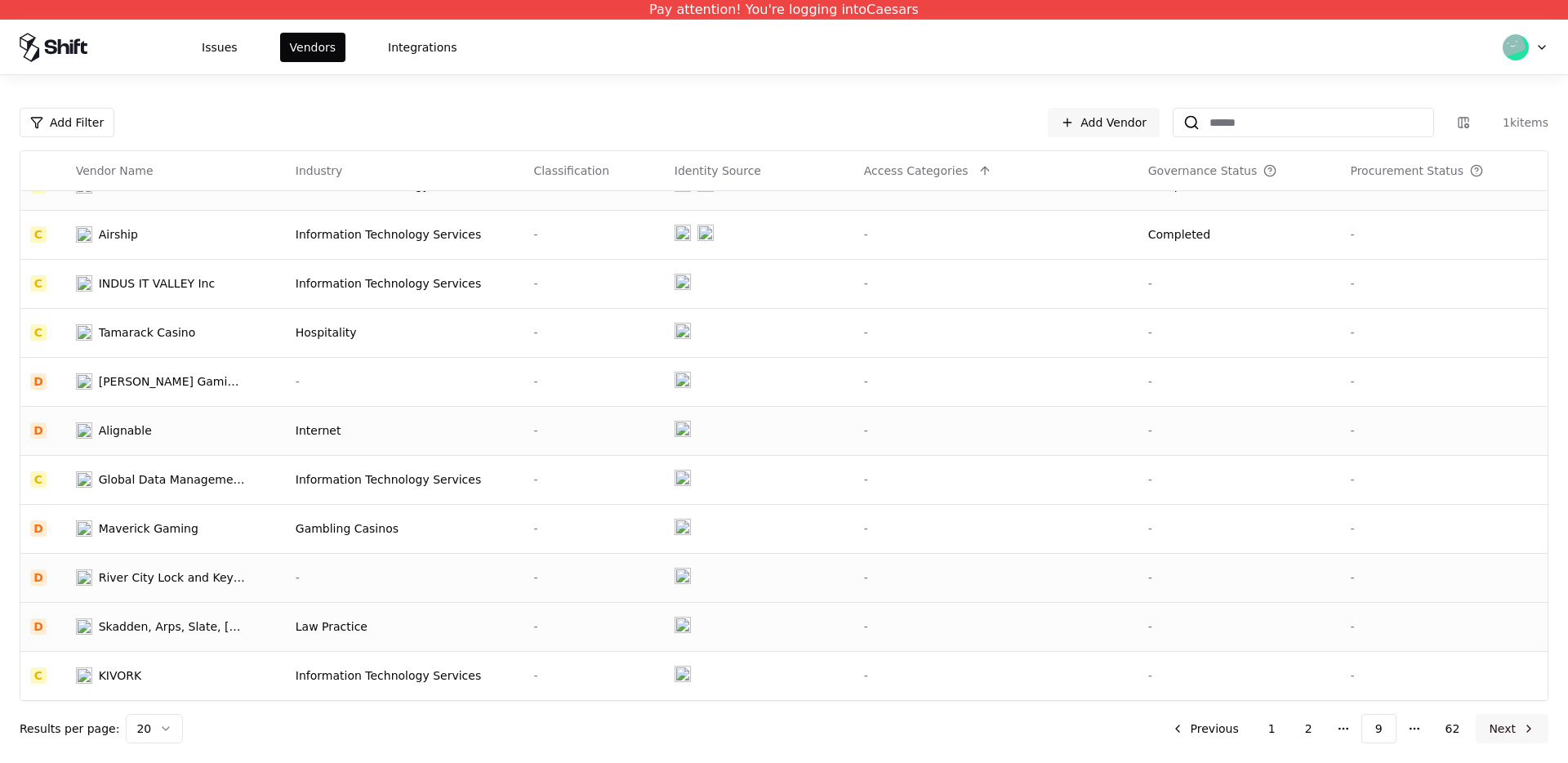
click at [1503, 718] on button "Next" at bounding box center [1512, 728] width 73 height 29
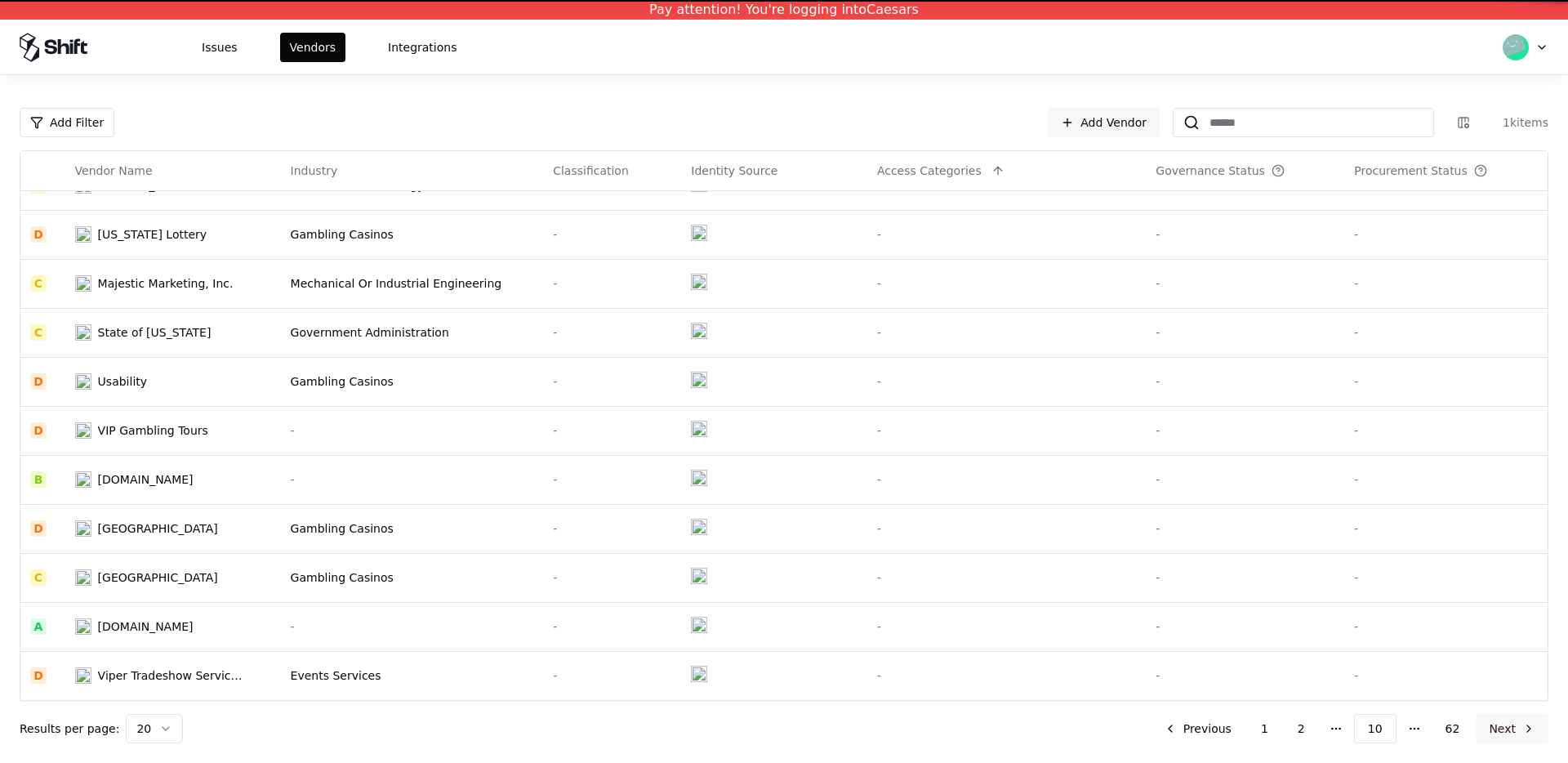
scroll to position [471, 0]
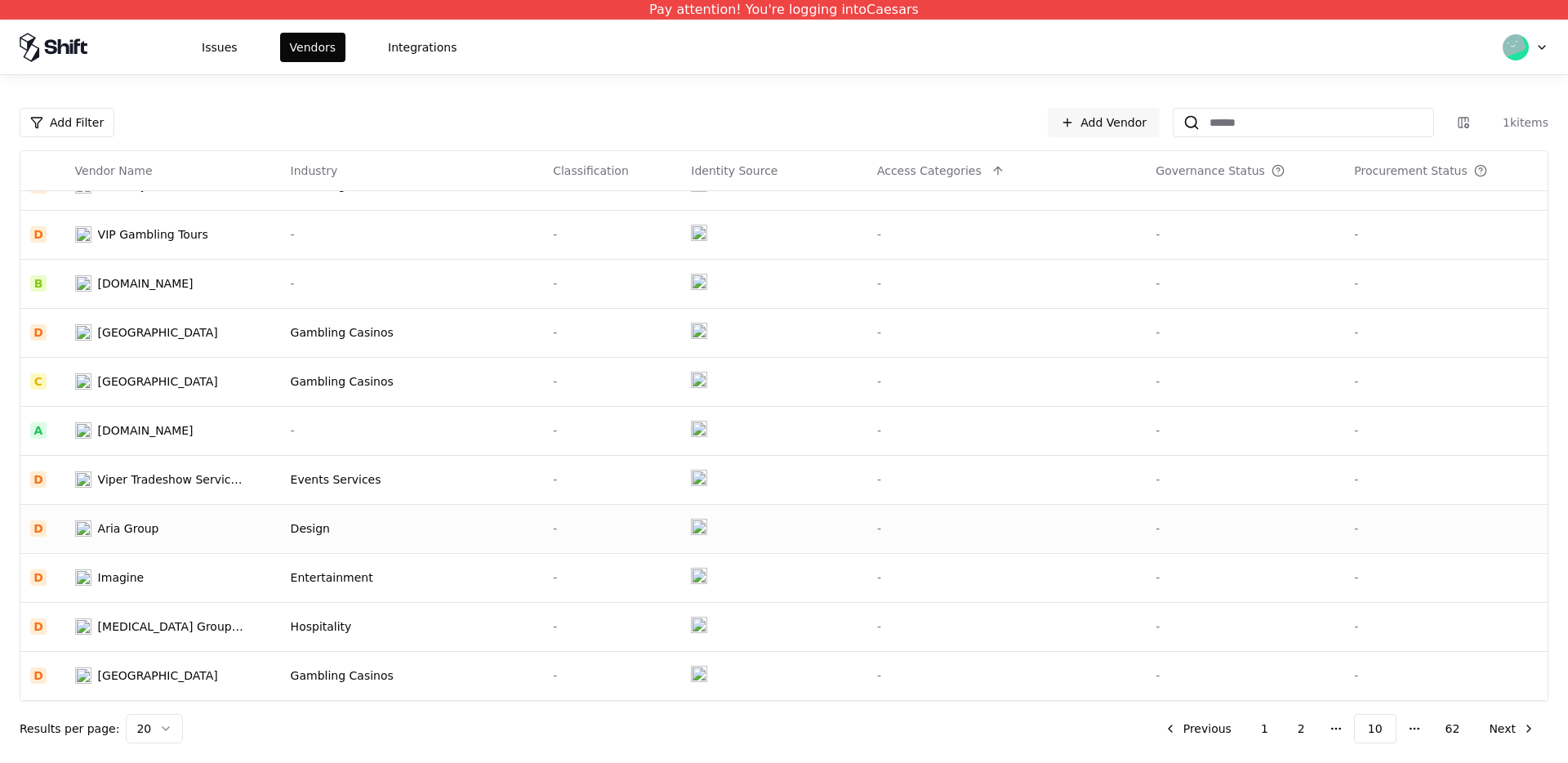
click at [161, 528] on div "Aria Group" at bounding box center [160, 528] width 170 height 16
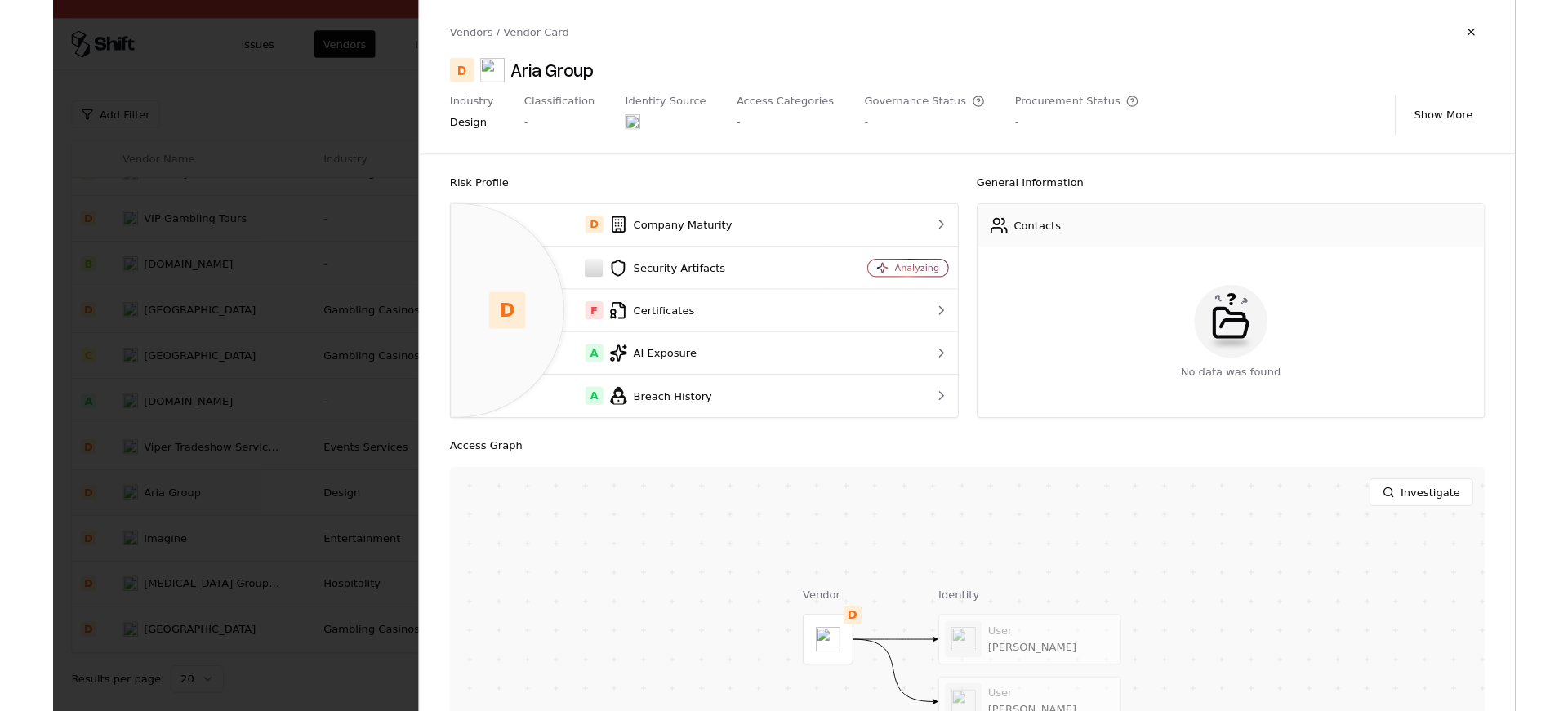
scroll to position [165, 0]
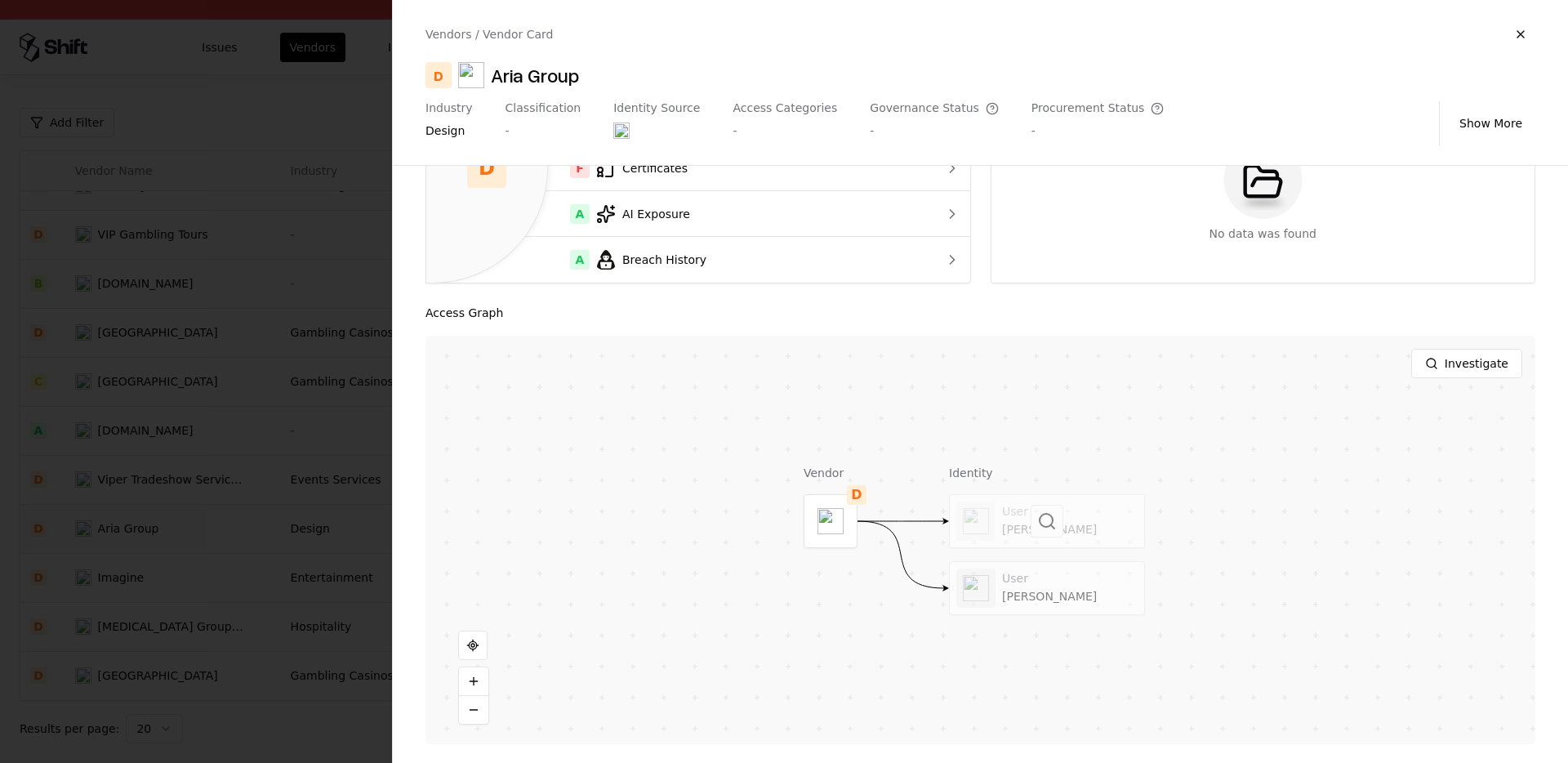
click at [1028, 522] on div at bounding box center [1047, 521] width 194 height 53
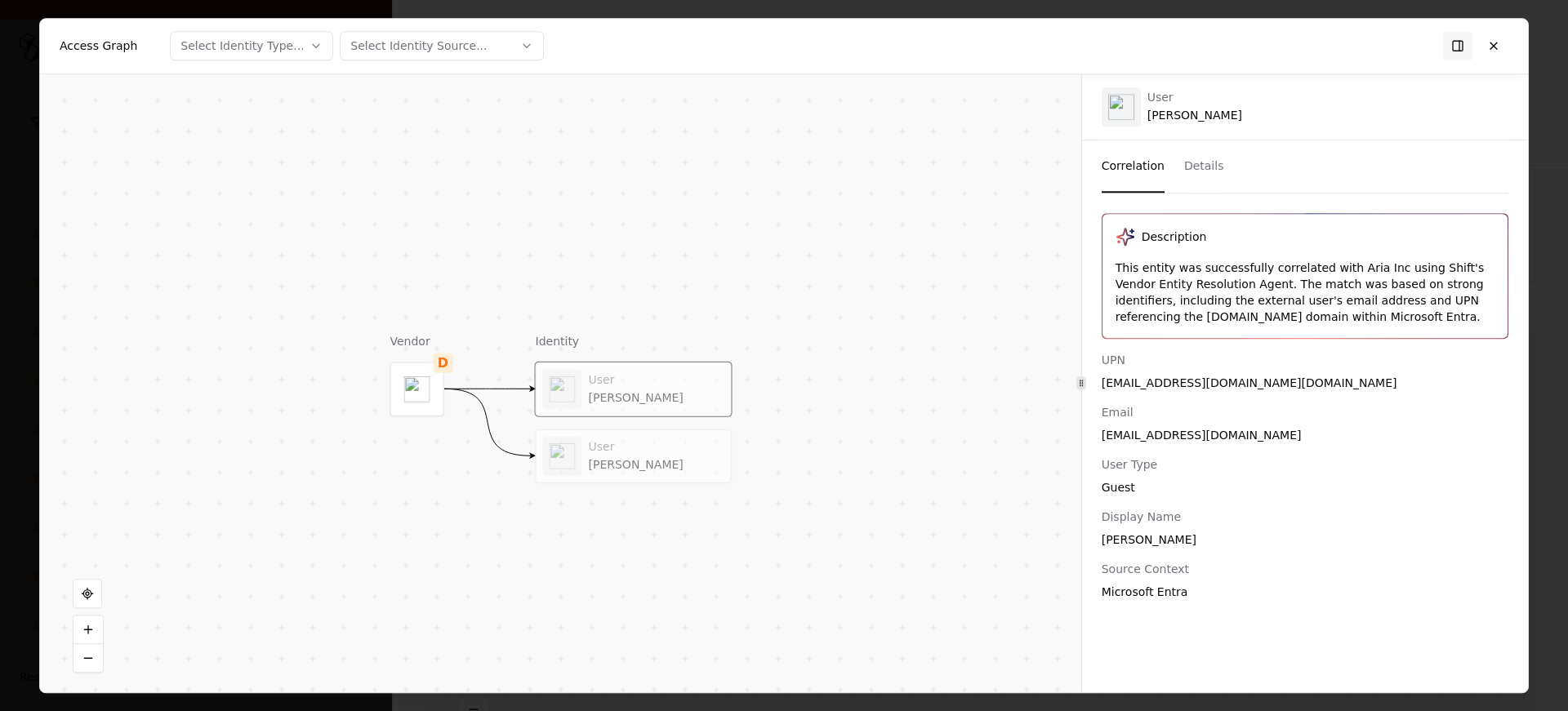
click at [606, 464] on div "Kristin Mrozinski" at bounding box center [657, 464] width 136 height 15
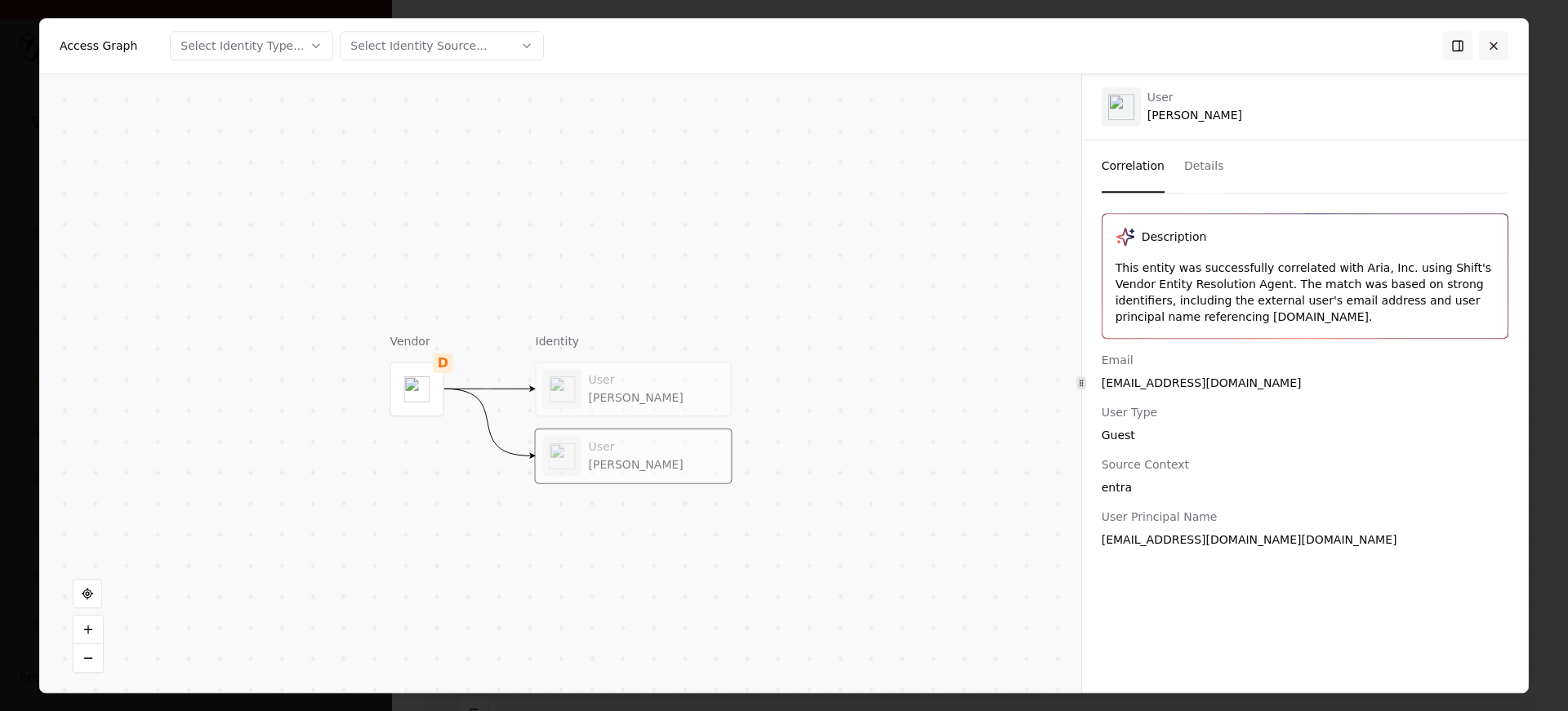
click at [1492, 53] on button at bounding box center [1494, 46] width 29 height 29
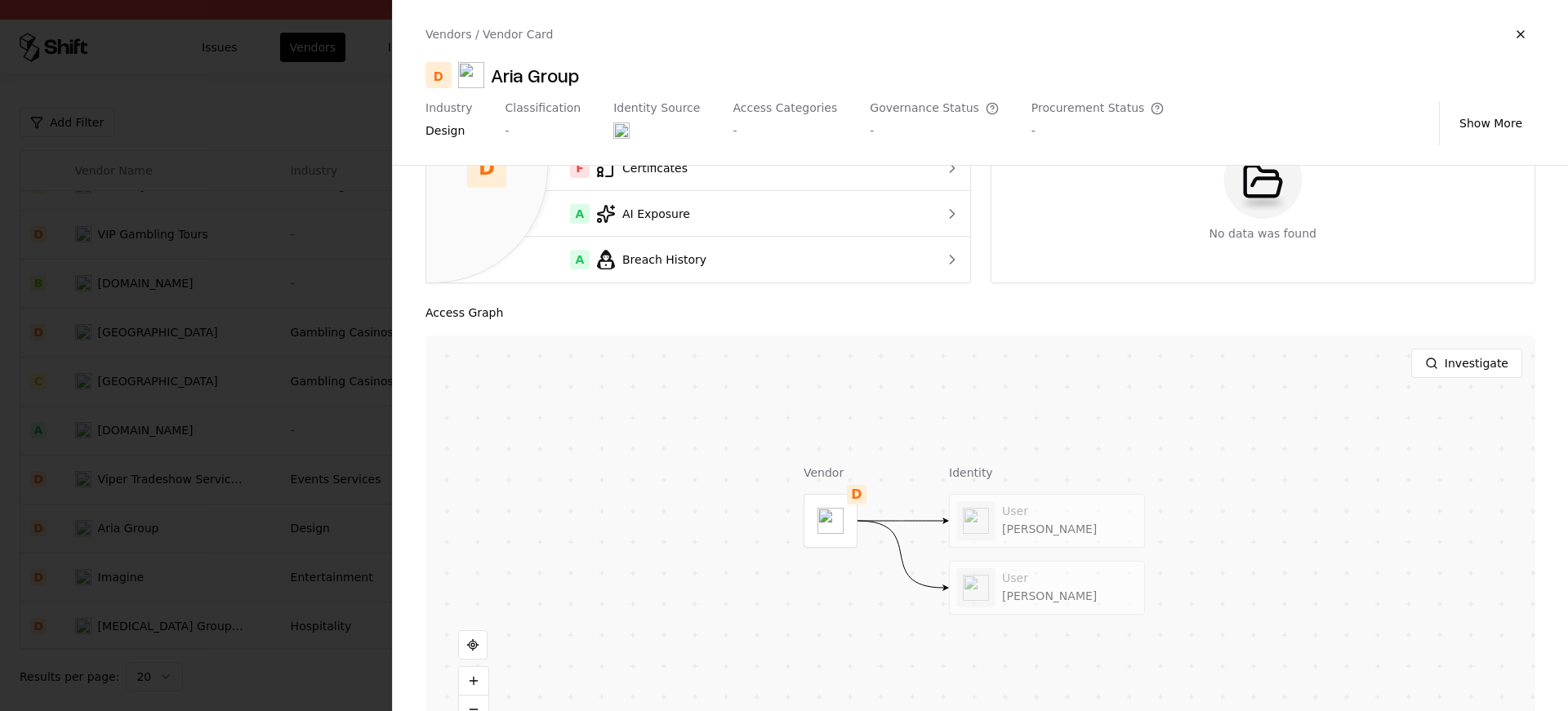
click at [306, 569] on div at bounding box center [784, 355] width 1568 height 711
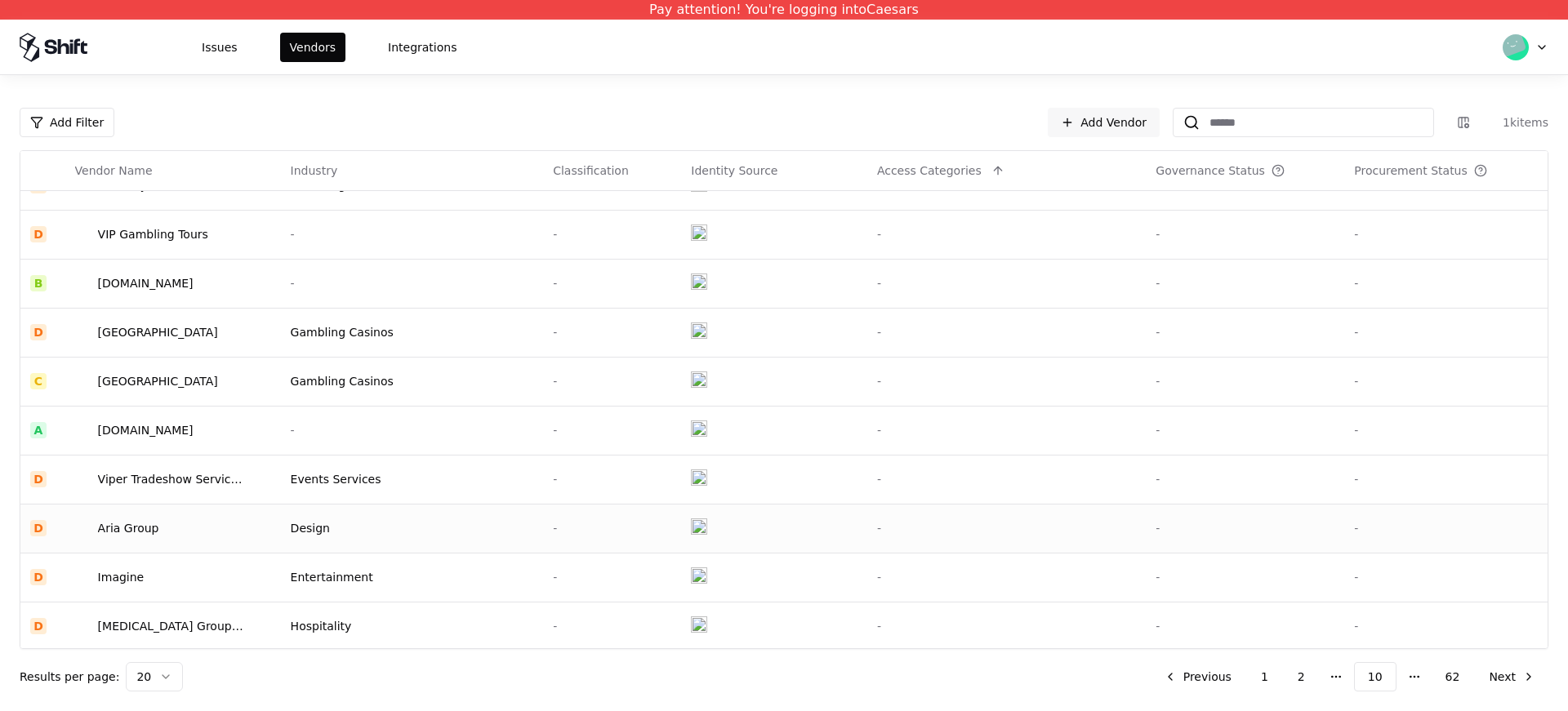
scroll to position [522, 0]
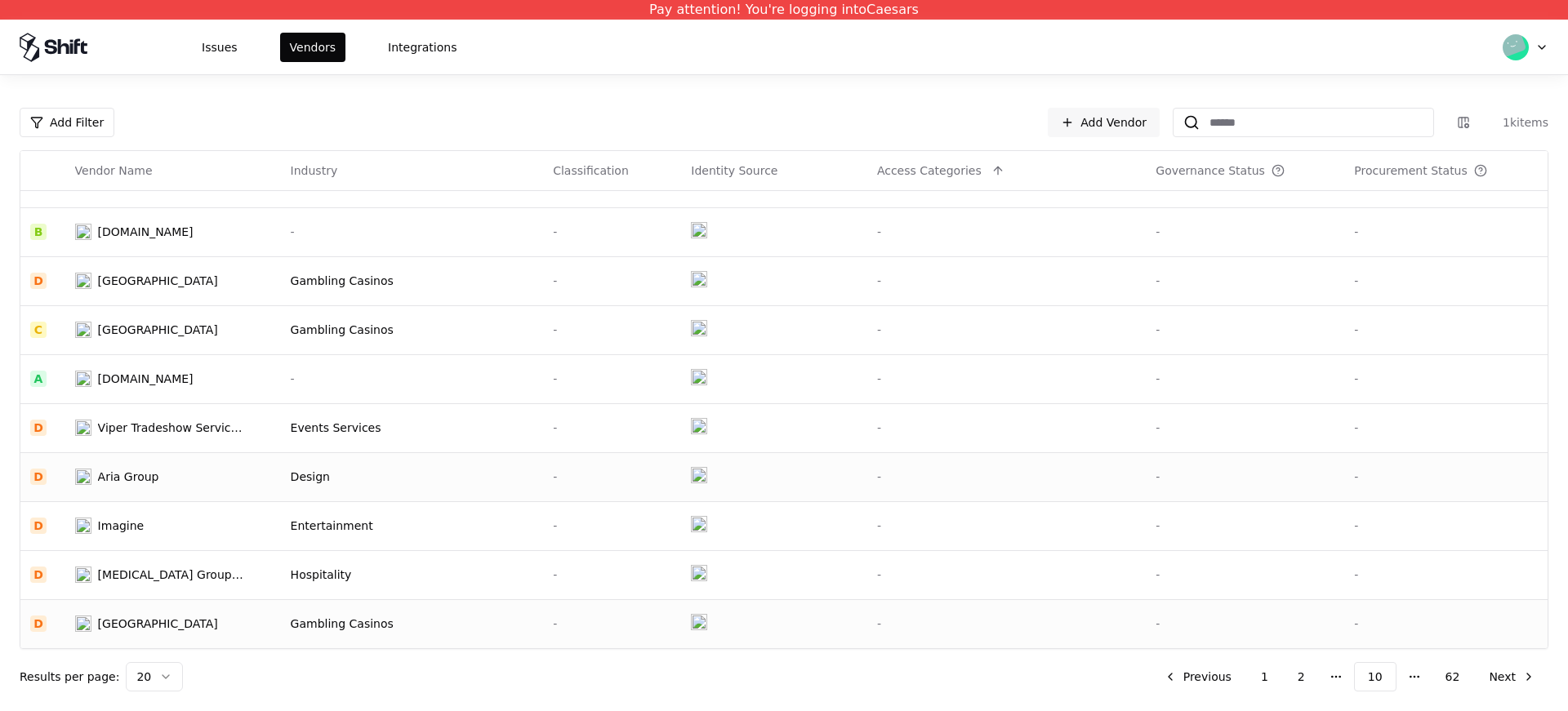
click at [440, 636] on td "Gambling Casinos" at bounding box center [412, 624] width 263 height 49
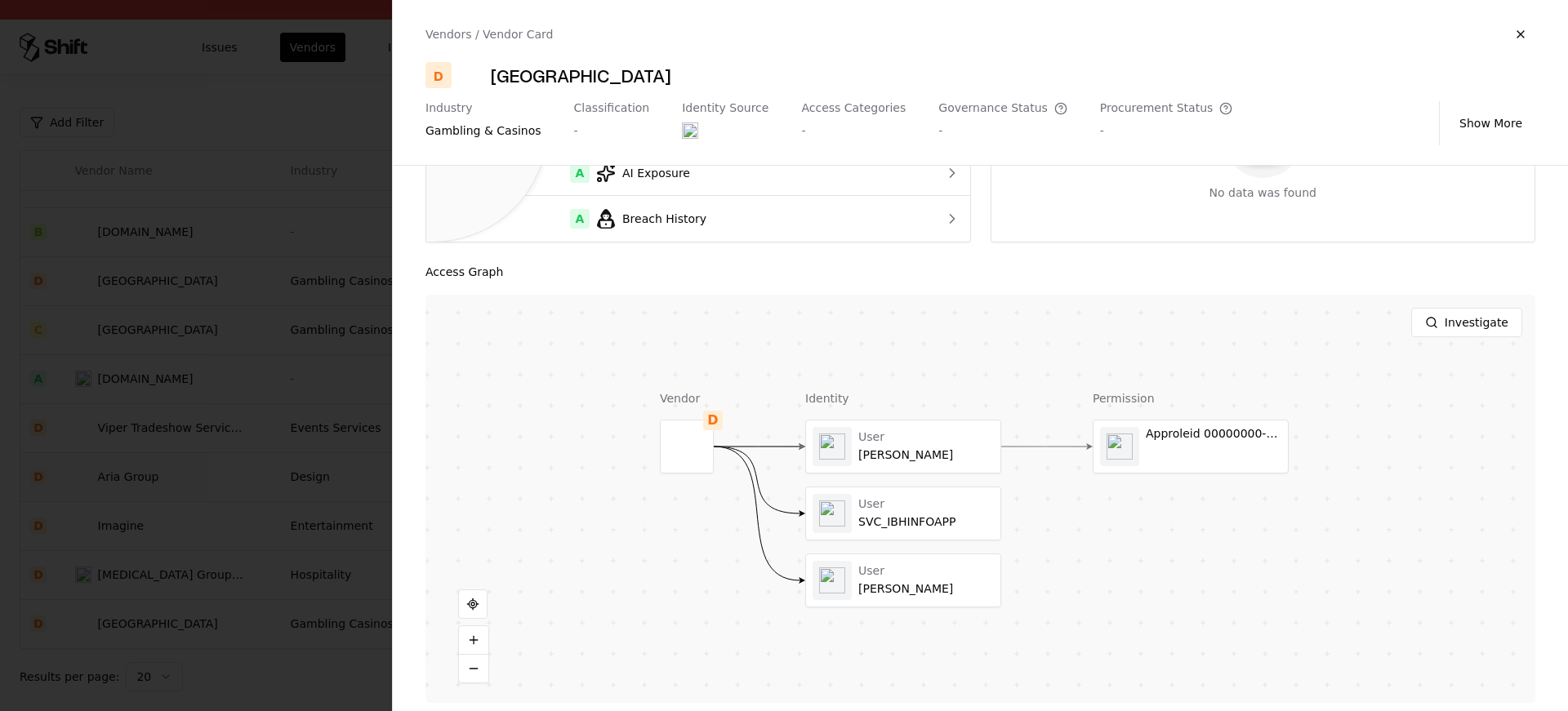
scroll to position [217, 0]
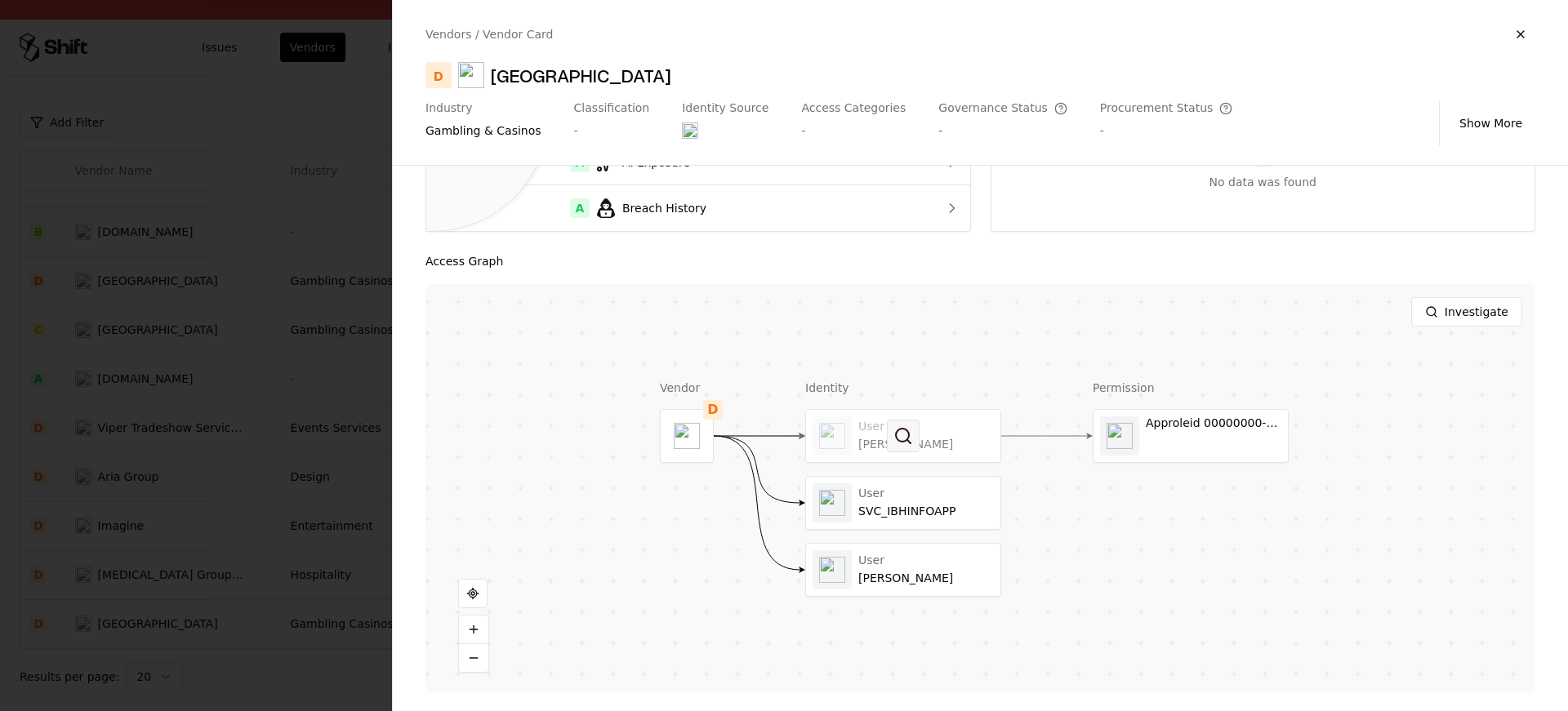
click at [903, 447] on button at bounding box center [904, 436] width 33 height 33
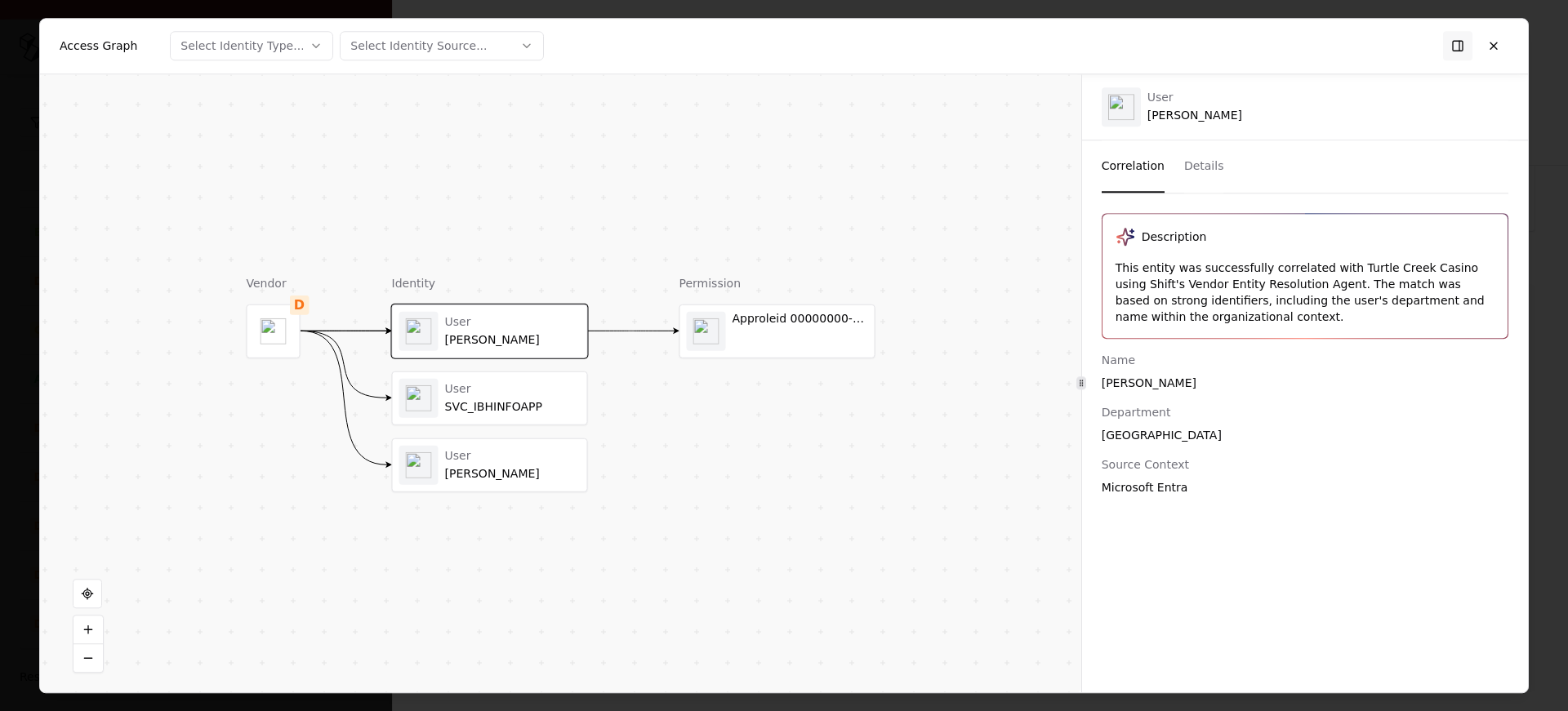
click at [452, 404] on div "SVC_IBHINFOAPP" at bounding box center [512, 406] width 136 height 15
click at [462, 459] on div "User" at bounding box center [512, 456] width 136 height 15
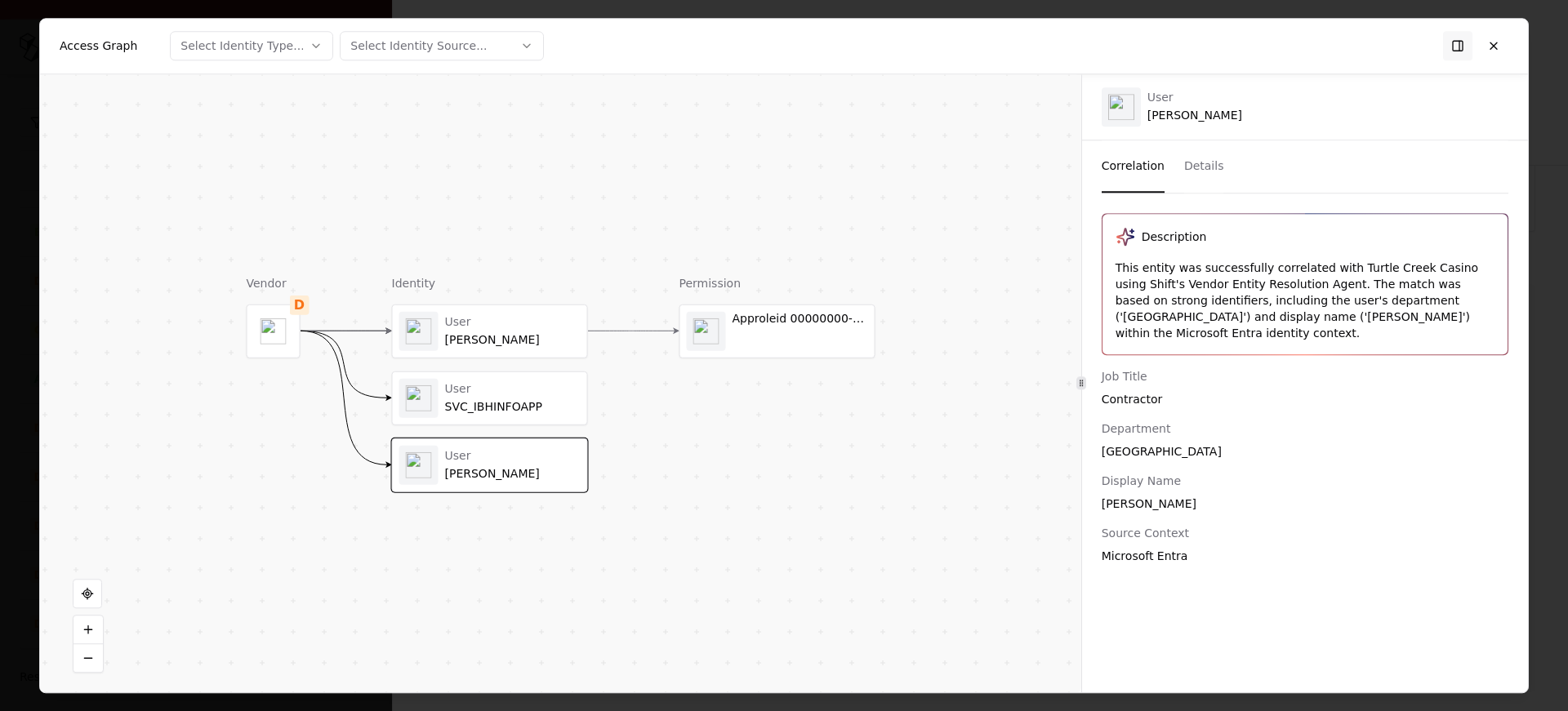
click at [488, 415] on div "User SVC_IBHINFOAPP" at bounding box center [490, 397] width 181 height 39
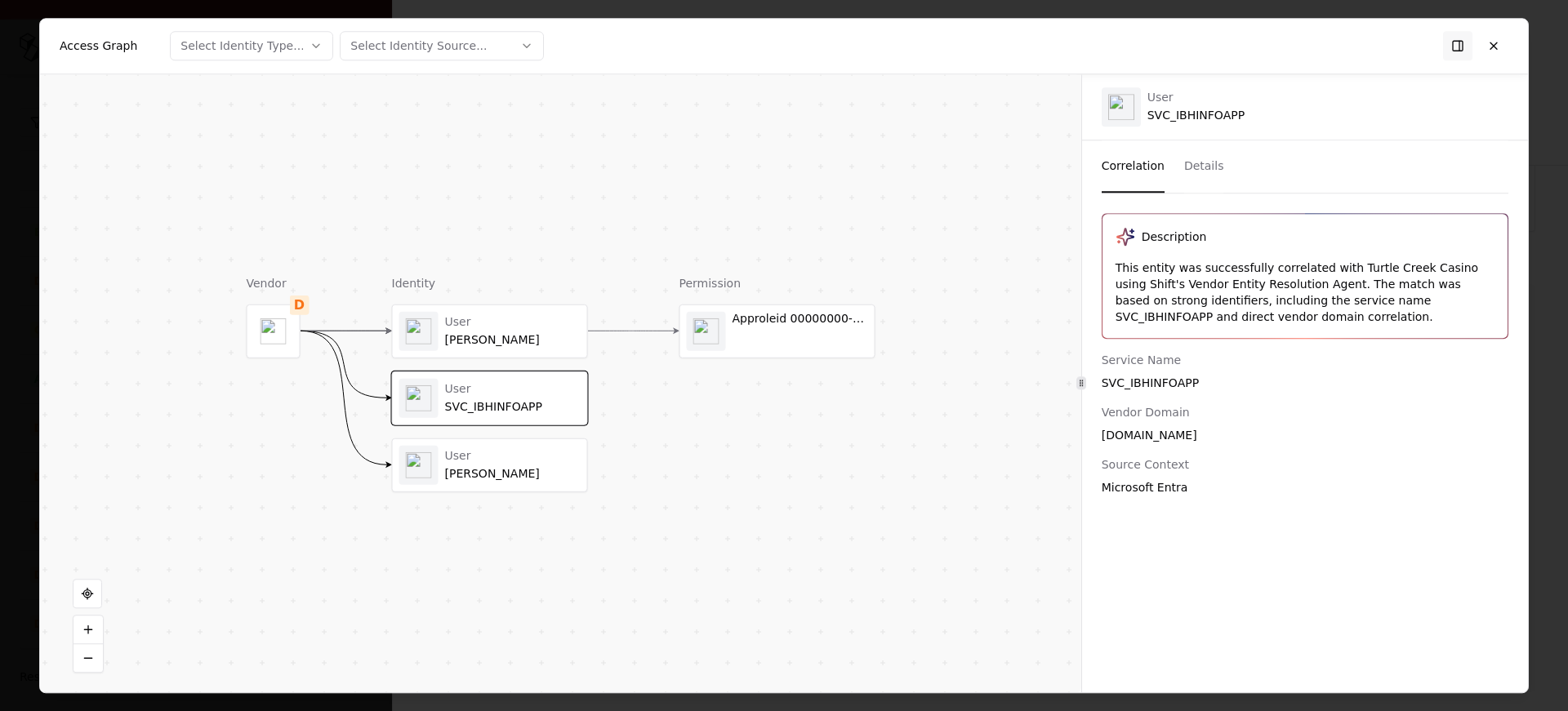
click at [507, 346] on div "User Debbie Reed" at bounding box center [490, 330] width 181 height 39
click at [506, 408] on div "SVC_IBHINFOAPP" at bounding box center [512, 406] width 136 height 15
click at [490, 461] on div "User" at bounding box center [512, 456] width 136 height 15
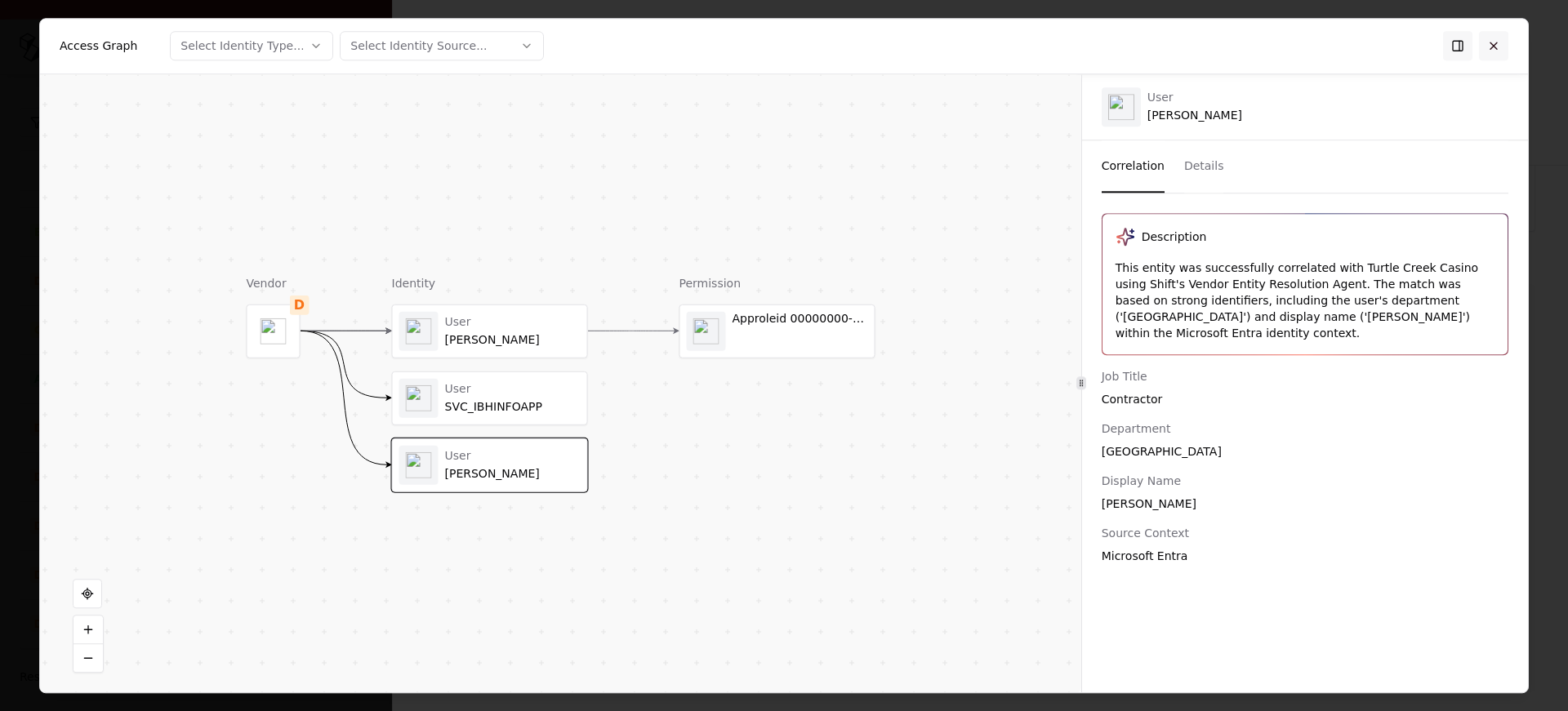
click at [1485, 42] on button at bounding box center [1494, 46] width 29 height 29
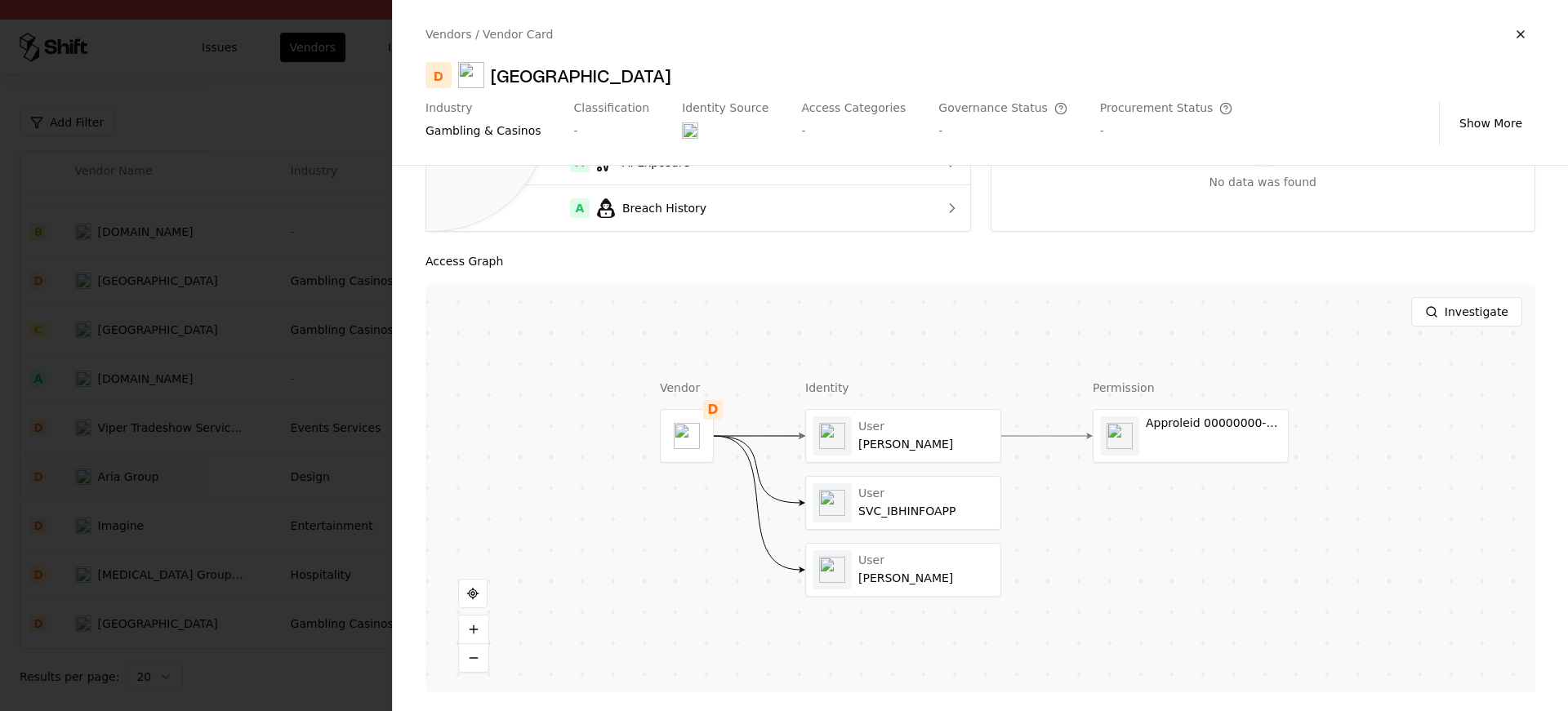
click at [295, 458] on div at bounding box center [784, 355] width 1568 height 711
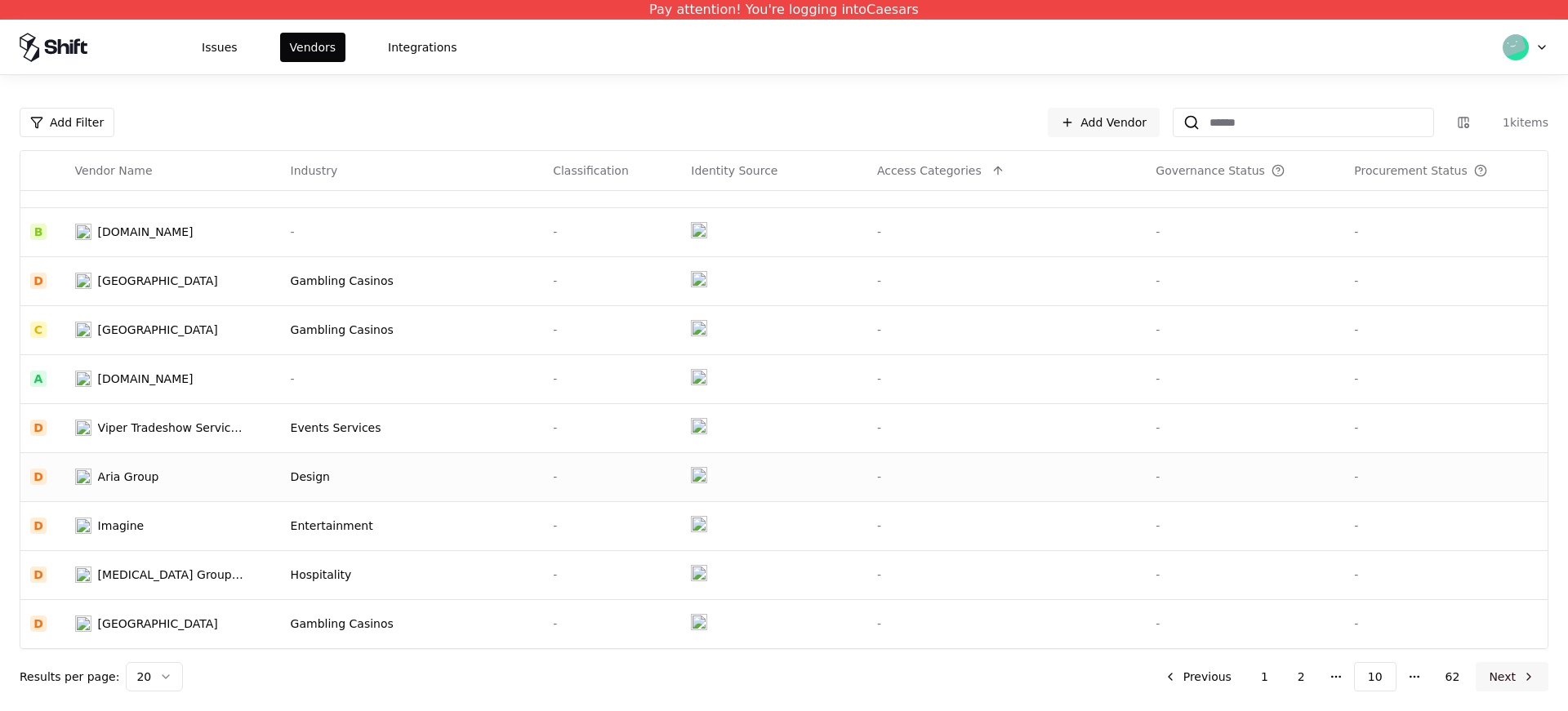
click at [1506, 670] on button "Next" at bounding box center [1512, 677] width 73 height 29
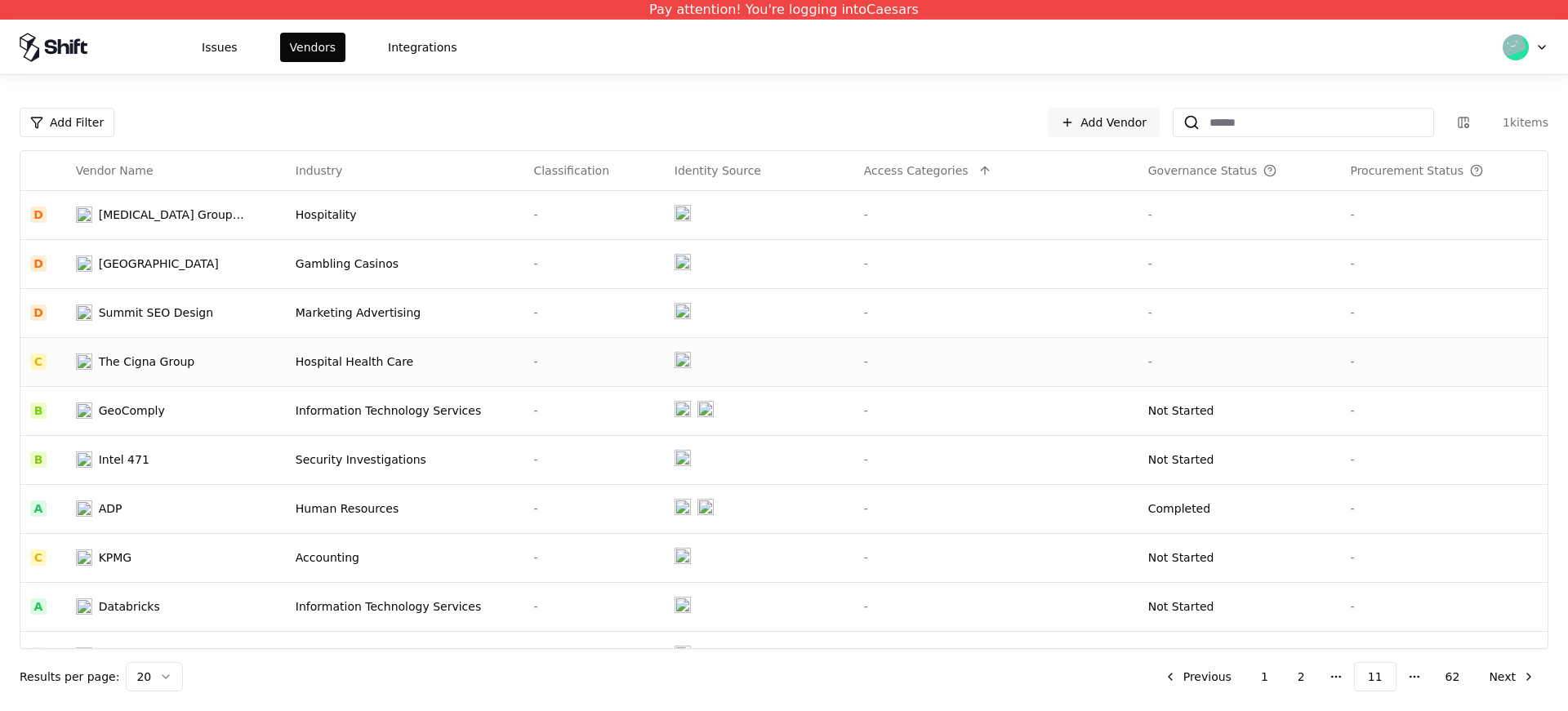
click at [169, 358] on div "The Cigna Group" at bounding box center [147, 361] width 97 height 16
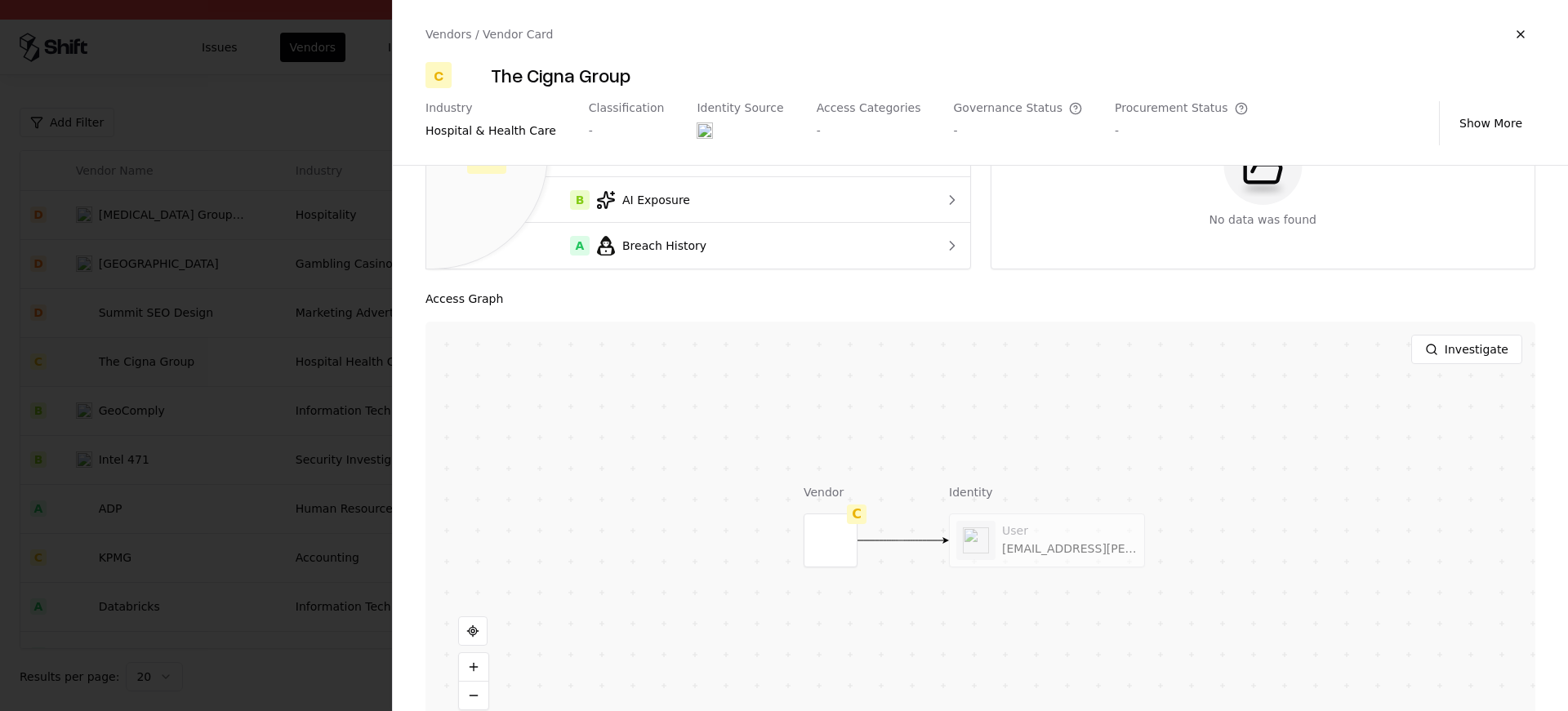
scroll to position [217, 0]
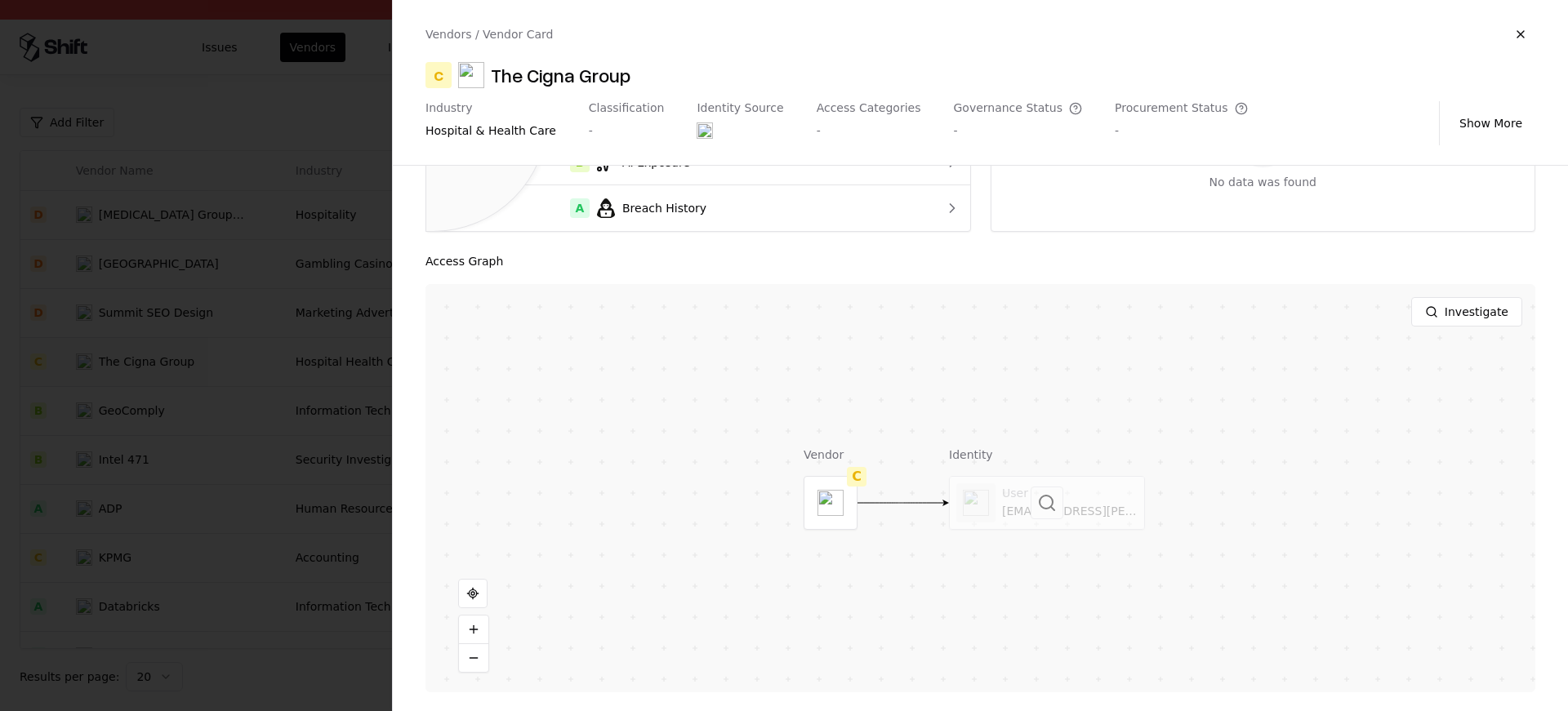
click at [1010, 521] on div at bounding box center [1047, 503] width 194 height 53
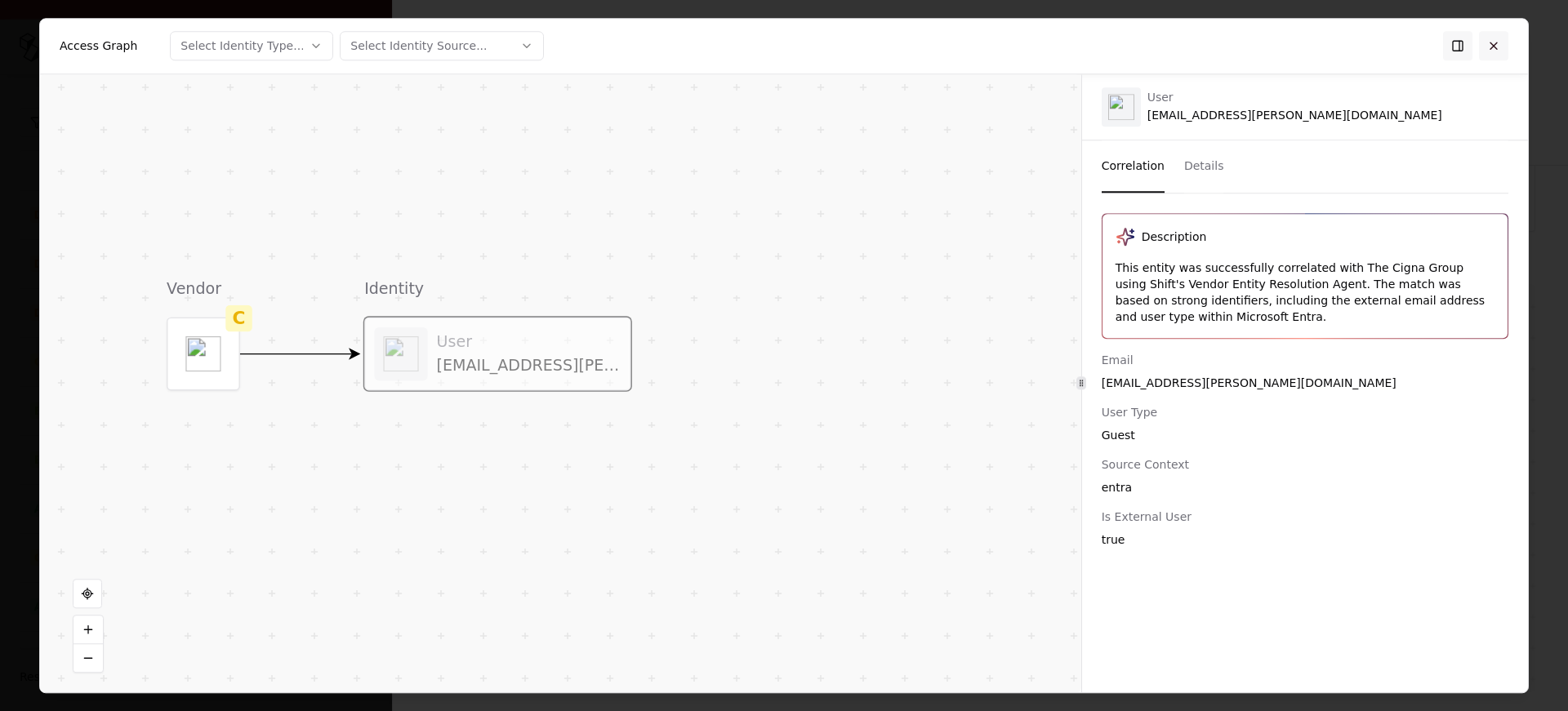
click at [1489, 48] on button at bounding box center [1494, 46] width 29 height 29
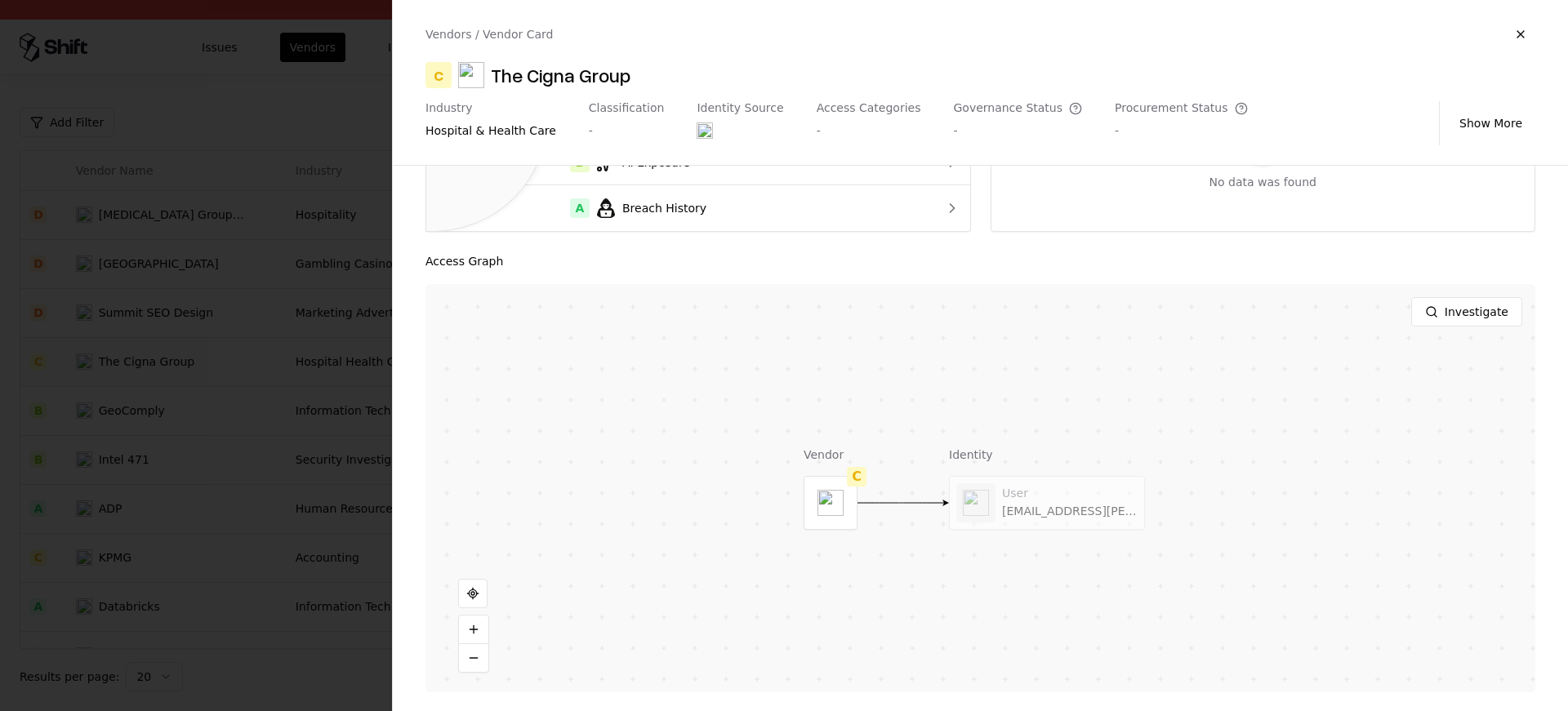
click at [336, 473] on div at bounding box center [784, 355] width 1568 height 711
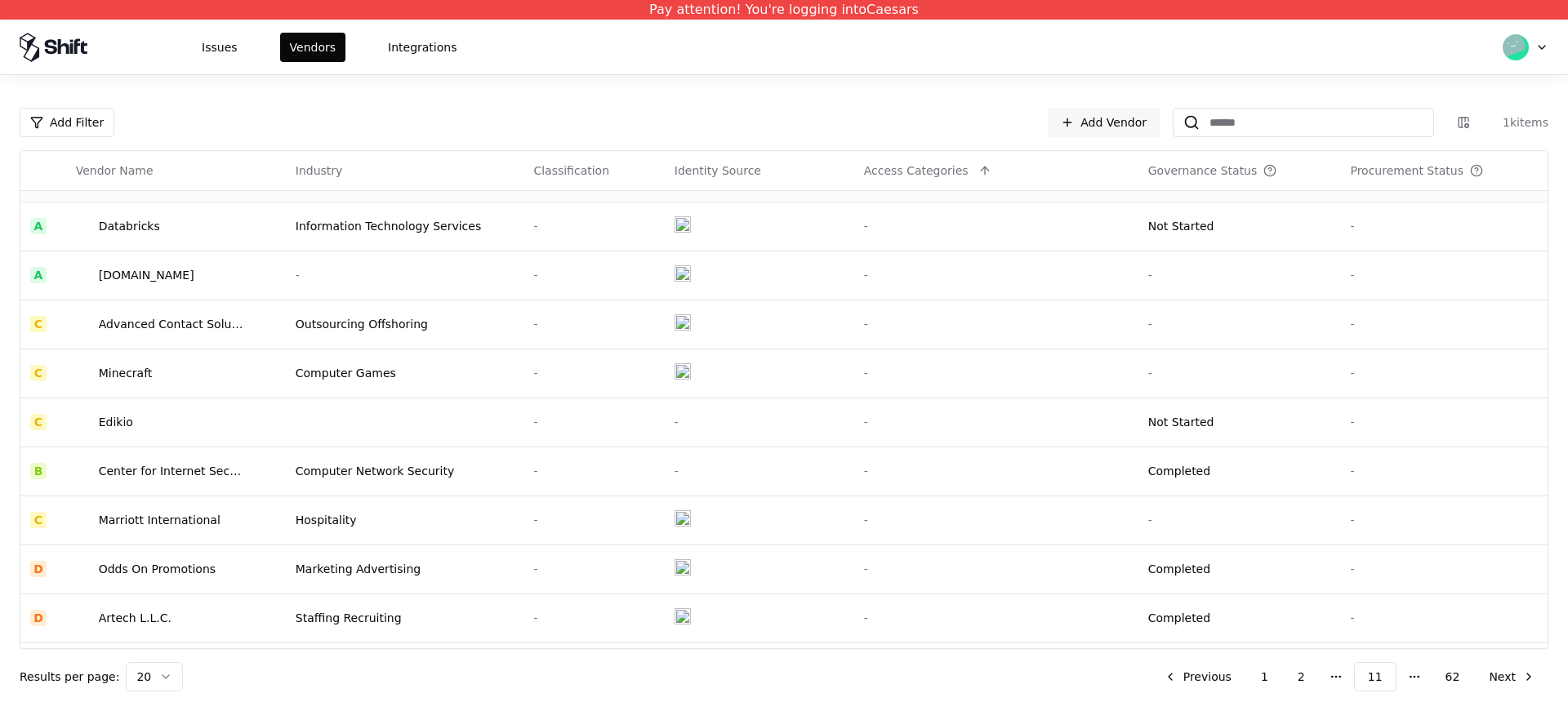
scroll to position [397, 0]
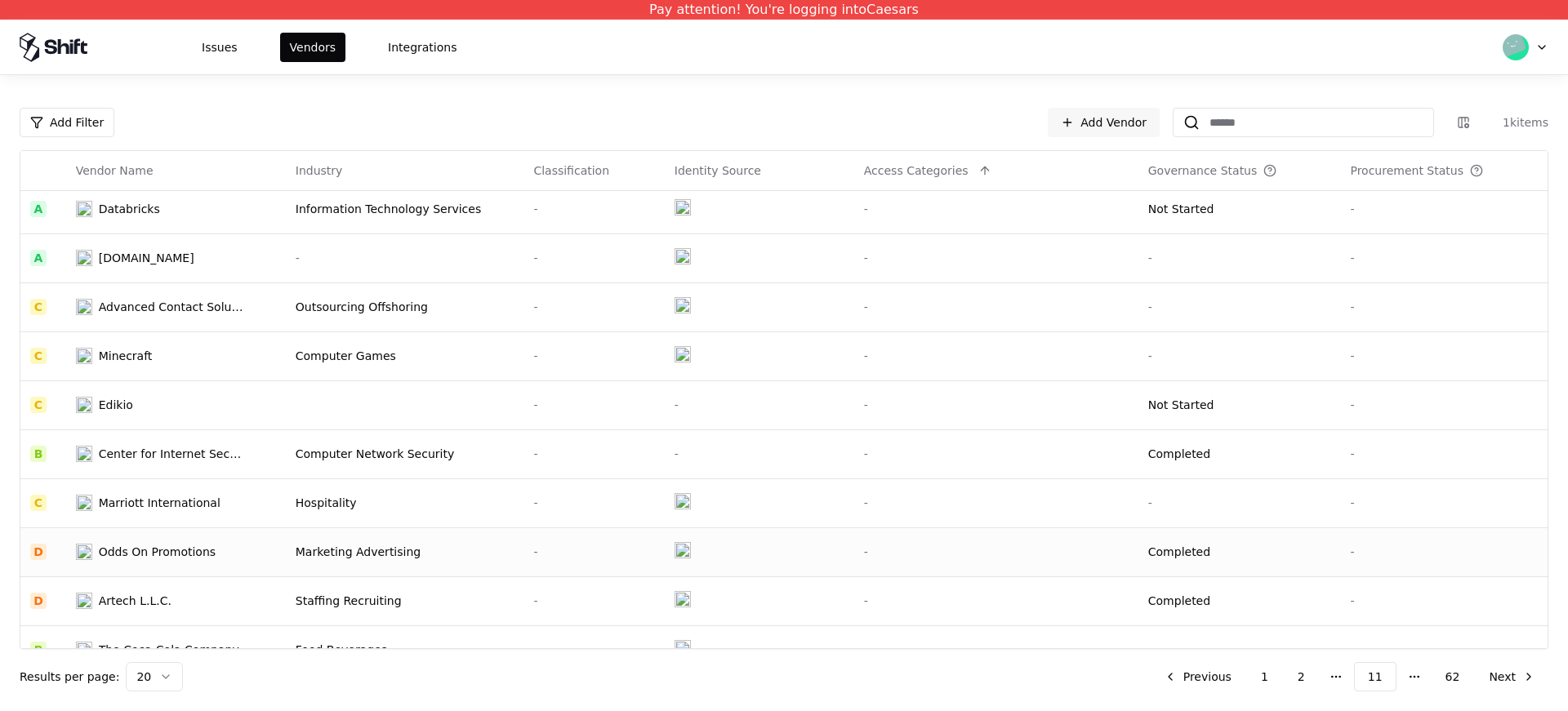
click at [149, 555] on div "Odds On Promotions" at bounding box center [156, 552] width 117 height 16
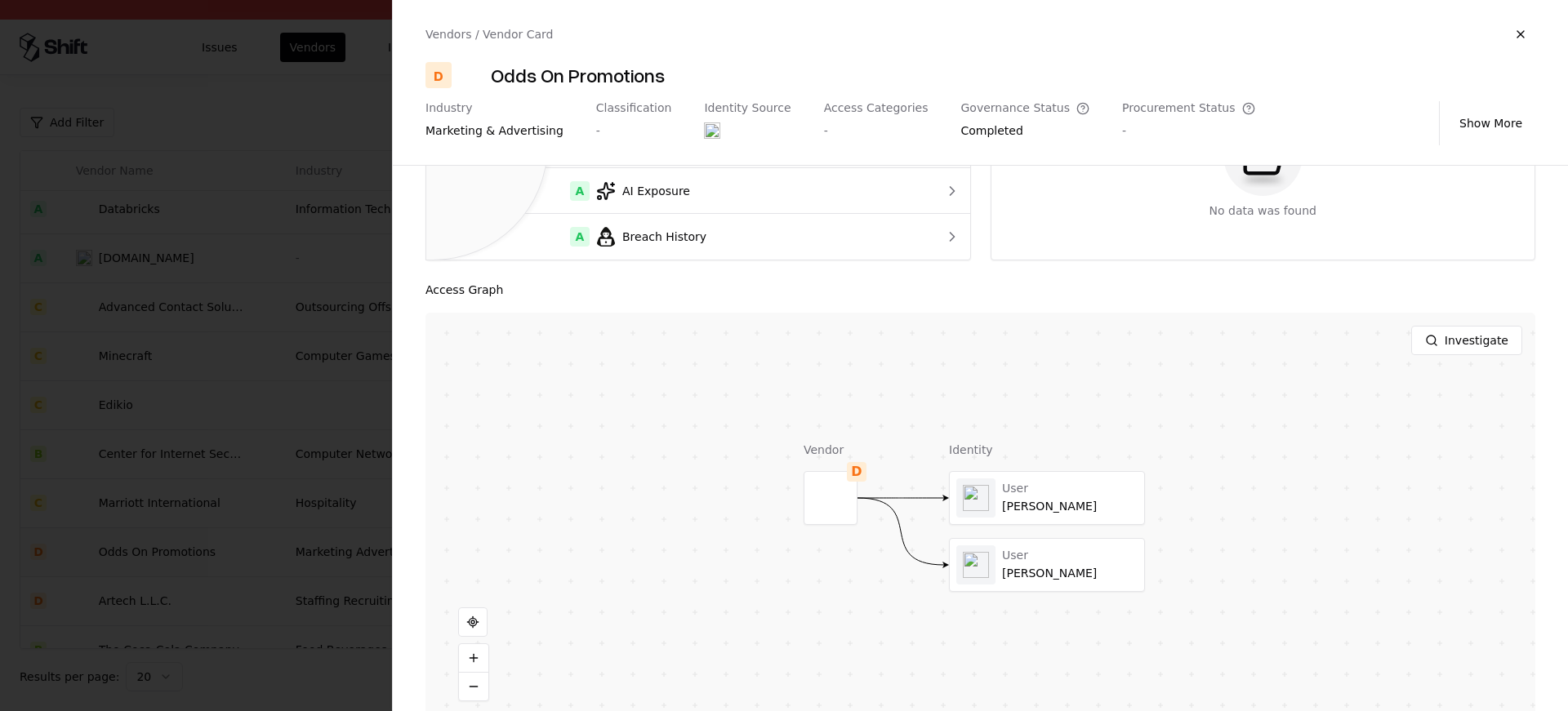
scroll to position [217, 0]
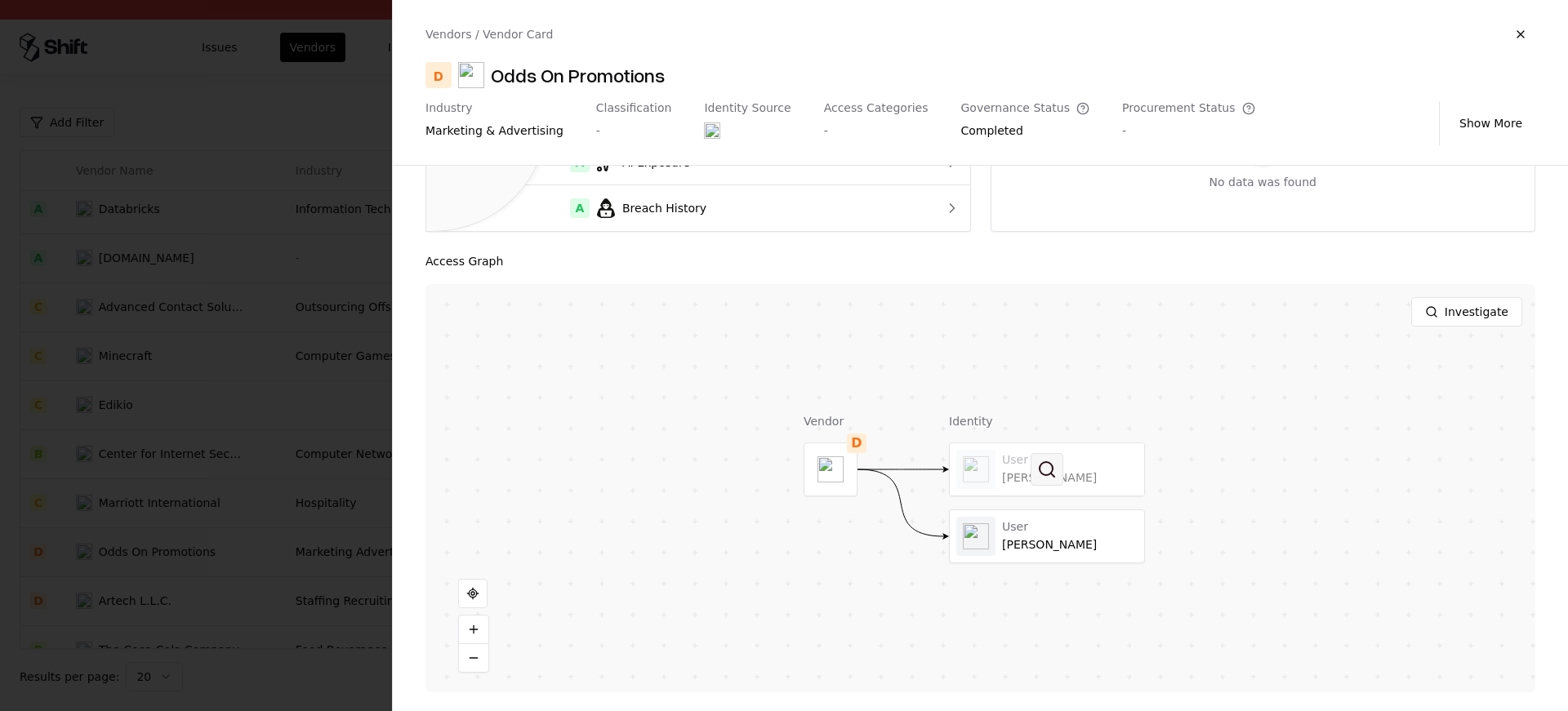
click at [1050, 469] on button at bounding box center [1047, 470] width 33 height 33
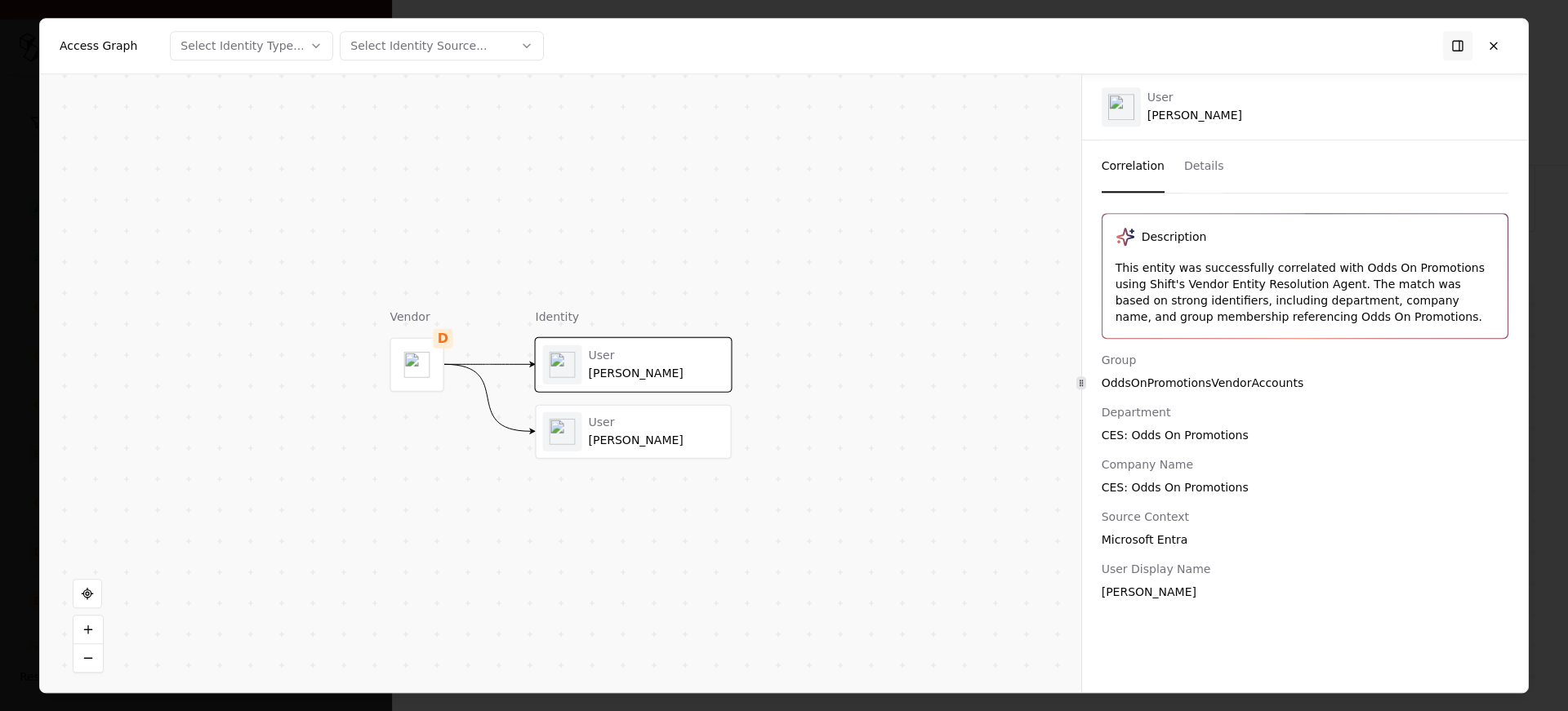
click at [568, 429] on object "entra" at bounding box center [562, 431] width 26 height 26
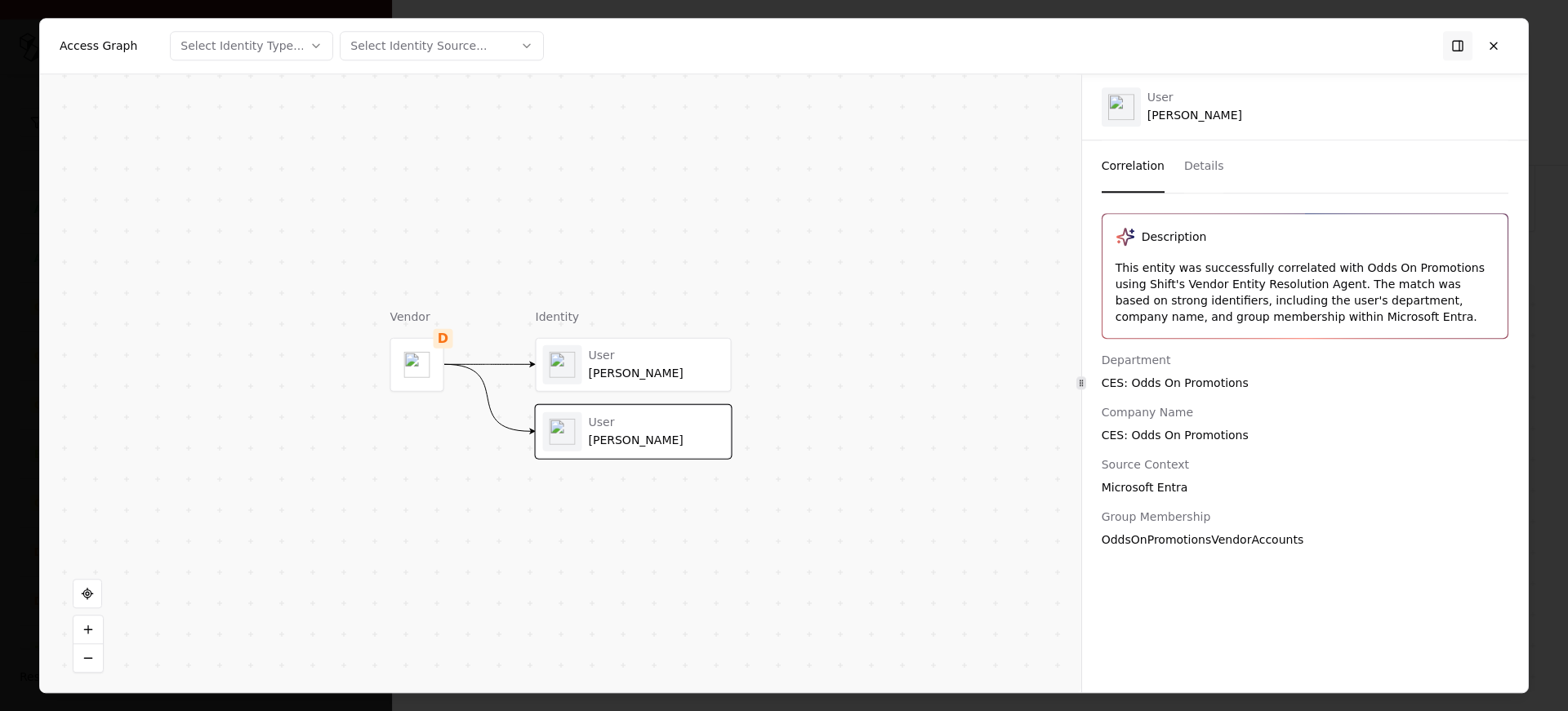
click at [581, 382] on div "User David Bebout" at bounding box center [634, 364] width 181 height 39
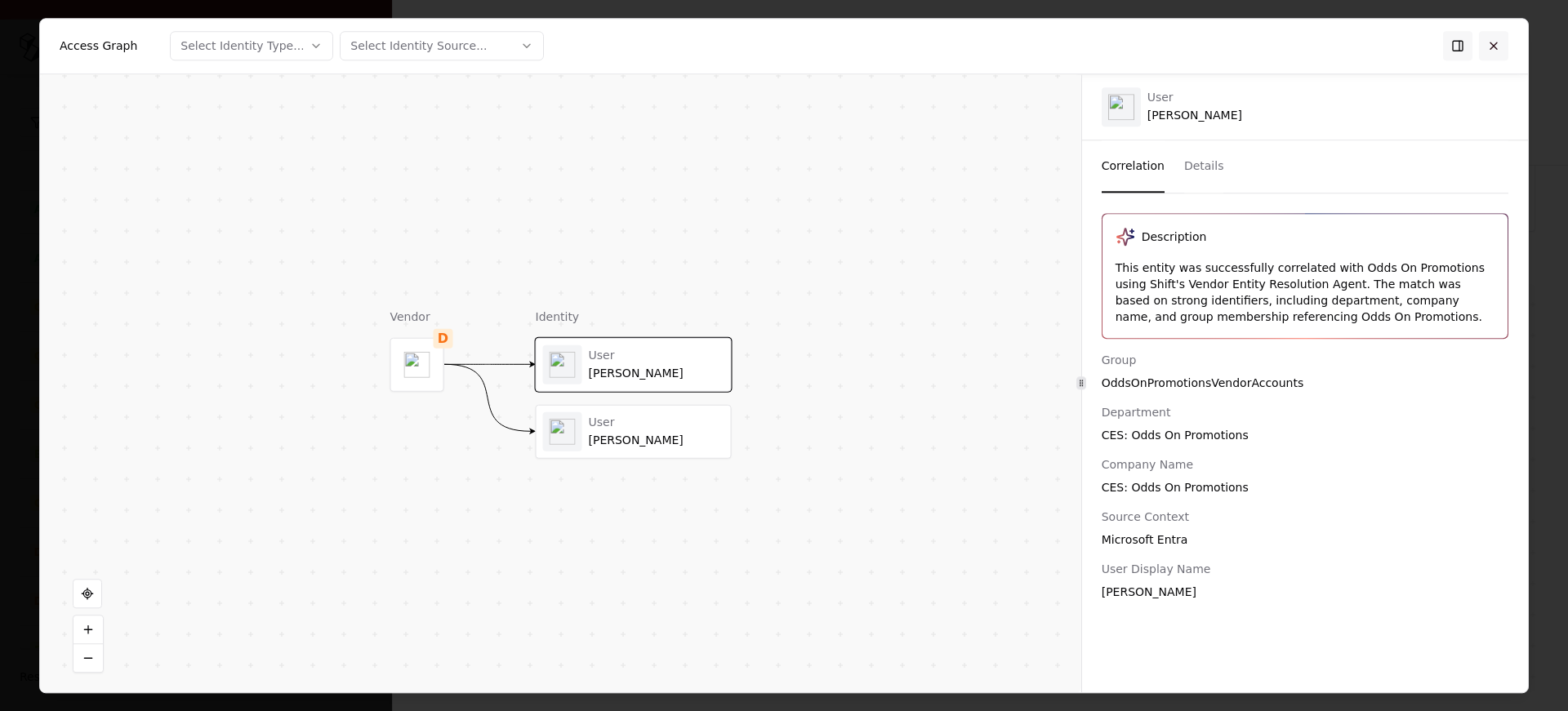
click at [1489, 47] on button at bounding box center [1494, 46] width 29 height 29
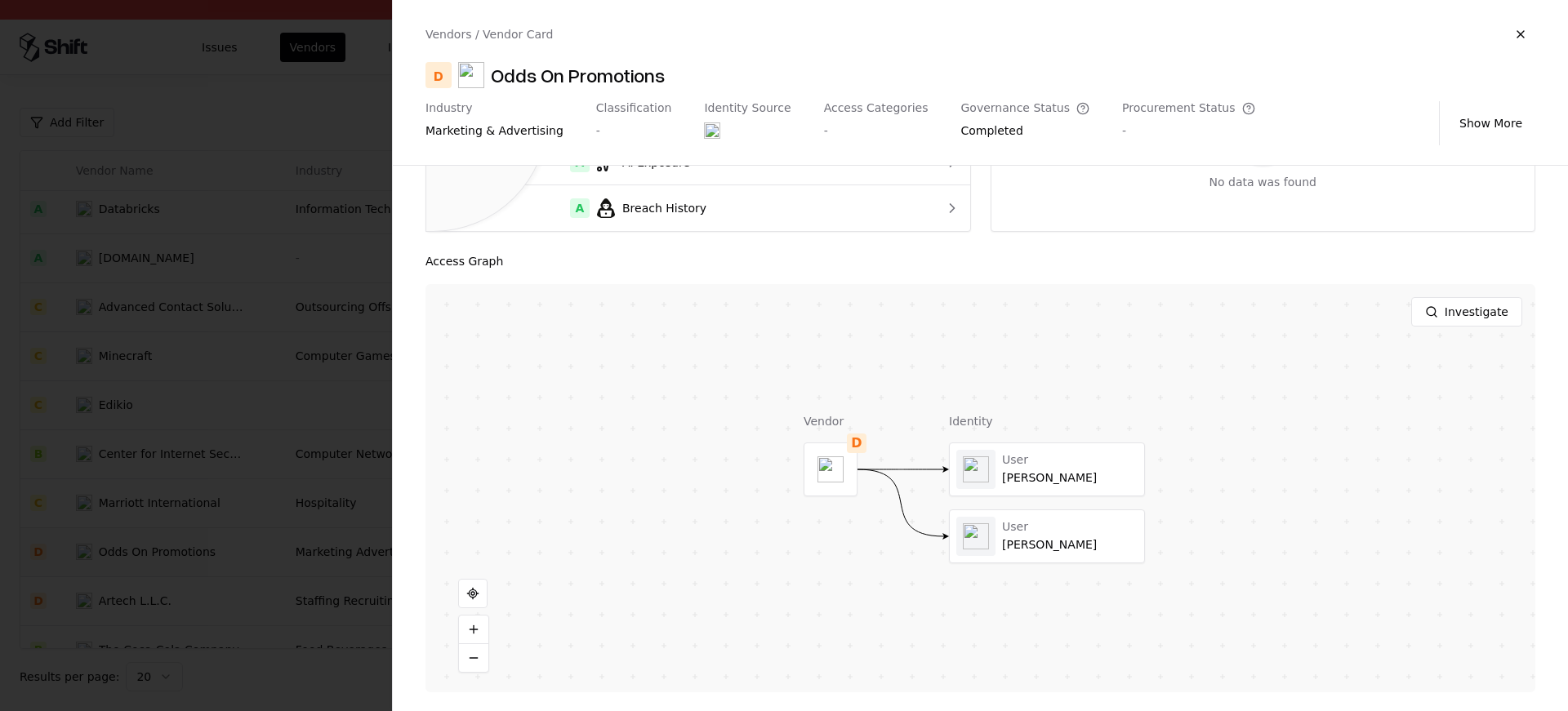
click at [304, 156] on div at bounding box center [784, 355] width 1568 height 711
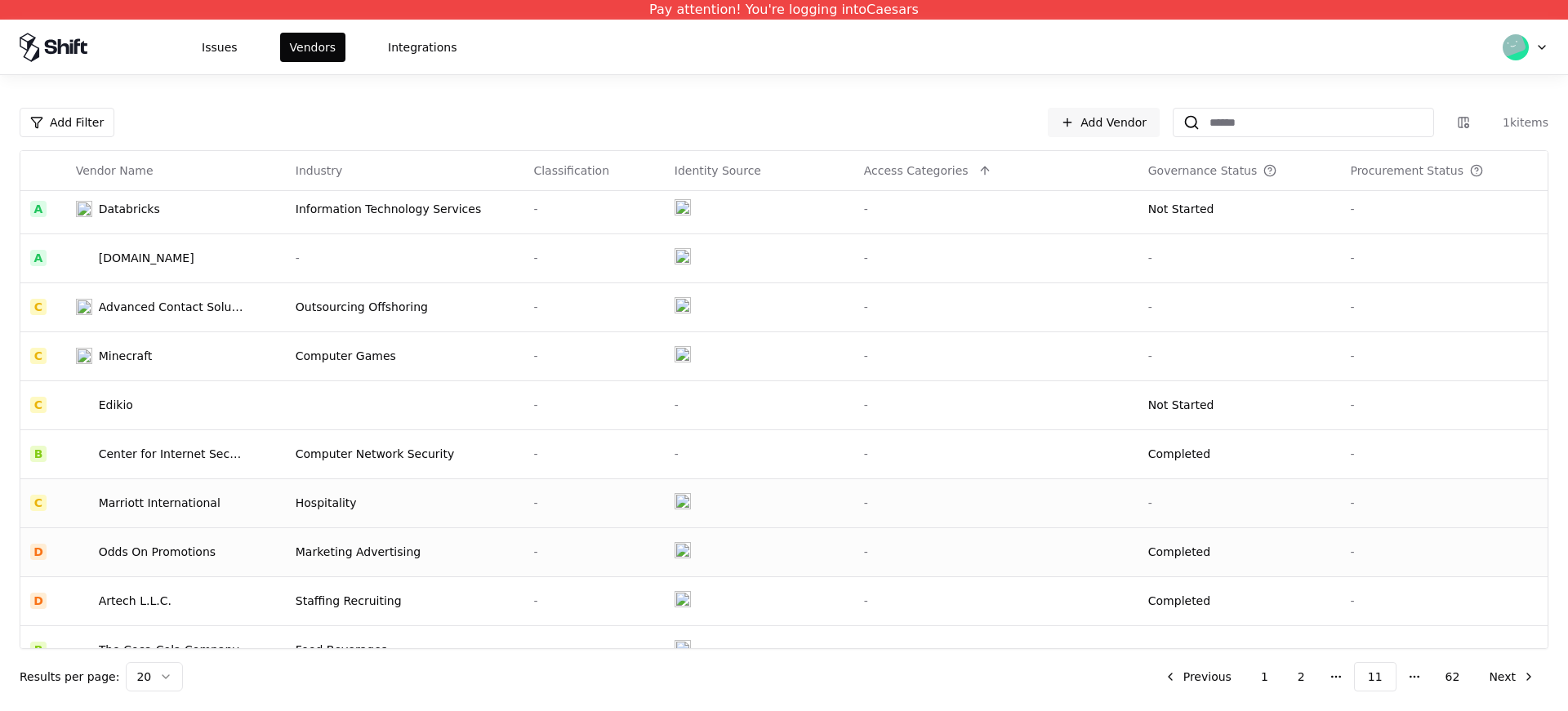
scroll to position [522, 0]
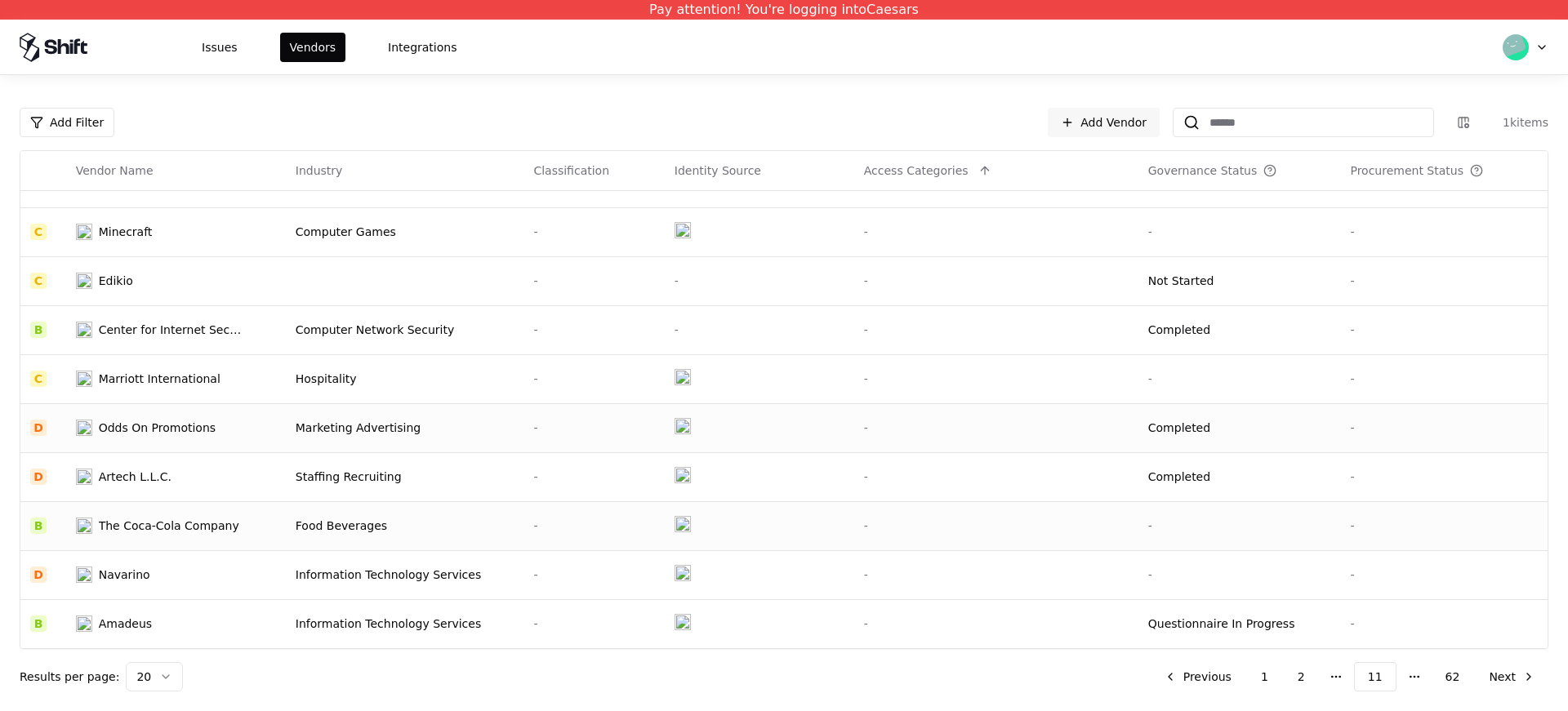
click at [200, 526] on div "The Coca-Cola Company" at bounding box center [168, 525] width 141 height 16
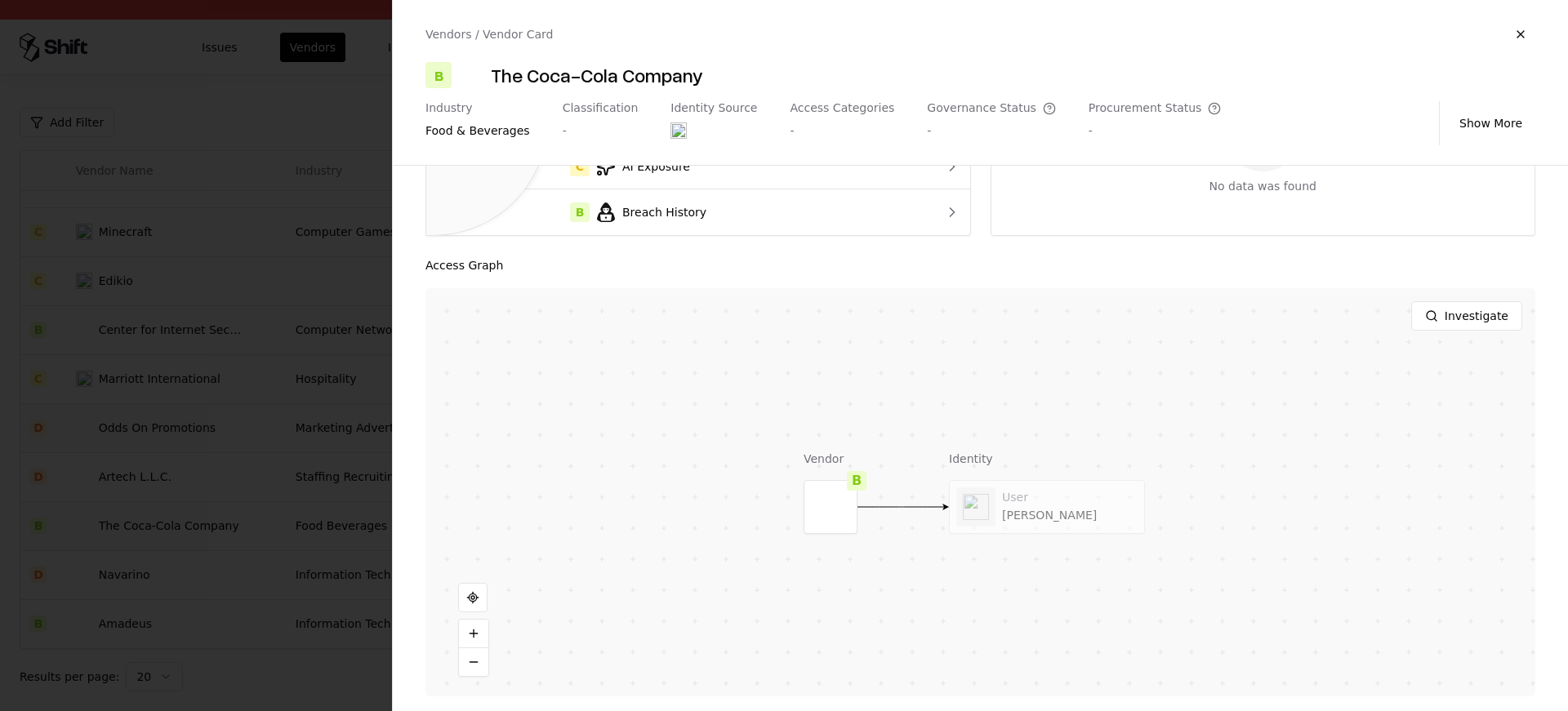
scroll to position [217, 0]
click at [1031, 495] on button at bounding box center [1047, 503] width 33 height 33
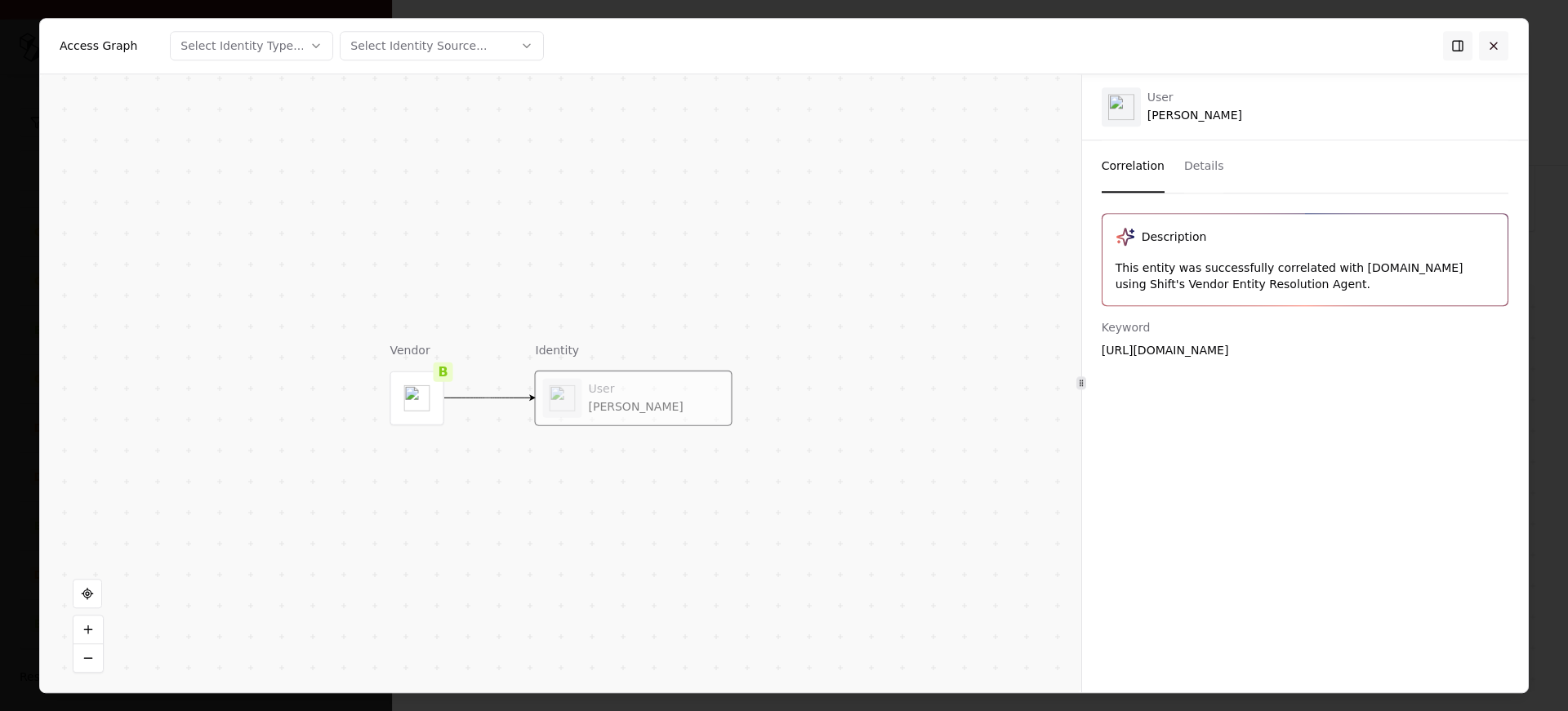
click at [1488, 46] on button at bounding box center [1494, 46] width 29 height 29
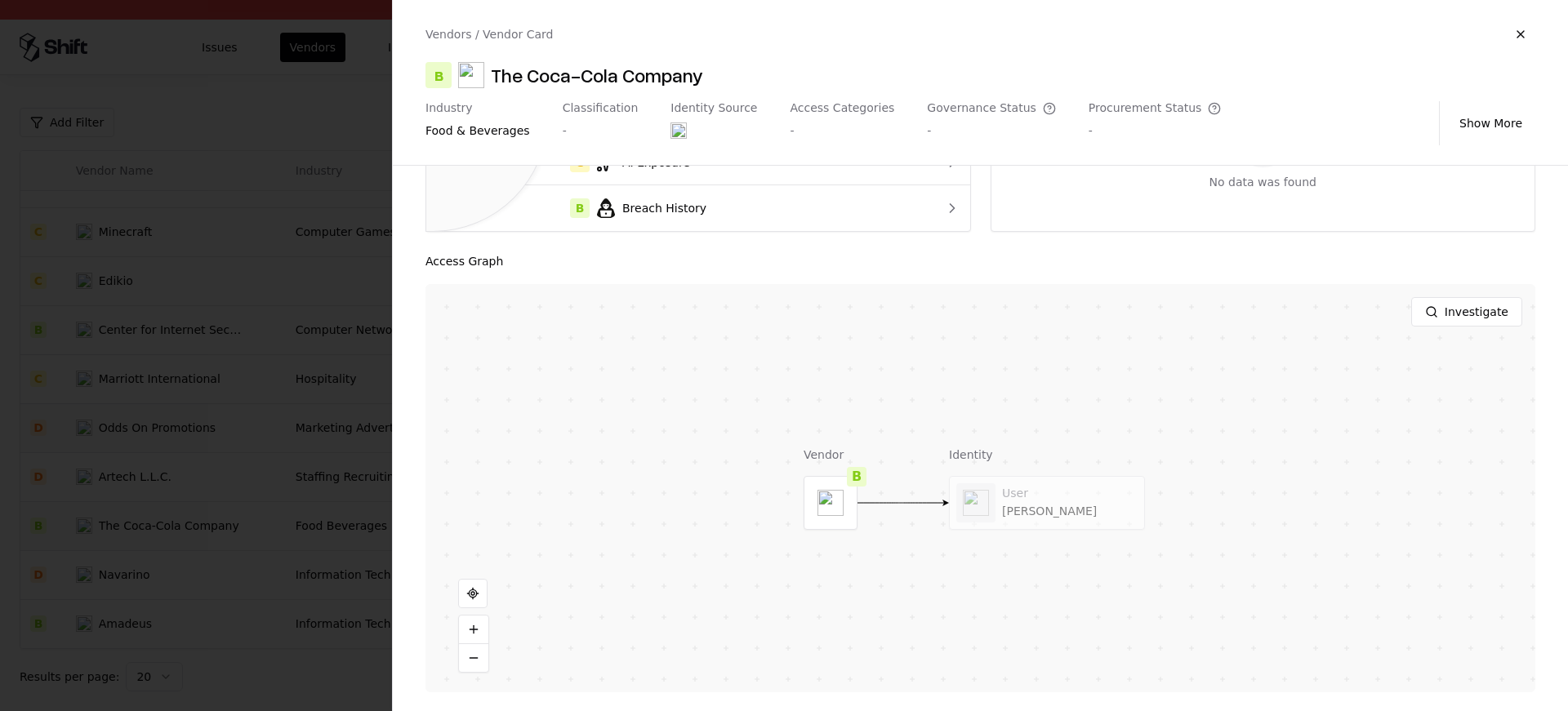
click at [357, 262] on div at bounding box center [784, 355] width 1568 height 711
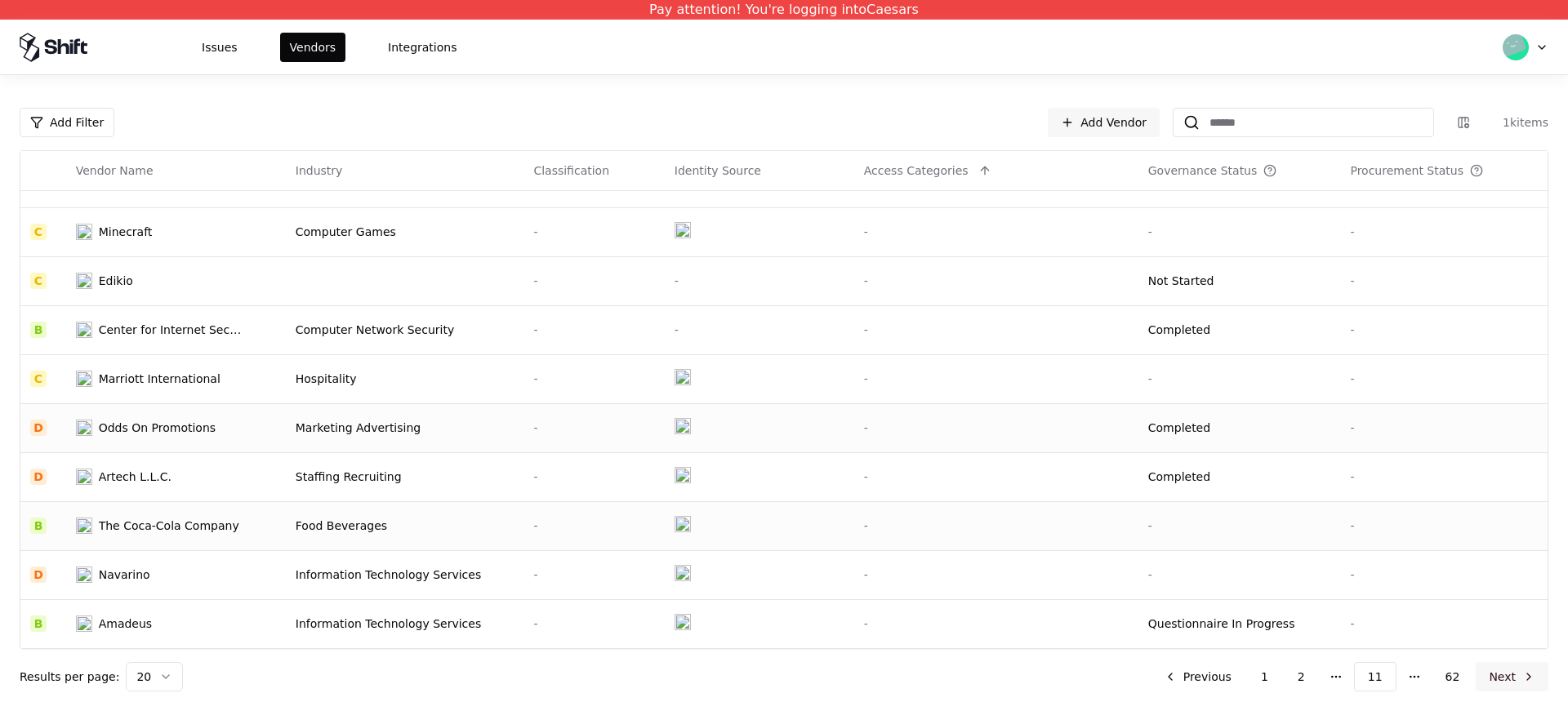
click at [1519, 680] on button "Next" at bounding box center [1512, 677] width 73 height 29
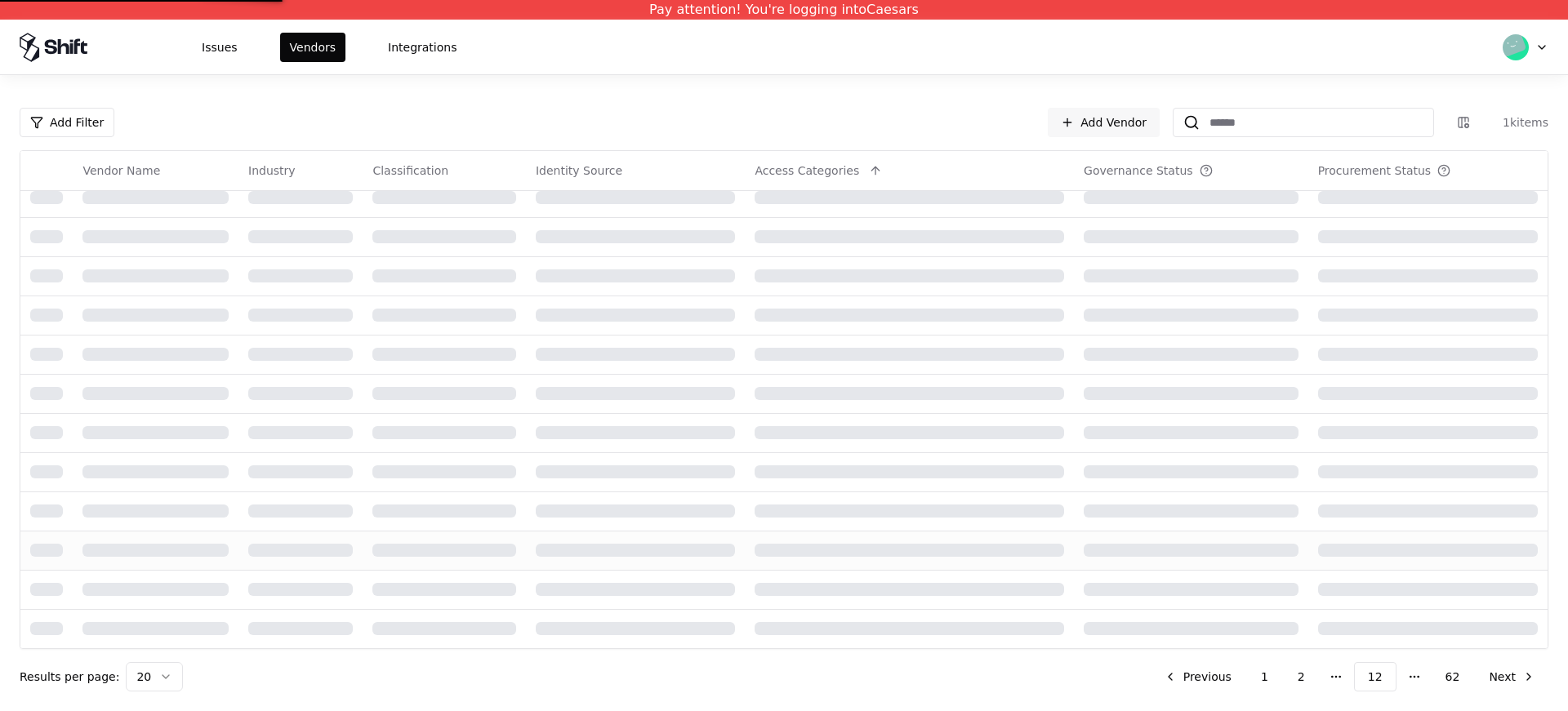
scroll to position [522, 0]
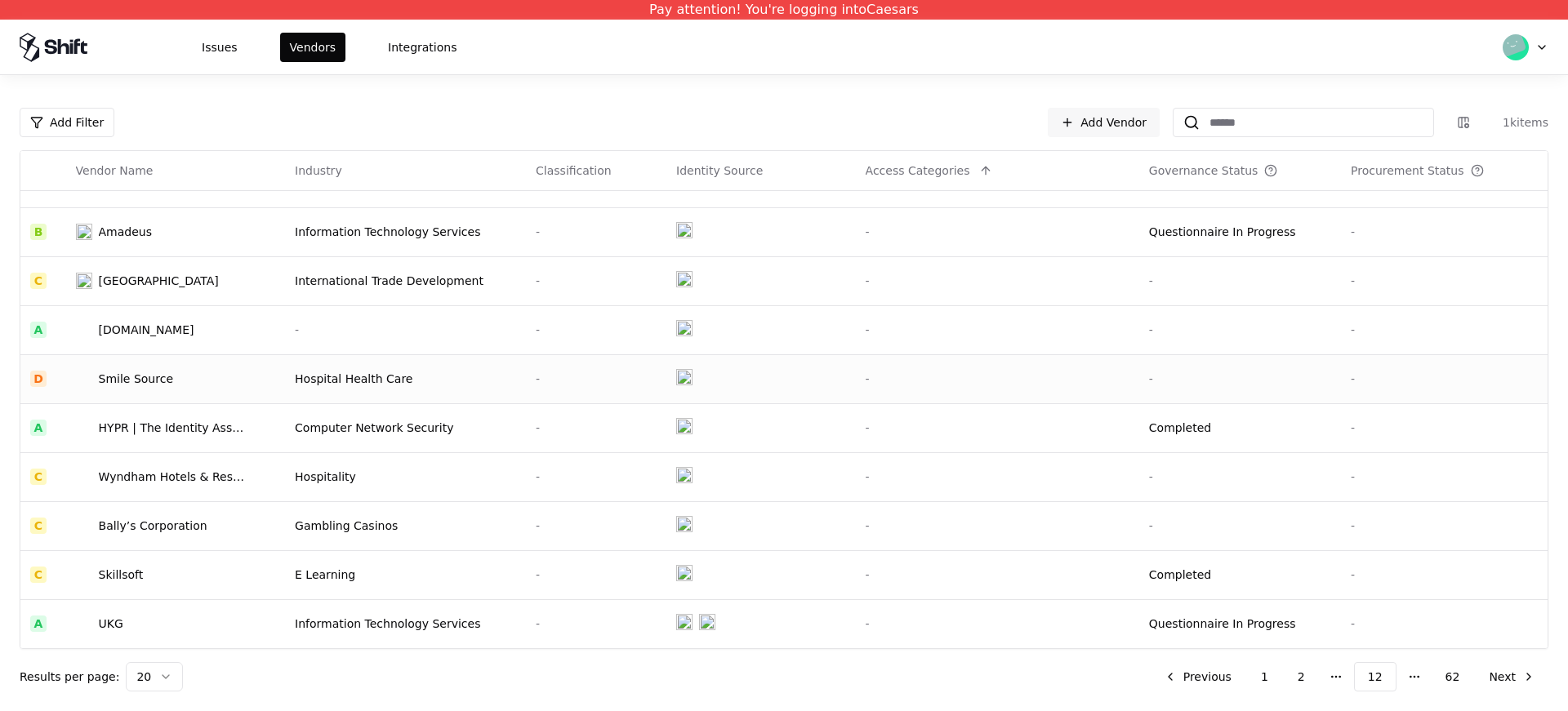
click at [297, 361] on td "Hospital Health Care" at bounding box center [405, 378] width 241 height 49
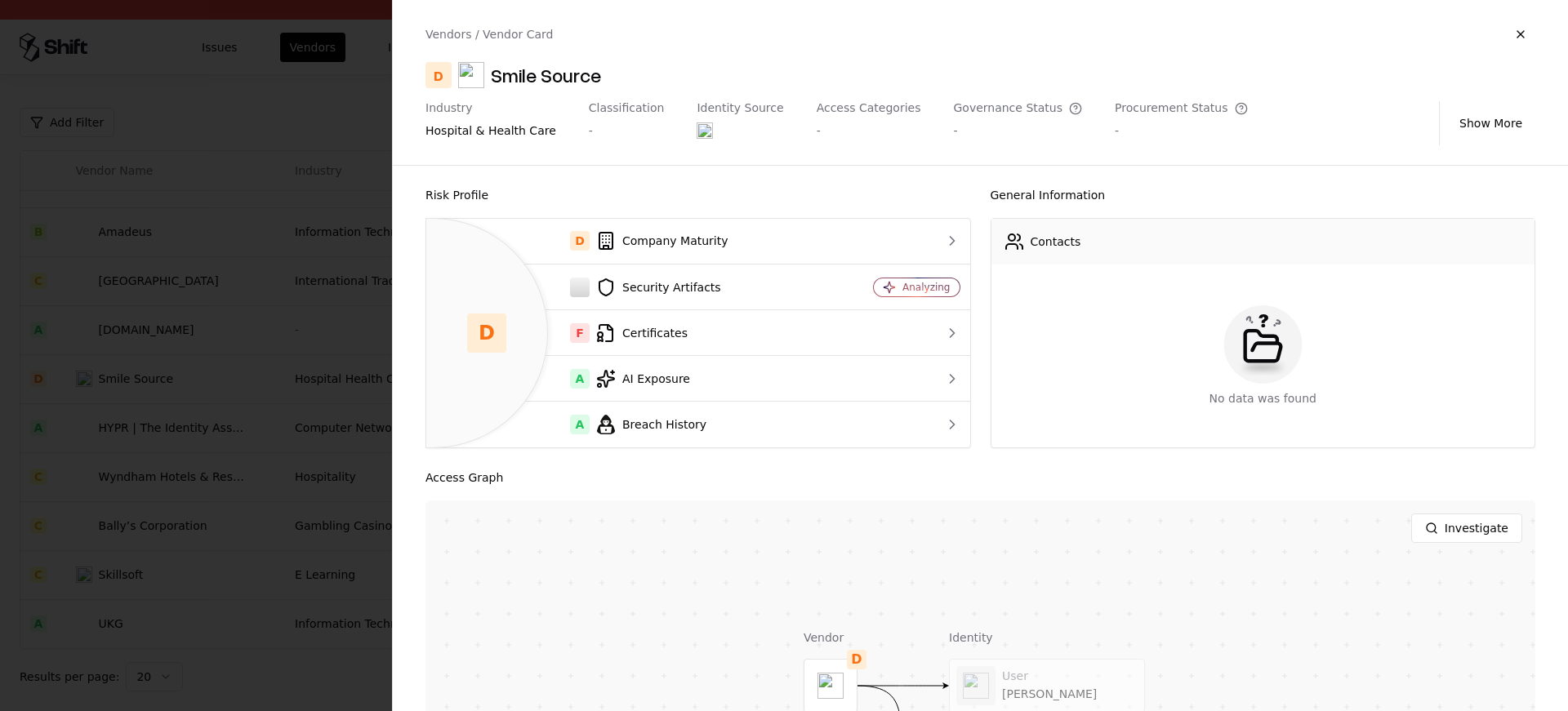
scroll to position [217, 0]
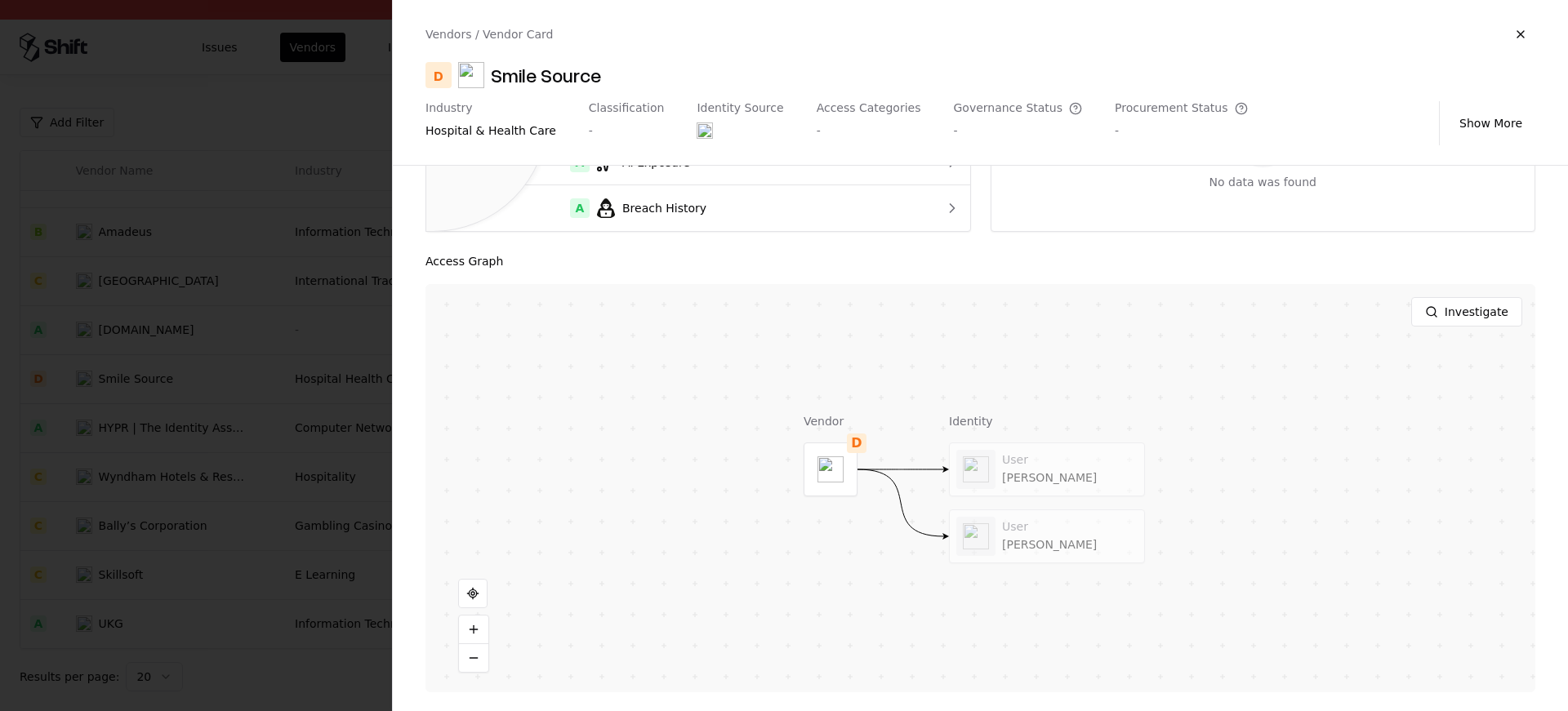
click at [1085, 496] on div "User Ashley Newman User Ashley Newman" at bounding box center [1047, 503] width 196 height 121
click at [1076, 477] on div at bounding box center [1047, 469] width 194 height 53
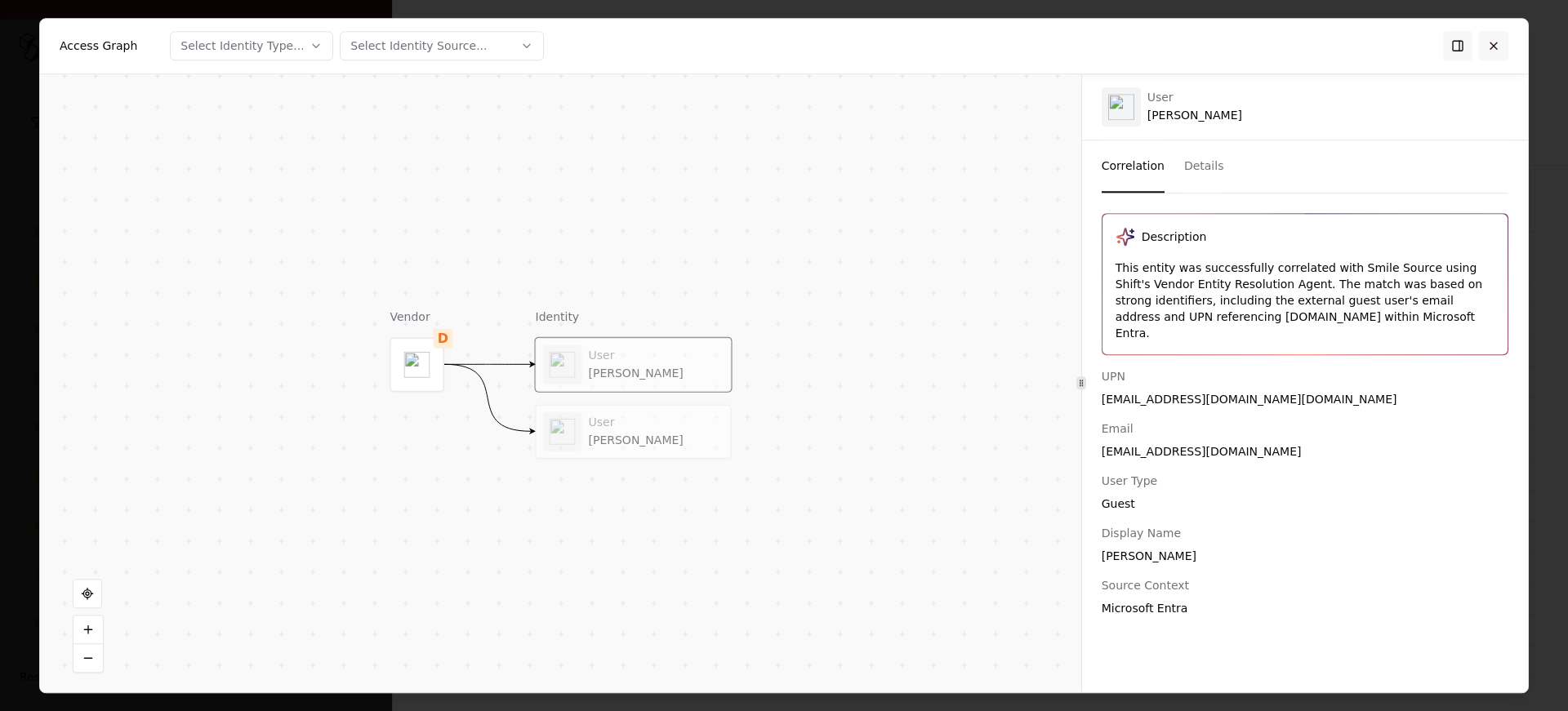
click at [1497, 45] on button at bounding box center [1494, 46] width 29 height 29
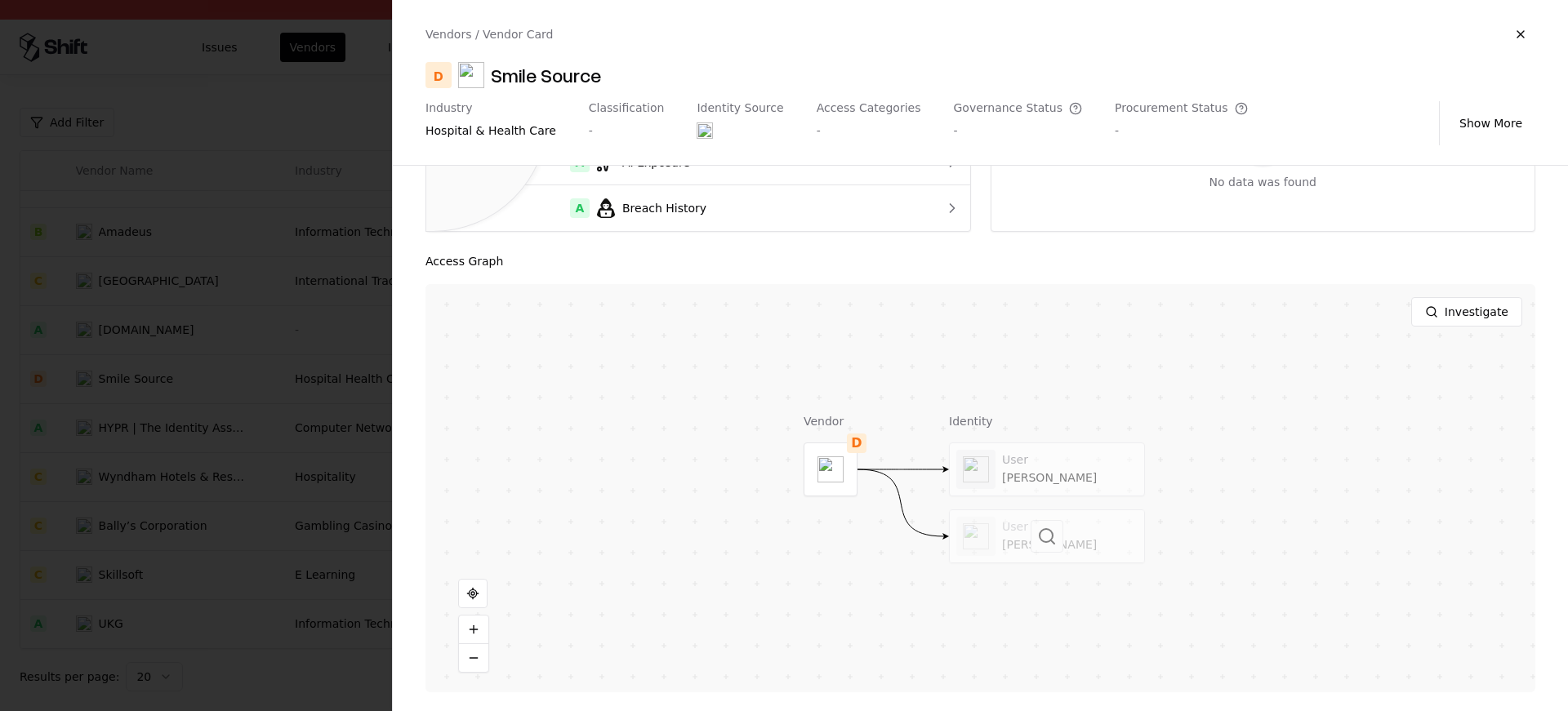
click at [1093, 536] on div at bounding box center [1047, 536] width 194 height 53
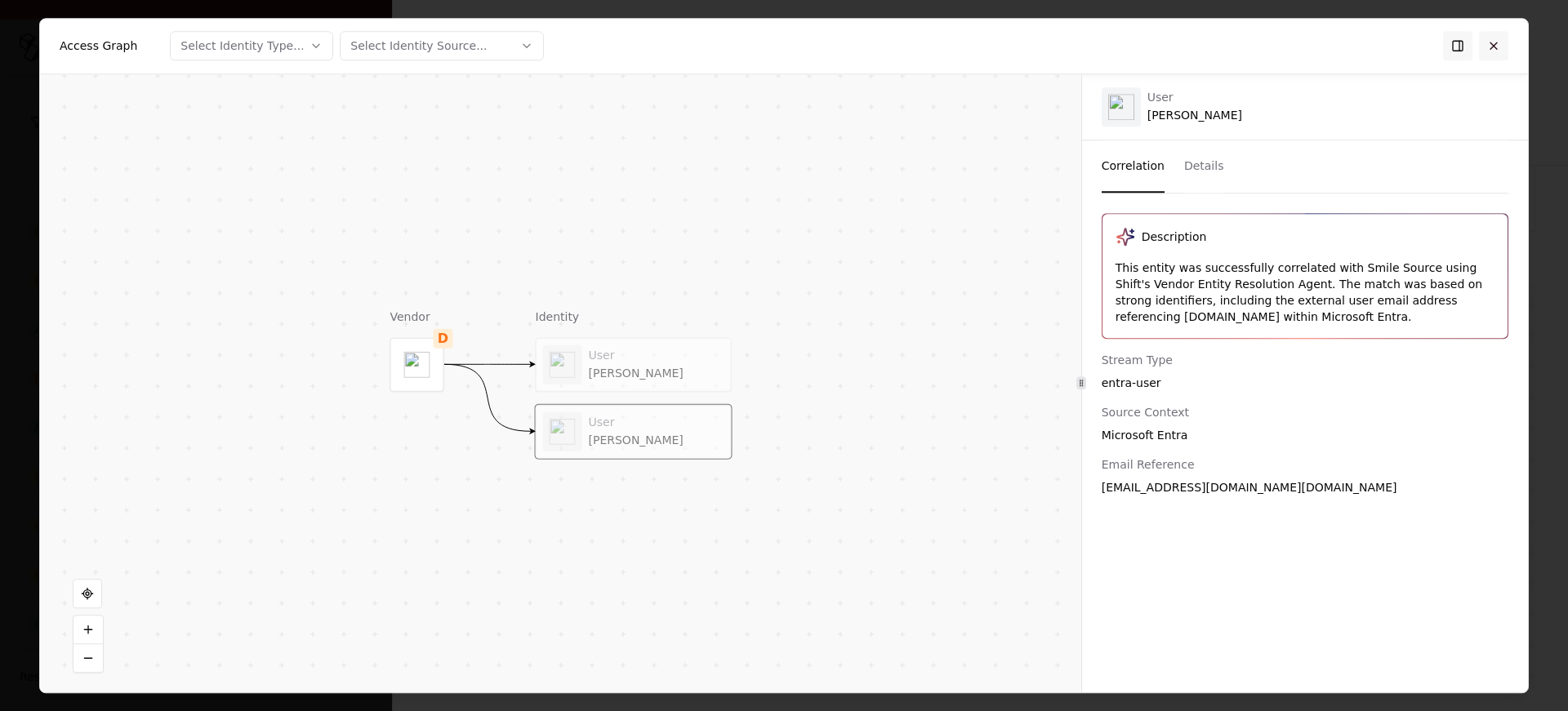
click at [1489, 41] on button at bounding box center [1494, 46] width 29 height 29
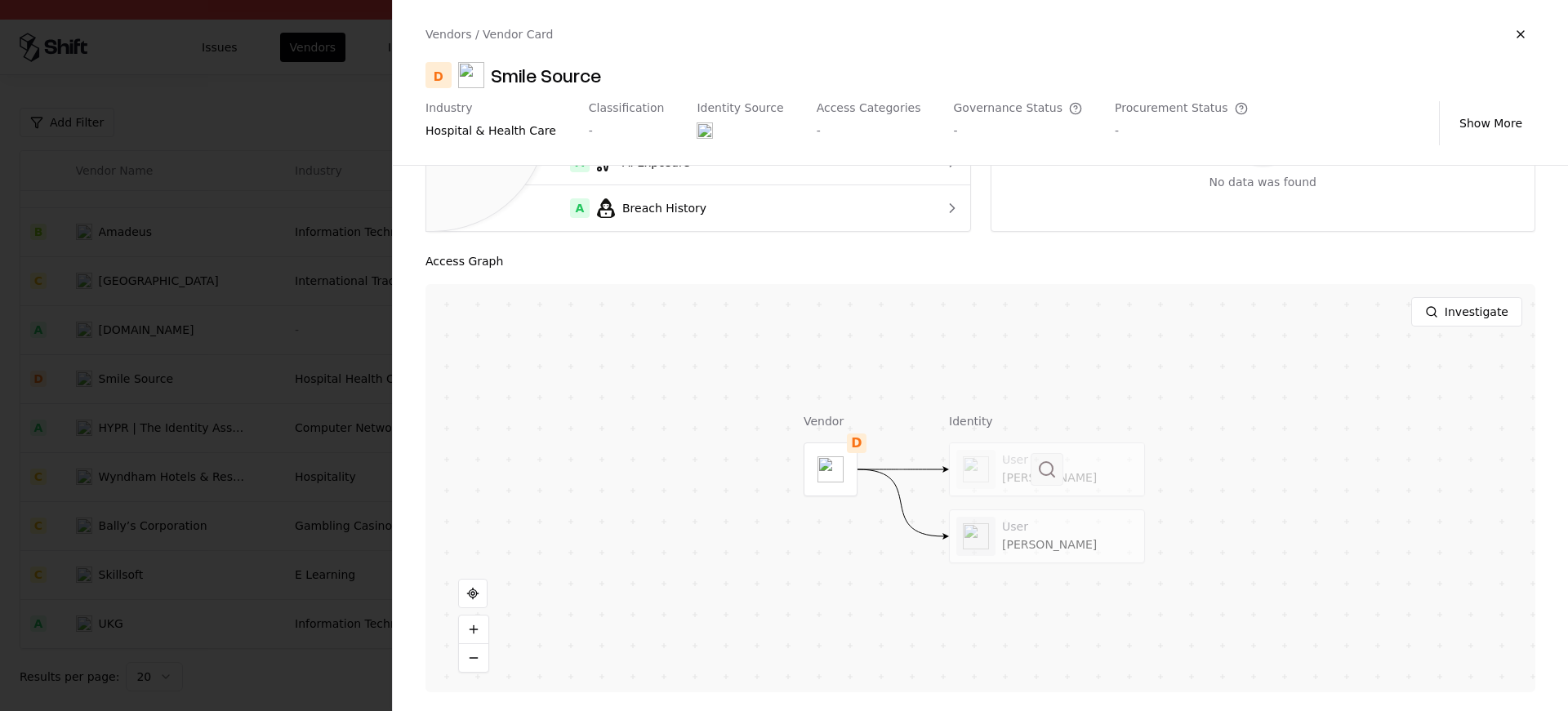
click at [1042, 481] on button at bounding box center [1047, 470] width 33 height 33
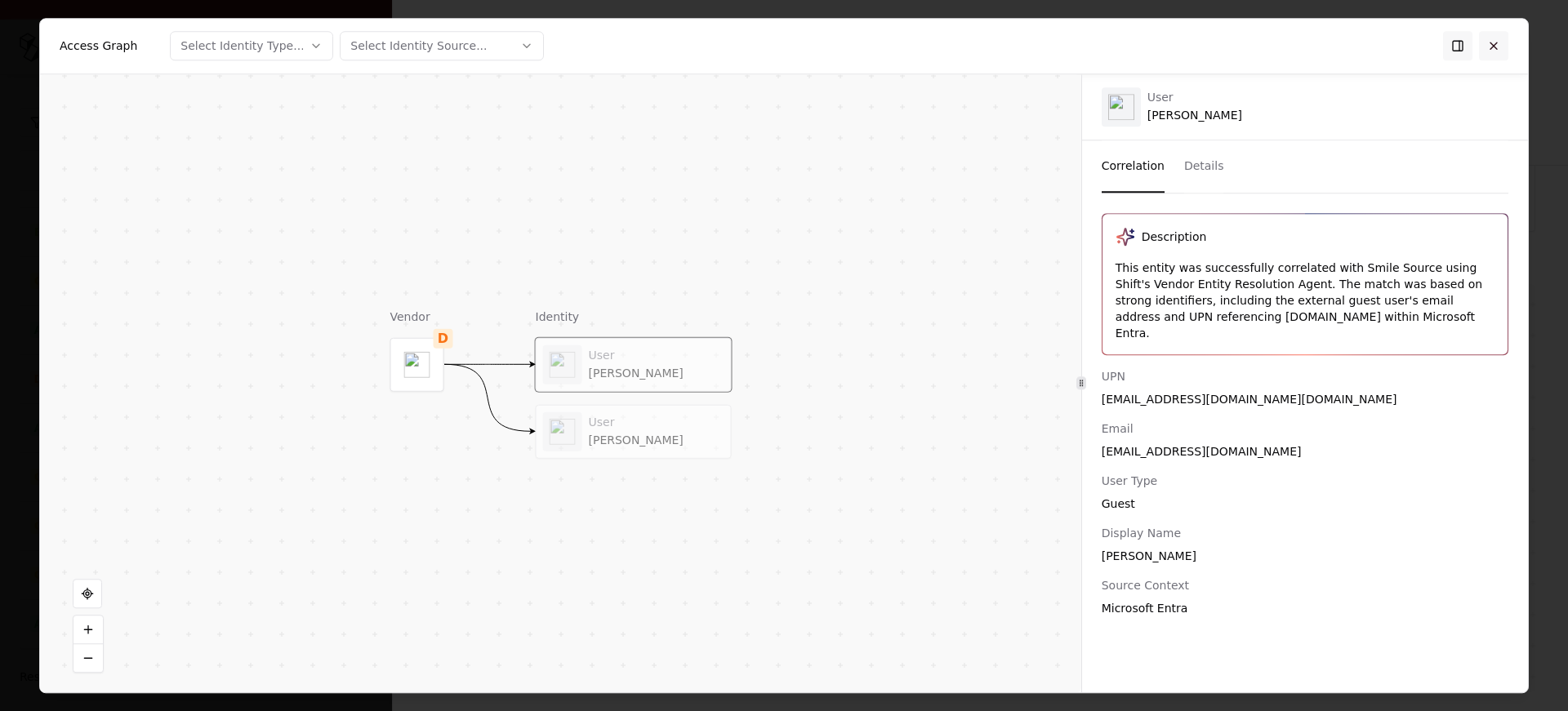
click at [1497, 41] on button at bounding box center [1494, 46] width 29 height 29
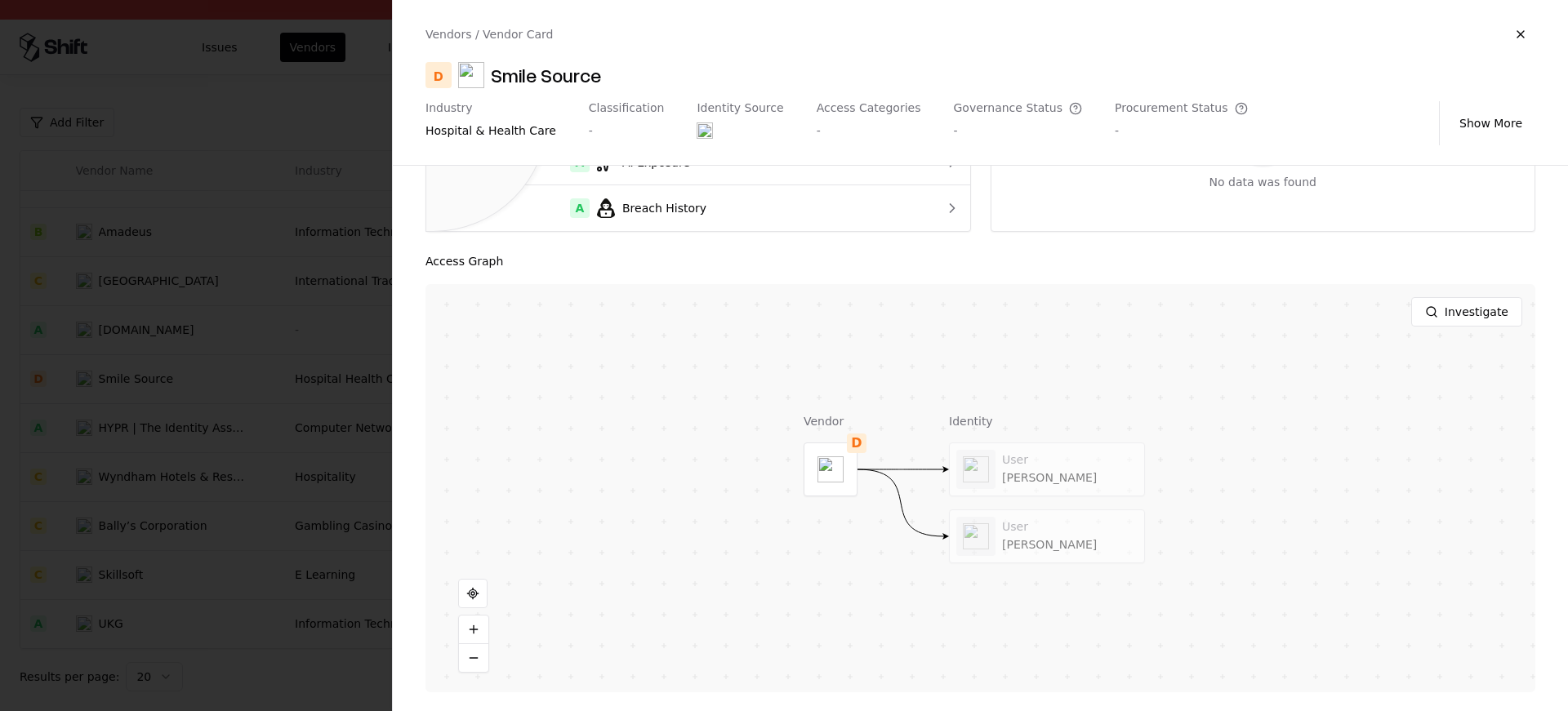
click at [288, 480] on div at bounding box center [784, 355] width 1568 height 711
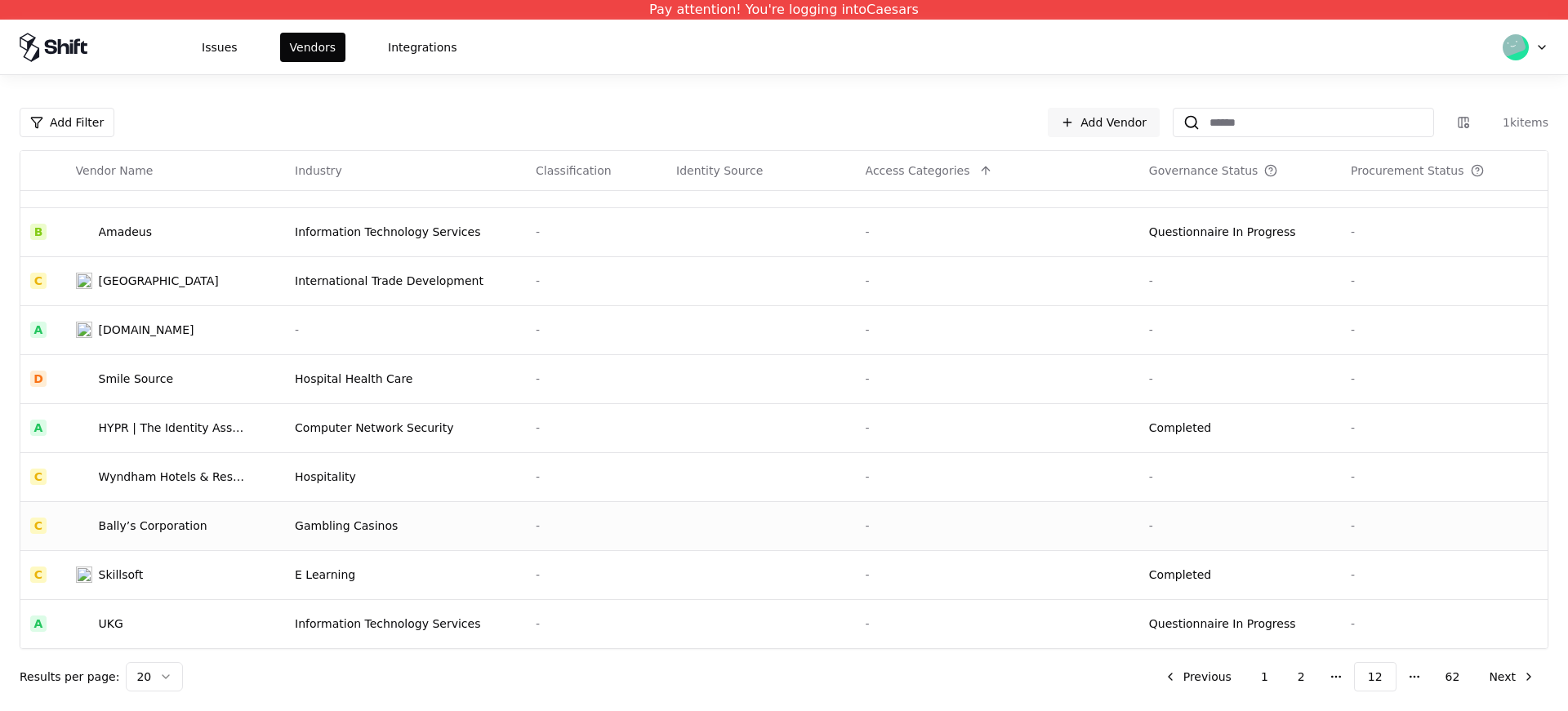
click at [177, 520] on div "Bally’s Corporation" at bounding box center [153, 525] width 109 height 16
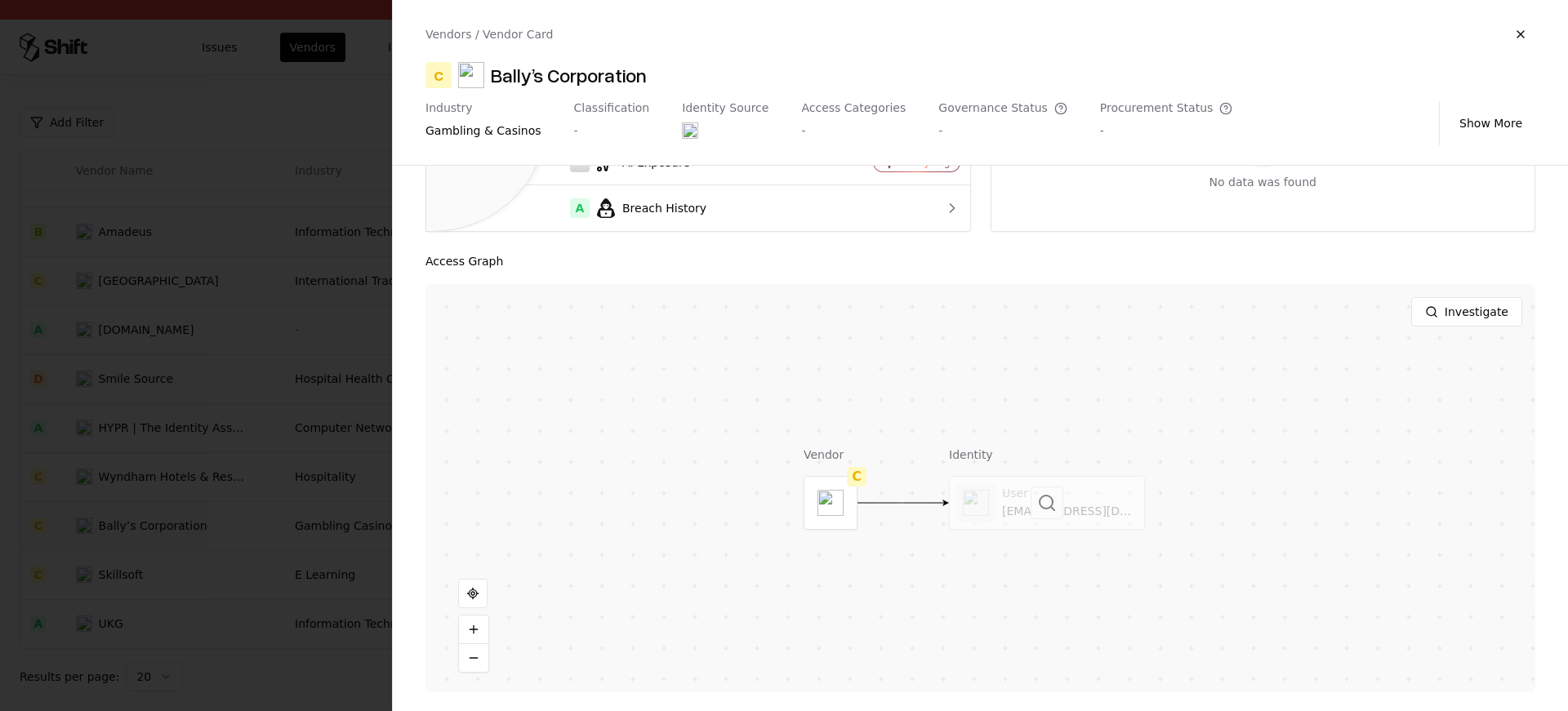
click at [1108, 528] on div at bounding box center [1047, 503] width 194 height 53
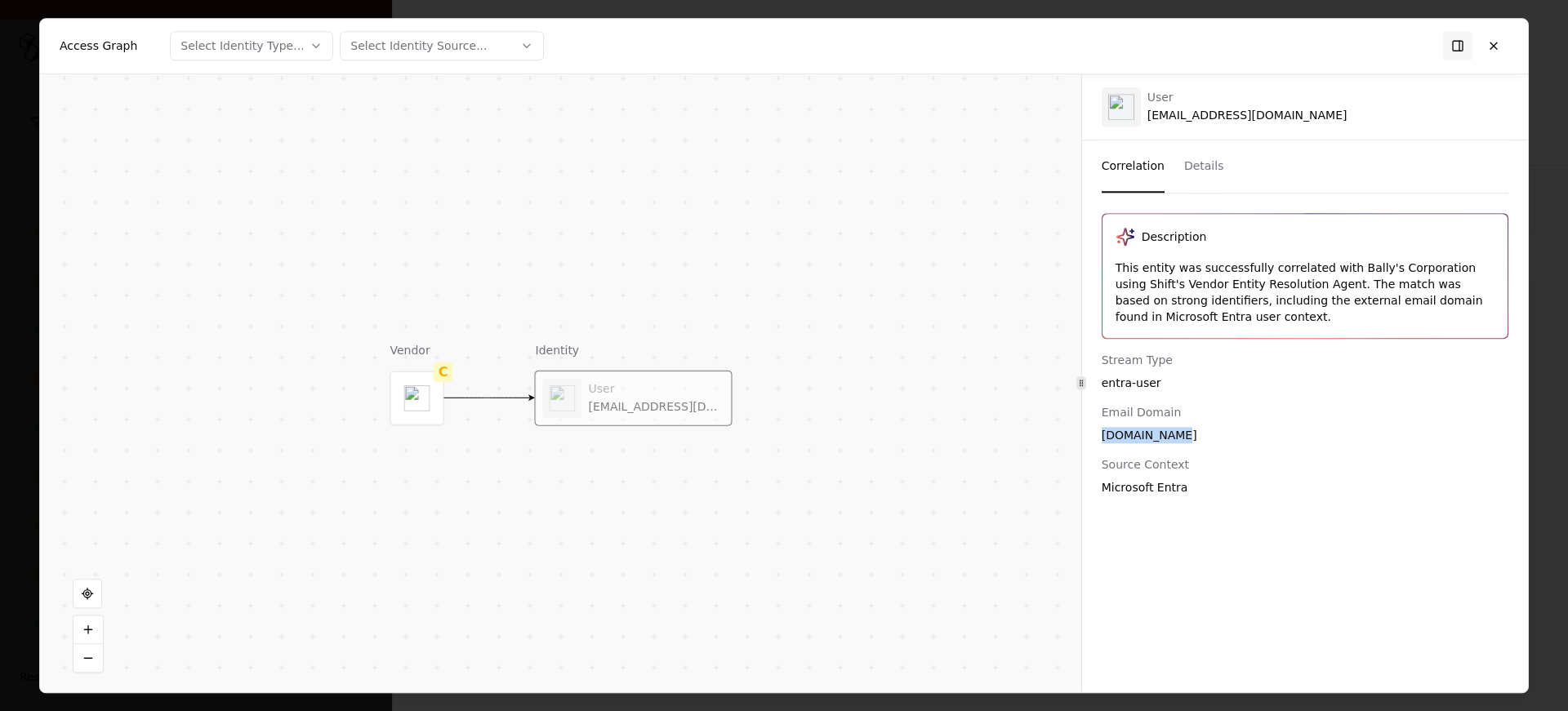
drag, startPoint x: 1193, startPoint y: 429, endPoint x: 1095, endPoint y: 441, distance: 98.7
click at [1095, 441] on div "Description This entity was successfully correlated with Bally's Corporation us…" at bounding box center [1305, 354] width 446 height 282
copy div "ballysac.com"
click at [1494, 58] on button at bounding box center [1494, 46] width 29 height 29
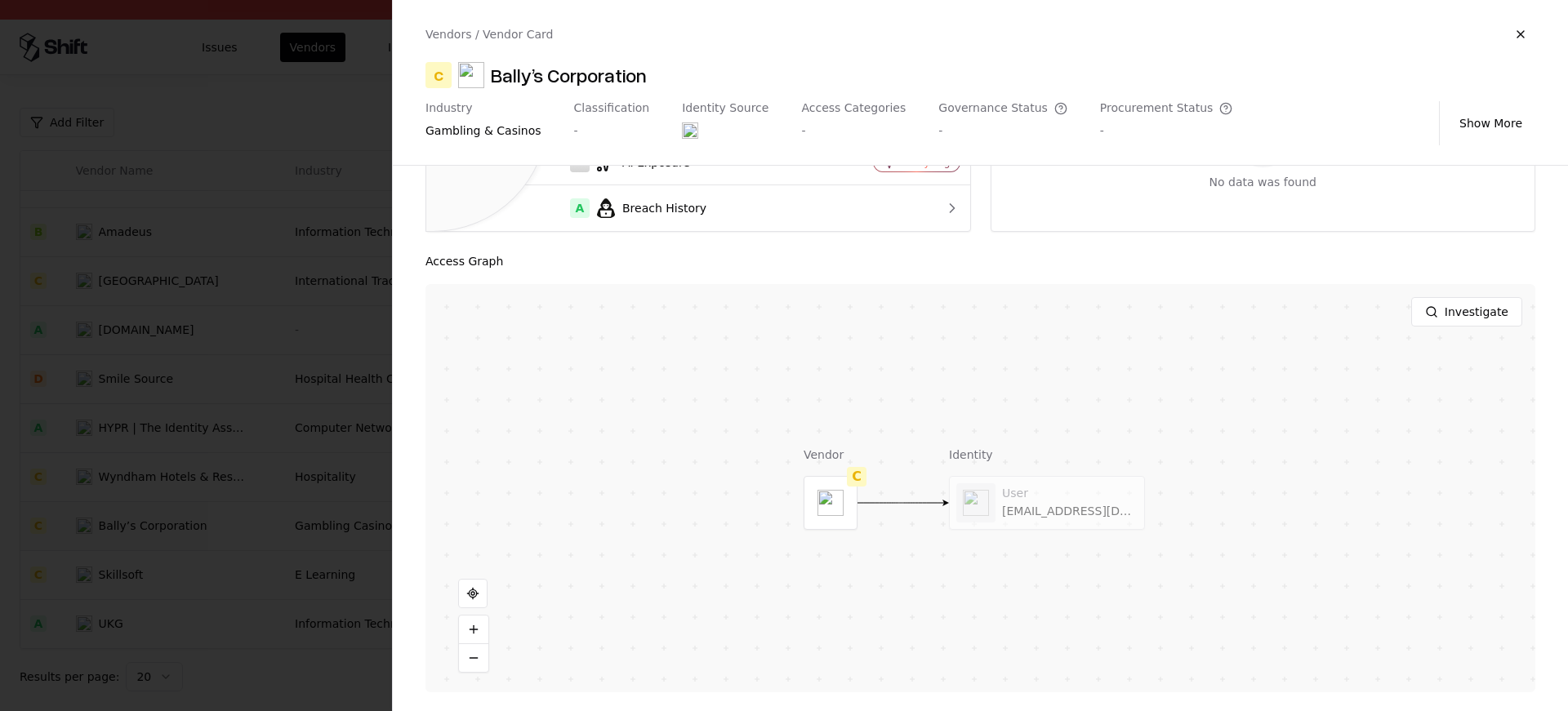
click at [256, 619] on div at bounding box center [784, 355] width 1568 height 711
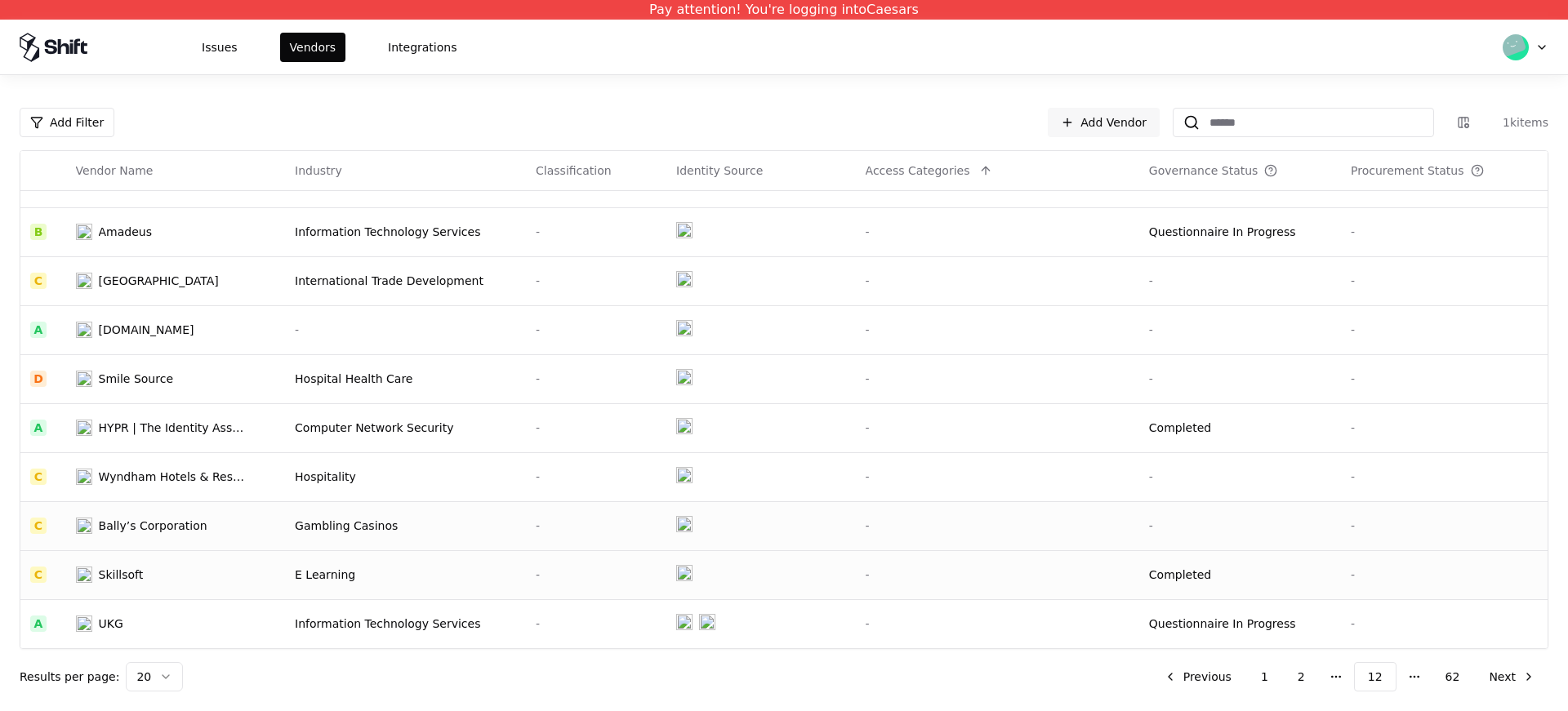
click at [365, 555] on td "E Learning" at bounding box center [405, 575] width 241 height 49
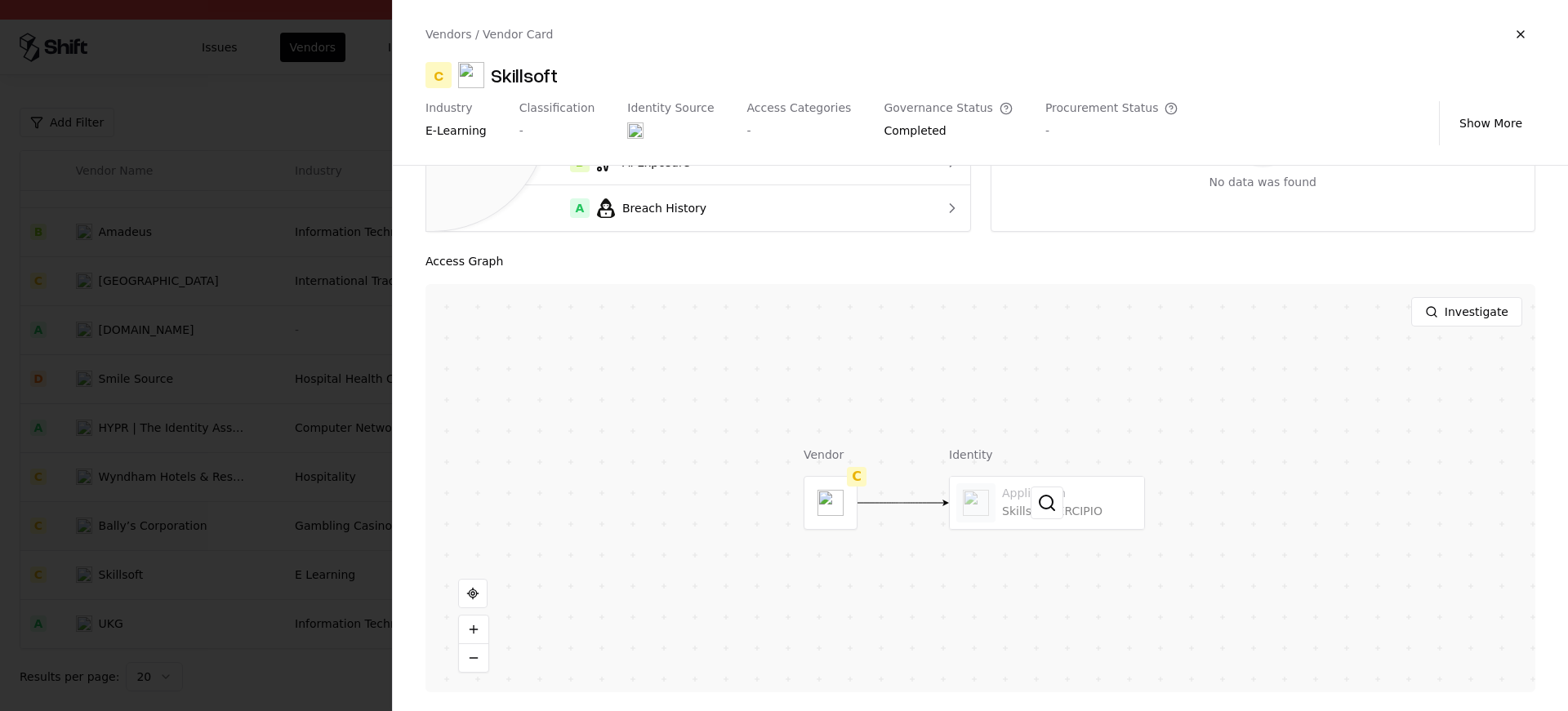
click at [1070, 505] on div at bounding box center [1047, 503] width 194 height 53
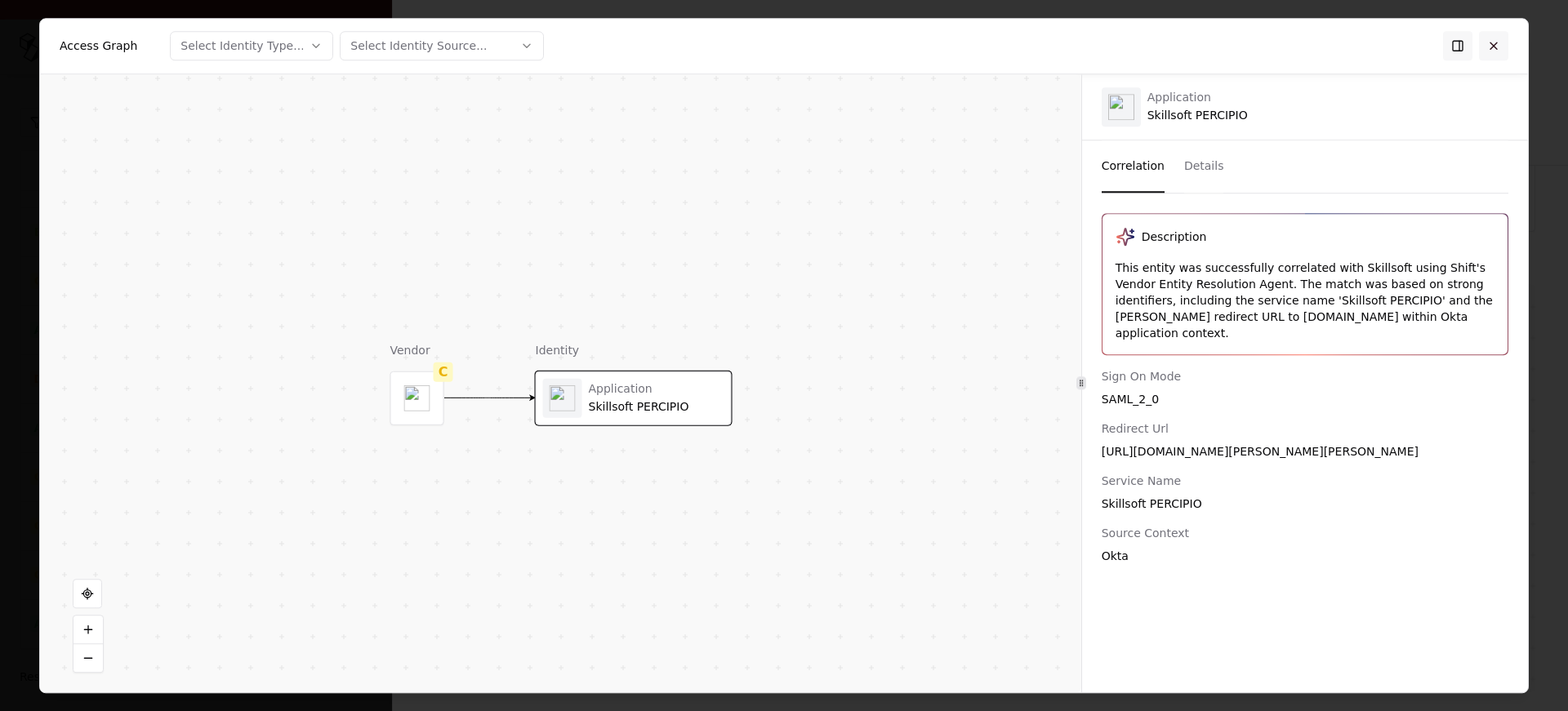
click at [1500, 41] on button at bounding box center [1494, 46] width 29 height 29
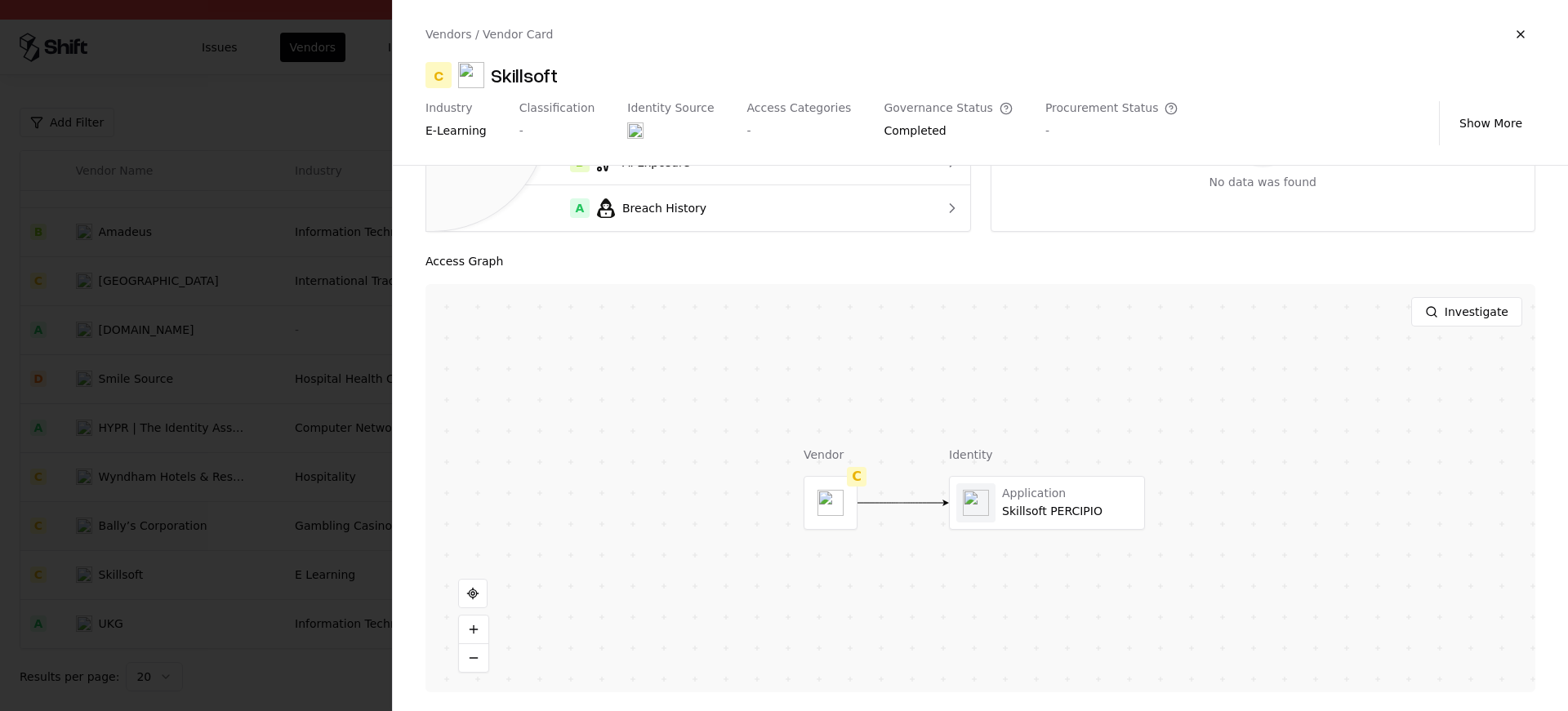
click at [243, 413] on div at bounding box center [784, 355] width 1568 height 711
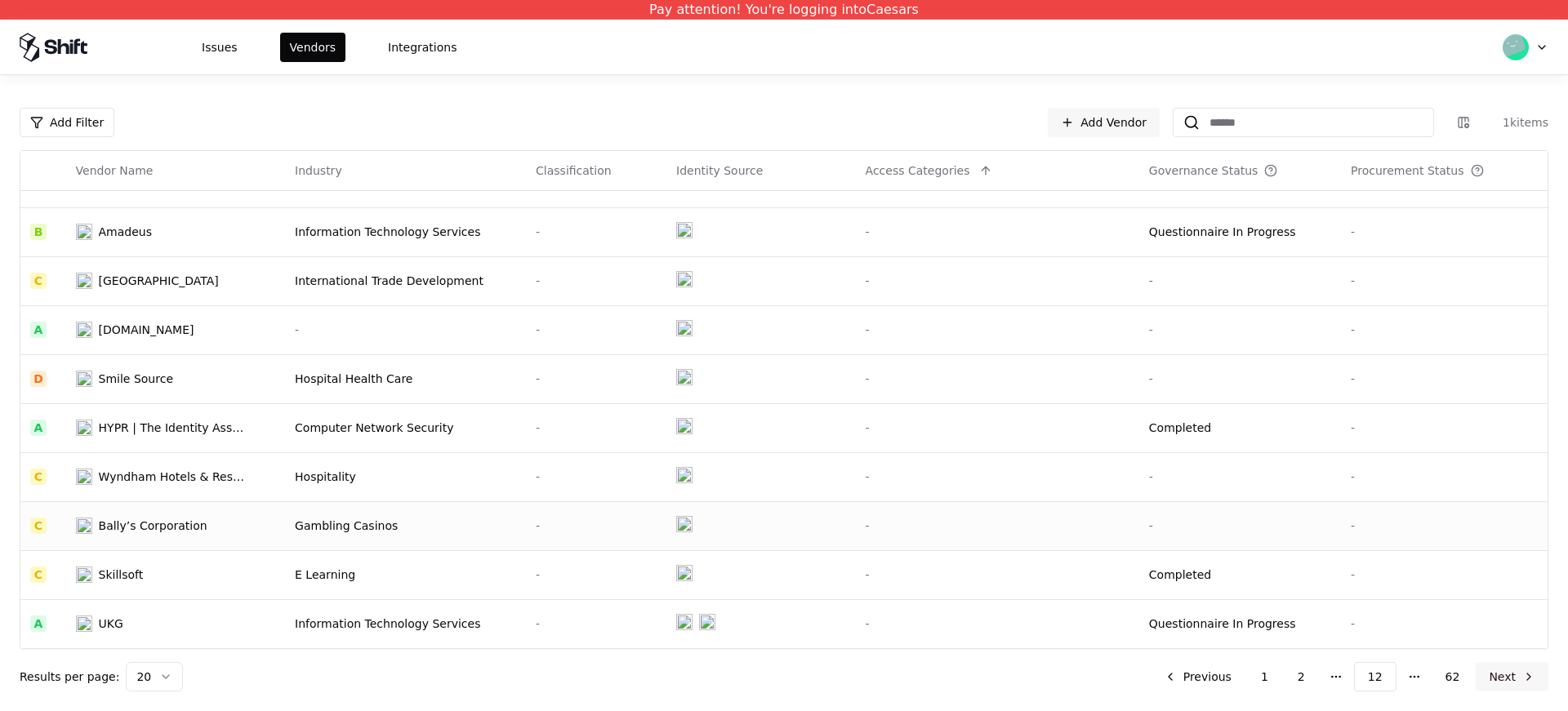
click at [1511, 677] on button "Next" at bounding box center [1512, 677] width 73 height 29
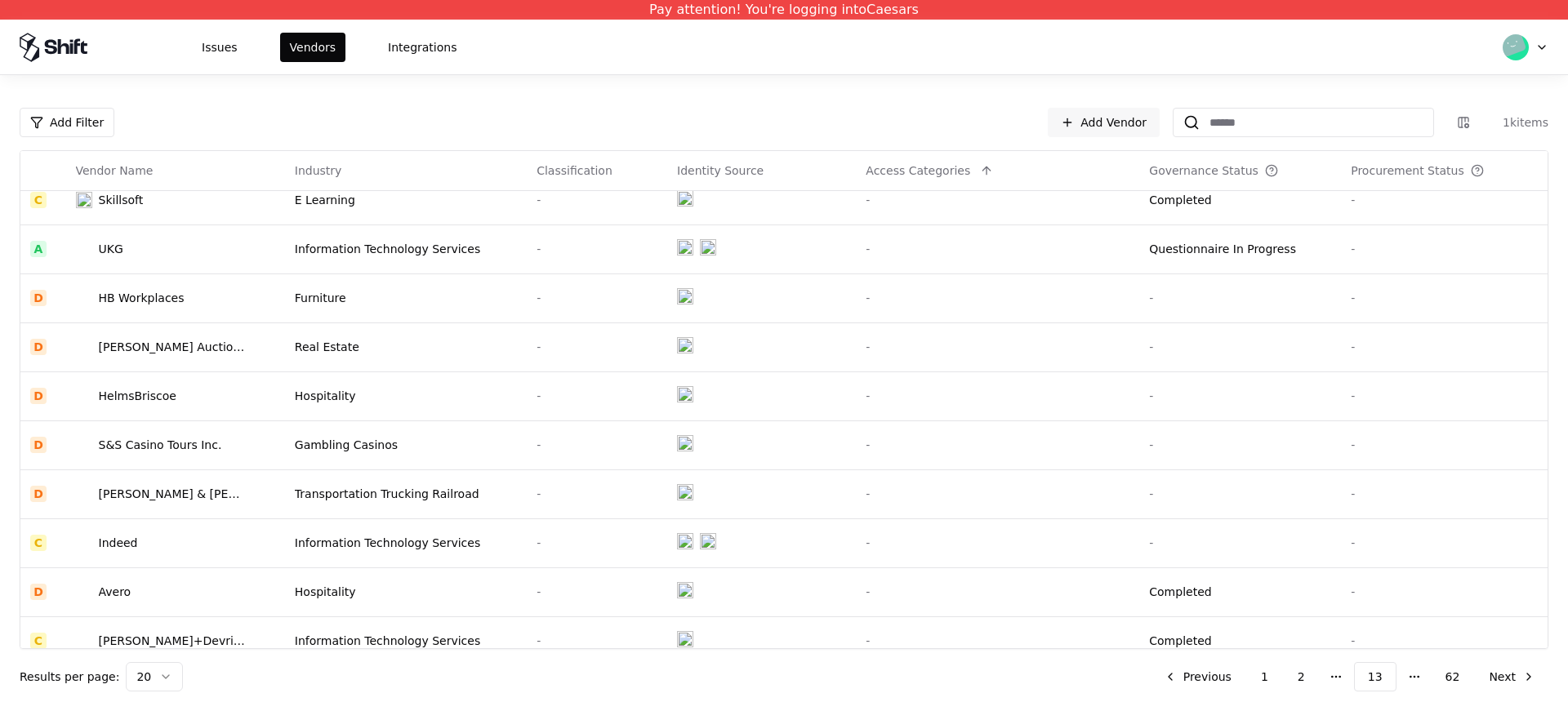
scroll to position [522, 0]
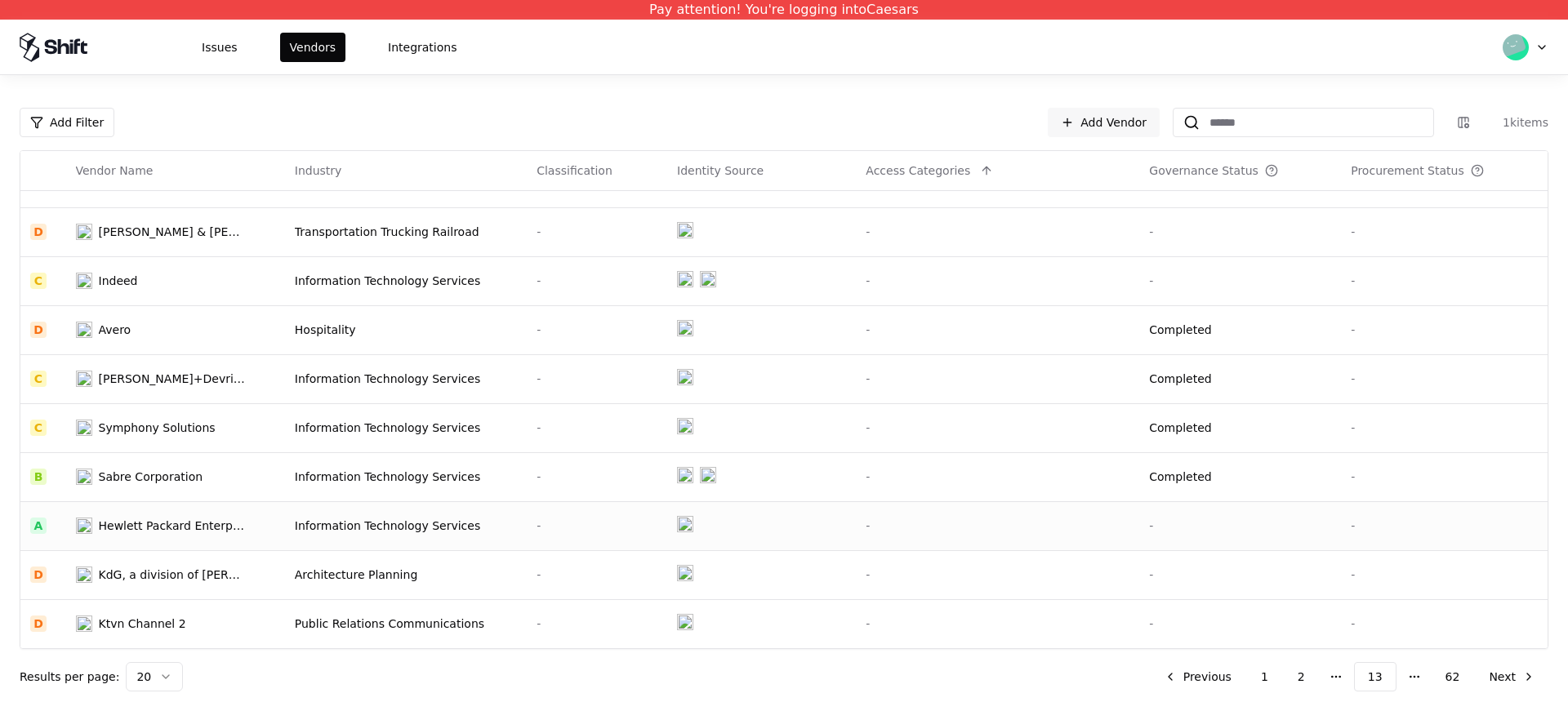
click at [382, 530] on div "Information Technology Services" at bounding box center [405, 525] width 222 height 16
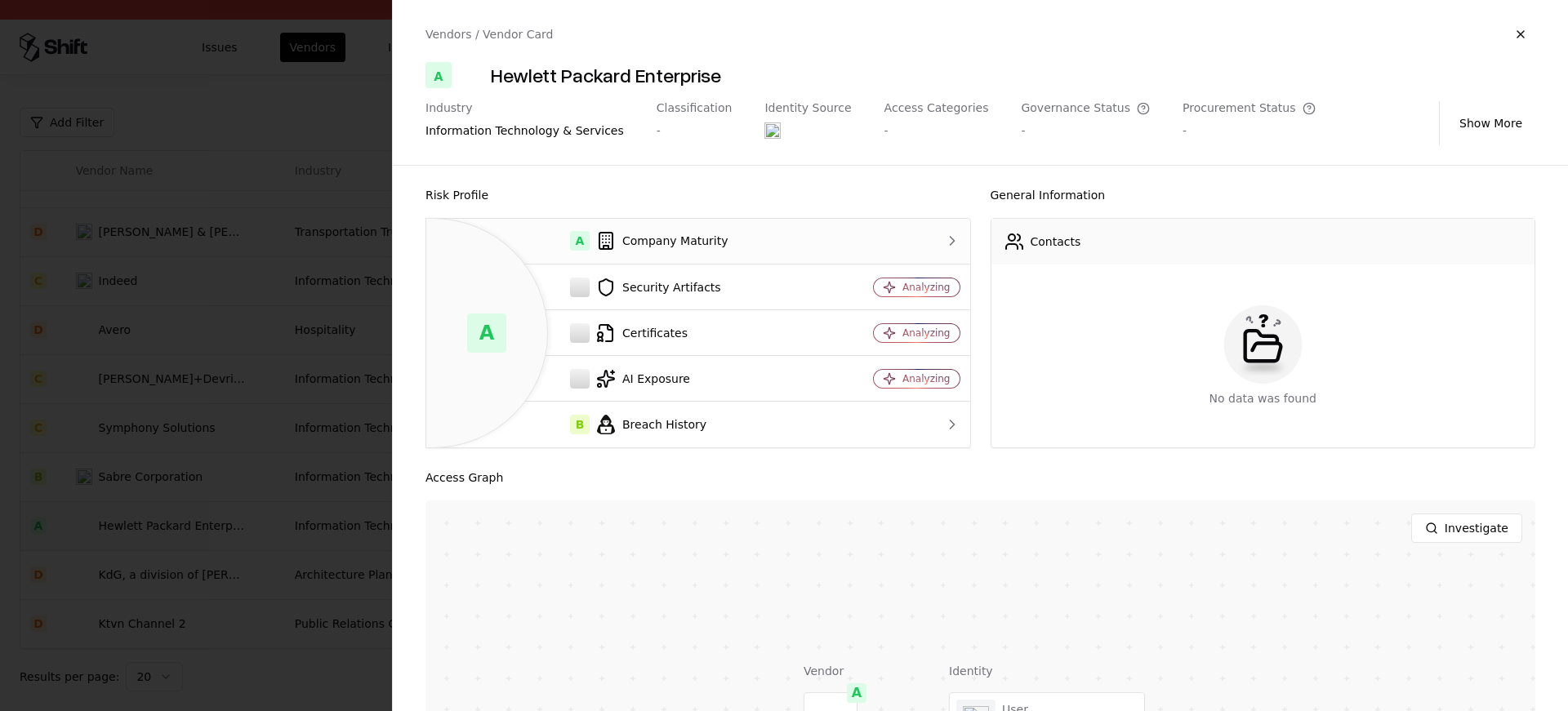
scroll to position [217, 0]
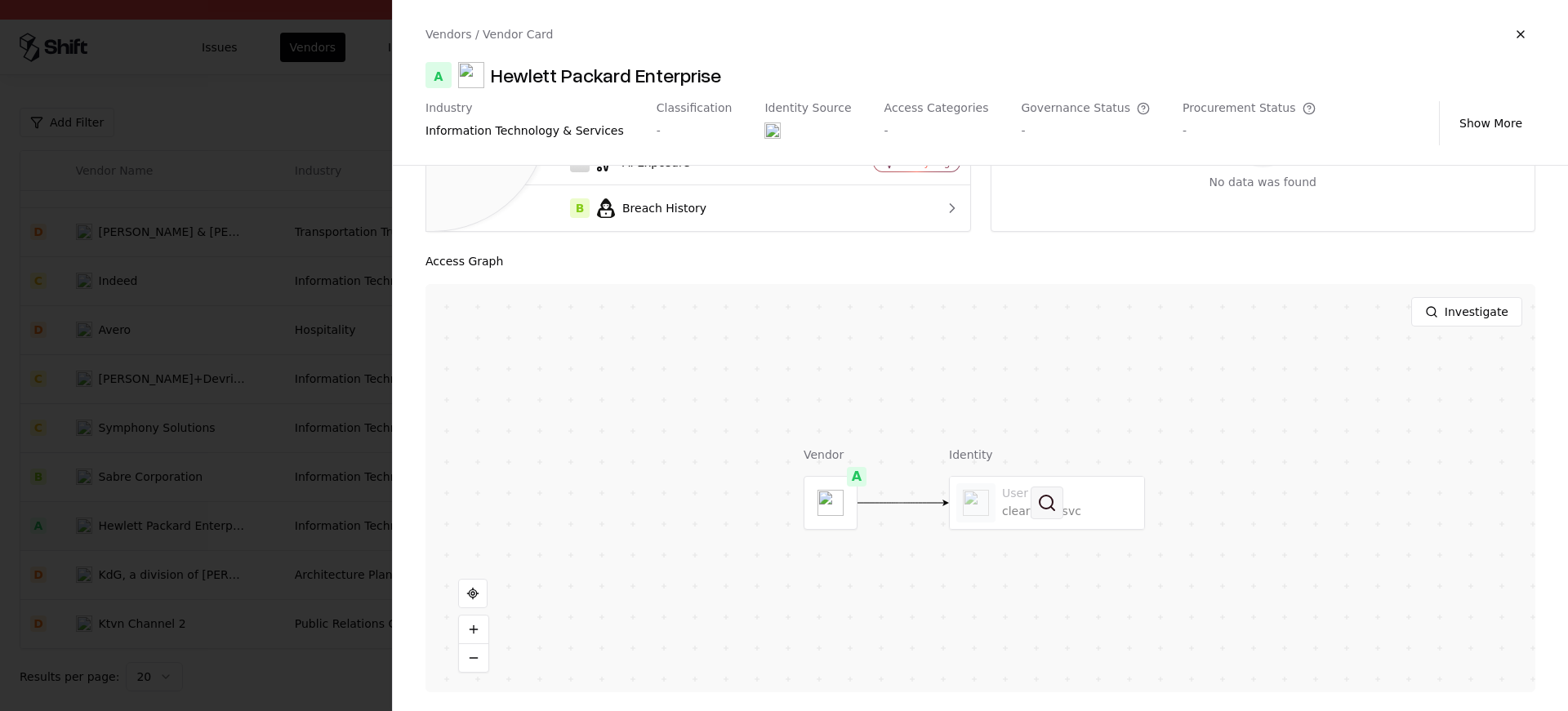
click at [1032, 502] on button at bounding box center [1047, 503] width 33 height 33
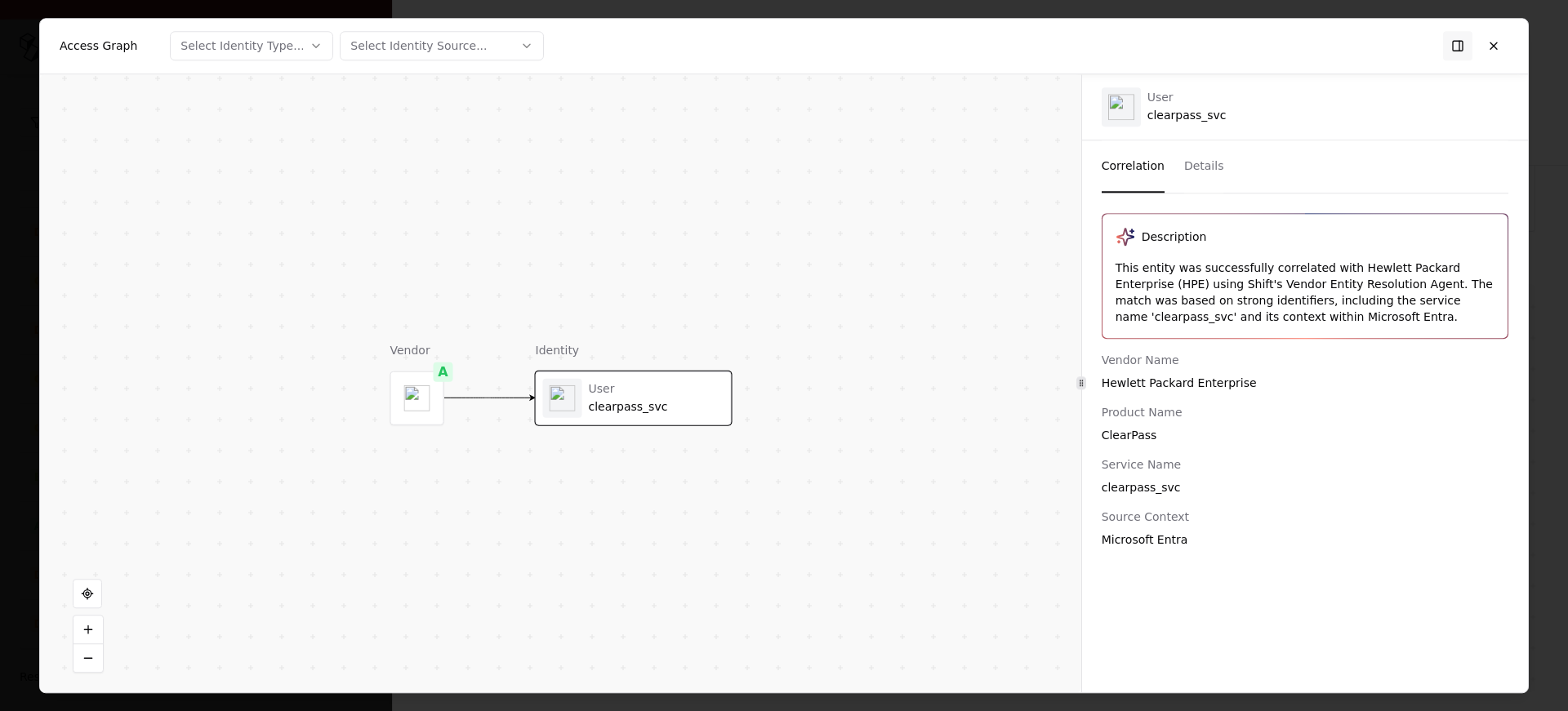
click at [632, 399] on div "clearpass_svc" at bounding box center [657, 406] width 136 height 15
click at [1431, 303] on div "This entity was successfully correlated with Hewlett Packard Enterprise (HPE) u…" at bounding box center [1305, 293] width 379 height 66
click at [1394, 302] on div "This entity was successfully correlated with Hewlett Packard Enterprise (HPE) u…" at bounding box center [1305, 293] width 379 height 66
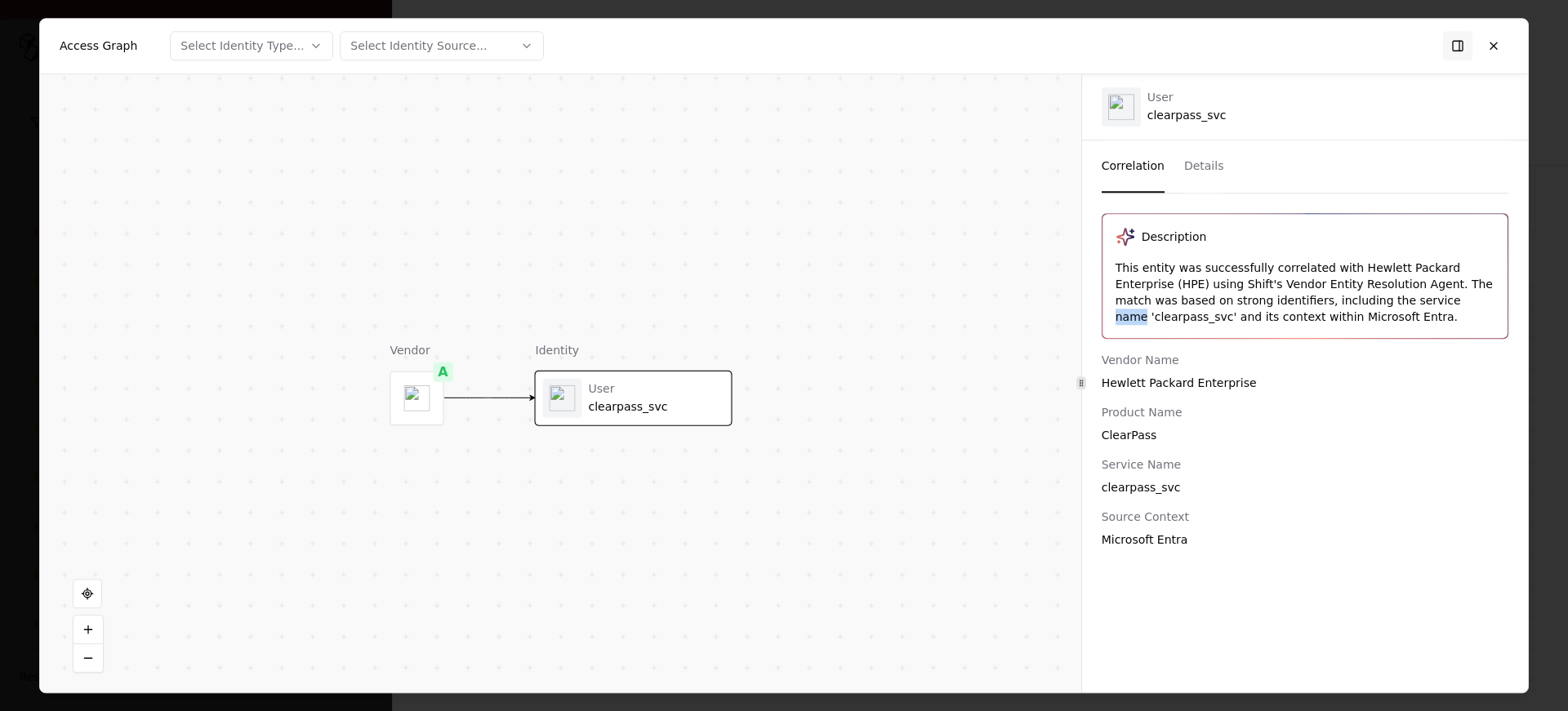
click at [1394, 302] on div "This entity was successfully correlated with Hewlett Packard Enterprise (HPE) u…" at bounding box center [1305, 293] width 379 height 66
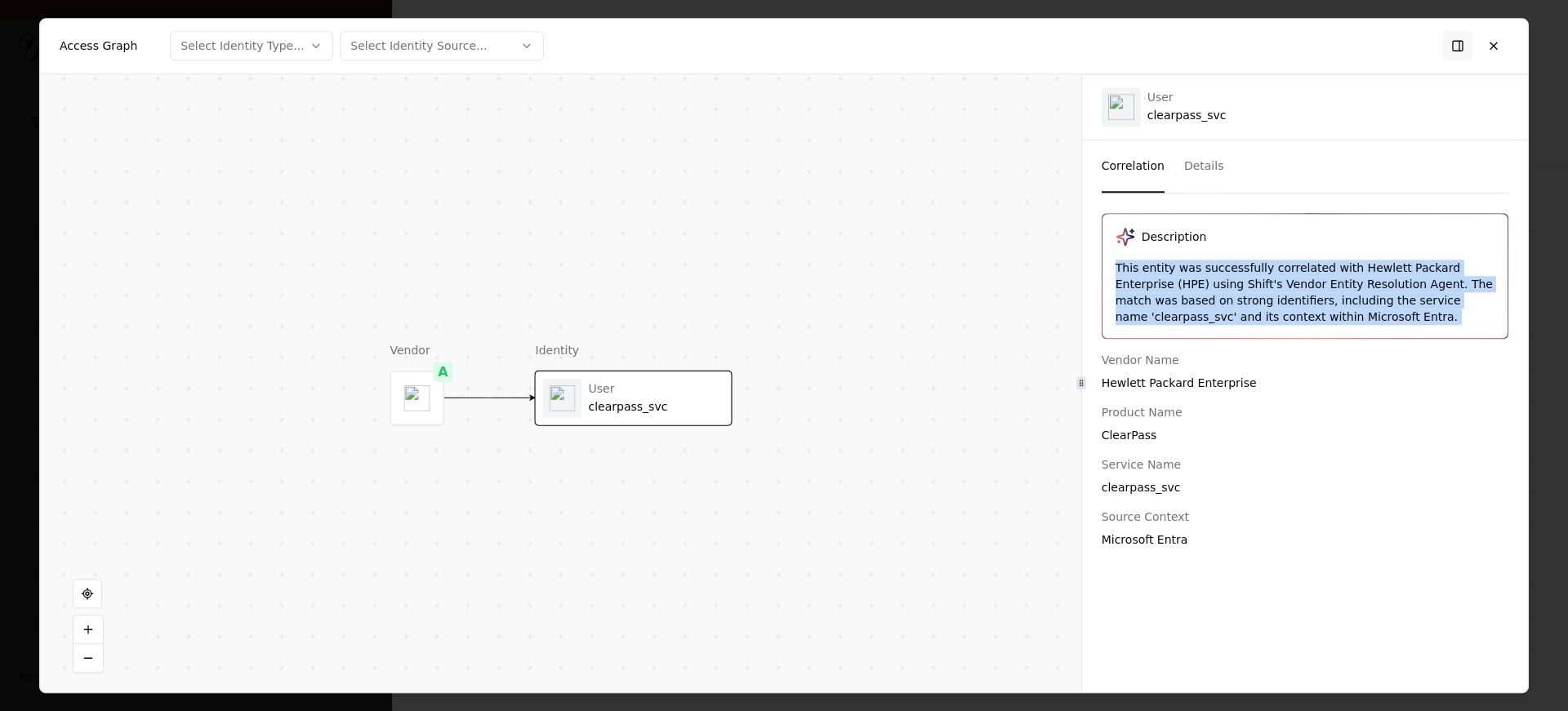
click at [1192, 270] on div "This entity was successfully correlated with Hewlett Packard Enterprise (HPE) u…" at bounding box center [1305, 293] width 379 height 66
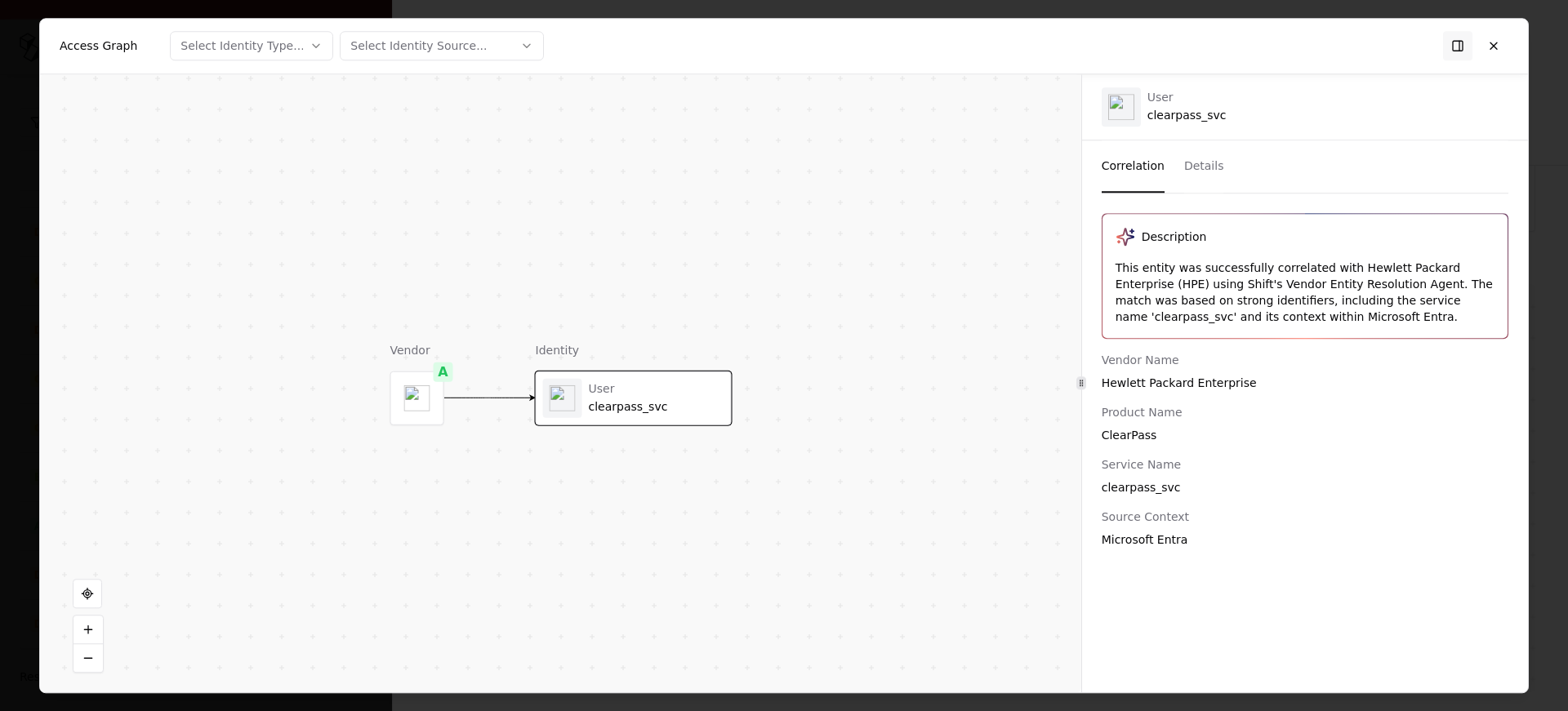
click at [1192, 270] on div "This entity was successfully correlated with Hewlett Packard Enterprise (HPE) u…" at bounding box center [1305, 293] width 379 height 66
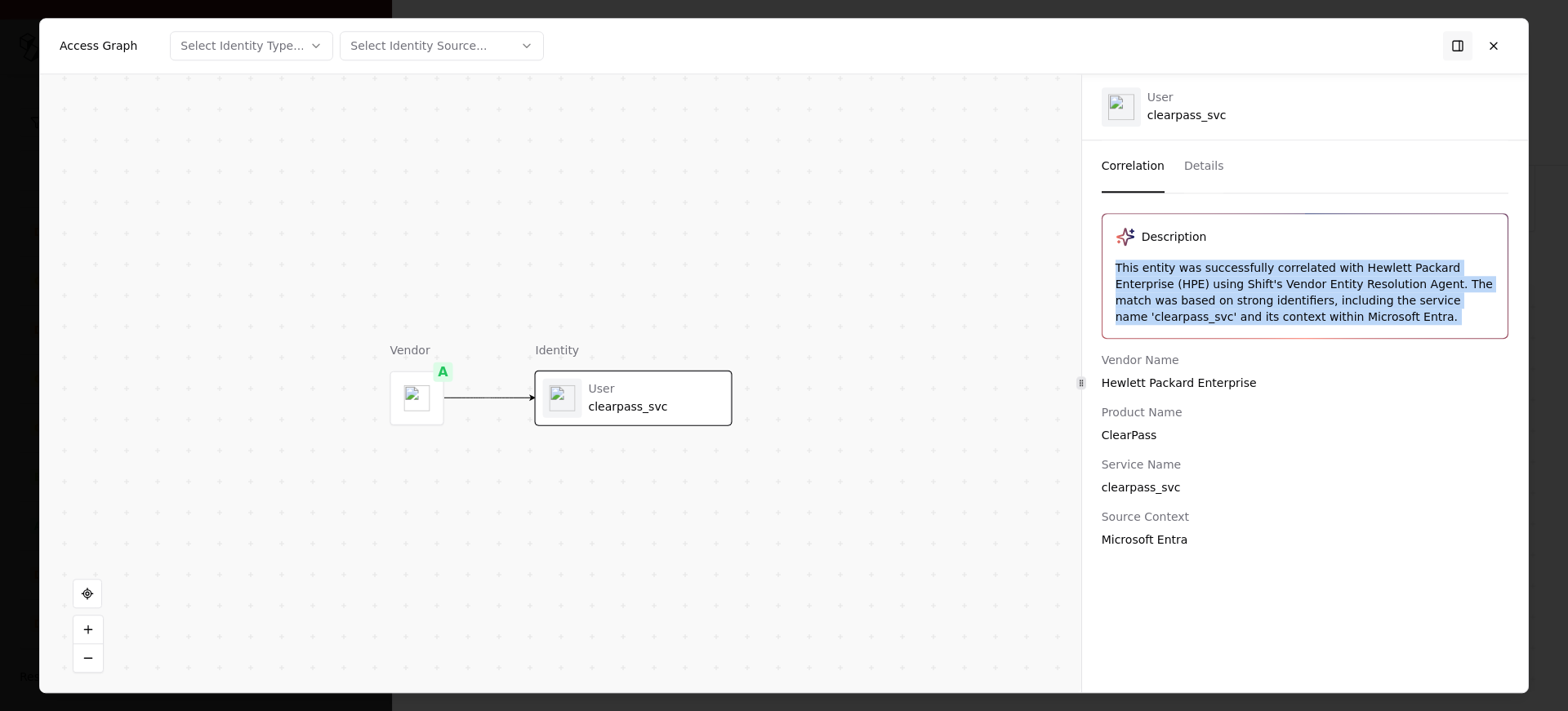
click at [1324, 257] on div "Description This entity was successfully correlated with Hewlett Packard Enterp…" at bounding box center [1305, 276] width 405 height 124
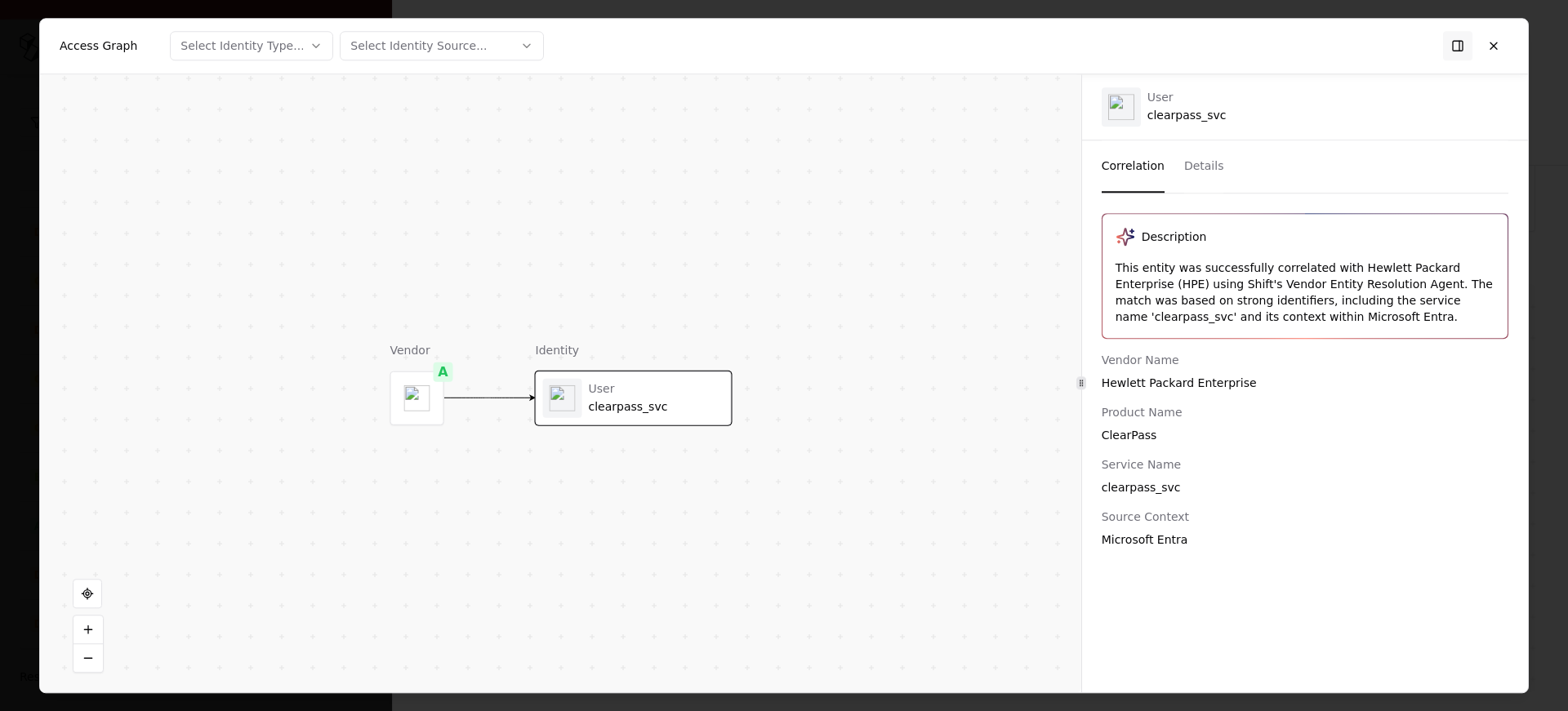
click at [1324, 257] on div "Description This entity was successfully correlated with Hewlett Packard Enterp…" at bounding box center [1305, 276] width 405 height 124
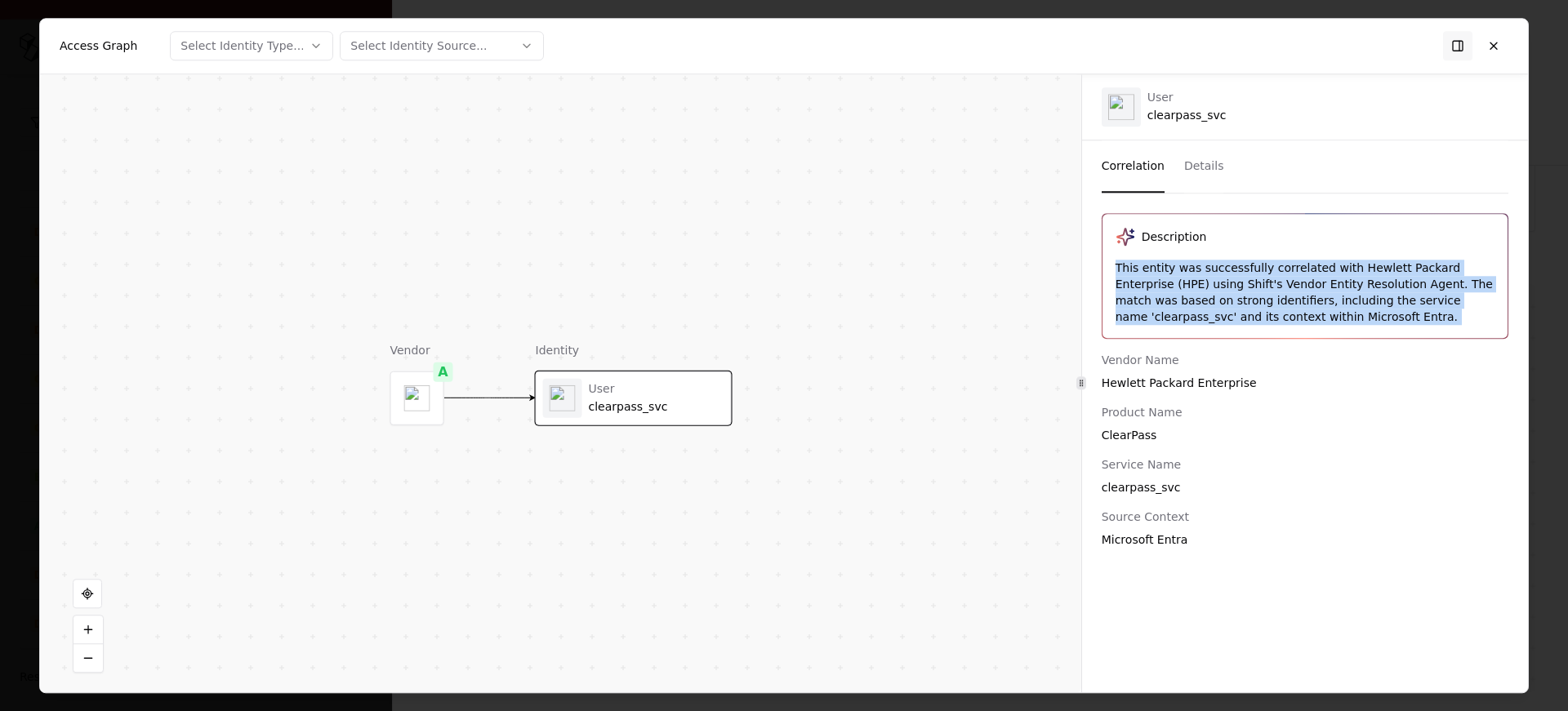
click at [1324, 257] on div "Description This entity was successfully correlated with Hewlett Packard Enterp…" at bounding box center [1305, 276] width 405 height 124
click at [1371, 276] on div "This entity was successfully correlated with Hewlett Packard Enterprise (HPE) u…" at bounding box center [1305, 293] width 379 height 66
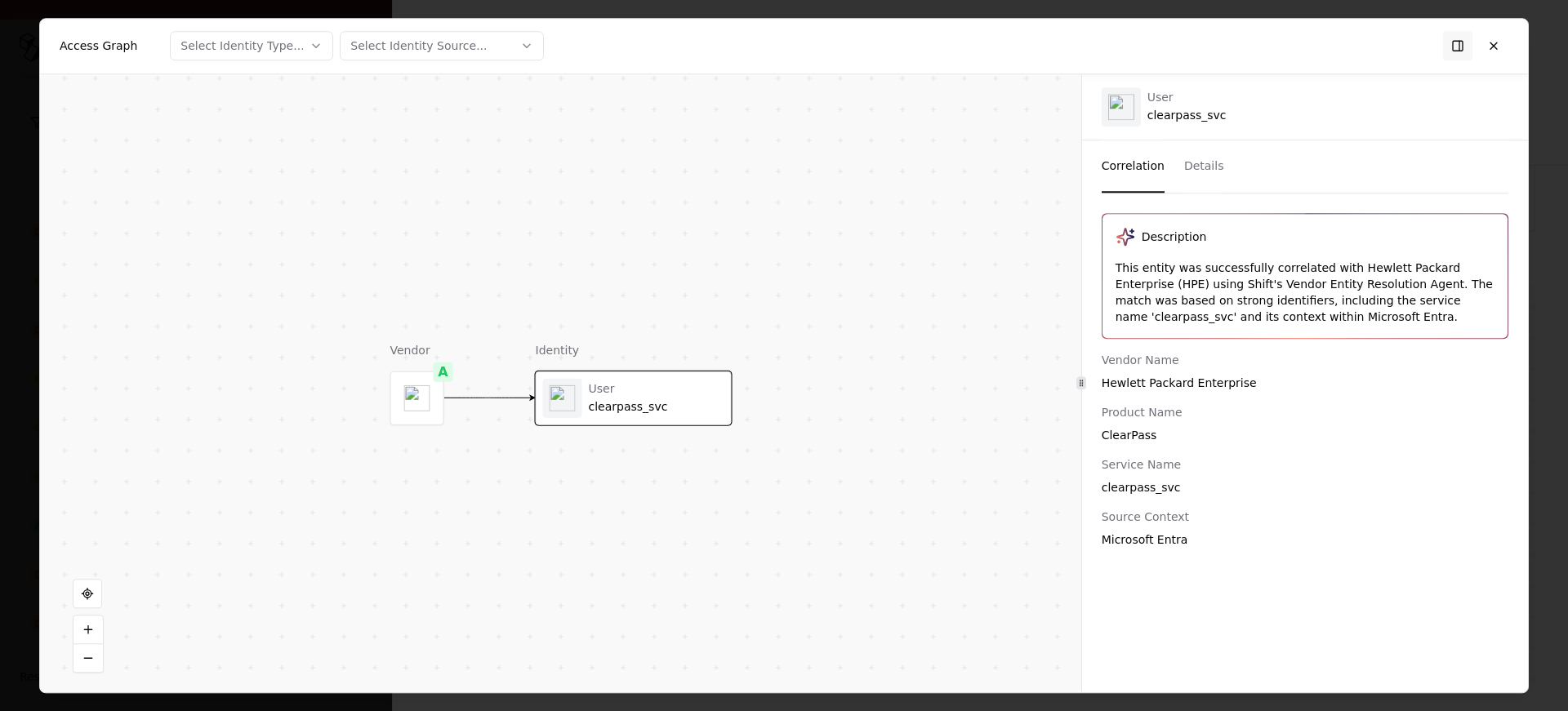
click at [1371, 276] on div "This entity was successfully correlated with Hewlett Packard Enterprise (HPE) u…" at bounding box center [1305, 293] width 379 height 66
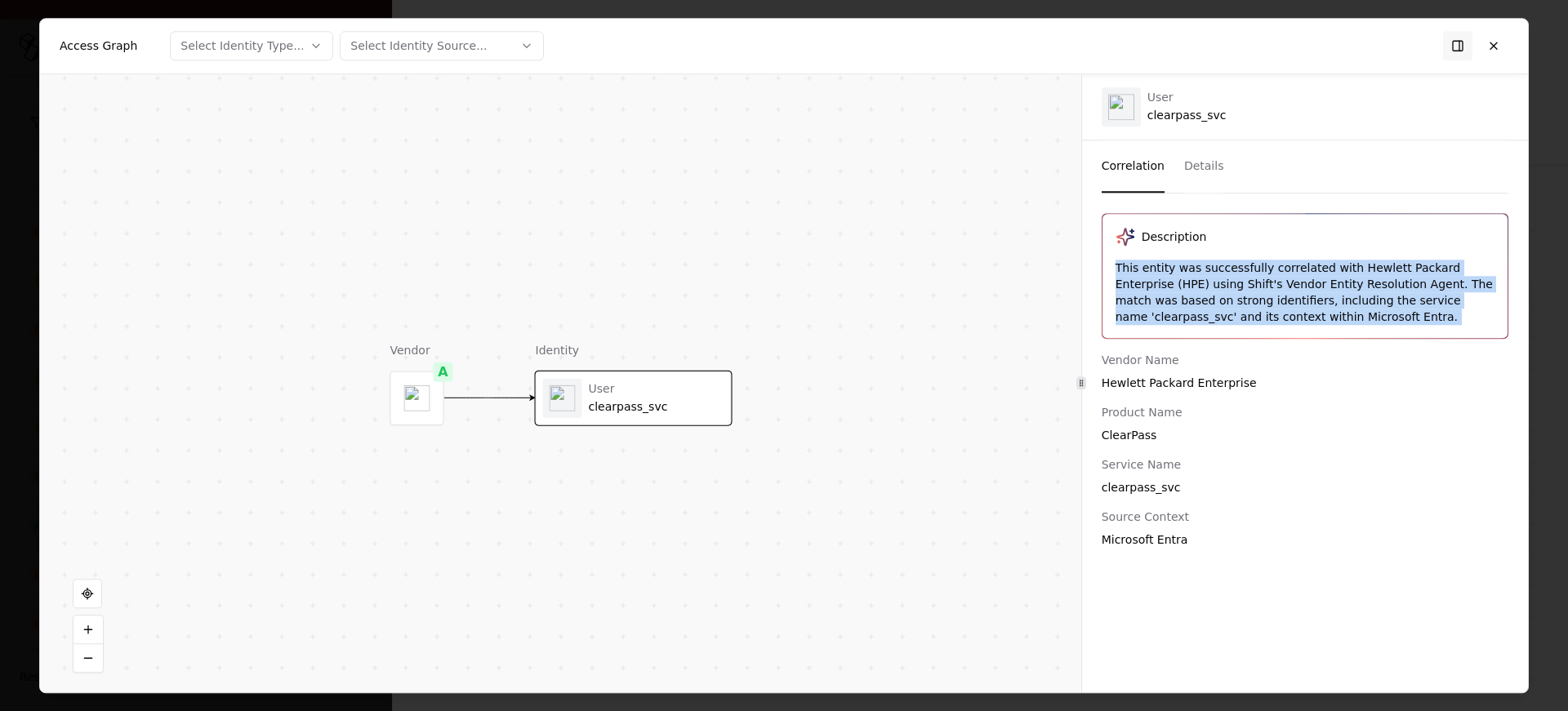
click at [1160, 275] on div "This entity was successfully correlated with Hewlett Packard Enterprise (HPE) u…" at bounding box center [1305, 293] width 379 height 66
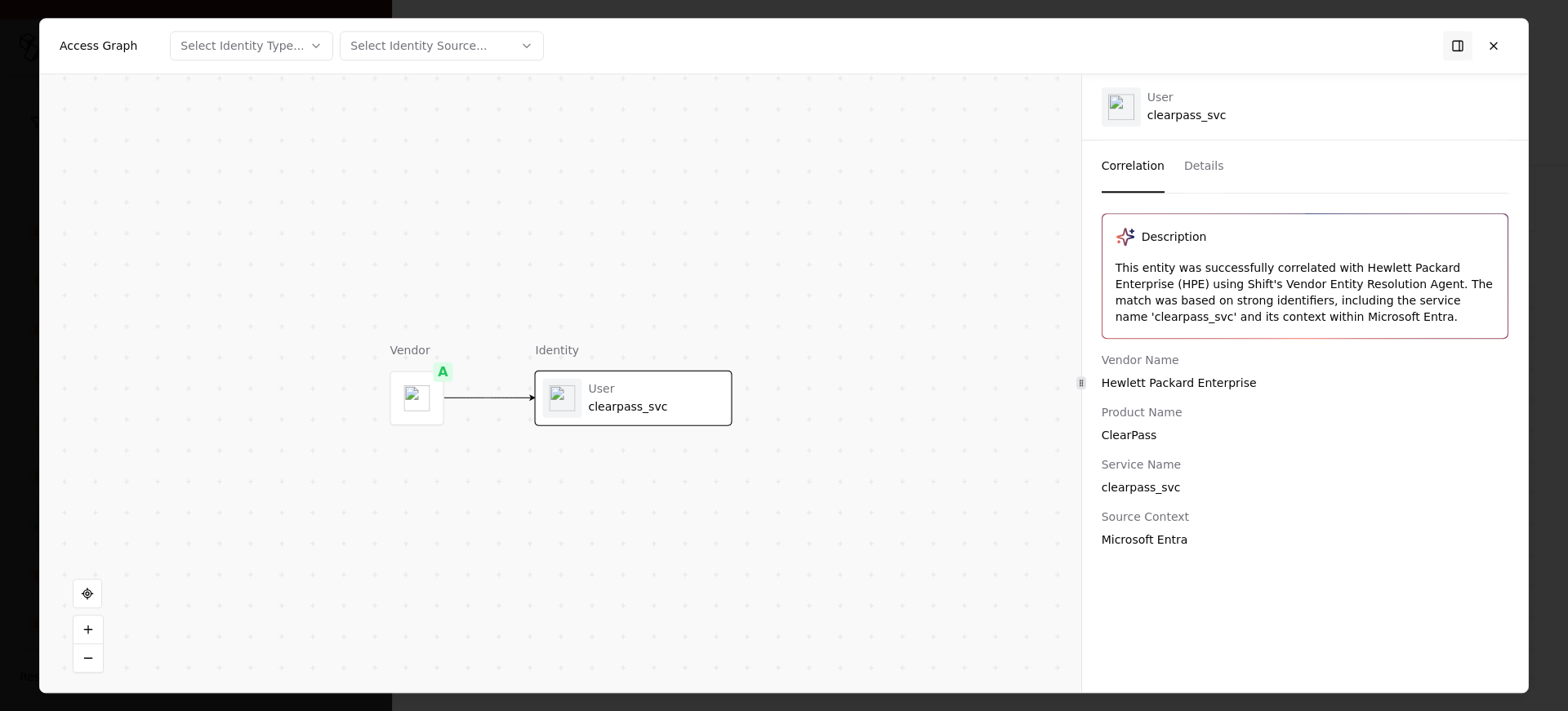
click at [1160, 275] on div "This entity was successfully correlated with Hewlett Packard Enterprise (HPE) u…" at bounding box center [1305, 293] width 379 height 66
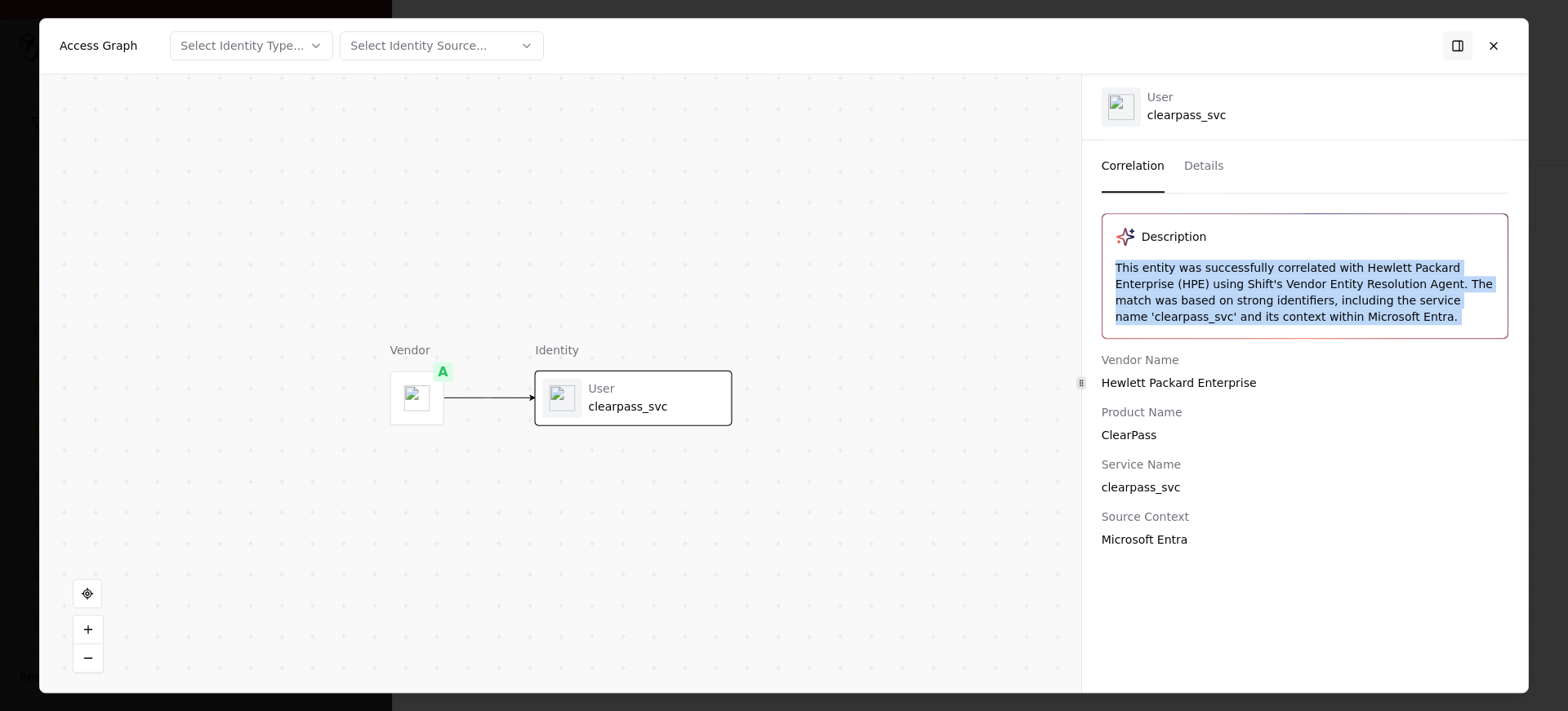
click at [1380, 290] on div "This entity was successfully correlated with Hewlett Packard Enterprise (HPE) u…" at bounding box center [1305, 293] width 379 height 66
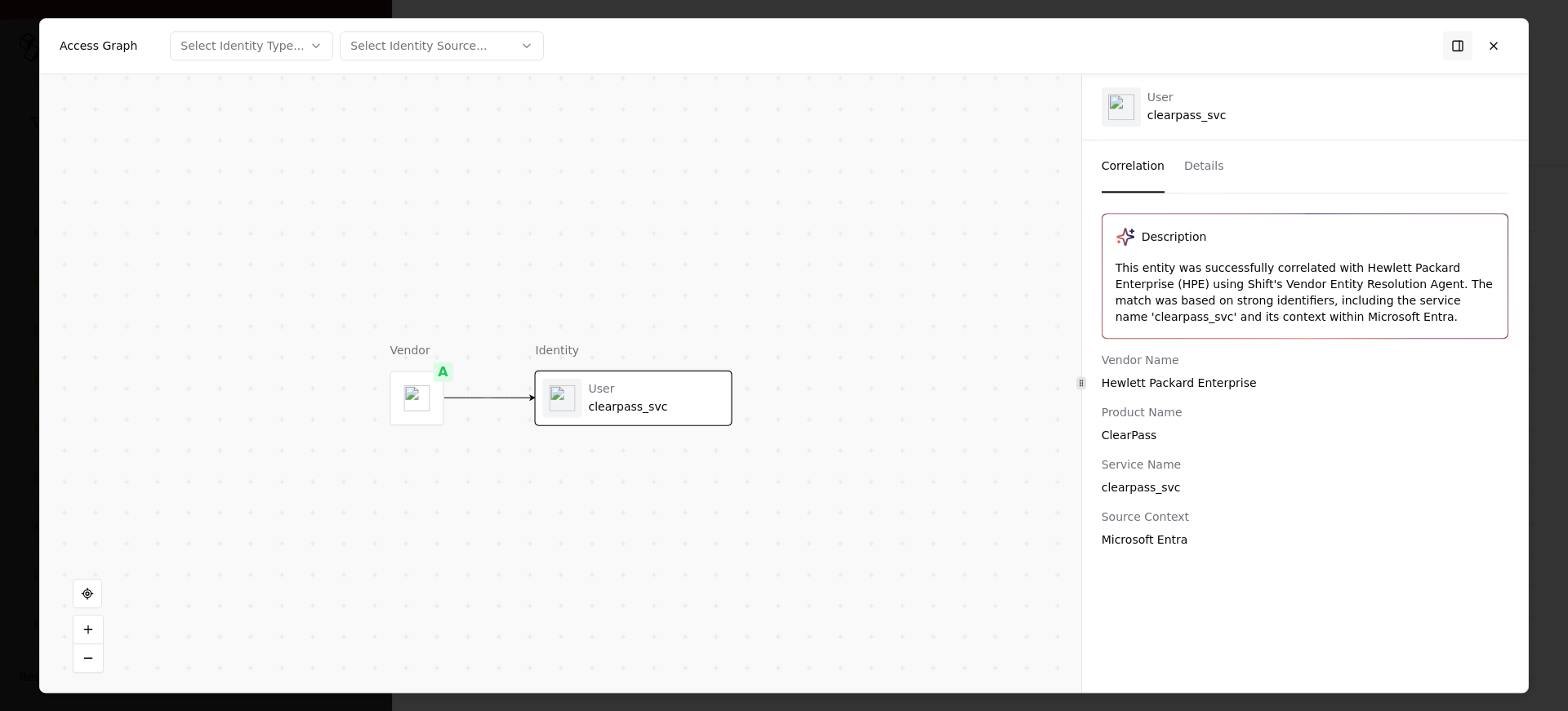
click at [1380, 290] on div "This entity was successfully correlated with Hewlett Packard Enterprise (HPE) u…" at bounding box center [1305, 293] width 379 height 66
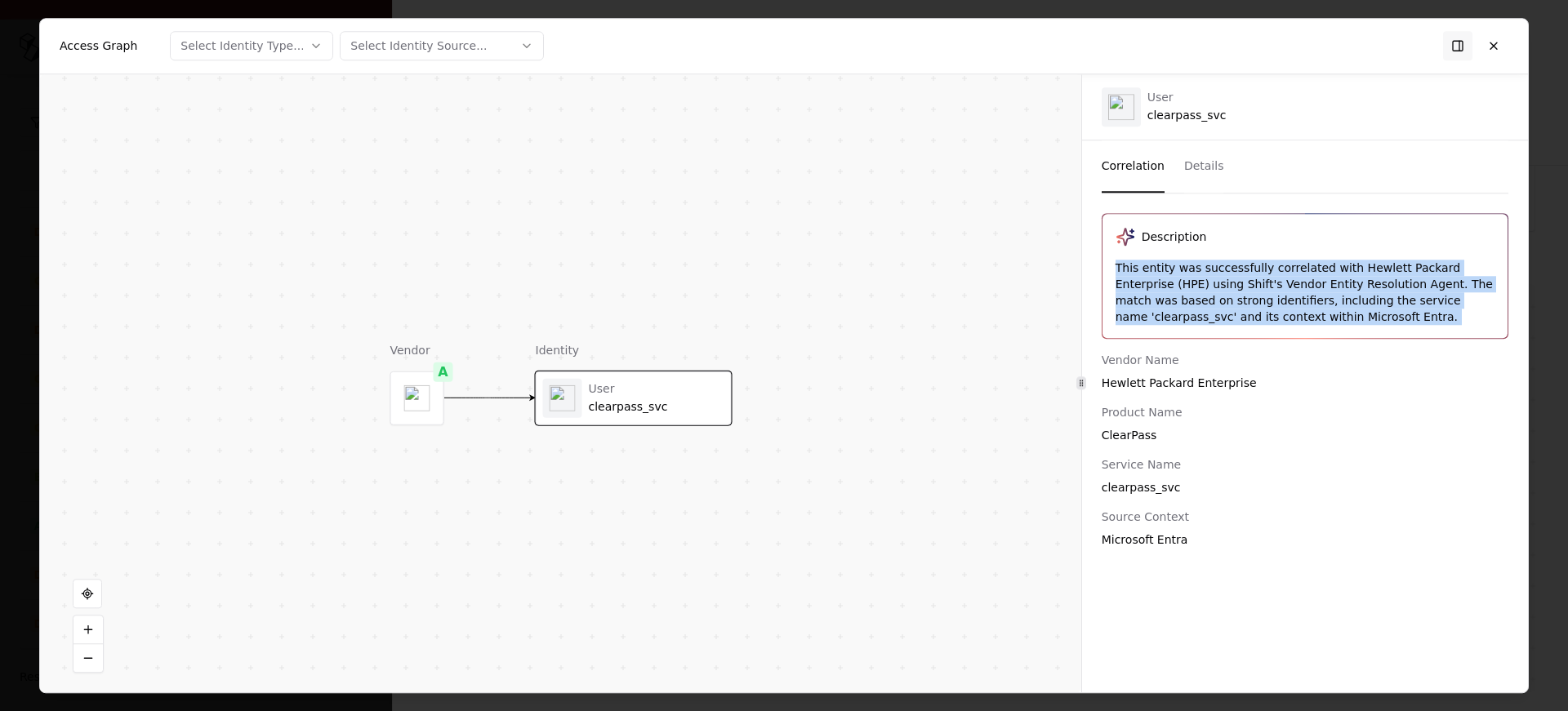
click at [1434, 287] on div "This entity was successfully correlated with Hewlett Packard Enterprise (HPE) u…" at bounding box center [1305, 293] width 379 height 66
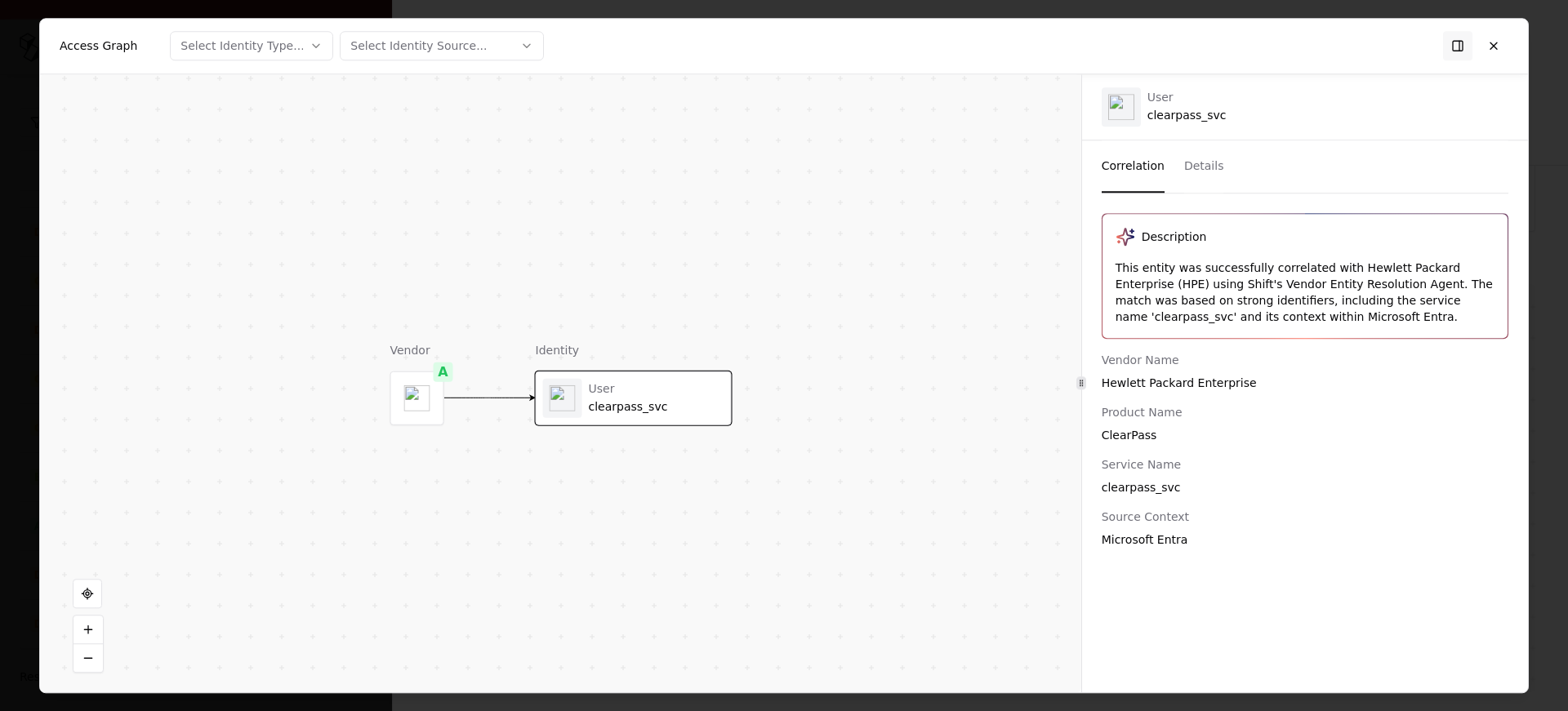
click at [1434, 287] on div "This entity was successfully correlated with Hewlett Packard Enterprise (HPE) u…" at bounding box center [1305, 293] width 379 height 66
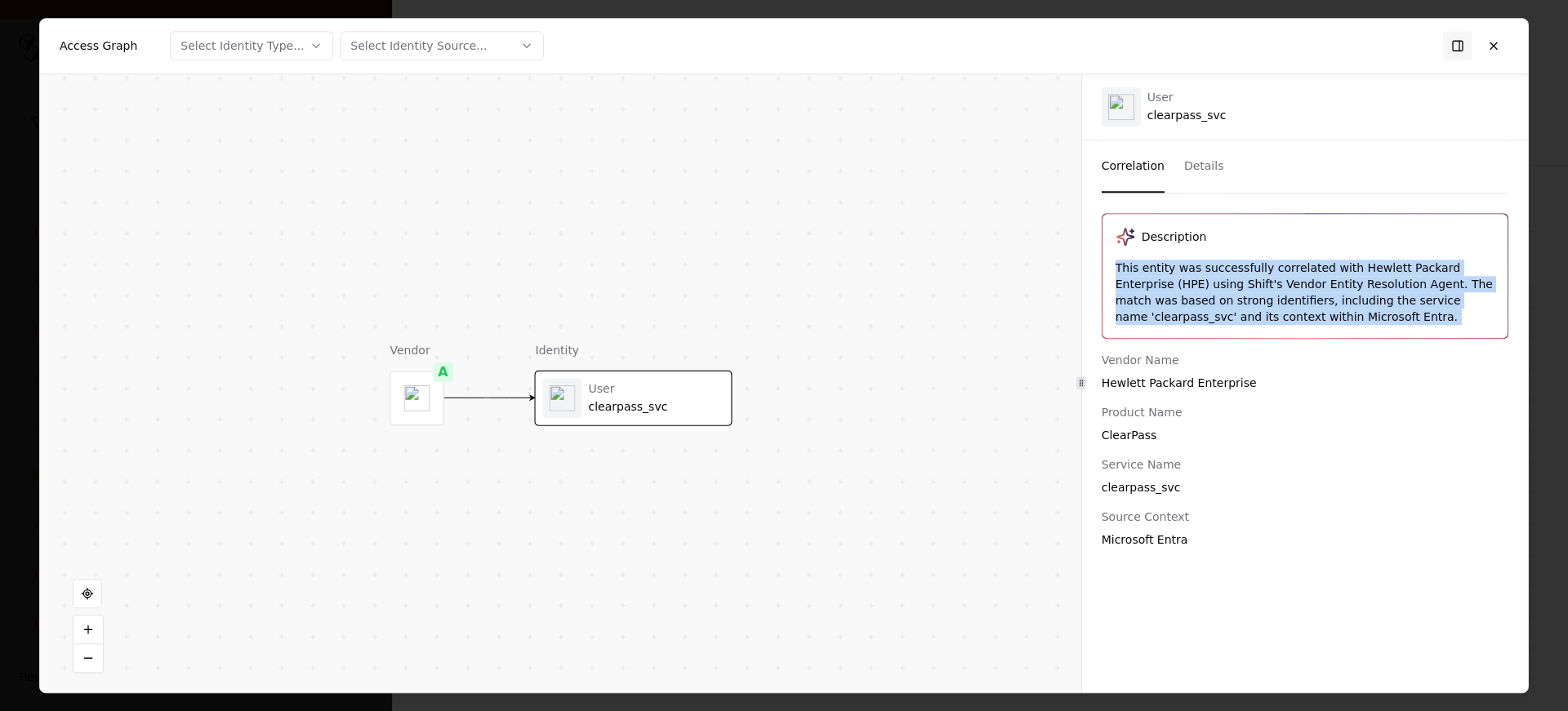
click at [1128, 306] on div "This entity was successfully correlated with Hewlett Packard Enterprise (HPE) u…" at bounding box center [1305, 293] width 379 height 66
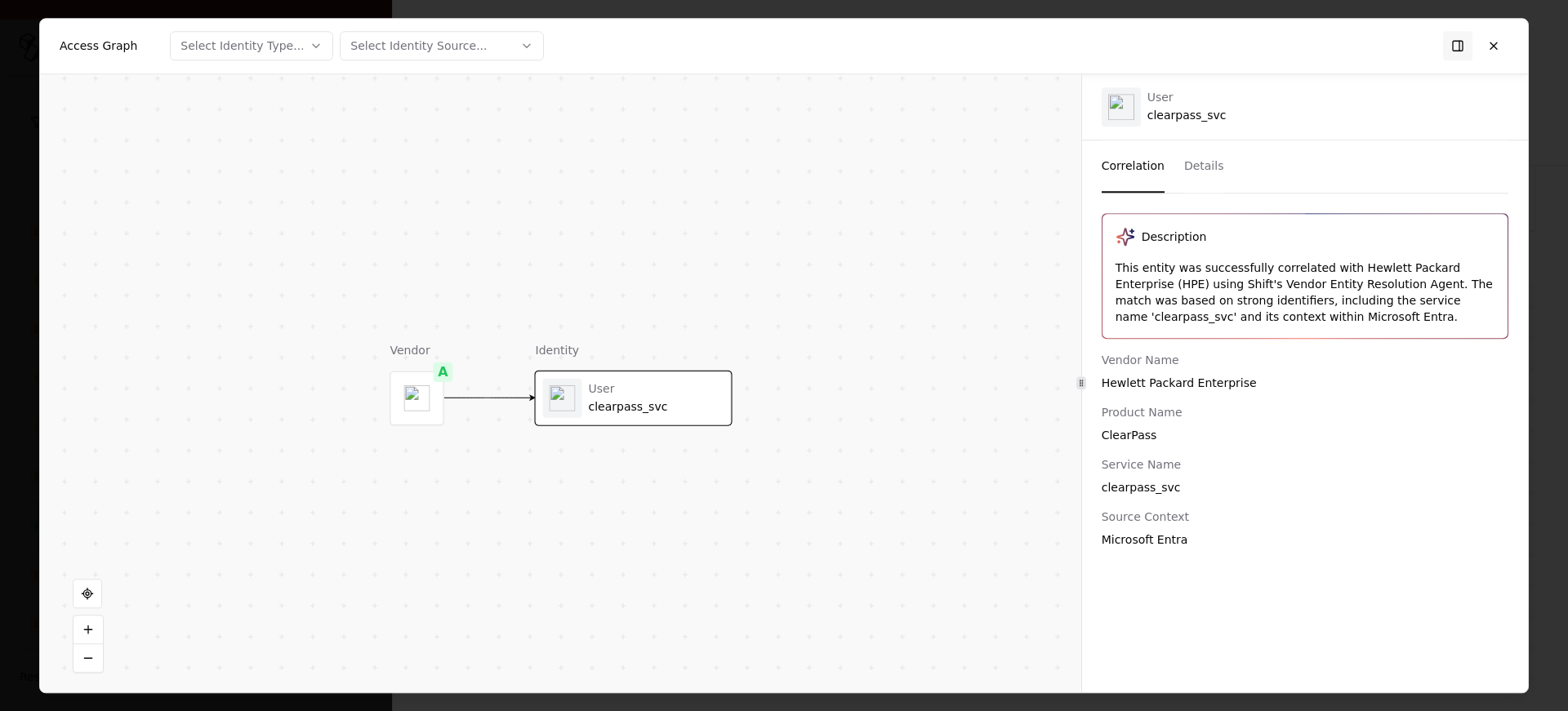
click at [1128, 306] on div "This entity was successfully correlated with Hewlett Packard Enterprise (HPE) u…" at bounding box center [1305, 293] width 379 height 66
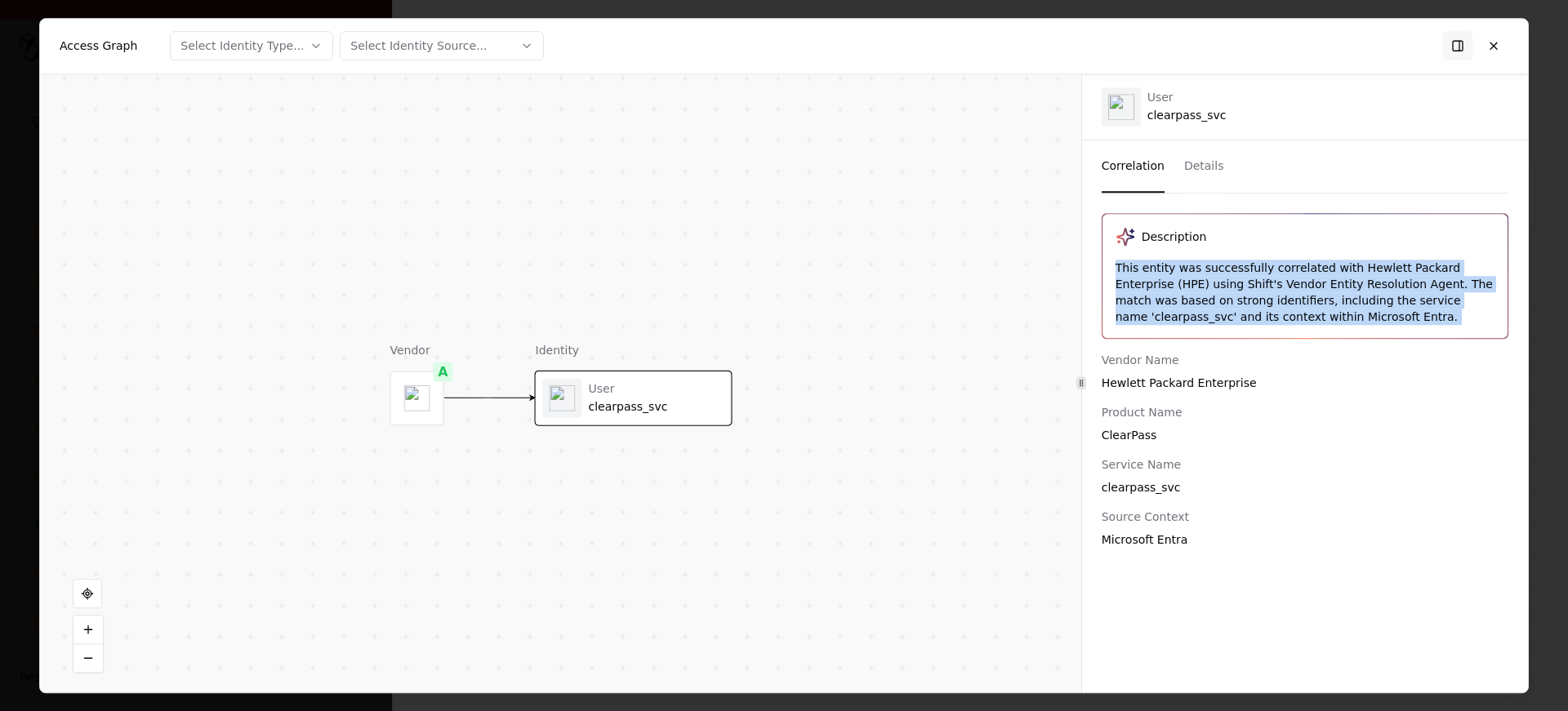
click at [1128, 306] on div "This entity was successfully correlated with Hewlett Packard Enterprise (HPE) u…" at bounding box center [1305, 293] width 379 height 66
click at [1208, 313] on div "This entity was successfully correlated with Hewlett Packard Enterprise (HPE) u…" at bounding box center [1305, 293] width 379 height 66
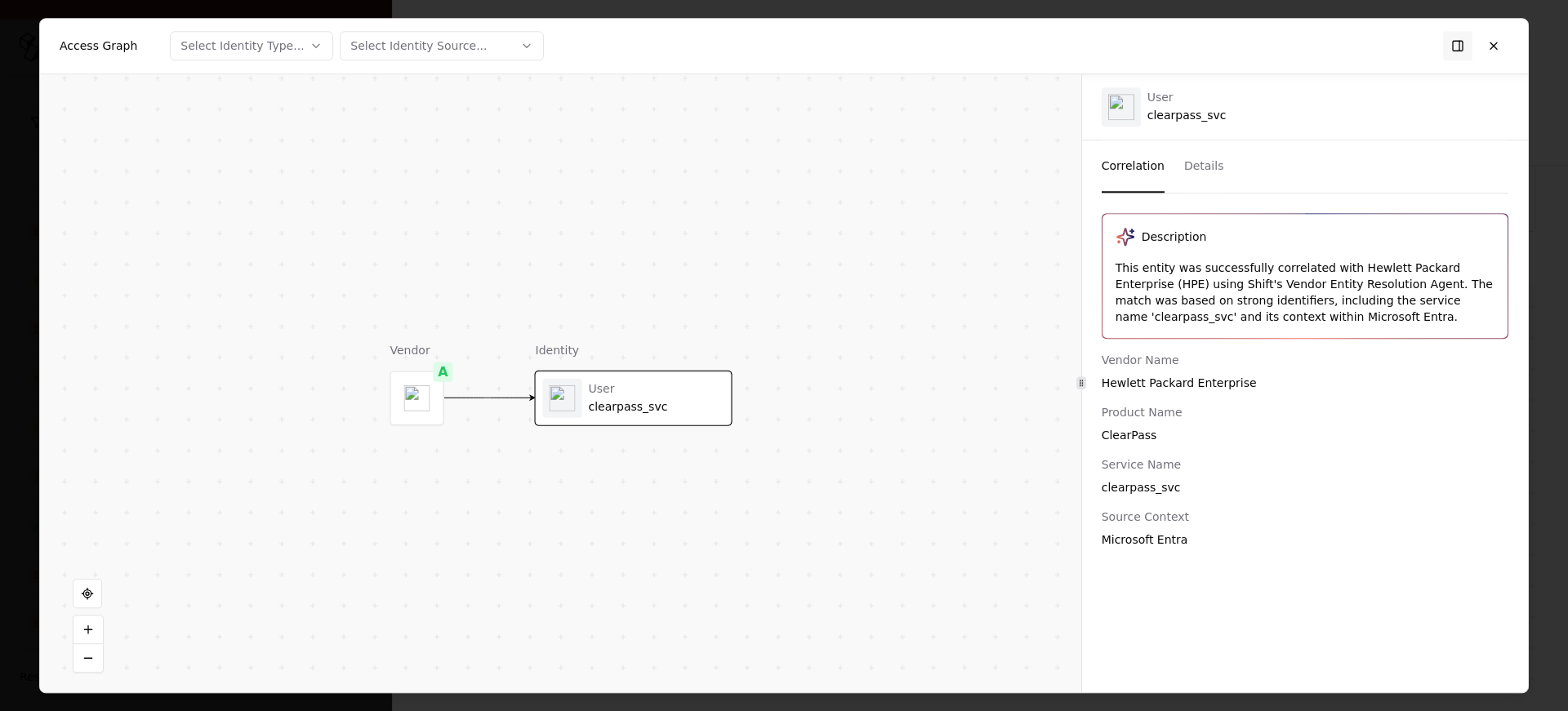
click at [1208, 313] on div "This entity was successfully correlated with Hewlett Packard Enterprise (HPE) u…" at bounding box center [1305, 293] width 379 height 66
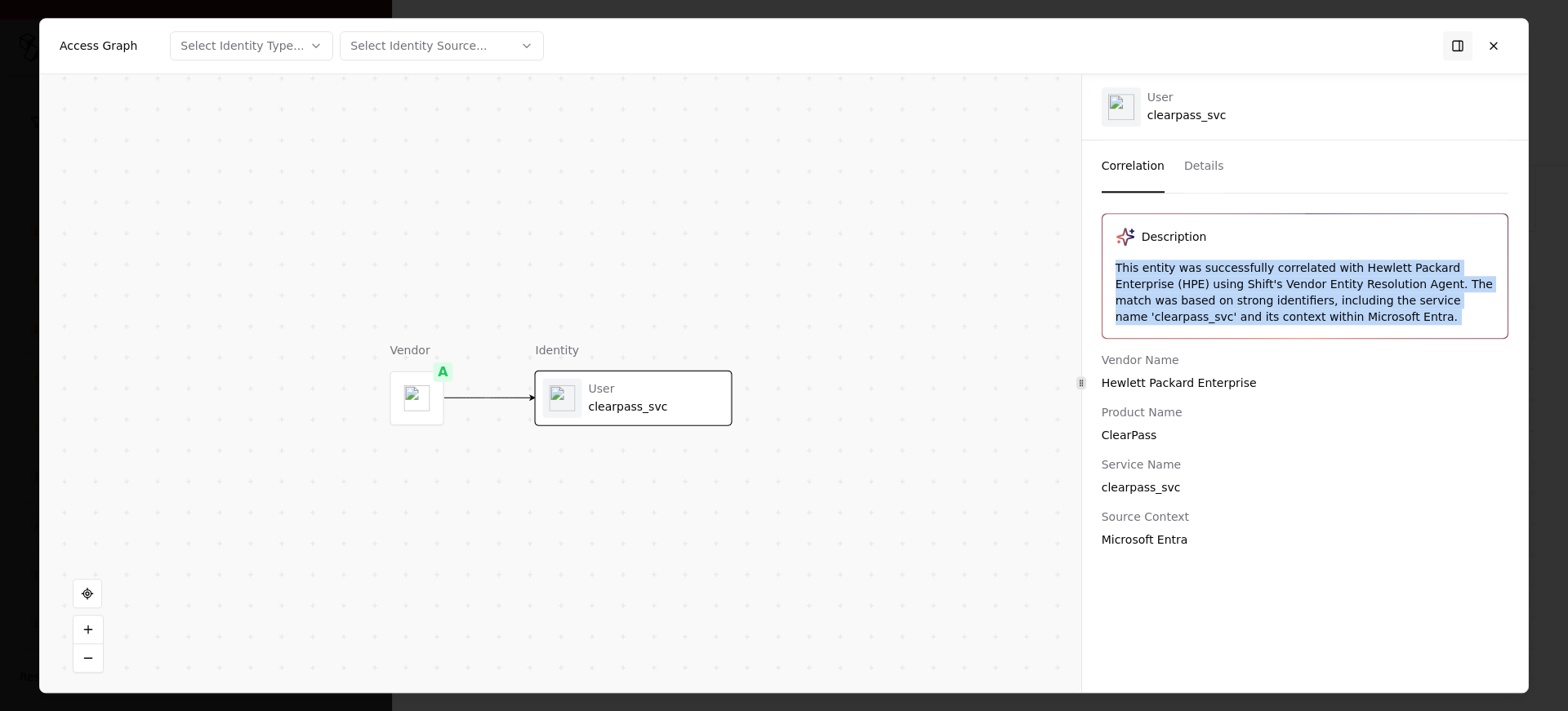
click at [1280, 313] on div "This entity was successfully correlated with Hewlett Packard Enterprise (HPE) u…" at bounding box center [1305, 293] width 379 height 66
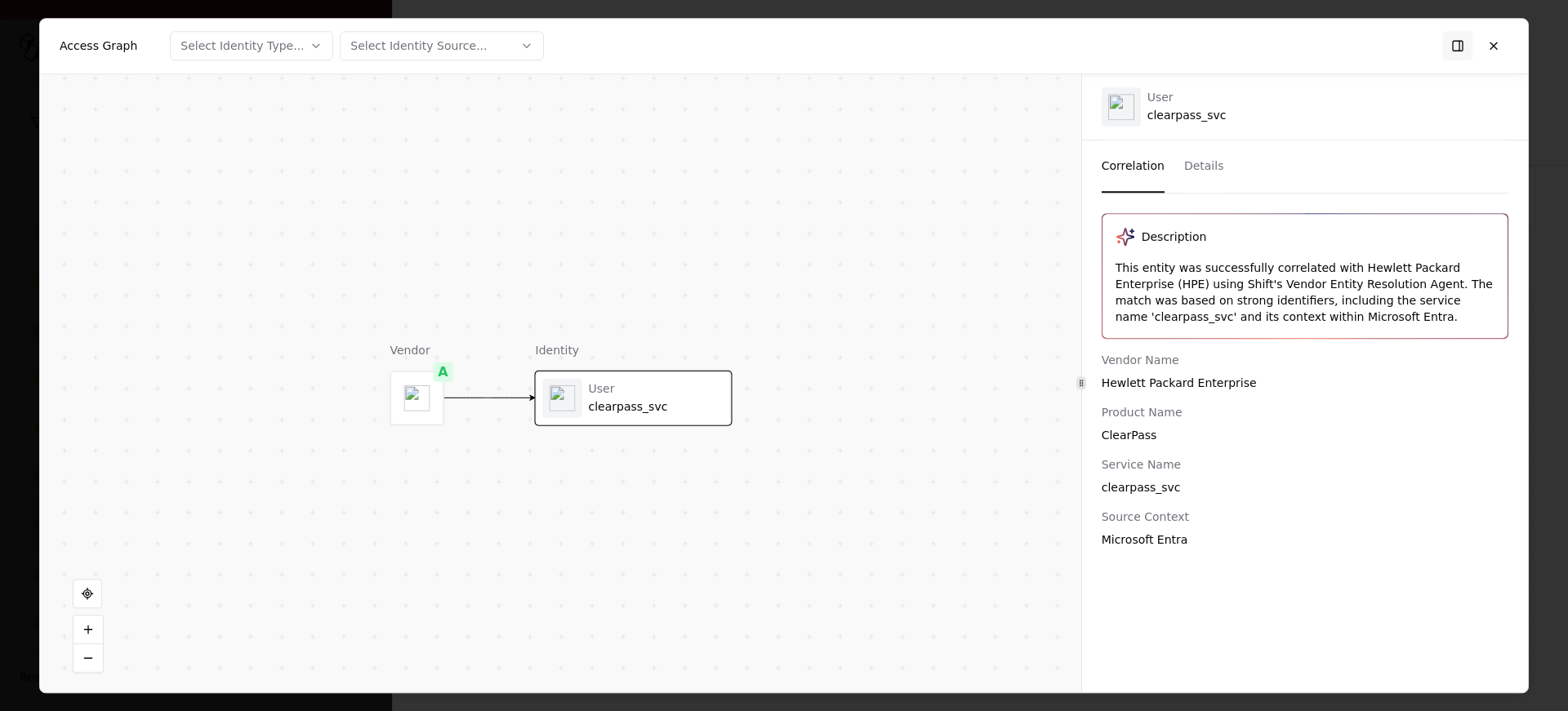
click at [1280, 313] on div "This entity was successfully correlated with Hewlett Packard Enterprise (HPE) u…" at bounding box center [1305, 293] width 379 height 66
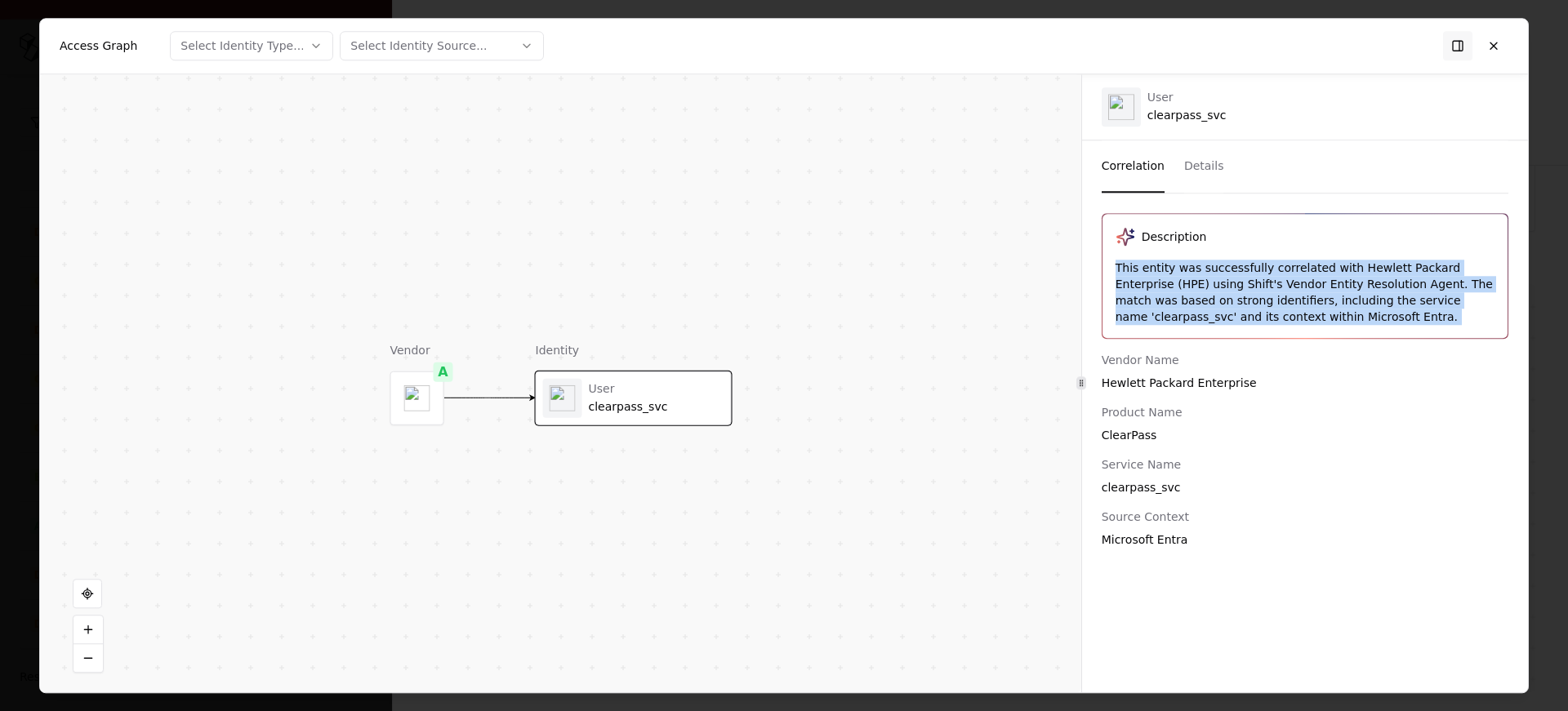
click at [1156, 540] on div "Microsoft Entra" at bounding box center [1305, 539] width 407 height 16
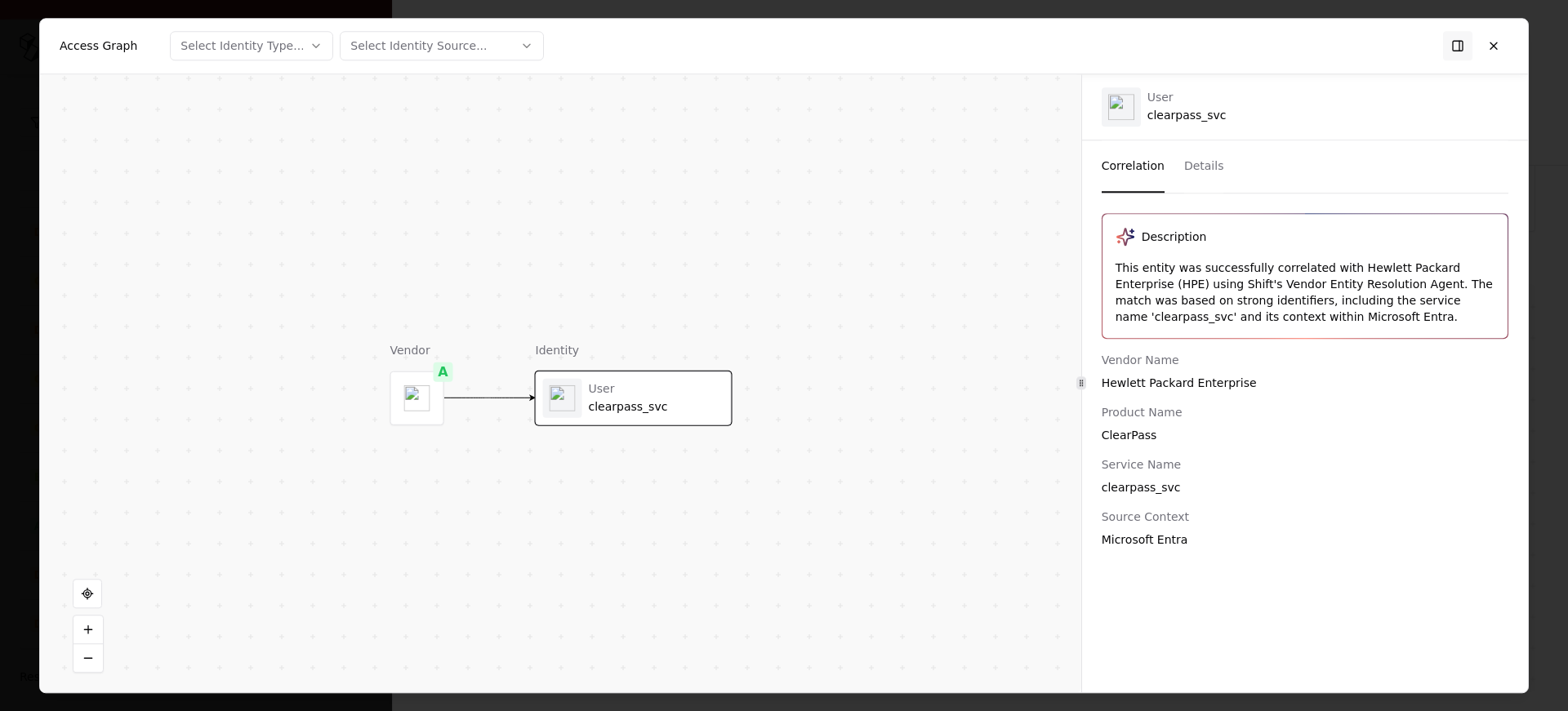
click at [1156, 540] on div "Microsoft Entra" at bounding box center [1305, 539] width 407 height 16
click at [1495, 42] on button at bounding box center [1494, 46] width 29 height 29
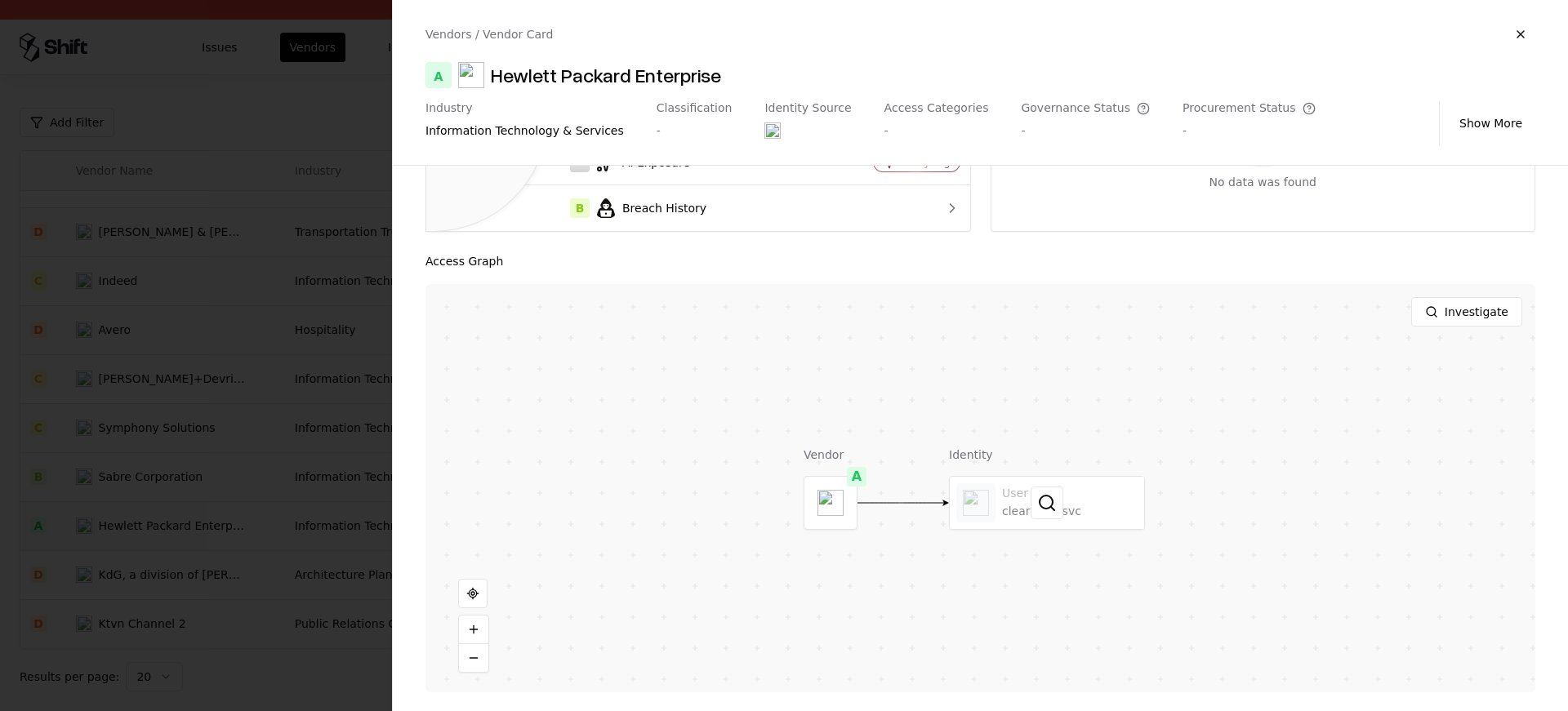
click at [1023, 497] on div at bounding box center [1047, 503] width 194 height 53
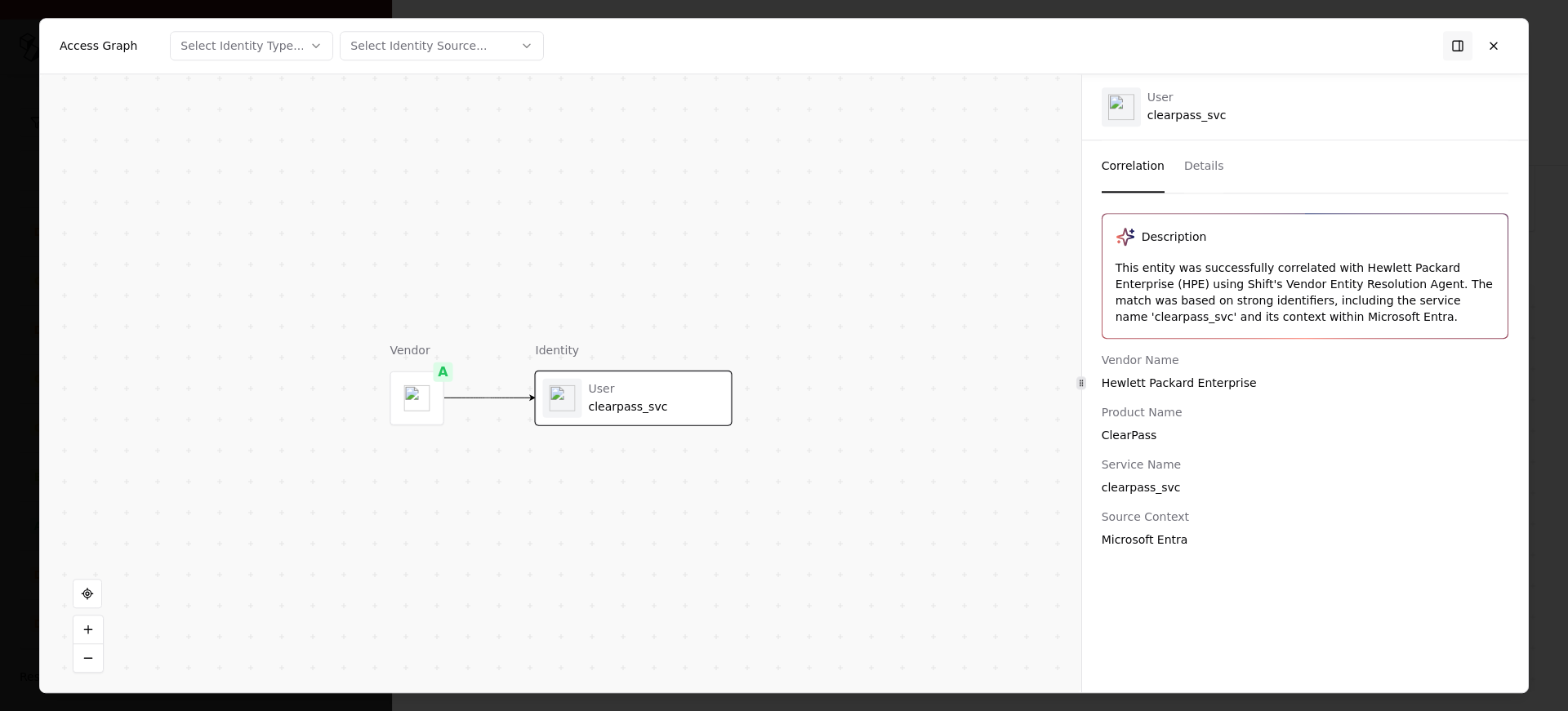
click at [1131, 433] on div "ClearPass" at bounding box center [1305, 435] width 407 height 16
copy div "ClearPass"
click at [1492, 54] on button at bounding box center [1494, 46] width 29 height 29
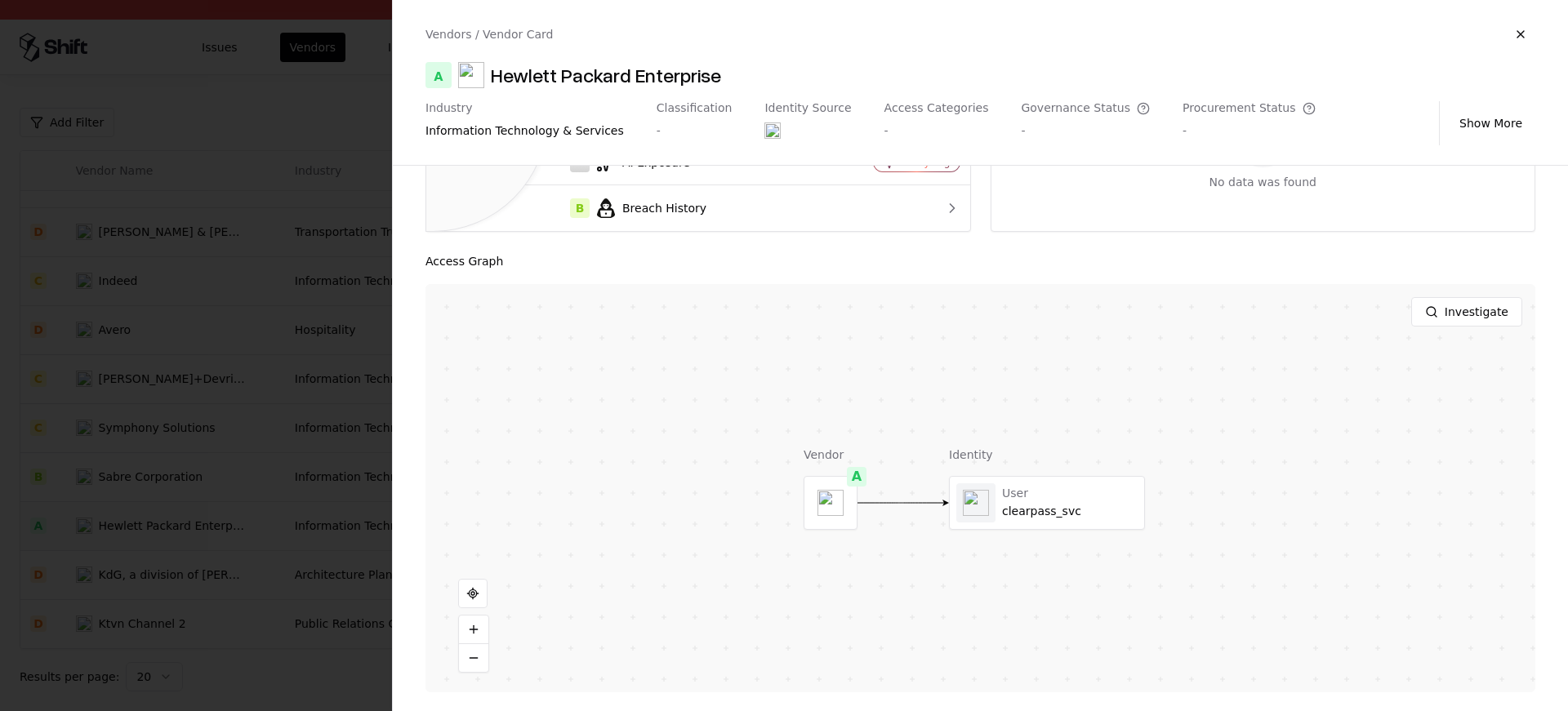
click at [108, 433] on div at bounding box center [784, 355] width 1568 height 711
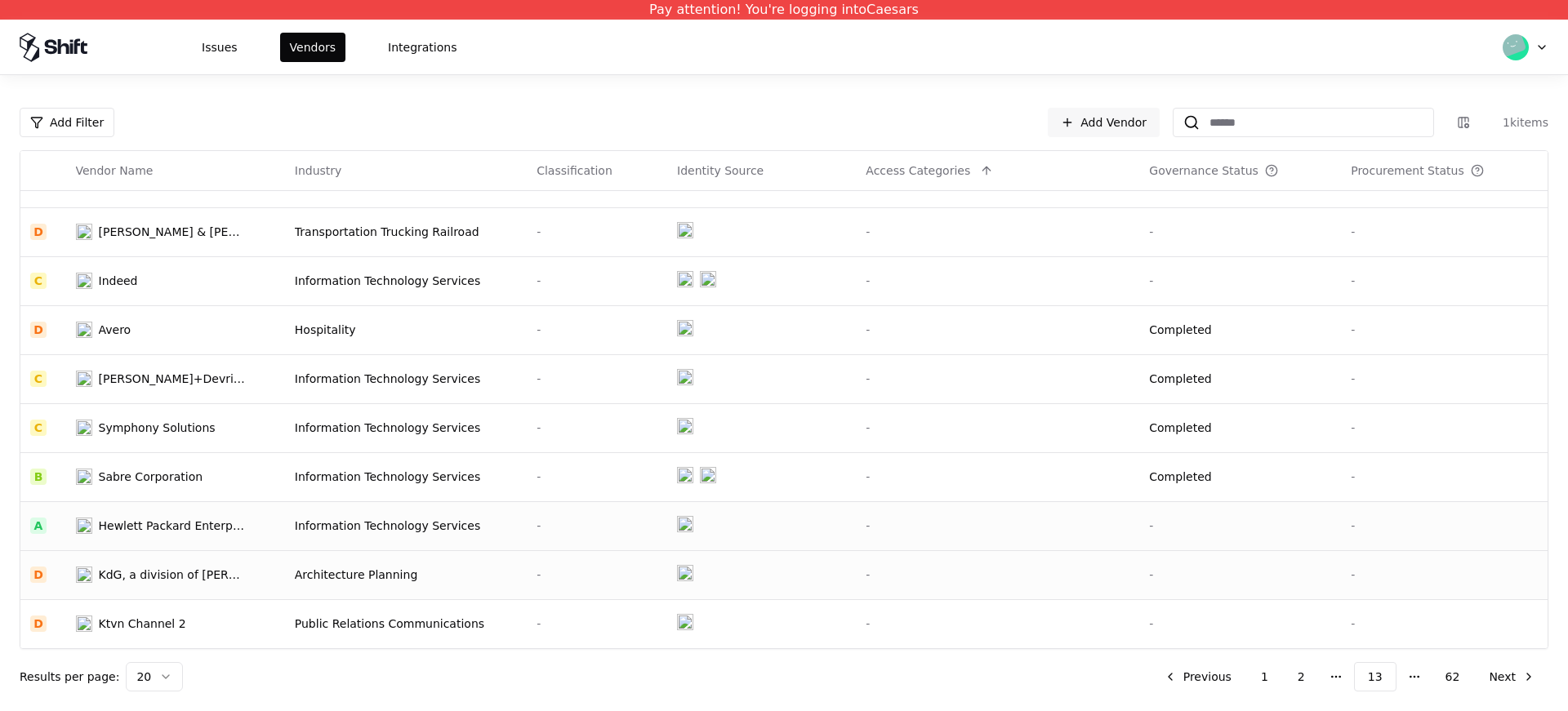
click at [187, 574] on div "KdG, a division of Shive-Hattery, Inc." at bounding box center [172, 575] width 147 height 16
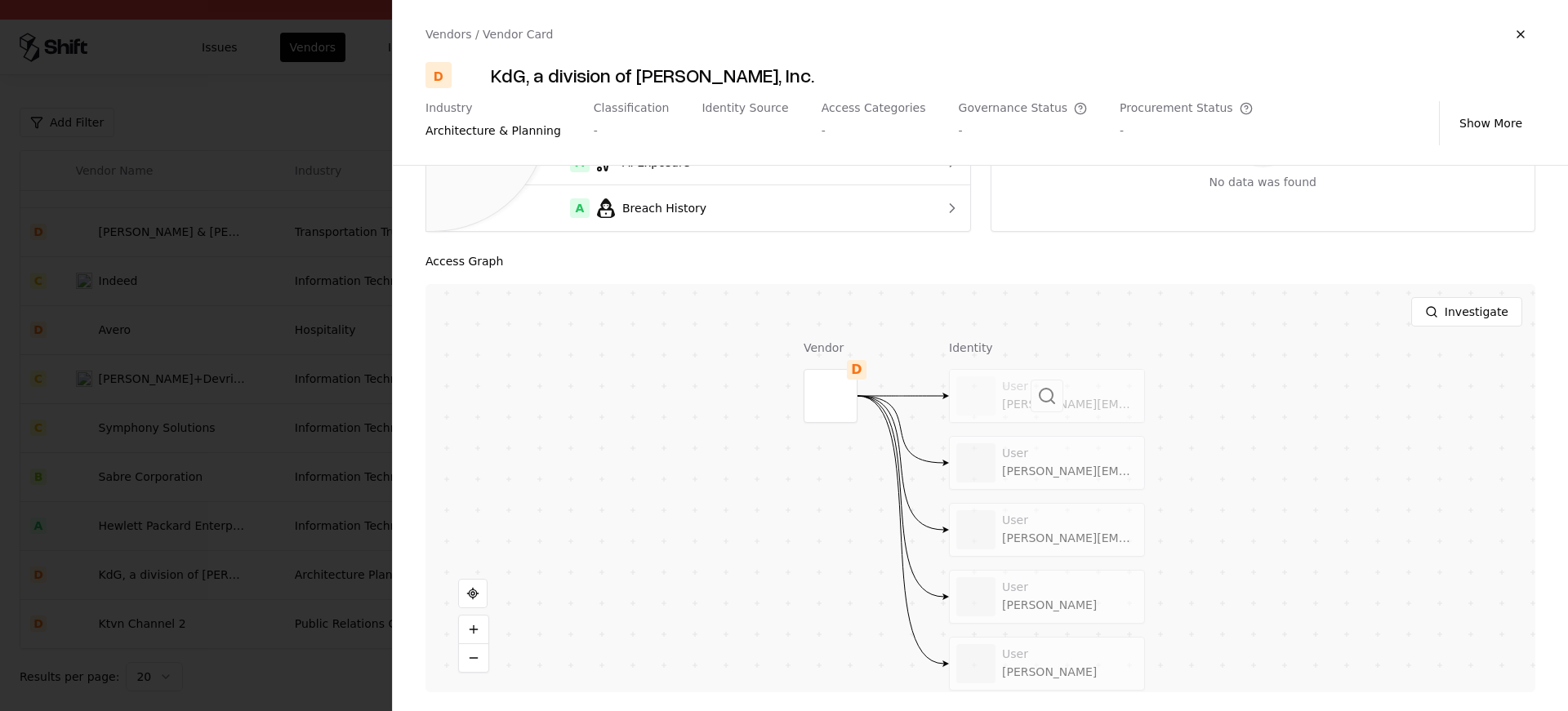
scroll to position [175, 0]
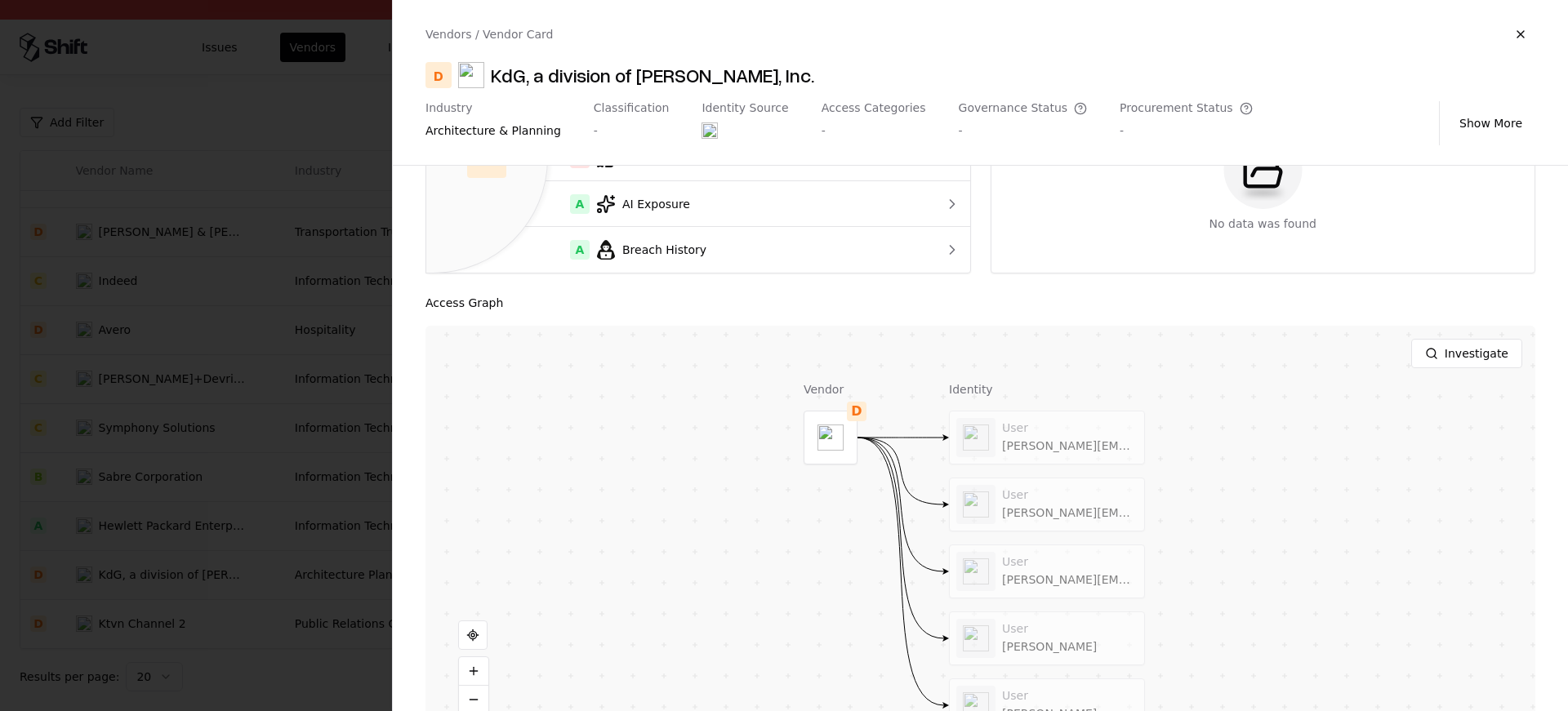
click at [1338, 441] on div "Vendor D Identity User linda.ellsworth@kdginc.com User dianne.bruce@kdginc.com …" at bounding box center [981, 530] width 1110 height 409
click at [1021, 422] on div at bounding box center [1047, 437] width 194 height 53
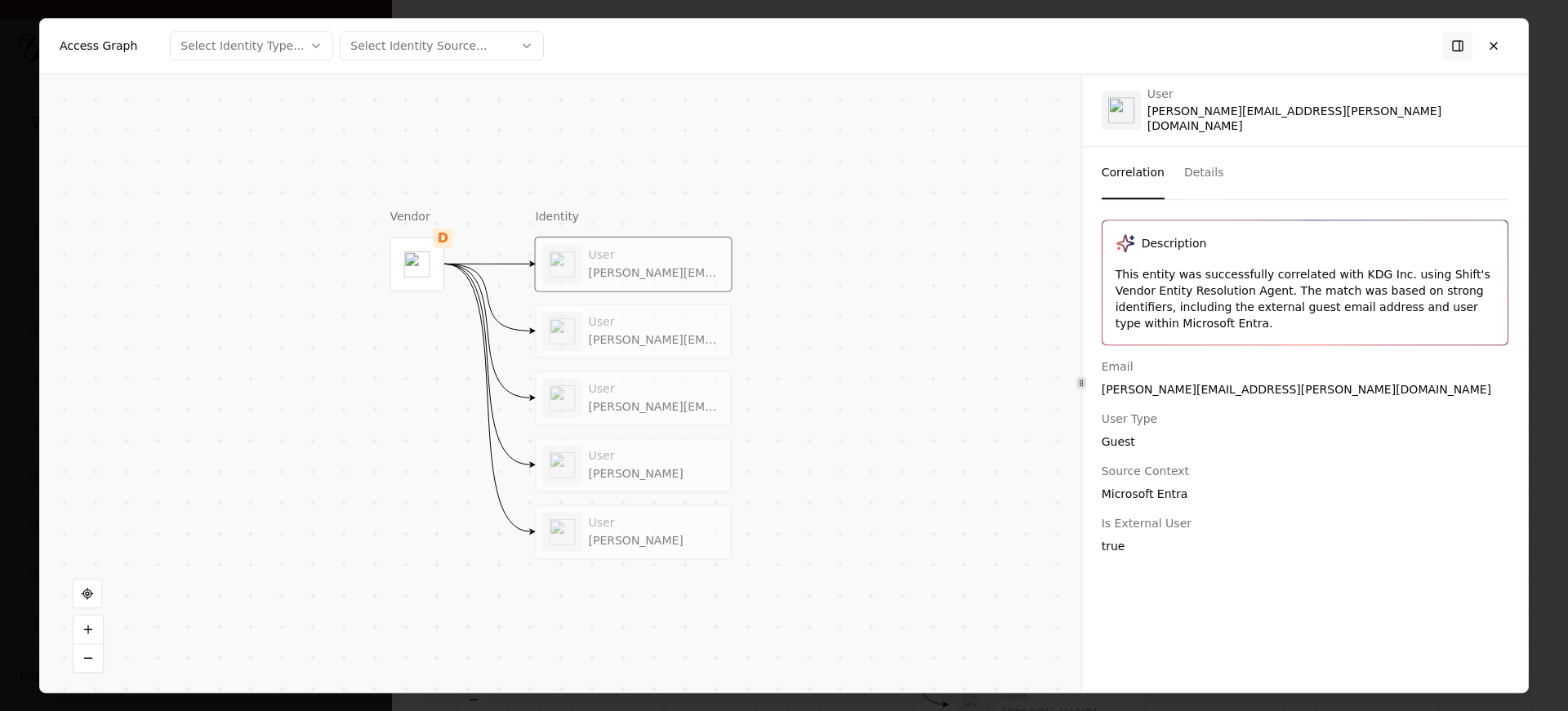
click at [645, 308] on div "User dianne.bruce@kdginc.com" at bounding box center [633, 331] width 194 height 53
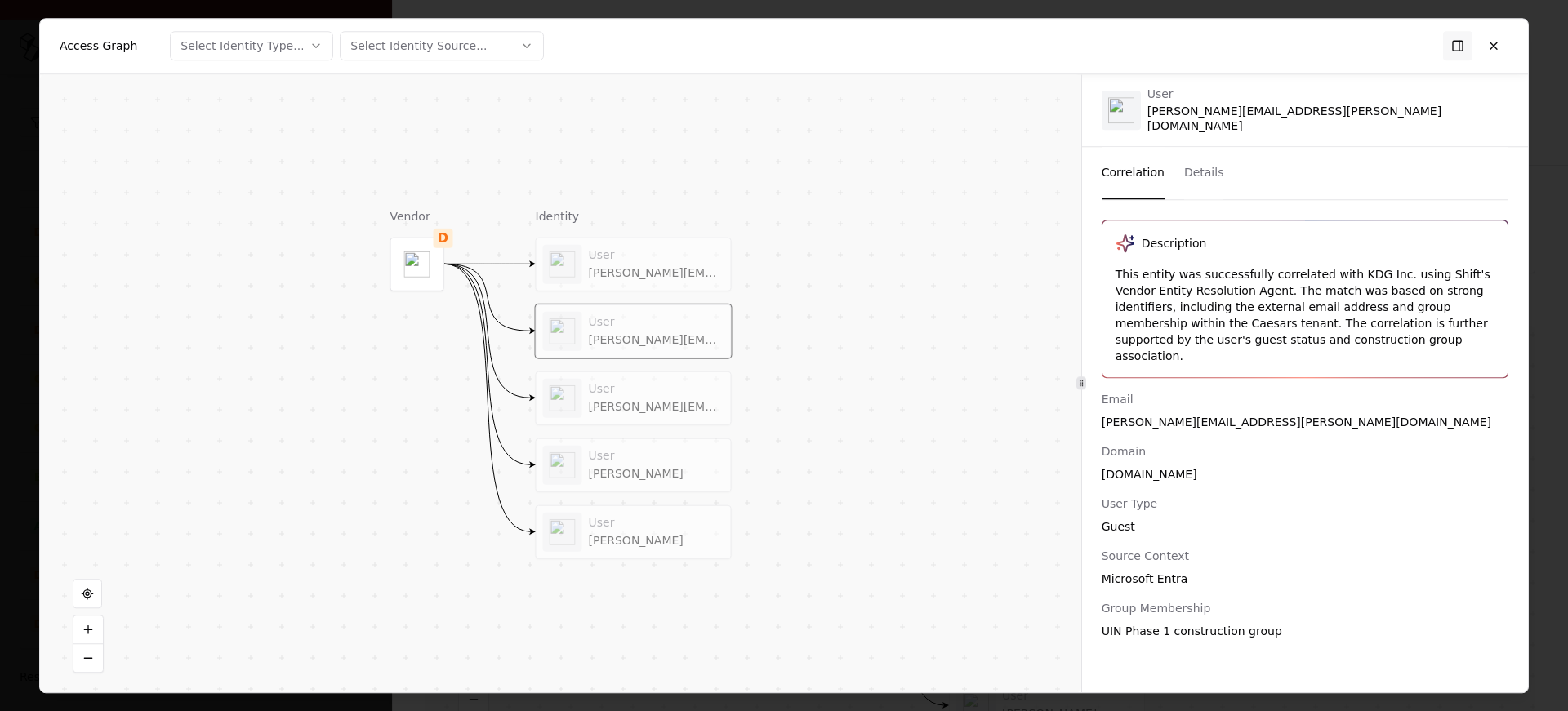
click at [644, 382] on div "User" at bounding box center [657, 389] width 136 height 15
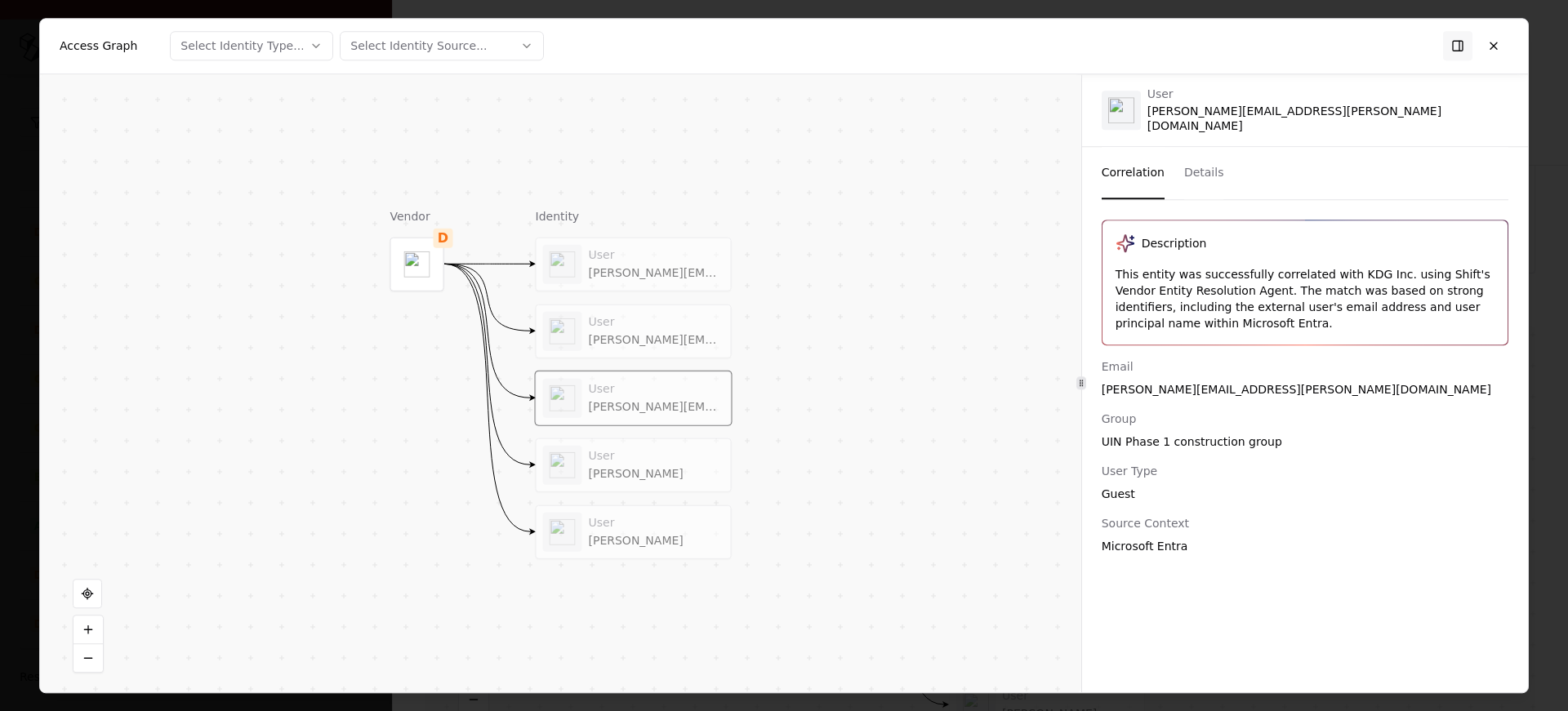
click at [648, 351] on div "User dianne.bruce@kdginc.com" at bounding box center [633, 331] width 194 height 53
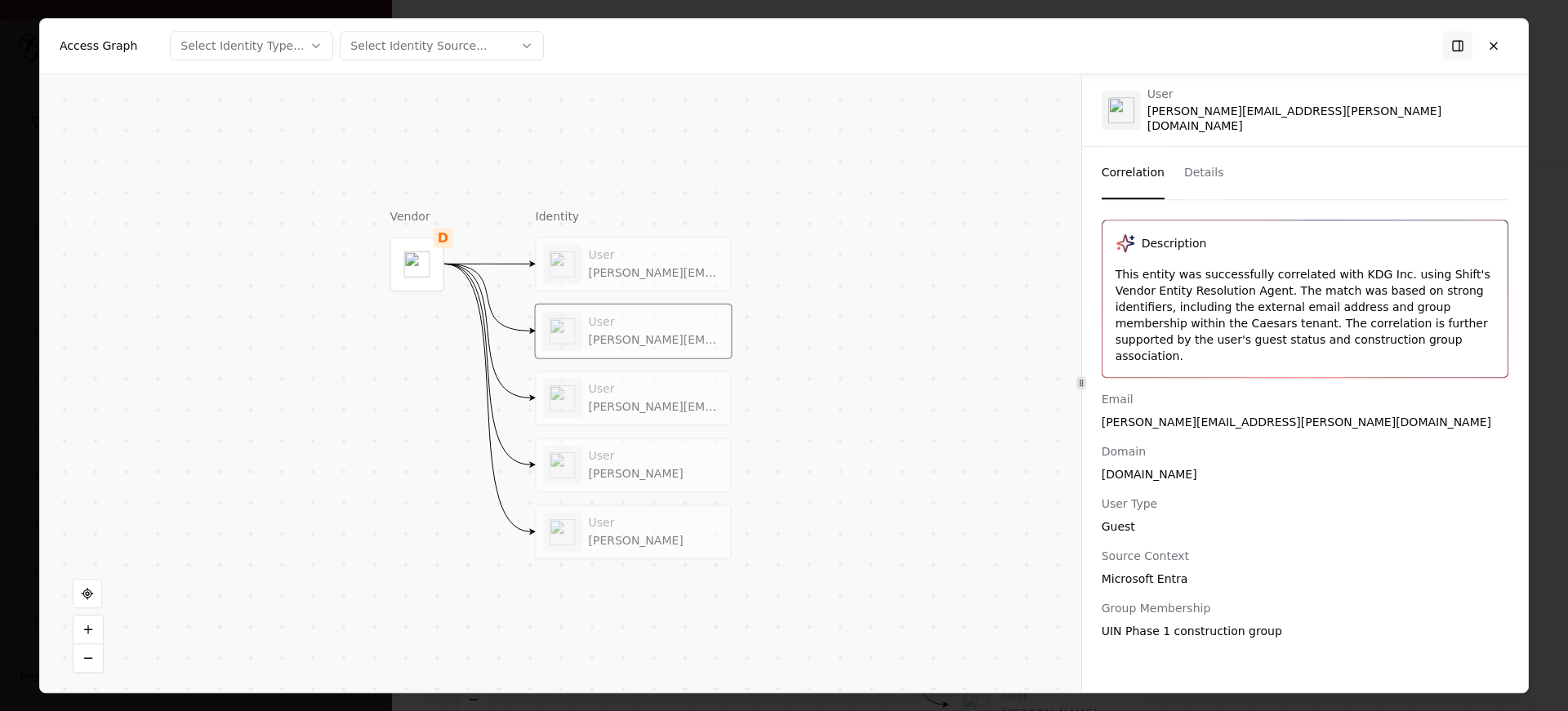
click at [649, 382] on div "User" at bounding box center [657, 389] width 136 height 15
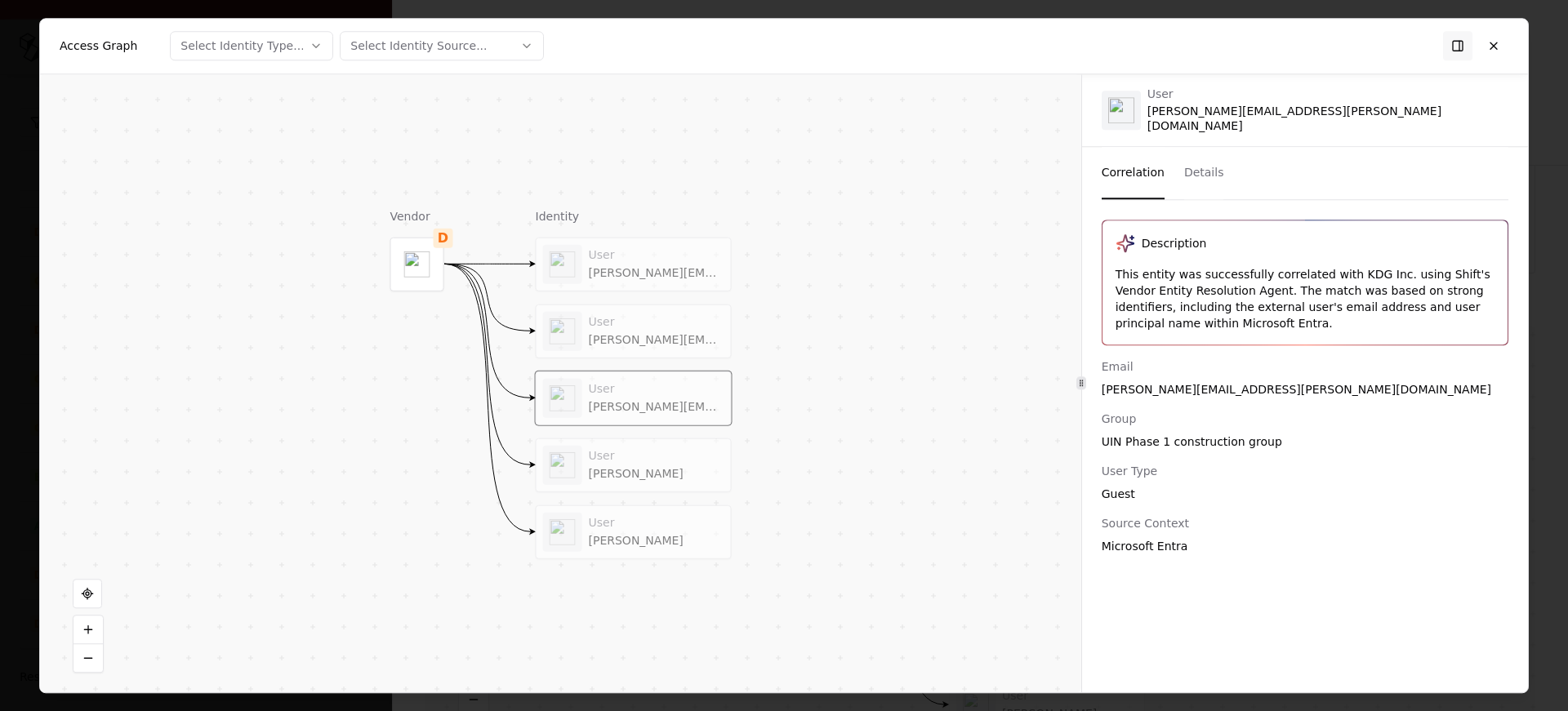
click at [621, 459] on div "User" at bounding box center [657, 456] width 136 height 15
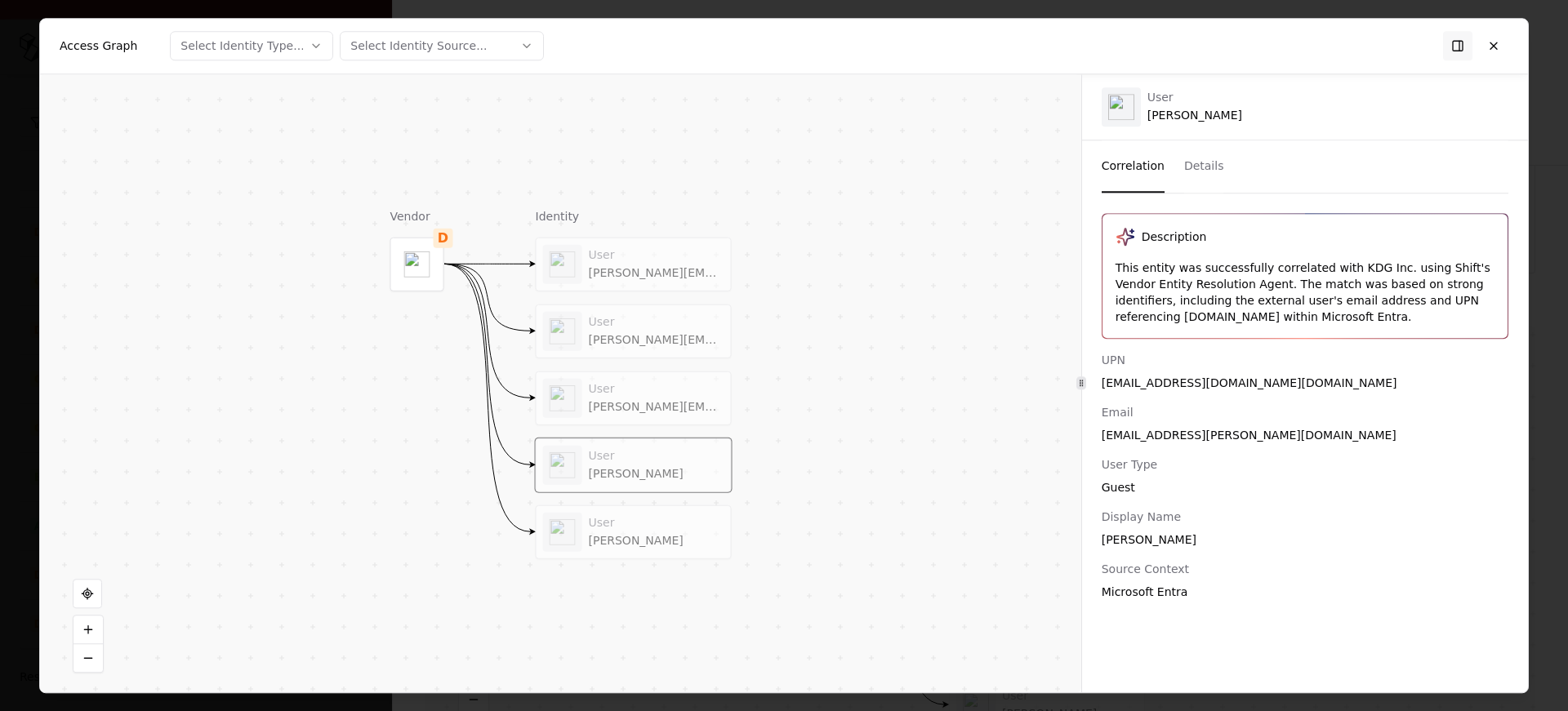
click at [627, 543] on div "Kevin Groene" at bounding box center [657, 540] width 136 height 15
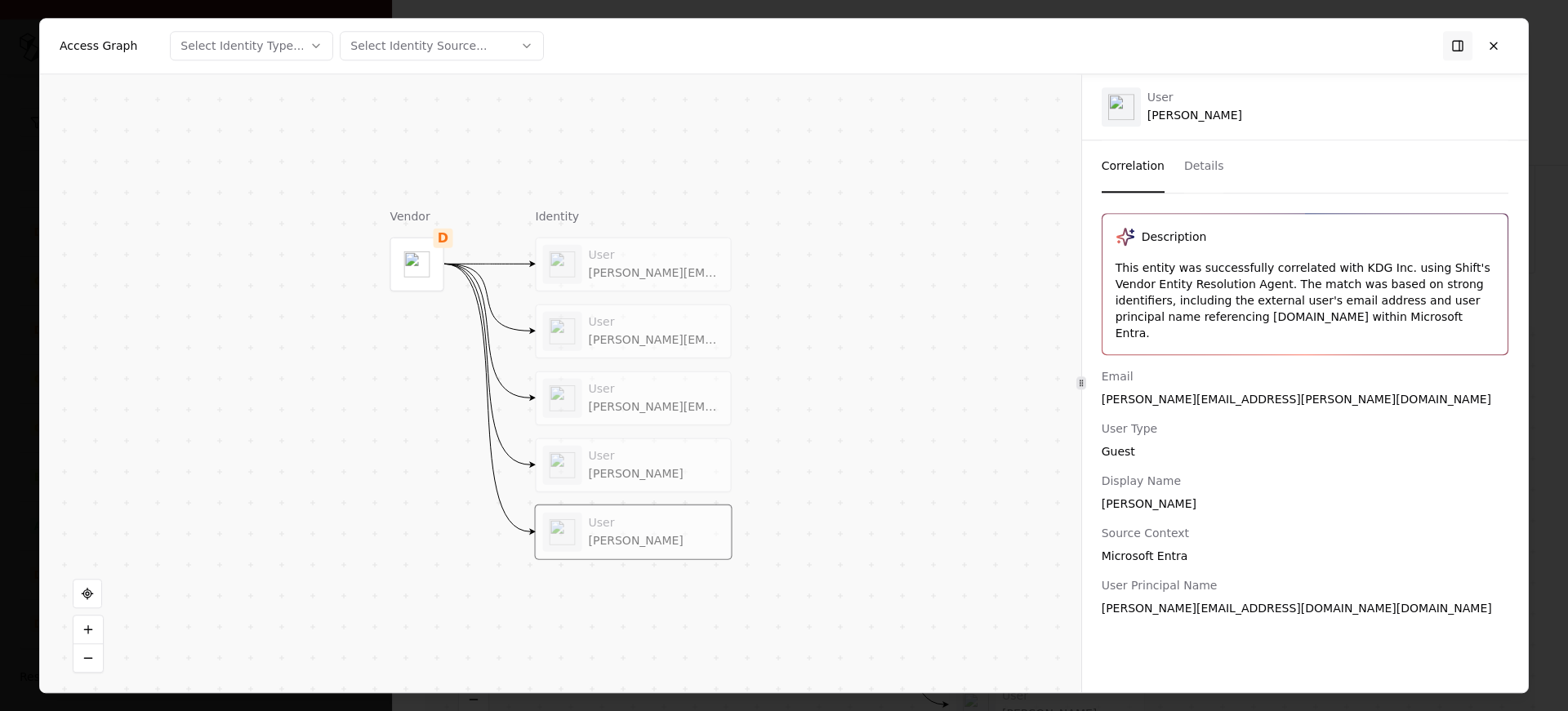
click at [669, 337] on div "dianne.bruce@kdginc.com" at bounding box center [657, 340] width 136 height 15
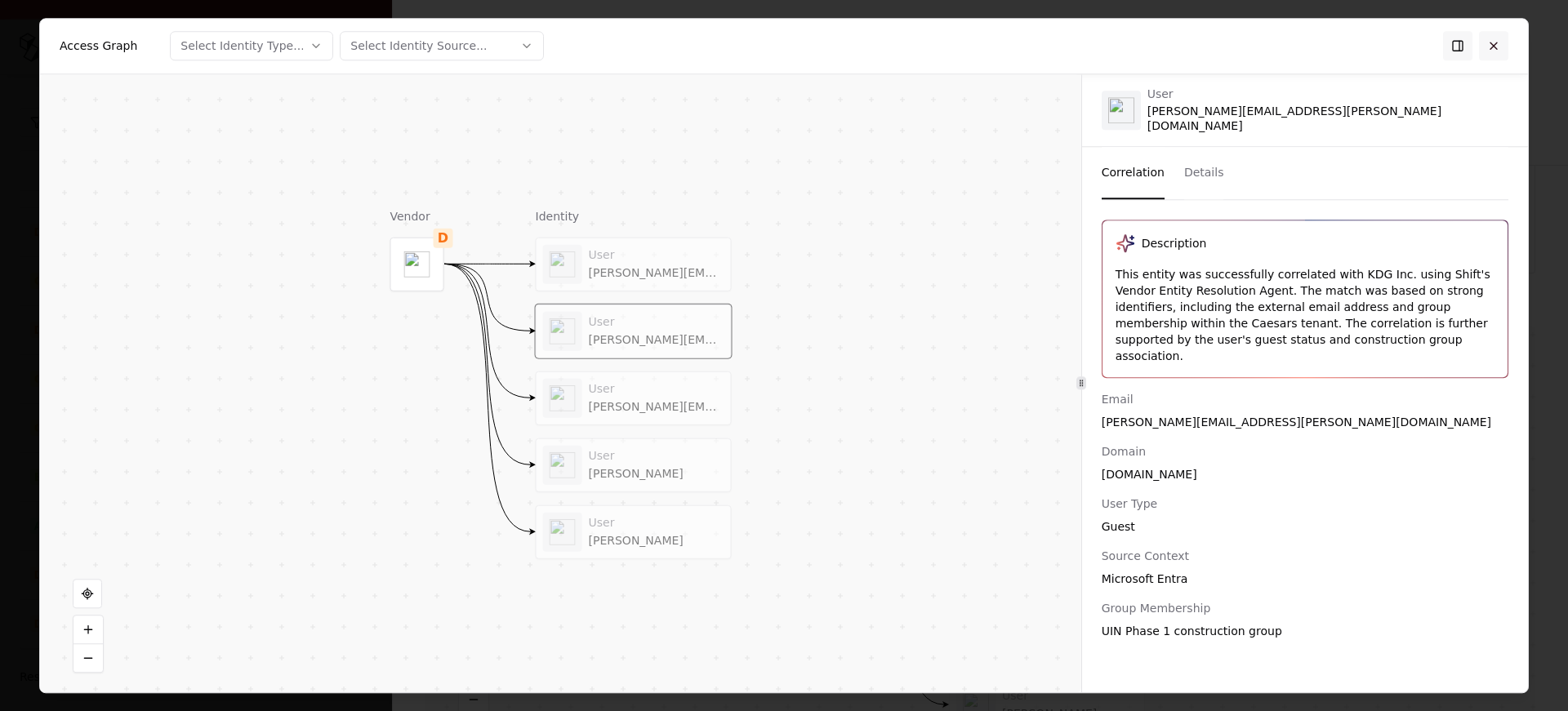
click at [1500, 50] on button at bounding box center [1494, 46] width 29 height 29
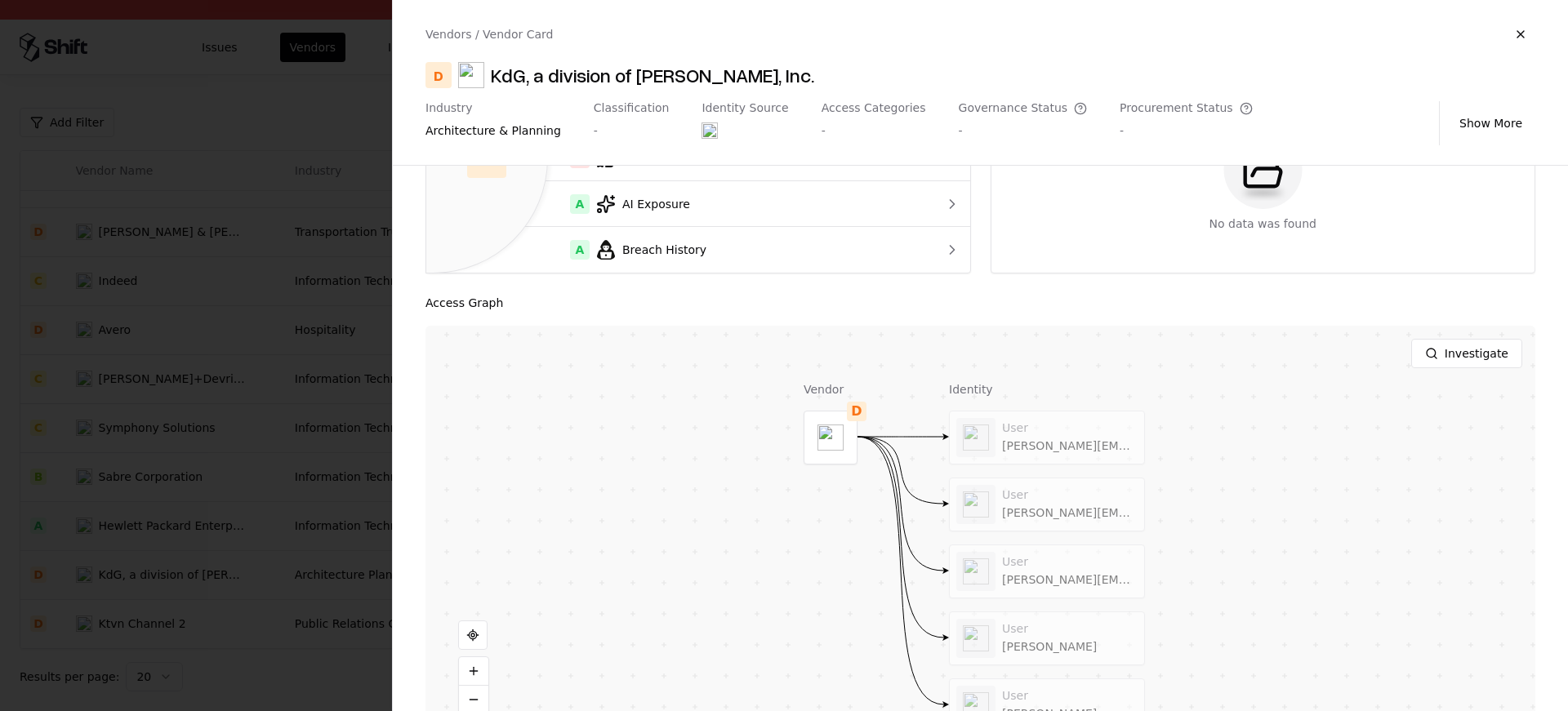
click at [202, 424] on div at bounding box center [784, 355] width 1568 height 711
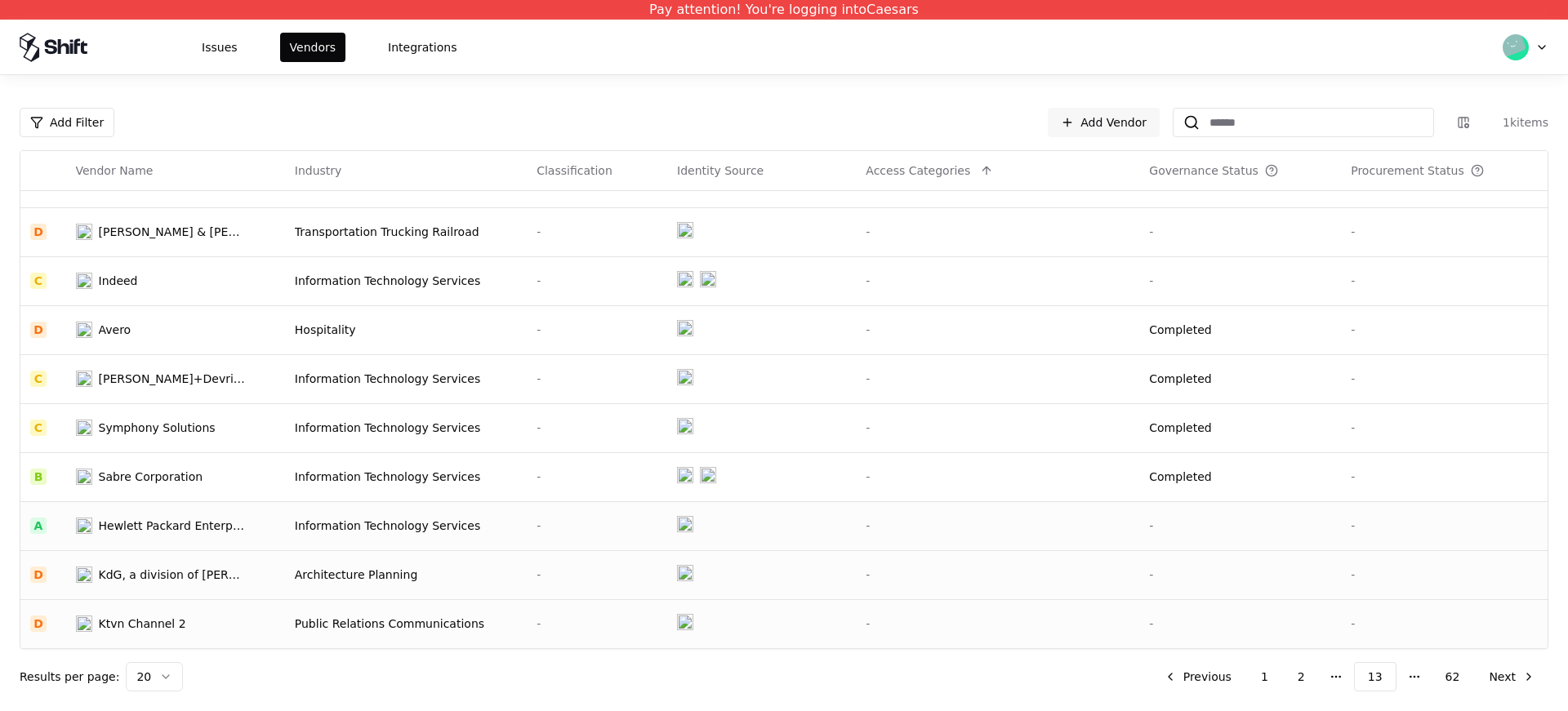
click at [176, 633] on td "Ktvn Channel 2" at bounding box center [175, 624] width 219 height 49
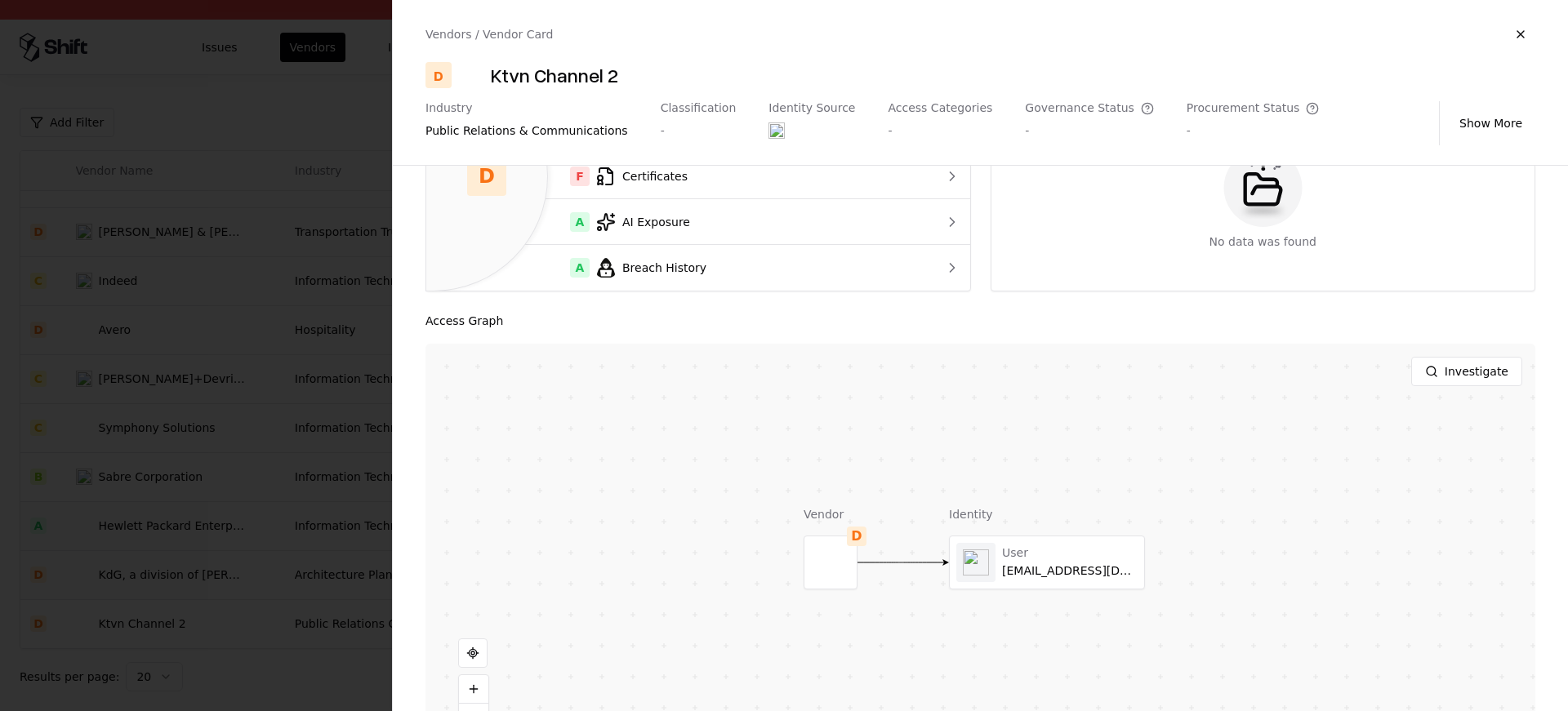
scroll to position [217, 0]
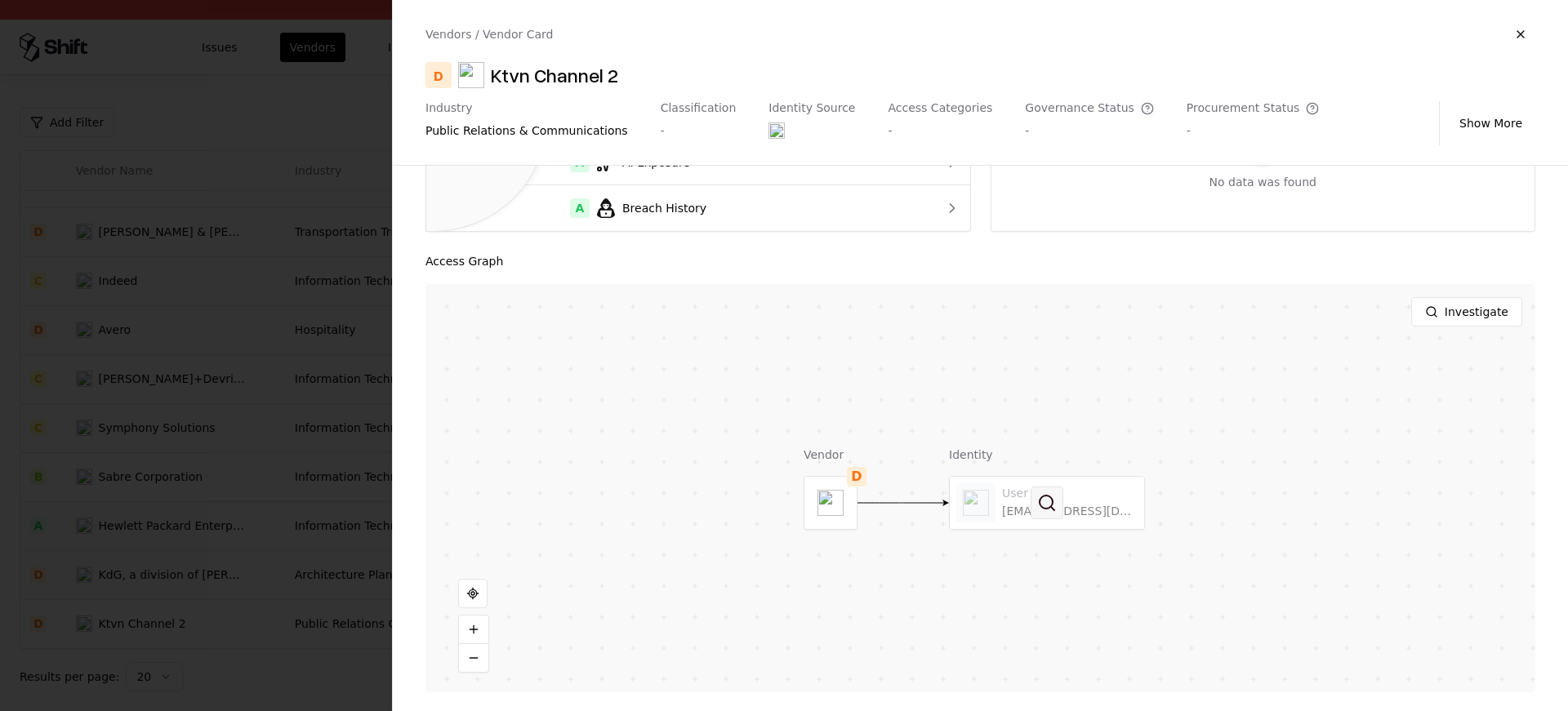
click at [1040, 487] on button at bounding box center [1047, 503] width 33 height 33
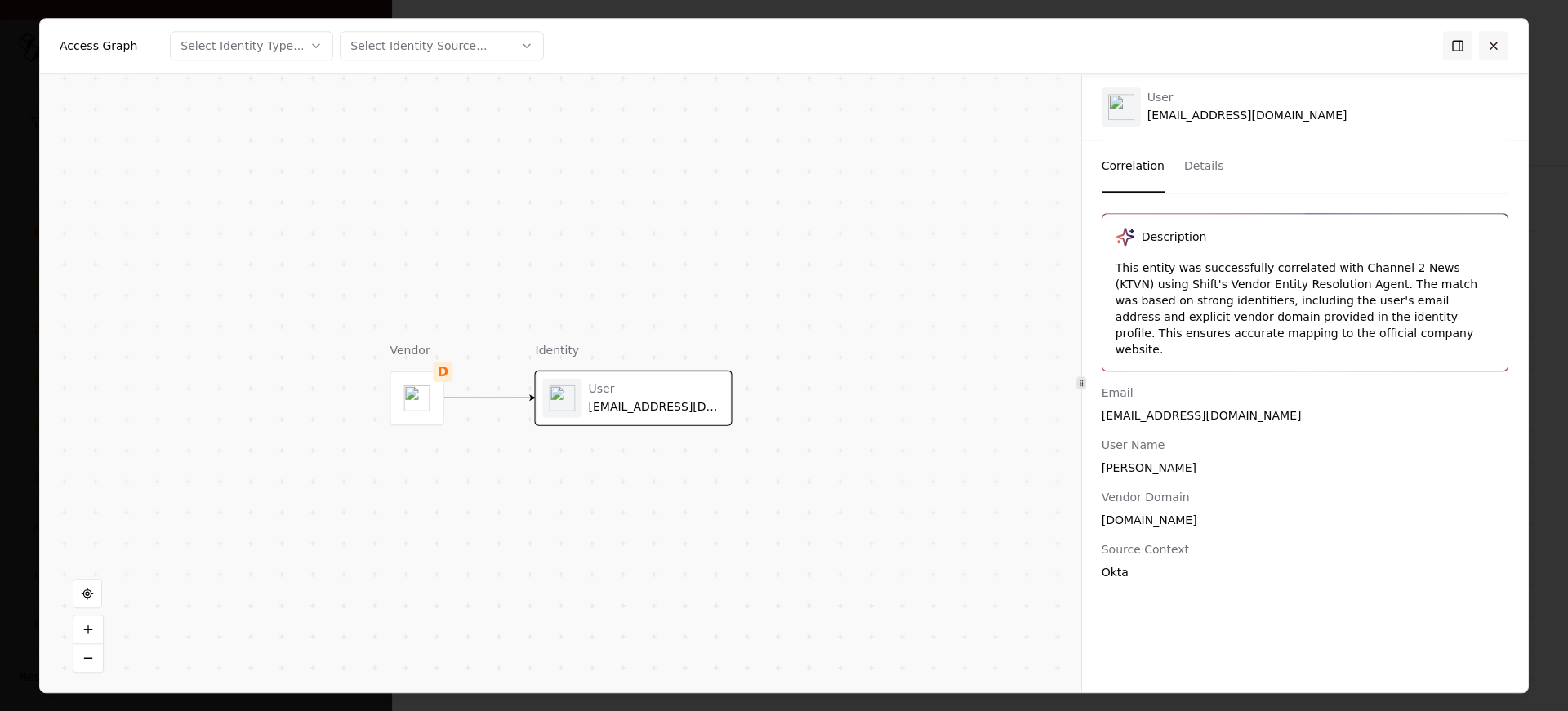
click at [1491, 47] on button at bounding box center [1494, 46] width 29 height 29
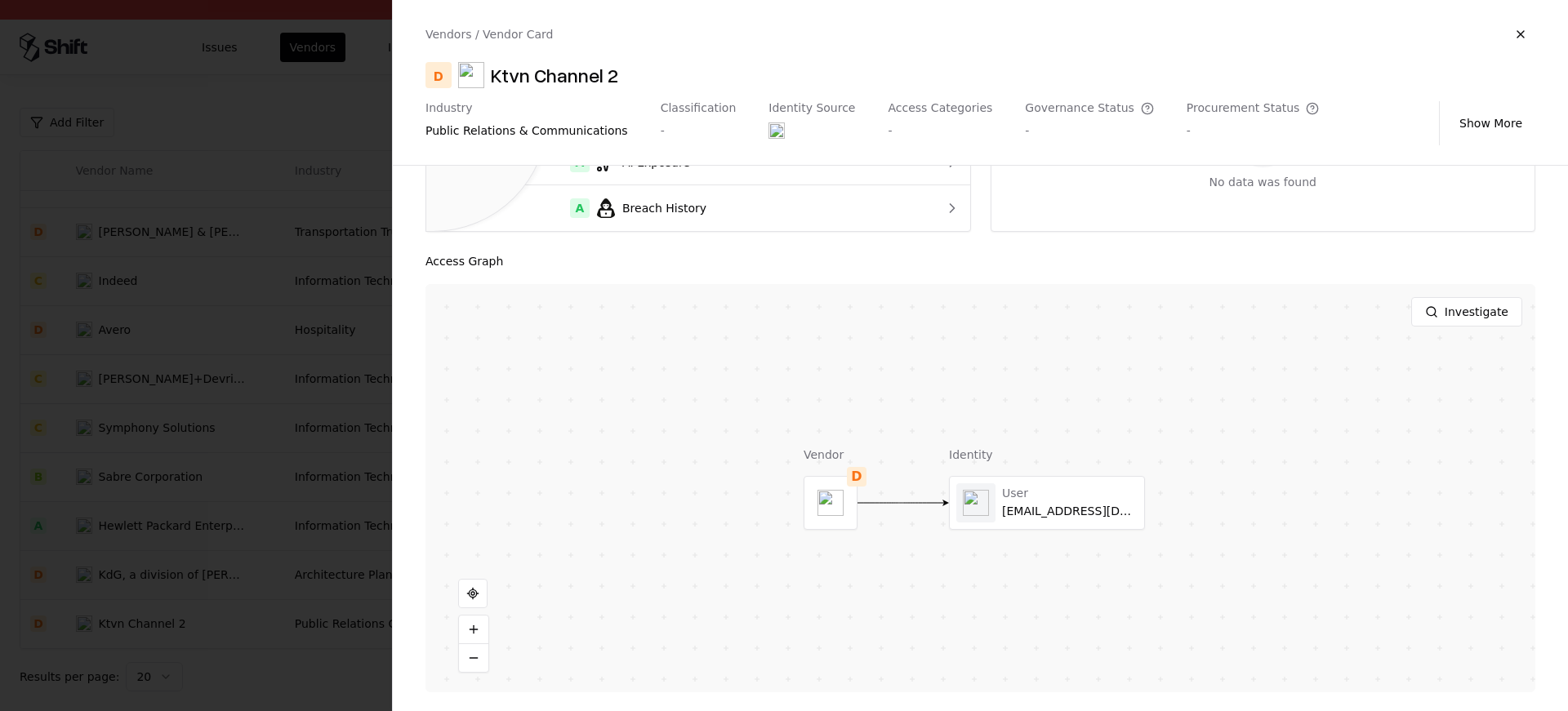
click at [262, 327] on div at bounding box center [784, 355] width 1568 height 711
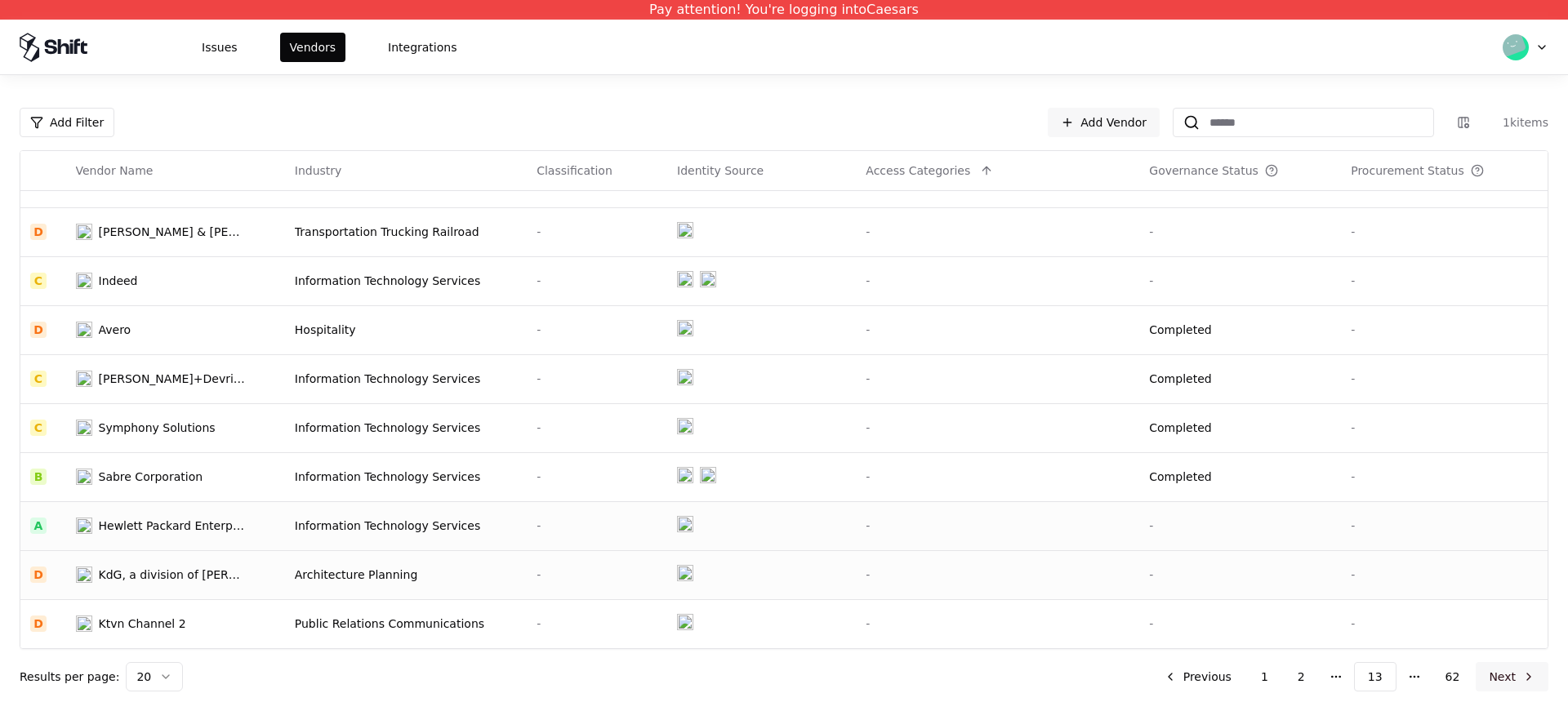
click at [1508, 686] on button "Next" at bounding box center [1512, 677] width 73 height 29
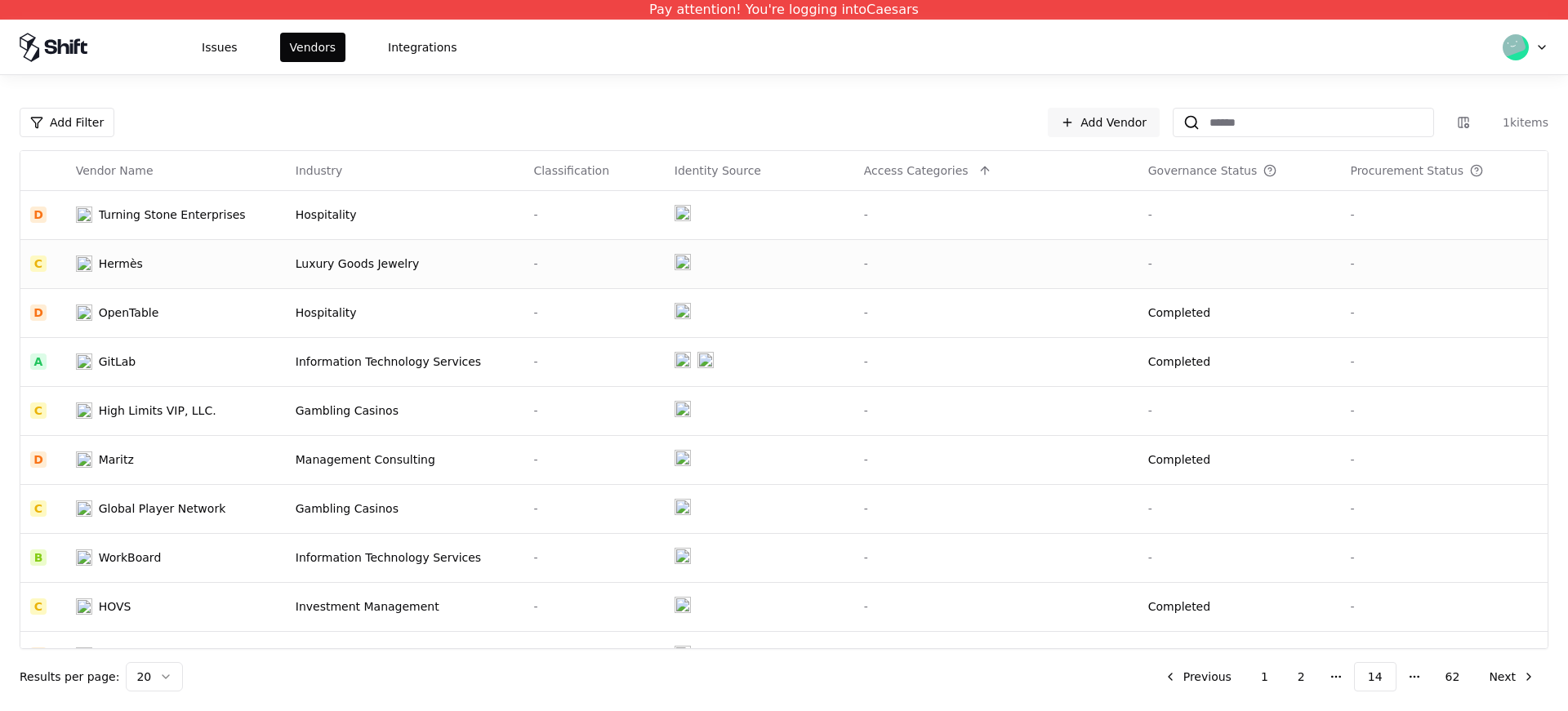
click at [327, 256] on div "Luxury Goods Jewelry" at bounding box center [404, 263] width 219 height 16
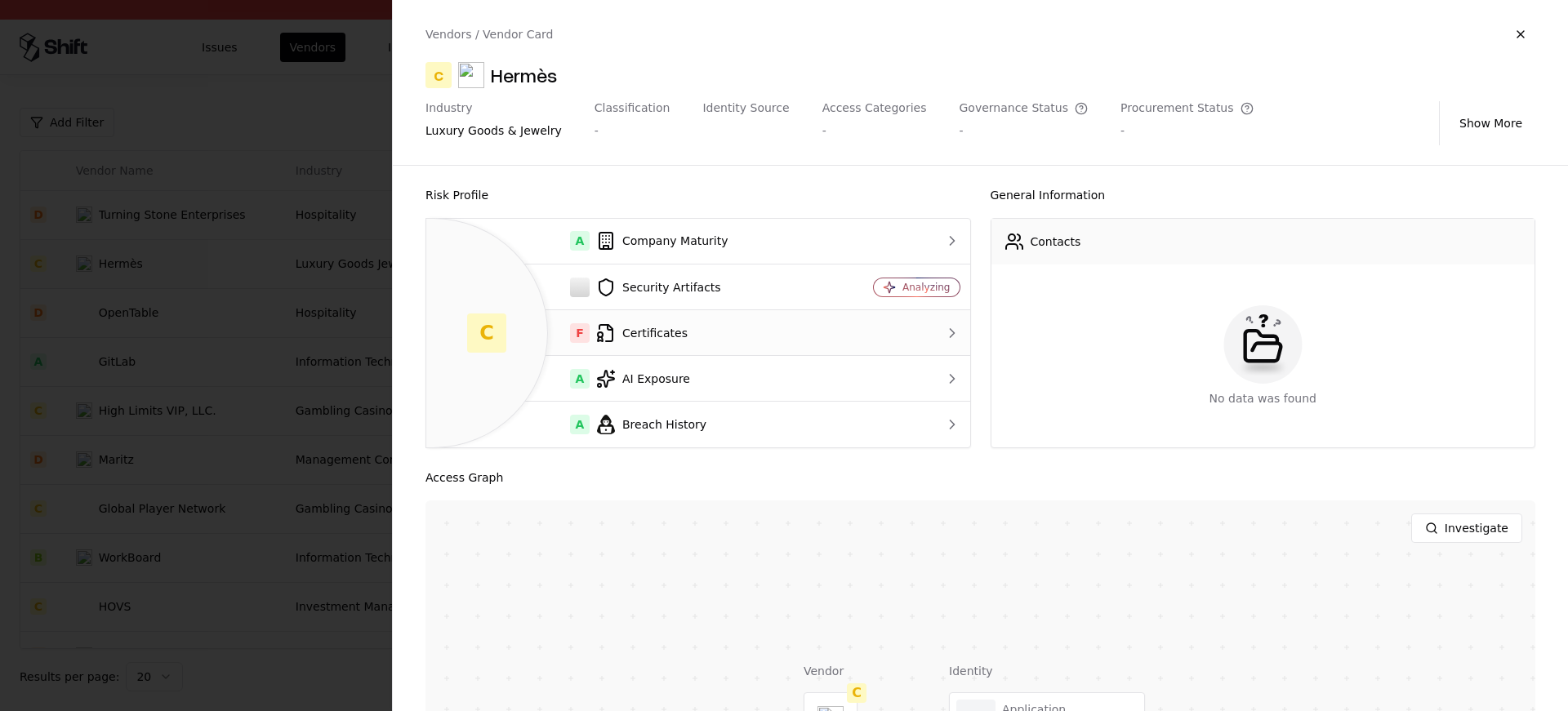
scroll to position [217, 0]
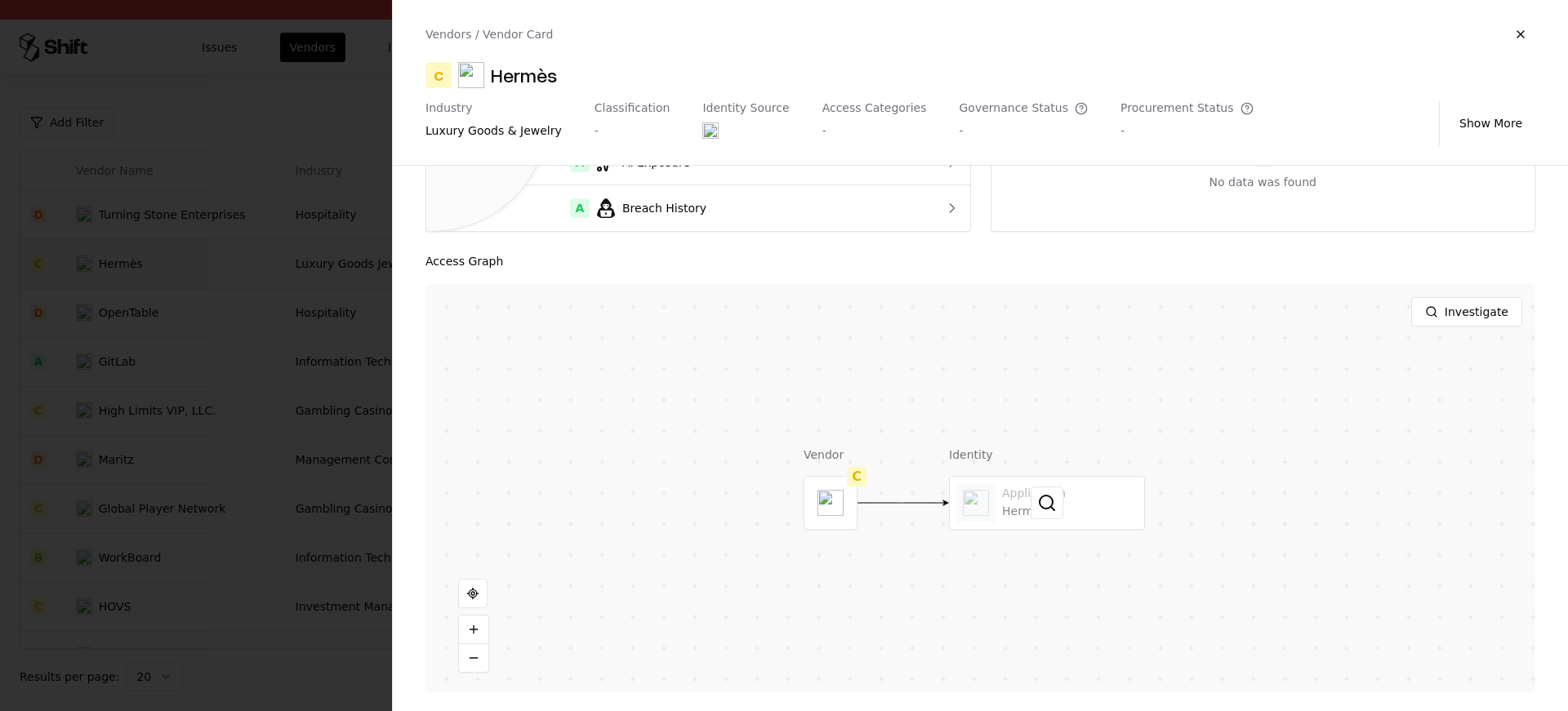
click at [1013, 477] on div at bounding box center [1047, 503] width 194 height 53
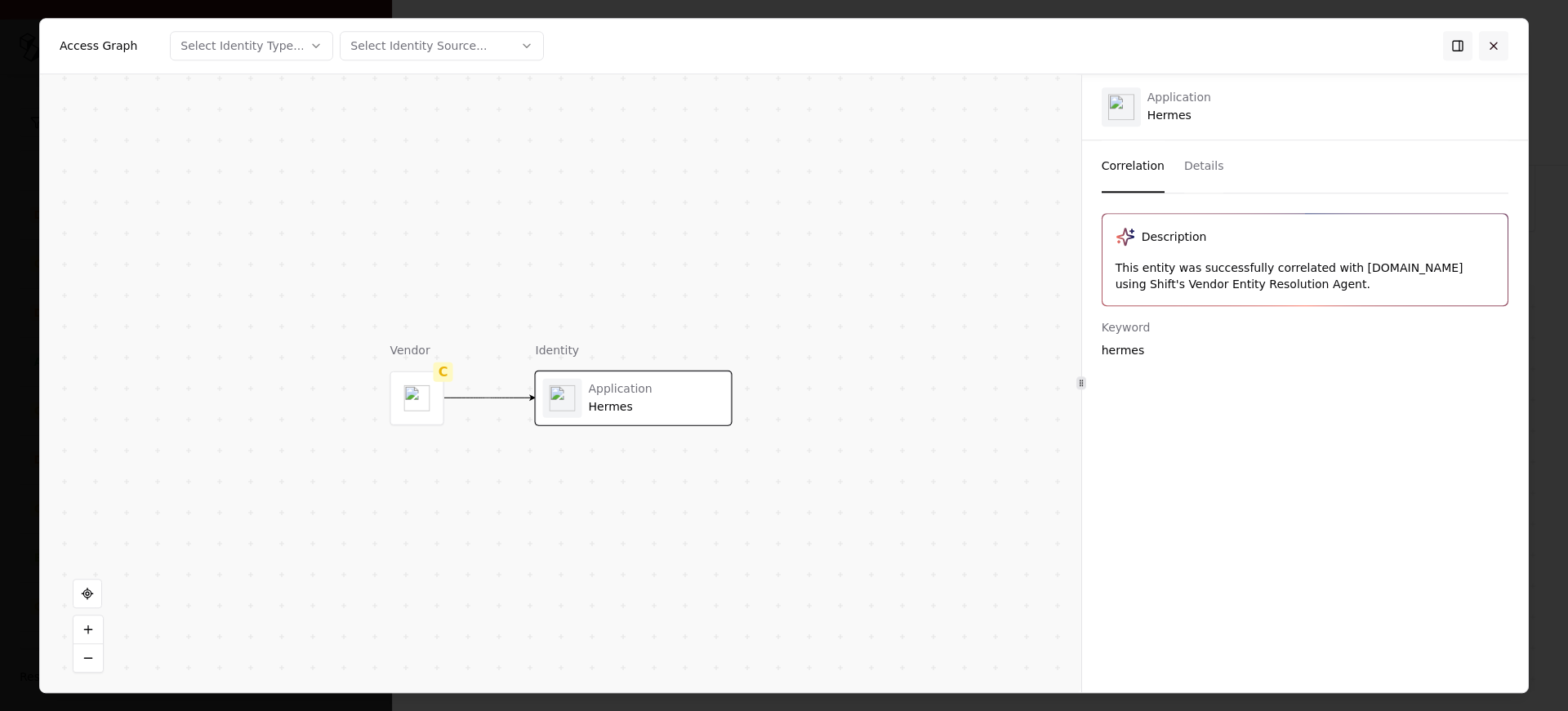
click at [1485, 41] on button at bounding box center [1494, 46] width 29 height 29
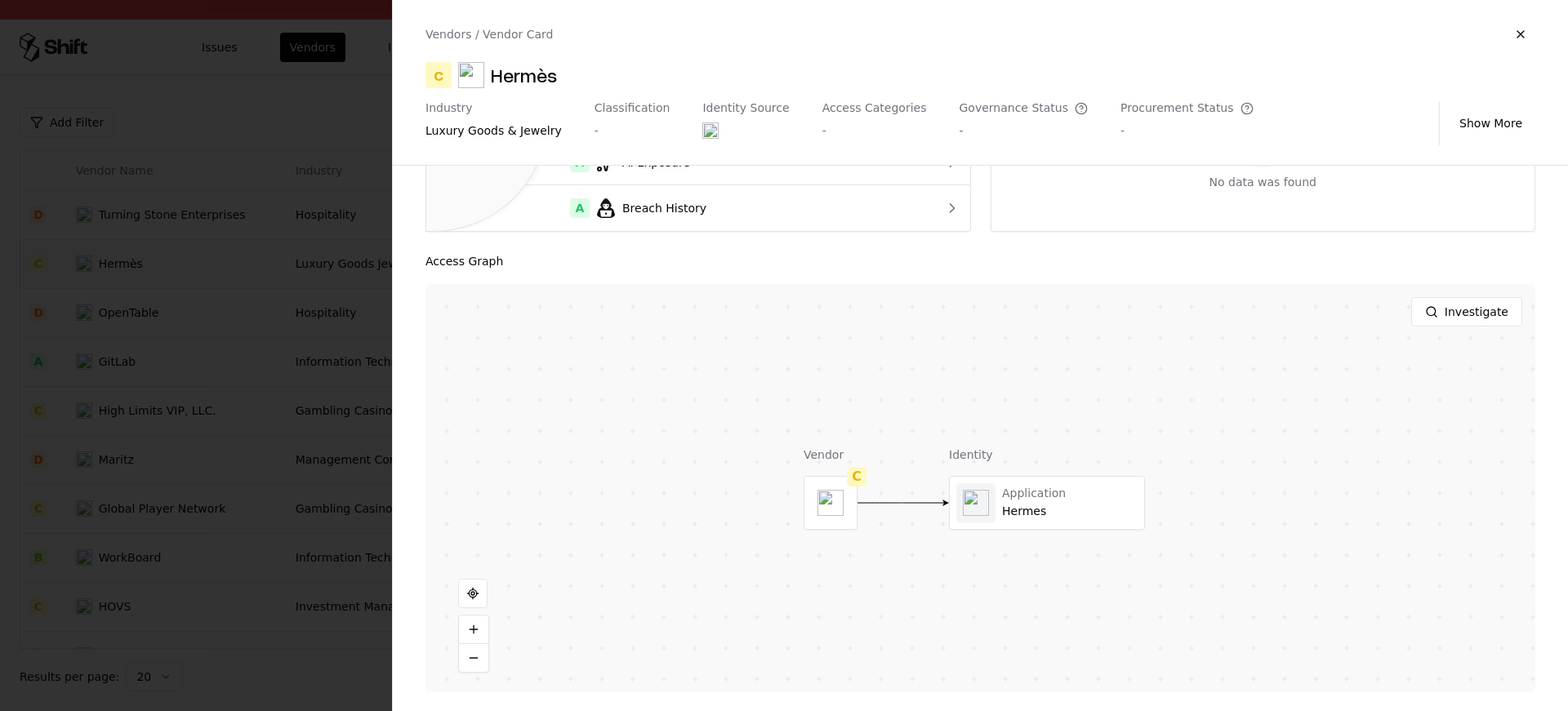
click at [249, 357] on div at bounding box center [784, 355] width 1568 height 711
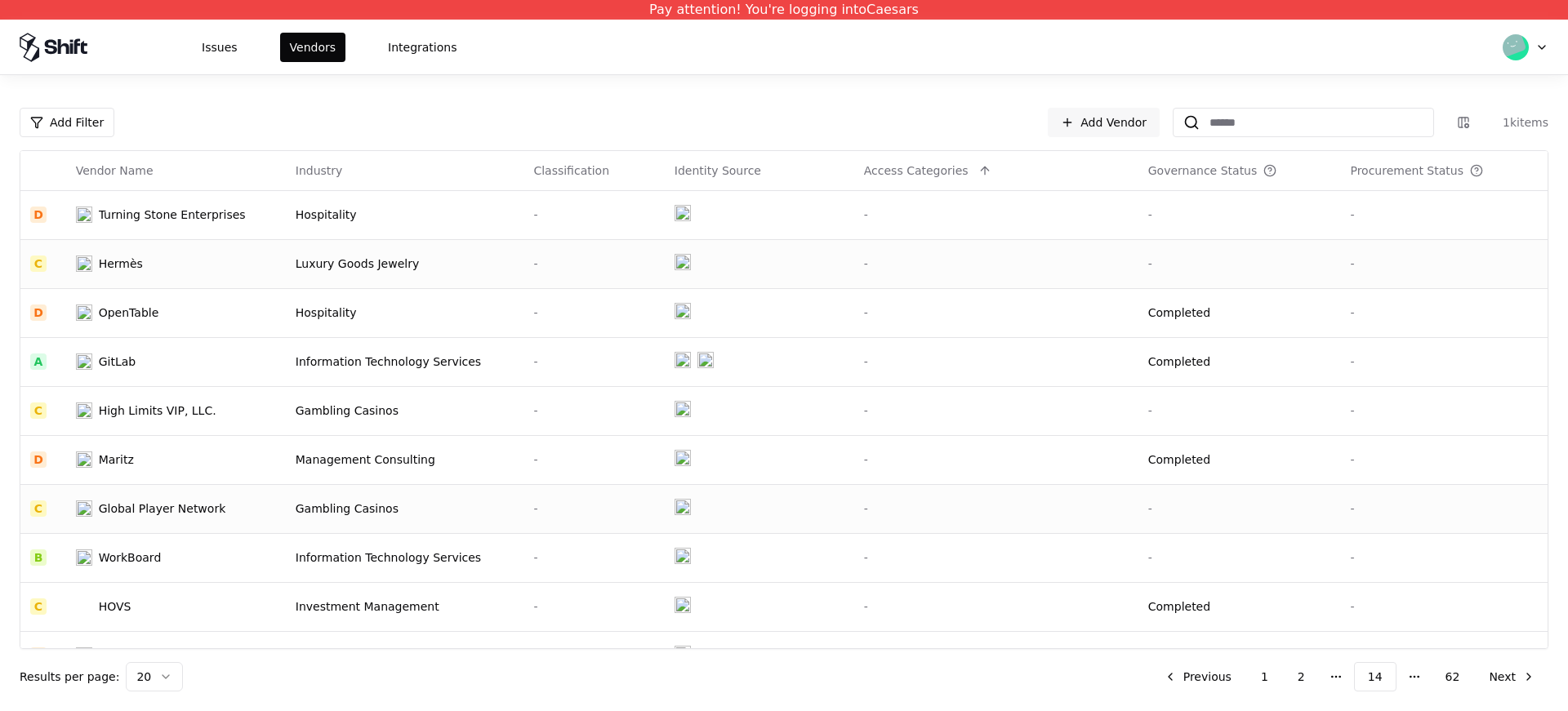
click at [198, 517] on div "Global Player Network" at bounding box center [162, 509] width 127 height 16
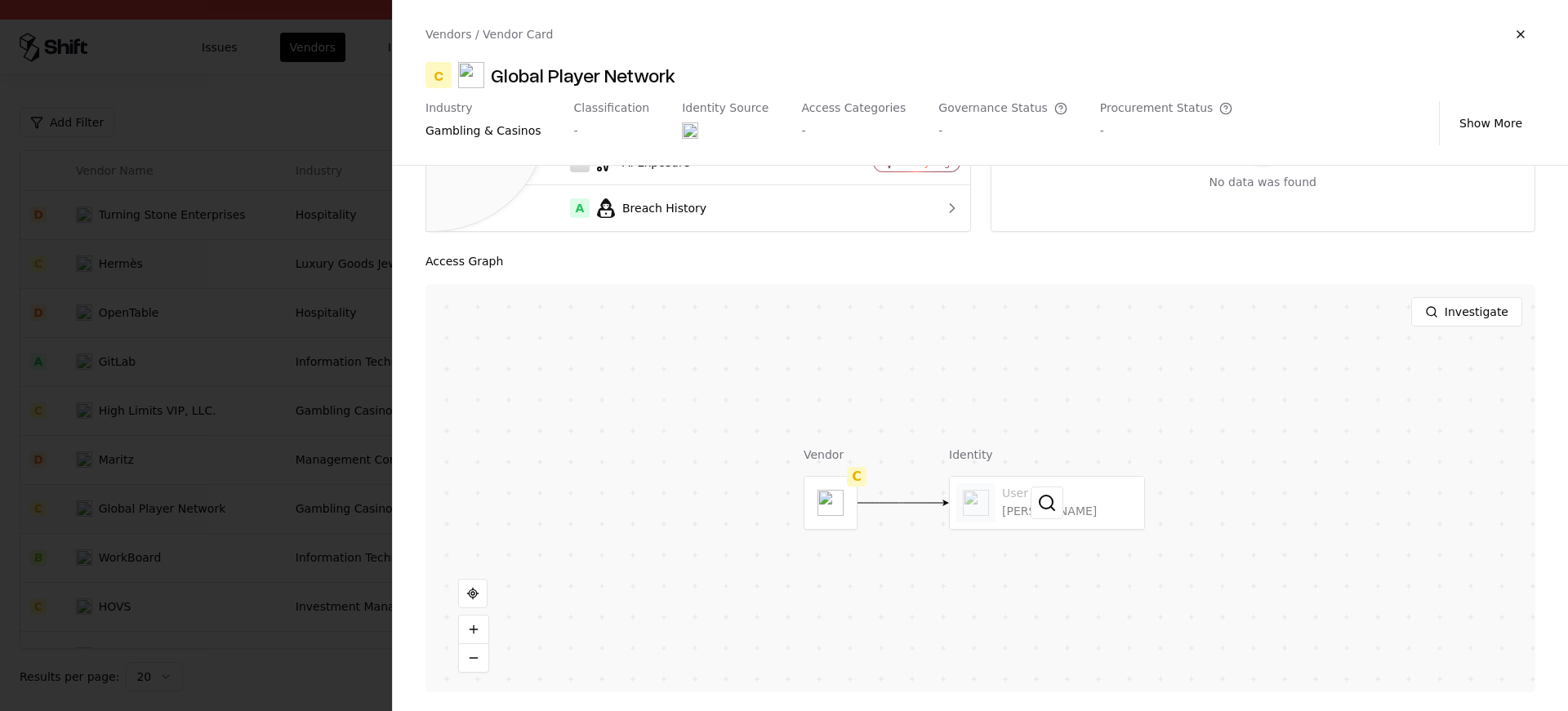
click at [1035, 479] on div at bounding box center [1047, 503] width 194 height 53
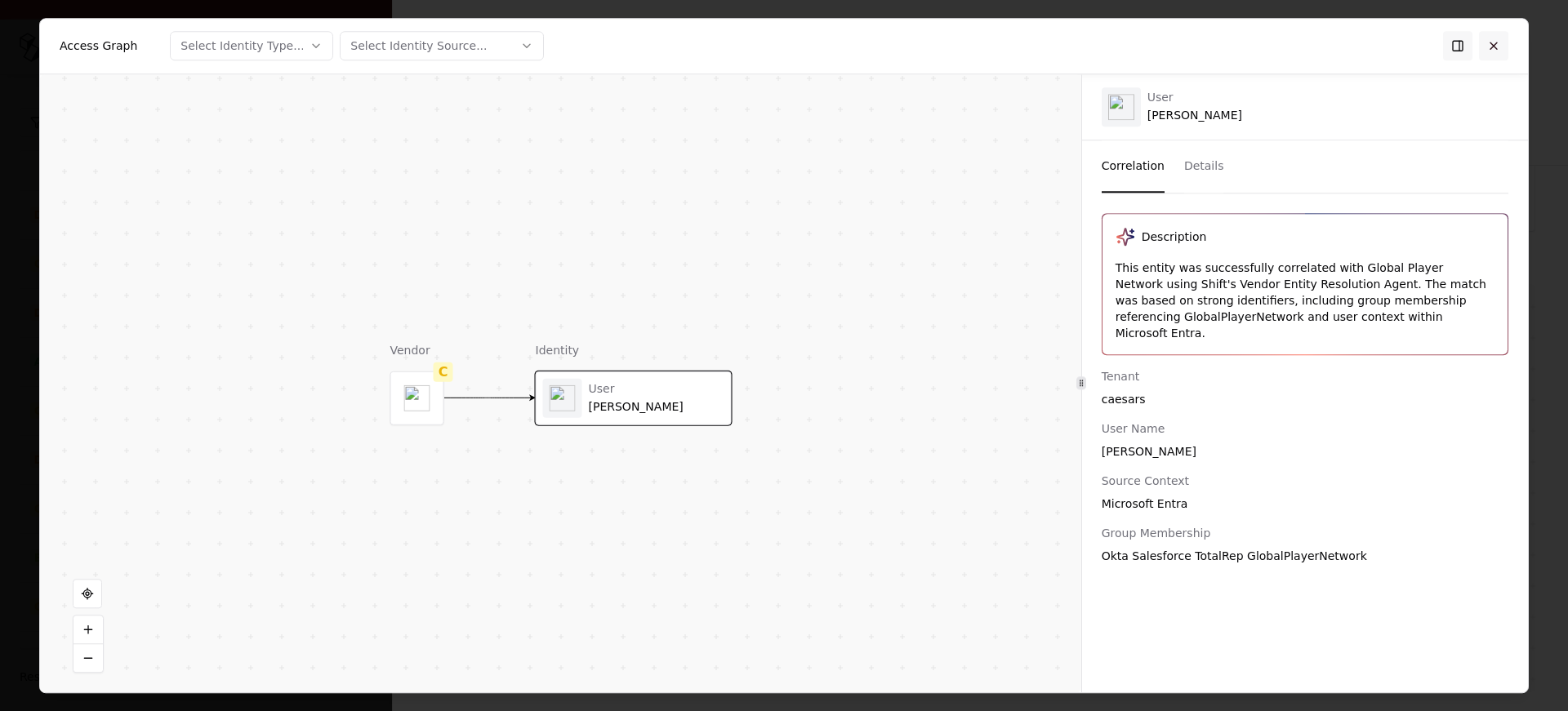
click at [1493, 49] on button at bounding box center [1494, 46] width 29 height 29
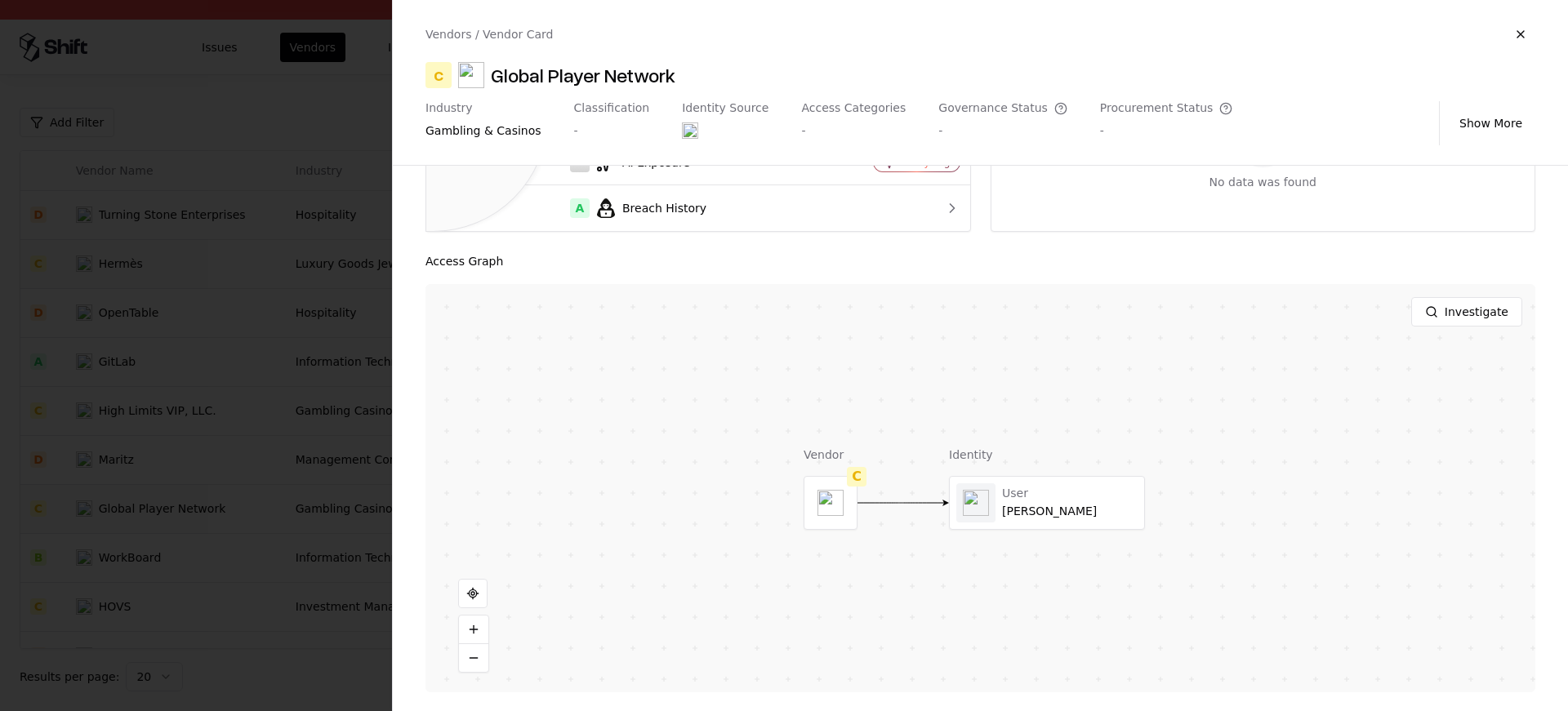
click at [190, 546] on div at bounding box center [784, 355] width 1568 height 711
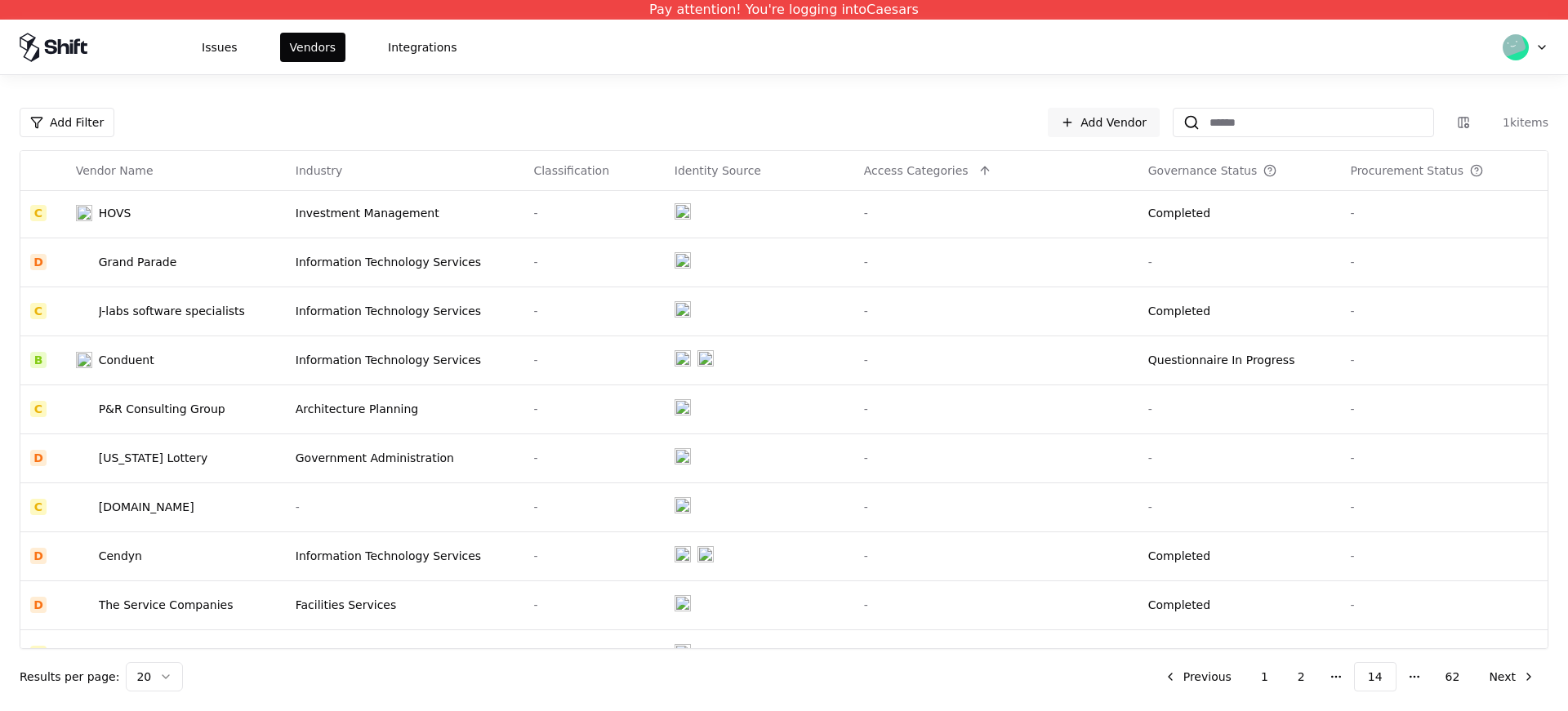
scroll to position [397, 0]
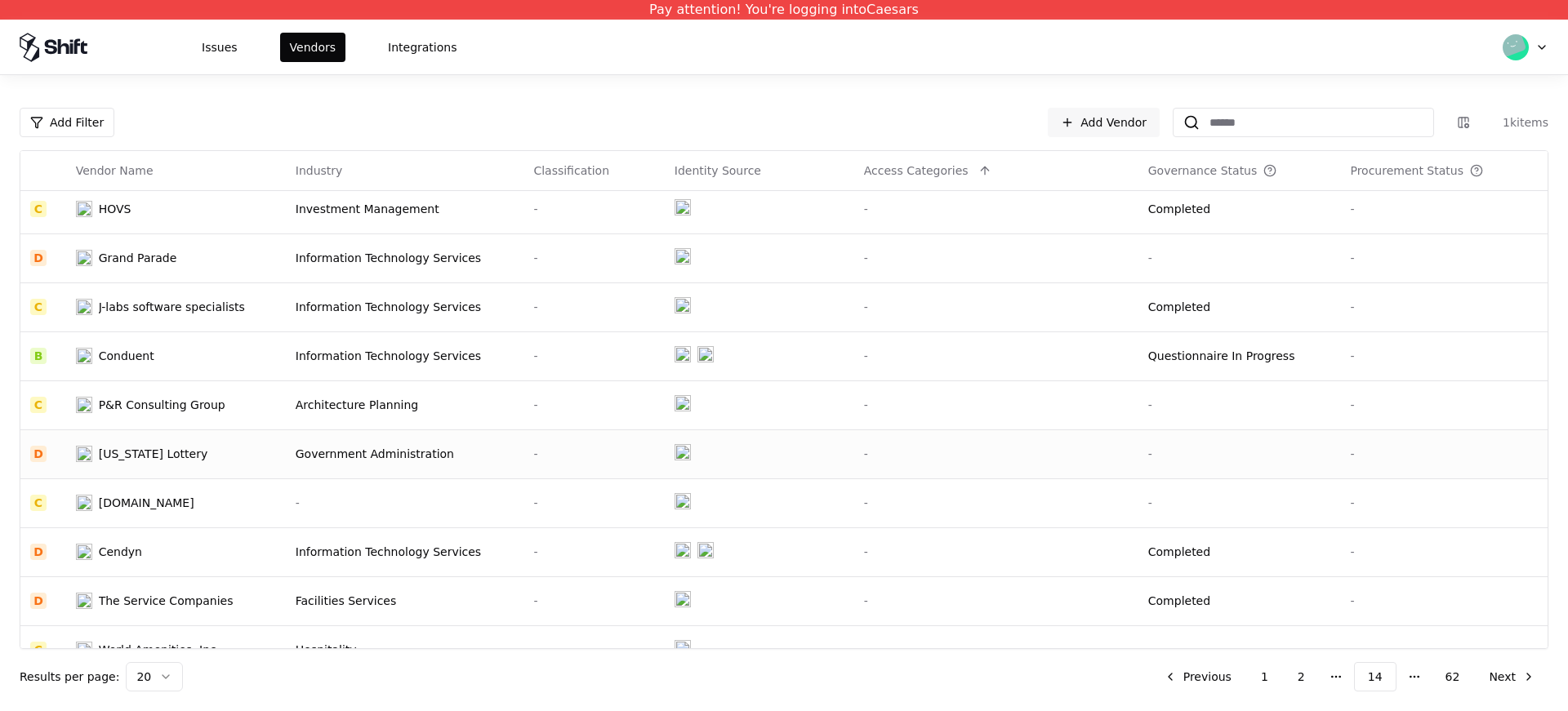
click at [219, 456] on div "West Virginia Lottery" at bounding box center [161, 454] width 170 height 16
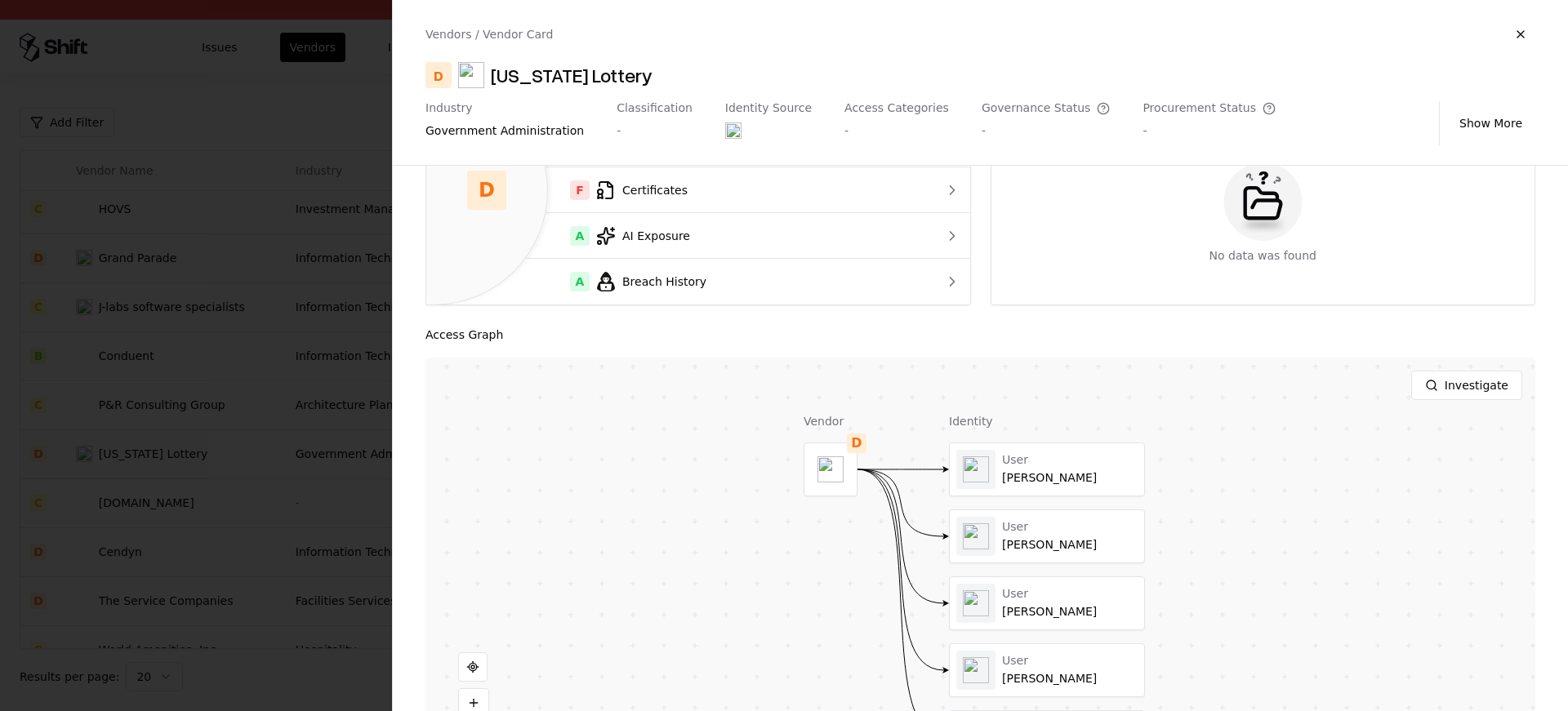
scroll to position [217, 0]
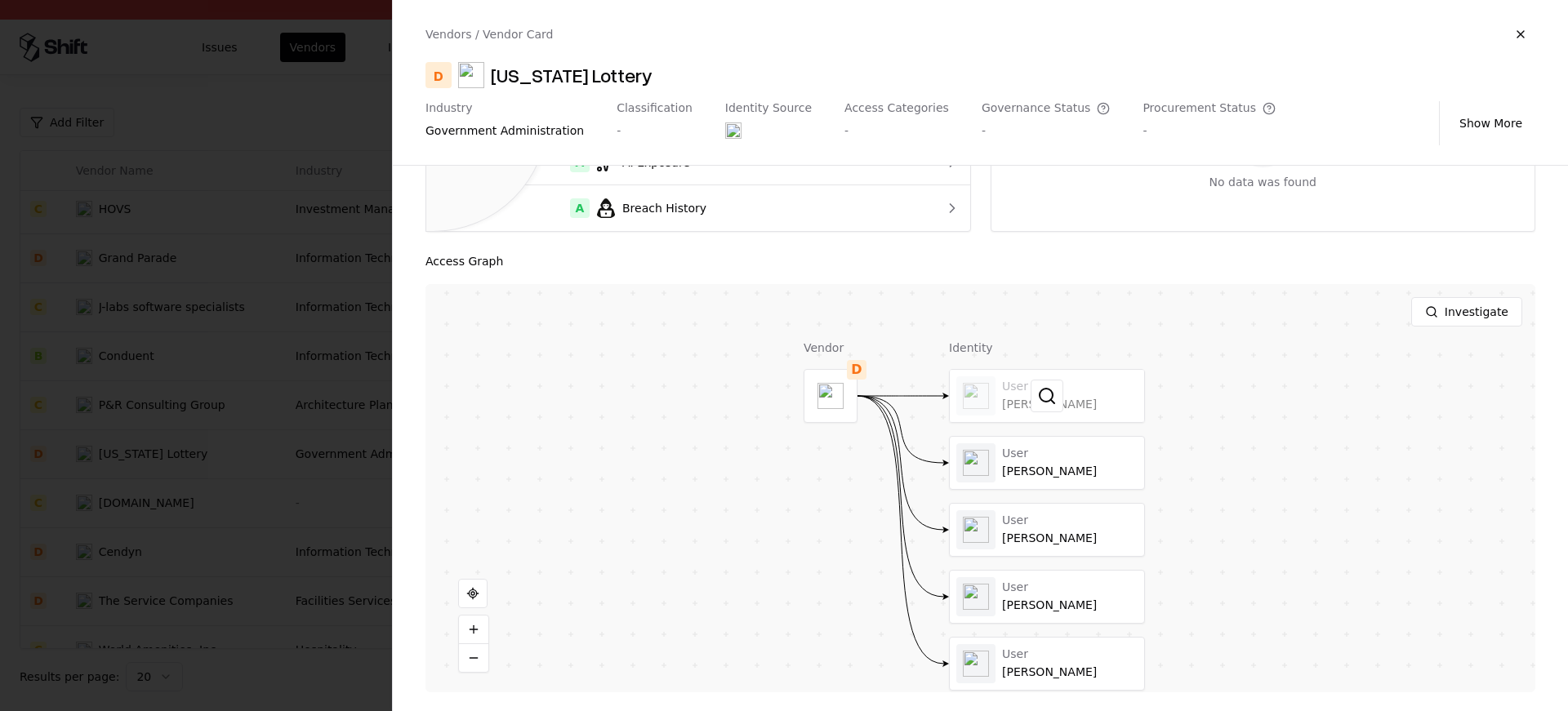
click at [1004, 413] on div at bounding box center [1047, 396] width 194 height 53
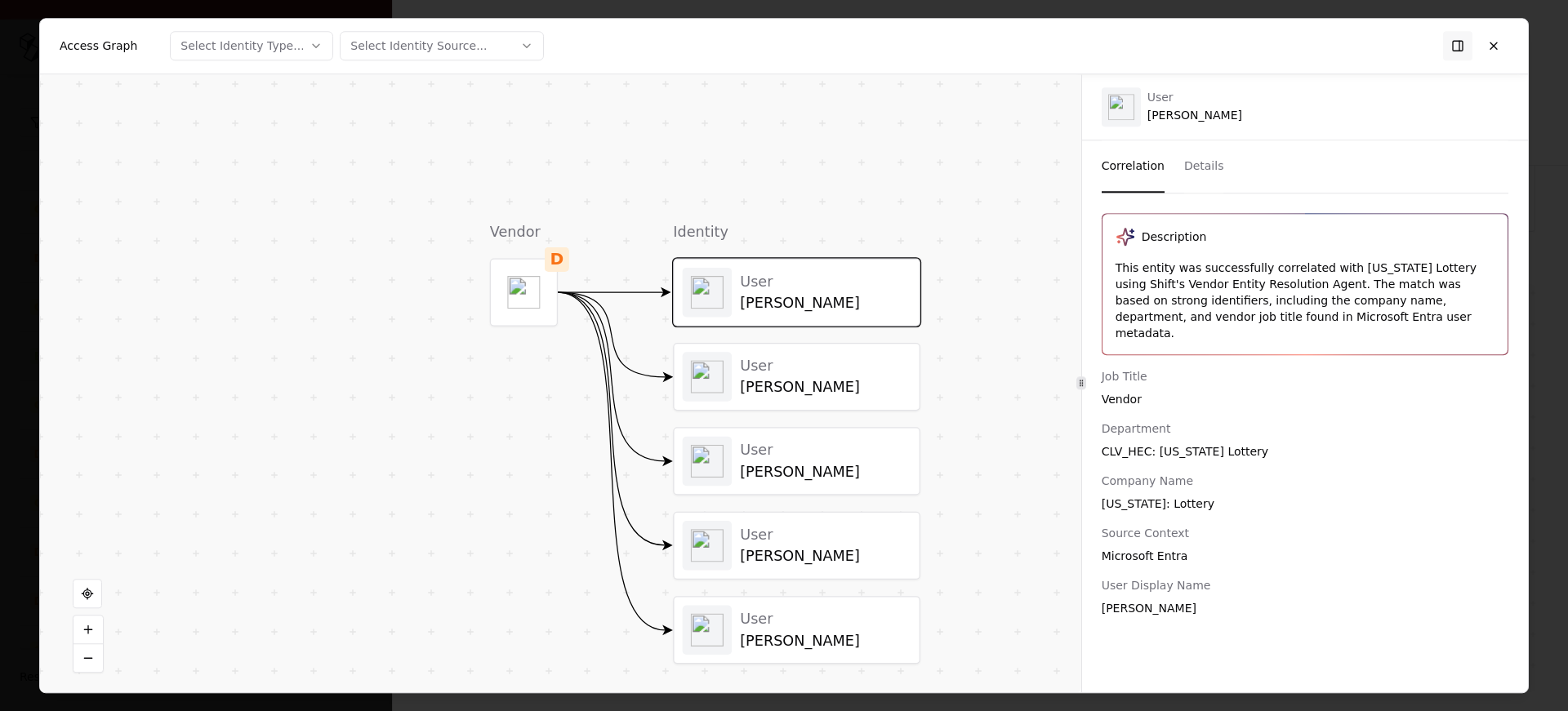
click at [765, 397] on div "User Buddy Whitley" at bounding box center [797, 377] width 229 height 50
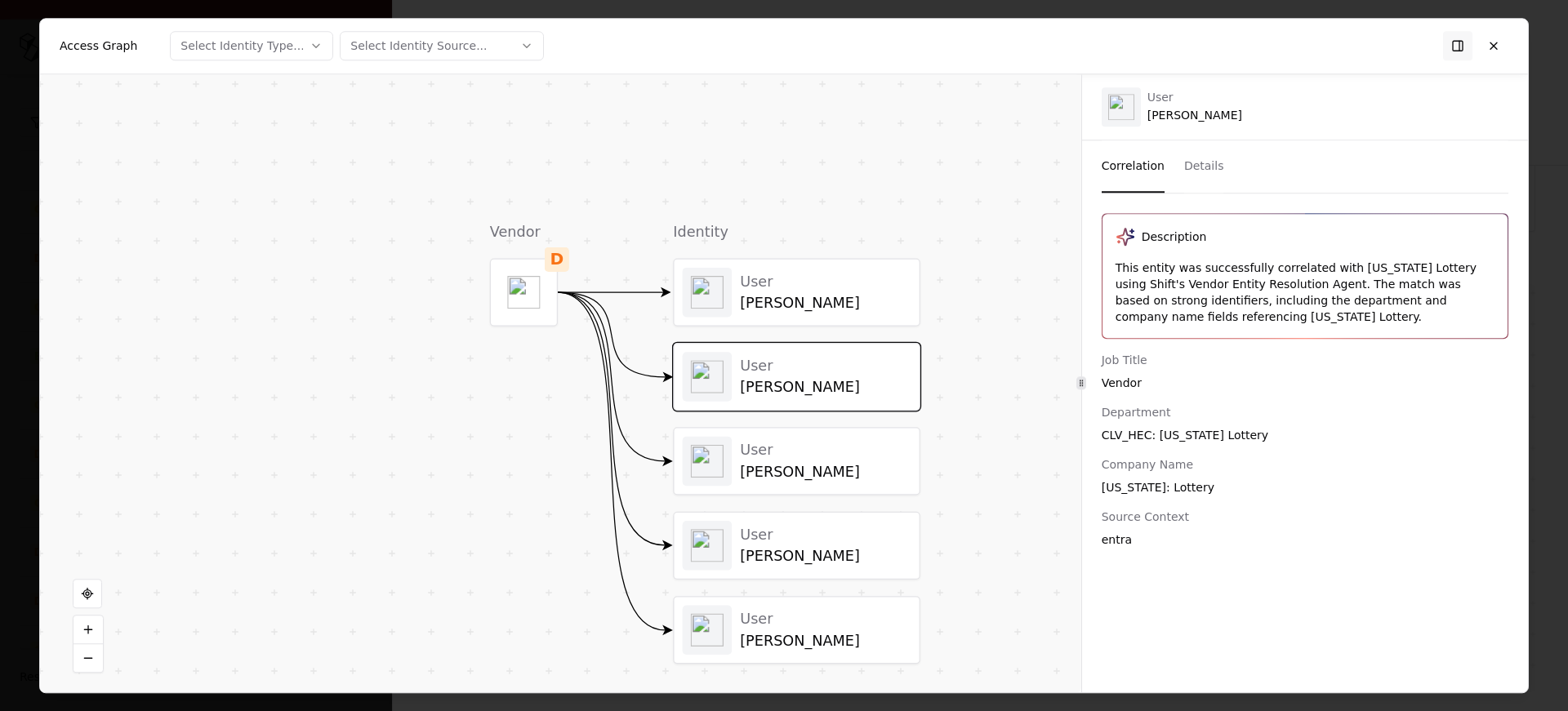
click at [753, 467] on div "Sharon Richmond" at bounding box center [826, 472] width 171 height 18
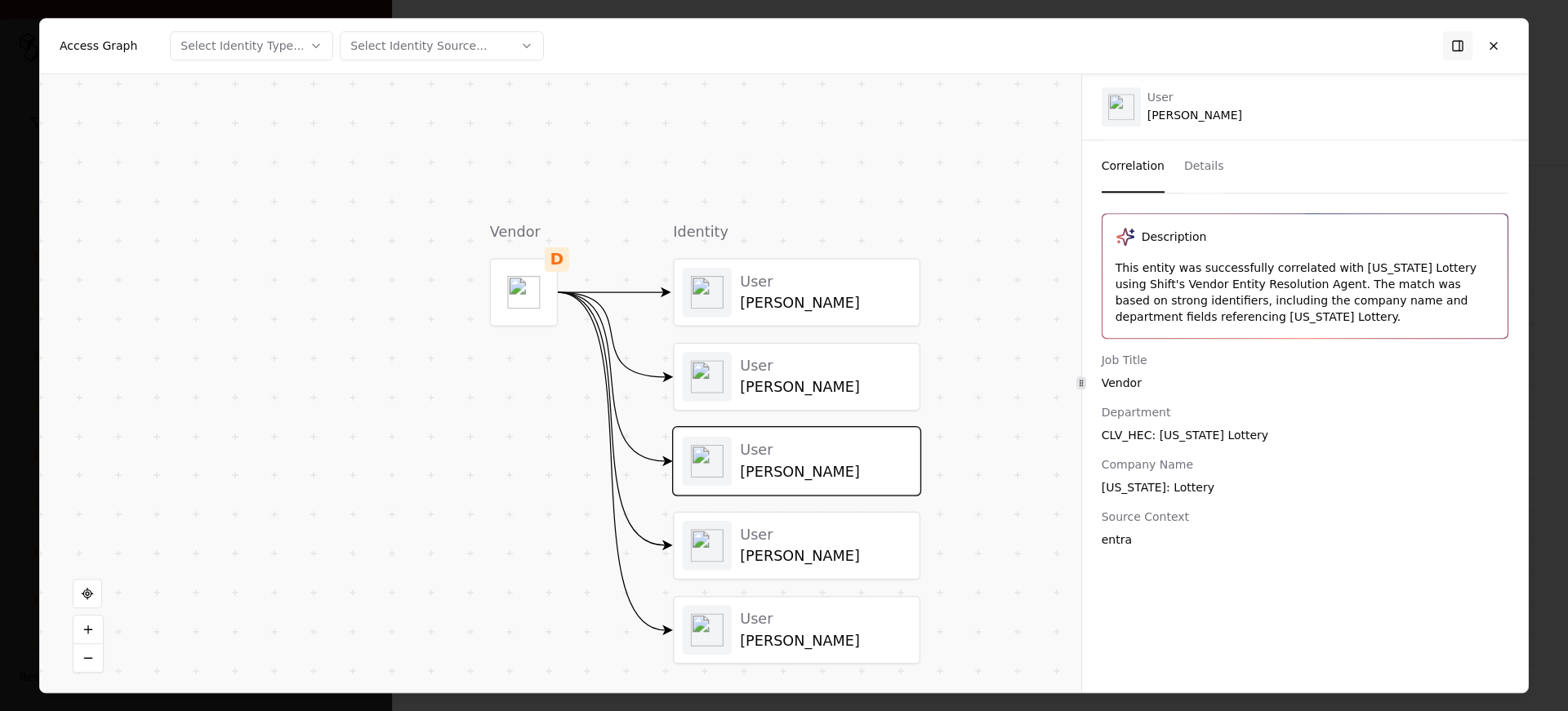
click at [757, 514] on div "User Dustin Lamar" at bounding box center [797, 546] width 245 height 67
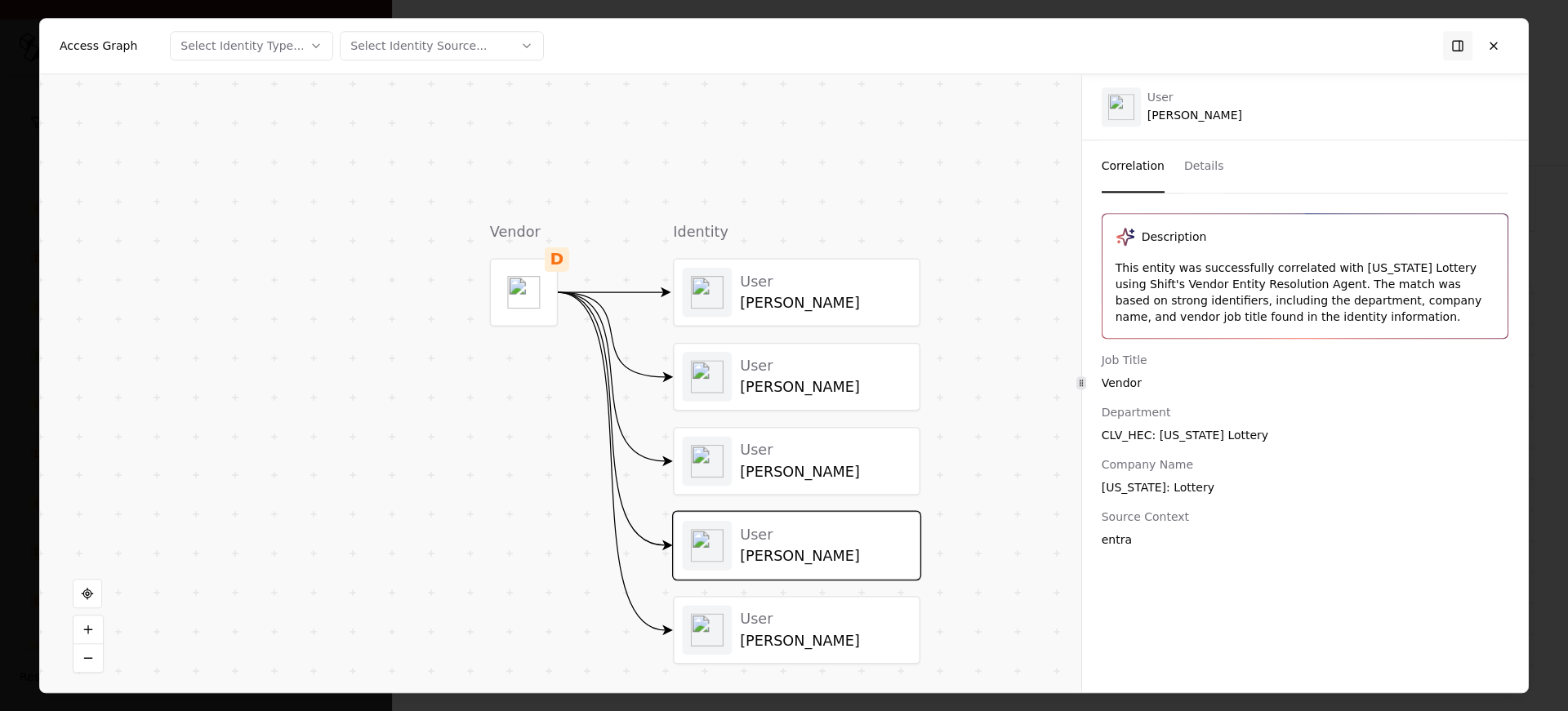
click at [755, 597] on div "User Kris Franco" at bounding box center [797, 630] width 245 height 67
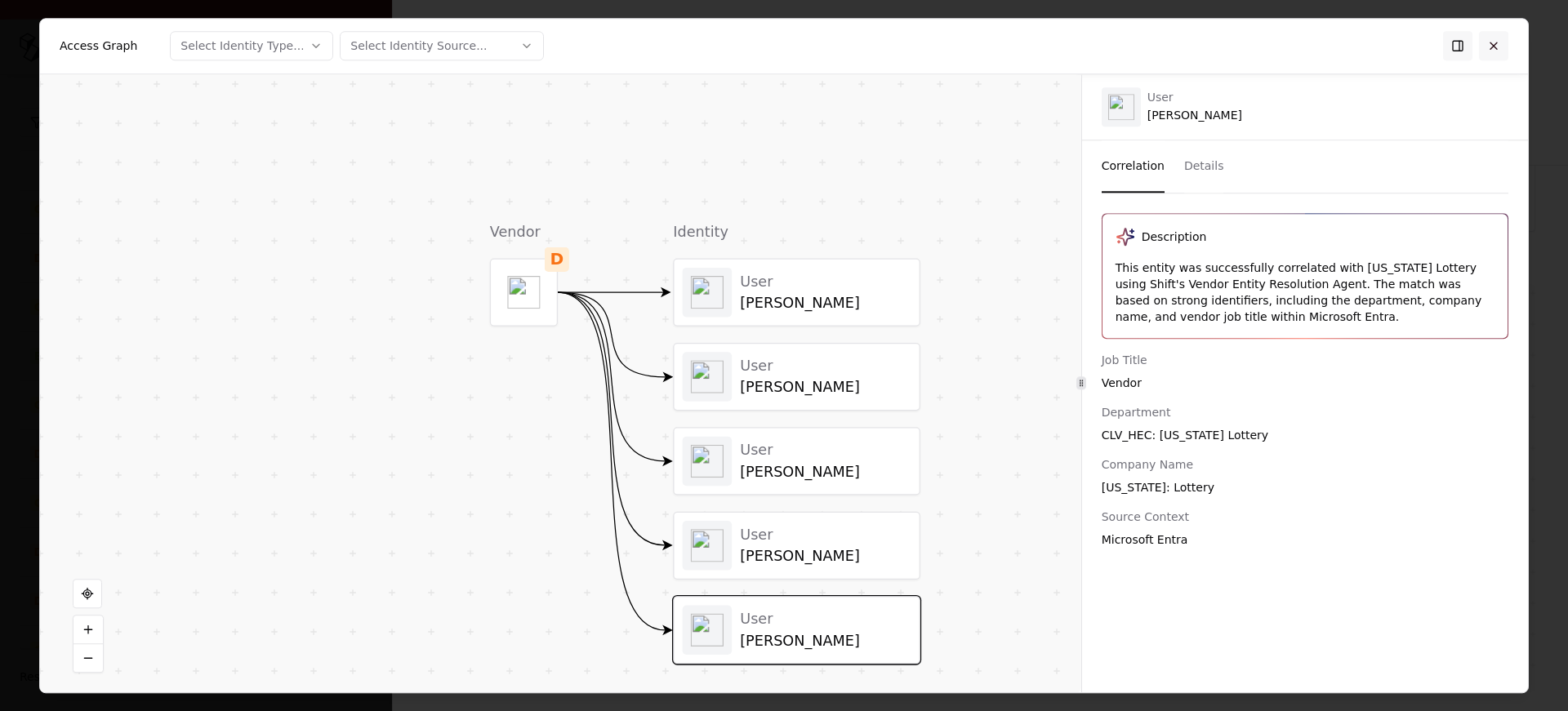
click at [1508, 41] on button at bounding box center [1494, 46] width 29 height 29
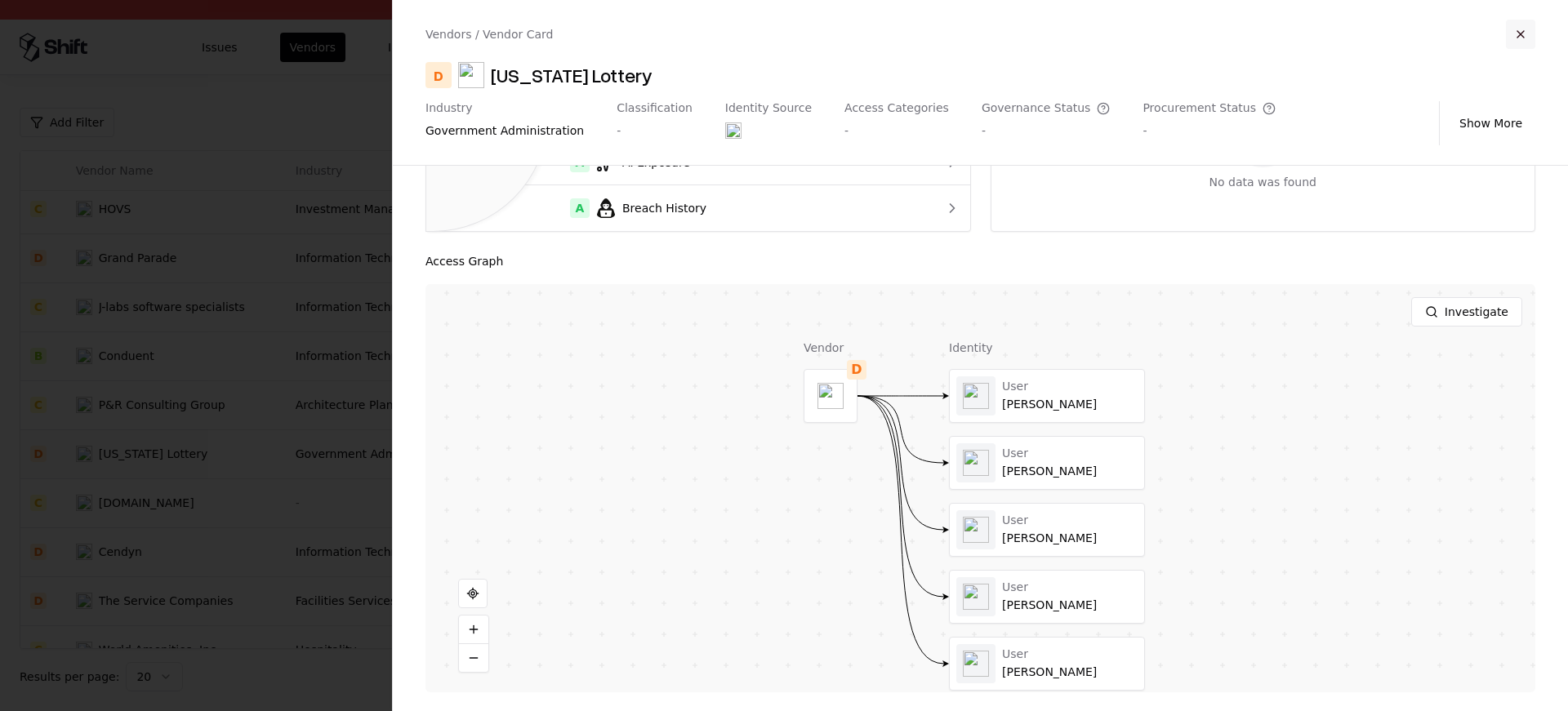
click at [1533, 37] on button "button" at bounding box center [1520, 35] width 29 height 29
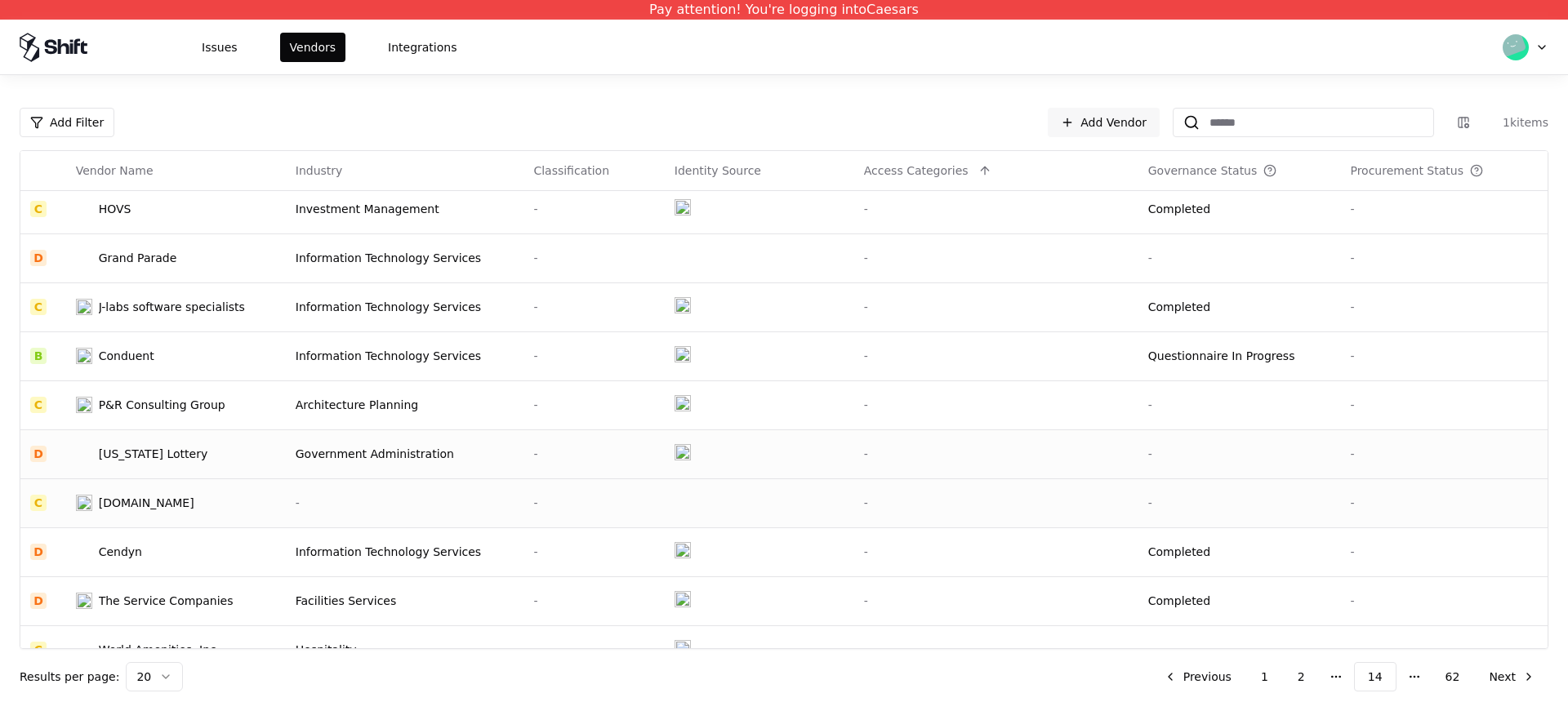
scroll to position [522, 0]
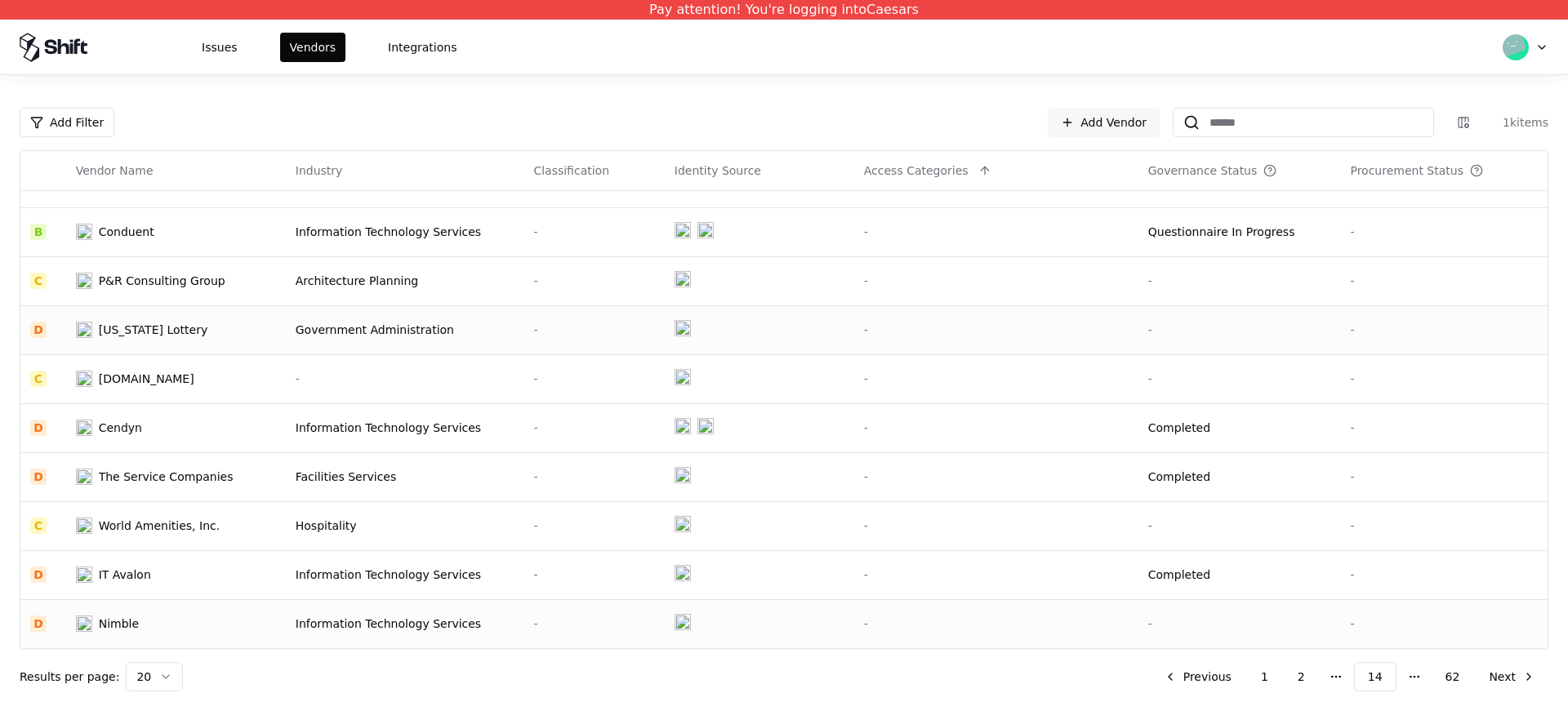
click at [110, 601] on td "Nimble" at bounding box center [176, 624] width 219 height 49
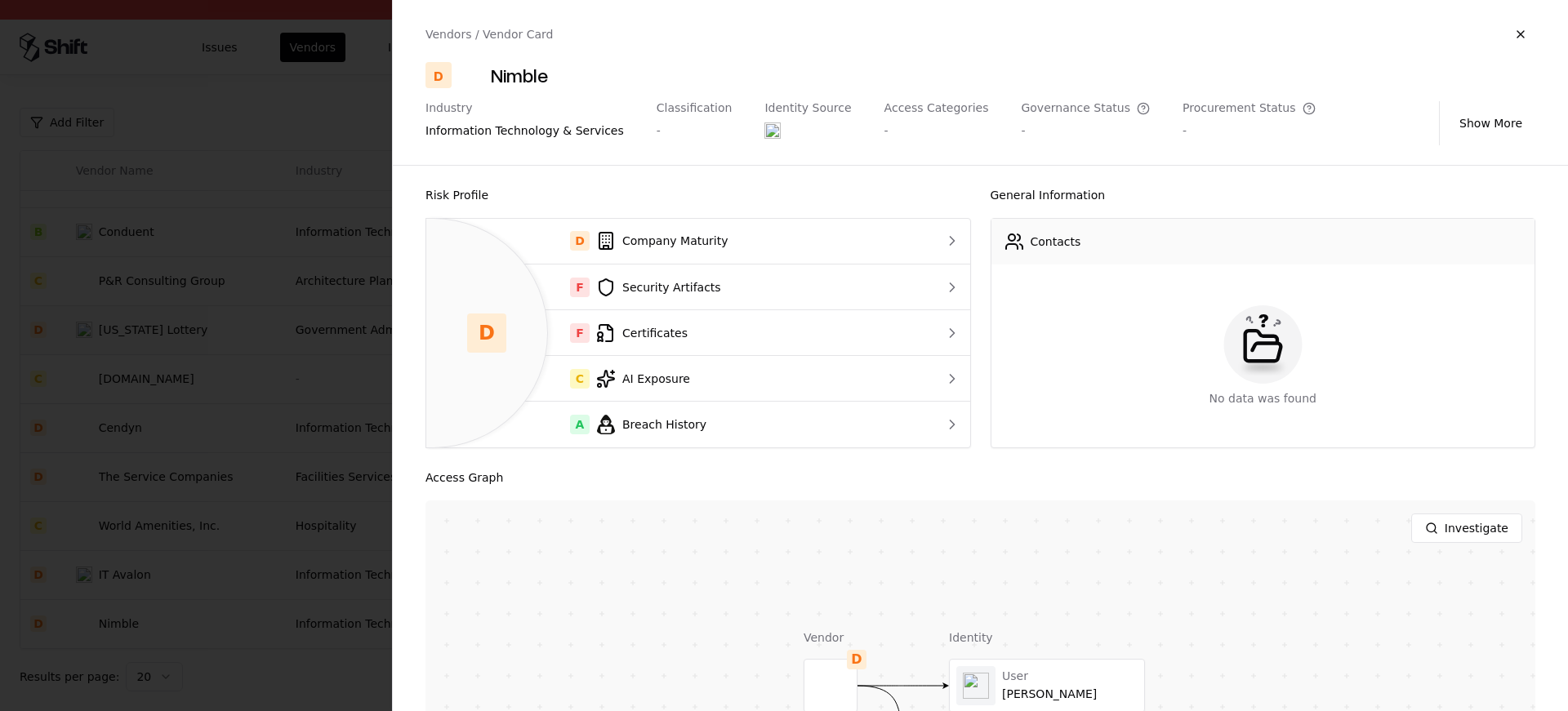
scroll to position [217, 0]
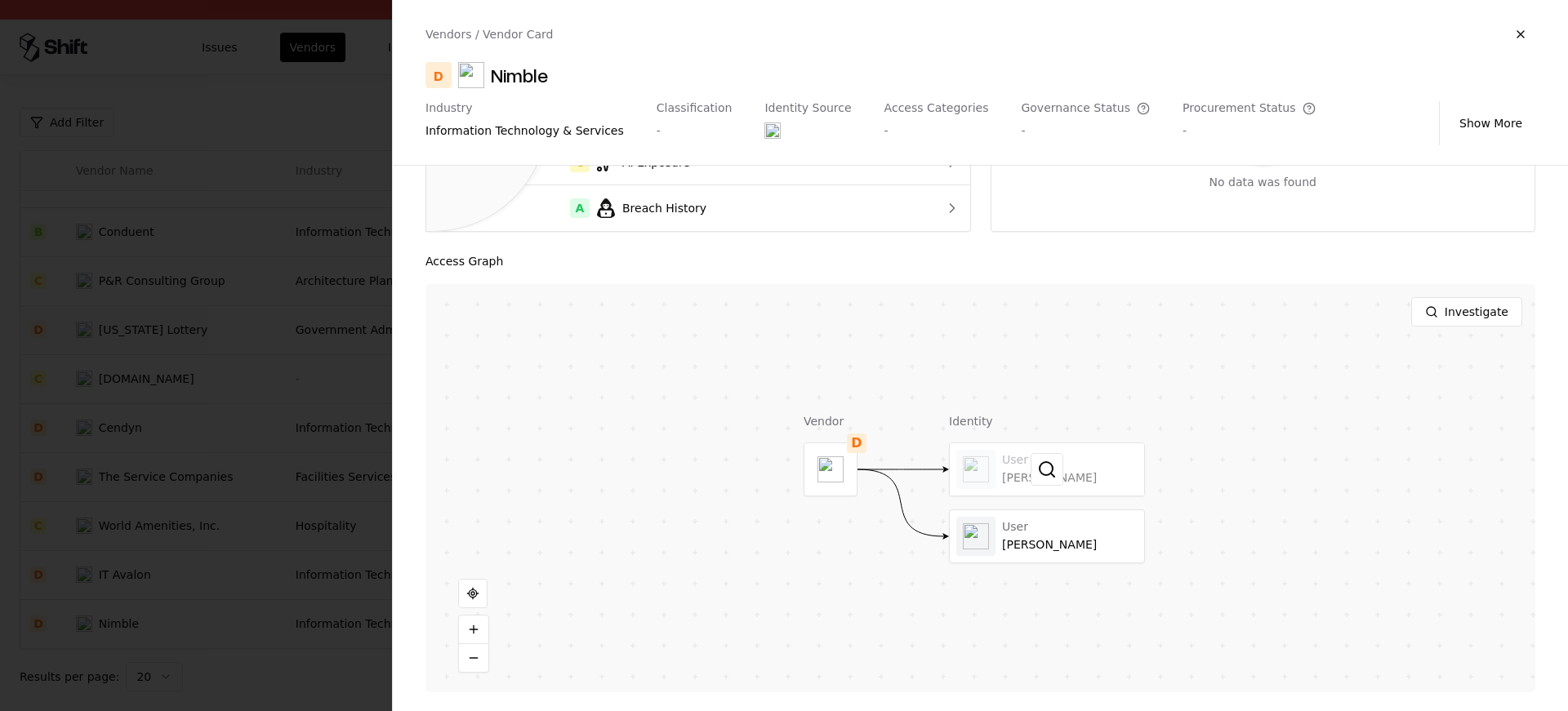
click at [1107, 470] on div at bounding box center [1047, 469] width 194 height 53
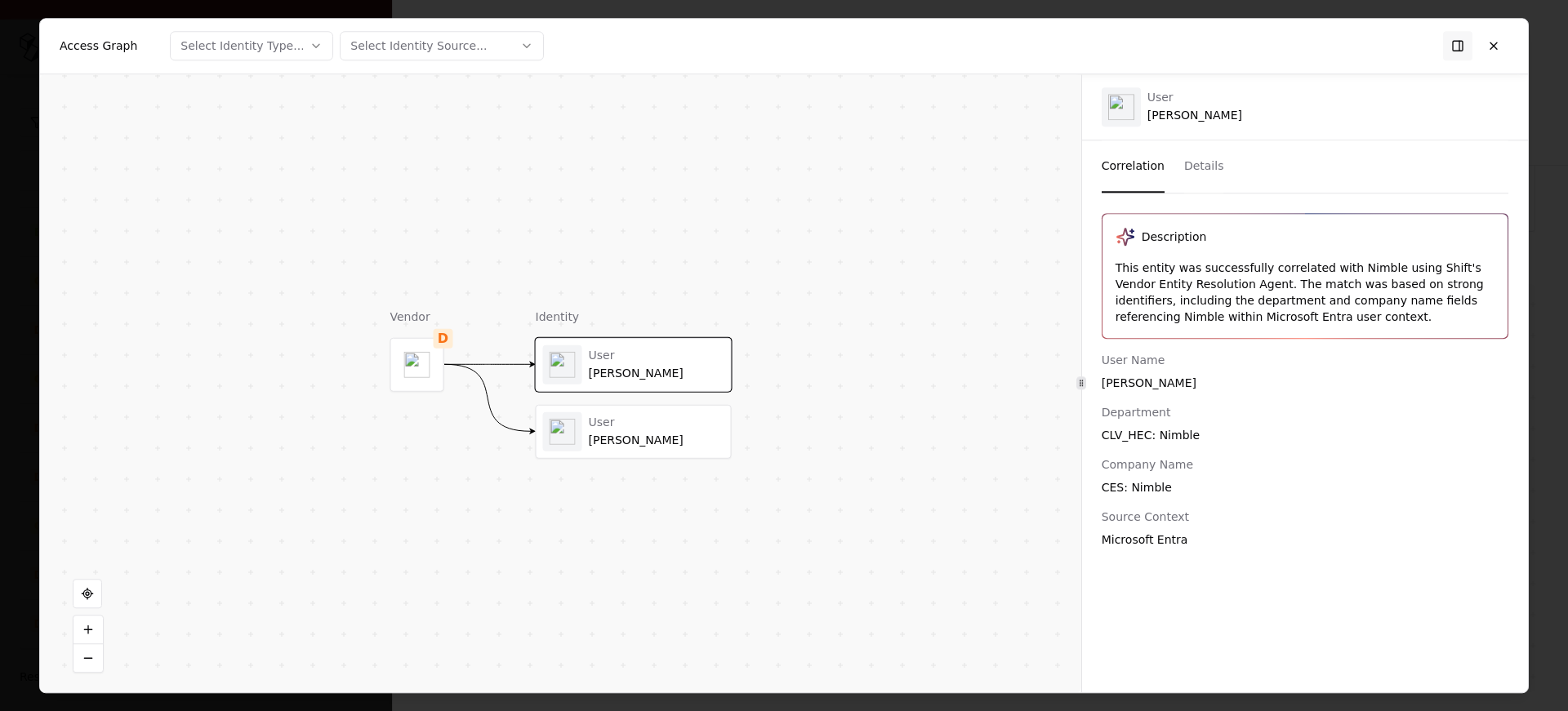
click at [617, 456] on div "User Richard Dunnigan" at bounding box center [633, 431] width 194 height 53
click at [641, 368] on div "Andy Slinn" at bounding box center [657, 373] width 136 height 15
click at [1483, 53] on button at bounding box center [1494, 46] width 29 height 29
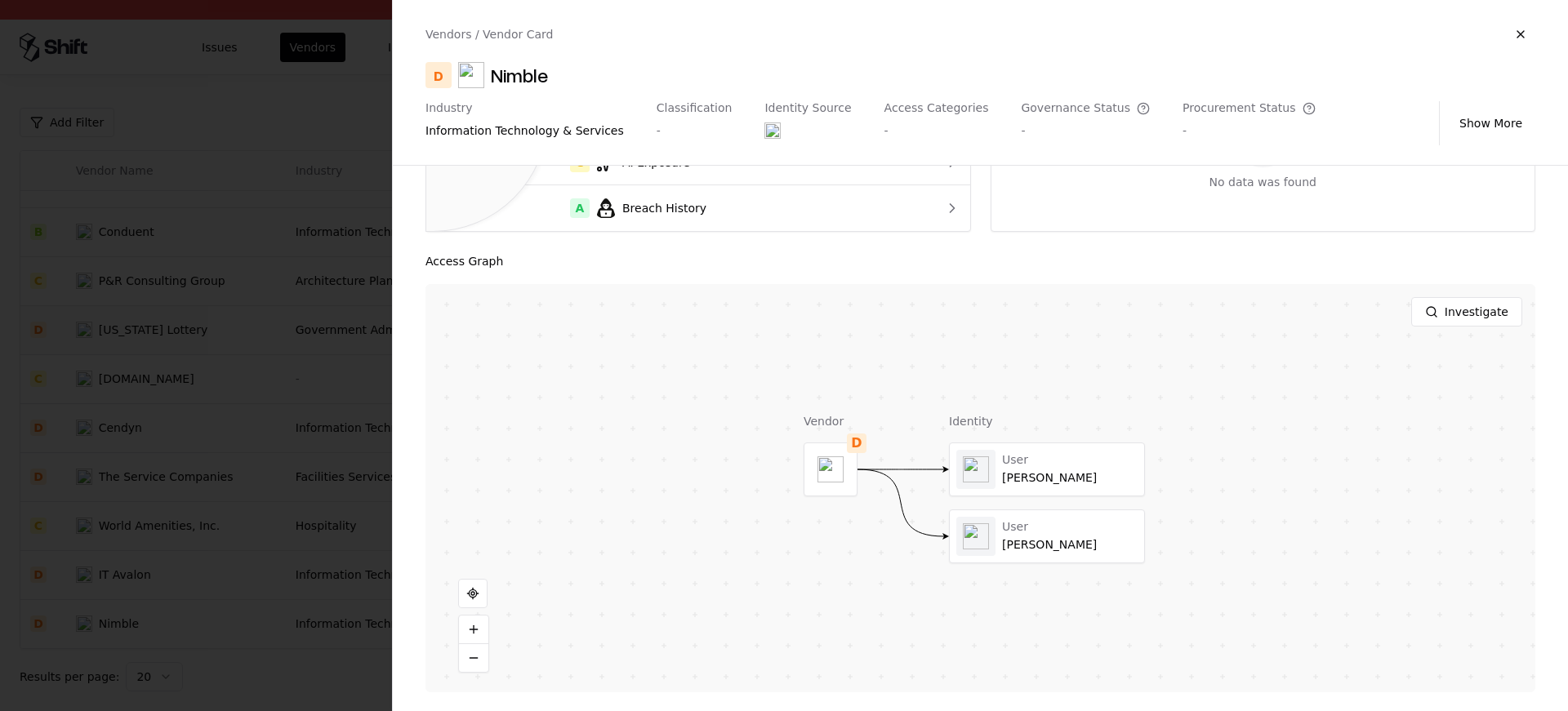
click at [276, 317] on div at bounding box center [784, 355] width 1568 height 711
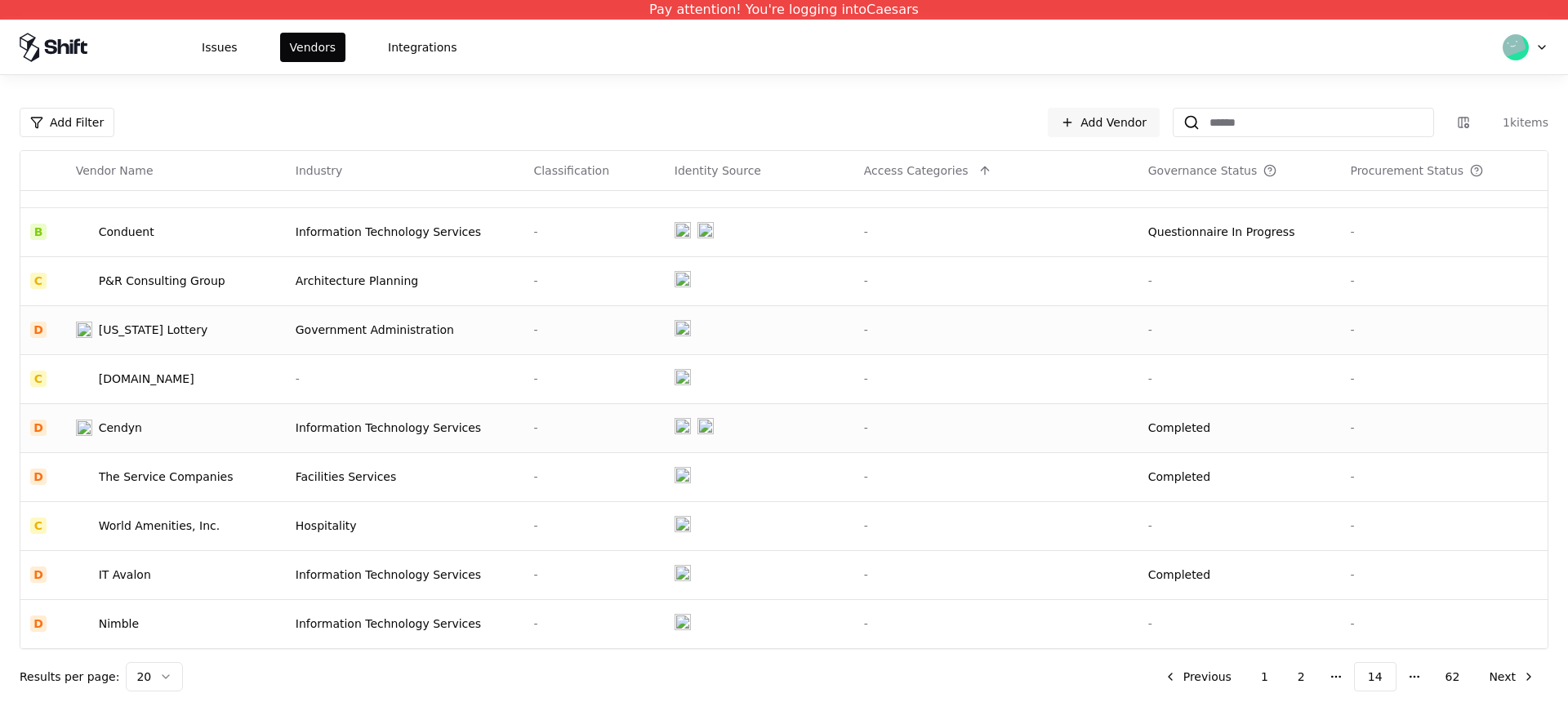
scroll to position [0, 0]
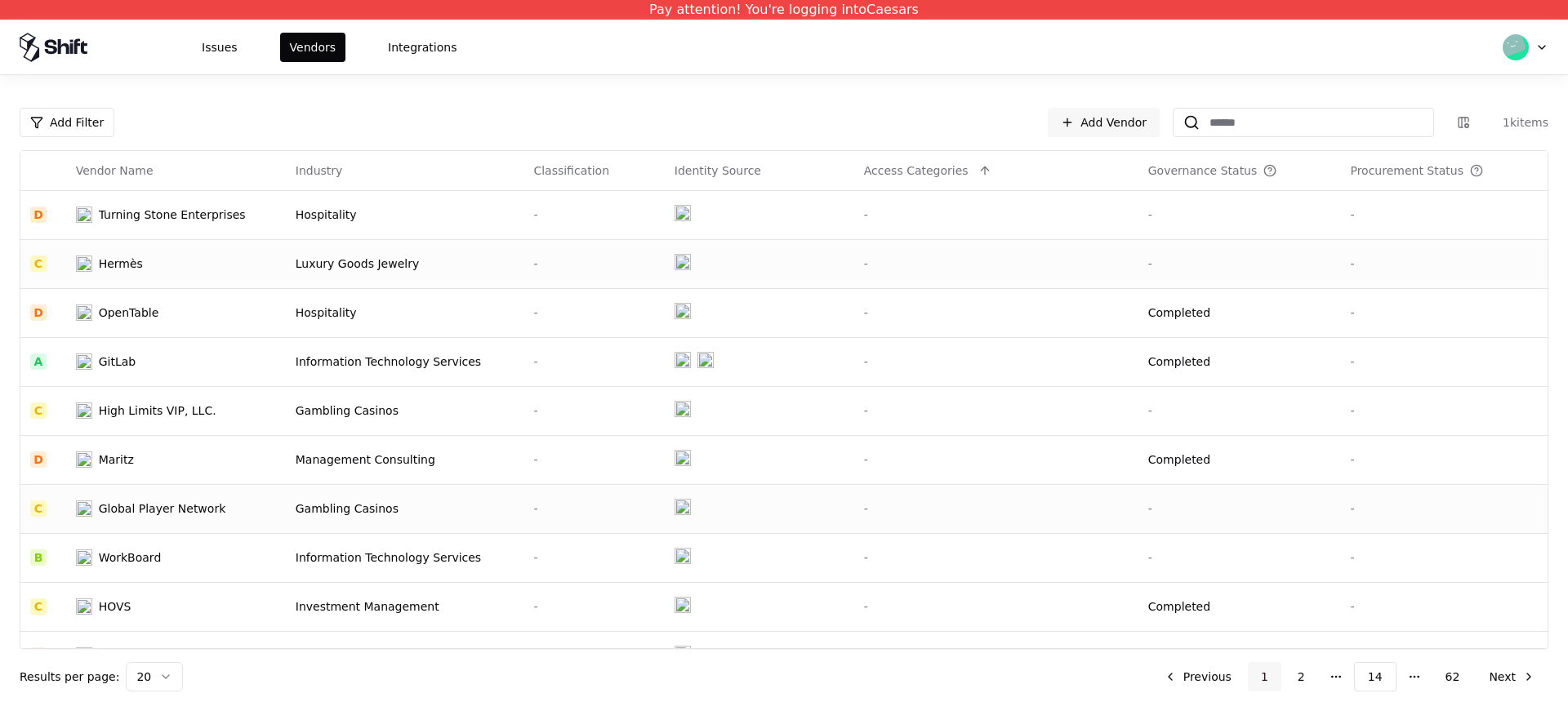
click at [1274, 681] on button "1" at bounding box center [1265, 677] width 34 height 29
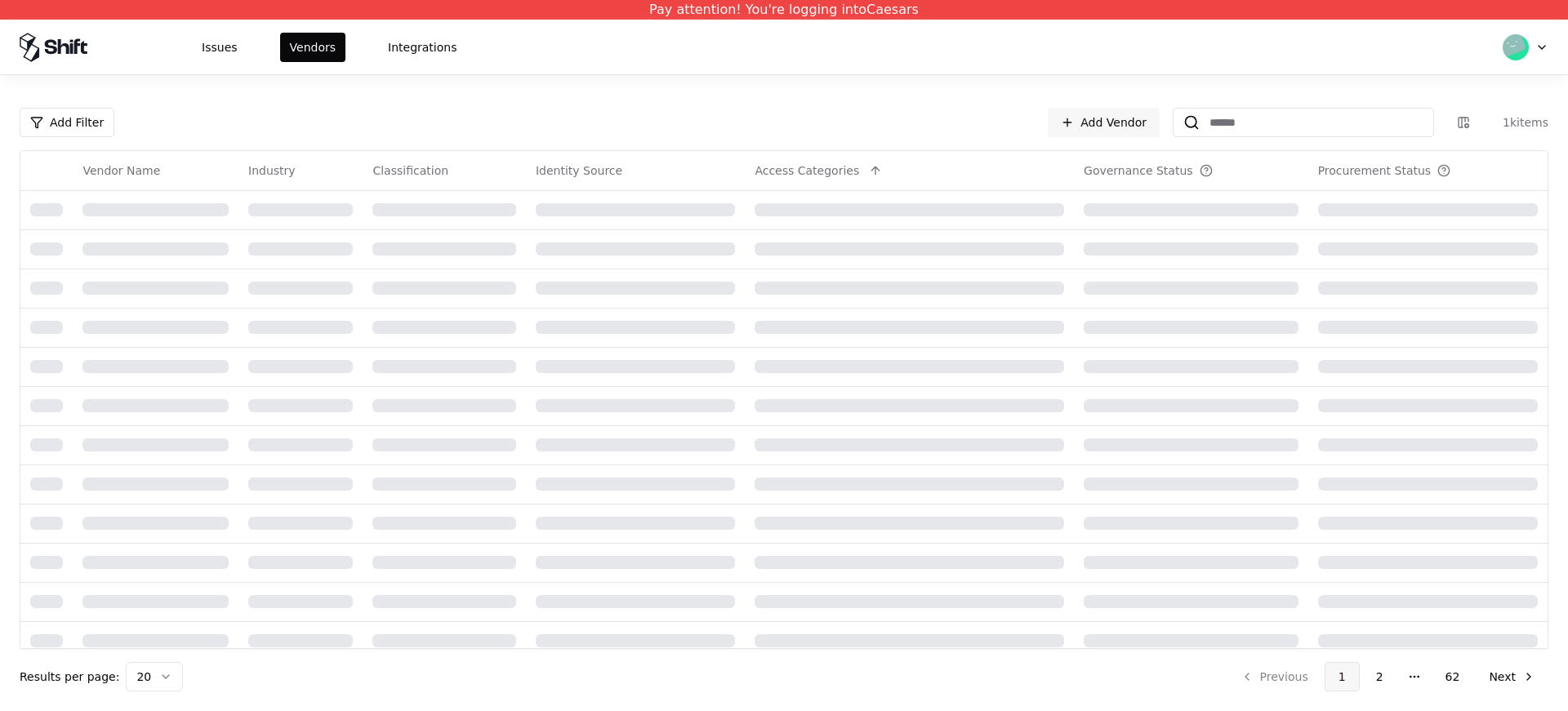
click at [1274, 681] on li "Previous" at bounding box center [1274, 677] width 94 height 29
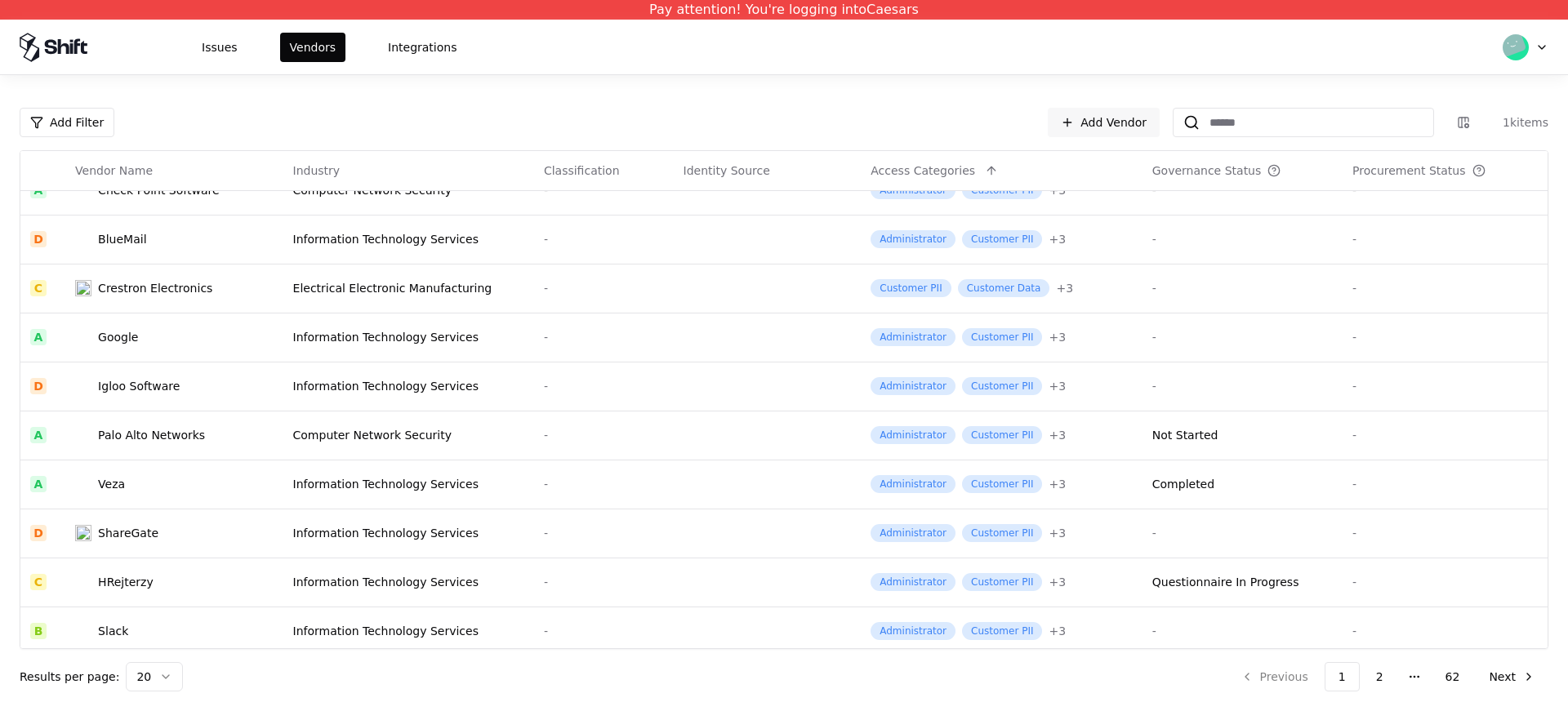
scroll to position [522, 0]
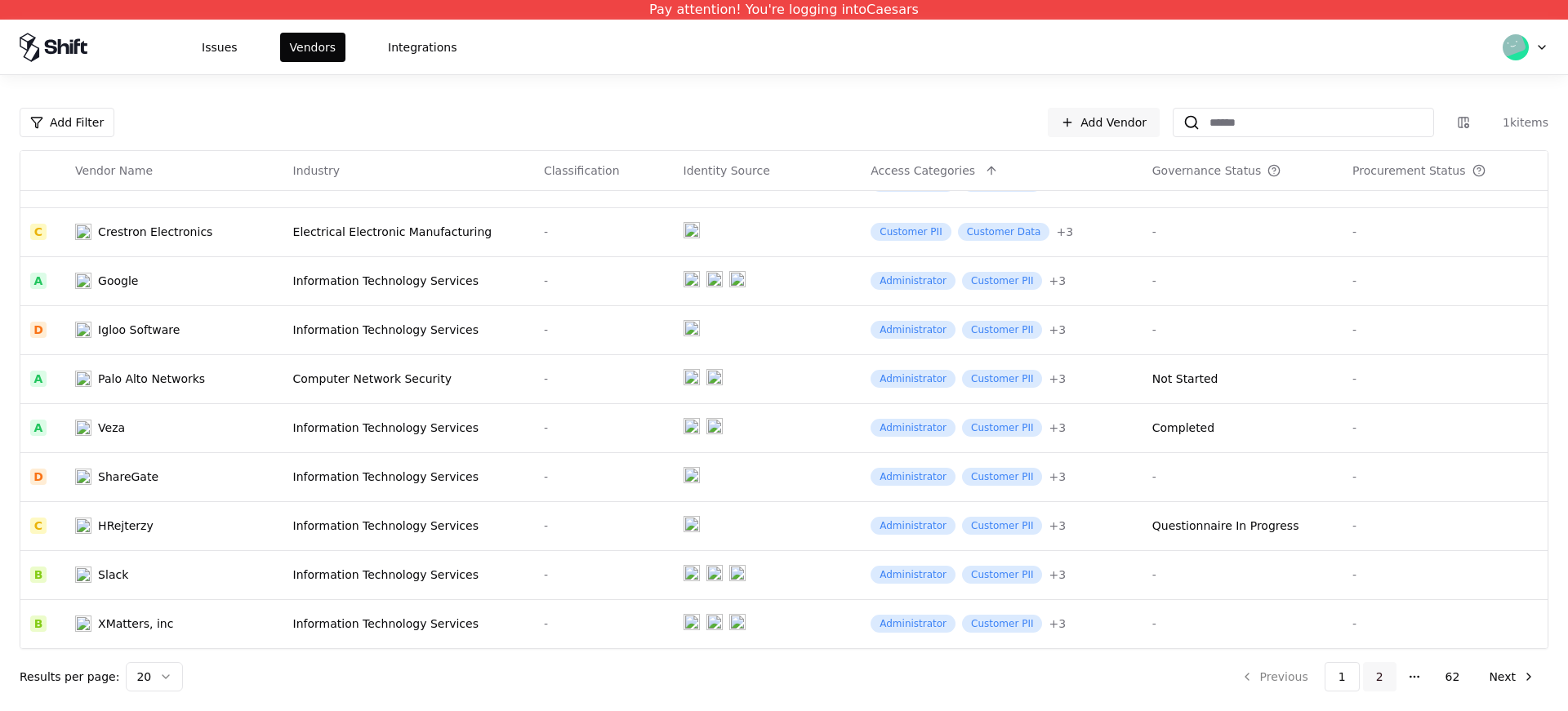
click at [1381, 689] on button "2" at bounding box center [1380, 677] width 34 height 29
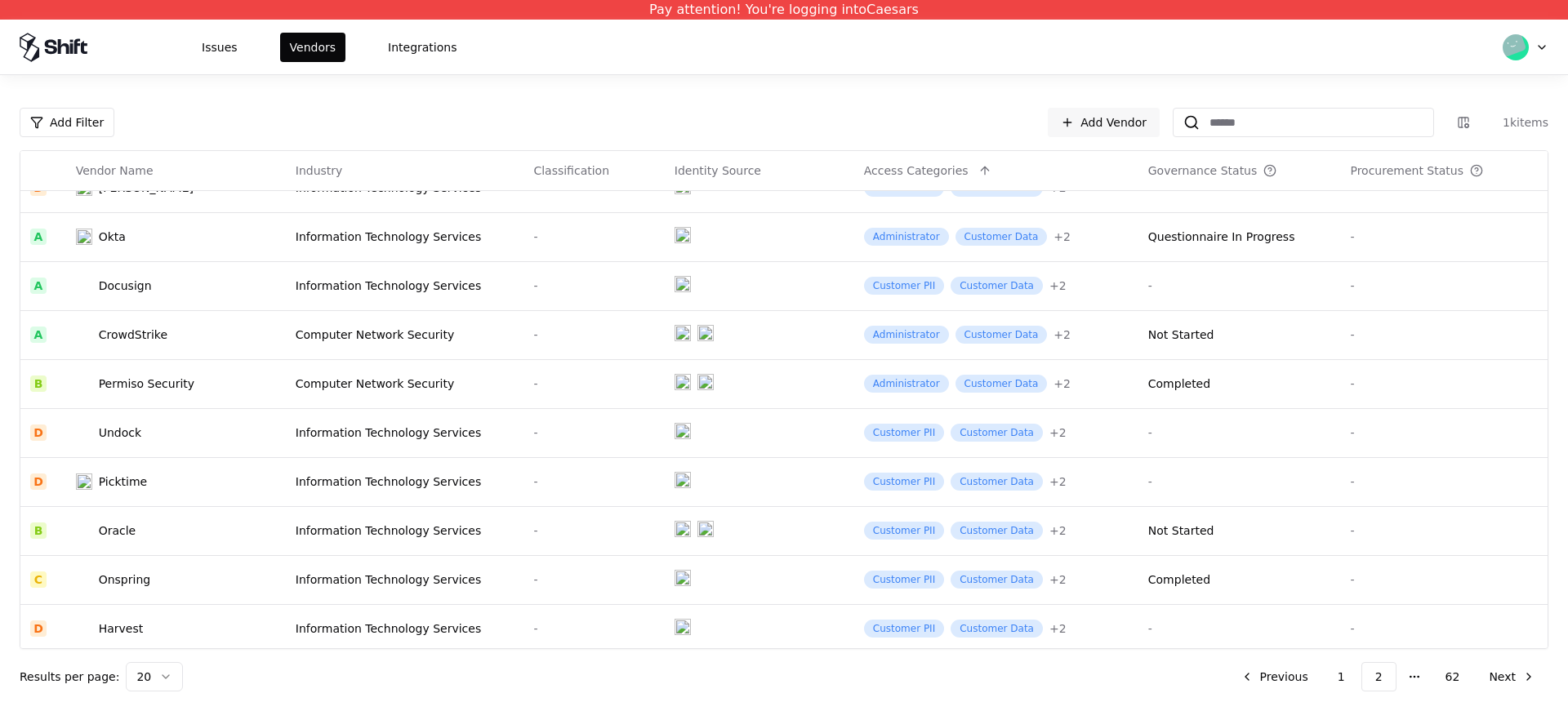
scroll to position [522, 0]
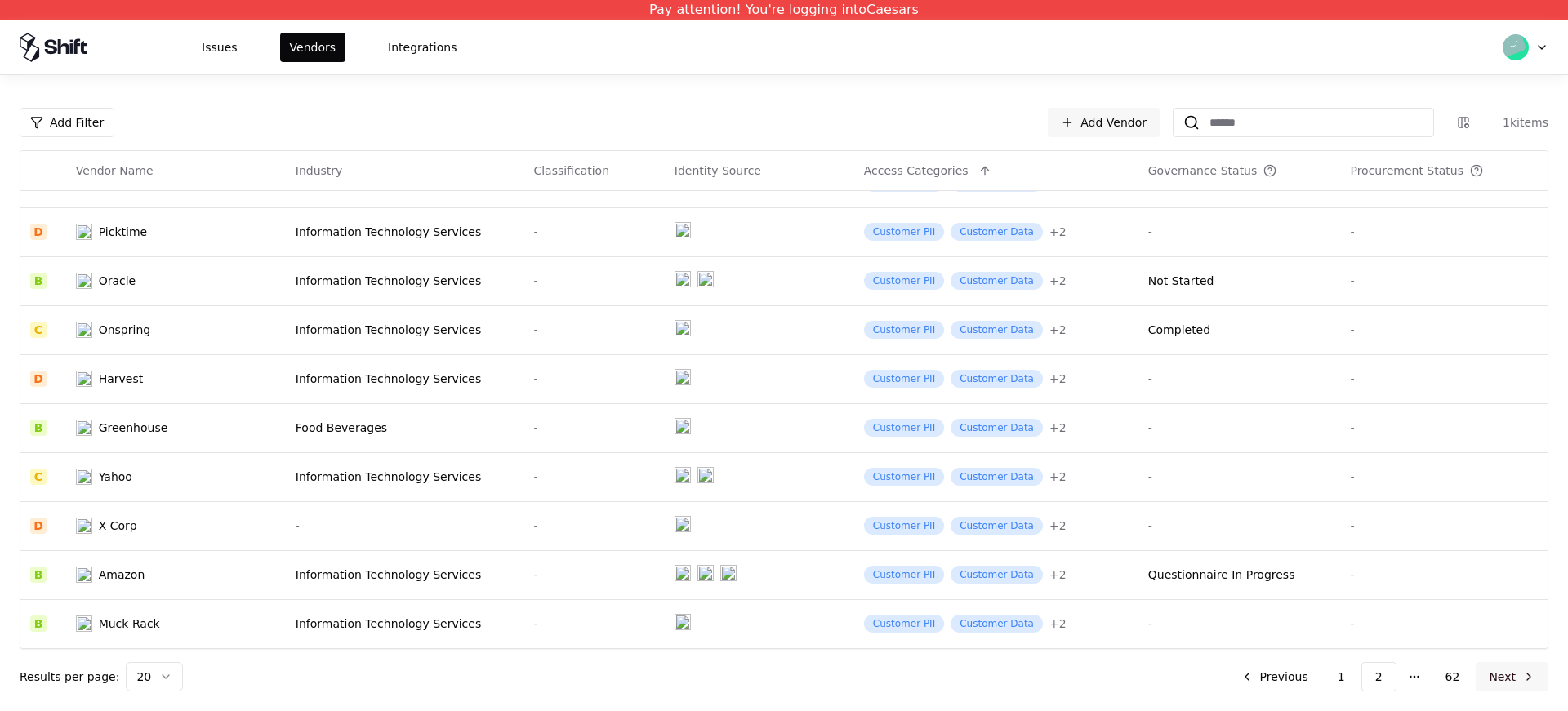
click at [1504, 675] on button "Next" at bounding box center [1512, 677] width 73 height 29
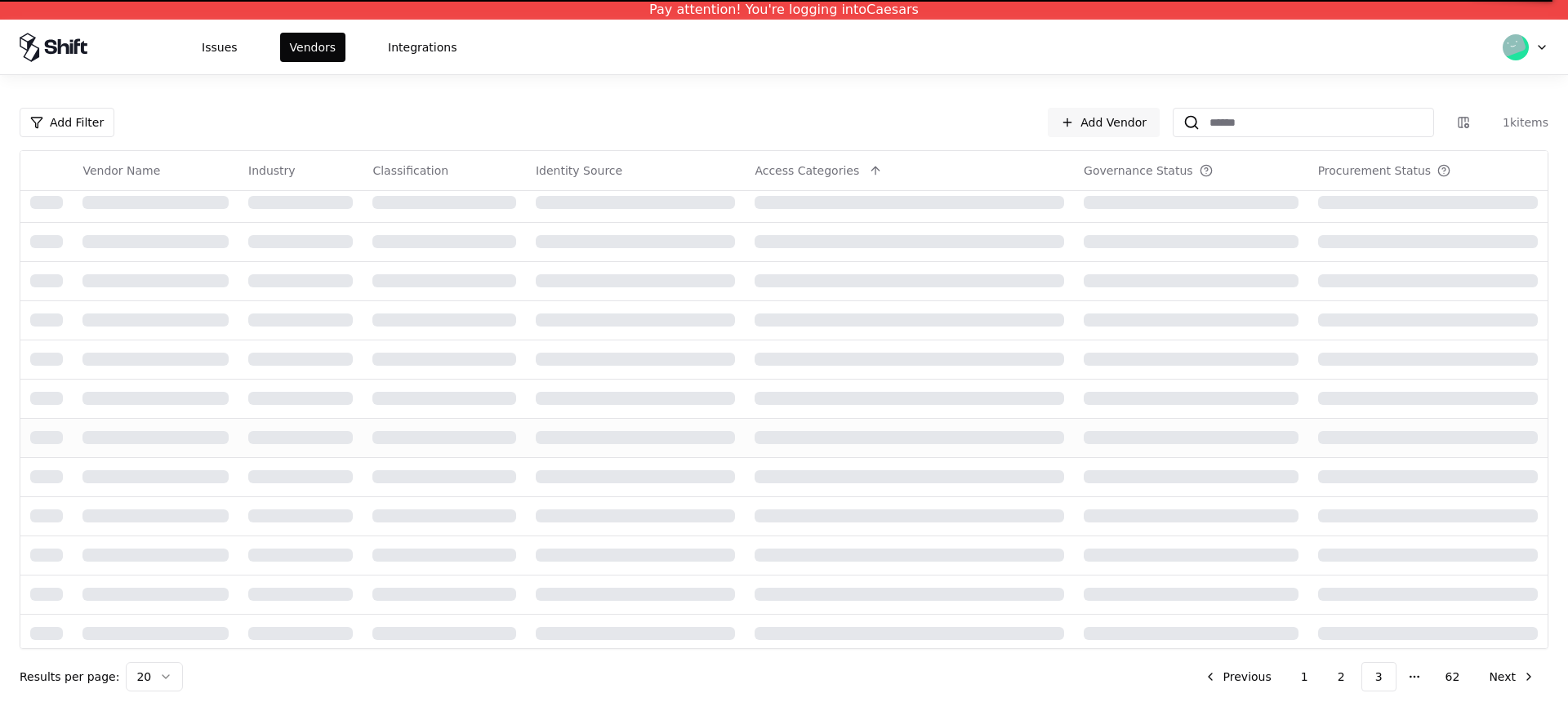
scroll to position [0, 0]
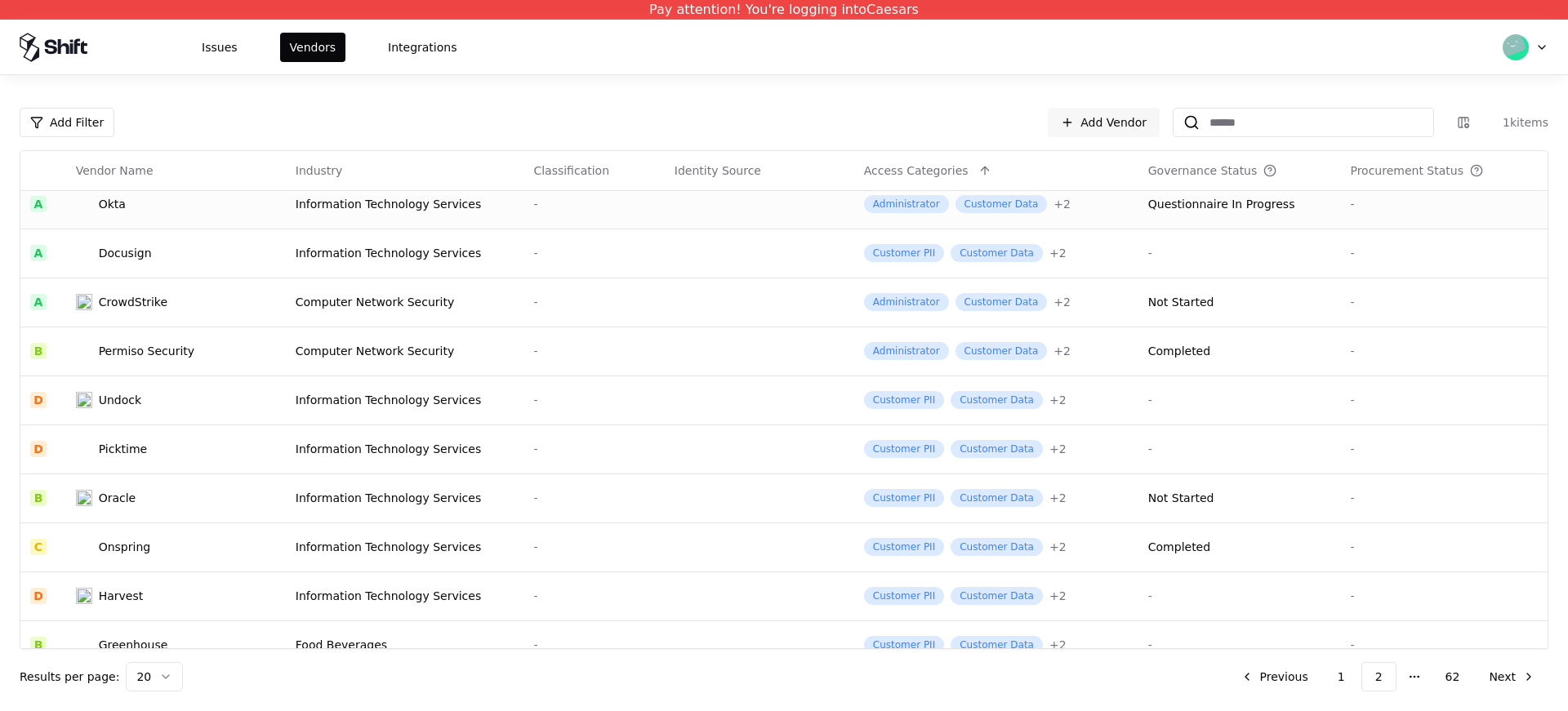
scroll to position [522, 0]
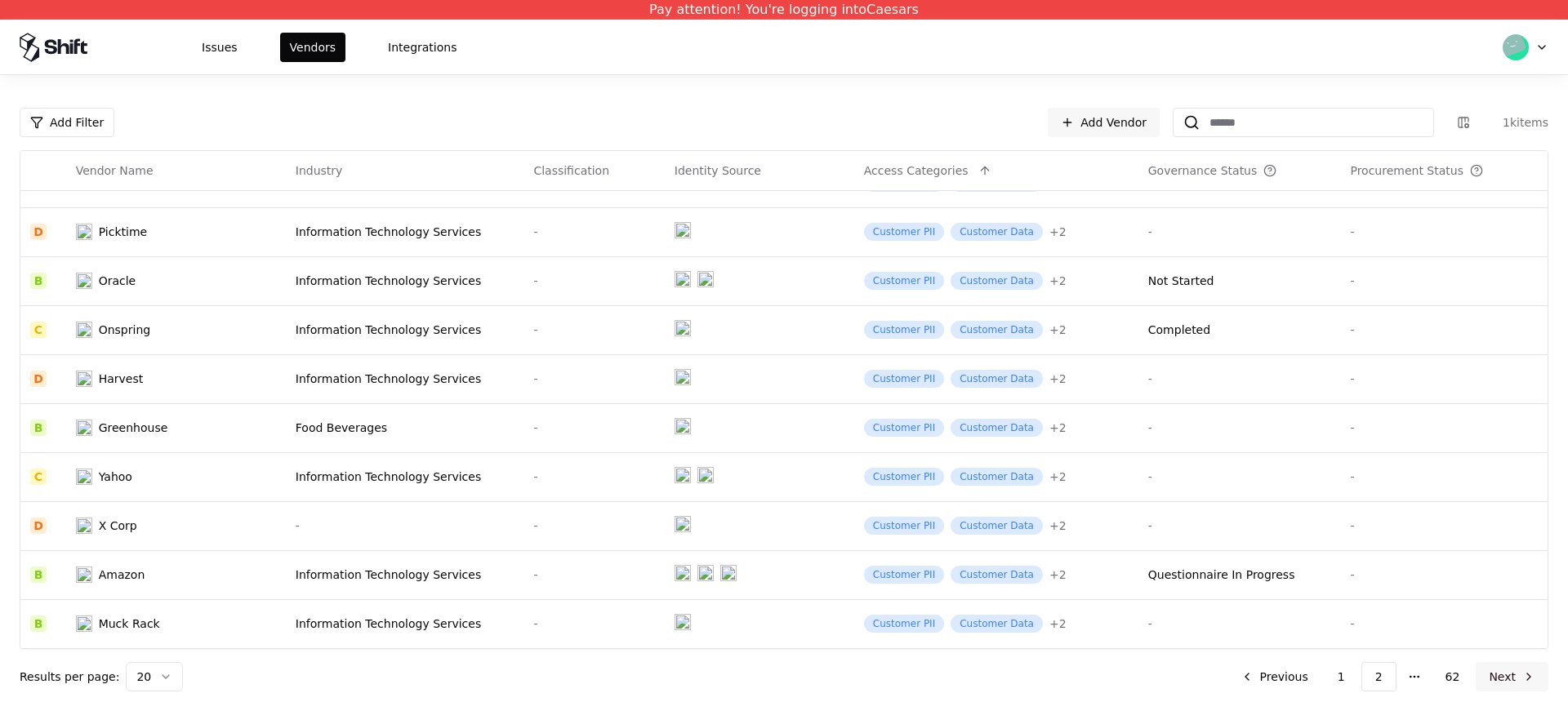
click at [1484, 689] on button "Next" at bounding box center [1512, 677] width 73 height 29
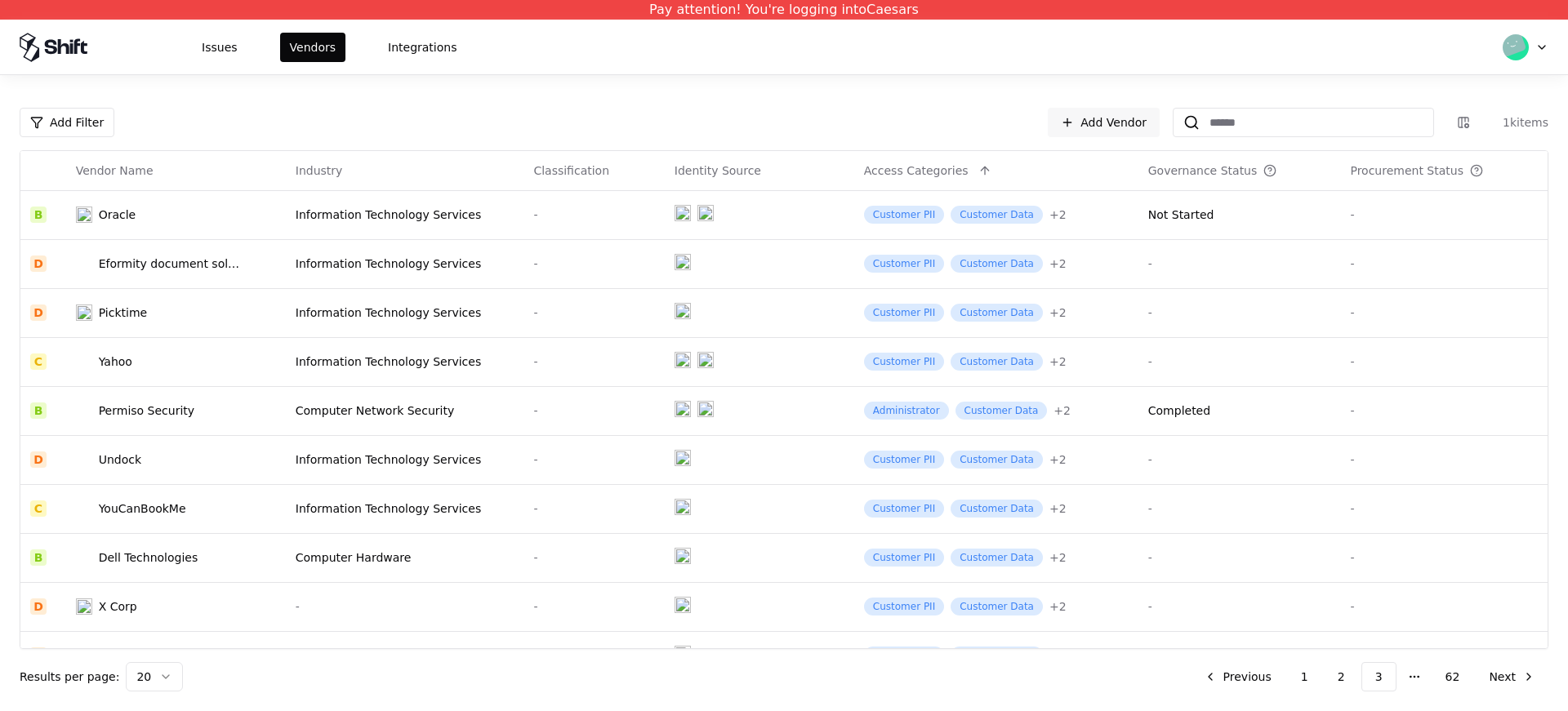
scroll to position [522, 0]
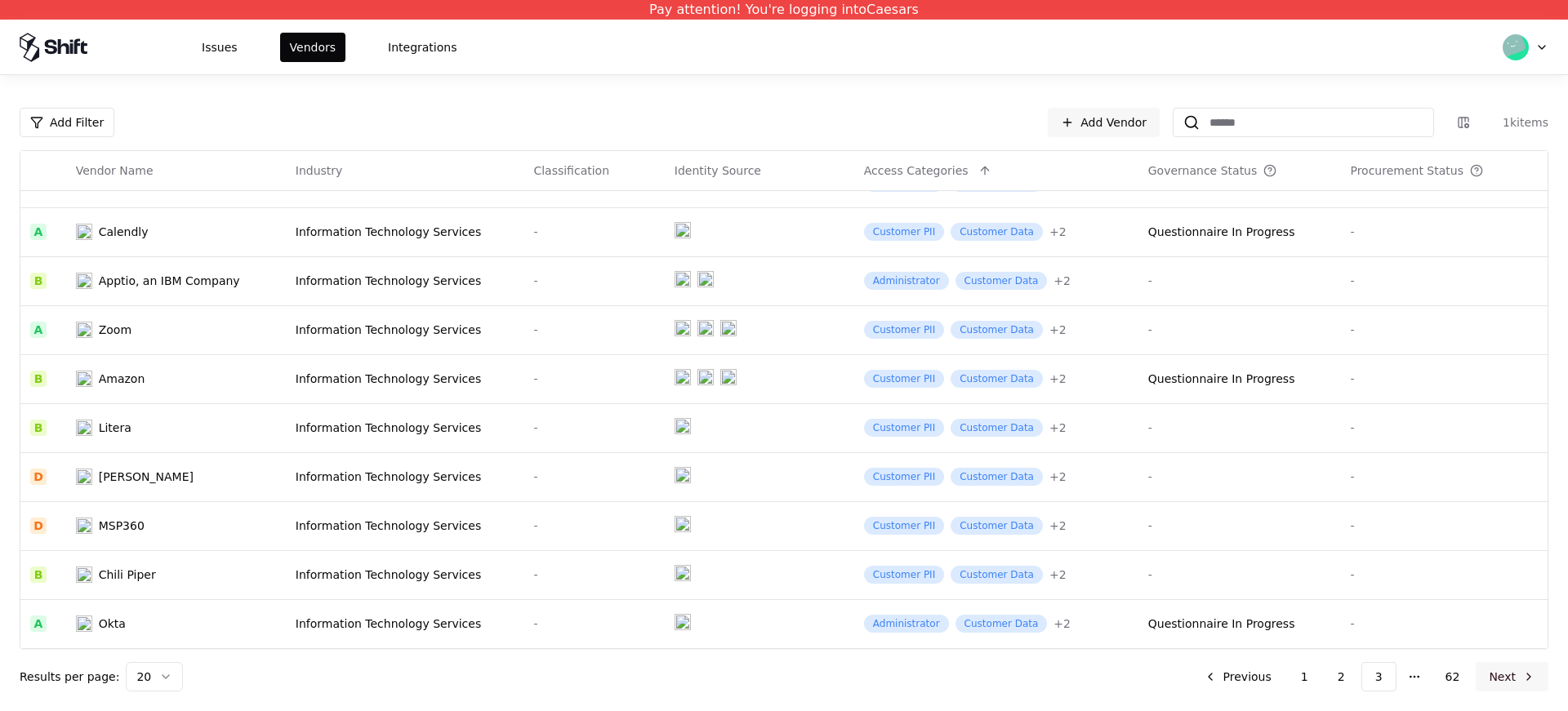
click at [1504, 682] on button "Next" at bounding box center [1512, 677] width 73 height 29
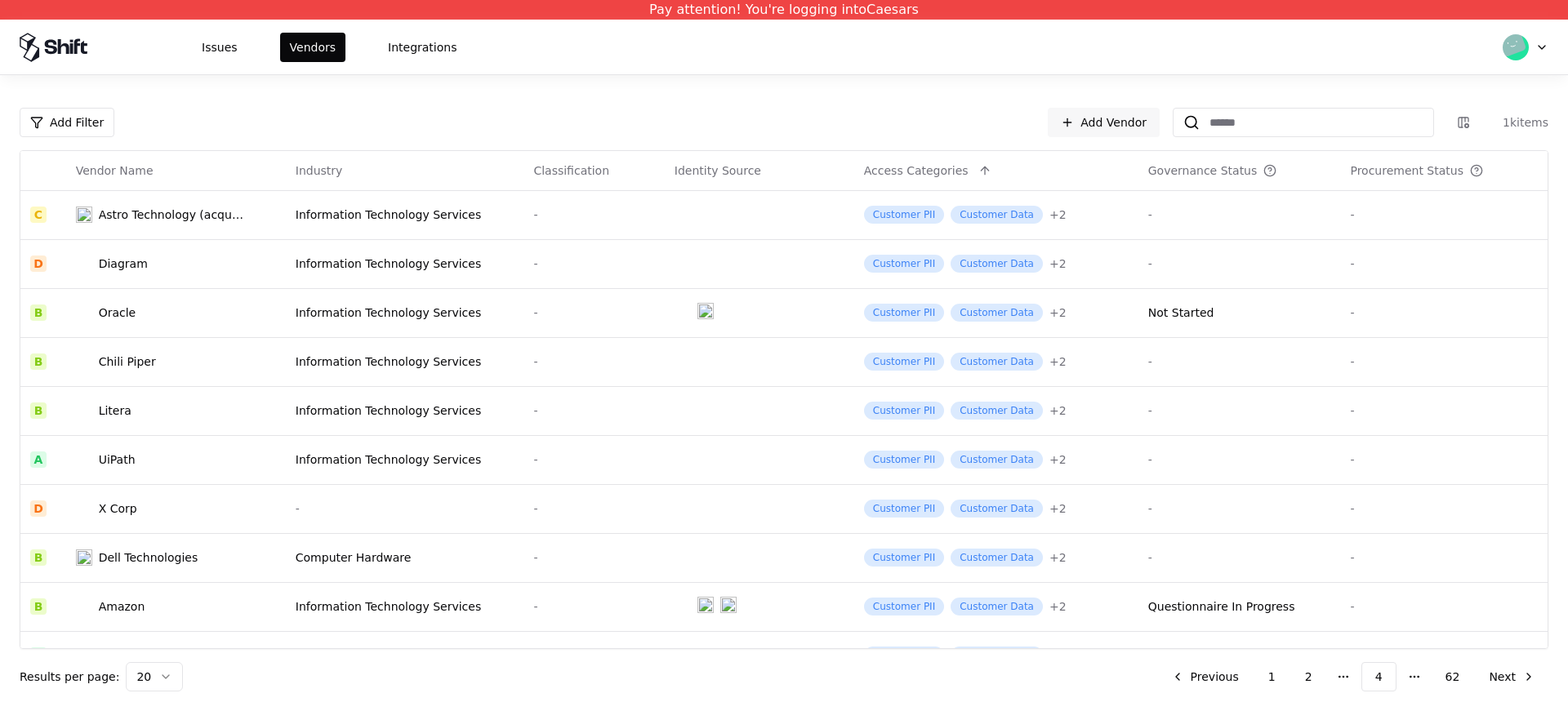
scroll to position [522, 0]
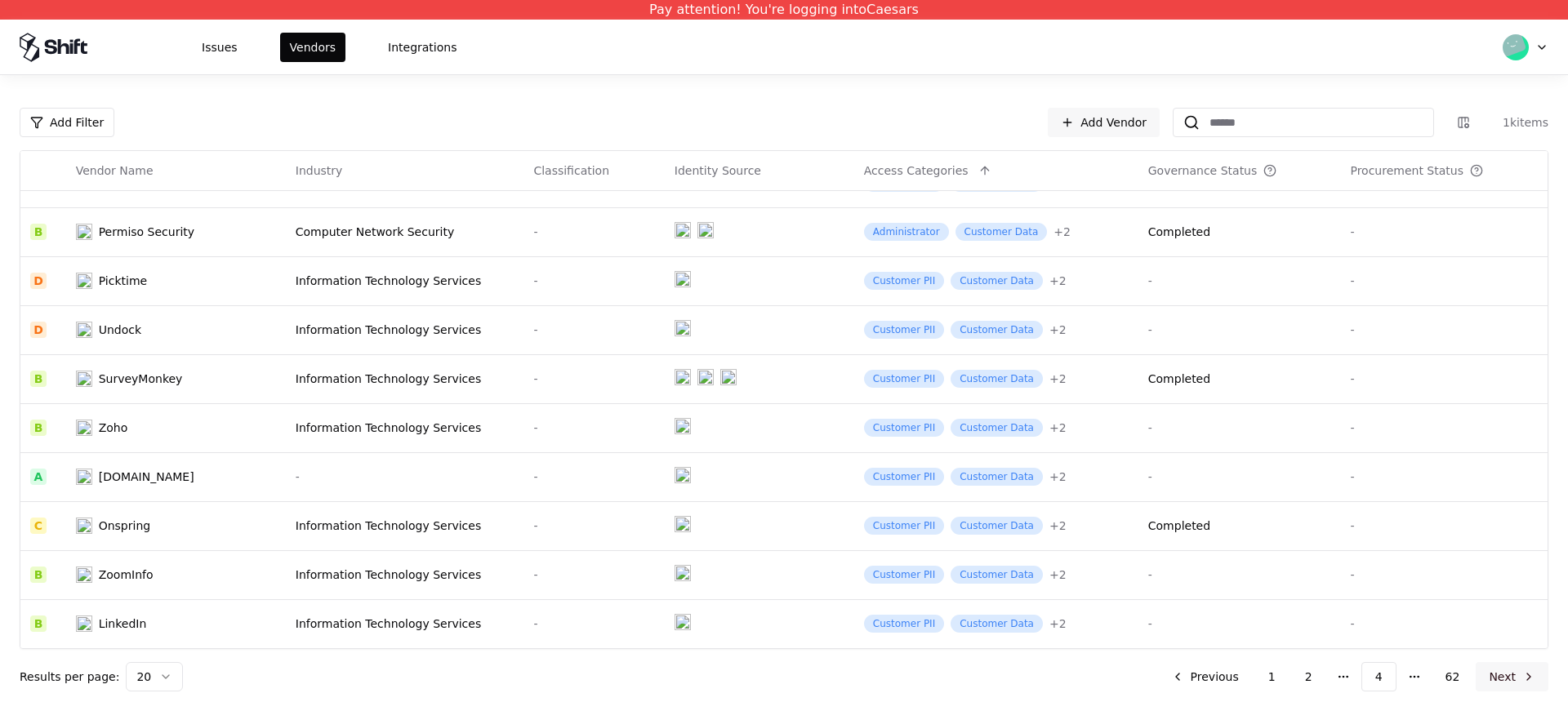
click at [1519, 687] on button "Next" at bounding box center [1512, 677] width 73 height 29
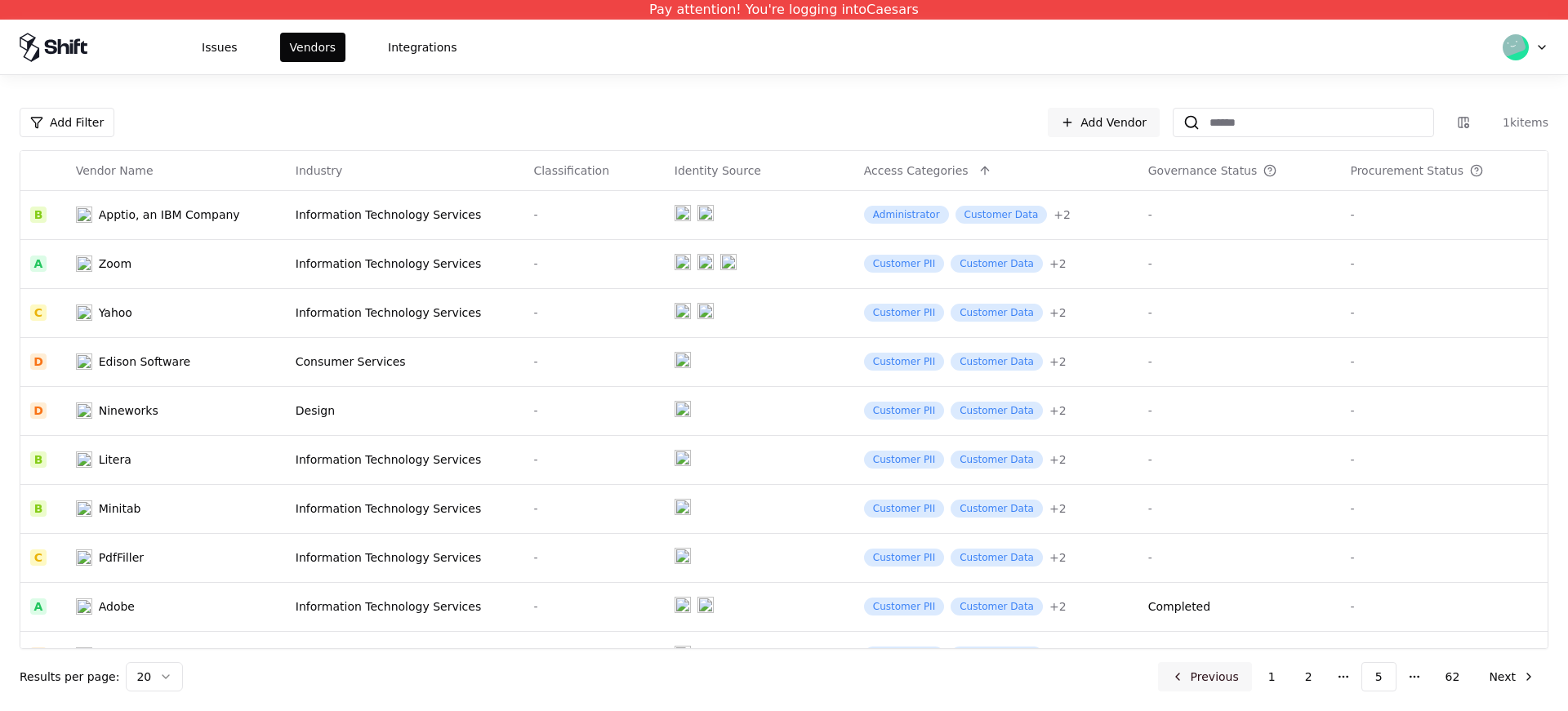
click at [1210, 682] on button "Previous" at bounding box center [1205, 677] width 94 height 29
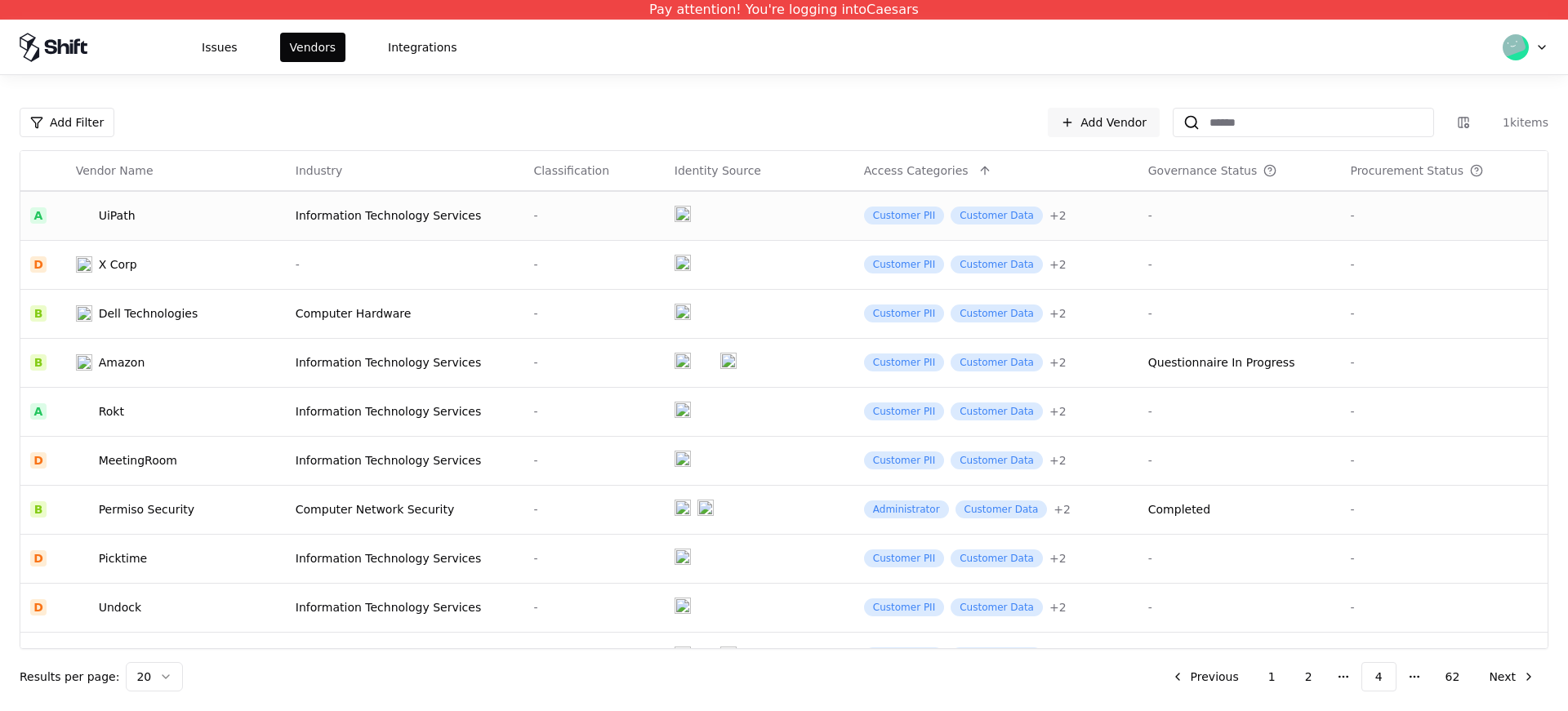
scroll to position [522, 0]
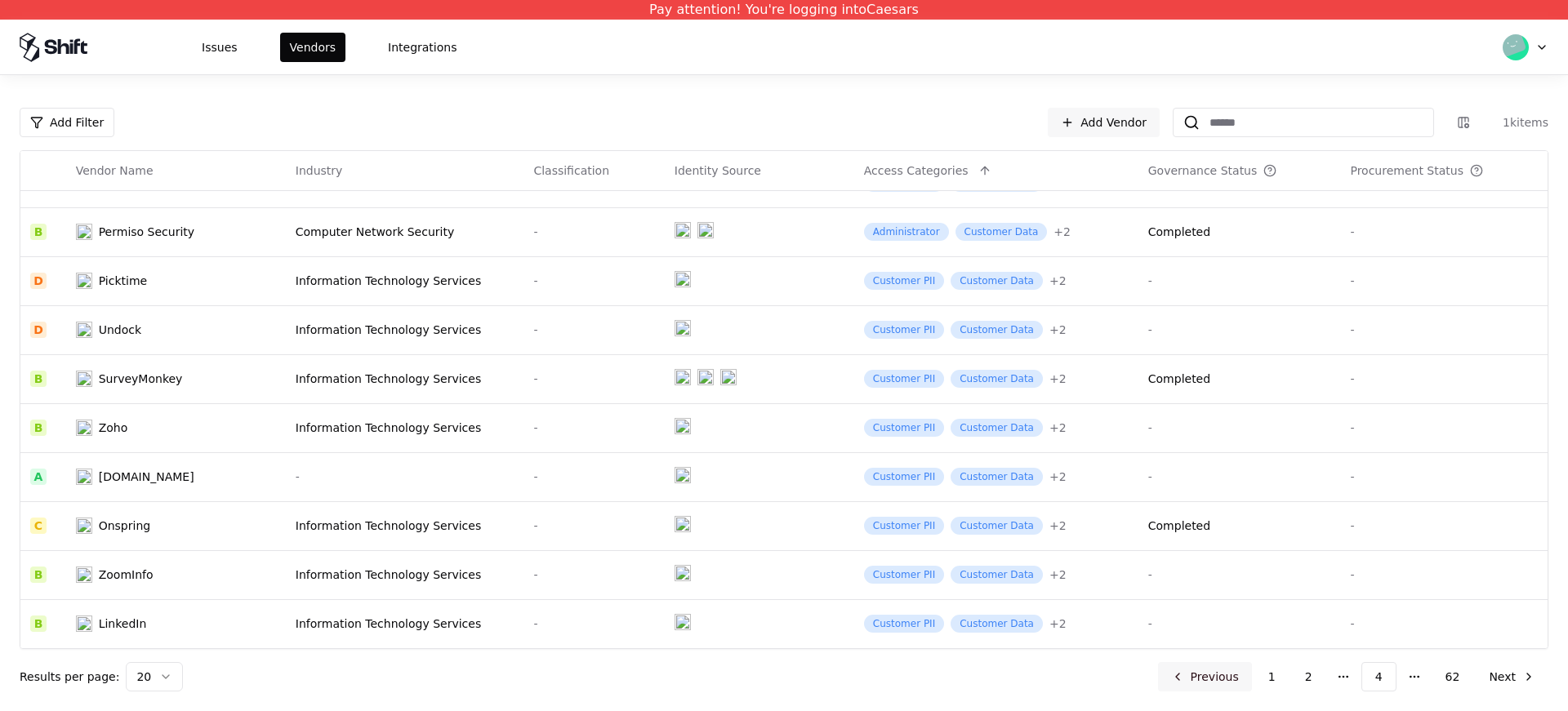
click at [1221, 676] on button "Previous" at bounding box center [1205, 677] width 94 height 29
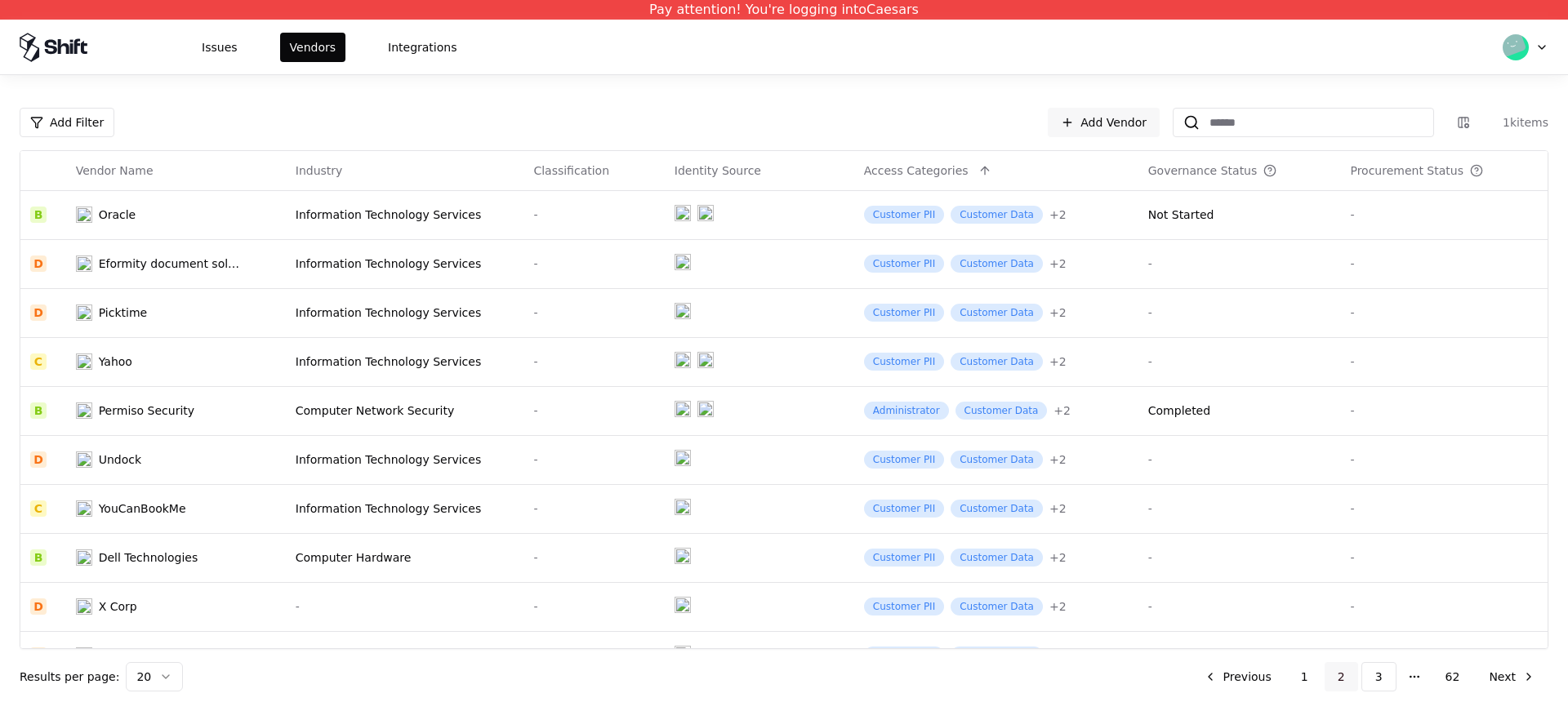
click at [1341, 679] on button "2" at bounding box center [1341, 677] width 34 height 29
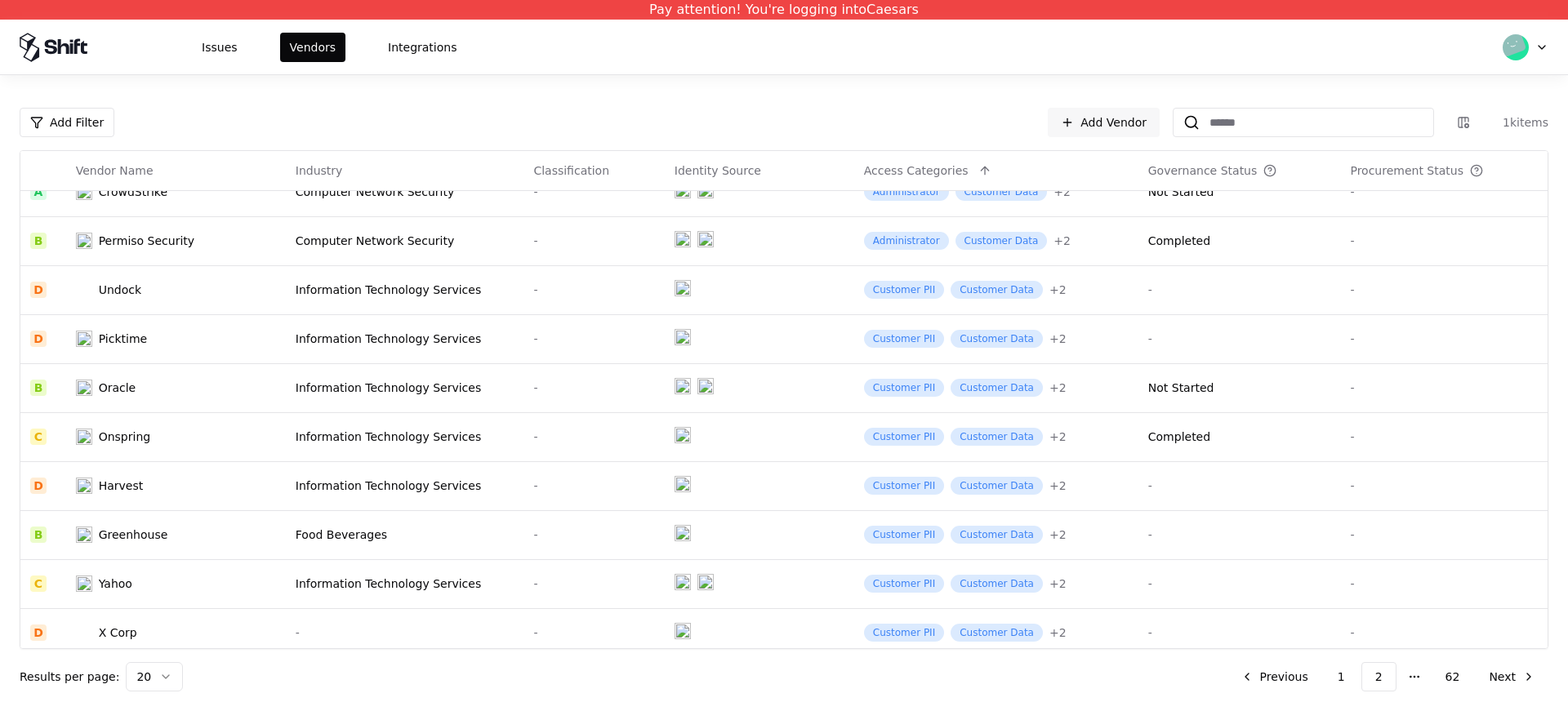
scroll to position [522, 0]
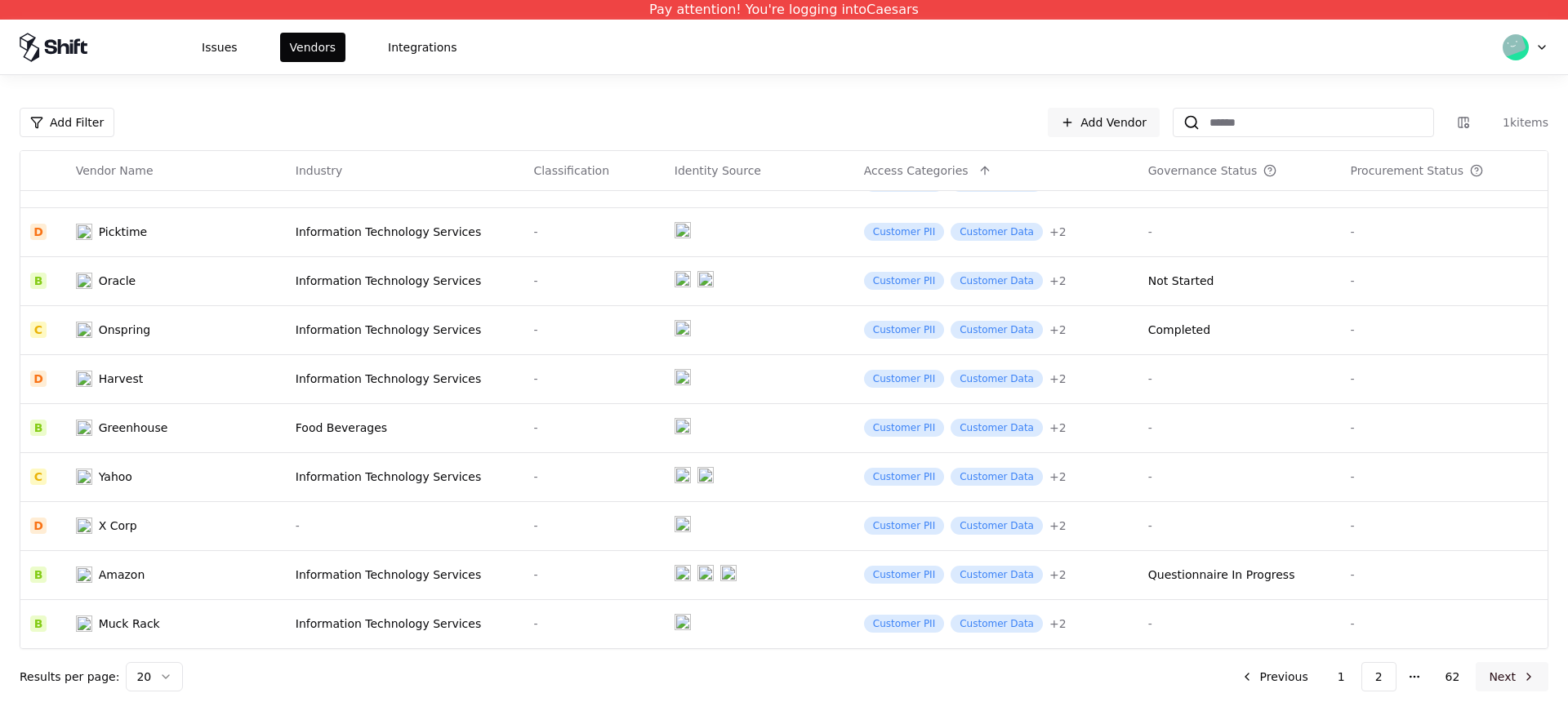
click at [1499, 674] on button "Next" at bounding box center [1512, 677] width 73 height 29
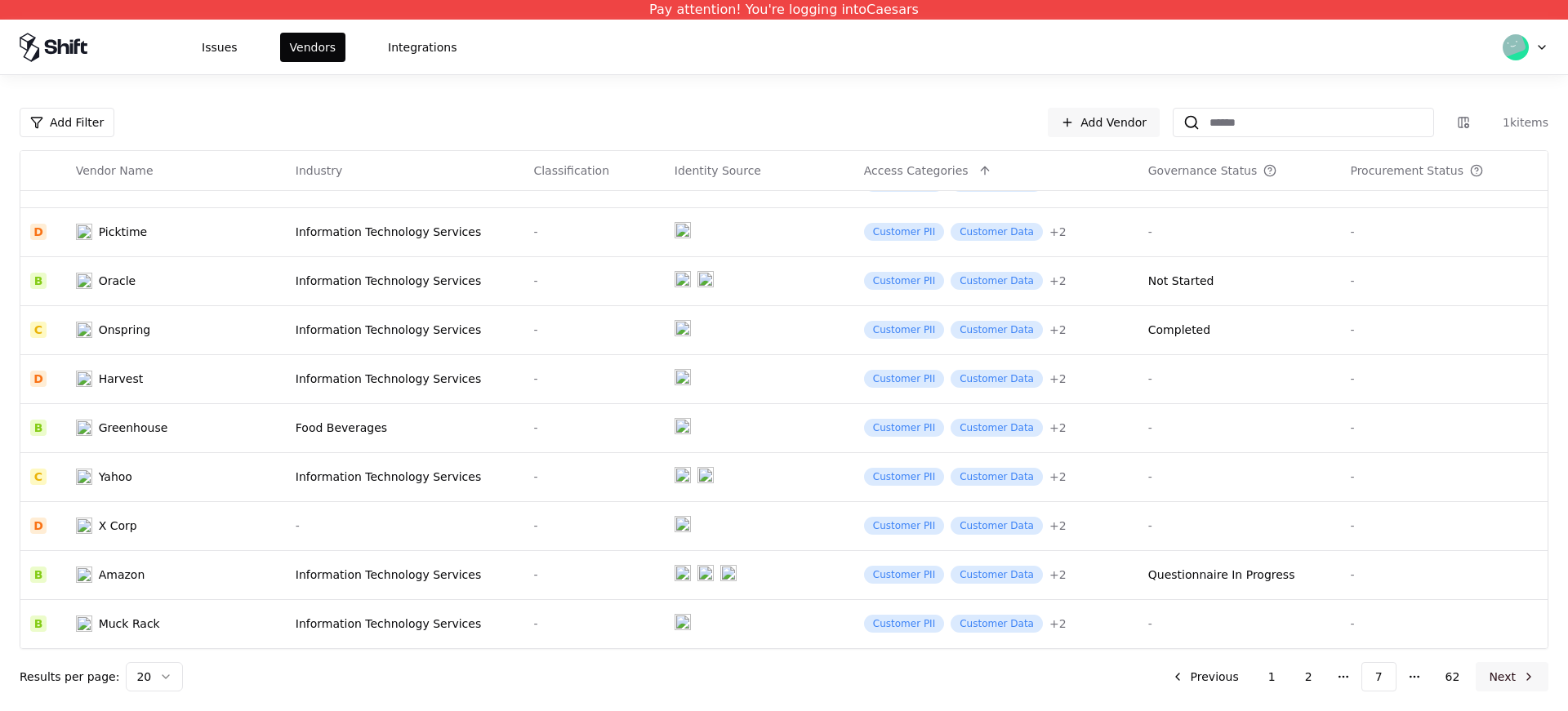
click at [1499, 674] on button "Next" at bounding box center [1512, 677] width 73 height 29
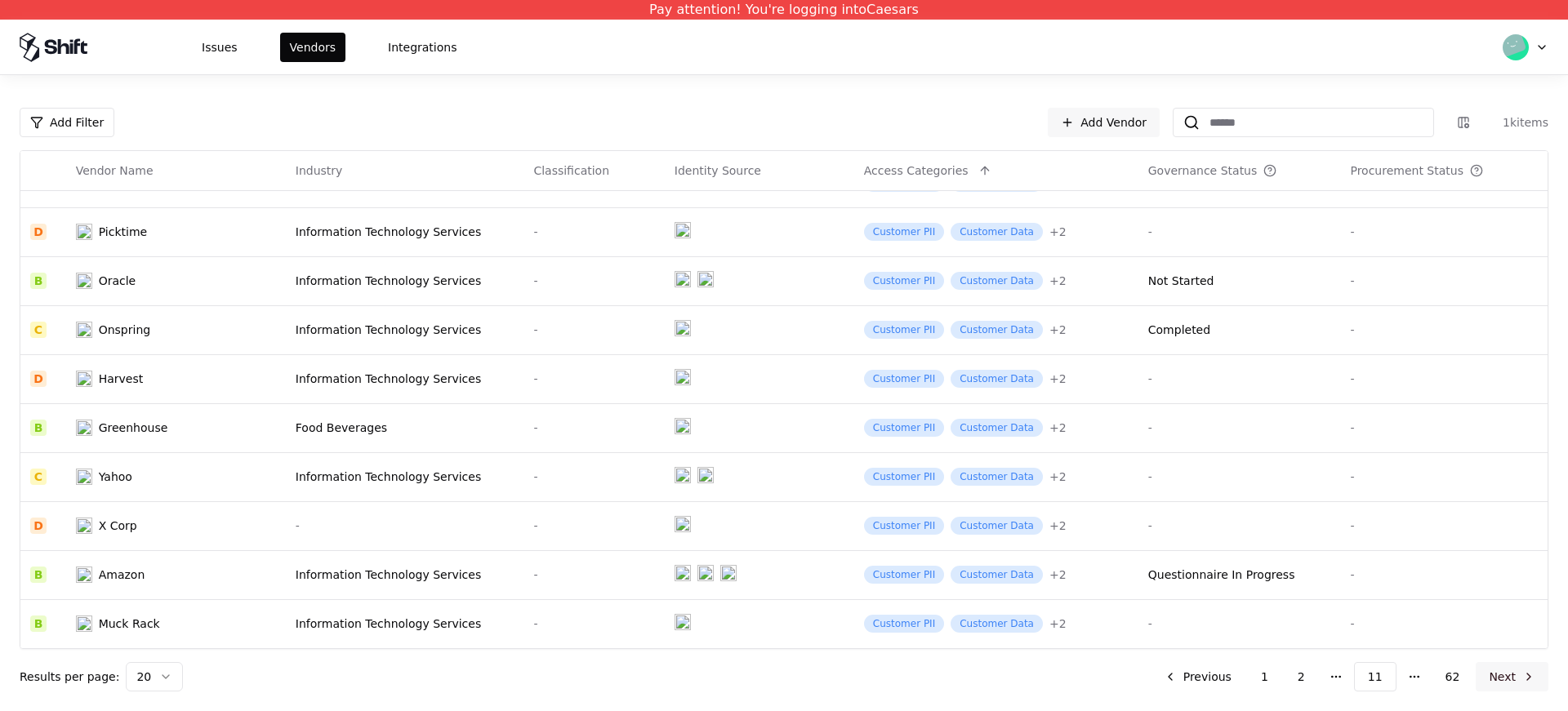
click at [1499, 674] on button "Next" at bounding box center [1512, 677] width 73 height 29
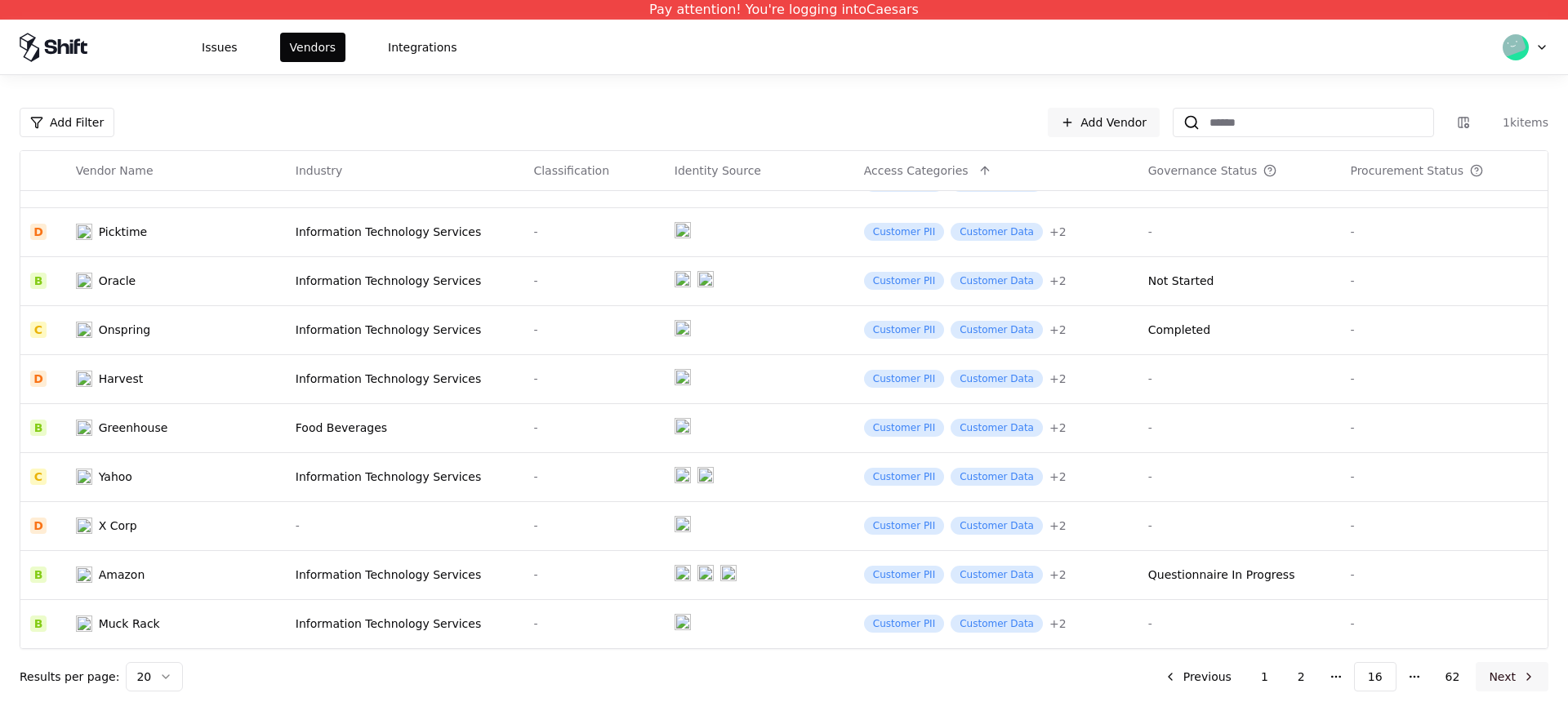
click at [1499, 674] on button "Next" at bounding box center [1512, 677] width 73 height 29
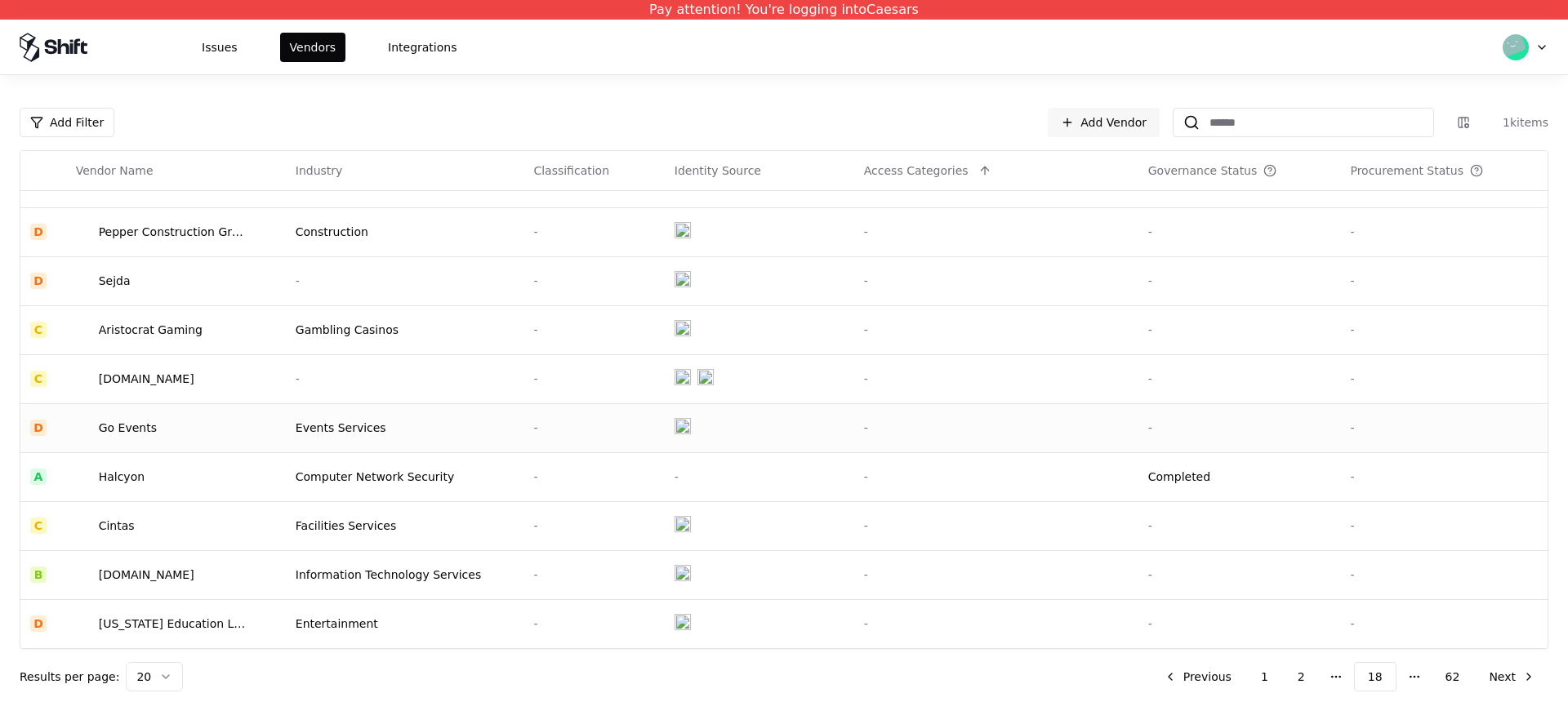
click at [168, 441] on td "Go Events" at bounding box center [176, 428] width 219 height 49
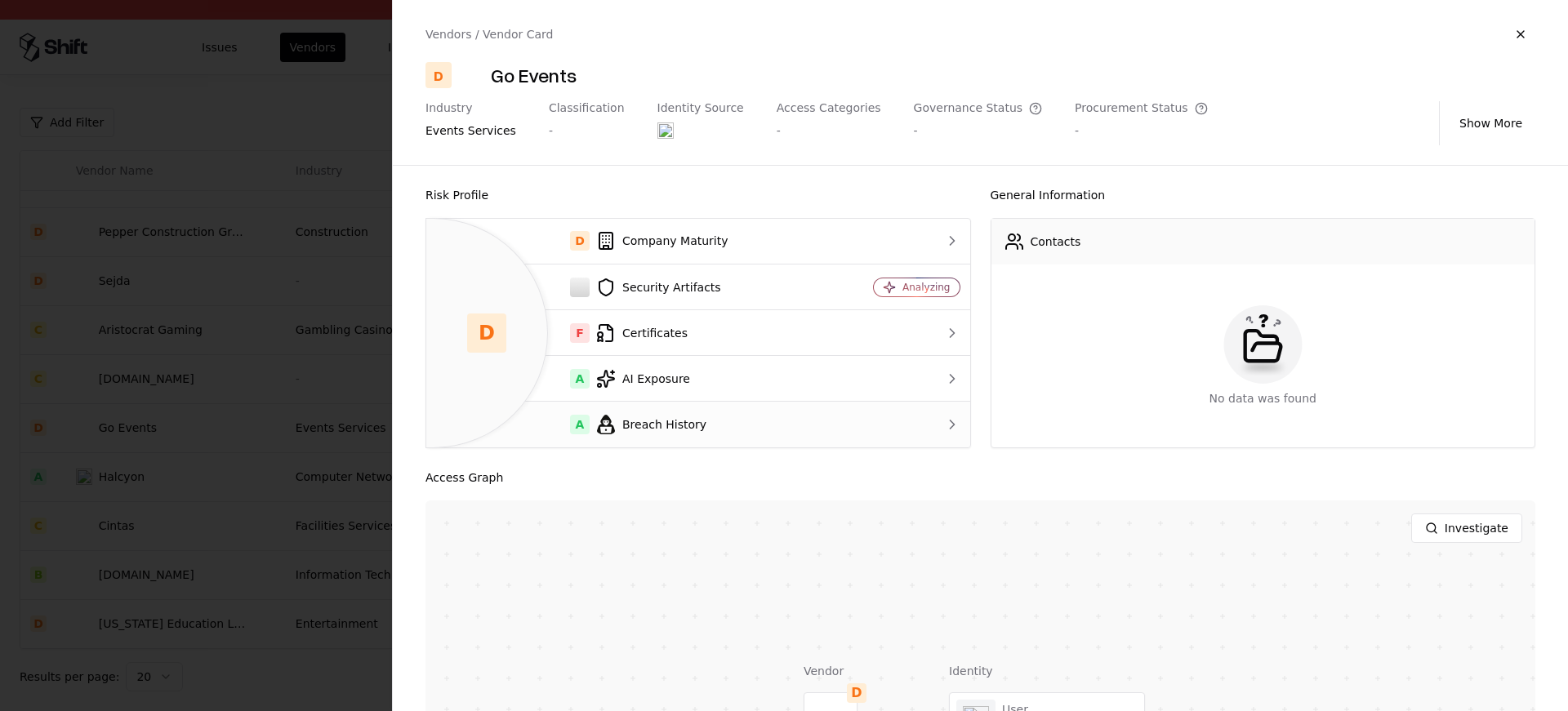
scroll to position [217, 0]
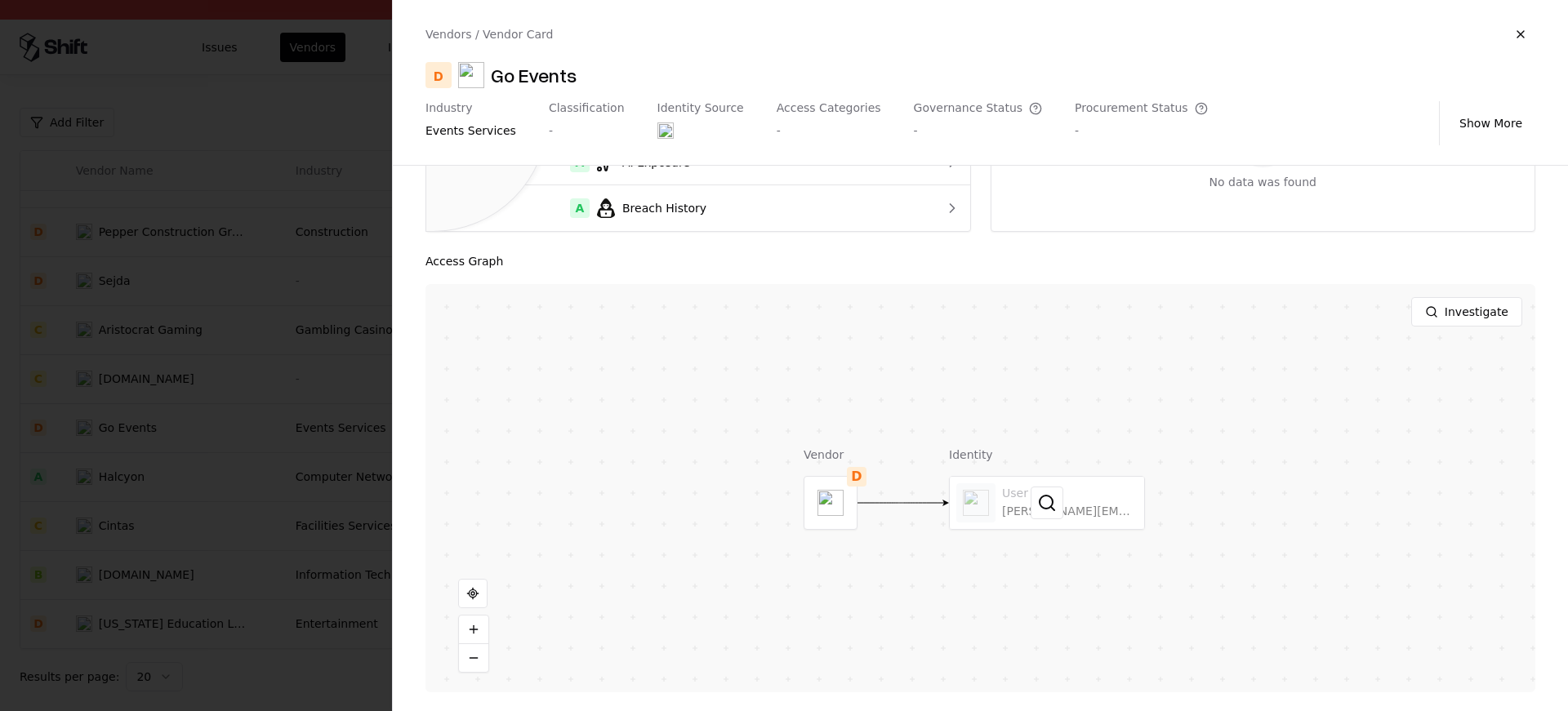
click at [1065, 512] on div at bounding box center [1047, 503] width 194 height 53
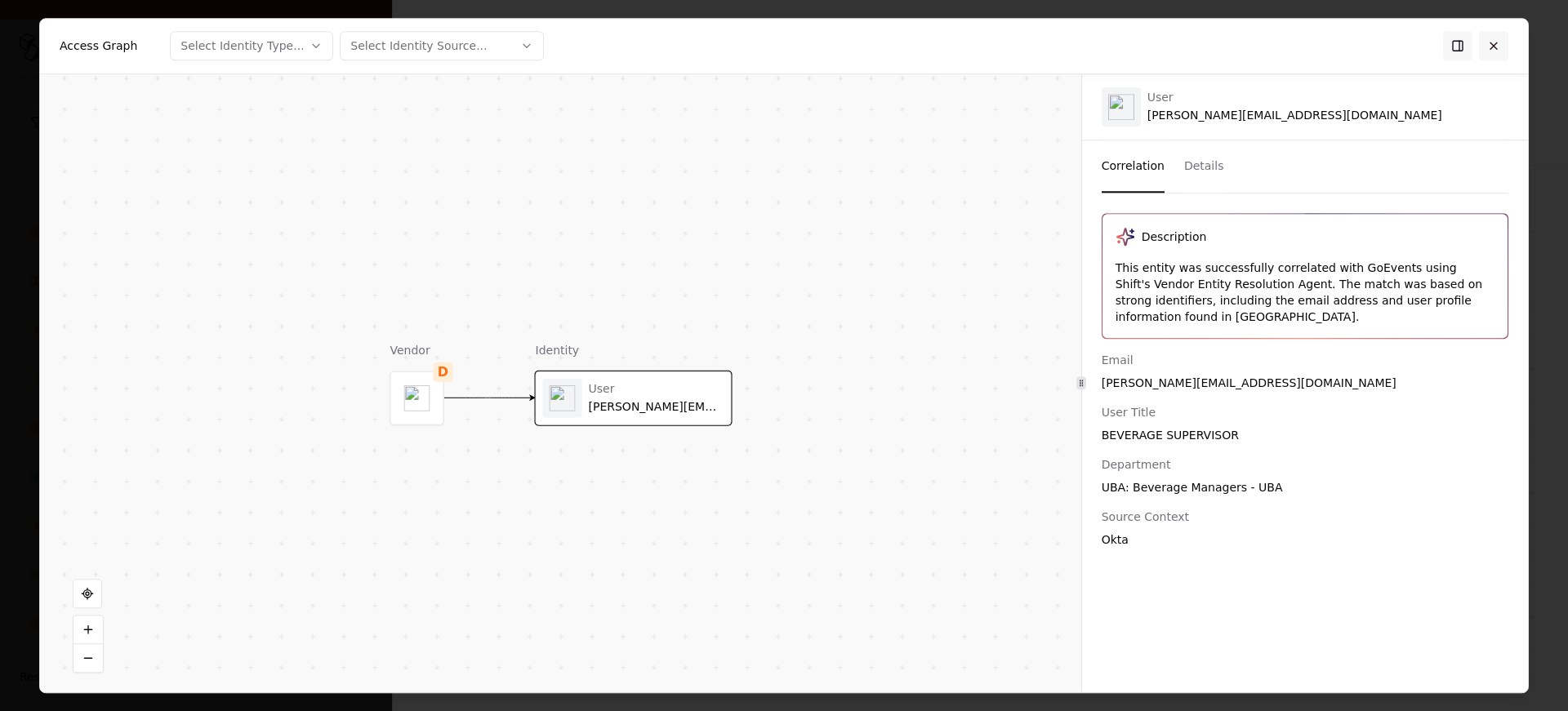
click at [1493, 41] on button at bounding box center [1494, 46] width 29 height 29
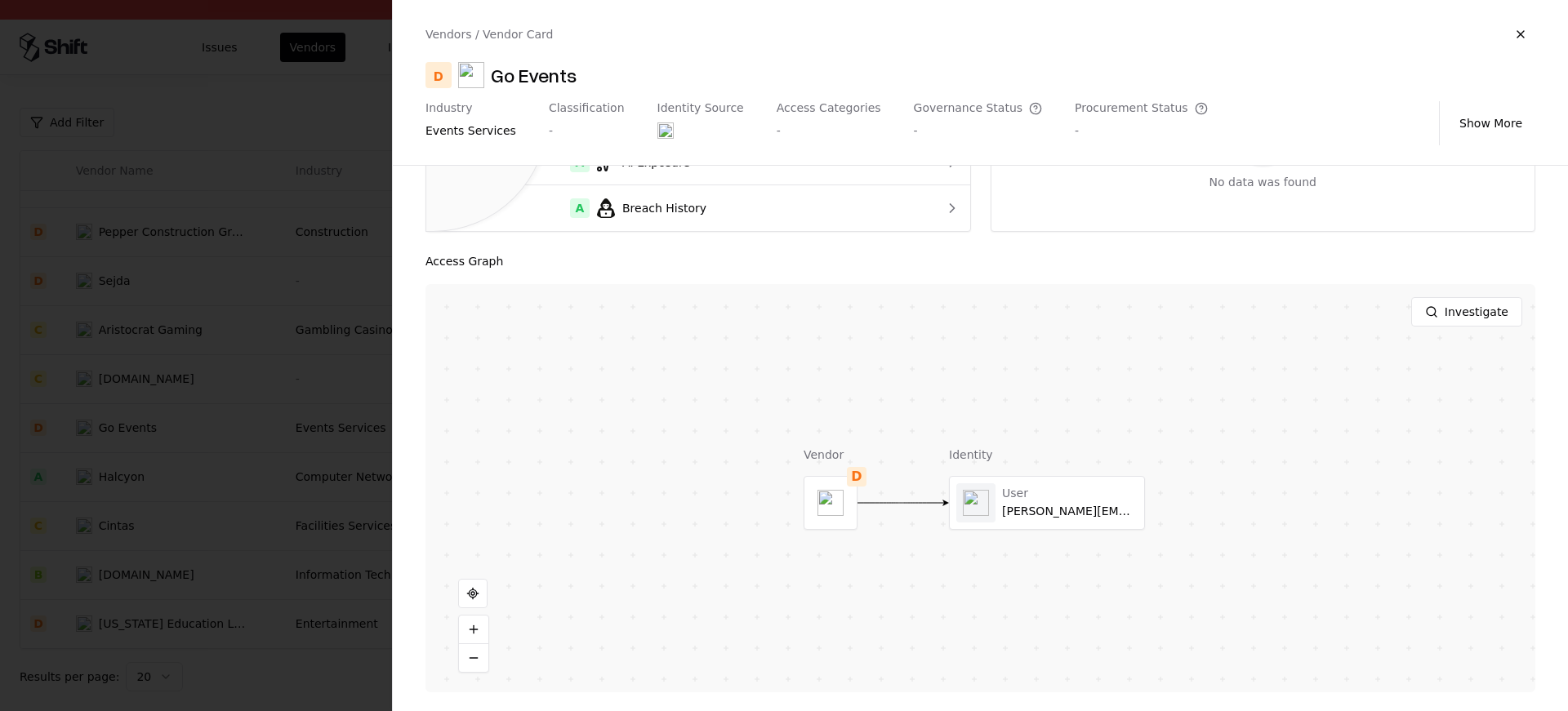
click at [17, 365] on div at bounding box center [784, 355] width 1568 height 711
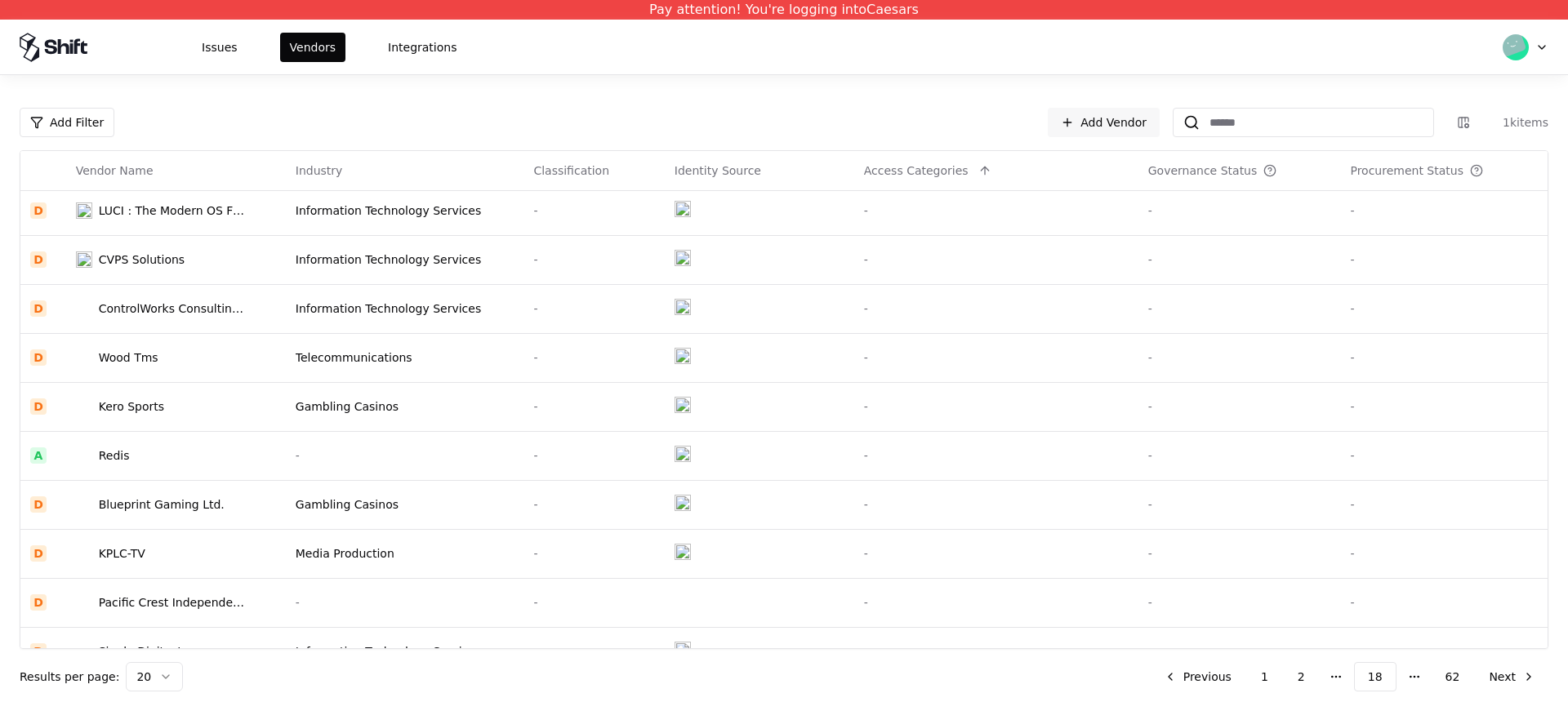
scroll to position [0, 0]
click at [186, 431] on td "Kero Sports" at bounding box center [176, 410] width 219 height 49
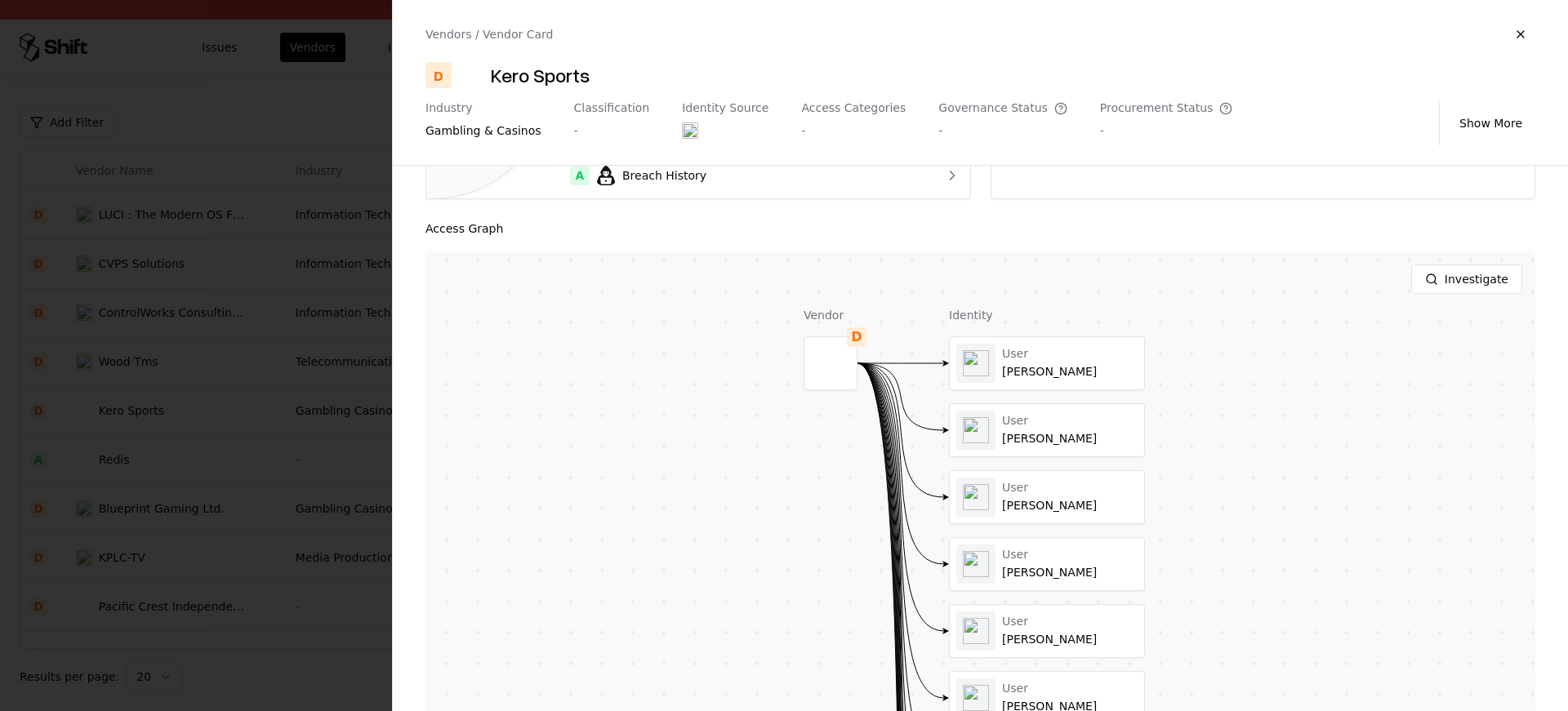
scroll to position [461, 0]
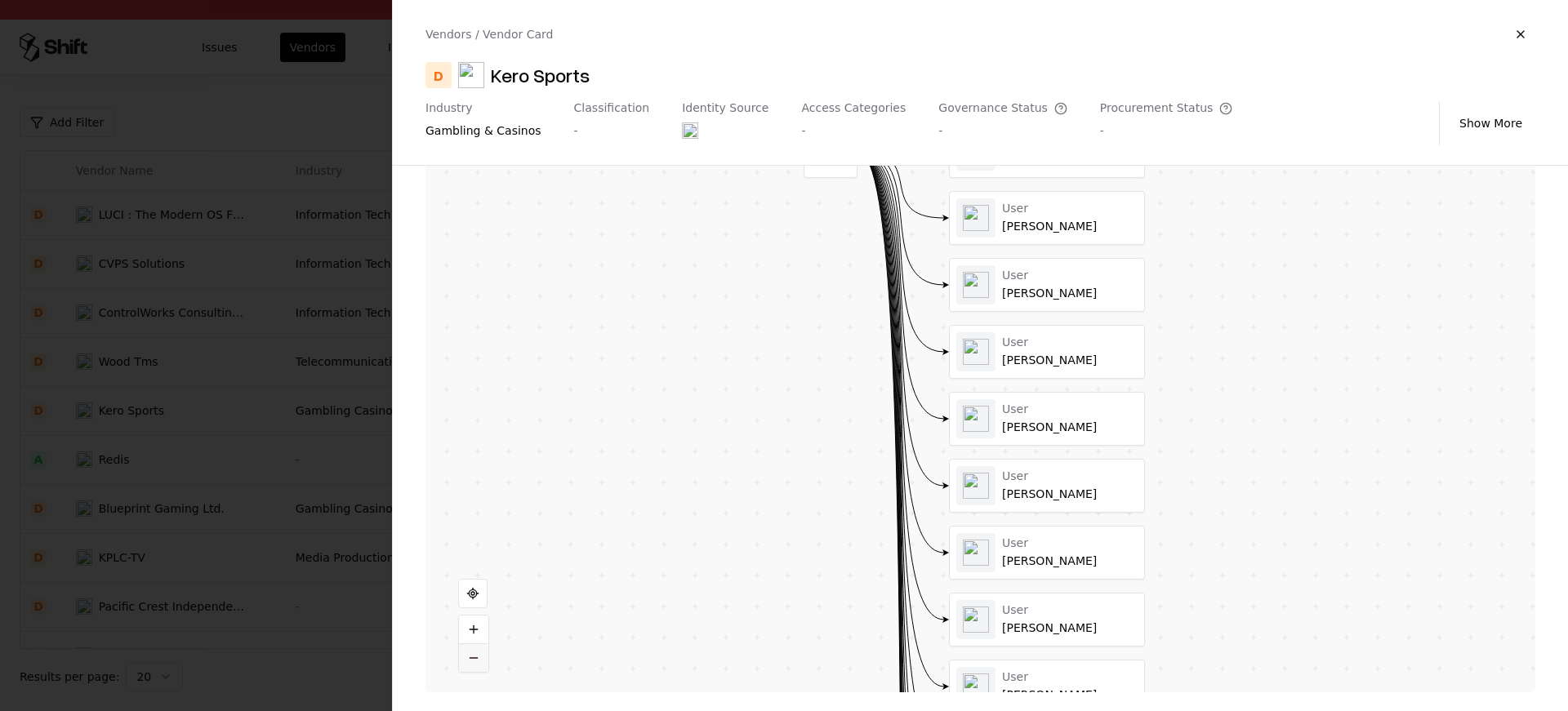
click at [473, 657] on button at bounding box center [473, 658] width 29 height 28
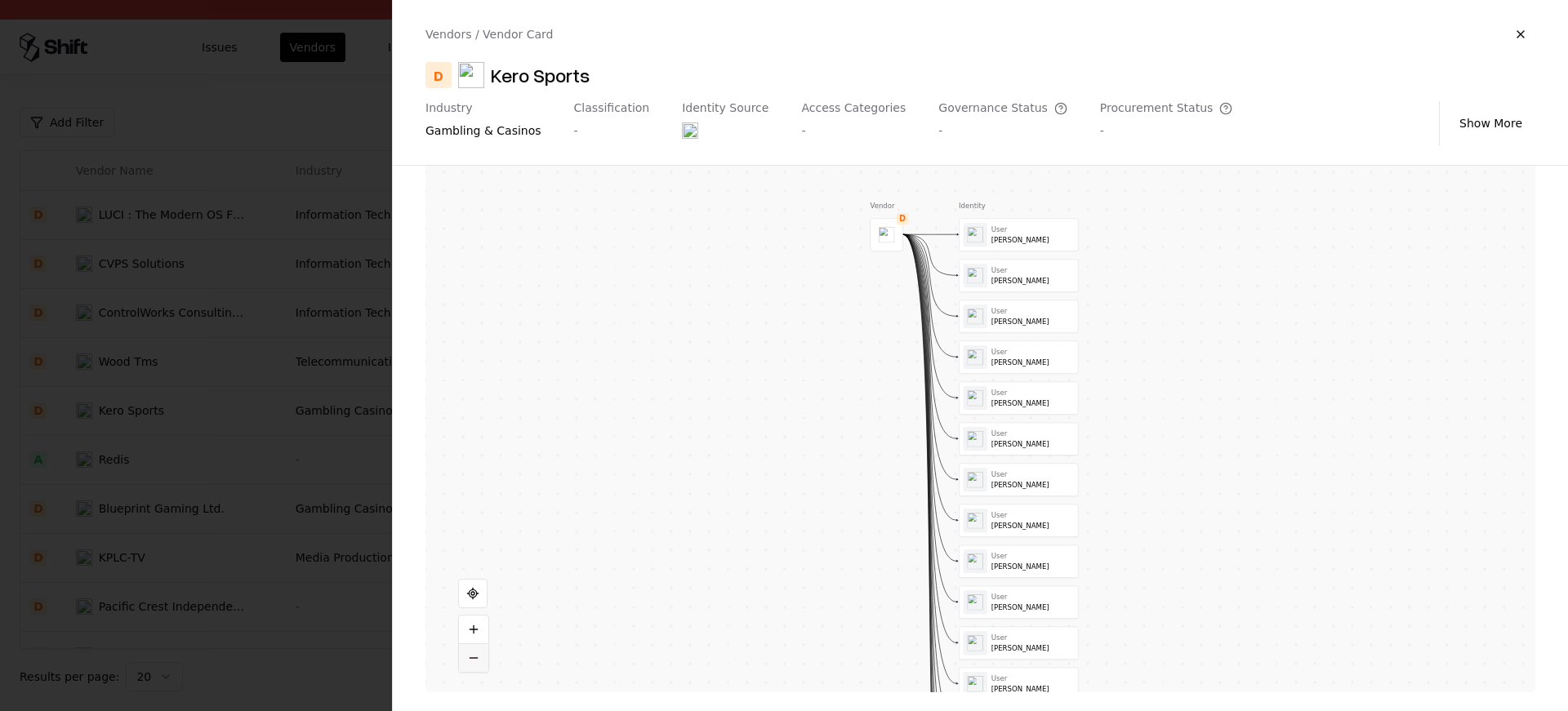
click at [473, 657] on button at bounding box center [473, 658] width 29 height 28
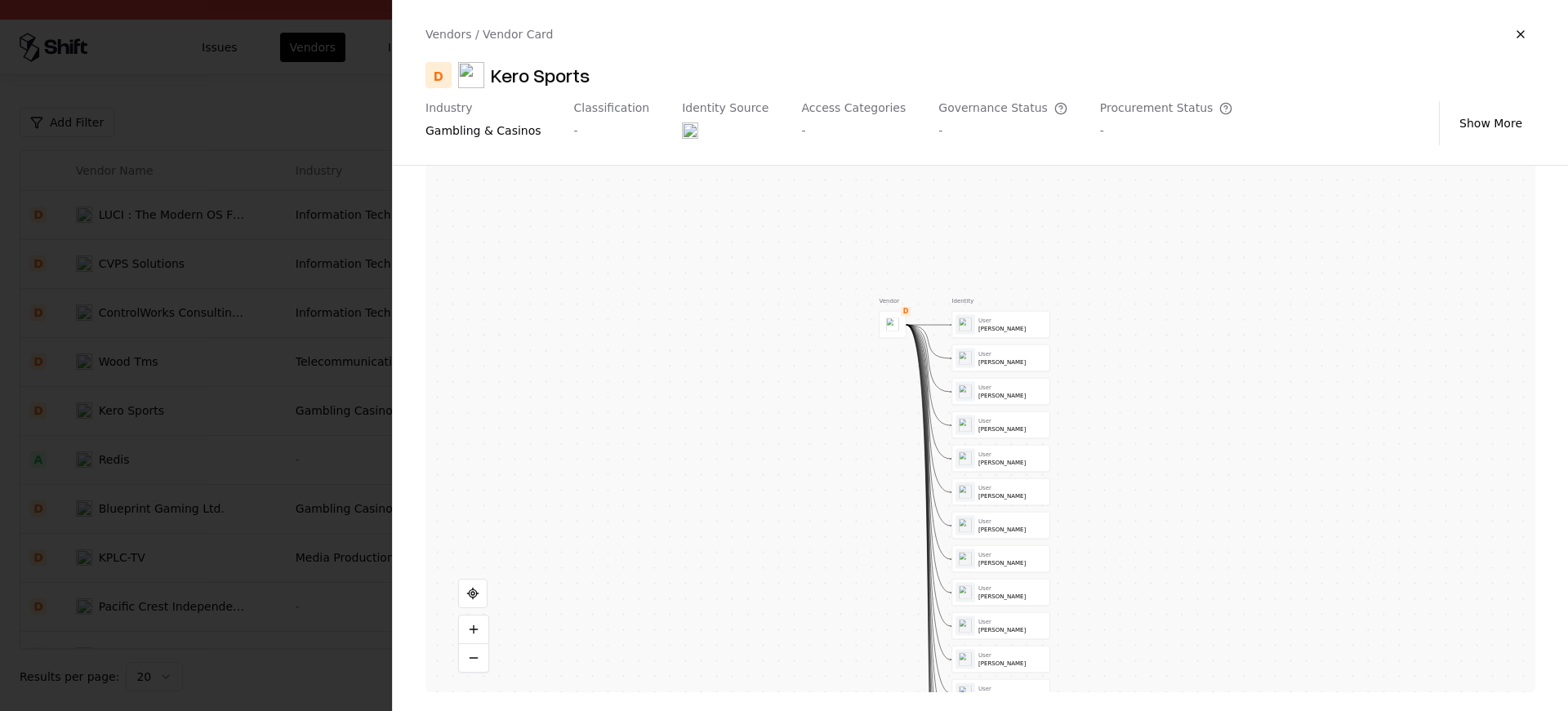
drag, startPoint x: 780, startPoint y: 621, endPoint x: 759, endPoint y: 700, distance: 81.7
click at [771, 703] on div "Risk Profile D D Company Maturity Security Artifacts Analyzing F Certificates A…" at bounding box center [981, 439] width 1175 height 546
click at [998, 340] on button at bounding box center [1001, 340] width 16 height 16
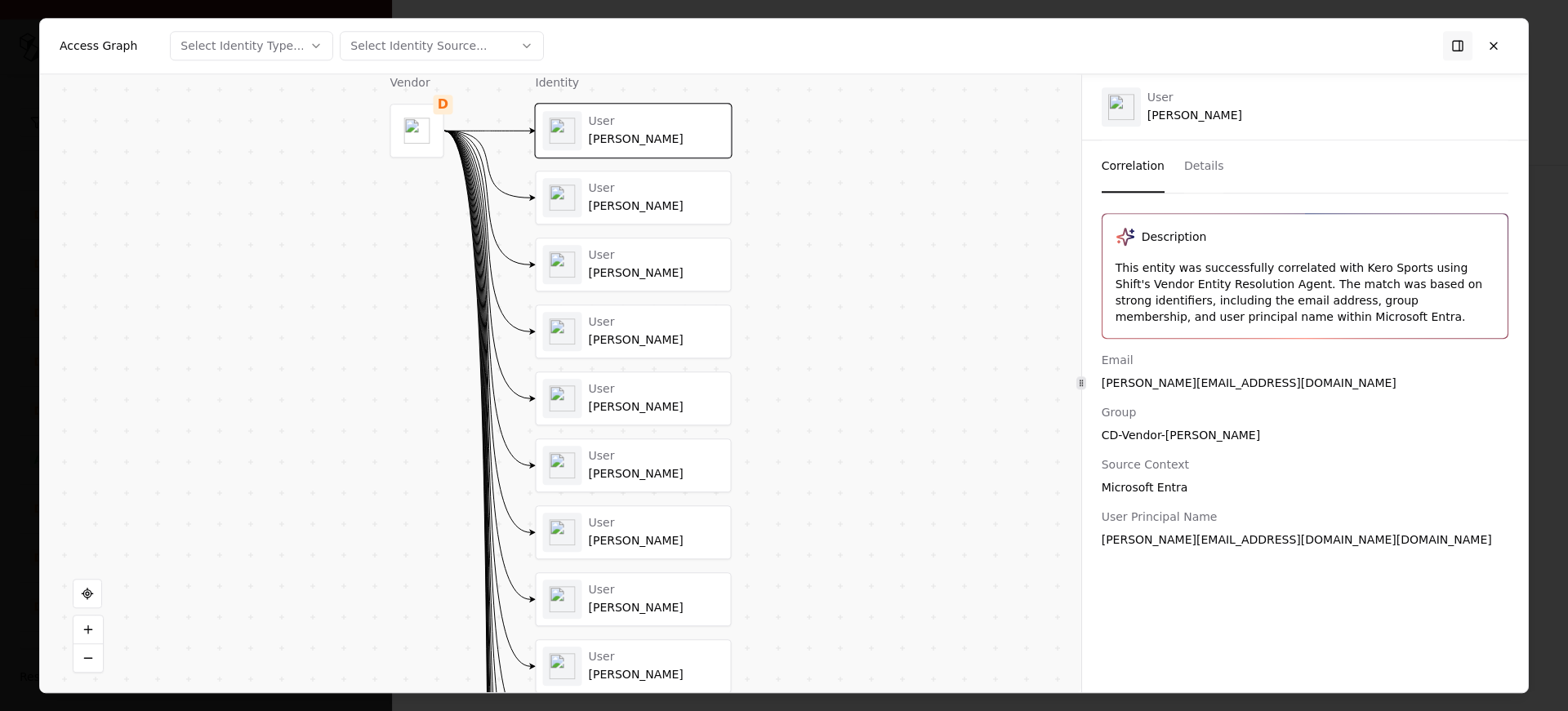
click at [672, 202] on div "Alex Yang" at bounding box center [657, 206] width 136 height 15
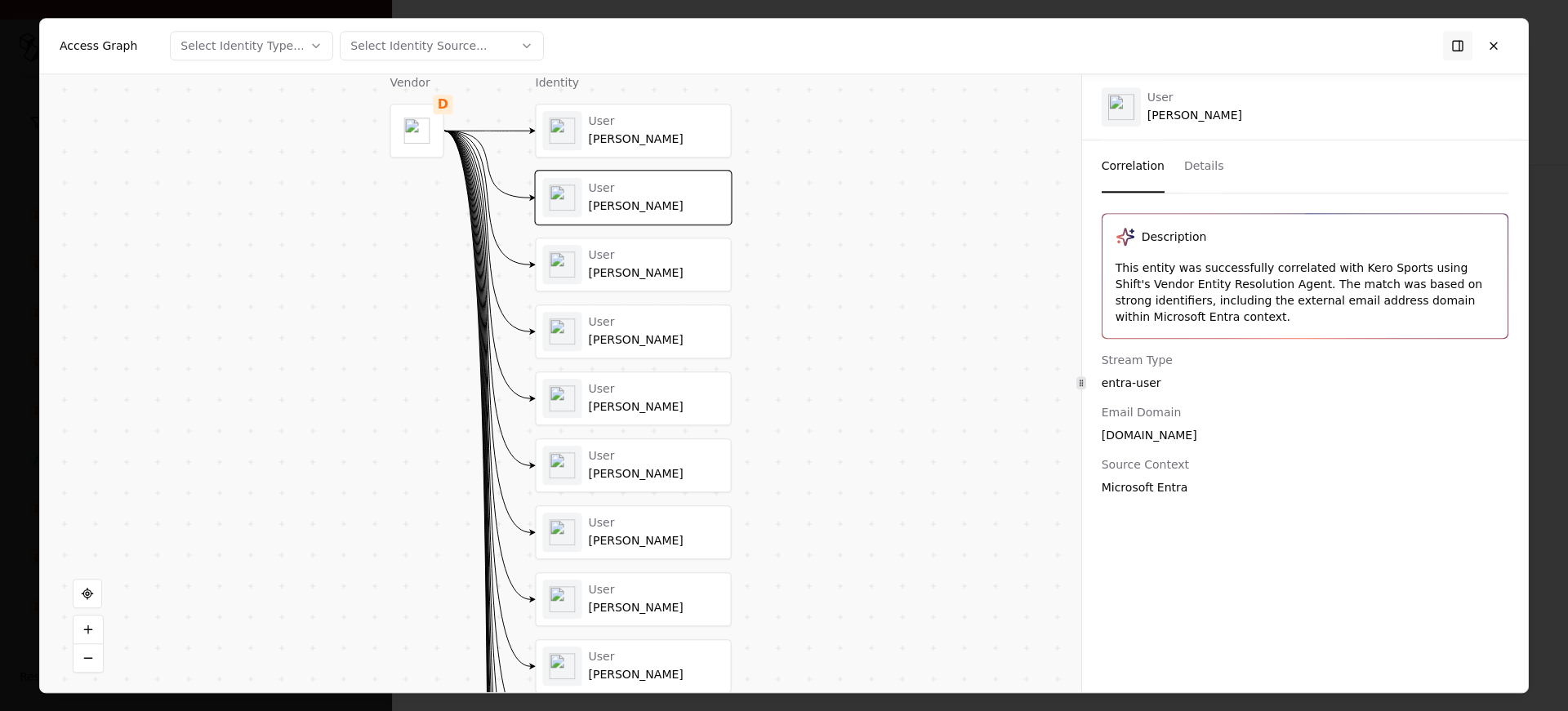
click at [680, 132] on div "Jared Banwait" at bounding box center [657, 139] width 136 height 15
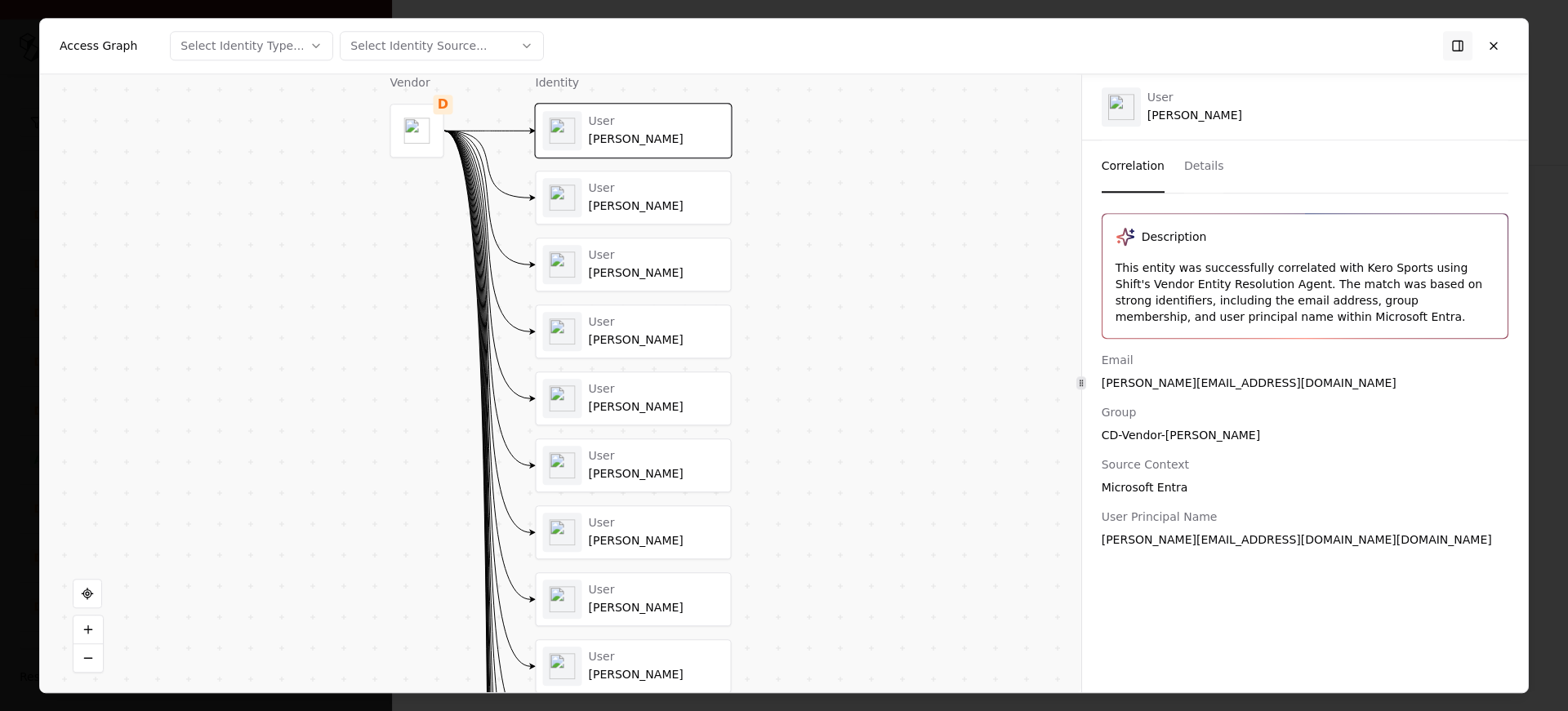
click at [641, 185] on div "User" at bounding box center [657, 188] width 136 height 15
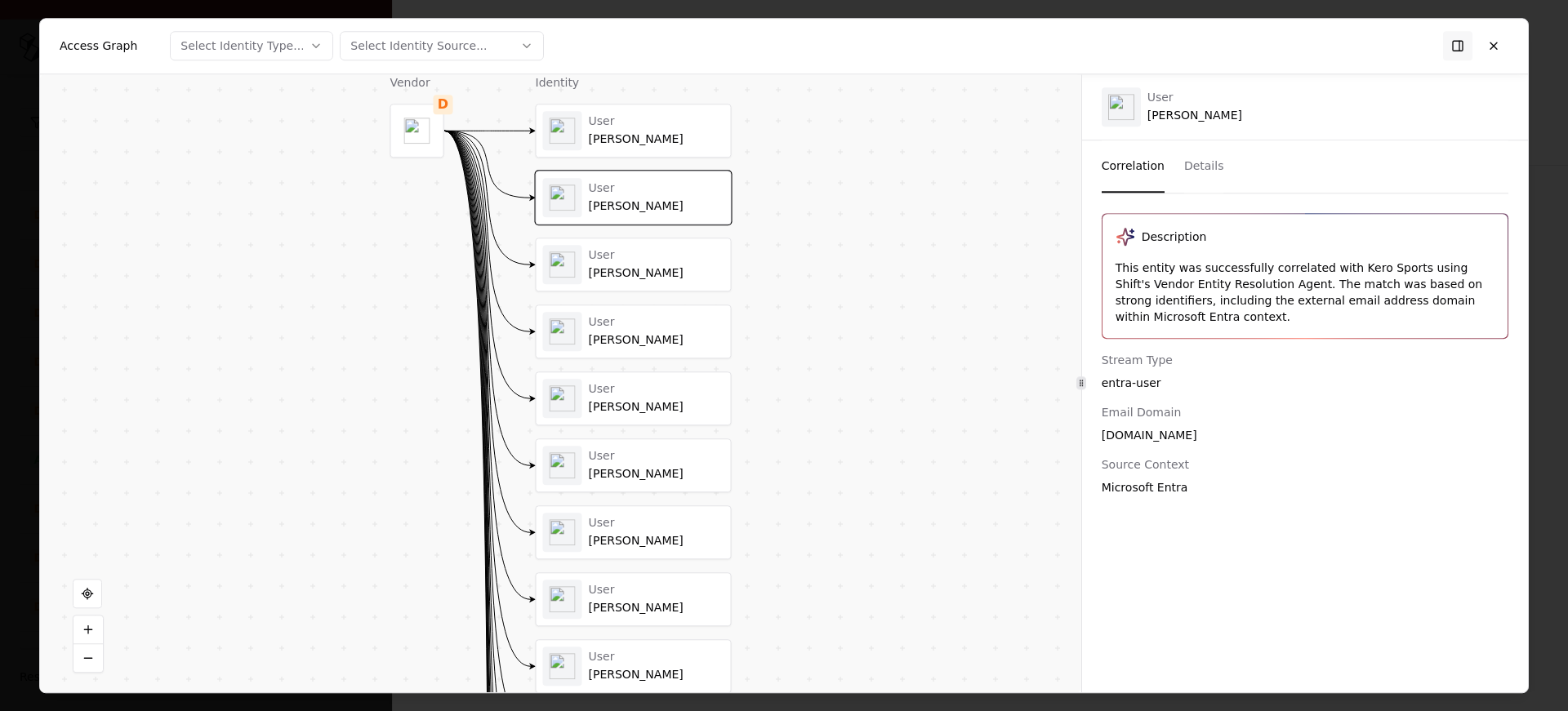
click at [591, 262] on div "User" at bounding box center [657, 255] width 136 height 15
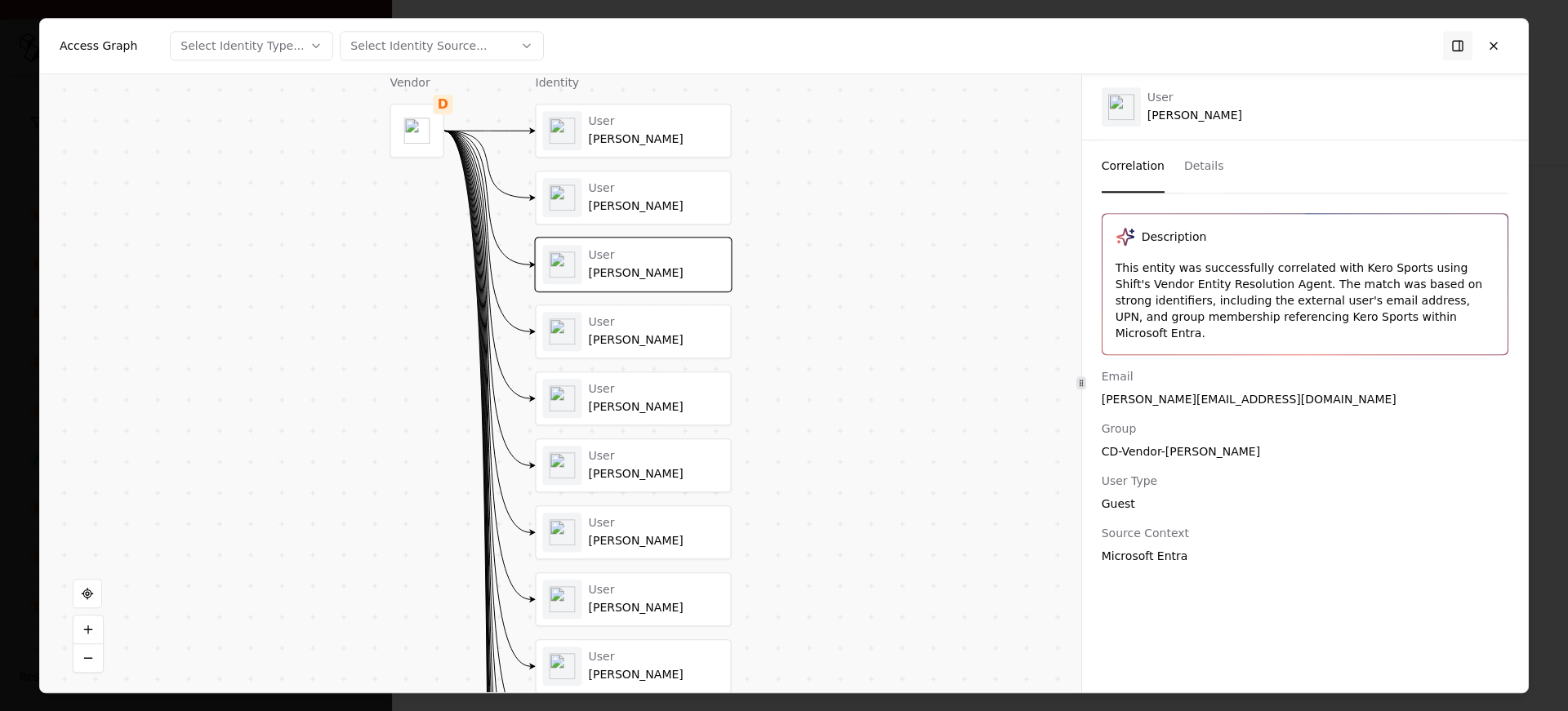
click at [608, 354] on div "User Rustam Khanafeev" at bounding box center [633, 332] width 194 height 53
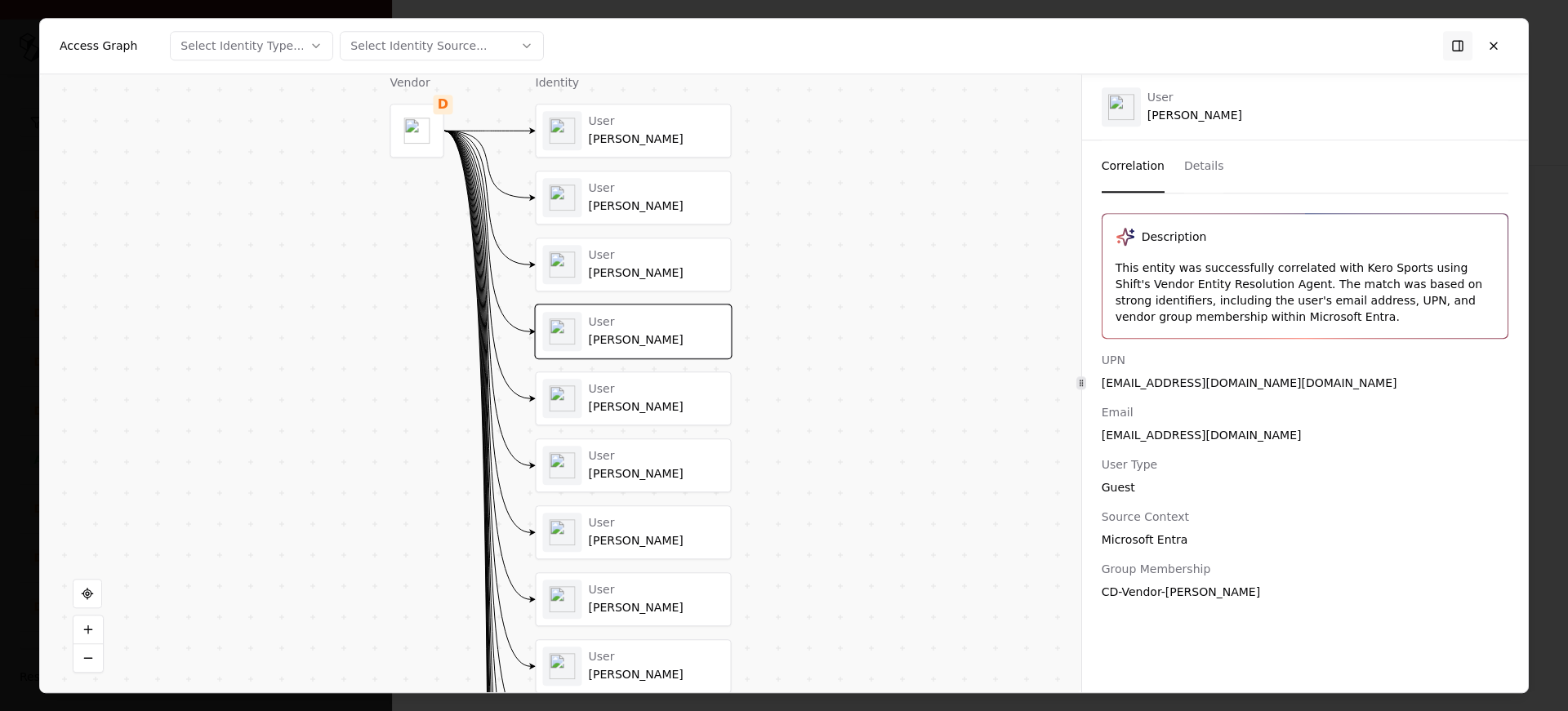
click at [617, 403] on div "Alex Yang" at bounding box center [657, 407] width 136 height 15
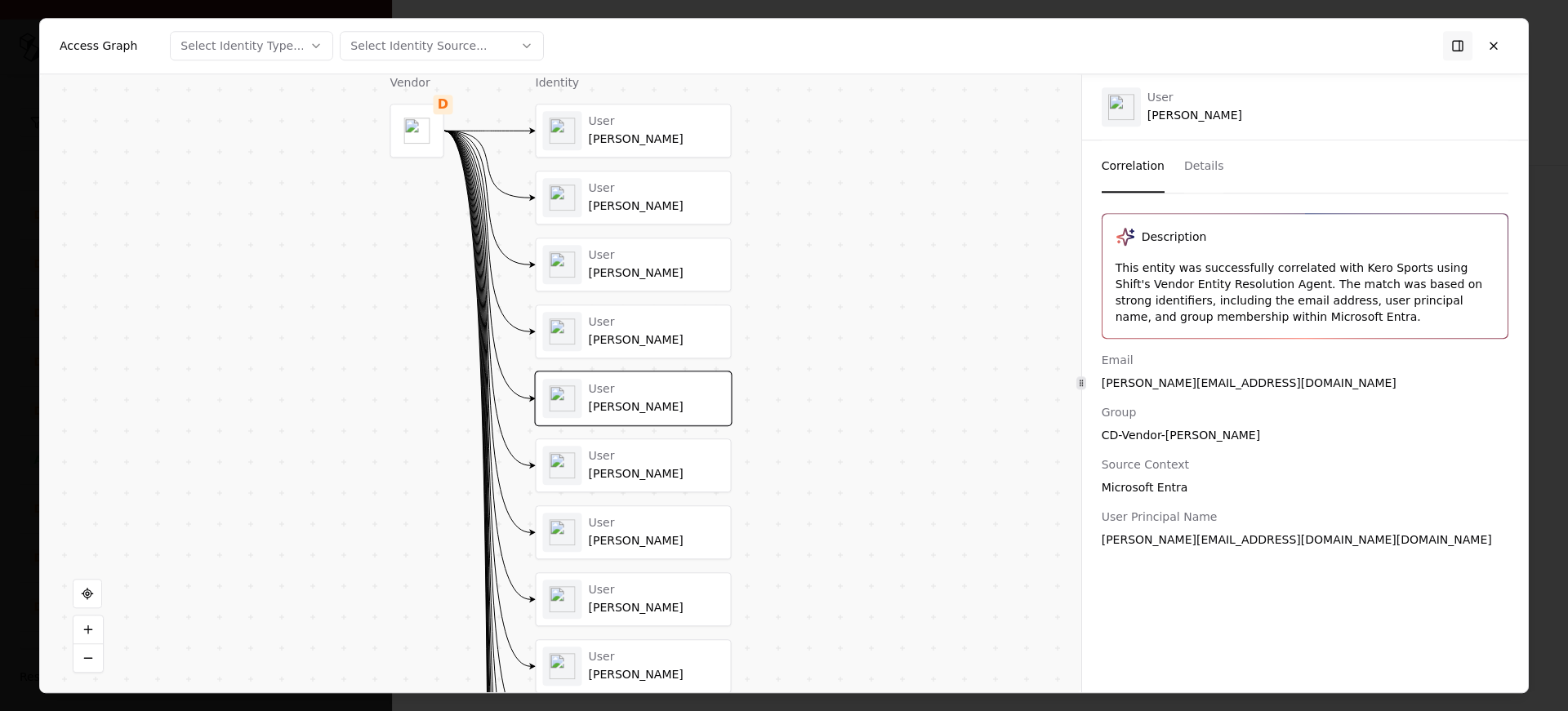
click at [604, 456] on div "User" at bounding box center [657, 456] width 136 height 15
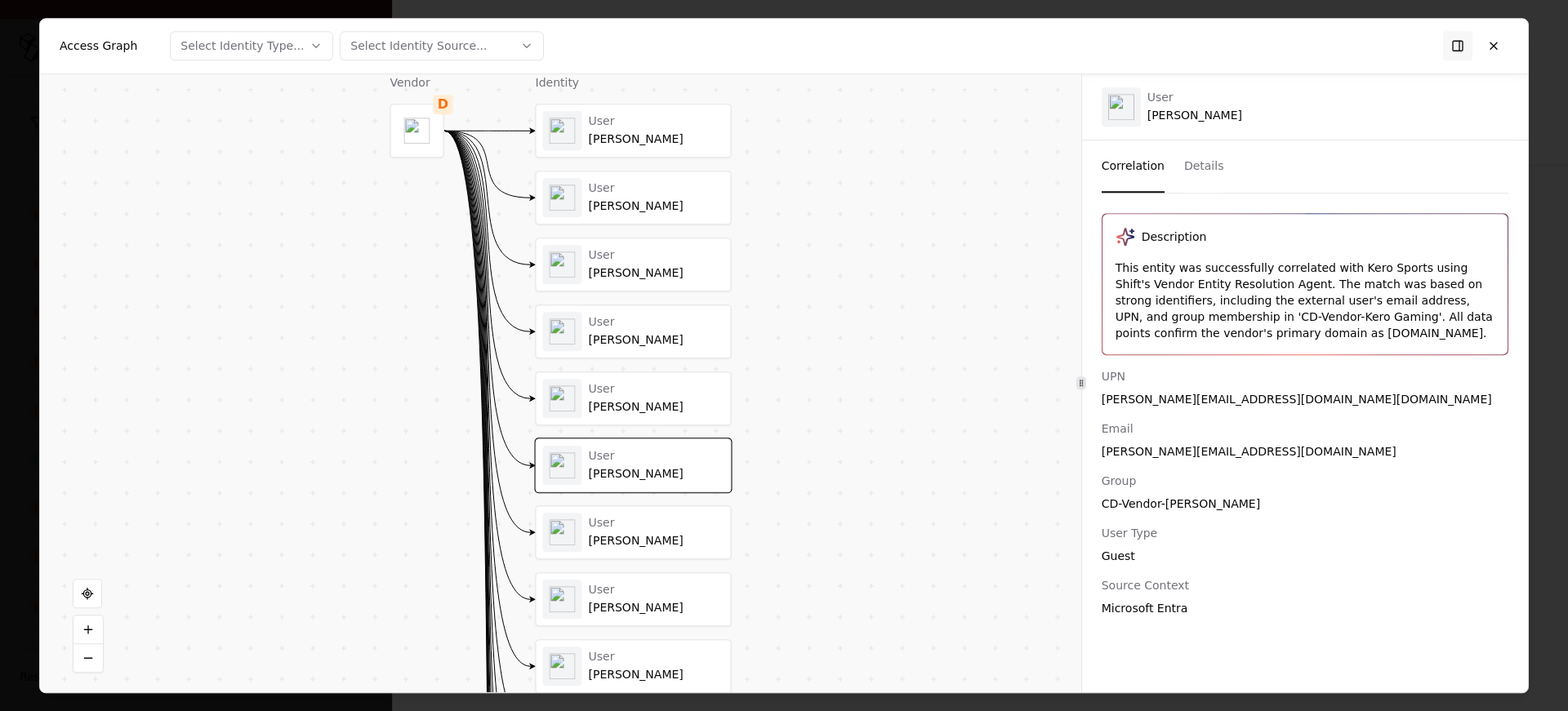
click at [653, 391] on div "User" at bounding box center [657, 389] width 136 height 15
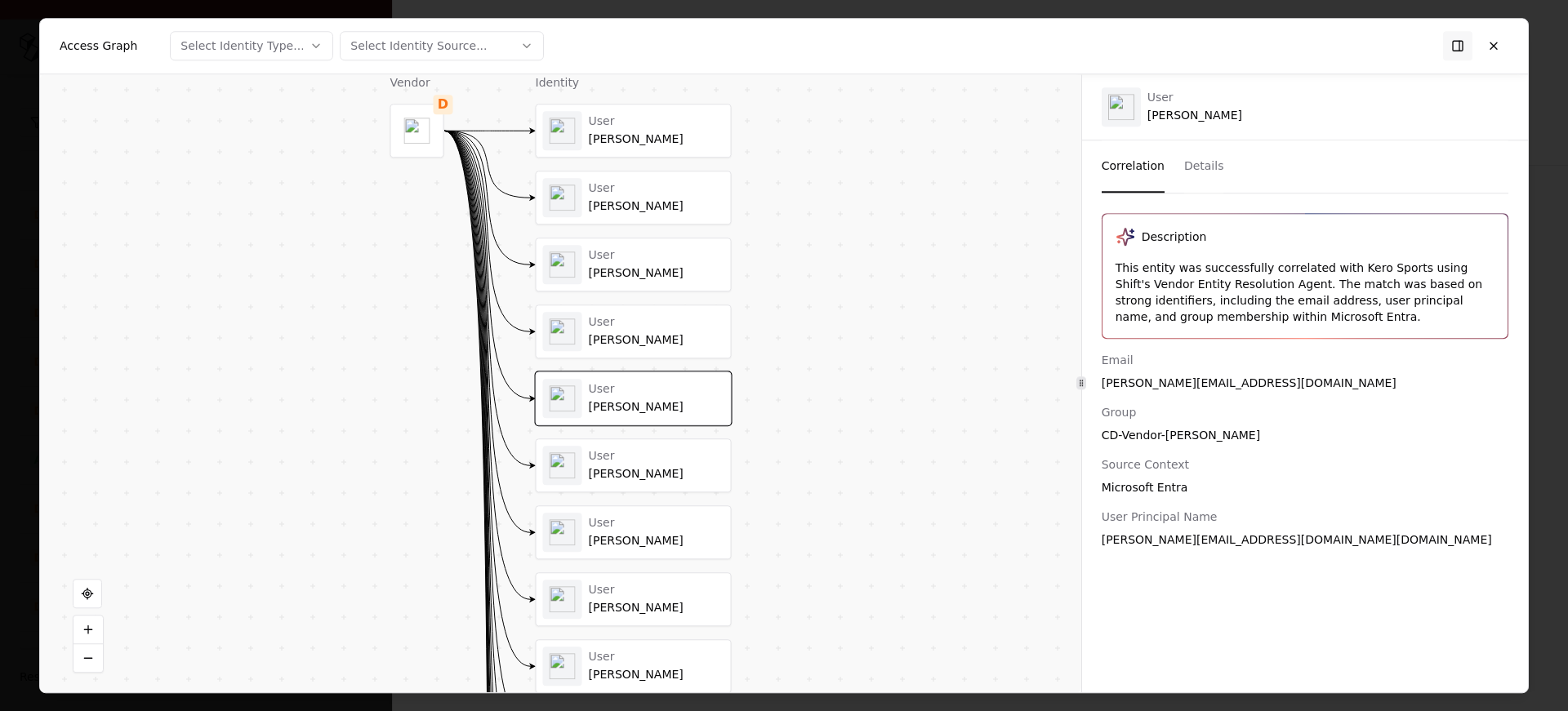
click at [613, 486] on div "User Andrew Roach" at bounding box center [633, 466] width 194 height 53
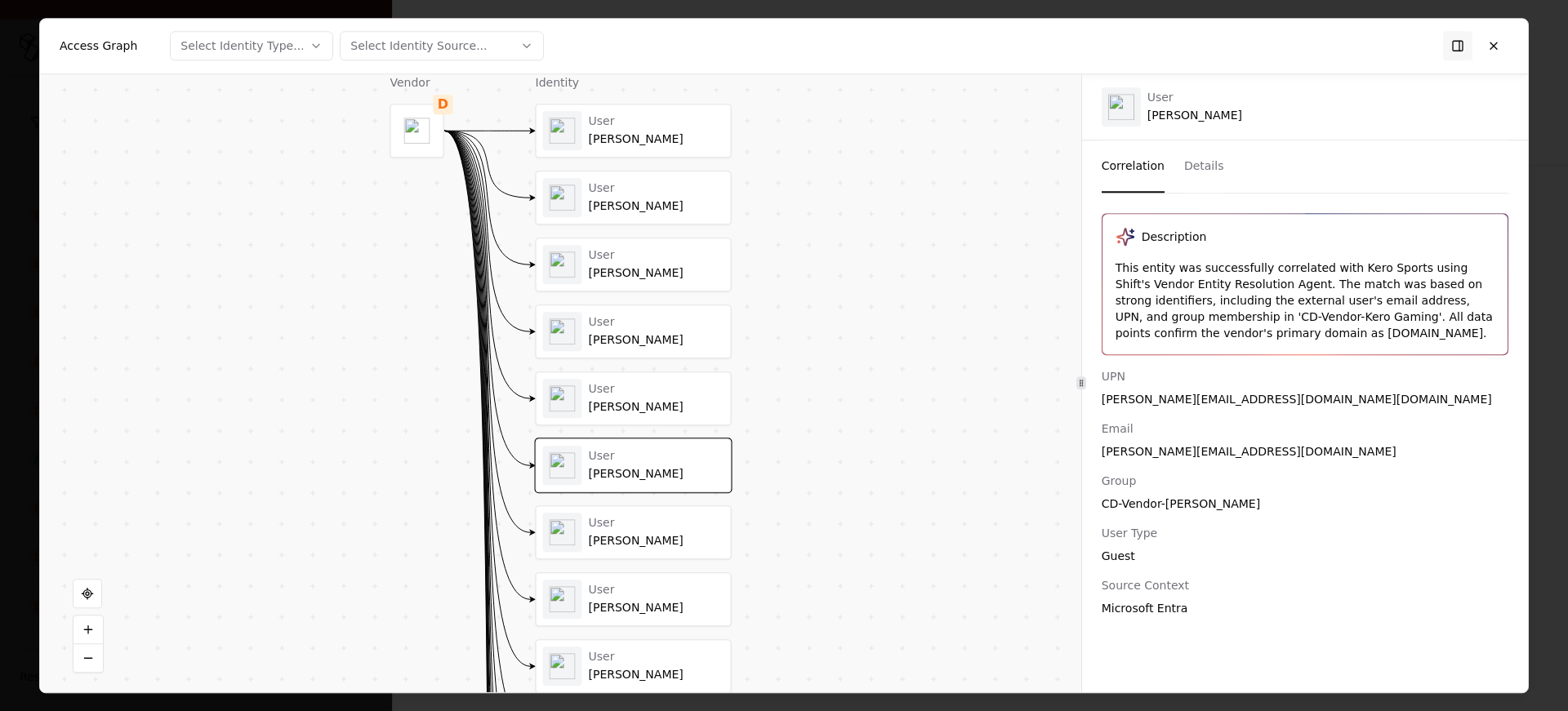
click at [608, 546] on div "Diego Arroyo" at bounding box center [657, 541] width 136 height 15
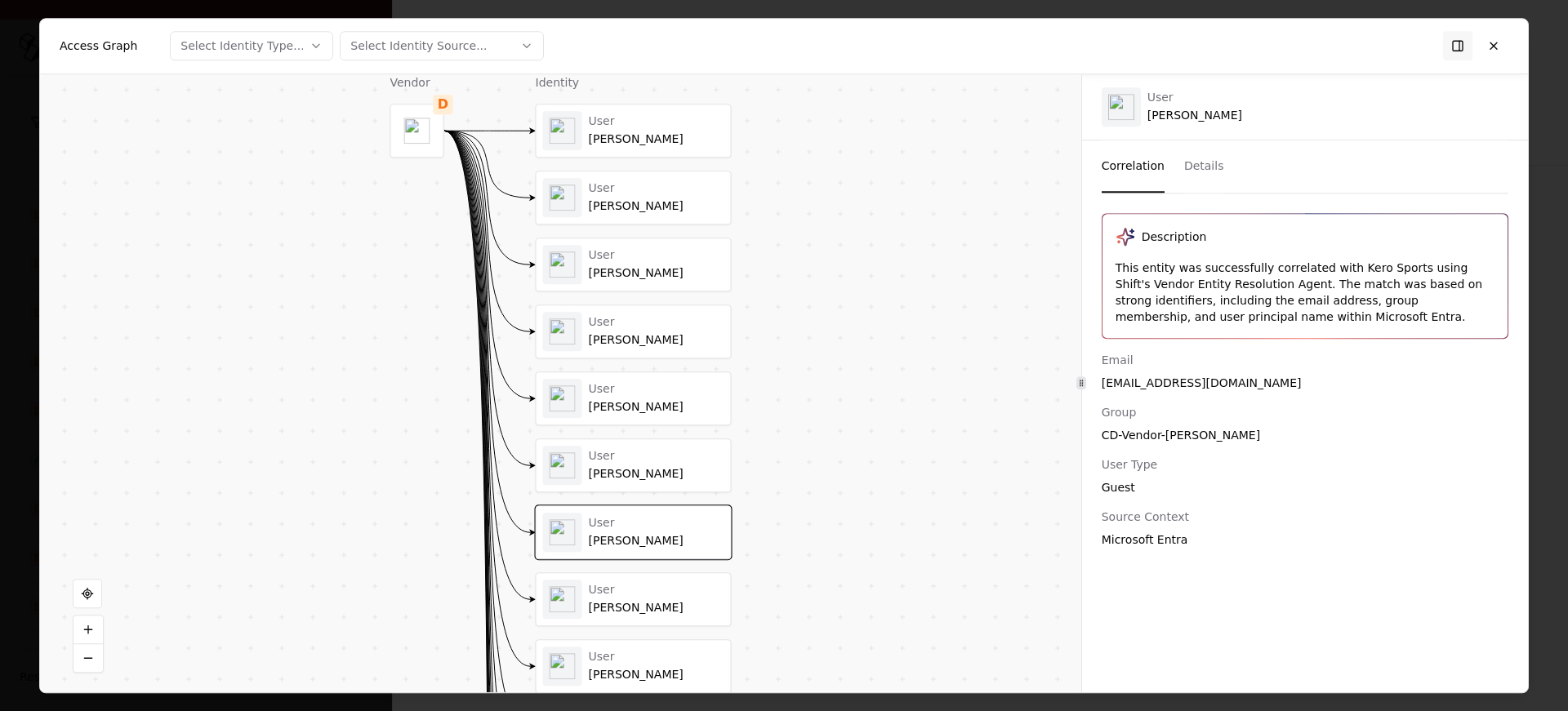
click at [618, 606] on div "Jake Jacobs" at bounding box center [657, 608] width 136 height 15
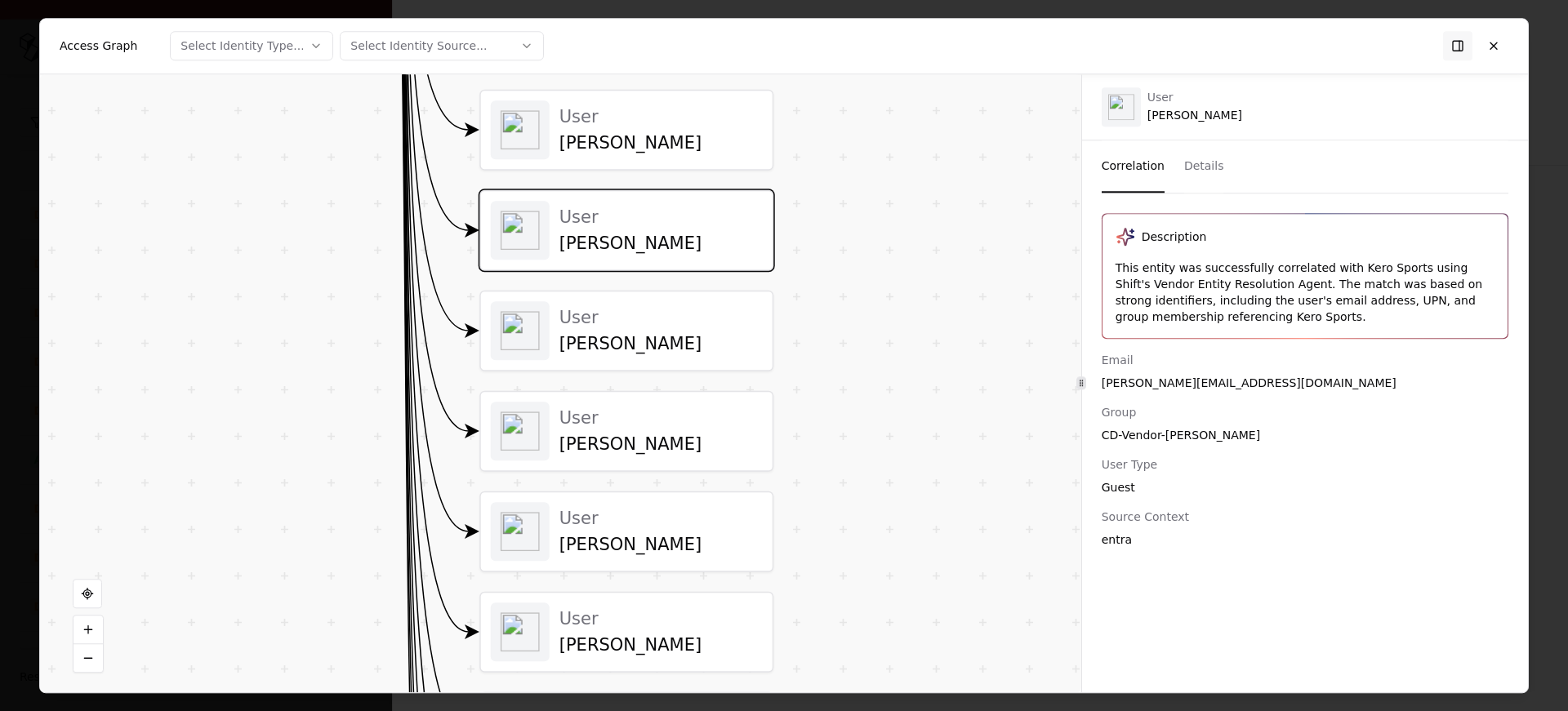
click at [589, 325] on div "User" at bounding box center [661, 317] width 203 height 22
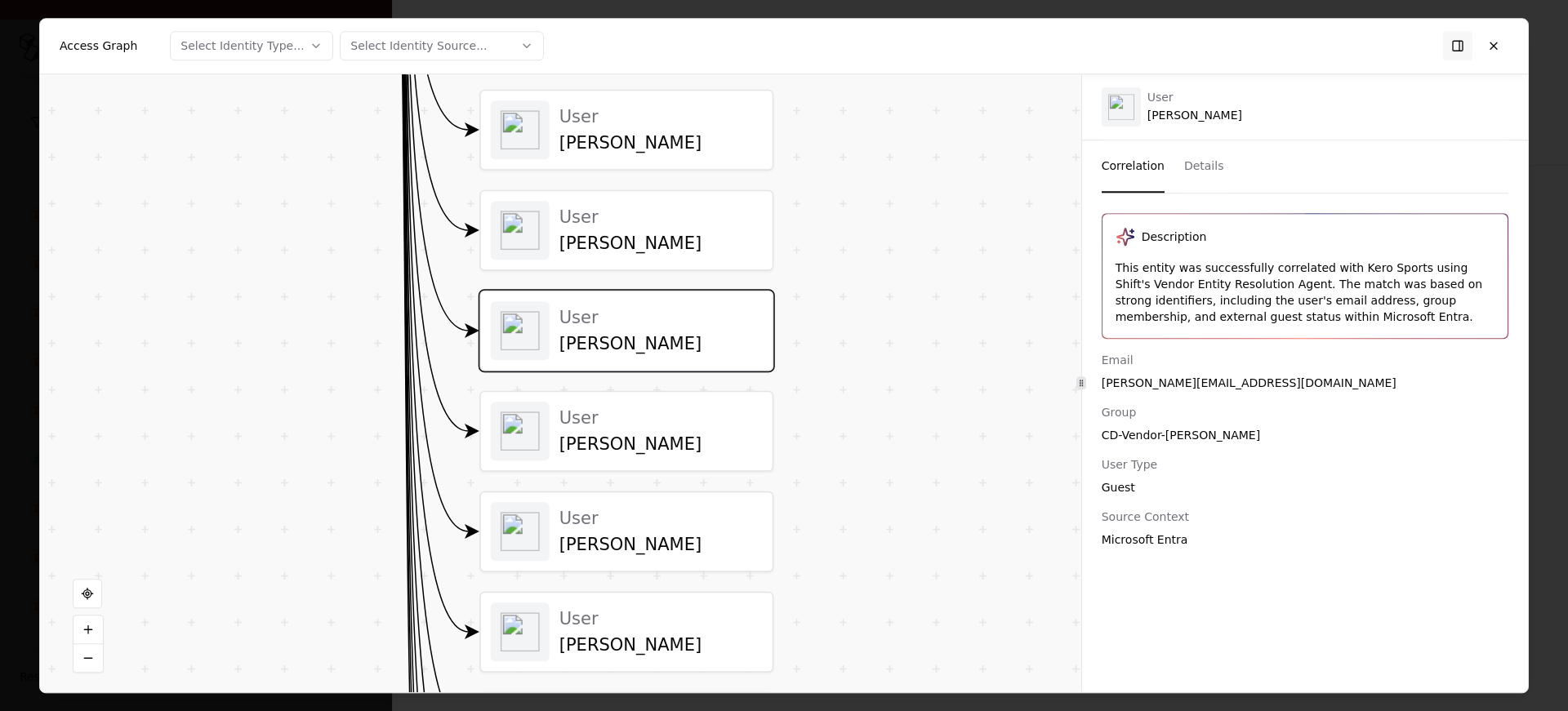
click at [606, 439] on div "Tomash Devenishek" at bounding box center [661, 444] width 203 height 22
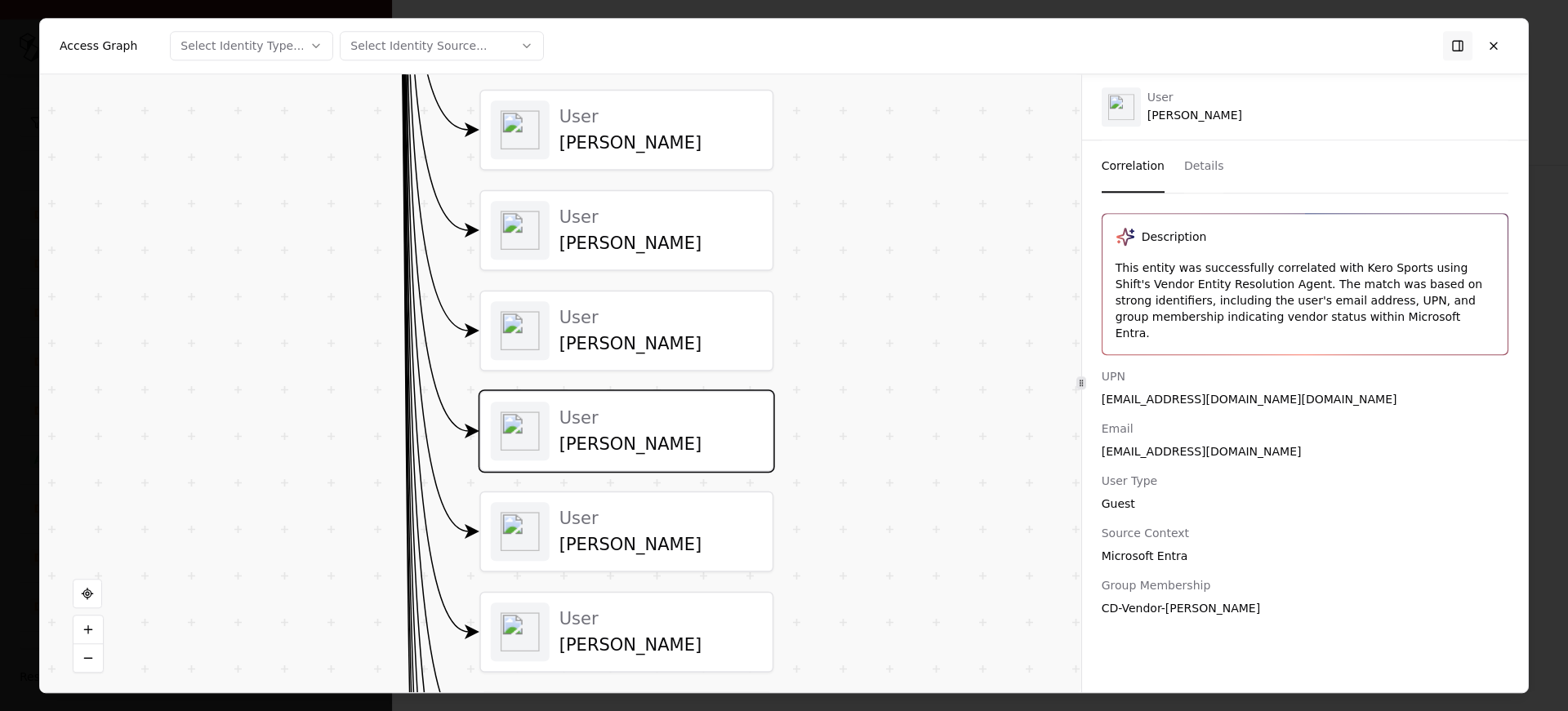
click at [609, 521] on div "User" at bounding box center [661, 517] width 203 height 22
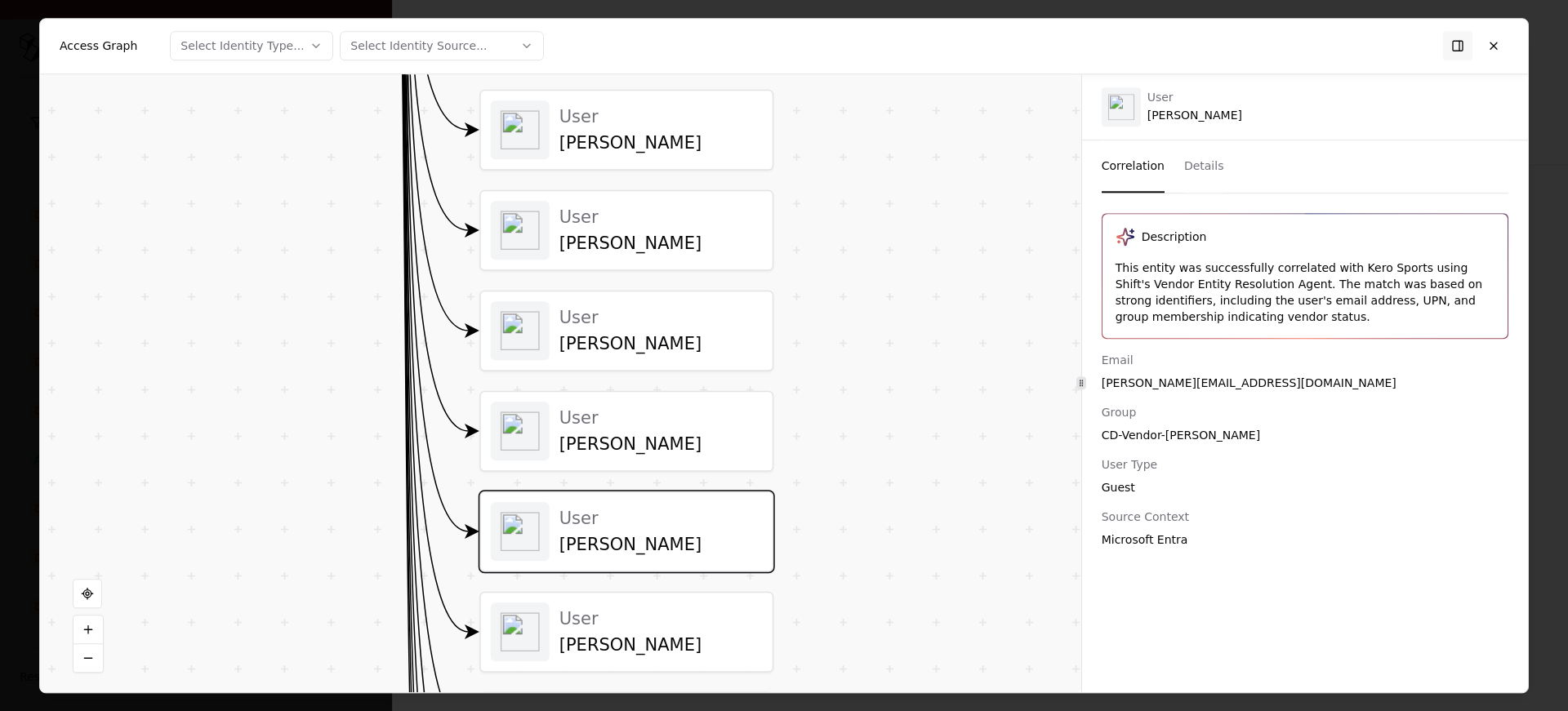
click at [603, 586] on div "User Jared Banwait User Alex Yang User Josh Ruthel User Rustam Khanafeev User A…" at bounding box center [626, 330] width 294 height 1889
click at [593, 614] on div "User" at bounding box center [661, 618] width 203 height 22
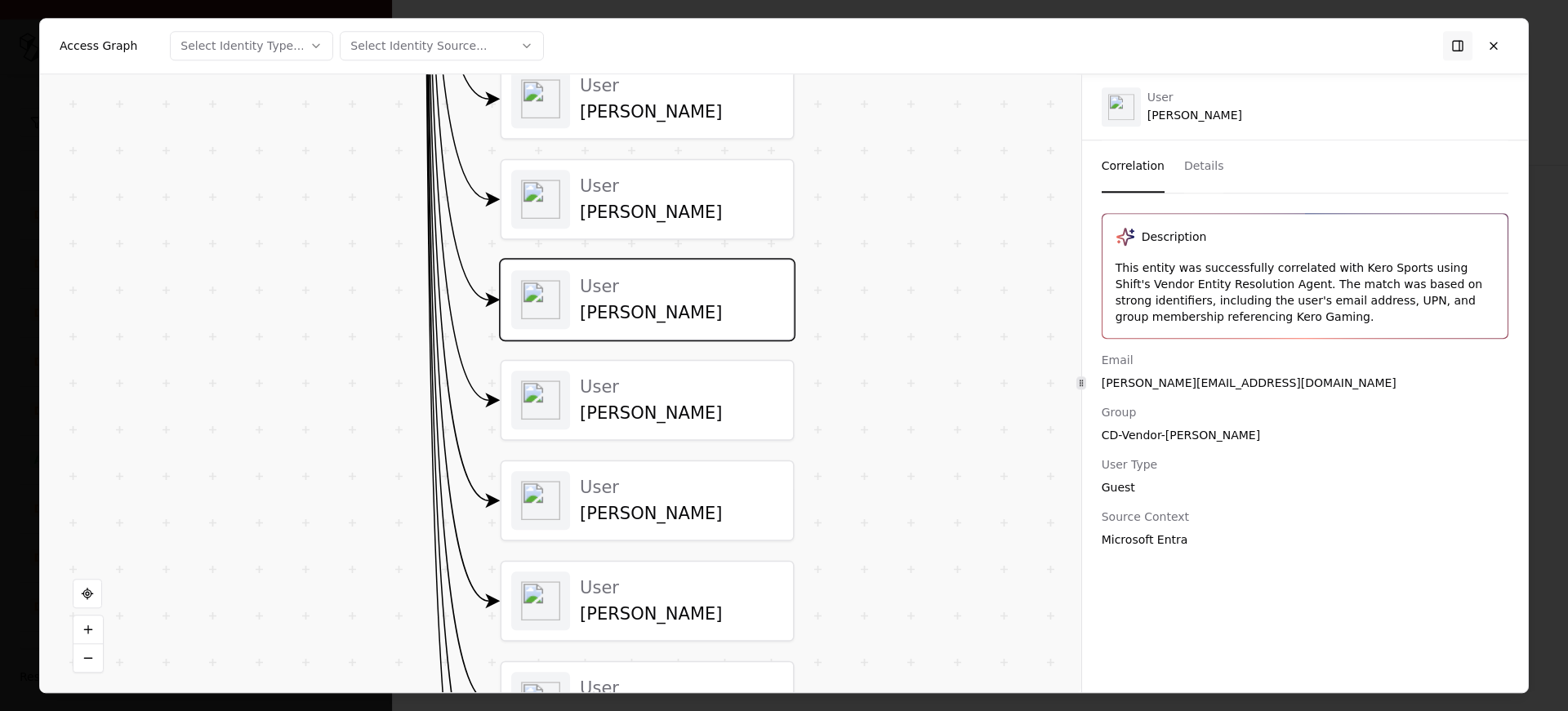
click at [595, 371] on div "User Che Gibson" at bounding box center [647, 400] width 272 height 59
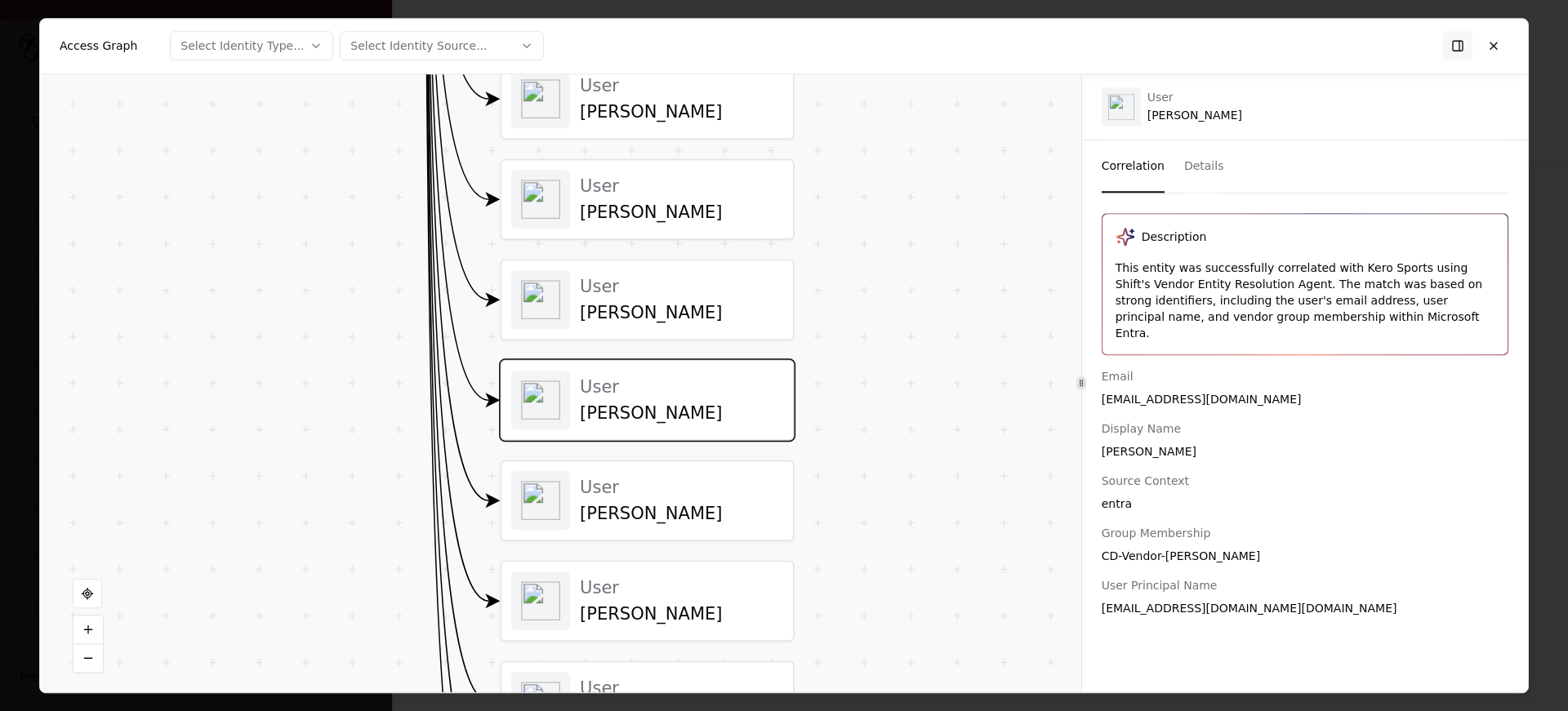
click at [597, 486] on div "User" at bounding box center [681, 486] width 203 height 22
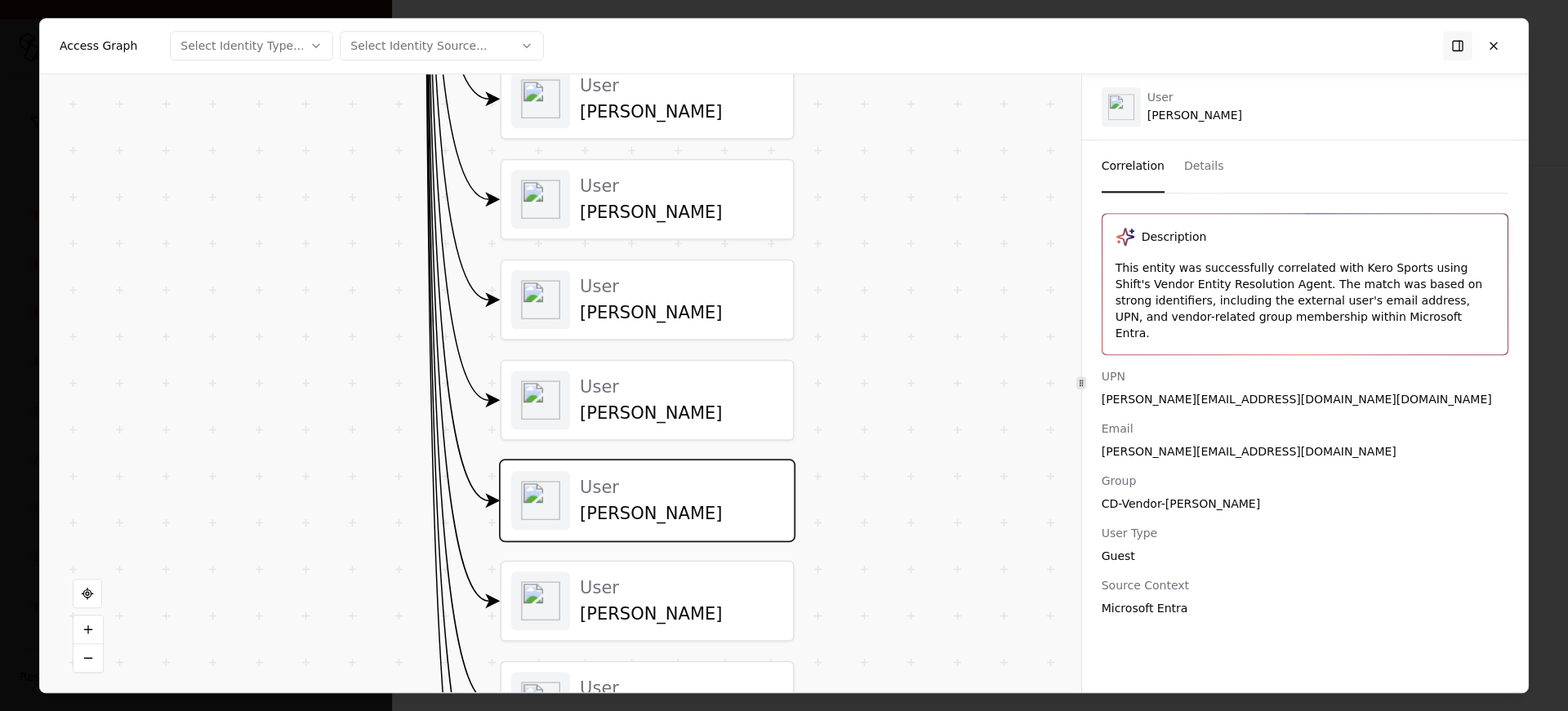
click at [613, 572] on div "User Alla Zakharova" at bounding box center [647, 601] width 272 height 59
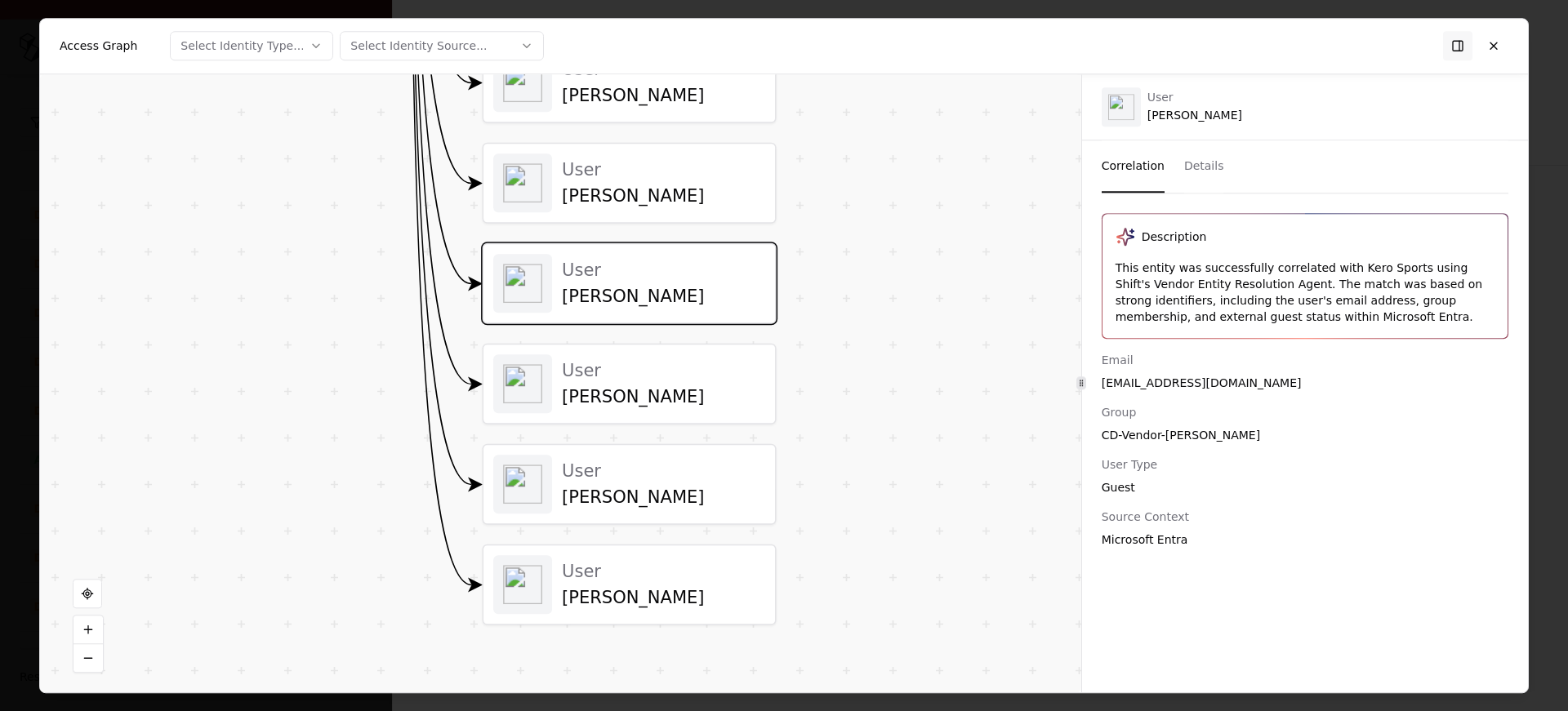
drag, startPoint x: 613, startPoint y: 570, endPoint x: 623, endPoint y: 418, distance: 152.3
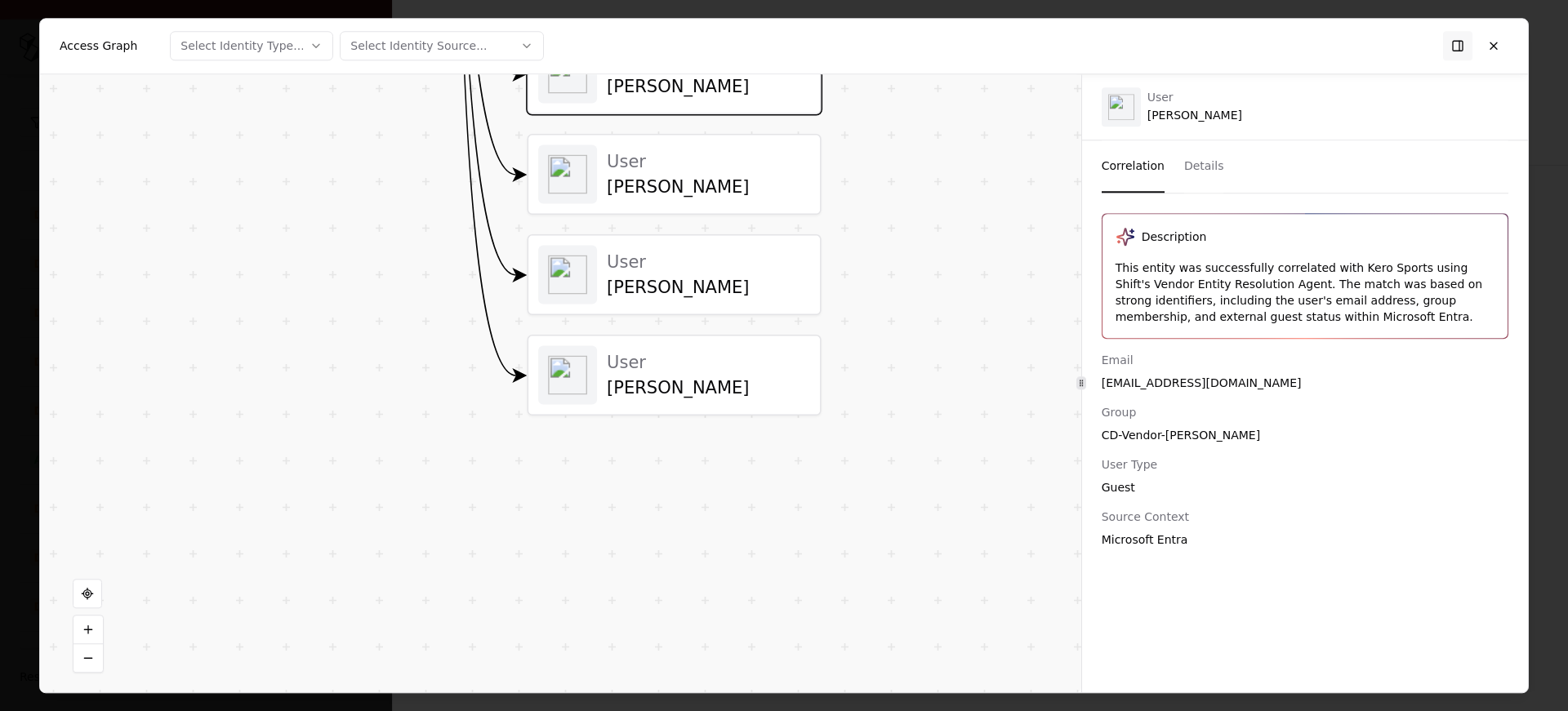
click at [618, 208] on div "User George" at bounding box center [675, 174] width 292 height 79
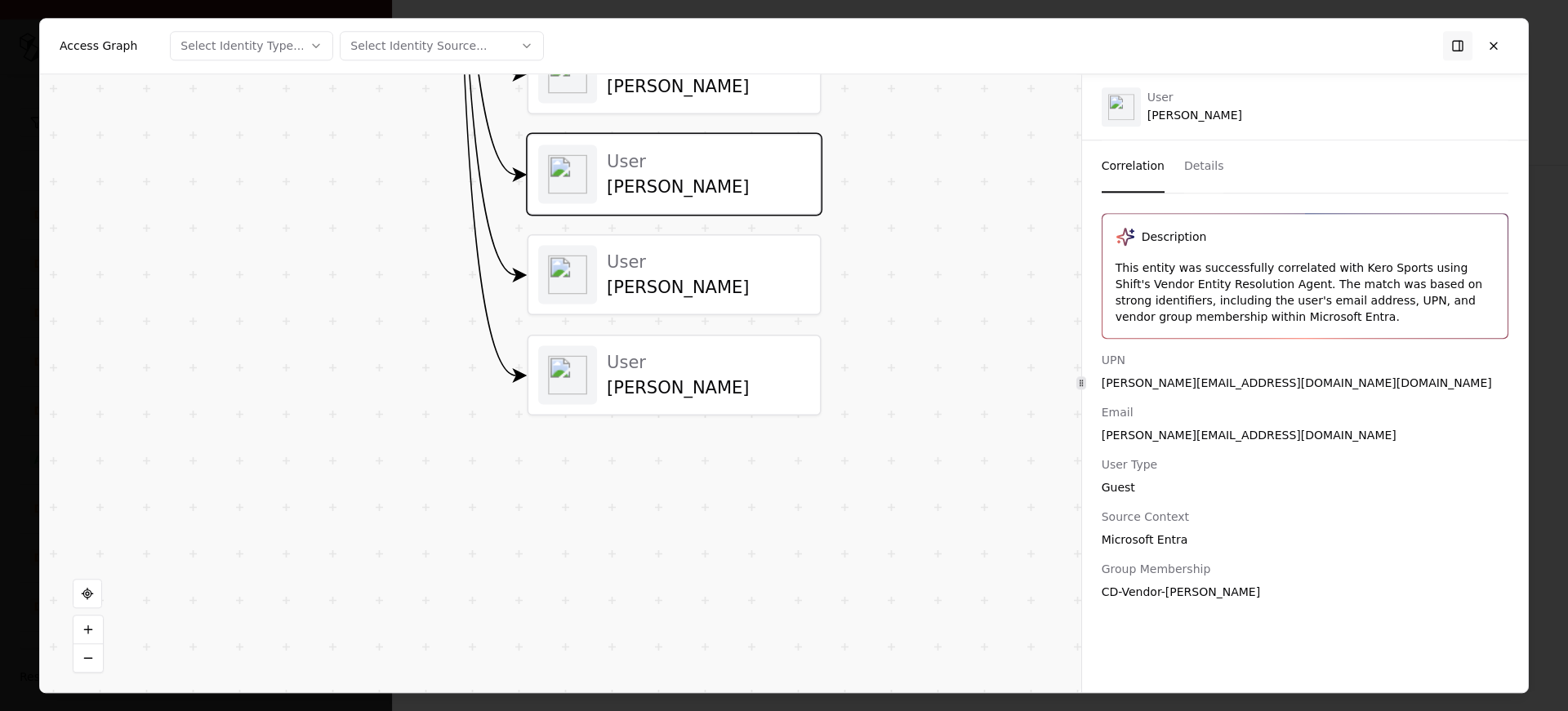
click at [619, 298] on div "User Andrew Roach" at bounding box center [674, 275] width 272 height 59
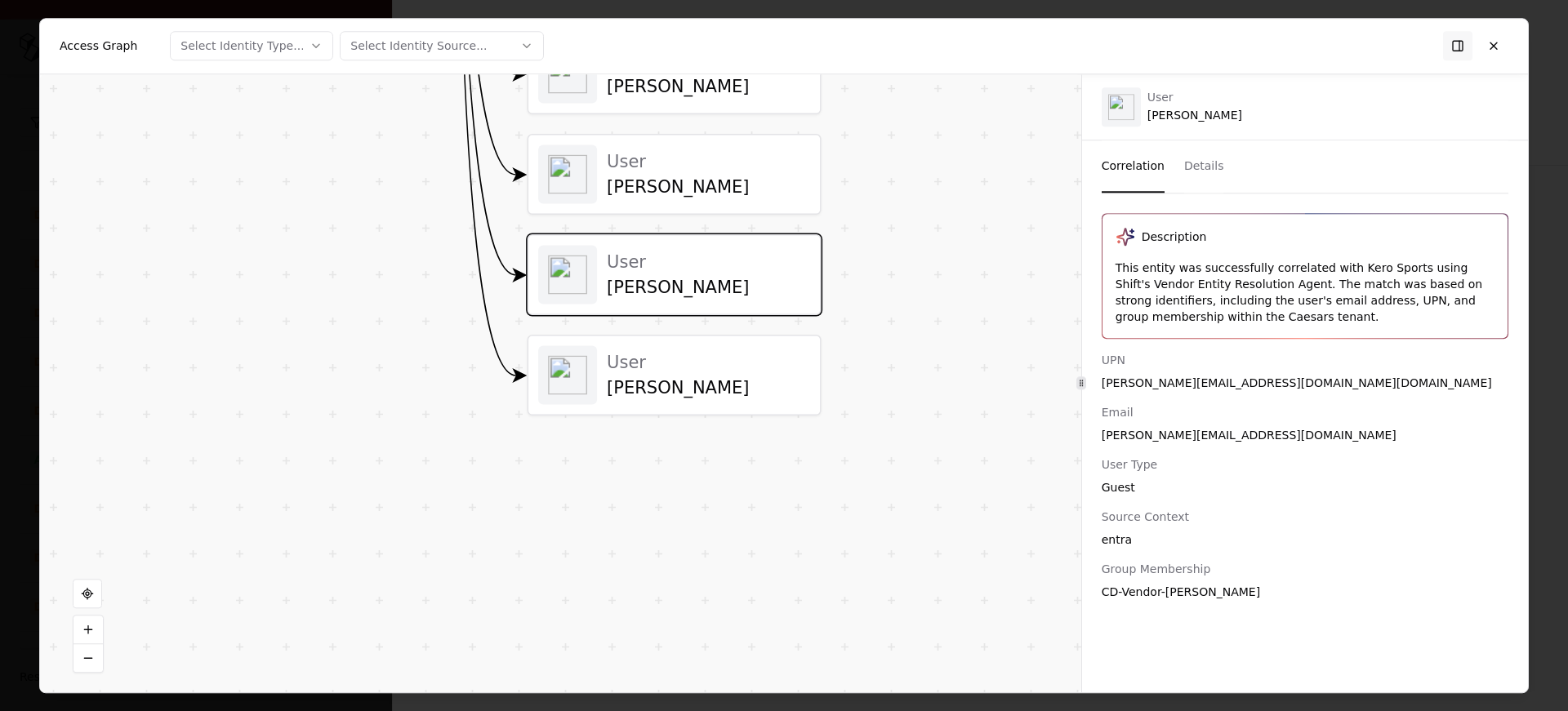
click at [634, 391] on div "Alla Zakharova" at bounding box center [708, 388] width 203 height 22
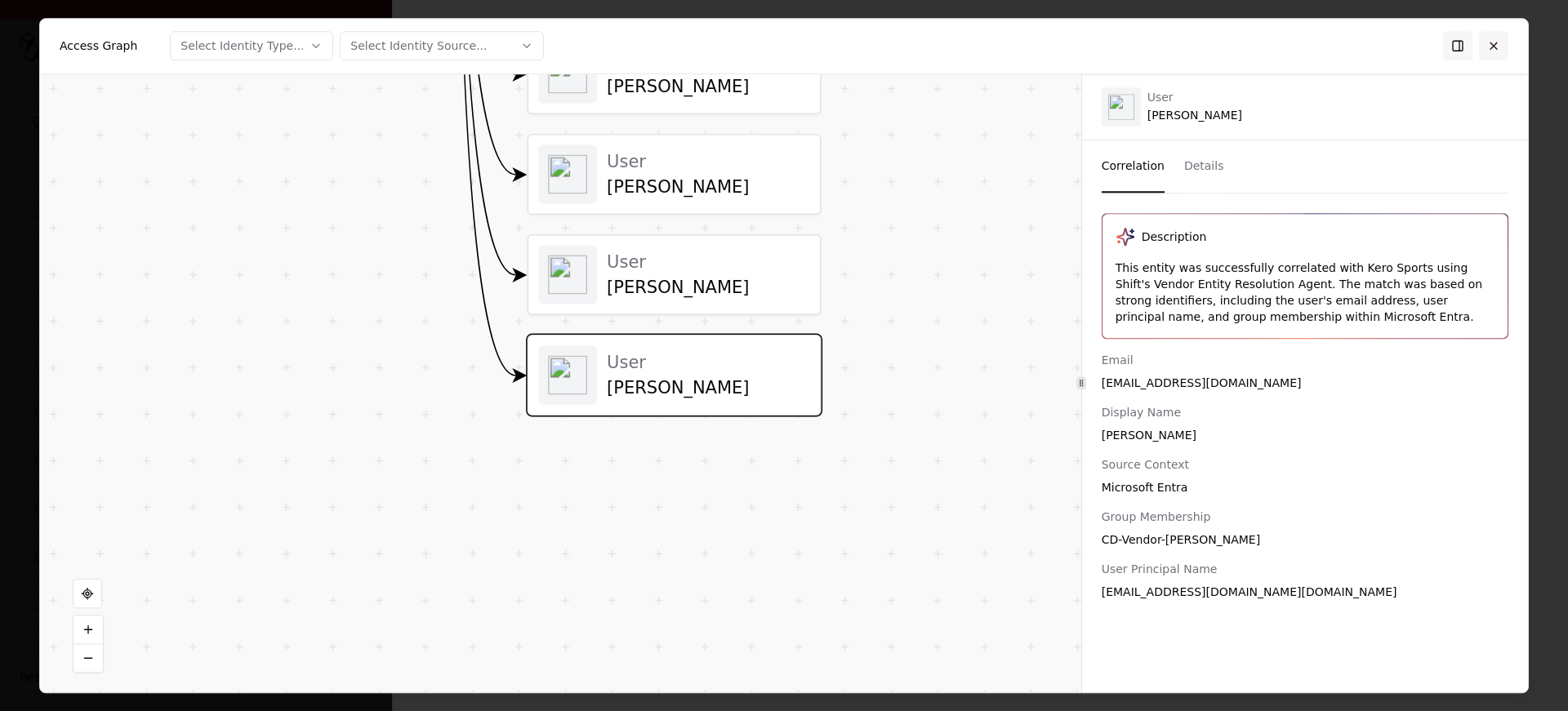
click at [1495, 41] on button at bounding box center [1494, 46] width 29 height 29
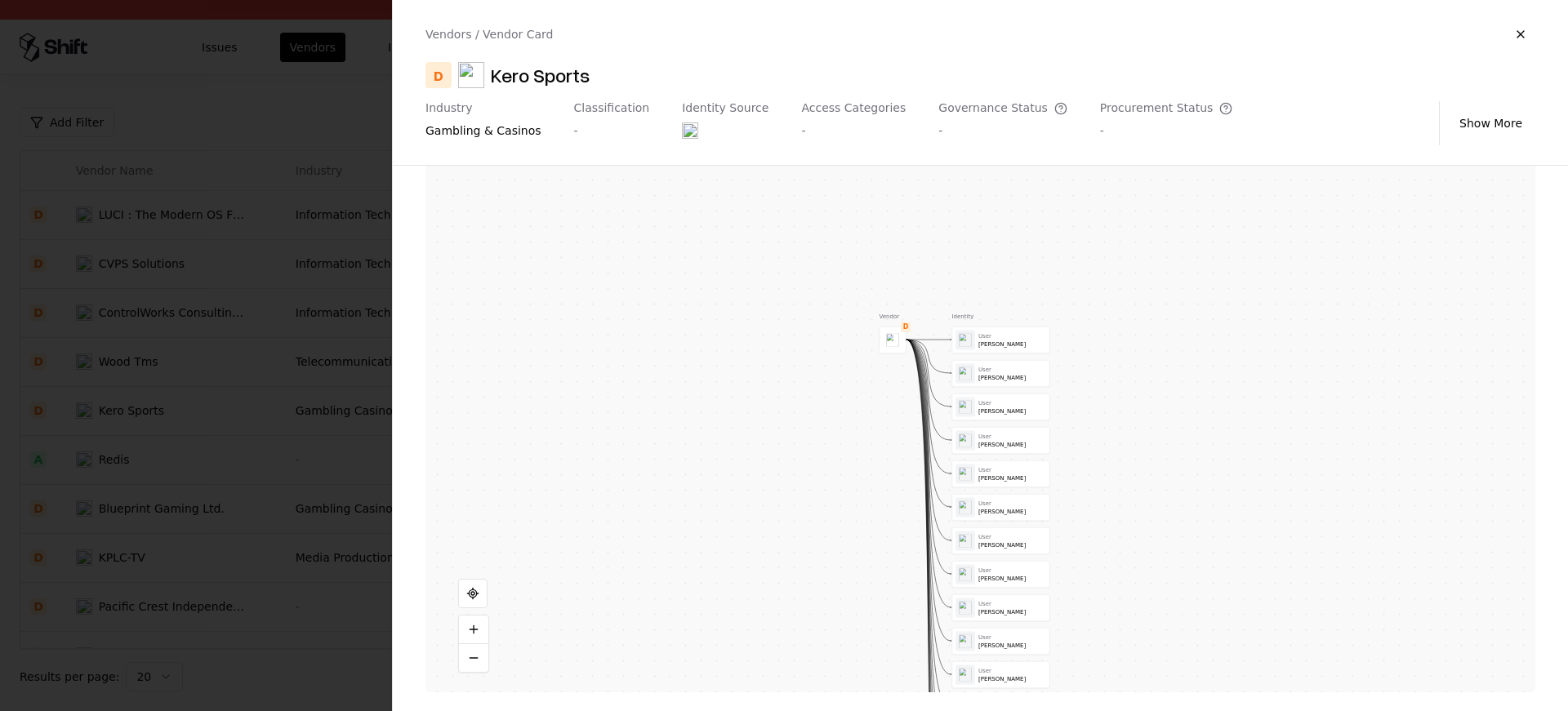
click at [341, 430] on div at bounding box center [784, 355] width 1568 height 711
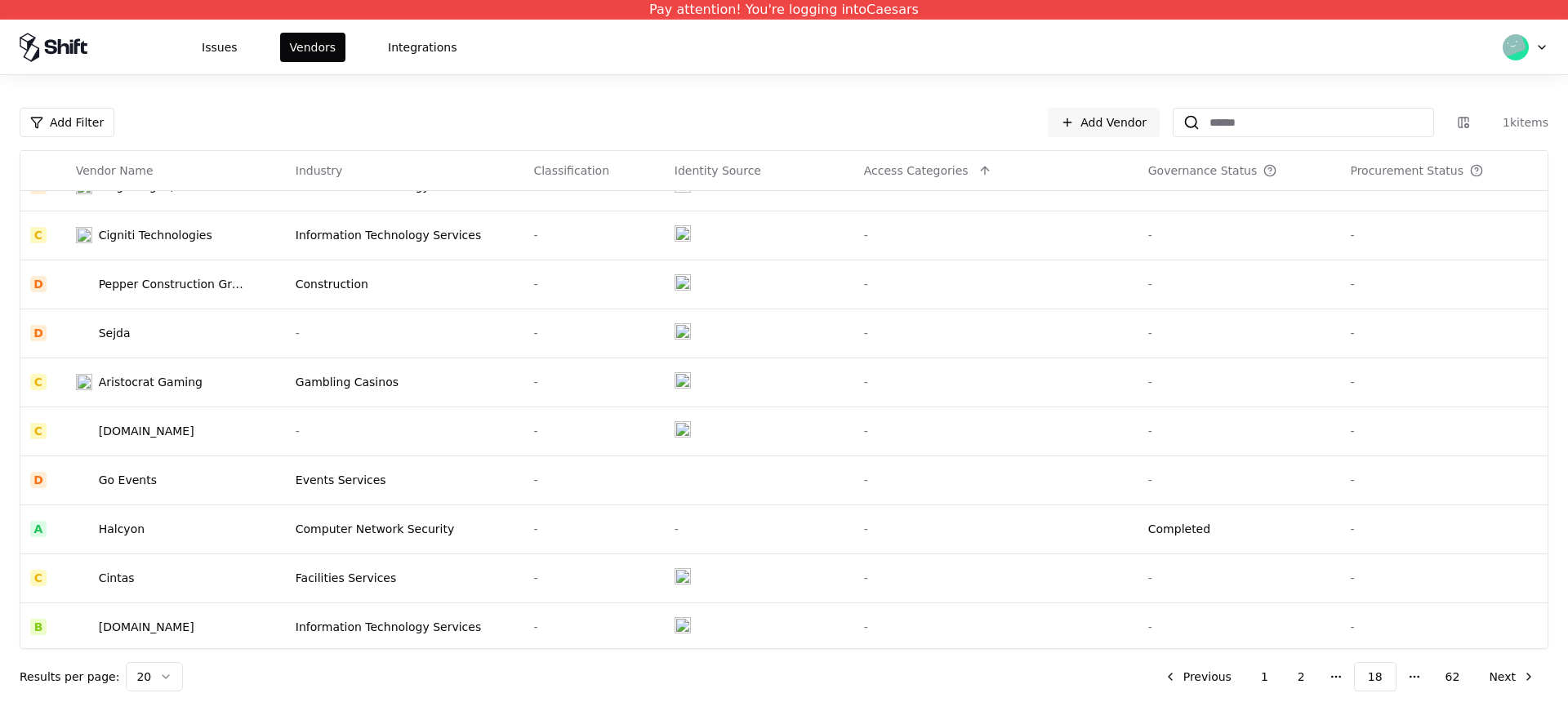
scroll to position [522, 0]
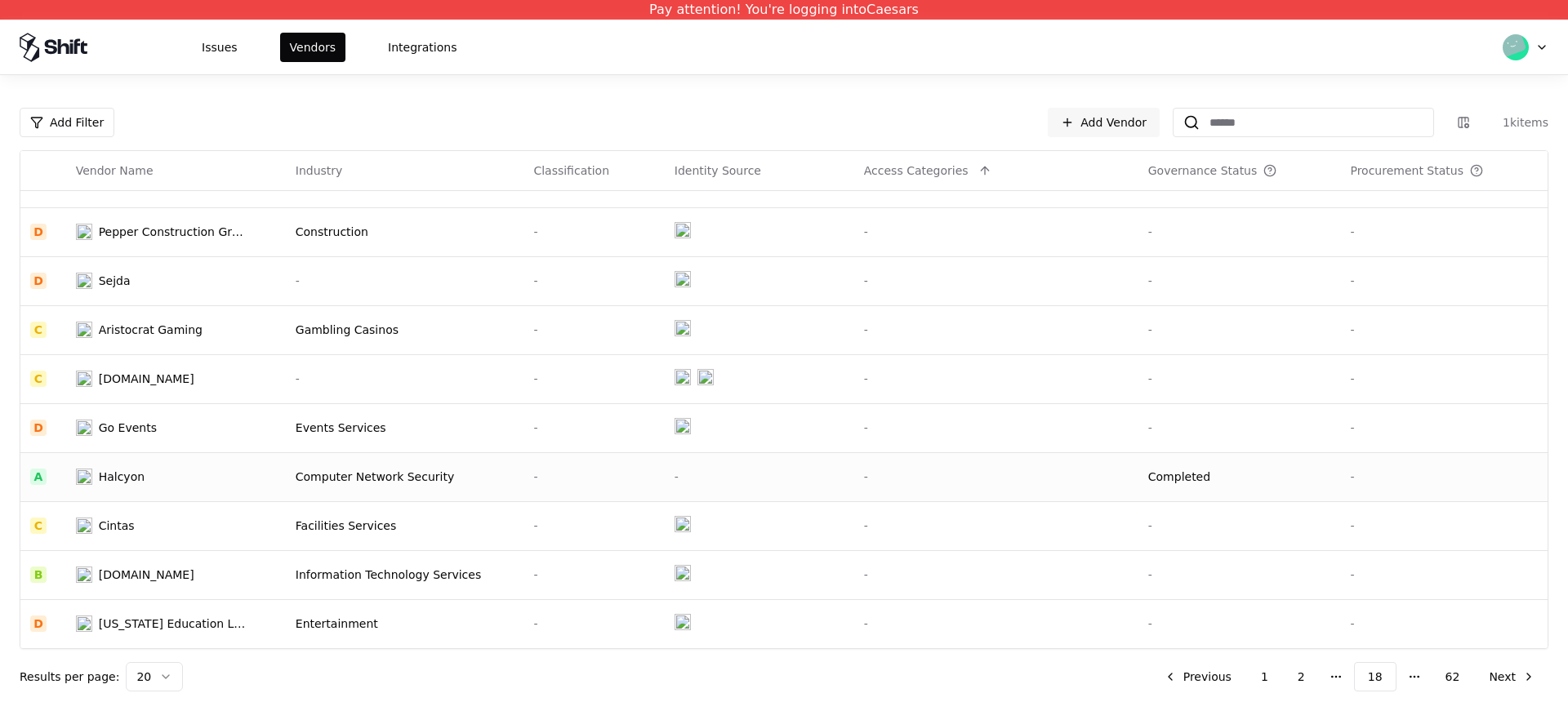
click at [270, 472] on td "Halcyon" at bounding box center [176, 477] width 219 height 49
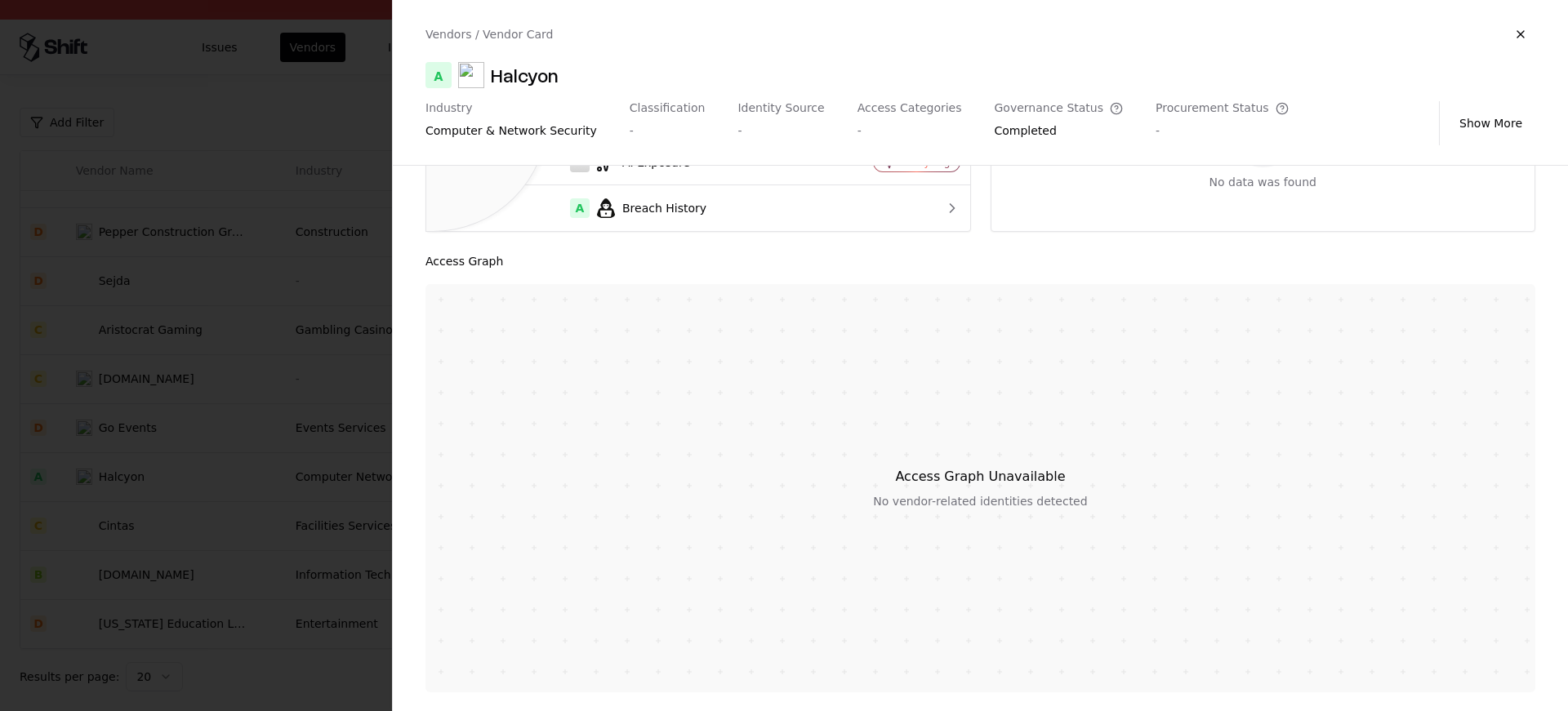
scroll to position [10, 0]
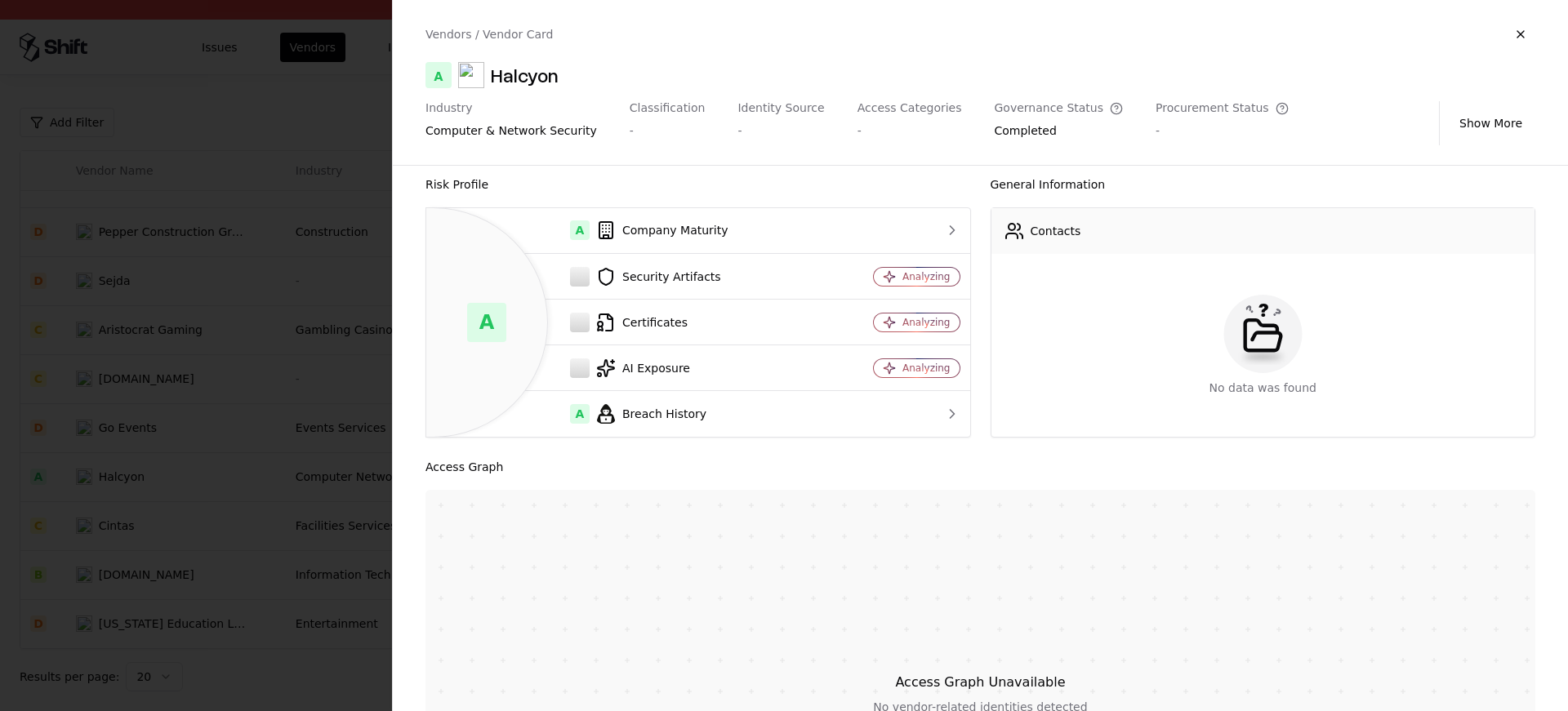
click at [319, 434] on div at bounding box center [784, 355] width 1568 height 711
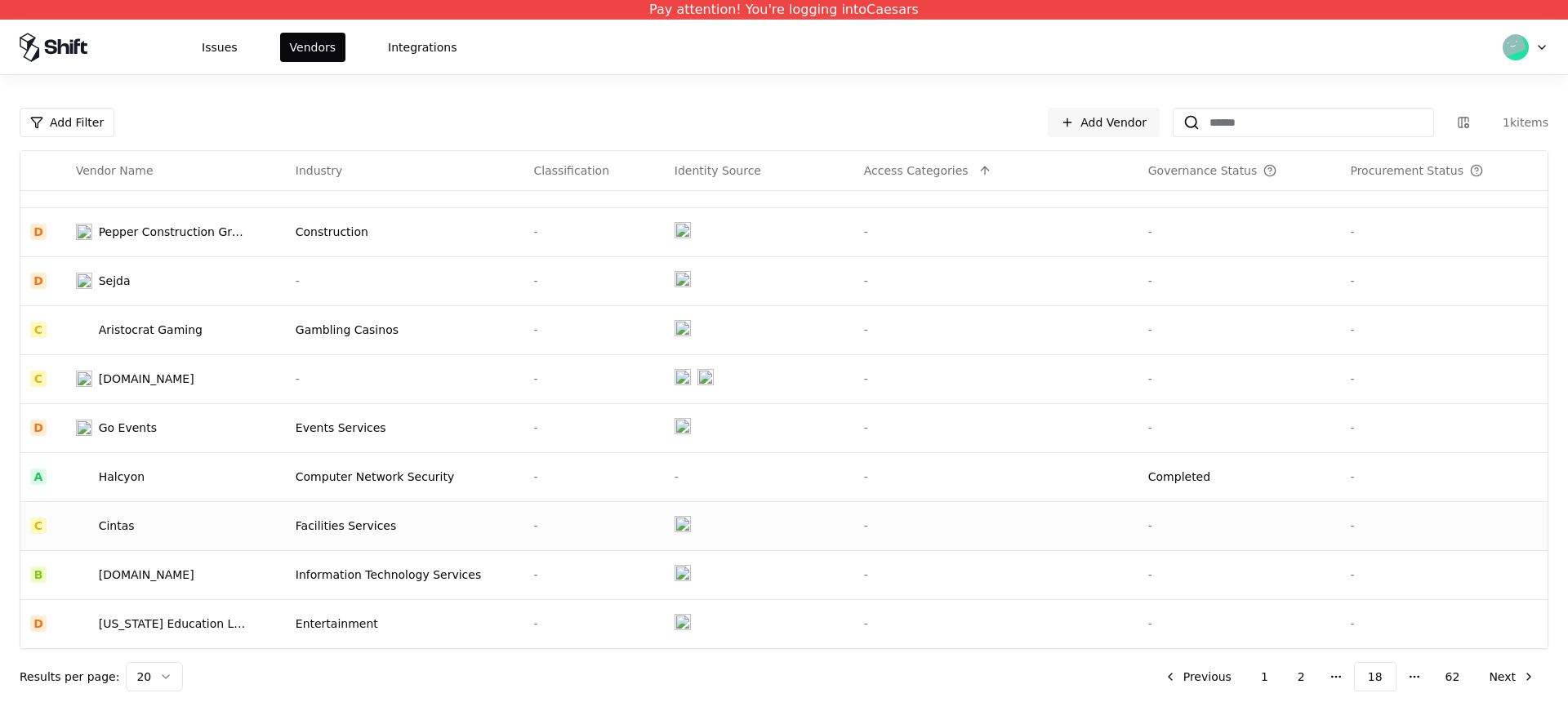
click at [180, 539] on td "Cintas" at bounding box center [176, 525] width 219 height 49
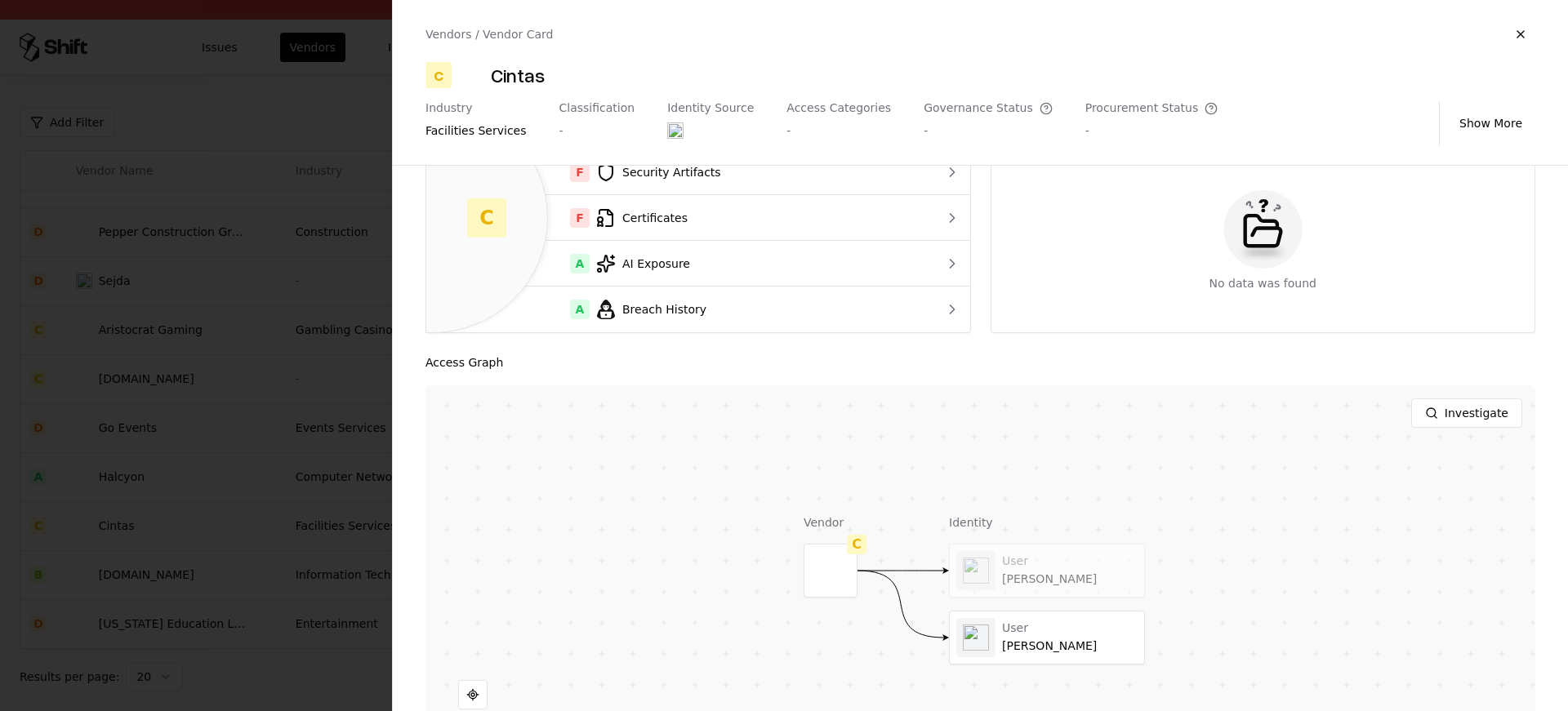
scroll to position [132, 0]
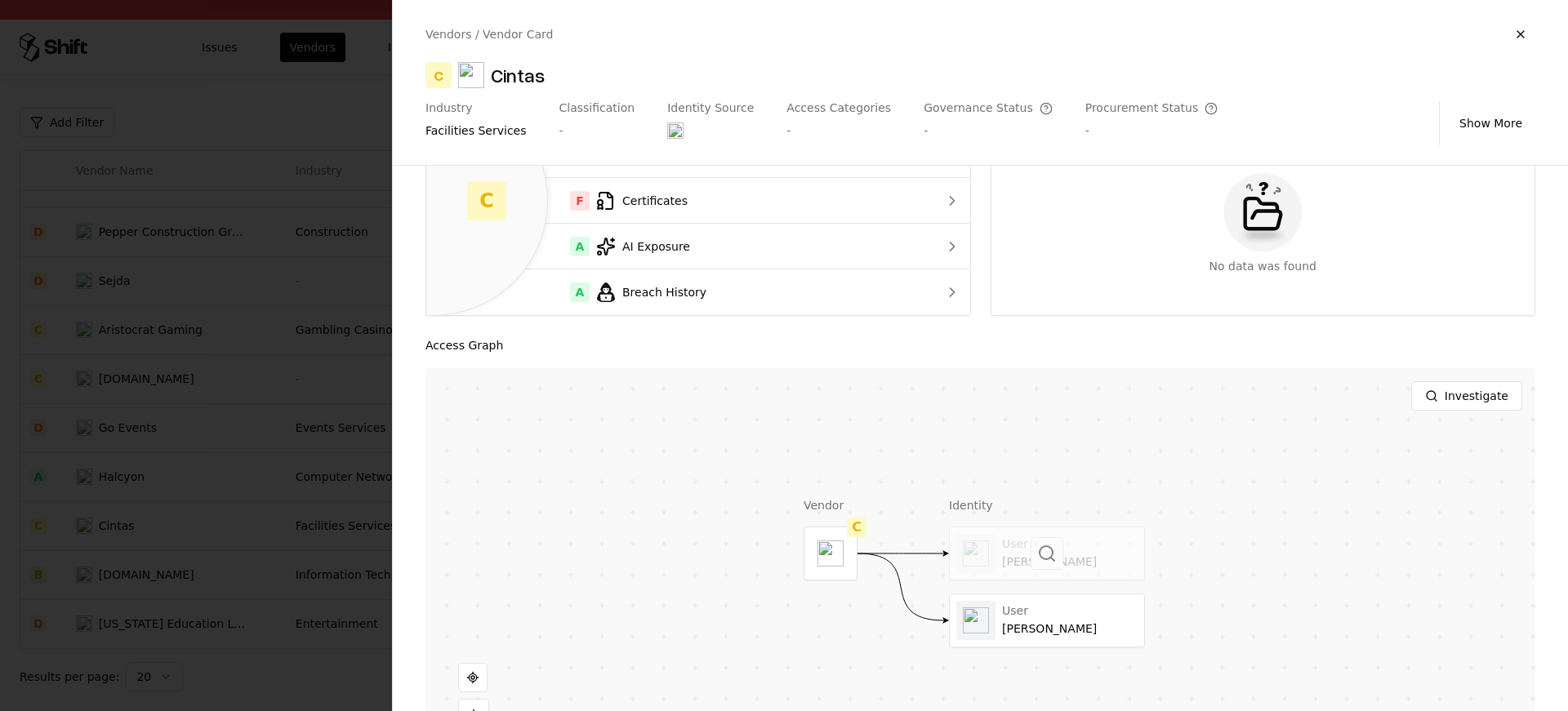
click at [988, 568] on div at bounding box center [1047, 554] width 194 height 53
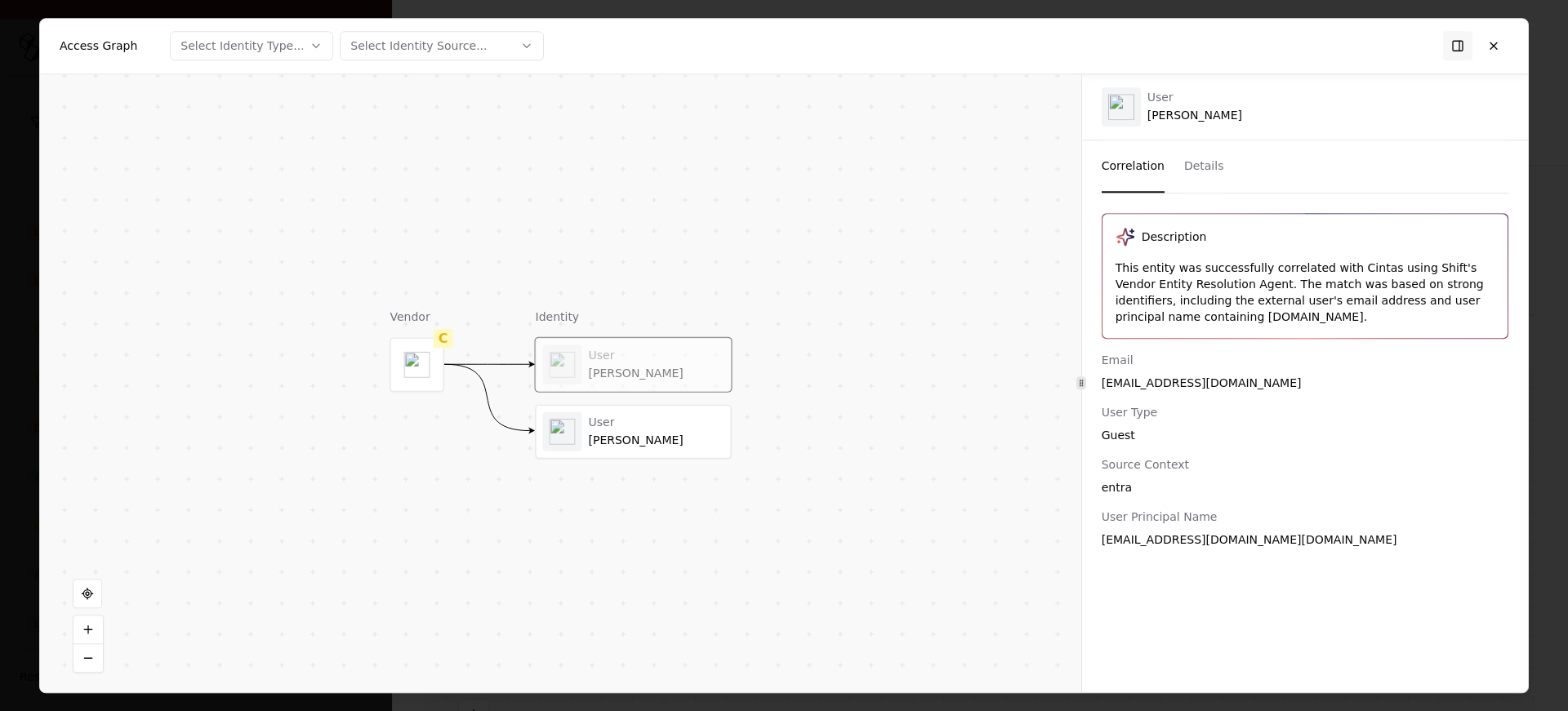
click at [624, 454] on div "User Roy McDonald" at bounding box center [633, 431] width 194 height 53
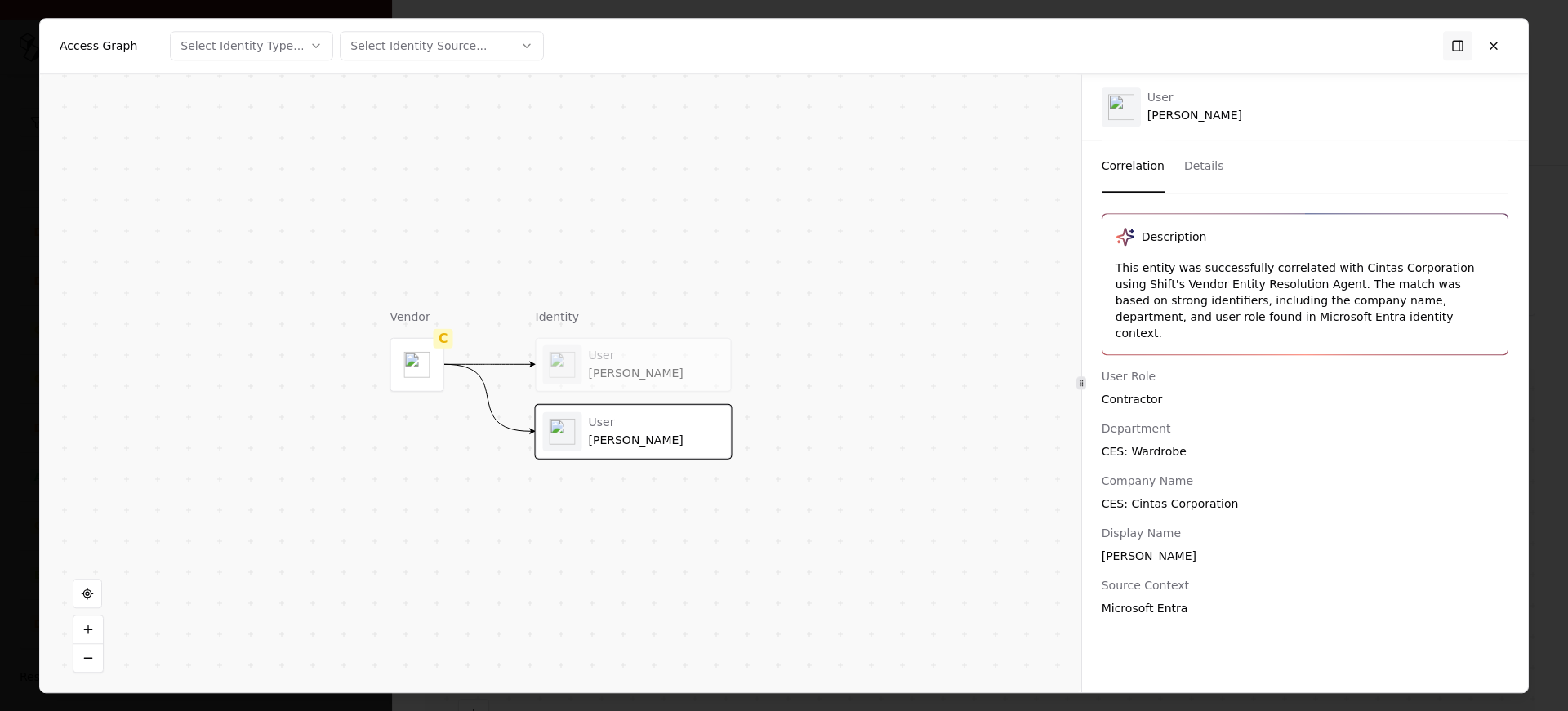
click at [634, 383] on div "User Ehrgott, Patricia" at bounding box center [634, 364] width 181 height 39
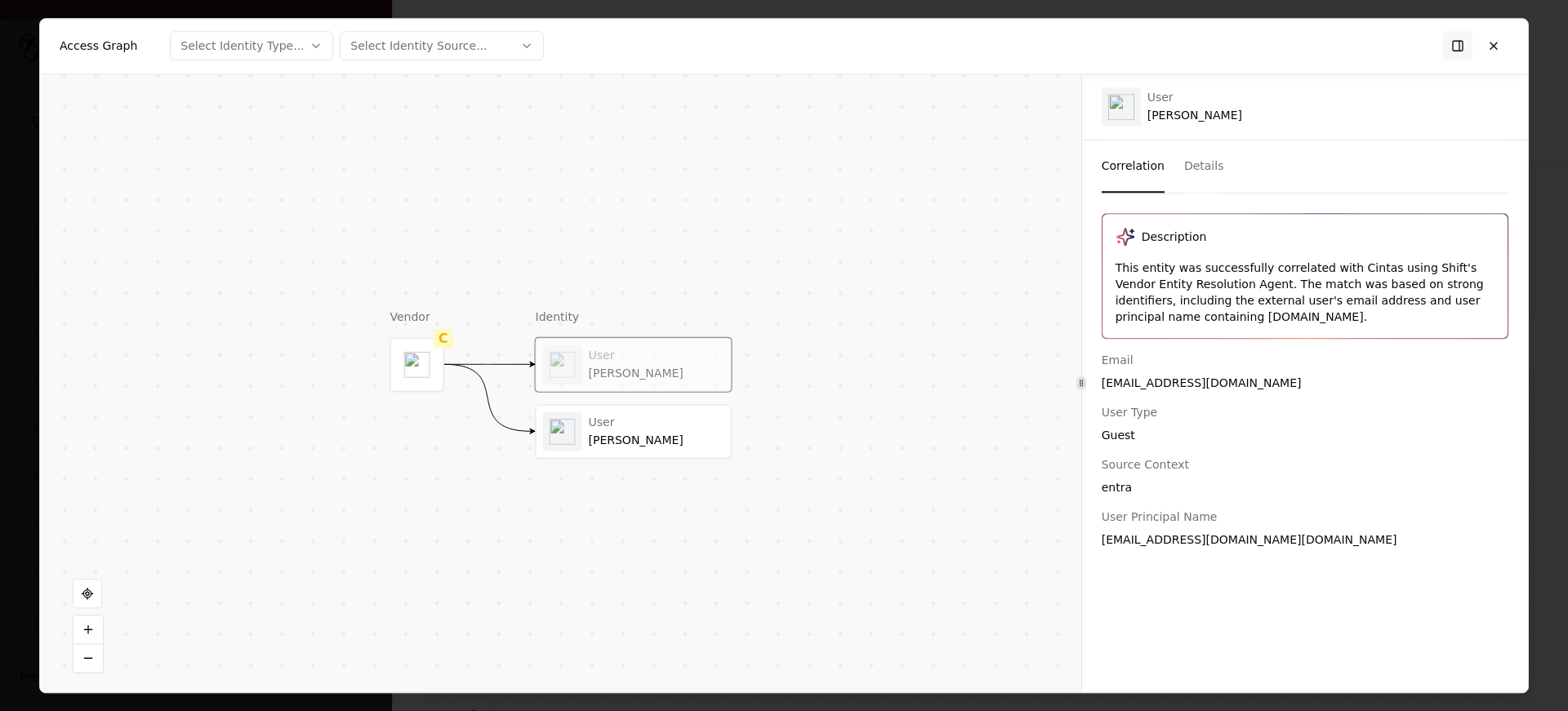
click at [634, 434] on div "Roy McDonald" at bounding box center [657, 440] width 136 height 15
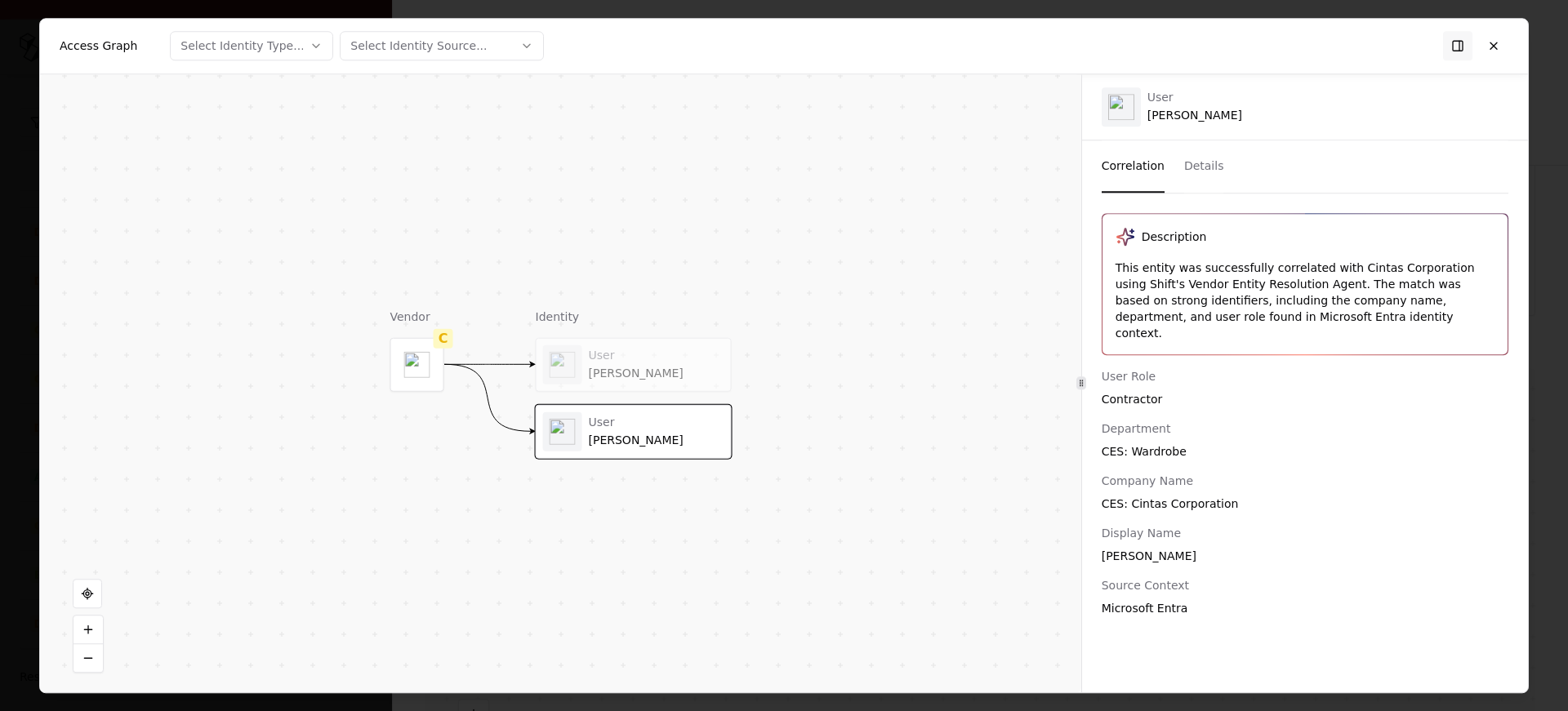
click at [638, 385] on div "User Ehrgott, Patricia" at bounding box center [633, 364] width 194 height 53
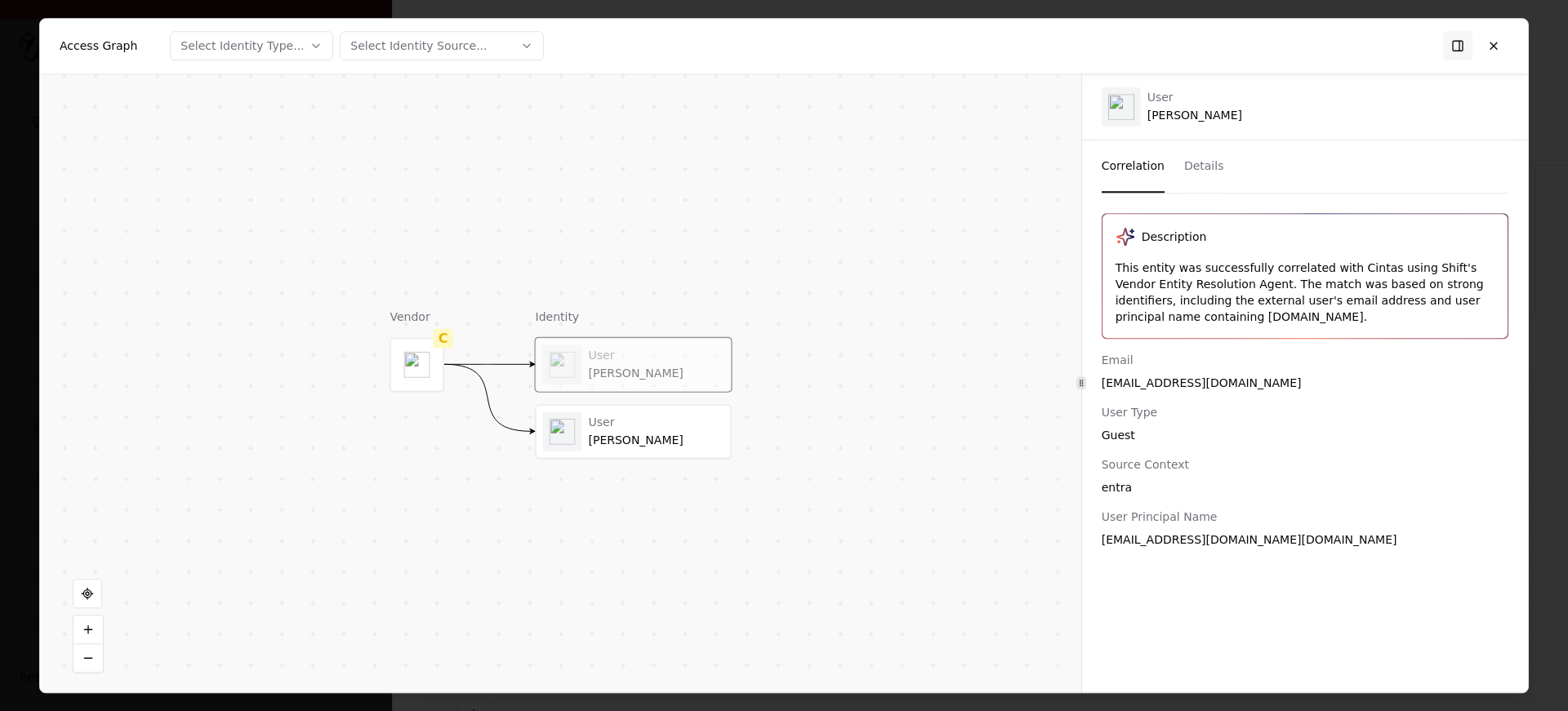
click at [616, 435] on div "Roy McDonald" at bounding box center [657, 440] width 136 height 15
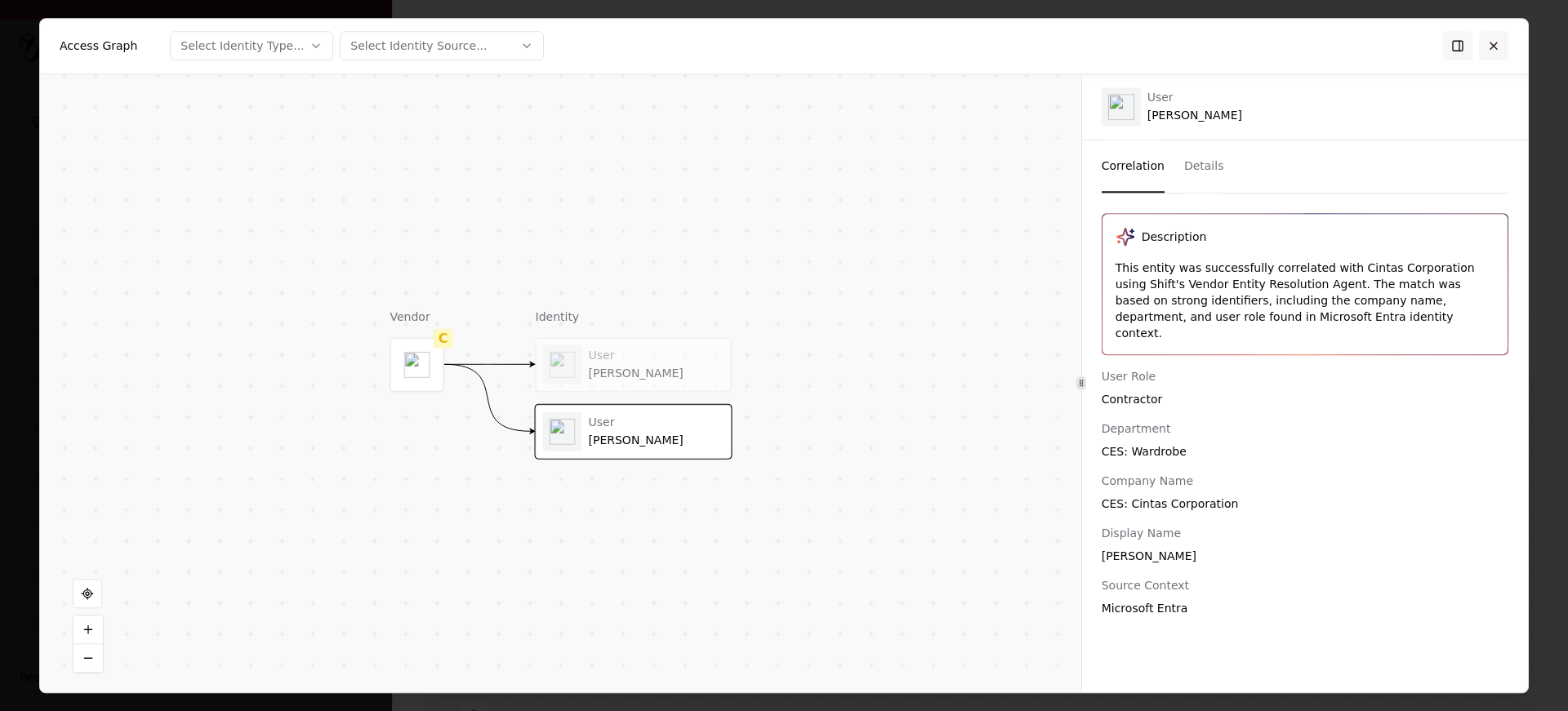
click at [1495, 49] on button at bounding box center [1494, 46] width 29 height 29
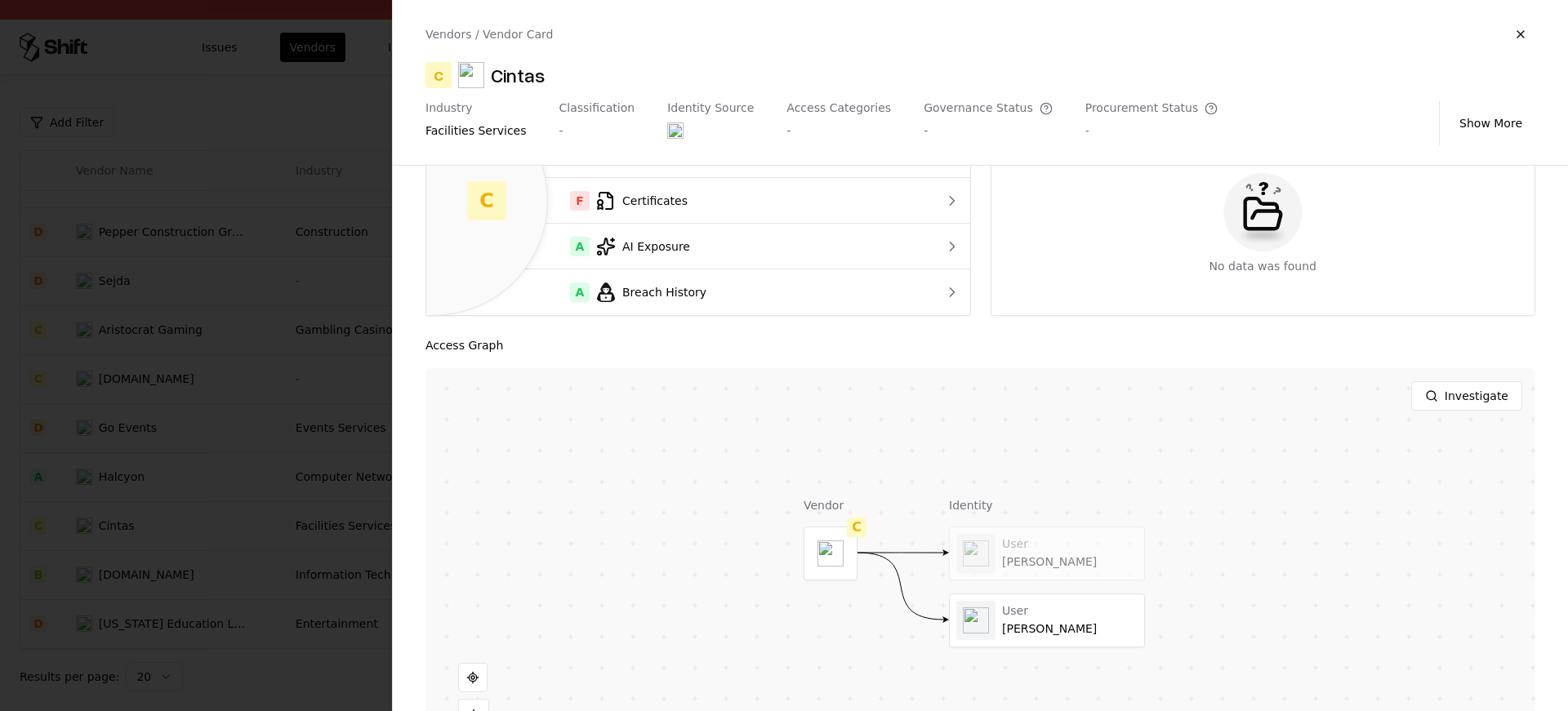
click at [234, 560] on div at bounding box center [784, 355] width 1568 height 711
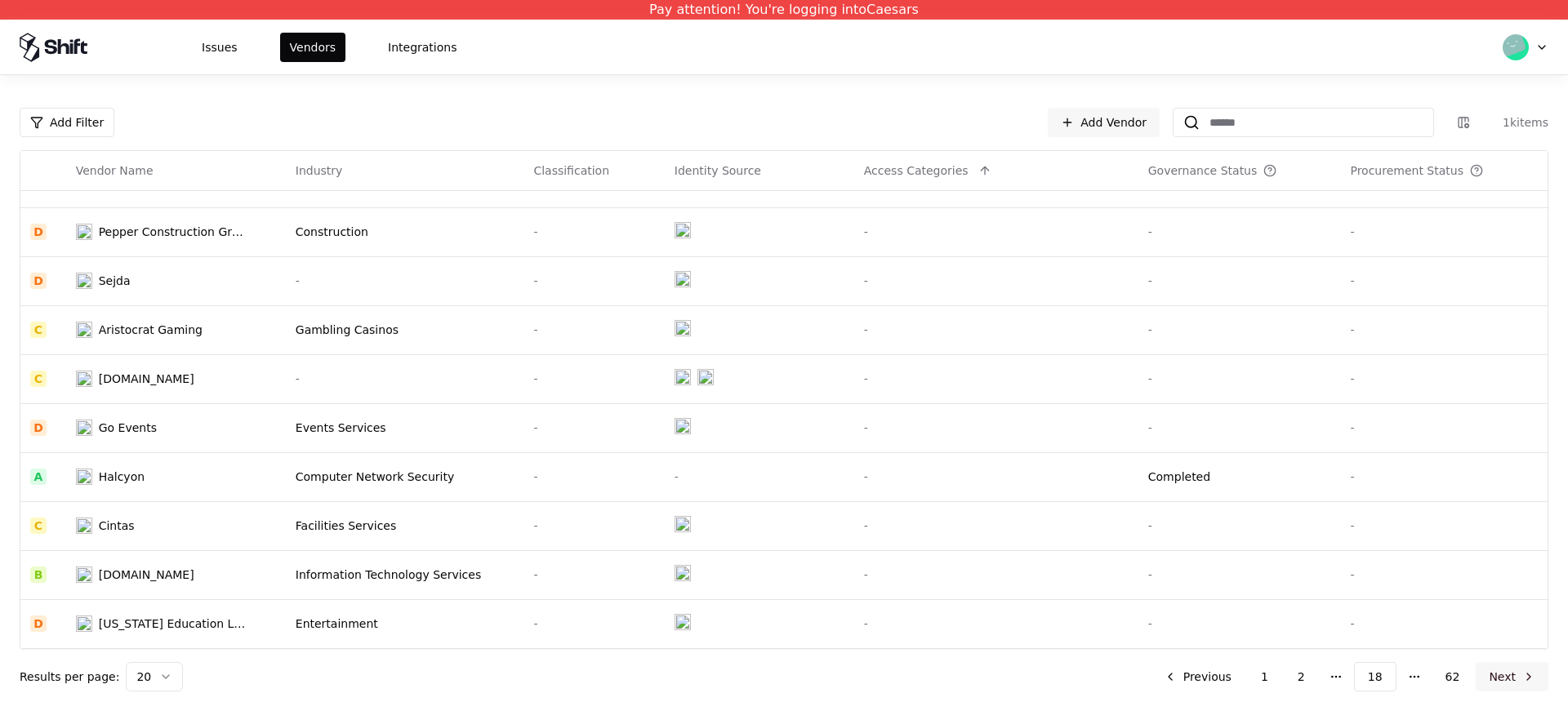
click at [1526, 673] on button "Next" at bounding box center [1512, 677] width 73 height 29
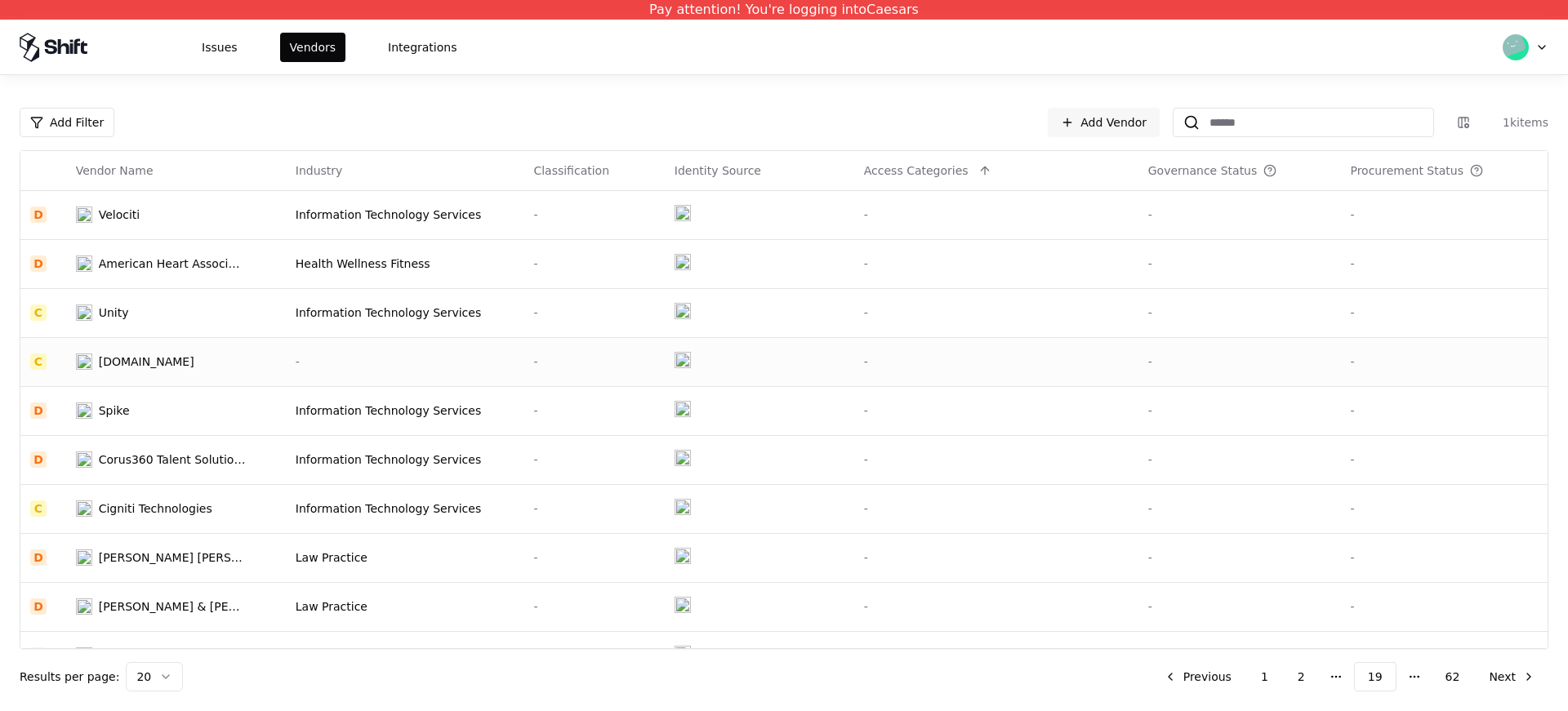
click at [184, 366] on div "Casinos-rus.com" at bounding box center [146, 361] width 96 height 16
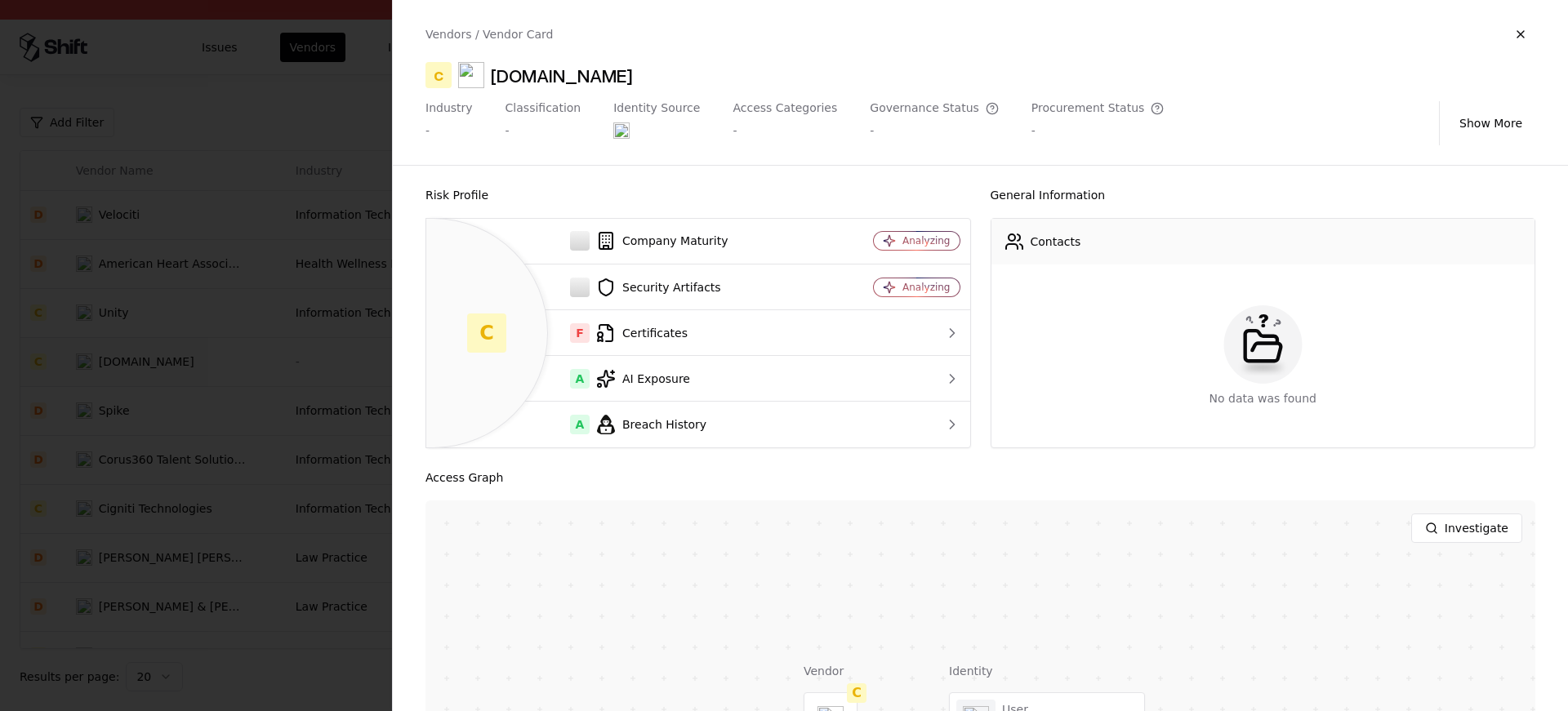
click at [640, 79] on div "C Casinos-rus.com" at bounding box center [981, 75] width 1110 height 26
drag, startPoint x: 640, startPoint y: 79, endPoint x: 496, endPoint y: 74, distance: 144.1
click at [496, 74] on div "C Casinos-rus.com" at bounding box center [981, 75] width 1110 height 26
copy div "Casinos-rus.com"
click at [161, 460] on div at bounding box center [784, 355] width 1568 height 711
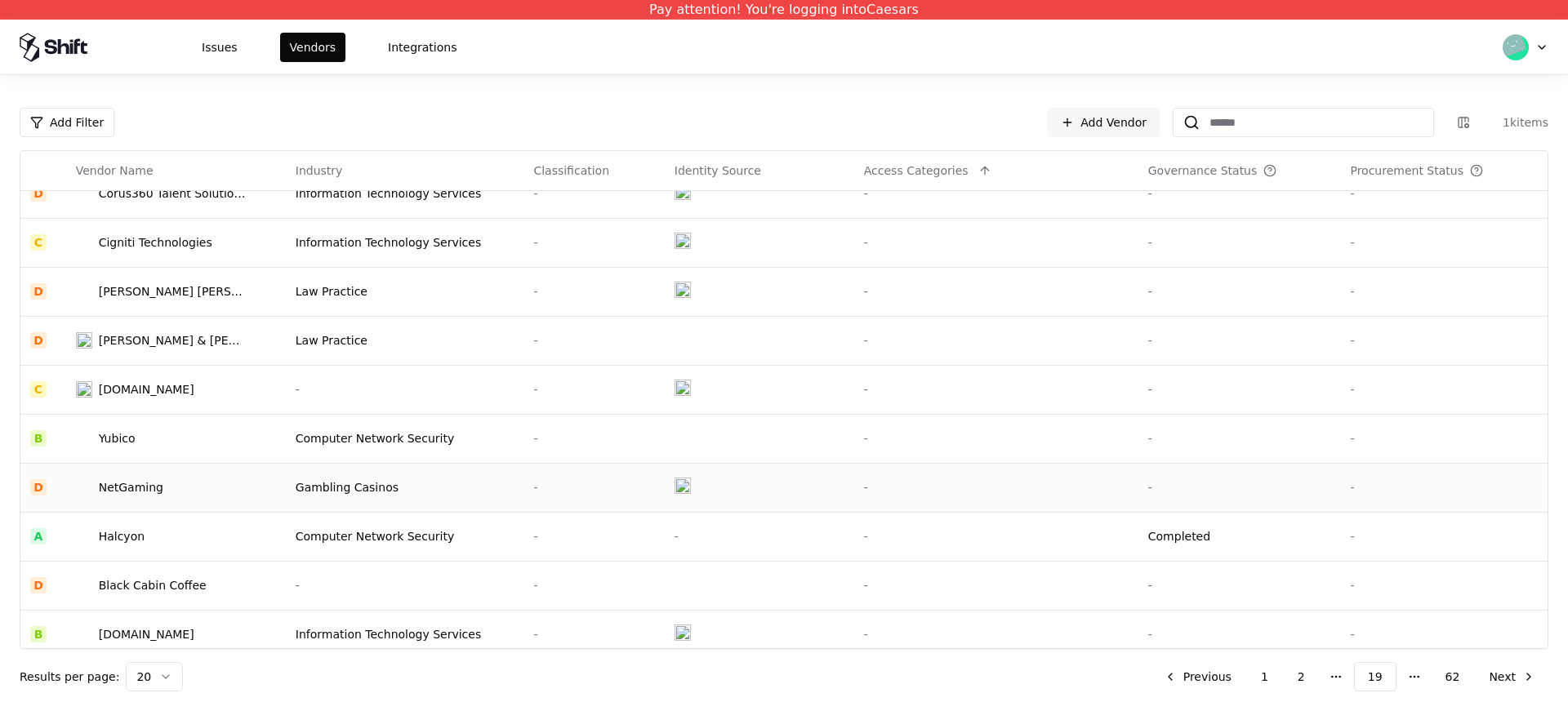
scroll to position [304, 0]
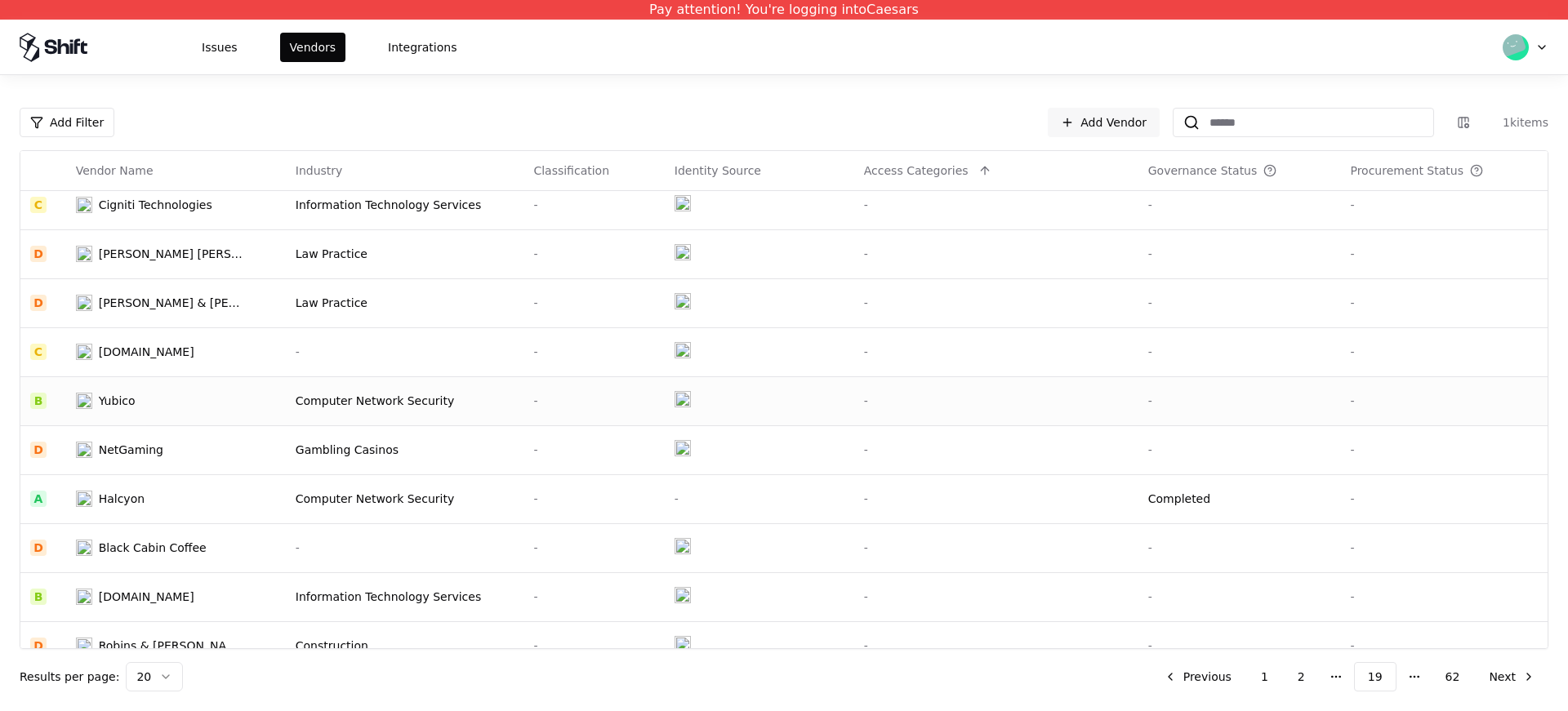
click at [190, 389] on td "Yubico" at bounding box center [176, 401] width 219 height 49
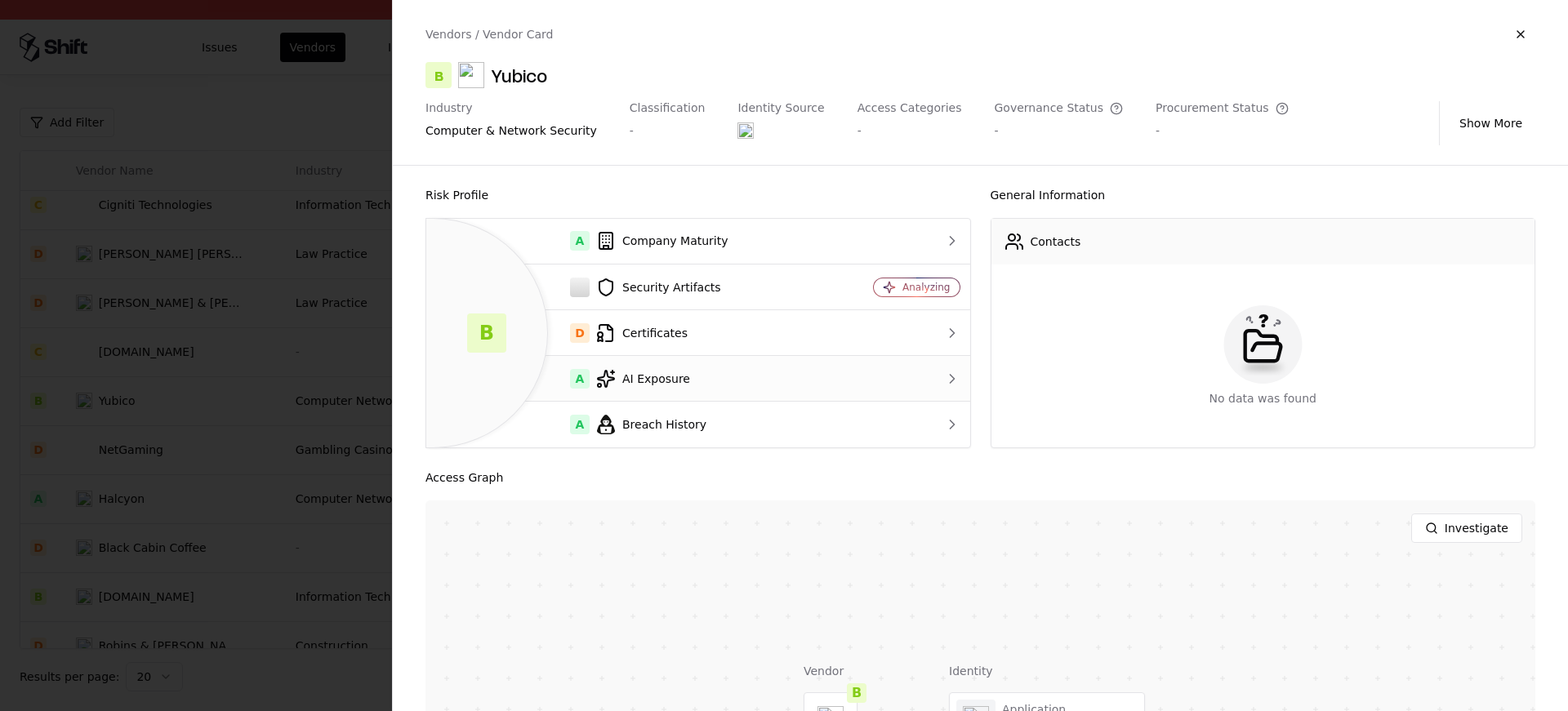
scroll to position [217, 0]
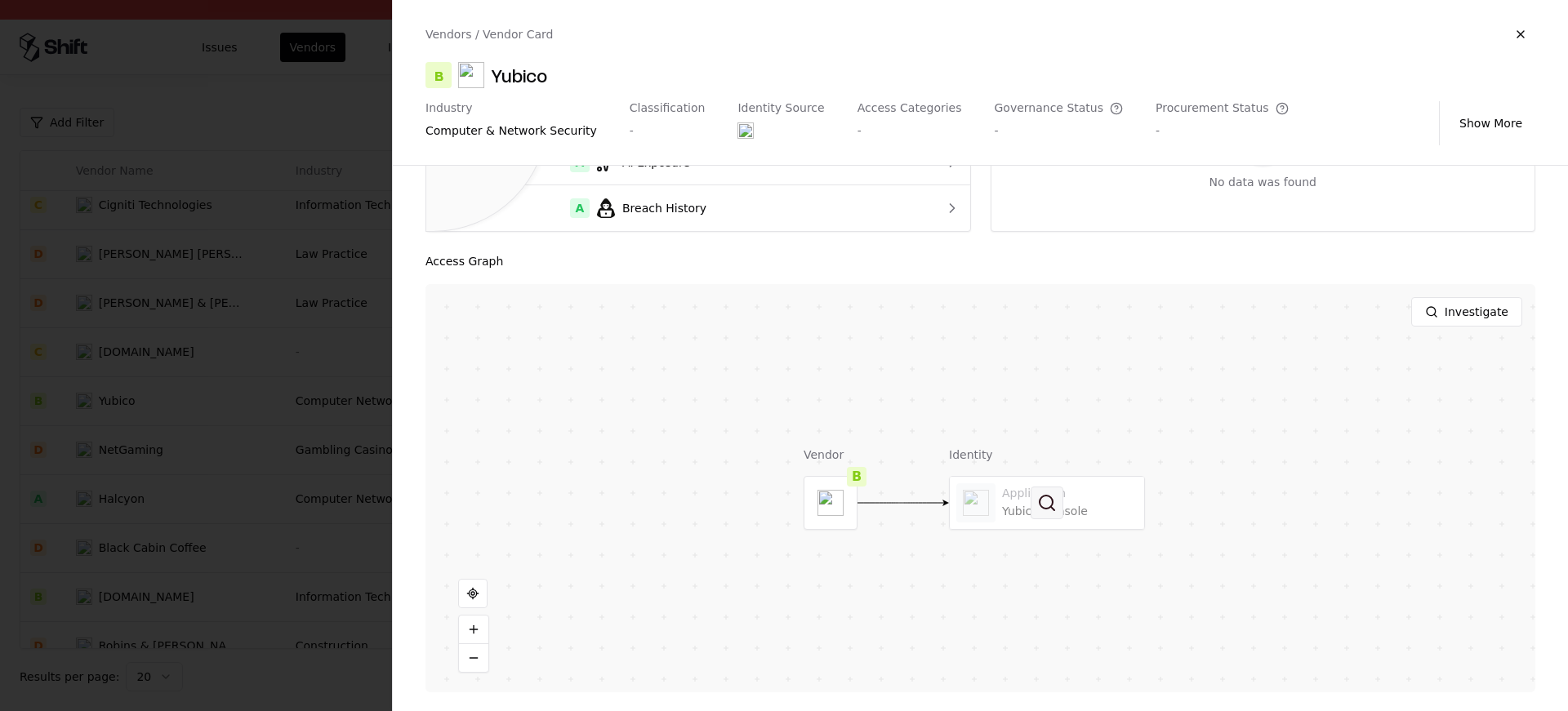
click at [1035, 486] on button at bounding box center [1047, 503] width 33 height 33
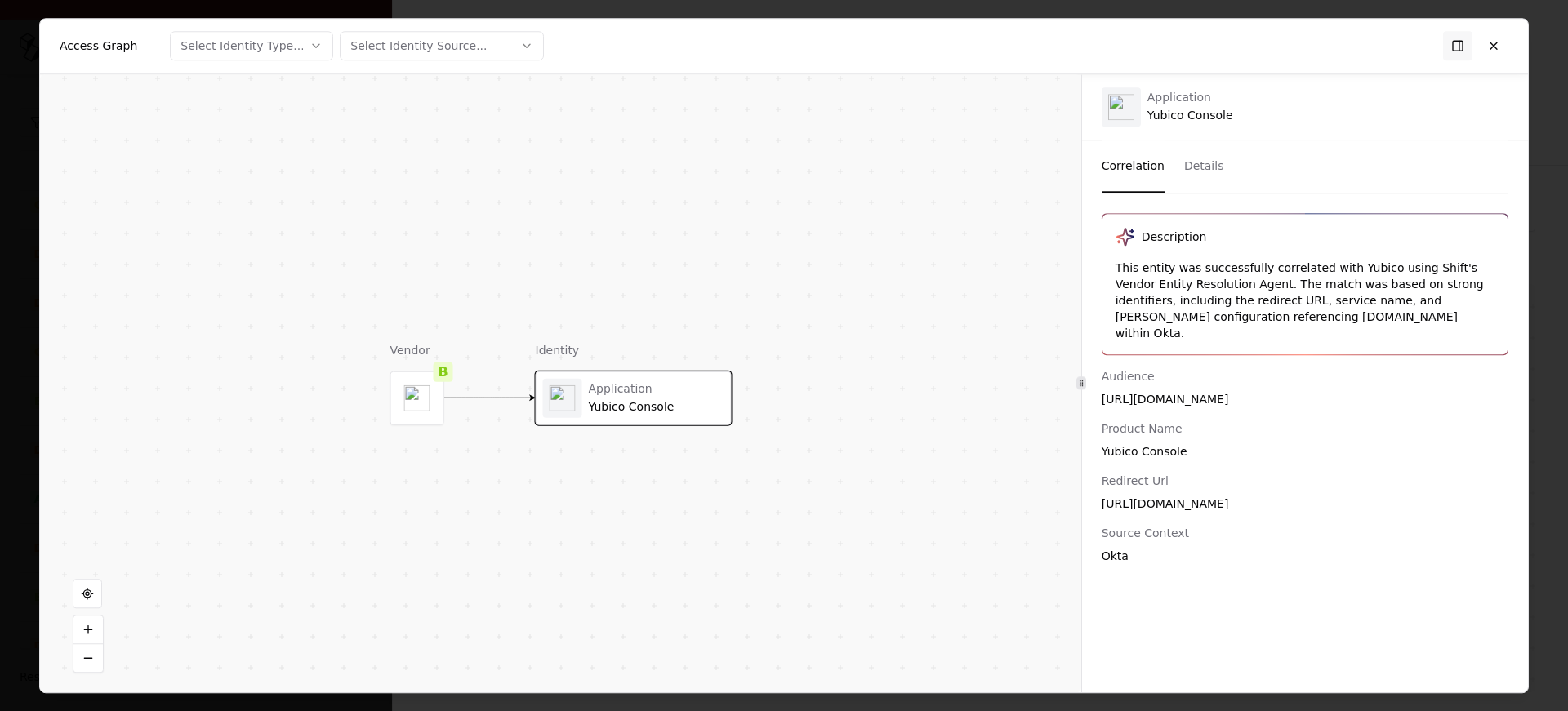
click at [1559, 254] on div at bounding box center [784, 355] width 1568 height 711
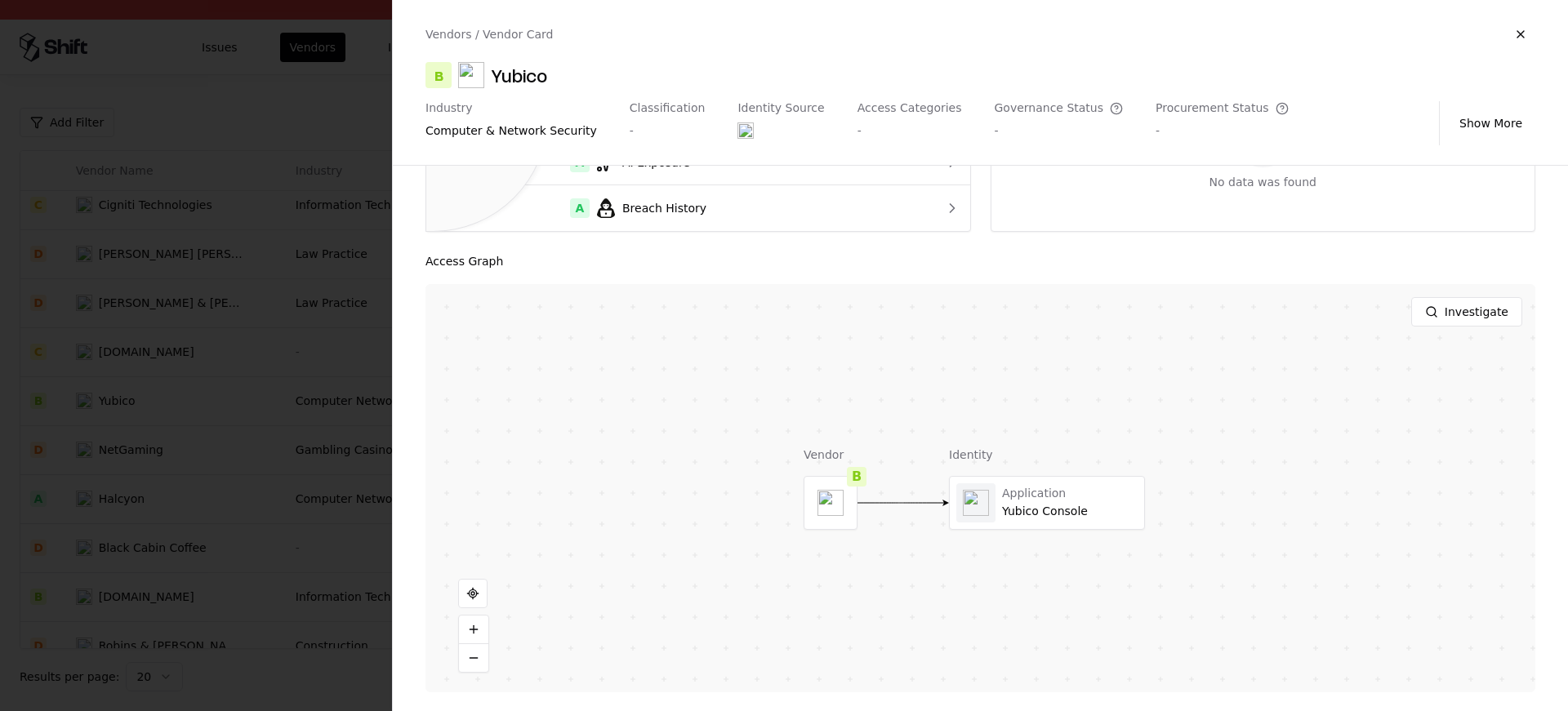
click at [217, 319] on div at bounding box center [784, 355] width 1568 height 711
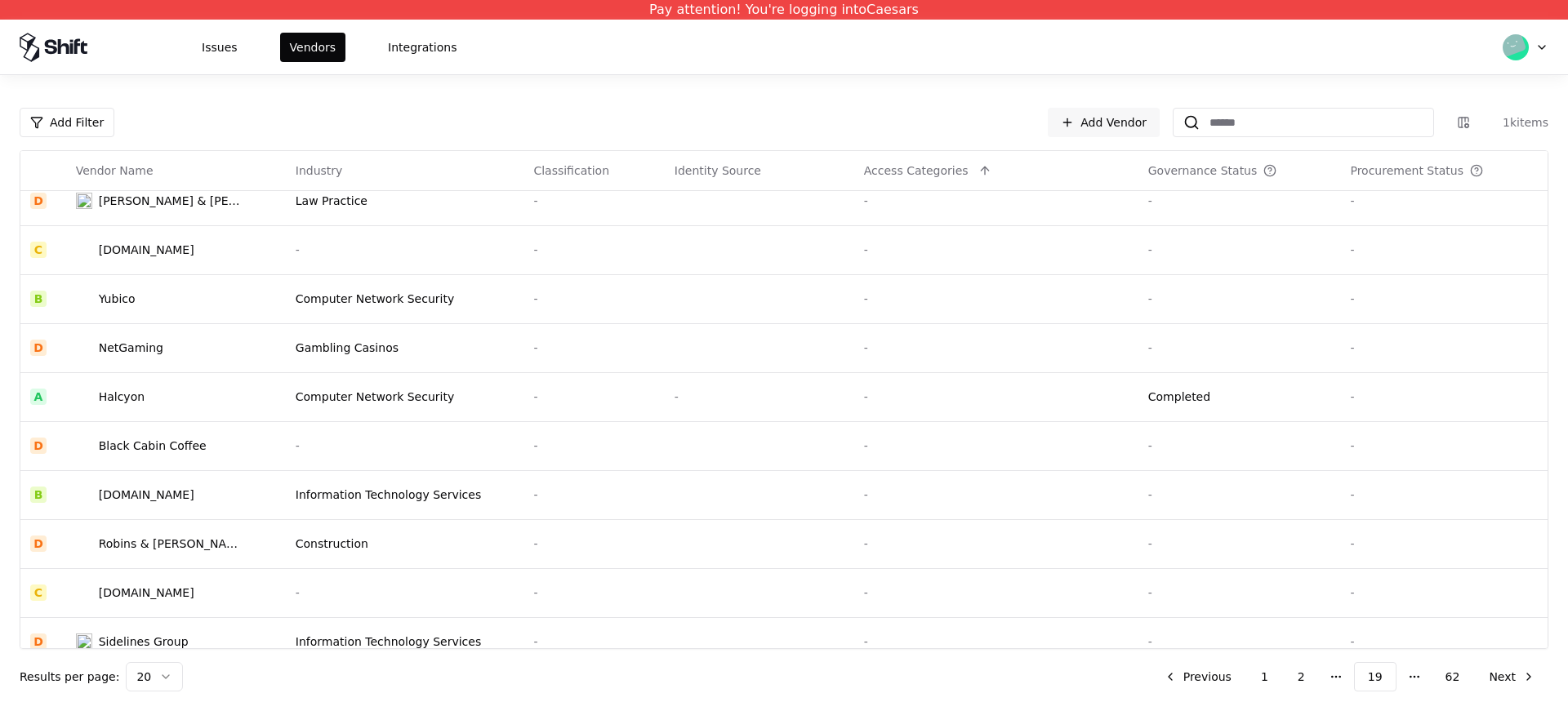
scroll to position [522, 0]
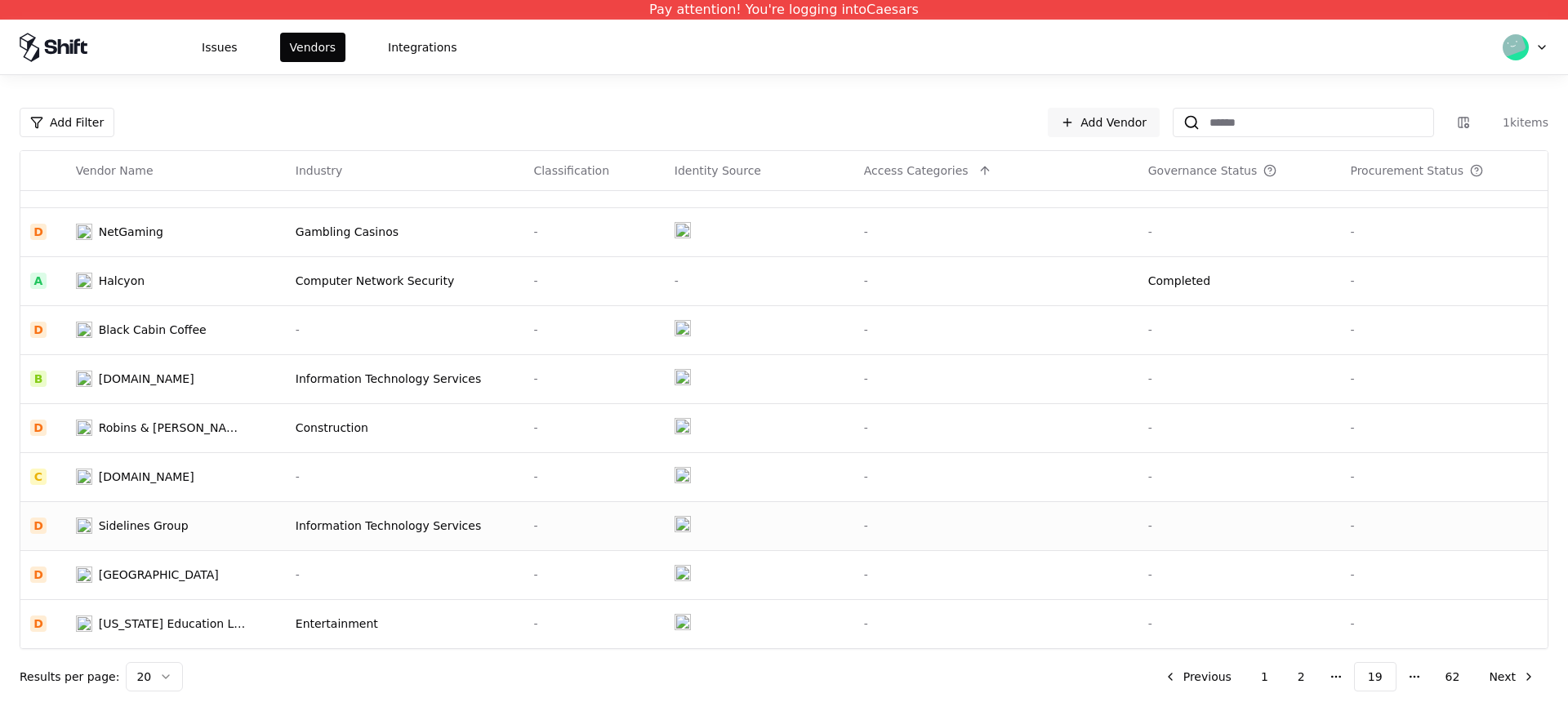
click at [140, 508] on td "Sidelines Group" at bounding box center [176, 525] width 219 height 49
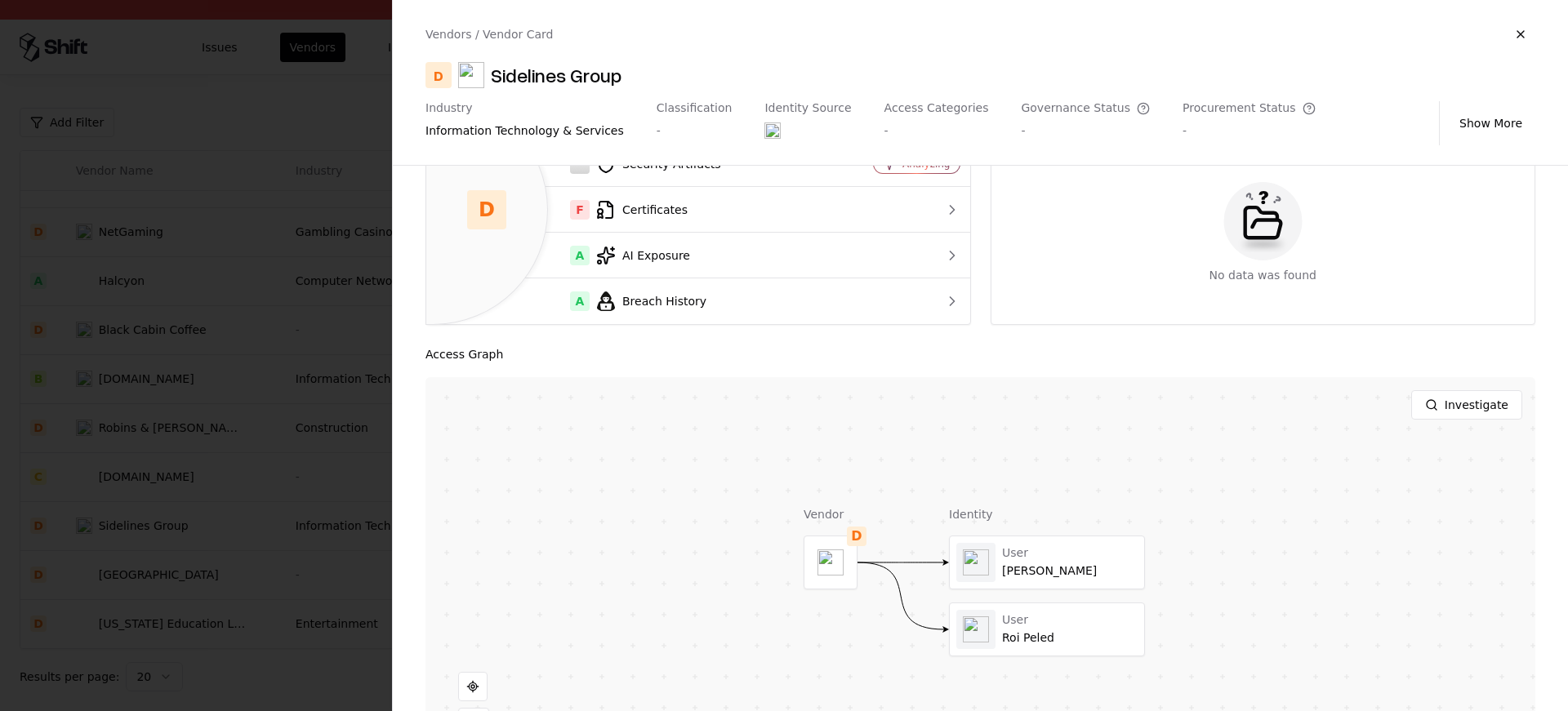
scroll to position [217, 0]
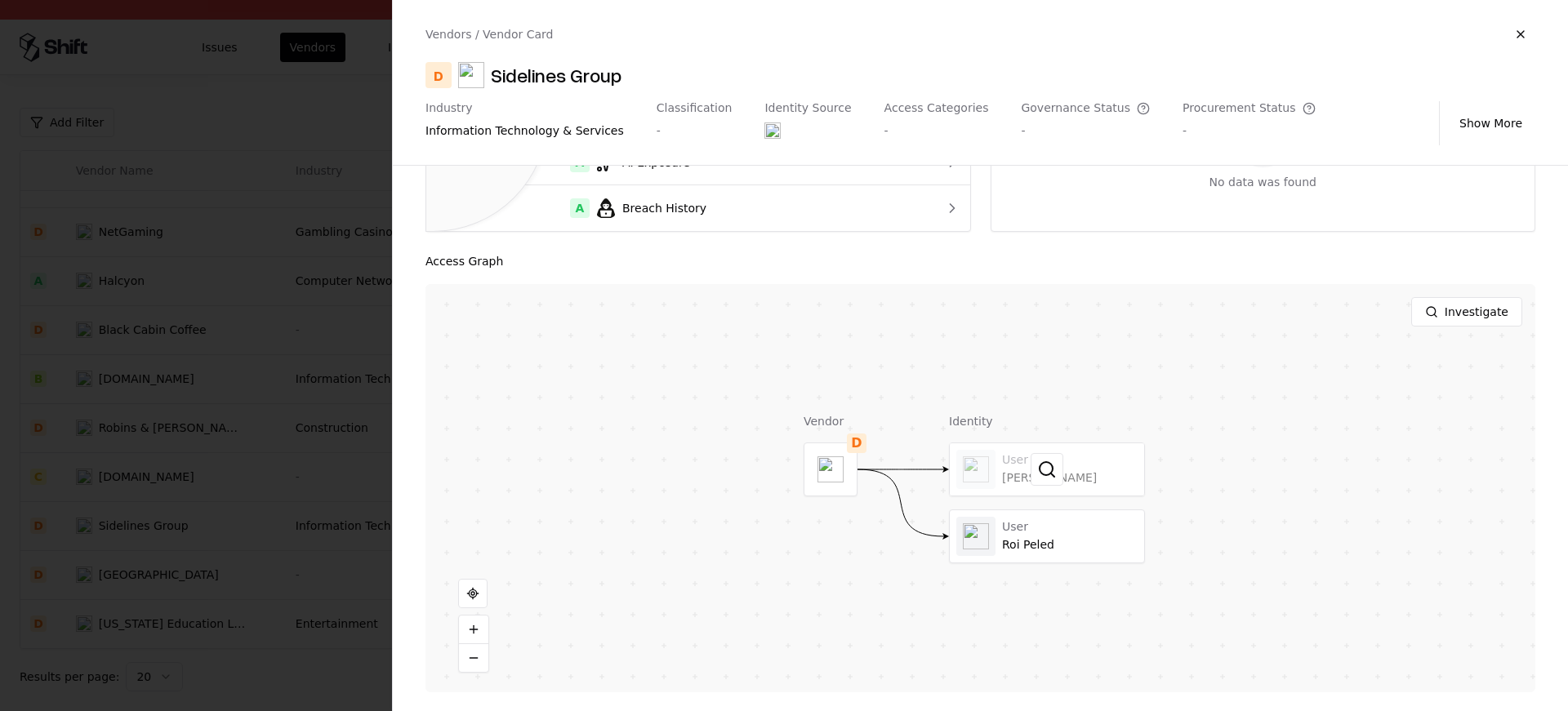
click at [1070, 461] on div at bounding box center [1047, 469] width 194 height 53
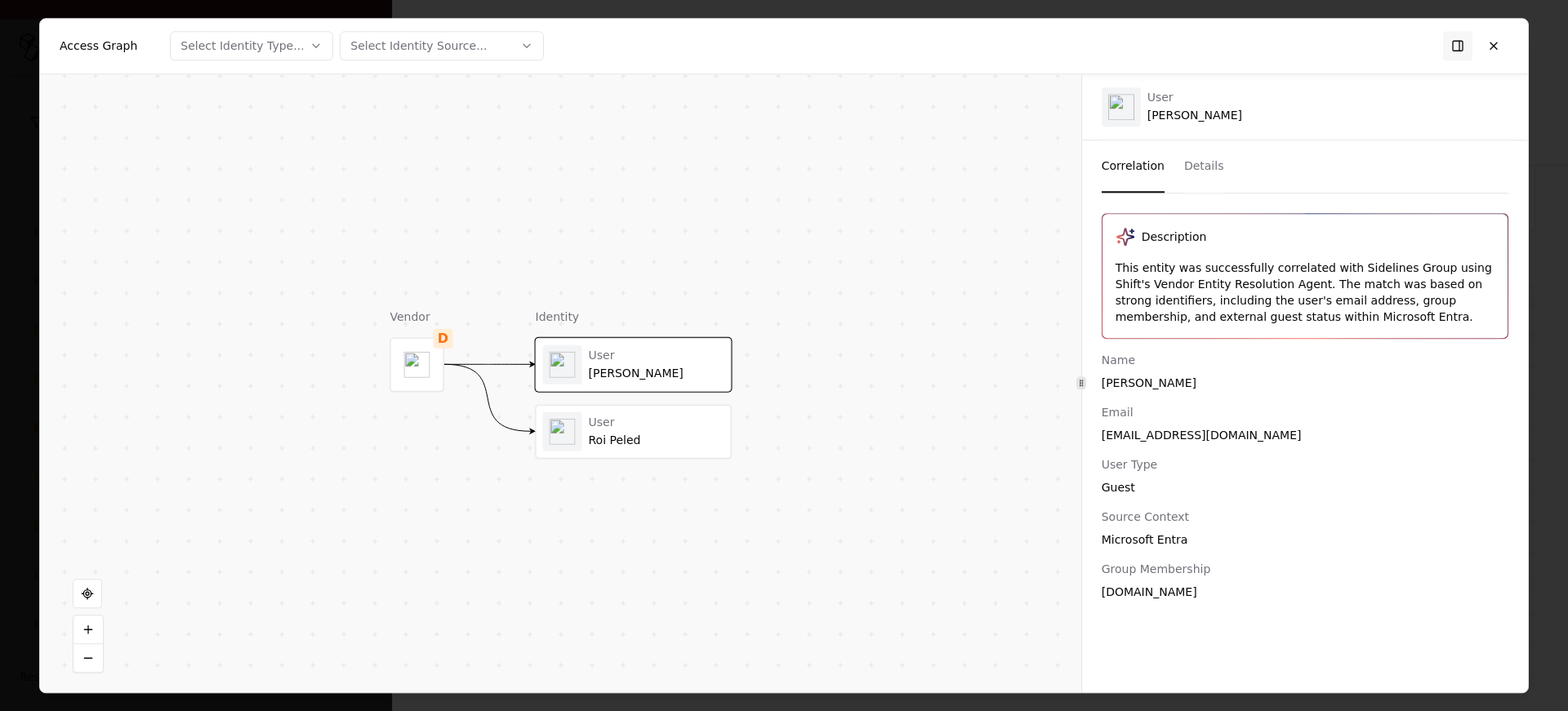
click at [635, 459] on div "Vendor D Identity User Talya Yariv User Roi Peled" at bounding box center [560, 384] width 1041 height 619
click at [603, 447] on div "Roi Peled" at bounding box center [657, 440] width 136 height 15
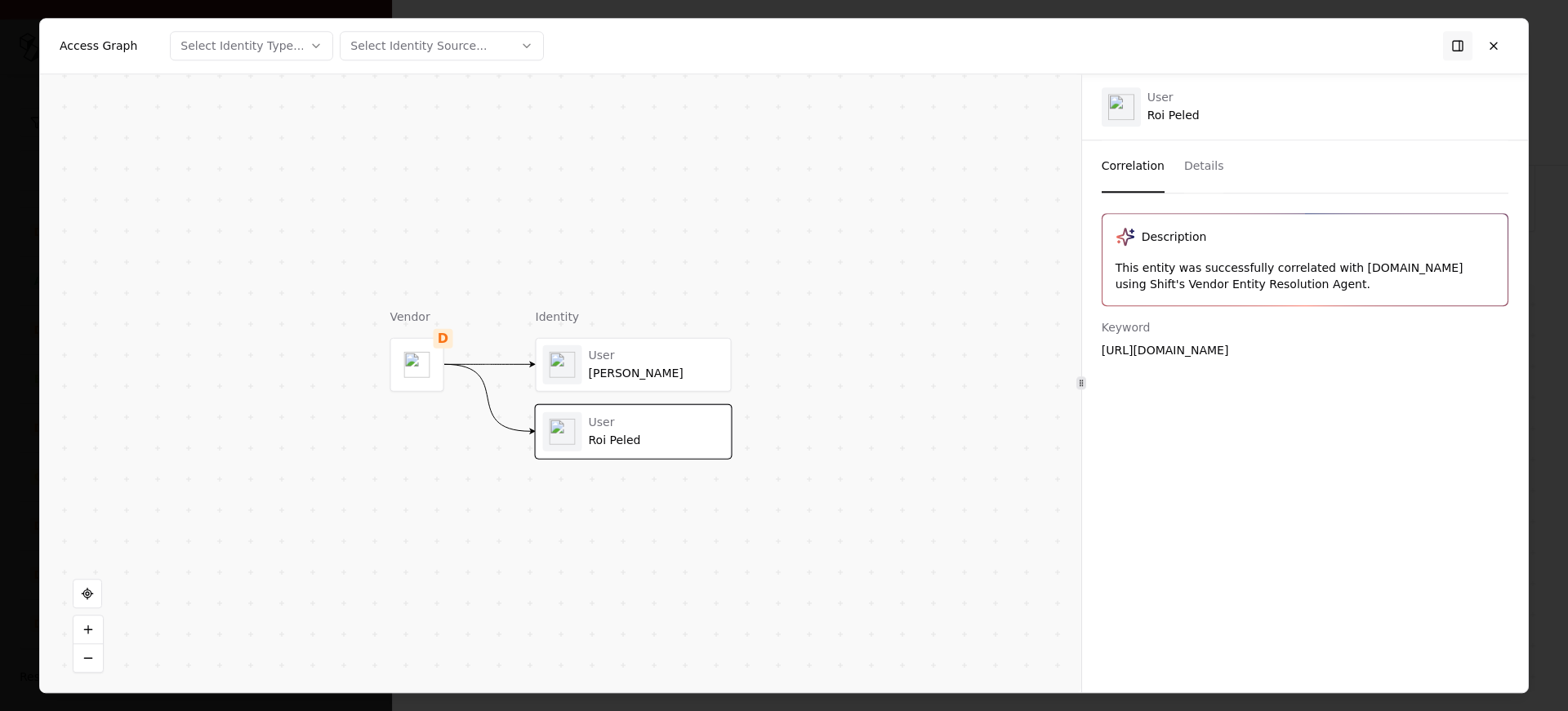
click at [645, 372] on div "Talya Yariv" at bounding box center [657, 373] width 136 height 15
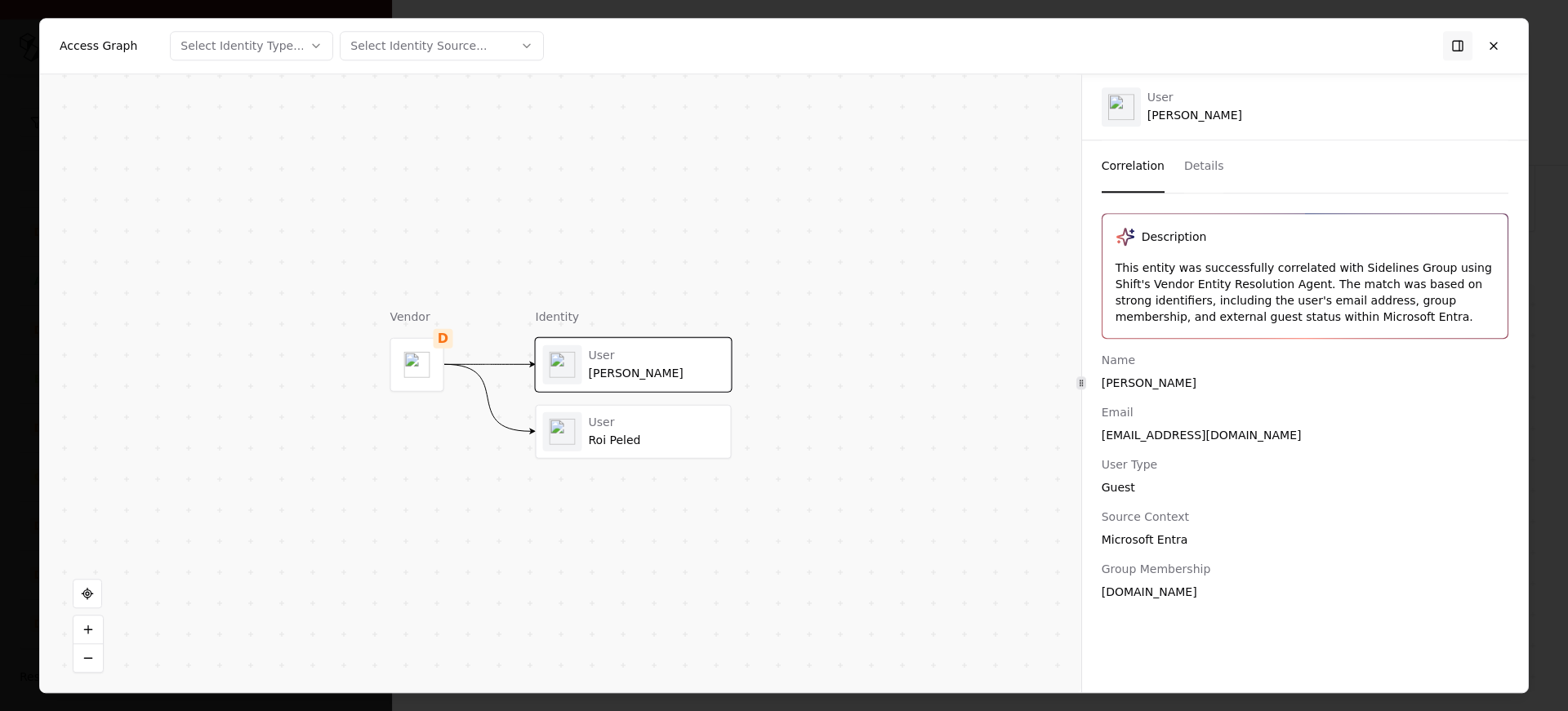
click at [666, 419] on div "User" at bounding box center [657, 422] width 136 height 15
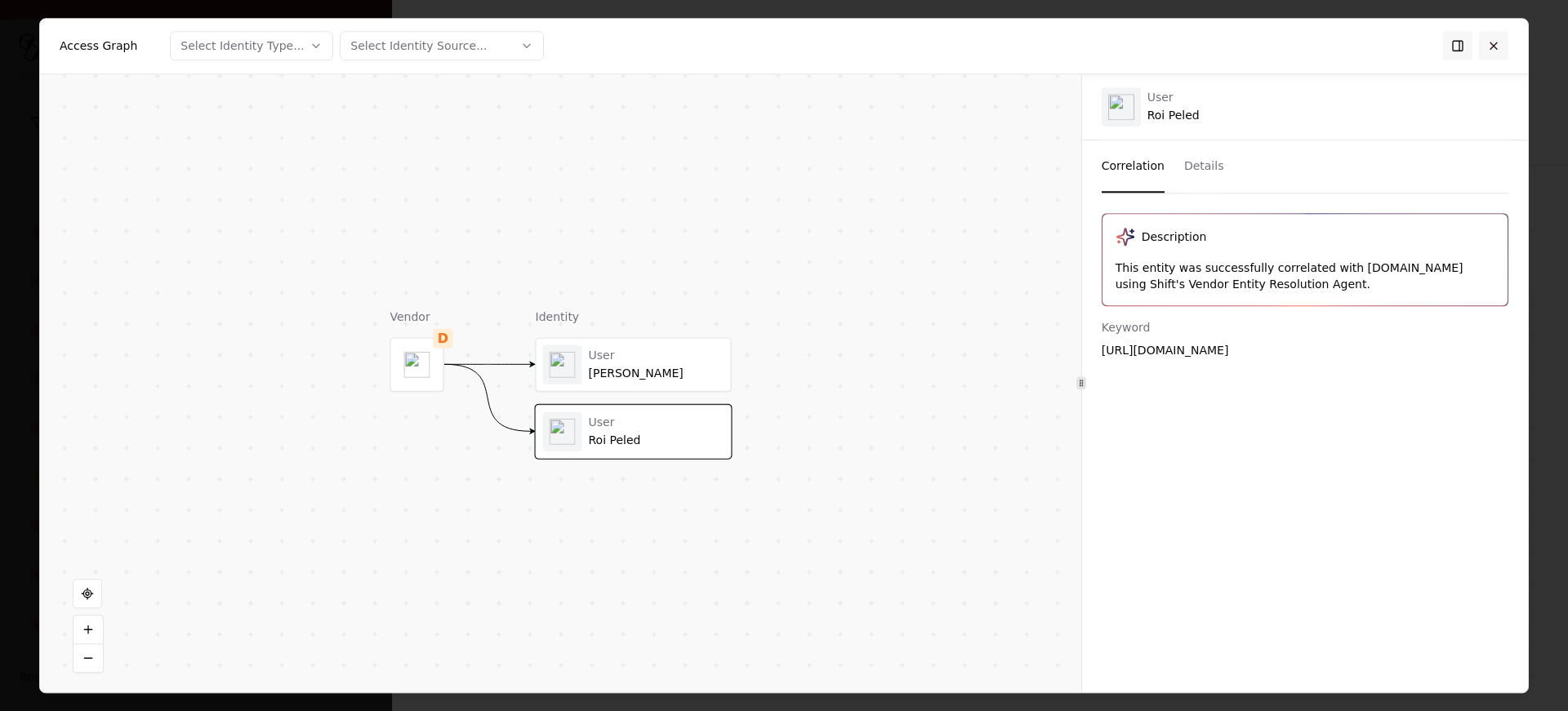
click at [1501, 39] on button at bounding box center [1494, 46] width 29 height 29
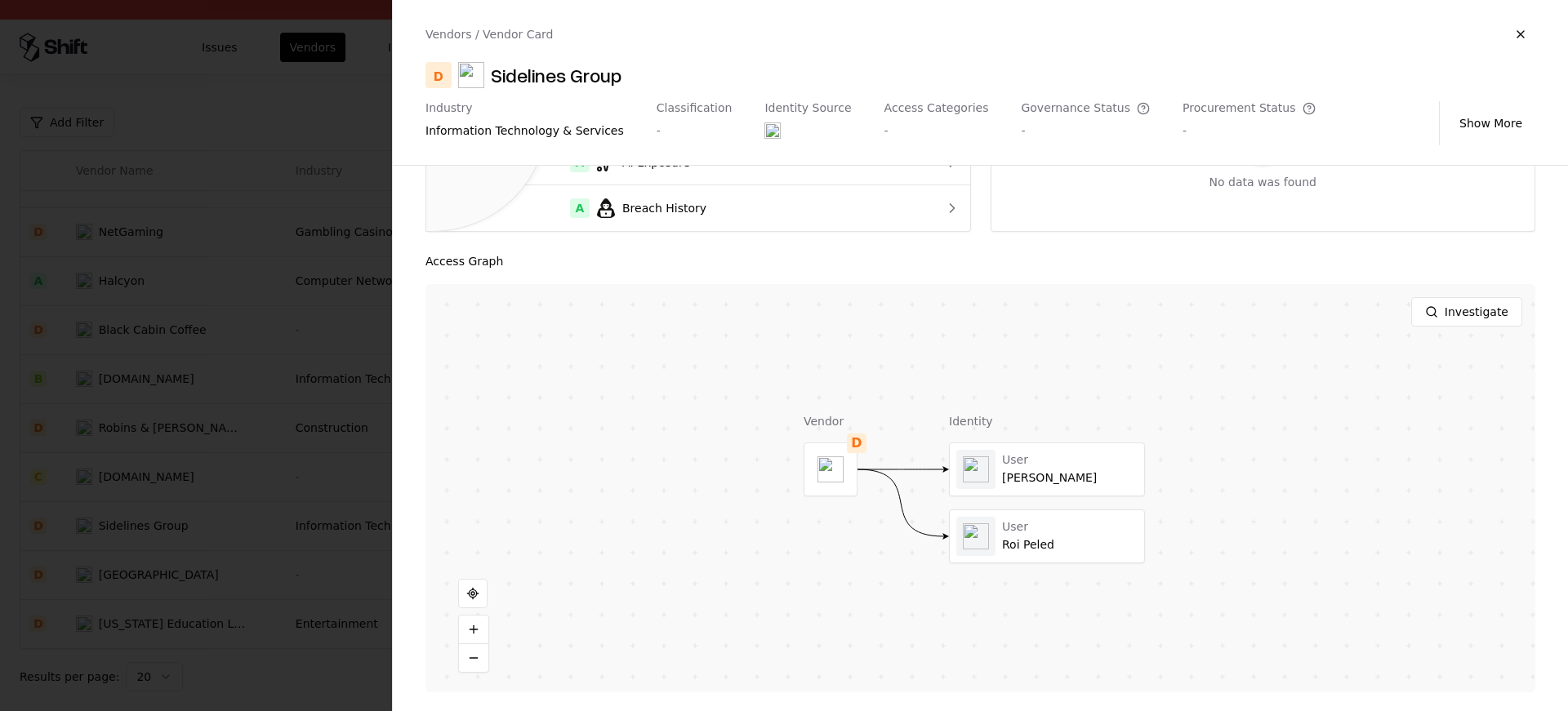
click at [282, 444] on div at bounding box center [784, 355] width 1568 height 711
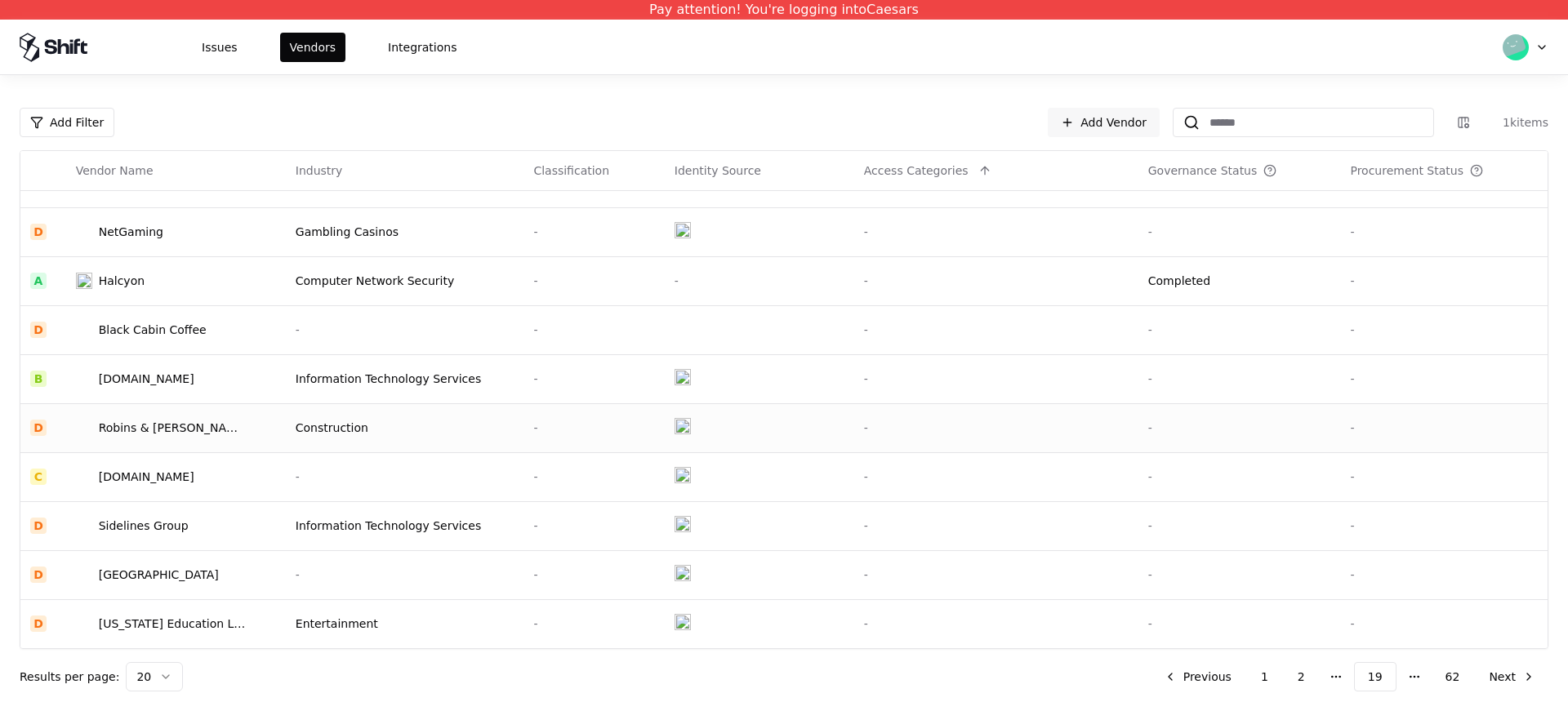
click at [276, 427] on td "Robins & Morton" at bounding box center [176, 428] width 219 height 49
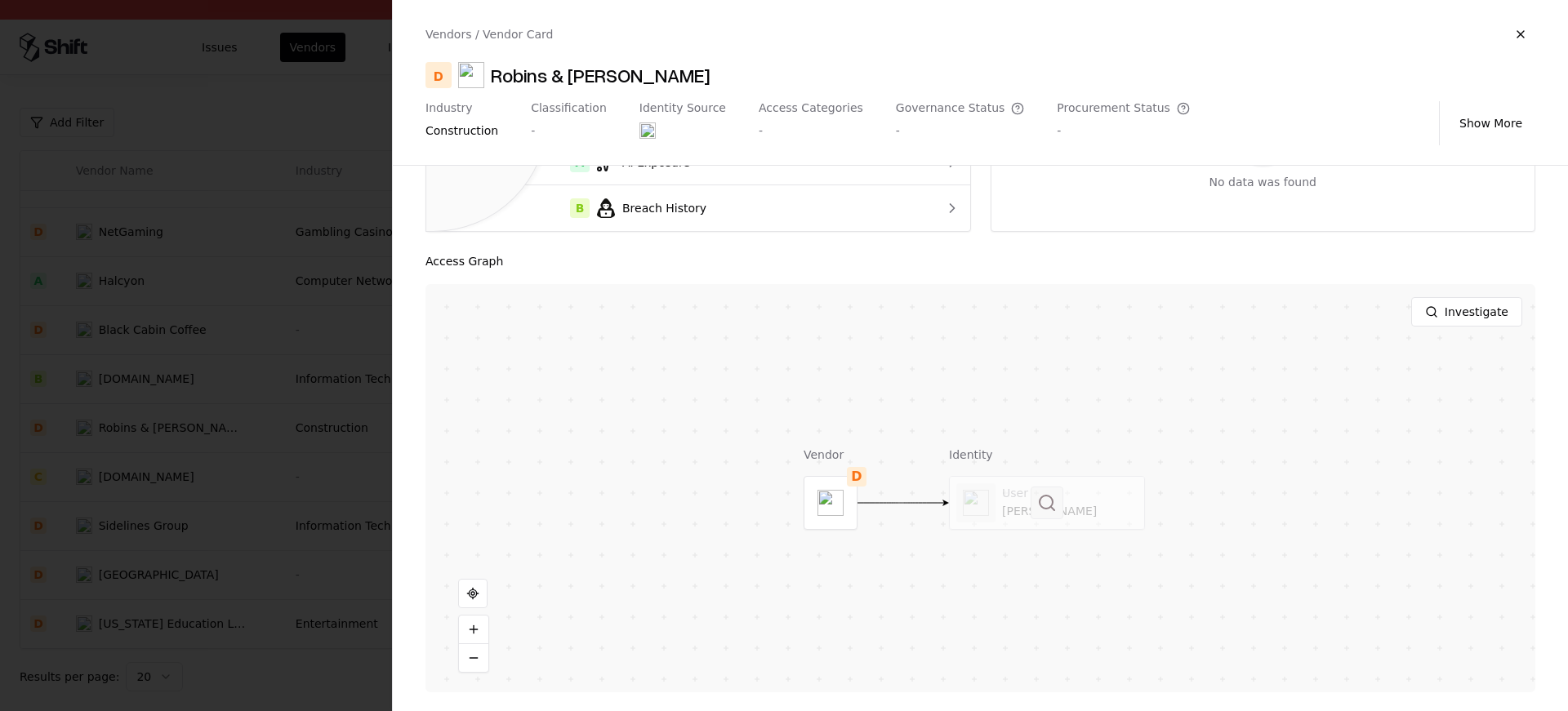
click at [1049, 512] on button at bounding box center [1047, 503] width 33 height 33
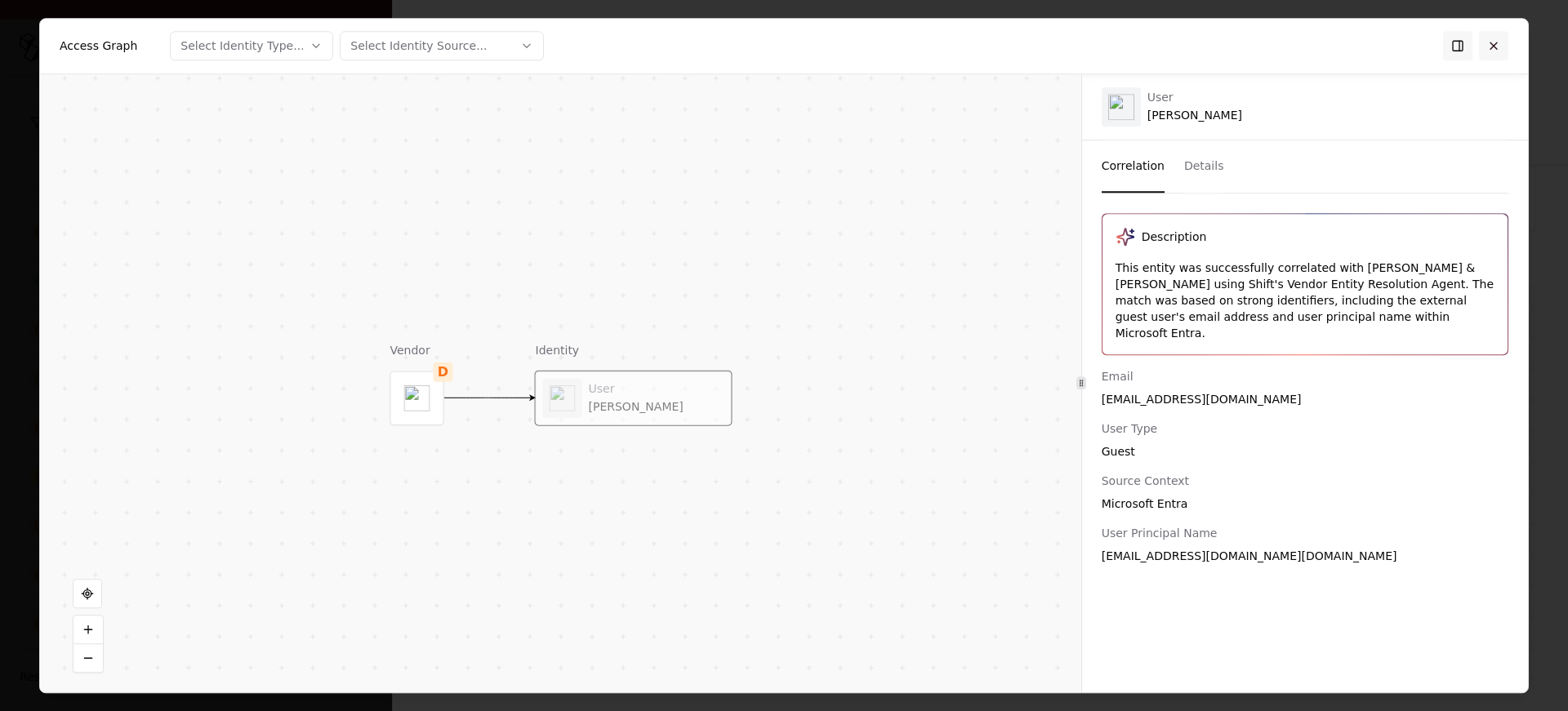
click at [1498, 48] on button at bounding box center [1494, 46] width 29 height 29
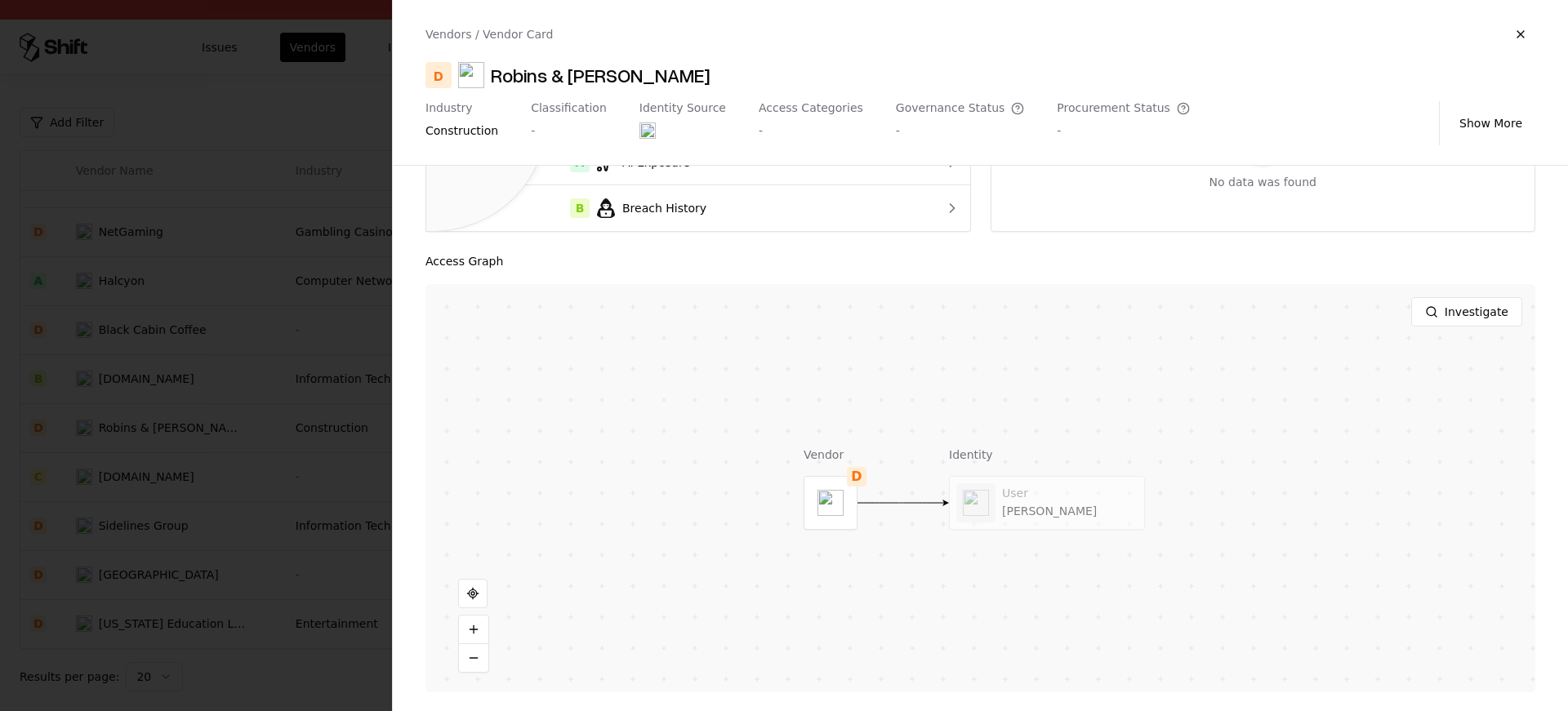
click at [297, 499] on div at bounding box center [784, 355] width 1568 height 711
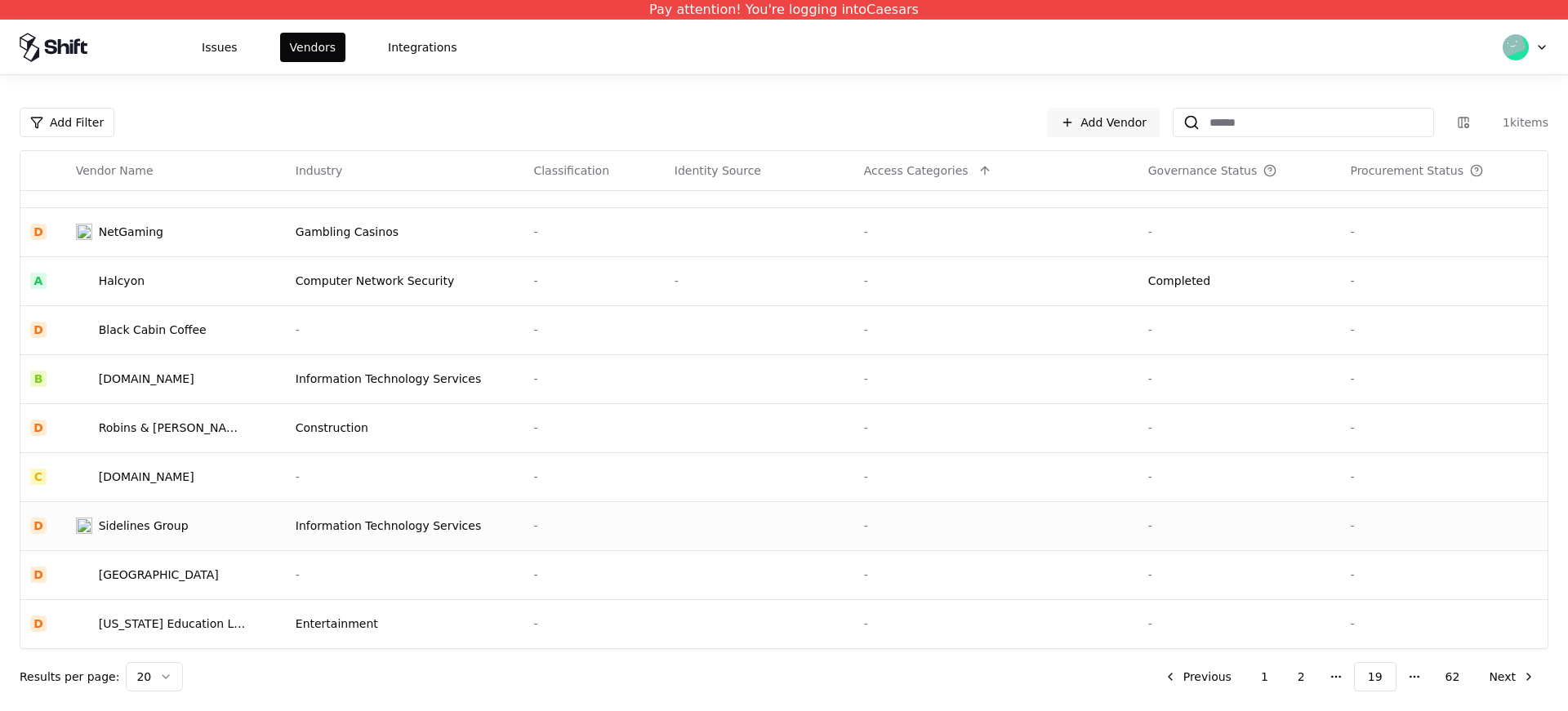
click at [167, 524] on div "Sidelines Group" at bounding box center [143, 525] width 90 height 16
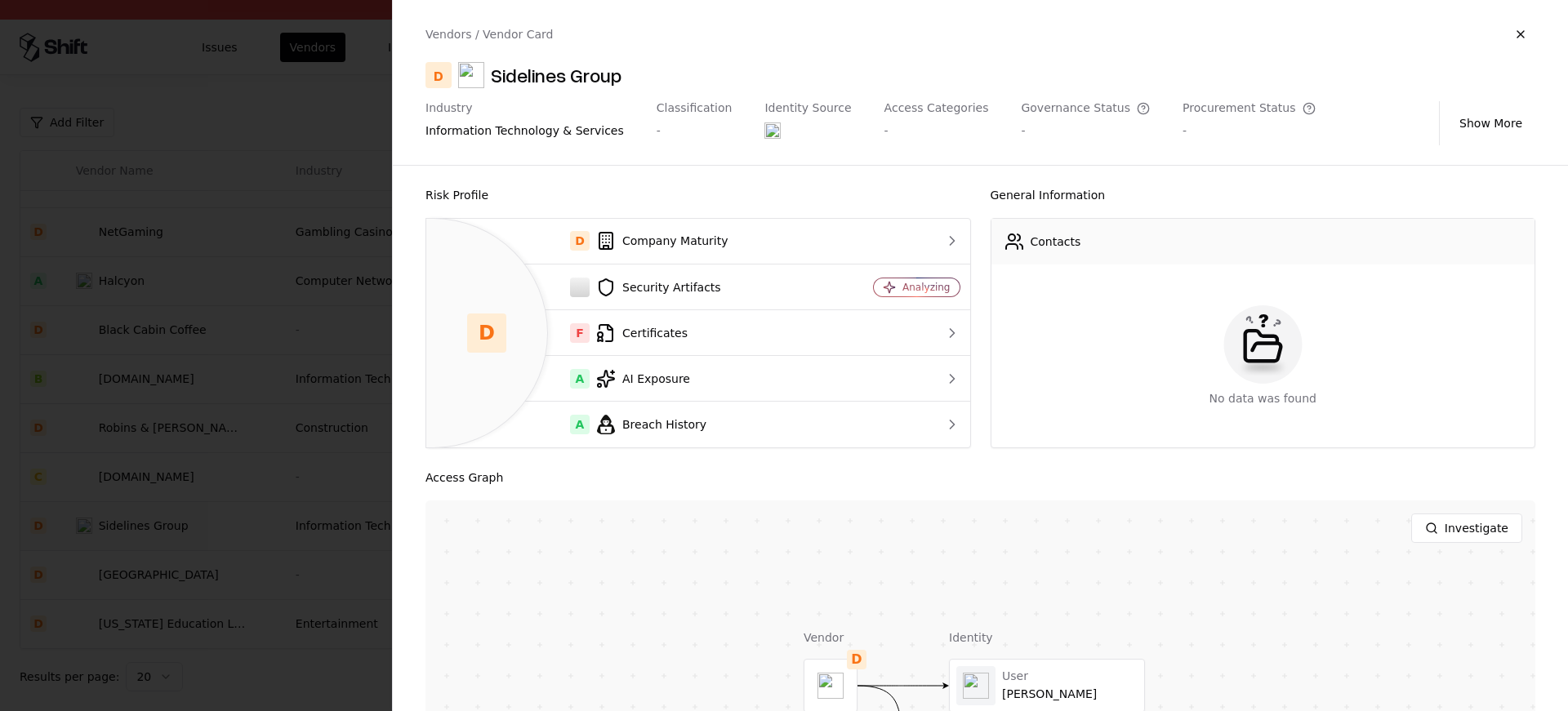
scroll to position [168, 0]
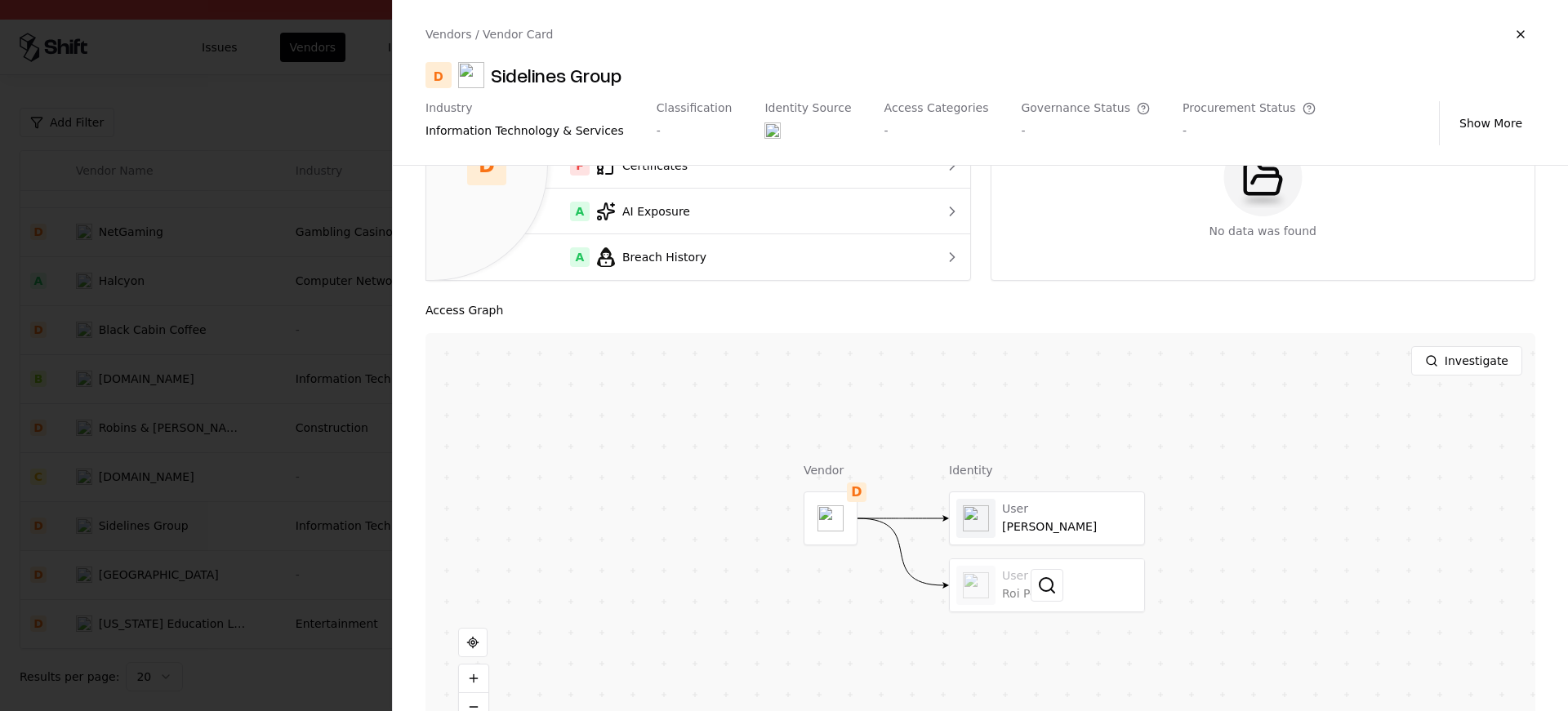
click at [1042, 603] on div at bounding box center [1047, 586] width 194 height 53
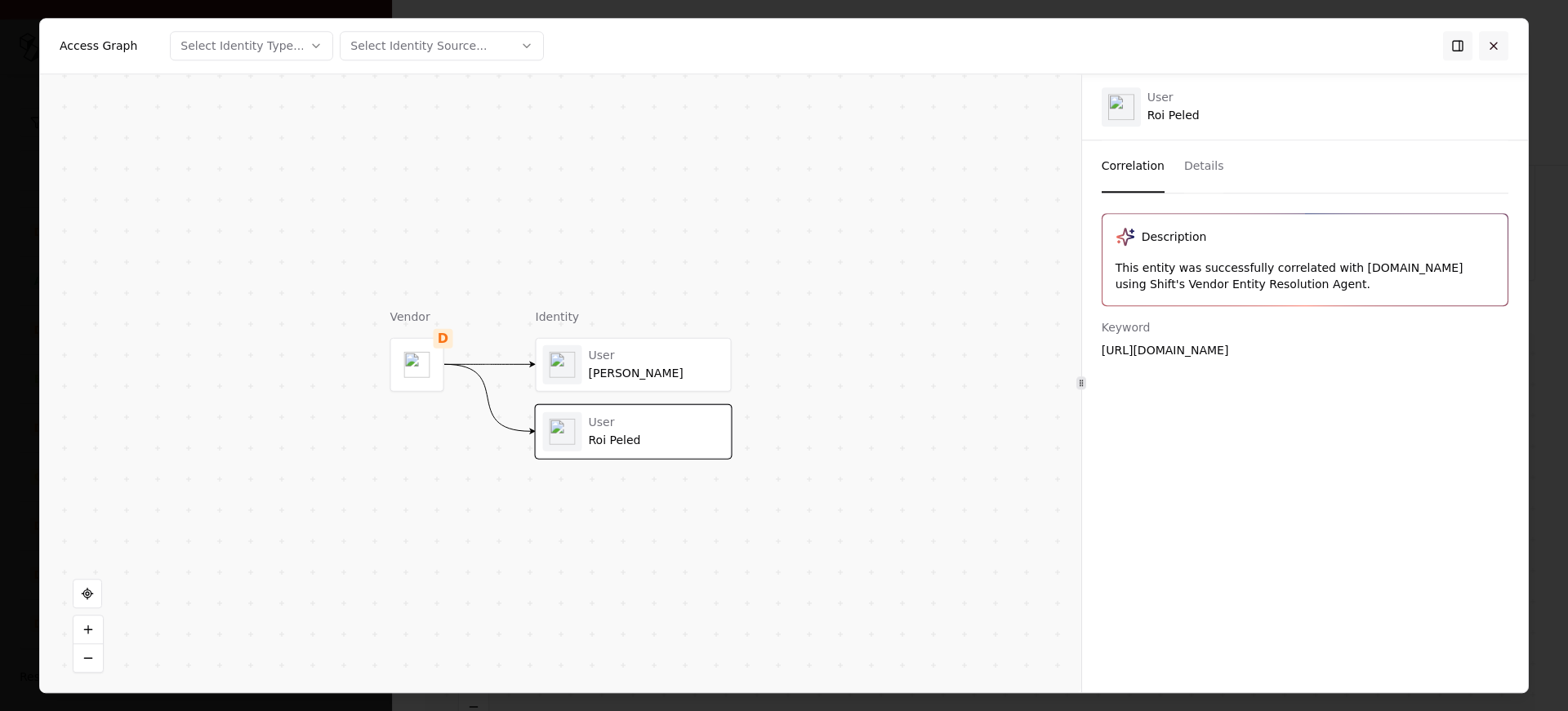
click at [1499, 44] on button at bounding box center [1494, 46] width 29 height 29
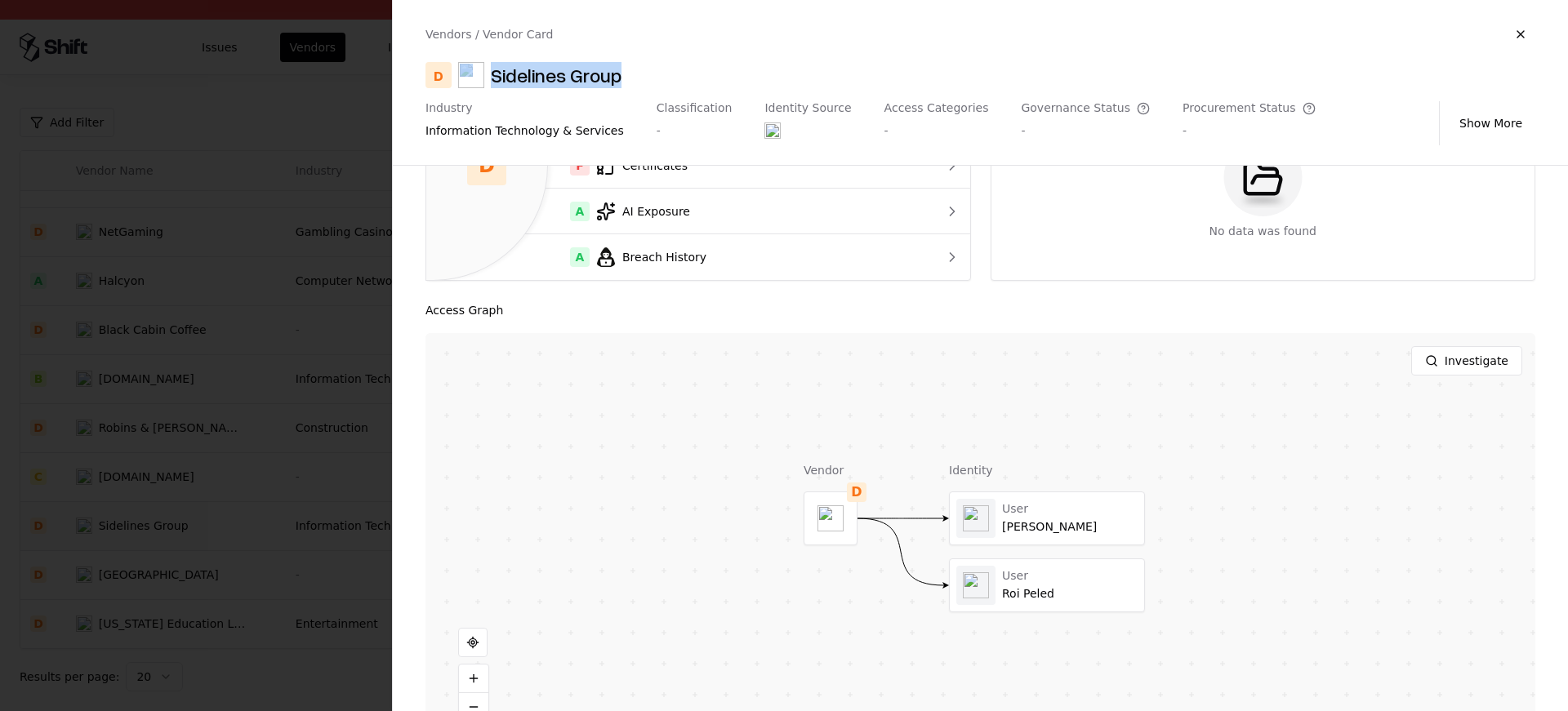
drag, startPoint x: 667, startPoint y: 70, endPoint x: 480, endPoint y: 76, distance: 187.1
click at [479, 76] on div "D Sidelines Group" at bounding box center [981, 75] width 1110 height 26
copy div "Sidelines Group"
click at [1075, 539] on div at bounding box center [1047, 518] width 194 height 53
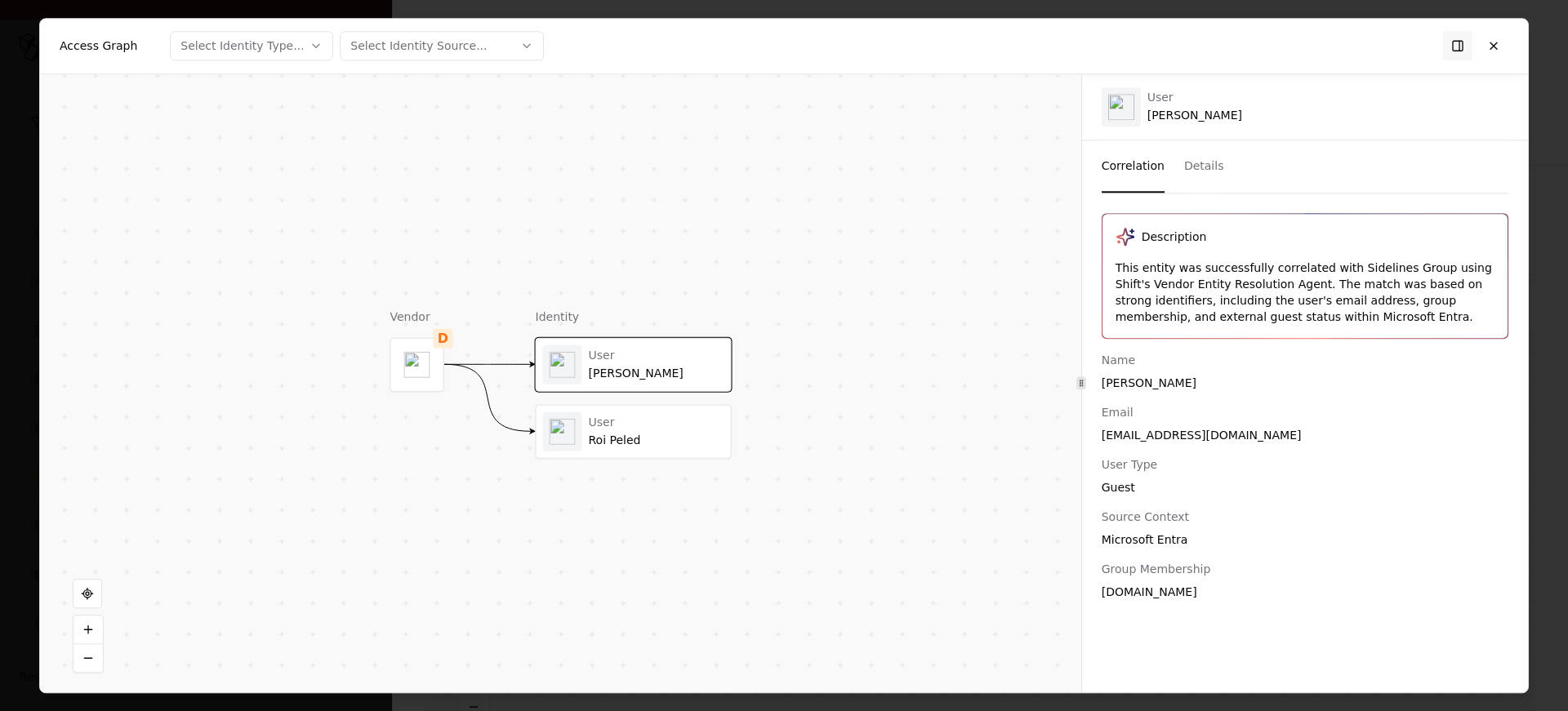
click at [589, 423] on div "User" at bounding box center [657, 422] width 136 height 15
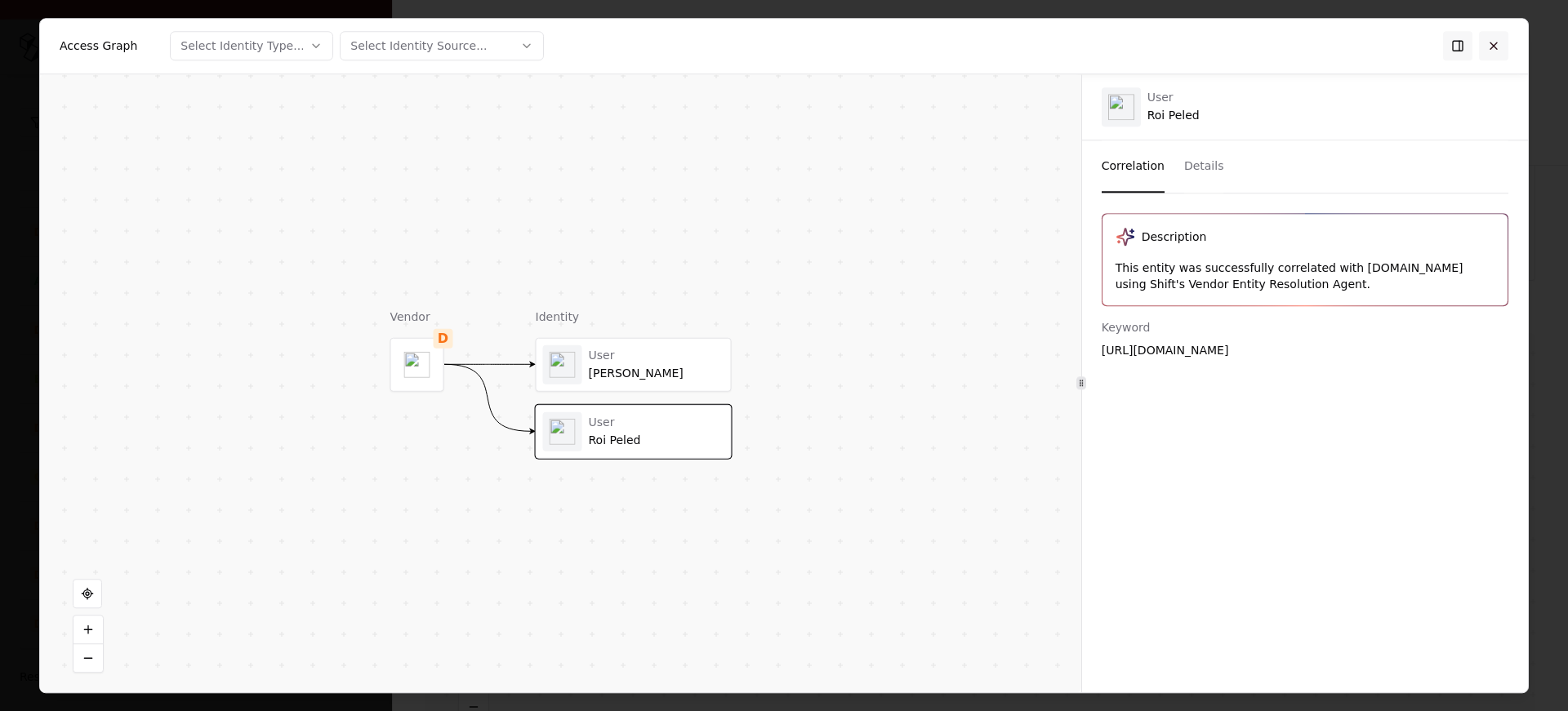
click at [1489, 53] on button at bounding box center [1494, 46] width 29 height 29
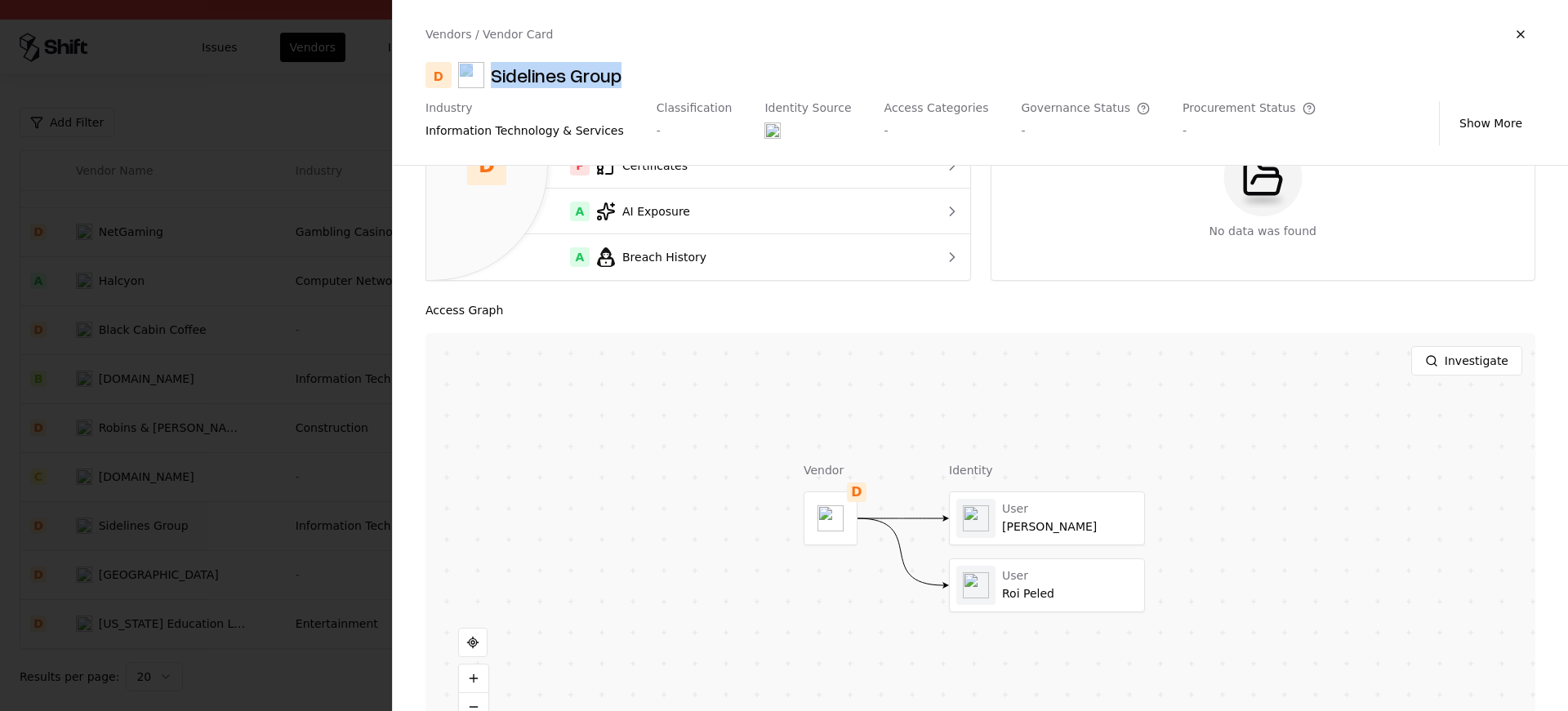
click at [133, 425] on div at bounding box center [784, 355] width 1568 height 711
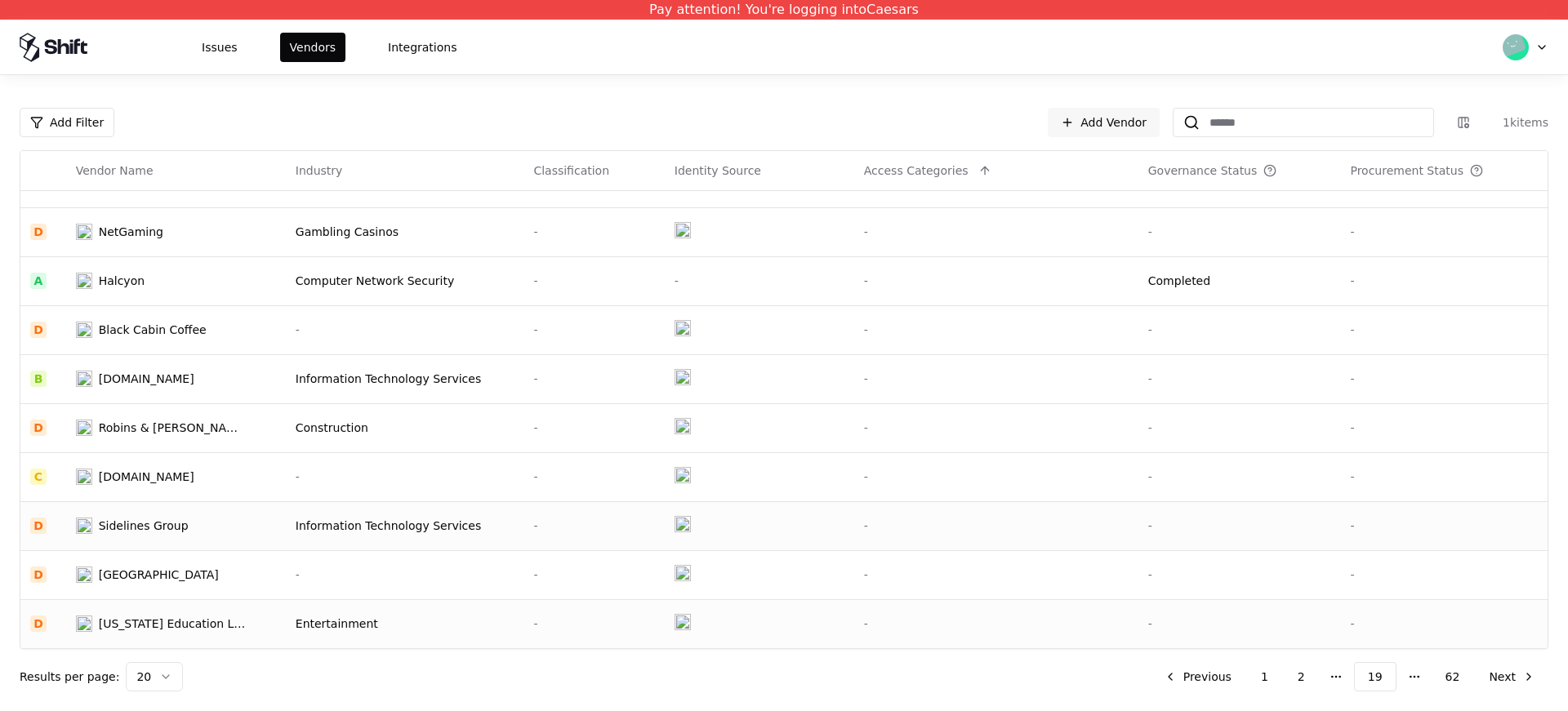
click at [166, 602] on td "North Carolina Education Lottery" at bounding box center [176, 624] width 219 height 49
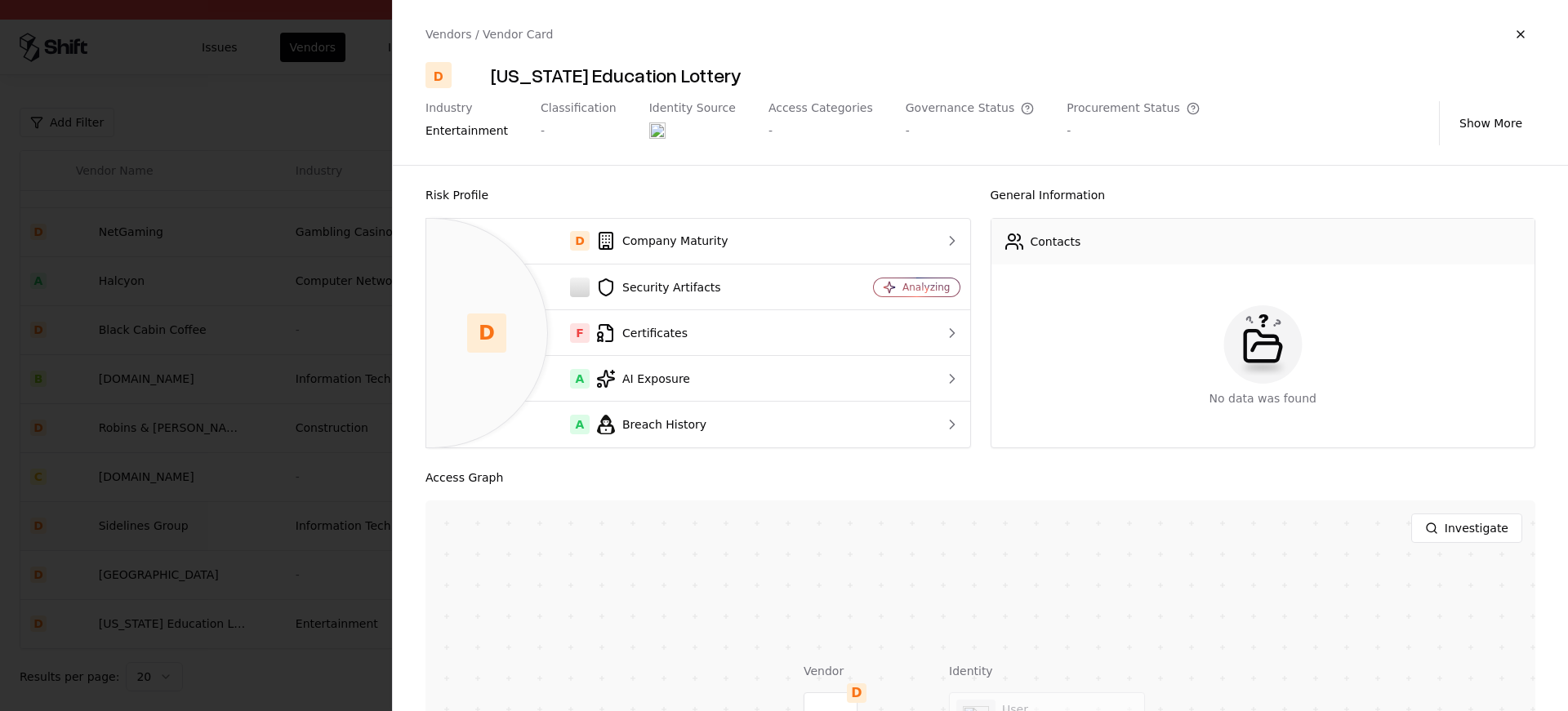
scroll to position [217, 0]
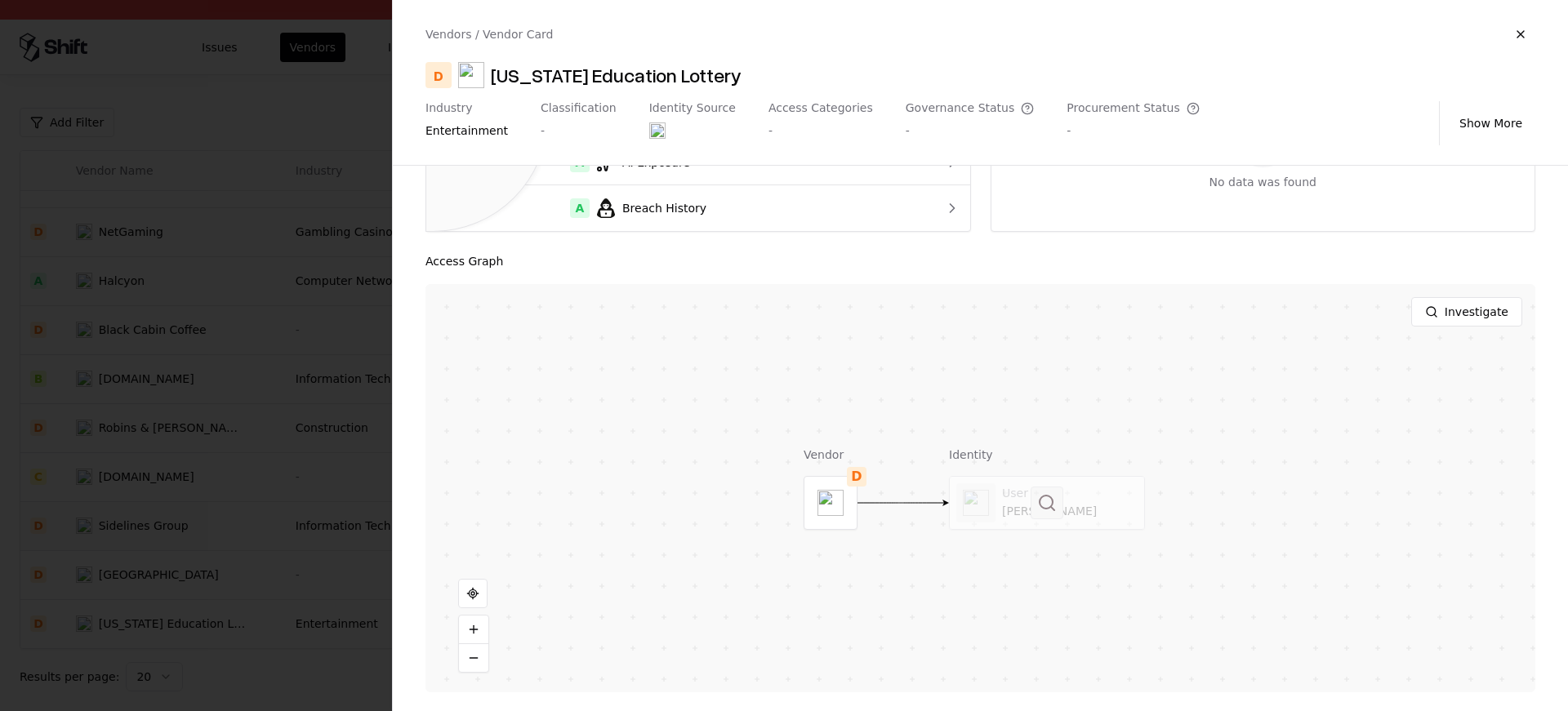
click at [1040, 508] on button at bounding box center [1047, 503] width 33 height 33
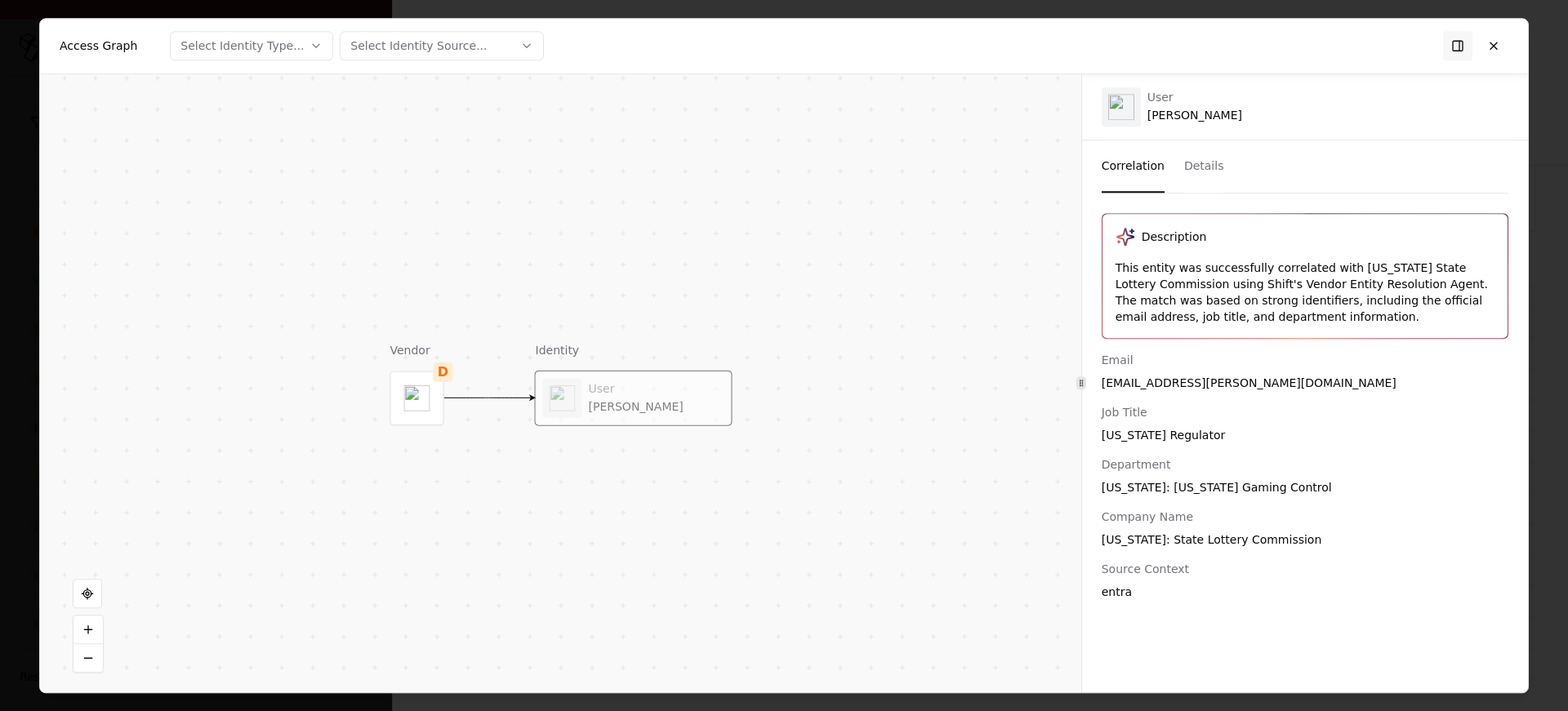
click at [1161, 430] on div "North Carolina Regulator" at bounding box center [1305, 435] width 407 height 16
click at [1163, 485] on div "North Carolina: North Carolina Gaming Control" at bounding box center [1305, 487] width 407 height 16
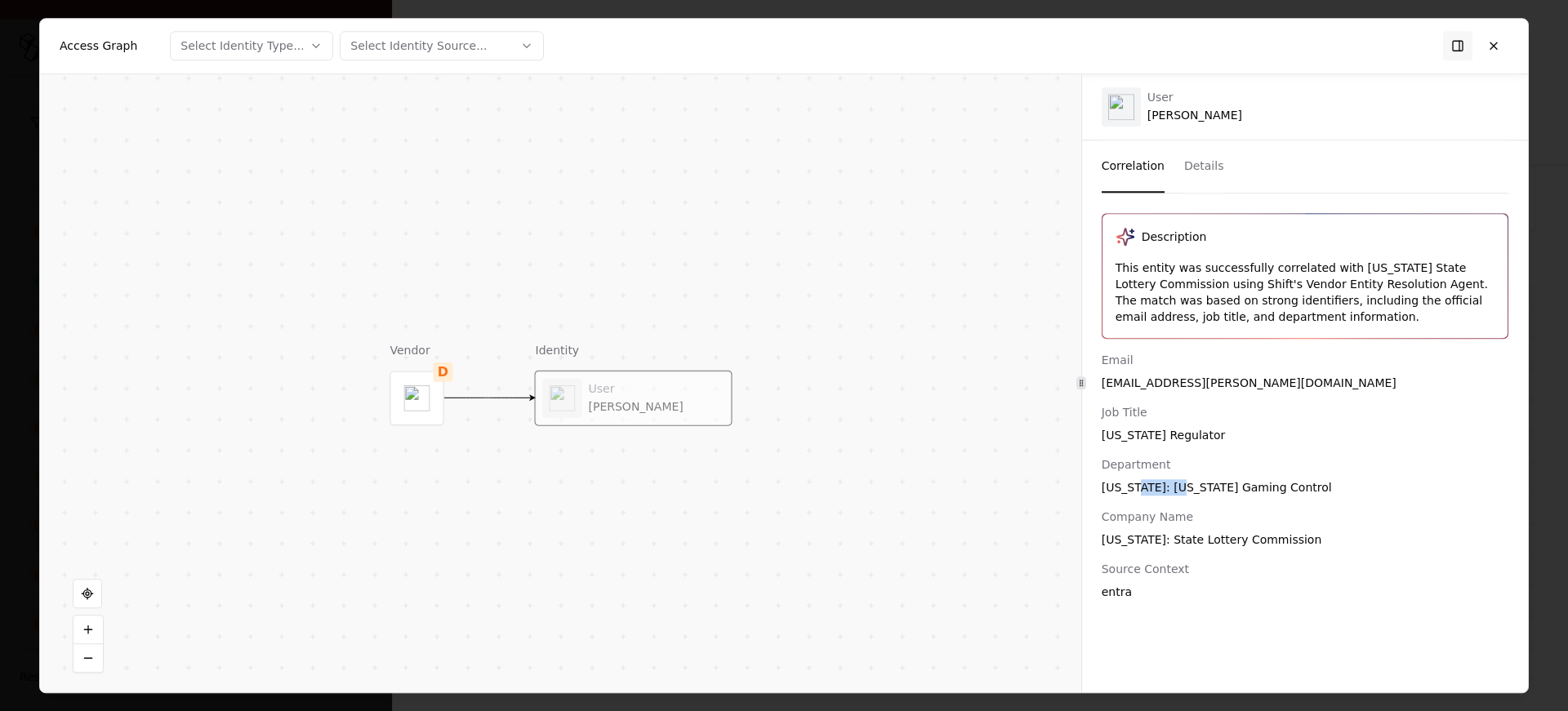
click at [1163, 485] on div "North Carolina: North Carolina Gaming Control" at bounding box center [1305, 487] width 407 height 16
click at [1170, 554] on div "Email sterl.carpenter@lotterync.net Job Title North Carolina Regulator Departme…" at bounding box center [1305, 475] width 446 height 248
click at [1184, 529] on div "Company Name North Carolina: State Lottery Commission" at bounding box center [1305, 528] width 407 height 39
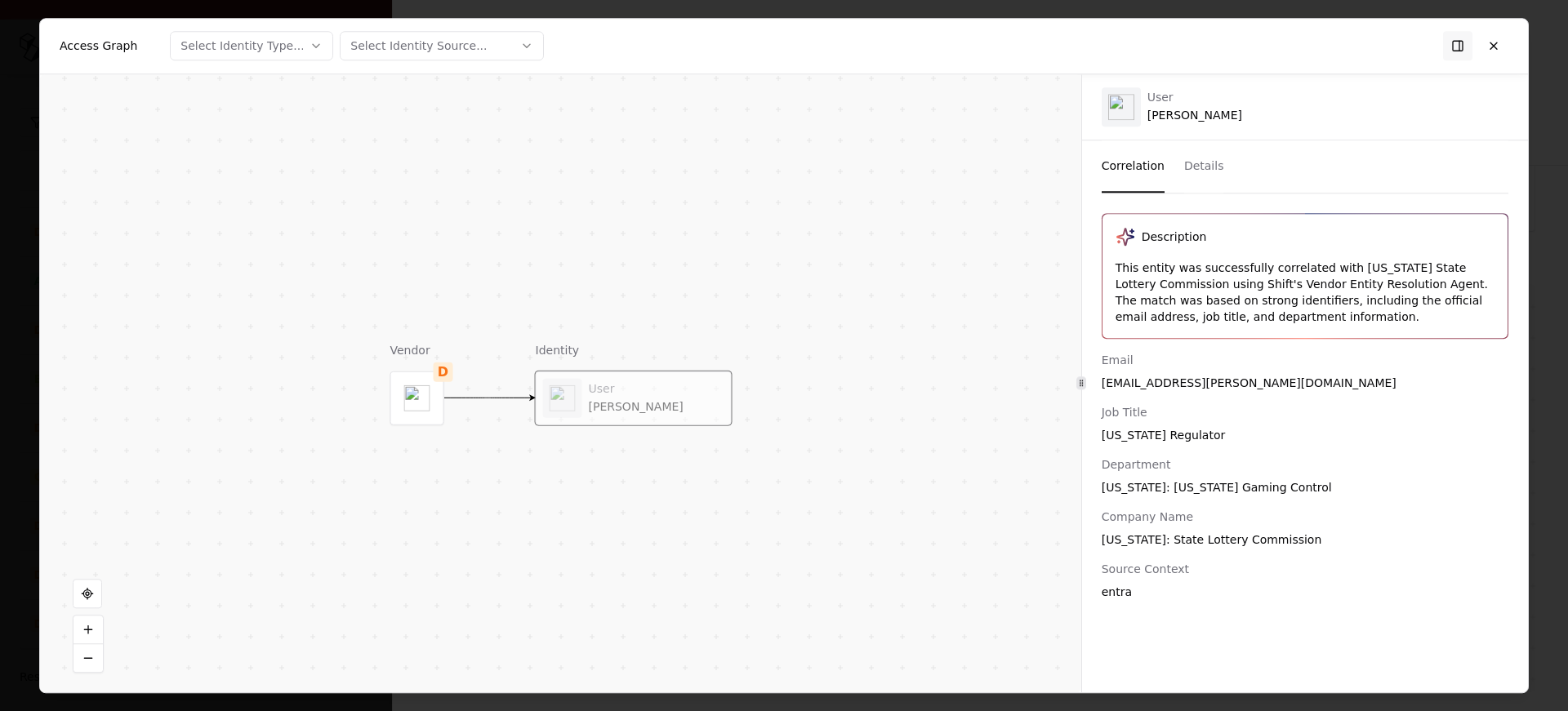
click at [1184, 529] on div "Company Name North Carolina: State Lottery Commission" at bounding box center [1305, 528] width 407 height 39
click at [1228, 367] on div "Email" at bounding box center [1305, 359] width 407 height 16
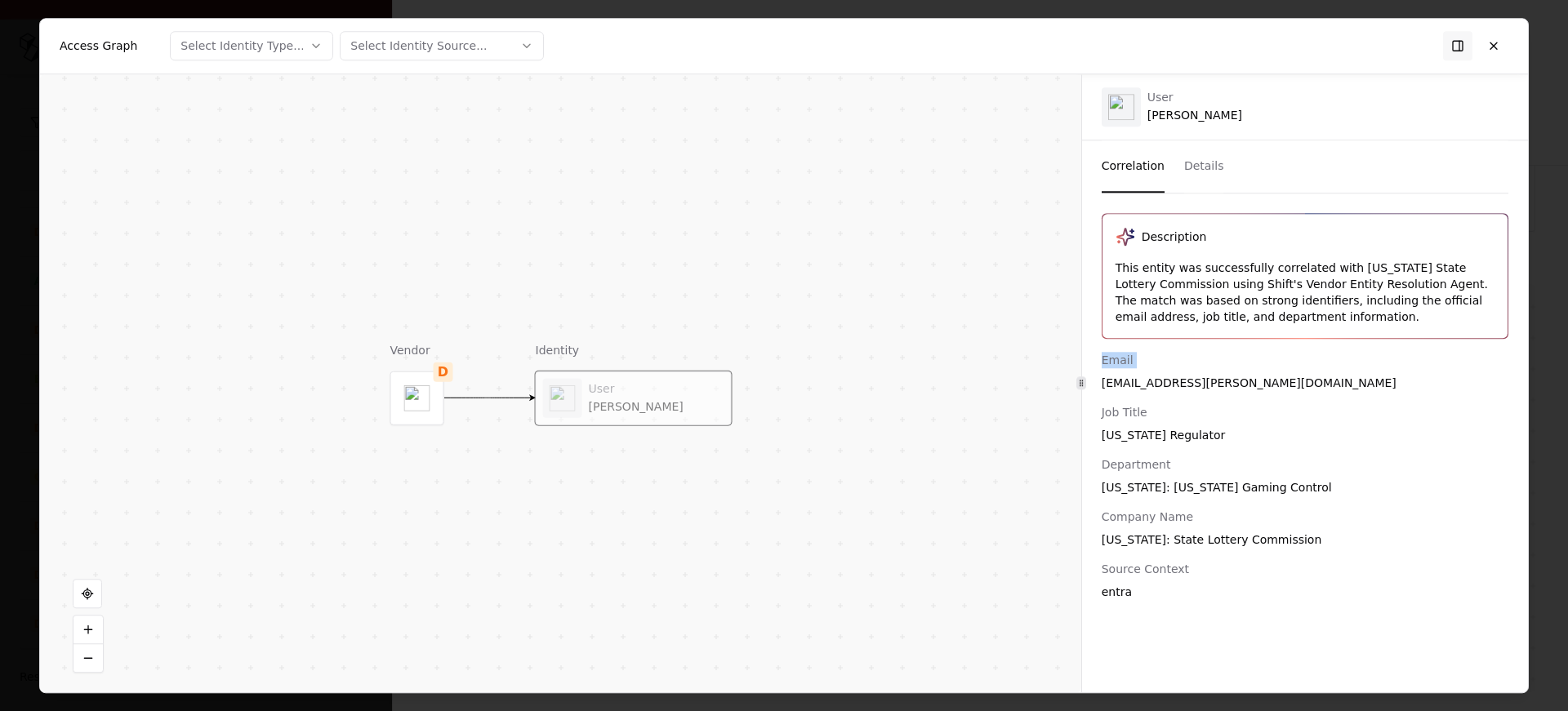
click at [1481, 63] on div "Access Graph Select Identity Type... Select Identity Source..." at bounding box center [784, 47] width 1489 height 55
click at [1498, 48] on button at bounding box center [1494, 46] width 29 height 29
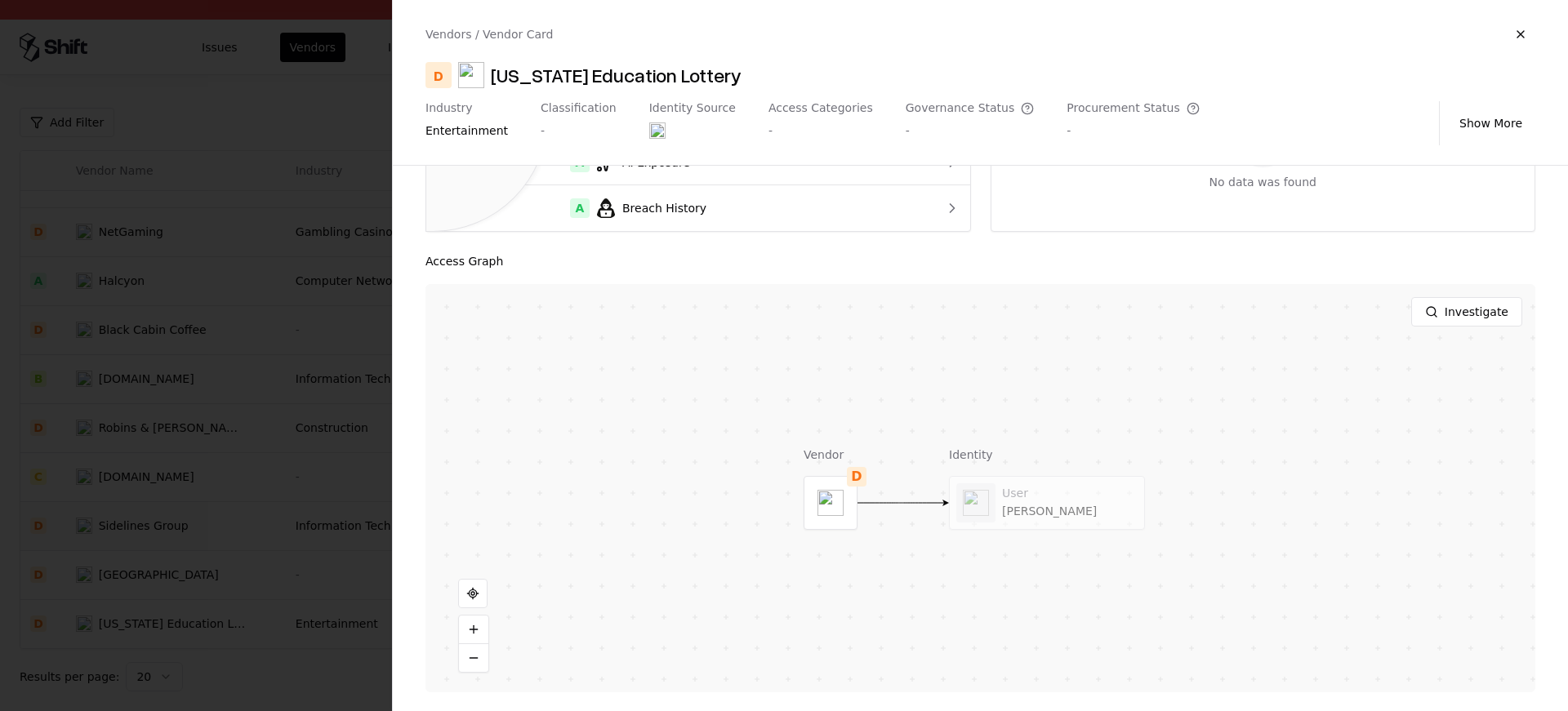
click at [339, 440] on div at bounding box center [784, 355] width 1568 height 711
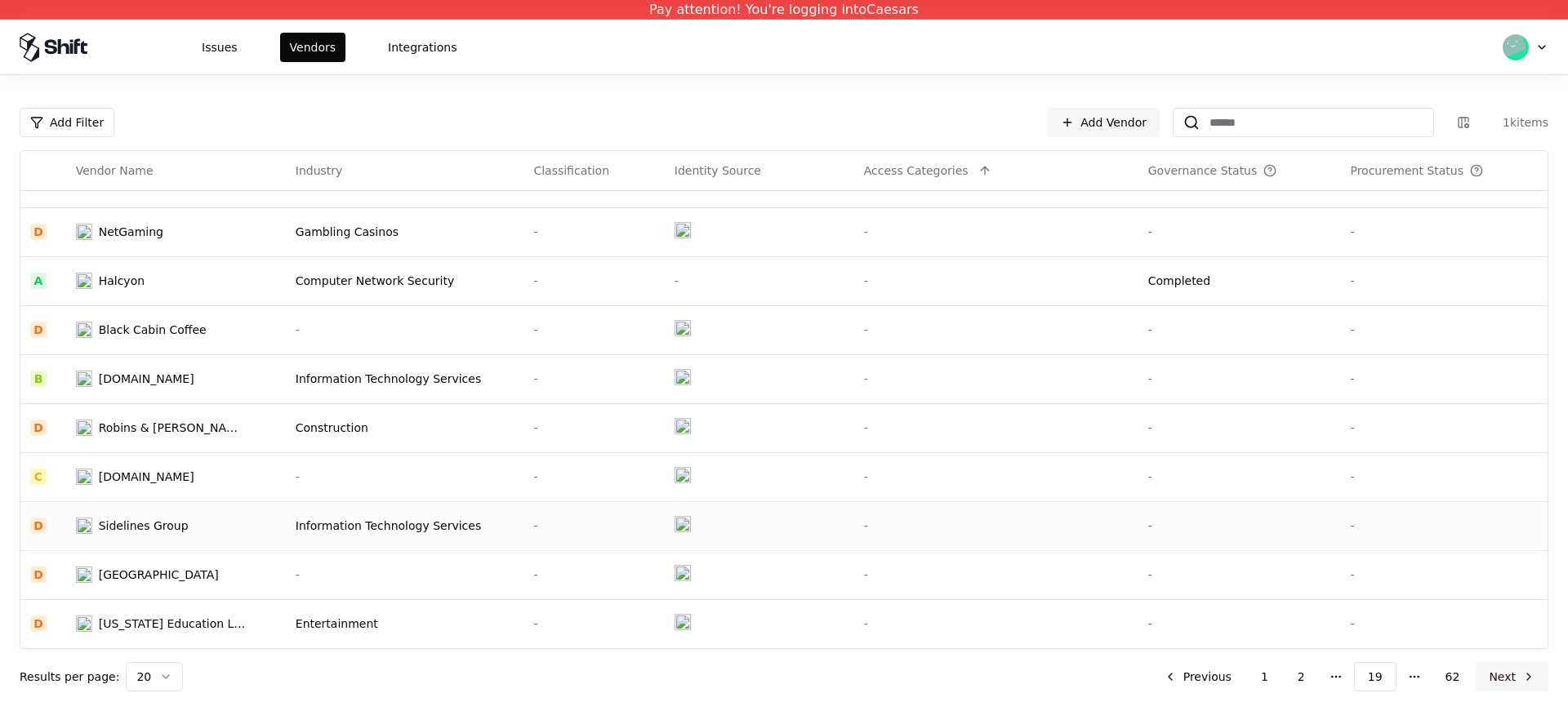
click at [1508, 684] on button "Next" at bounding box center [1512, 677] width 73 height 29
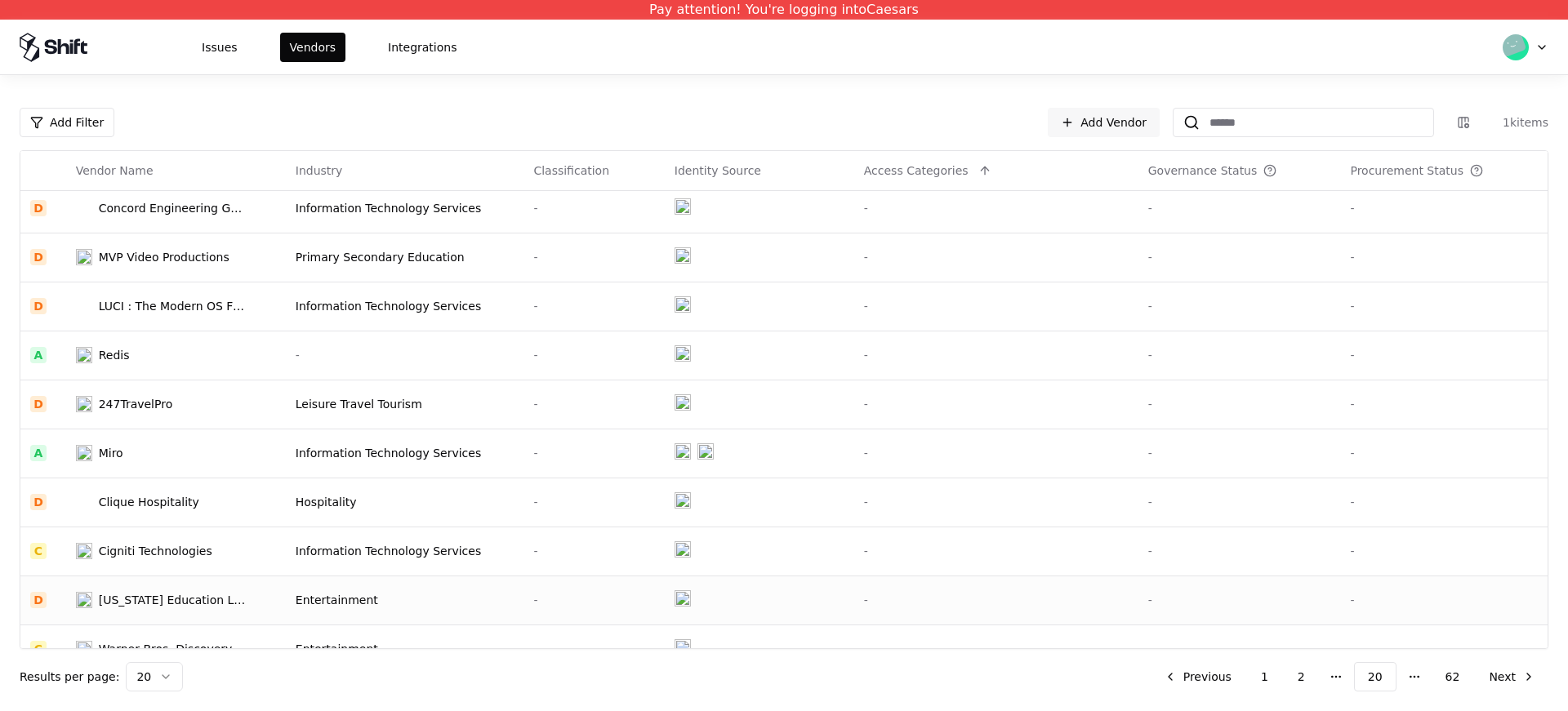
scroll to position [522, 0]
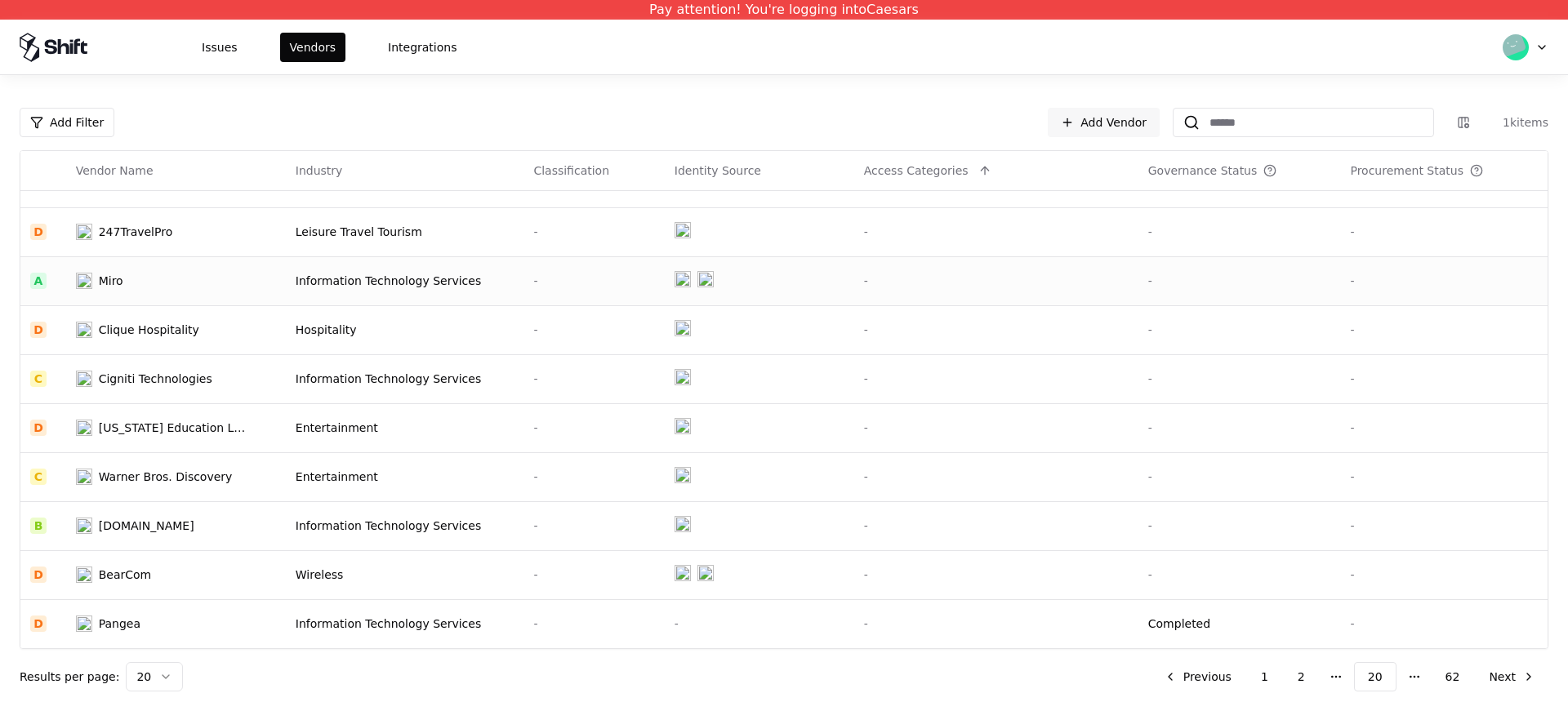
click at [206, 282] on div "Miro" at bounding box center [161, 281] width 170 height 16
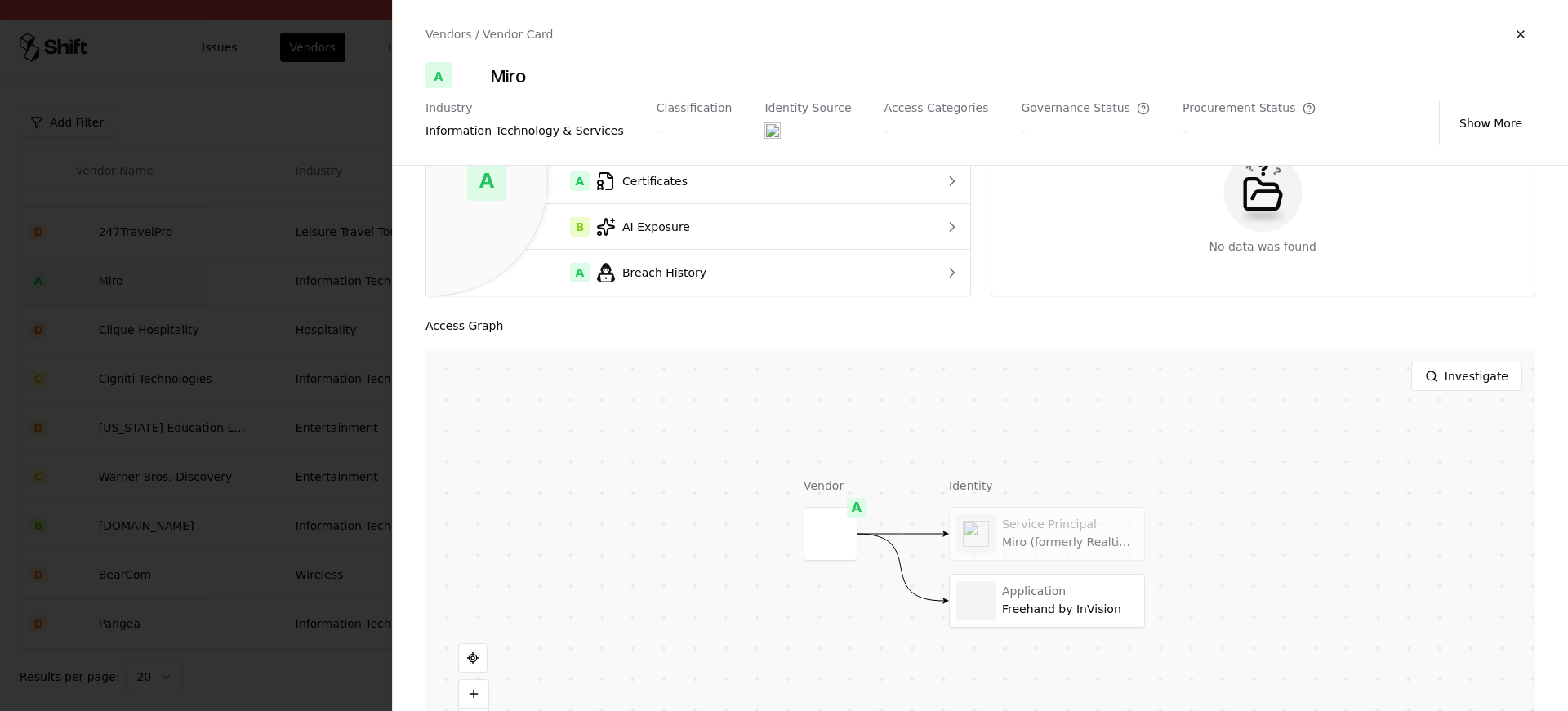
scroll to position [207, 0]
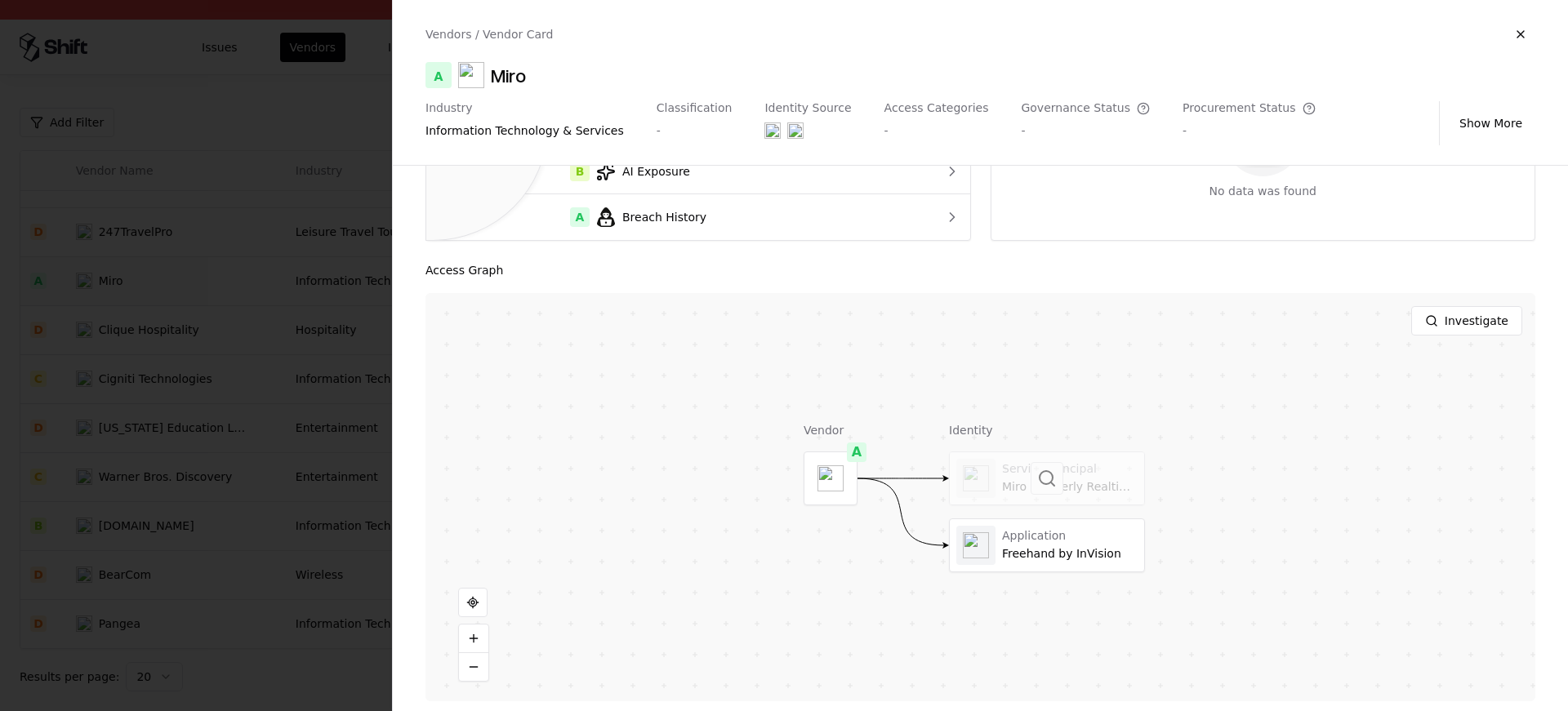
click at [1070, 484] on div at bounding box center [1047, 479] width 194 height 53
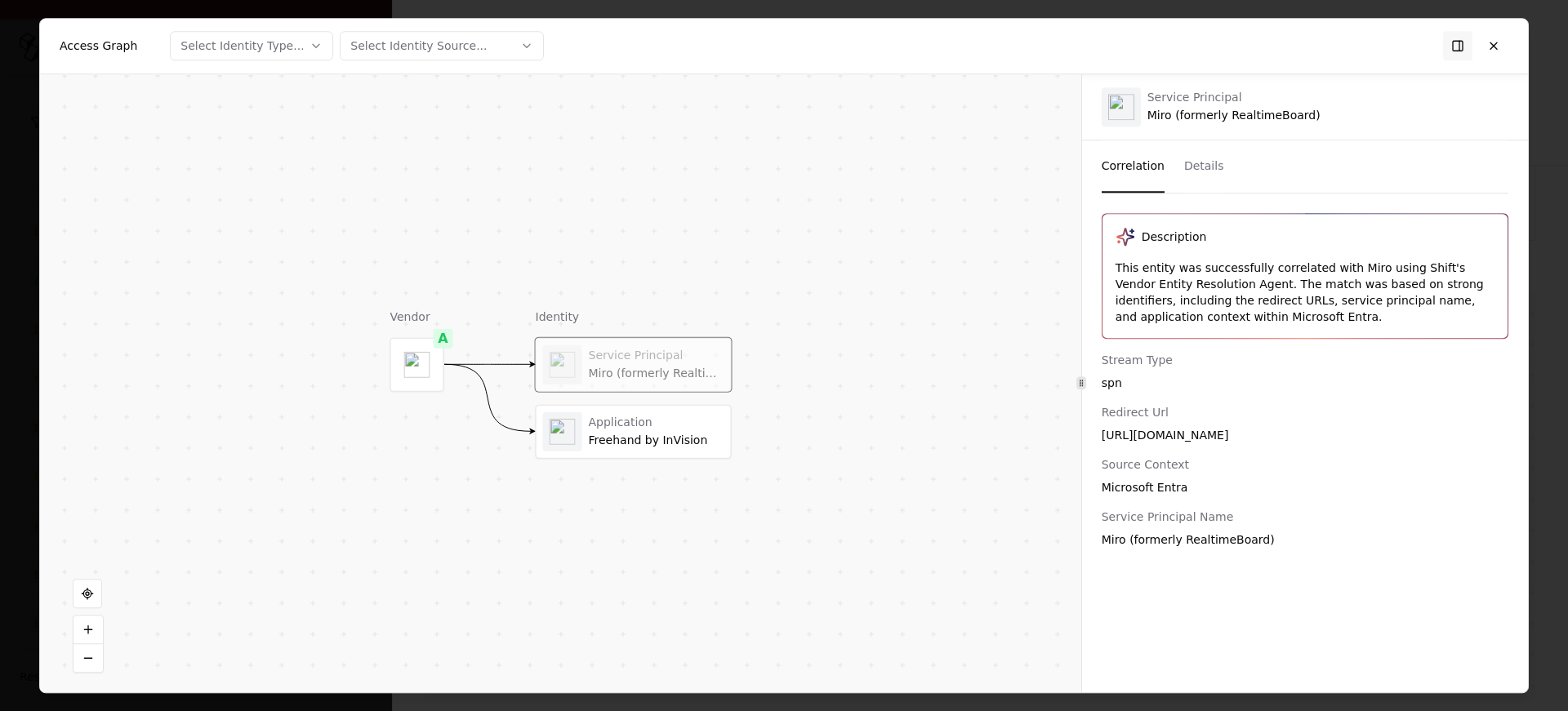
click at [1308, 277] on div "This entity was successfully correlated with Miro using Shift's Vendor Entity R…" at bounding box center [1305, 293] width 379 height 66
click at [1384, 271] on div "This entity was successfully correlated with Miro using Shift's Vendor Entity R…" at bounding box center [1305, 293] width 379 height 66
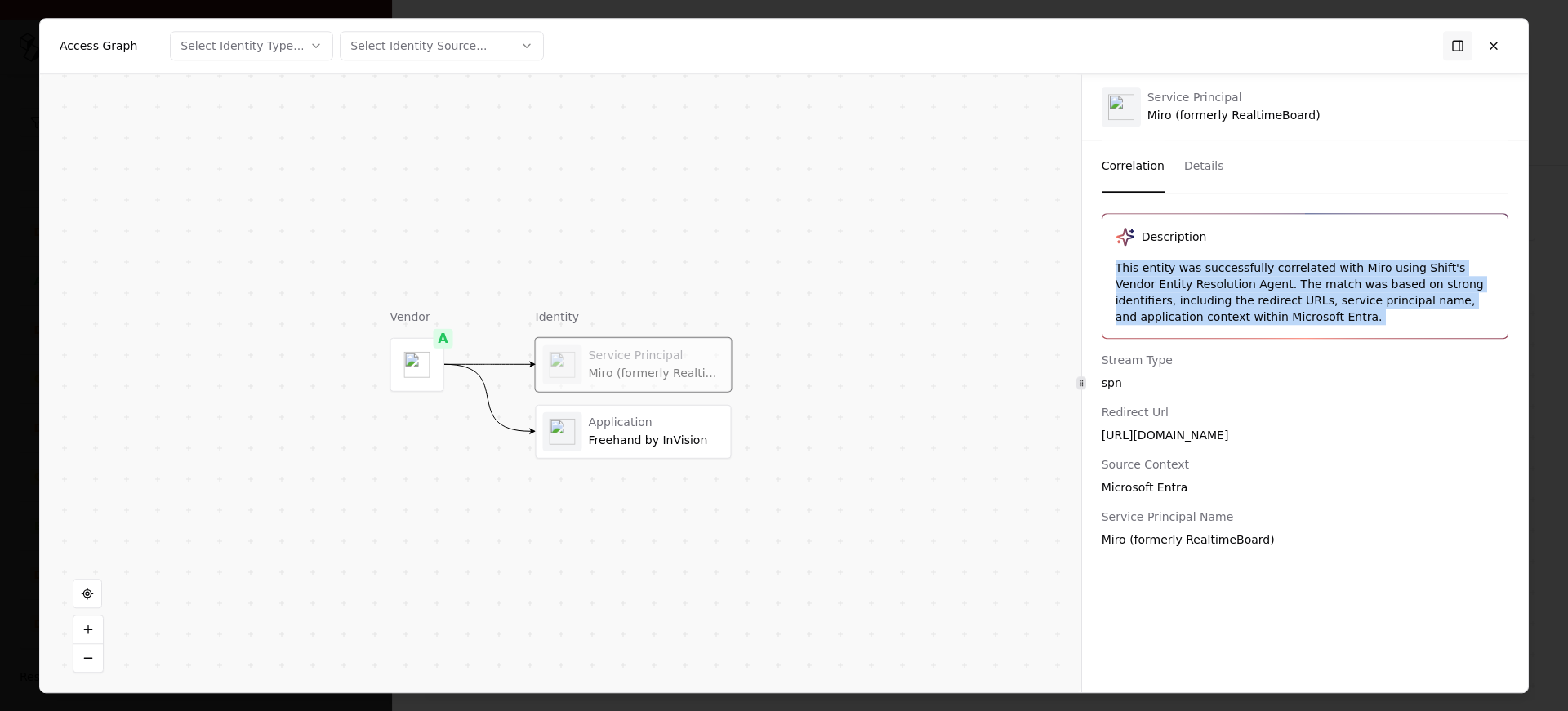
click at [1414, 276] on div "This entity was successfully correlated with Miro using Shift's Vendor Entity R…" at bounding box center [1305, 293] width 379 height 66
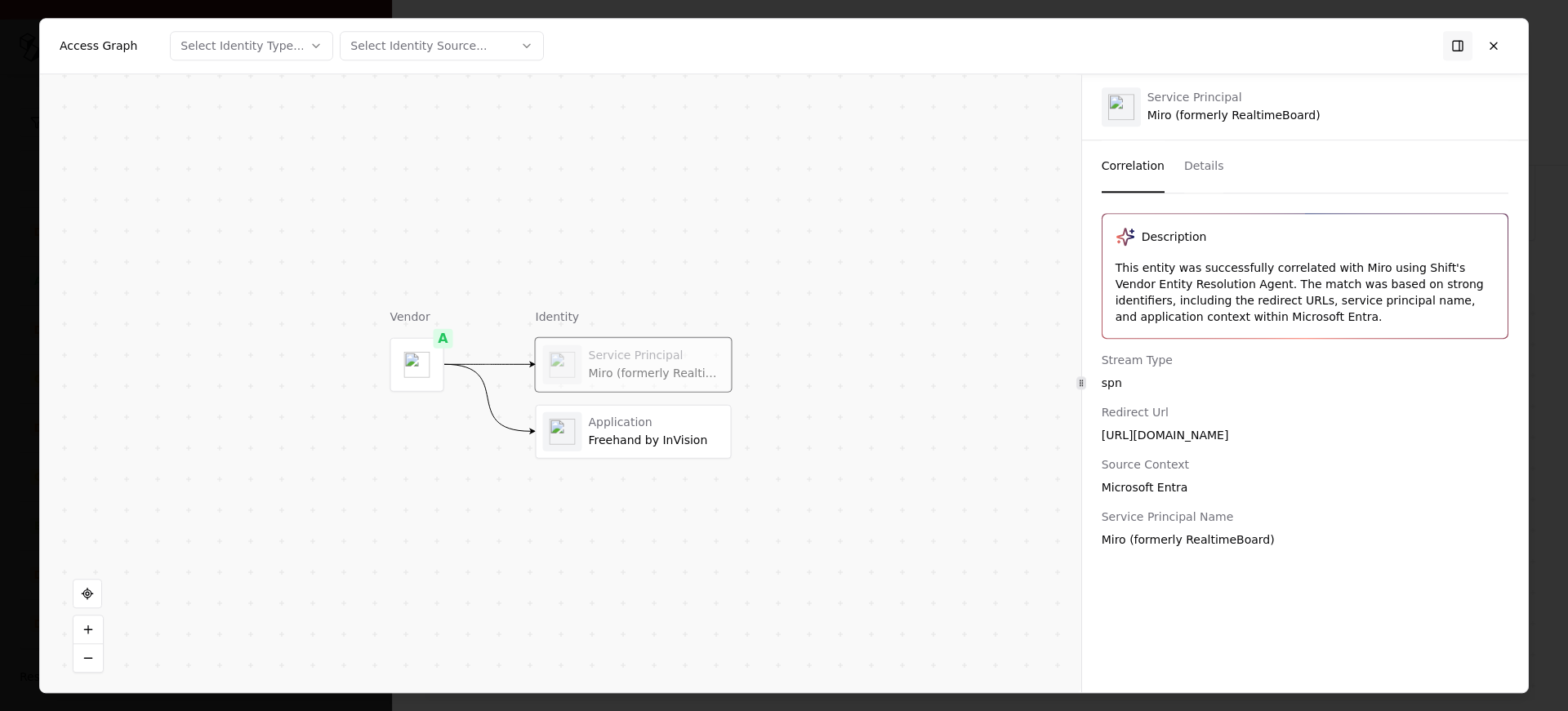
click at [1414, 276] on div "This entity was successfully correlated with Miro using Shift's Vendor Entity R…" at bounding box center [1305, 293] width 379 height 66
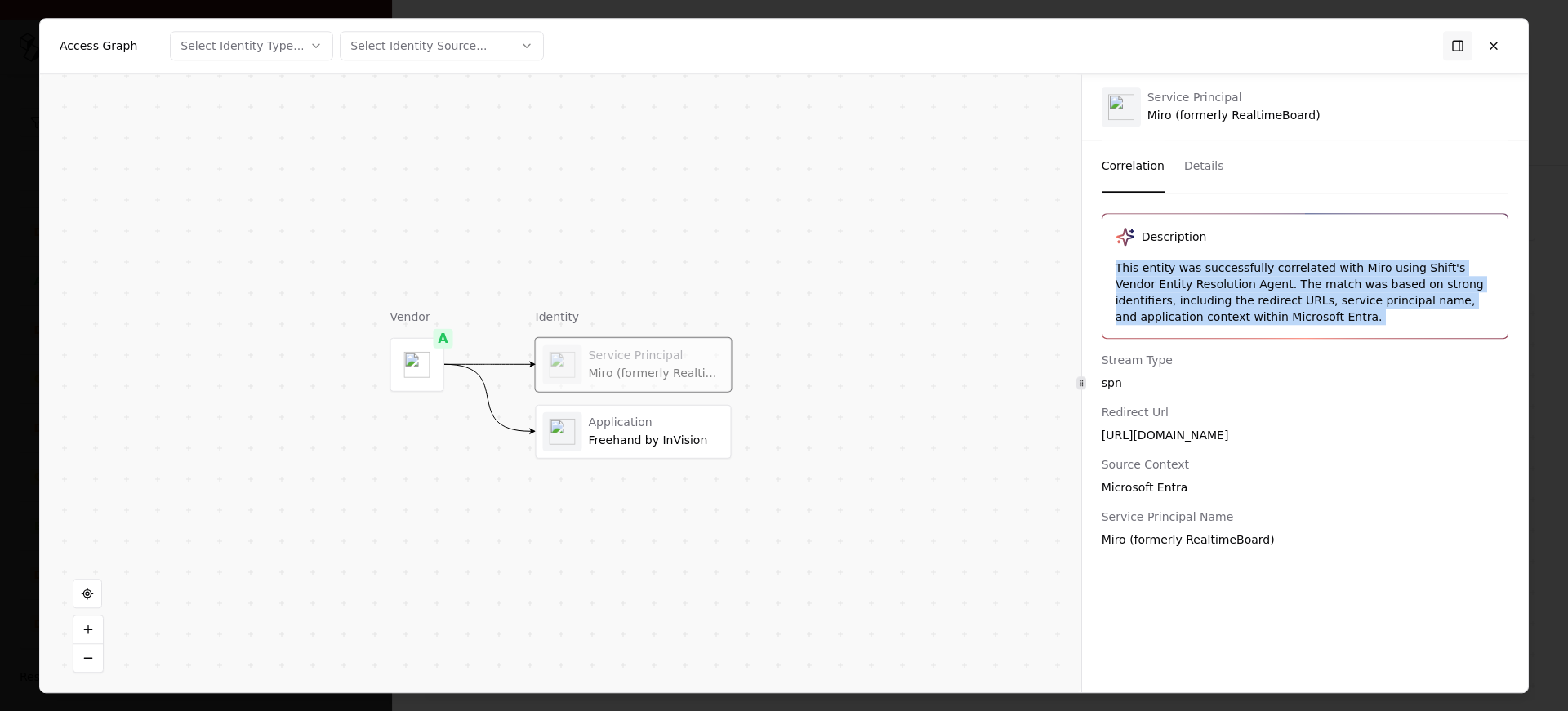
click at [1454, 301] on div "This entity was successfully correlated with Miro using Shift's Vendor Entity R…" at bounding box center [1305, 293] width 379 height 66
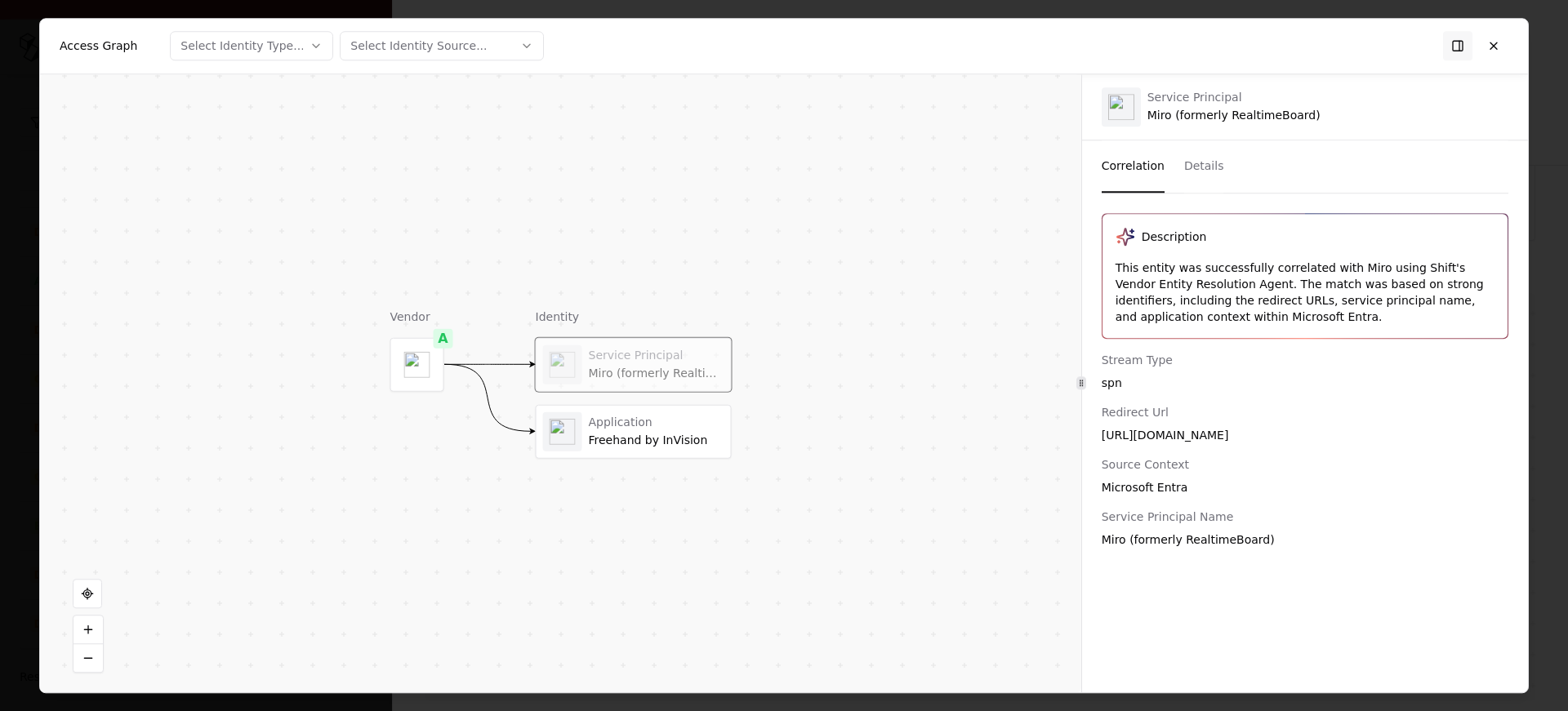
click at [1167, 446] on div "Stream Type spn Redirect Url https://miro.com/app/dummy/auth/office365/link/ So…" at bounding box center [1305, 449] width 446 height 196
click at [1107, 524] on div "Service Principal Name" at bounding box center [1305, 517] width 407 height 16
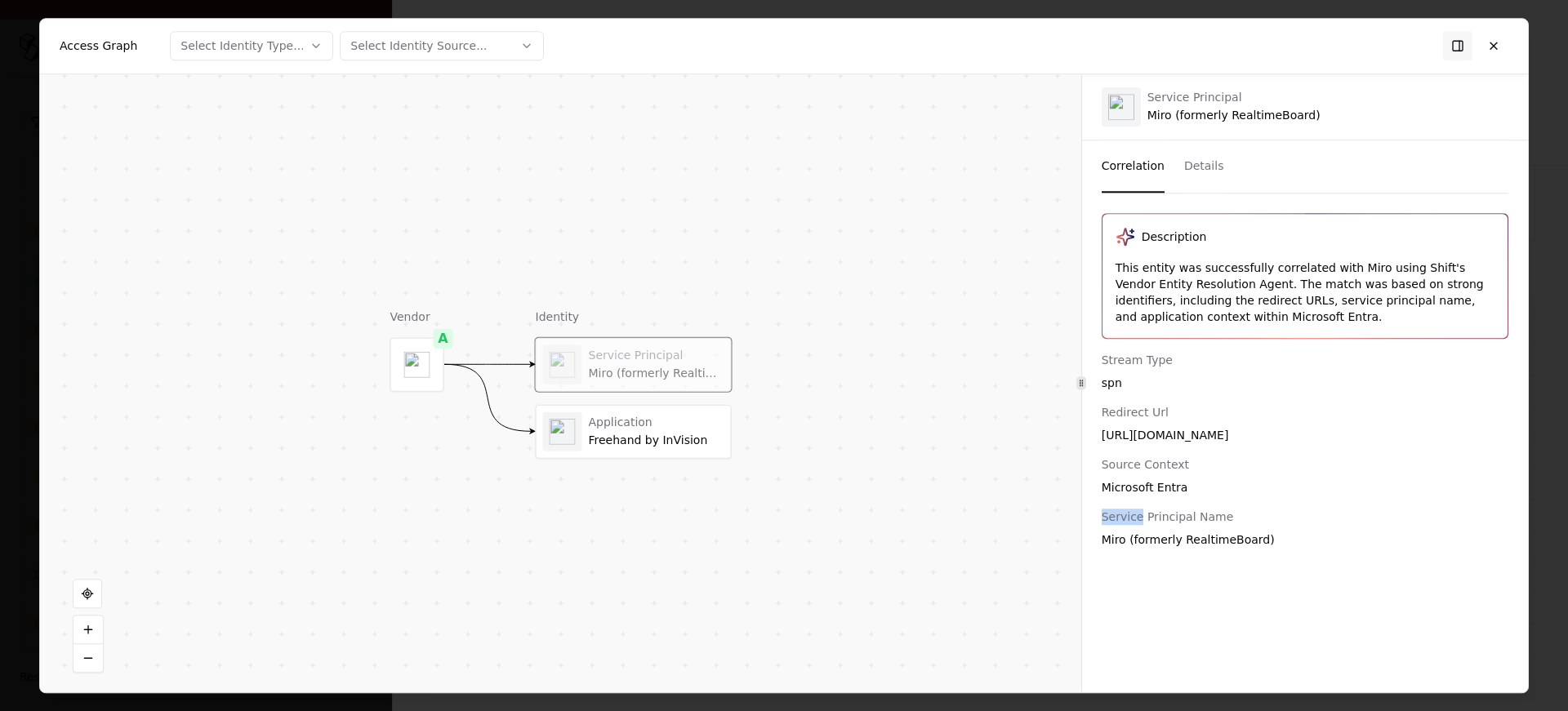
click at [1107, 524] on div "Service Principal Name" at bounding box center [1305, 517] width 407 height 16
click at [1131, 538] on div "Miro (formerly RealtimeBoard)" at bounding box center [1305, 539] width 407 height 16
click at [601, 429] on div "Application" at bounding box center [657, 422] width 136 height 15
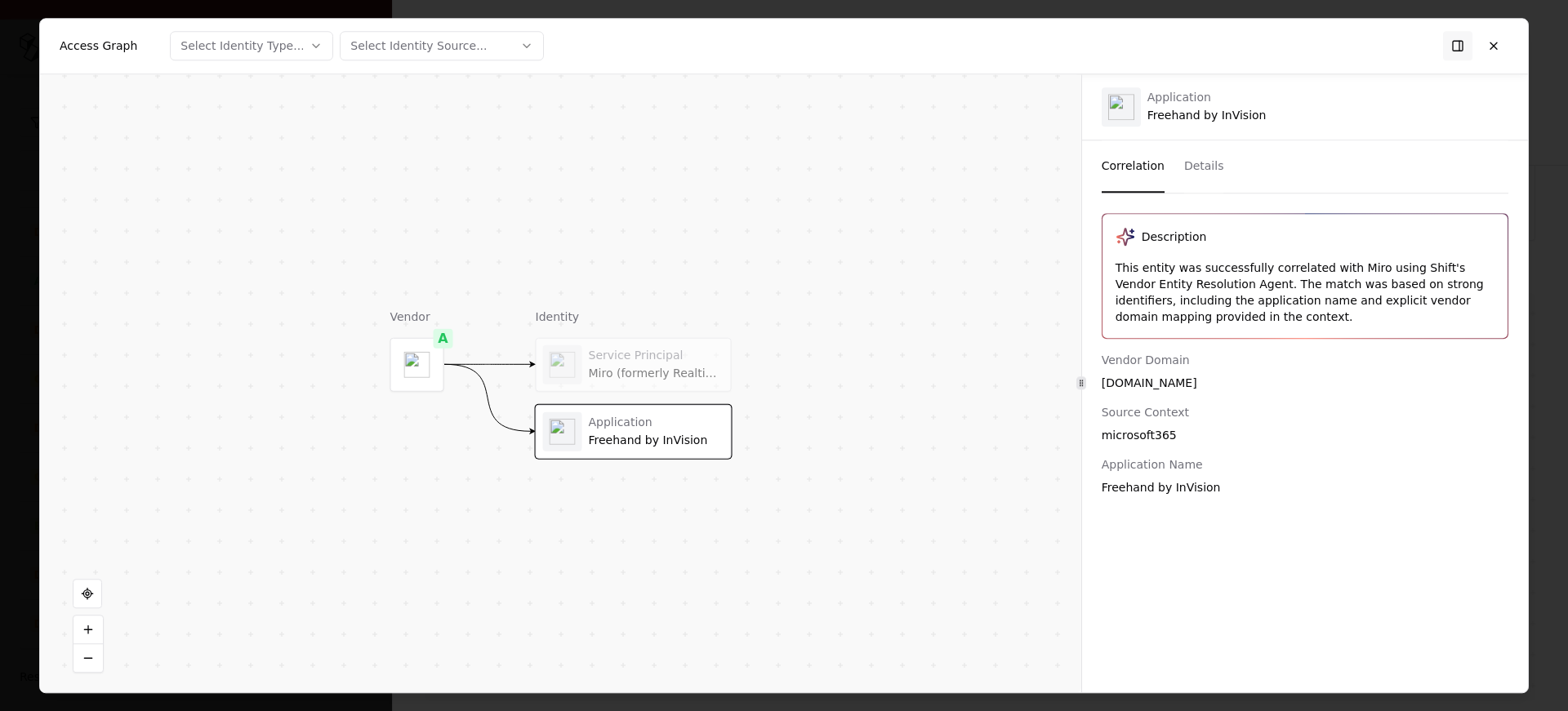
click at [1124, 484] on div "Freehand by InVision" at bounding box center [1305, 487] width 407 height 16
copy div "Freehand by InVision"
click at [619, 367] on div "Miro (formerly RealtimeBoard)" at bounding box center [657, 373] width 136 height 15
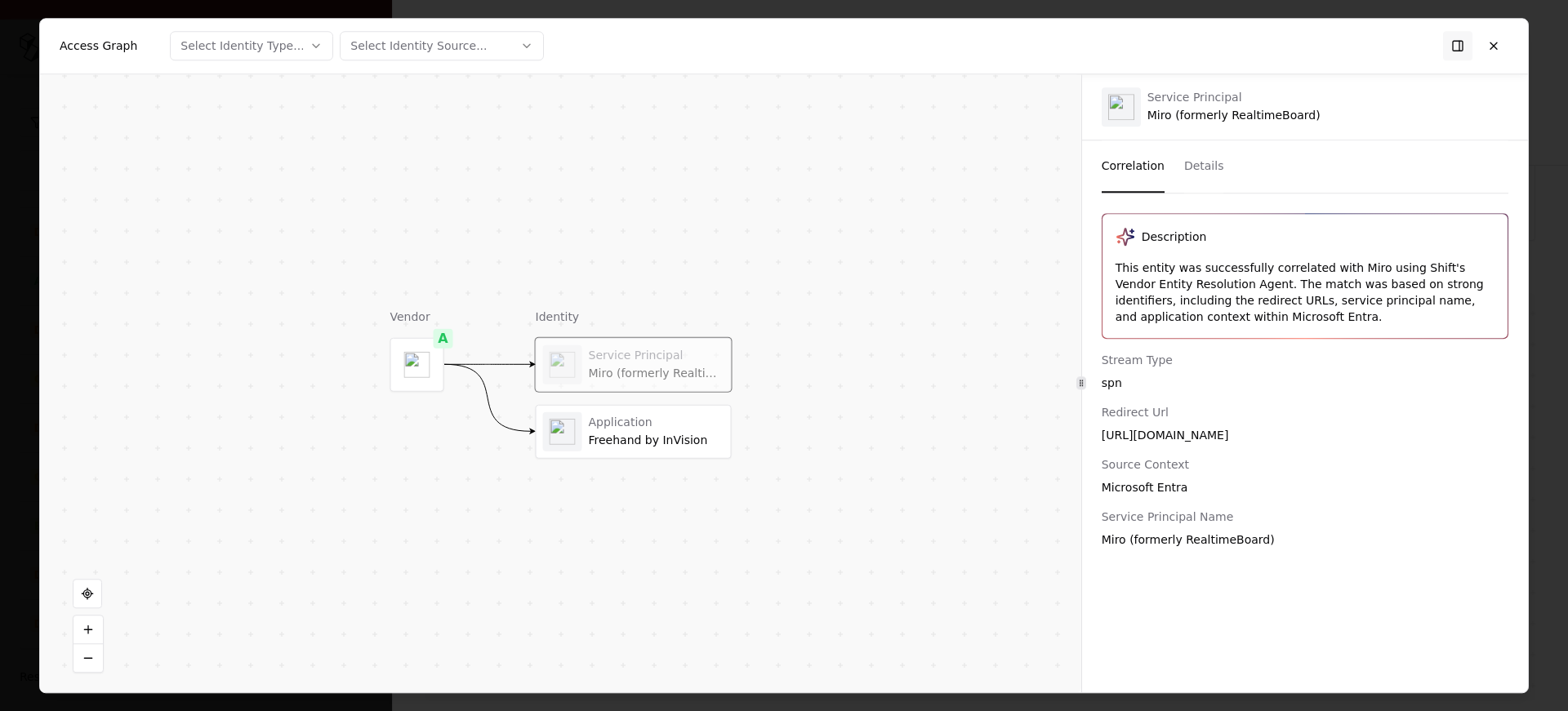
click at [619, 439] on div "Freehand by InVision" at bounding box center [657, 440] width 136 height 15
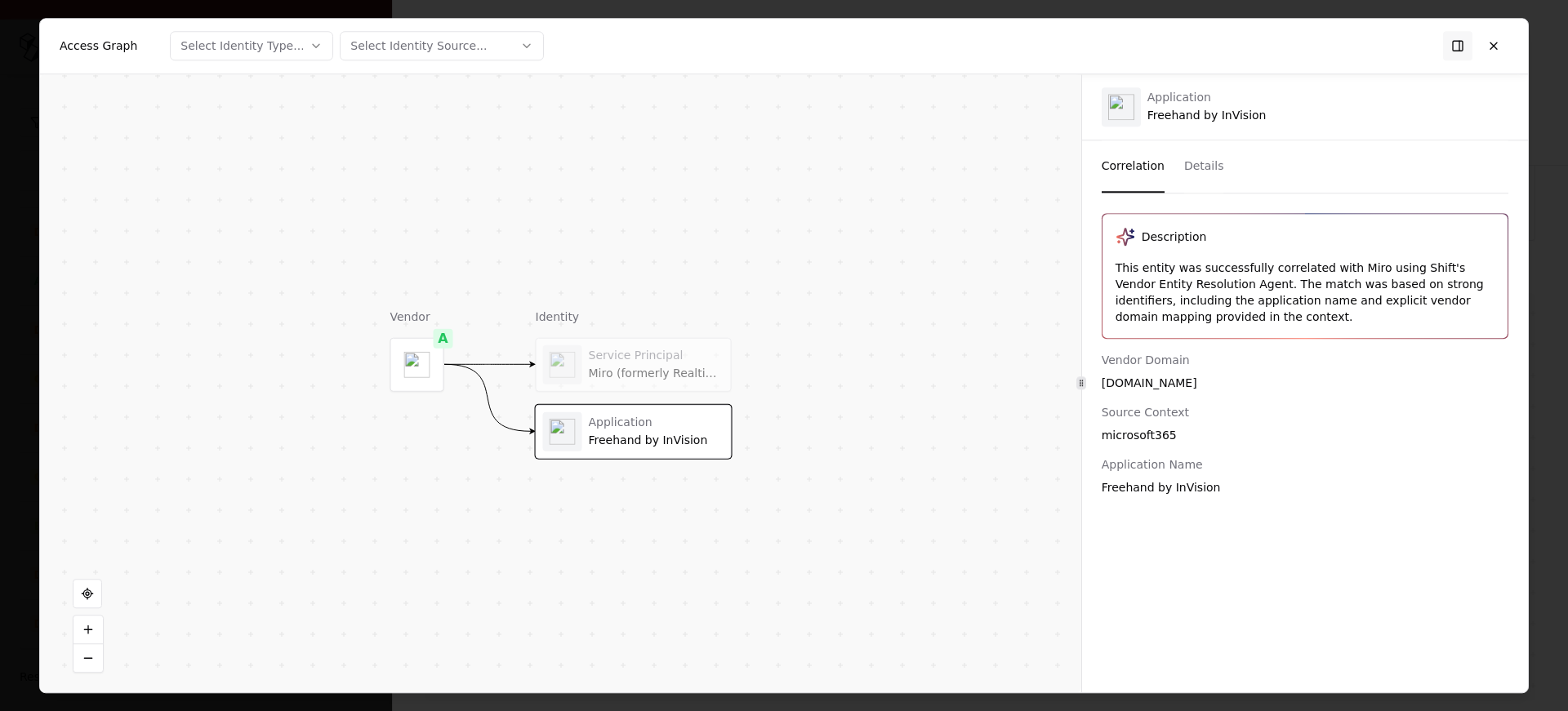
click at [1146, 498] on div "Description This entity was successfully correlated with Miro using Shift's Ven…" at bounding box center [1305, 443] width 446 height 460
click at [1501, 45] on button at bounding box center [1494, 46] width 29 height 29
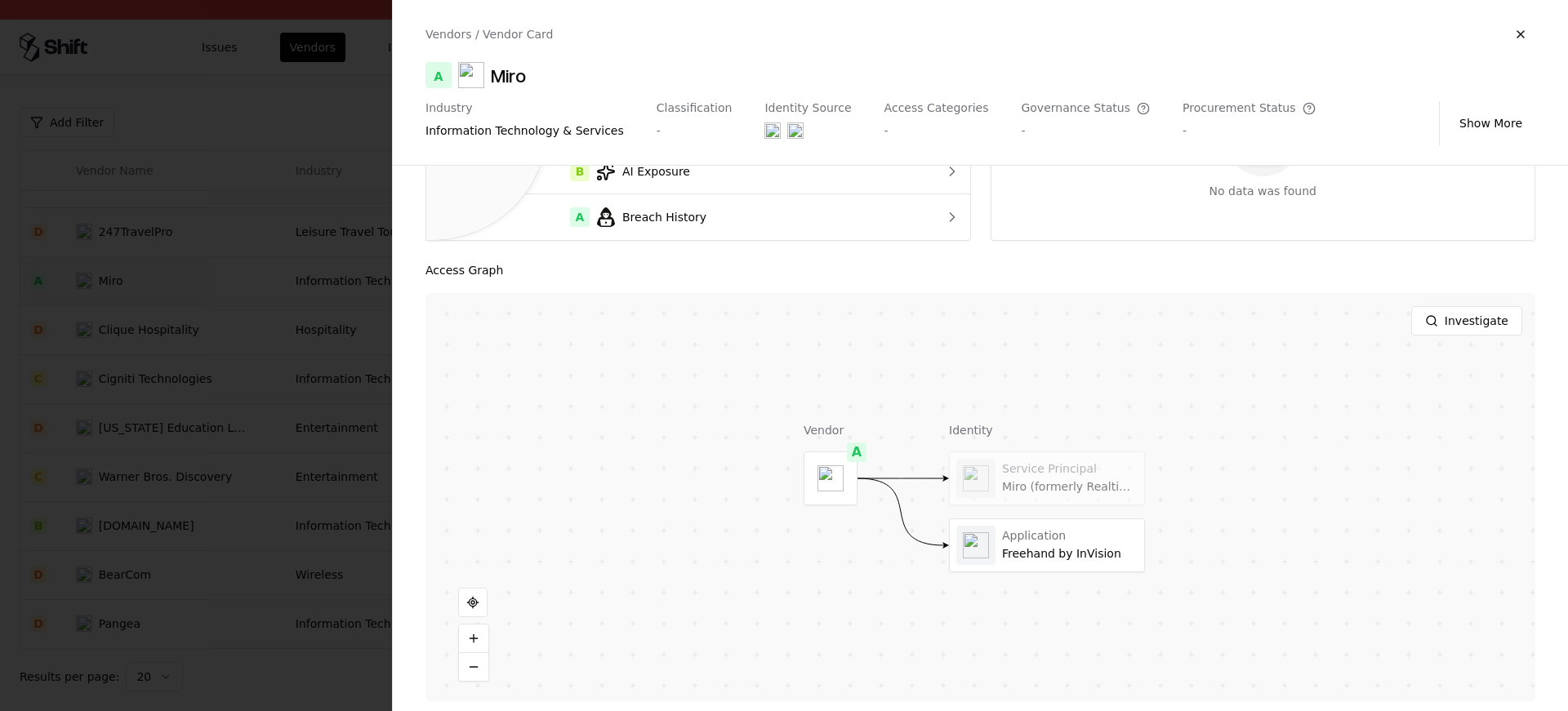
click at [242, 334] on div at bounding box center [784, 355] width 1568 height 711
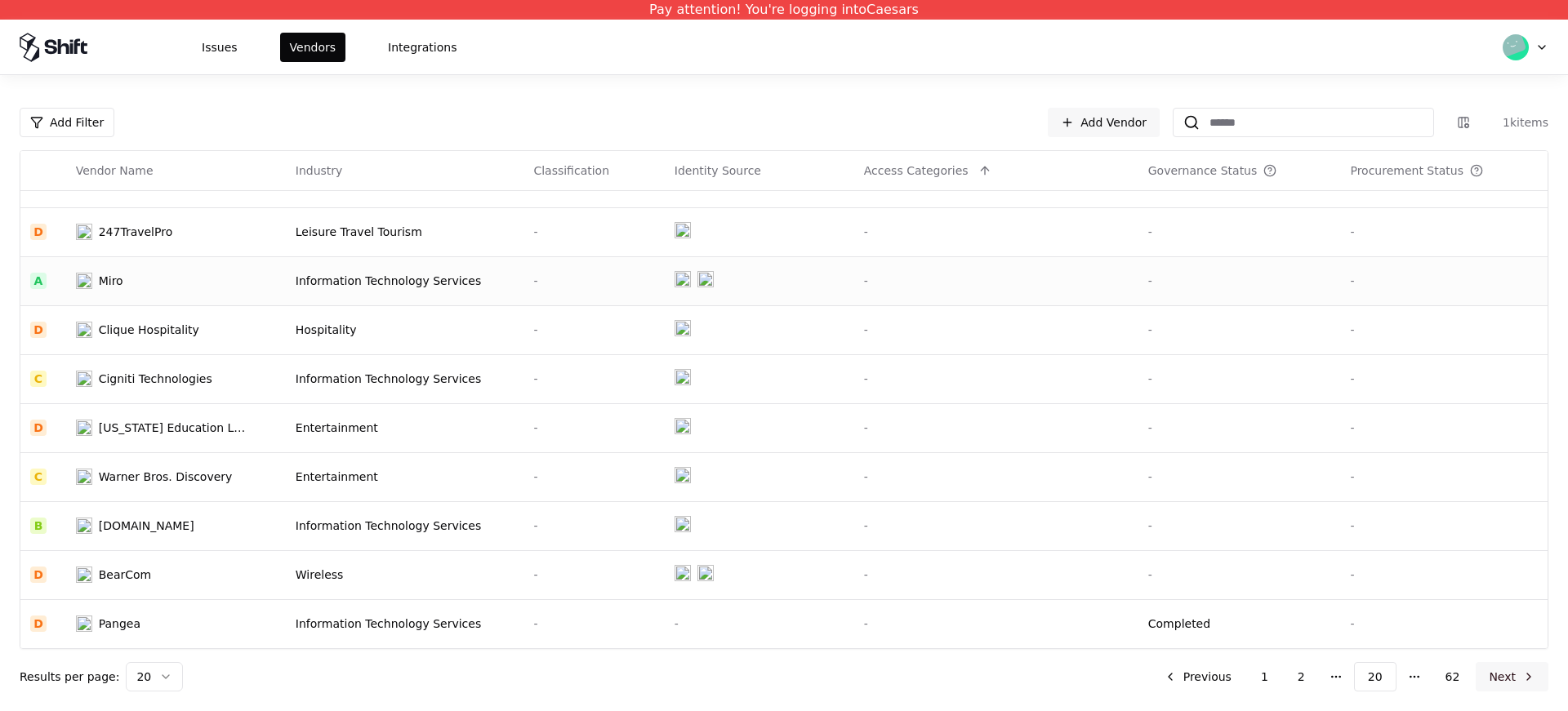
click at [1509, 686] on button "Next" at bounding box center [1512, 677] width 73 height 29
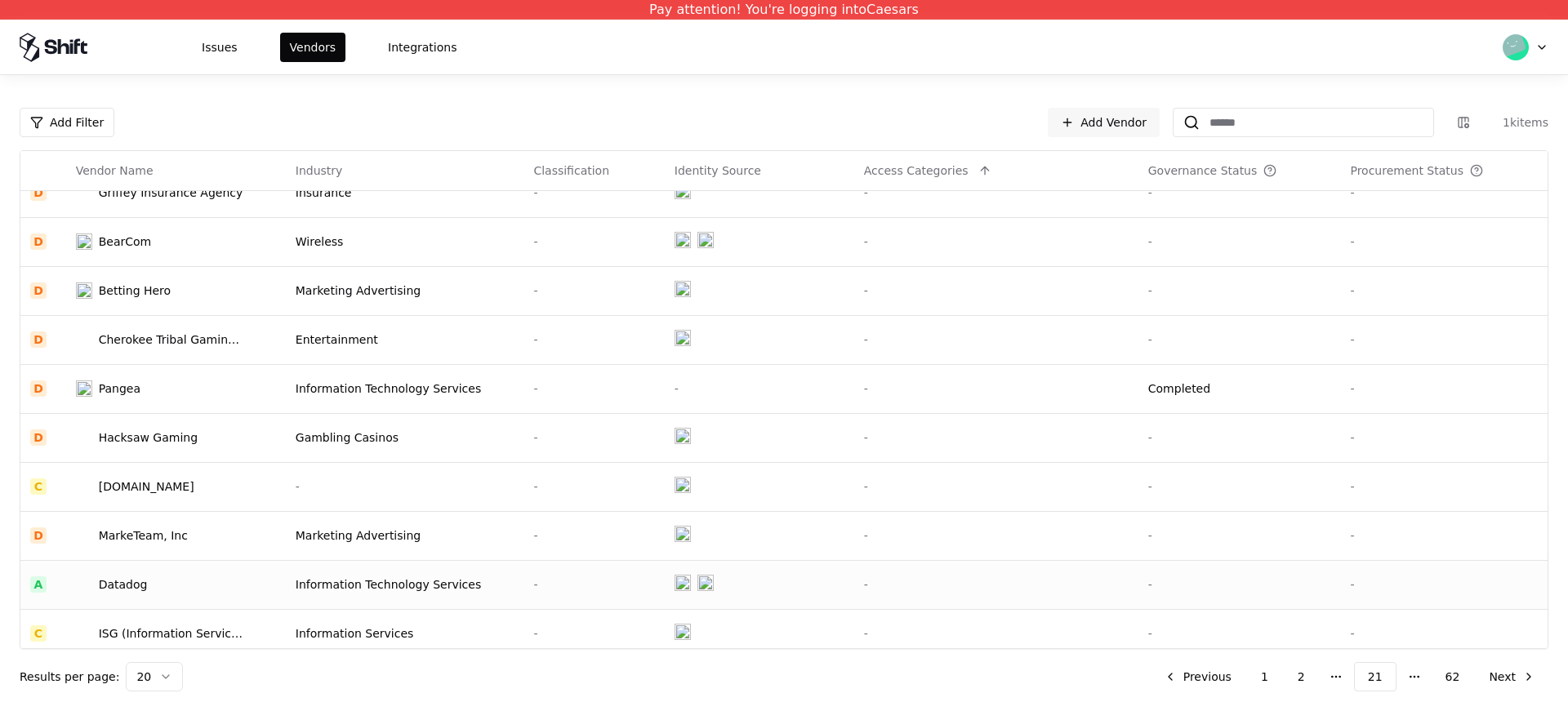
scroll to position [244, 0]
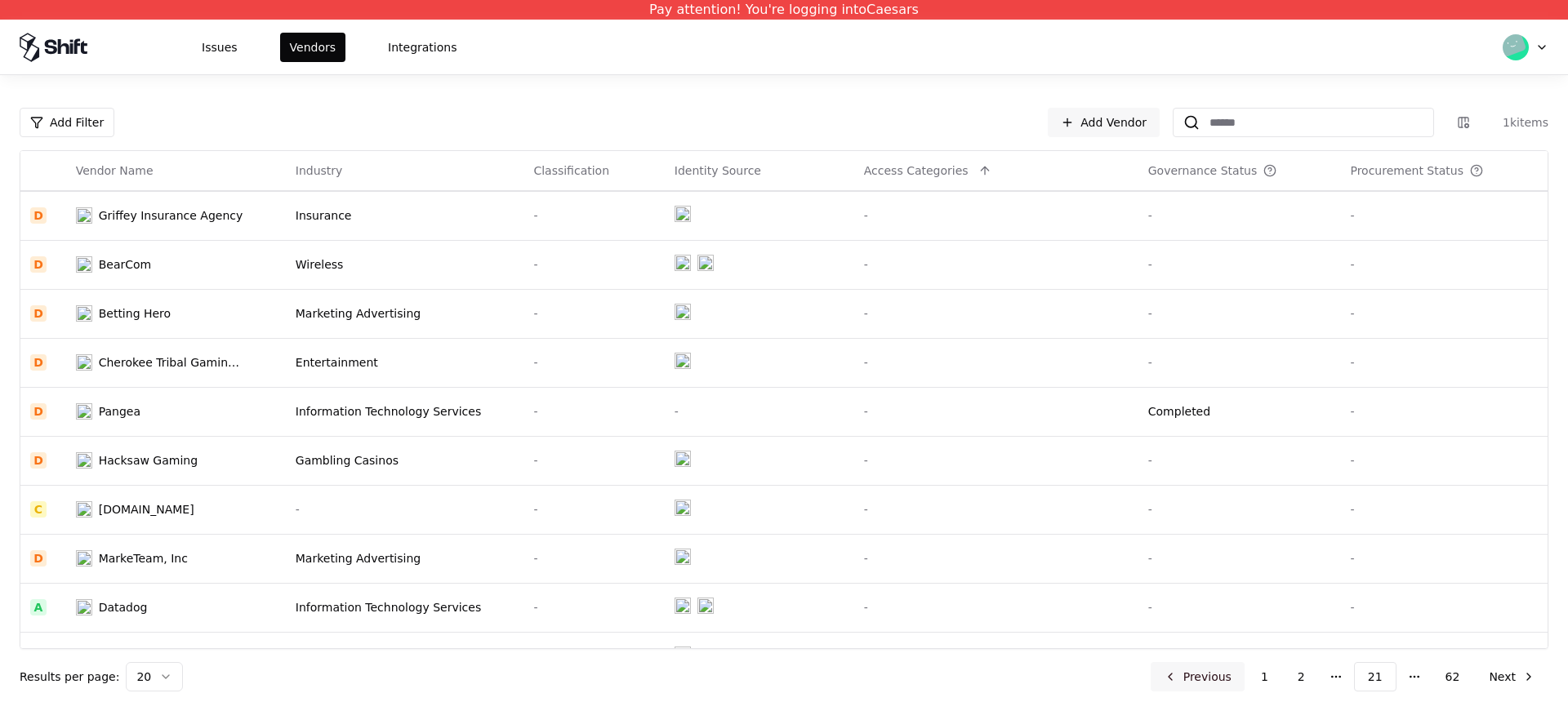
click at [1222, 686] on button "Previous" at bounding box center [1197, 677] width 94 height 29
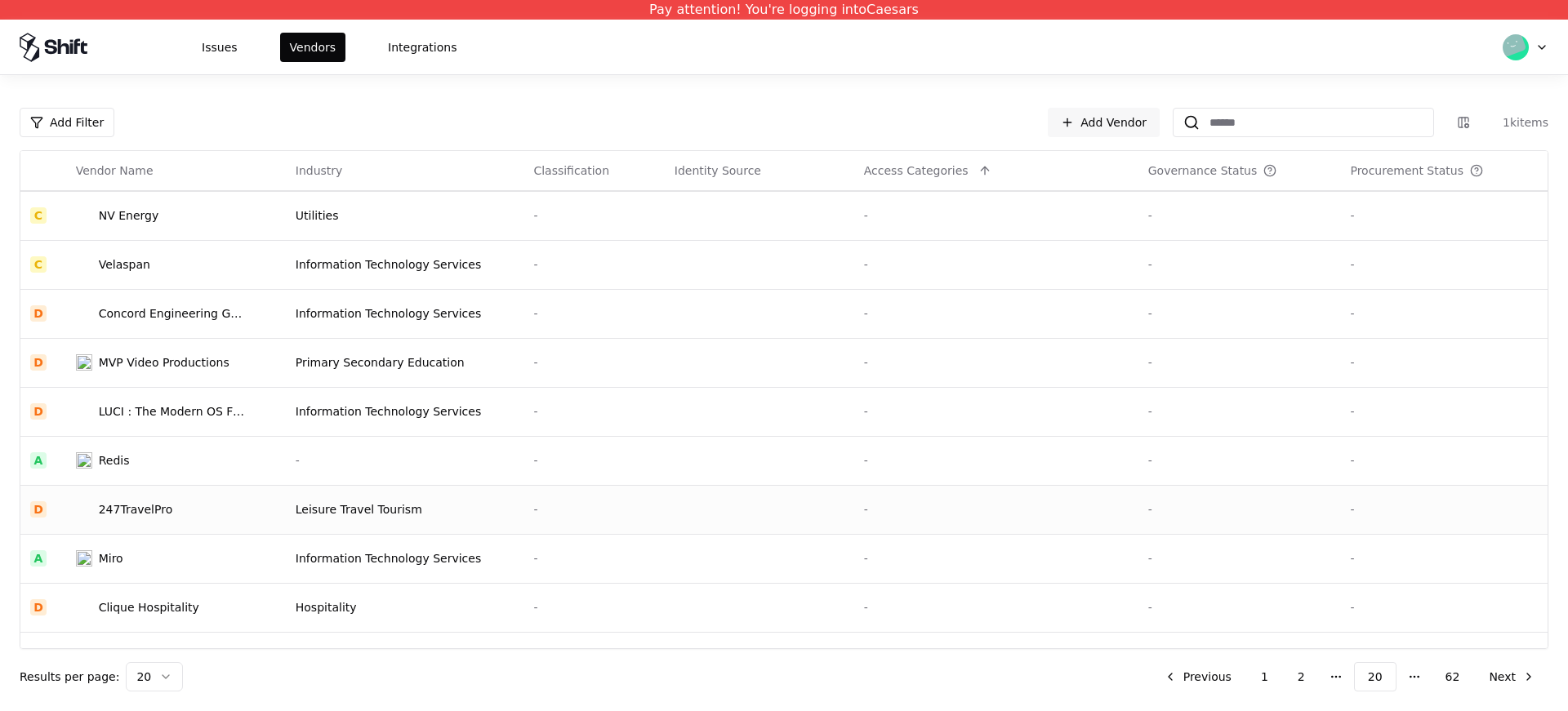
scroll to position [522, 0]
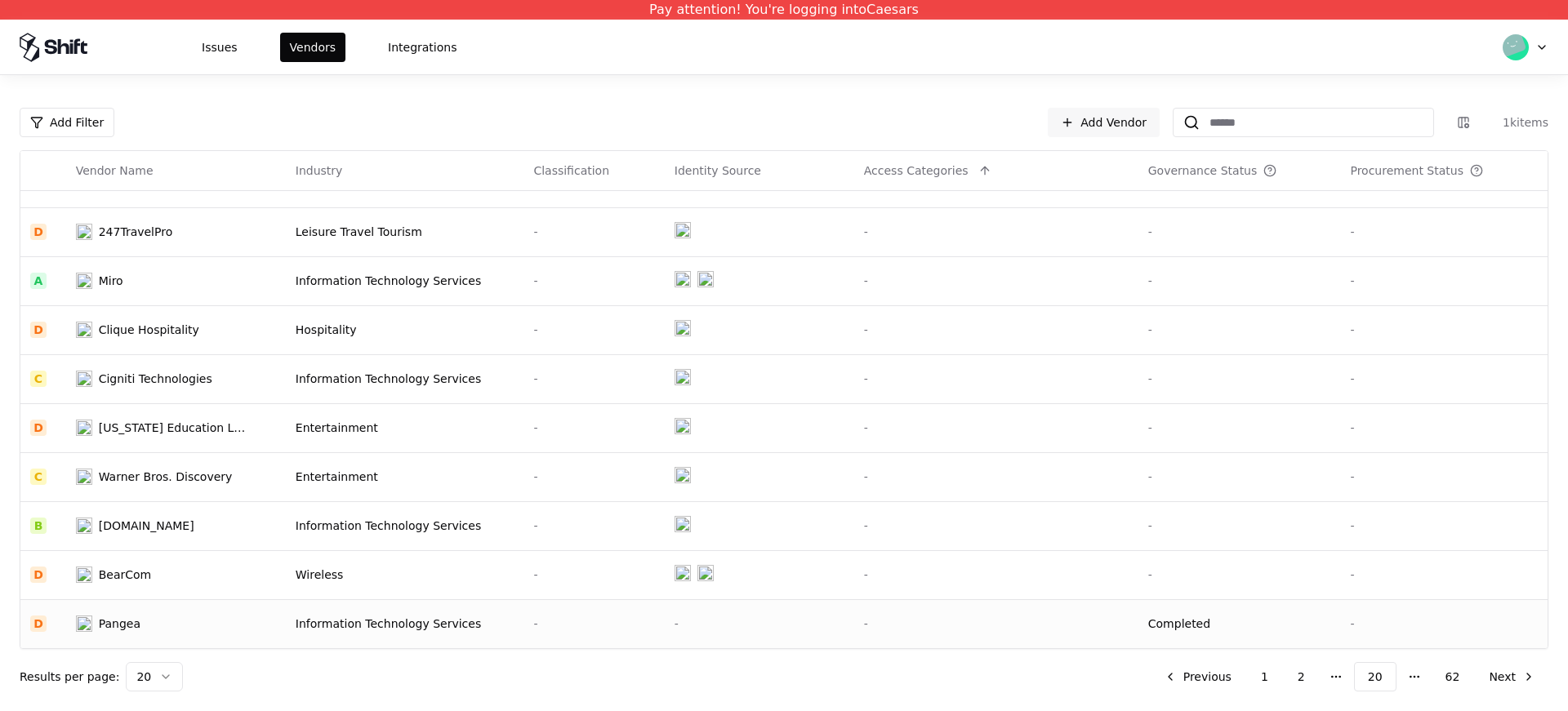
click at [182, 610] on td "Pangea" at bounding box center [176, 624] width 219 height 49
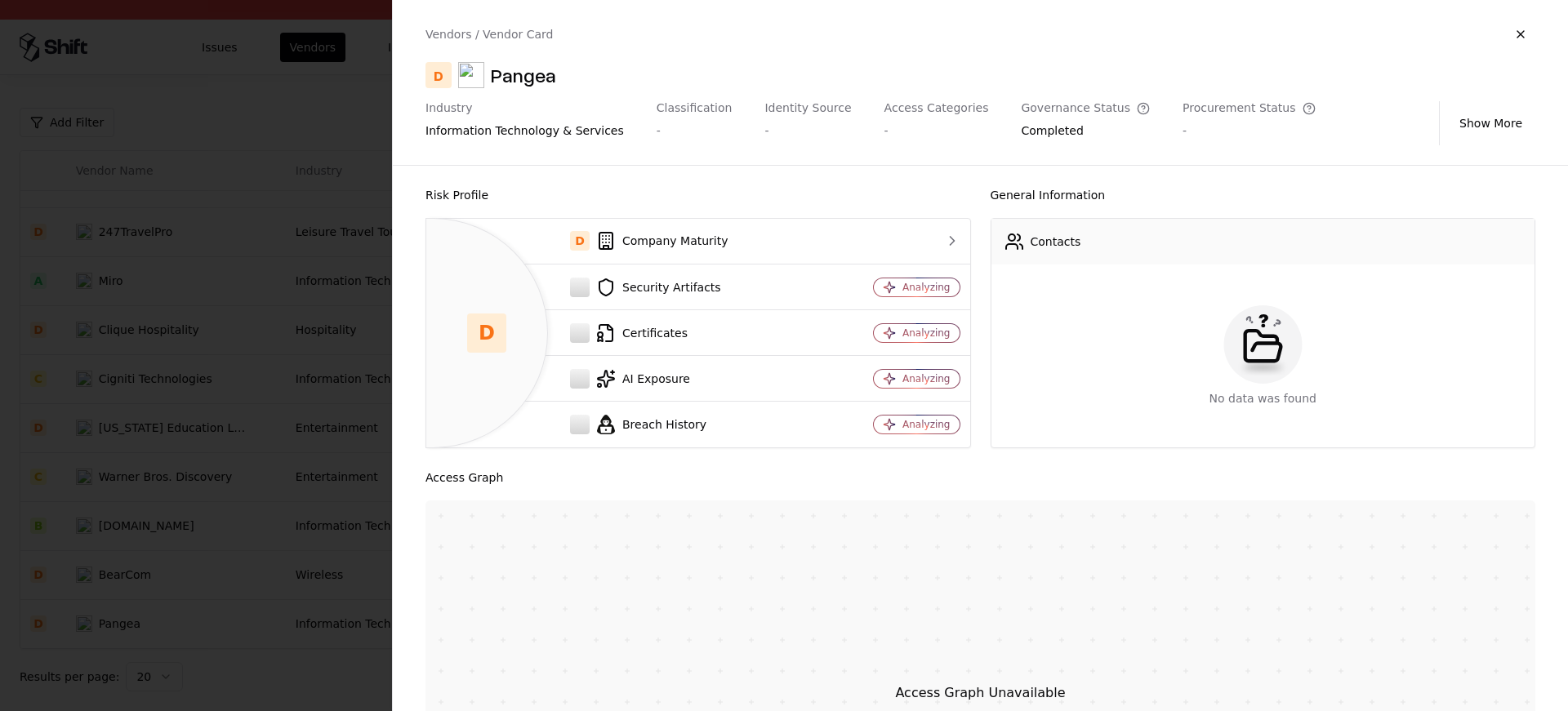
click at [519, 82] on div "Pangea" at bounding box center [524, 75] width 66 height 26
click at [524, 80] on div "Pangea" at bounding box center [524, 75] width 66 height 26
click at [373, 366] on div at bounding box center [784, 355] width 1568 height 711
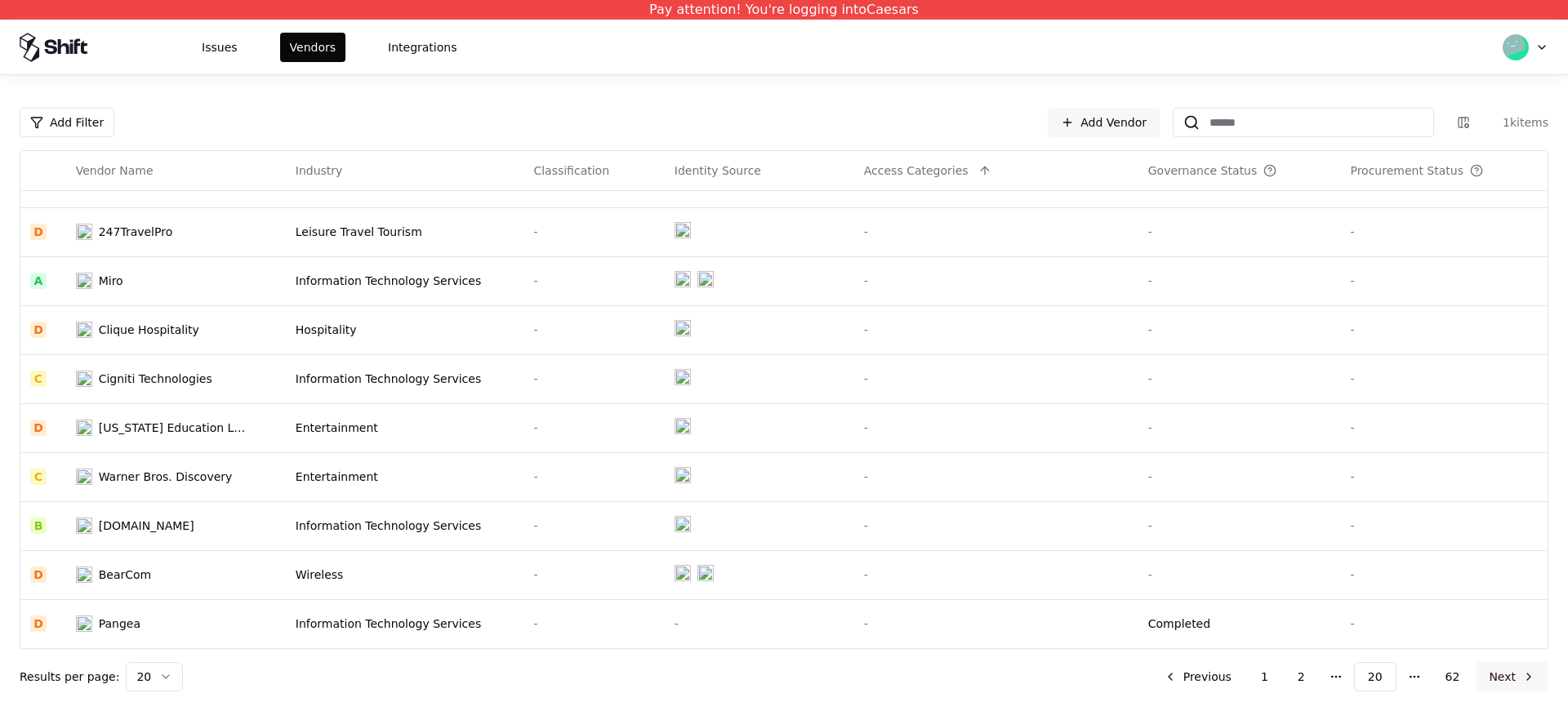
click at [1513, 670] on button "Next" at bounding box center [1512, 677] width 73 height 29
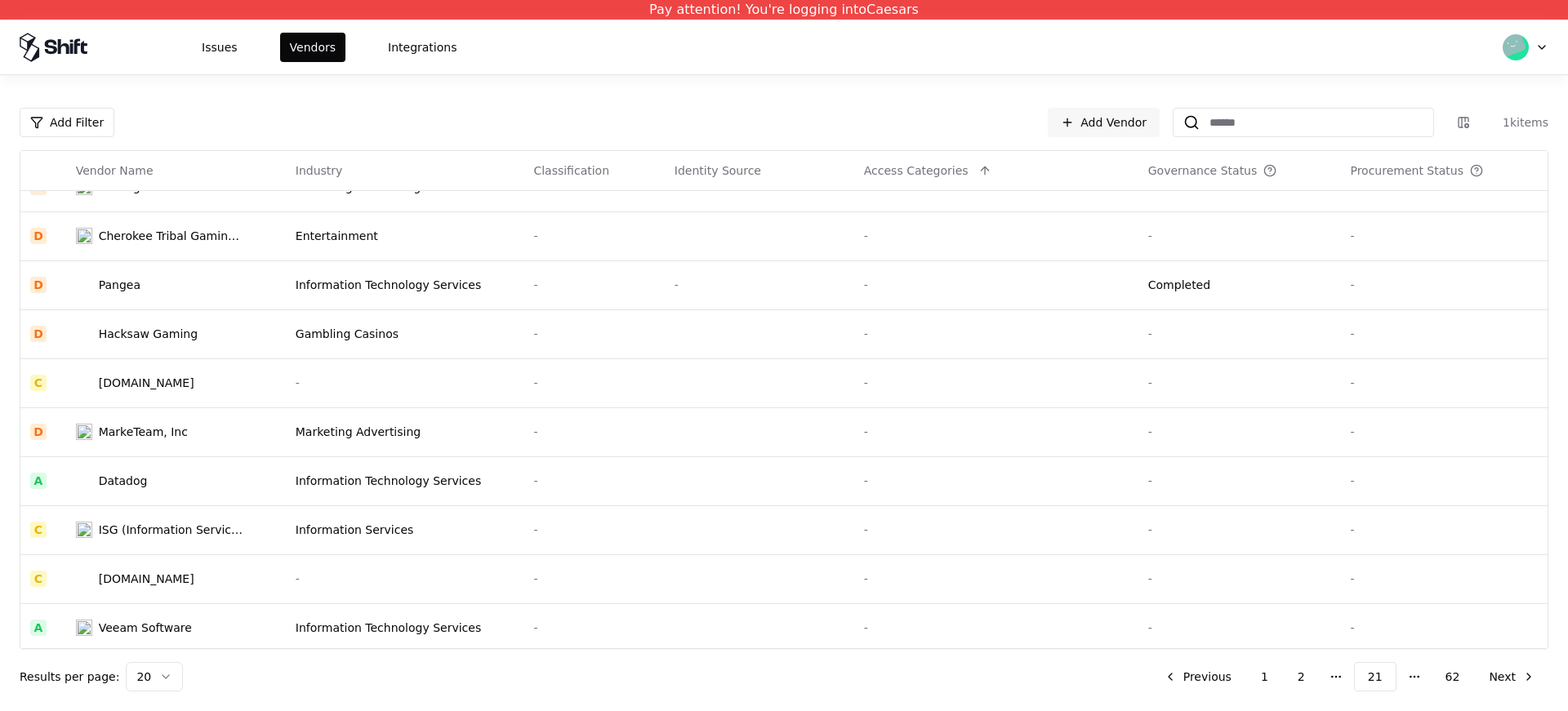
scroll to position [430, 0]
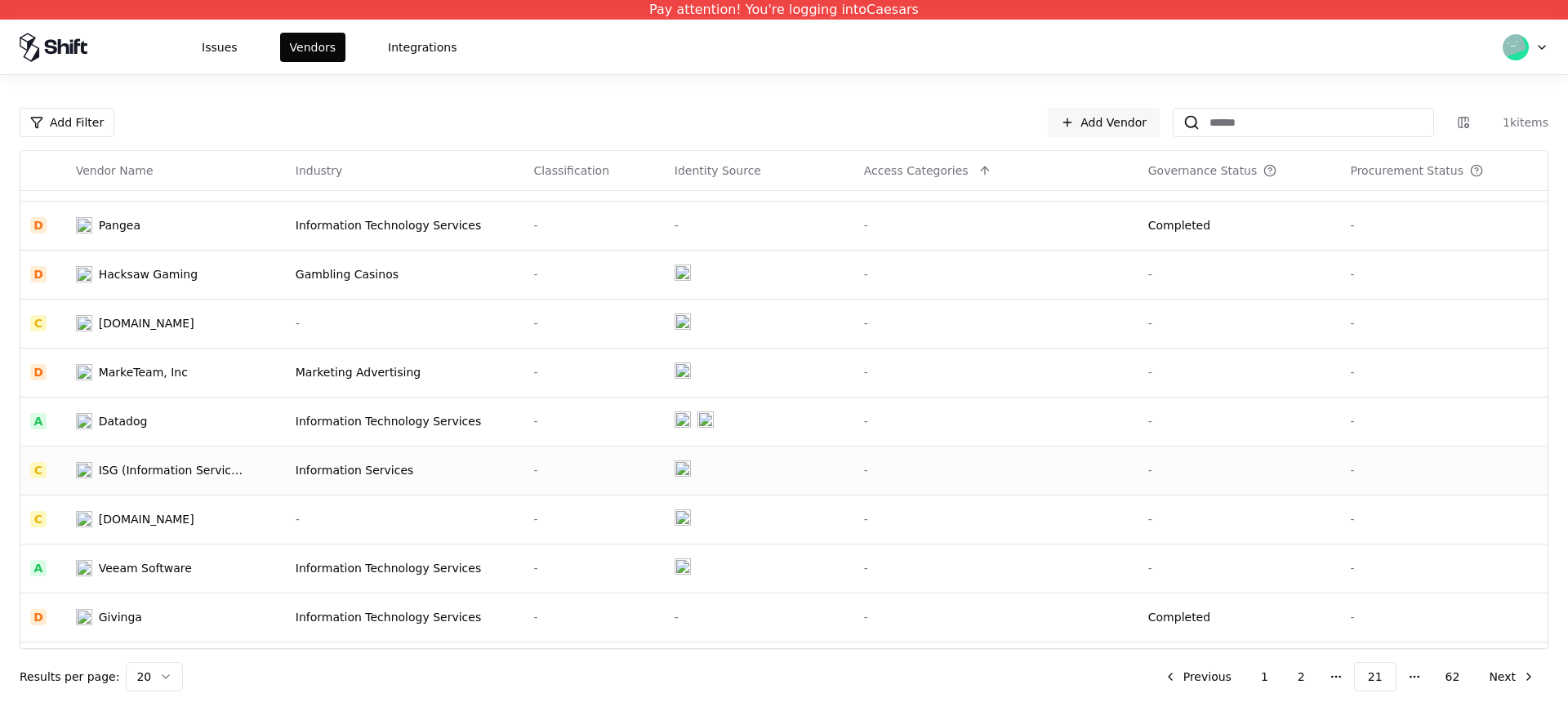
click at [701, 460] on td at bounding box center [759, 470] width 189 height 49
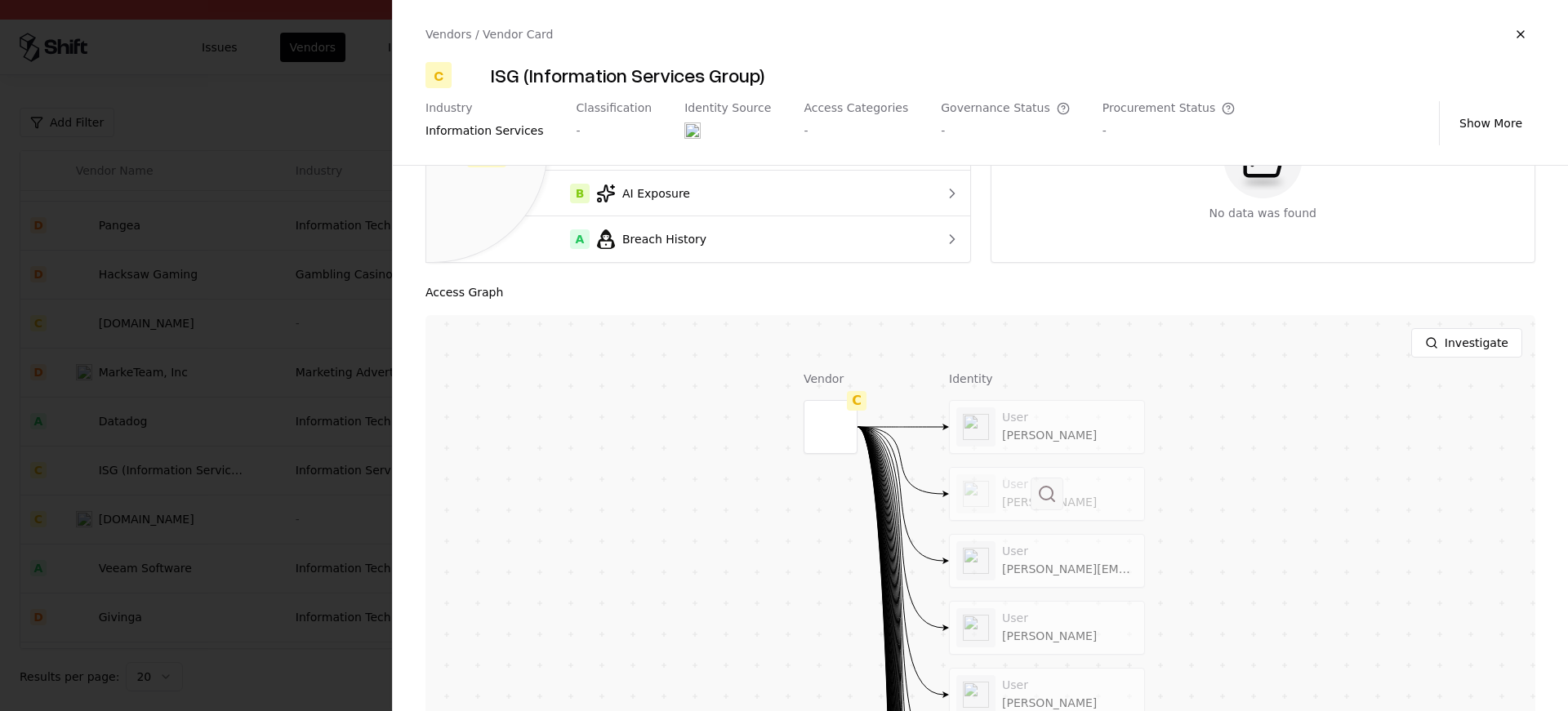
scroll to position [175, 0]
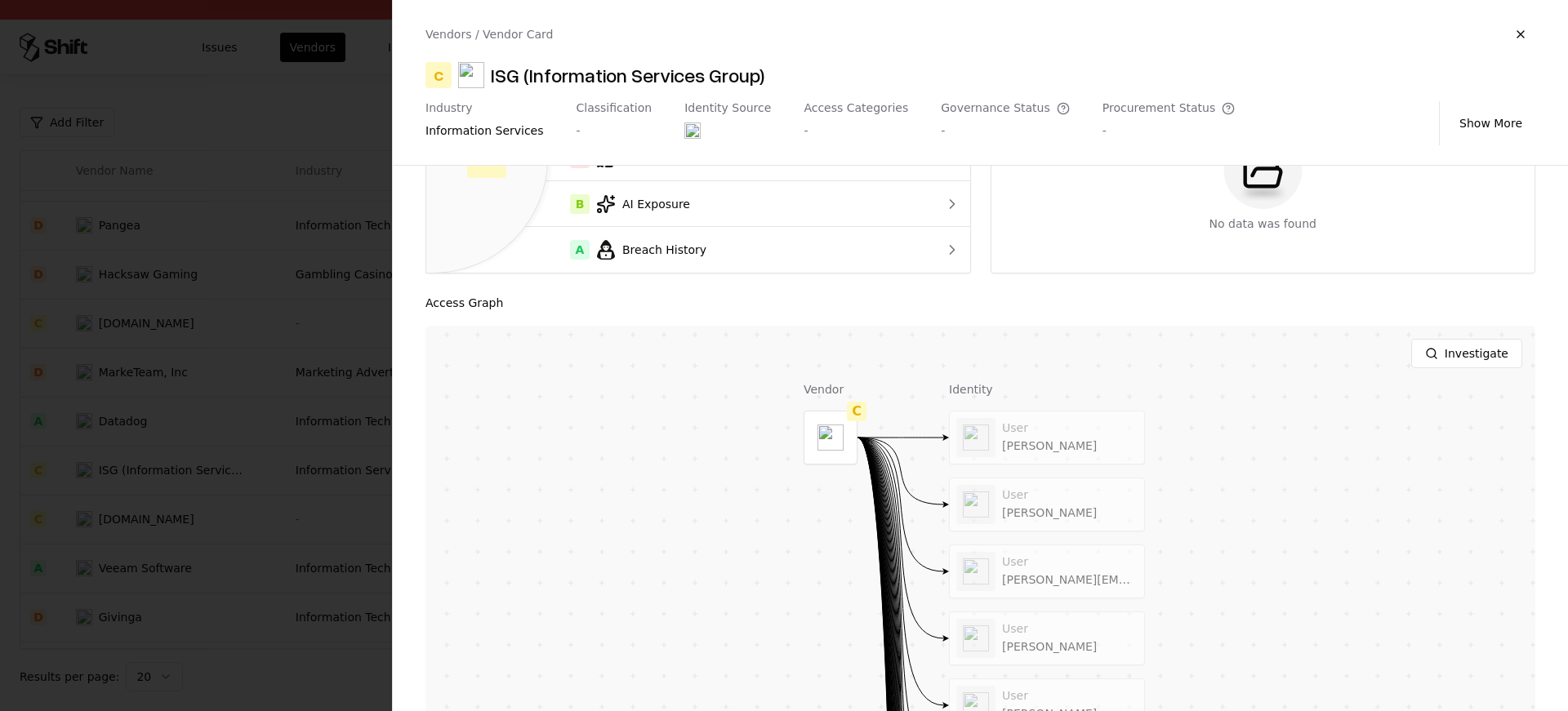
click at [30, 581] on div at bounding box center [784, 355] width 1568 height 711
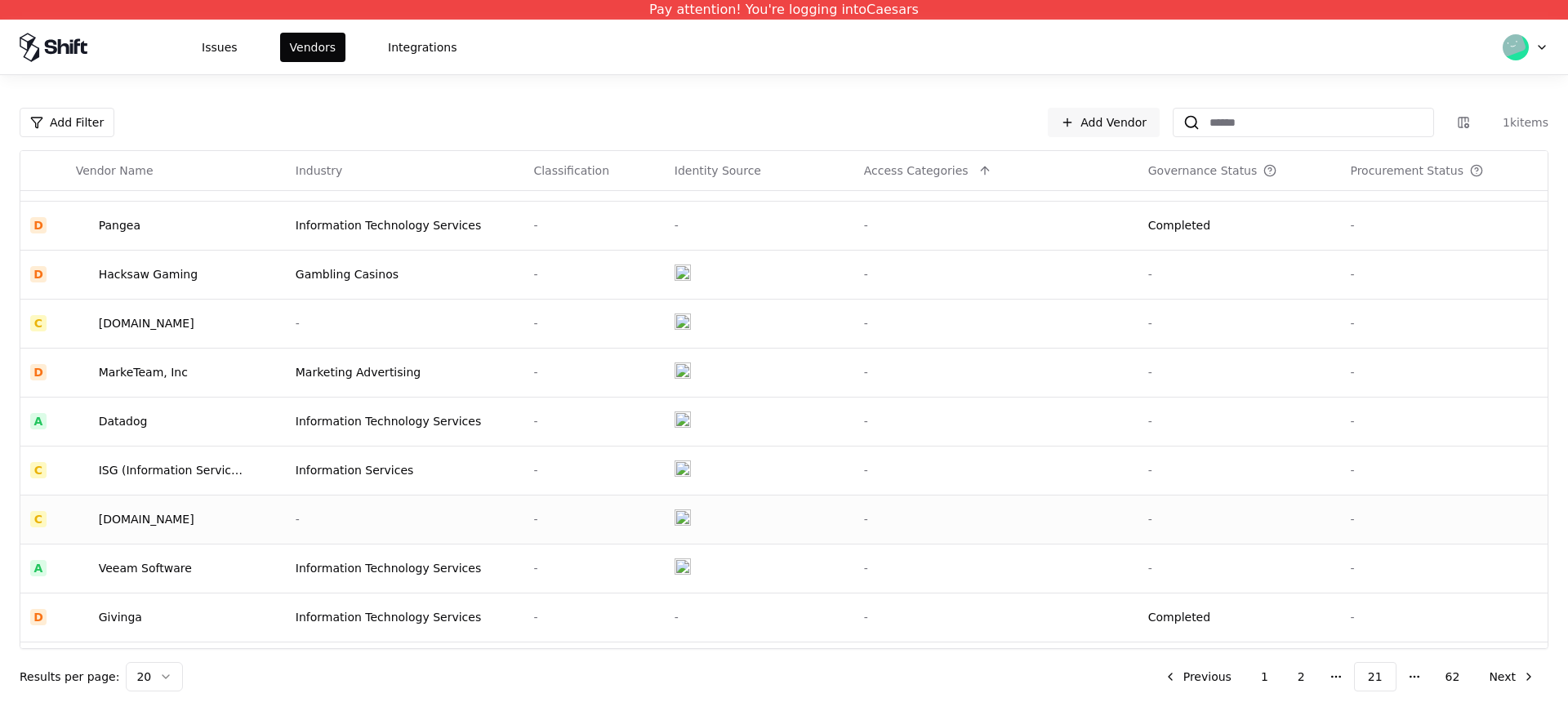
scroll to position [522, 0]
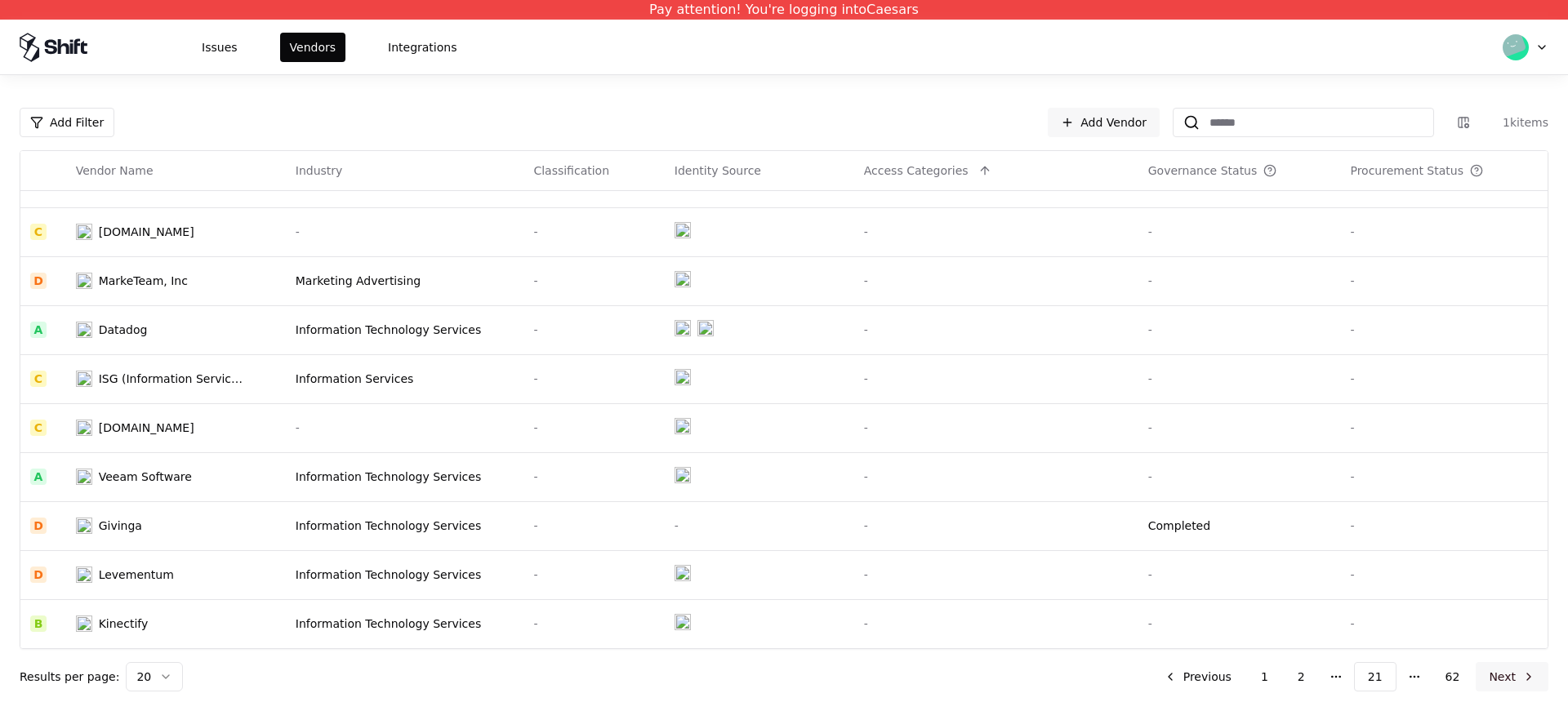
click at [1517, 685] on button "Next" at bounding box center [1512, 677] width 73 height 29
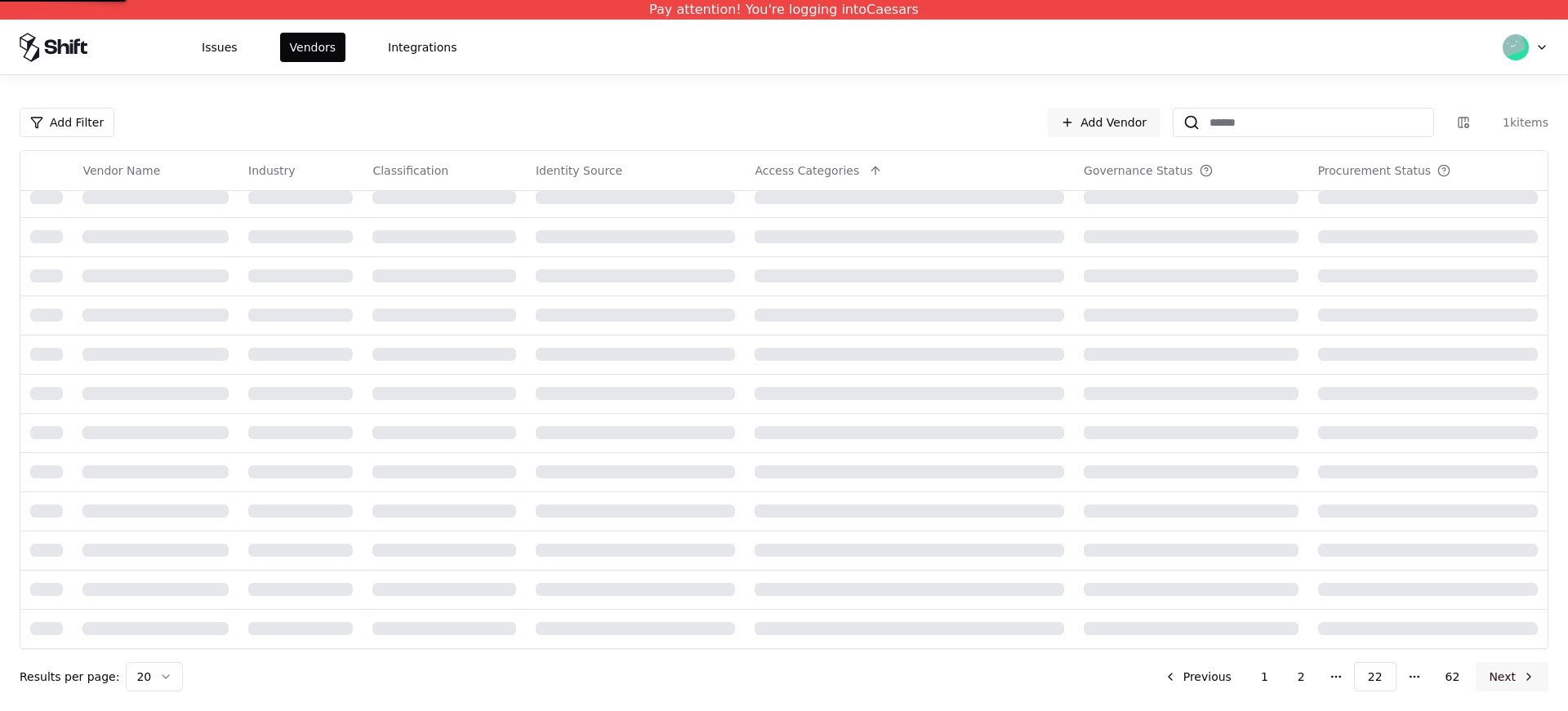
scroll to position [522, 0]
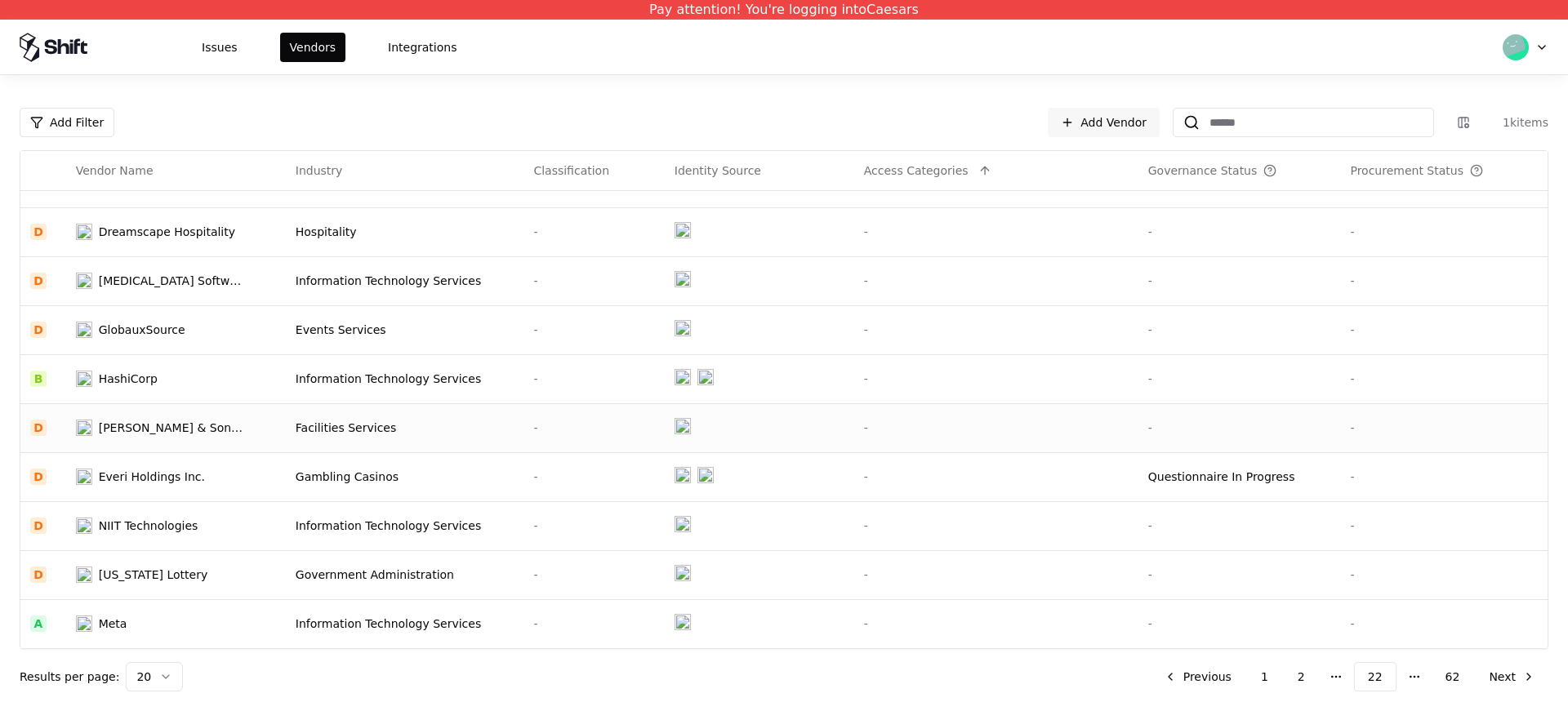
click at [190, 434] on div "C. Caramanico & Sons, Inc." at bounding box center [172, 428] width 147 height 16
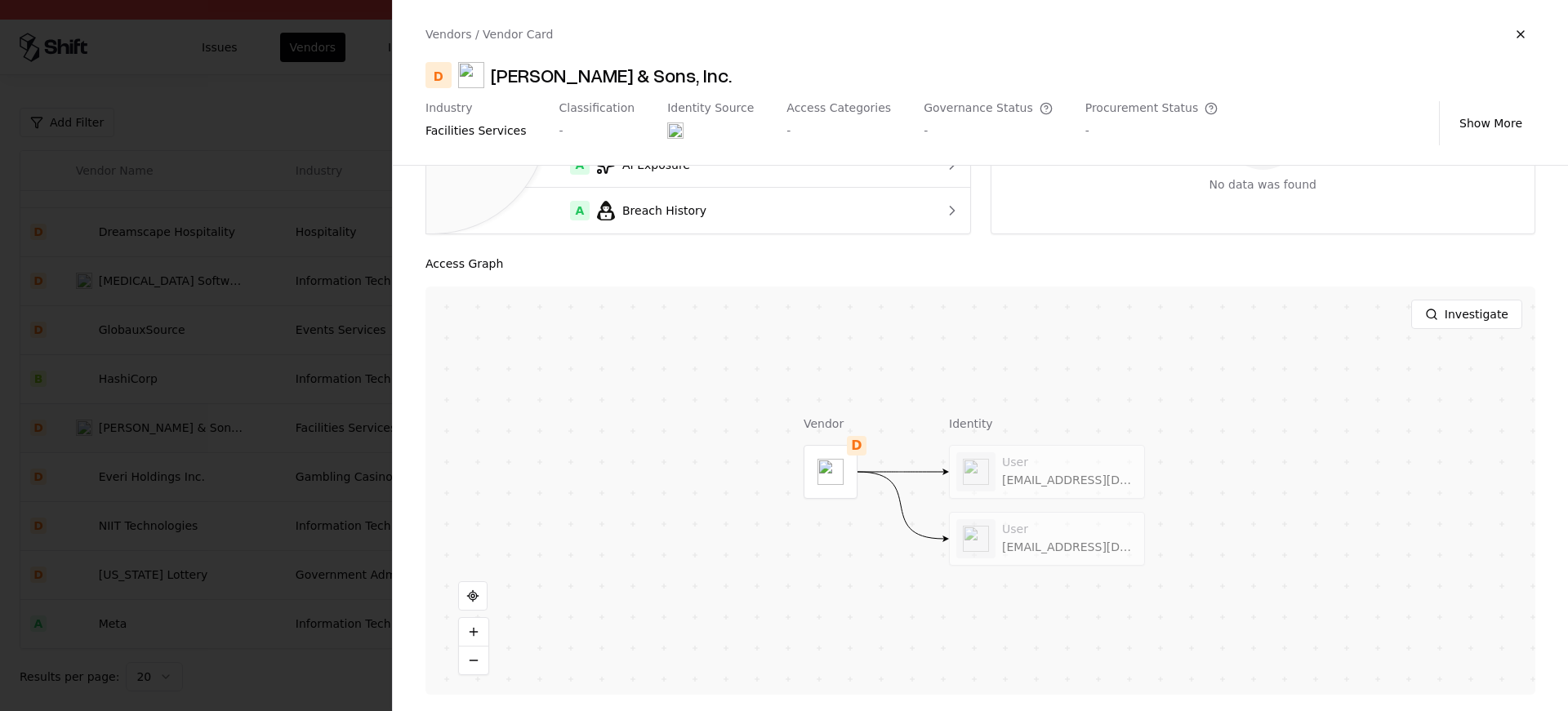
scroll to position [217, 0]
click at [1009, 463] on div at bounding box center [1047, 469] width 194 height 53
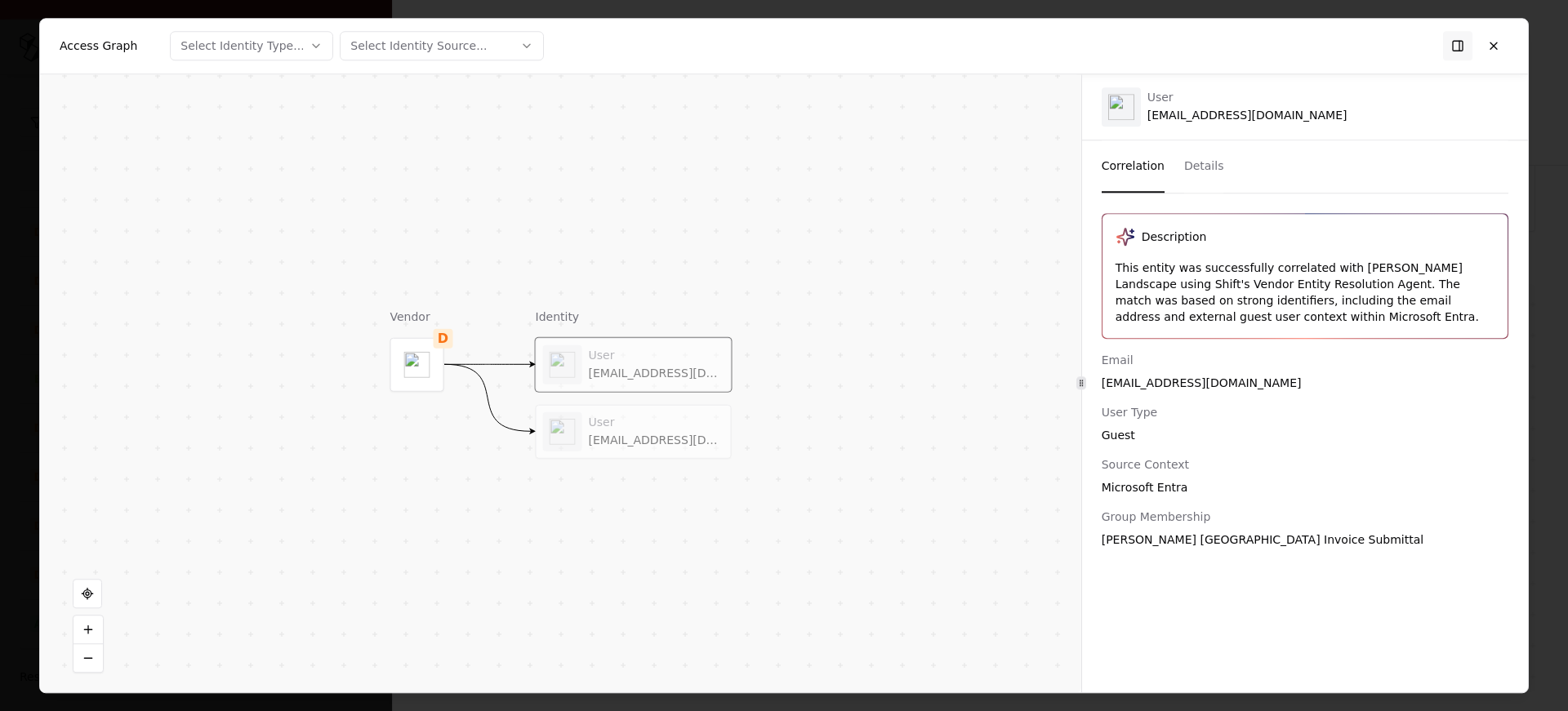
click at [608, 439] on div "alexb@caramanicolandscape.com" at bounding box center [657, 440] width 136 height 15
click at [648, 371] on div "alexb@caramanicolandscape.com" at bounding box center [657, 373] width 136 height 15
click at [640, 414] on div "User alexb@caramanicolandscape.com" at bounding box center [634, 430] width 181 height 39
click at [1482, 58] on button at bounding box center [1494, 46] width 29 height 29
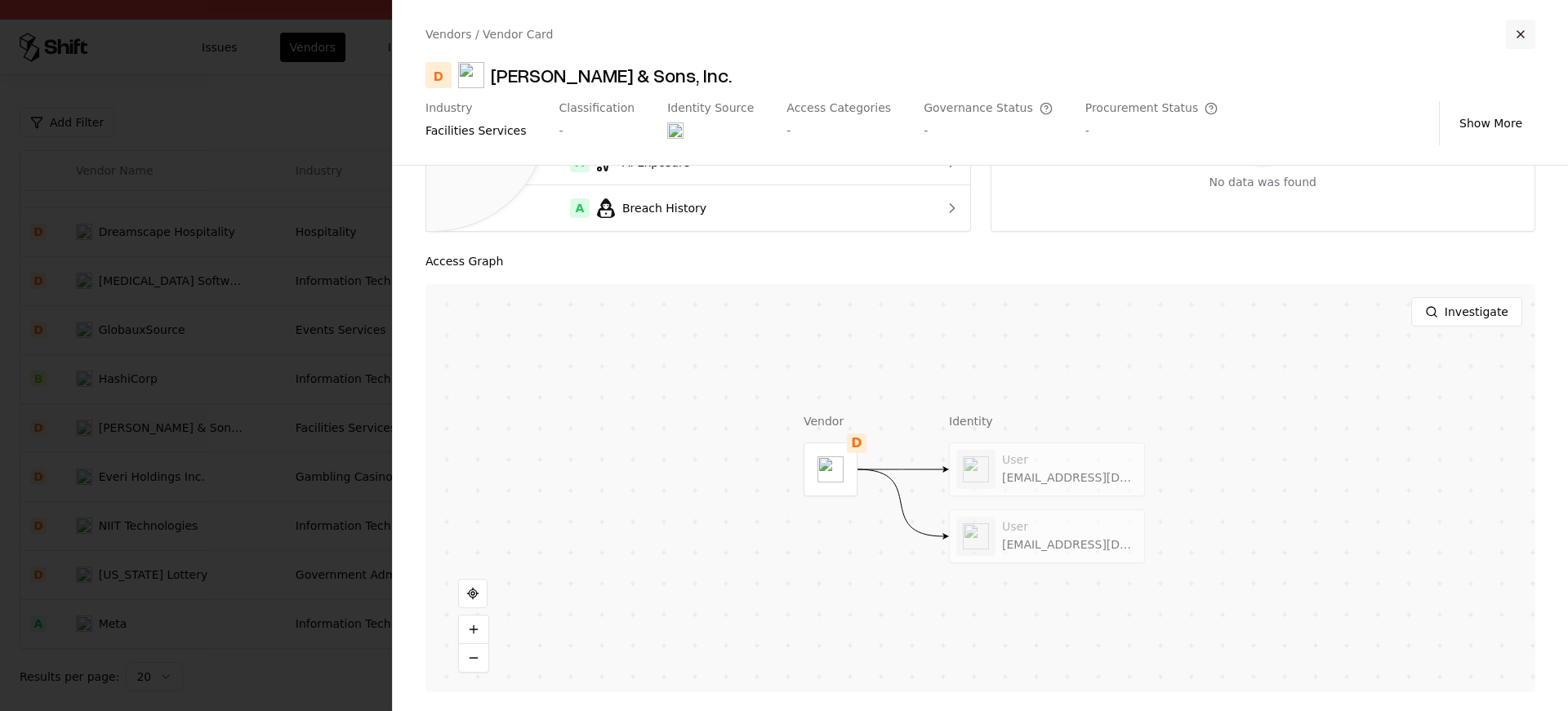
click at [1520, 45] on button "button" at bounding box center [1520, 35] width 29 height 29
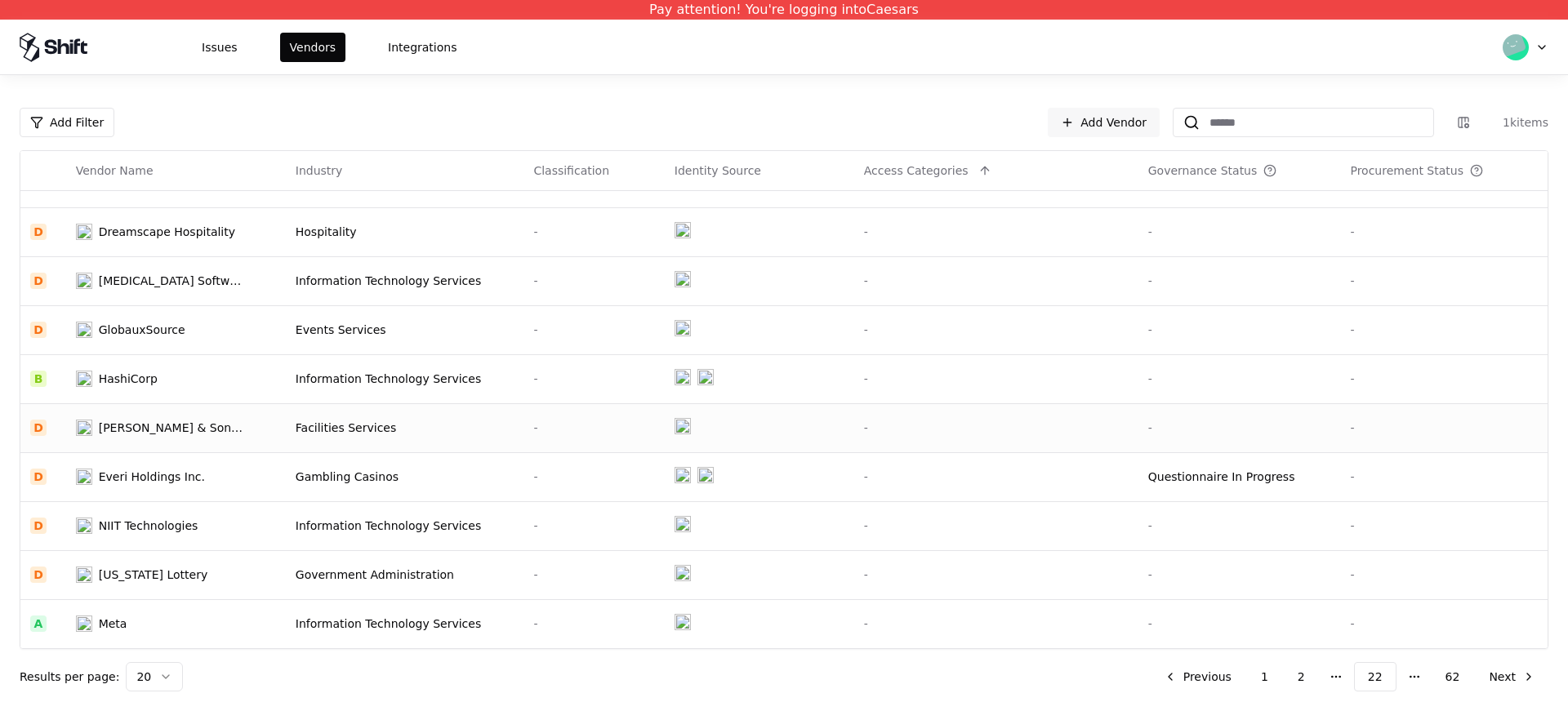
click at [303, 452] on td "Facilities Services" at bounding box center [405, 428] width 238 height 49
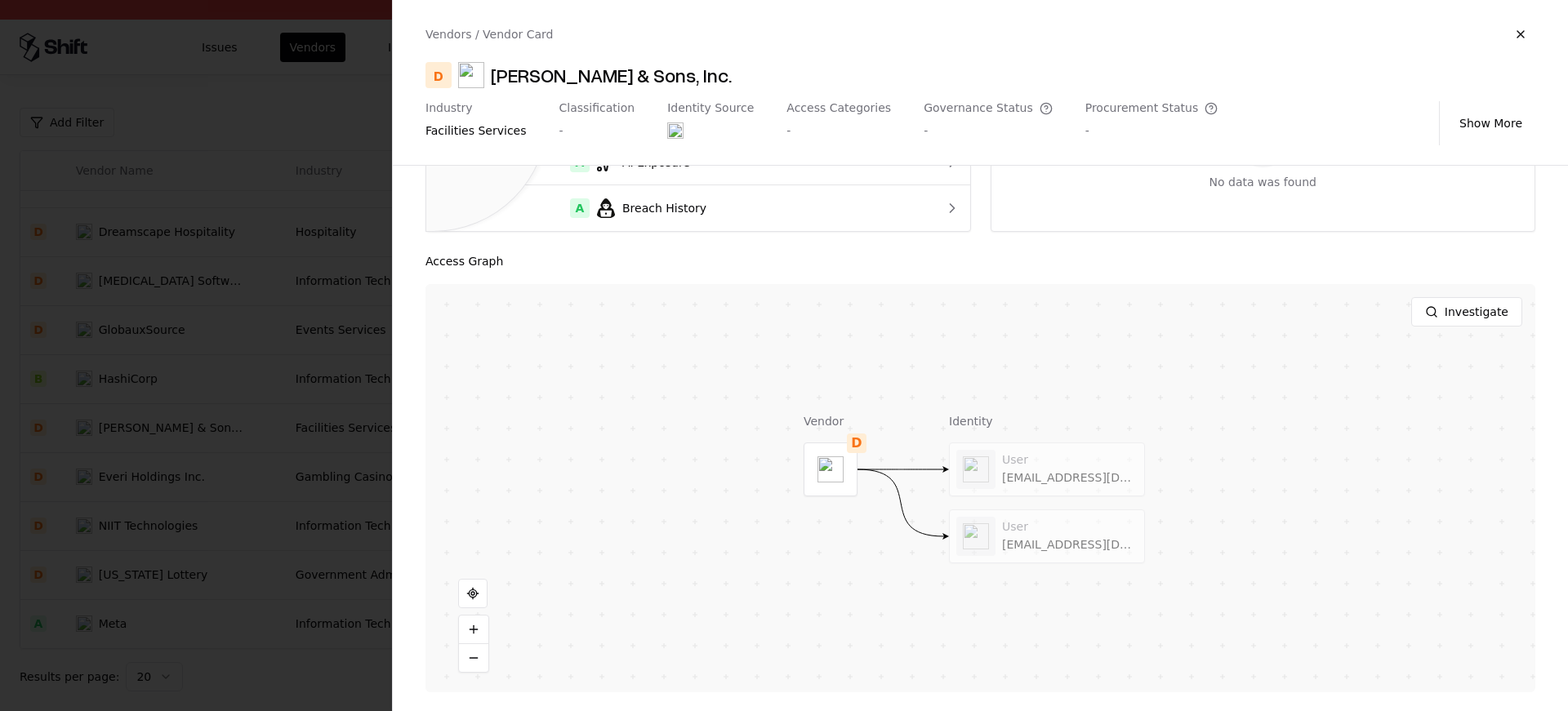
click at [180, 426] on div at bounding box center [784, 355] width 1568 height 711
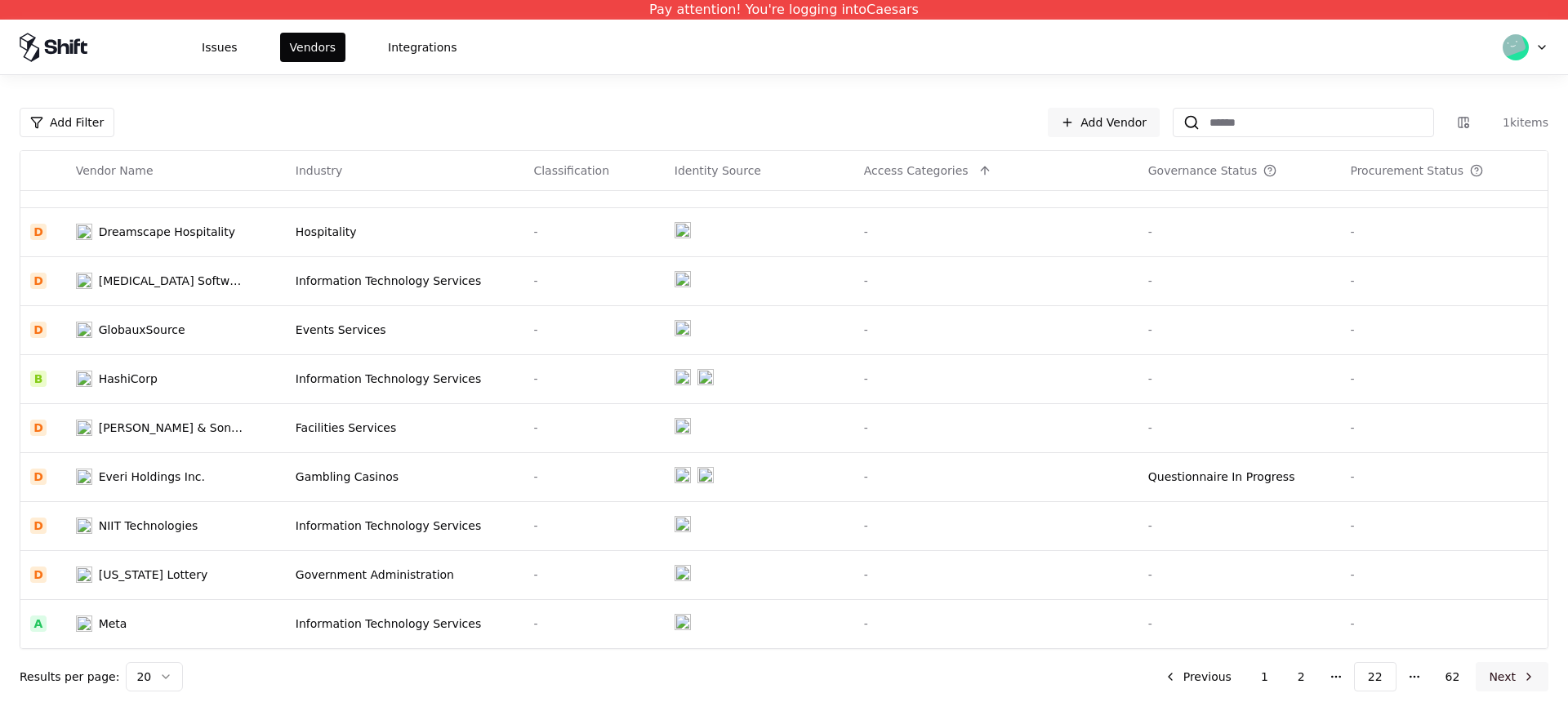
click at [1513, 680] on button "Next" at bounding box center [1512, 677] width 73 height 29
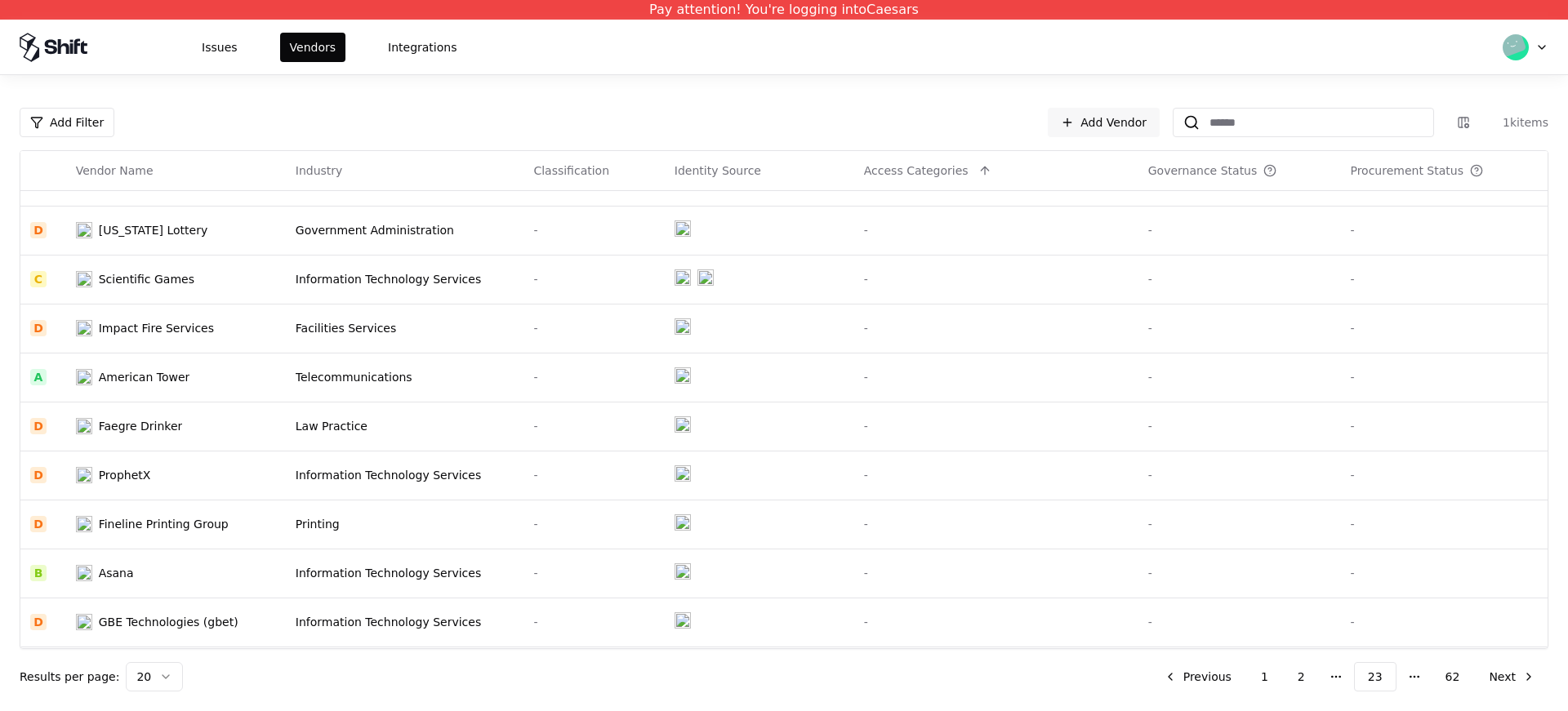
scroll to position [63, 0]
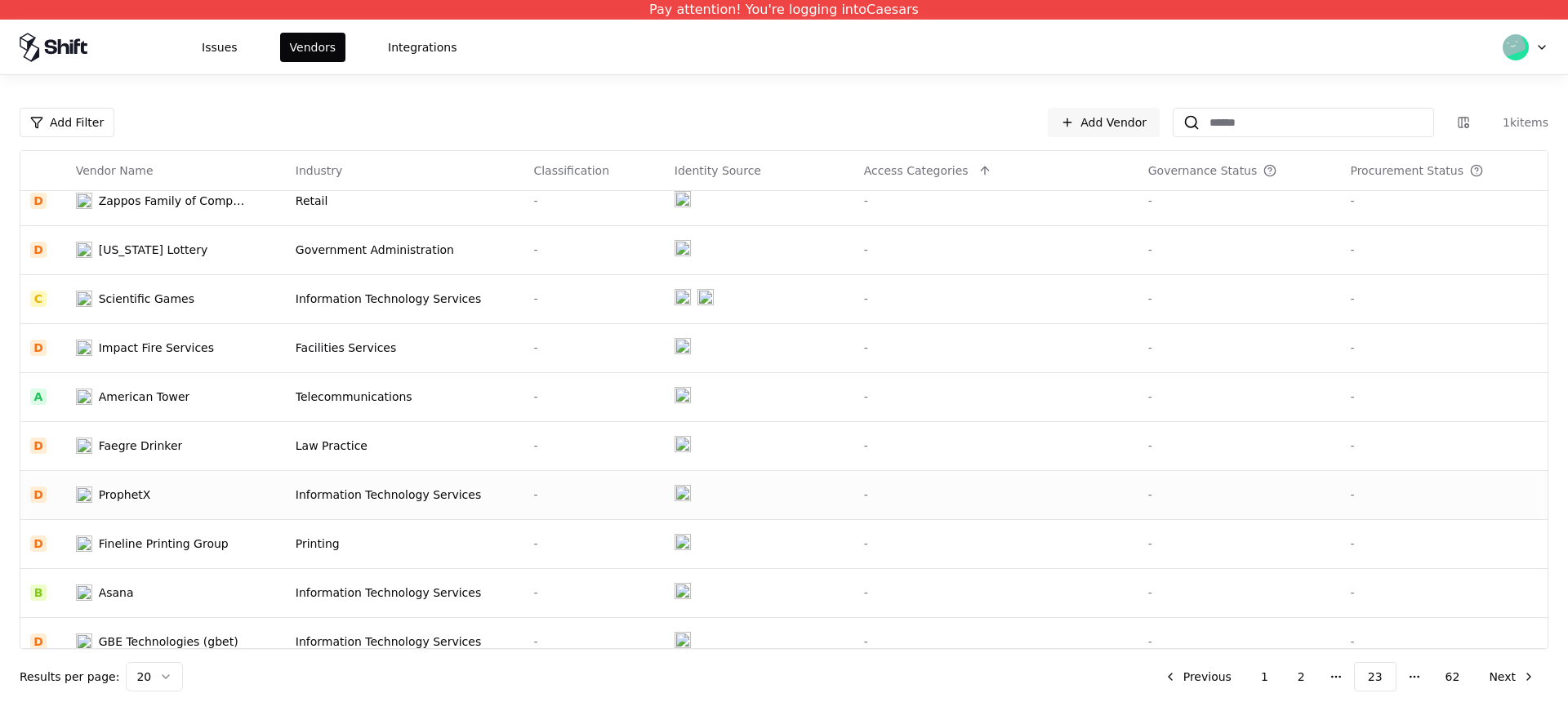
click at [183, 499] on div "ProphetX" at bounding box center [161, 494] width 170 height 16
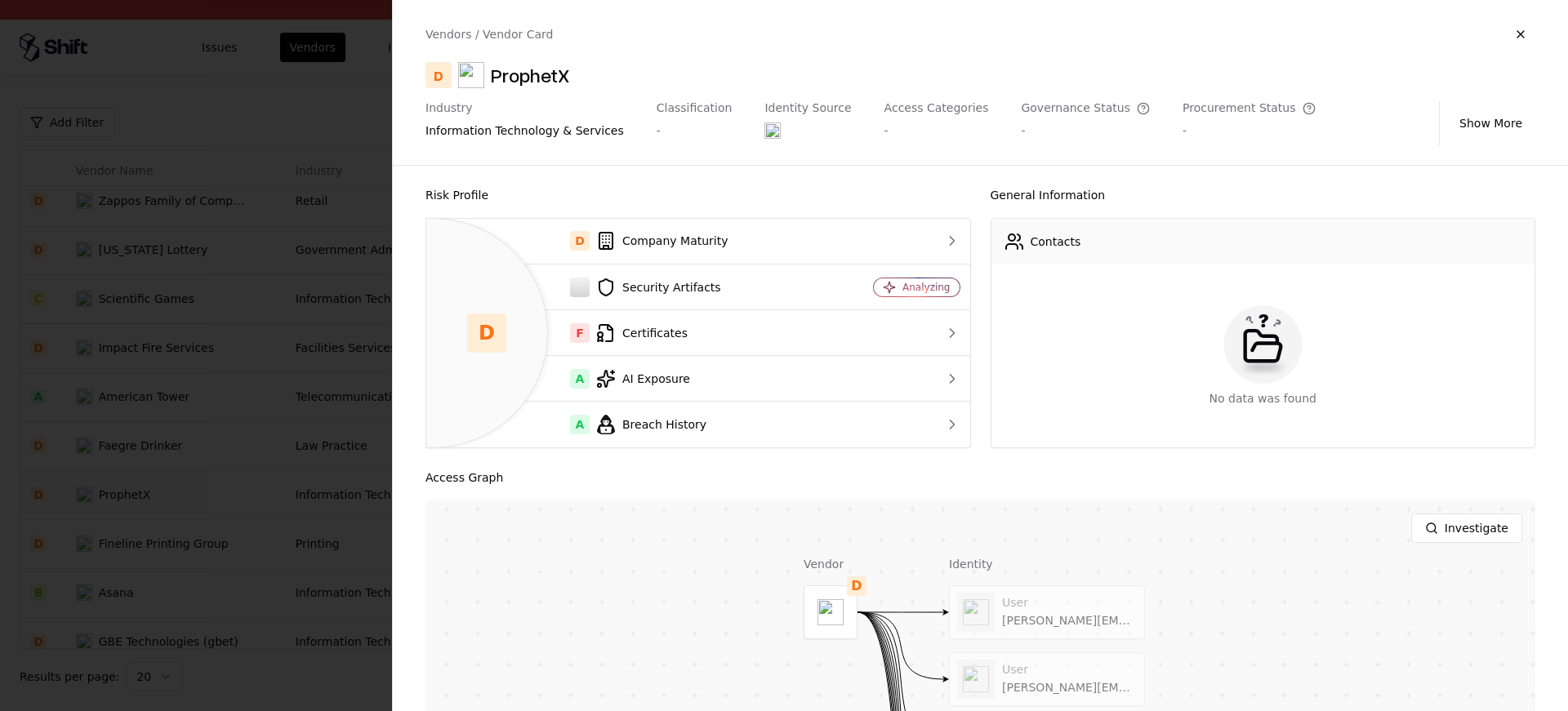
click at [546, 67] on div "ProphetX" at bounding box center [530, 75] width 79 height 26
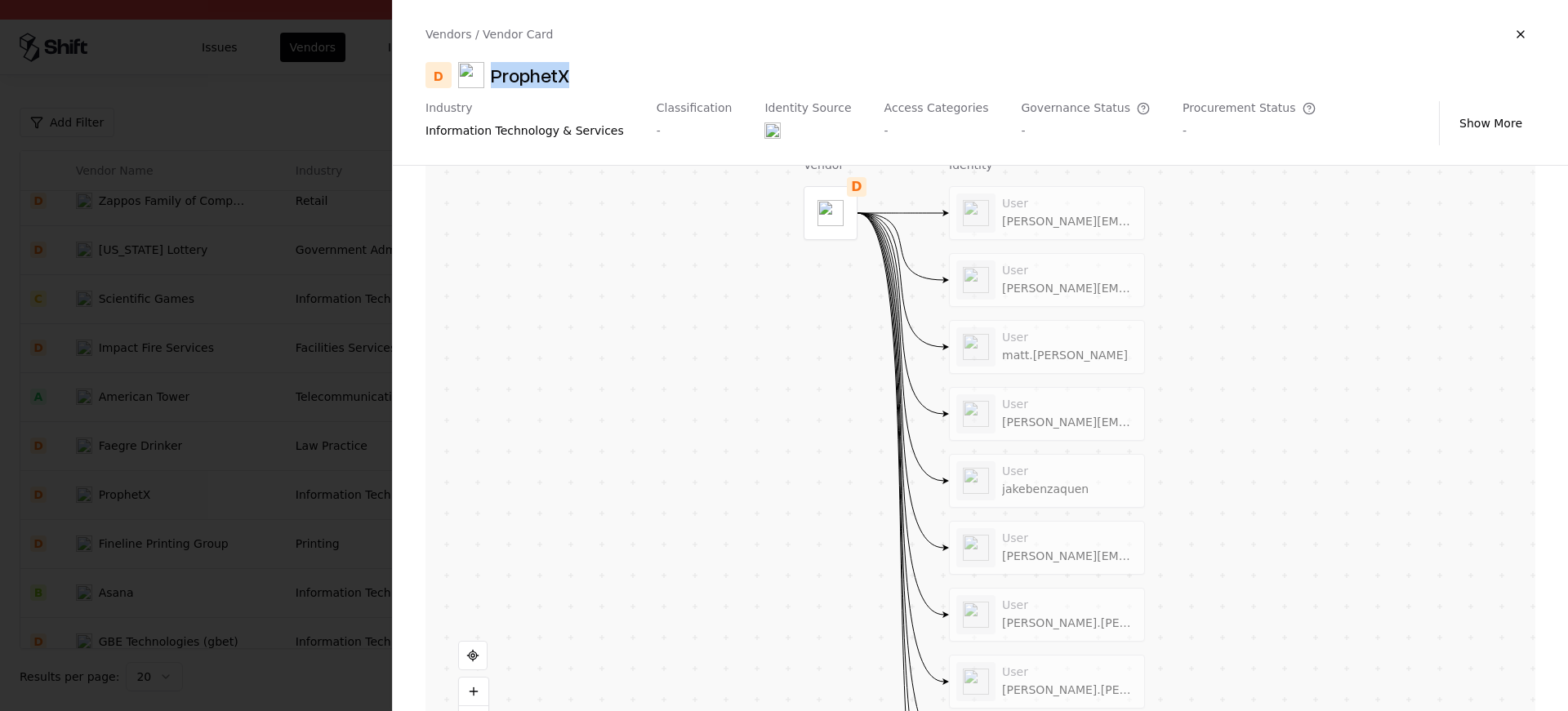
scroll to position [461, 0]
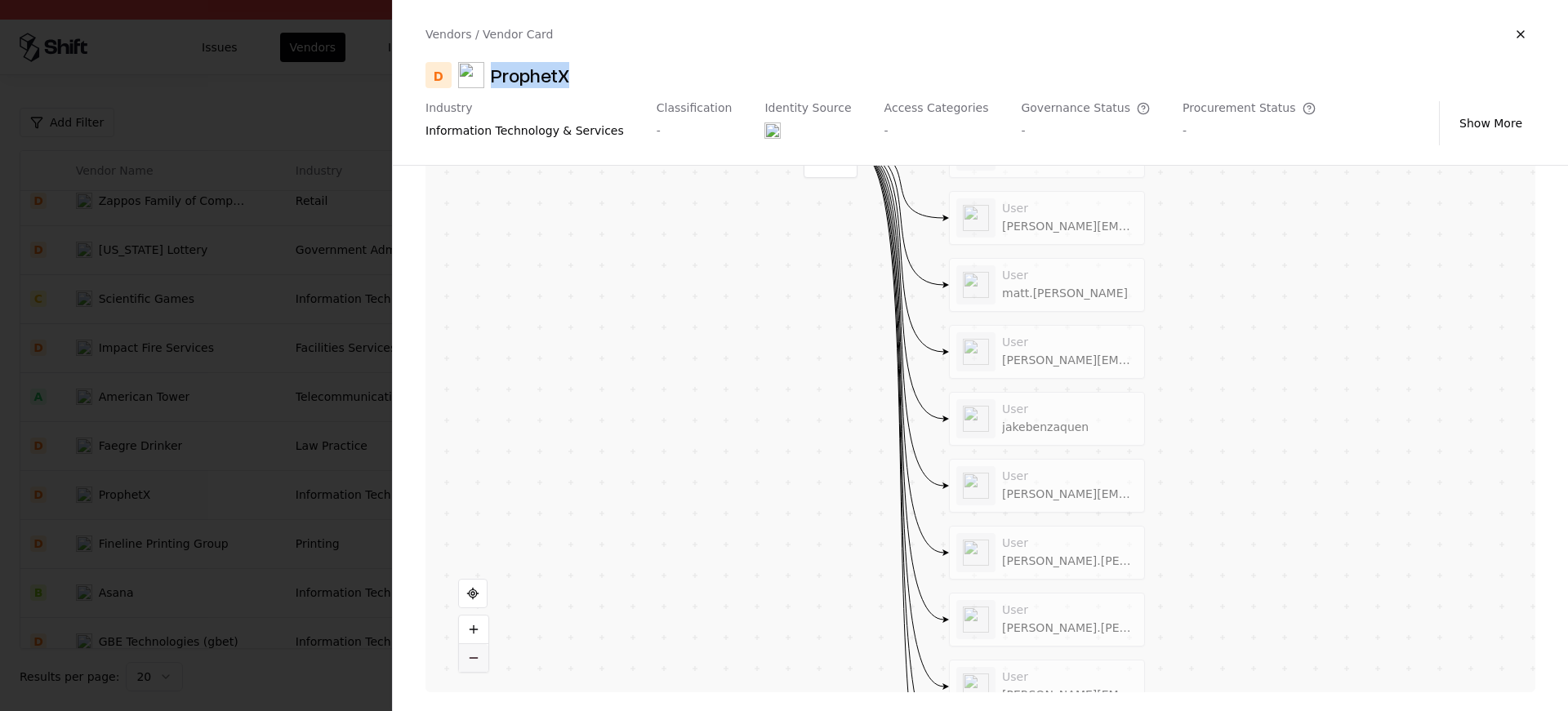
click at [479, 666] on button at bounding box center [473, 658] width 29 height 28
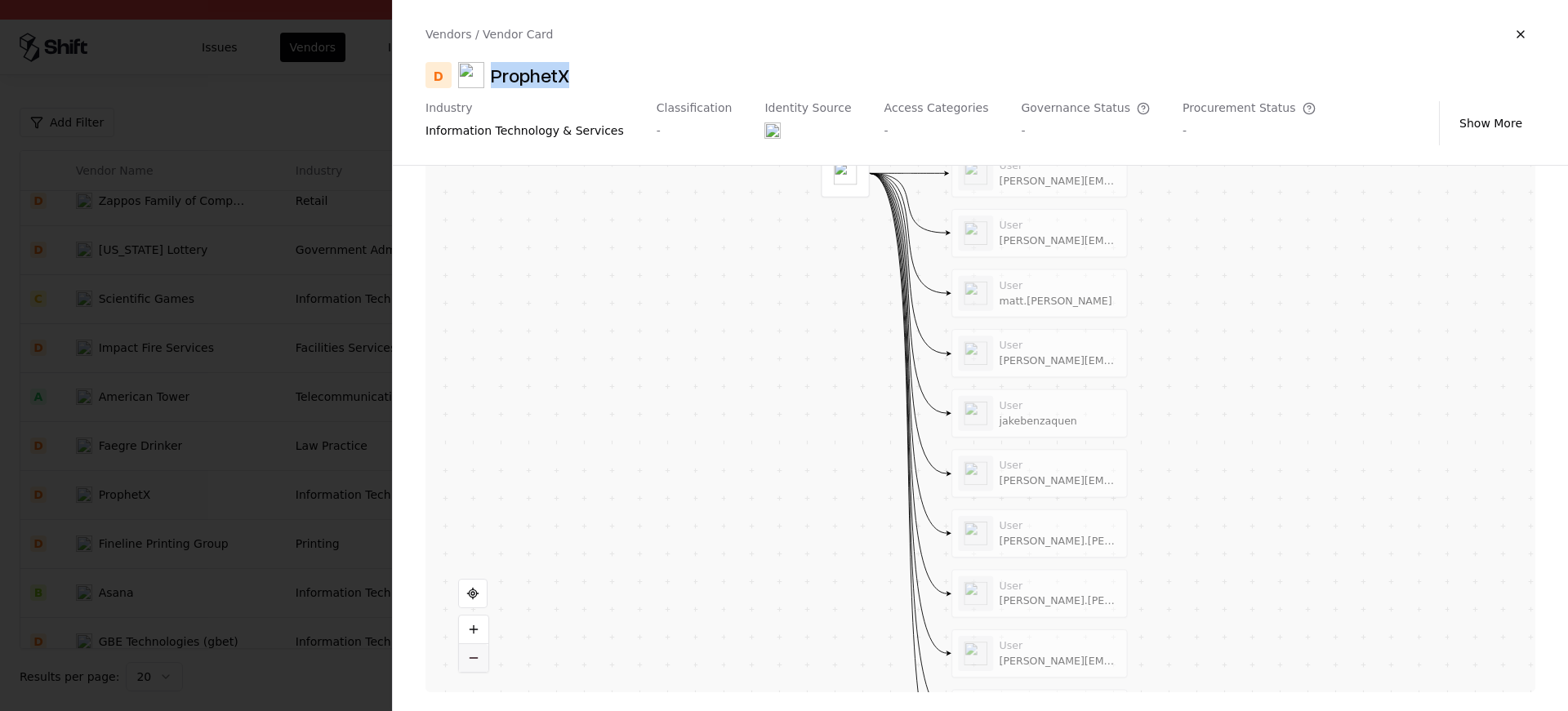
click at [479, 666] on button at bounding box center [473, 658] width 29 height 28
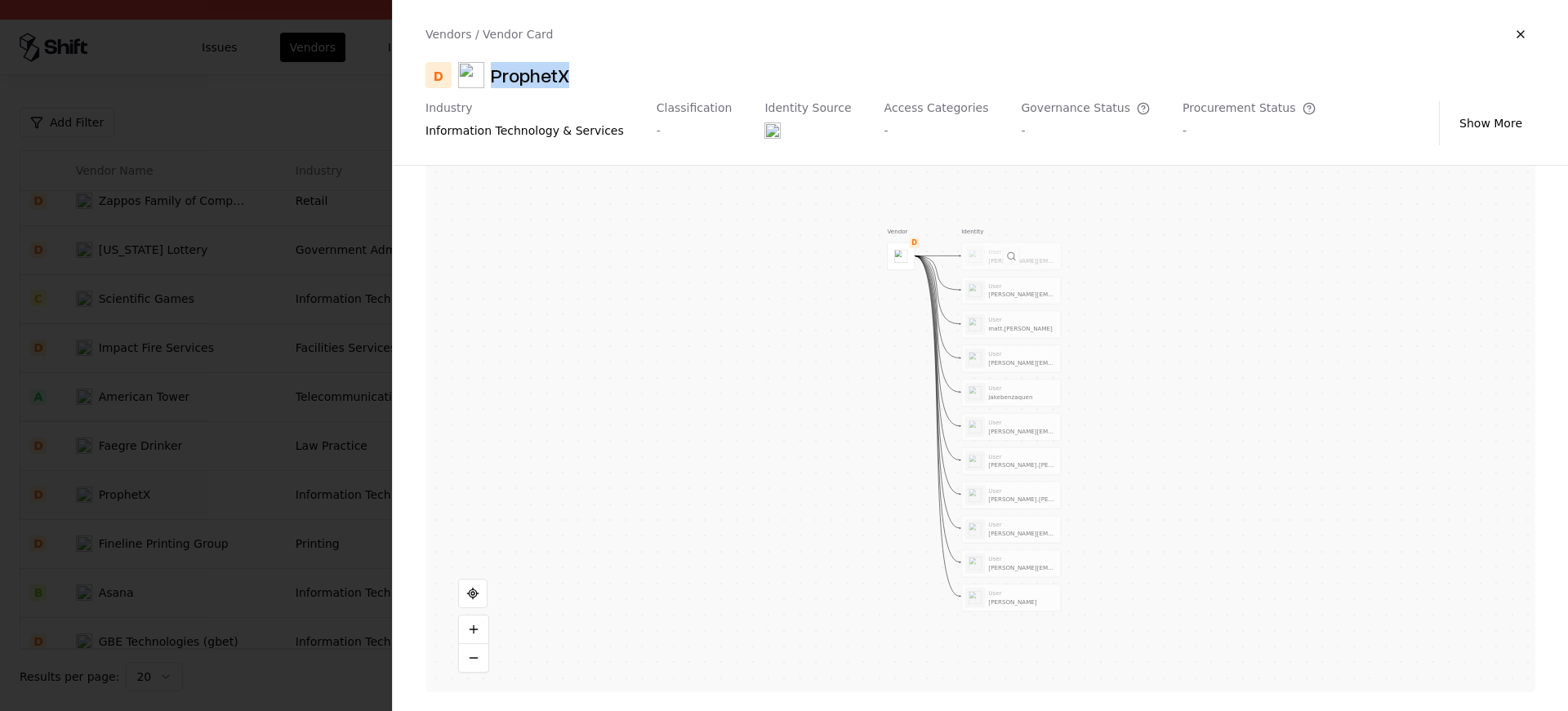
click at [989, 259] on div at bounding box center [1012, 256] width 98 height 27
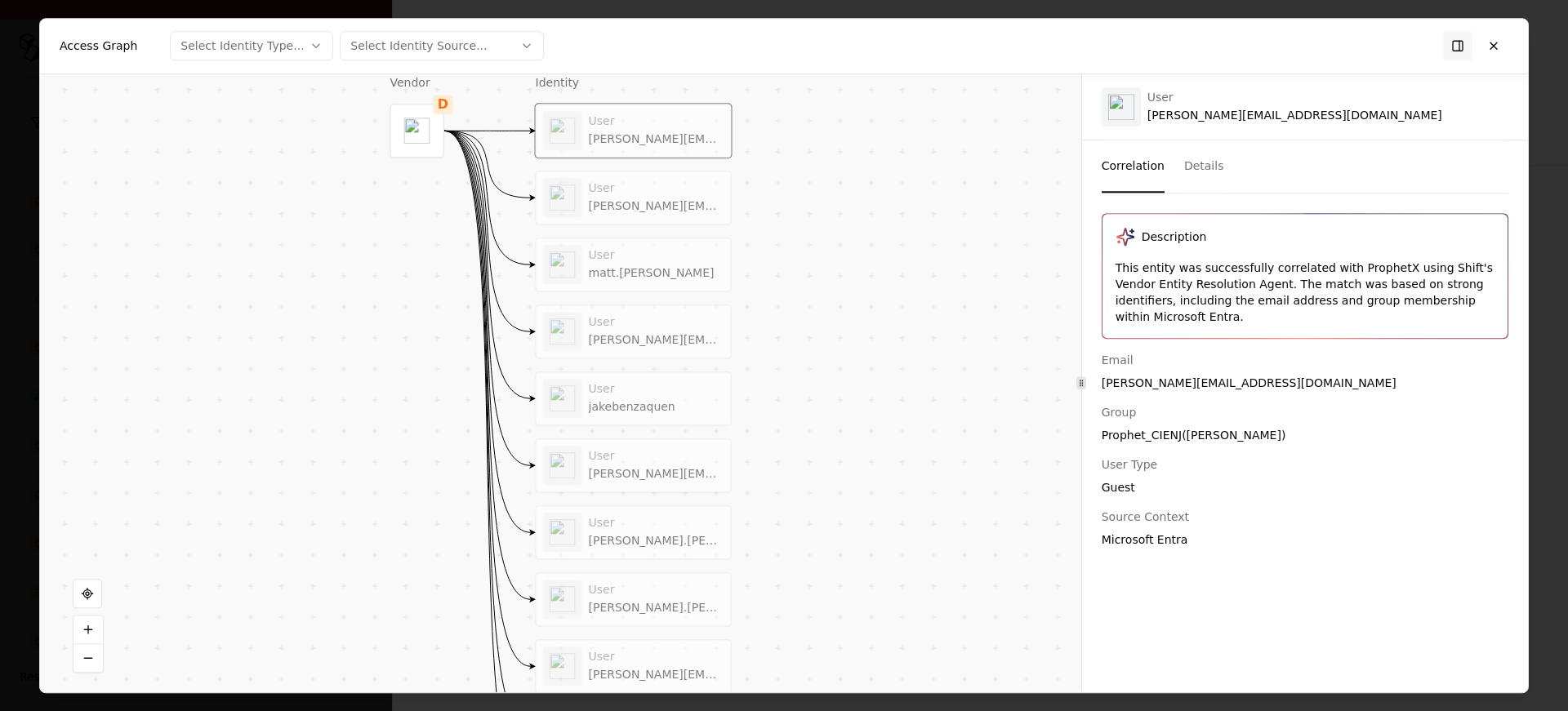
click at [631, 195] on div "User" at bounding box center [657, 188] width 136 height 15
click at [614, 249] on div "User" at bounding box center [657, 255] width 136 height 15
click at [614, 321] on div "User" at bounding box center [657, 322] width 136 height 15
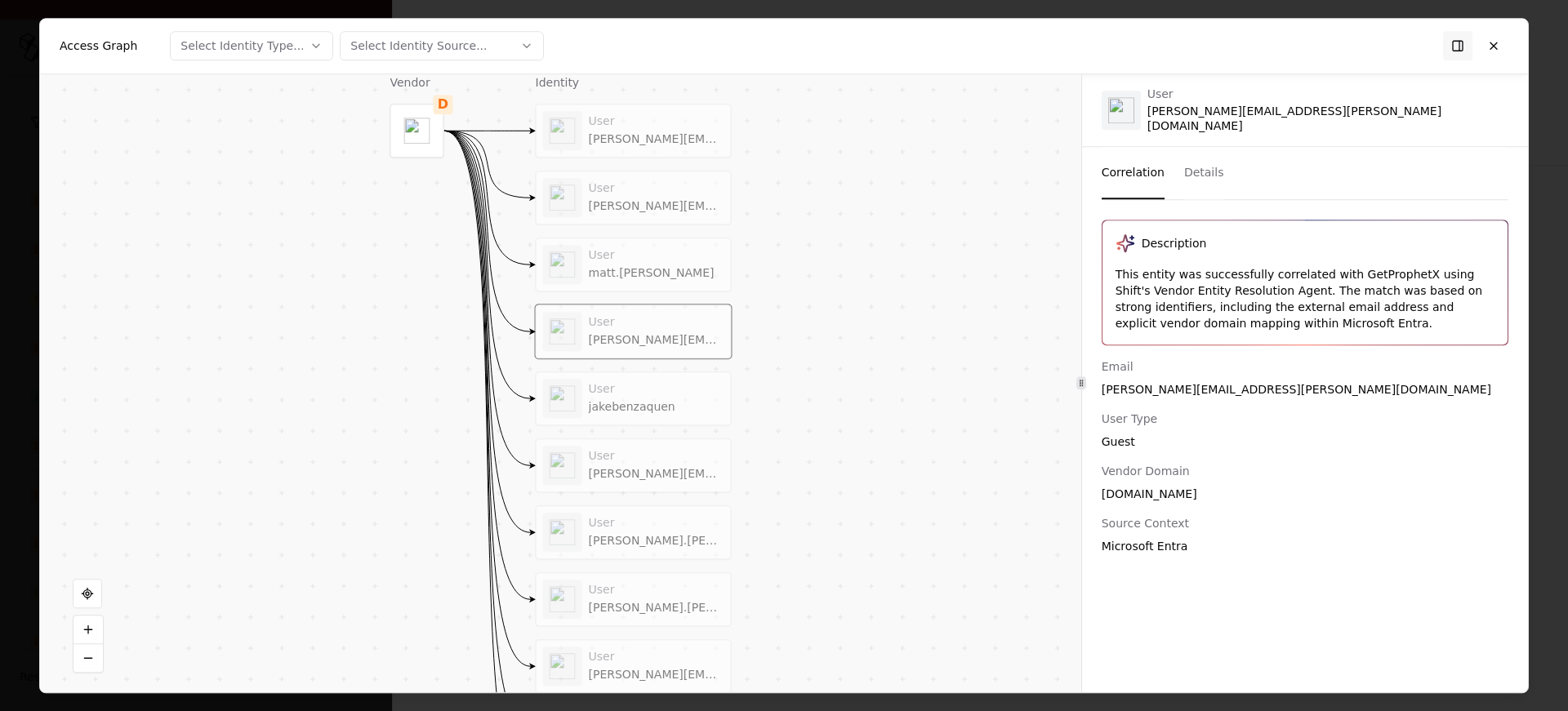
click at [599, 383] on div "User" at bounding box center [657, 389] width 136 height 15
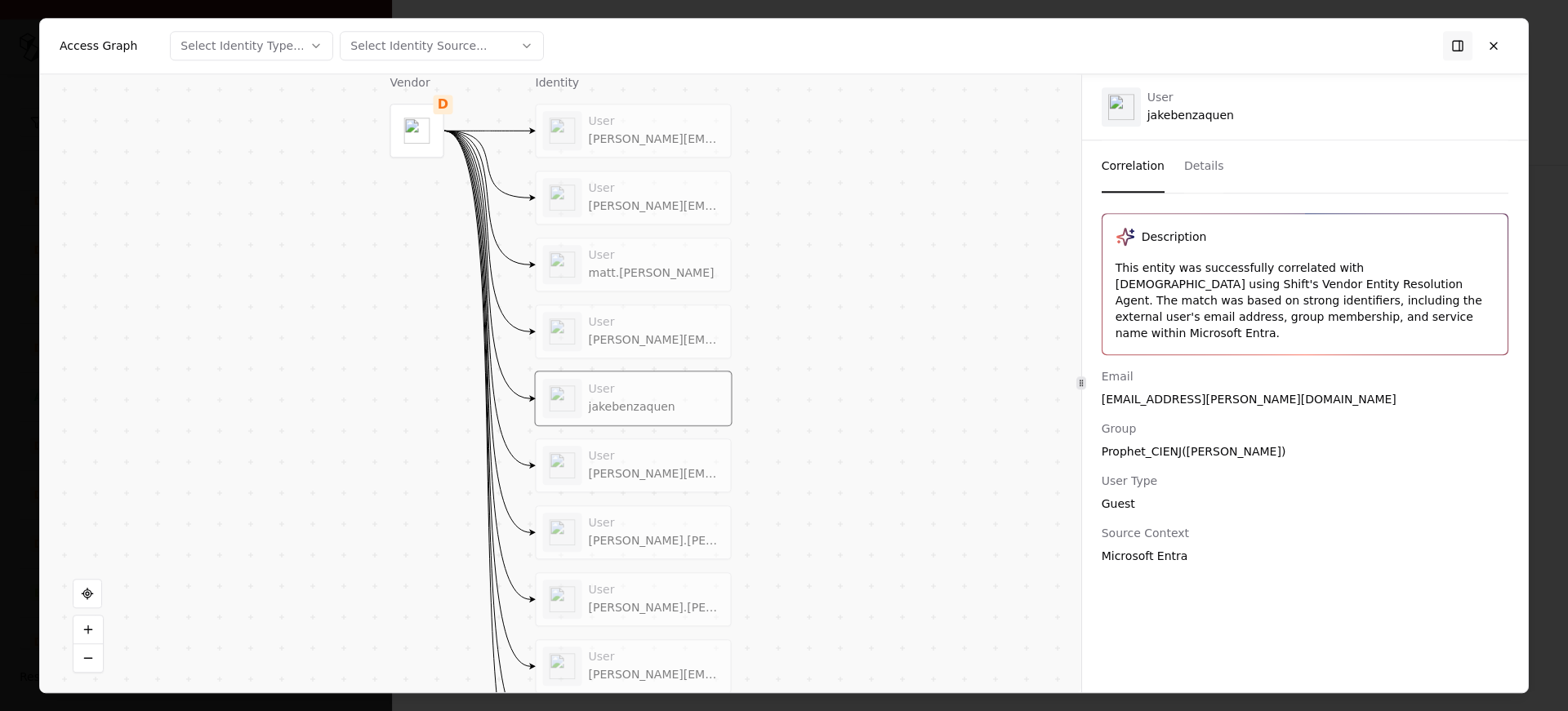
click at [605, 435] on div "User dean.sisun@betprophet.co User alex.nickel@betprophet.co User matt.garrigan…" at bounding box center [633, 466] width 196 height 724
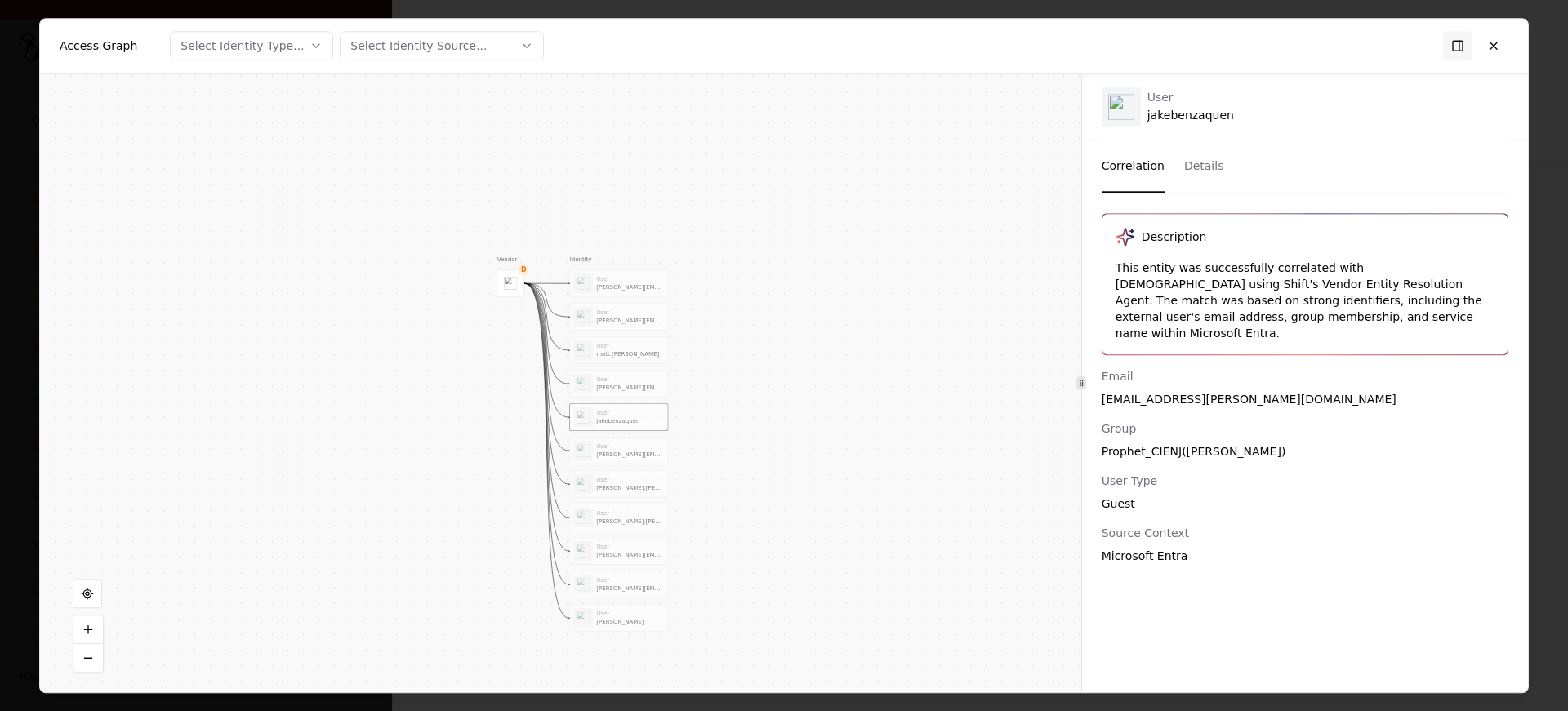
click at [612, 464] on div "User dean.sisun@betprophet.co User alex.nickel@betprophet.co User matt.garrigan…" at bounding box center [619, 450] width 98 height 362
click at [613, 460] on div "User michael.halperin@betprophet.co" at bounding box center [619, 450] width 98 height 26
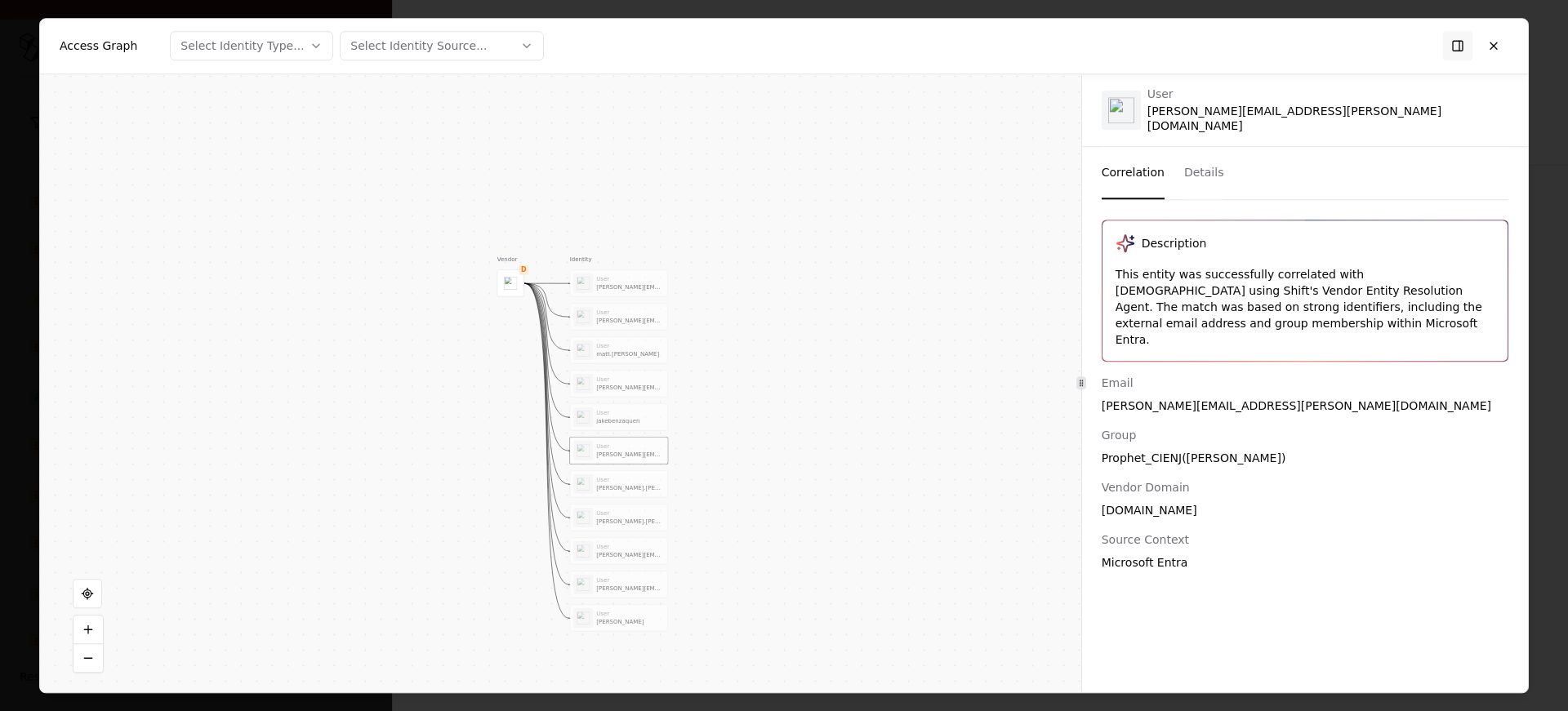
click at [608, 480] on div "User" at bounding box center [630, 479] width 67 height 8
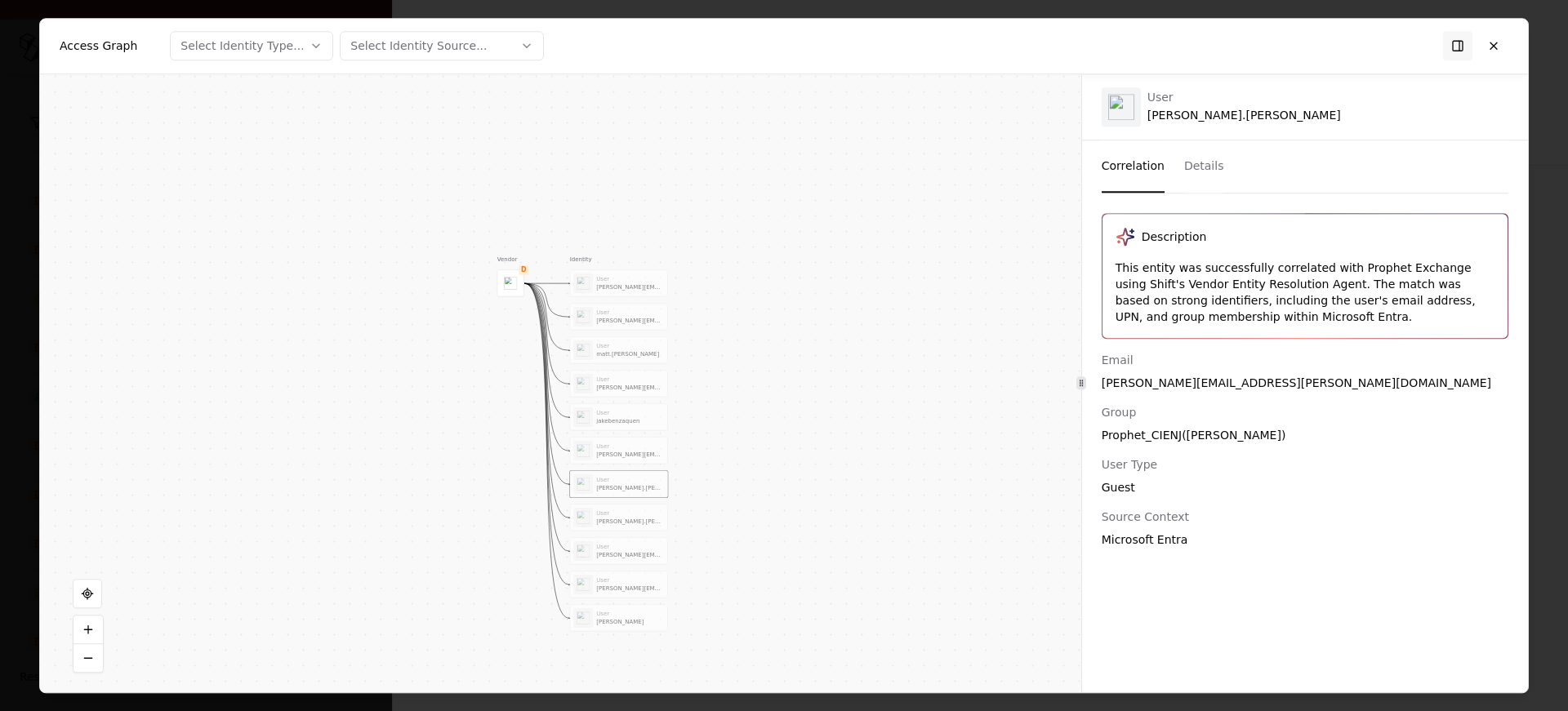
click at [613, 510] on div "User" at bounding box center [630, 513] width 67 height 8
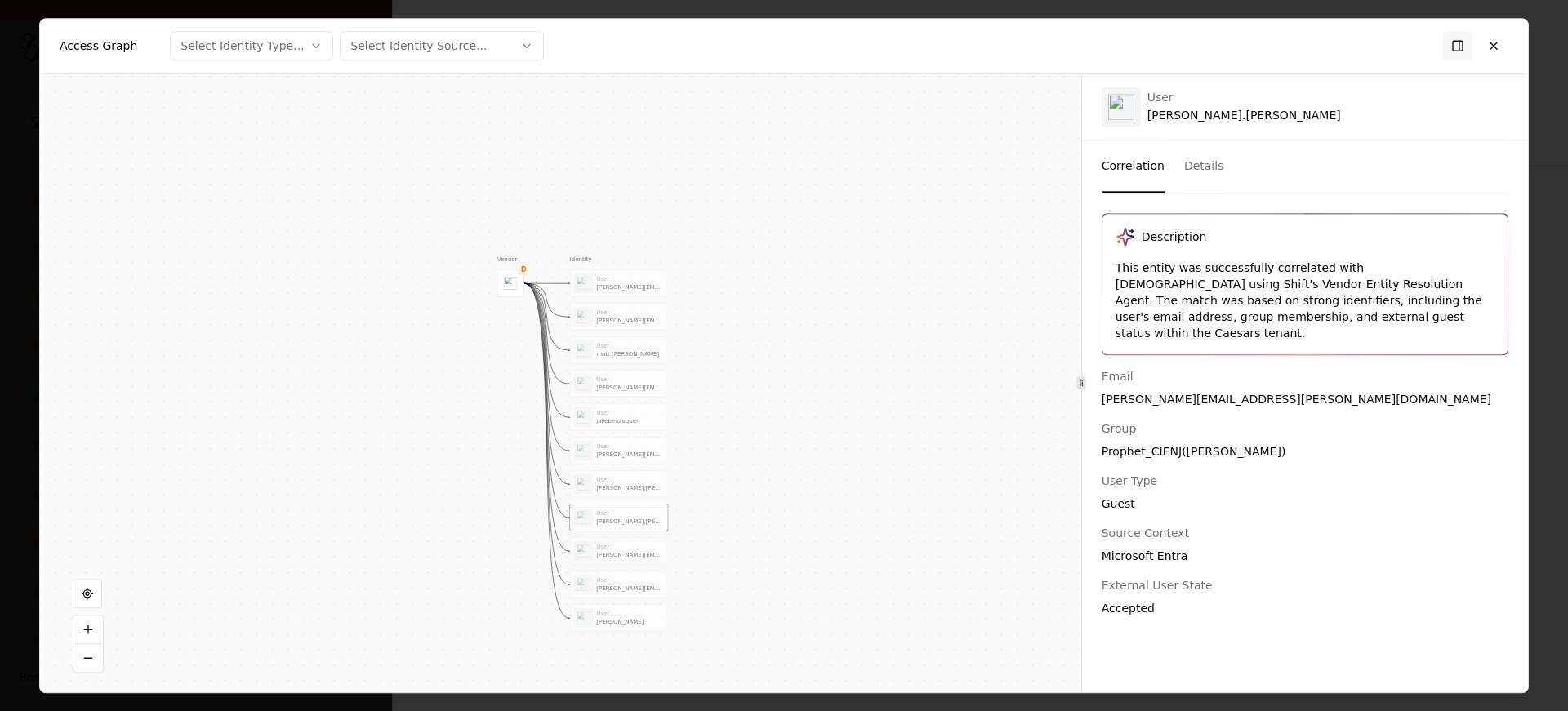
click at [610, 486] on div "charlie.macvicar" at bounding box center [630, 488] width 67 height 8
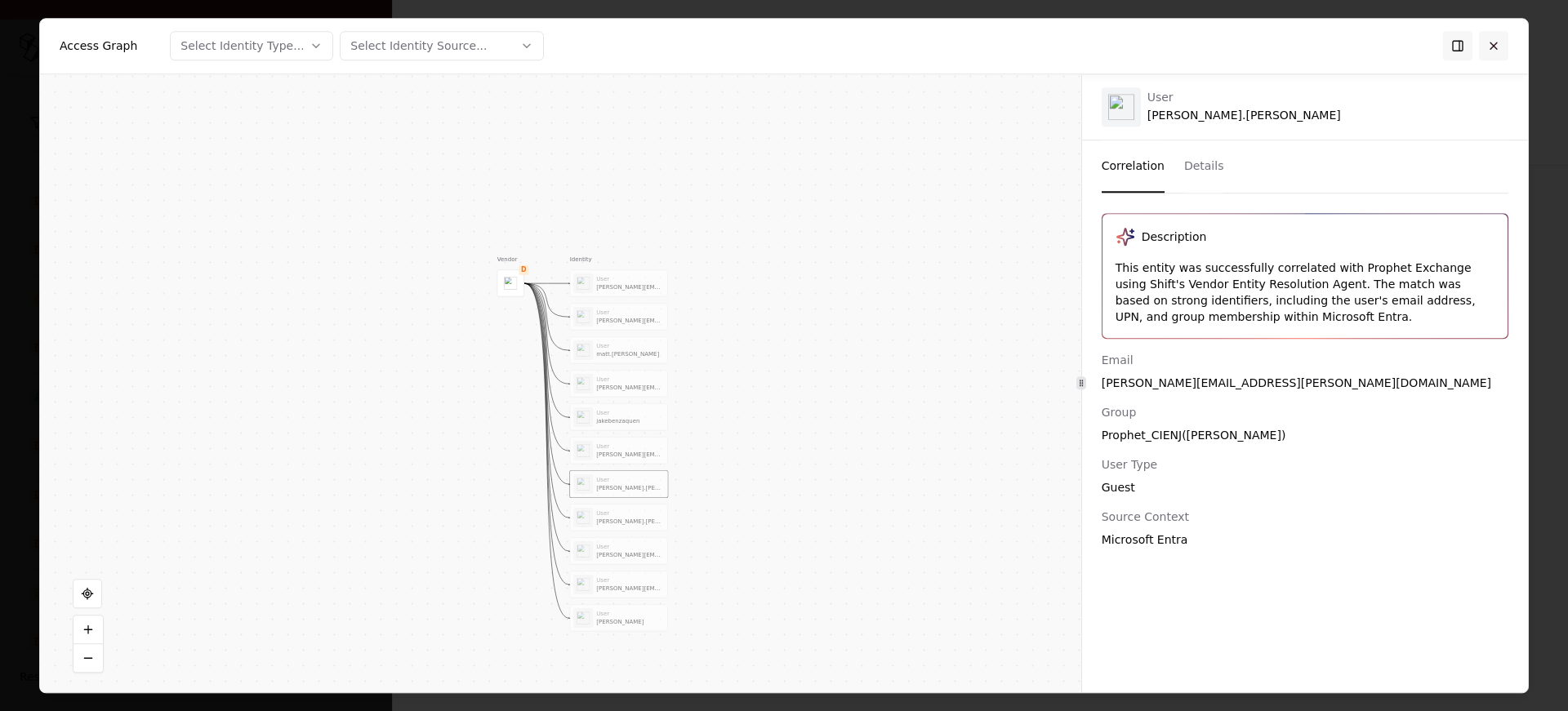
click at [1496, 54] on button at bounding box center [1494, 46] width 29 height 29
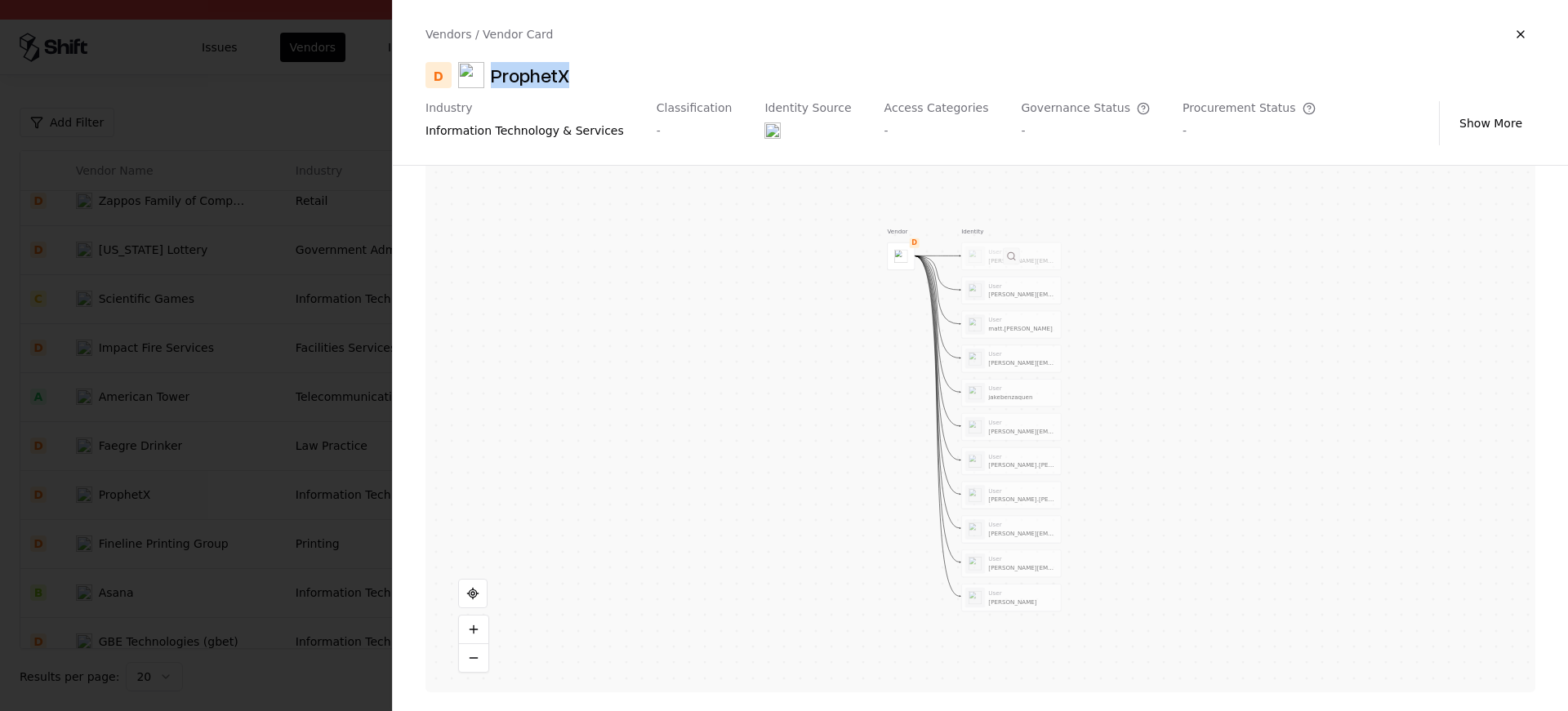
click at [1019, 255] on button at bounding box center [1011, 255] width 16 height 16
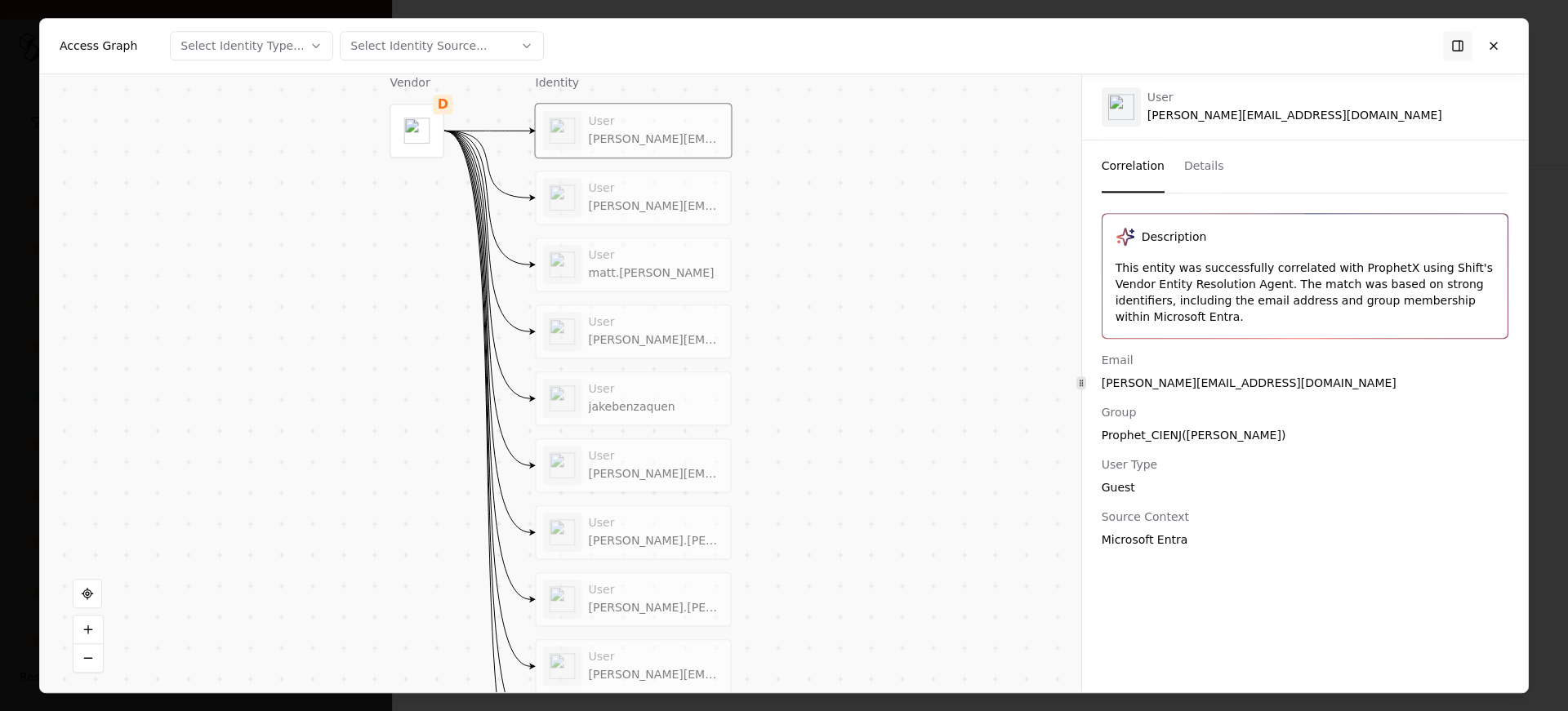
click at [666, 191] on div "User" at bounding box center [657, 188] width 136 height 15
click at [663, 232] on div "User dean.sisun@betprophet.co User alex.nickel@betprophet.co User matt.garrigan…" at bounding box center [633, 466] width 196 height 724
click at [660, 251] on div "User" at bounding box center [657, 255] width 136 height 15
click at [652, 323] on div "User" at bounding box center [657, 322] width 136 height 15
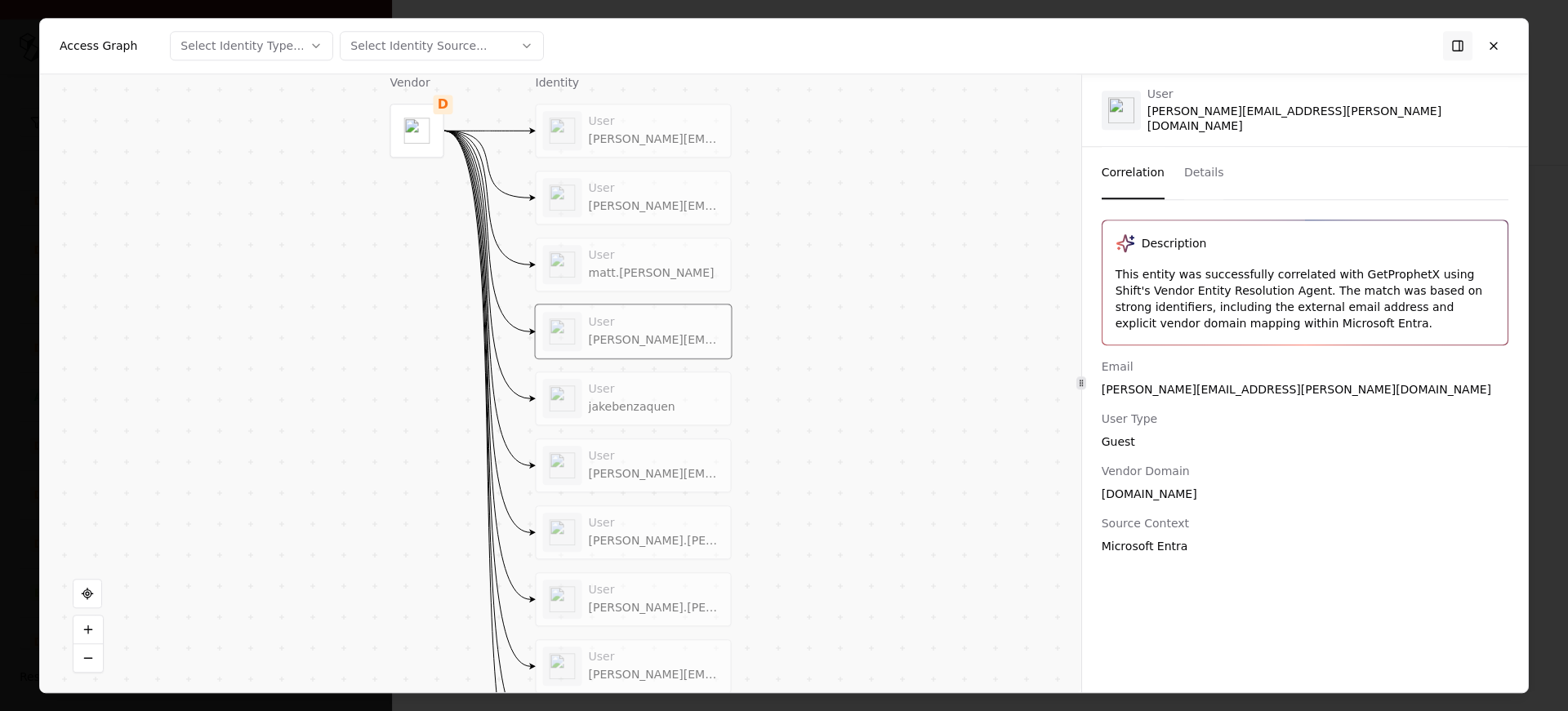
click at [641, 386] on div "User" at bounding box center [657, 389] width 136 height 15
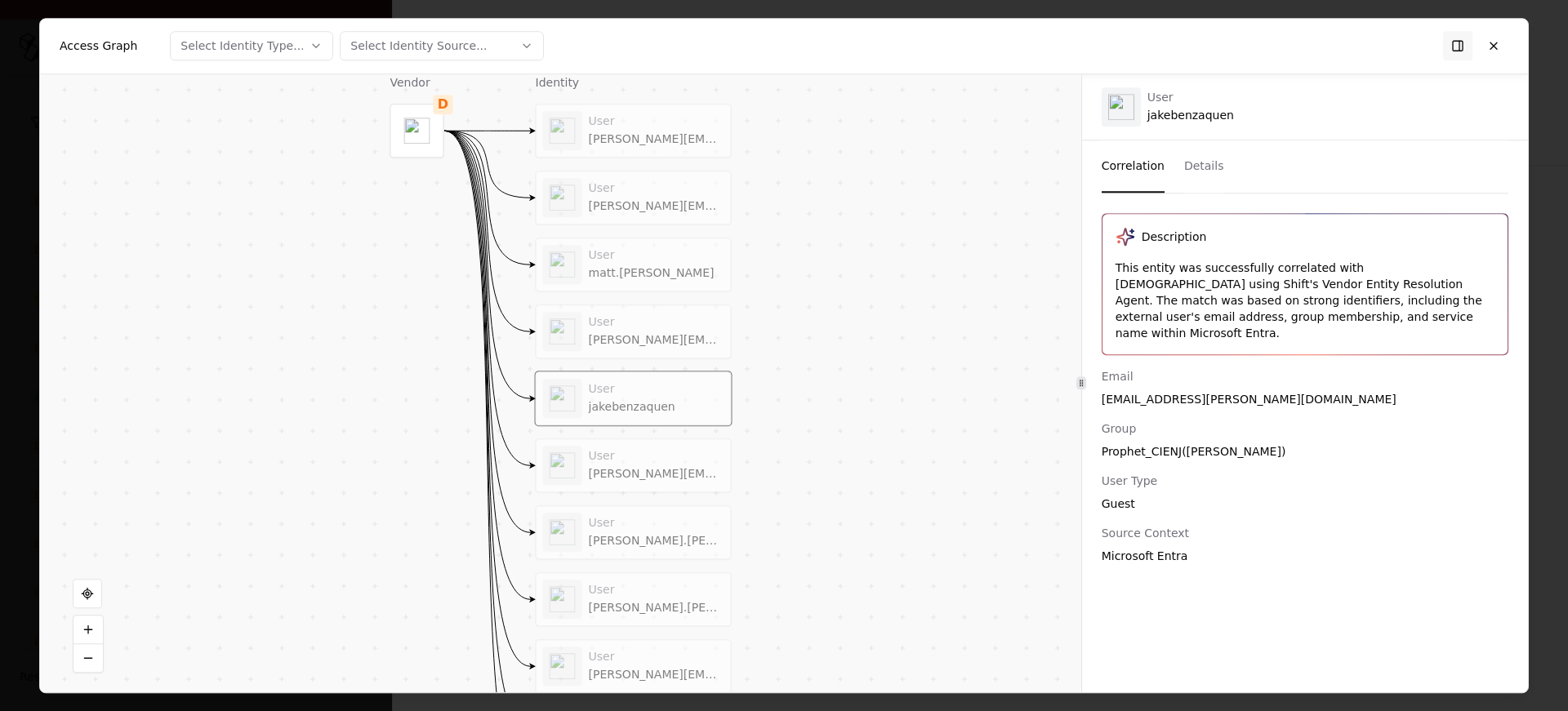
click at [624, 448] on div "User michael.halperin@betprophet.co" at bounding box center [634, 465] width 181 height 39
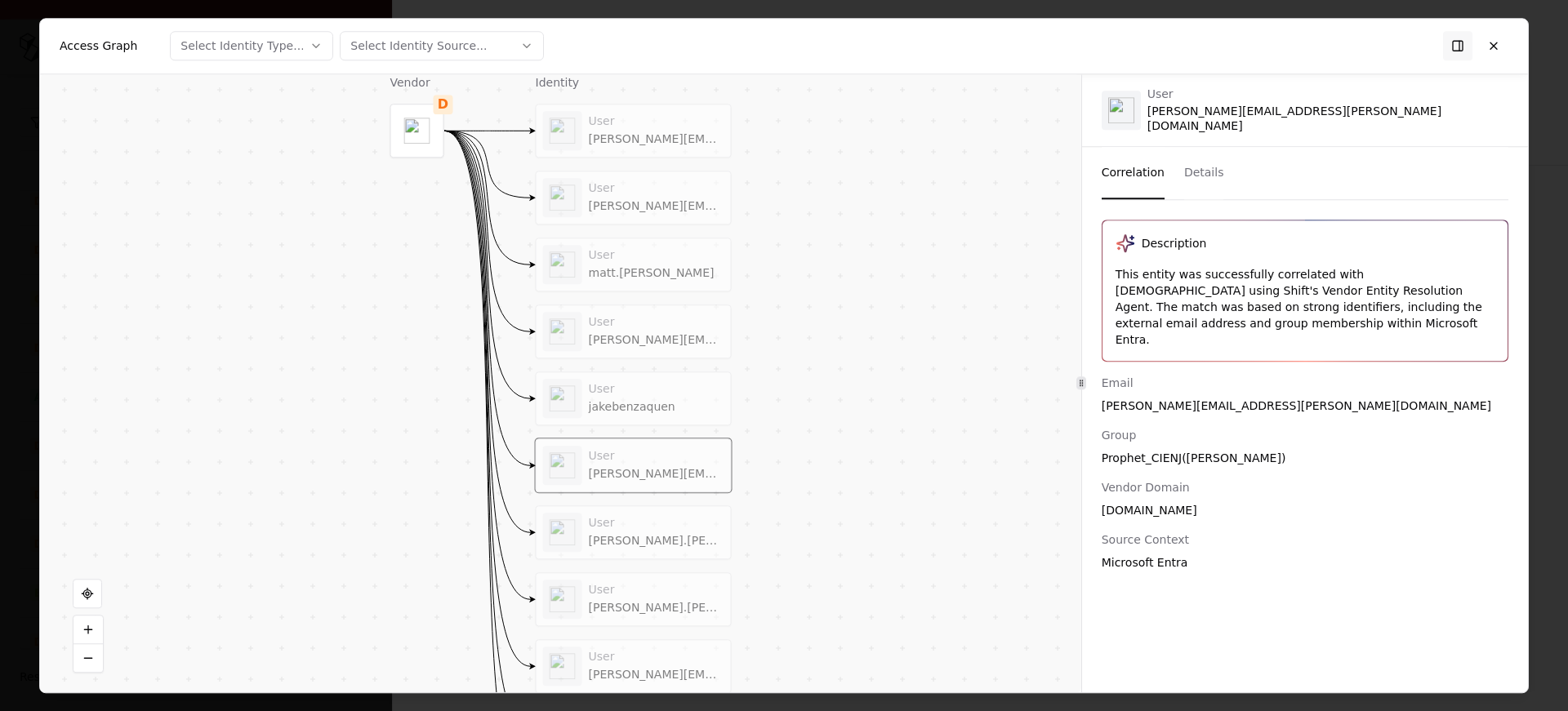
click at [608, 518] on div "User" at bounding box center [657, 524] width 136 height 15
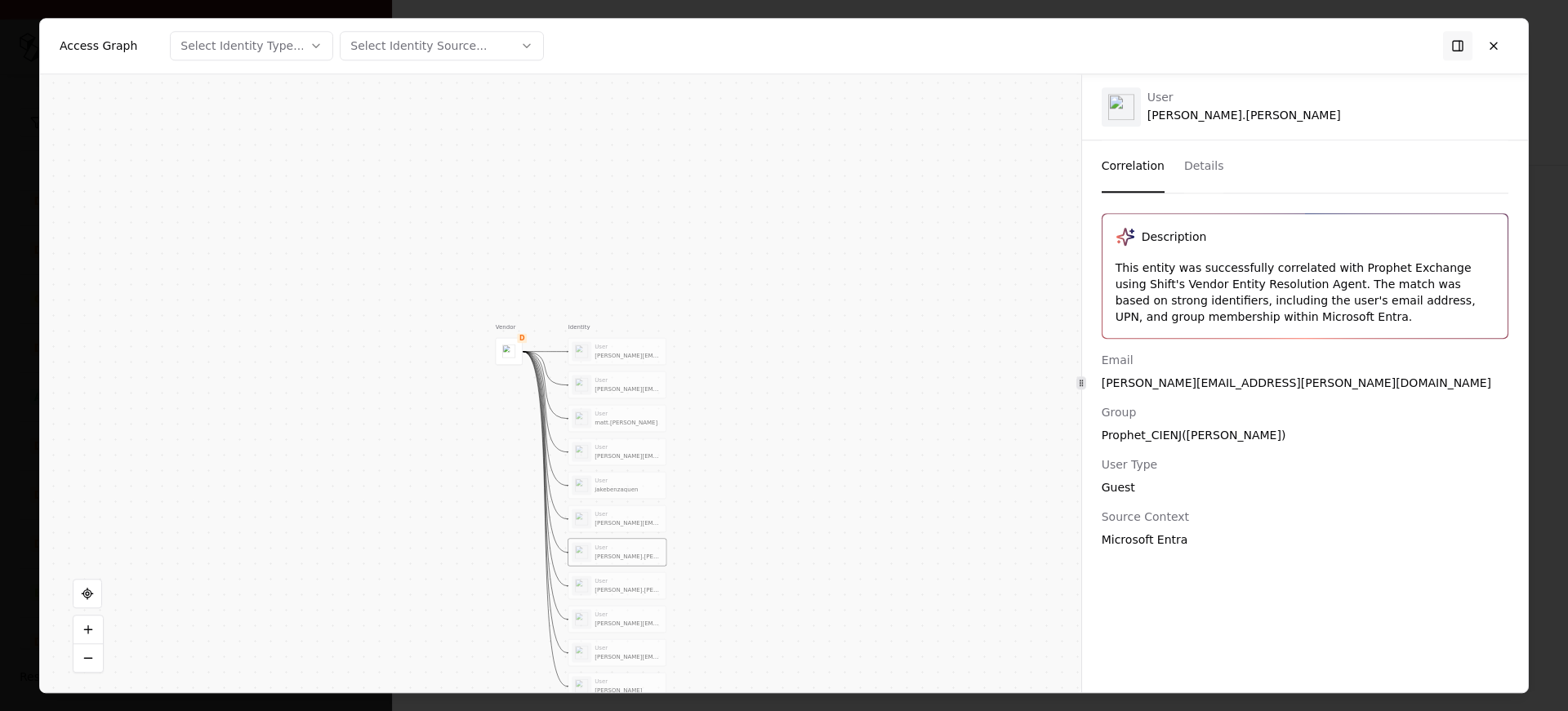
click at [614, 581] on div "User" at bounding box center [628, 581] width 67 height 8
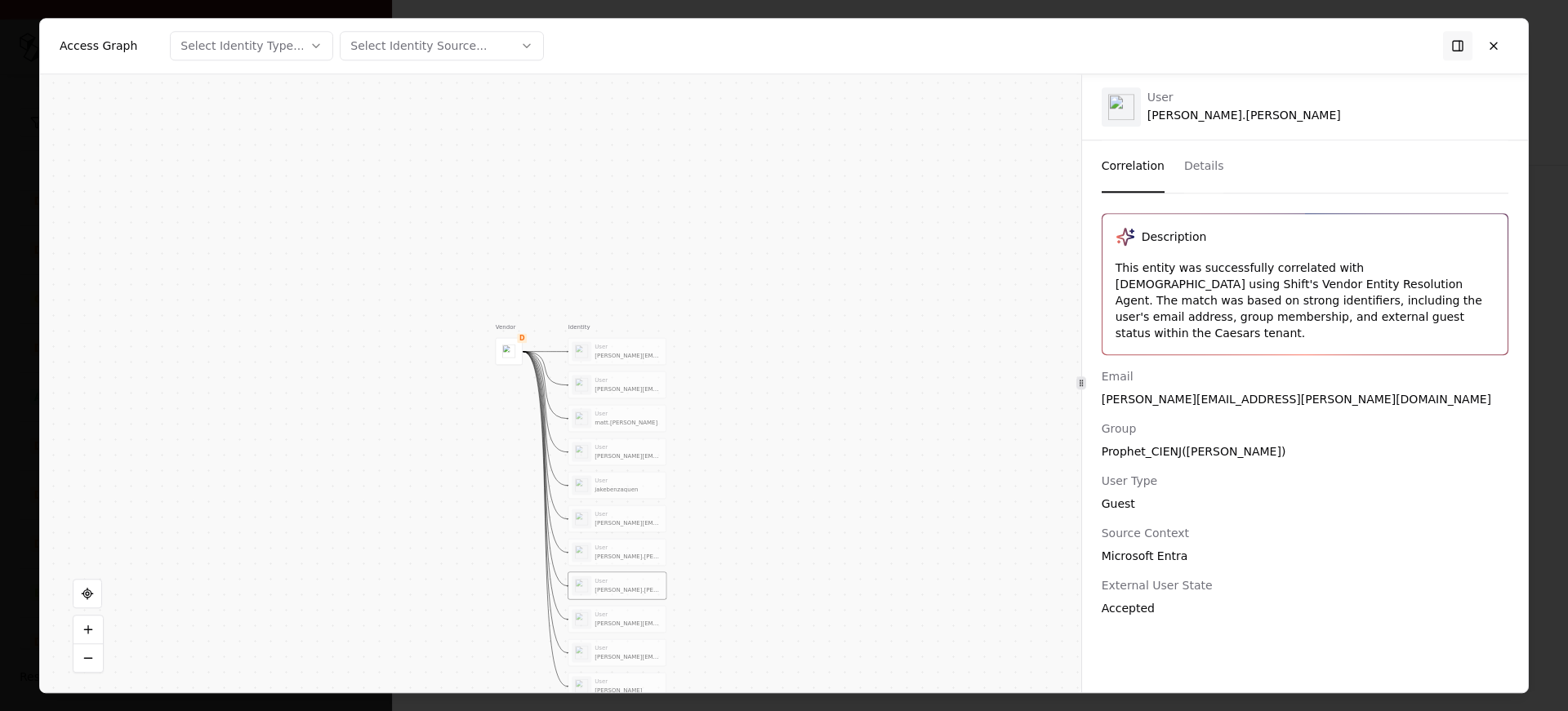
click at [613, 609] on div "User alex.nickel@betprophet.co" at bounding box center [617, 619] width 91 height 20
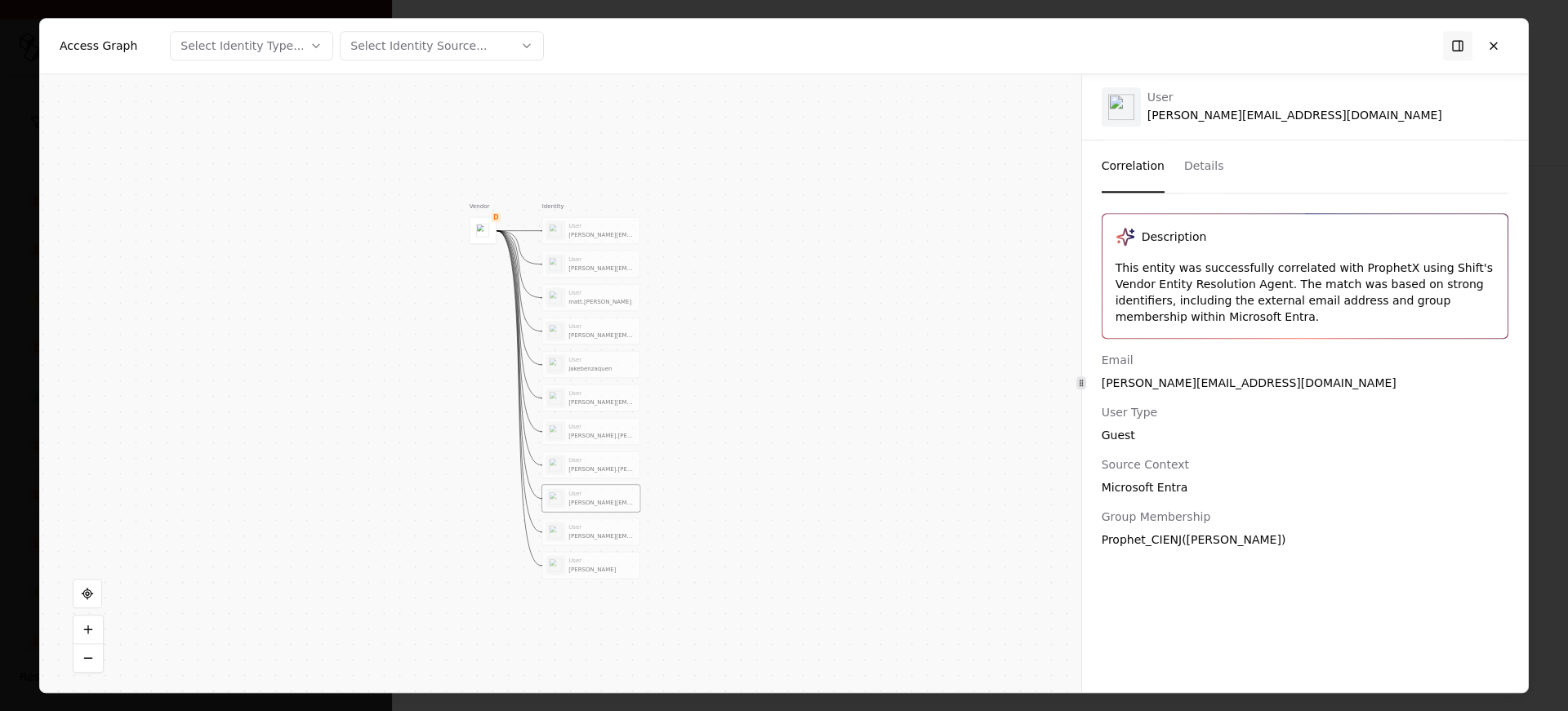
drag, startPoint x: 705, startPoint y: 570, endPoint x: 669, endPoint y: 417, distance: 157.2
click at [669, 417] on div "Vendor D Identity User dean.sisun@betprophet.co User alex.nickel@betprophet.co …" at bounding box center [560, 384] width 1041 height 619
click at [594, 493] on div "User" at bounding box center [593, 495] width 67 height 8
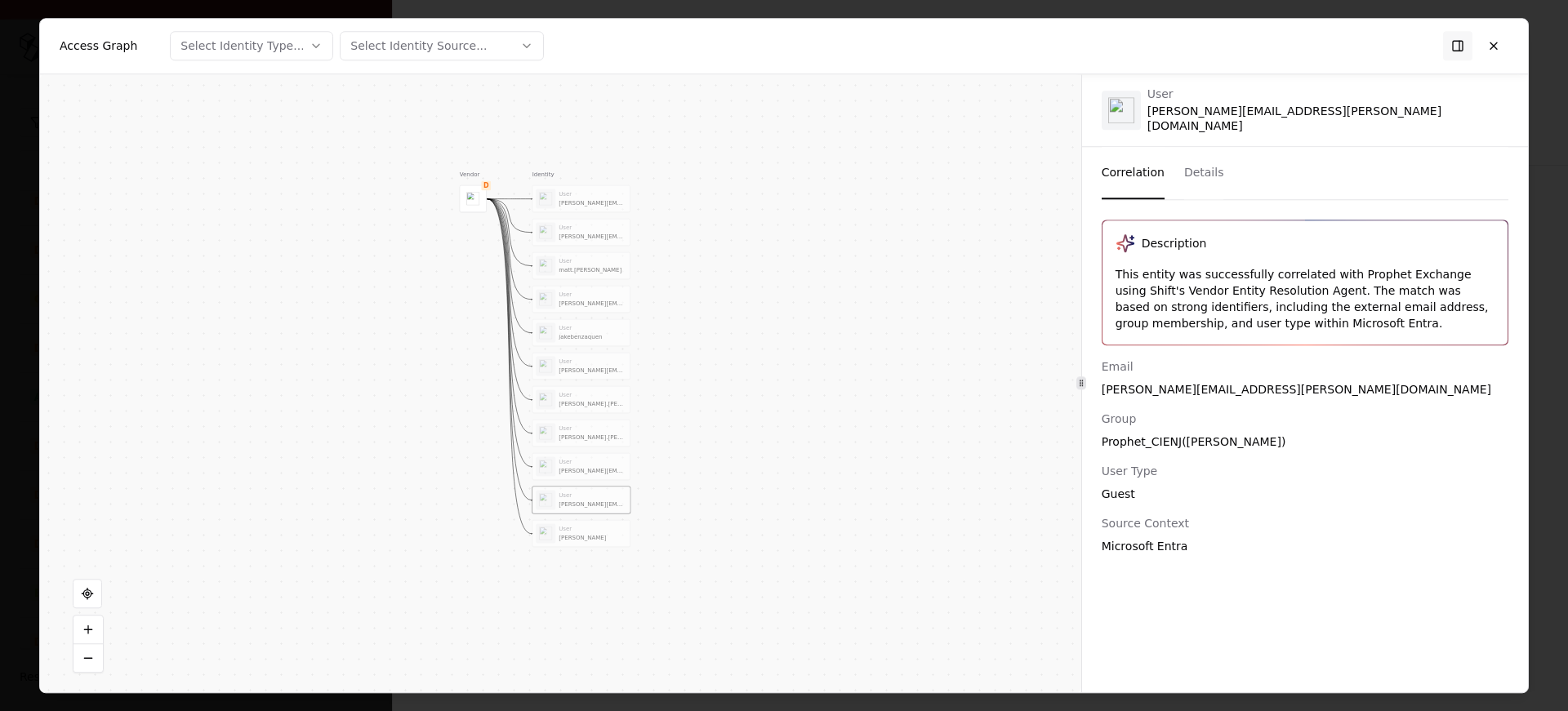
click at [597, 521] on div "User Joseph Caputi" at bounding box center [581, 533] width 98 height 26
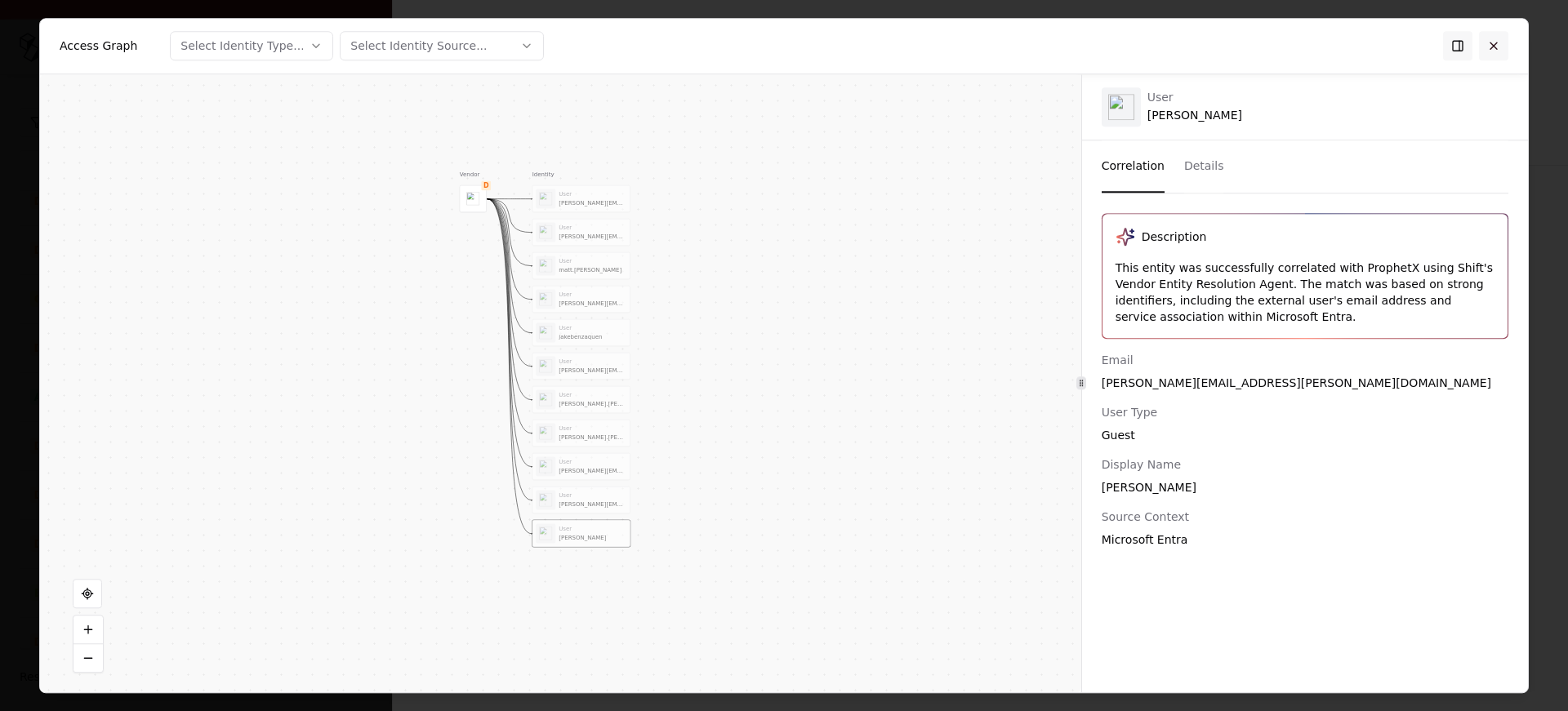
click at [1505, 48] on button at bounding box center [1494, 46] width 29 height 29
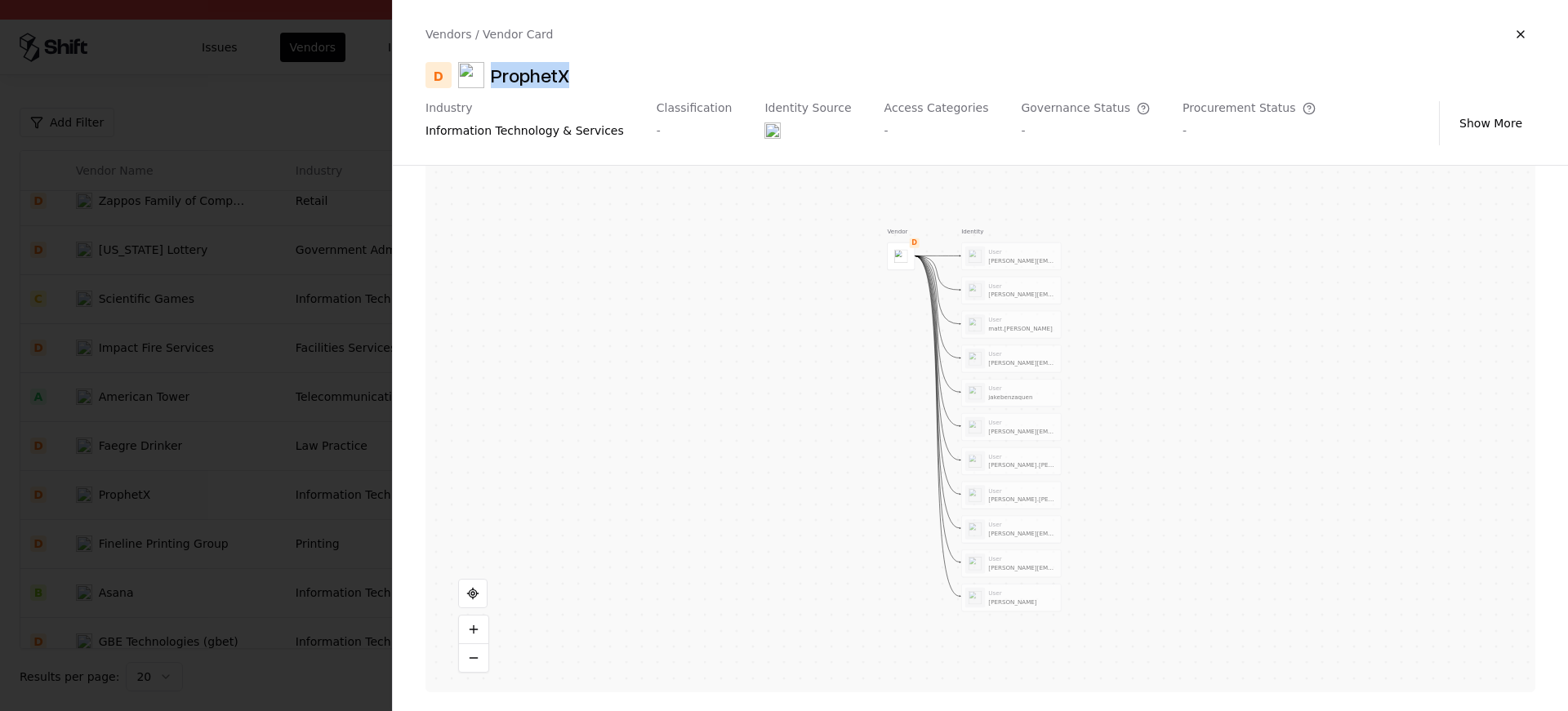
click at [345, 175] on div at bounding box center [784, 355] width 1568 height 711
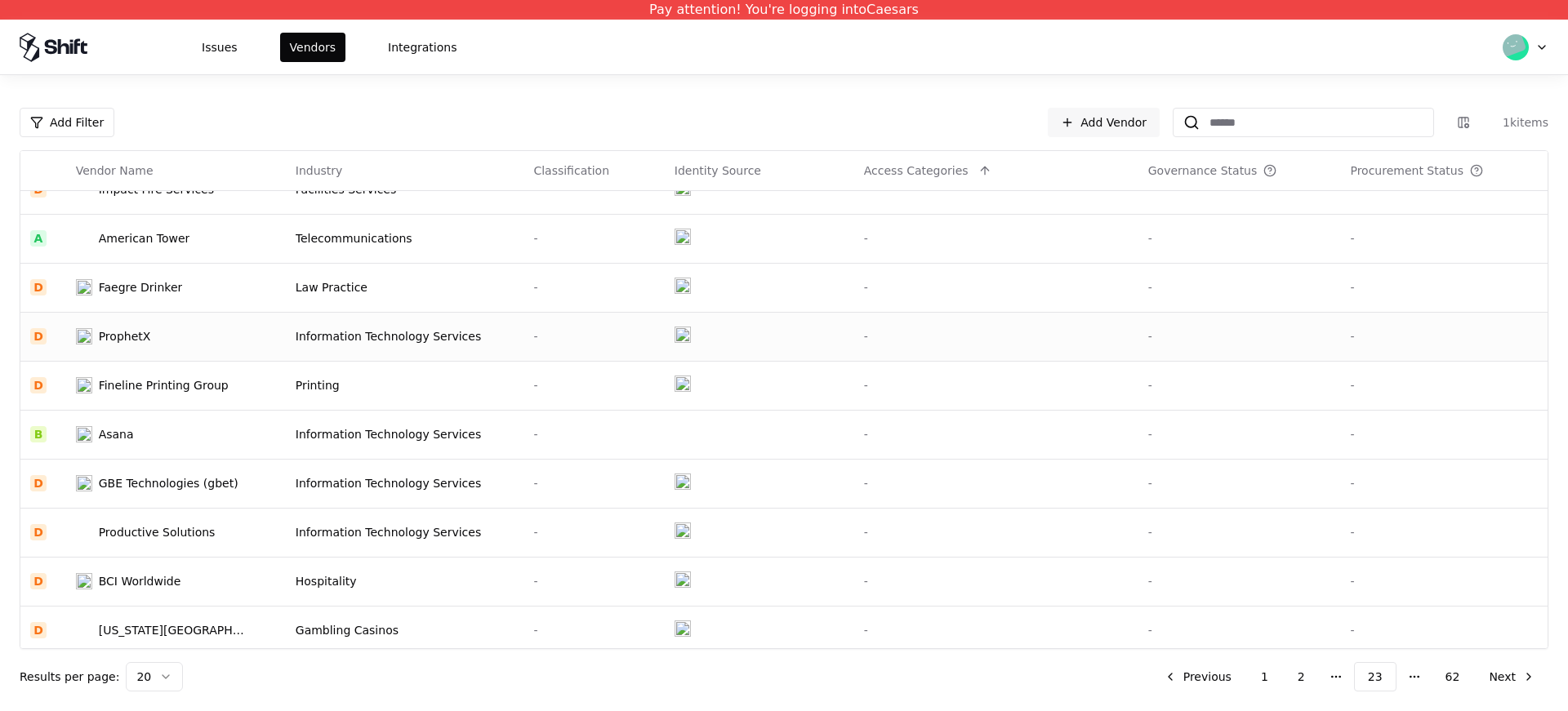
scroll to position [522, 0]
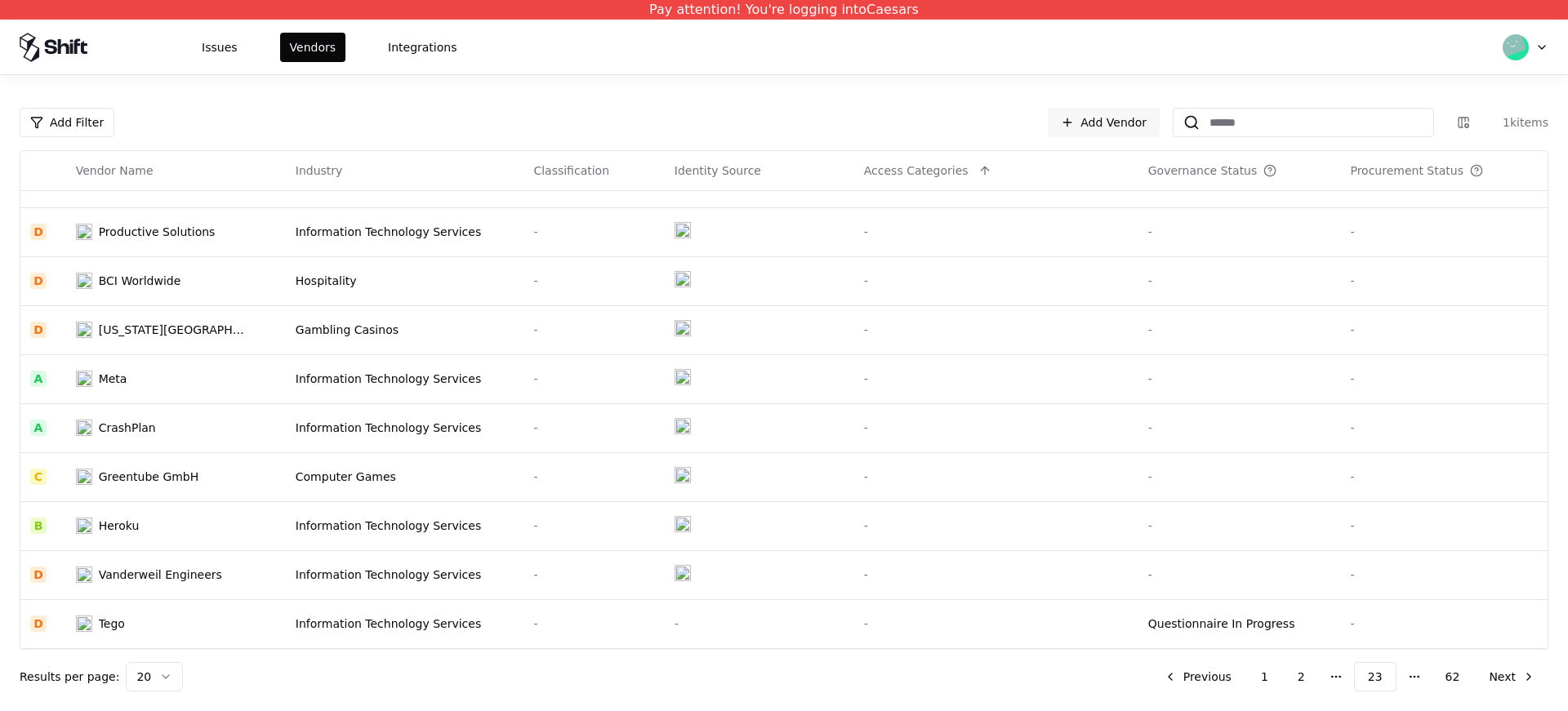
click at [1493, 692] on div "Add Filter Add Vendor 1k items Vendor Name Industry Classification Identity Sou…" at bounding box center [784, 393] width 1568 height 636
click at [1499, 679] on button "Next" at bounding box center [1512, 677] width 73 height 29
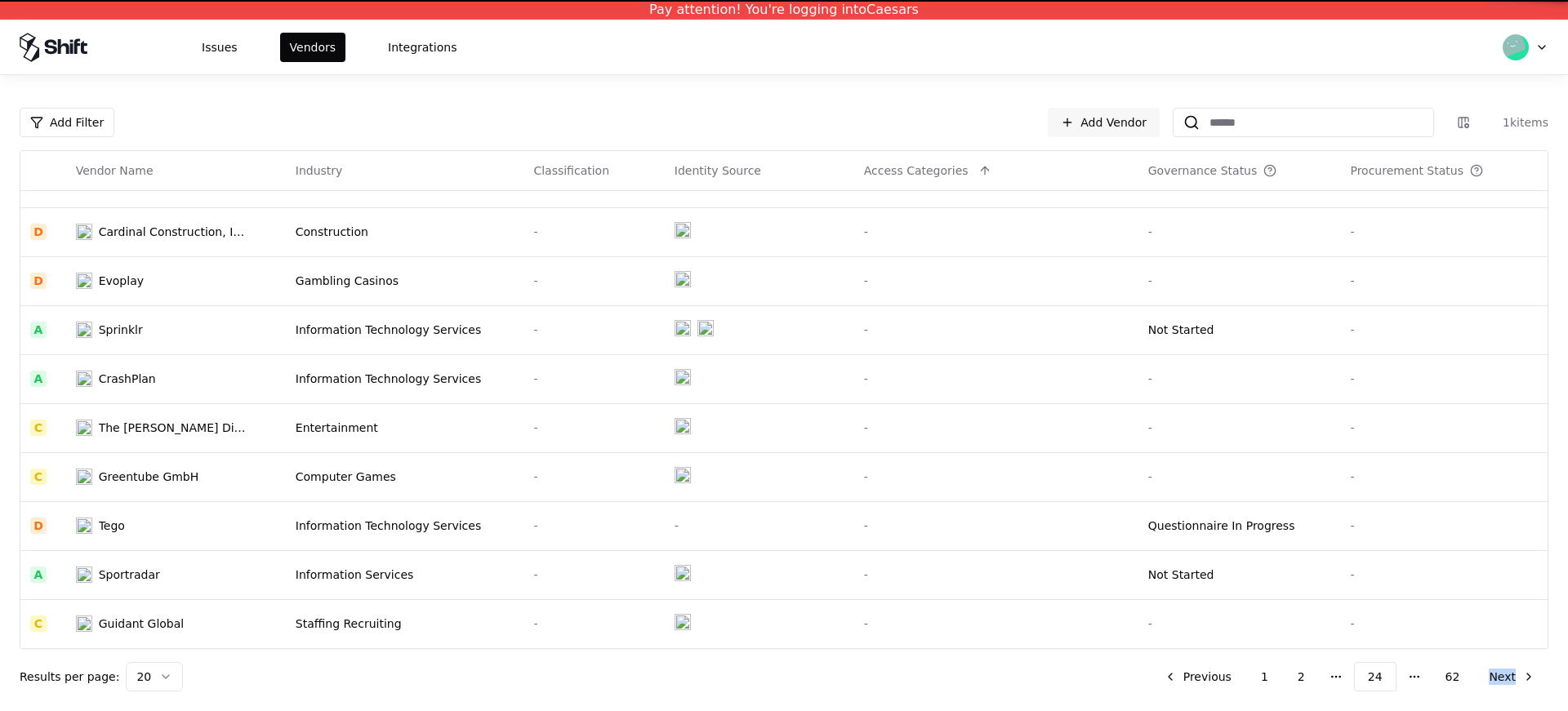
scroll to position [522, 0]
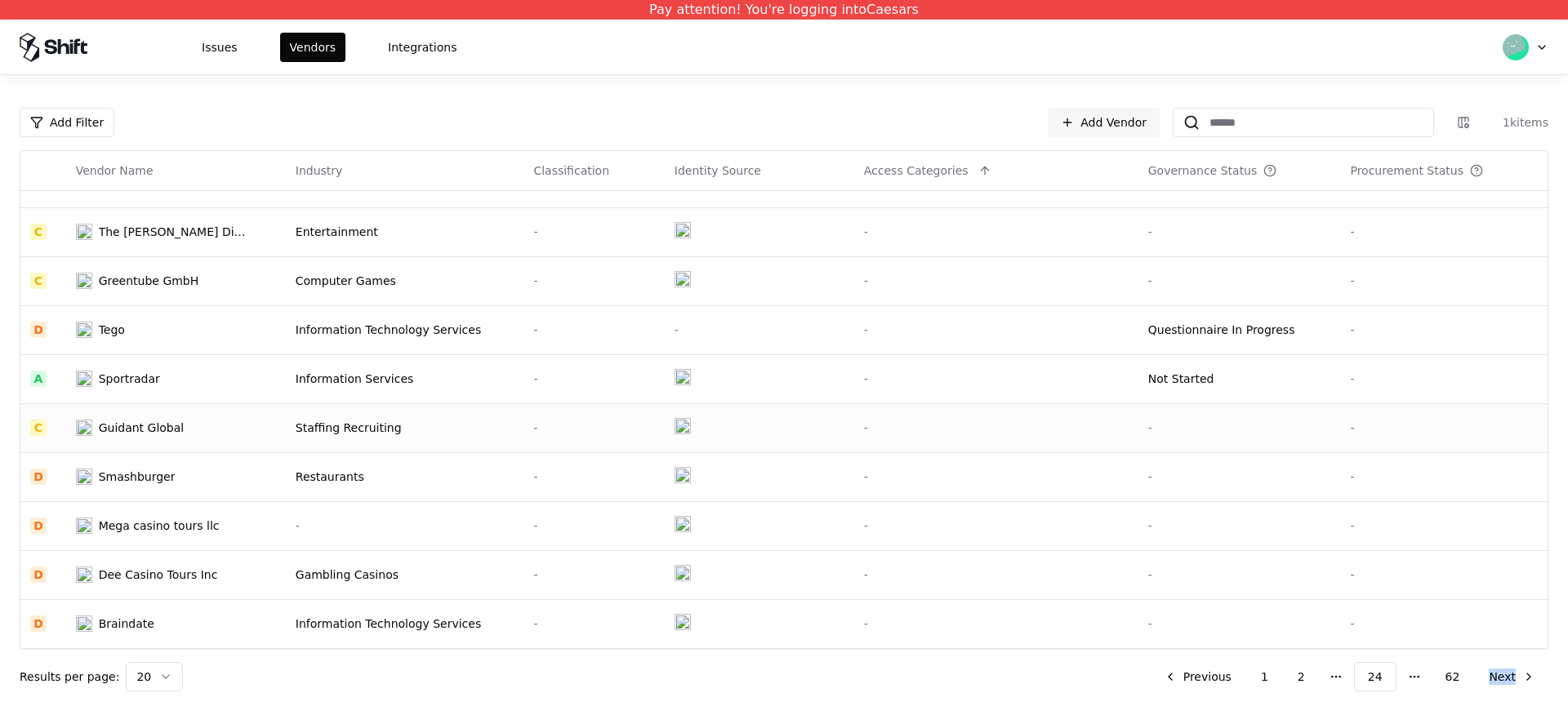
click at [314, 438] on td "Staffing Recruiting" at bounding box center [405, 428] width 238 height 49
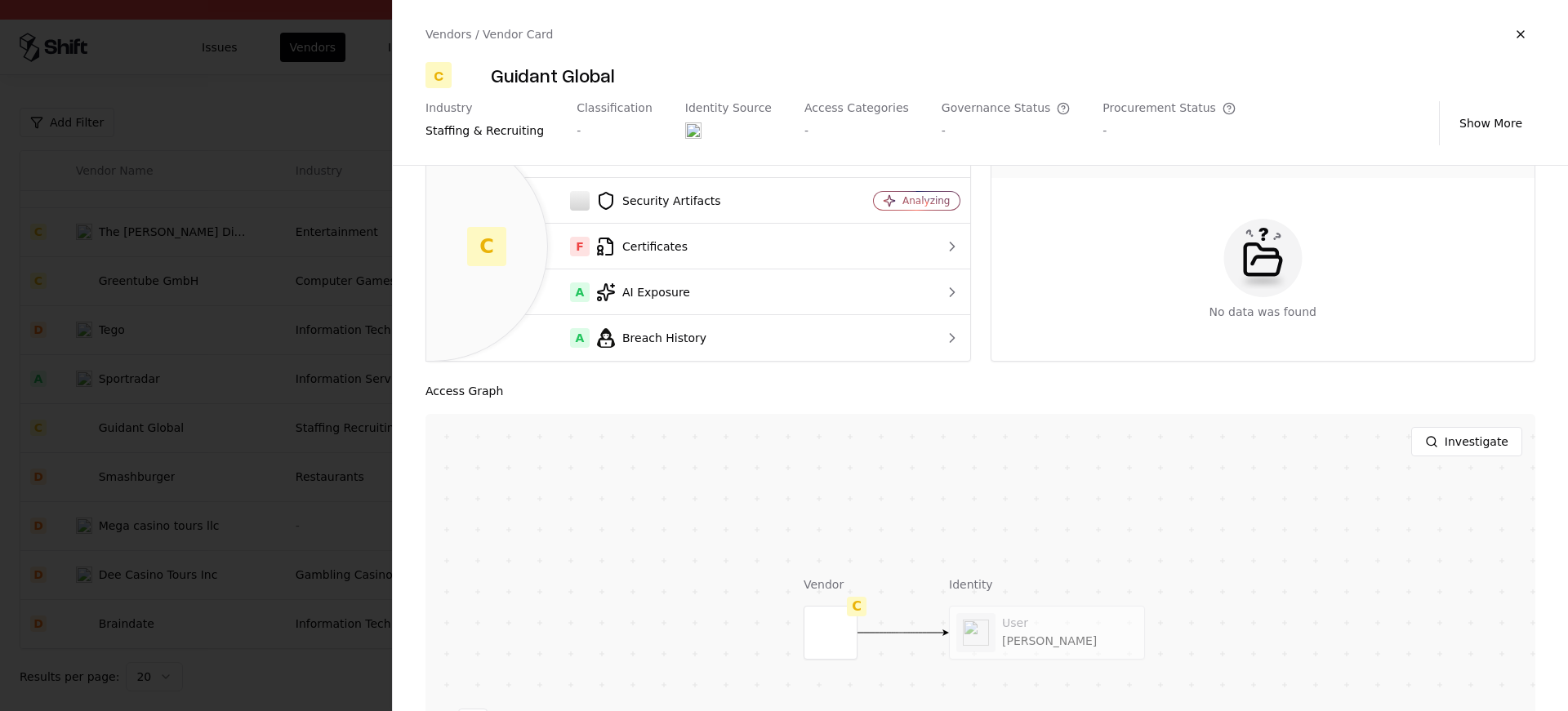
scroll to position [217, 0]
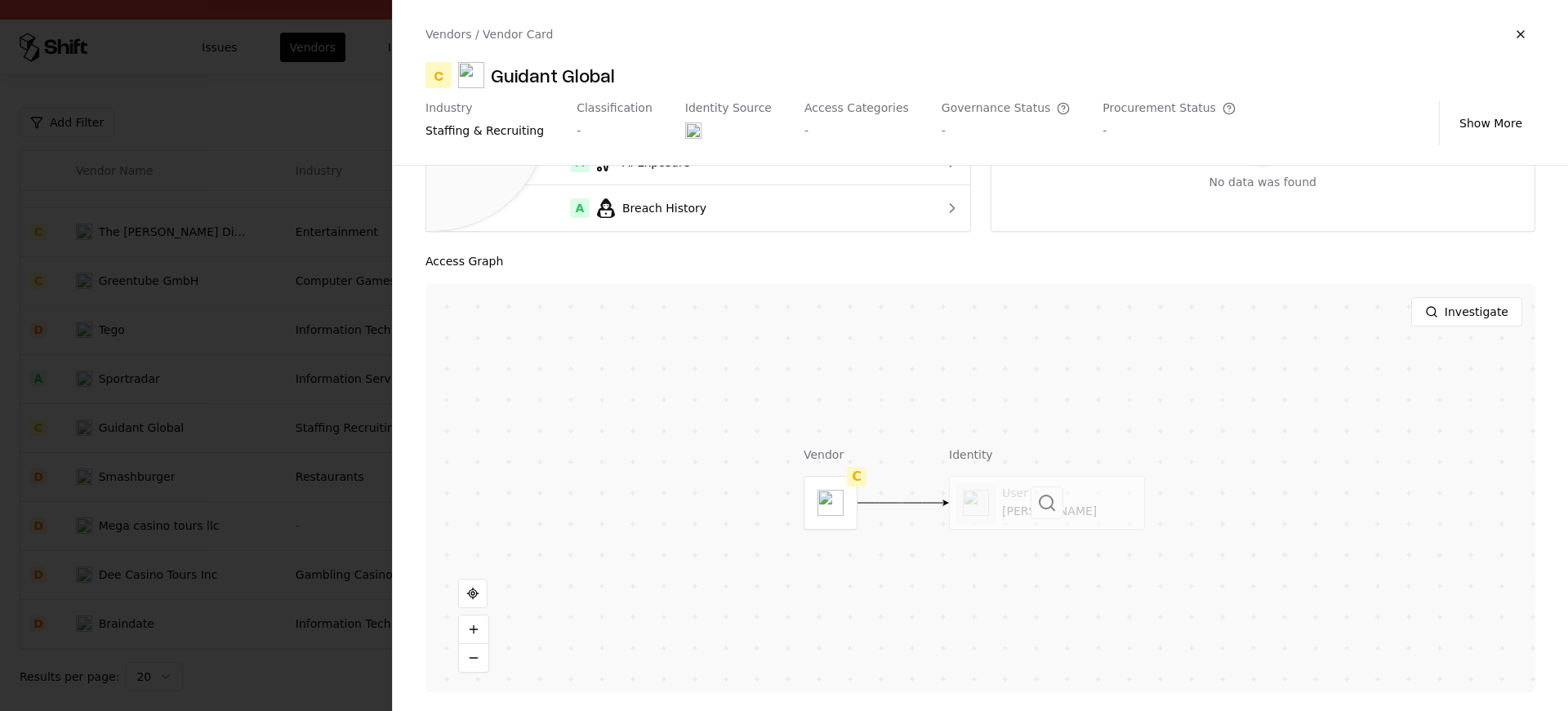
click at [1029, 513] on div at bounding box center [1047, 503] width 194 height 53
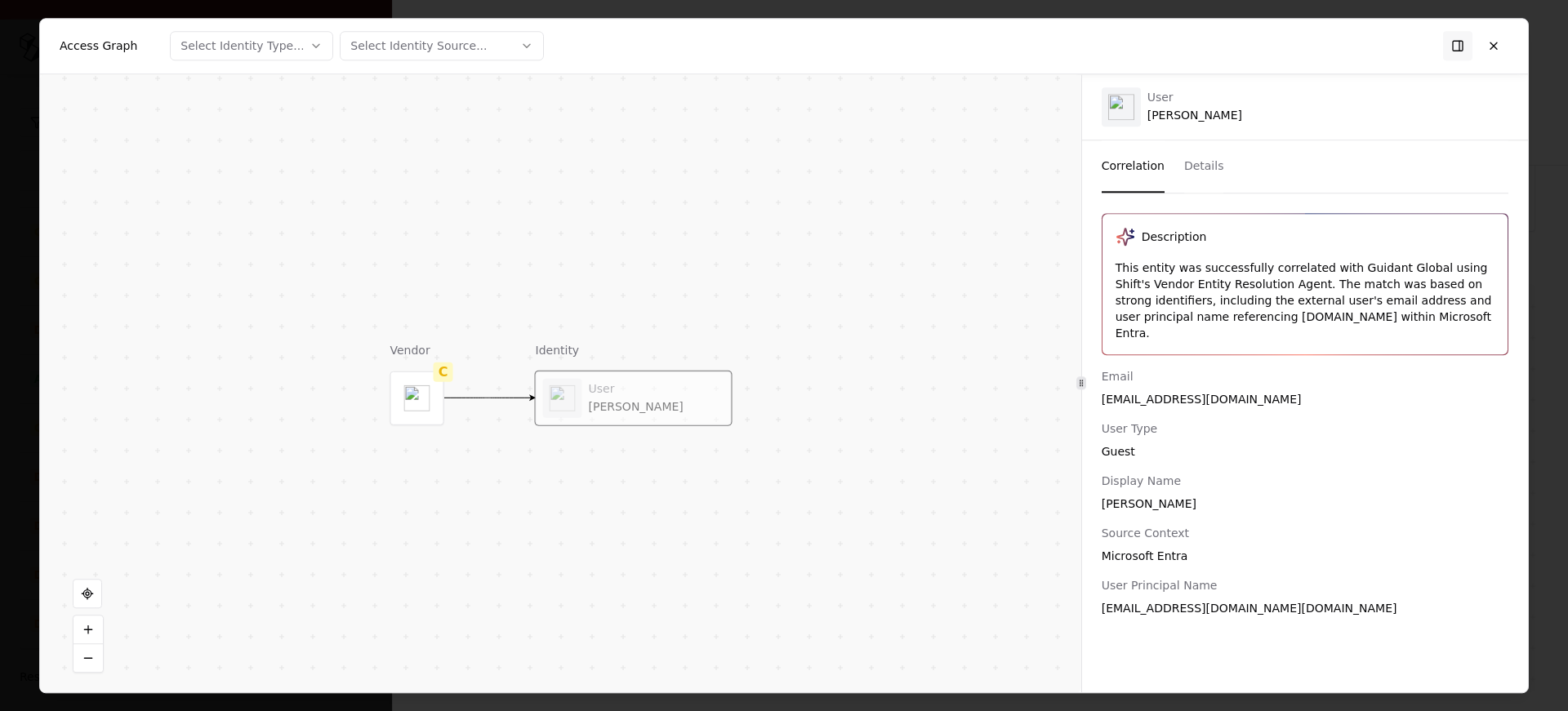
click at [1189, 391] on div "kmichel@guidantglobal.com" at bounding box center [1305, 399] width 407 height 16
click at [1156, 391] on div "kmichel@guidantglobal.com" at bounding box center [1305, 399] width 407 height 16
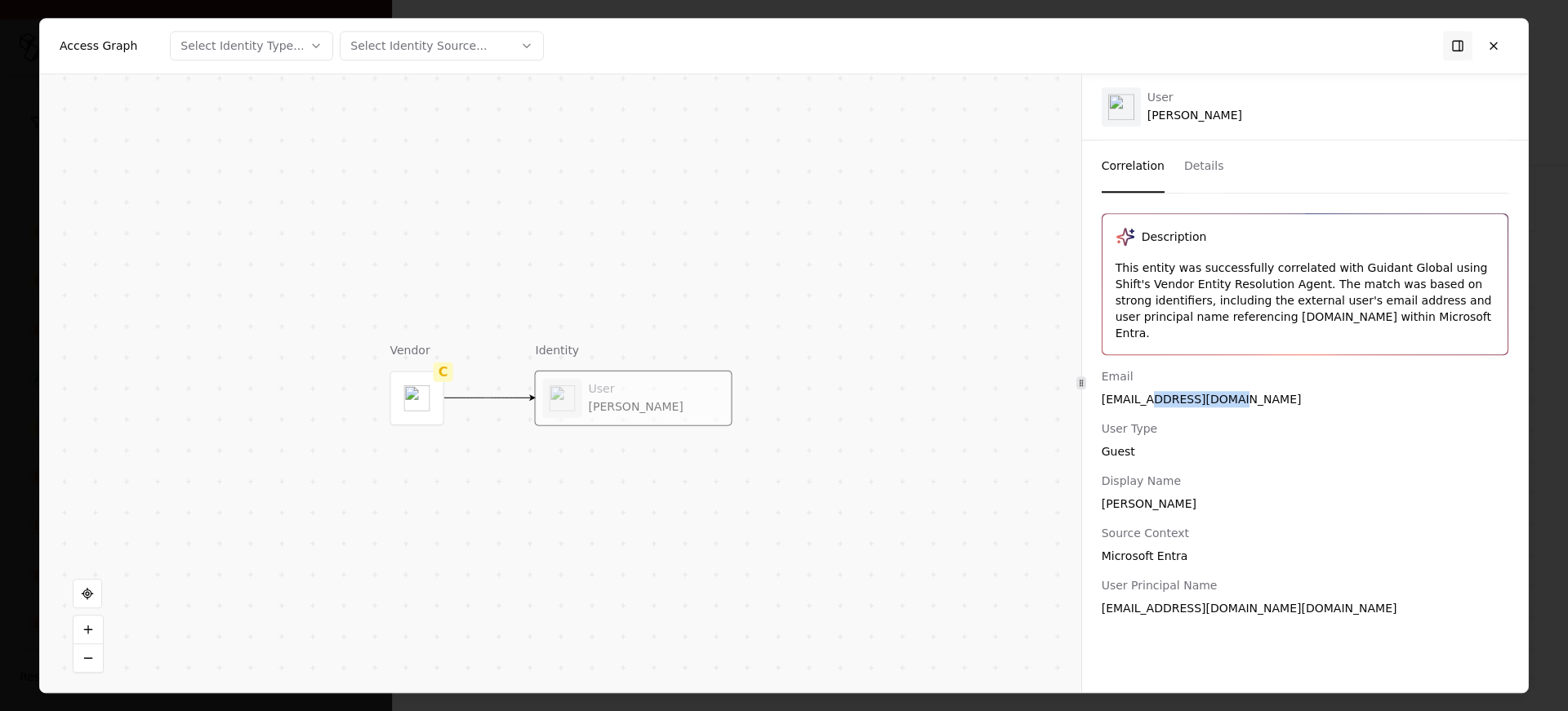
click at [1156, 391] on div "kmichel@guidantglobal.com" at bounding box center [1305, 399] width 407 height 16
click at [1209, 321] on div "This entity was successfully correlated with Guidant Global using Shift's Vendo…" at bounding box center [1305, 301] width 379 height 82
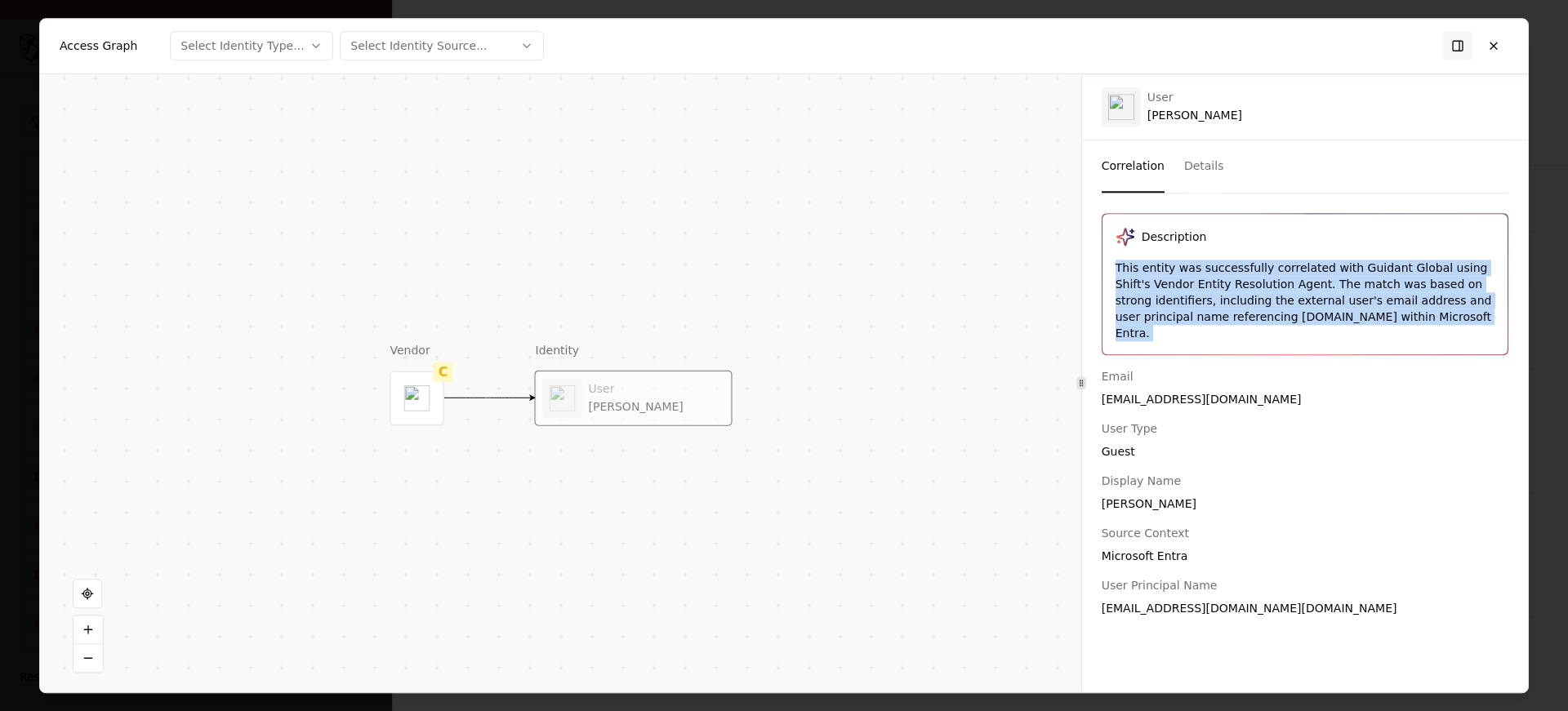
click at [1221, 308] on div "This entity was successfully correlated with Guidant Global using Shift's Vendo…" at bounding box center [1305, 301] width 379 height 82
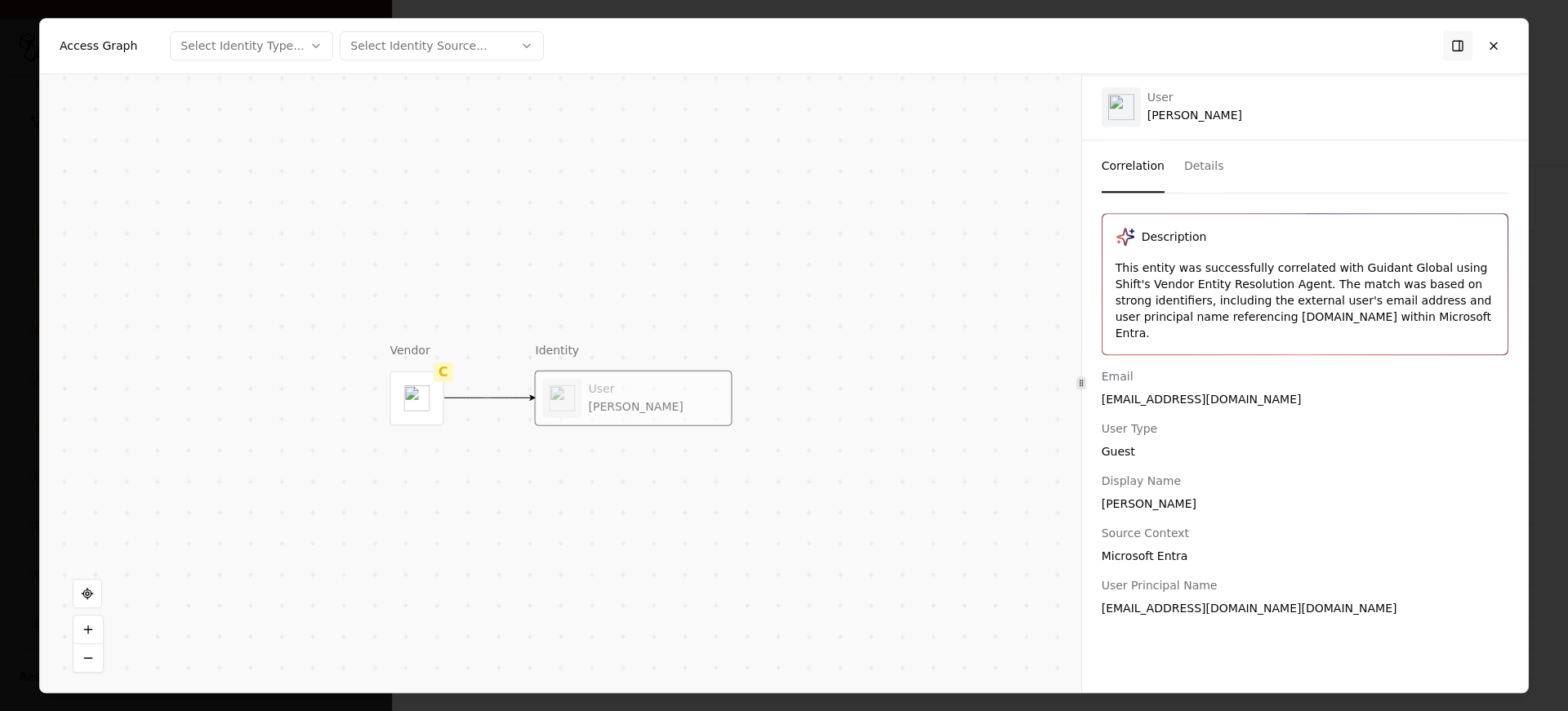
click at [1221, 308] on div "This entity was successfully correlated with Guidant Global using Shift's Vendo…" at bounding box center [1305, 301] width 379 height 82
click at [1145, 371] on div "Email kmichel@guidantglobal.com" at bounding box center [1305, 387] width 407 height 39
click at [1112, 600] on div "kmichel_guidantglobal.com#EXT#@caesars365.onmicrosoft.com" at bounding box center [1305, 608] width 407 height 16
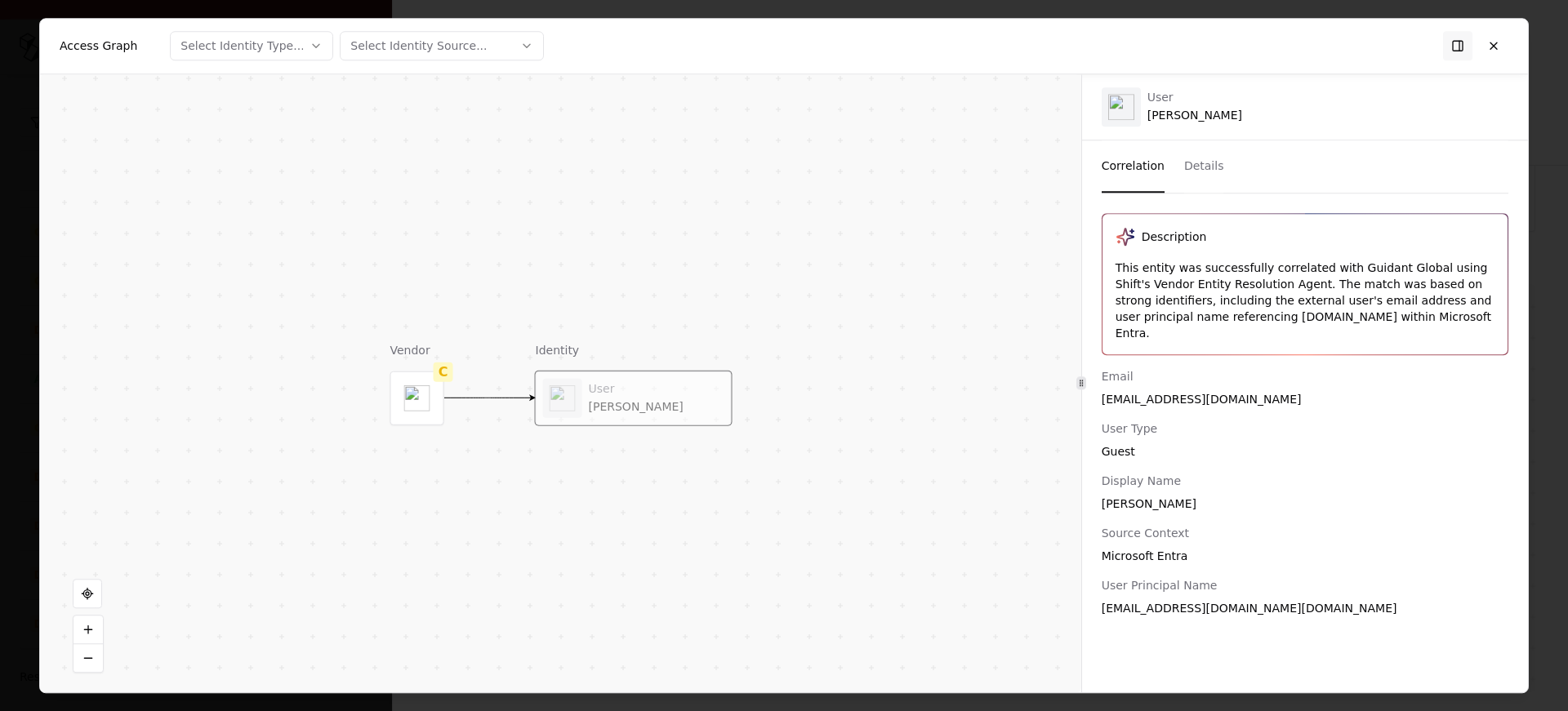
click at [1112, 600] on div "kmichel_guidantglobal.com#EXT#@caesars365.onmicrosoft.com" at bounding box center [1305, 608] width 407 height 16
click at [1254, 600] on div "kmichel_guidantglobal.com#EXT#@caesars365.onmicrosoft.com" at bounding box center [1305, 608] width 407 height 16
click at [1286, 548] on div "Microsoft Entra" at bounding box center [1305, 555] width 407 height 16
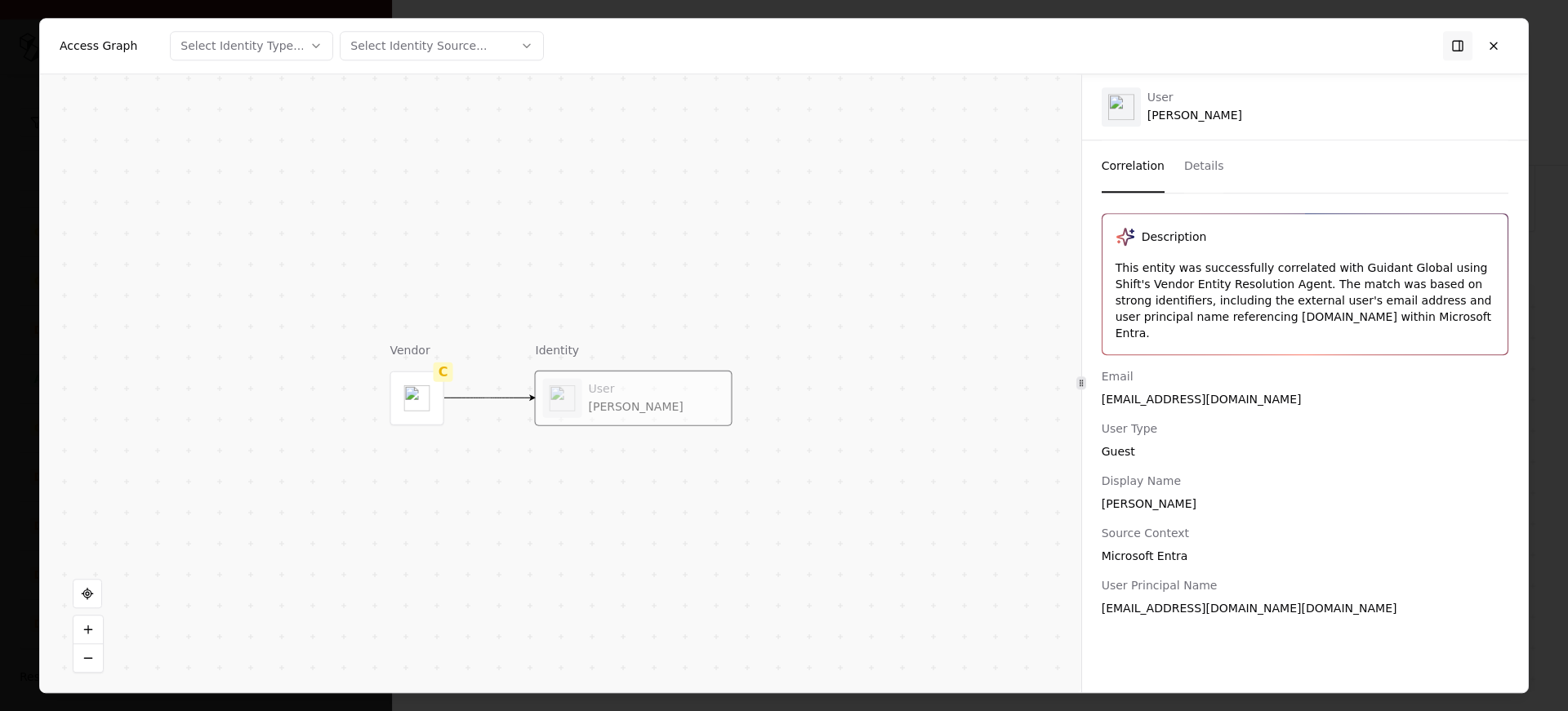
click at [683, 399] on div "Kim Michel" at bounding box center [657, 406] width 136 height 15
click at [1291, 602] on div "Description This entity was successfully correlated with Guidant Global using S…" at bounding box center [1305, 443] width 446 height 460
click at [1507, 41] on button at bounding box center [1494, 46] width 29 height 29
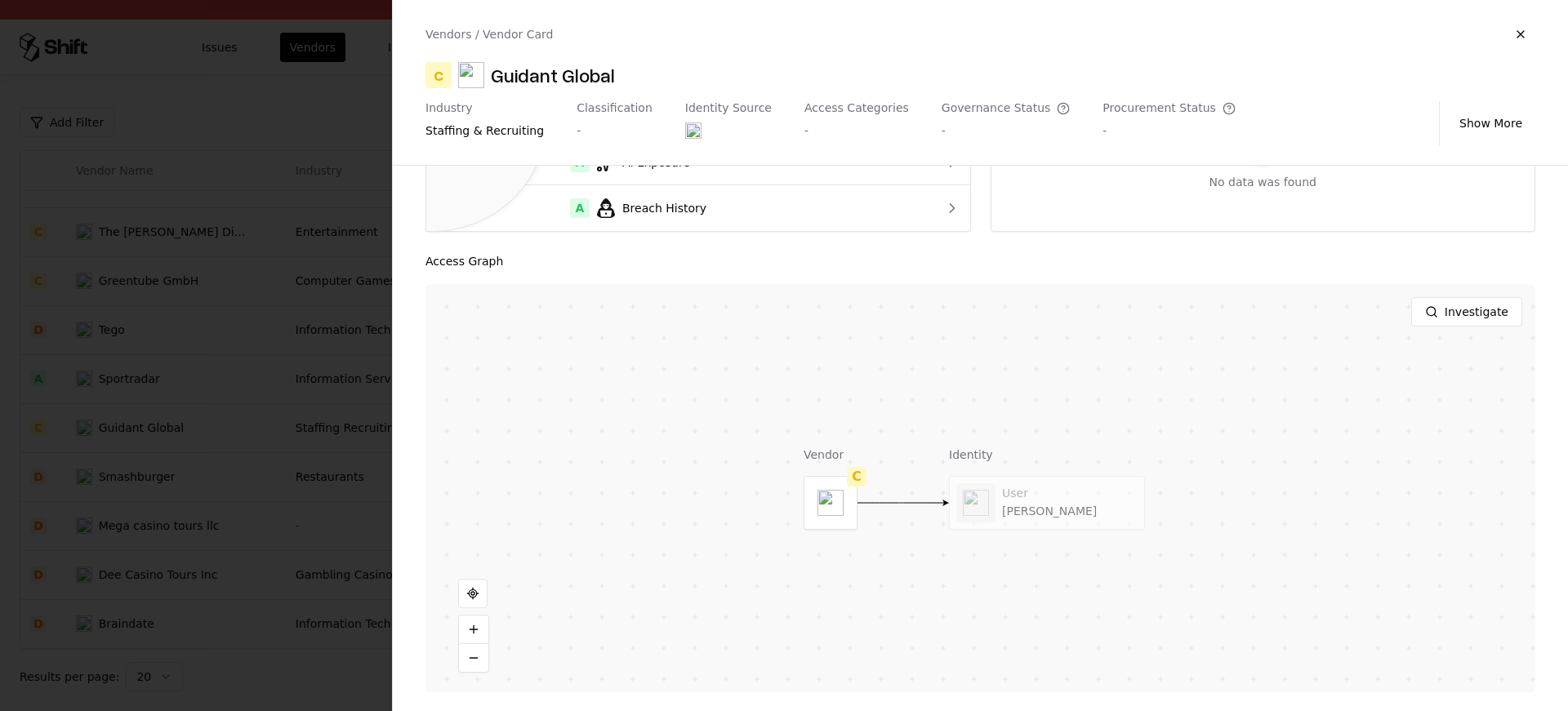
click at [215, 270] on div at bounding box center [784, 355] width 1568 height 711
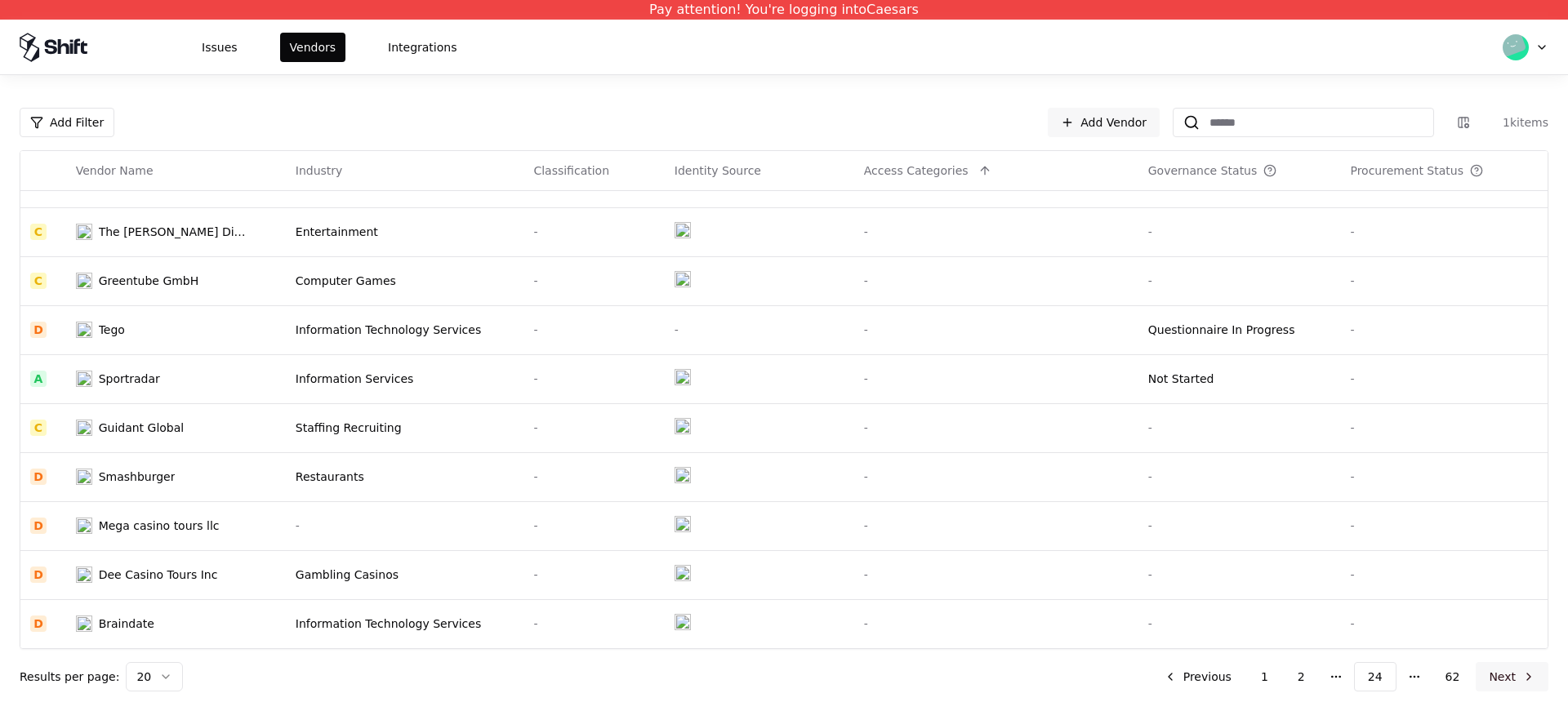
click at [1493, 679] on button "Next" at bounding box center [1512, 677] width 73 height 29
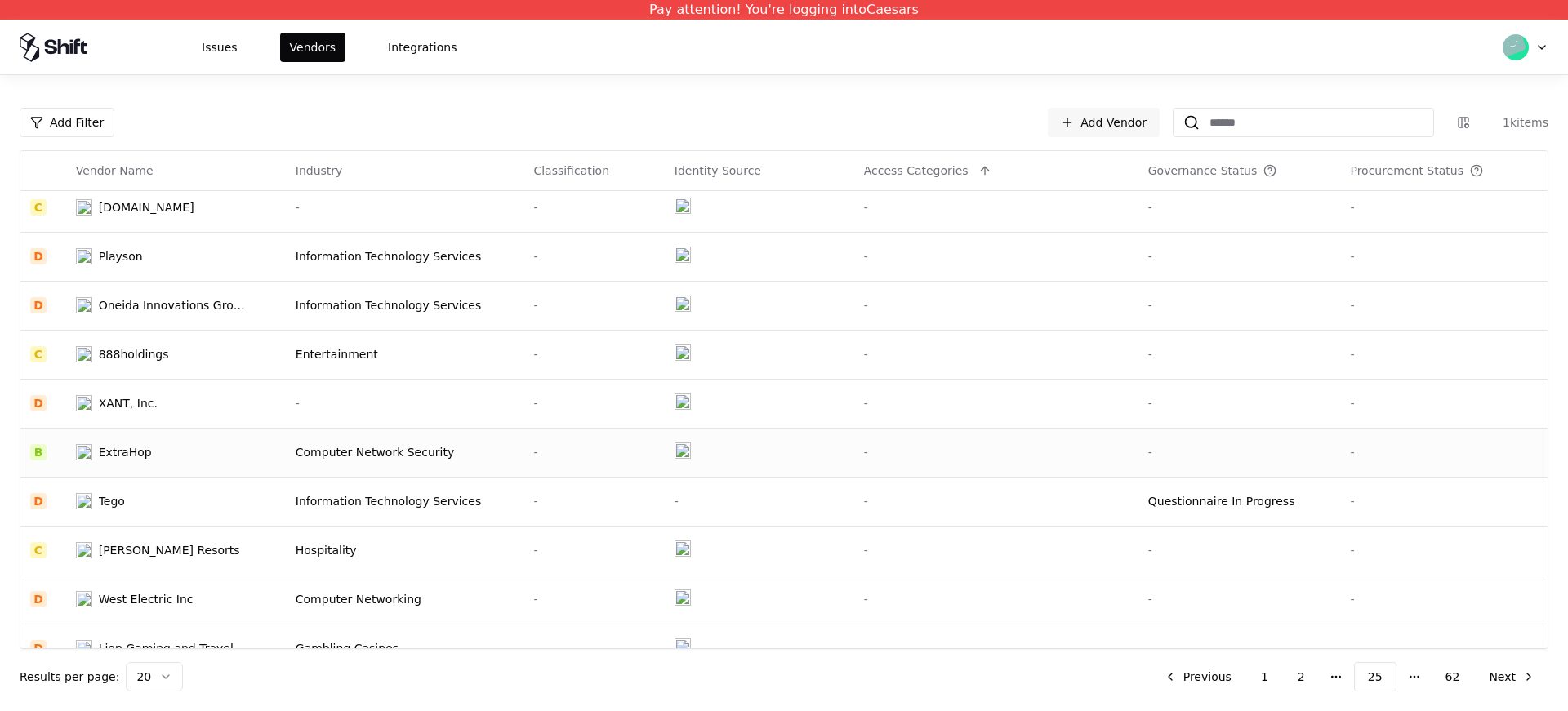
scroll to position [388, 0]
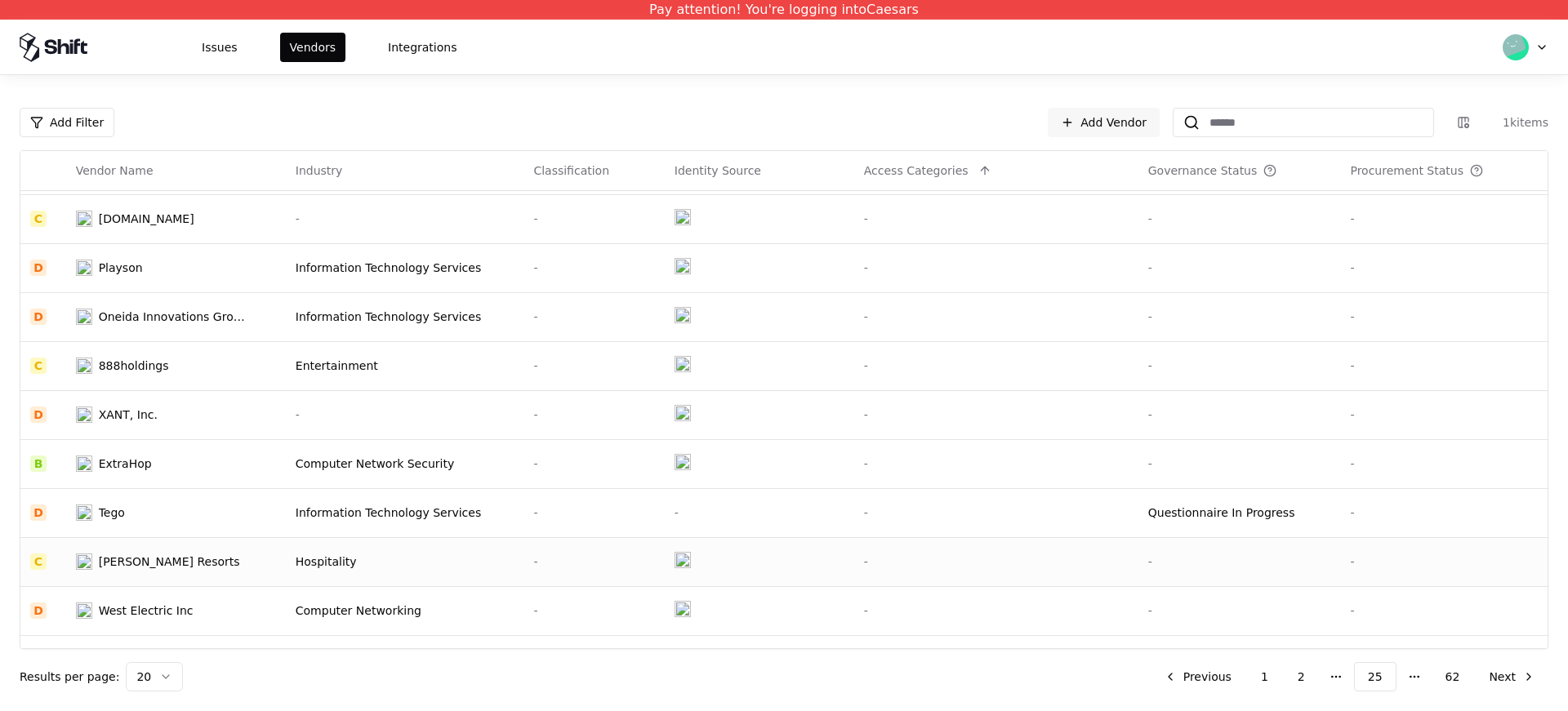
click at [162, 563] on div "Wynn Resorts" at bounding box center [169, 562] width 142 height 16
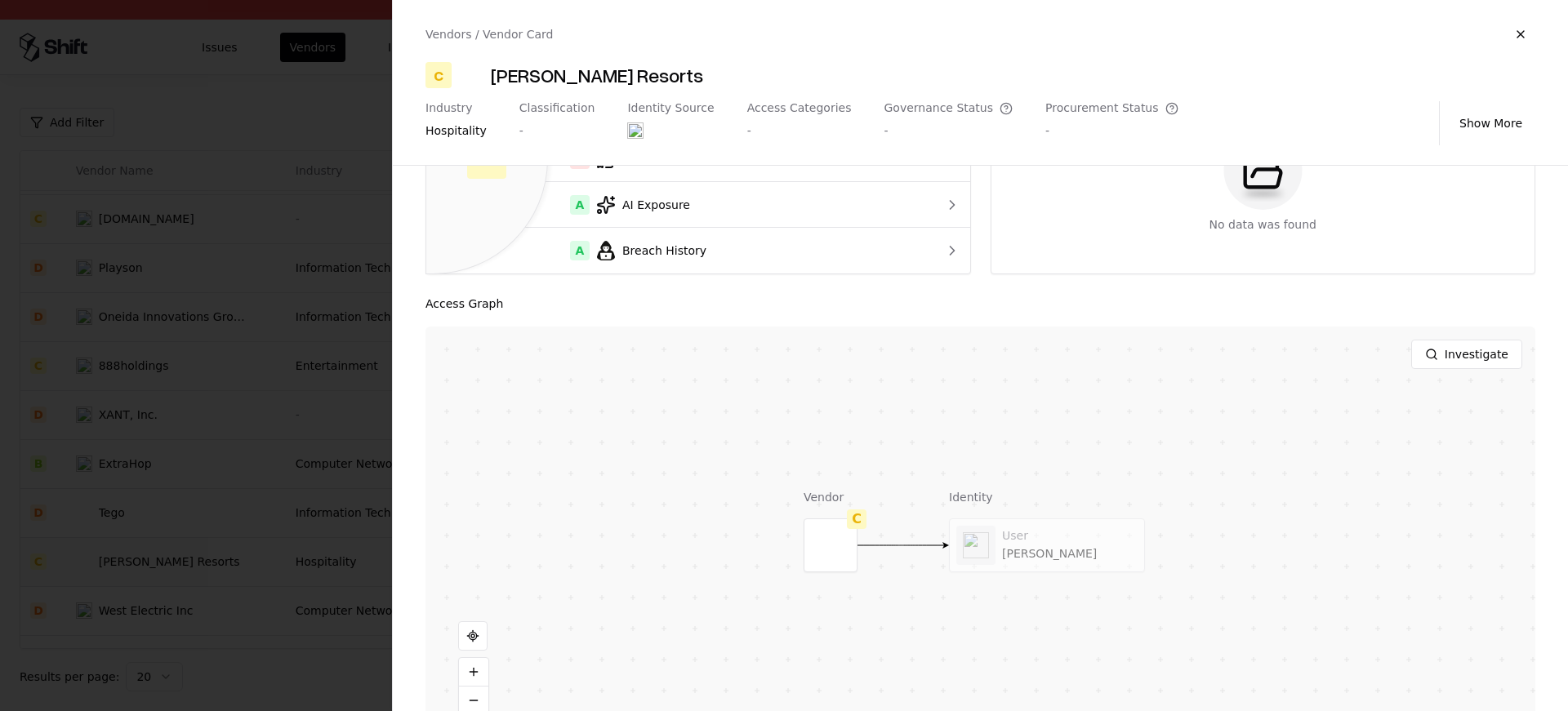
scroll to position [217, 0]
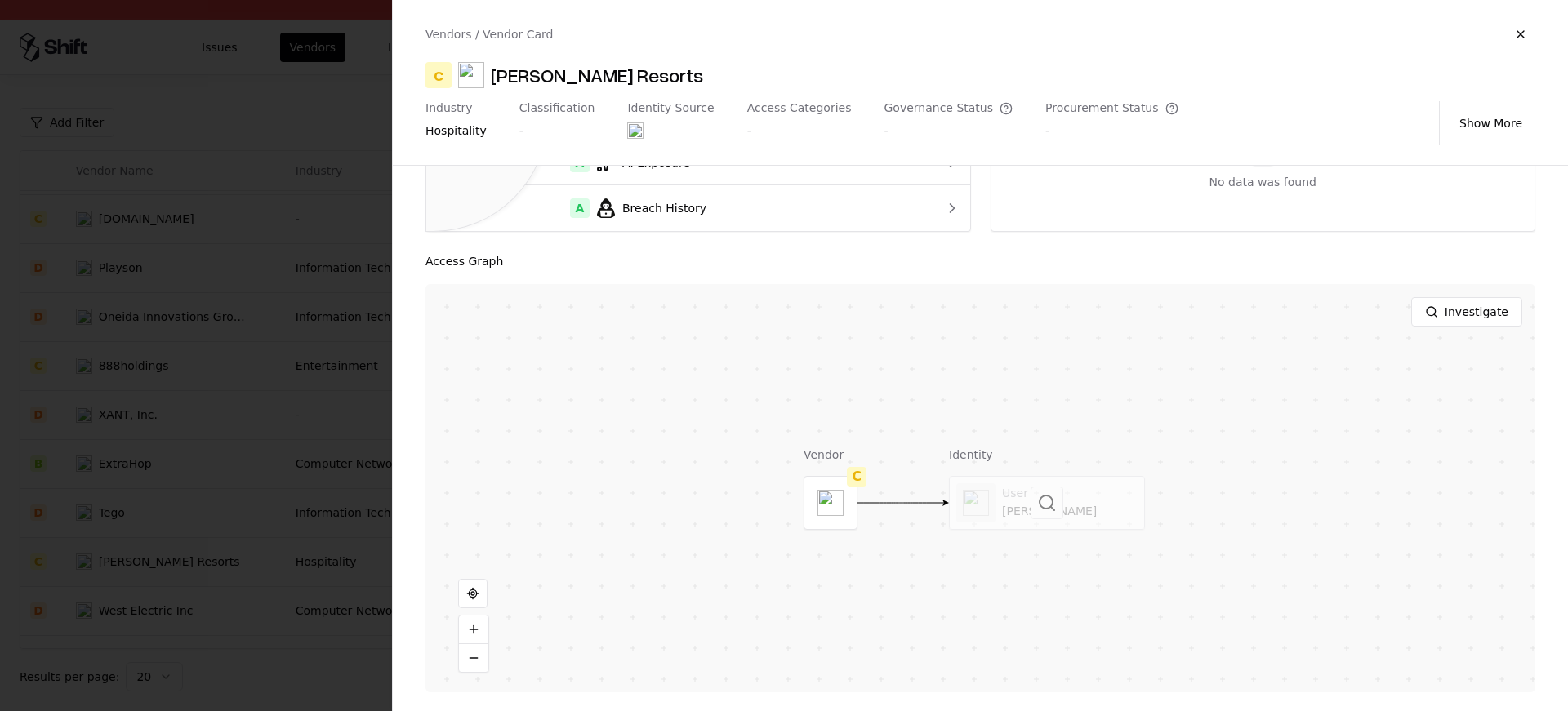
click at [1013, 501] on div at bounding box center [1047, 503] width 194 height 53
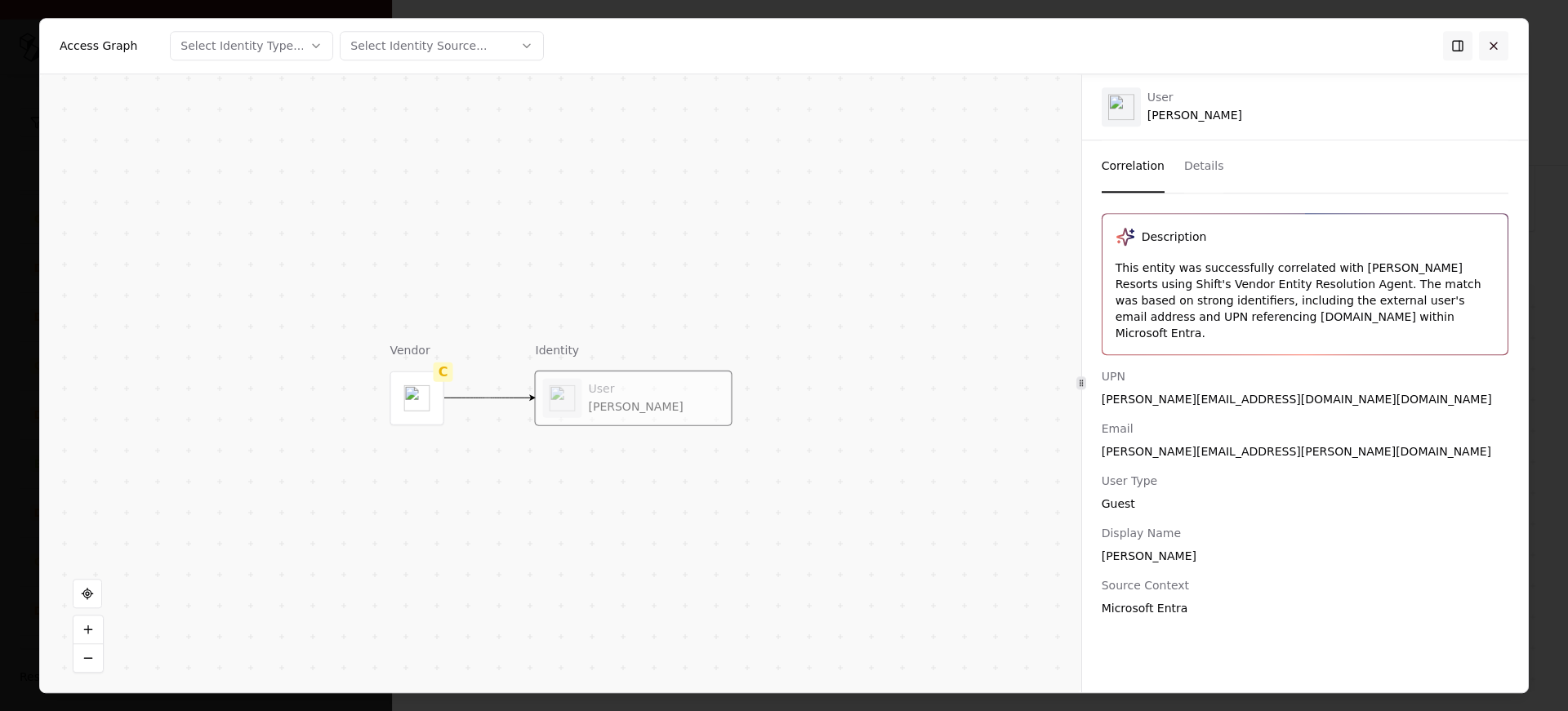
click at [1498, 43] on button at bounding box center [1494, 46] width 29 height 29
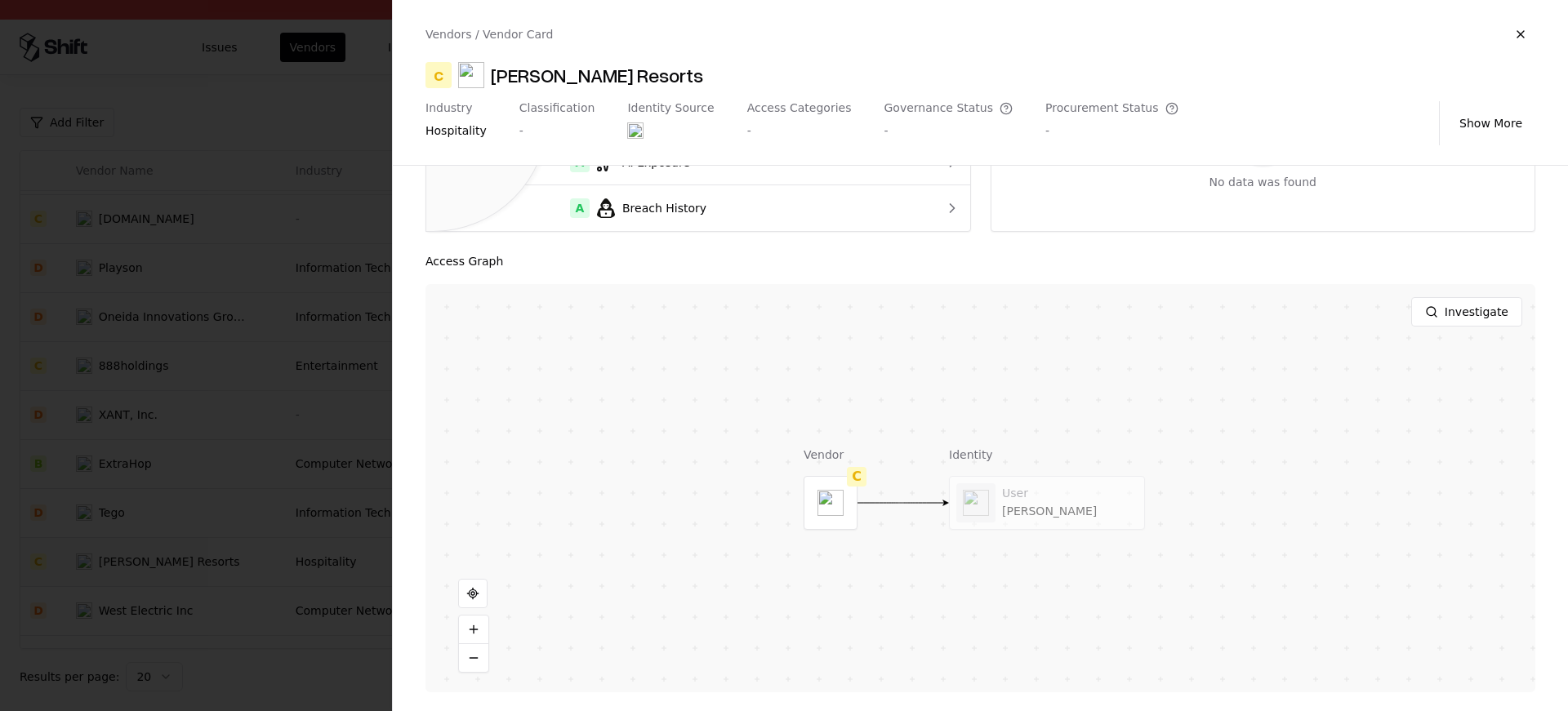
click at [274, 426] on div at bounding box center [784, 355] width 1568 height 711
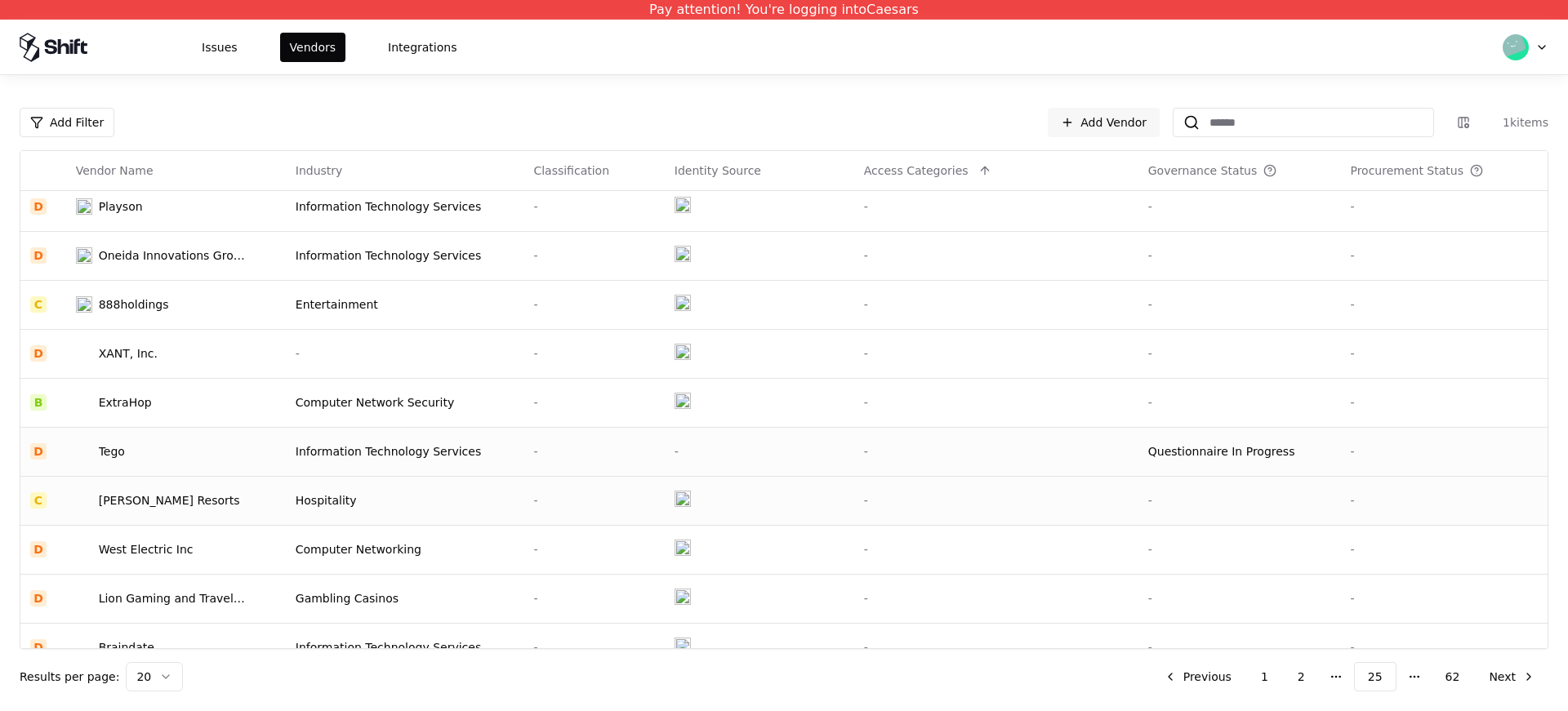
scroll to position [522, 0]
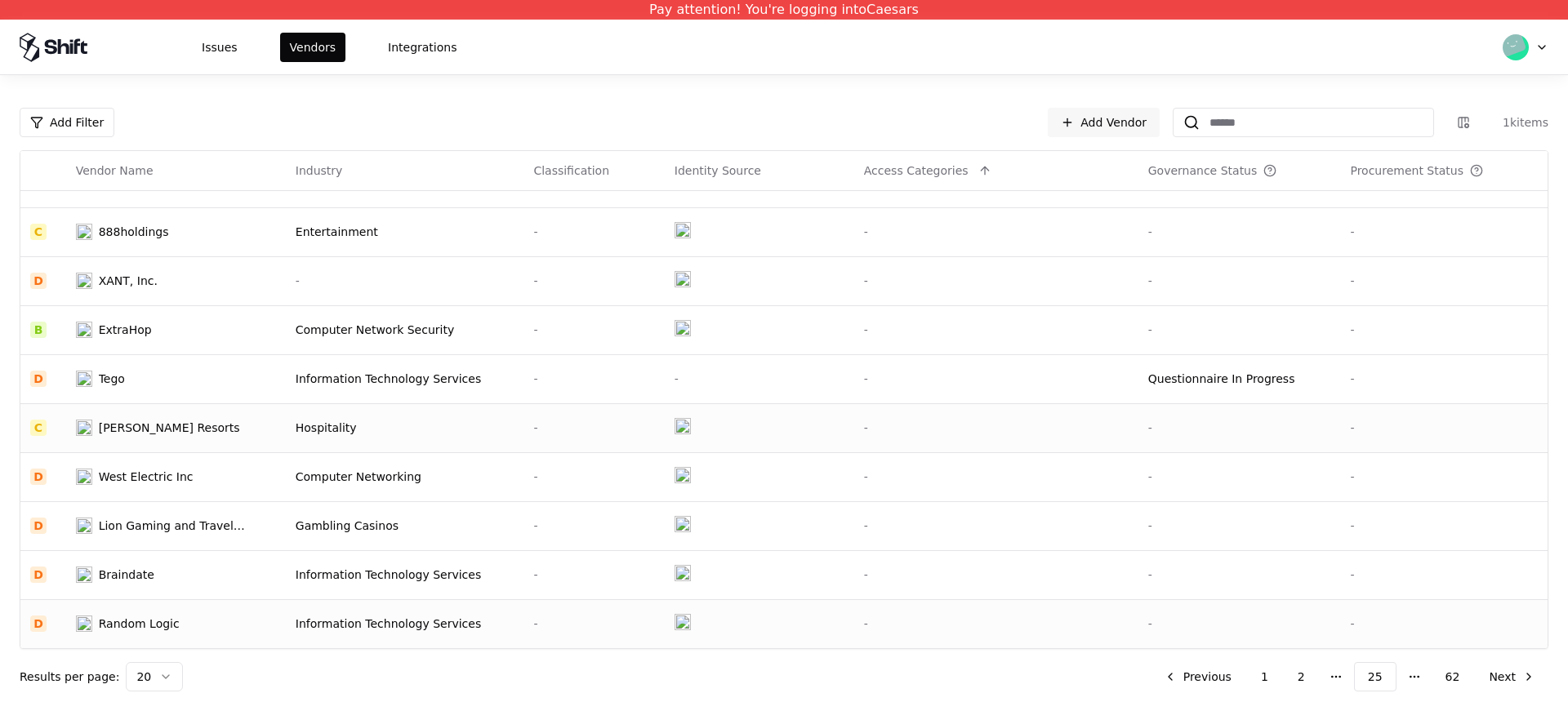
click at [440, 619] on div "Information Technology Services" at bounding box center [404, 624] width 219 height 16
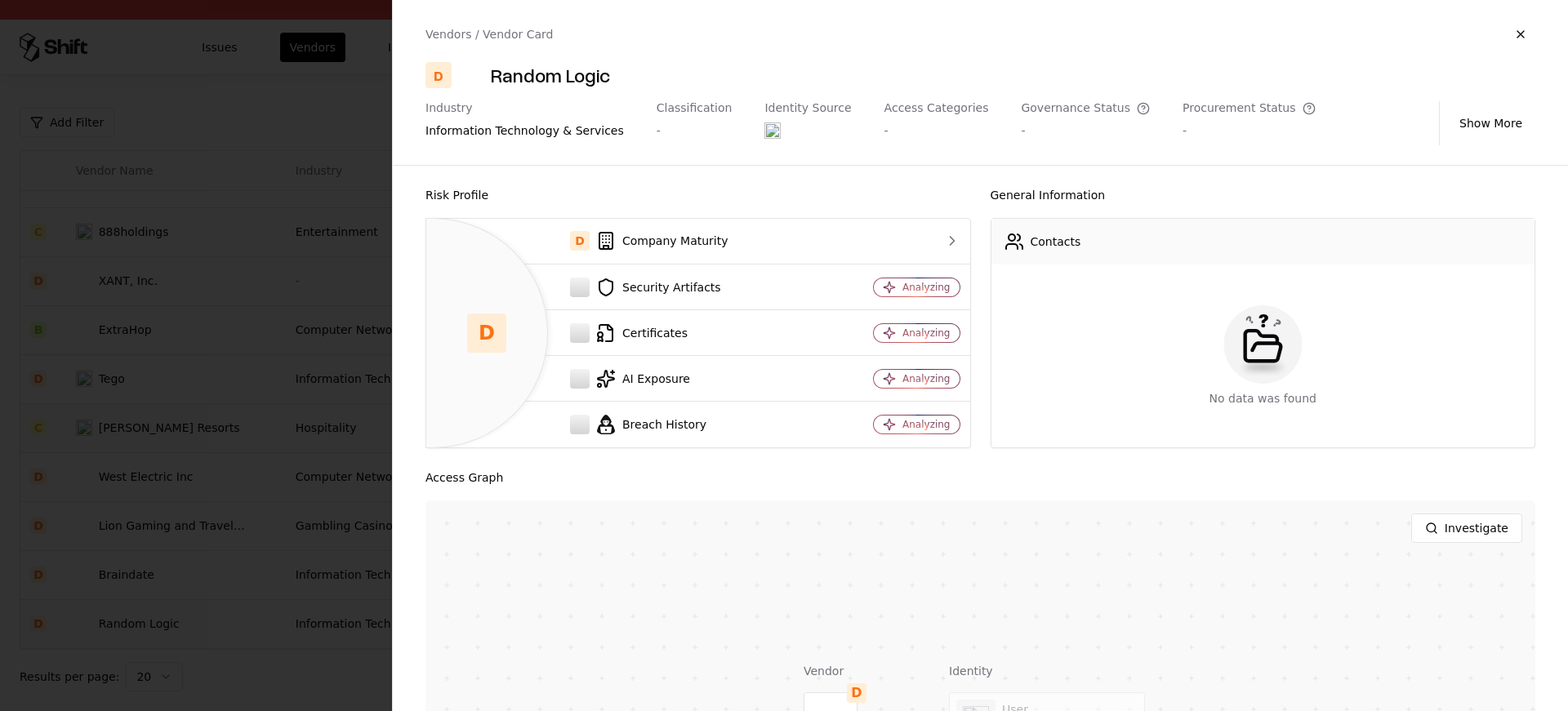
scroll to position [217, 0]
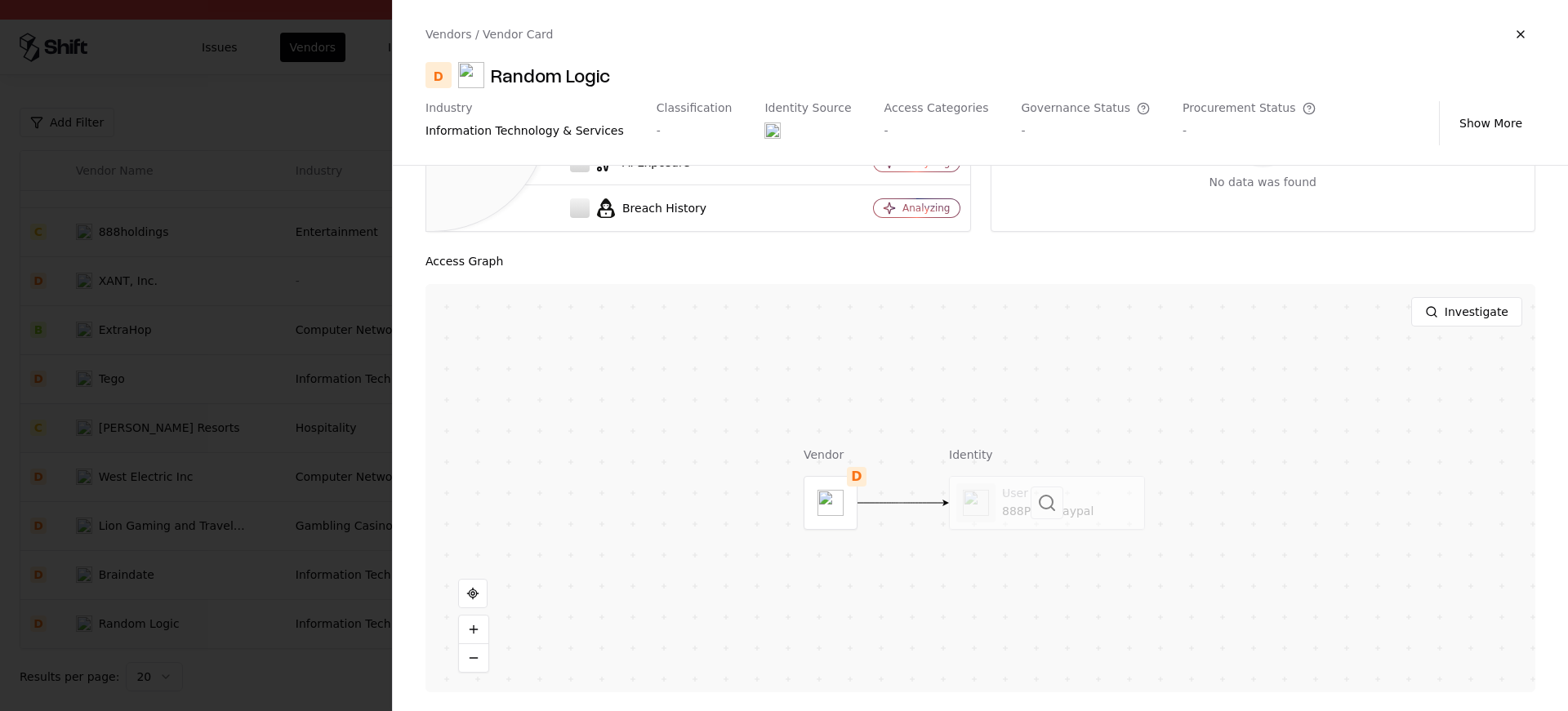
click at [1006, 499] on div at bounding box center [1047, 503] width 194 height 53
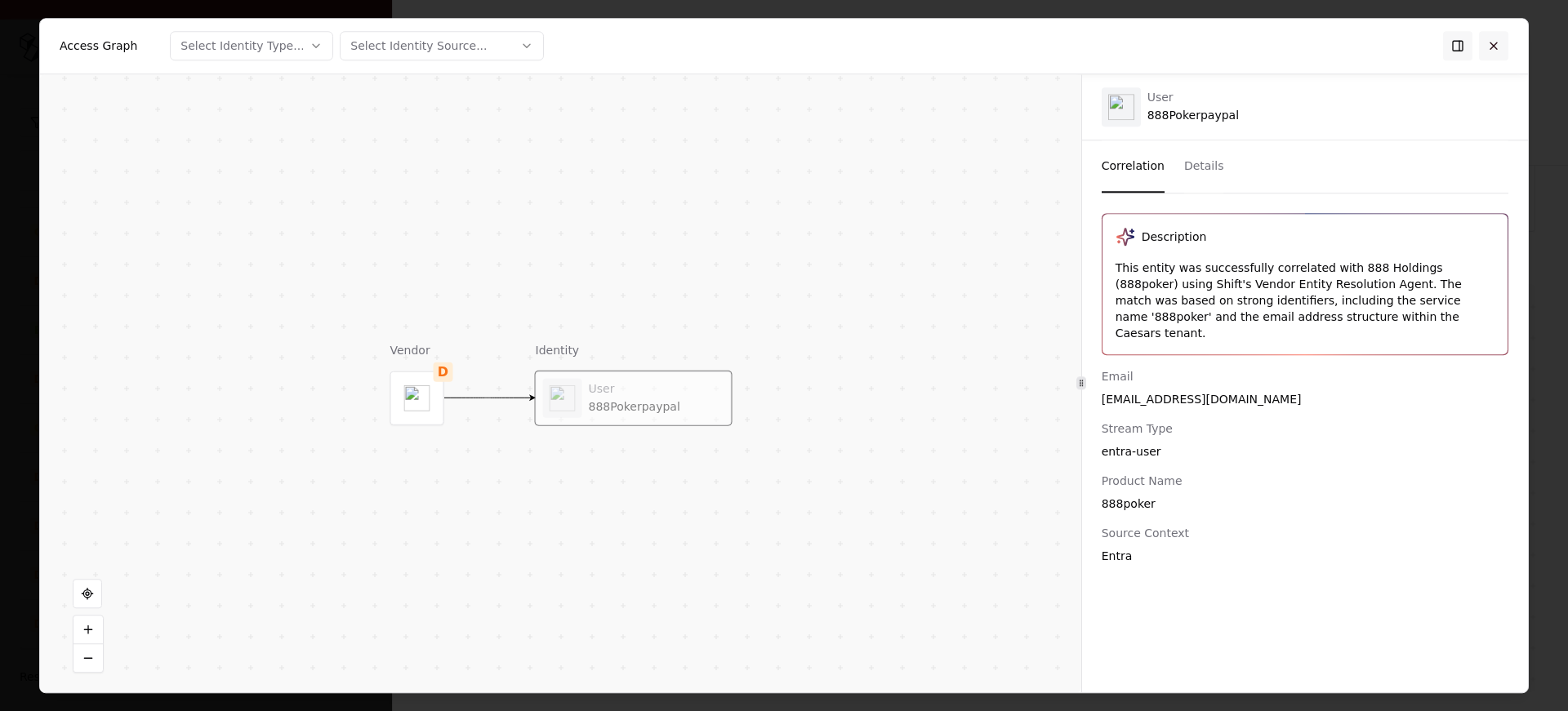
click at [1499, 37] on button at bounding box center [1494, 46] width 29 height 29
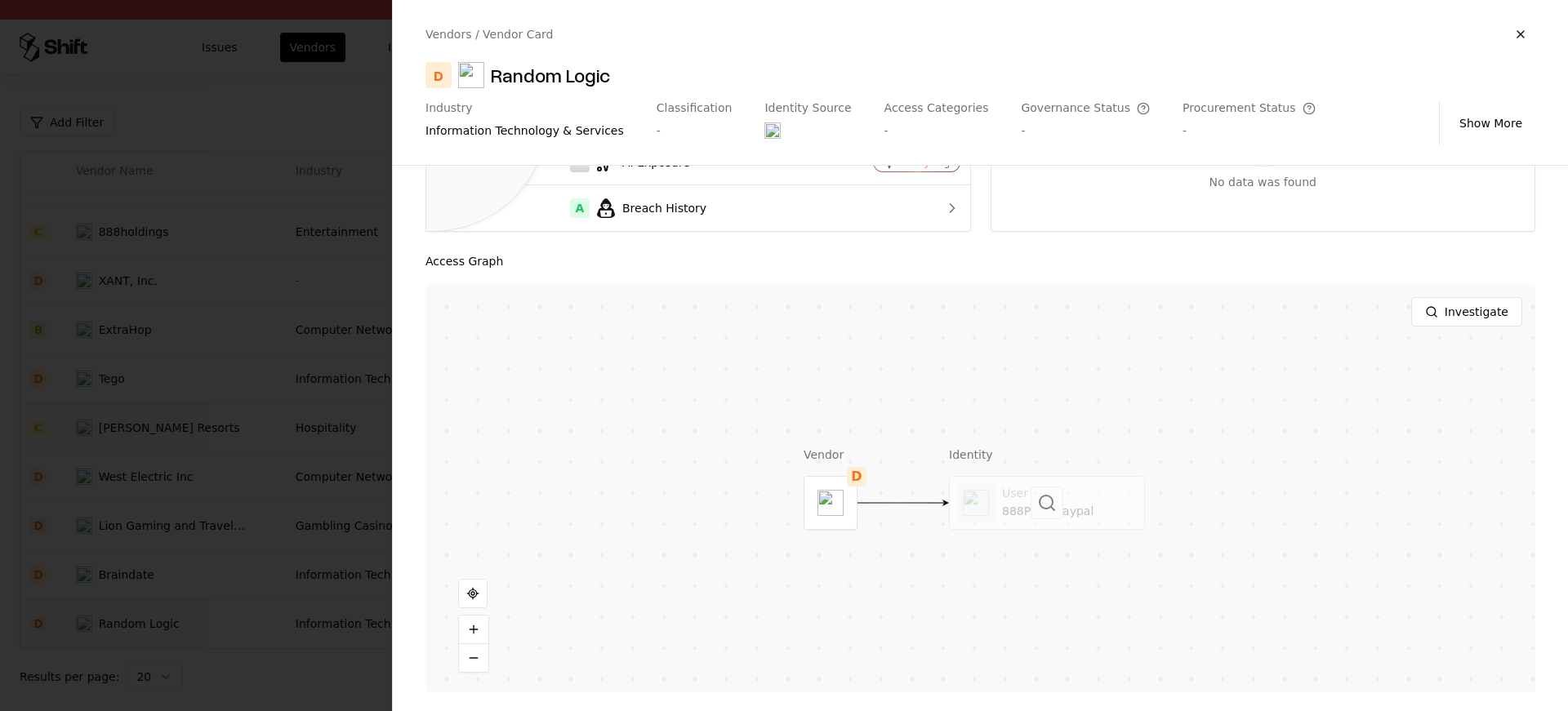
click at [996, 523] on div at bounding box center [1047, 503] width 194 height 53
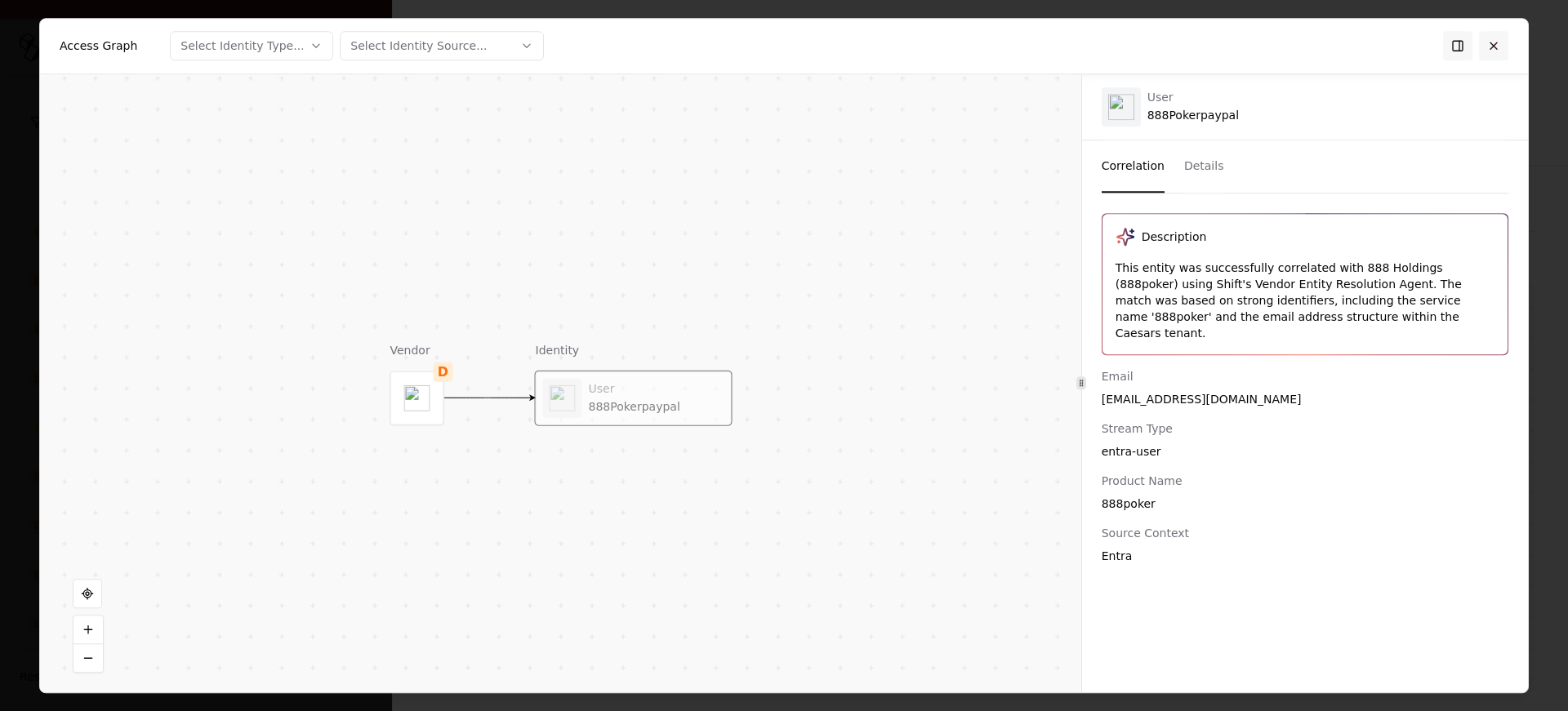
click at [1501, 41] on button at bounding box center [1494, 46] width 29 height 29
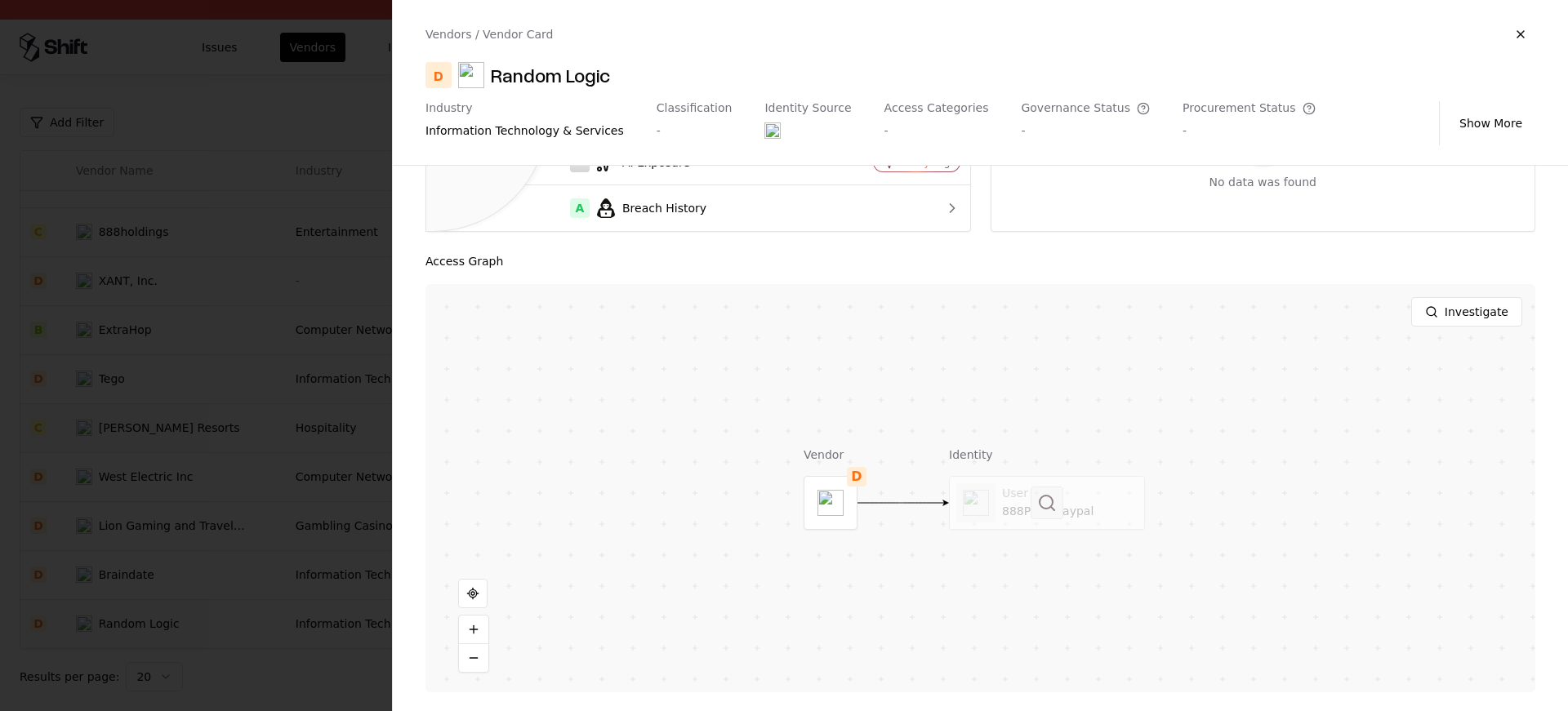
click at [1032, 513] on button at bounding box center [1047, 503] width 33 height 33
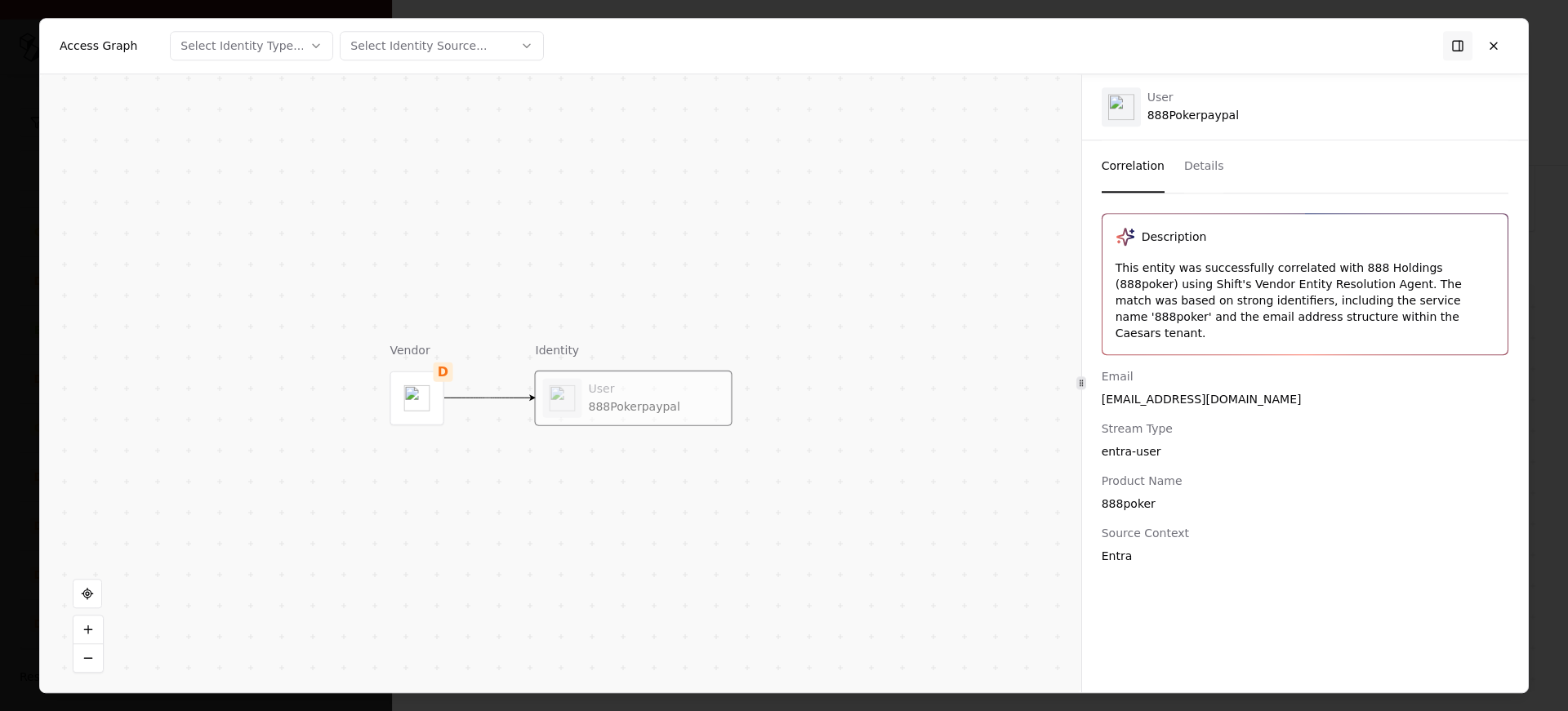
click at [1163, 391] on div "888pokerpaypal@caesars.com" at bounding box center [1305, 399] width 407 height 16
copy div "888pokerpaypal"
click at [1491, 44] on button at bounding box center [1494, 46] width 29 height 29
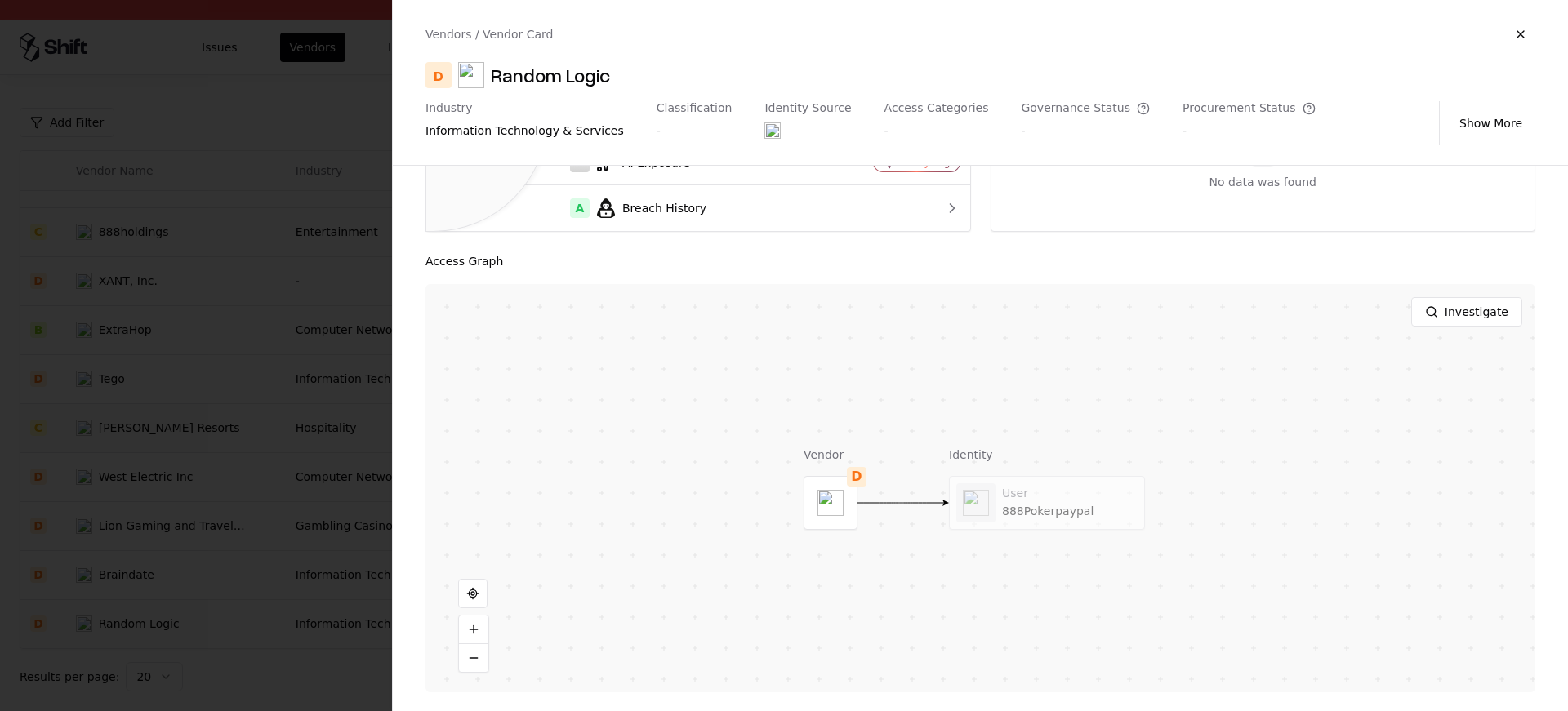
click at [581, 92] on div "Vendors / Vendor Card D Random Logic Industry information technology & services…" at bounding box center [981, 82] width 1175 height 165
click at [620, 75] on div "D Random Logic" at bounding box center [981, 75] width 1110 height 26
drag, startPoint x: 620, startPoint y: 75, endPoint x: 498, endPoint y: 82, distance: 122.2
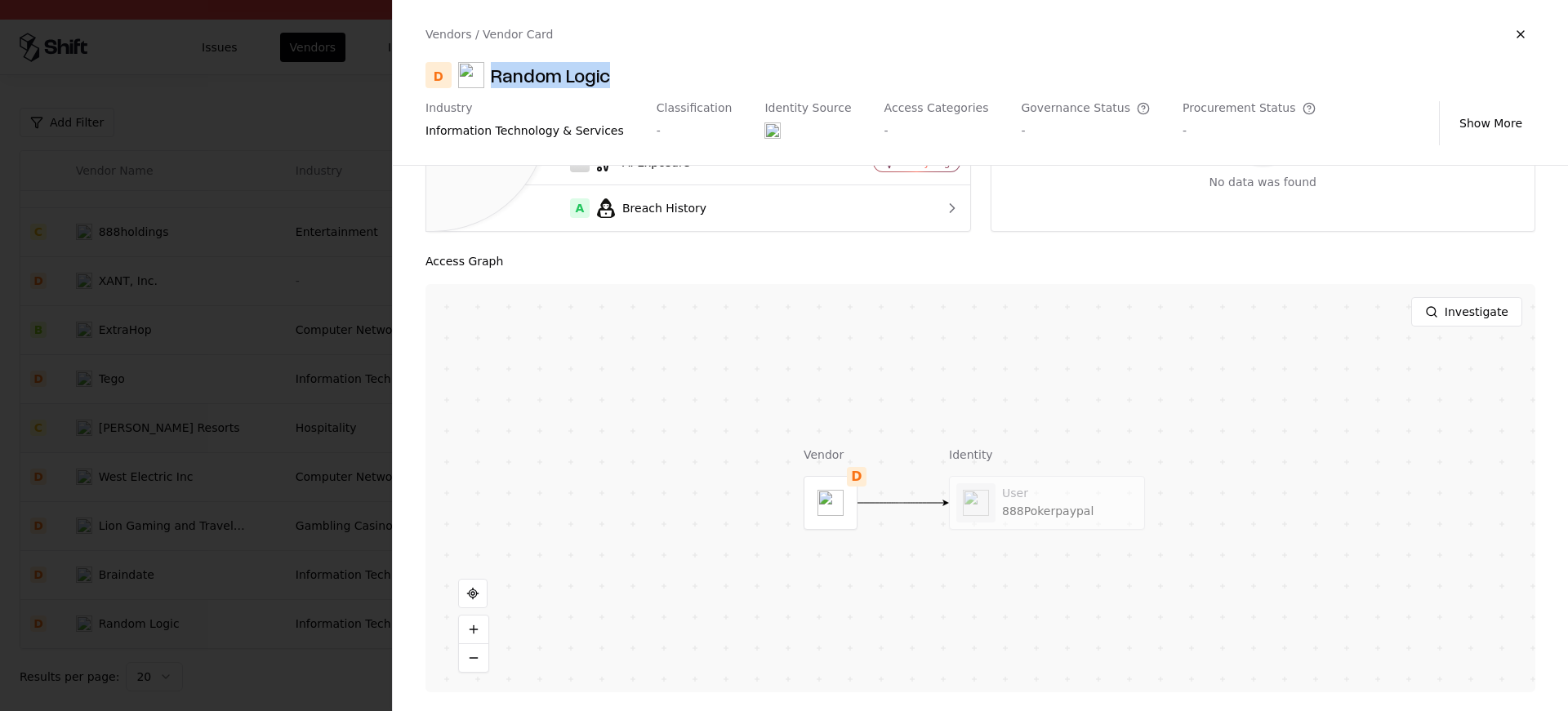
click at [498, 82] on div "D Random Logic" at bounding box center [981, 75] width 1110 height 26
copy div "Random Logic"
click at [1000, 492] on div at bounding box center [1047, 503] width 194 height 53
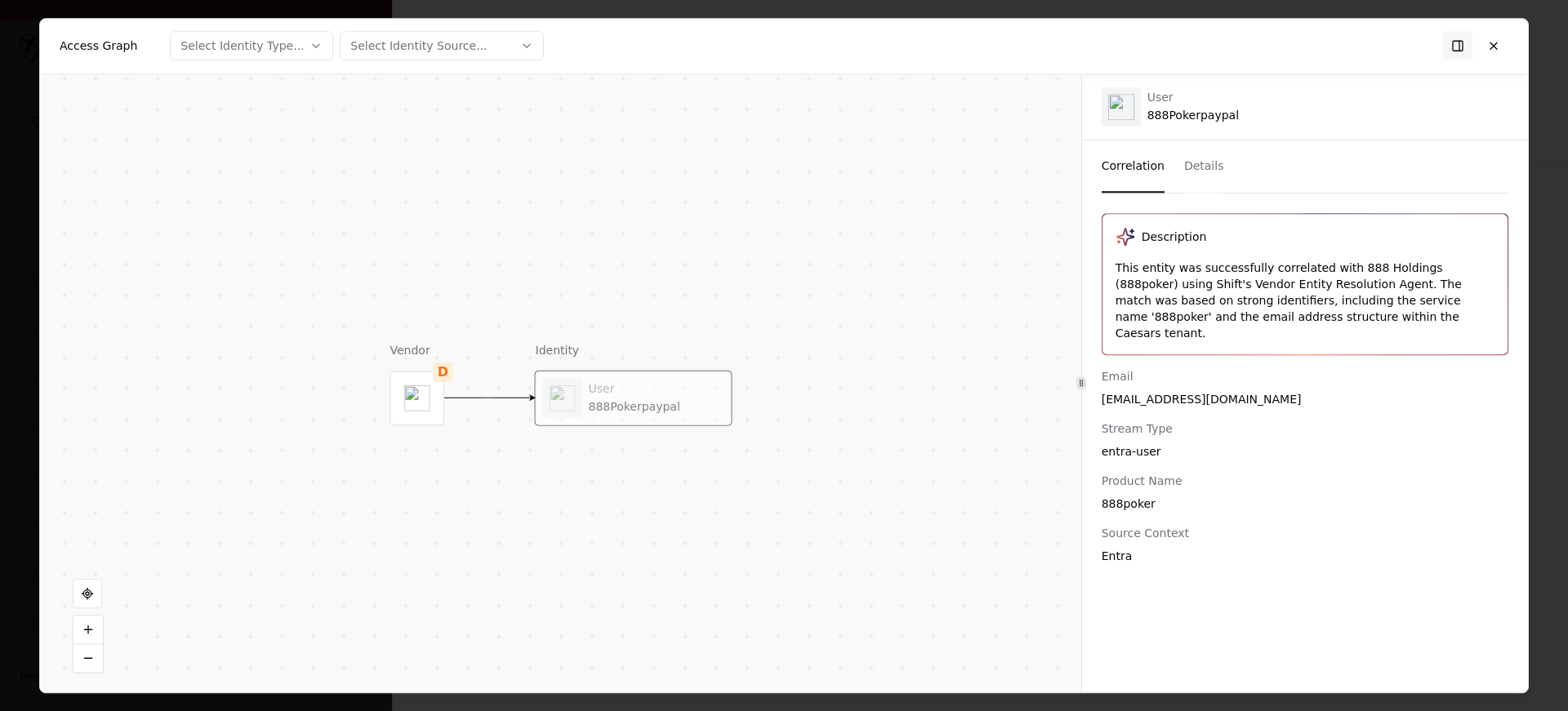
click at [1140, 496] on div "888poker" at bounding box center [1305, 504] width 407 height 16
copy div "888poker"
click at [1164, 398] on div "Email 888pokerpaypal@caesars.com Stream Type entra-user Product Name 888poker S…" at bounding box center [1305, 466] width 446 height 196
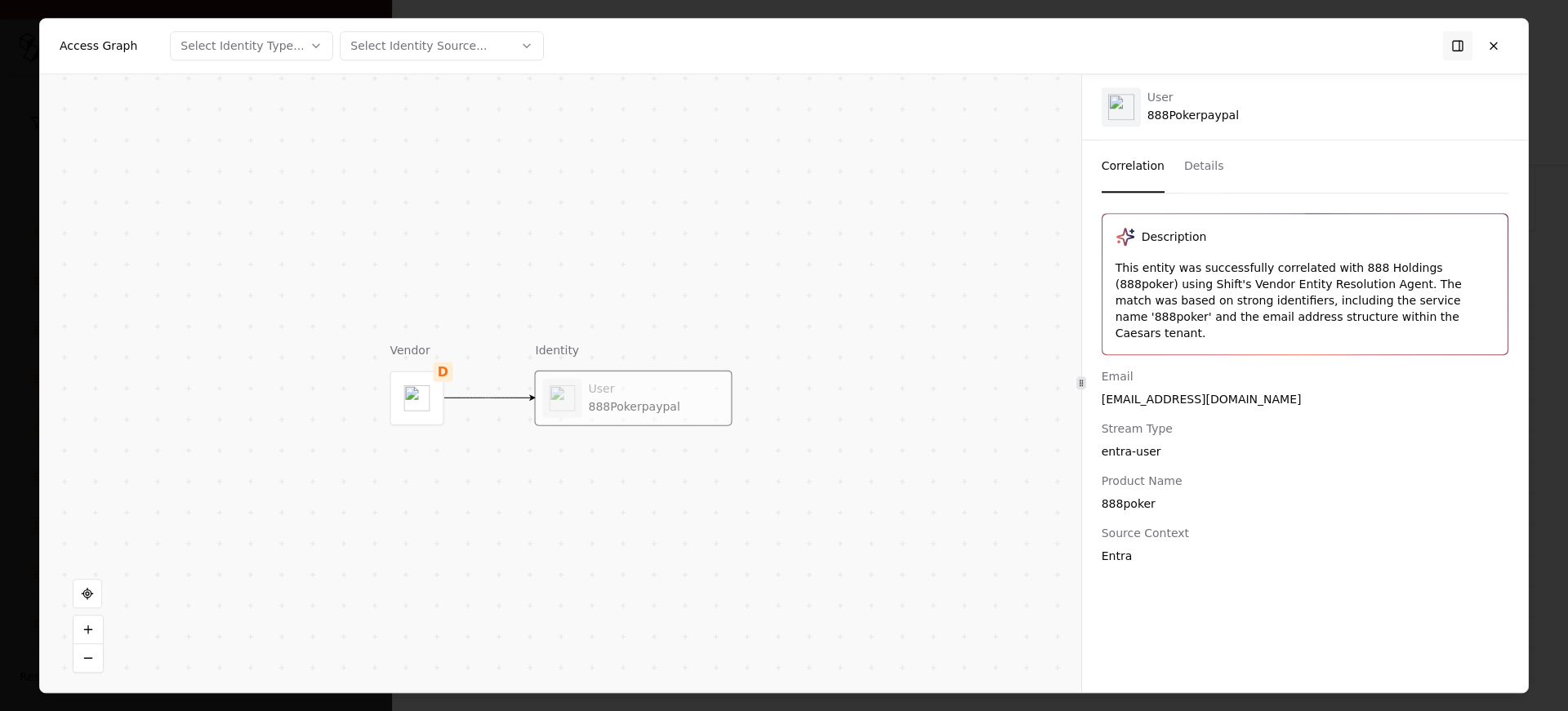
click at [1164, 398] on div "Email 888pokerpaypal@caesars.com Stream Type entra-user Product Name 888poker S…" at bounding box center [1305, 466] width 446 height 196
click at [1177, 391] on div "888pokerpaypal@caesars.com" at bounding box center [1305, 399] width 407 height 16
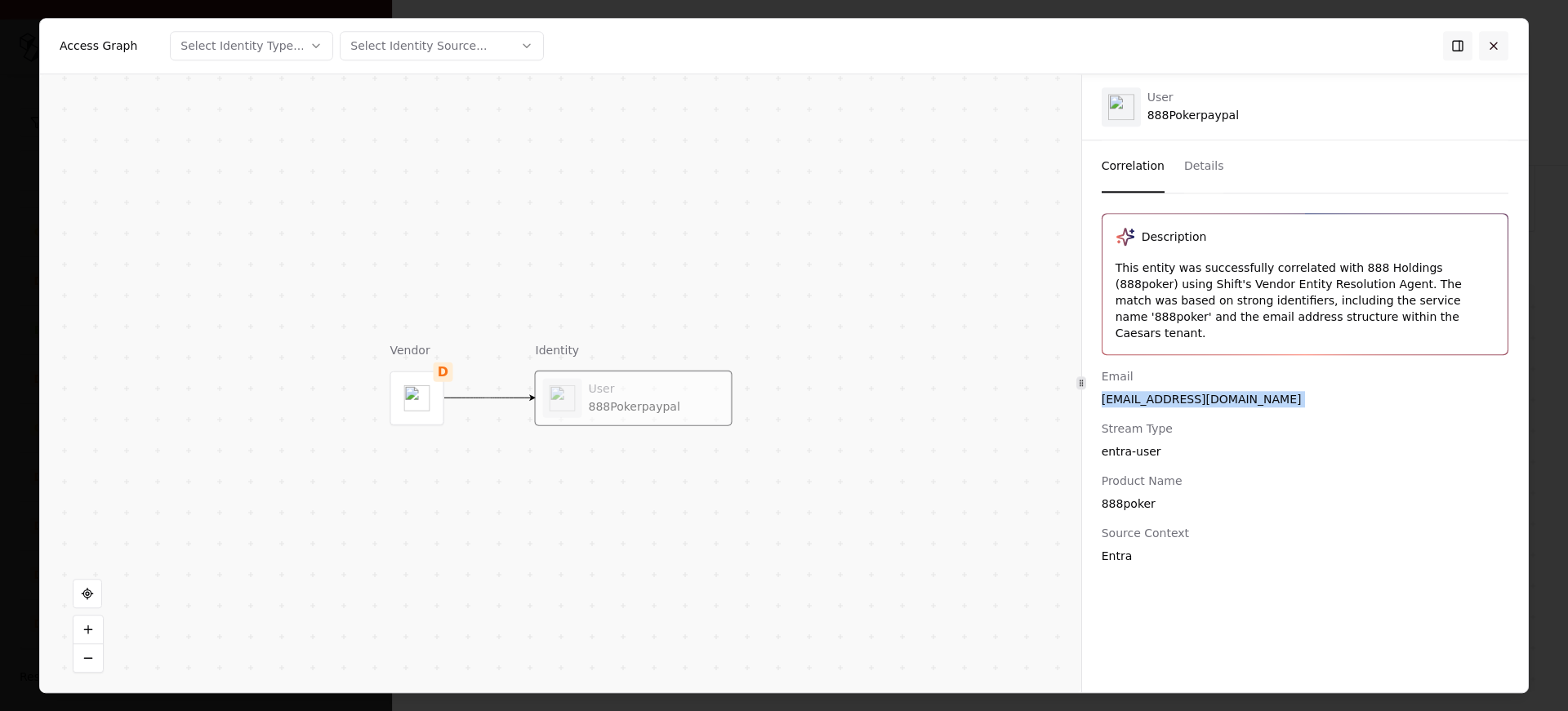
click at [1490, 47] on button at bounding box center [1494, 46] width 29 height 29
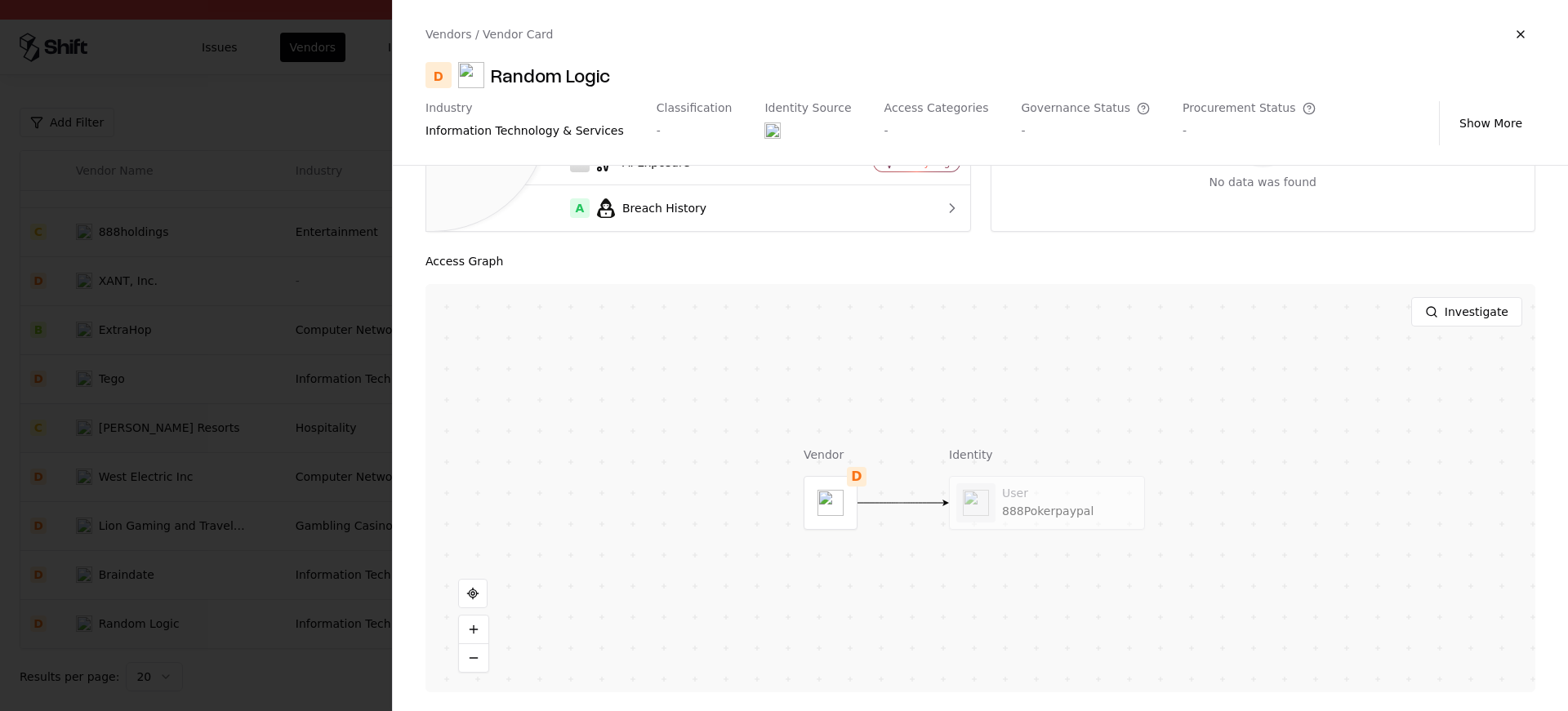
click at [307, 502] on div at bounding box center [784, 355] width 1568 height 711
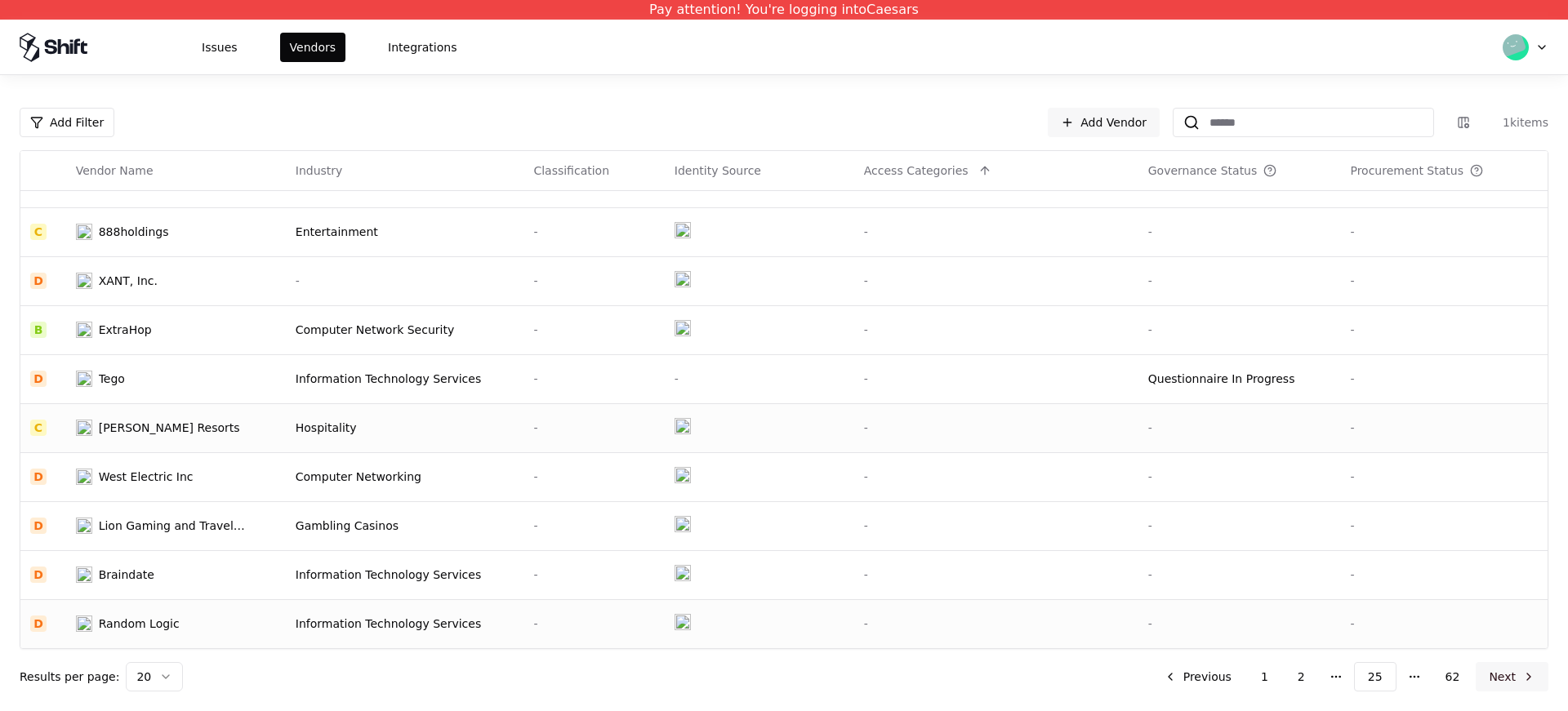
click at [1514, 683] on button "Next" at bounding box center [1512, 677] width 73 height 29
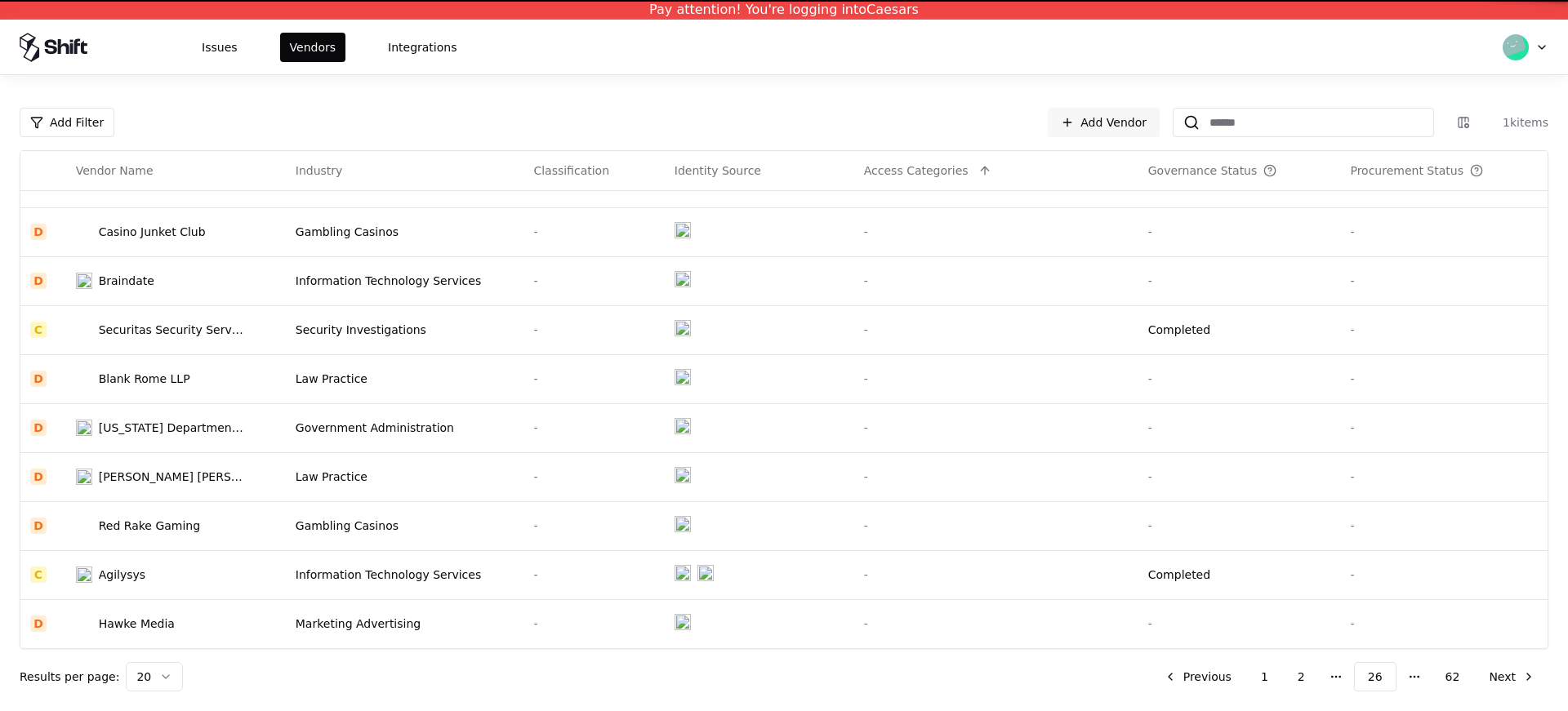
scroll to position [522, 0]
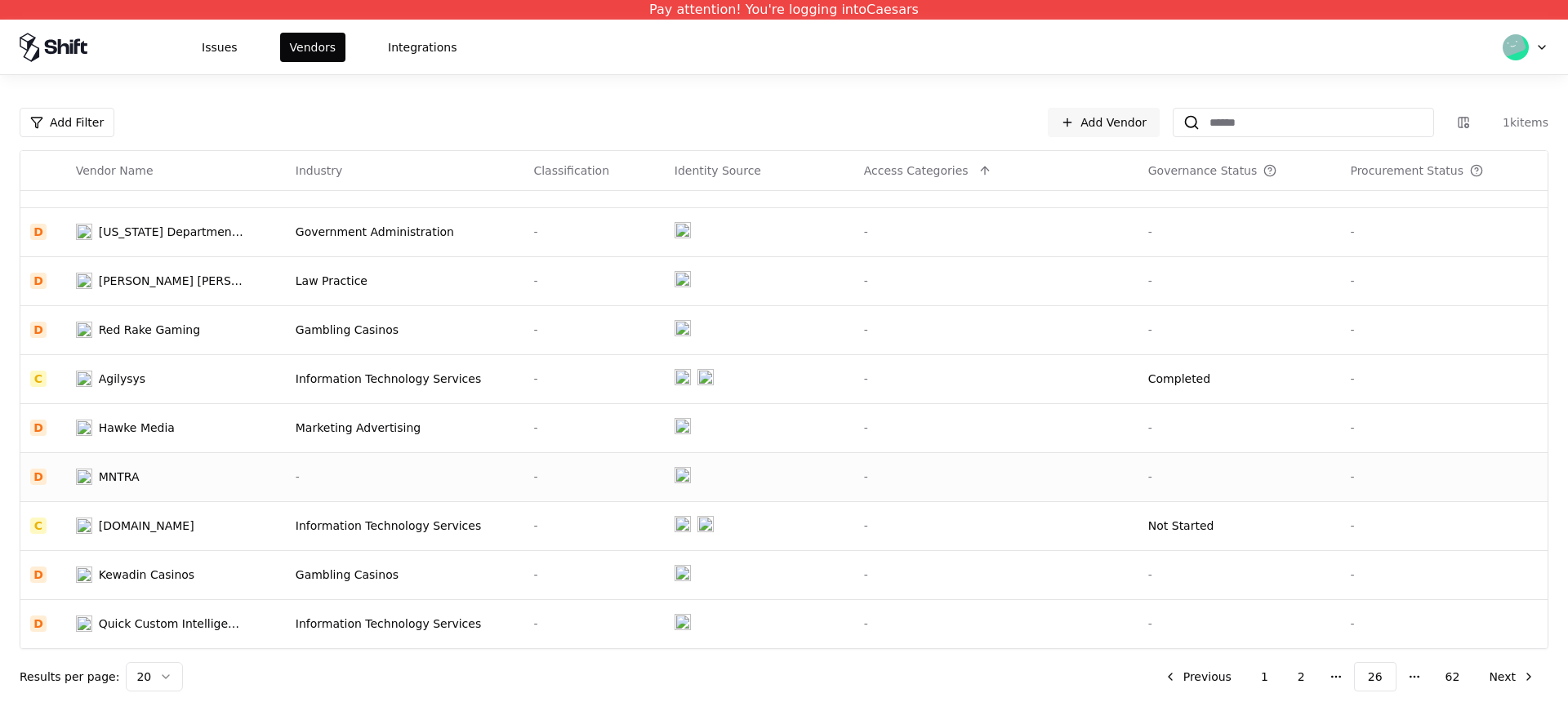
click at [232, 477] on div "MNTRA" at bounding box center [161, 477] width 170 height 16
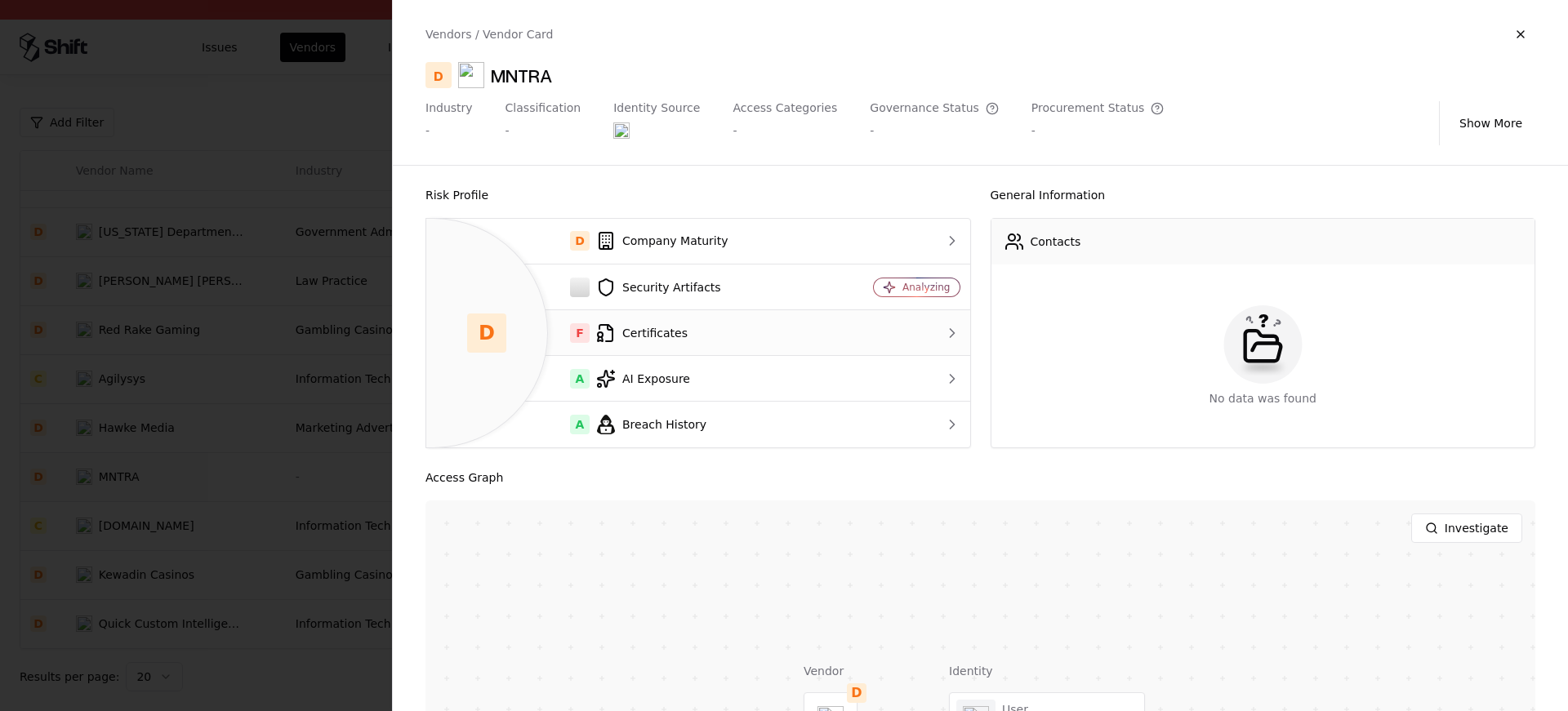
scroll to position [217, 0]
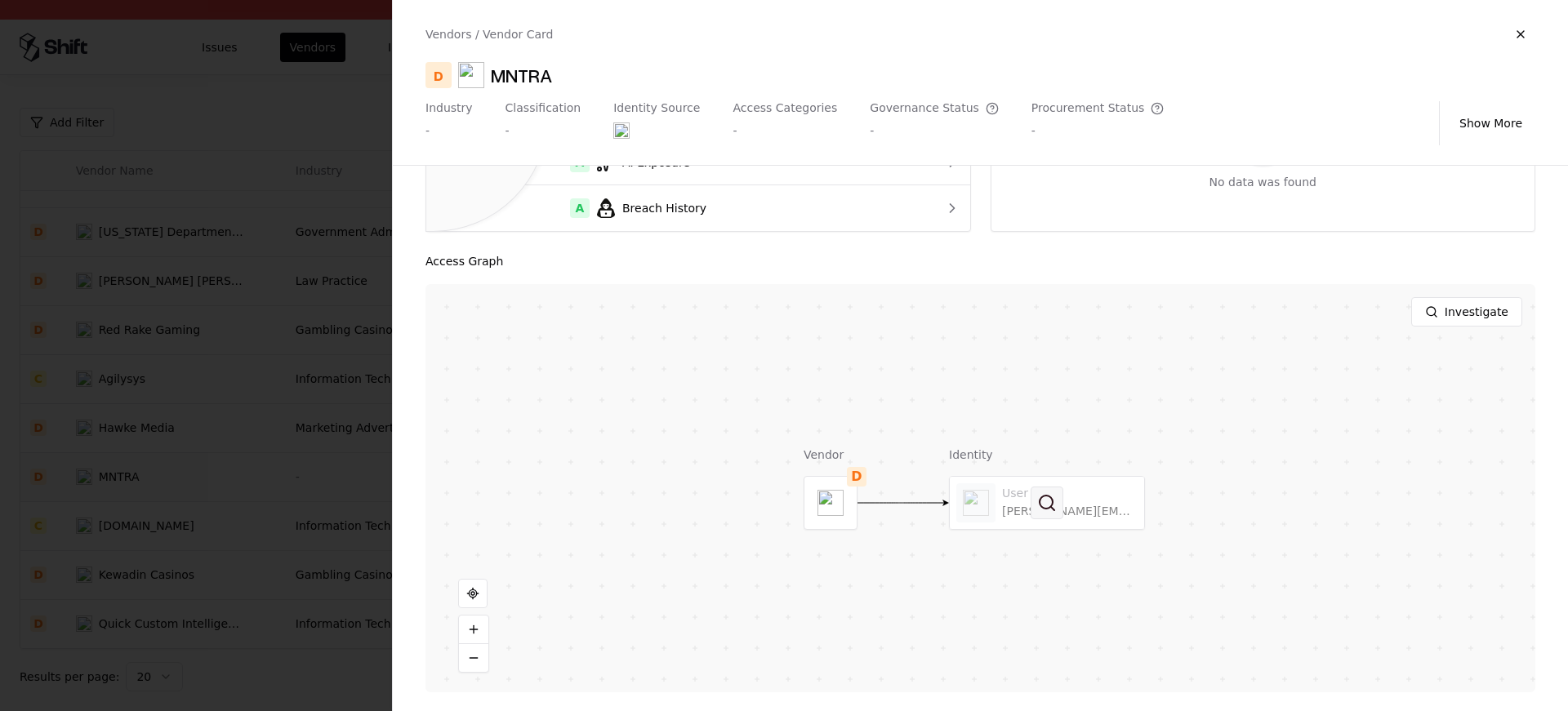
click at [1054, 491] on button at bounding box center [1047, 503] width 33 height 33
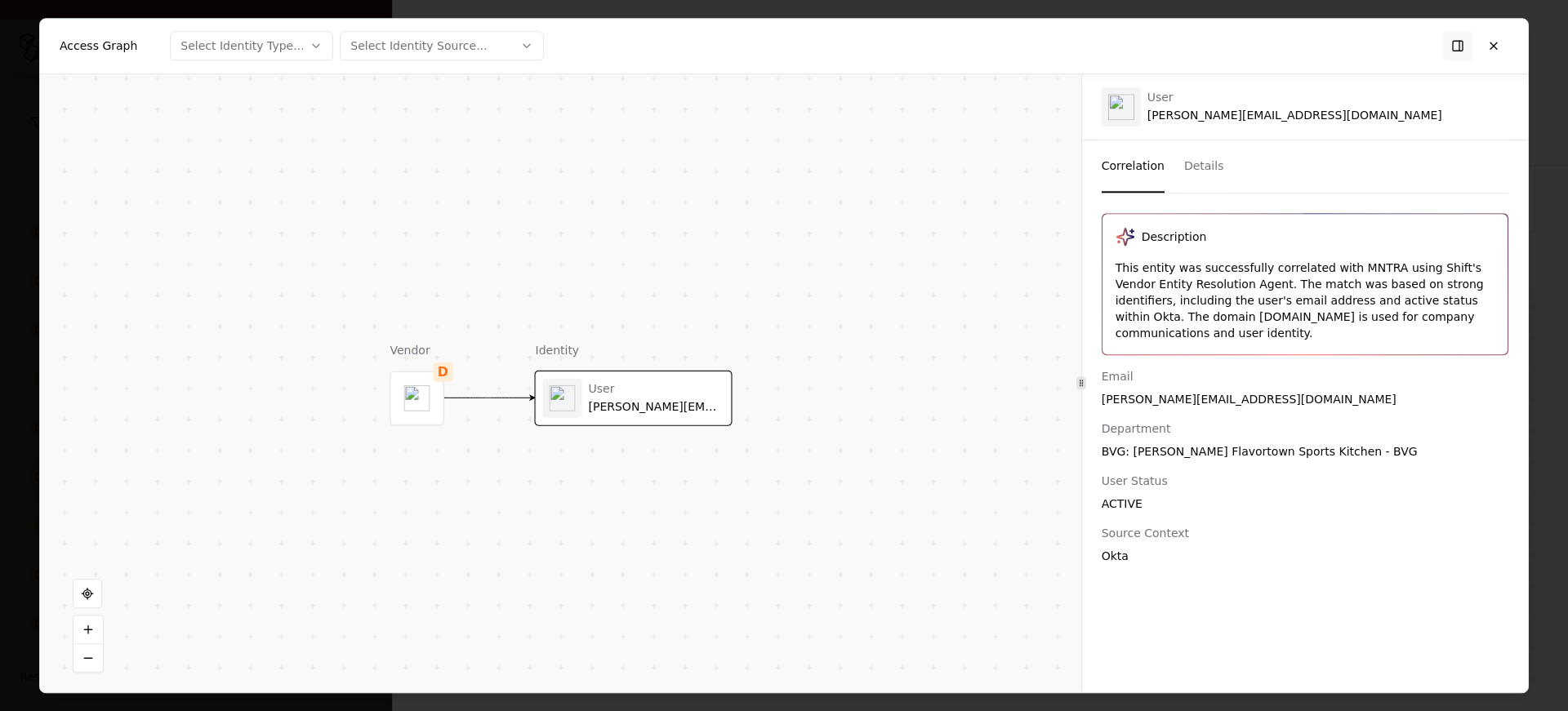
click at [427, 393] on object at bounding box center [417, 397] width 26 height 26
click at [1225, 162] on div "Correlation Details" at bounding box center [1305, 167] width 407 height 53
click at [1209, 165] on button "Details" at bounding box center [1204, 167] width 40 height 53
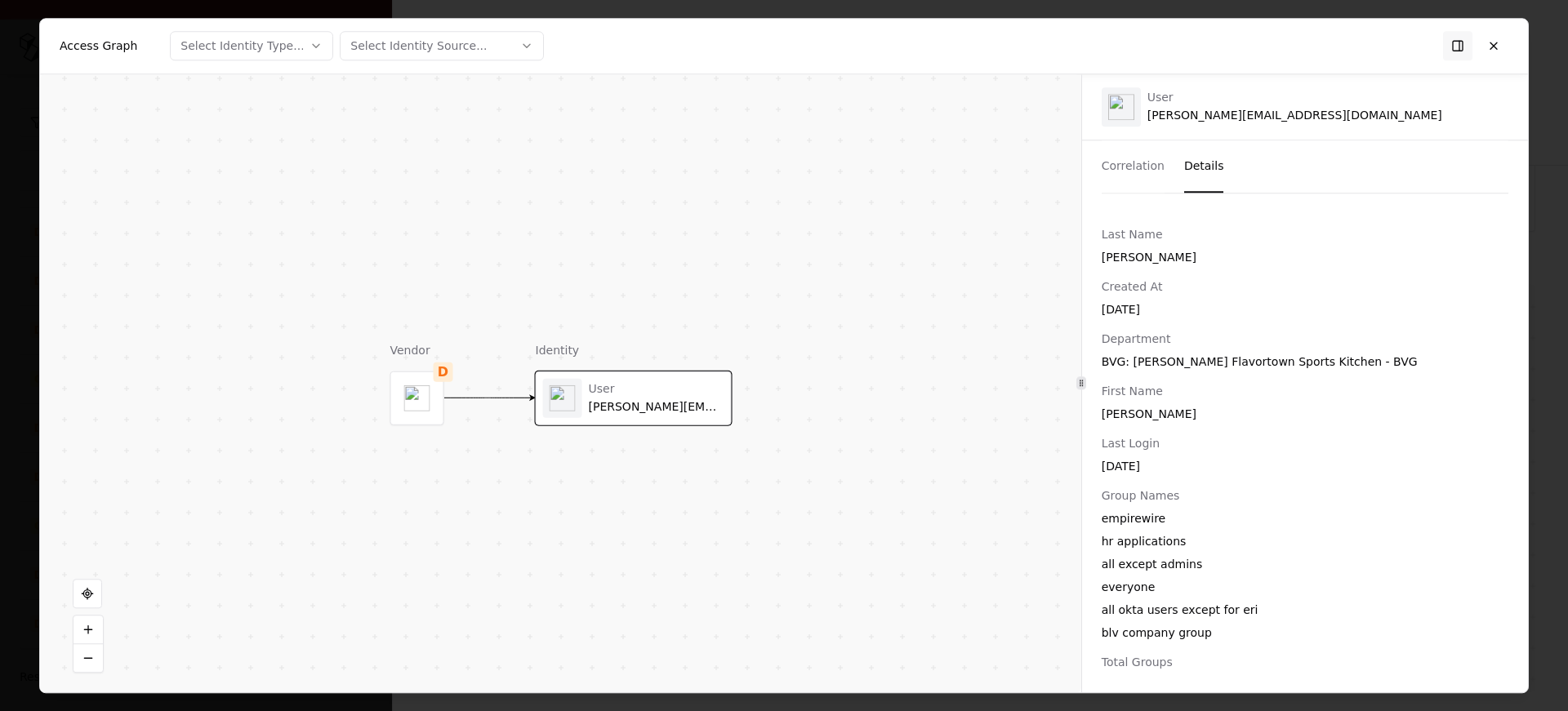
scroll to position [321, 0]
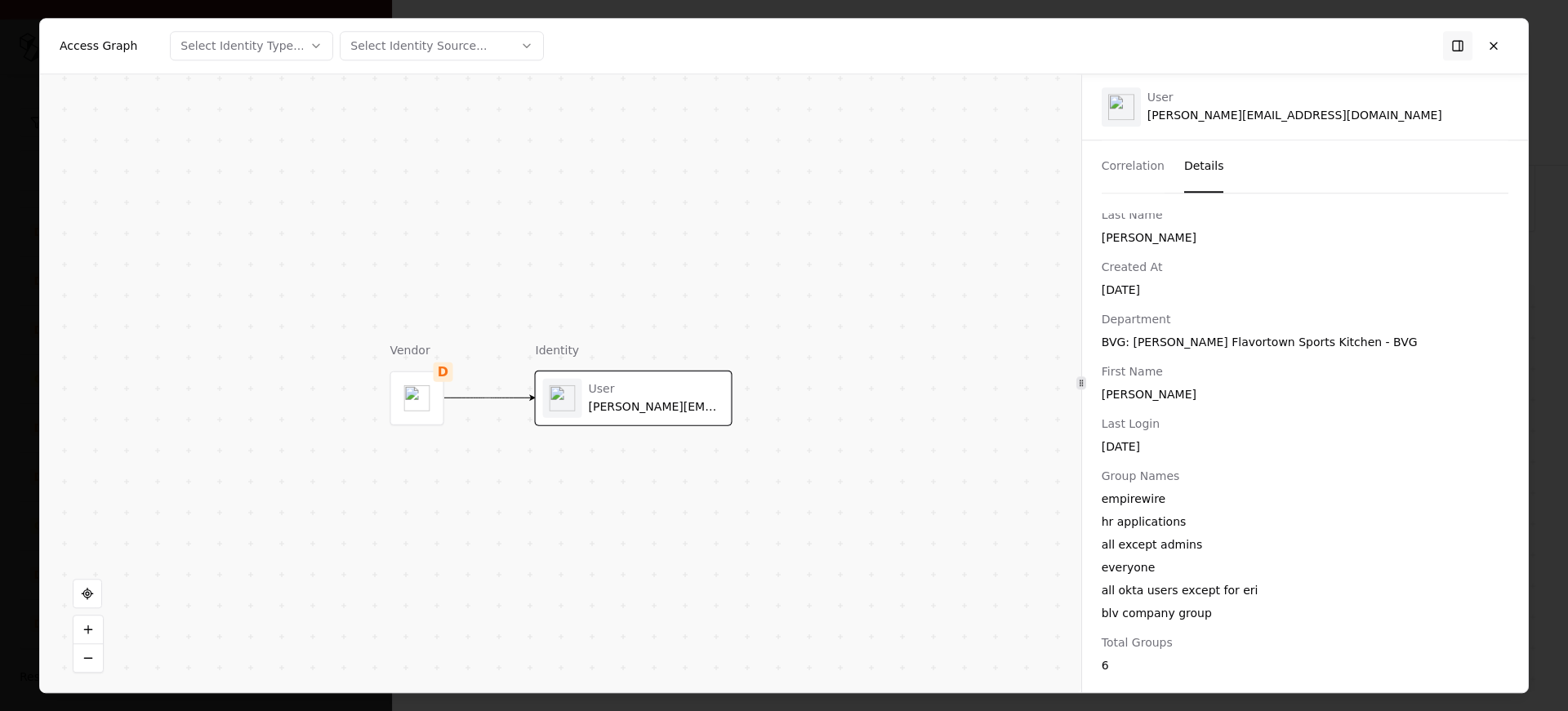
click at [1130, 162] on button "Correlation" at bounding box center [1133, 167] width 63 height 53
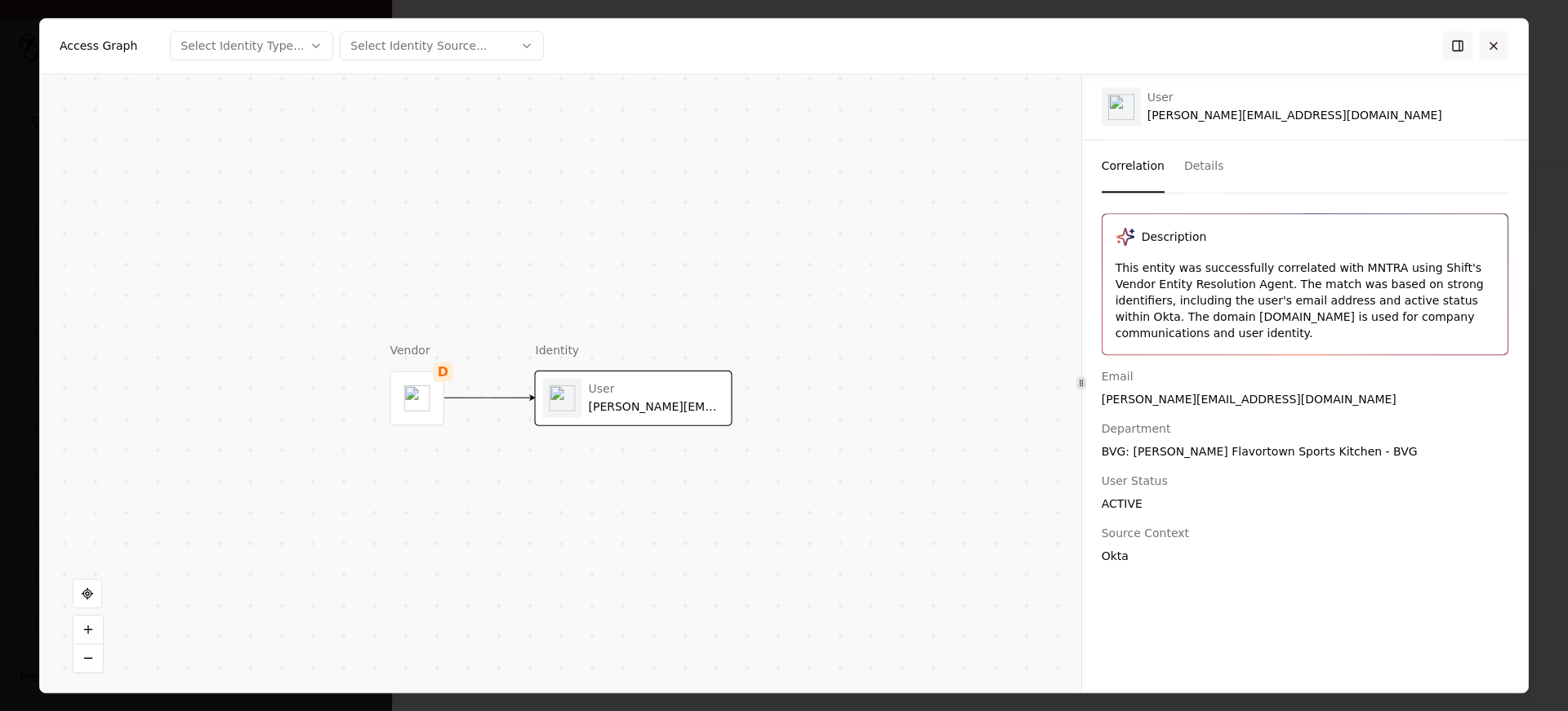
click at [1479, 59] on button at bounding box center [1494, 46] width 29 height 29
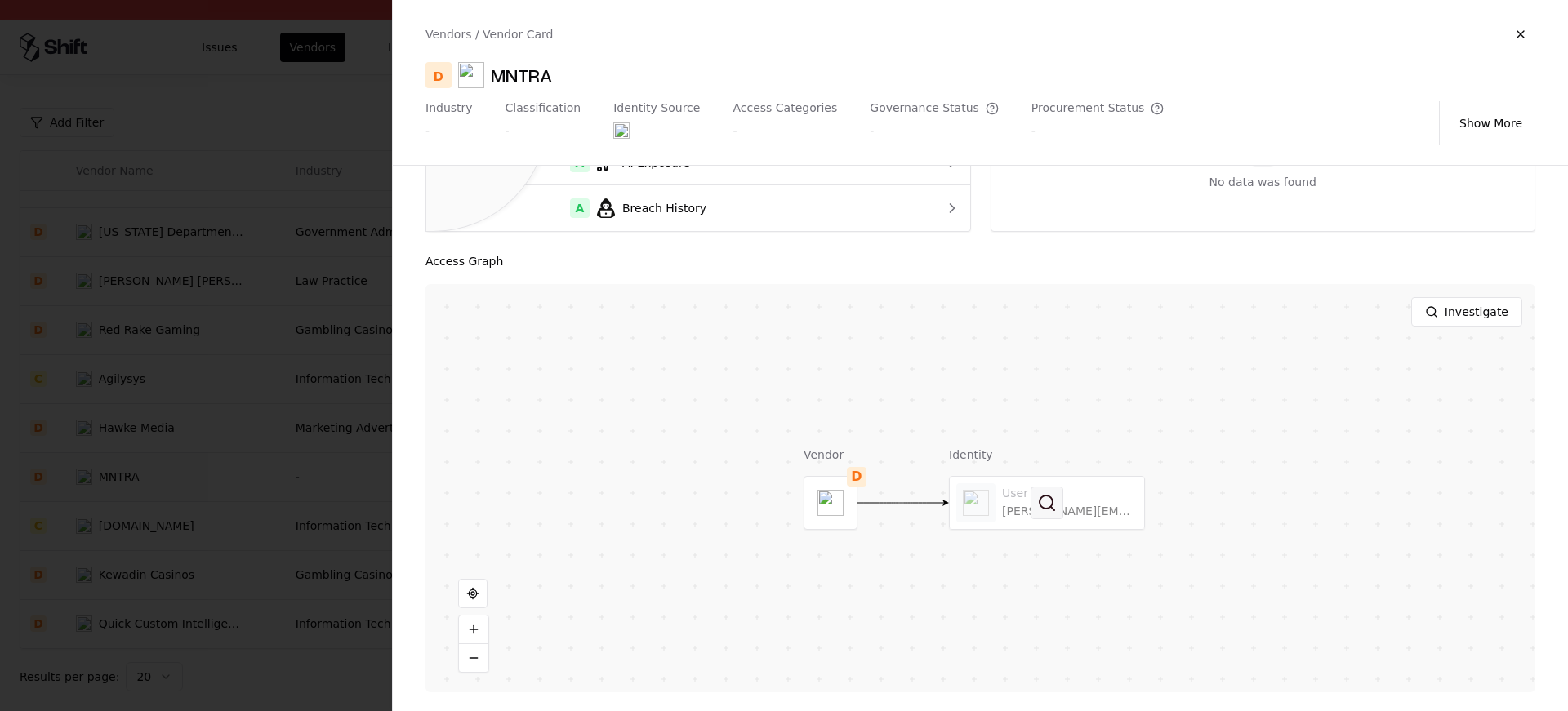
click at [1044, 505] on button at bounding box center [1047, 503] width 33 height 33
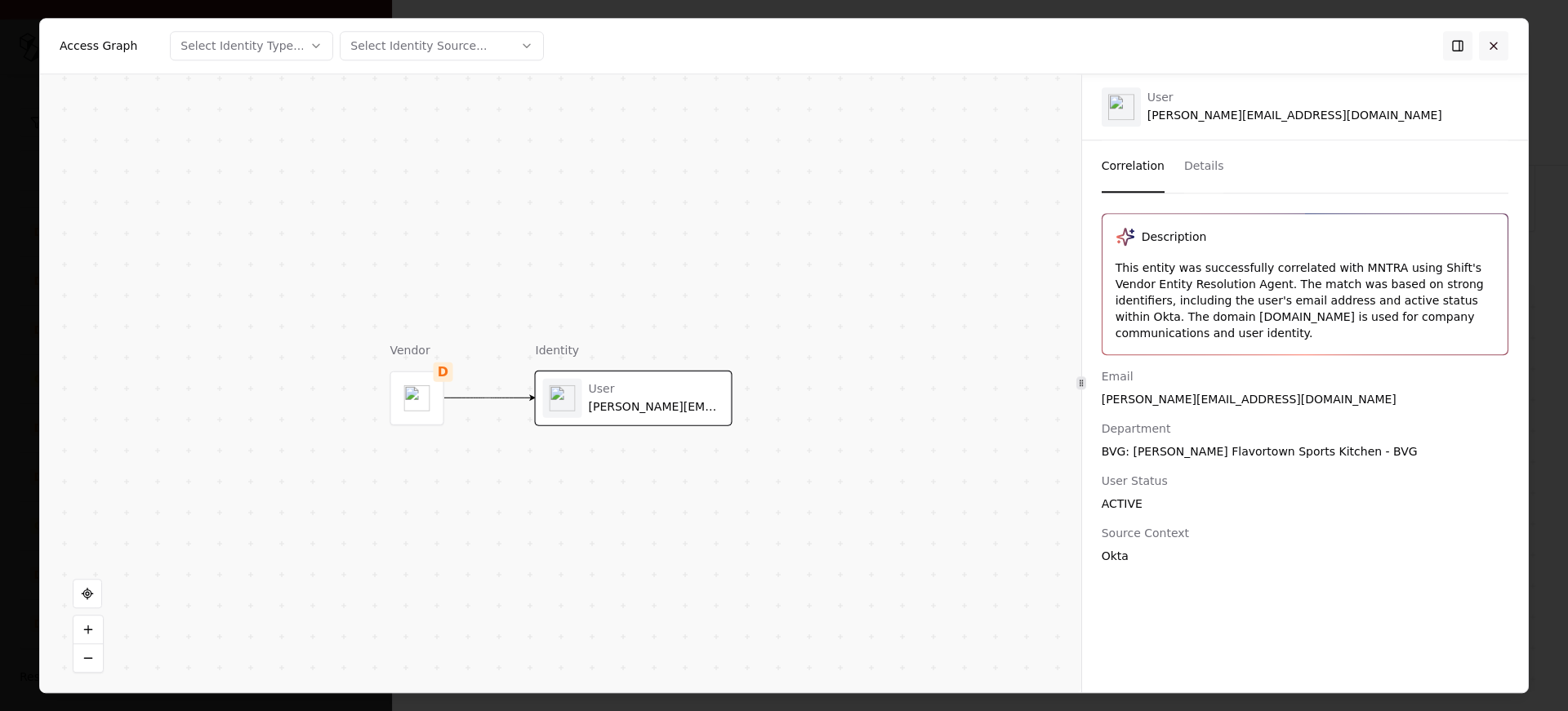
click at [1489, 41] on button at bounding box center [1494, 46] width 29 height 29
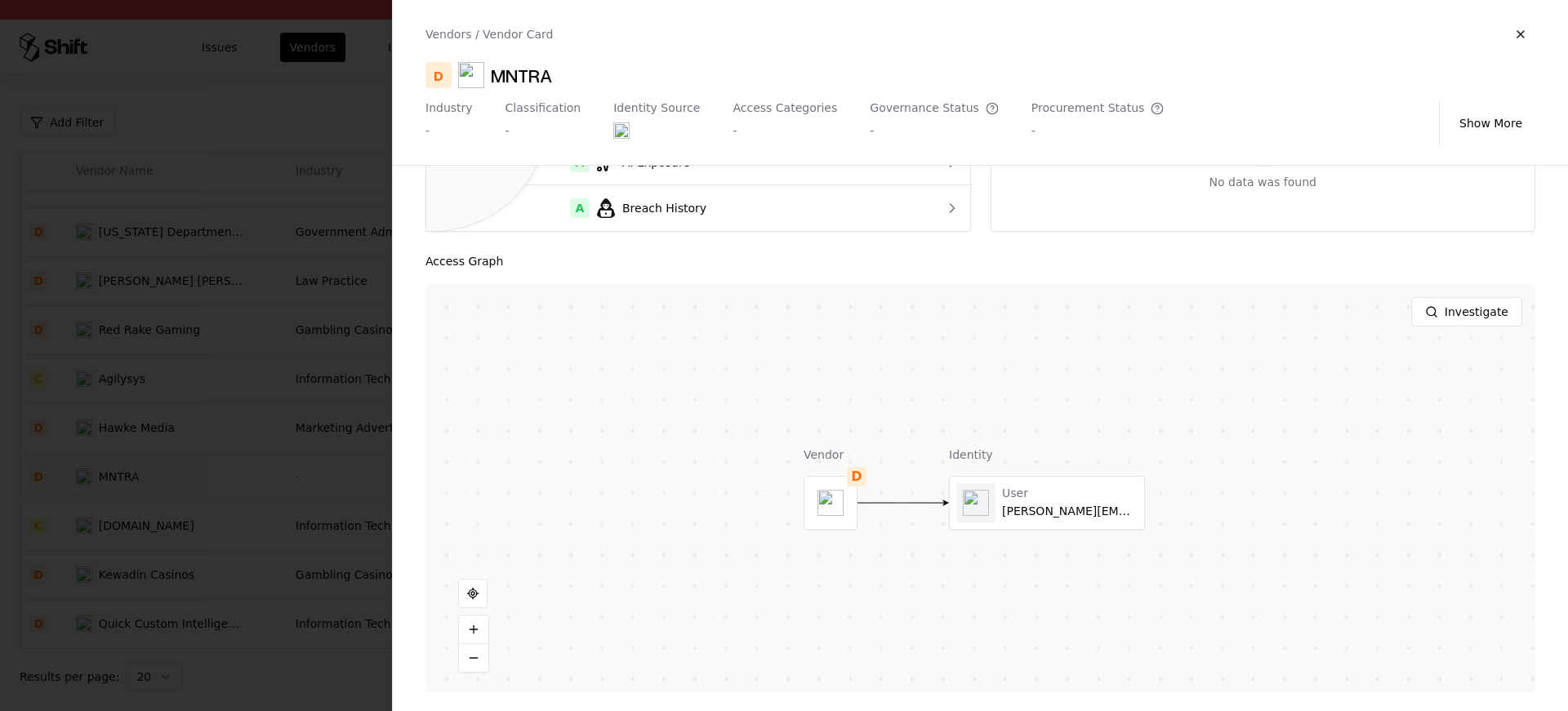
click at [362, 469] on div at bounding box center [784, 355] width 1568 height 711
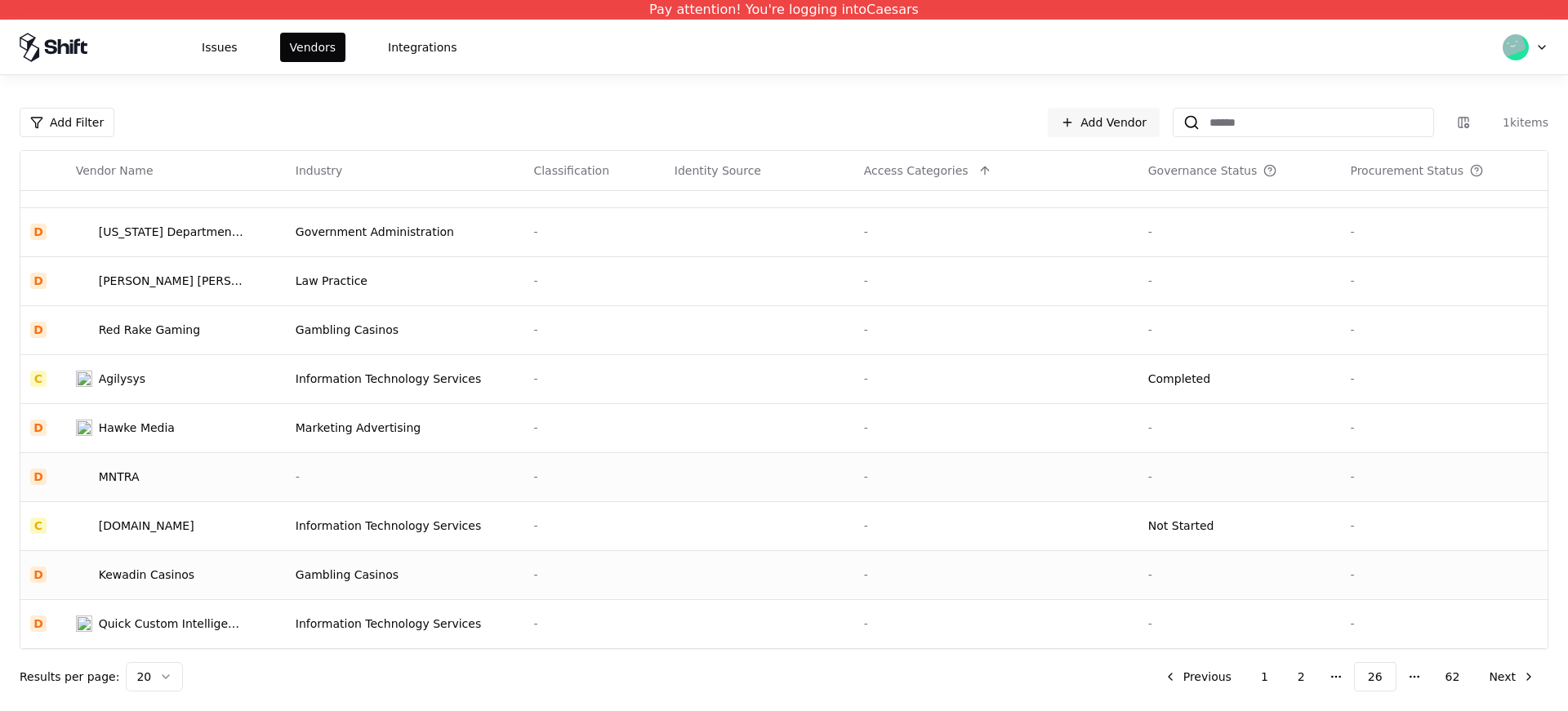
click at [172, 589] on td "Kewadin Casinos" at bounding box center [176, 575] width 219 height 49
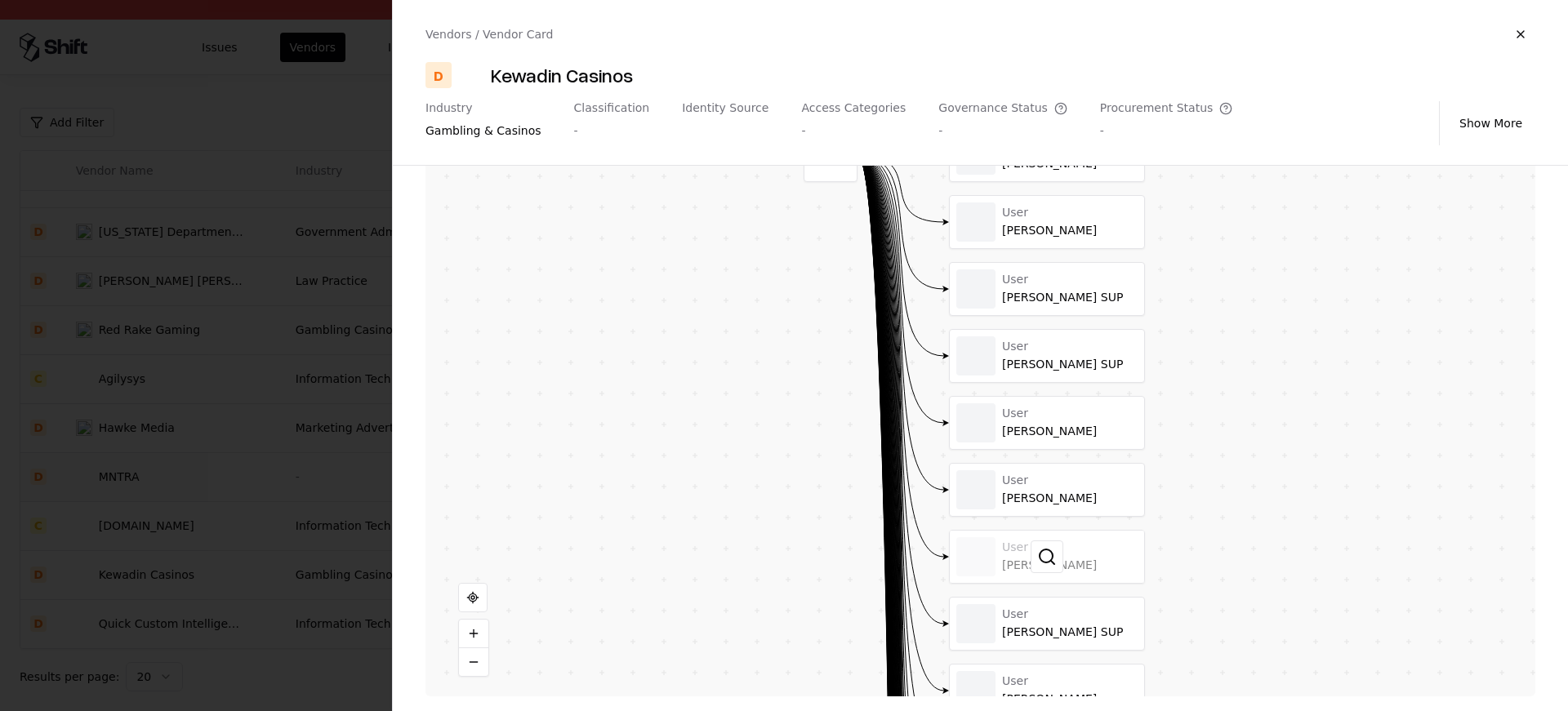
scroll to position [461, 0]
click at [473, 655] on button at bounding box center [473, 658] width 29 height 28
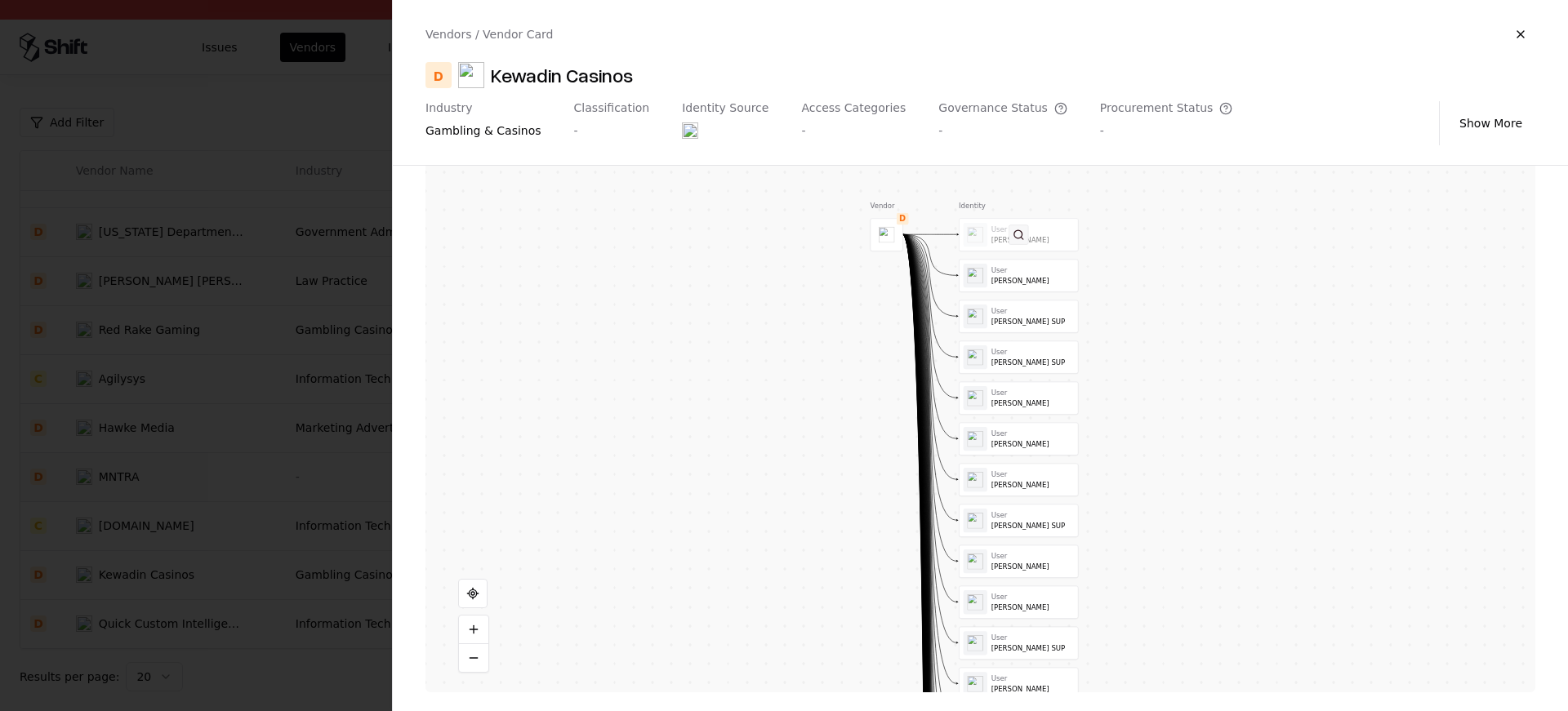
click at [1016, 225] on button at bounding box center [1019, 234] width 20 height 20
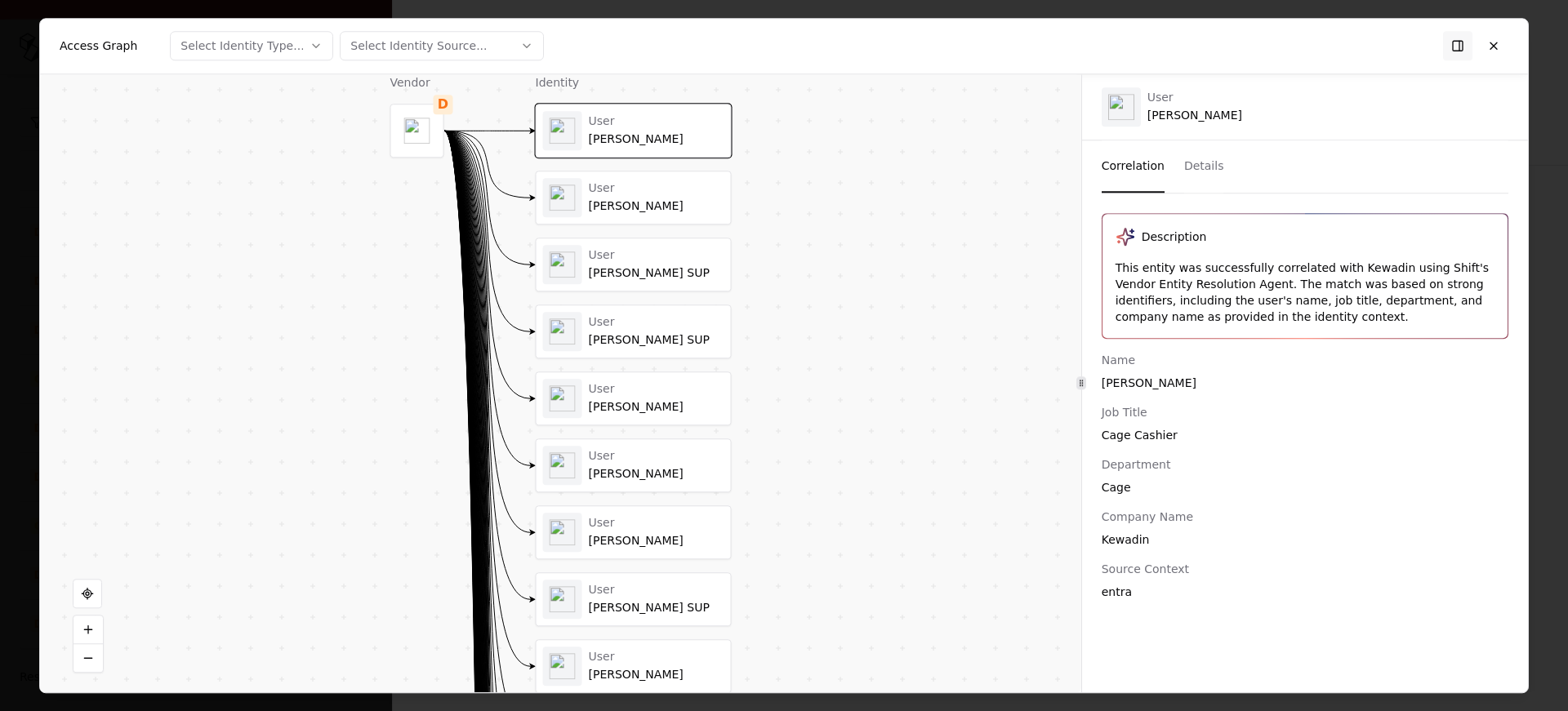
click at [622, 219] on div "User Adam Dennis" at bounding box center [633, 198] width 194 height 53
click at [604, 265] on div "User Brenda Sweeney SUP" at bounding box center [657, 263] width 136 height 32
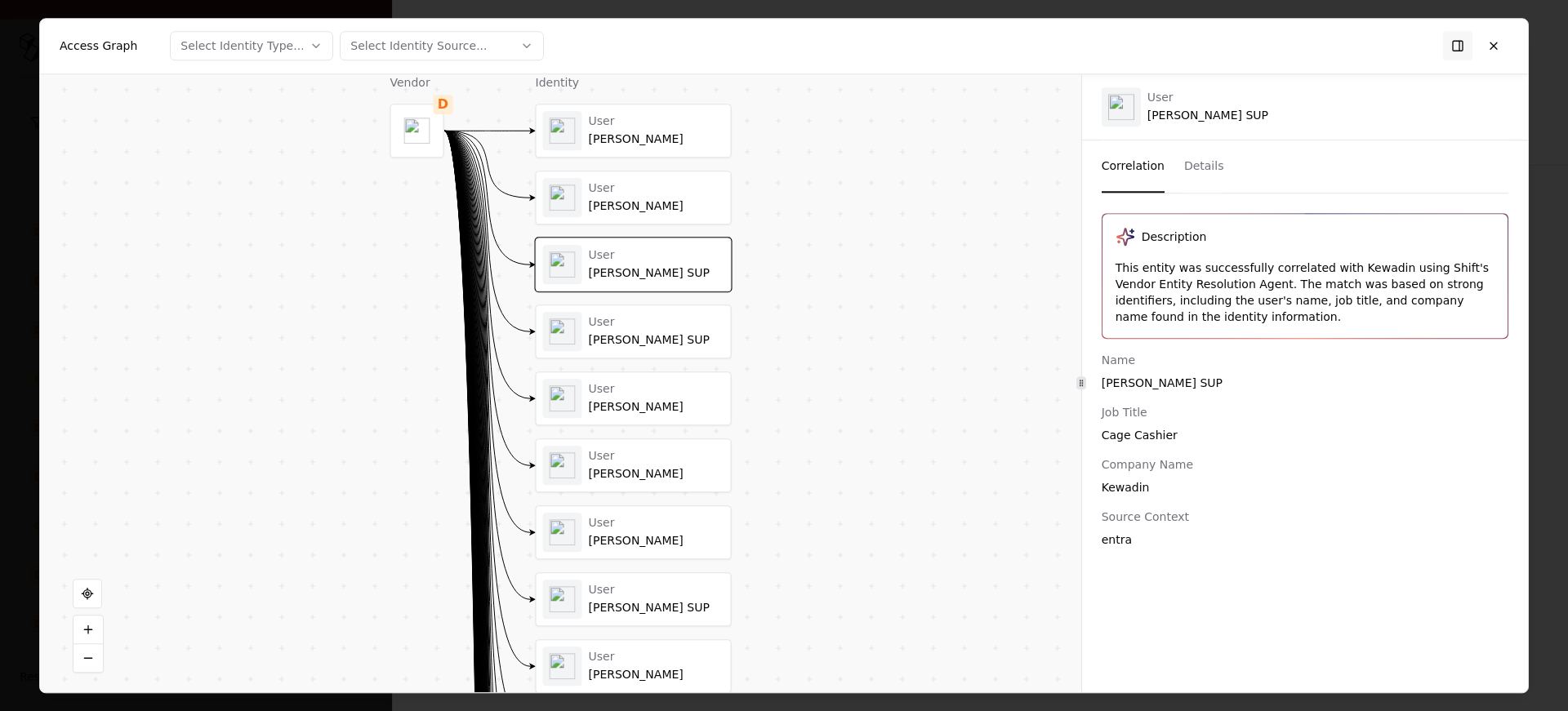
click at [600, 315] on div "User" at bounding box center [657, 322] width 136 height 15
click at [633, 410] on div "Larry Britton" at bounding box center [657, 407] width 136 height 15
click at [632, 440] on div "User Paul Peterson" at bounding box center [633, 466] width 194 height 53
click at [638, 558] on div "User Amanda Betka" at bounding box center [633, 532] width 194 height 53
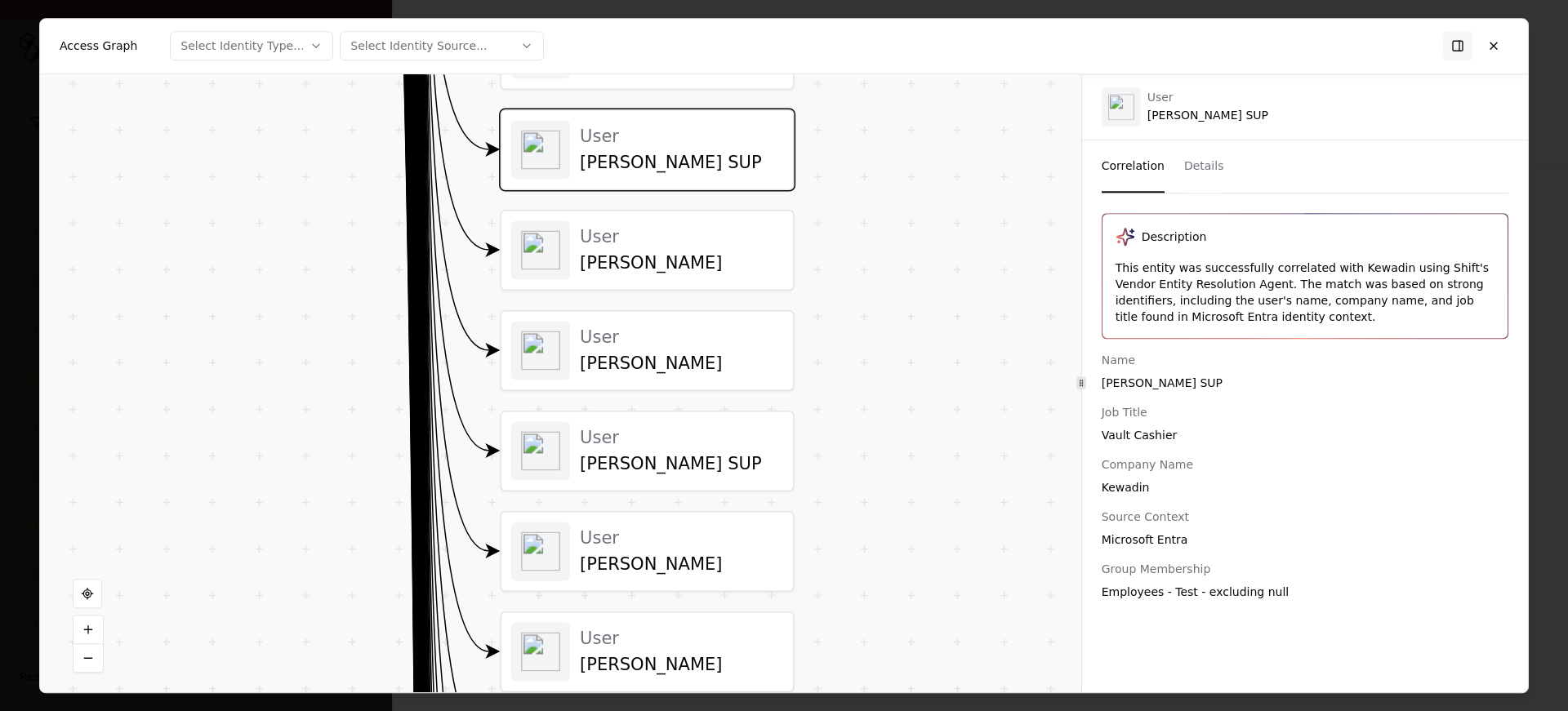
click at [692, 234] on div "User" at bounding box center [681, 237] width 203 height 22
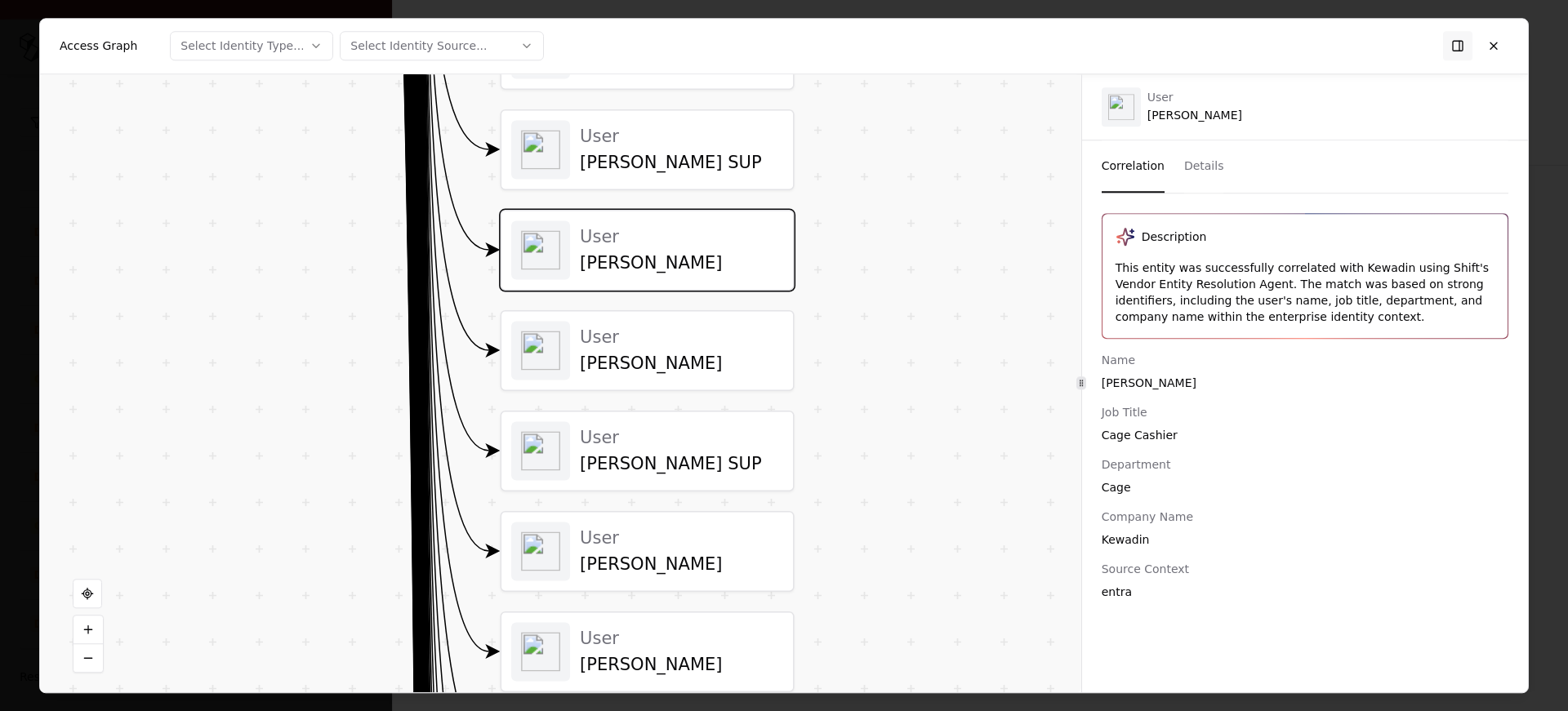
click at [670, 340] on div "User" at bounding box center [681, 337] width 203 height 22
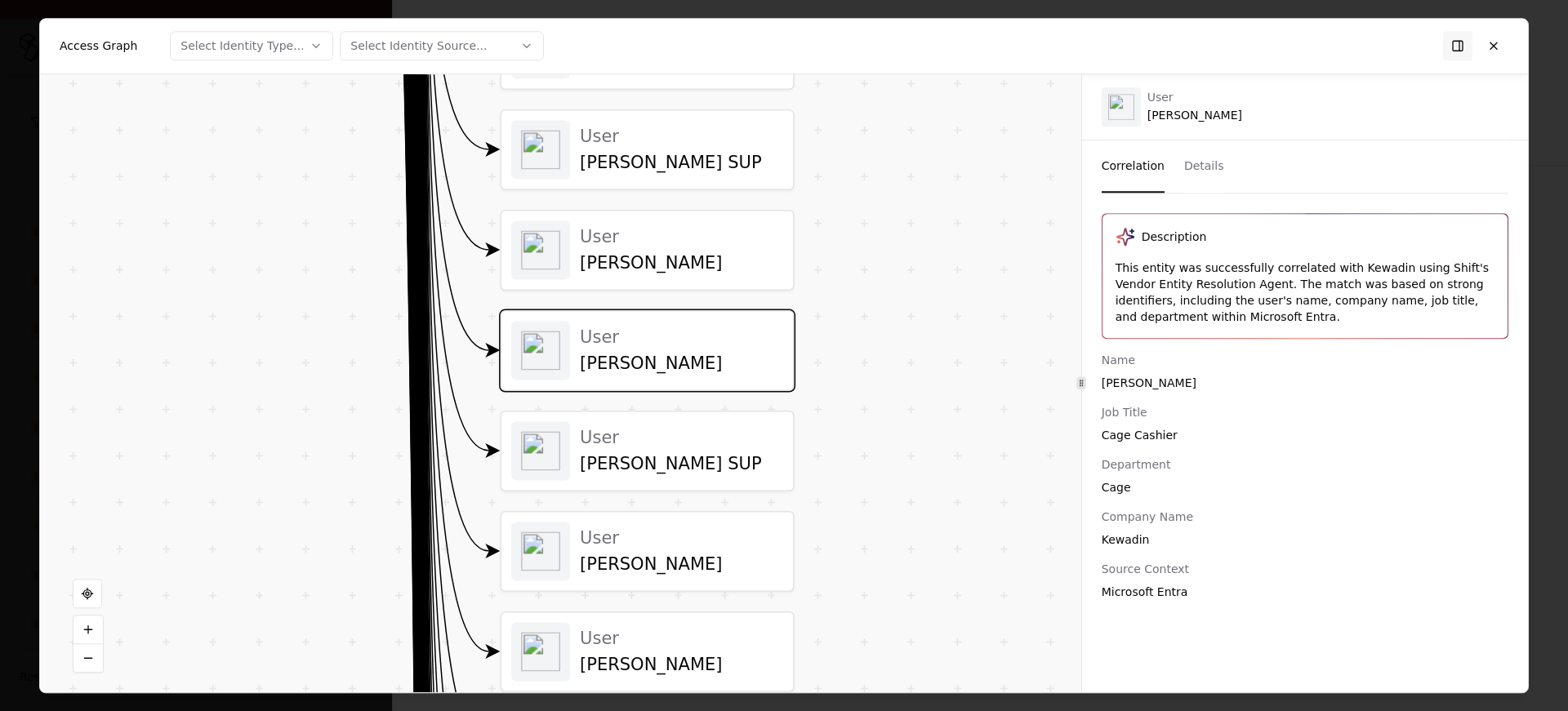
click at [750, 454] on div "Cindy Barr SUP" at bounding box center [681, 464] width 203 height 22
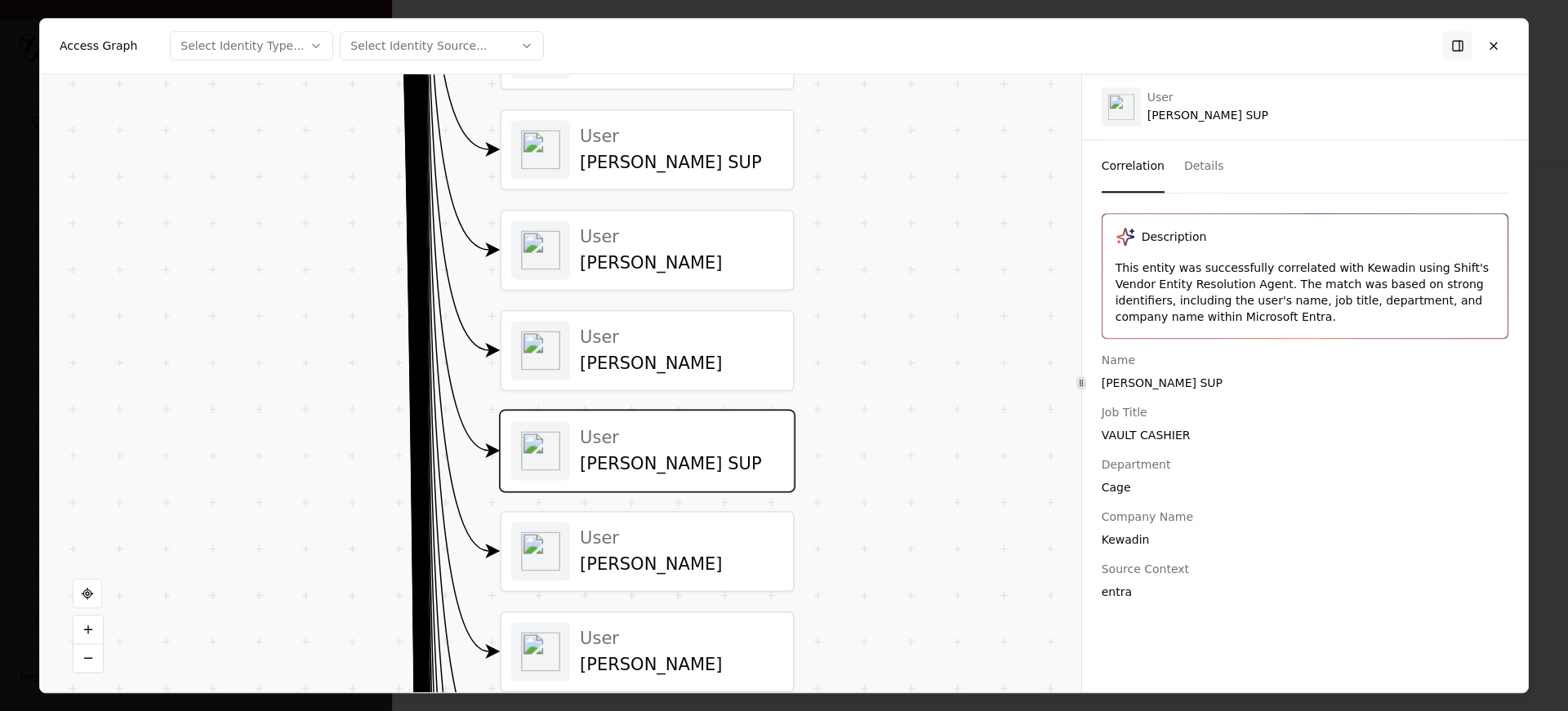
click at [725, 536] on div "User" at bounding box center [681, 538] width 203 height 22
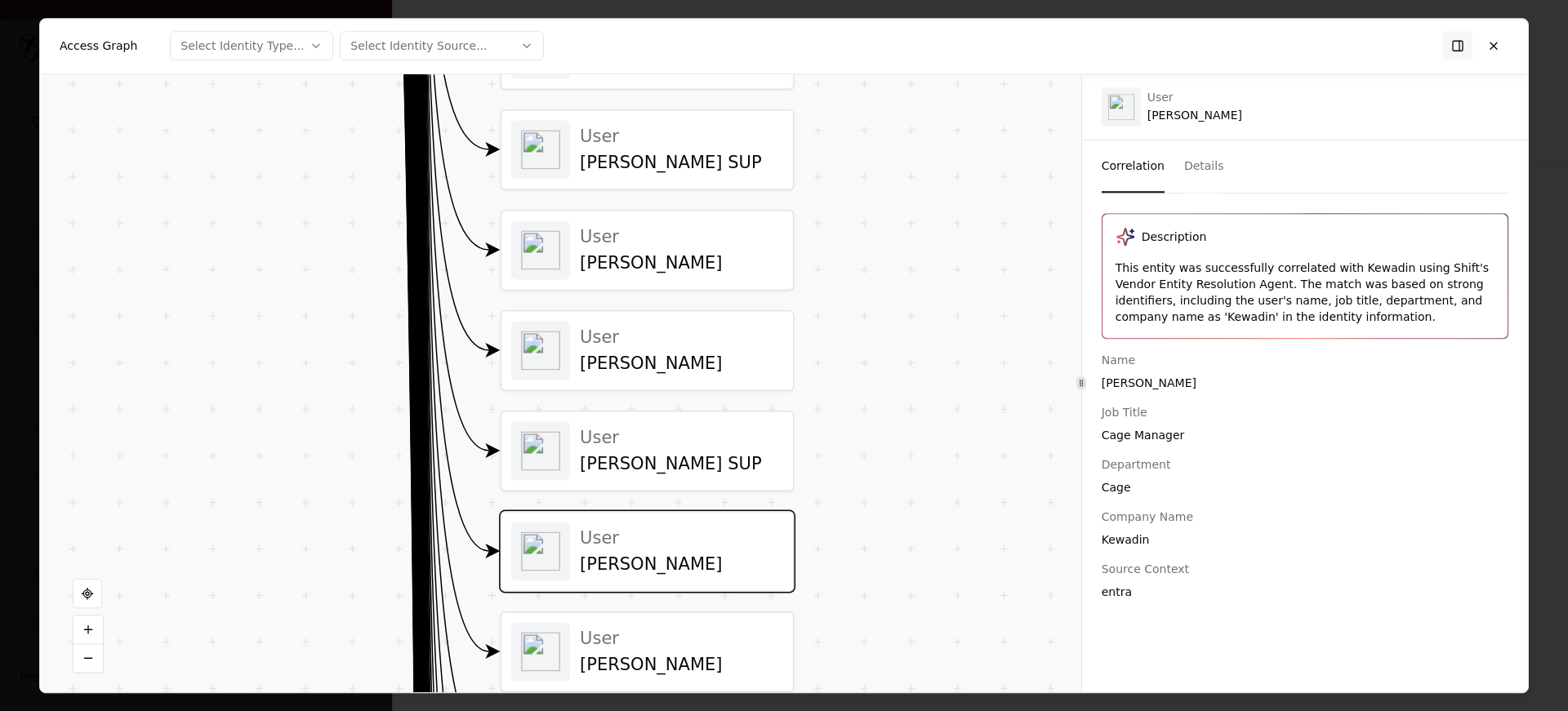
click at [703, 637] on div "User" at bounding box center [681, 638] width 203 height 22
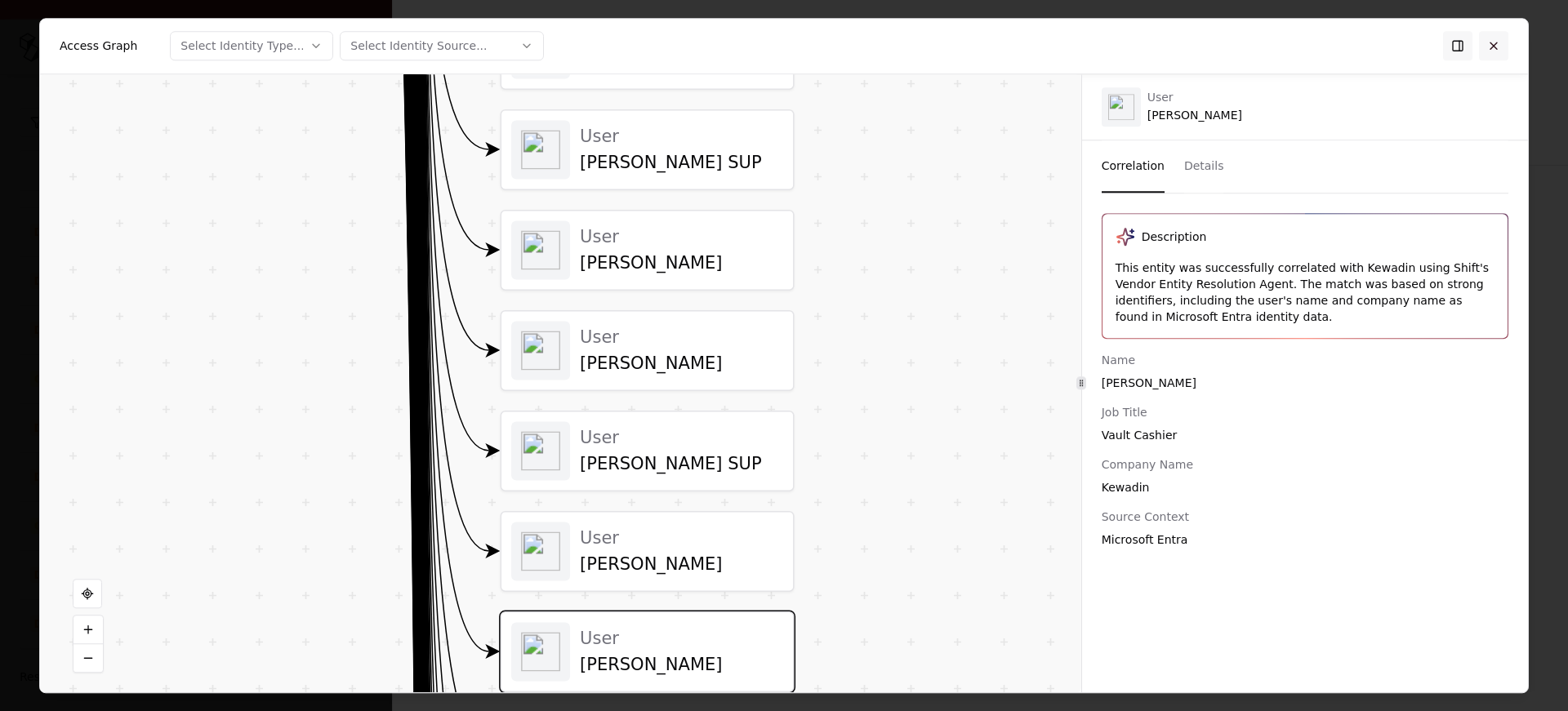
click at [1496, 41] on button at bounding box center [1494, 46] width 29 height 29
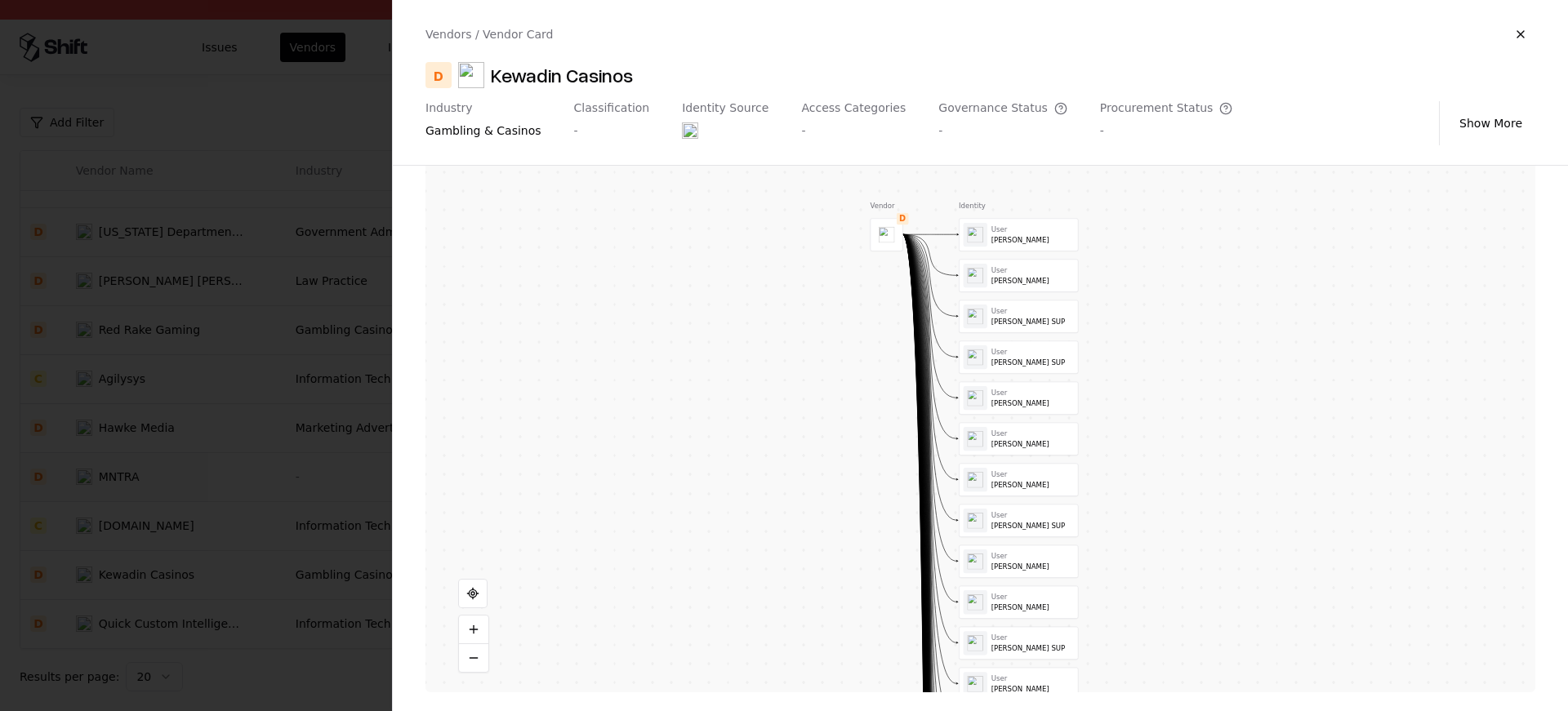
click at [262, 433] on div at bounding box center [784, 355] width 1568 height 711
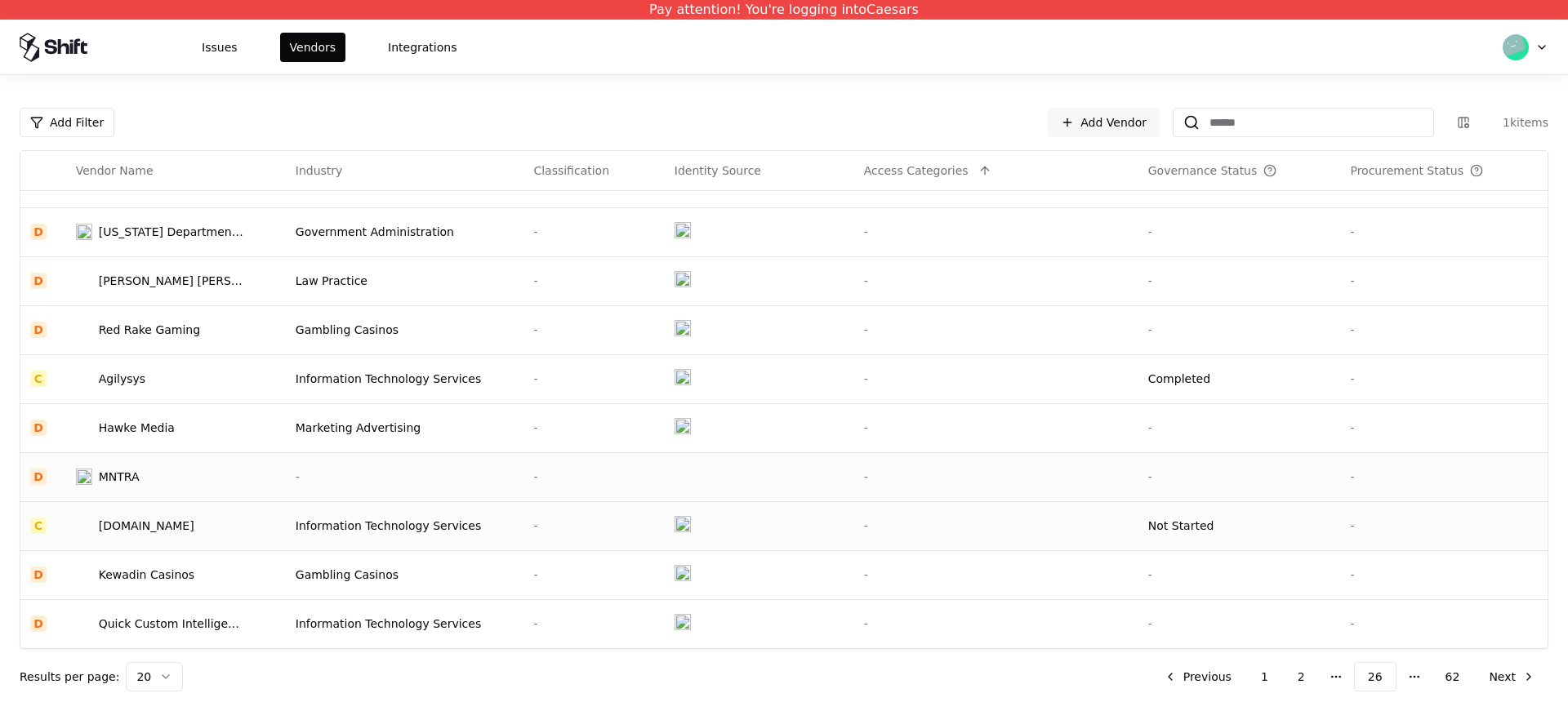
click at [130, 530] on div "Coalesce.io" at bounding box center [146, 525] width 96 height 16
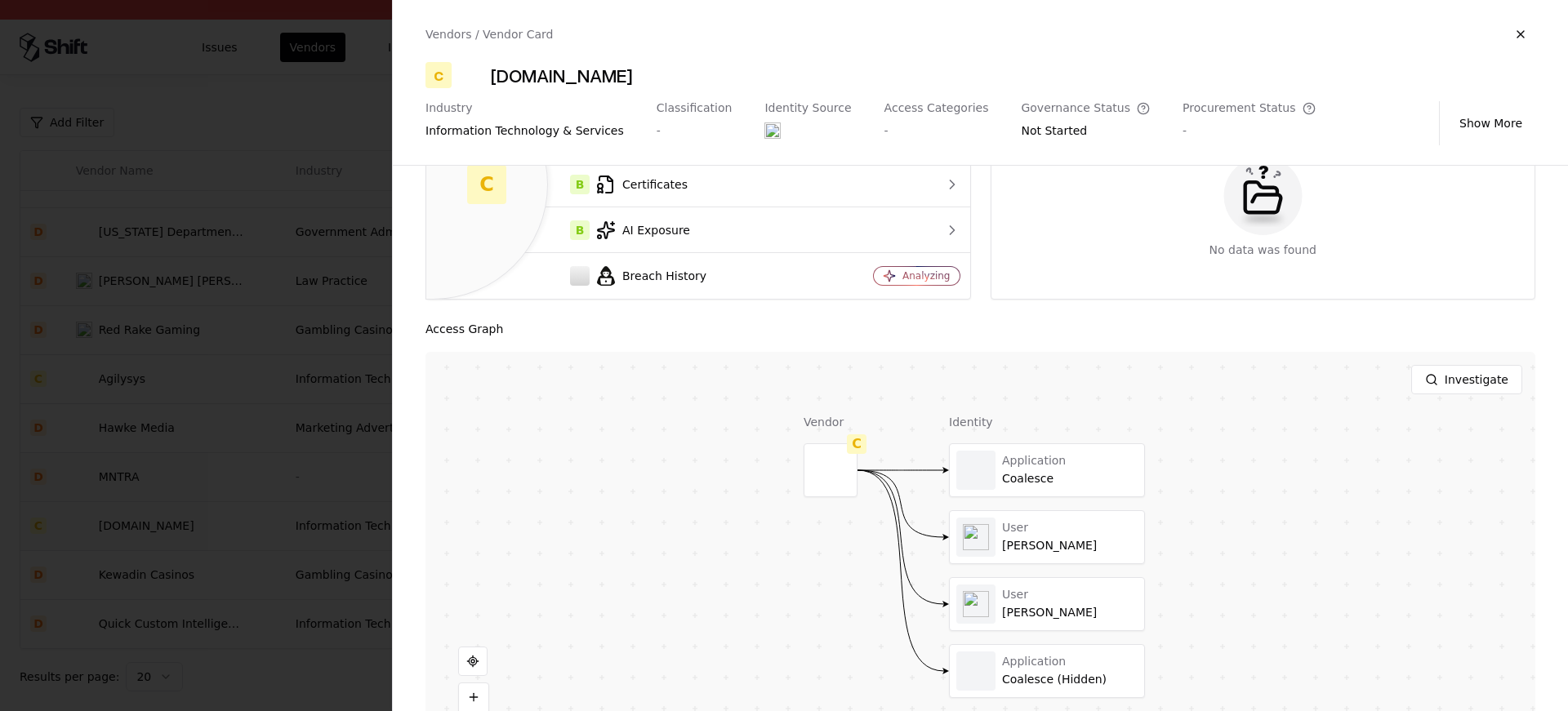
scroll to position [217, 0]
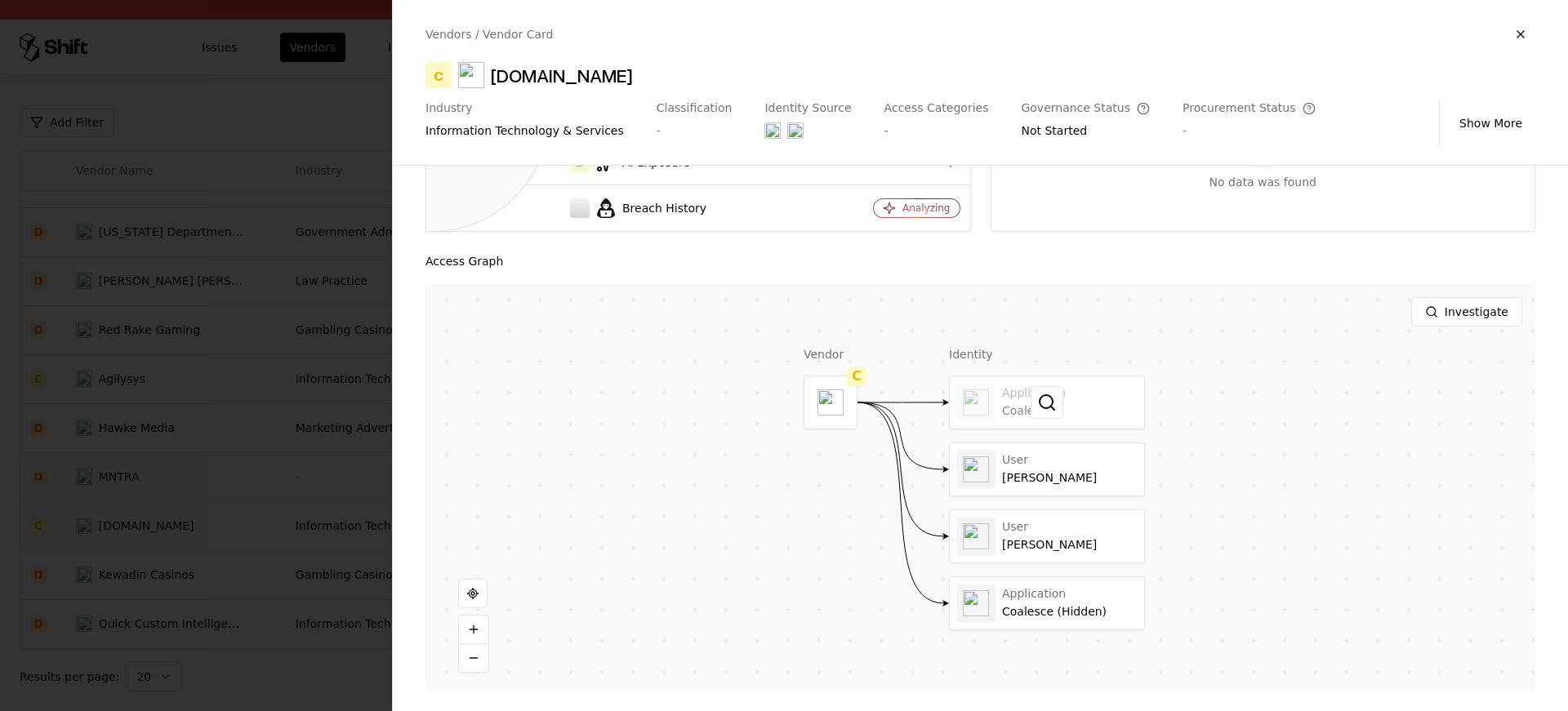
click at [1070, 407] on div at bounding box center [1047, 403] width 194 height 53
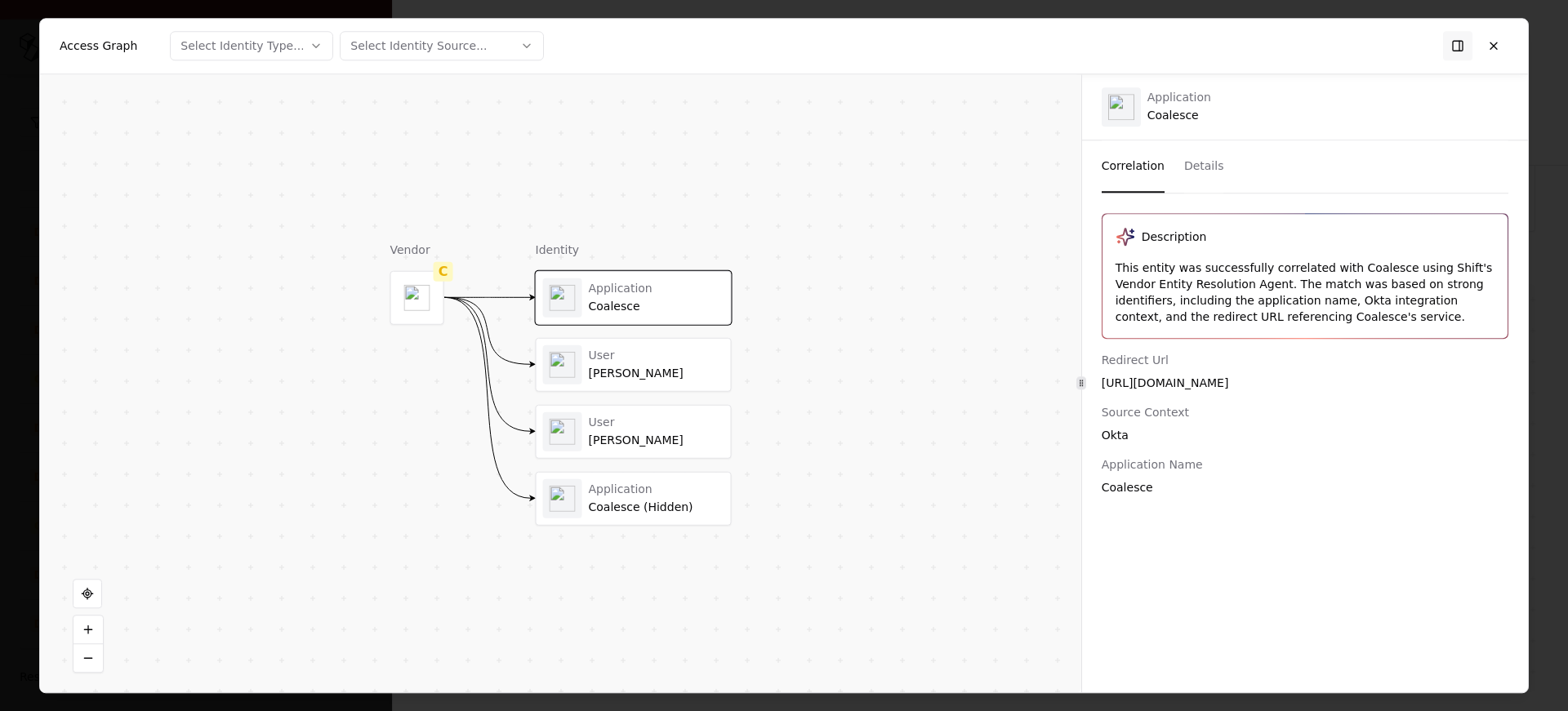
click at [600, 373] on div "Ujjwal Tamhankar" at bounding box center [657, 373] width 136 height 15
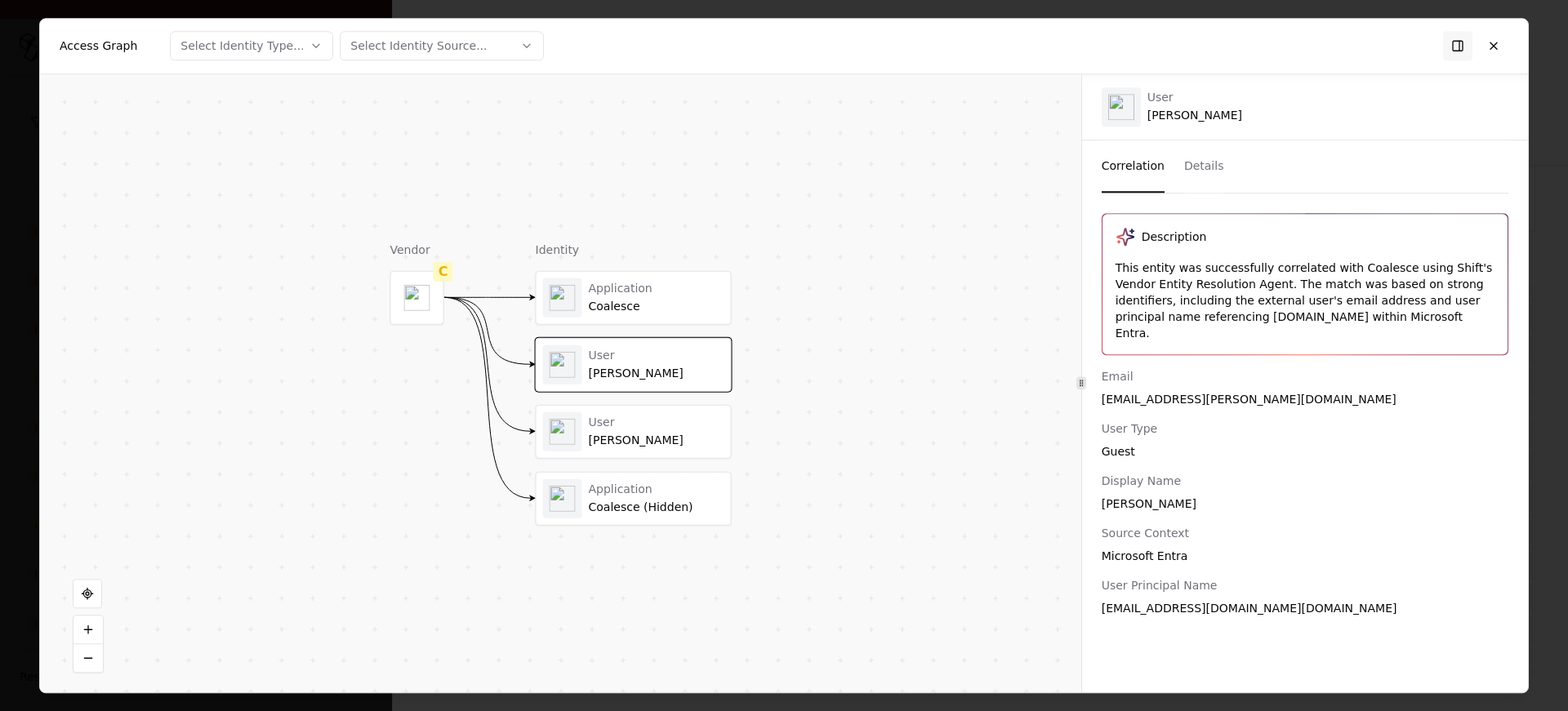
click at [613, 411] on div "User Jesse Marshall" at bounding box center [633, 431] width 194 height 53
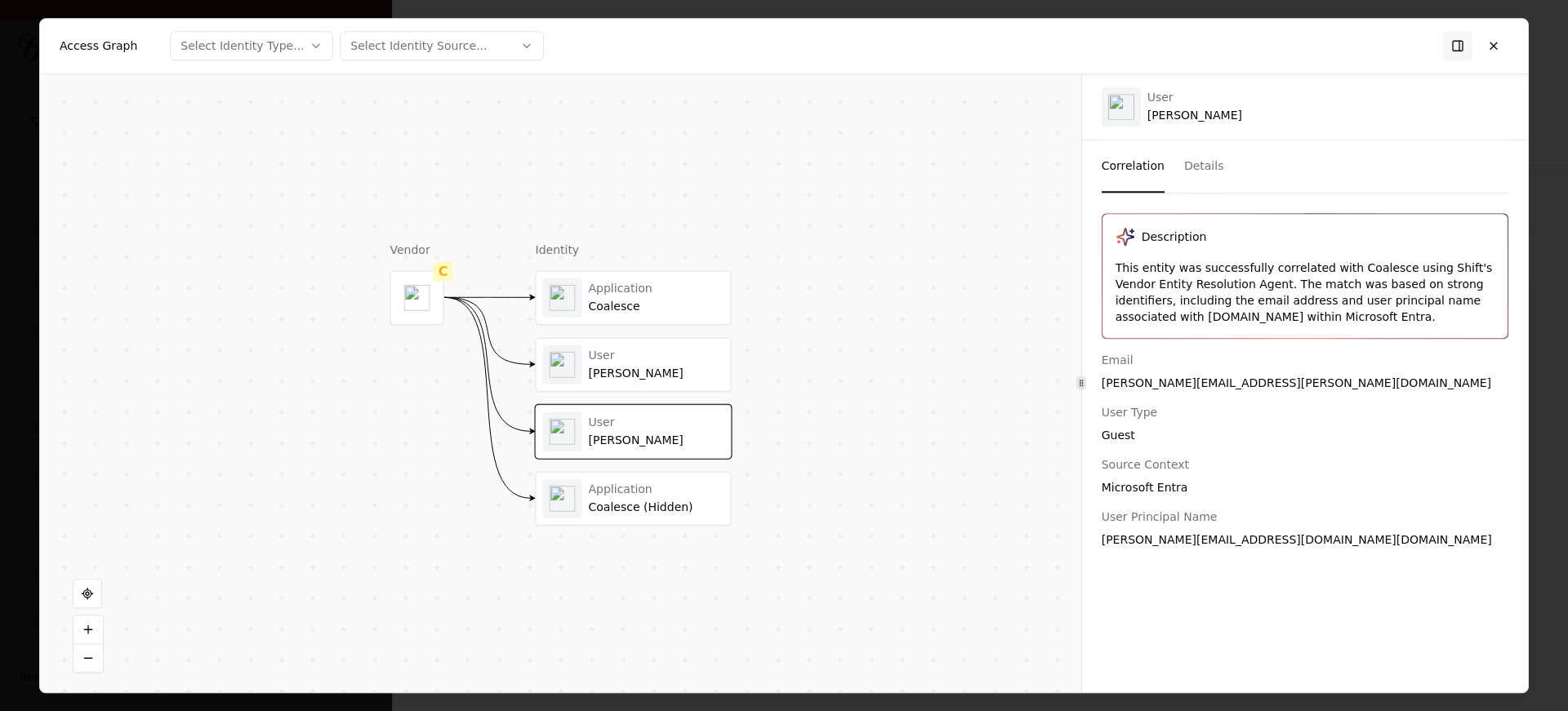
click at [632, 524] on div "Application Coalesce (Hidden)" at bounding box center [633, 498] width 194 height 53
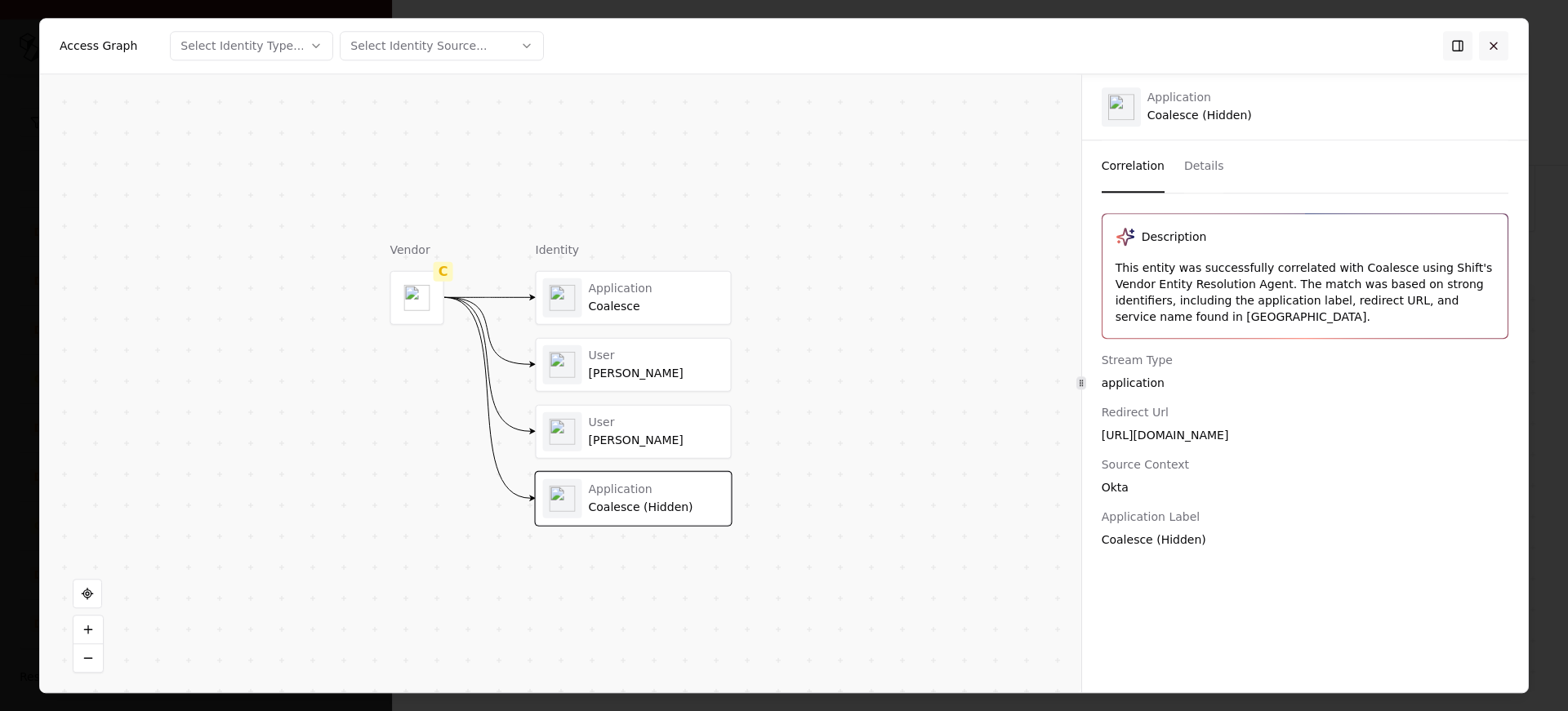
click at [1493, 48] on button at bounding box center [1494, 46] width 29 height 29
click at [1493, 48] on body "Pay attention! You're logging into Caesars Issues Vendors Integrations Add Filt…" at bounding box center [784, 355] width 1568 height 711
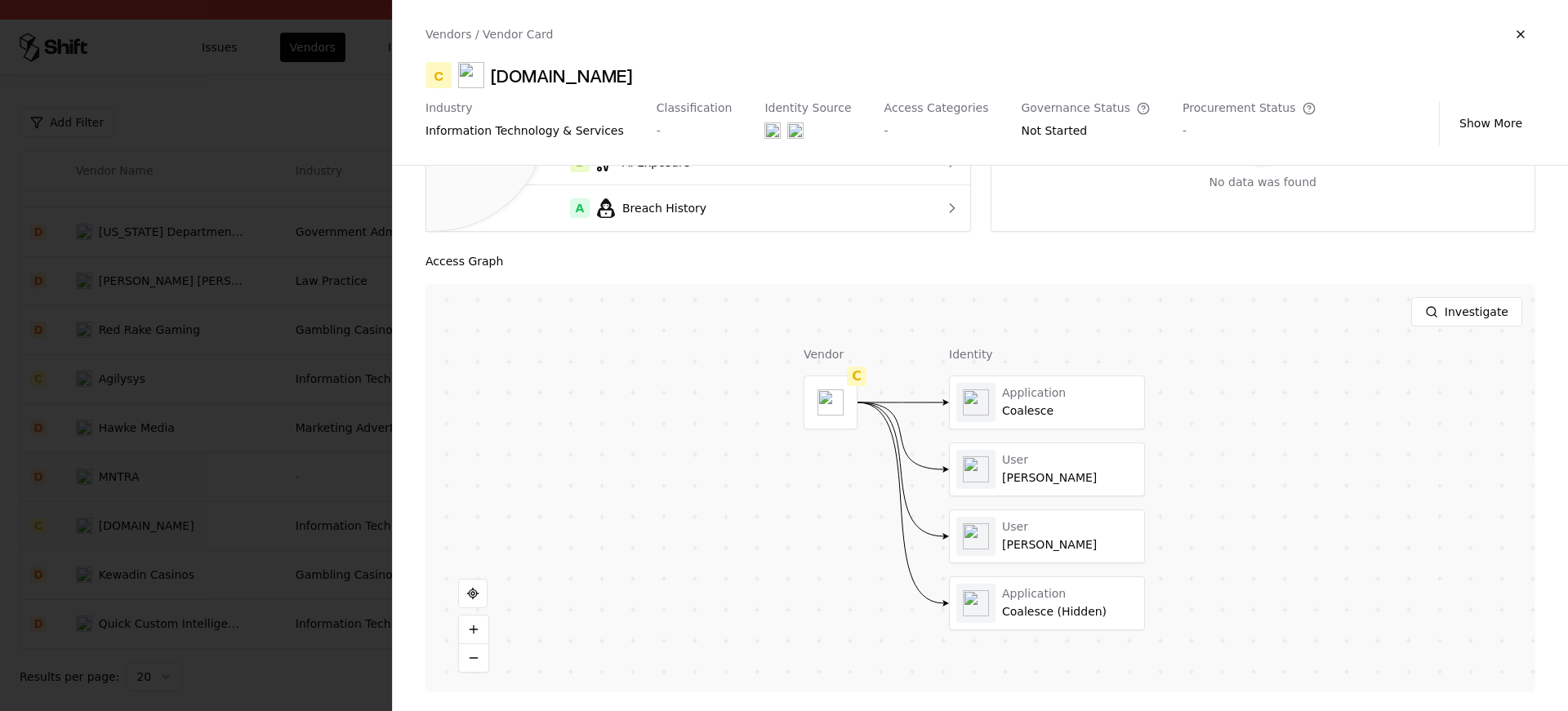
click at [234, 263] on div at bounding box center [784, 355] width 1568 height 711
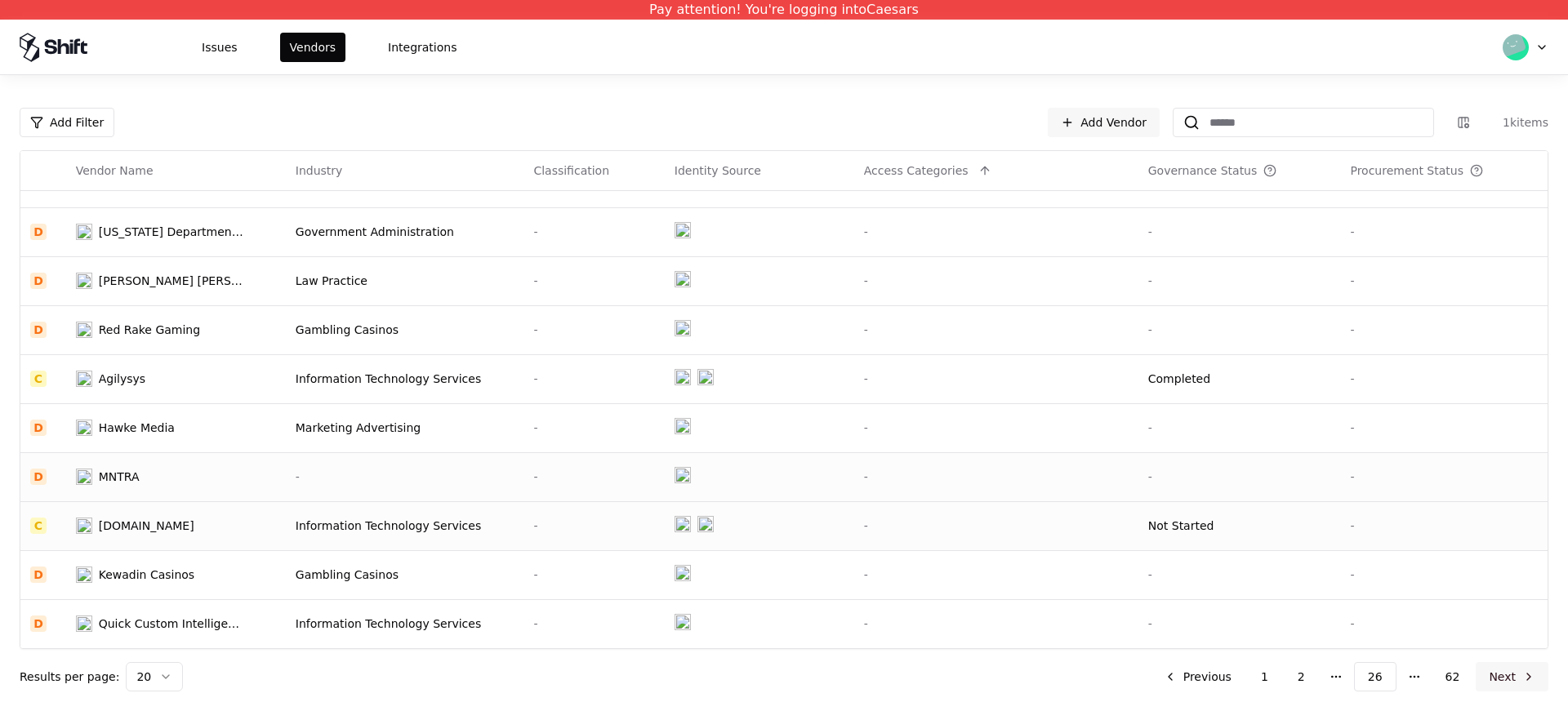
click at [1513, 673] on button "Next" at bounding box center [1512, 677] width 73 height 29
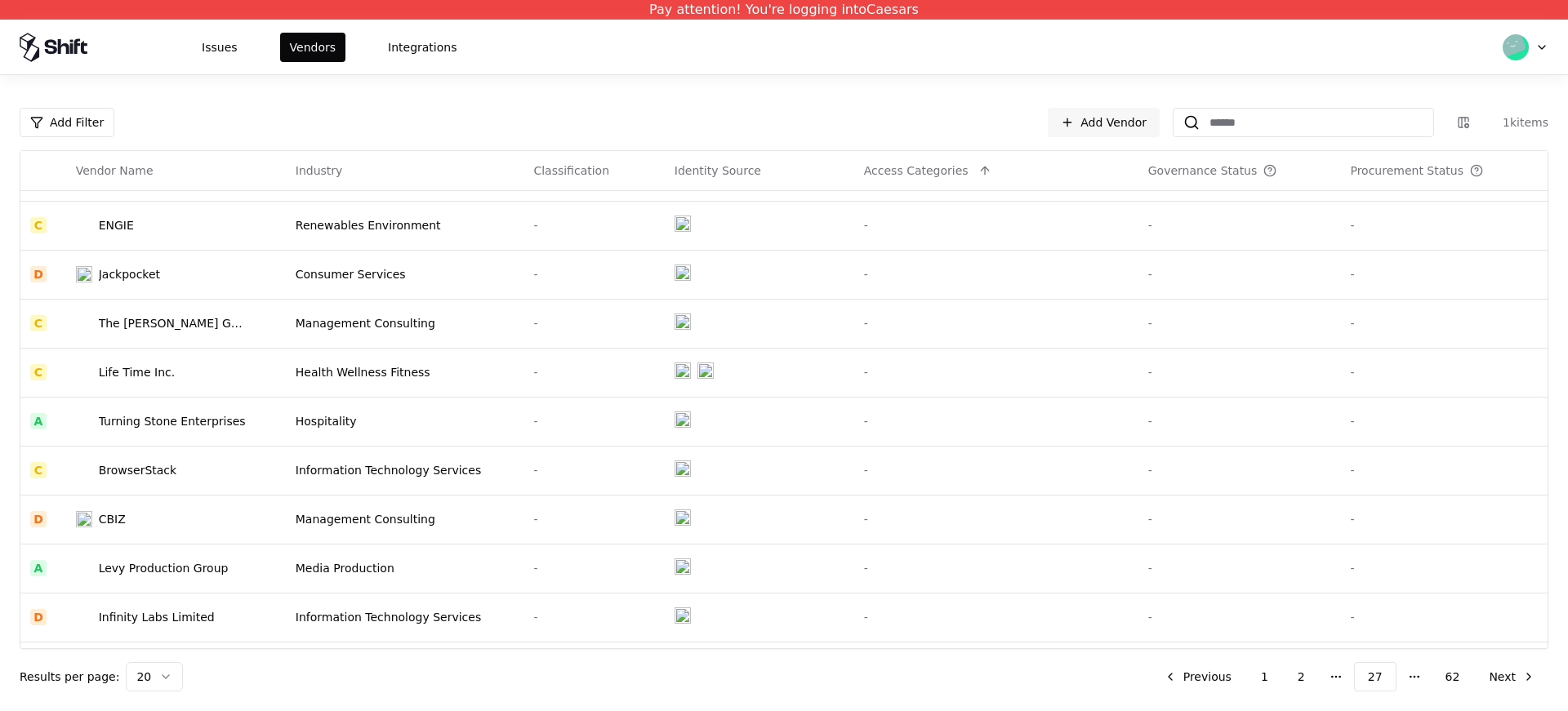
scroll to position [522, 0]
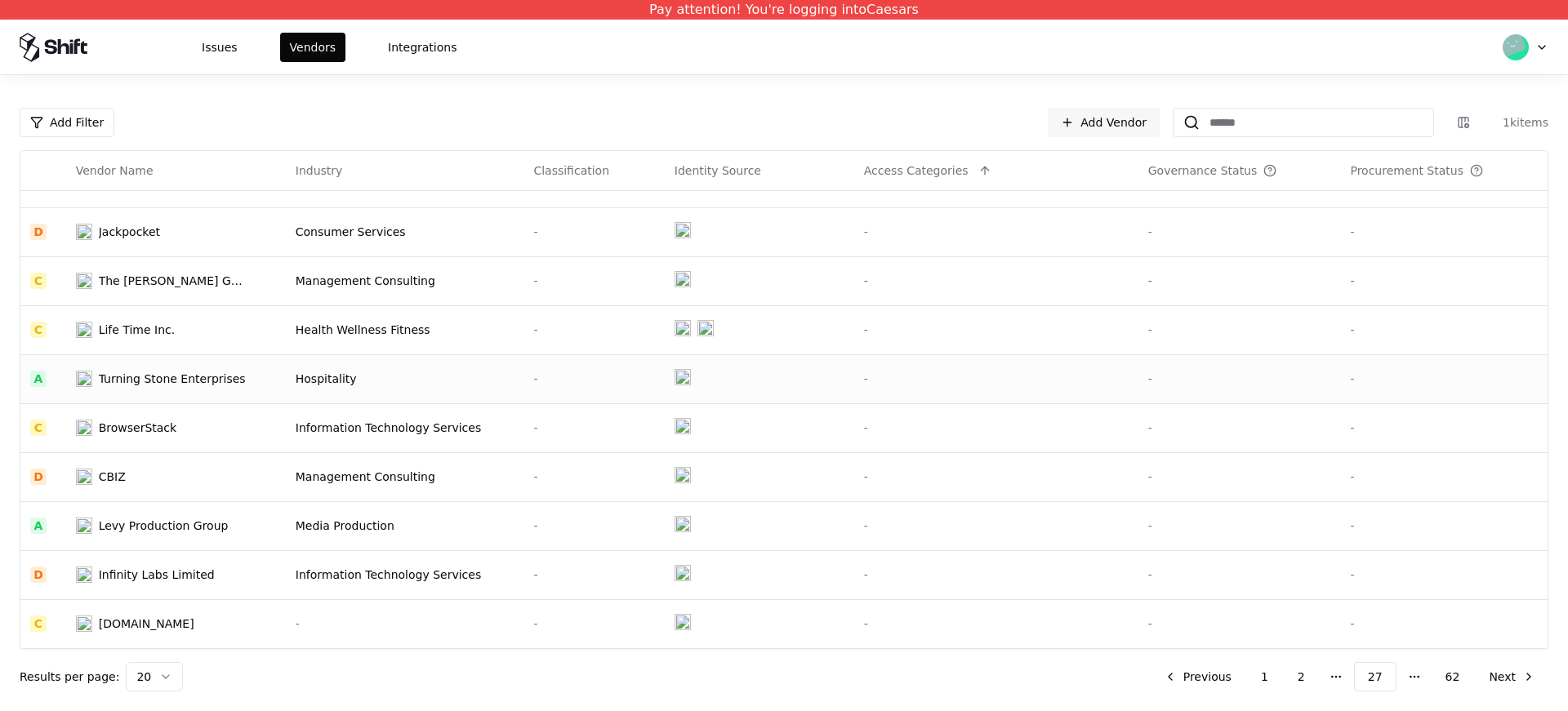
click at [295, 376] on div "Hospitality" at bounding box center [404, 378] width 219 height 16
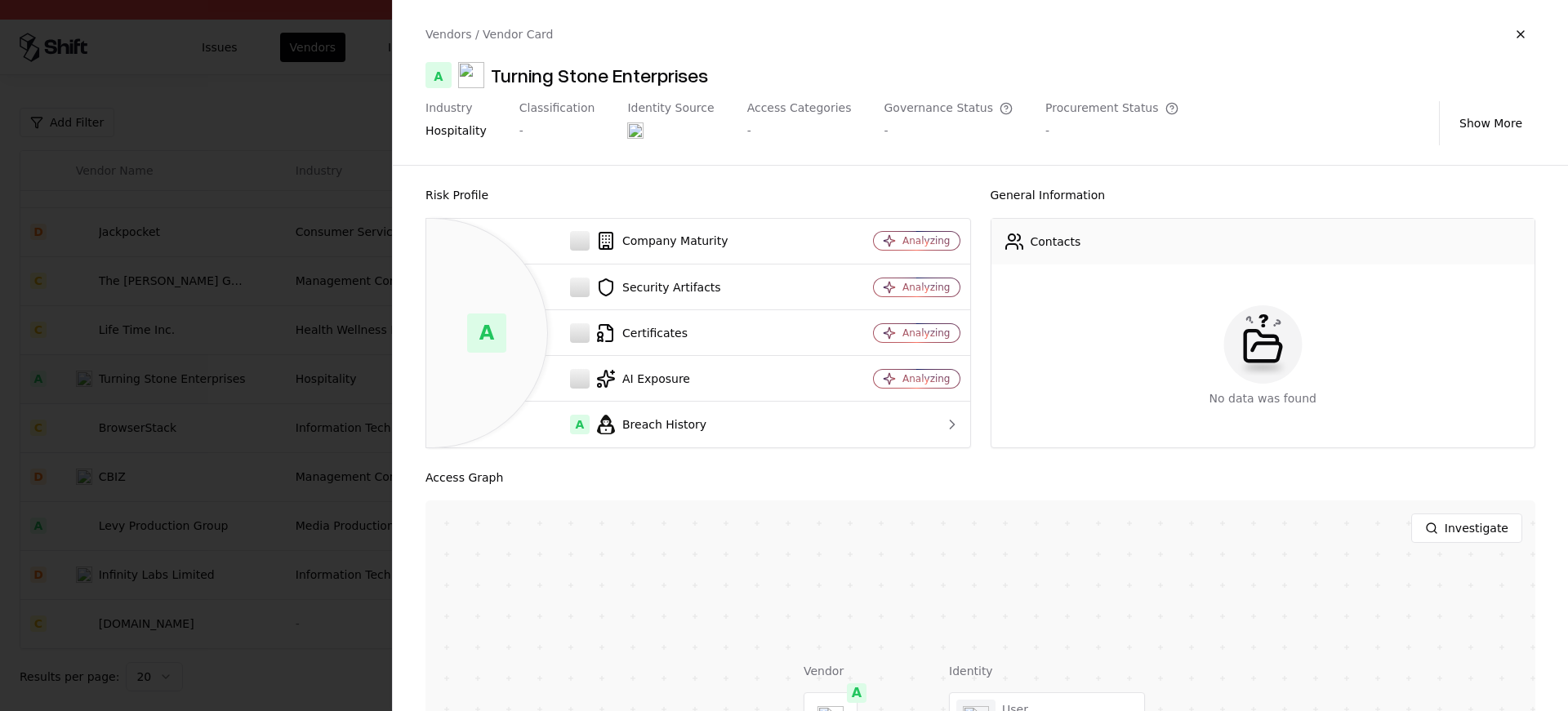
scroll to position [217, 0]
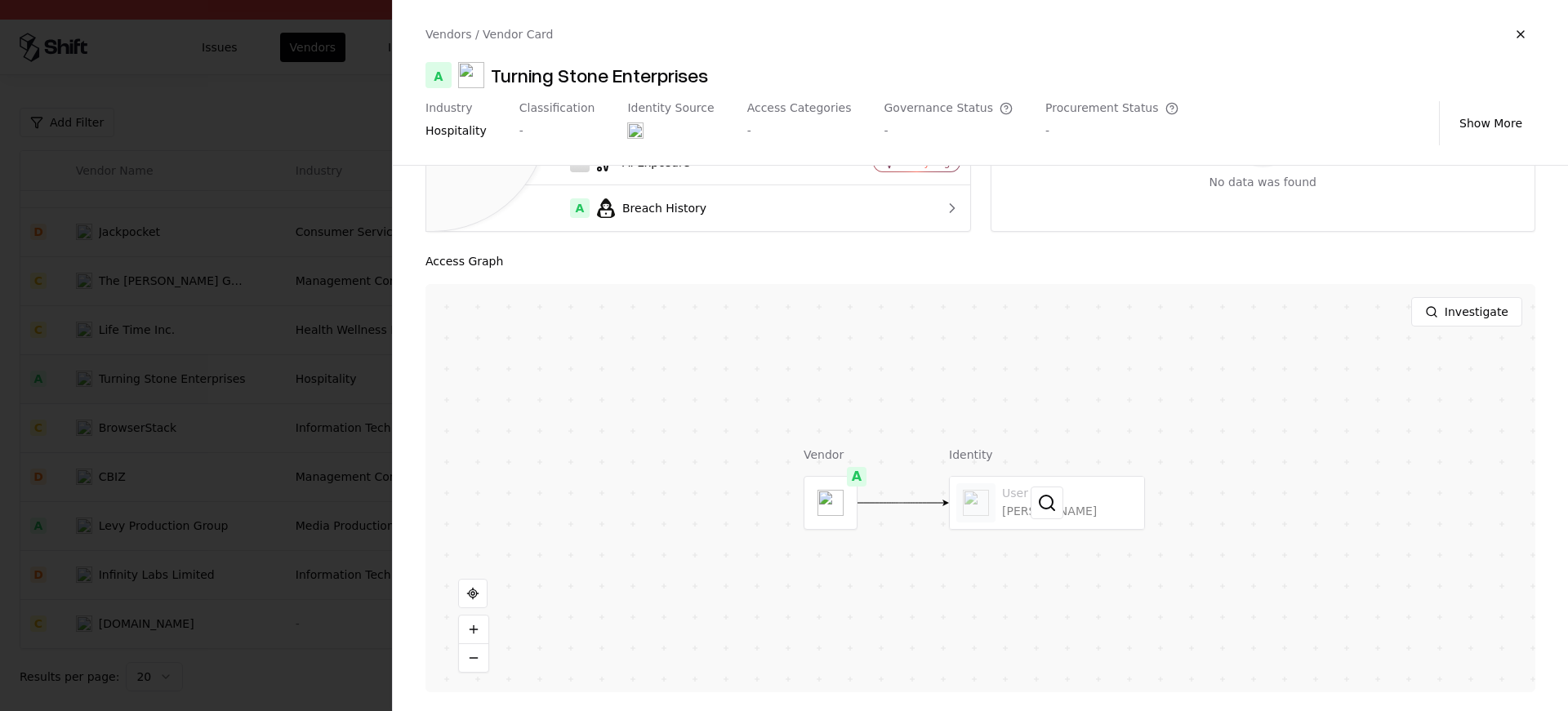
click at [1027, 523] on div at bounding box center [1047, 503] width 194 height 53
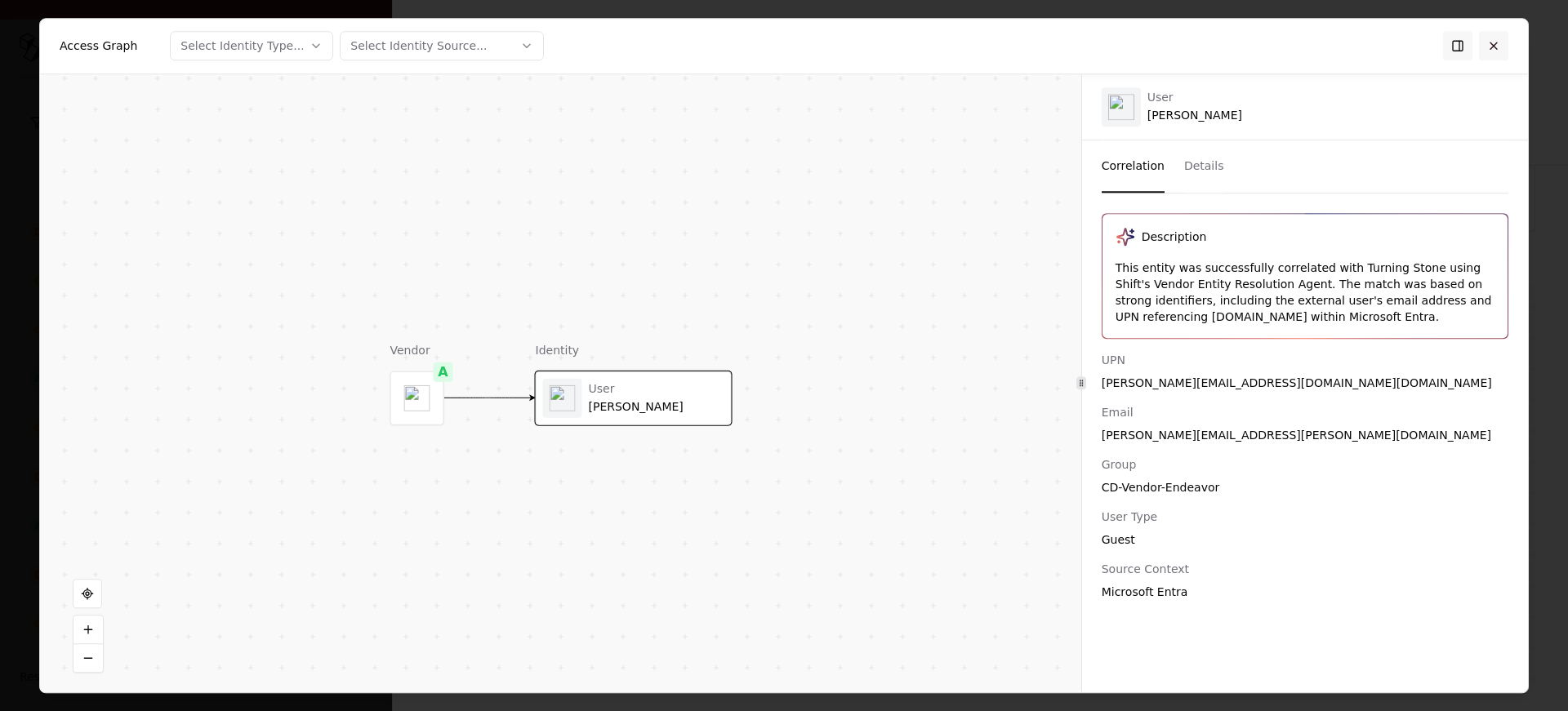
click at [1503, 56] on button at bounding box center [1494, 46] width 29 height 29
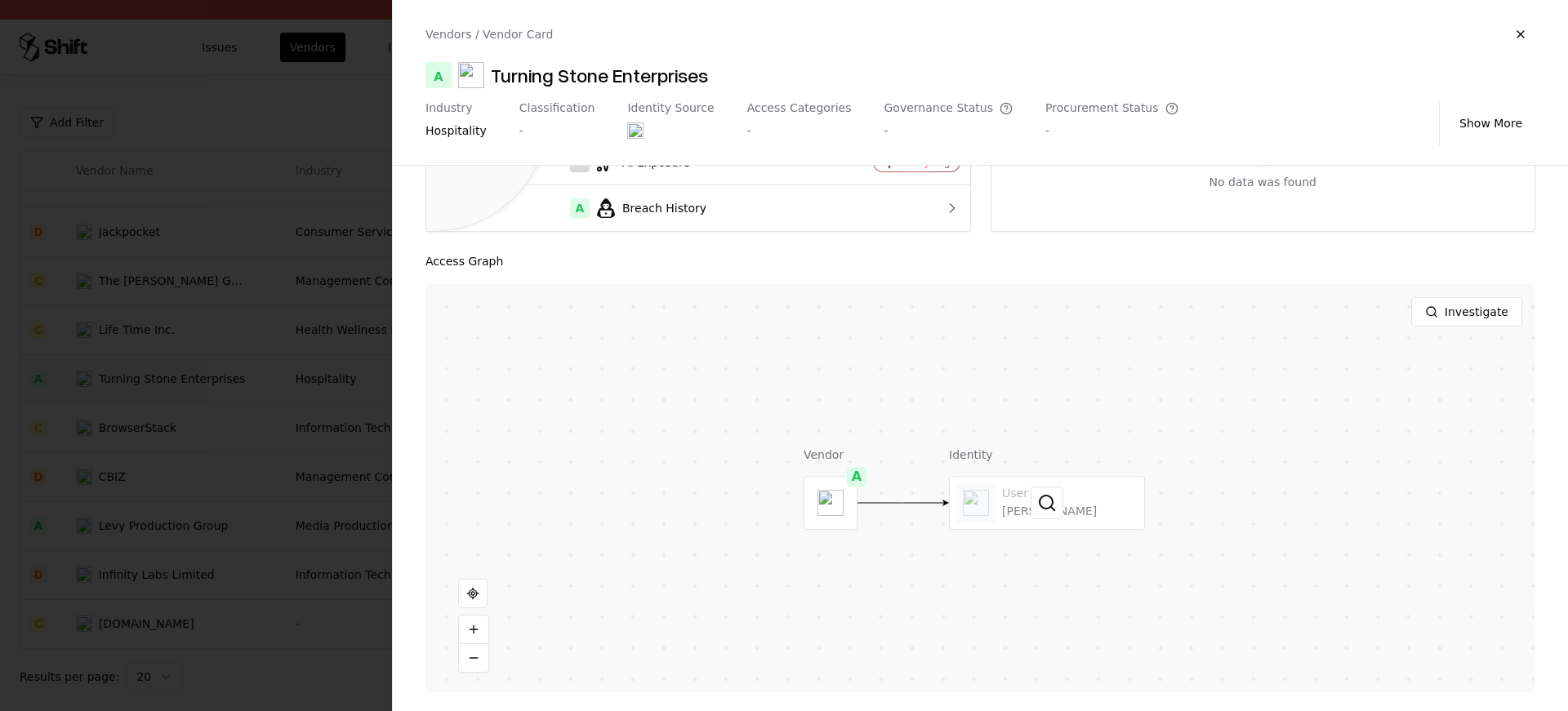
click at [999, 523] on div at bounding box center [1047, 503] width 194 height 53
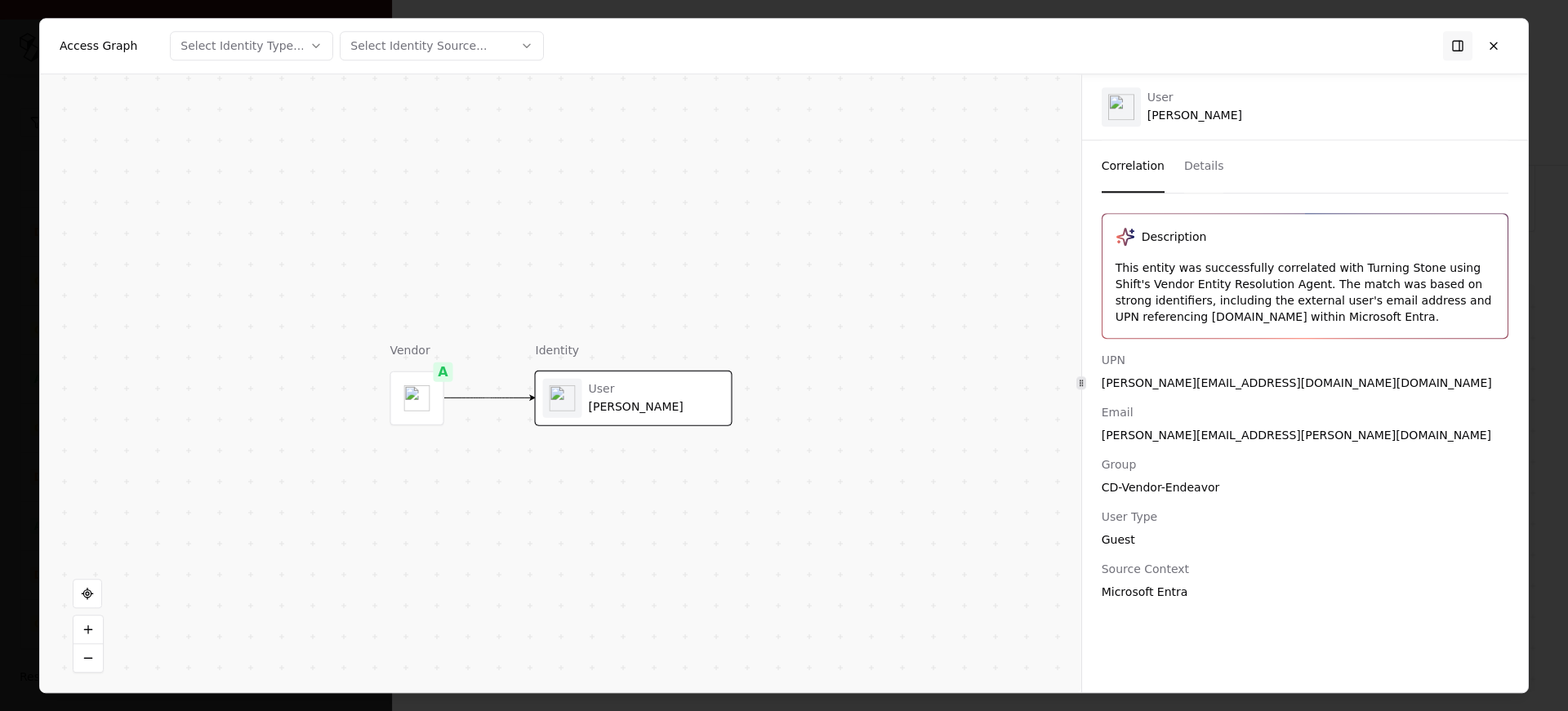
click at [1303, 391] on div "UPN zachary.lynch_turningstone.com#EXT#@caesars365.onmicrosoft.com Email zachar…" at bounding box center [1305, 475] width 446 height 248
click at [1294, 382] on div "zachary.lynch_turningstone.com#EXT#@caesars365.onmicrosoft.com" at bounding box center [1305, 383] width 407 height 16
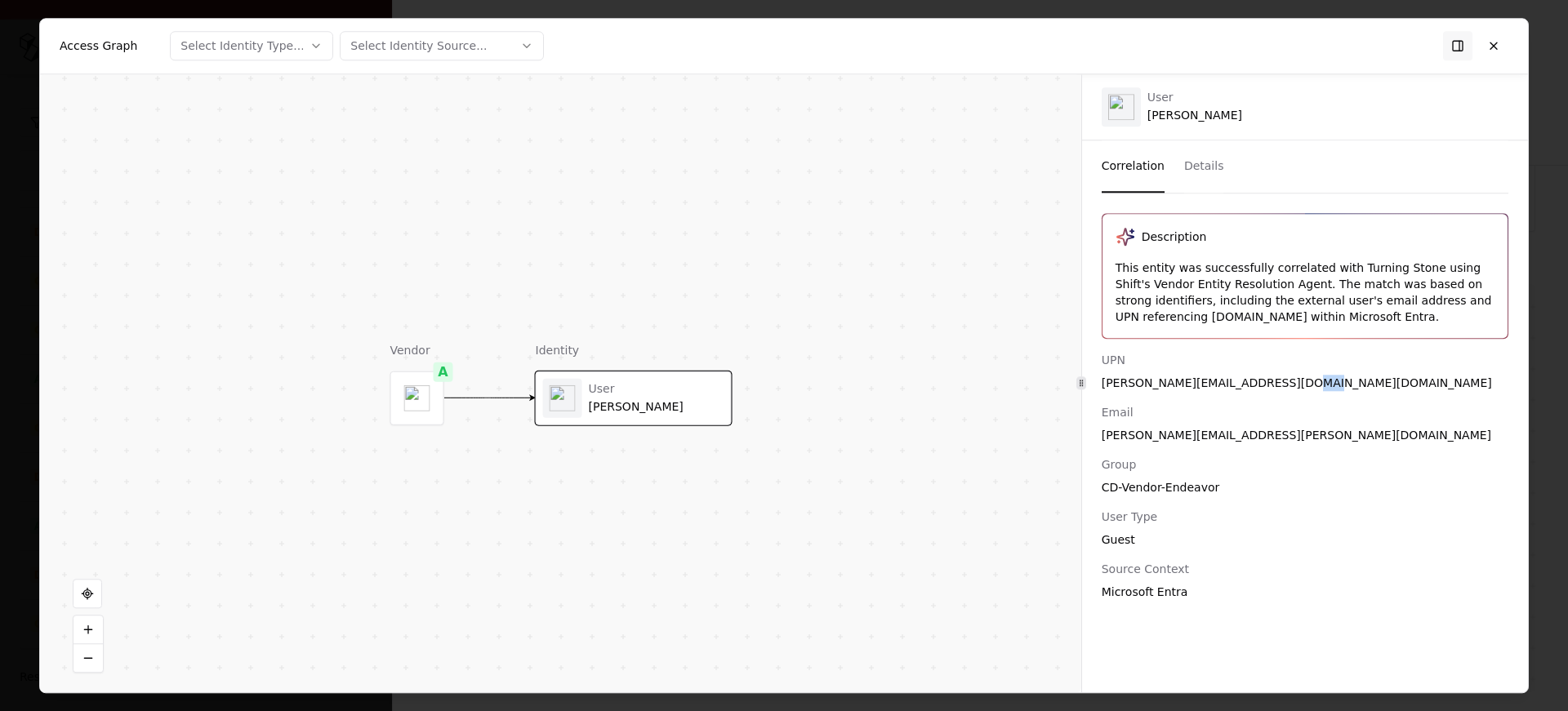
click at [1294, 382] on div "zachary.lynch_turningstone.com#EXT#@caesars365.onmicrosoft.com" at bounding box center [1305, 383] width 407 height 16
click at [1279, 379] on div "zachary.lynch_turningstone.com#EXT#@caesars365.onmicrosoft.com" at bounding box center [1305, 383] width 407 height 16
click at [1253, 372] on div "UPN zachary.lynch_turningstone.com#EXT#@caesars365.onmicrosoft.com" at bounding box center [1305, 371] width 407 height 39
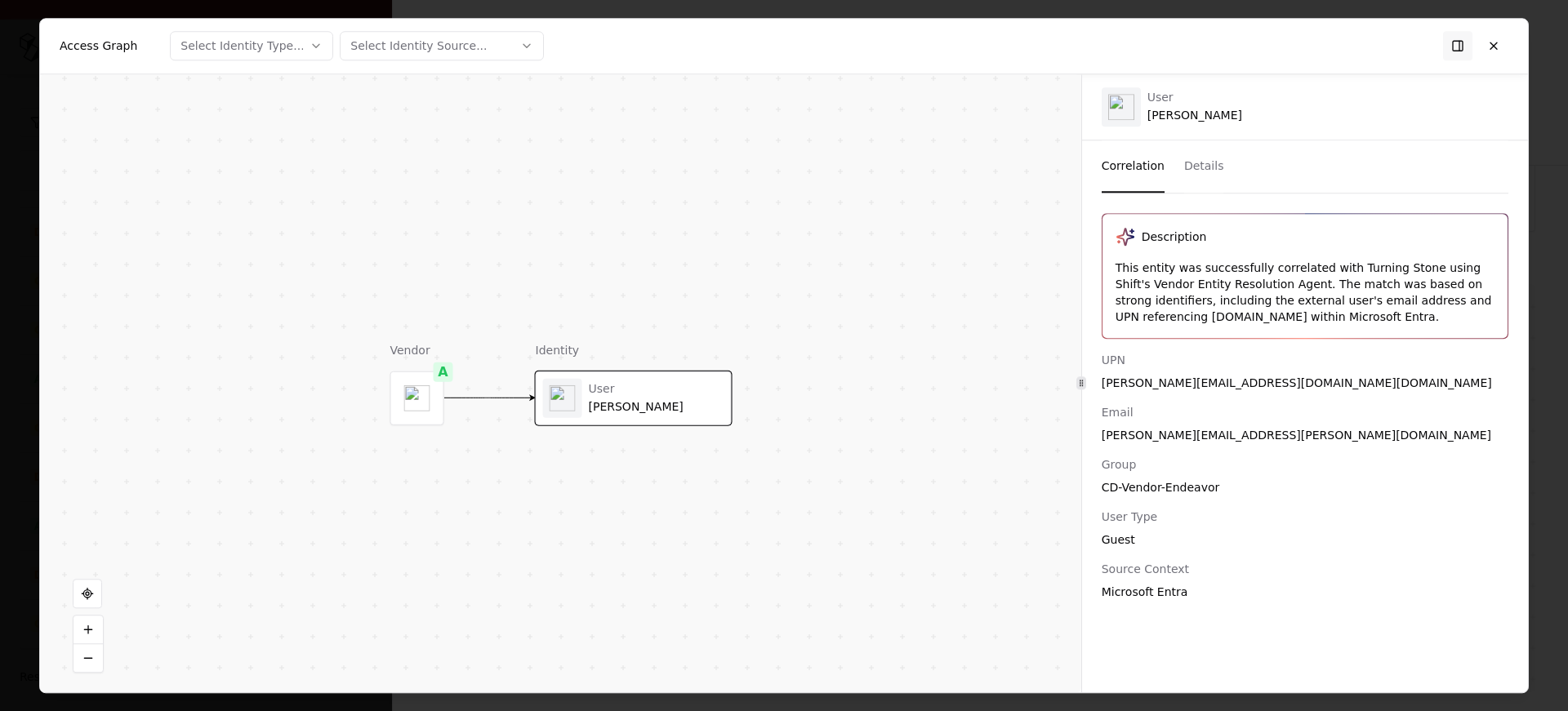
click at [1253, 372] on div "UPN zachary.lynch_turningstone.com#EXT#@caesars365.onmicrosoft.com" at bounding box center [1305, 371] width 407 height 39
click at [1200, 409] on div "Email" at bounding box center [1305, 412] width 407 height 16
click at [1166, 430] on div "zachary.lynch@turningstone.com" at bounding box center [1305, 435] width 407 height 16
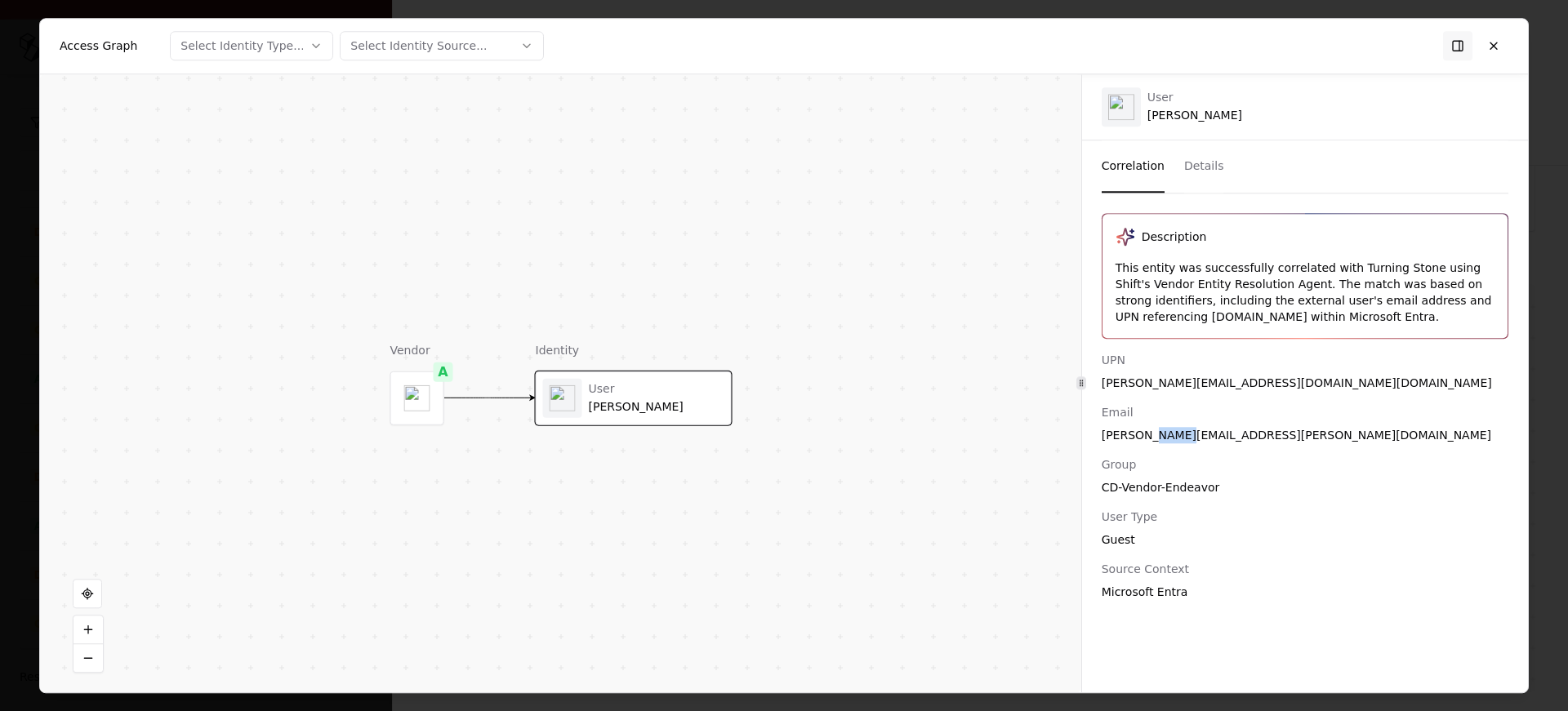
click at [1166, 430] on div "zachary.lynch@turningstone.com" at bounding box center [1305, 435] width 407 height 16
click at [1498, 36] on button at bounding box center [1494, 46] width 29 height 29
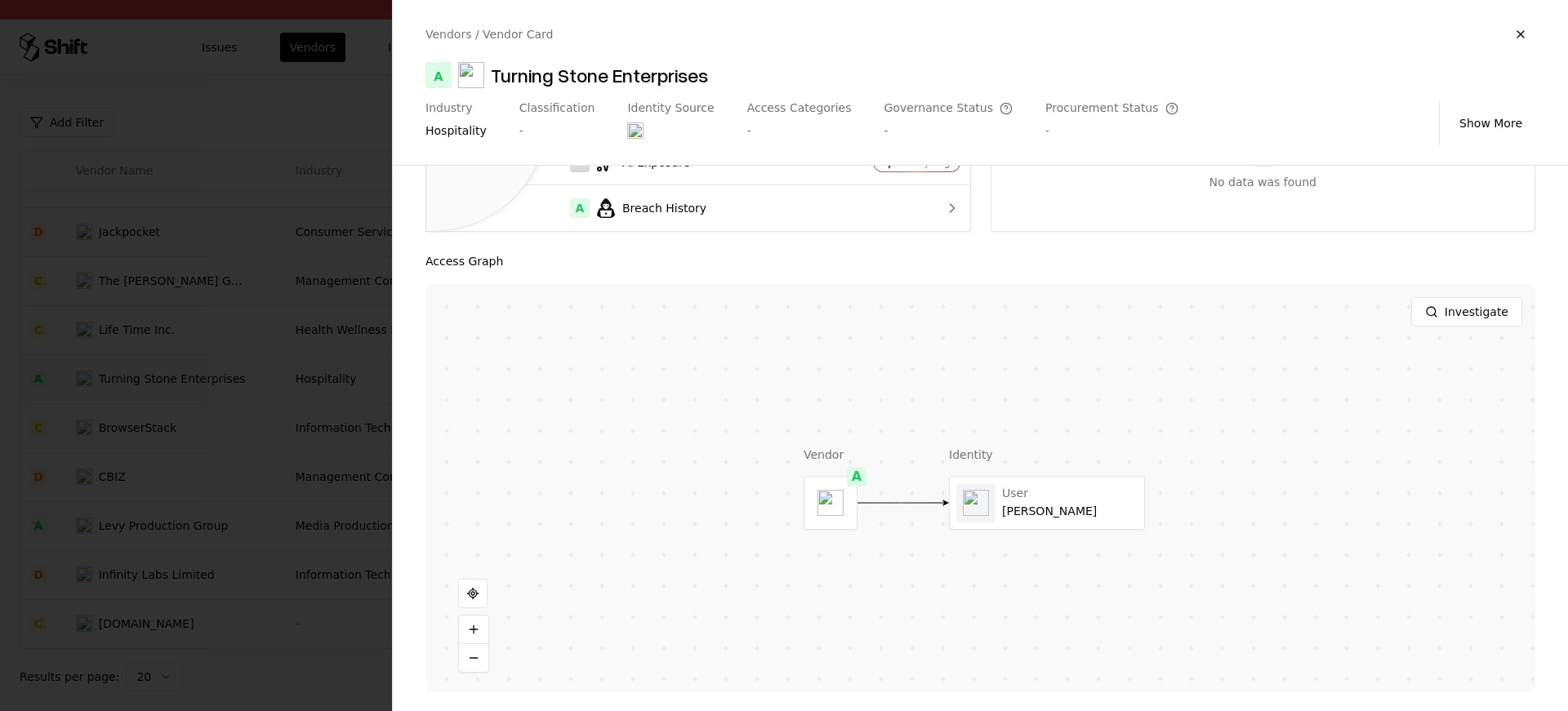
click at [217, 443] on div at bounding box center [784, 355] width 1568 height 711
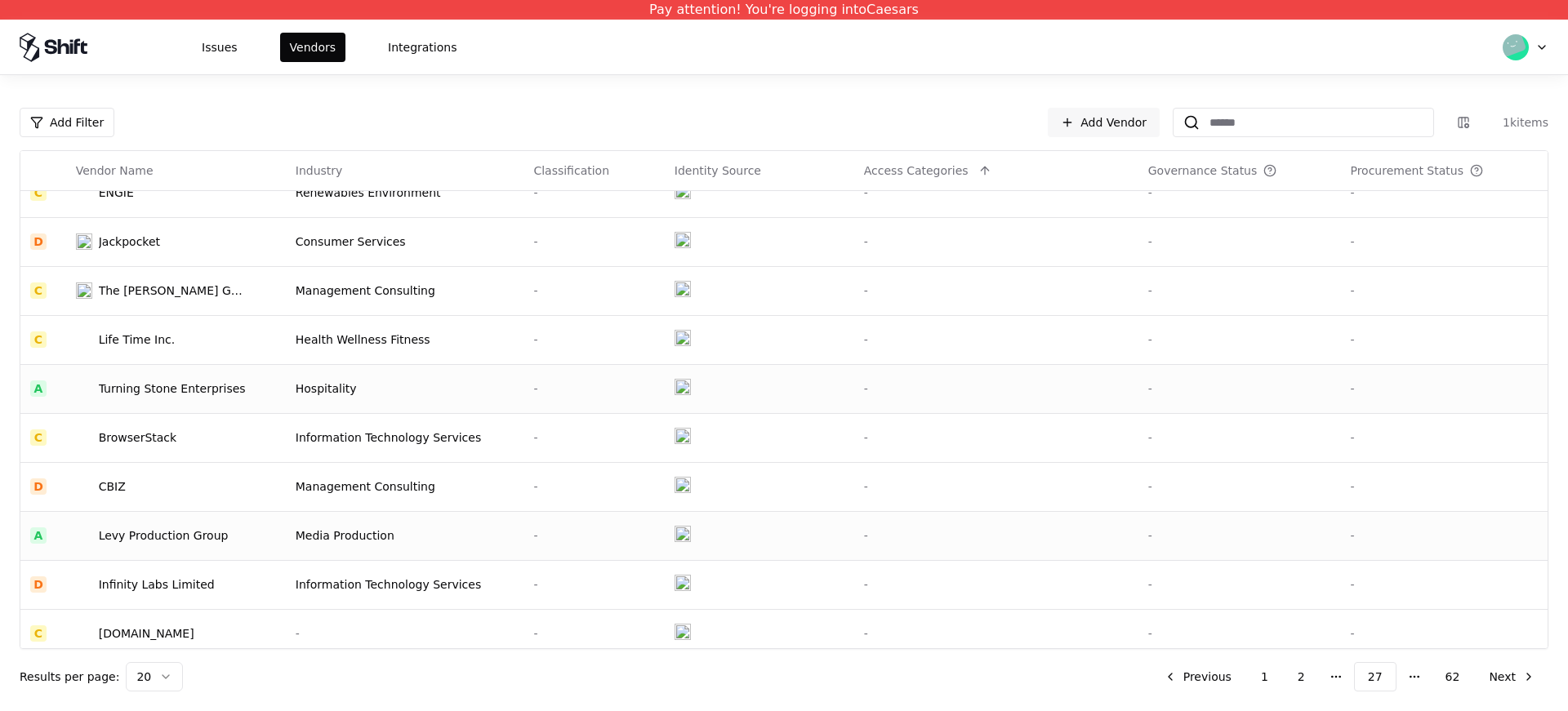
scroll to position [522, 0]
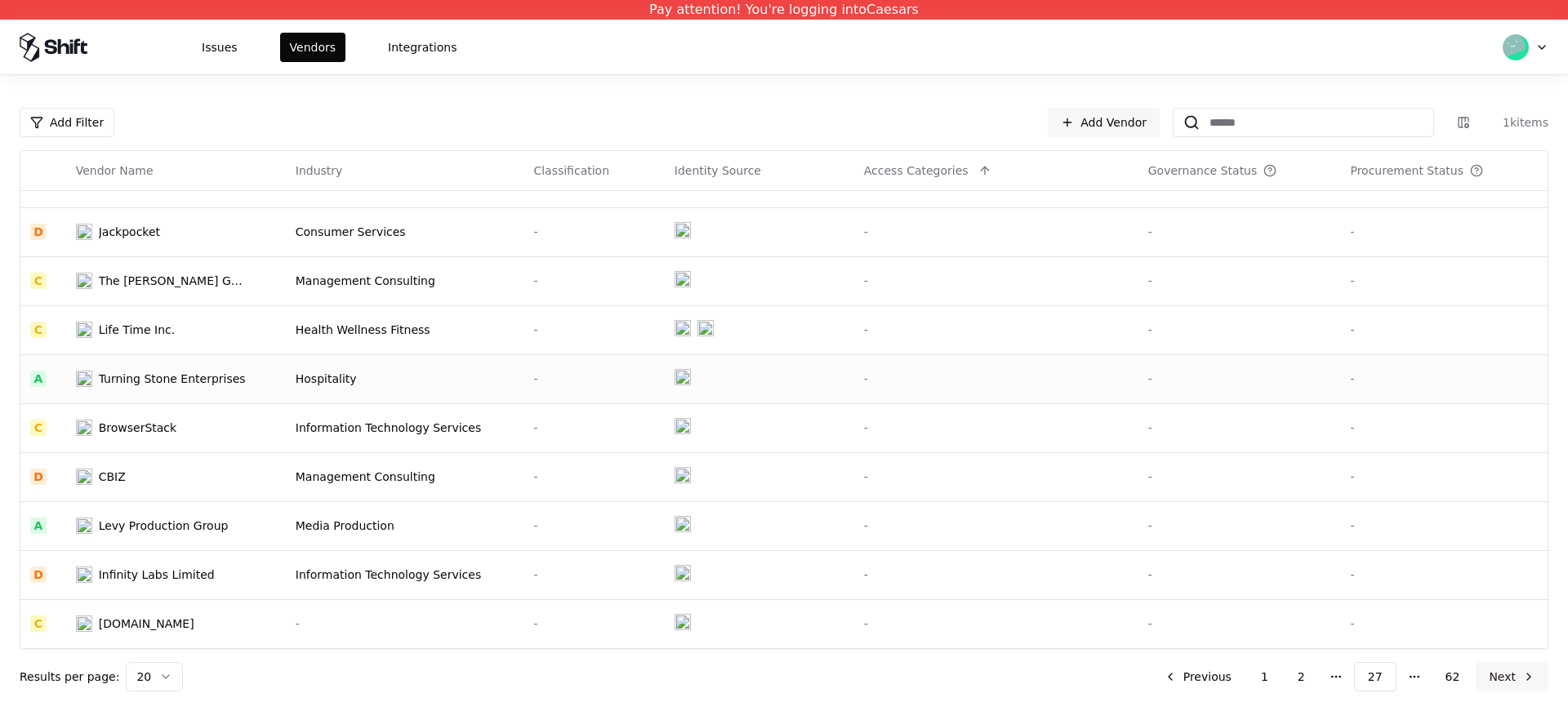
click at [1496, 671] on button "Next" at bounding box center [1512, 677] width 73 height 29
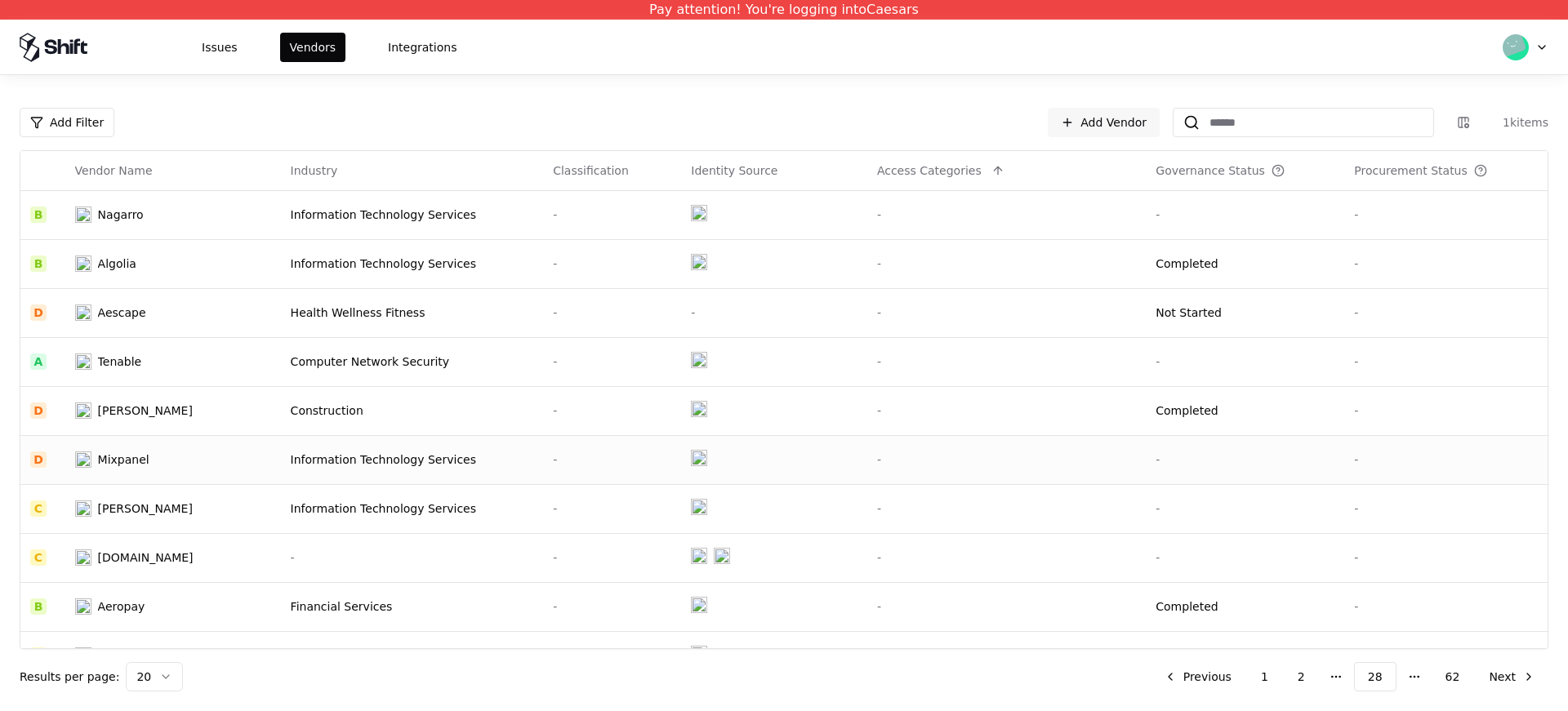
click at [415, 452] on div "Information Technology Services" at bounding box center [413, 460] width 244 height 16
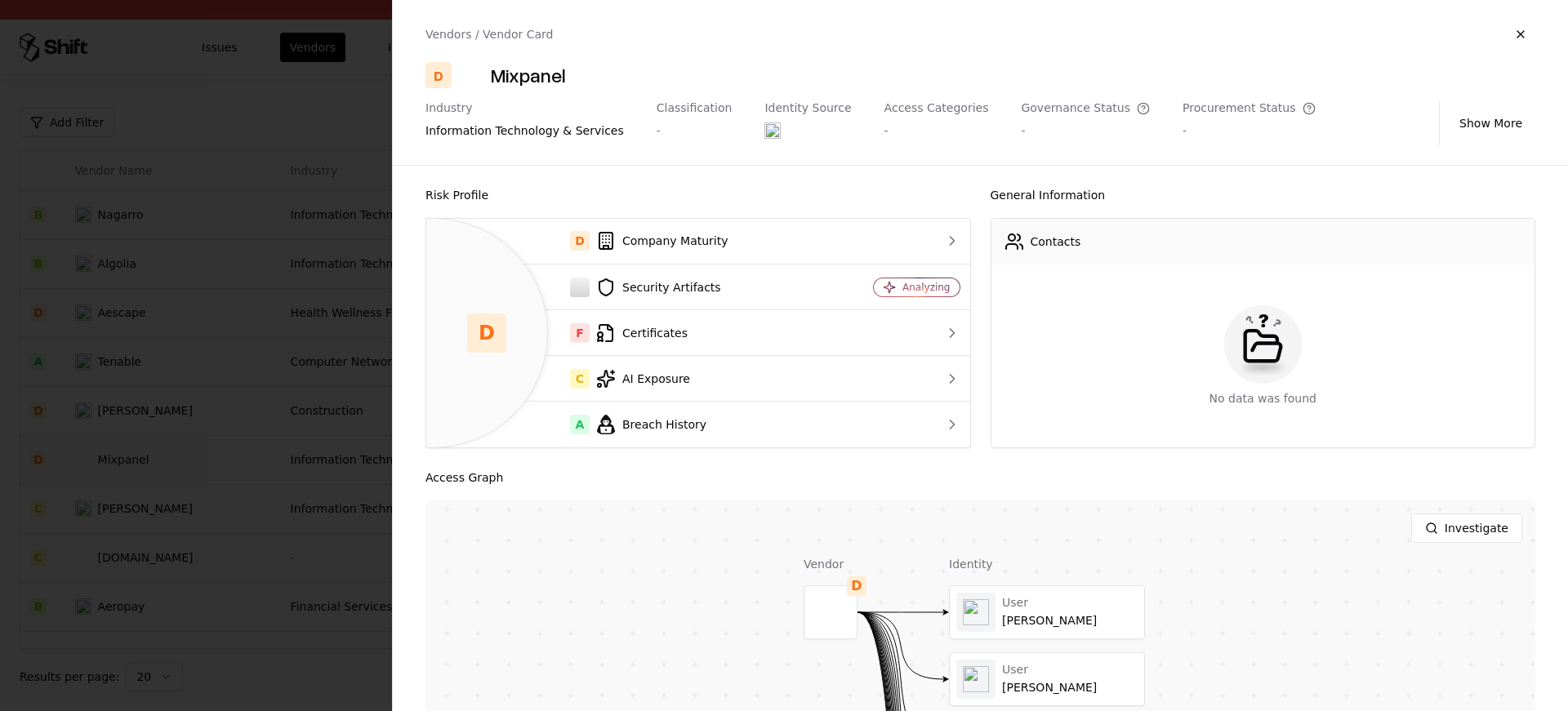
scroll to position [276, 0]
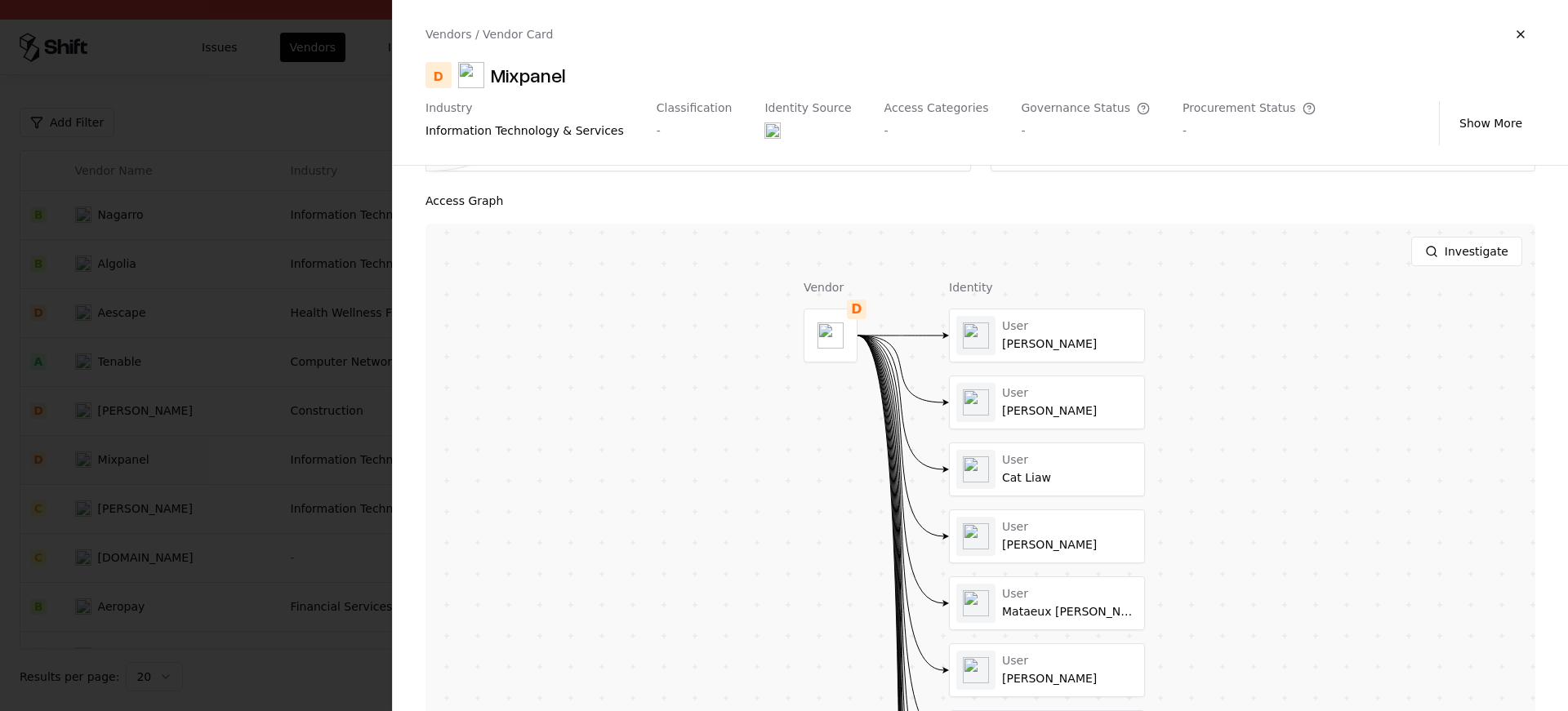
click at [185, 492] on div at bounding box center [784, 355] width 1568 height 711
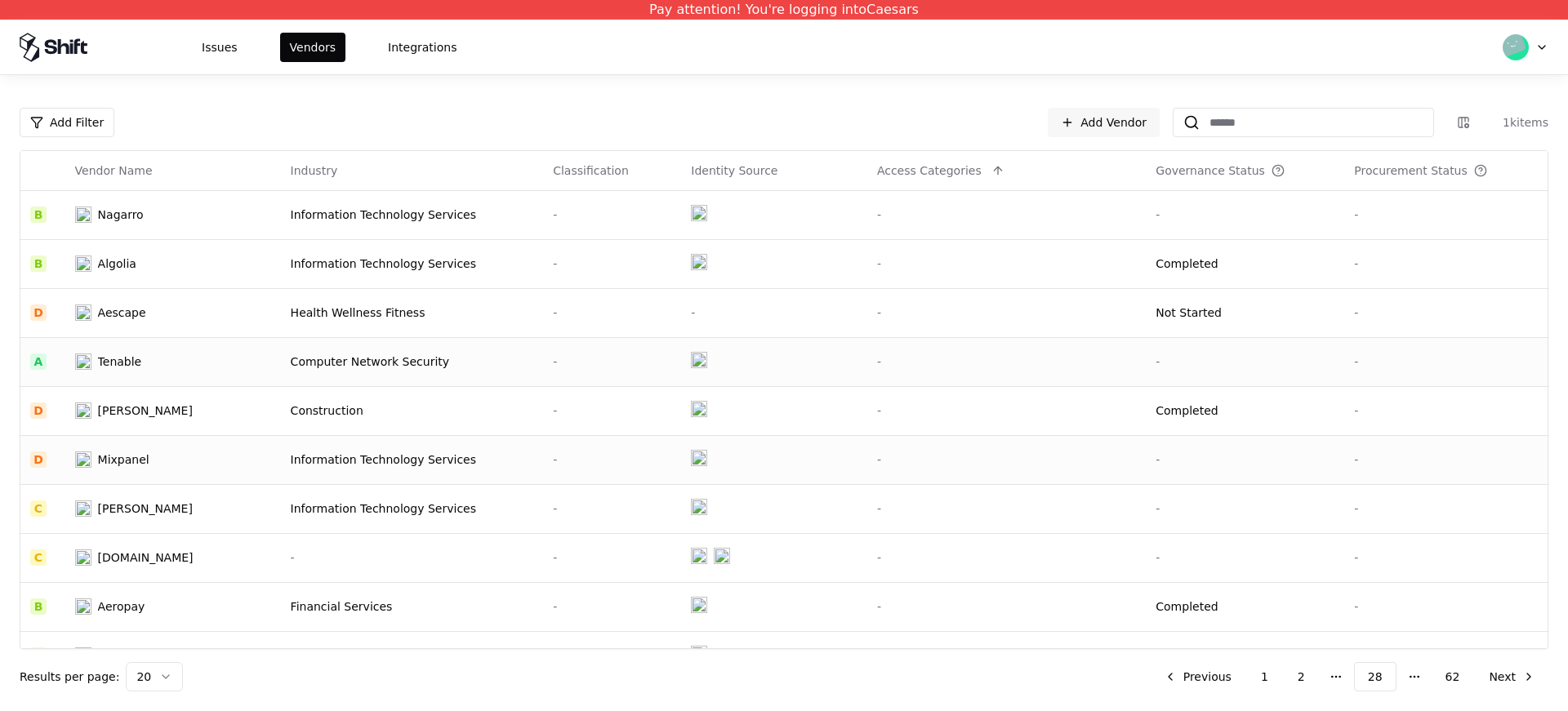
click at [126, 370] on td "Tenable" at bounding box center [174, 361] width 216 height 49
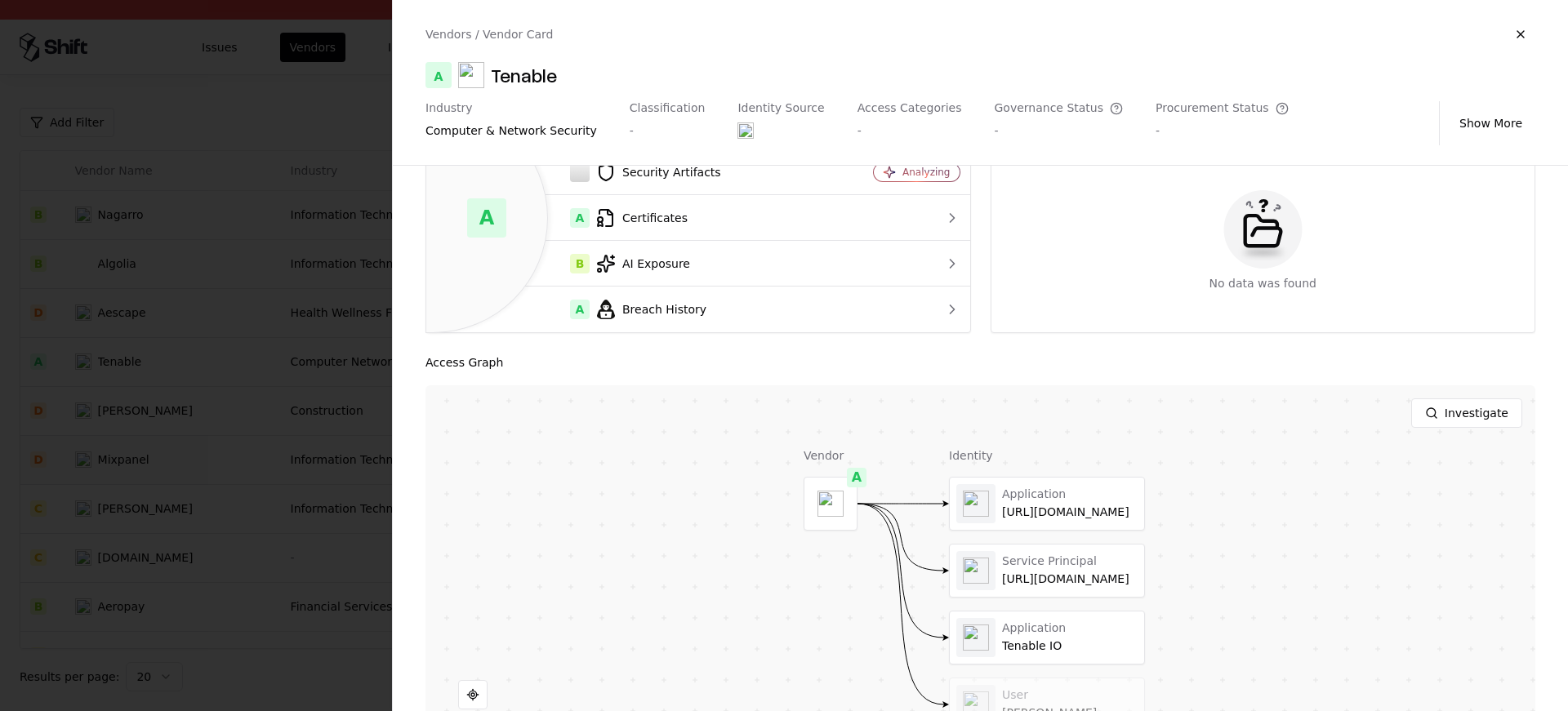
scroll to position [217, 0]
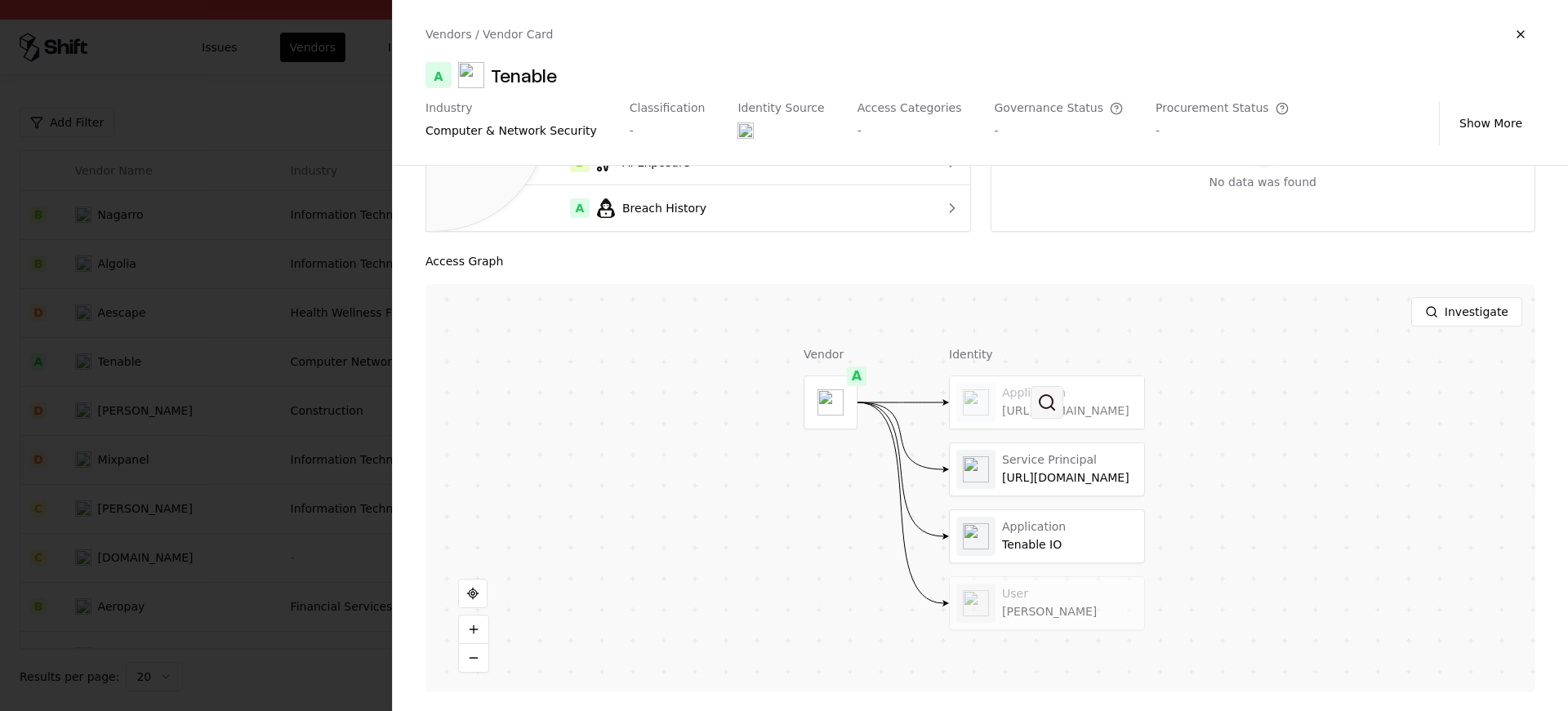
click at [1050, 414] on button at bounding box center [1047, 403] width 33 height 33
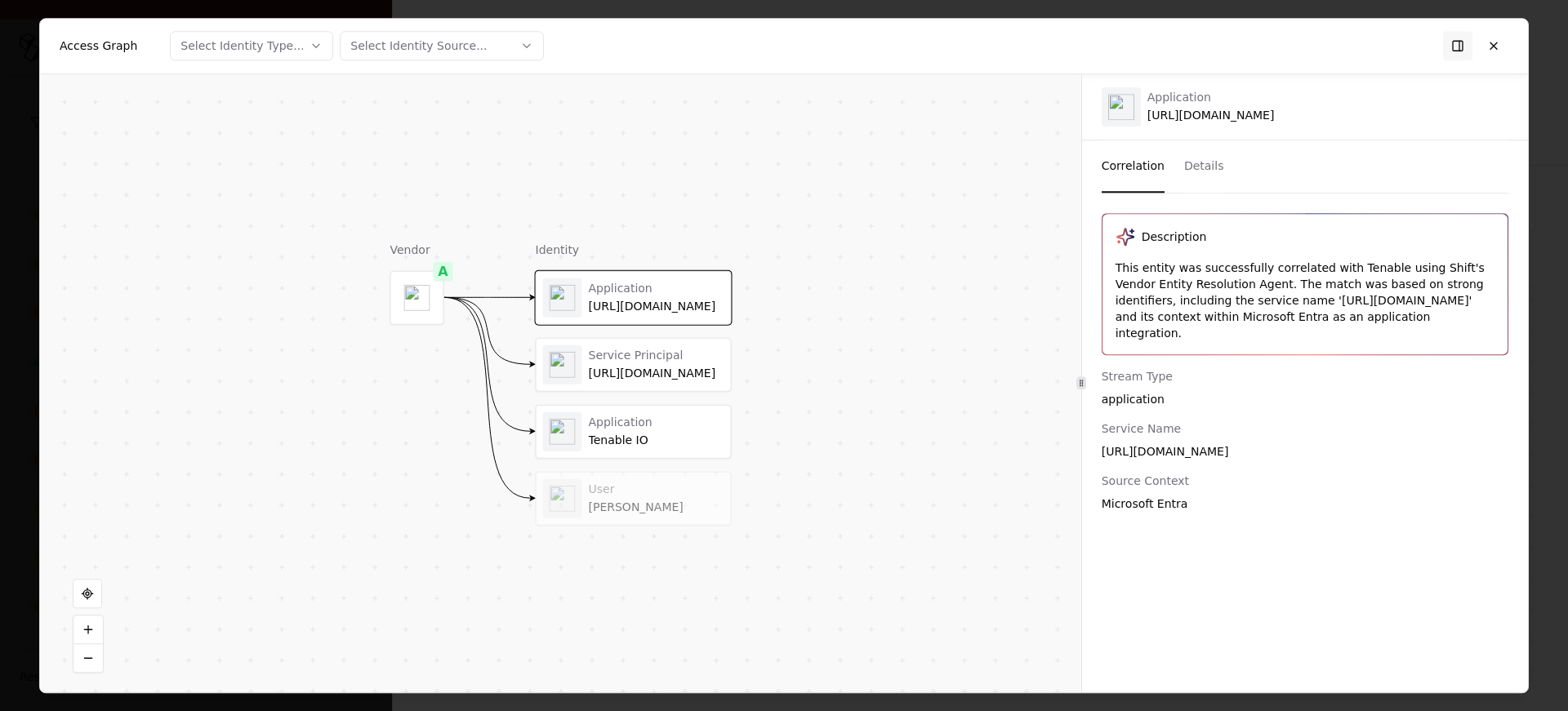
click at [664, 372] on div "Azure_Tenable.io" at bounding box center [657, 373] width 136 height 15
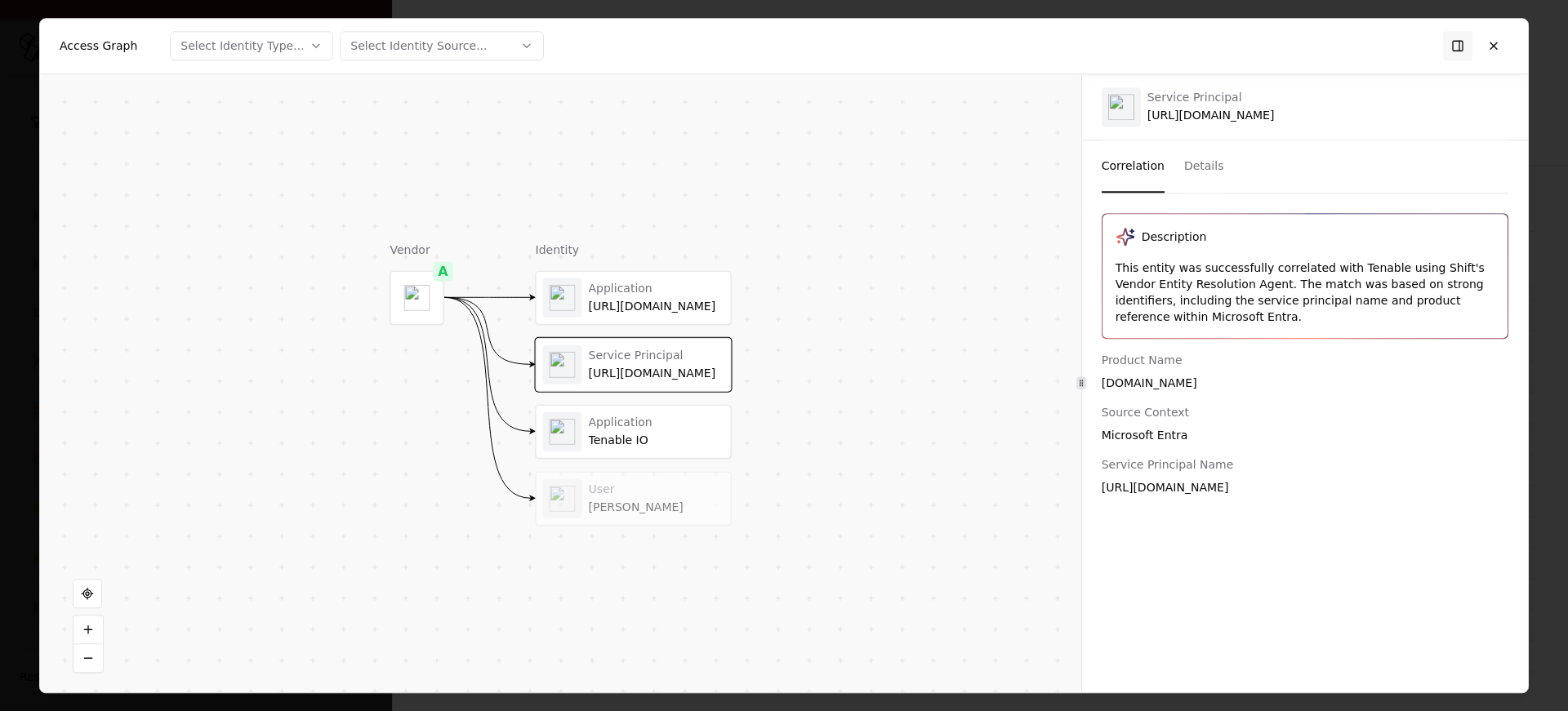
click at [664, 372] on div "Azure_Tenable.io" at bounding box center [657, 373] width 136 height 15
click at [645, 427] on div "Application" at bounding box center [657, 422] width 136 height 15
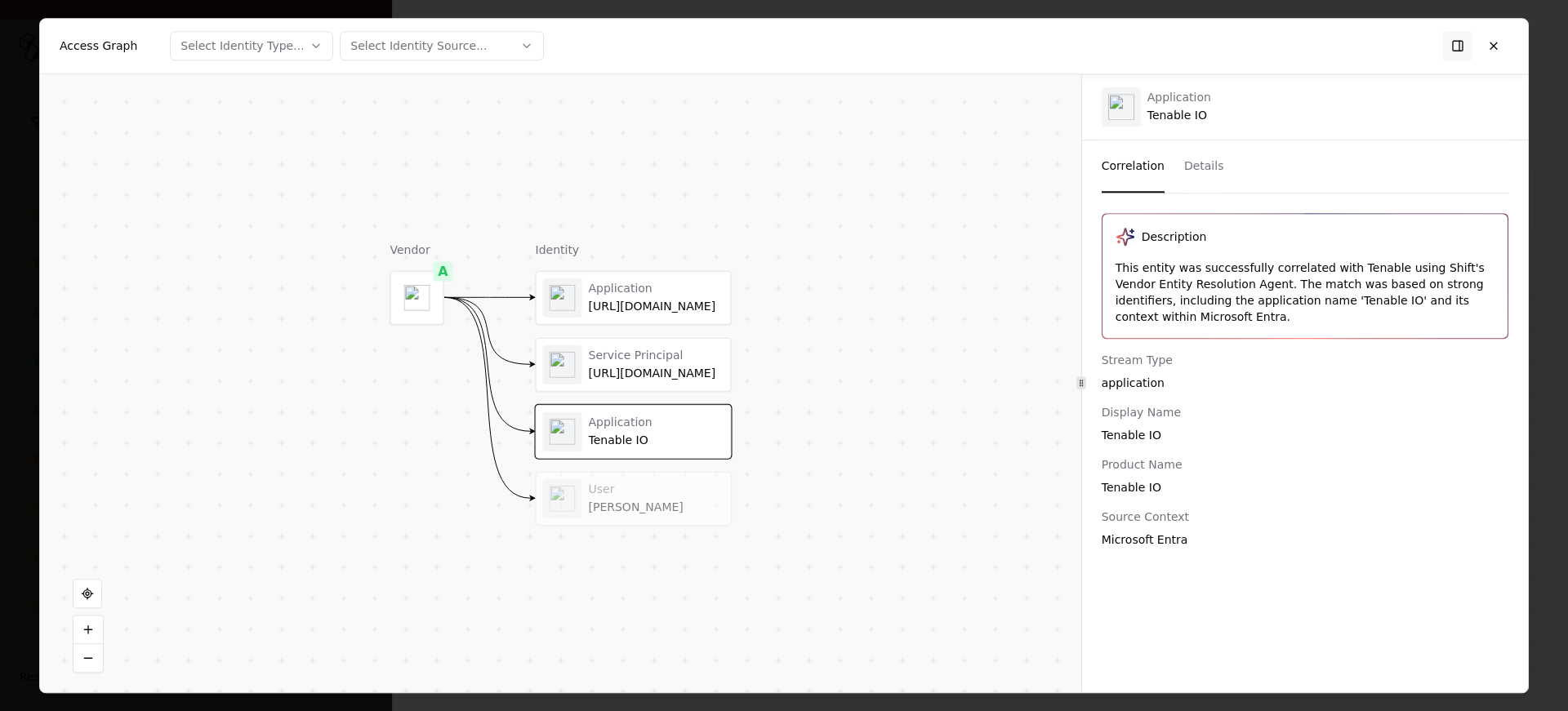
click at [622, 529] on div "Vendor A Identity Application Azure_Tenable.io Service Principal Azure_Tenable.…" at bounding box center [560, 384] width 1041 height 619
click at [630, 497] on div "User Heather Adams" at bounding box center [657, 498] width 136 height 32
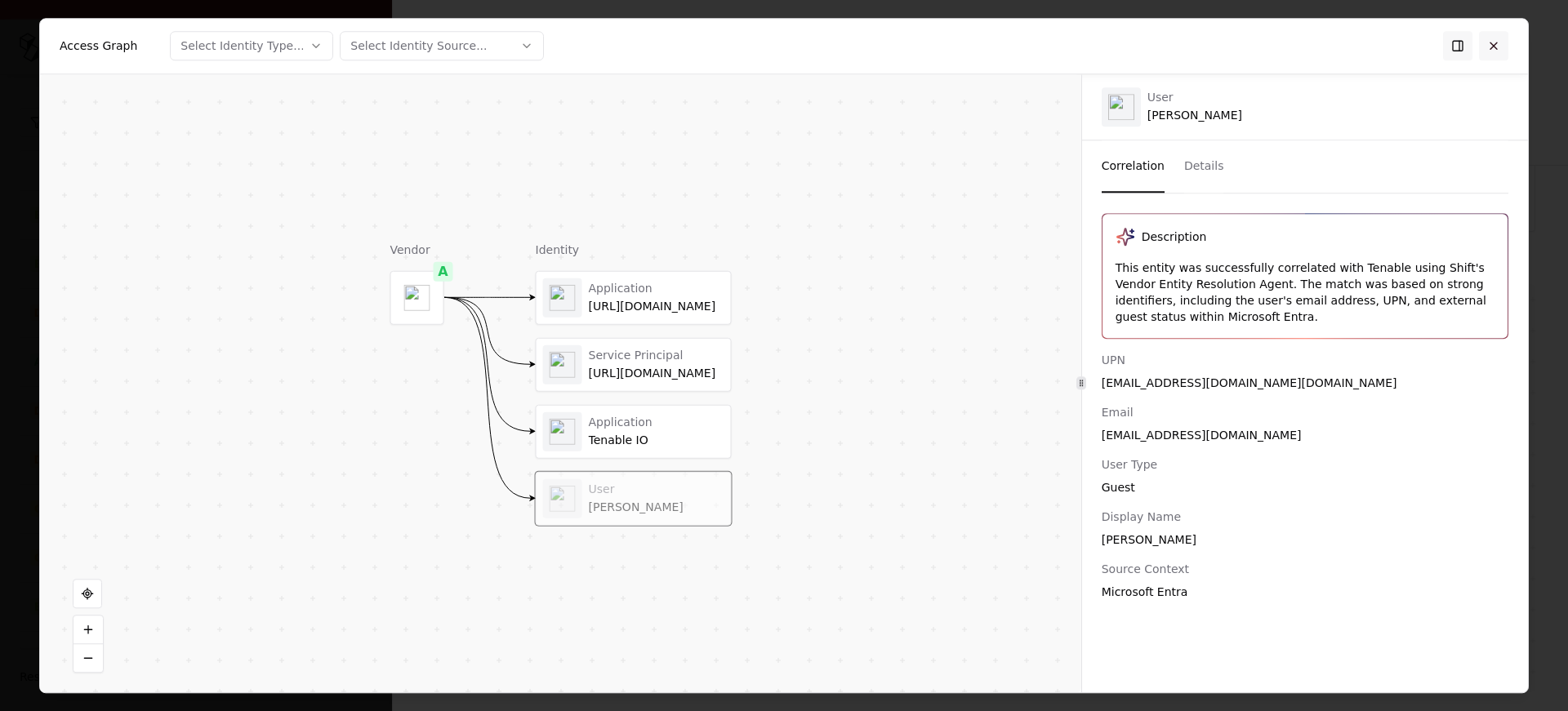
click at [1495, 57] on button at bounding box center [1494, 46] width 29 height 29
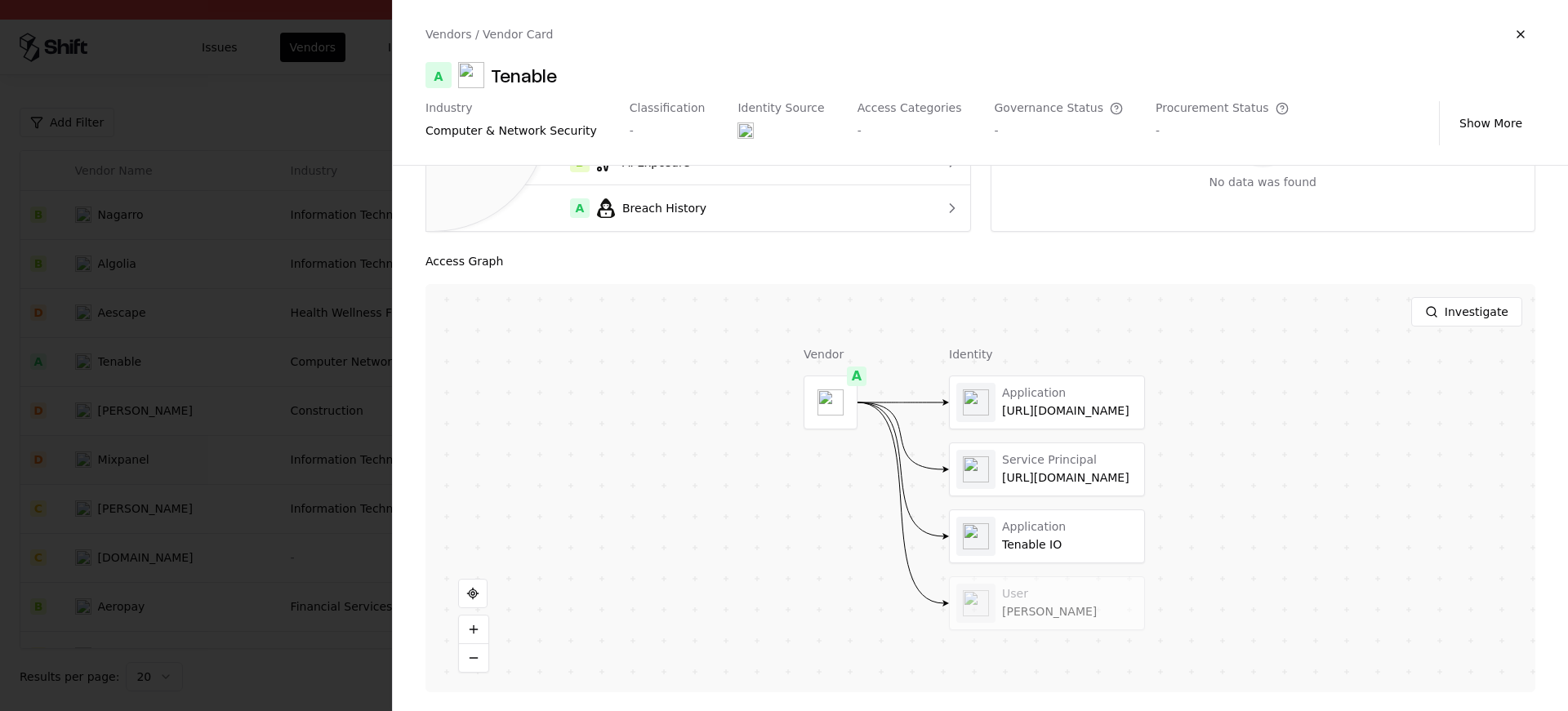
click at [162, 481] on div at bounding box center [784, 355] width 1568 height 711
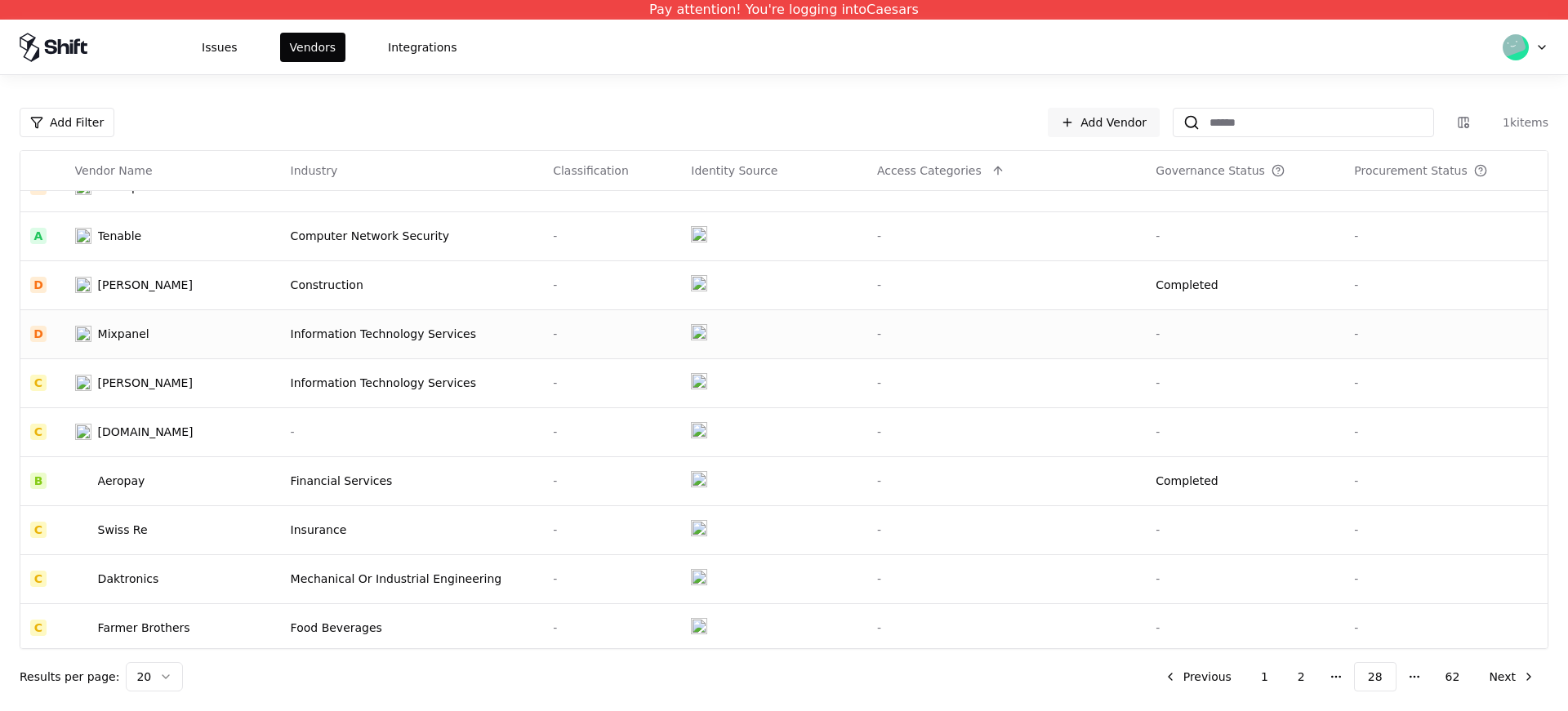
scroll to position [294, 0]
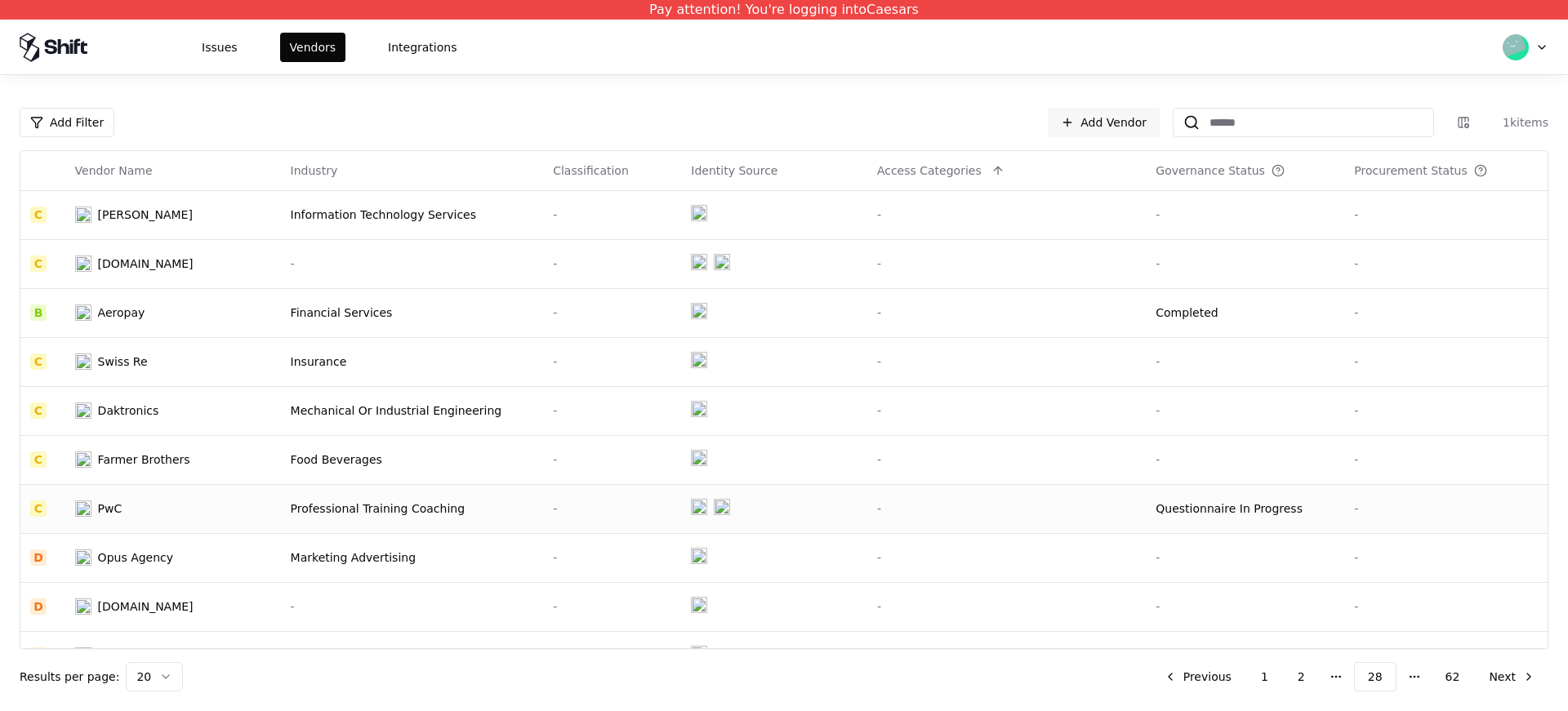
click at [107, 528] on td "PwC" at bounding box center [174, 509] width 216 height 49
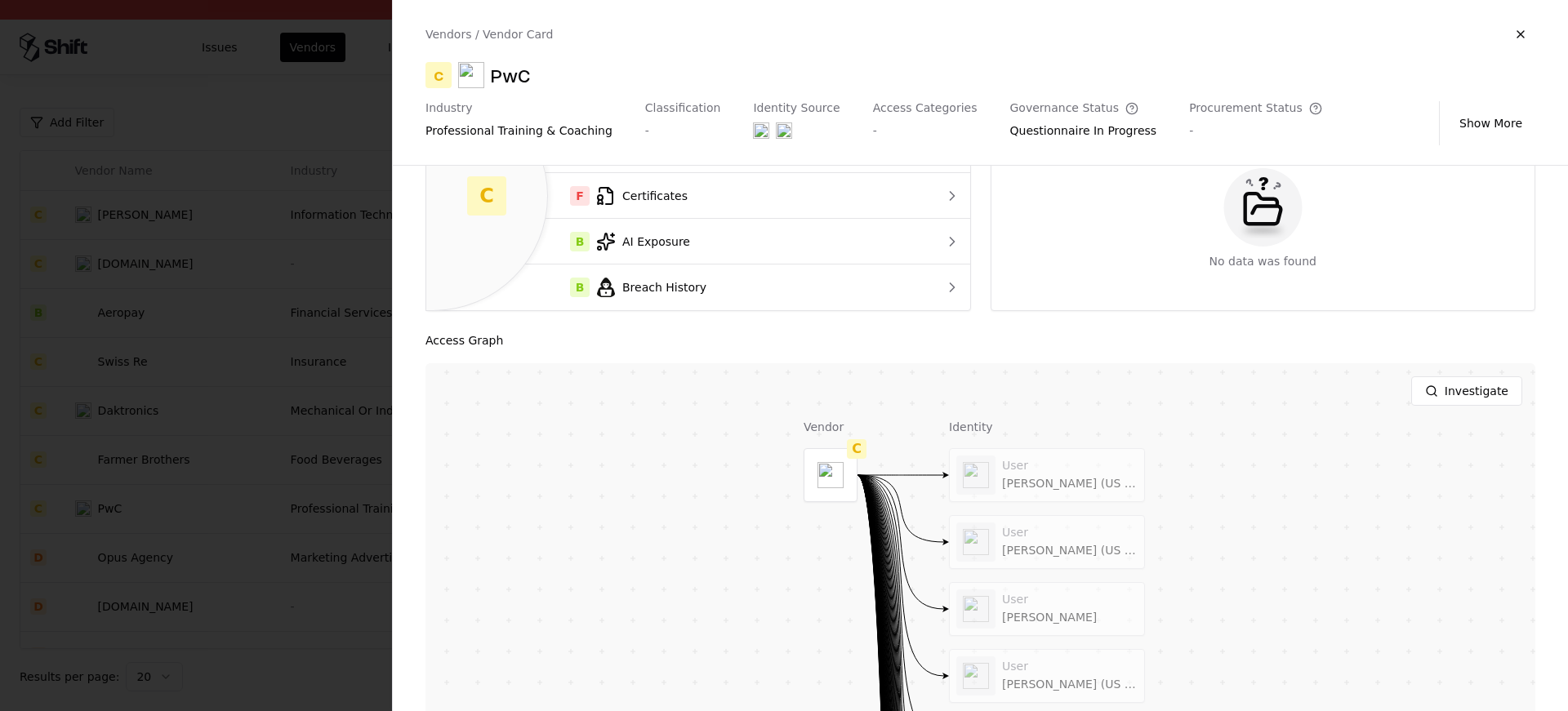
scroll to position [130, 0]
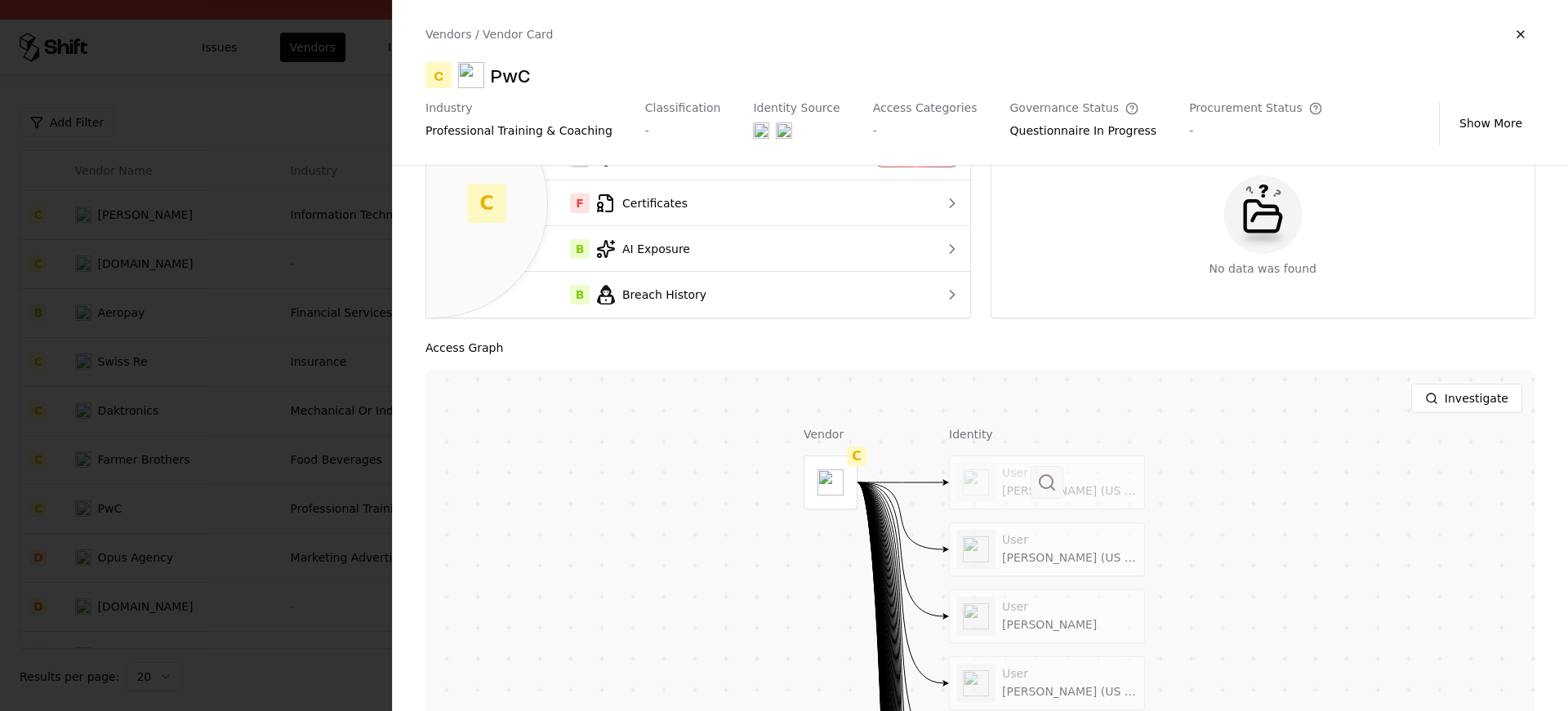
click at [1050, 494] on button at bounding box center [1047, 483] width 33 height 33
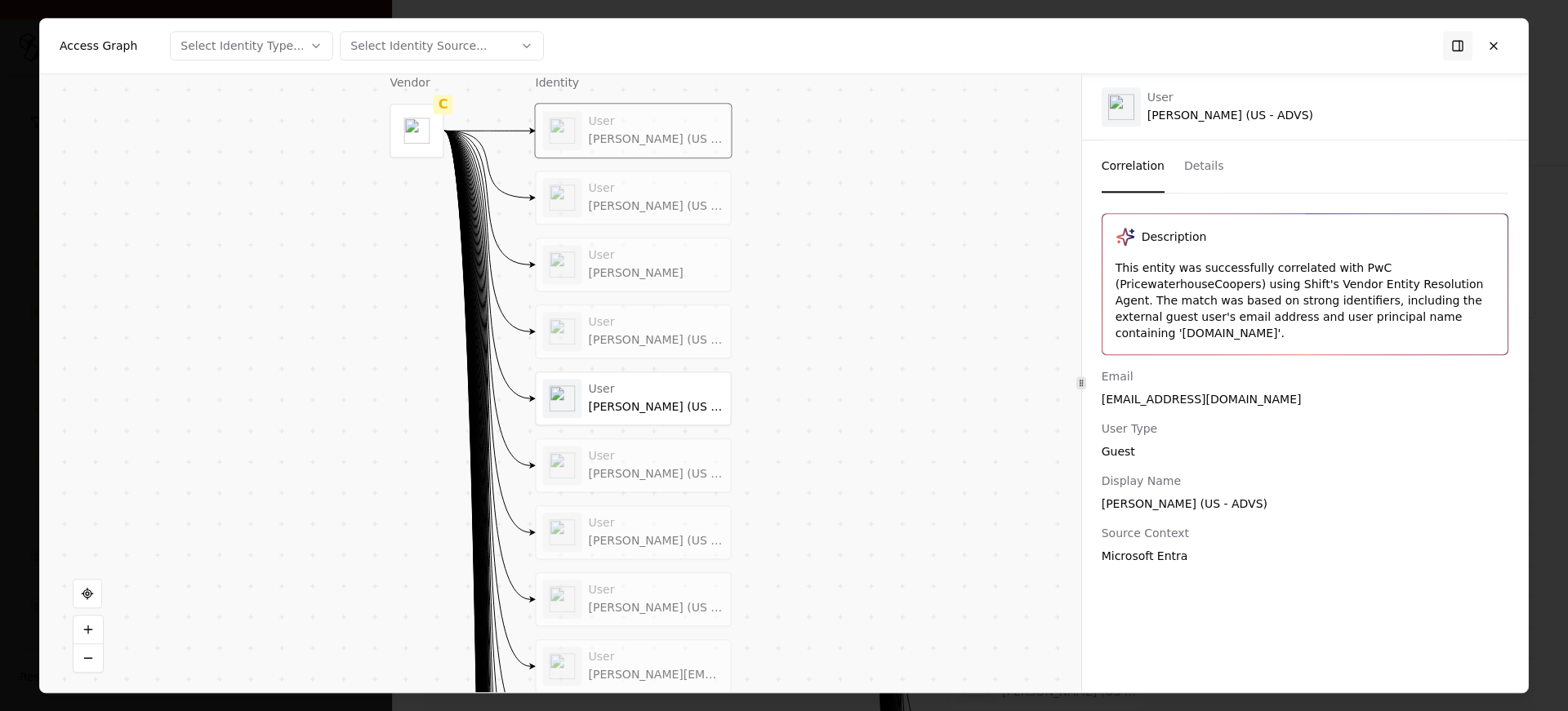
click at [613, 211] on div "[PERSON_NAME] (US - ADVS)" at bounding box center [657, 206] width 136 height 15
click at [610, 251] on div "User" at bounding box center [657, 255] width 136 height 15
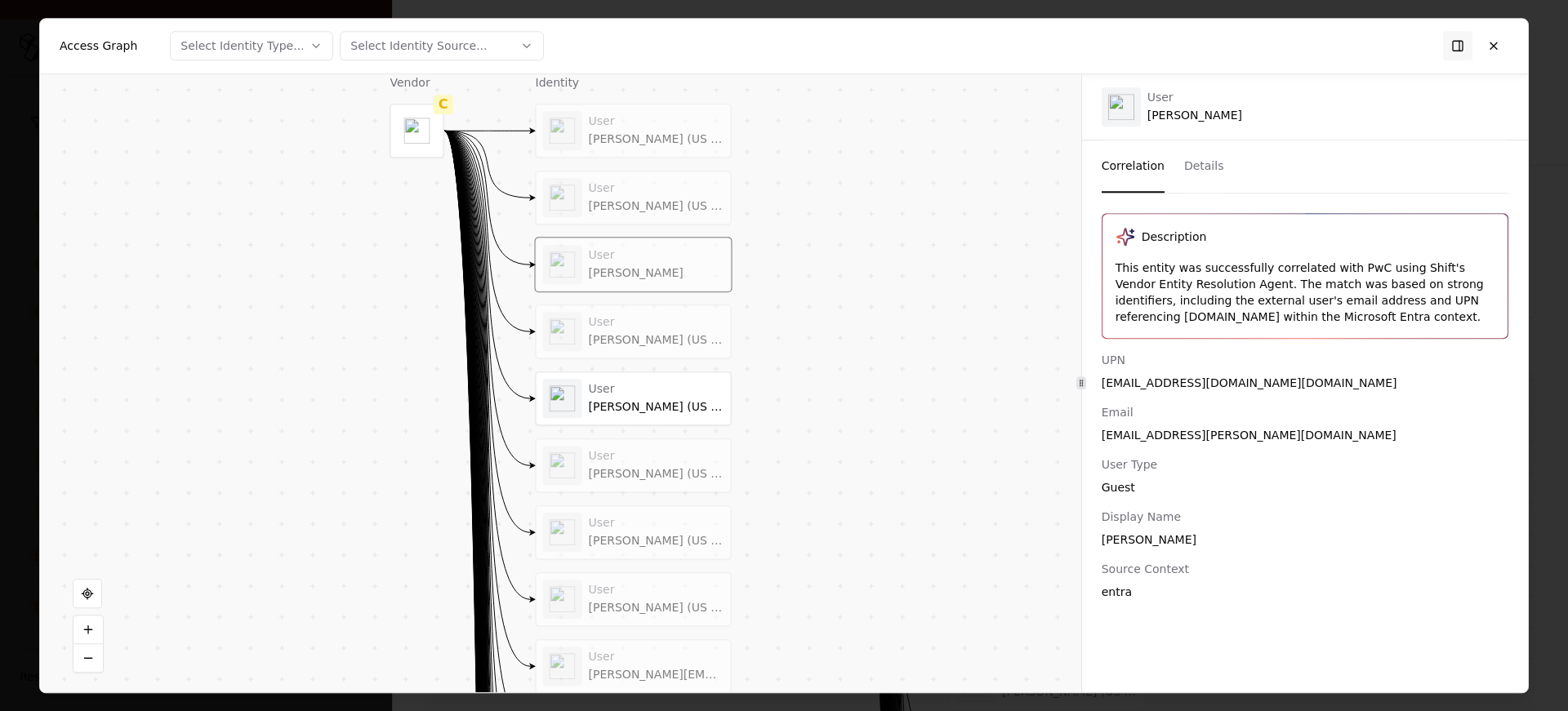
click at [608, 308] on div "User Shashank Surepally (US - ADVS)" at bounding box center [633, 332] width 194 height 53
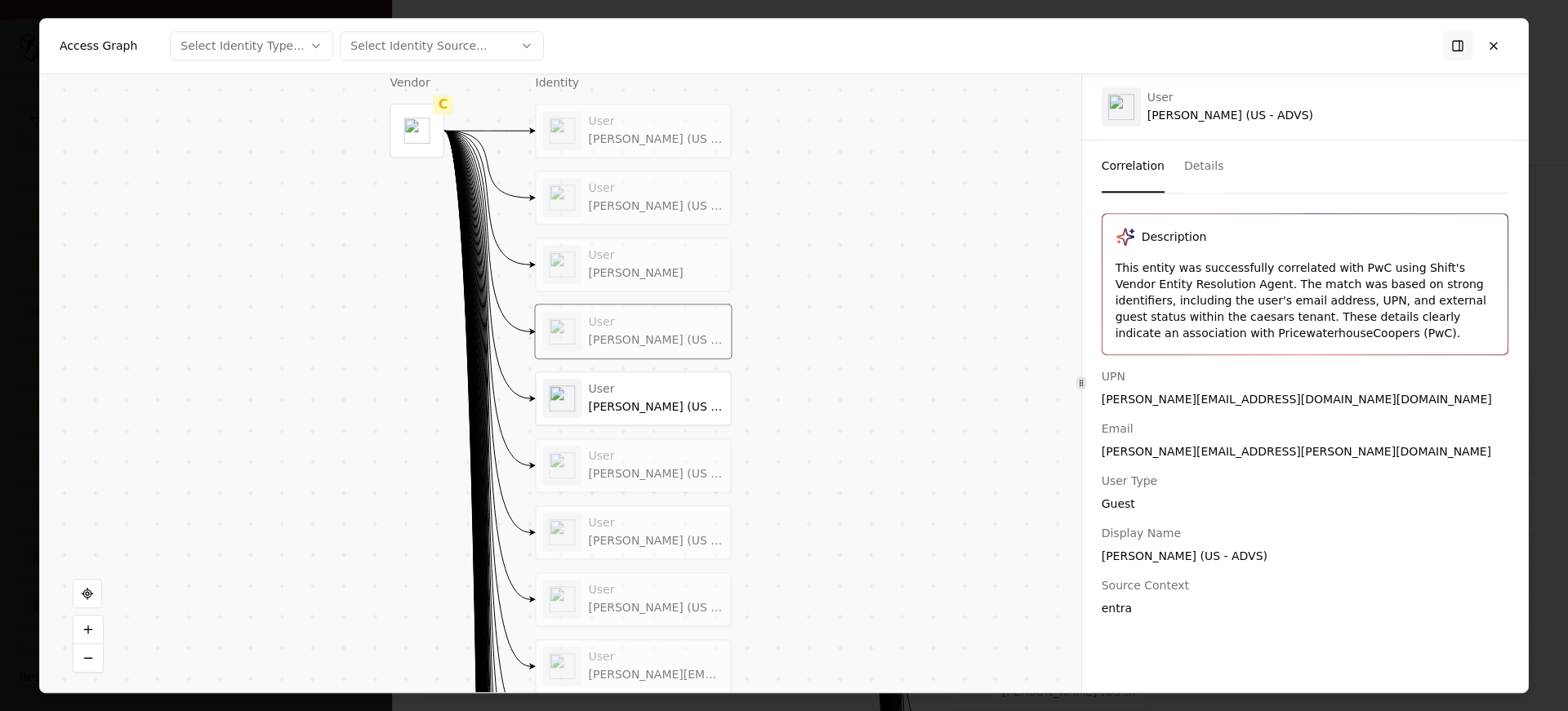
click at [606, 379] on div "User Prudvi Batlanki Devindra (US - ADVS)" at bounding box center [634, 398] width 181 height 39
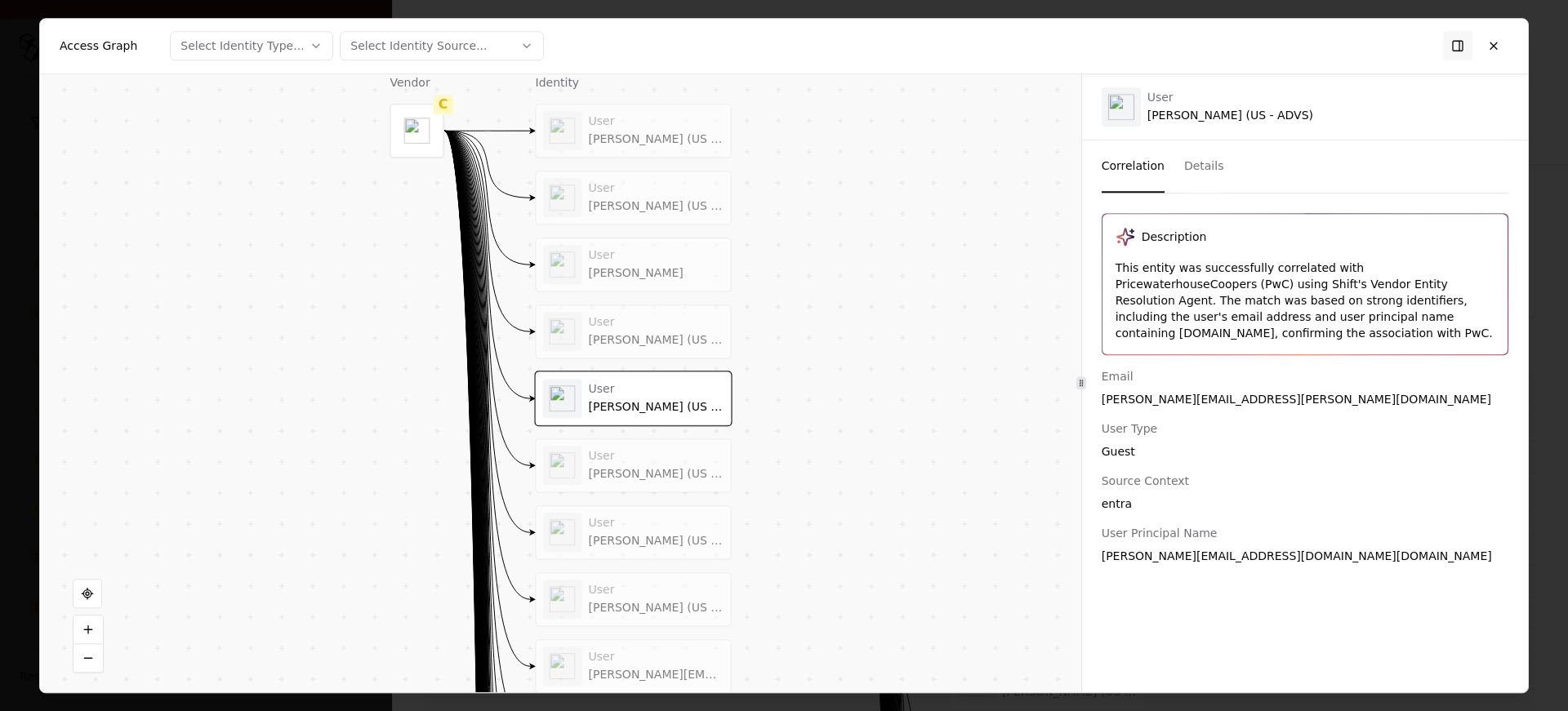
click at [619, 446] on div "User Nicolas Allums (US - ADVS)" at bounding box center [634, 465] width 181 height 39
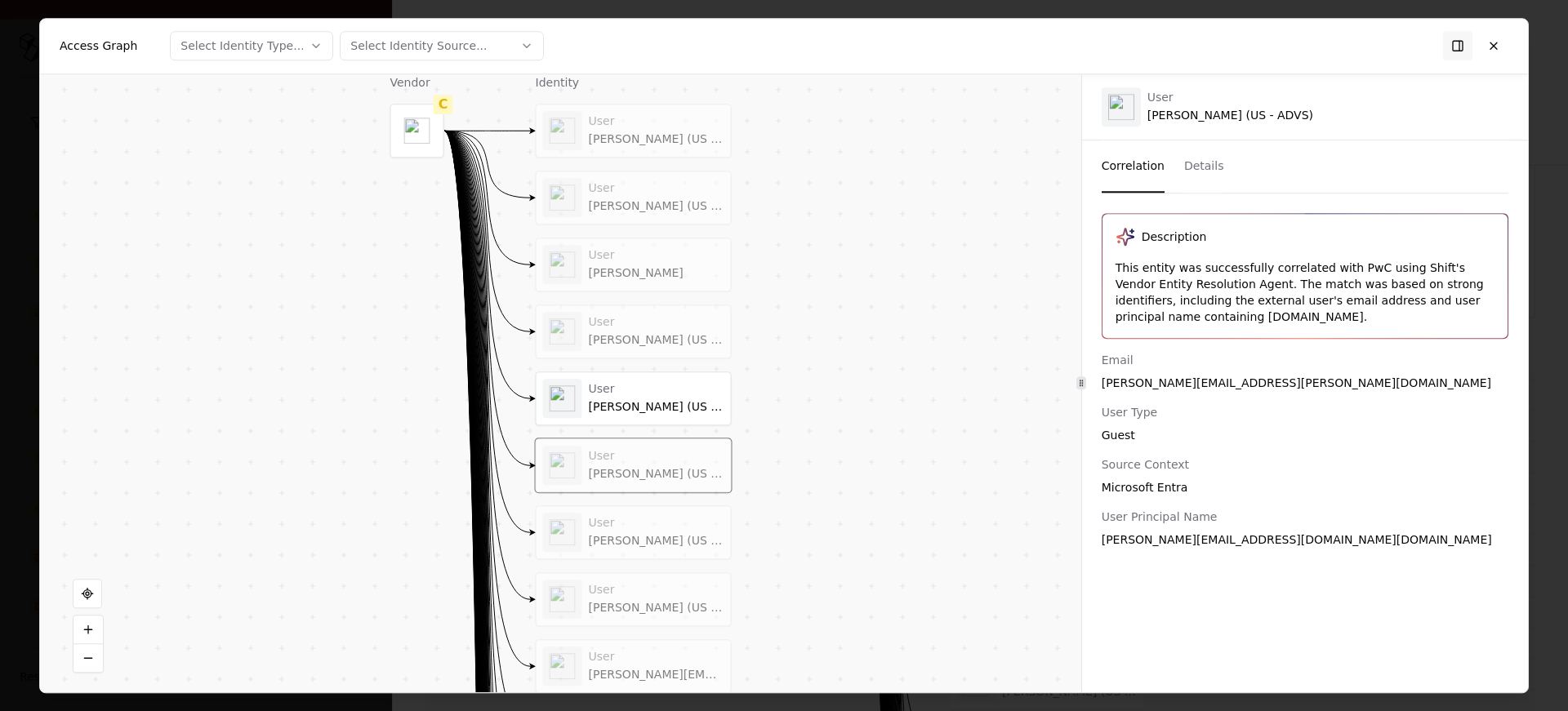
click at [605, 525] on div "User" at bounding box center [657, 524] width 136 height 15
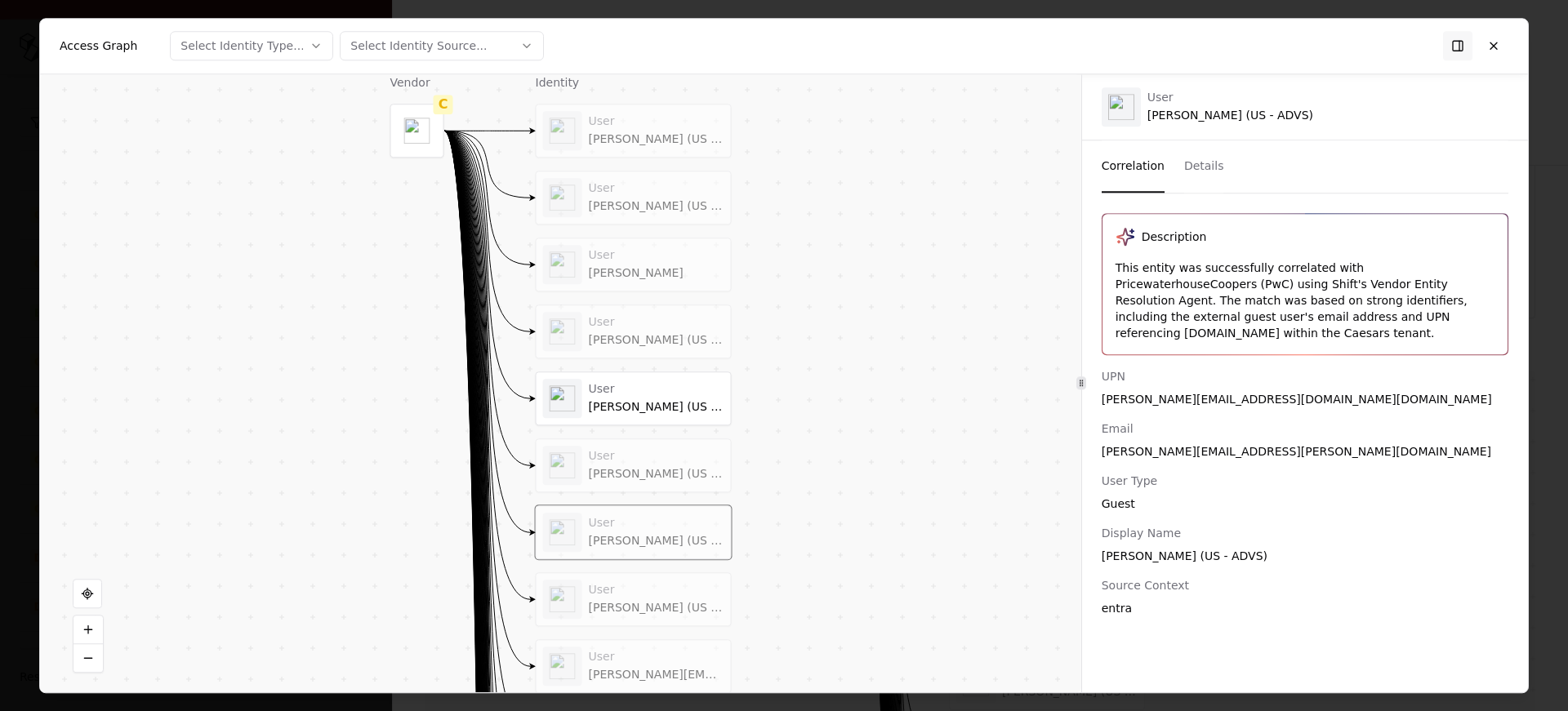
click at [1384, 344] on div "Description This entity was successfully correlated with PricewaterhouseCoopers…" at bounding box center [1305, 415] width 446 height 403
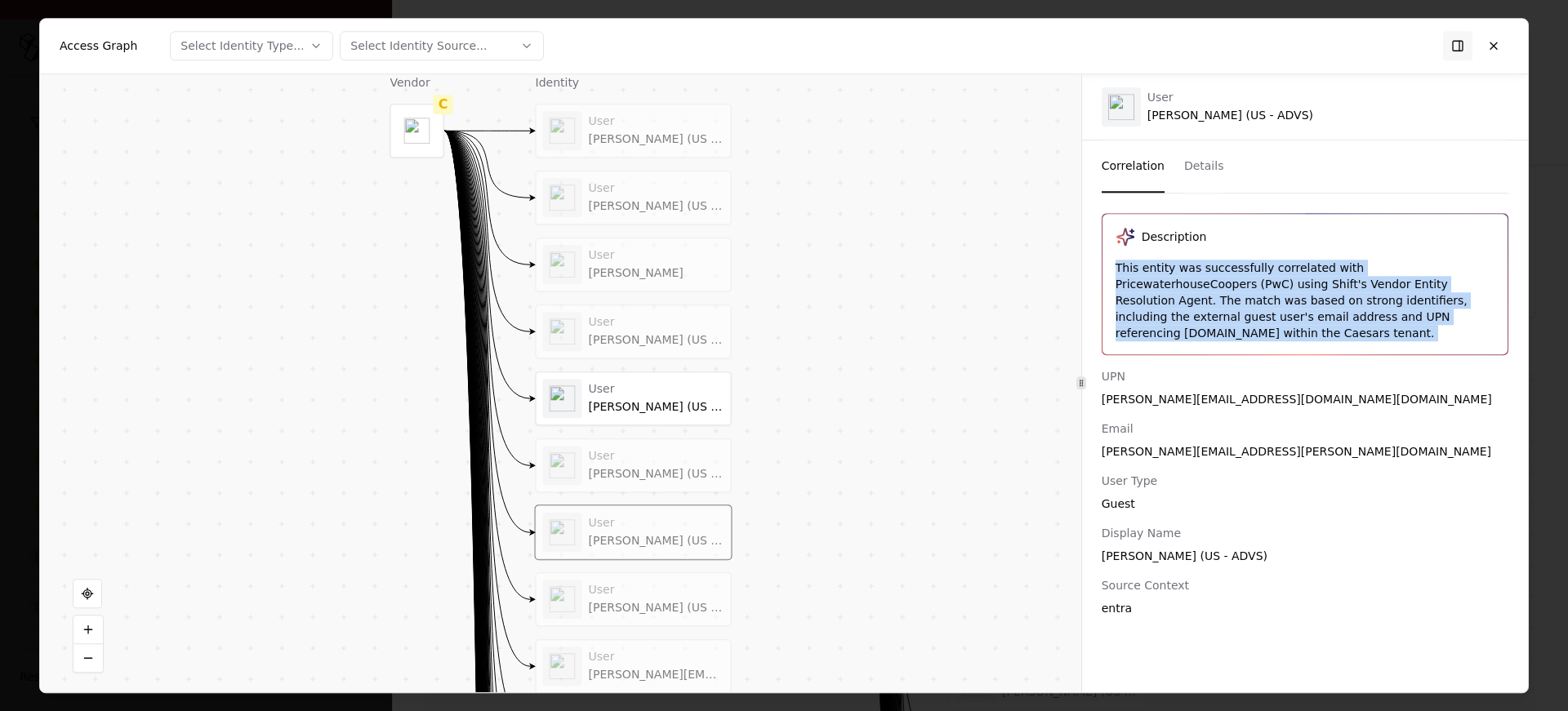
click at [1384, 344] on div "Description This entity was successfully correlated with PricewaterhouseCoopers…" at bounding box center [1305, 415] width 446 height 403
click at [642, 130] on div "User Jing Yang (US - ADVS)" at bounding box center [657, 130] width 136 height 32
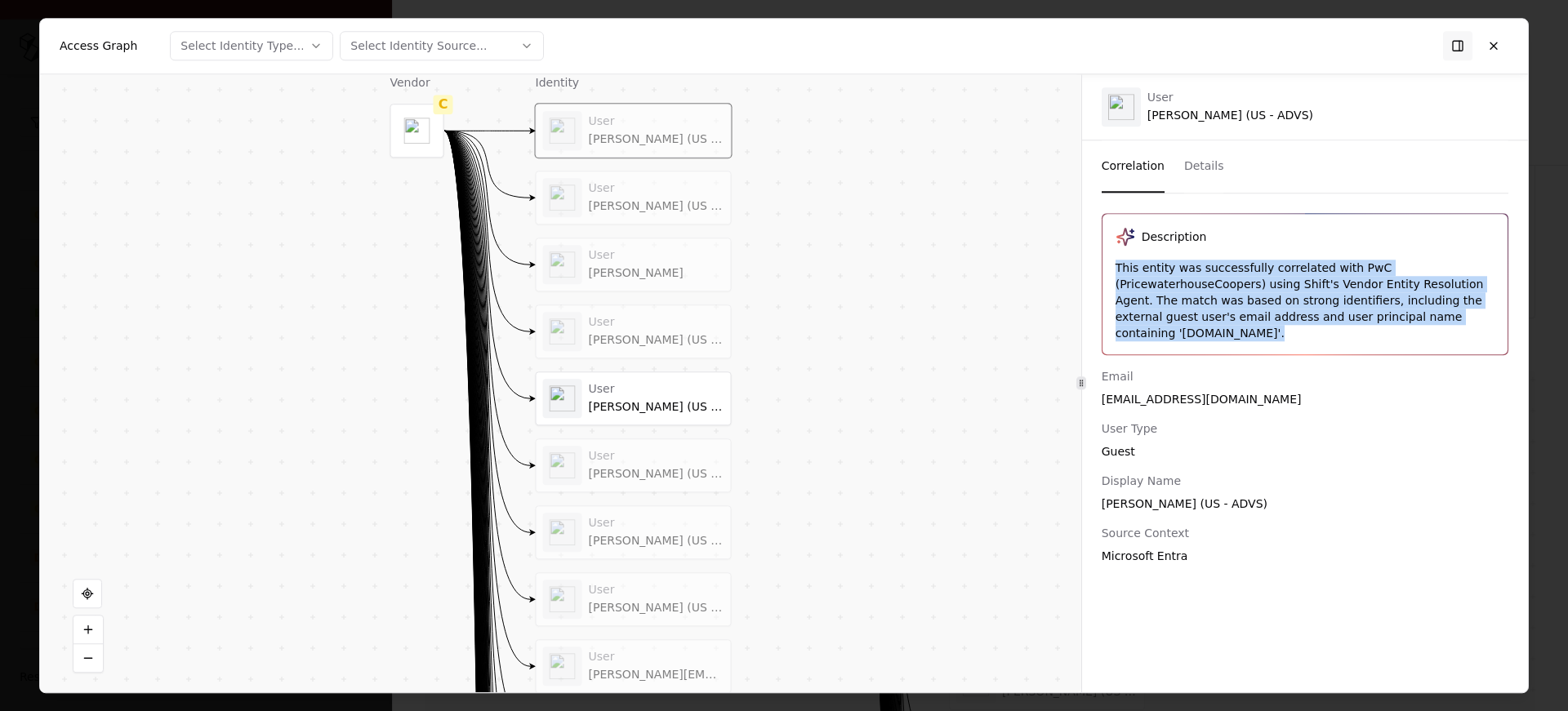
click at [632, 201] on div "[PERSON_NAME] (US - ADVS)" at bounding box center [657, 206] width 136 height 15
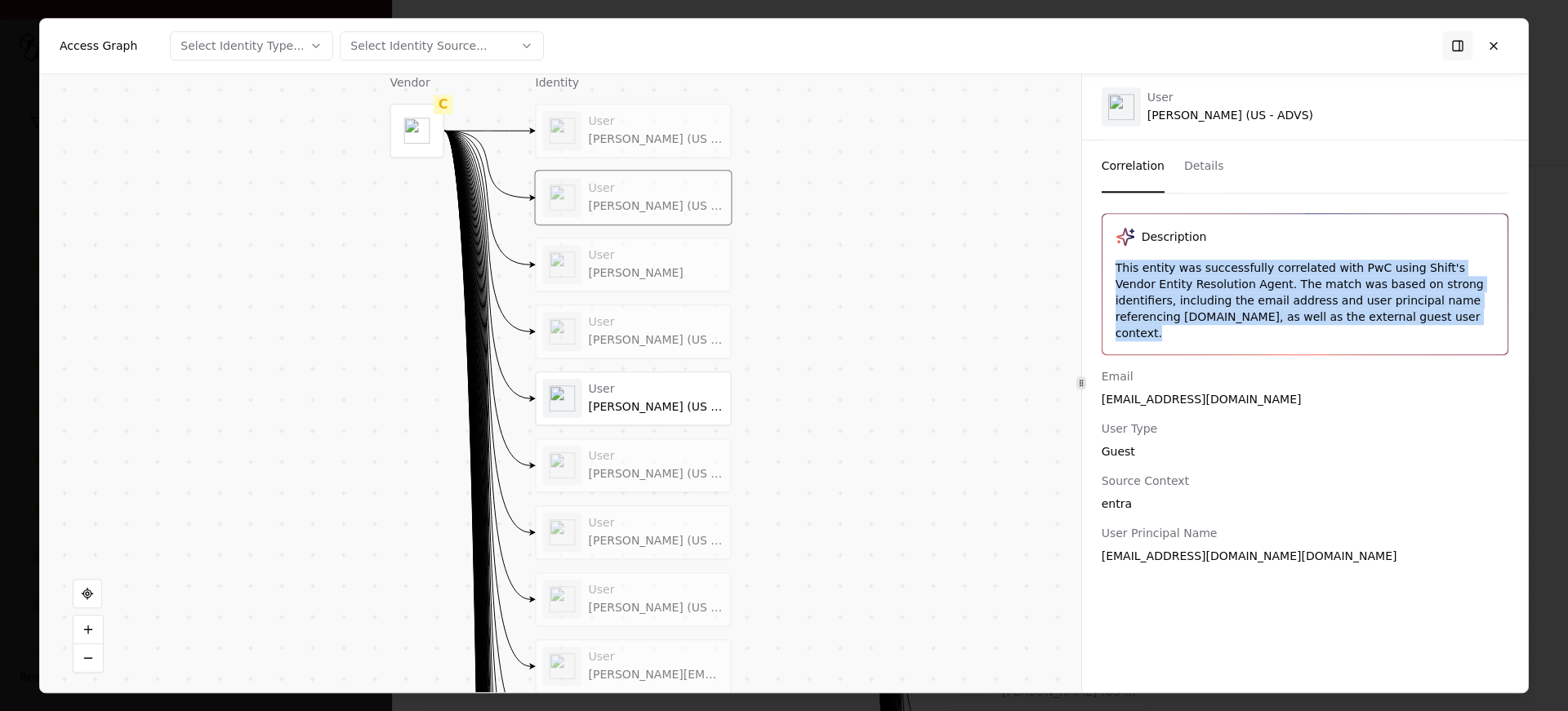
click at [626, 266] on div "[PERSON_NAME]" at bounding box center [657, 273] width 136 height 15
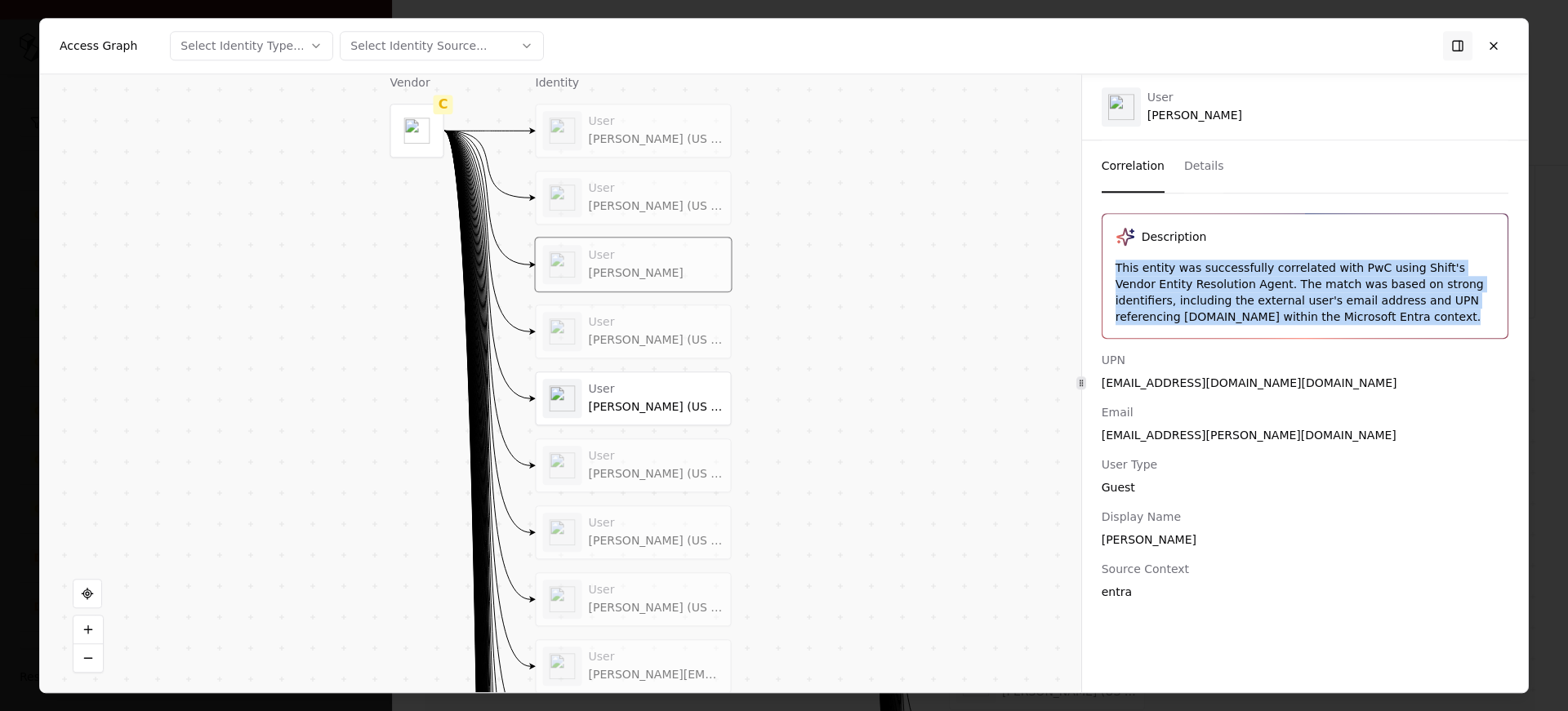
click at [623, 348] on div "User Shashank Surepally (US - ADVS)" at bounding box center [634, 331] width 181 height 39
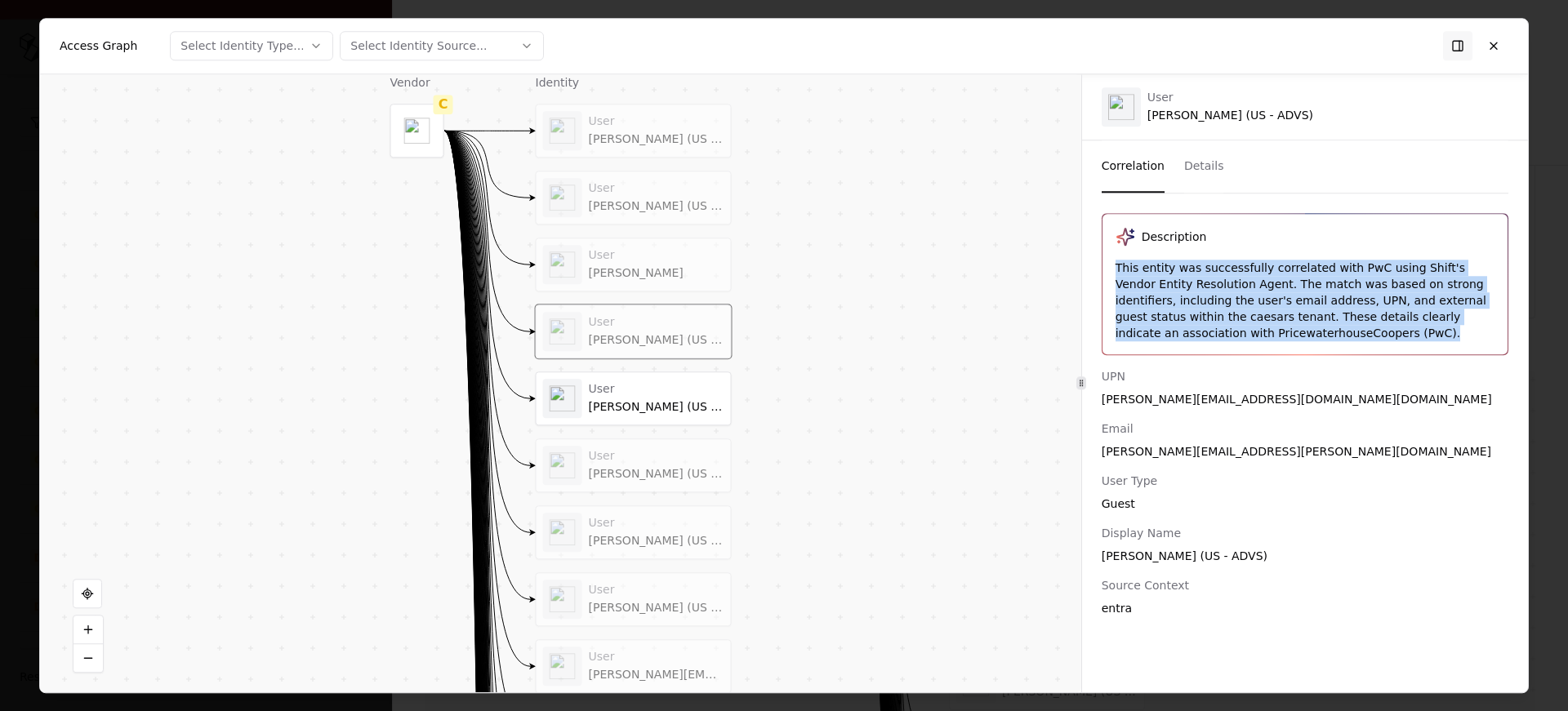
click at [619, 390] on div "User" at bounding box center [657, 389] width 136 height 15
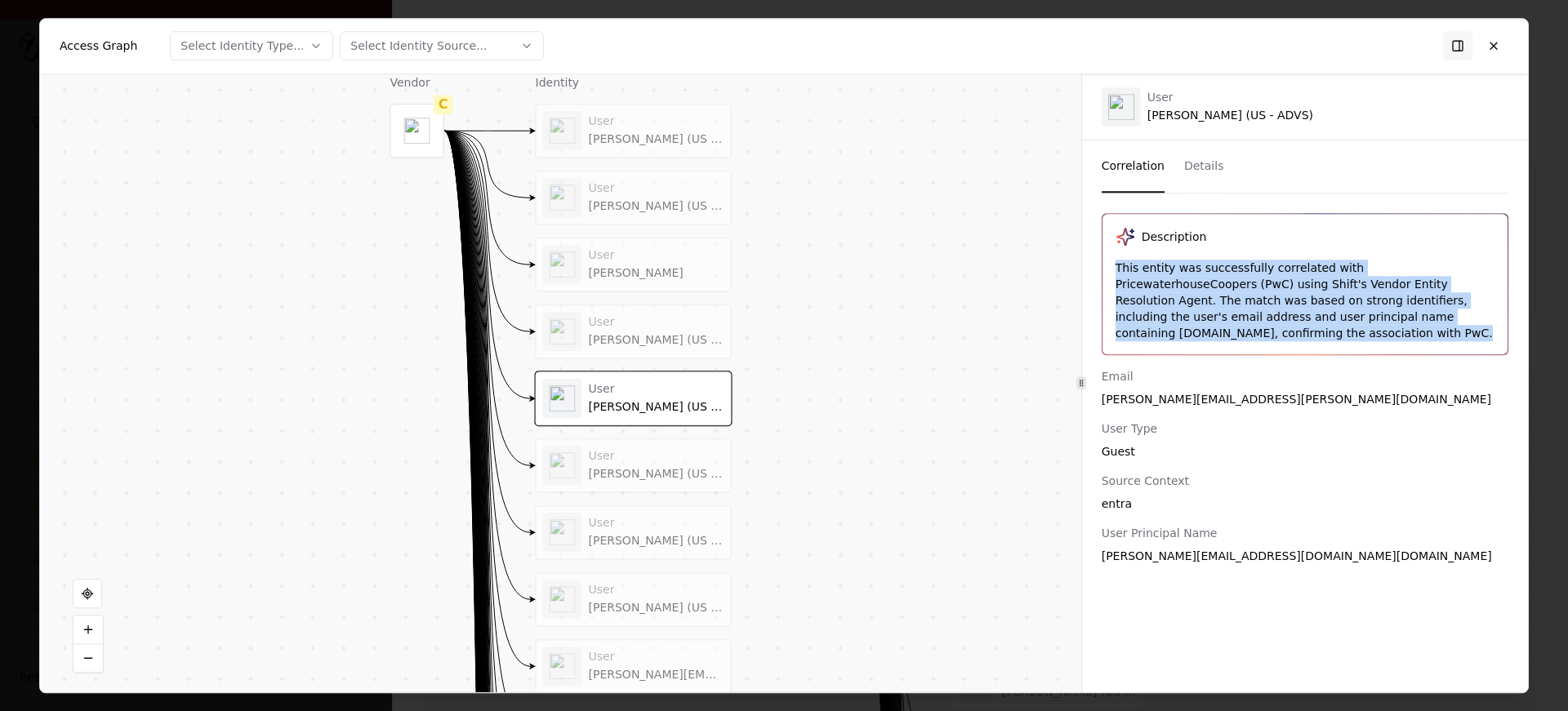
click at [619, 447] on div "User Nicolas Allums (US - ADVS)" at bounding box center [634, 465] width 181 height 39
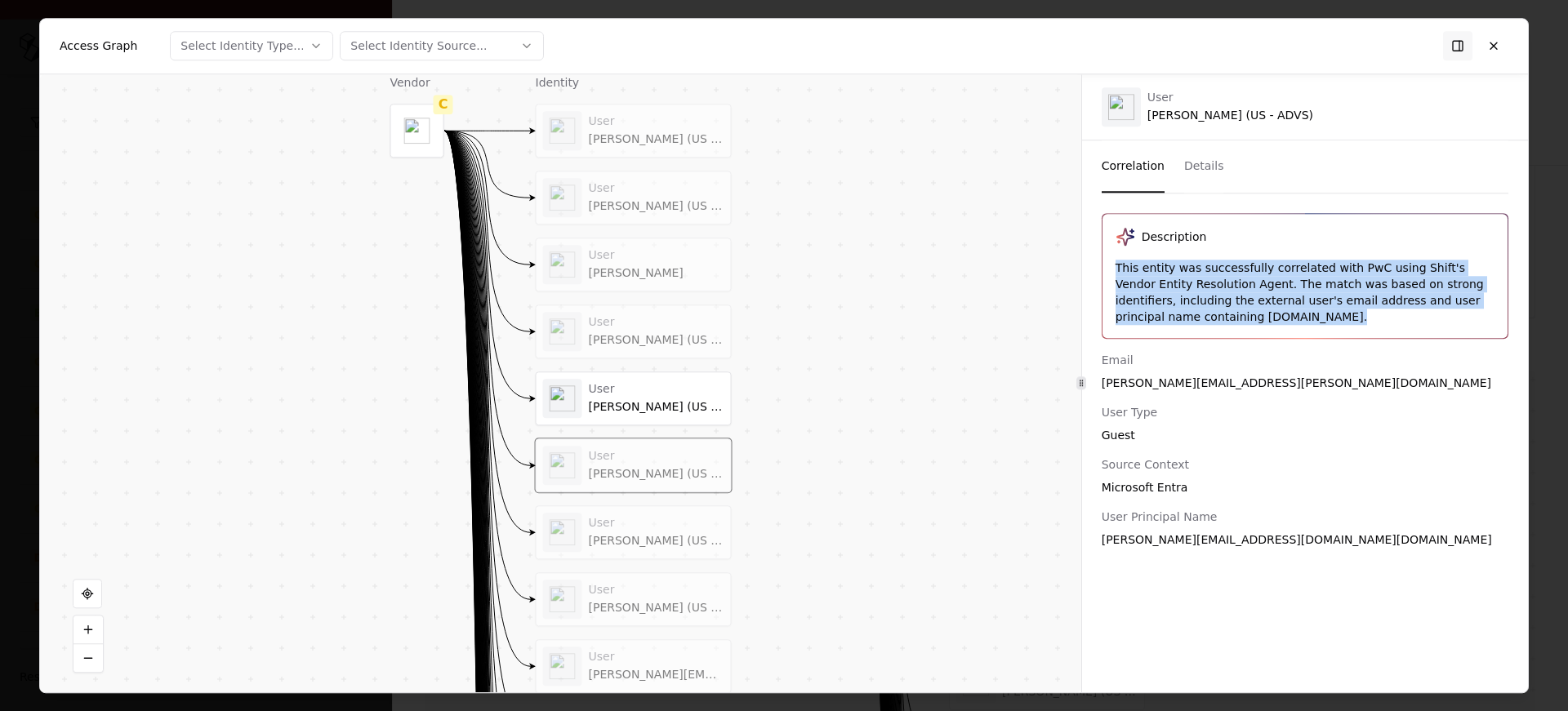
click at [617, 524] on div "User" at bounding box center [657, 524] width 136 height 15
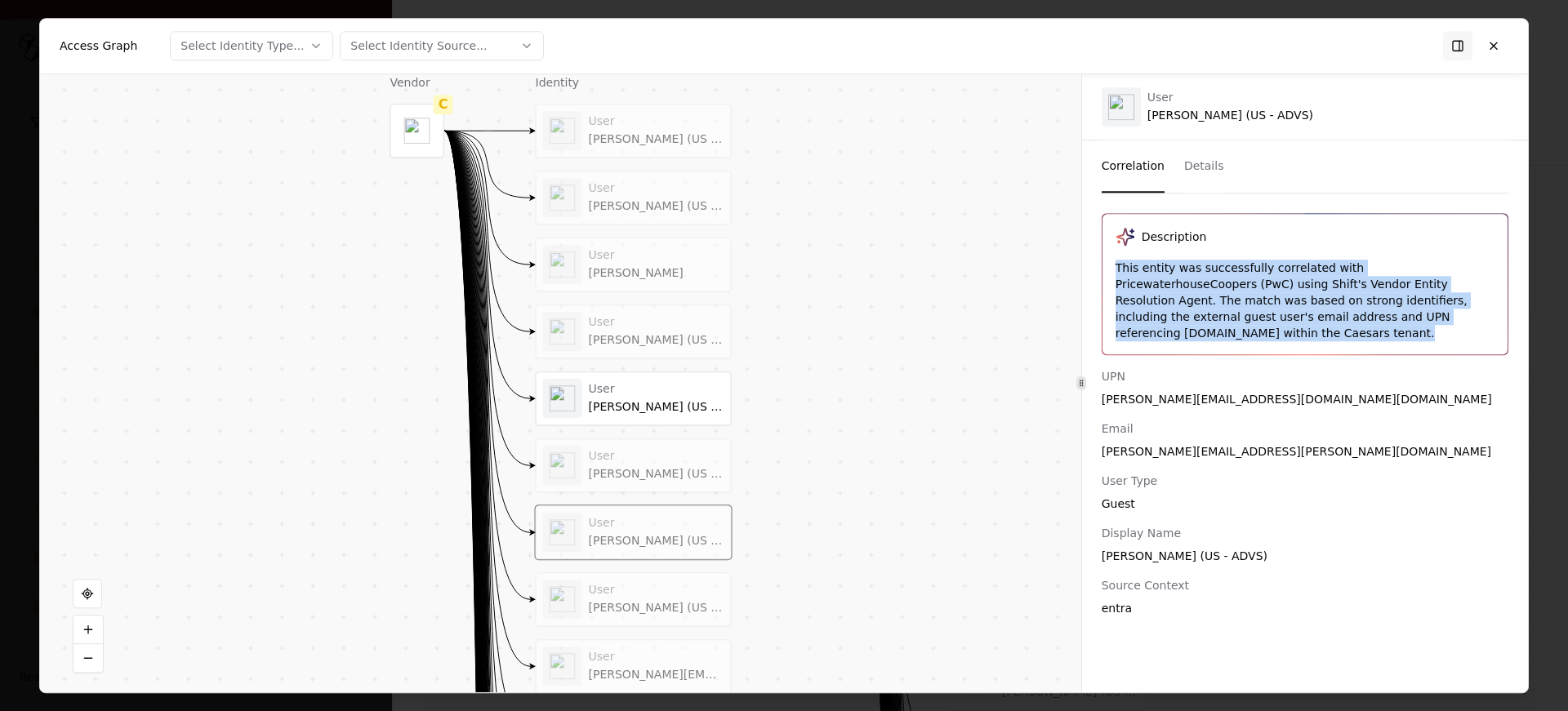
click at [1304, 302] on div "This entity was successfully correlated with PricewaterhouseCoopers (PwC) using…" at bounding box center [1305, 301] width 379 height 82
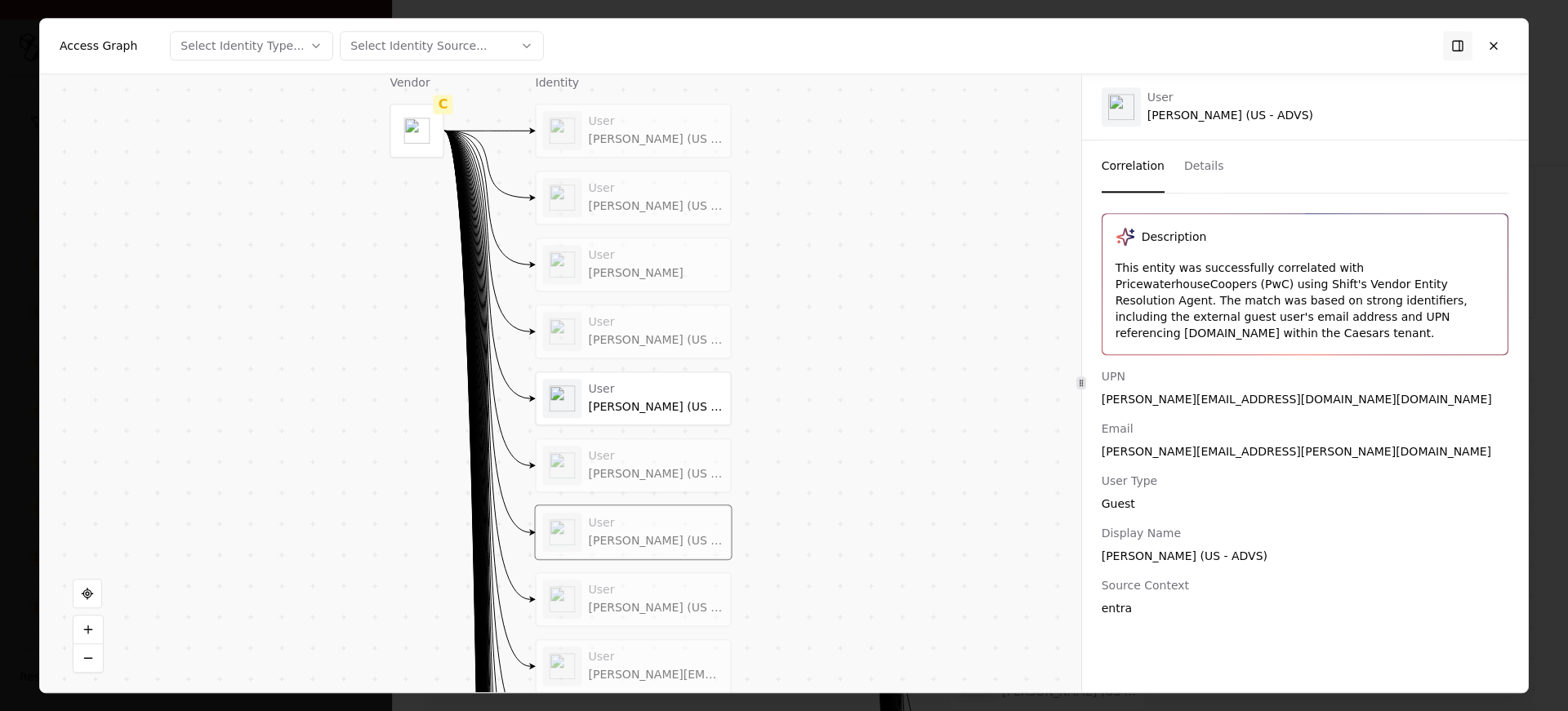
click at [1325, 322] on div "This entity was successfully correlated with PricewaterhouseCoopers (PwC) using…" at bounding box center [1305, 301] width 379 height 82
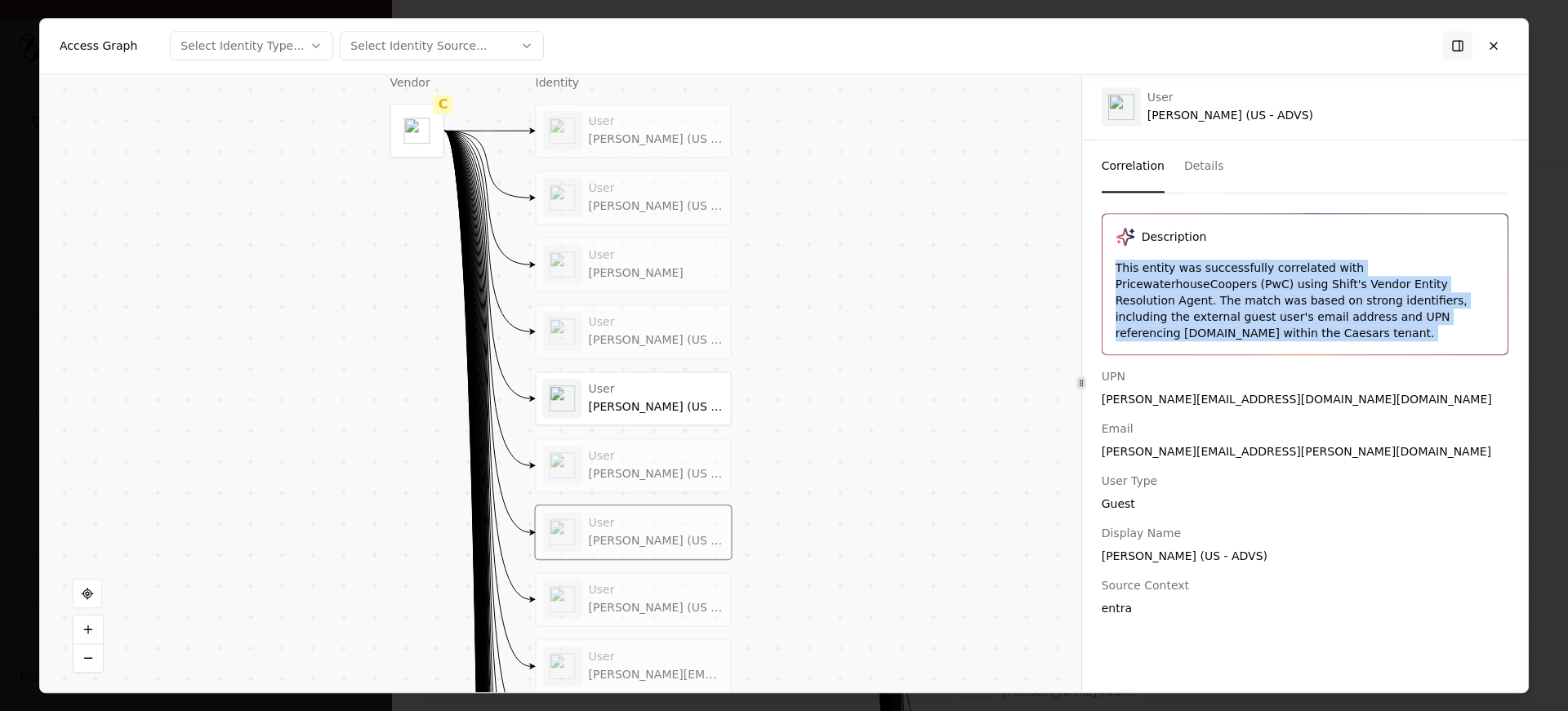
copy div "This entity was successfully correlated with PricewaterhouseCoopers (PwC) using…"
click at [1196, 111] on div "User Sakshi Saxena (US - ADVS)" at bounding box center [1230, 106] width 166 height 32
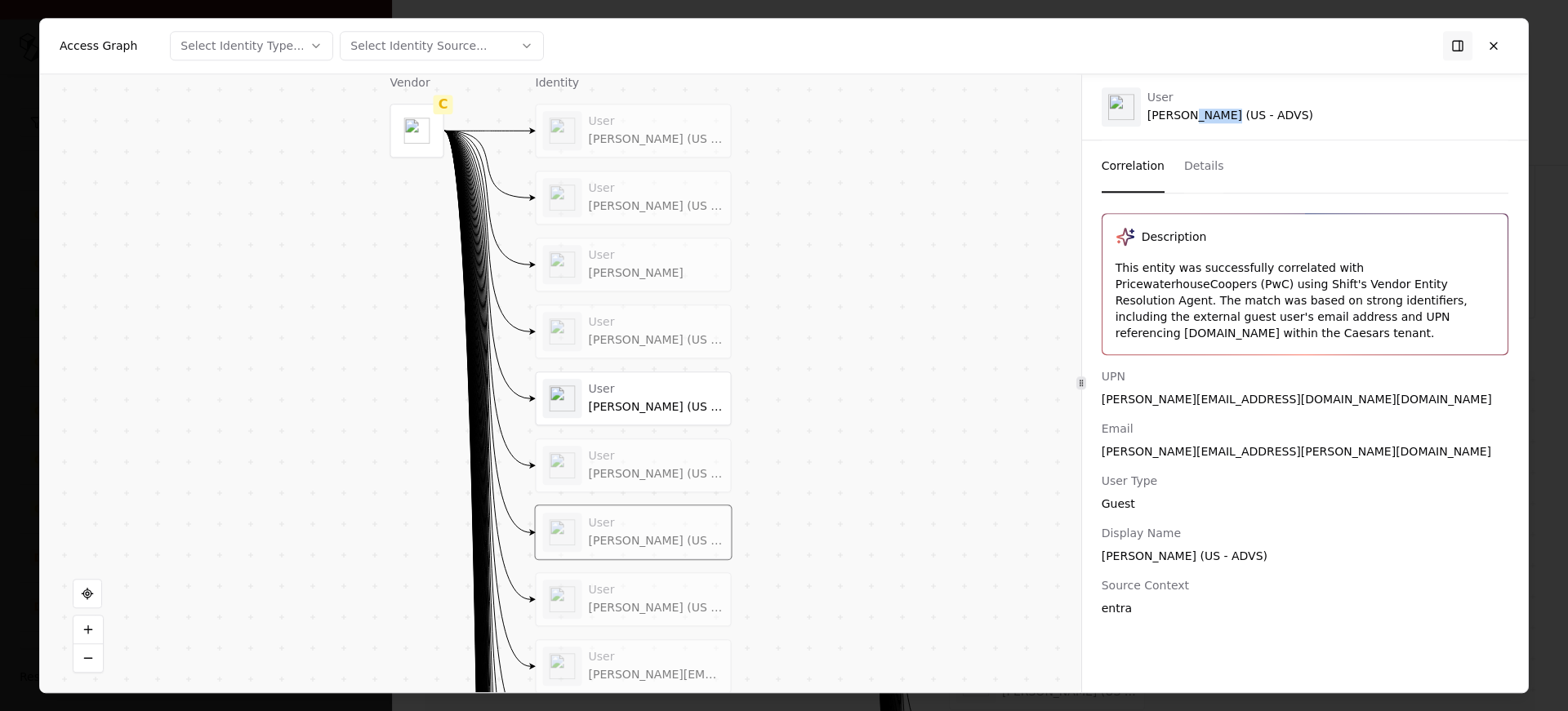
click at [1196, 111] on div "User Sakshi Saxena (US - ADVS)" at bounding box center [1230, 106] width 166 height 32
copy div "[PERSON_NAME] (US - ADVS)"
click at [1209, 368] on div "UPN" at bounding box center [1305, 376] width 407 height 16
click at [1197, 391] on div "sakshi.s.saxena_pwc.com#EXT#@caesars365.onmicrosoft.com" at bounding box center [1305, 399] width 407 height 16
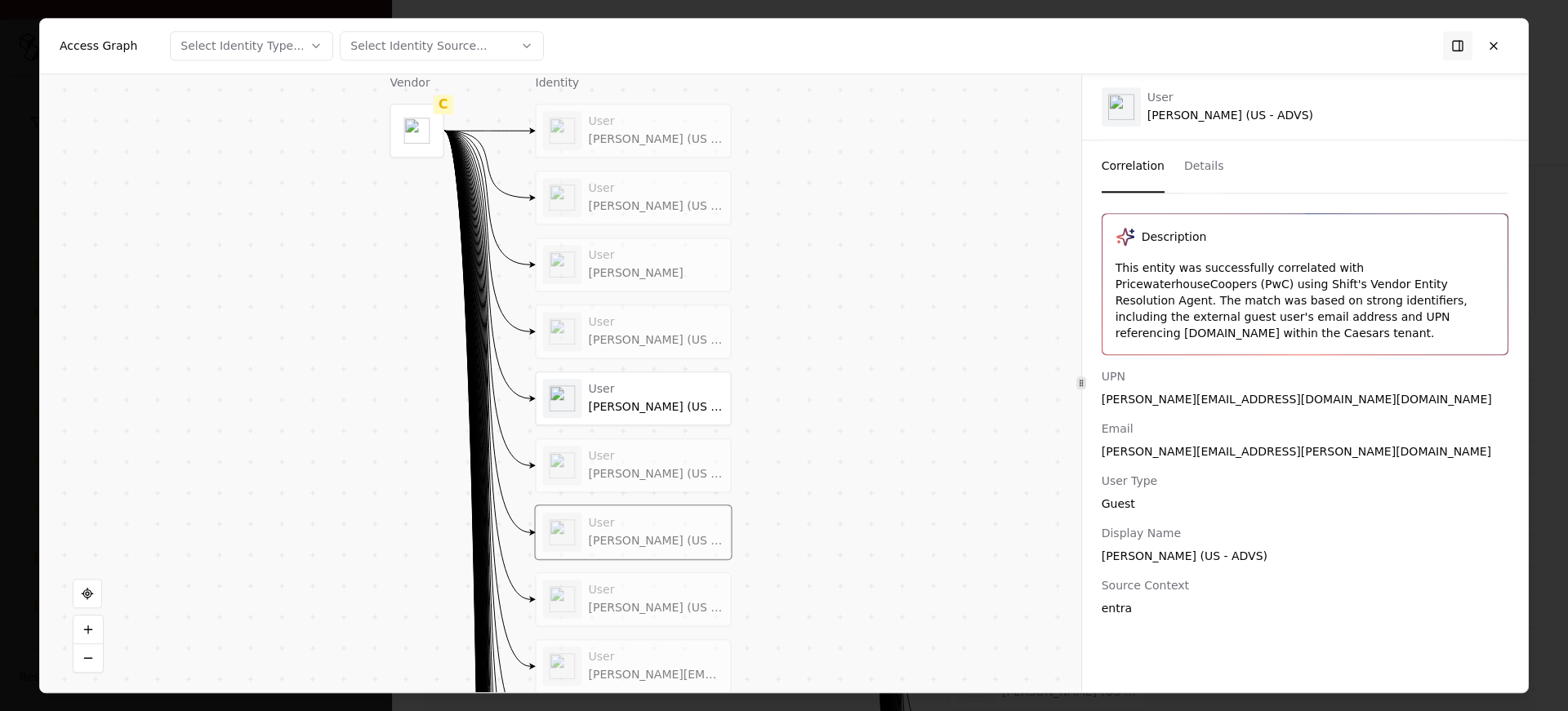
click at [1197, 391] on div "sakshi.s.saxena_pwc.com#EXT#@caesars365.onmicrosoft.com" at bounding box center [1305, 399] width 407 height 16
copy div "sakshi.s.saxena_pwc.com#EXT#@caesars365.onmicrosoft.com"
click at [1214, 443] on div "sakshi.s.saxena@pwc.com" at bounding box center [1305, 451] width 407 height 16
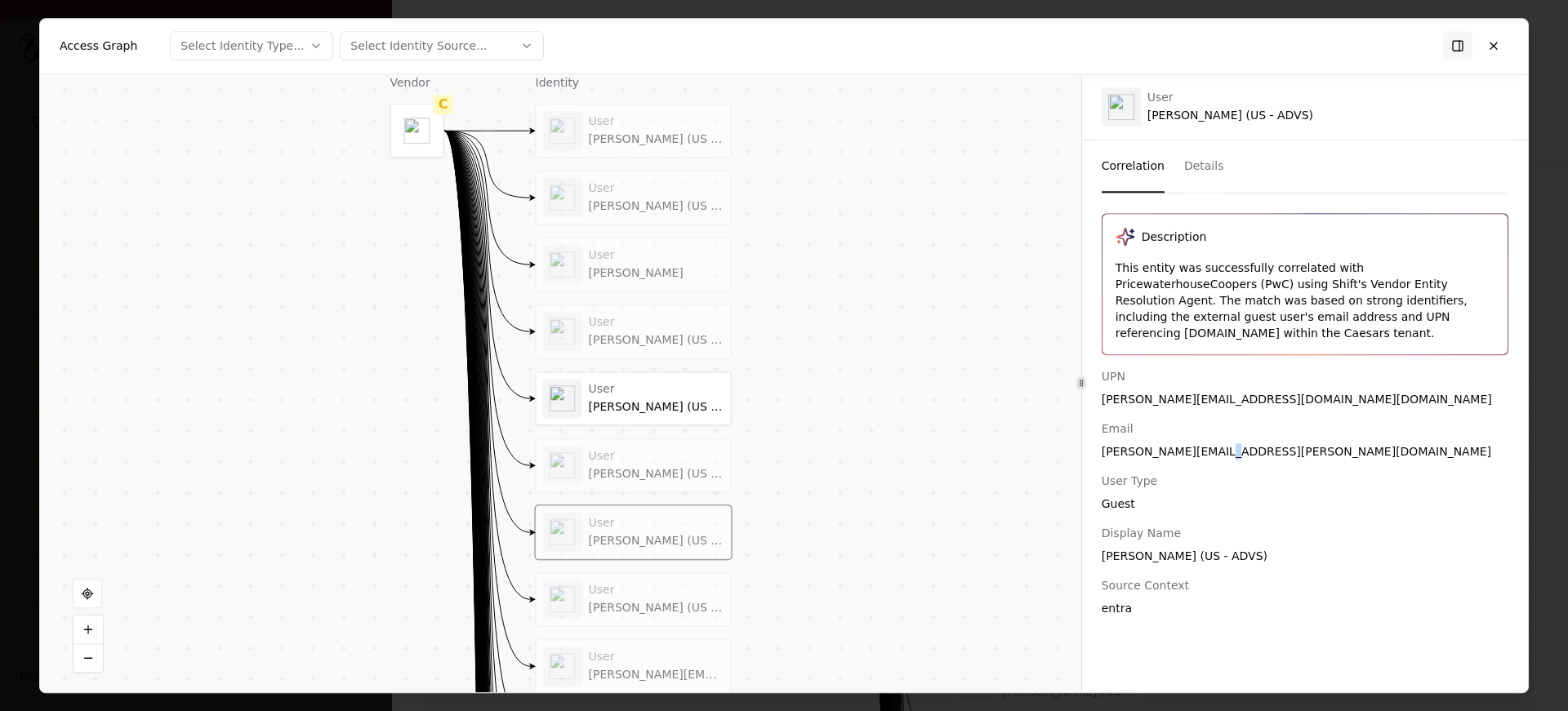
click at [1214, 443] on div "sakshi.s.saxena@pwc.com" at bounding box center [1305, 451] width 407 height 16
copy div "sakshi.s.saxena@pwc.com"
click at [641, 601] on div "[PERSON_NAME] (US - ADVS)" at bounding box center [657, 608] width 136 height 15
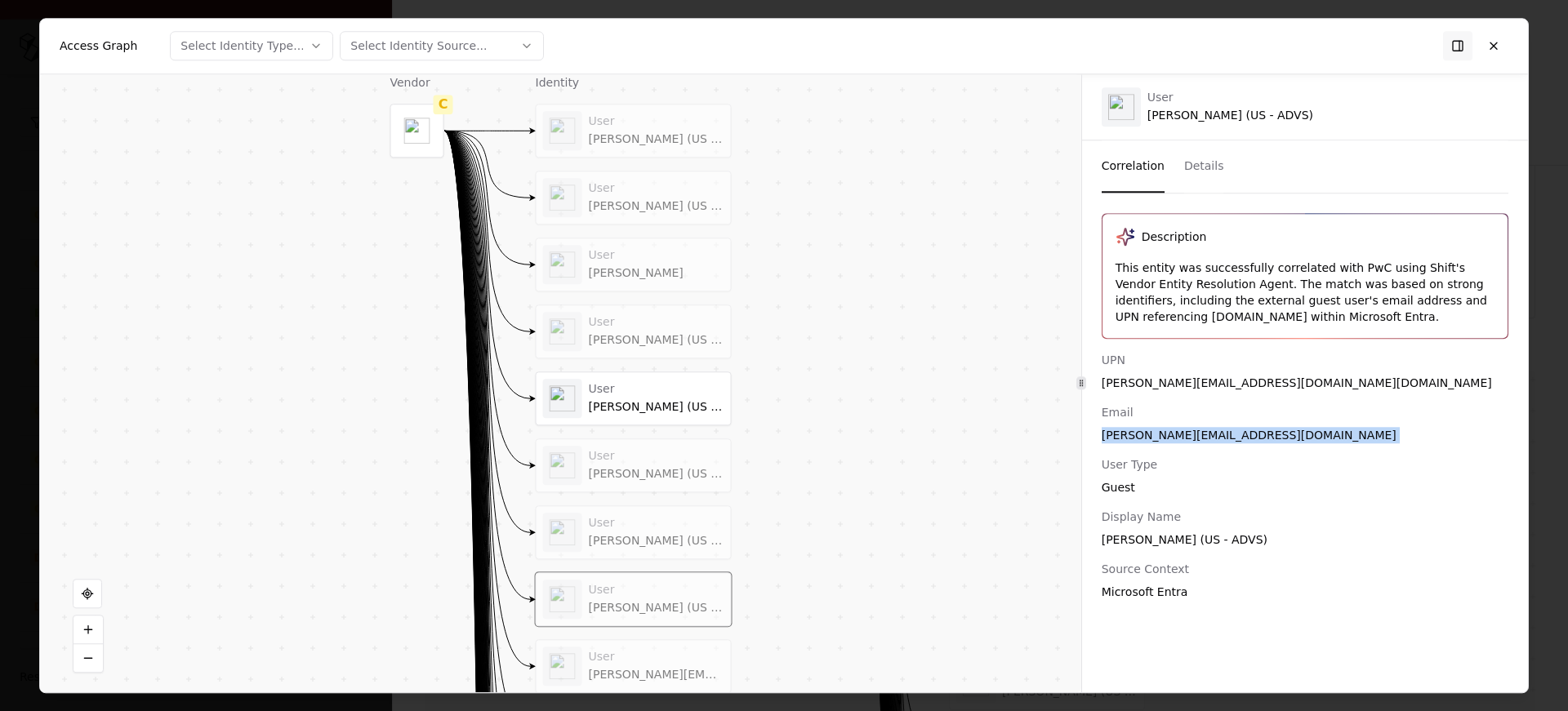
click at [638, 655] on div "User" at bounding box center [657, 657] width 136 height 15
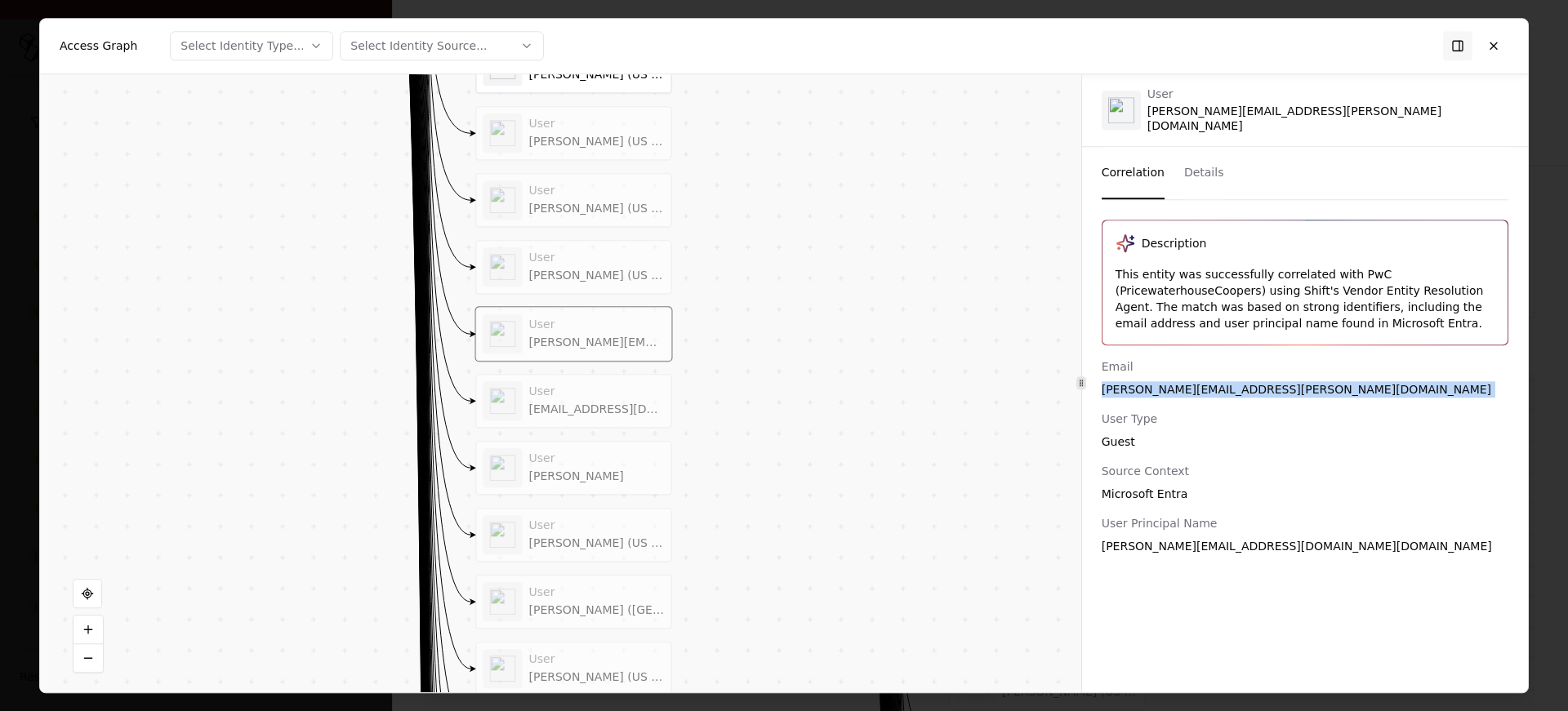
drag, startPoint x: 282, startPoint y: 593, endPoint x: 246, endPoint y: 197, distance: 397.6
click at [246, 197] on div "Vendor C Identity User Jing Yang (US - ADVS) User Wen Jie Zhang (US - ADVS) Use…" at bounding box center [560, 384] width 1041 height 619
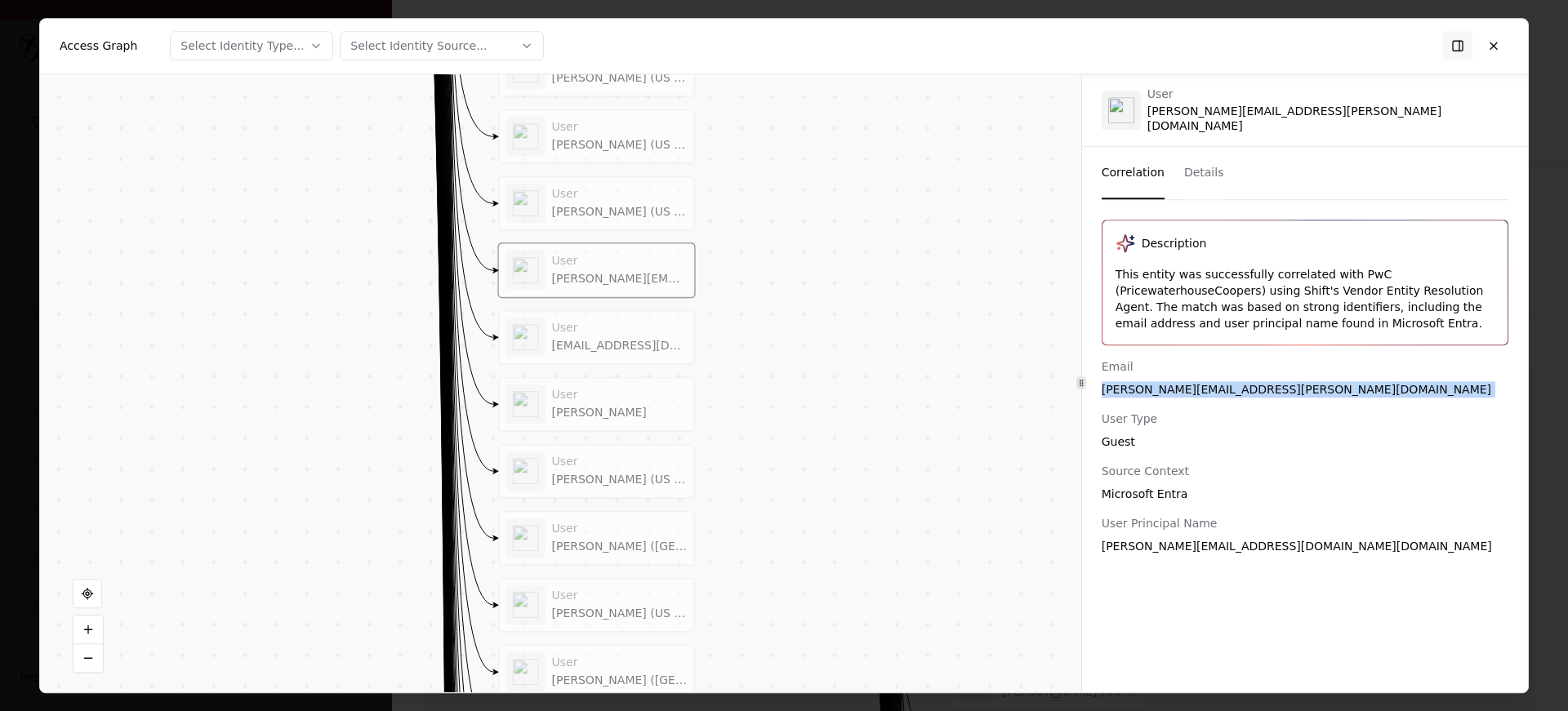
click at [630, 345] on div "[EMAIL_ADDRESS][DOMAIN_NAME]" at bounding box center [619, 346] width 136 height 15
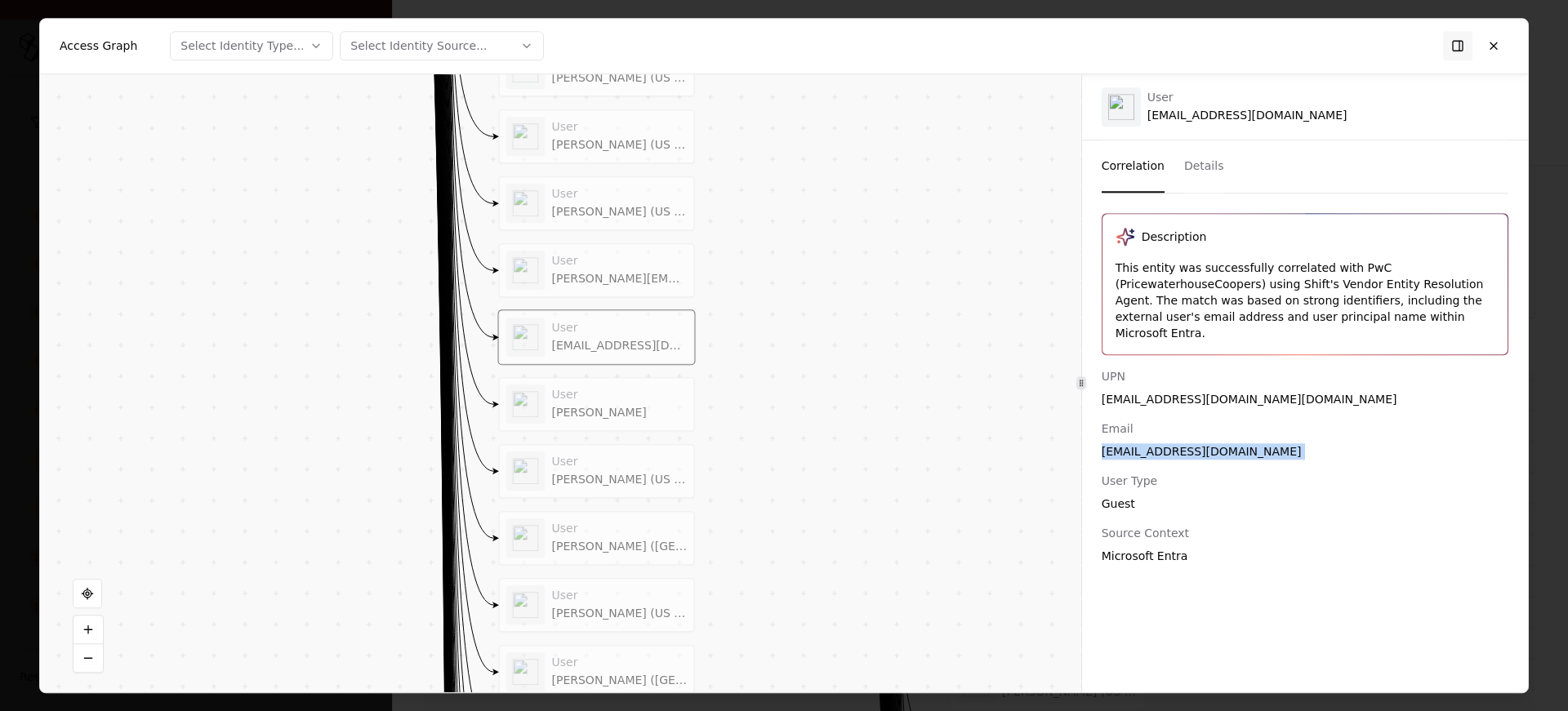
click at [615, 406] on div "[PERSON_NAME]" at bounding box center [619, 413] width 136 height 15
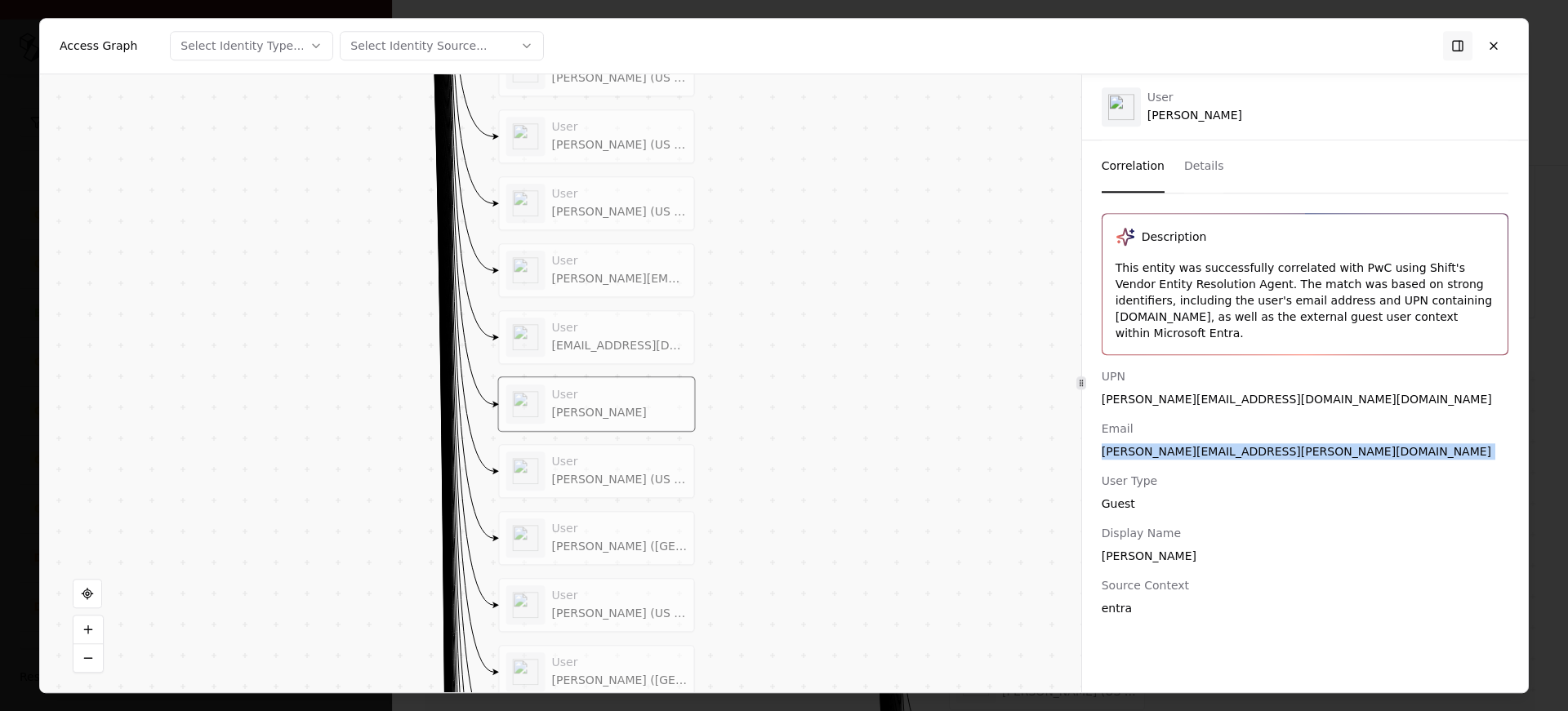
click at [595, 482] on div "[PERSON_NAME] (US - ADVS)" at bounding box center [619, 479] width 136 height 15
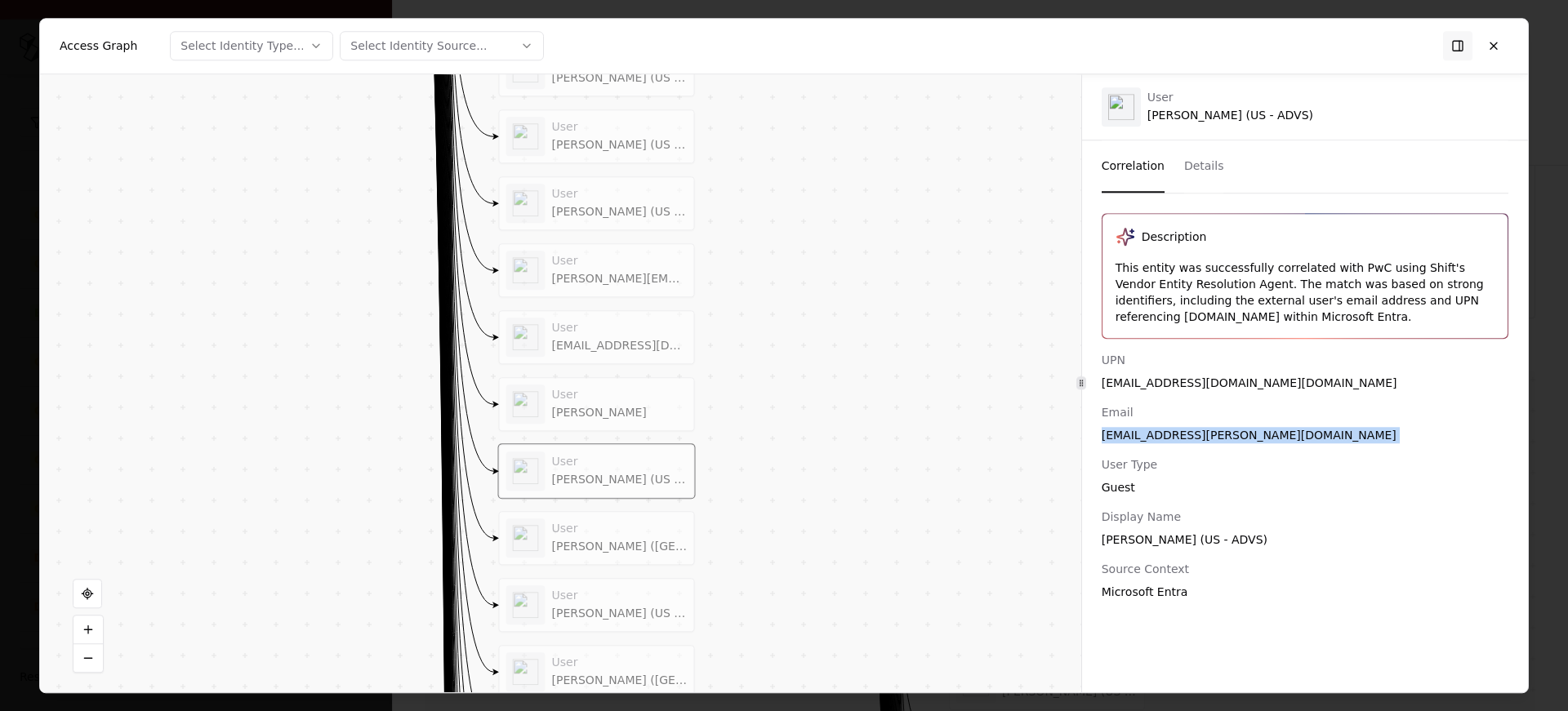
click at [600, 550] on div "[PERSON_NAME] ([GEOGRAPHIC_DATA])" at bounding box center [619, 547] width 136 height 15
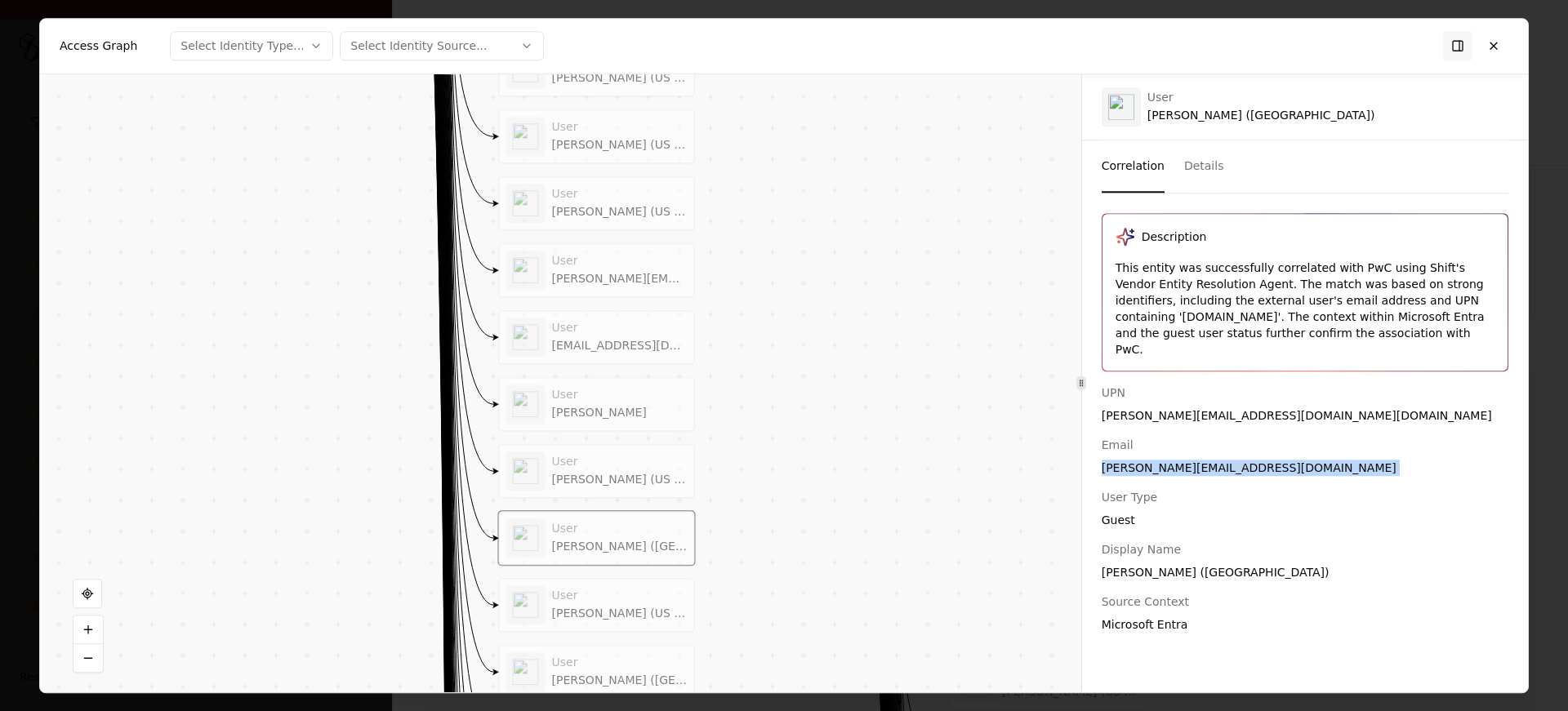
click at [596, 606] on div "[PERSON_NAME] (US - ADVS)" at bounding box center [619, 613] width 136 height 15
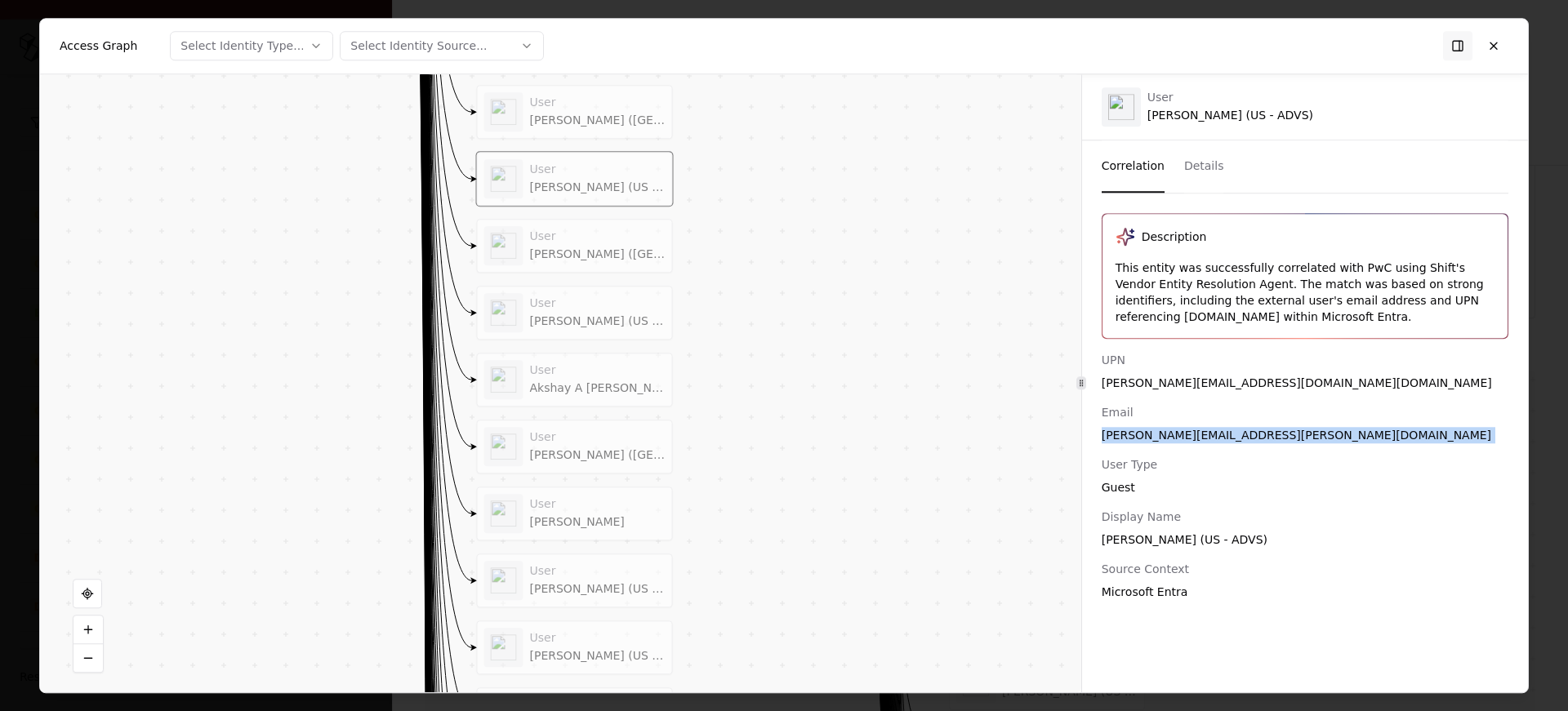
drag, startPoint x: 843, startPoint y: 437, endPoint x: 820, endPoint y: 10, distance: 427.6
click at [820, 10] on body "Pay attention! You're logging into Caesars Issues Vendors Integrations Add Filt…" at bounding box center [784, 355] width 1568 height 711
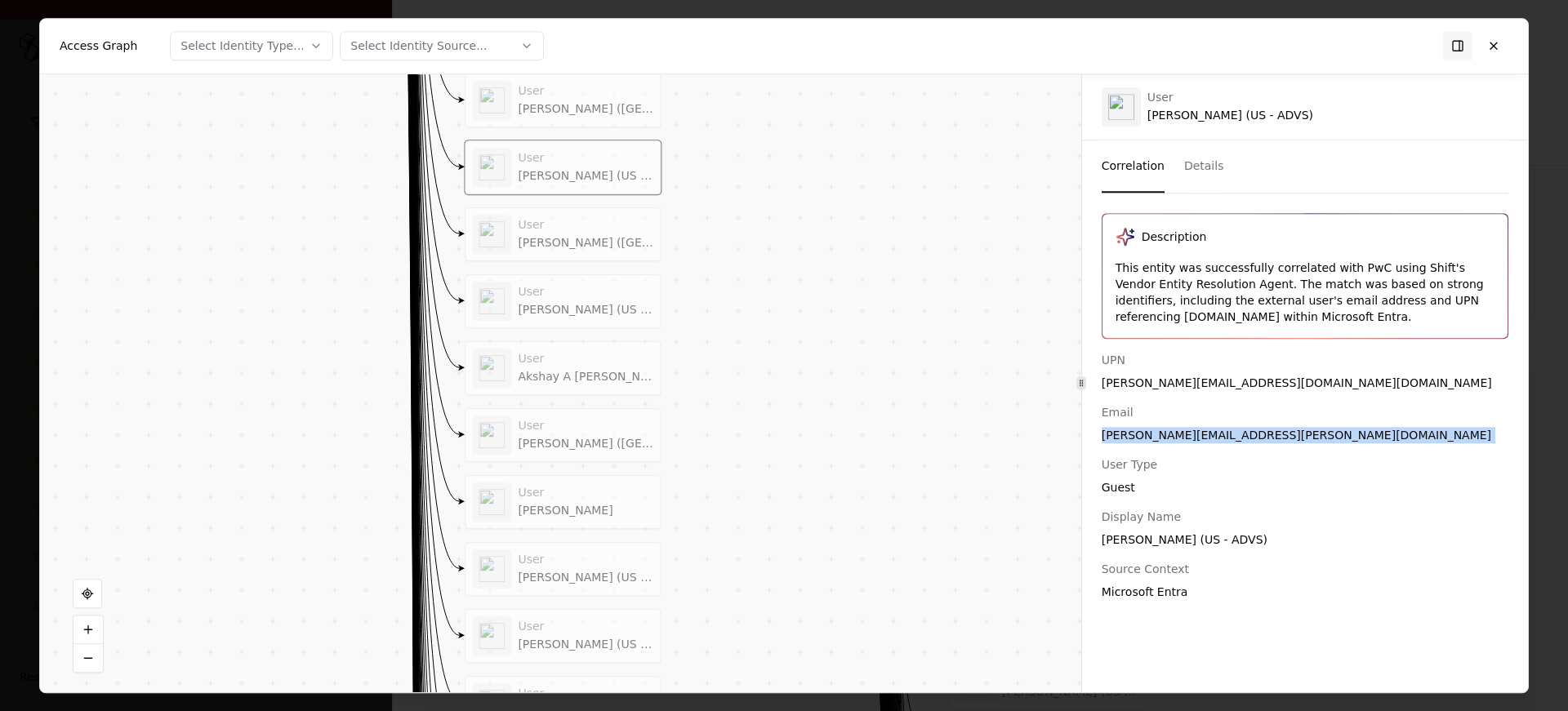
click at [559, 224] on div "User" at bounding box center [585, 225] width 136 height 15
click at [561, 302] on div "User Pothirajan Subbiah (US - ADVS)" at bounding box center [585, 301] width 136 height 32
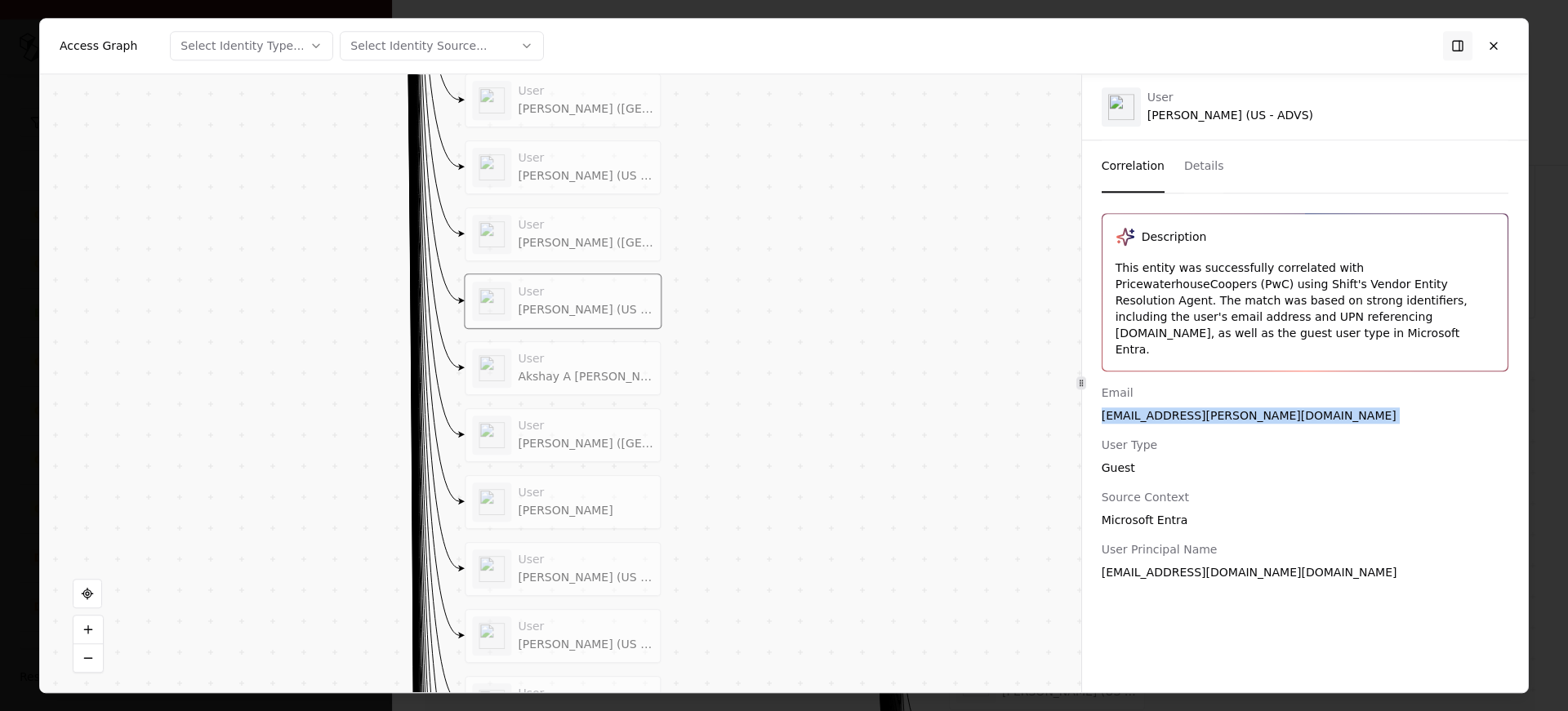
click at [555, 358] on div "User" at bounding box center [585, 359] width 136 height 15
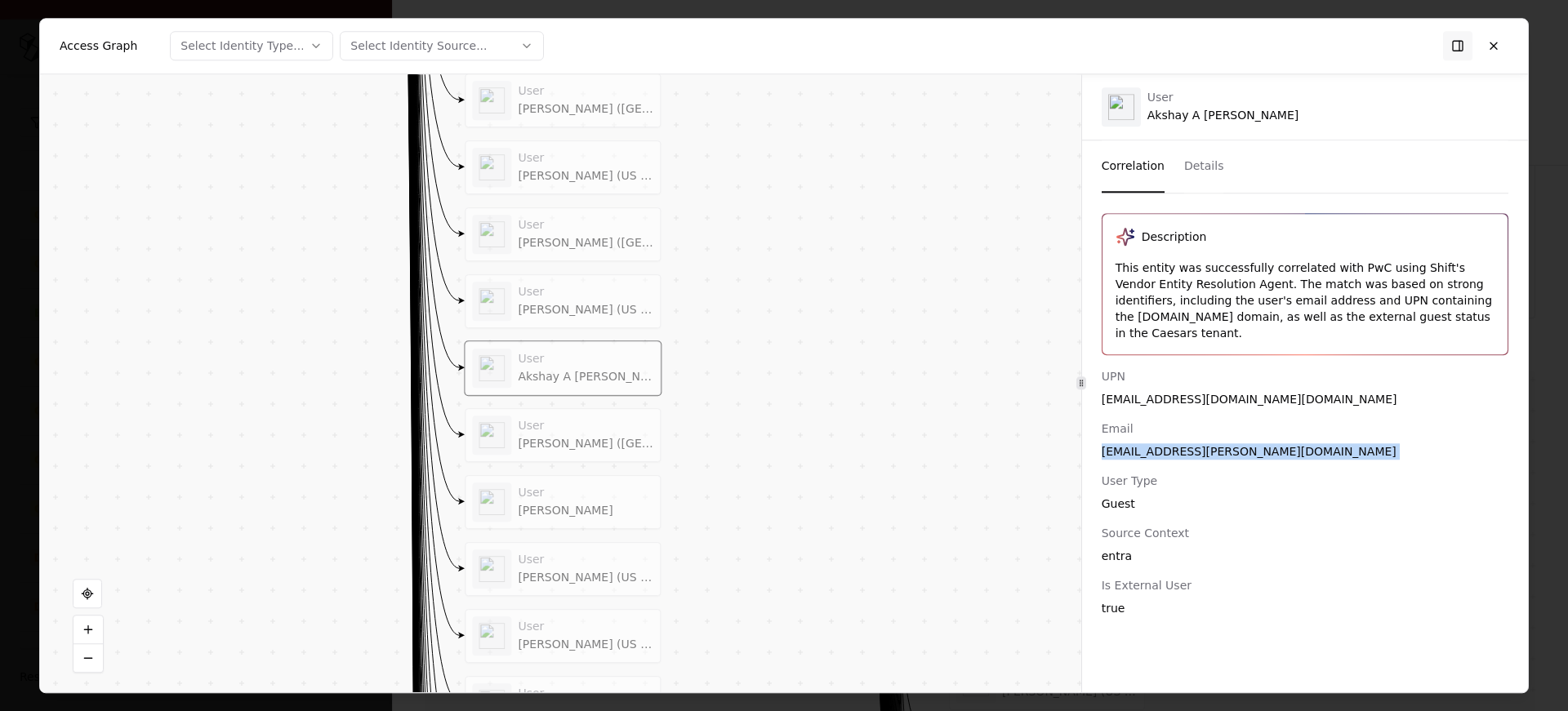
click at [545, 425] on div "User" at bounding box center [585, 426] width 136 height 15
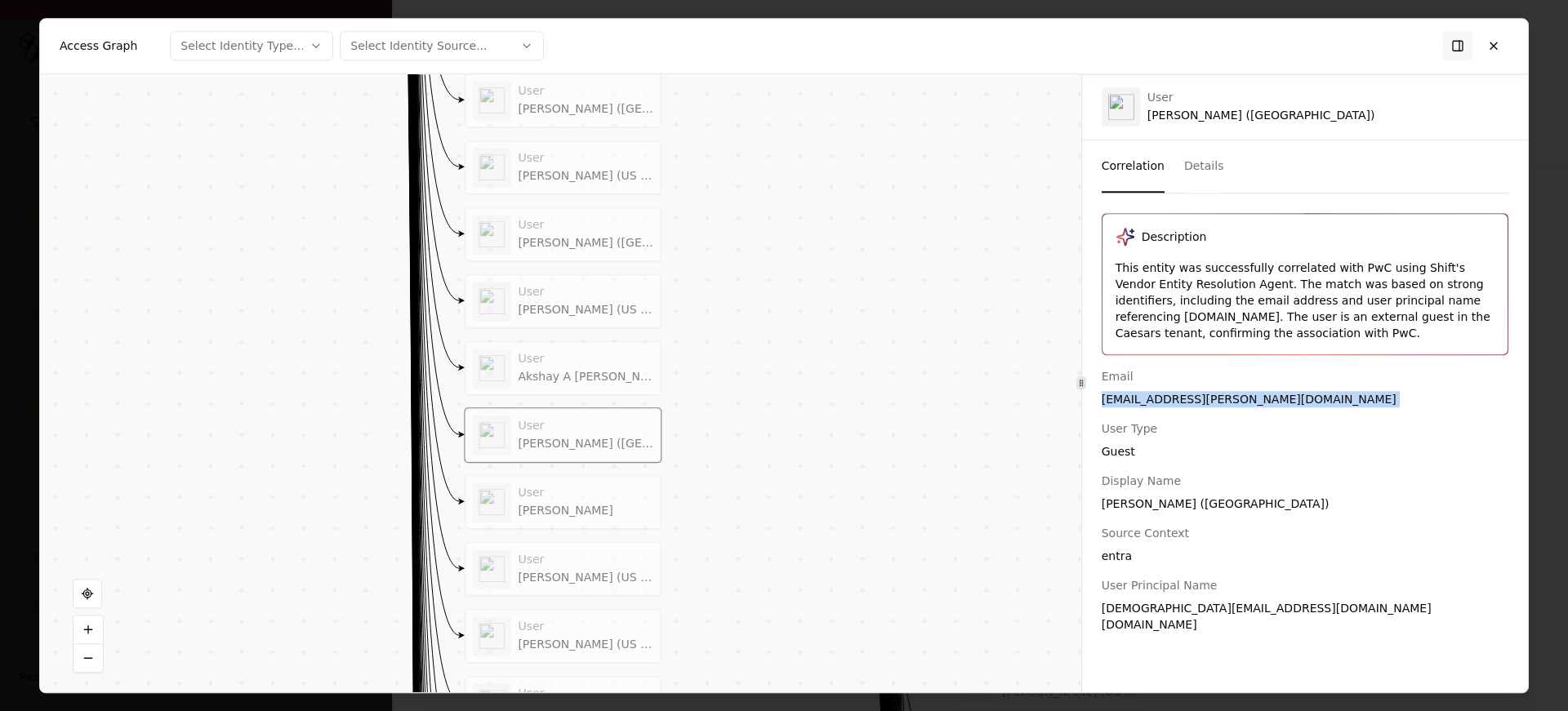
click at [596, 492] on div "User" at bounding box center [585, 493] width 136 height 15
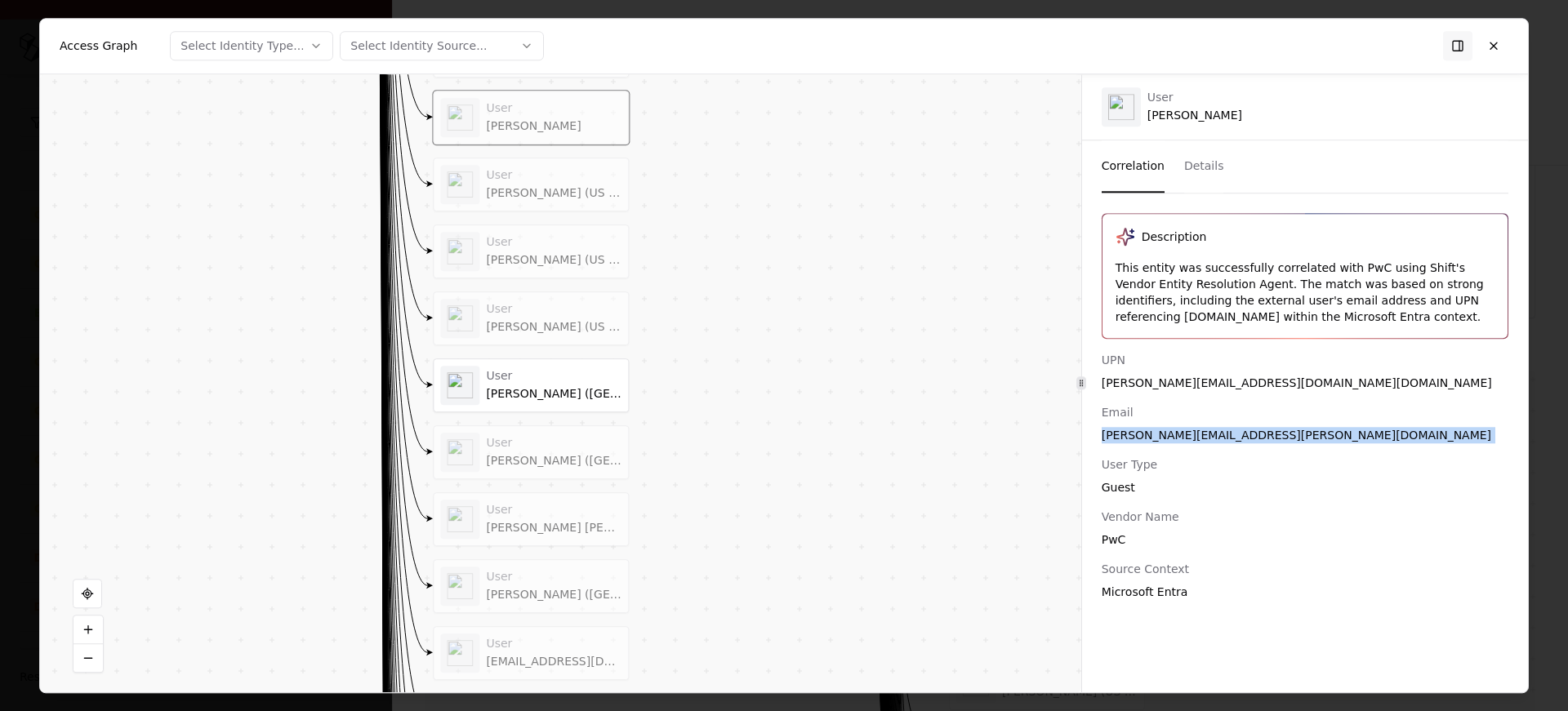
drag, startPoint x: 804, startPoint y: 448, endPoint x: 771, endPoint y: 64, distance: 385.4
click at [771, 64] on div "Access Graph Select Identity Type... Select Identity Source... Vendor C Identit…" at bounding box center [784, 356] width 1489 height 674
click at [528, 201] on div "User Andrew Kim (US - ADVS)" at bounding box center [530, 184] width 181 height 39
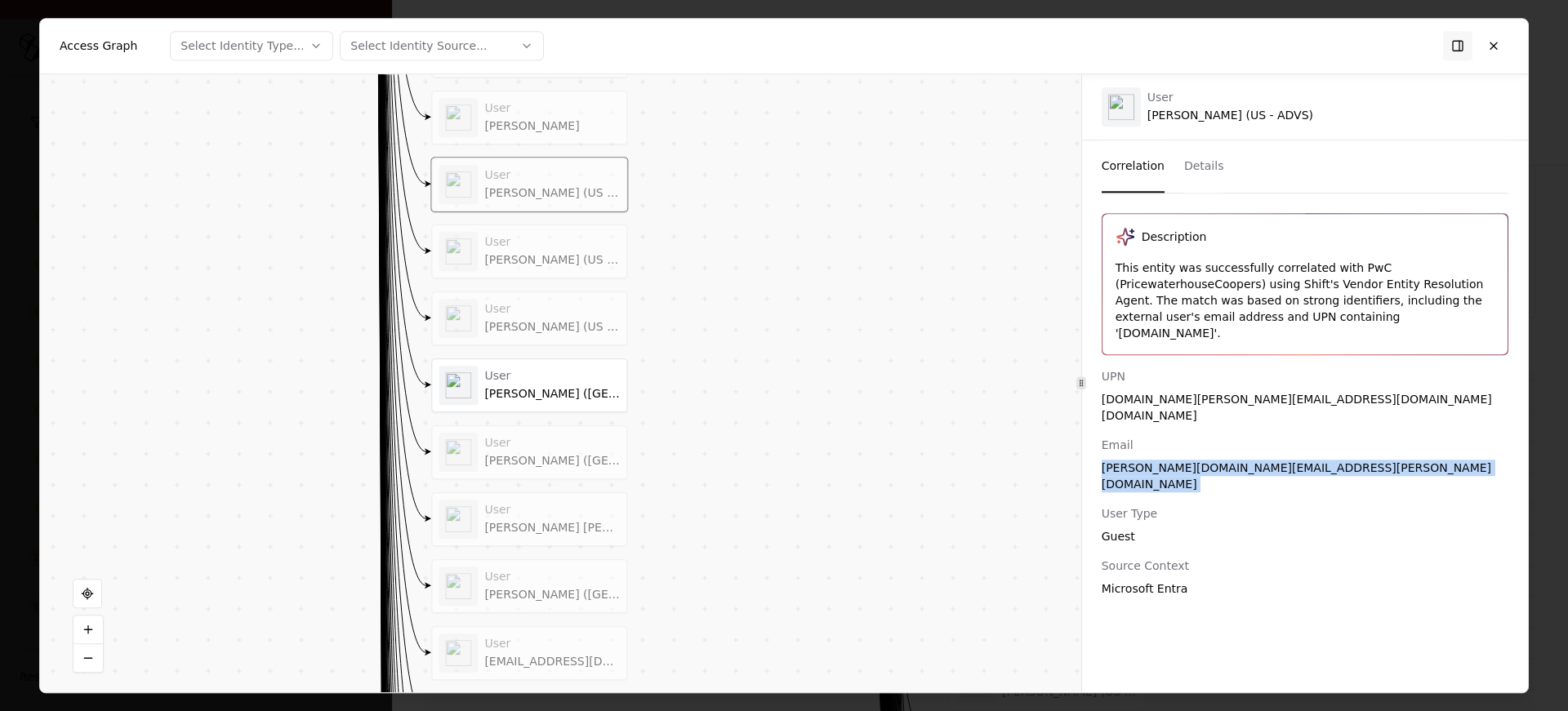
click at [549, 263] on div "[PERSON_NAME] (US - ADVS)" at bounding box center [552, 260] width 136 height 15
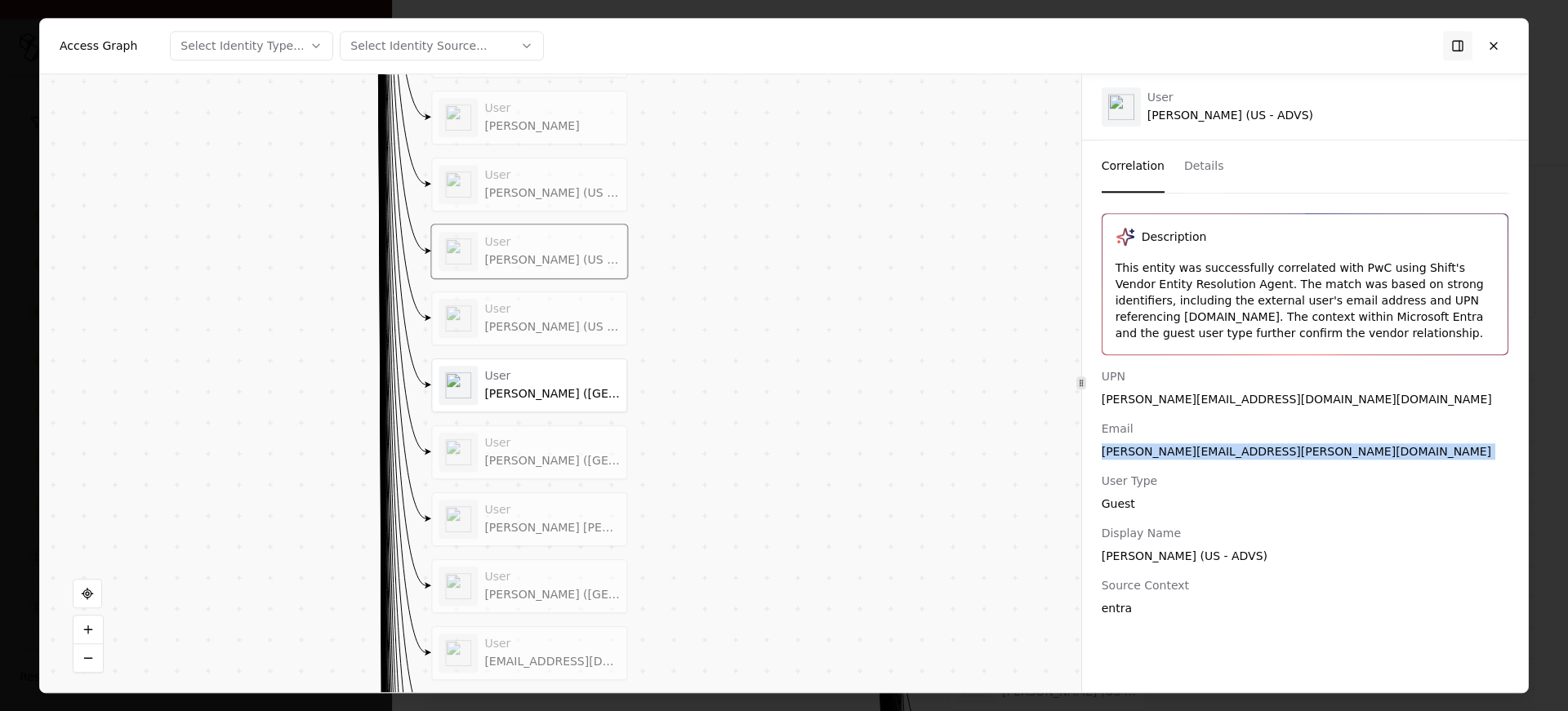
click at [546, 307] on div "User" at bounding box center [552, 309] width 136 height 15
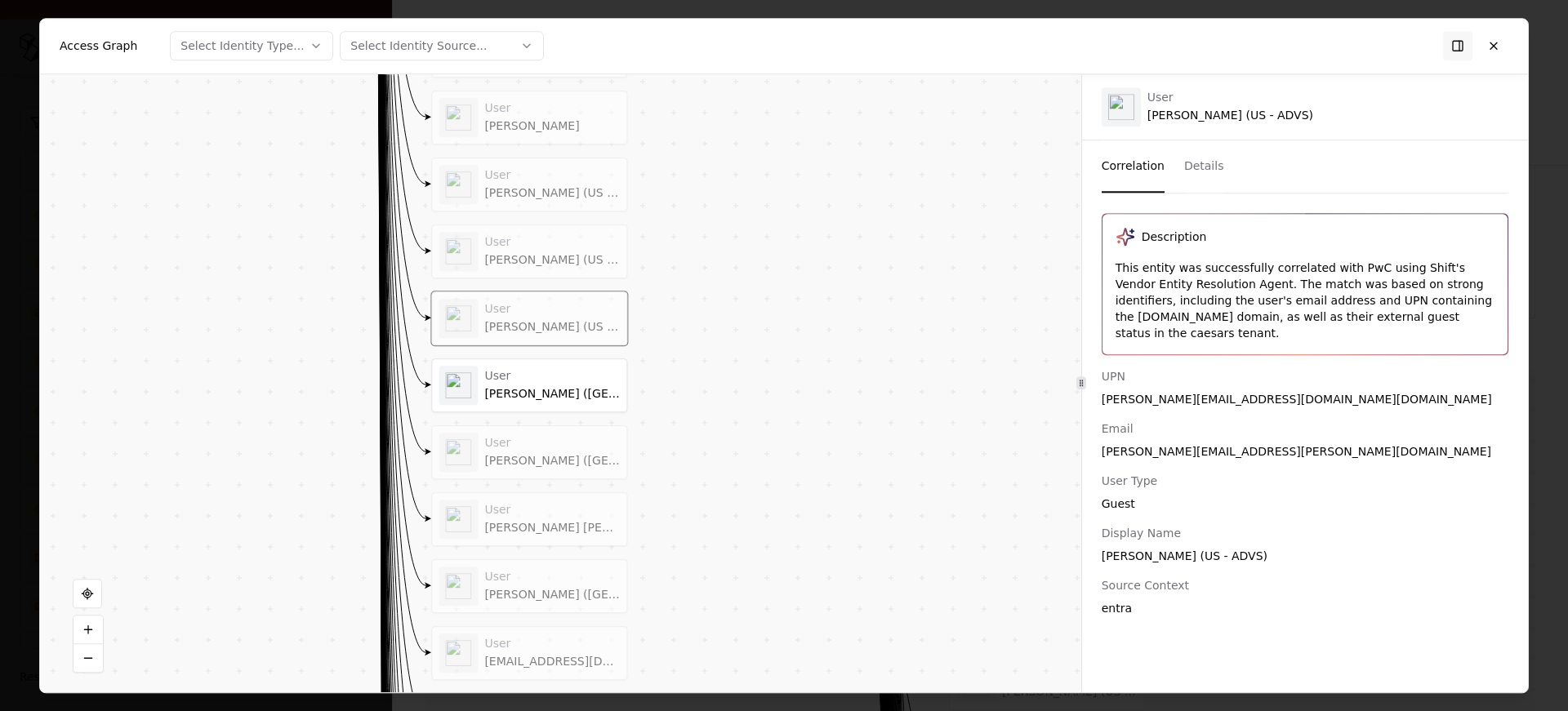
click at [1203, 307] on div "This entity was successfully correlated with PwC using Shift's Vendor Entity Re…" at bounding box center [1305, 301] width 379 height 82
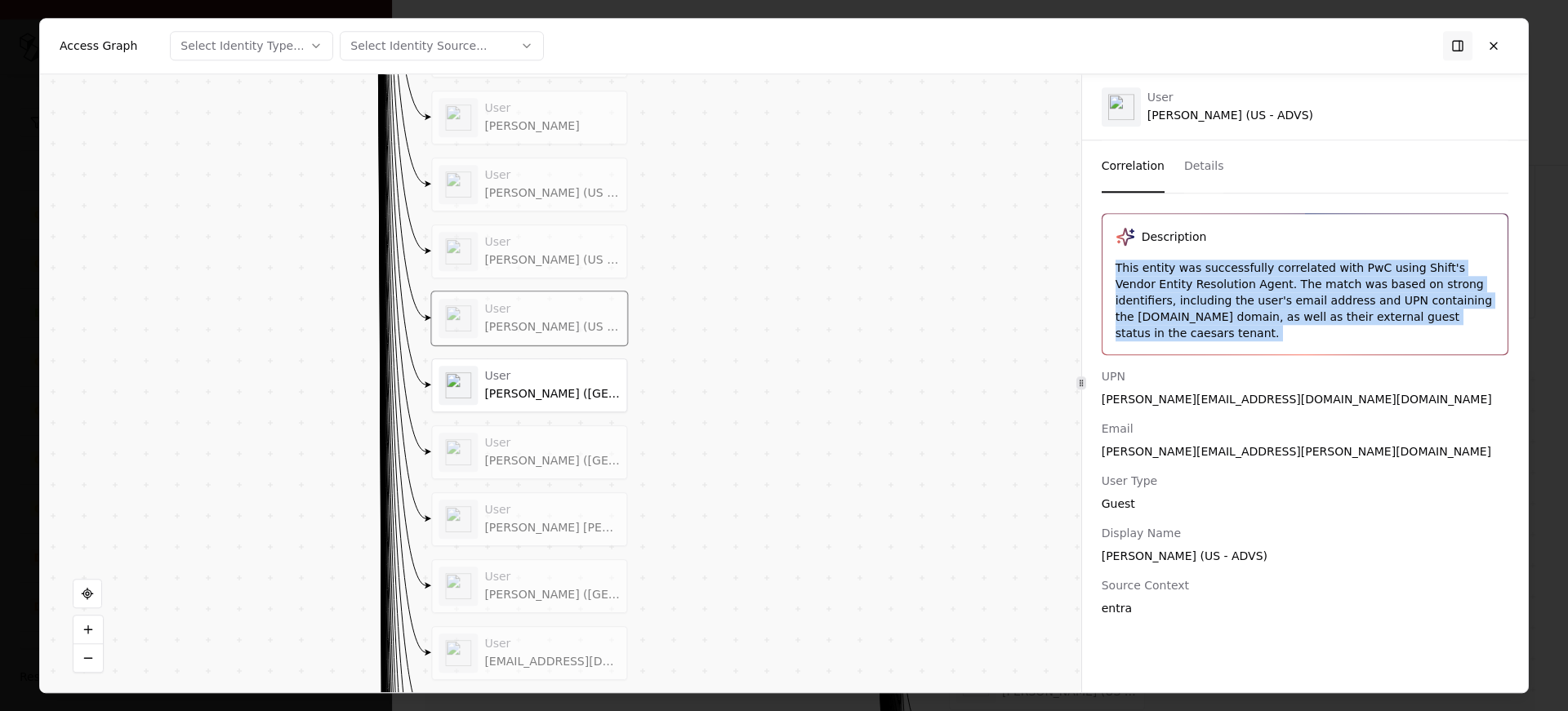
copy div "This entity was successfully correlated with PwC using Shift's Vendor Entity Re…"
click at [1172, 391] on div "[PERSON_NAME][EMAIL_ADDRESS][DOMAIN_NAME][DOMAIN_NAME]" at bounding box center [1305, 399] width 407 height 16
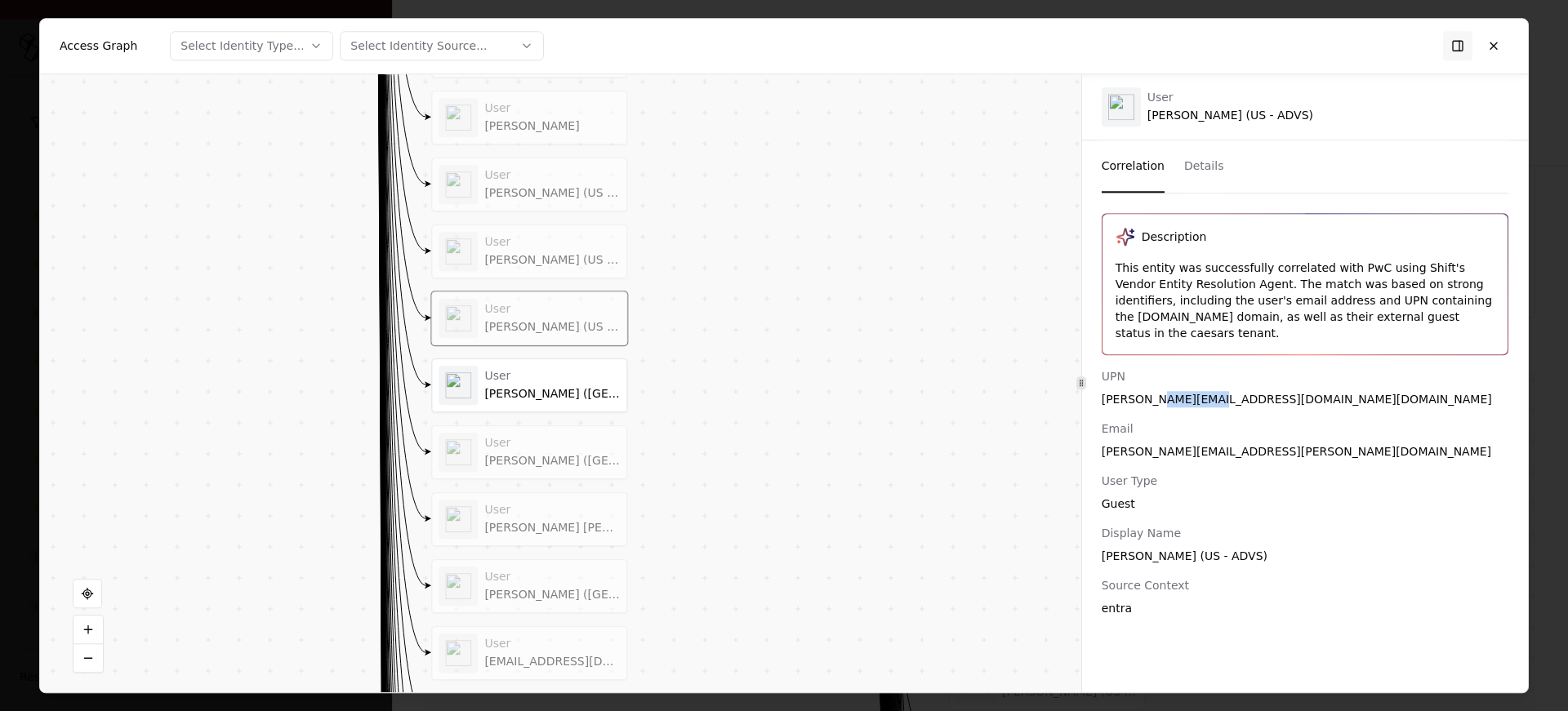
click at [1172, 391] on div "[PERSON_NAME][EMAIL_ADDRESS][DOMAIN_NAME][DOMAIN_NAME]" at bounding box center [1305, 399] width 407 height 16
copy div "[PERSON_NAME][EMAIL_ADDRESS][DOMAIN_NAME][DOMAIN_NAME]"
click at [1495, 45] on button at bounding box center [1494, 46] width 29 height 29
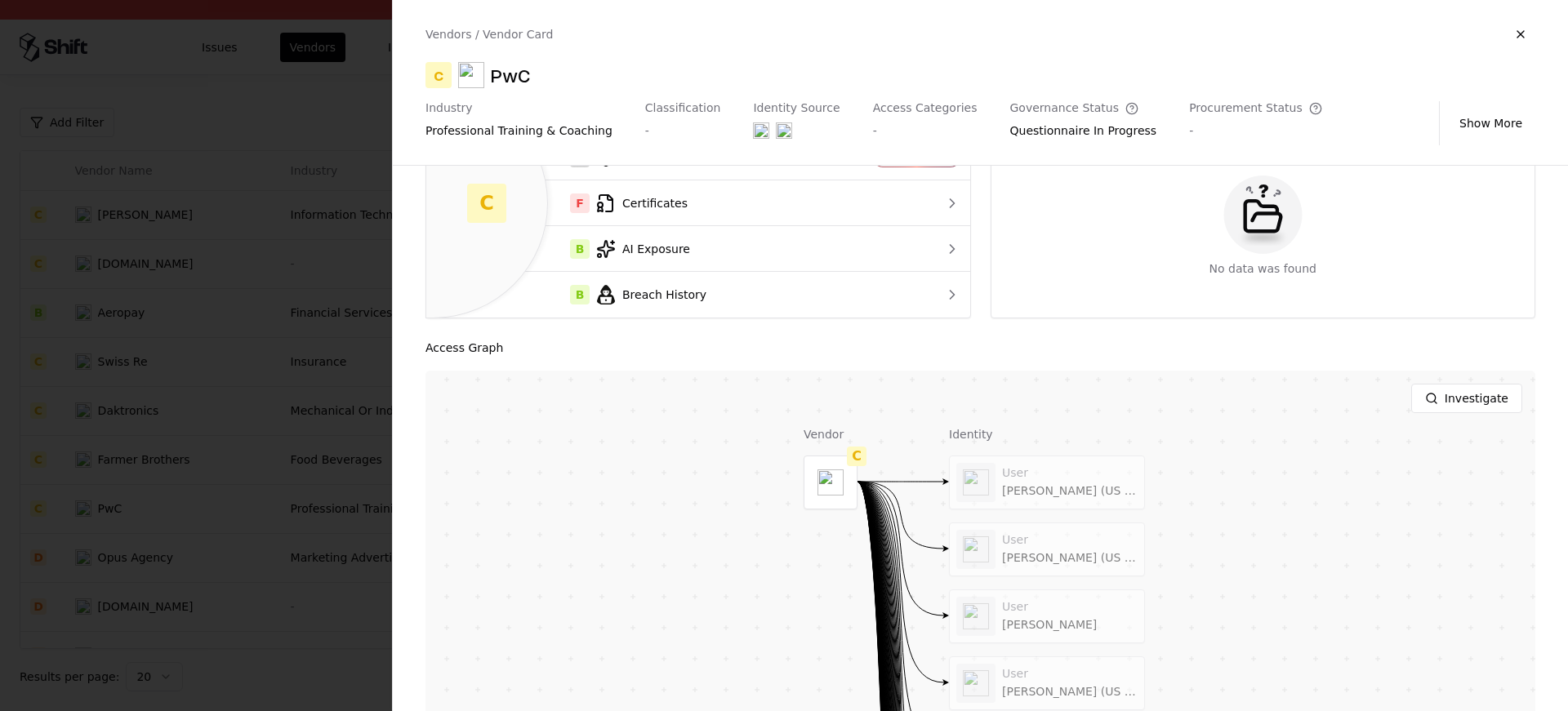
click at [522, 70] on div "PwC" at bounding box center [510, 75] width 39 height 26
copy div "PwC"
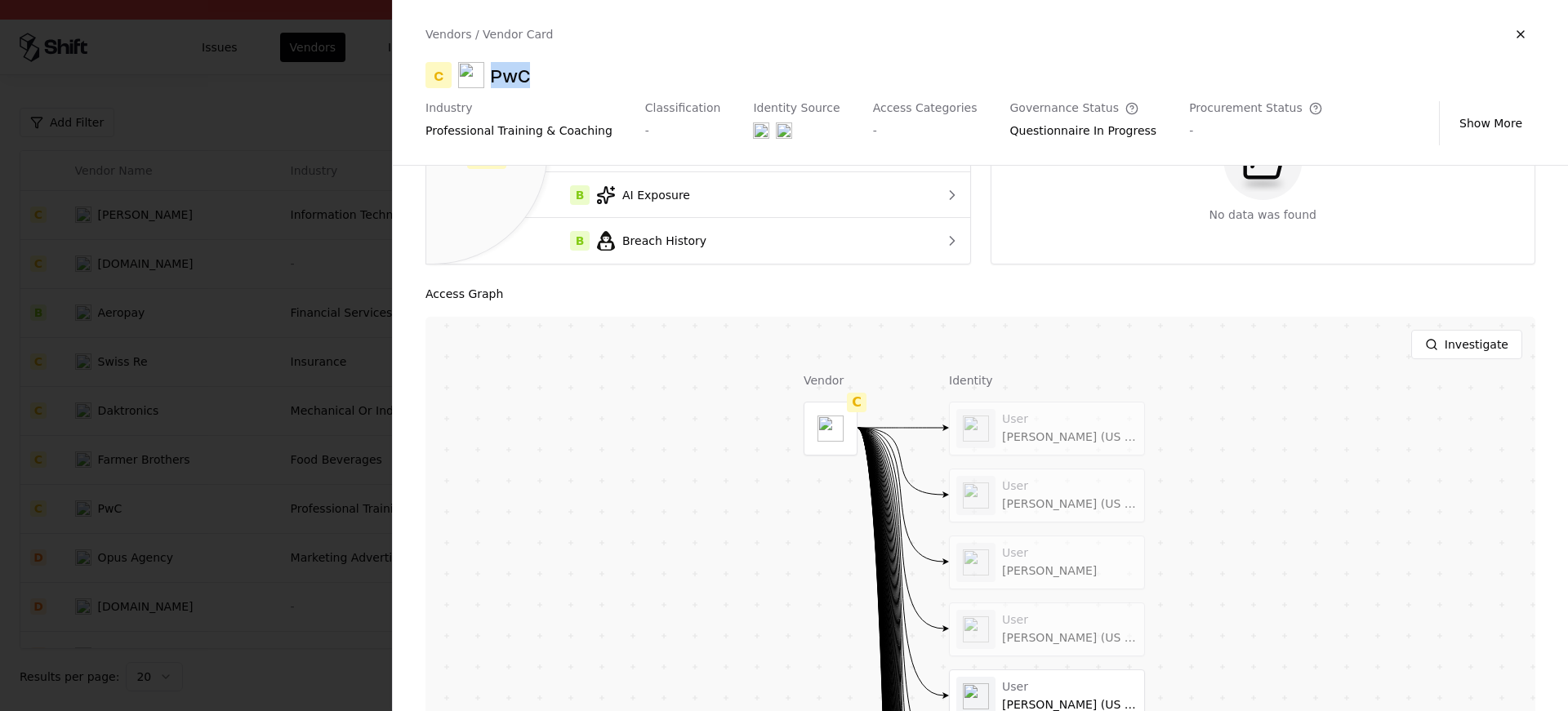
scroll to position [461, 0]
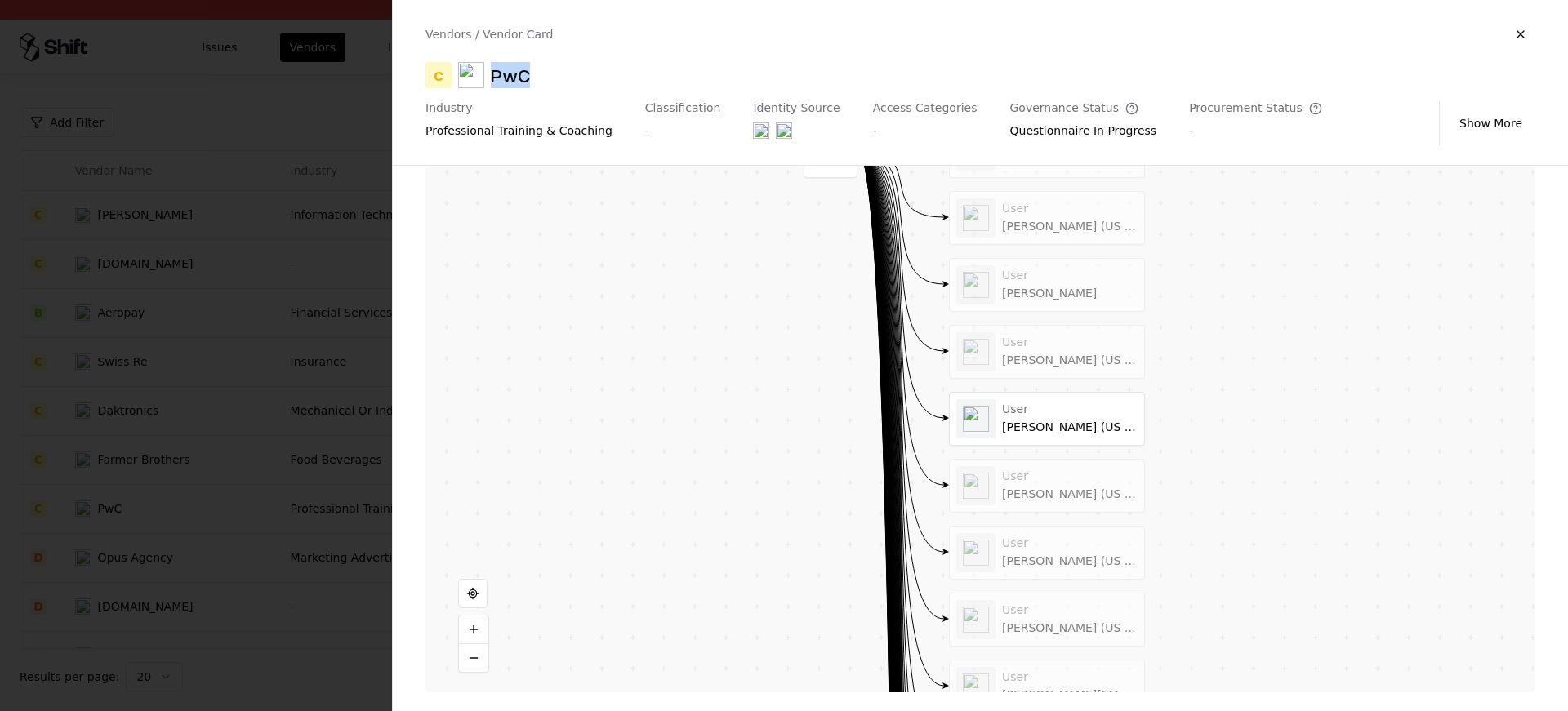
click at [241, 397] on div at bounding box center [784, 355] width 1568 height 711
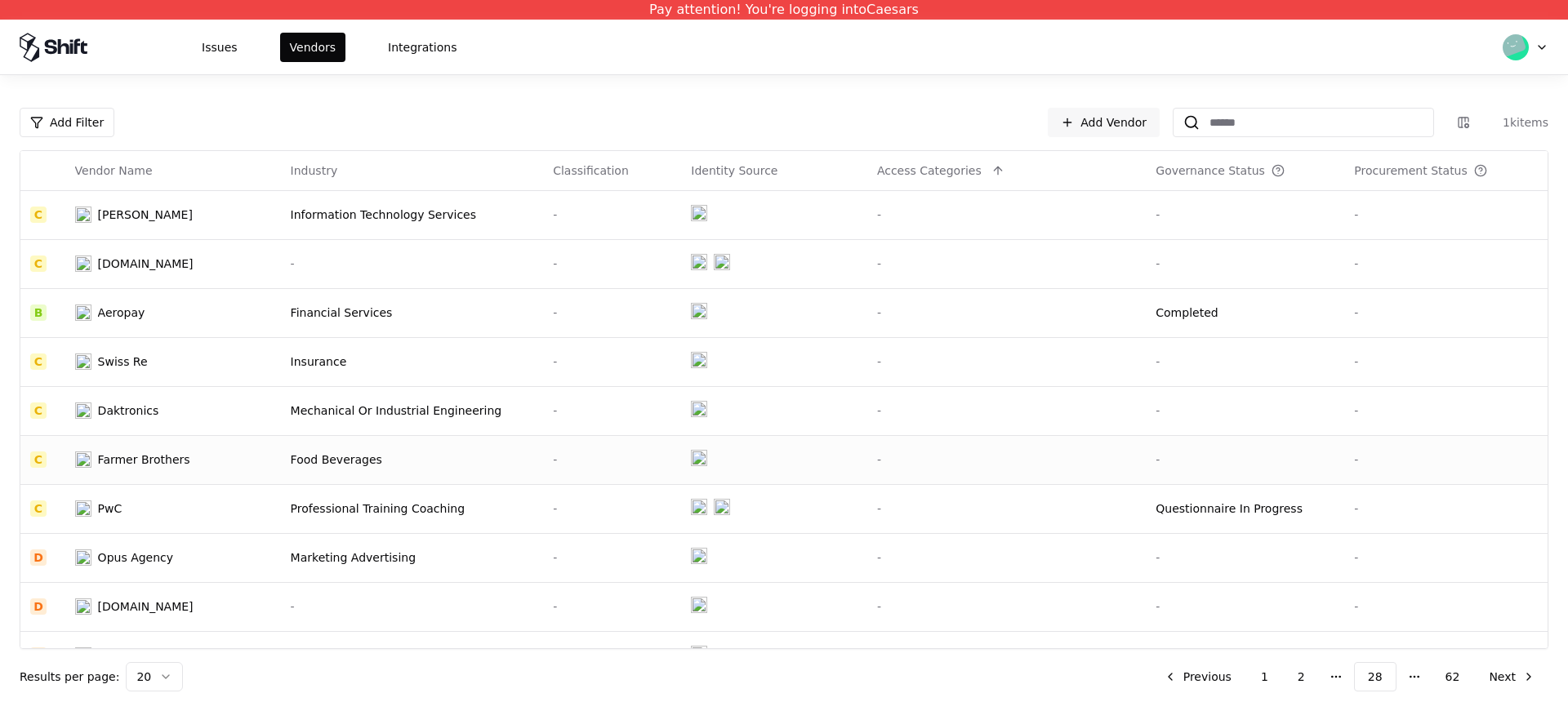
click at [212, 466] on div "Farmer Brothers" at bounding box center [160, 460] width 170 height 16
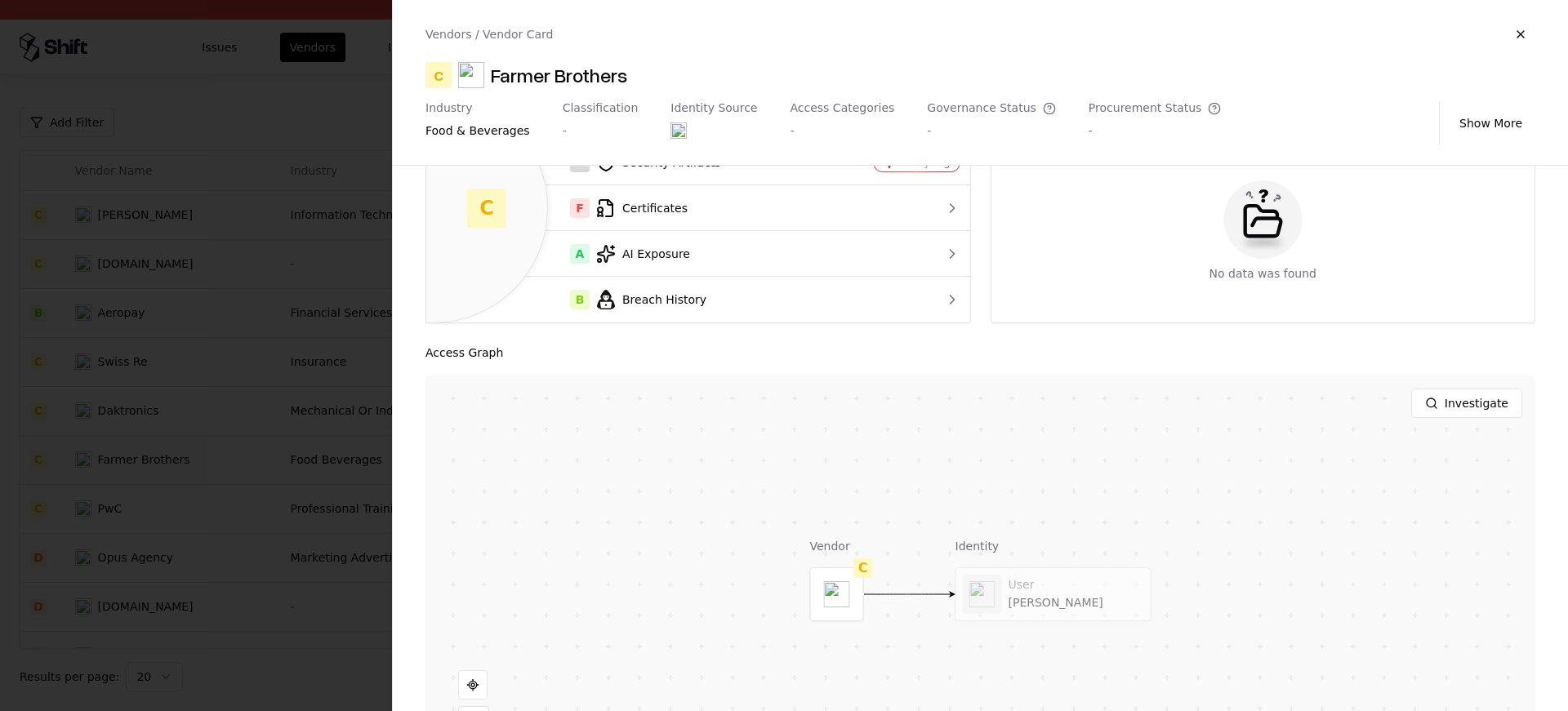
scroll to position [174, 0]
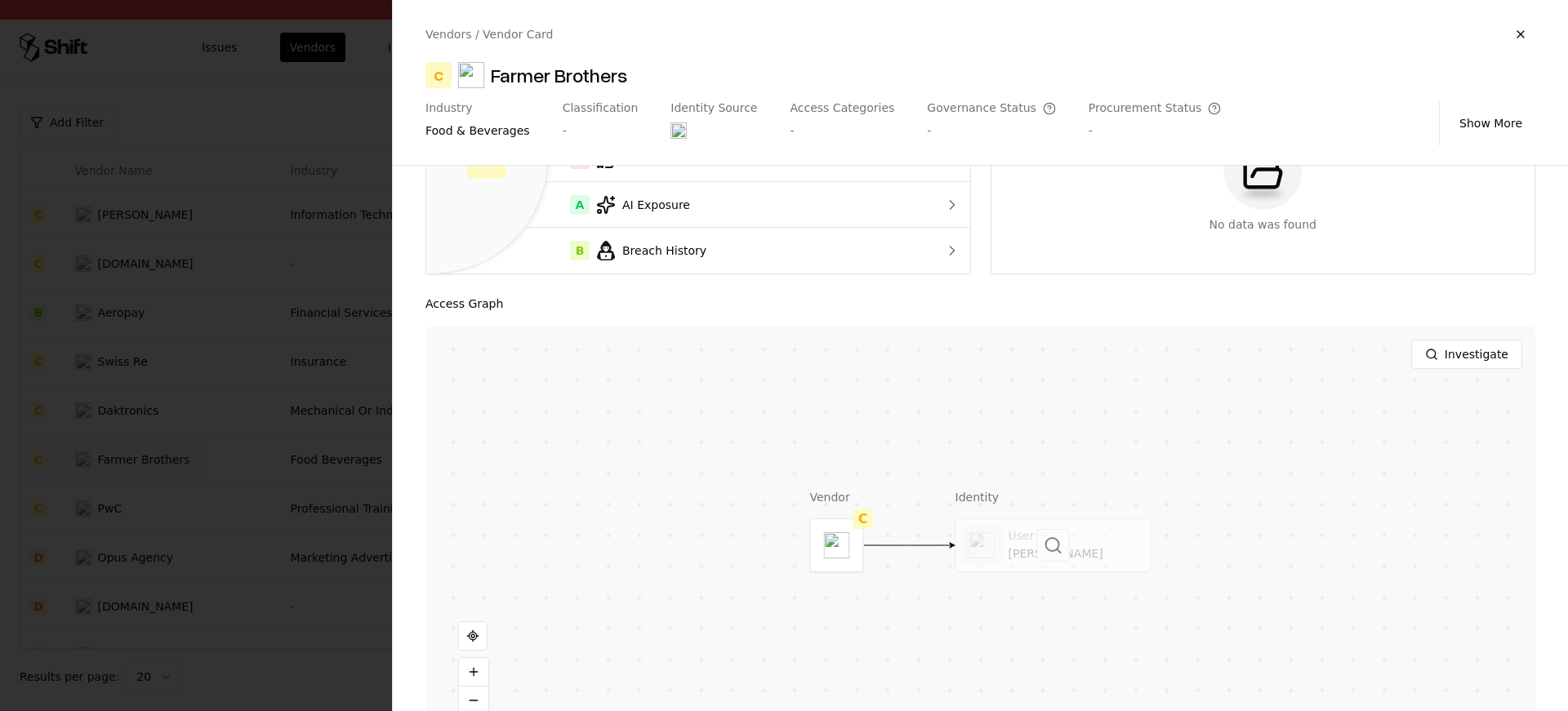
click at [1055, 562] on div at bounding box center [1053, 545] width 194 height 53
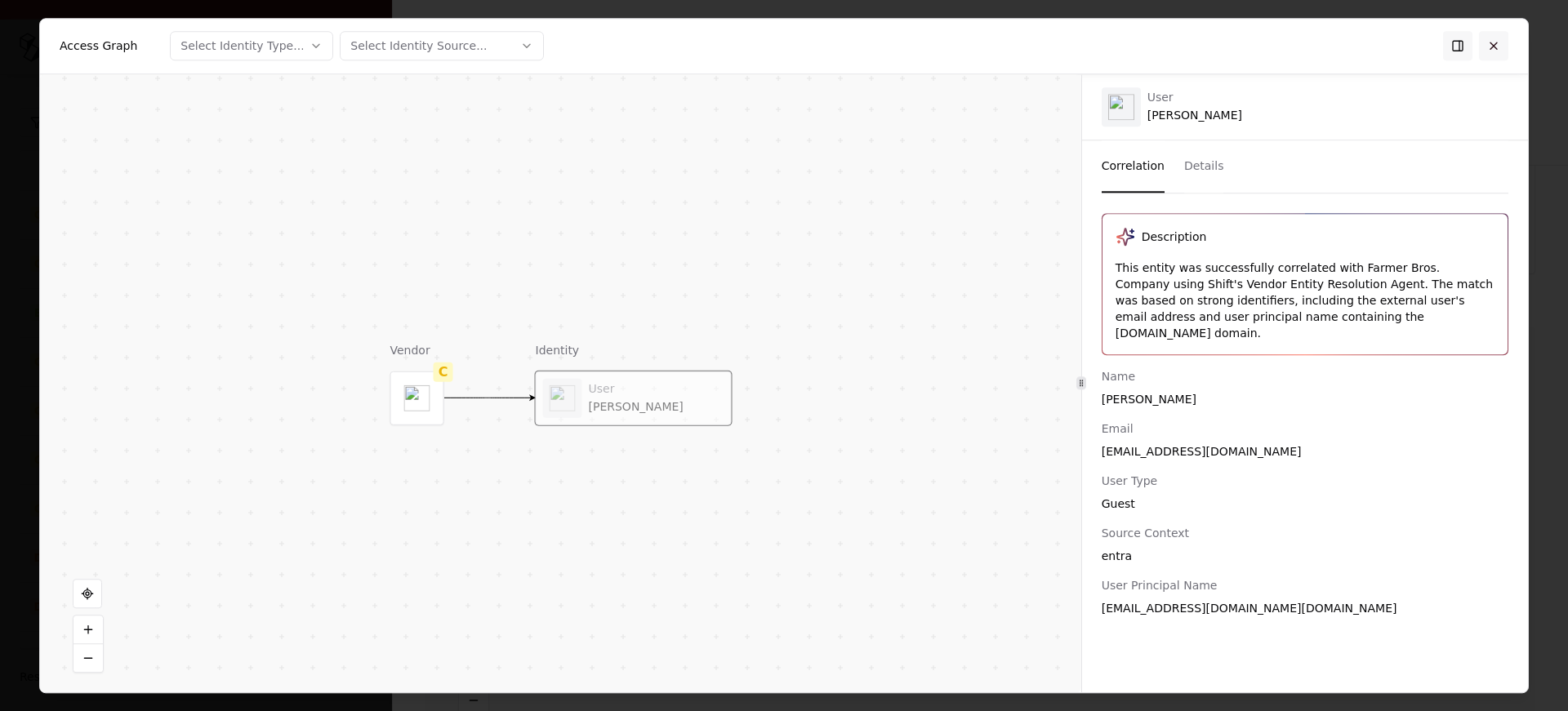
click at [1494, 37] on button at bounding box center [1494, 46] width 29 height 29
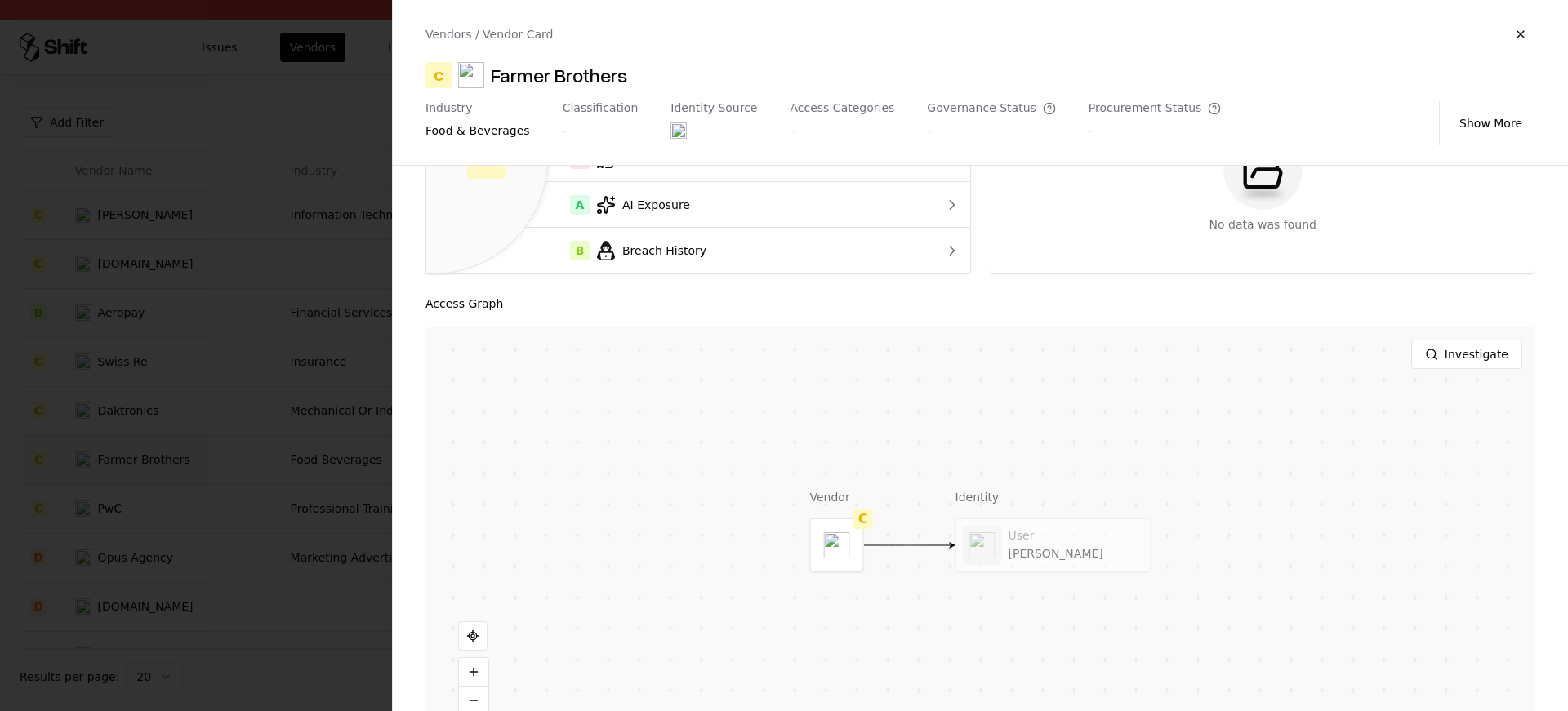
click at [97, 283] on div at bounding box center [784, 355] width 1568 height 711
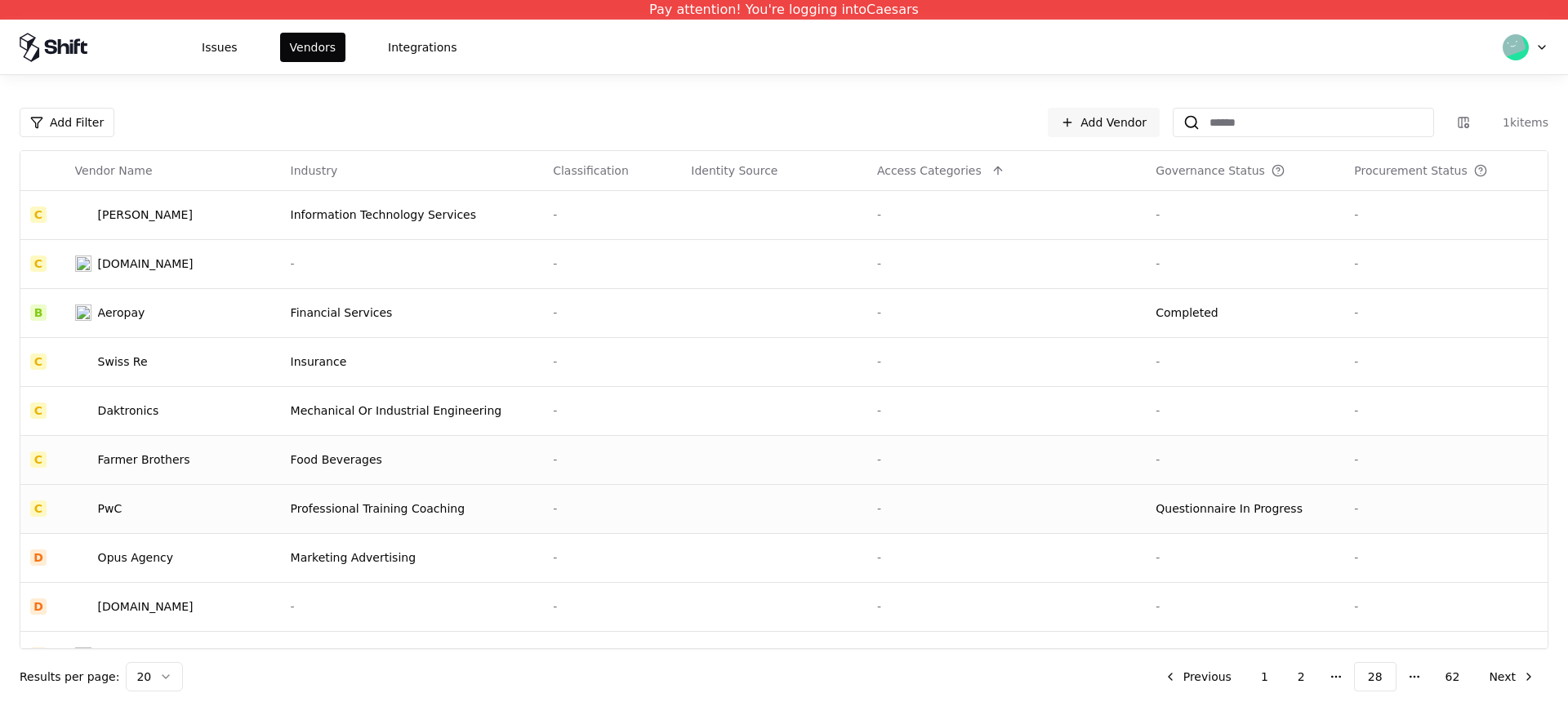
scroll to position [522, 0]
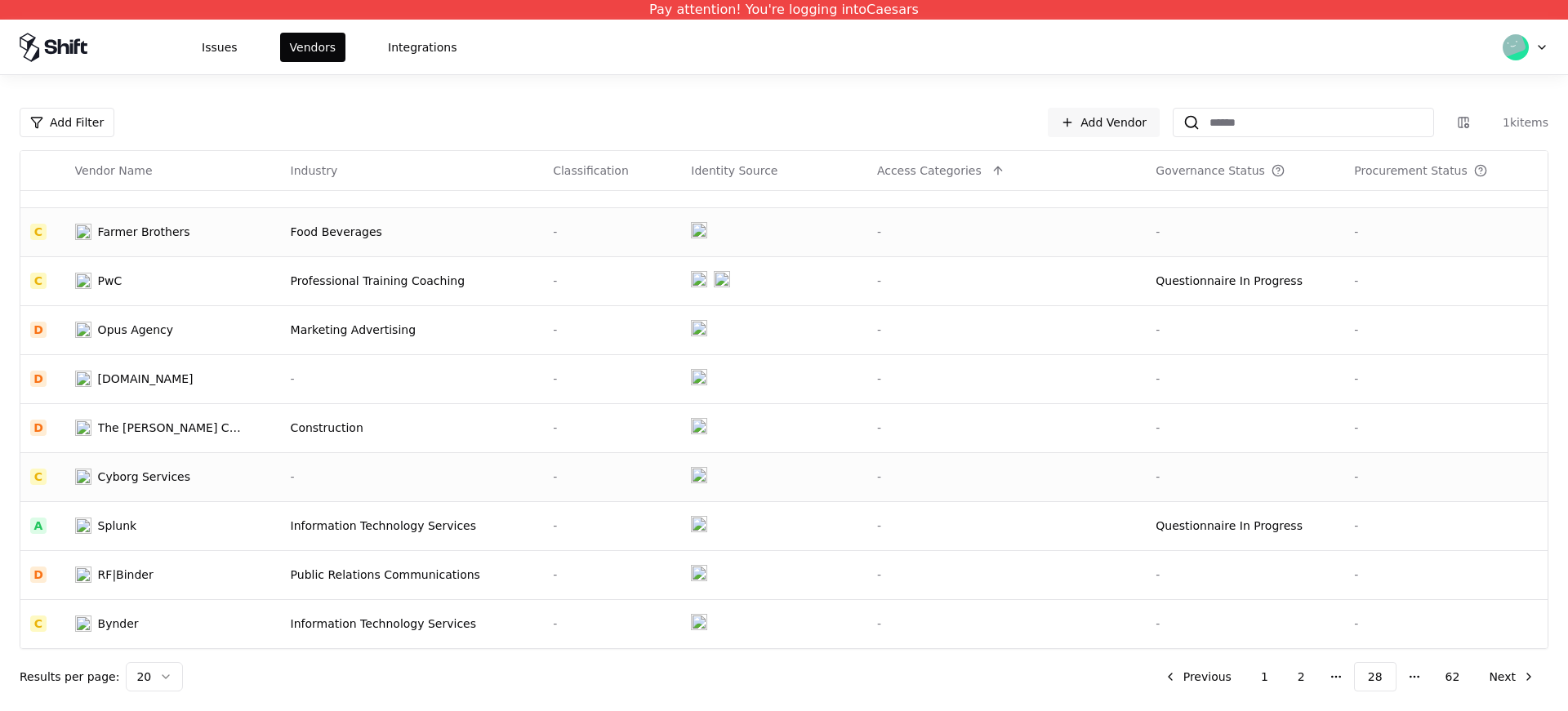
click at [609, 482] on div "-" at bounding box center [612, 477] width 118 height 16
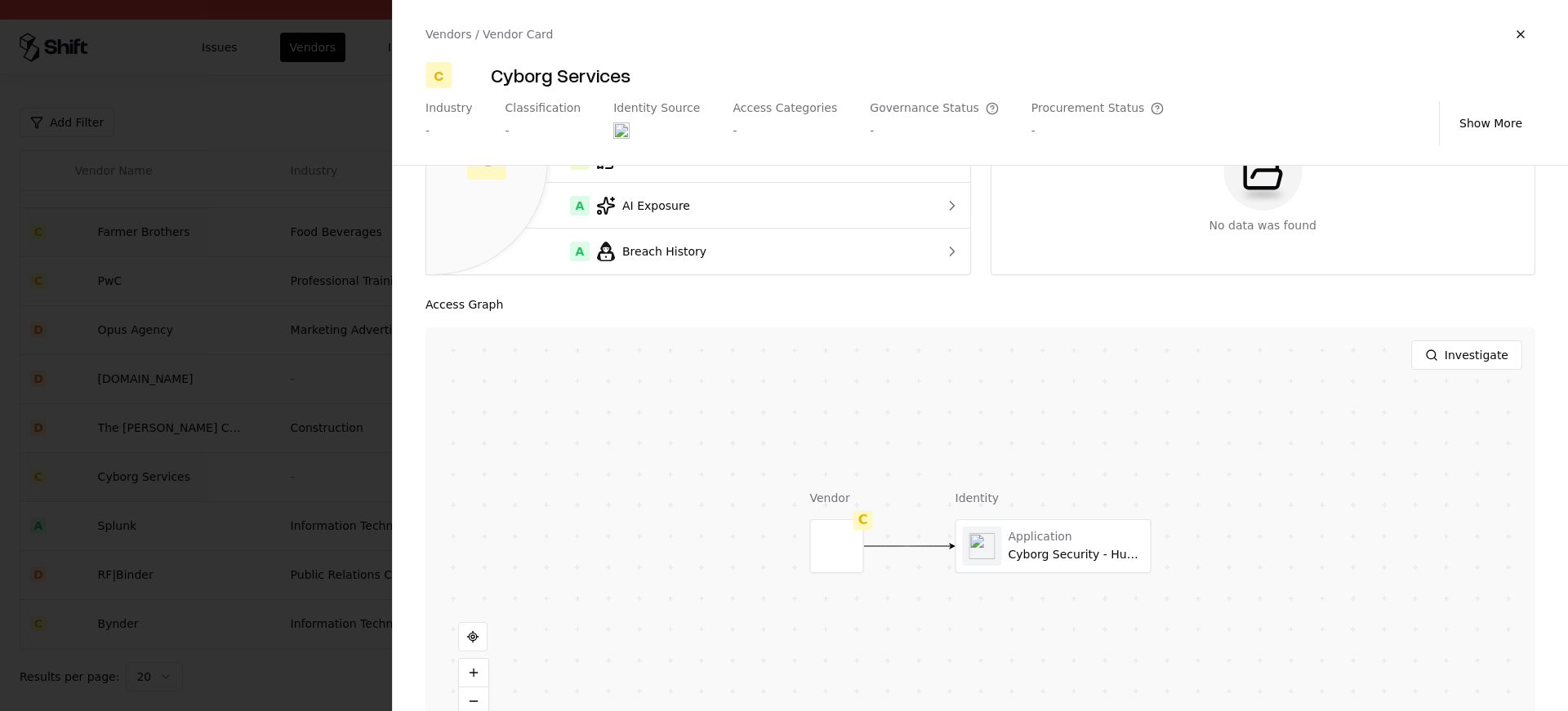
scroll to position [217, 0]
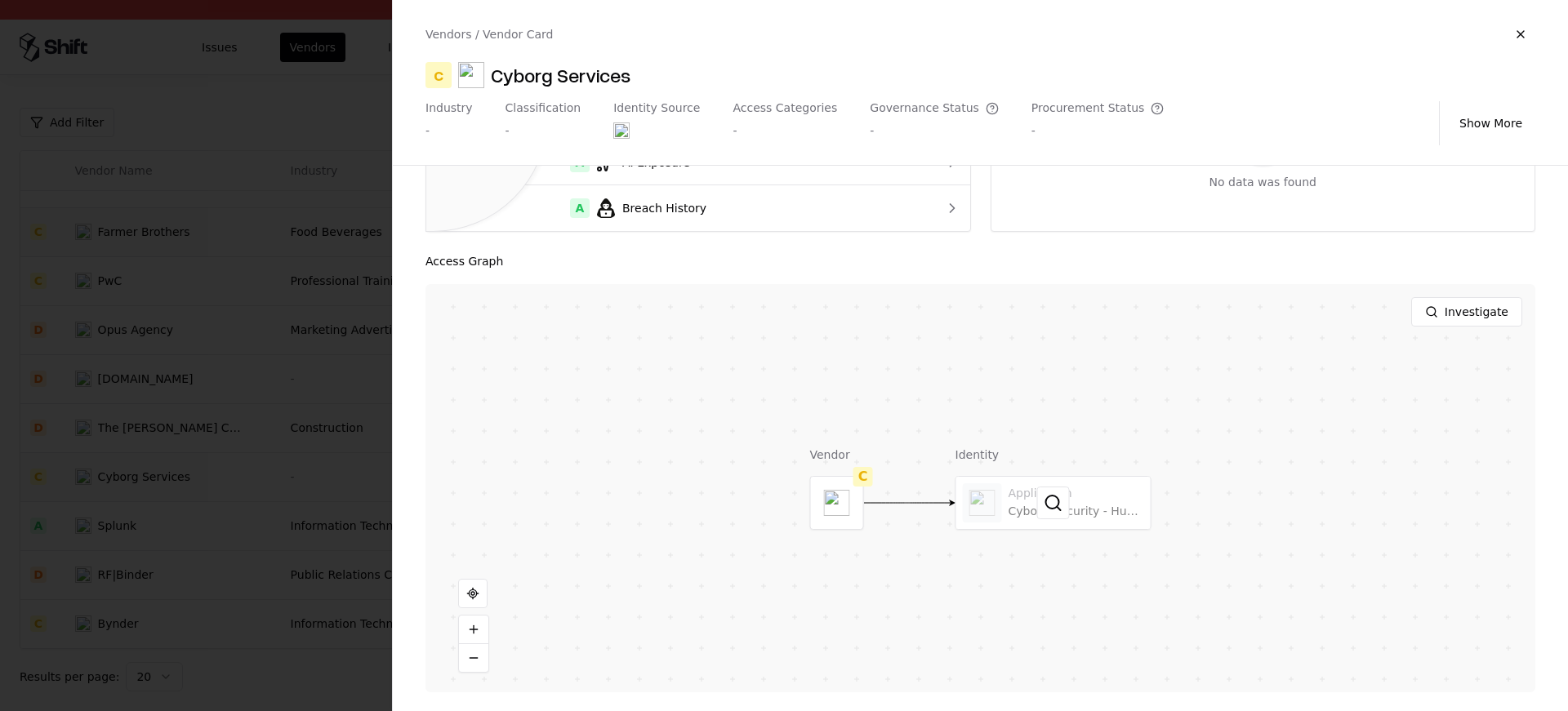
click at [1114, 528] on div at bounding box center [1053, 503] width 194 height 53
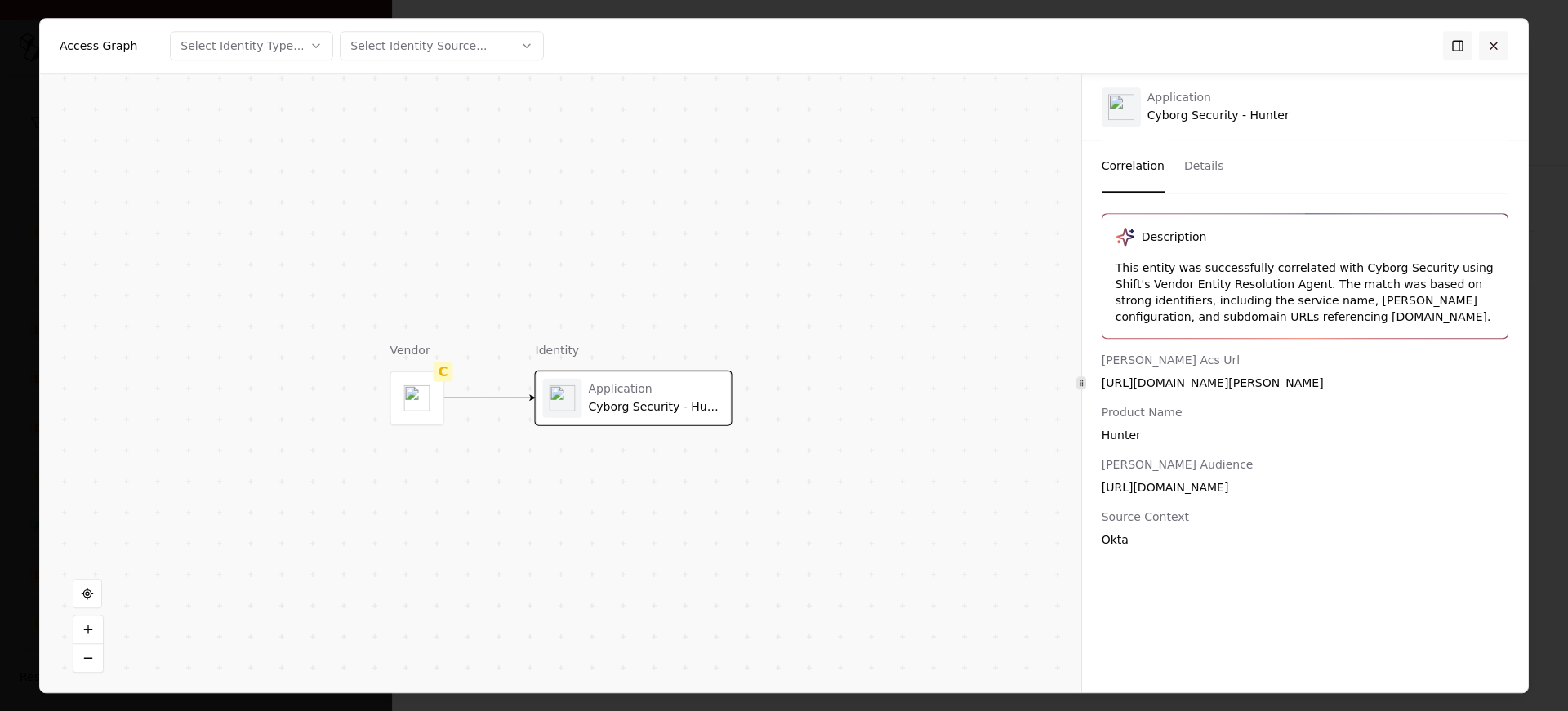
click at [1487, 52] on button at bounding box center [1494, 46] width 29 height 29
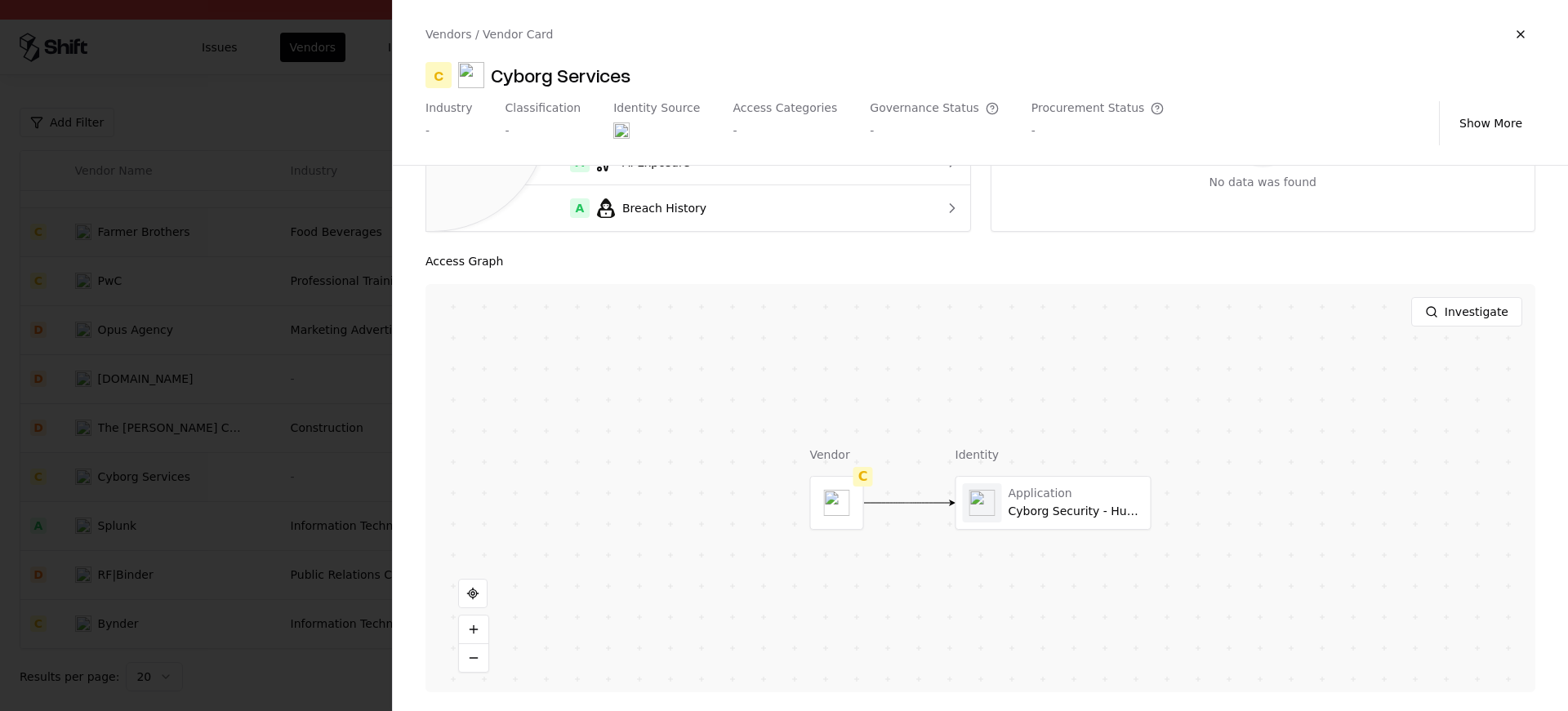
click at [164, 385] on div at bounding box center [784, 355] width 1568 height 711
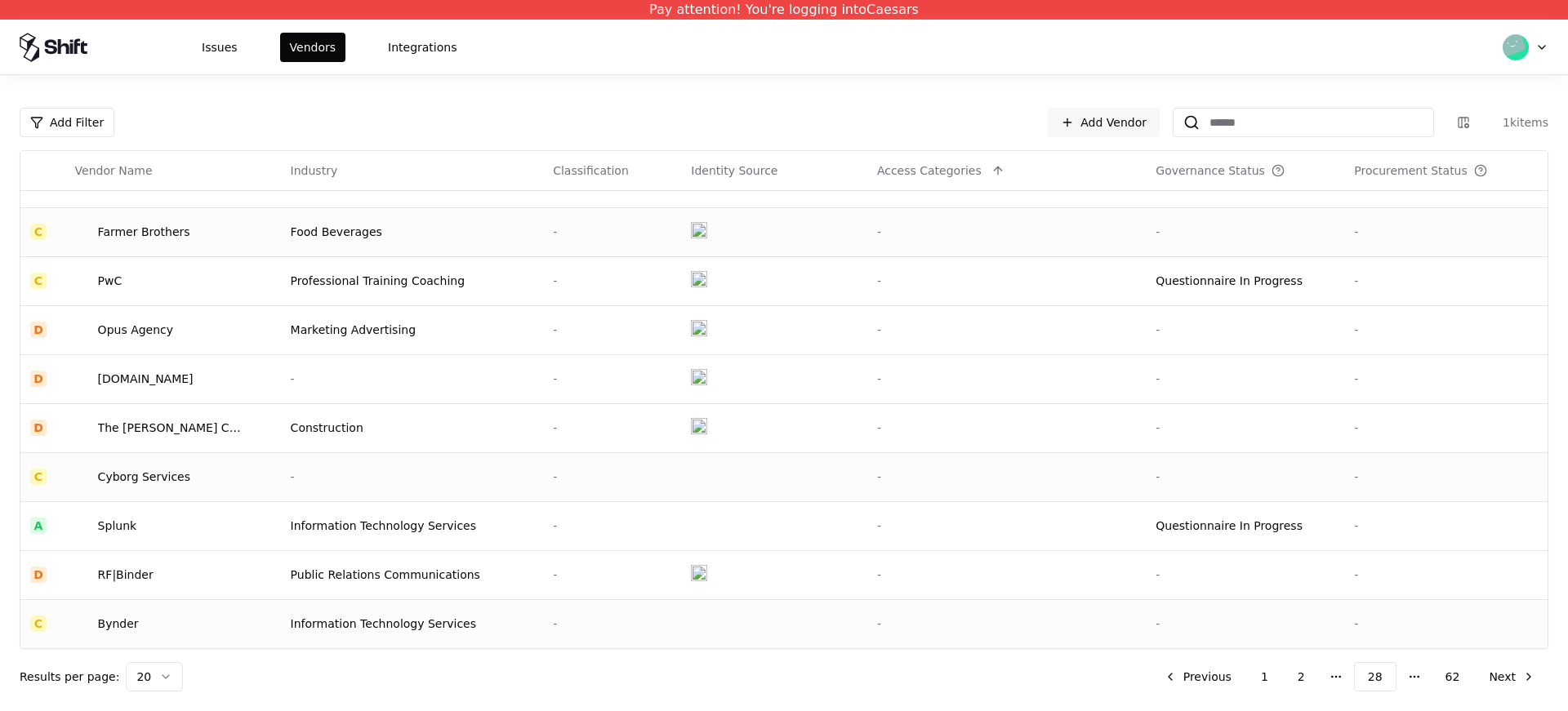
click at [112, 633] on td "Bynder" at bounding box center [174, 624] width 216 height 49
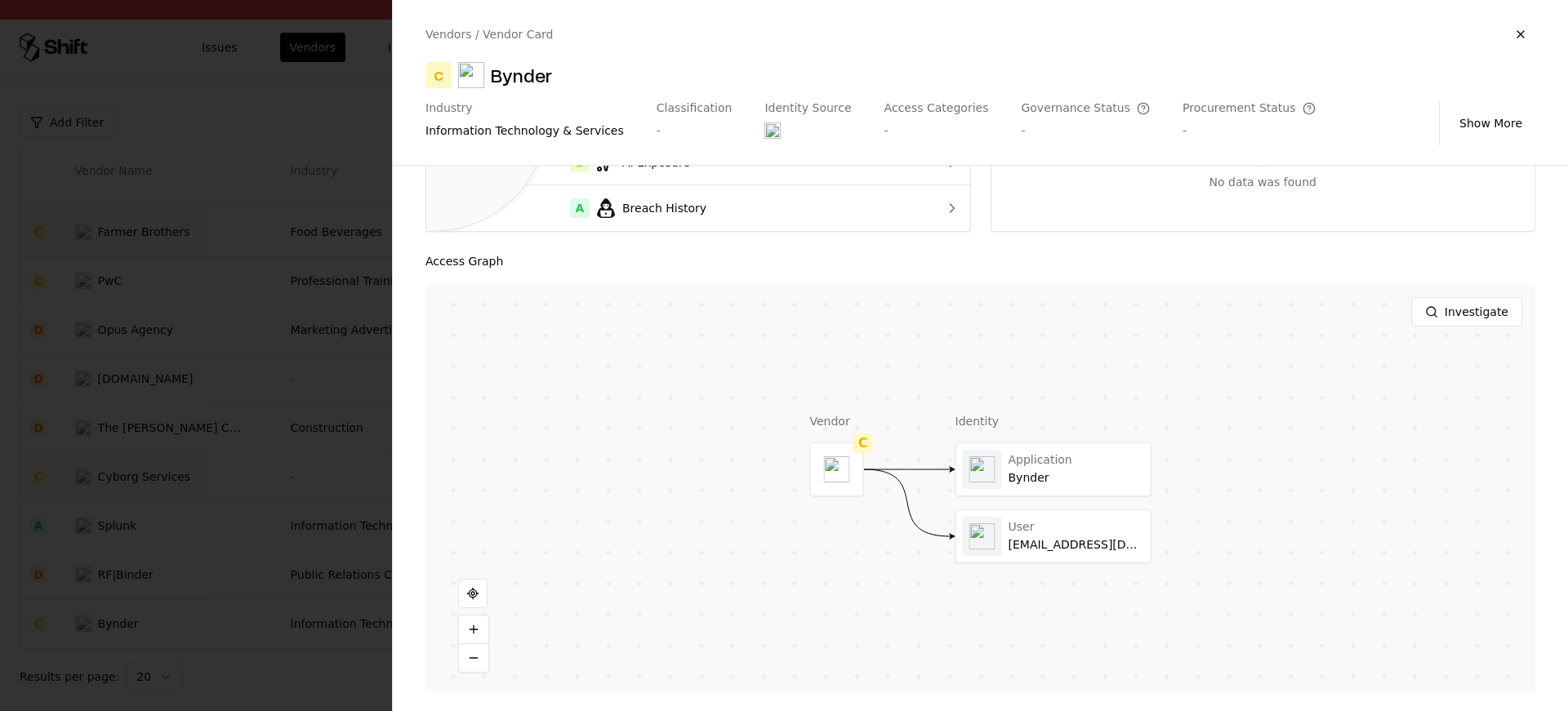
click at [1073, 504] on div "Application Bynder User [EMAIL_ADDRESS][DOMAIN_NAME]" at bounding box center [1053, 503] width 196 height 121
click at [1077, 486] on div at bounding box center [1053, 469] width 194 height 53
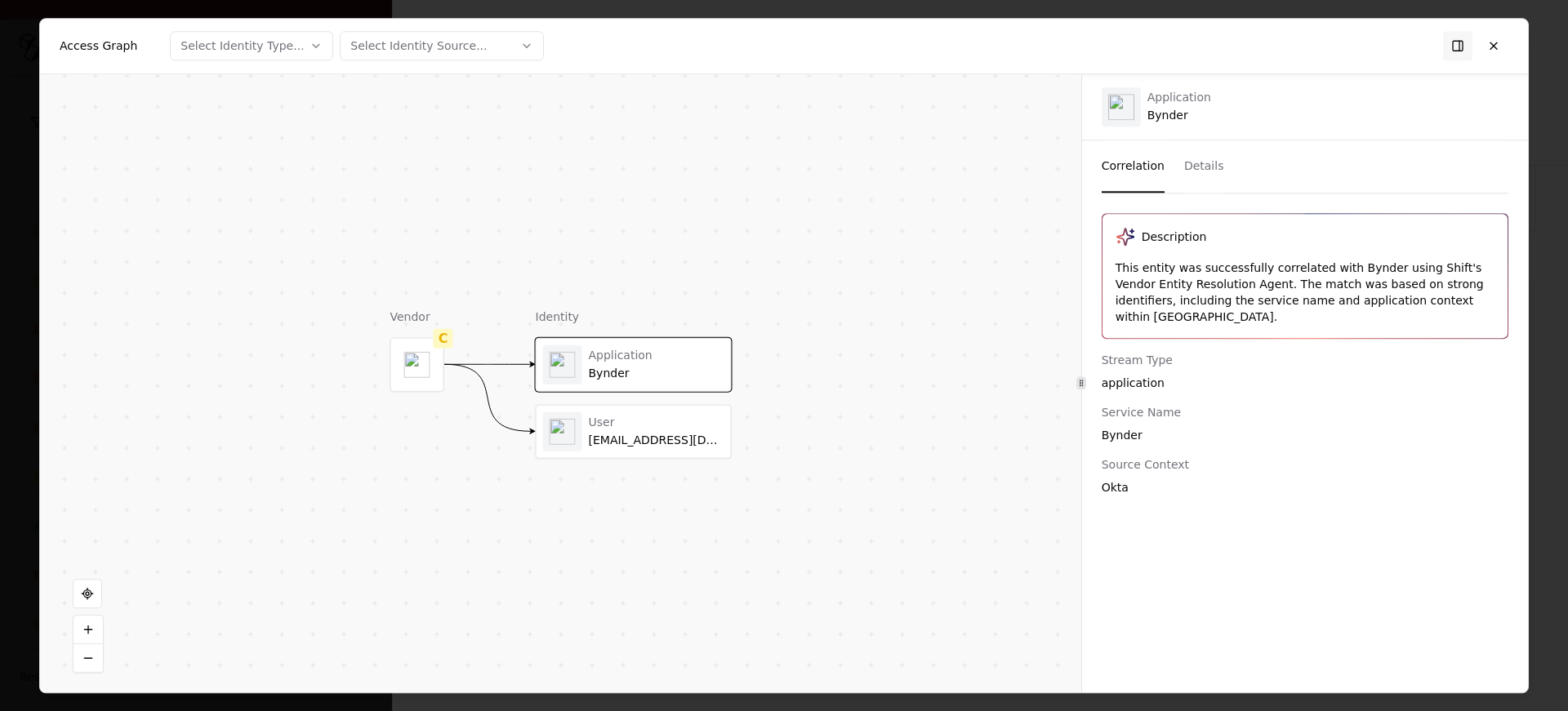
click at [651, 423] on div "User" at bounding box center [657, 422] width 136 height 15
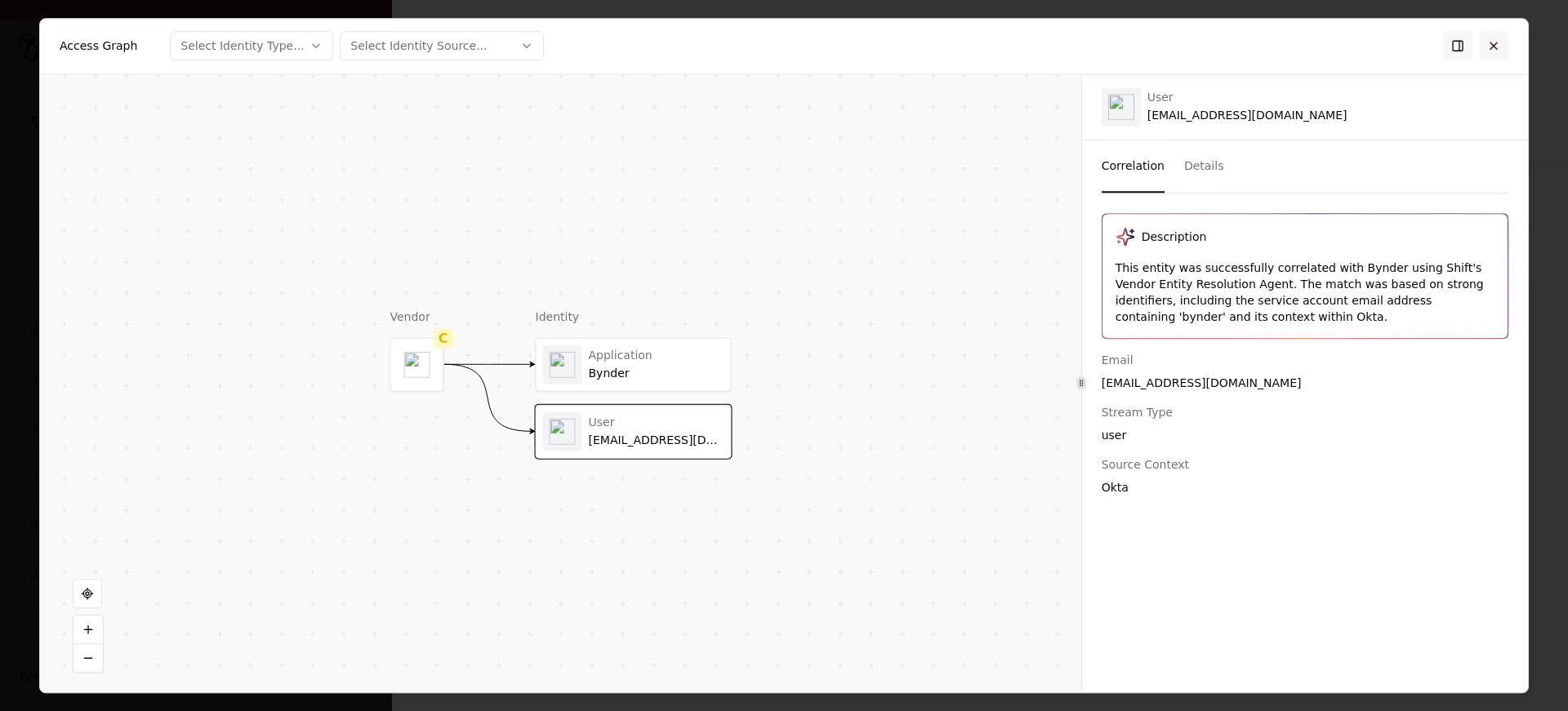
click at [1496, 43] on button at bounding box center [1494, 46] width 29 height 29
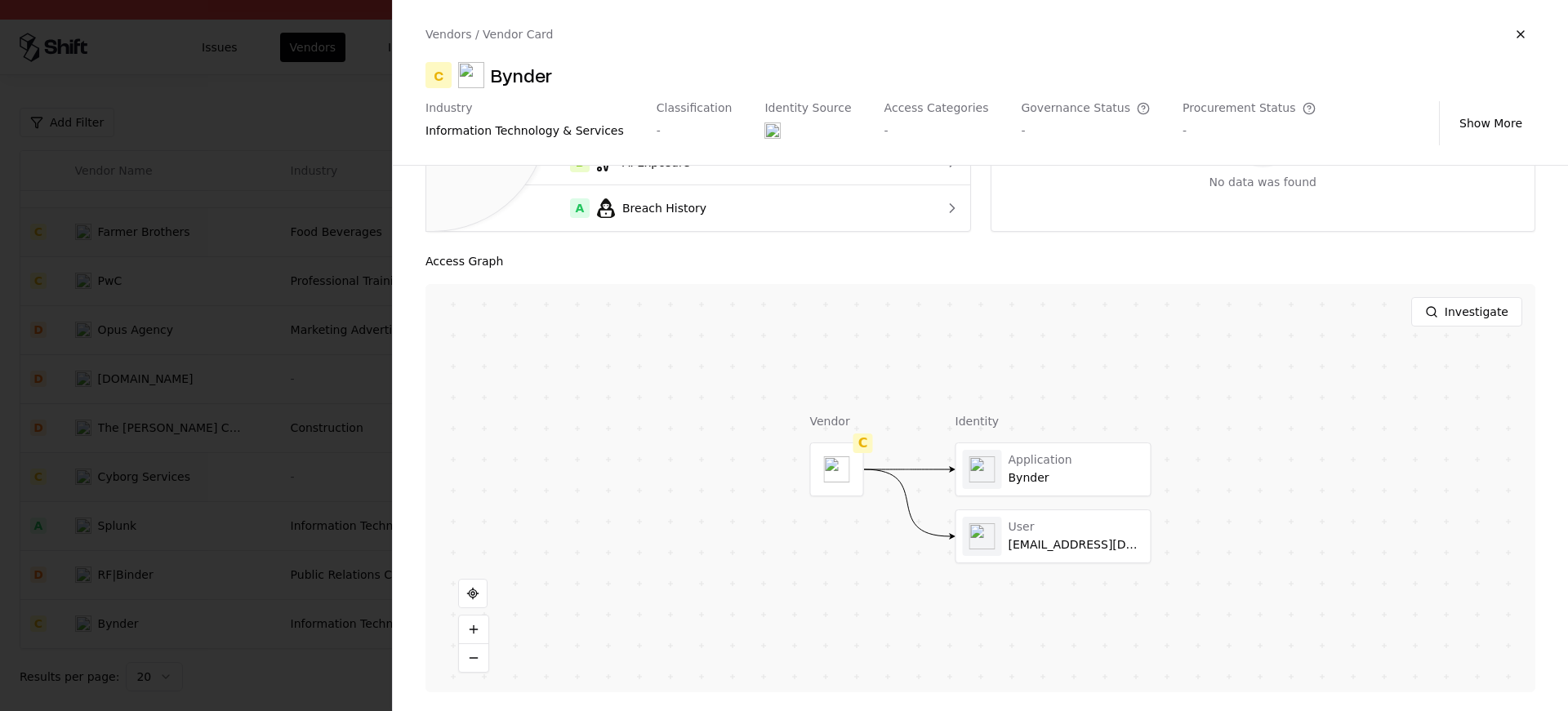
click at [381, 399] on div at bounding box center [784, 355] width 1568 height 711
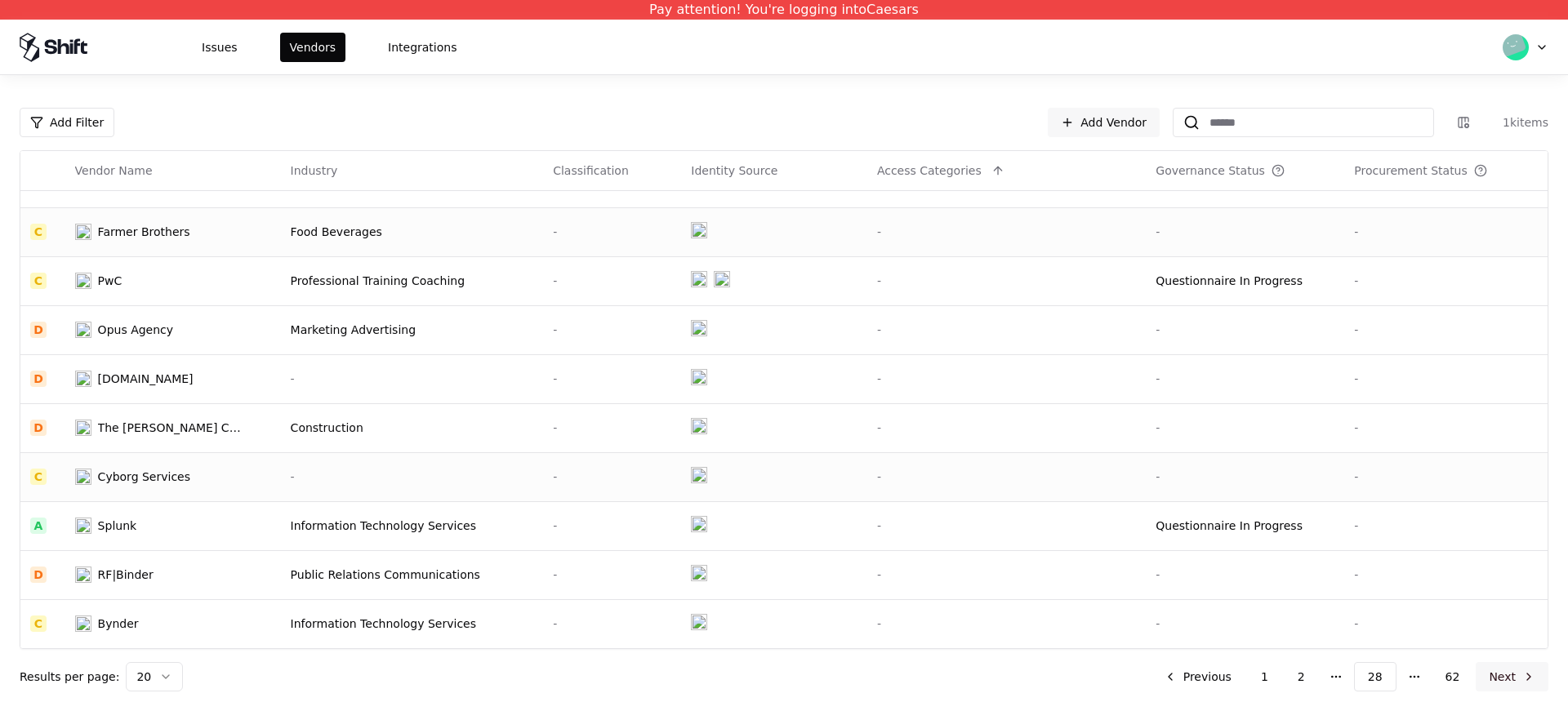
click at [1504, 676] on button "Next" at bounding box center [1512, 677] width 73 height 29
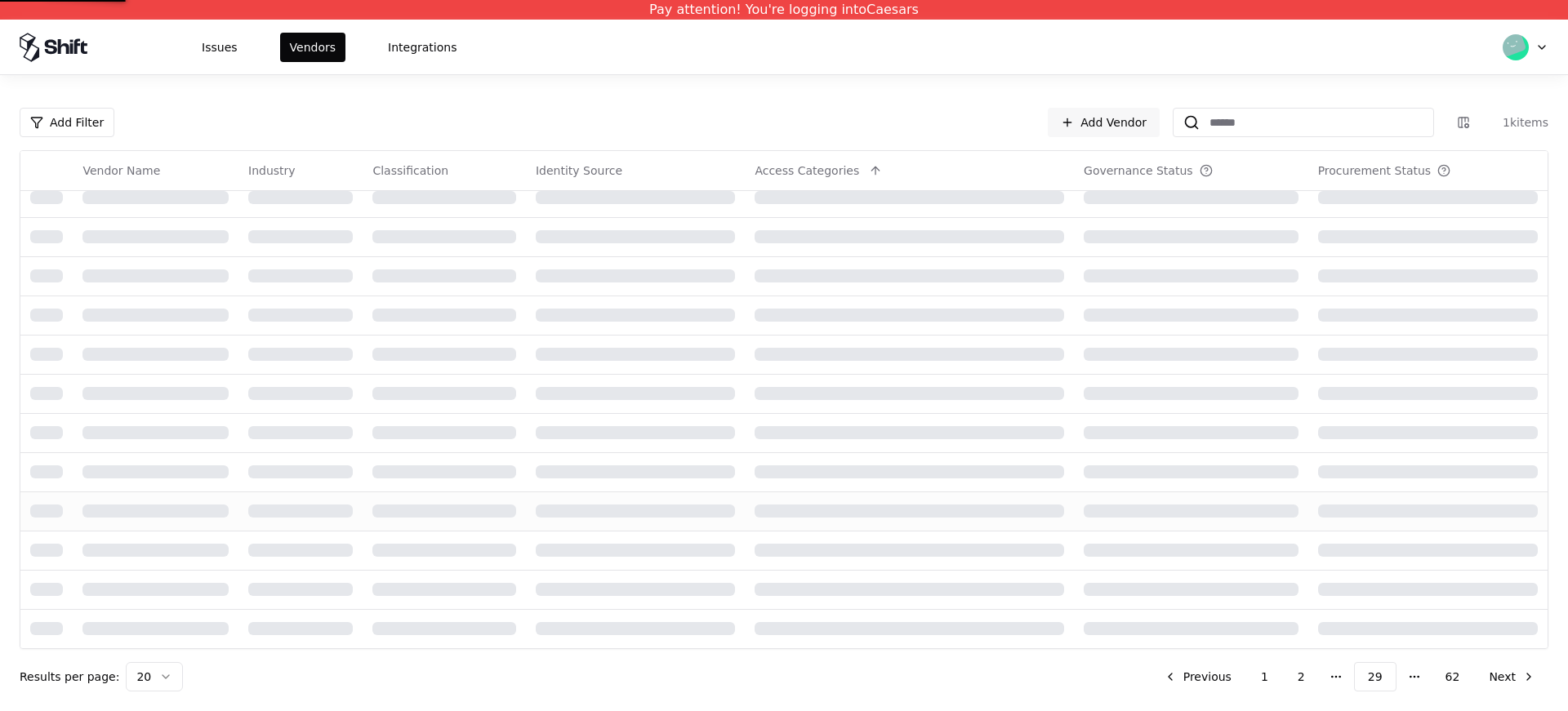
scroll to position [522, 0]
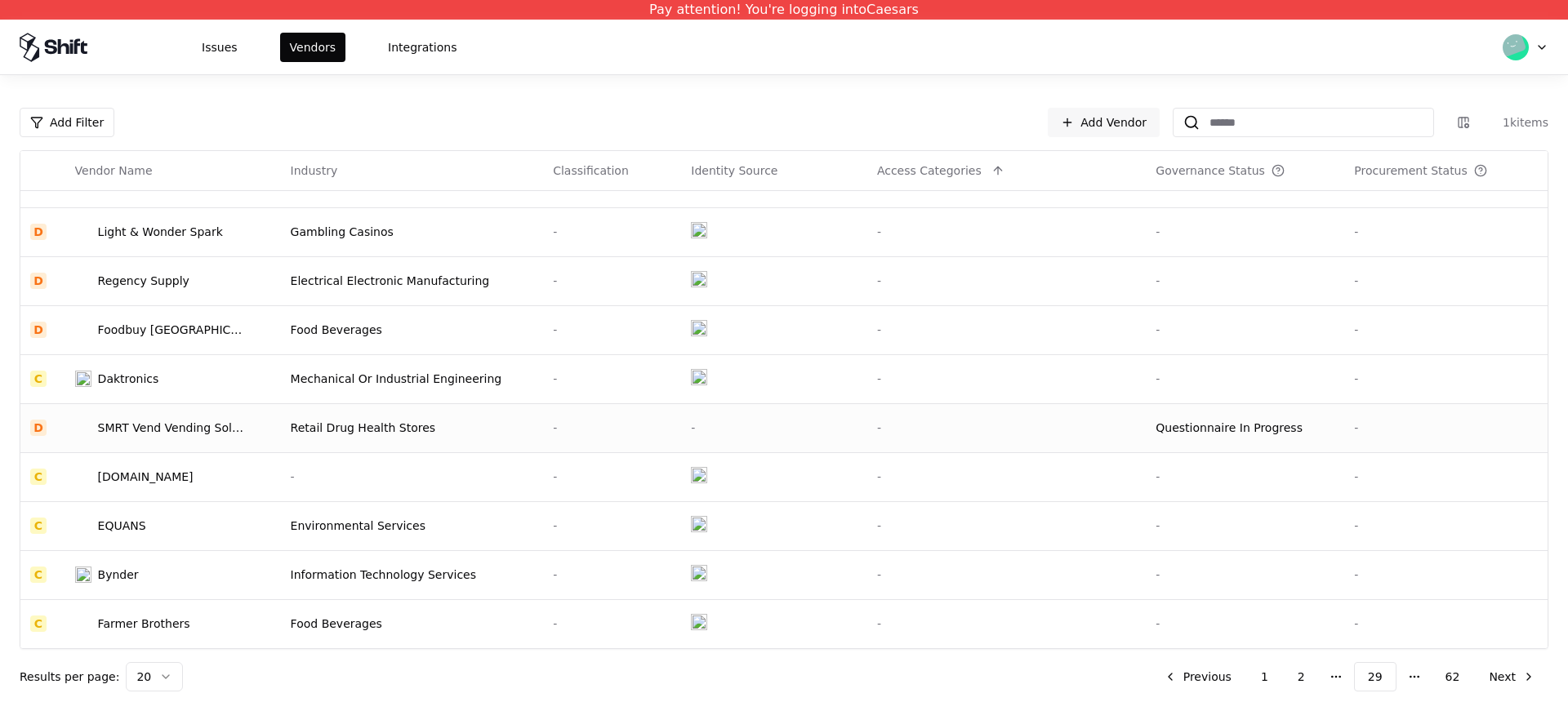
click at [247, 410] on td "SMRT Vend Vending Solutions - Smart Vending Solutions" at bounding box center [174, 428] width 216 height 49
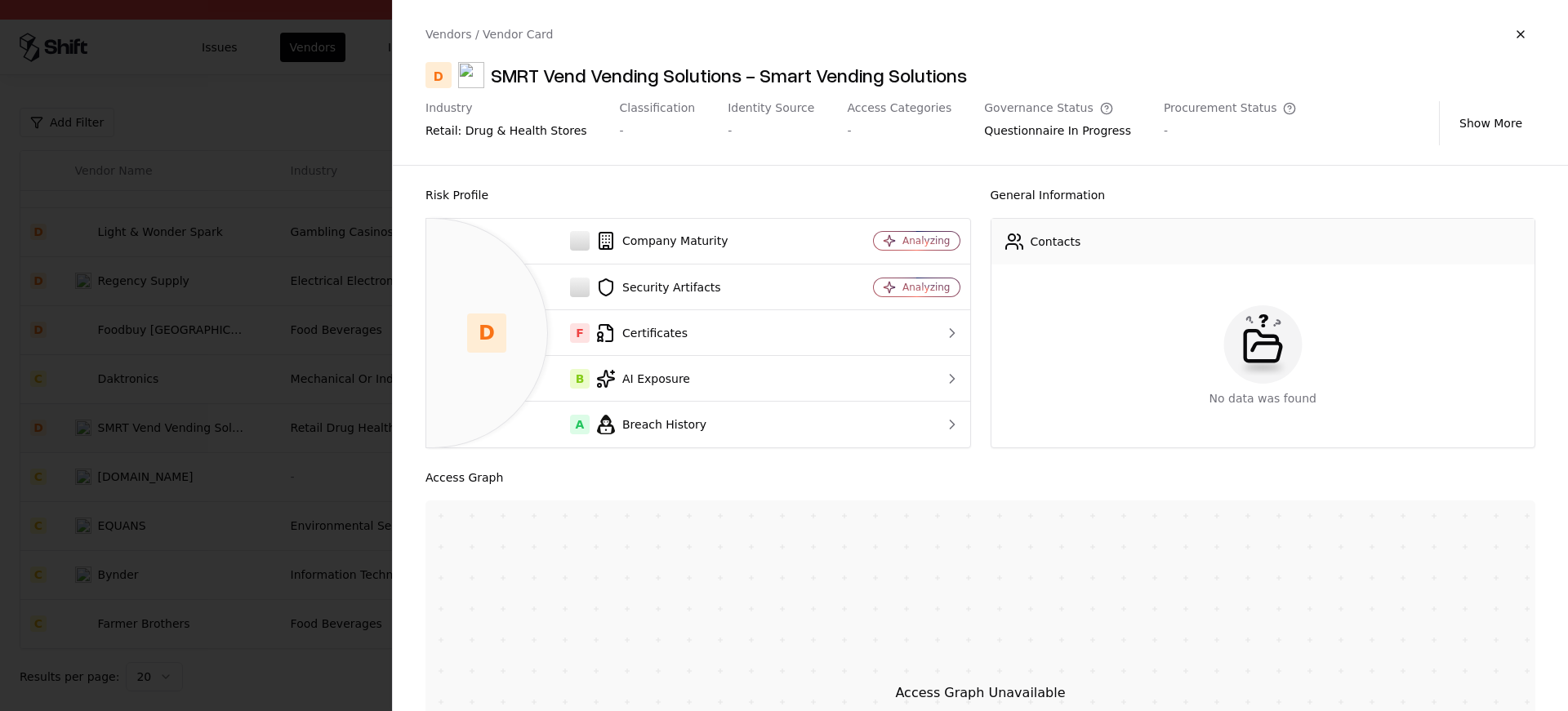
click at [247, 410] on div at bounding box center [784, 355] width 1568 height 711
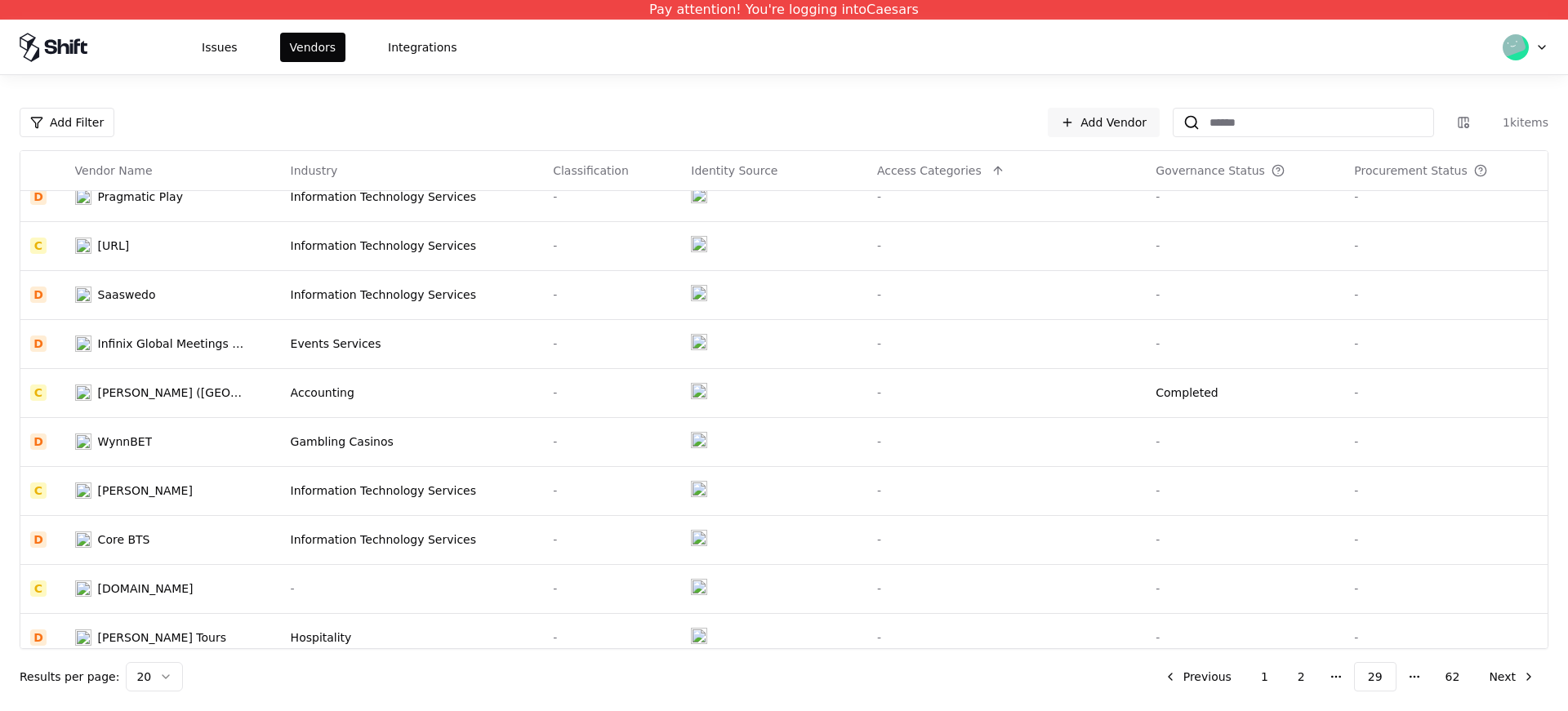
scroll to position [0, 0]
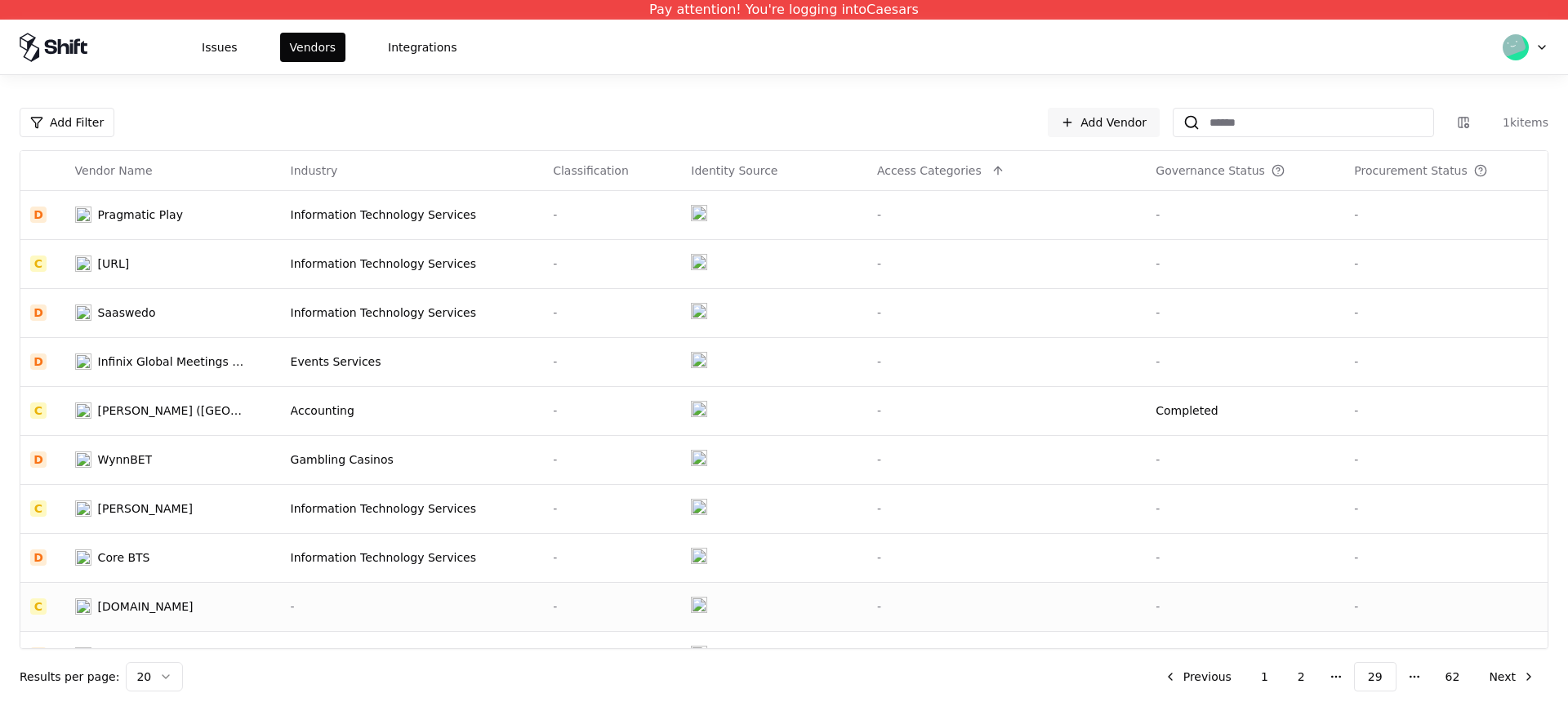
click at [175, 608] on div "[DOMAIN_NAME]" at bounding box center [145, 606] width 96 height 16
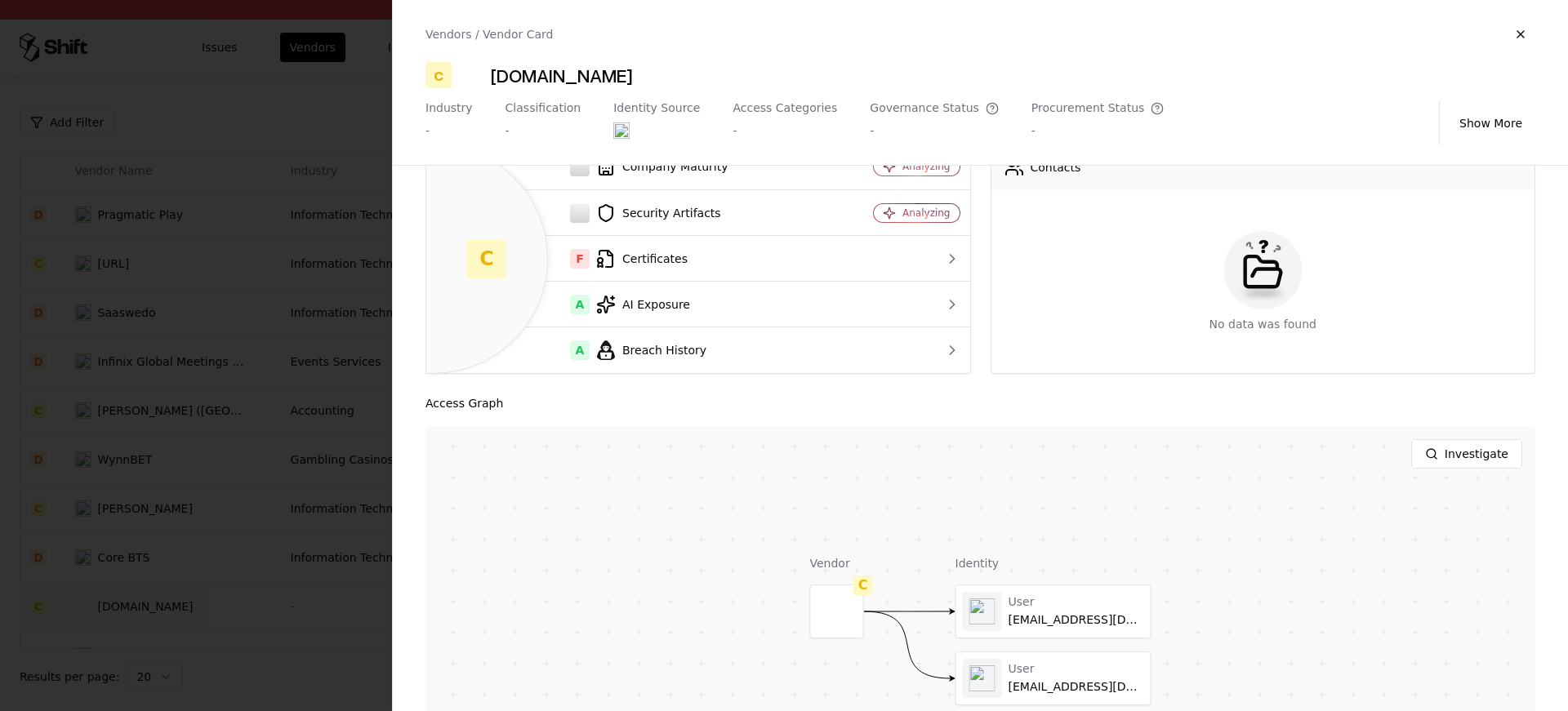
scroll to position [130, 0]
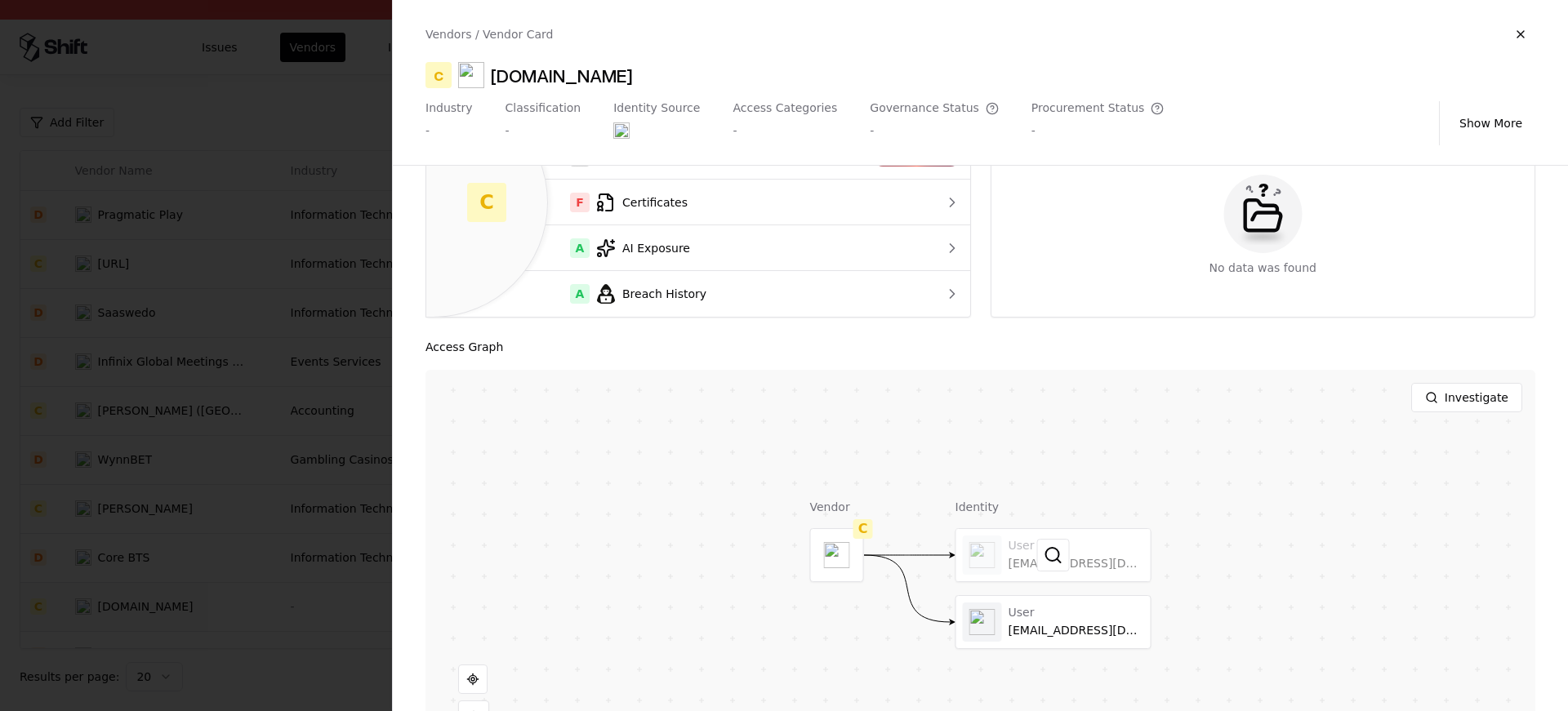
click at [1006, 564] on div at bounding box center [1053, 555] width 194 height 53
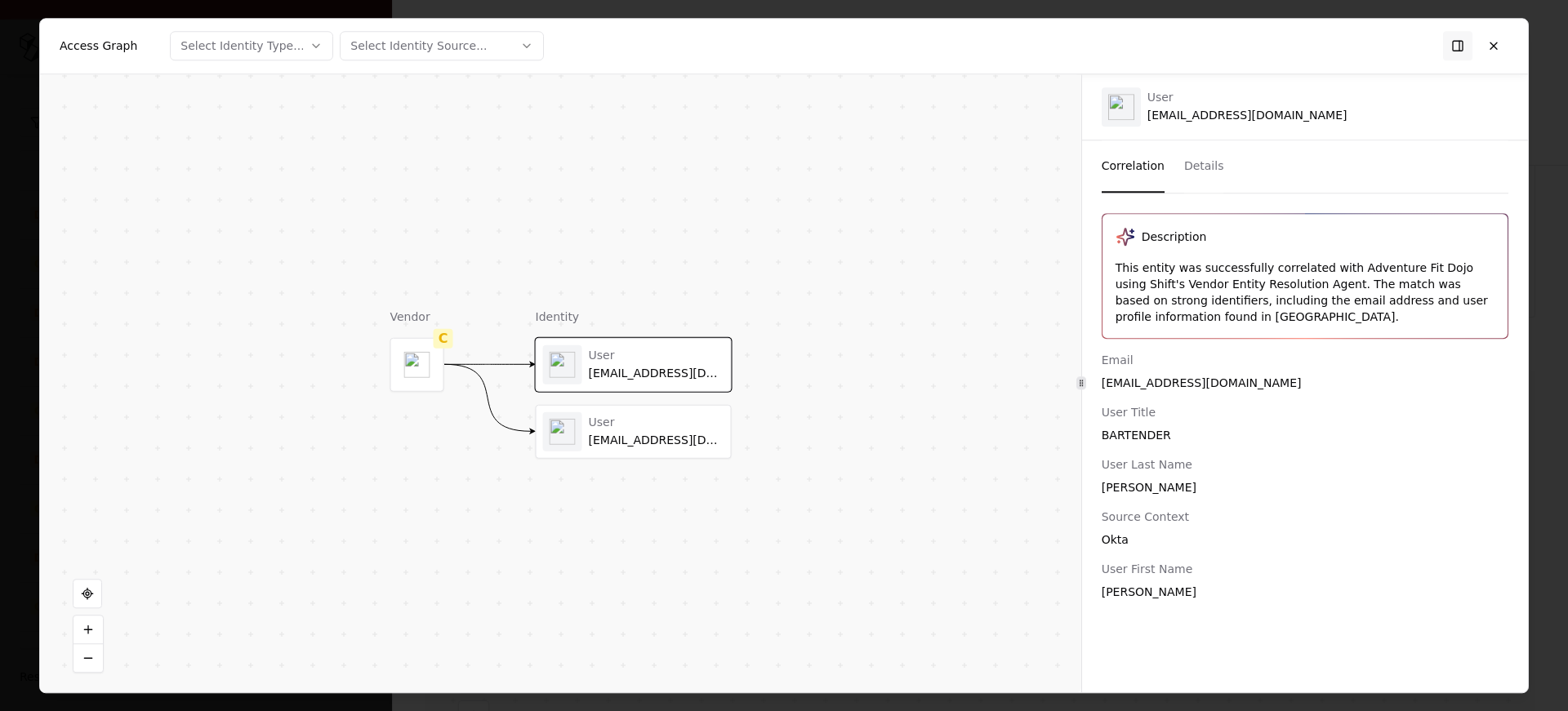
click at [683, 443] on div "[EMAIL_ADDRESS][DOMAIN_NAME]" at bounding box center [657, 440] width 136 height 15
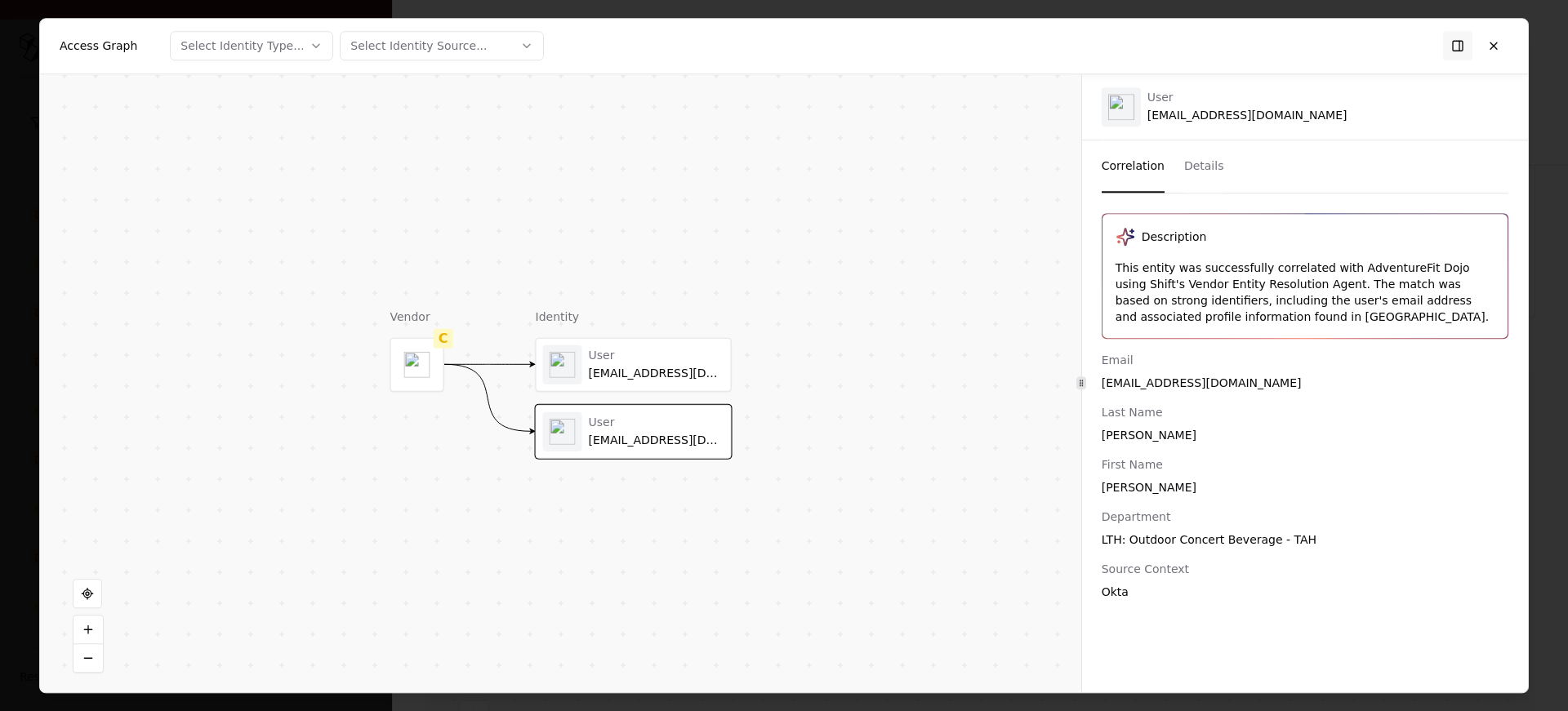
click at [627, 364] on div "User [EMAIL_ADDRESS][DOMAIN_NAME]" at bounding box center [657, 365] width 136 height 32
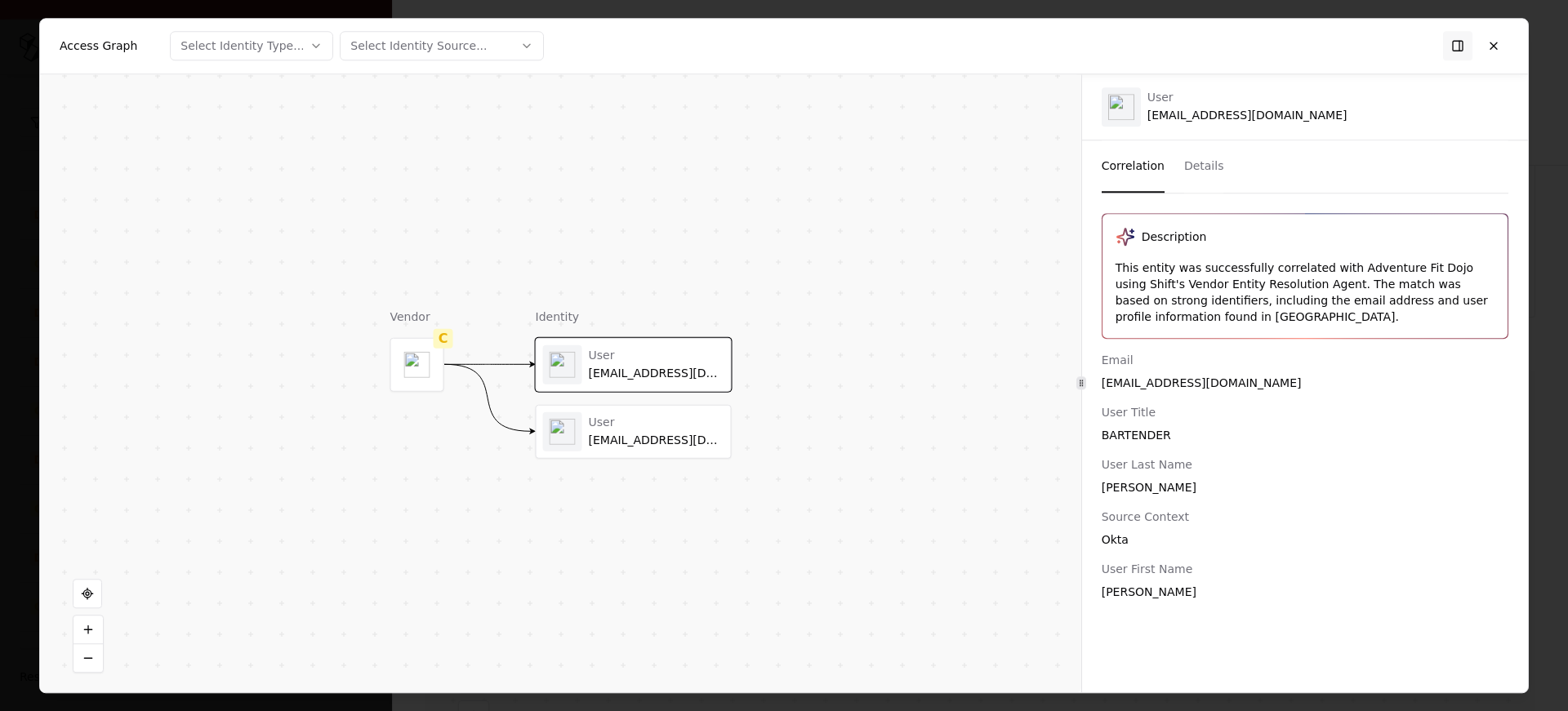
click at [642, 440] on div "[EMAIL_ADDRESS][DOMAIN_NAME]" at bounding box center [657, 440] width 136 height 15
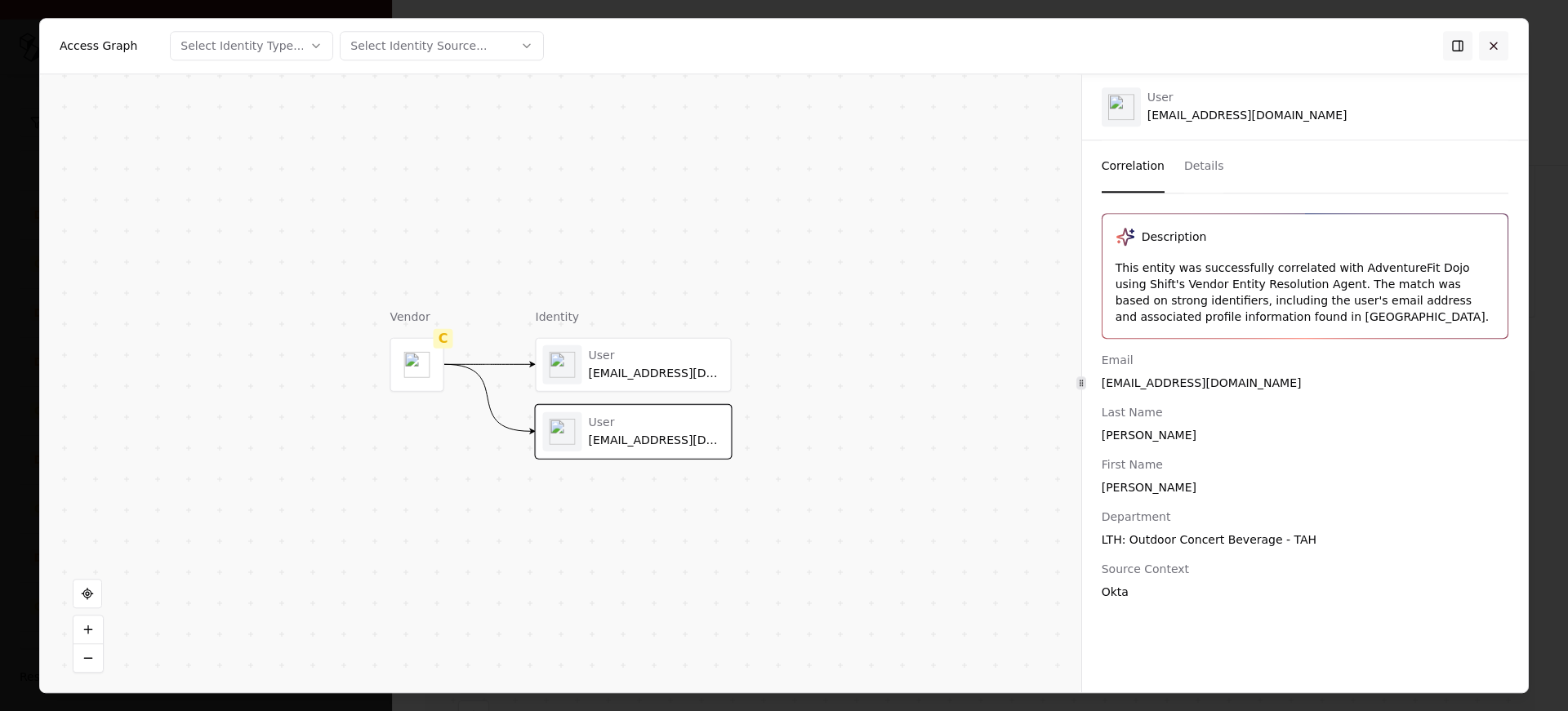
click at [1491, 43] on button at bounding box center [1494, 46] width 29 height 29
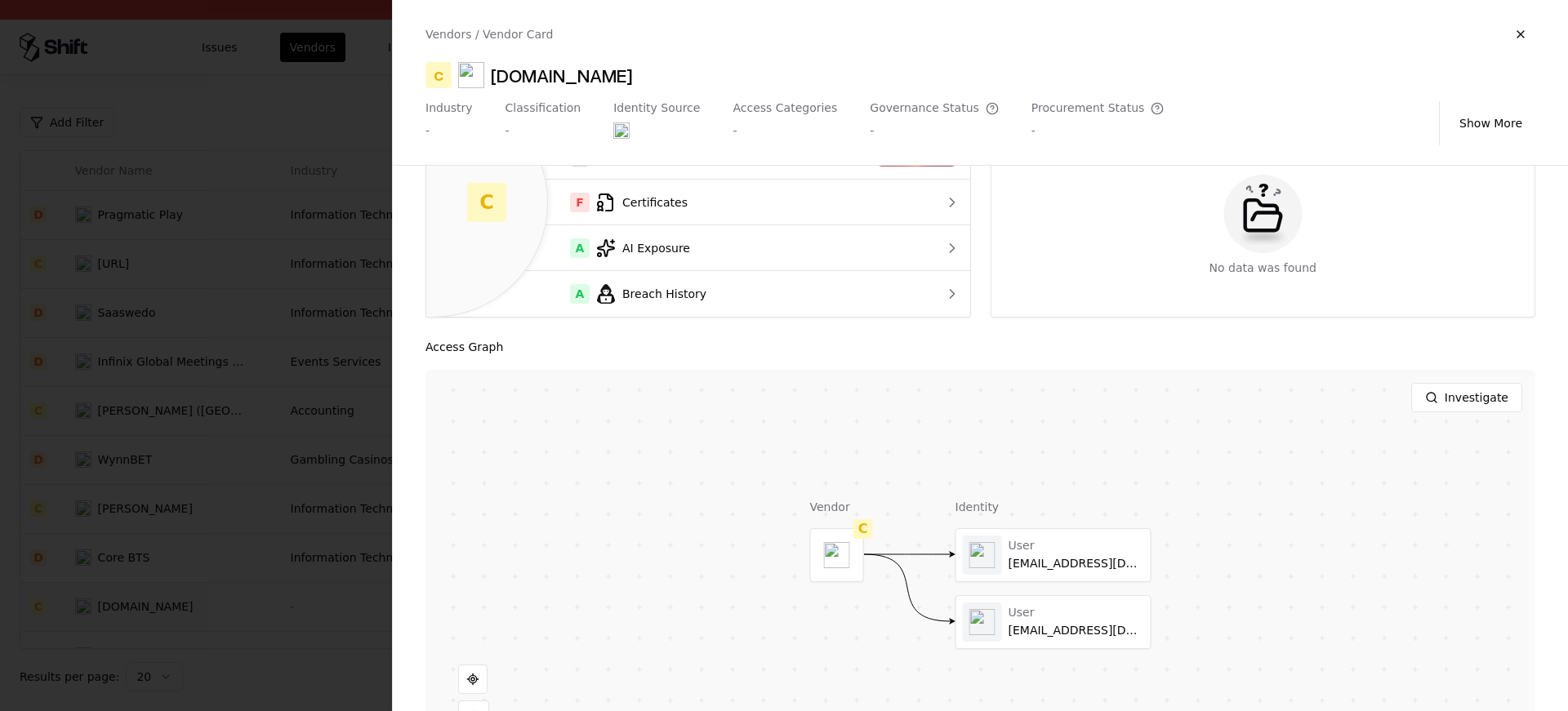
click at [280, 376] on div at bounding box center [784, 355] width 1568 height 711
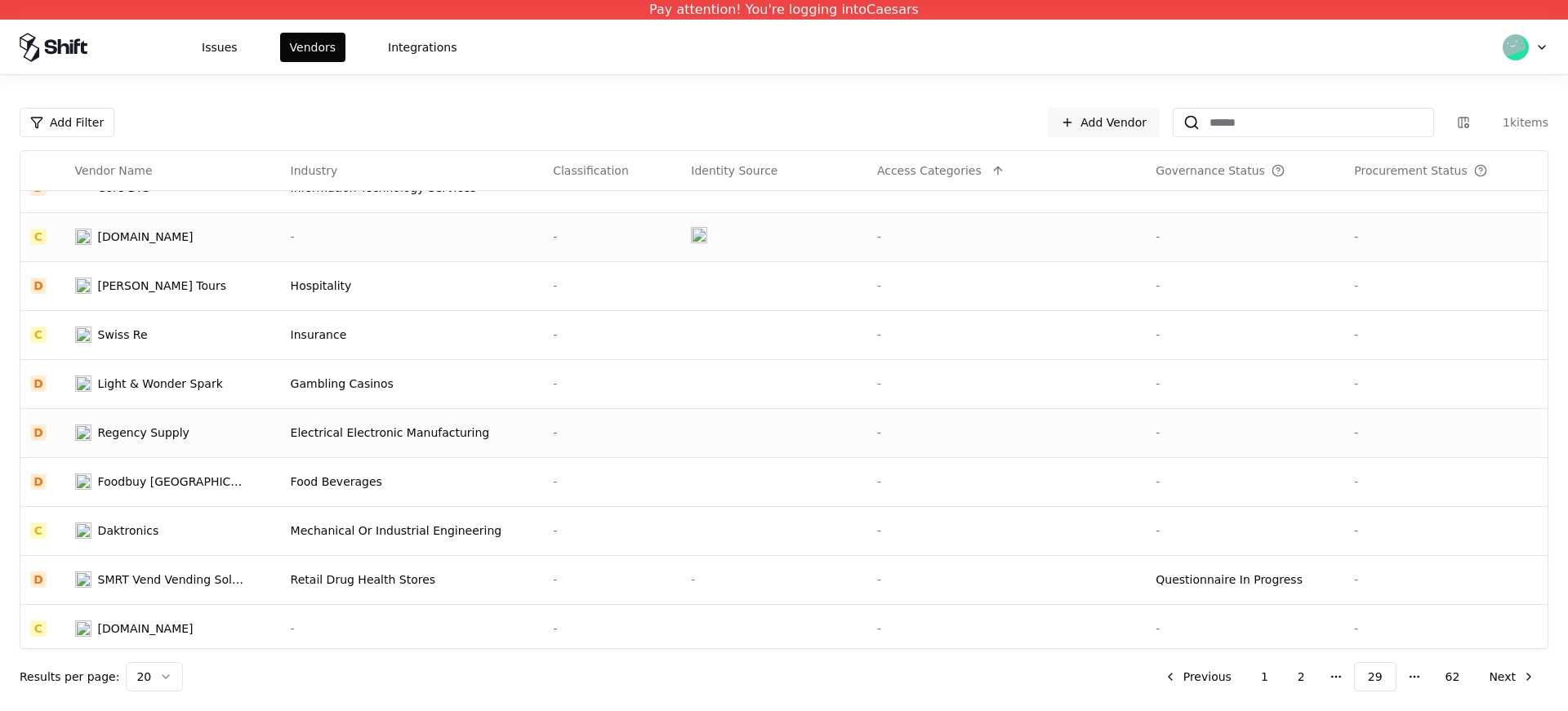
scroll to position [371, 0]
click at [271, 534] on td "Daktronics" at bounding box center [174, 529] width 216 height 49
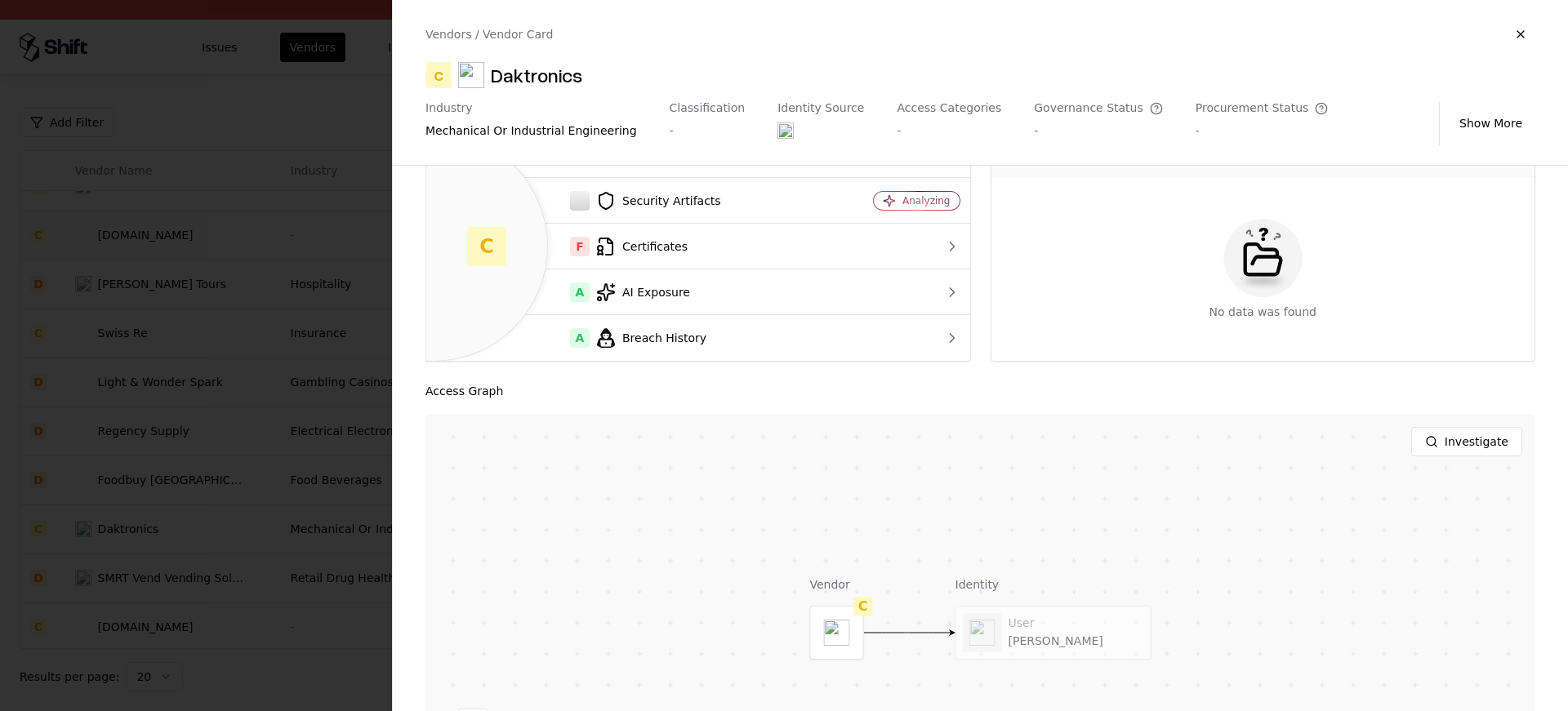
scroll to position [217, 0]
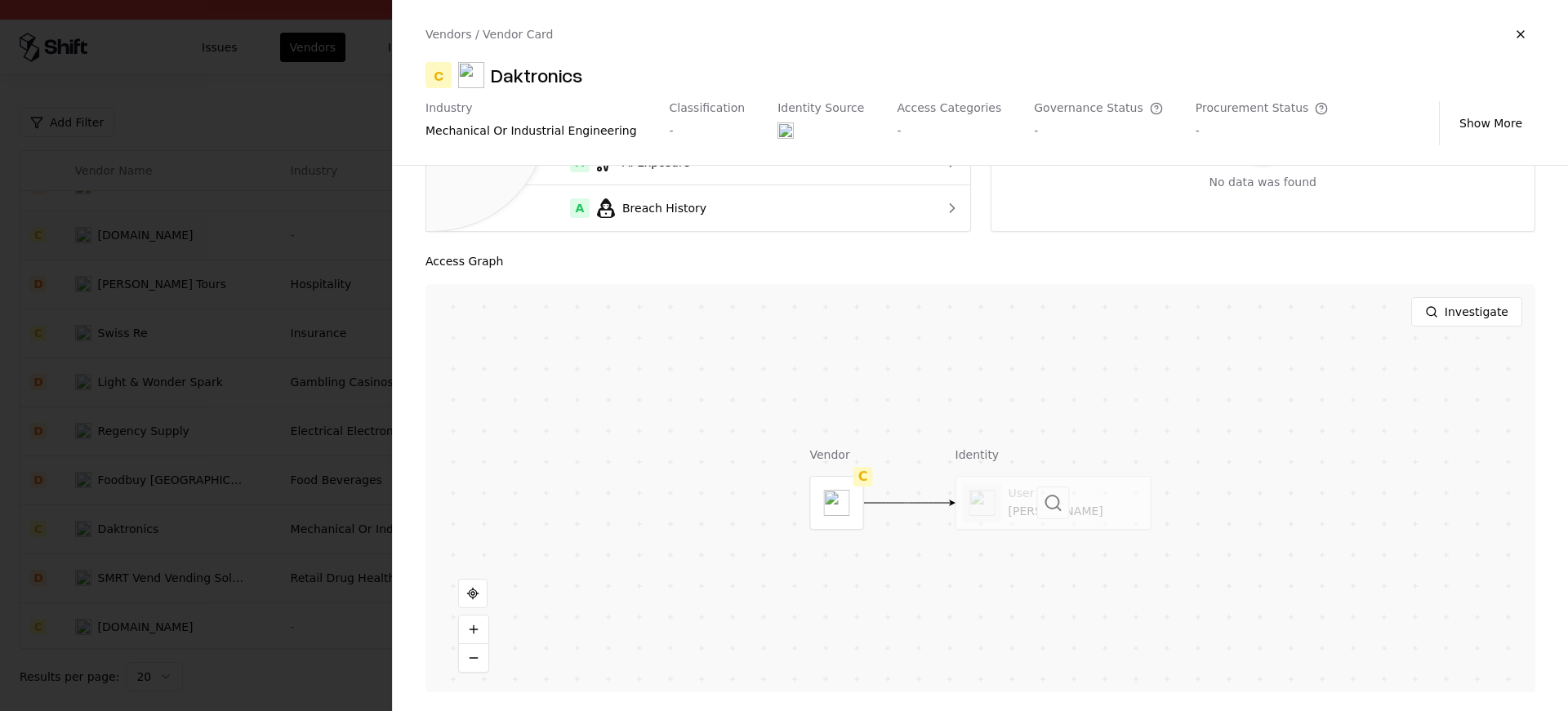
click at [1044, 527] on div at bounding box center [1053, 503] width 194 height 53
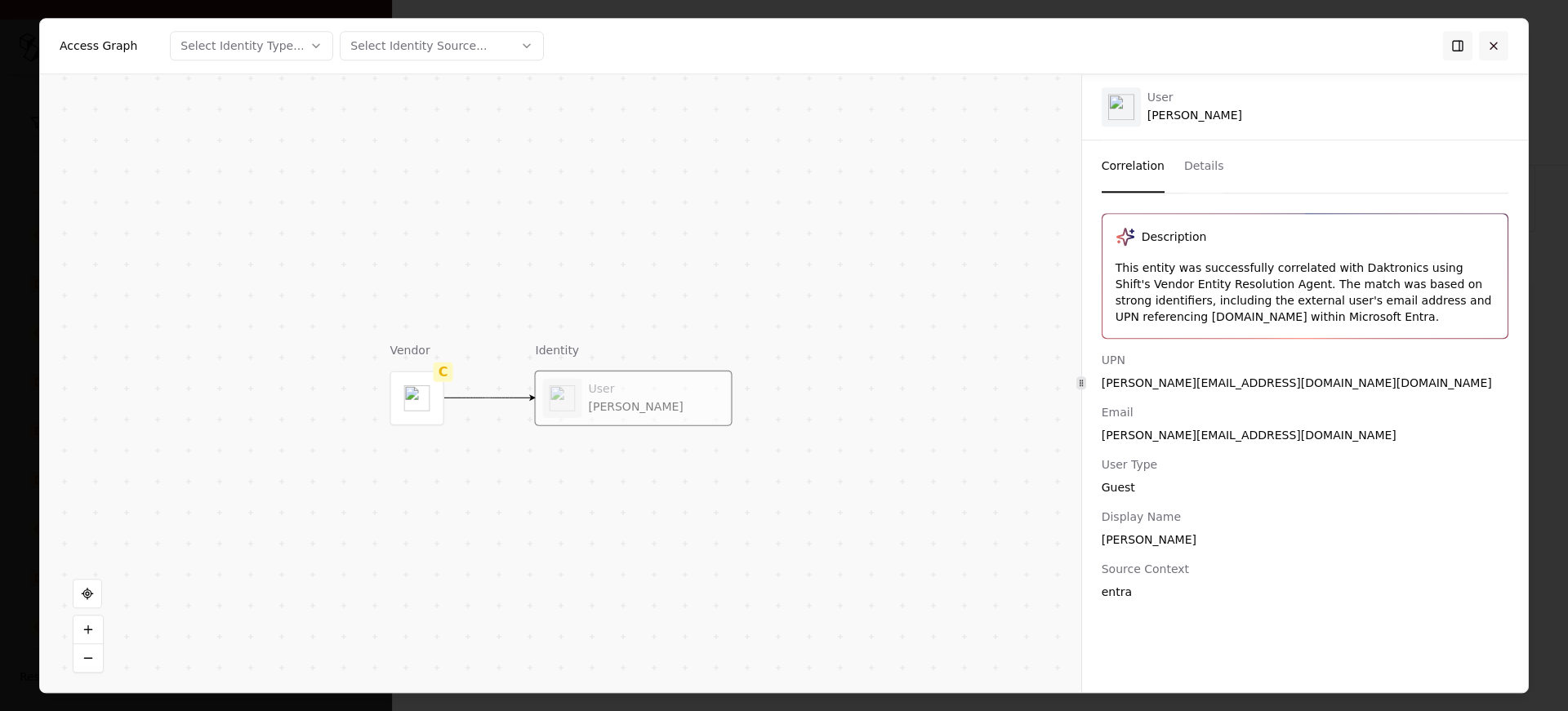
click at [1501, 48] on button at bounding box center [1494, 46] width 29 height 29
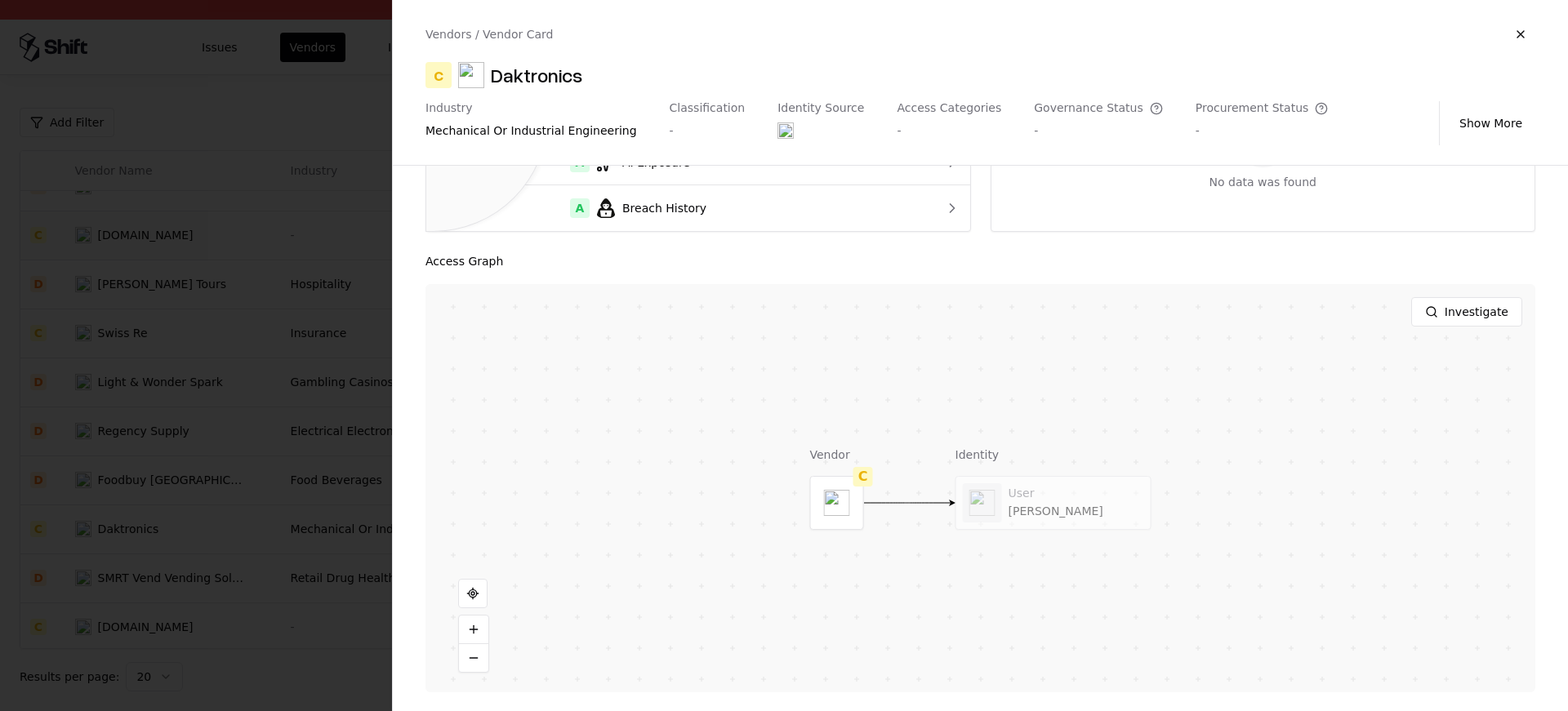
click at [225, 335] on div at bounding box center [784, 355] width 1568 height 711
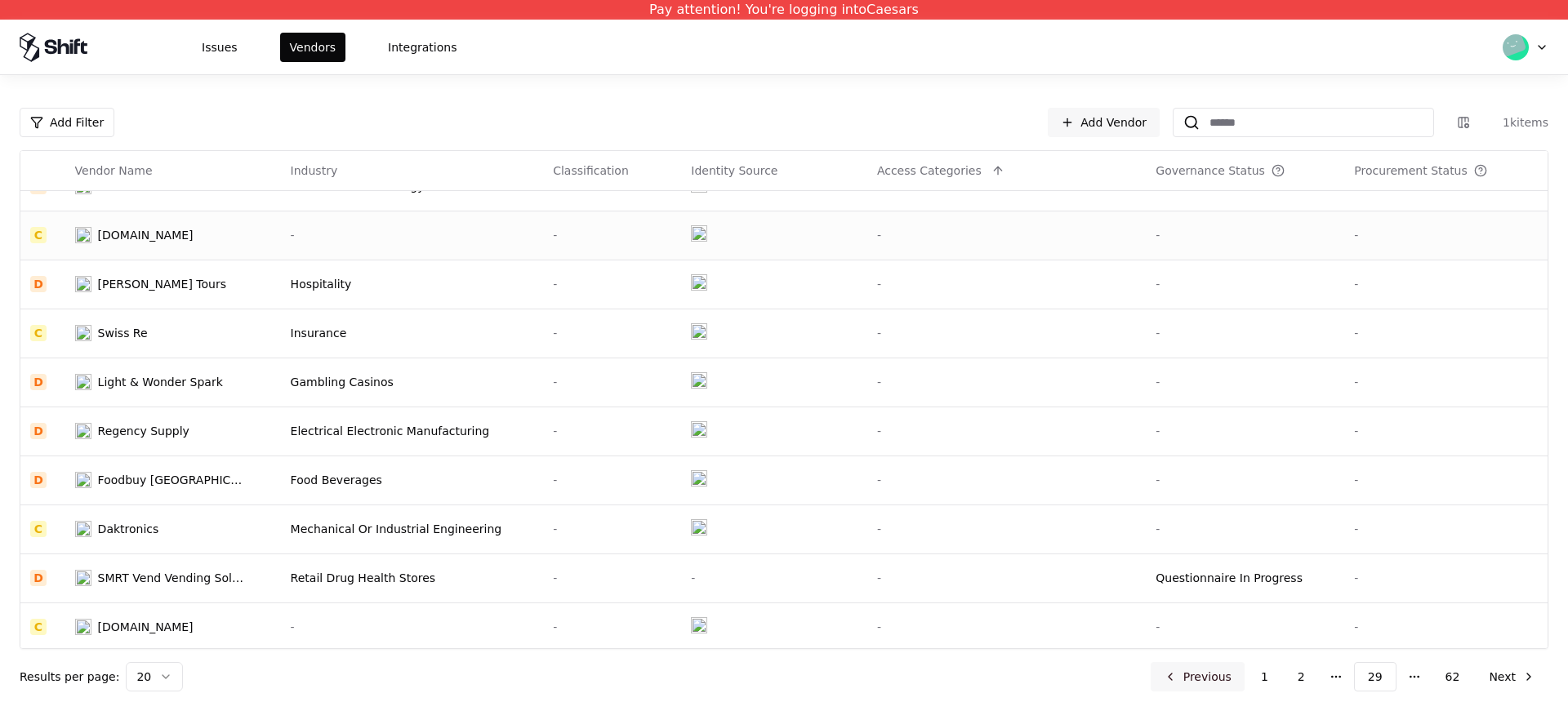
click at [1204, 674] on button "Previous" at bounding box center [1197, 677] width 94 height 29
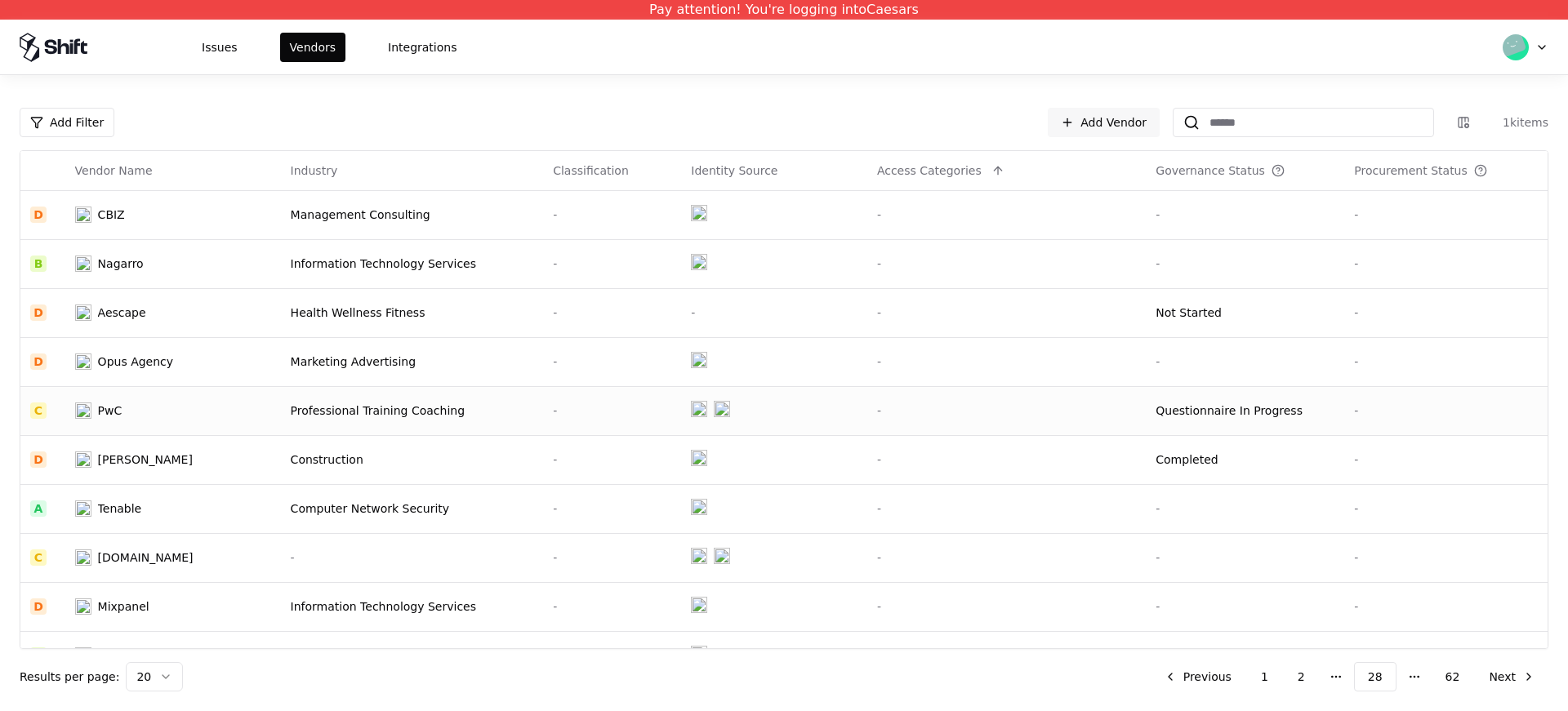
click at [156, 409] on div "PwC" at bounding box center [160, 410] width 170 height 16
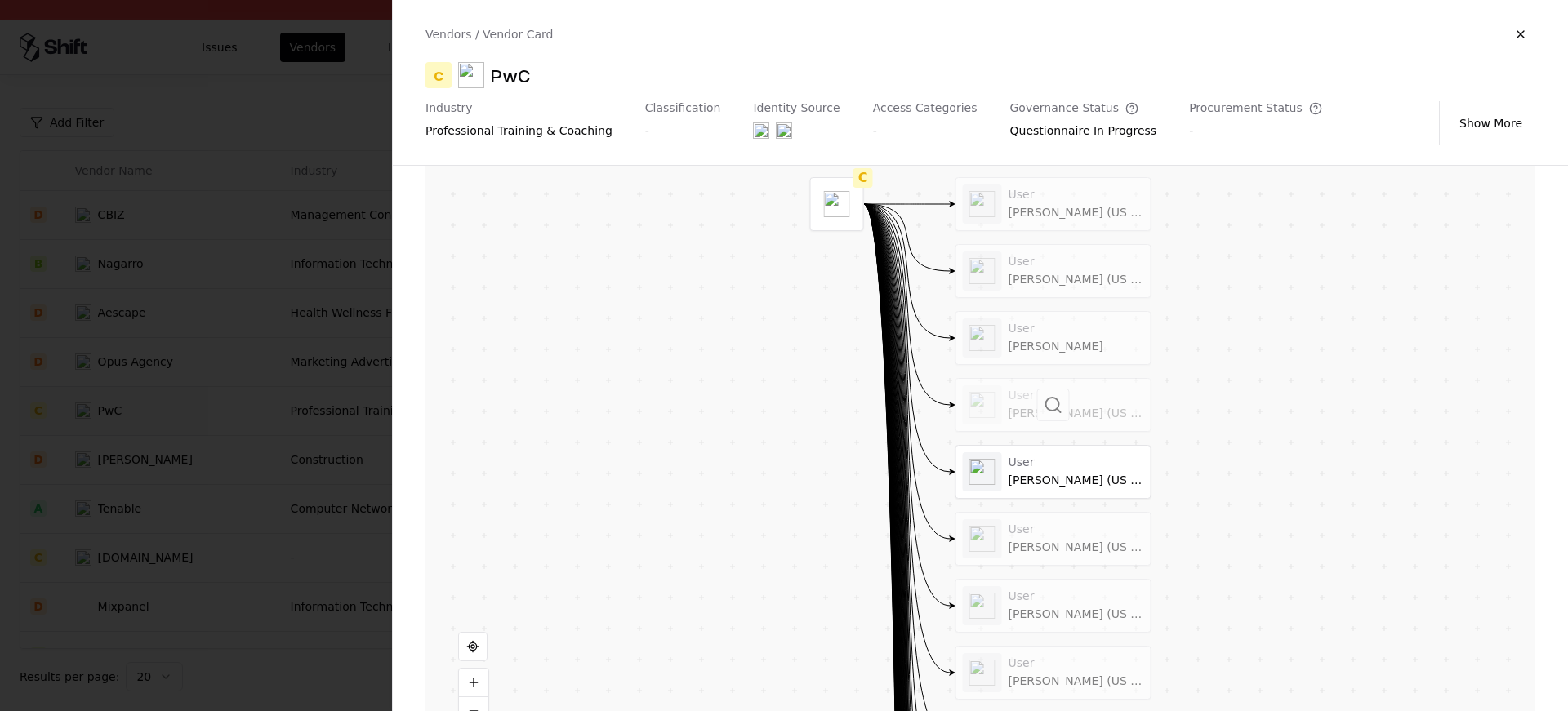
scroll to position [461, 0]
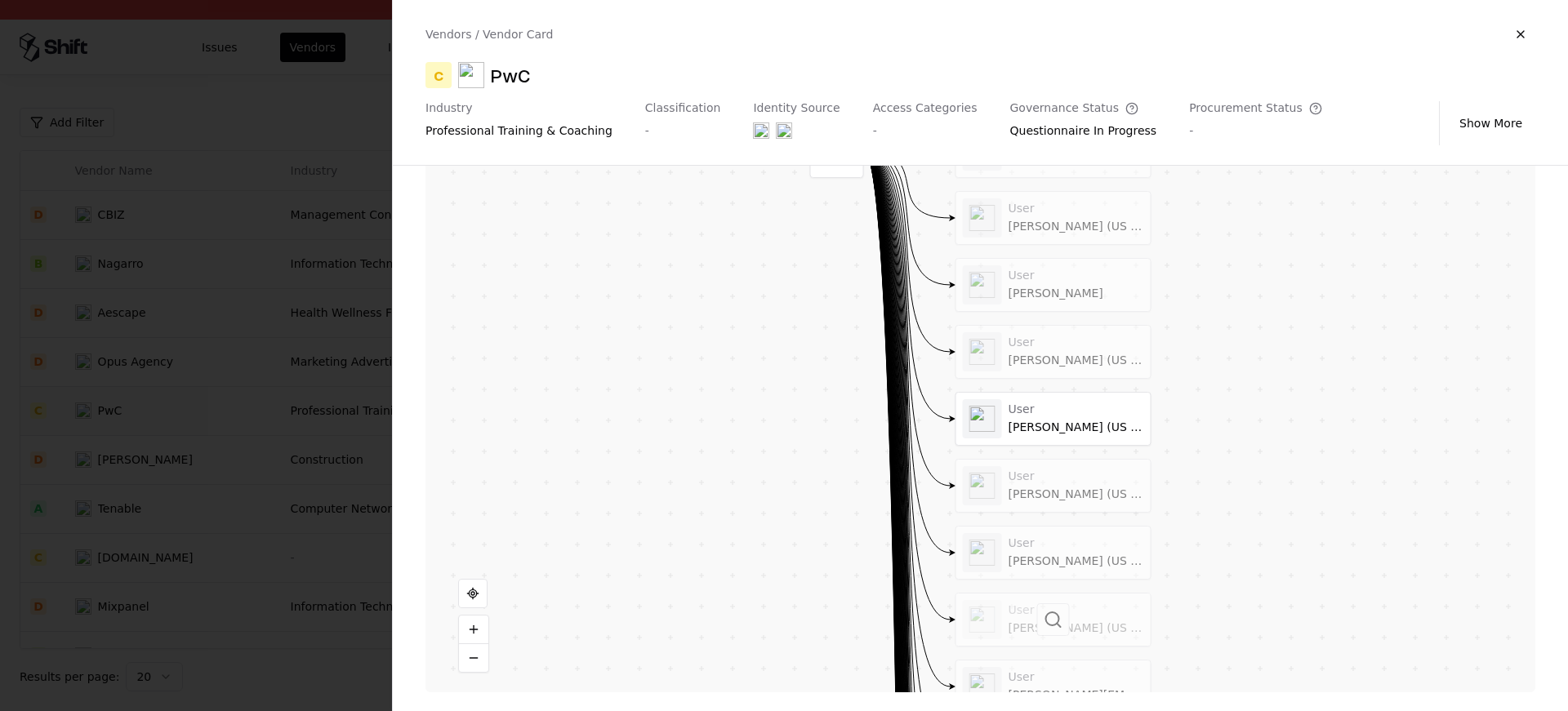
click at [1011, 644] on div at bounding box center [1053, 619] width 194 height 53
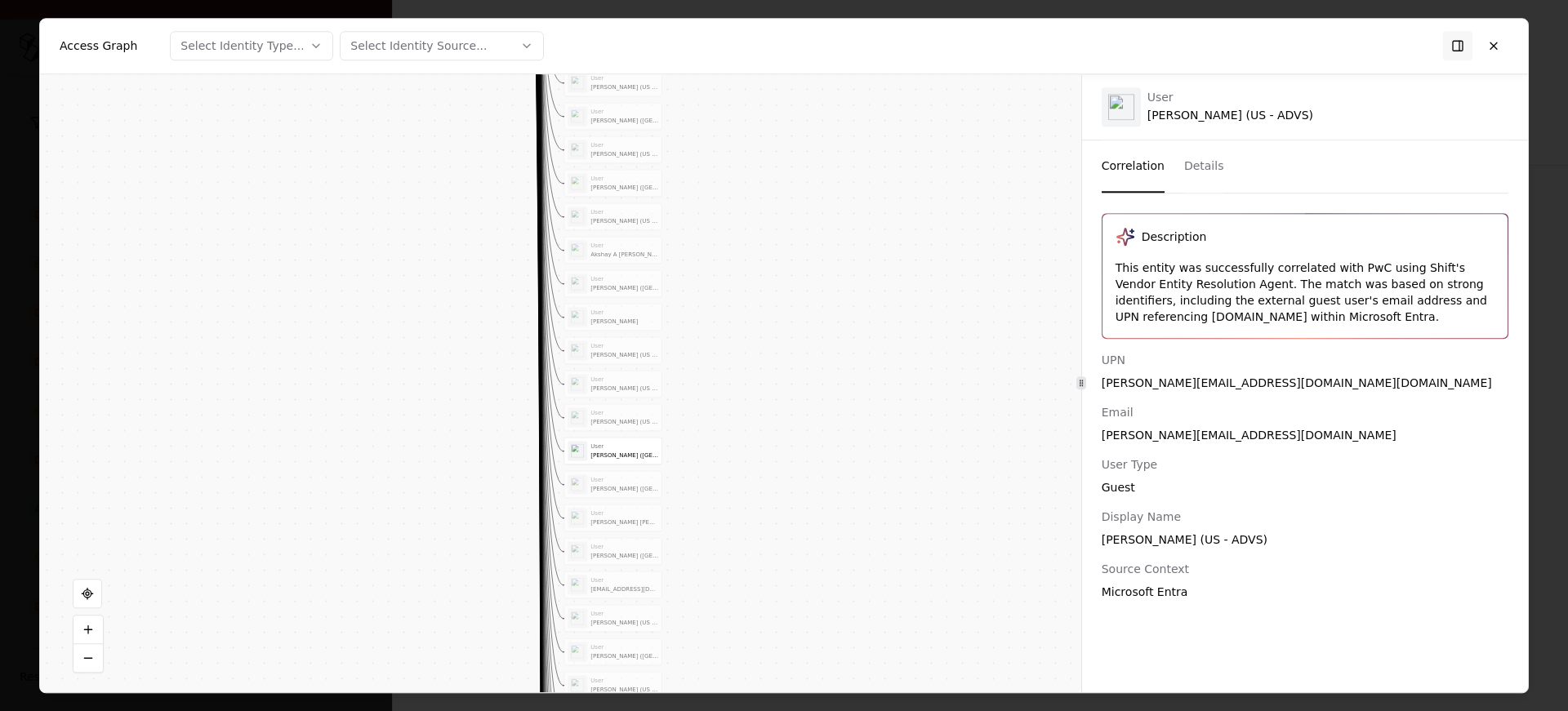
drag, startPoint x: 583, startPoint y: 555, endPoint x: 582, endPoint y: -38, distance: 593.0
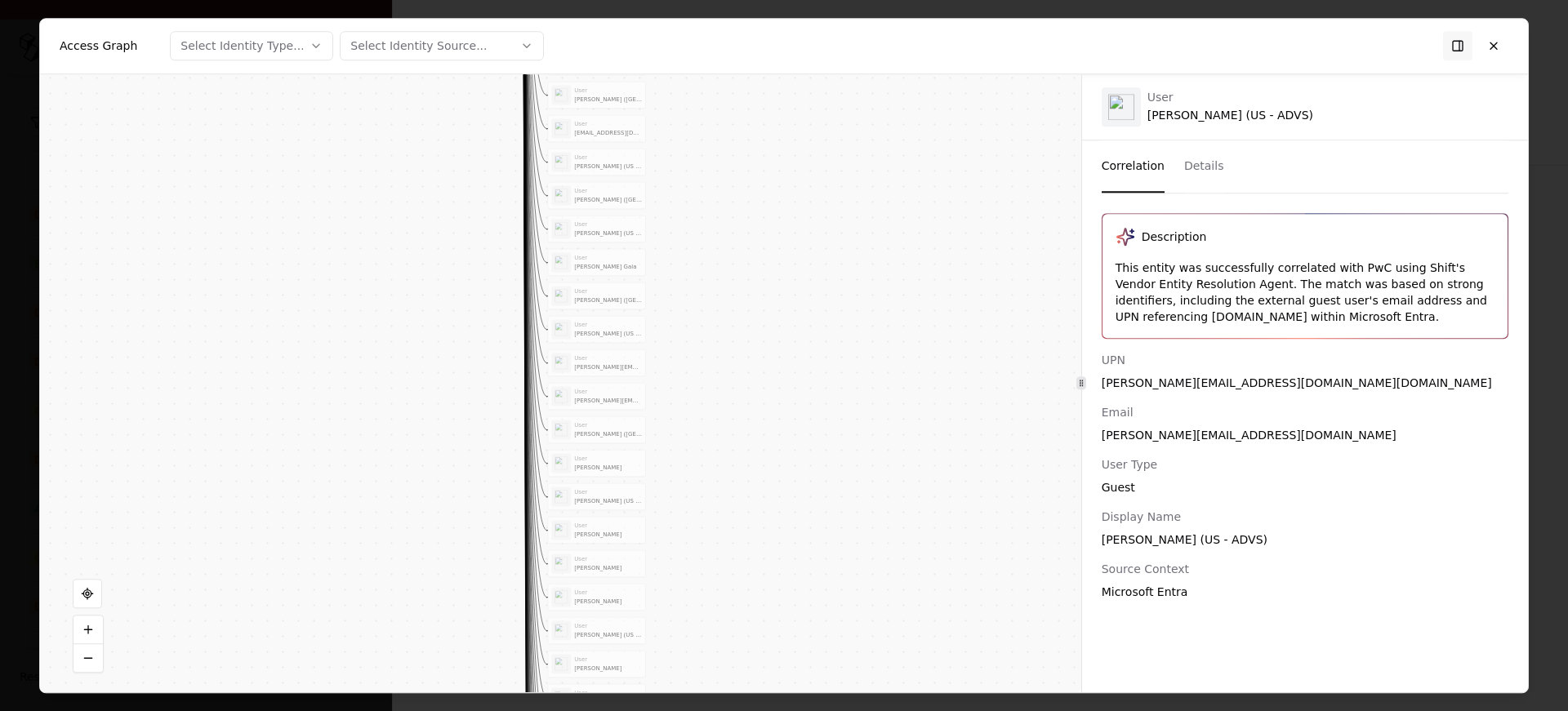
drag, startPoint x: 743, startPoint y: 510, endPoint x: 727, endPoint y: 54, distance: 456.3
click at [727, 54] on div "Access Graph Select Identity Type... Select Identity Source... Vendor C Identit…" at bounding box center [784, 356] width 1489 height 674
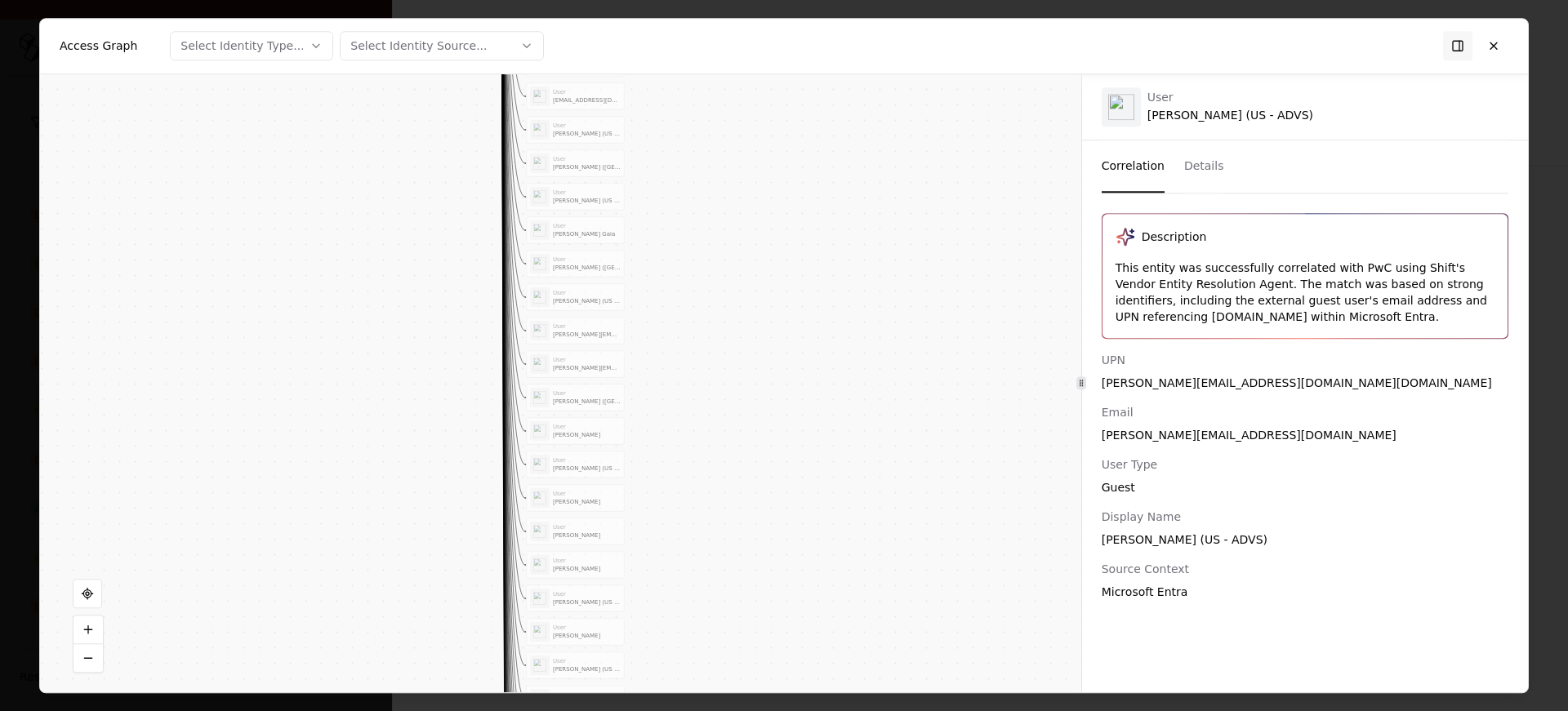
click at [561, 466] on div "[PERSON_NAME] (US - ADVS)" at bounding box center [587, 468] width 67 height 8
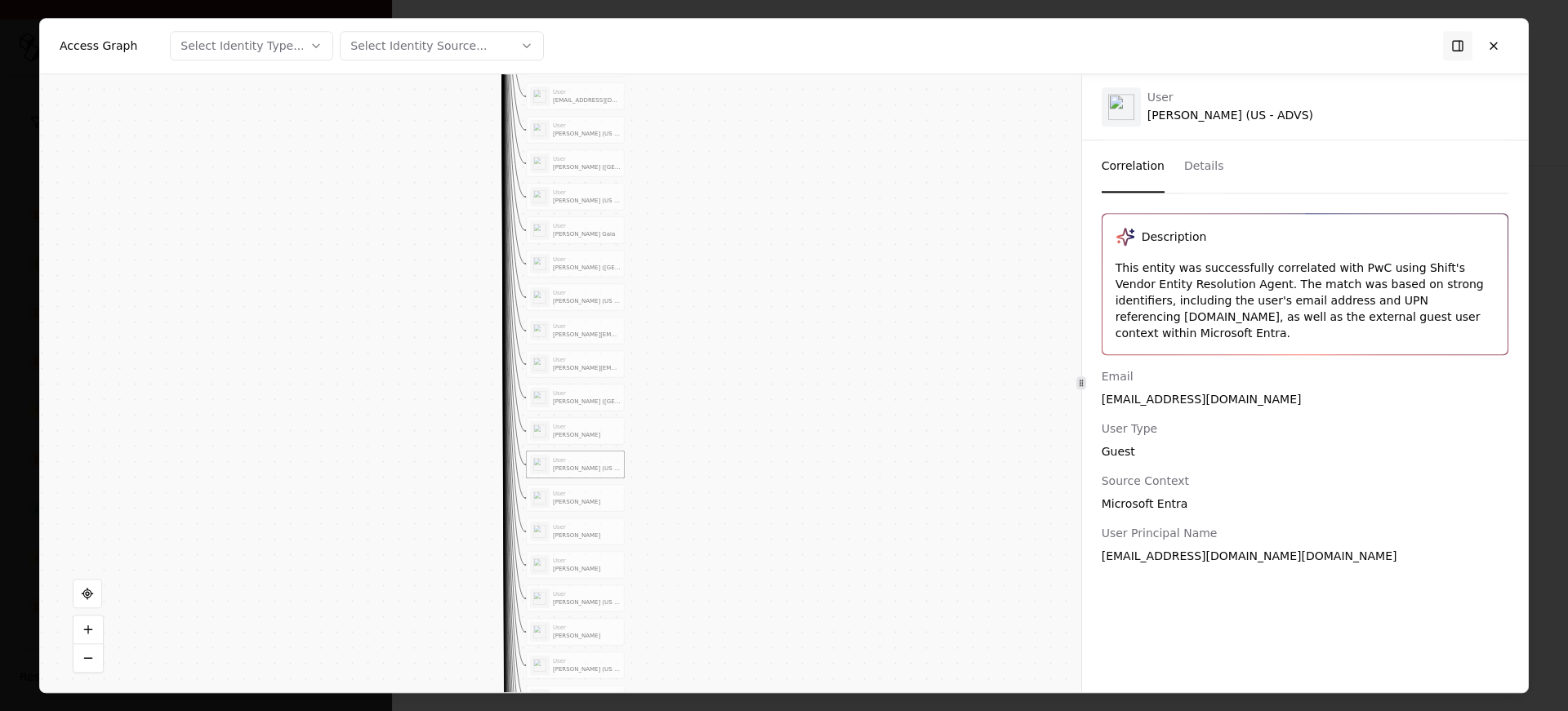
click at [573, 499] on div "[PERSON_NAME]" at bounding box center [587, 502] width 67 height 8
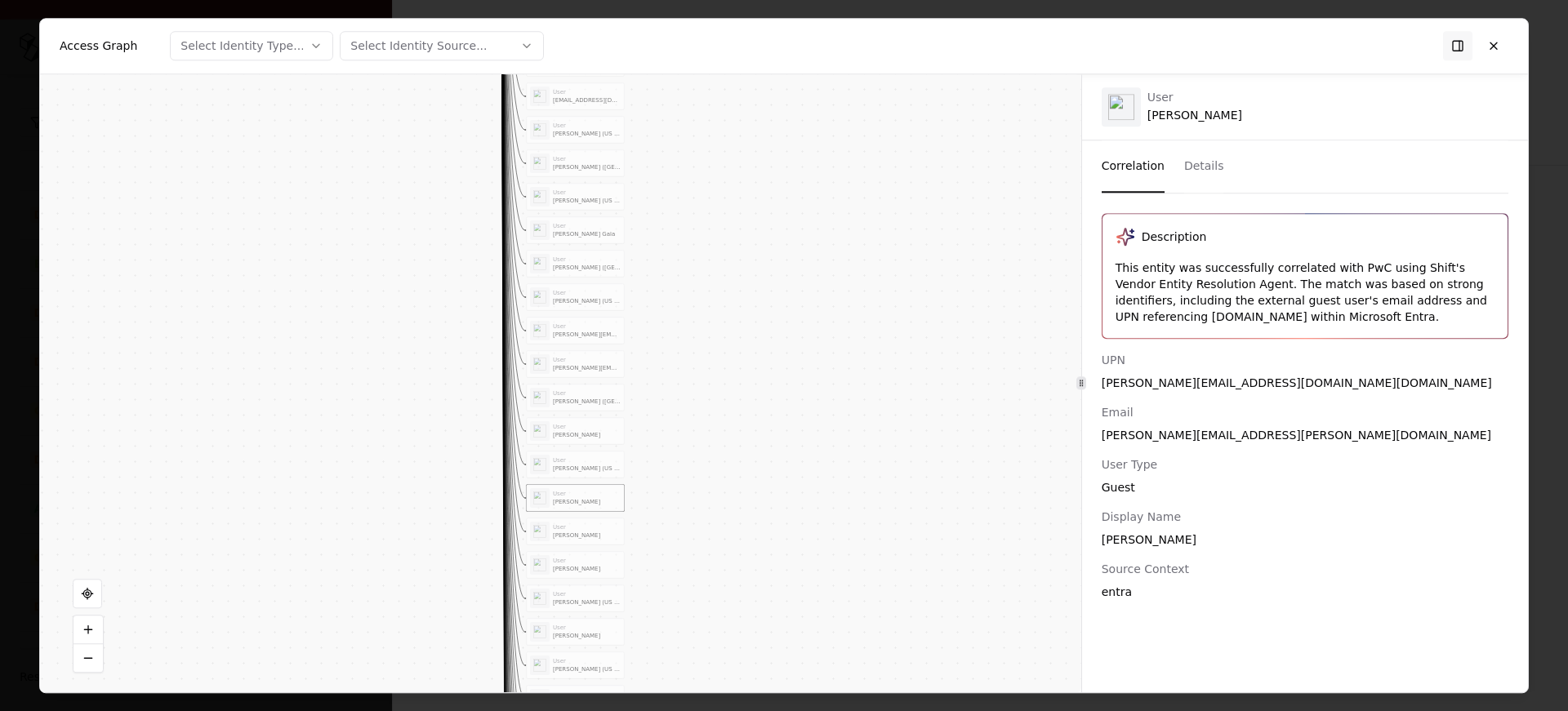
click at [575, 378] on div "User [PERSON_NAME] (US - ADVS) User [PERSON_NAME] (US - ADVS) User [PERSON_NAME…" at bounding box center [575, 347] width 98 height 2270
click at [575, 365] on div "[PERSON_NAME][EMAIL_ADDRESS][PERSON_NAME][DOMAIN_NAME]" at bounding box center [587, 368] width 67 height 8
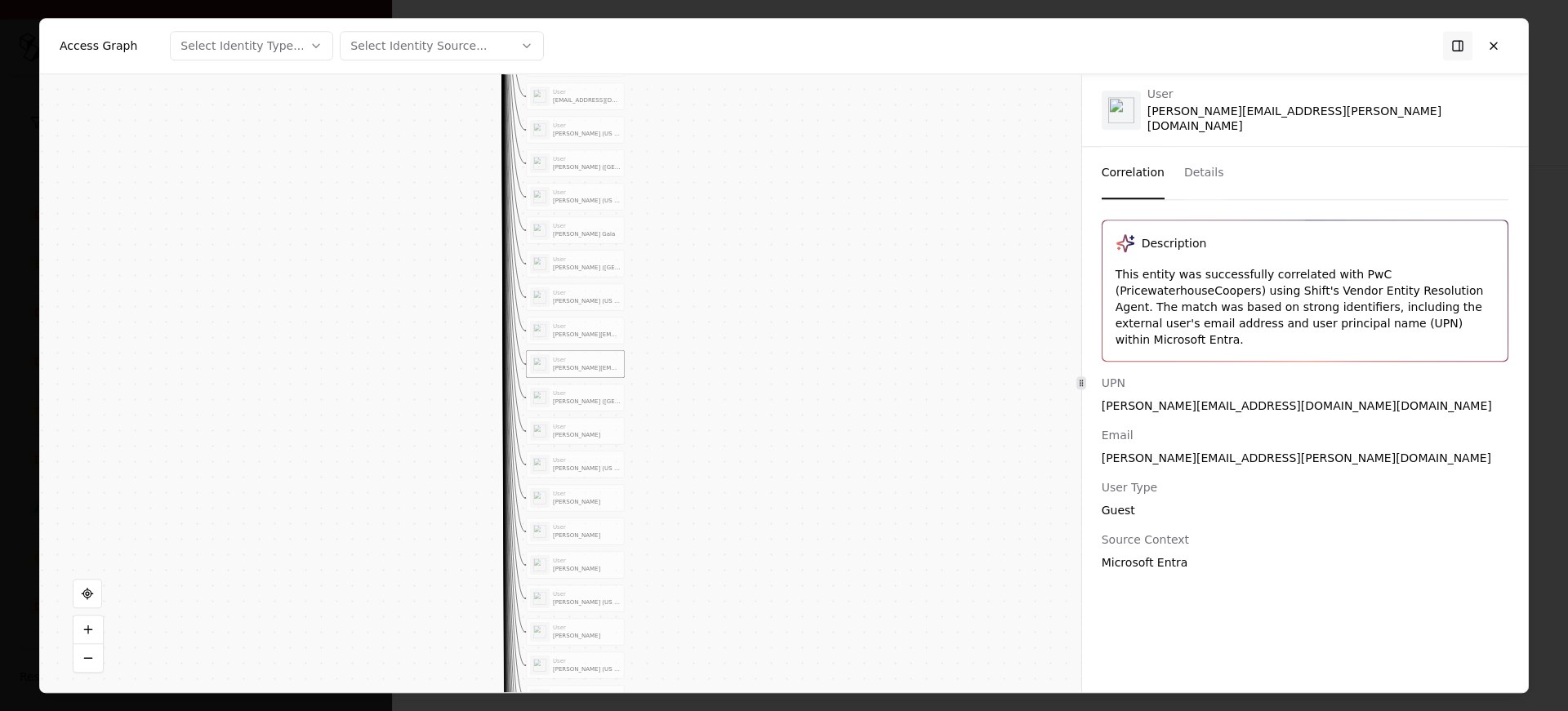
click at [575, 403] on div "[PERSON_NAME] ([GEOGRAPHIC_DATA])" at bounding box center [587, 401] width 67 height 8
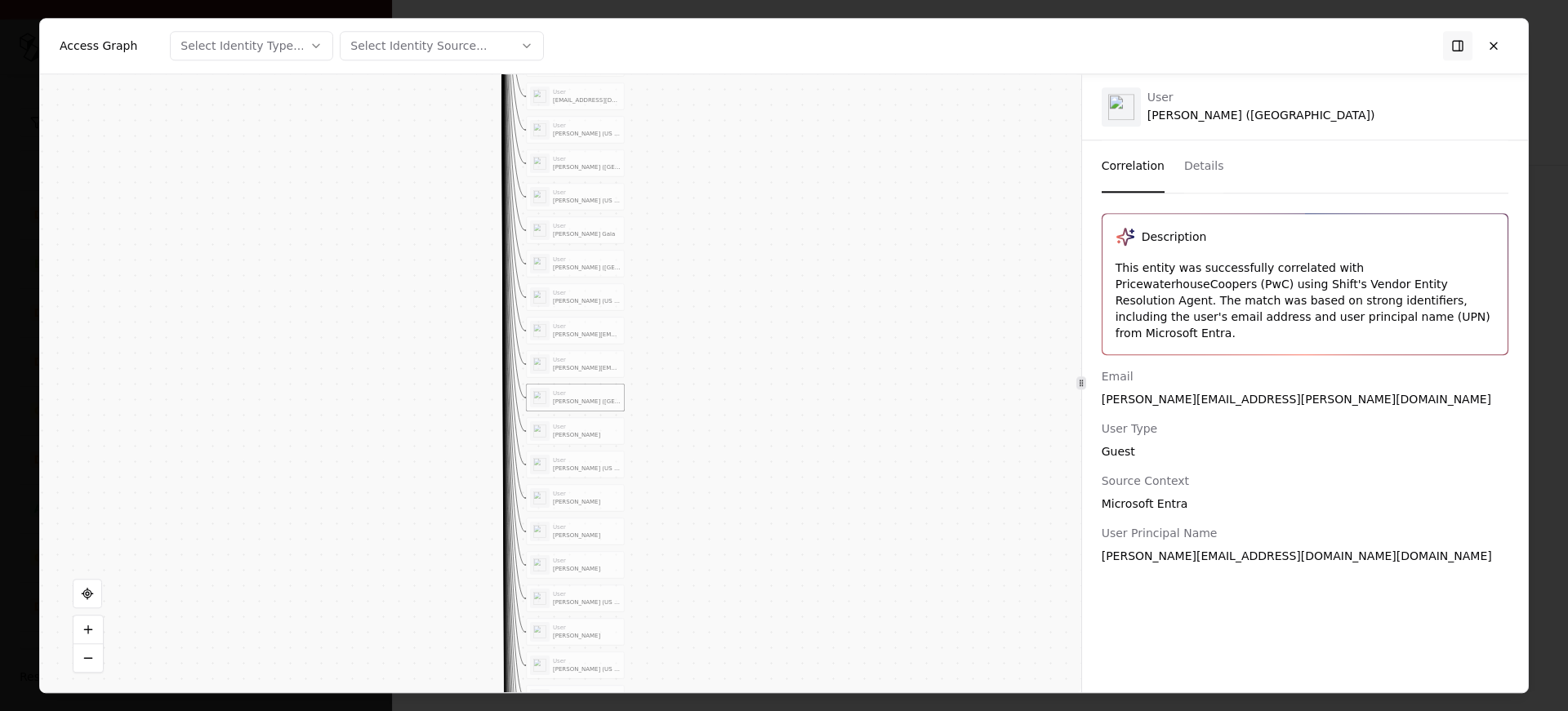
click at [576, 445] on div "User [PERSON_NAME] (US - ADVS) User [PERSON_NAME] (US - ADVS) User [PERSON_NAME…" at bounding box center [575, 347] width 98 height 2270
click at [19, 60] on div at bounding box center [784, 355] width 1568 height 711
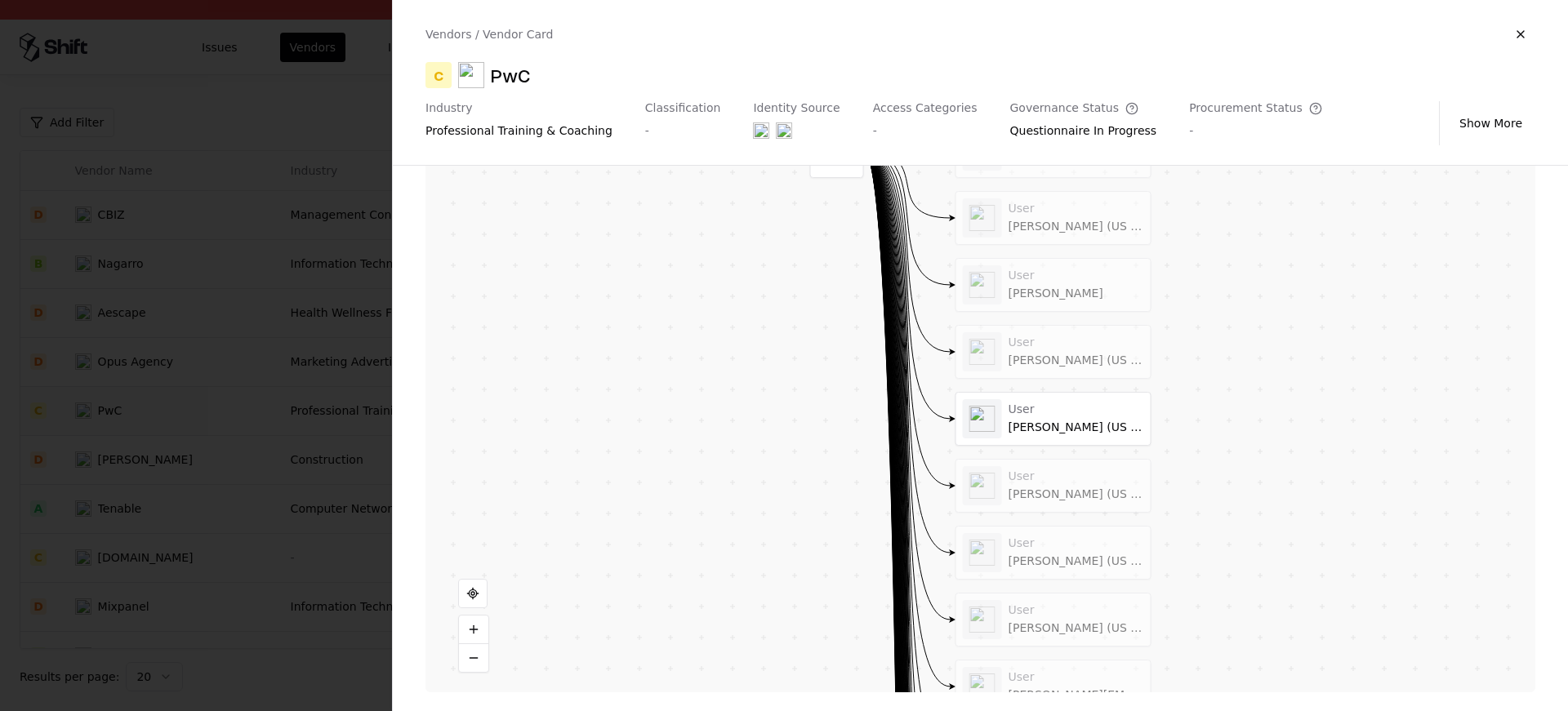
click at [186, 181] on div at bounding box center [784, 355] width 1568 height 711
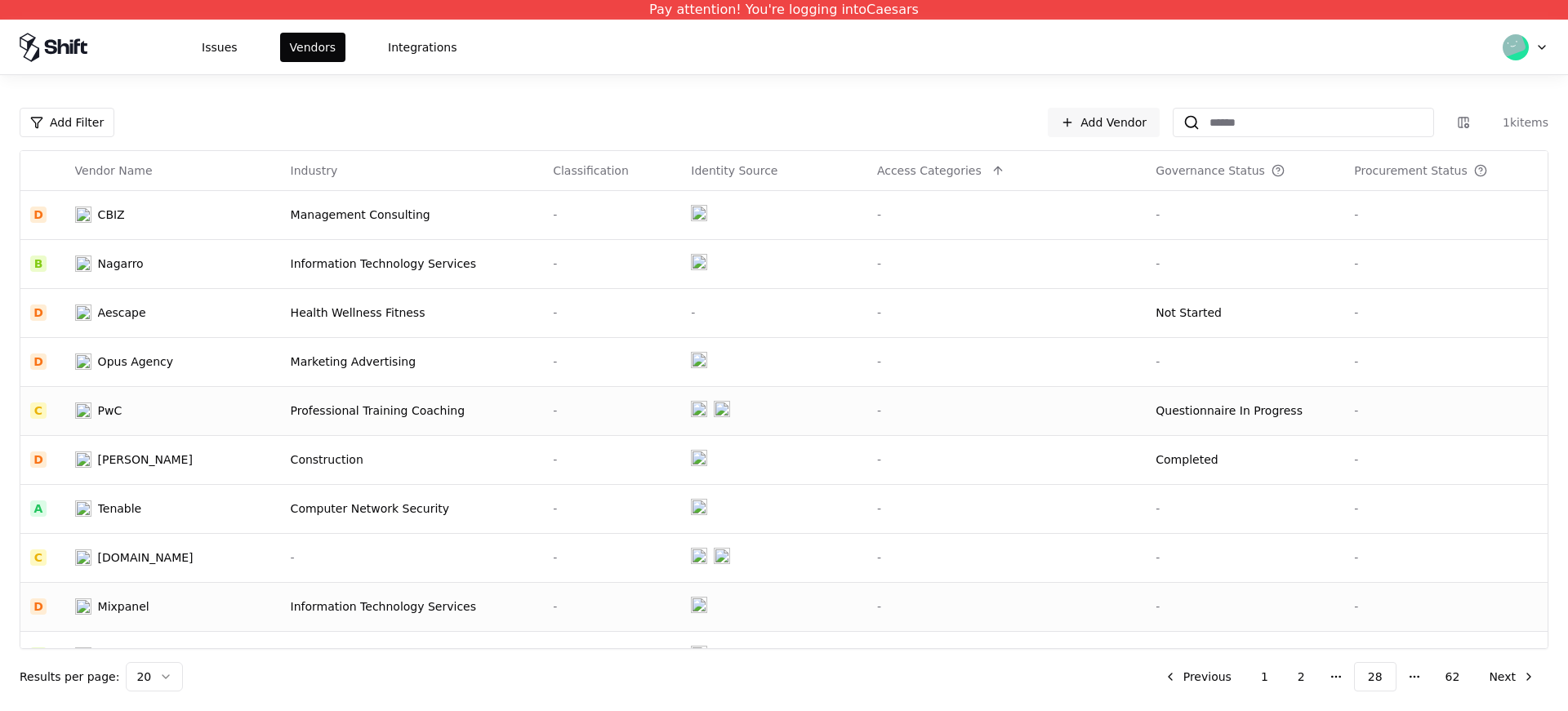
click at [259, 594] on td "Mixpanel" at bounding box center [174, 606] width 216 height 49
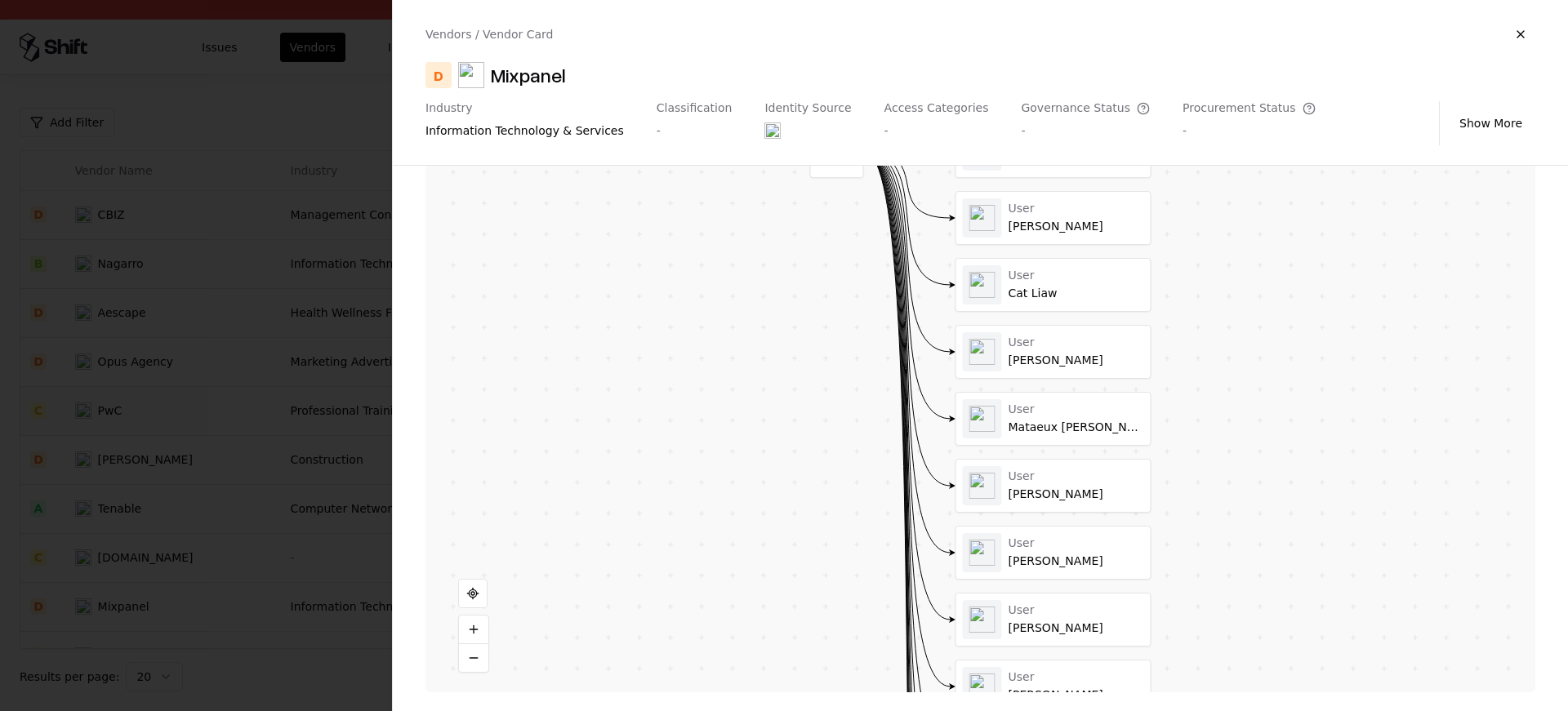
click at [1081, 454] on div "User [PERSON_NAME] User [PERSON_NAME] User Cat Liaw User [PERSON_NAME] User Mat…" at bounding box center [1053, 687] width 196 height 1126
click at [1085, 430] on div at bounding box center [1053, 419] width 194 height 53
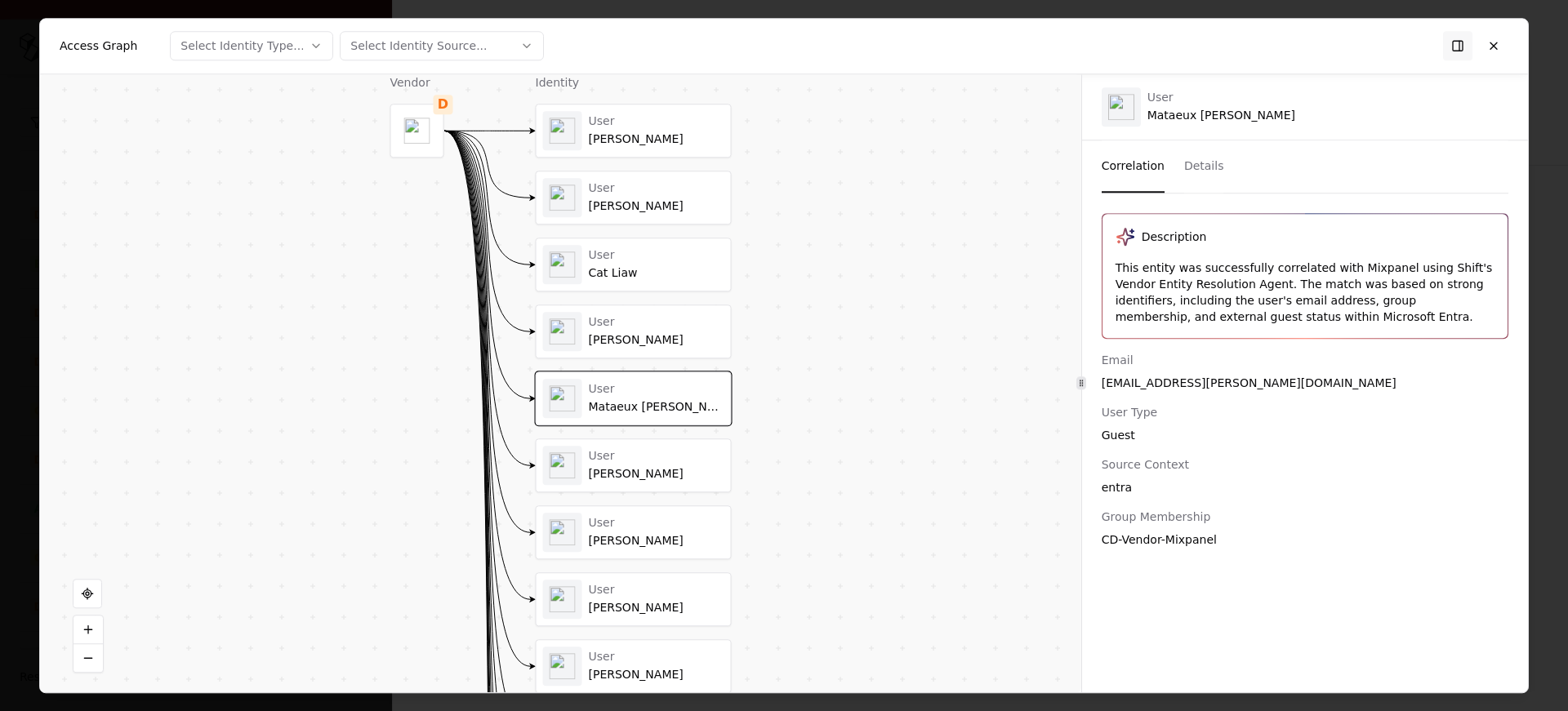
click at [587, 478] on div "User [PERSON_NAME]" at bounding box center [634, 465] width 181 height 39
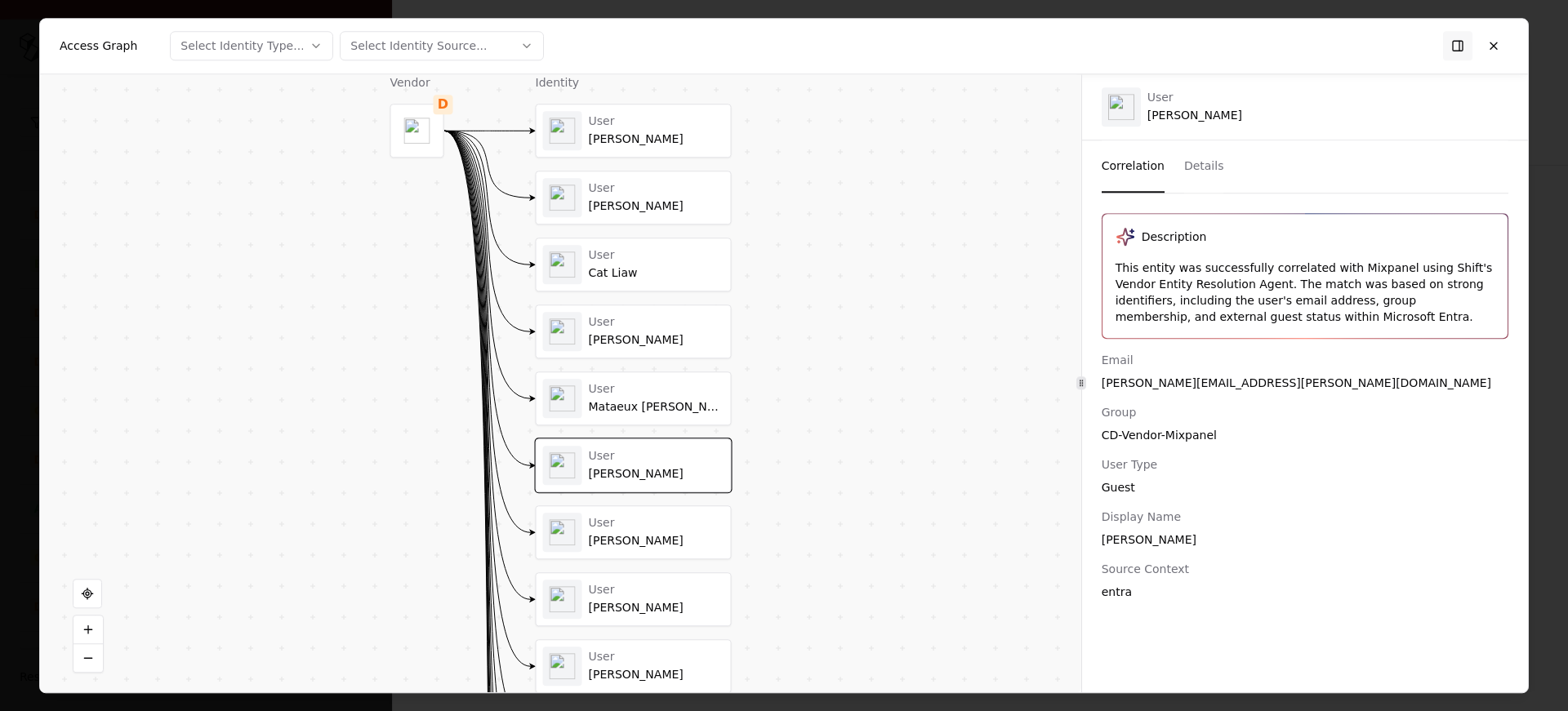
click at [654, 295] on div "User [PERSON_NAME] User [PERSON_NAME] User Cat Liaw User [PERSON_NAME] User Mat…" at bounding box center [633, 666] width 196 height 1126
click at [654, 282] on div "User Cat Liaw" at bounding box center [634, 264] width 181 height 39
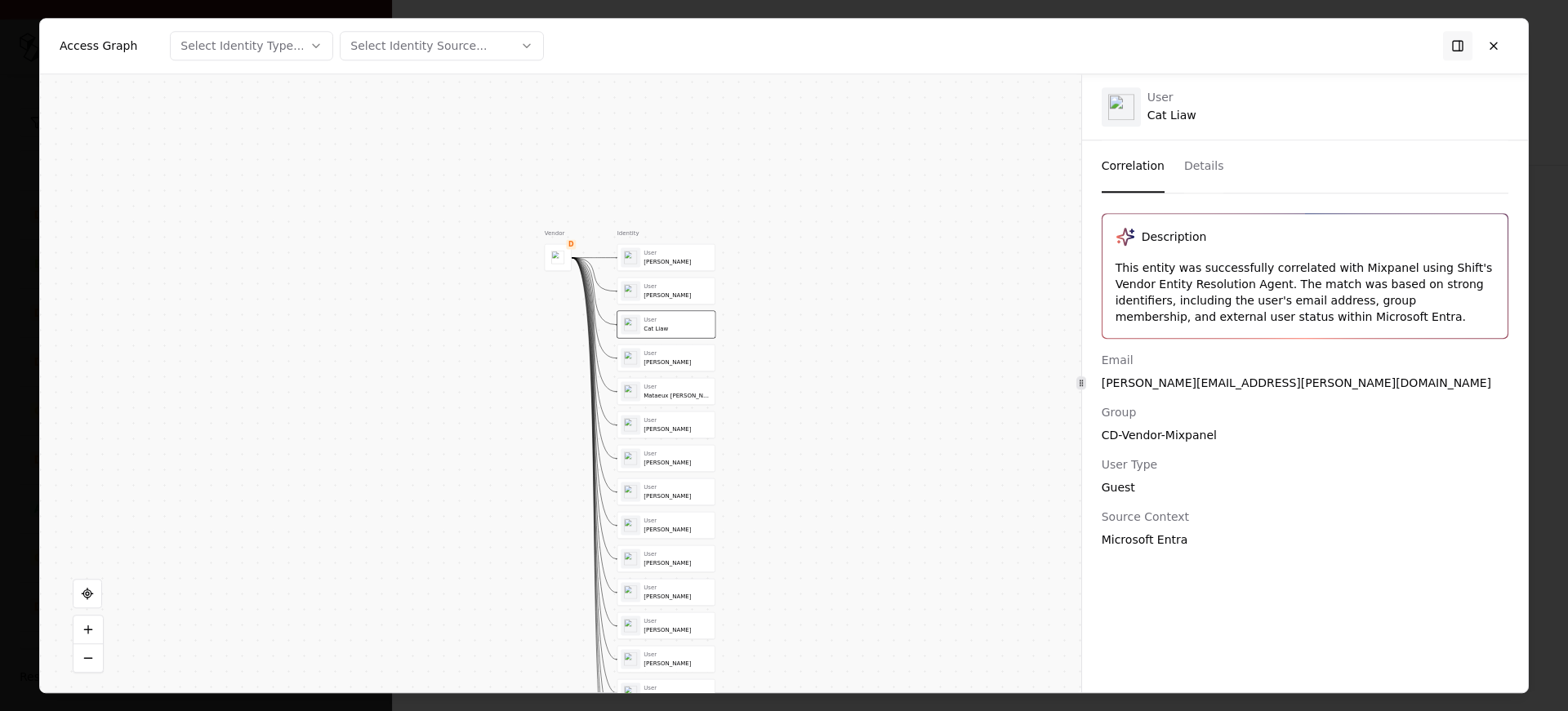
click at [661, 543] on div "User [PERSON_NAME] User [PERSON_NAME] User Cat Liaw User [PERSON_NAME] User Mat…" at bounding box center [666, 524] width 98 height 562
click at [657, 558] on div "User [PERSON_NAME]" at bounding box center [677, 558] width 67 height 16
click at [660, 593] on div "[PERSON_NAME]" at bounding box center [677, 596] width 67 height 8
click at [671, 631] on div "[PERSON_NAME]" at bounding box center [677, 630] width 67 height 8
click at [670, 650] on div "User [PERSON_NAME]" at bounding box center [666, 659] width 91 height 20
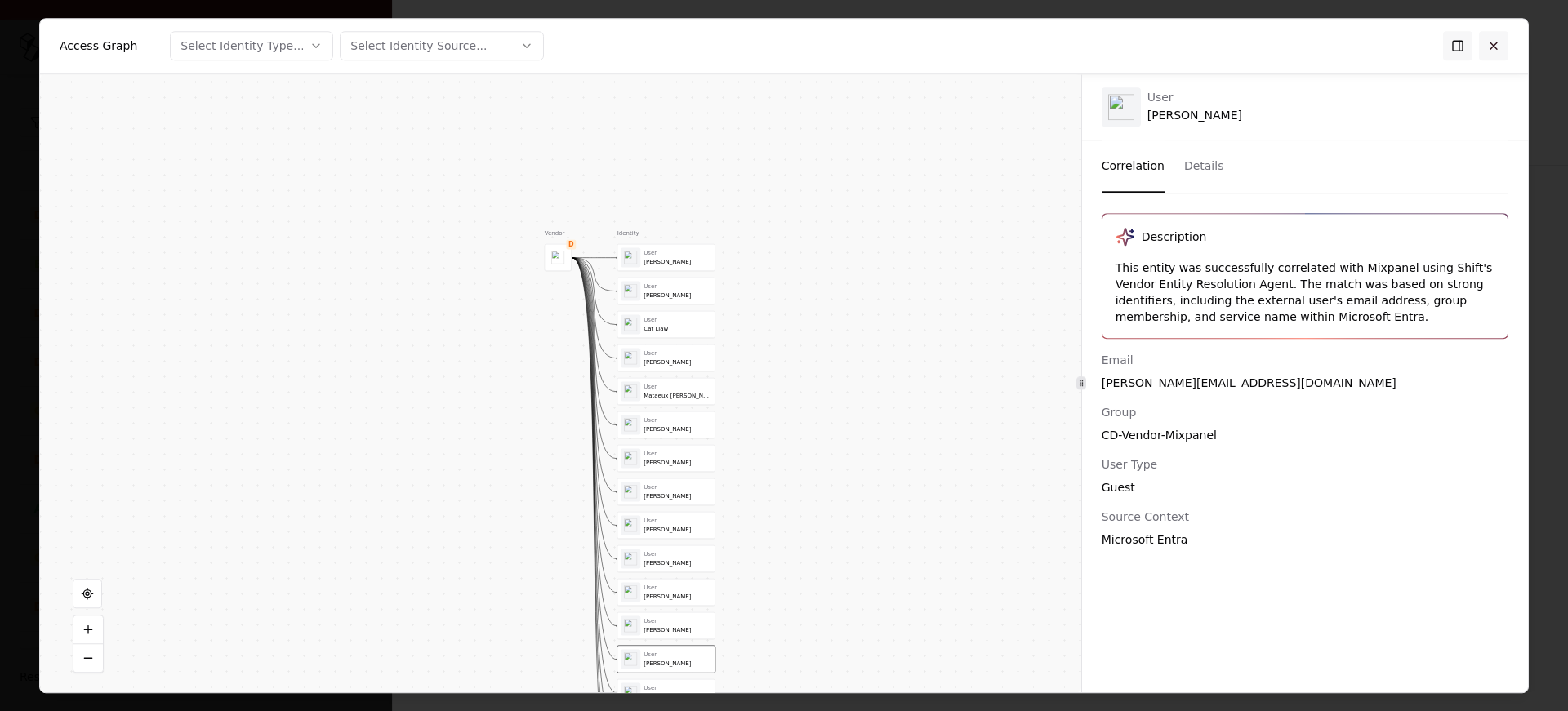
click at [1489, 35] on button at bounding box center [1494, 46] width 29 height 29
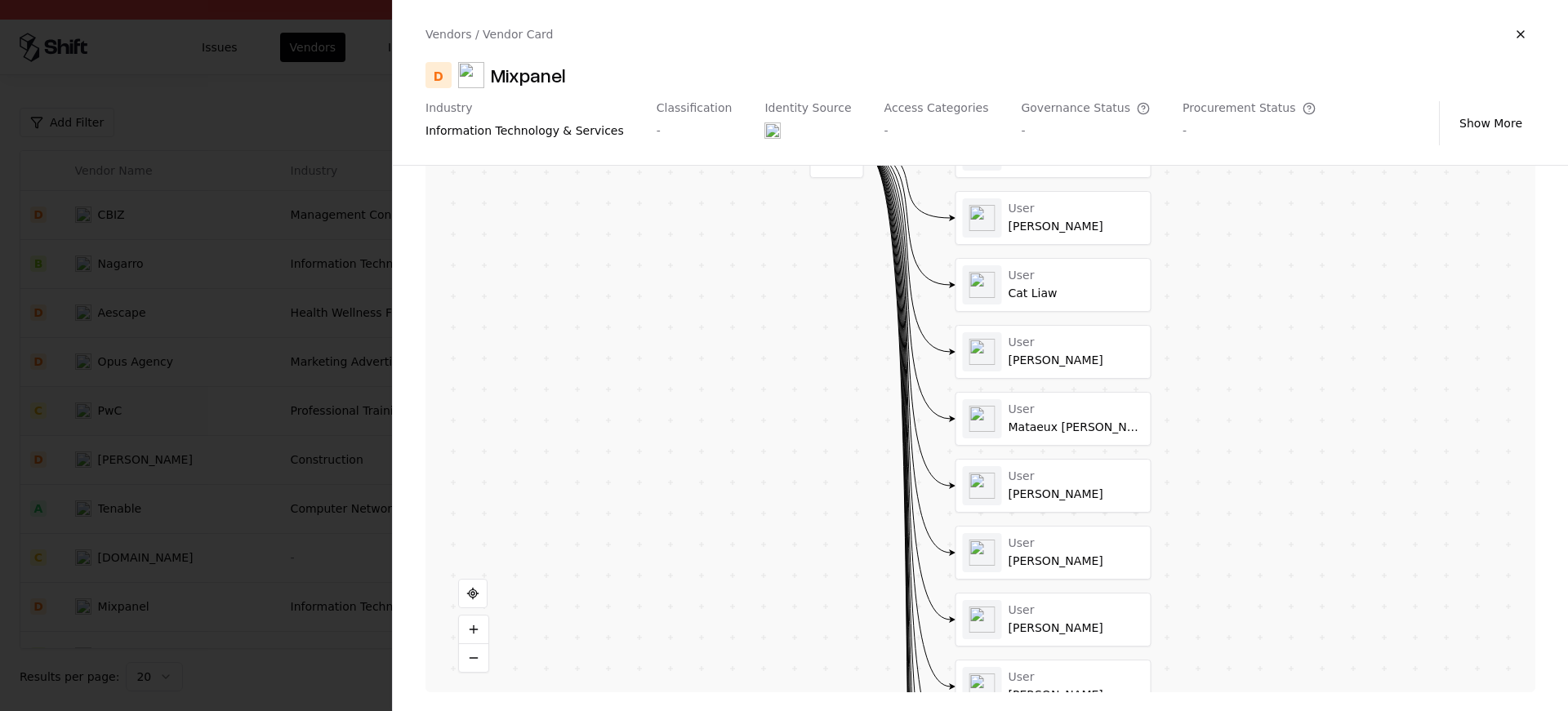
click at [286, 444] on div at bounding box center [784, 355] width 1568 height 711
click at [286, 444] on td "Construction" at bounding box center [412, 460] width 263 height 49
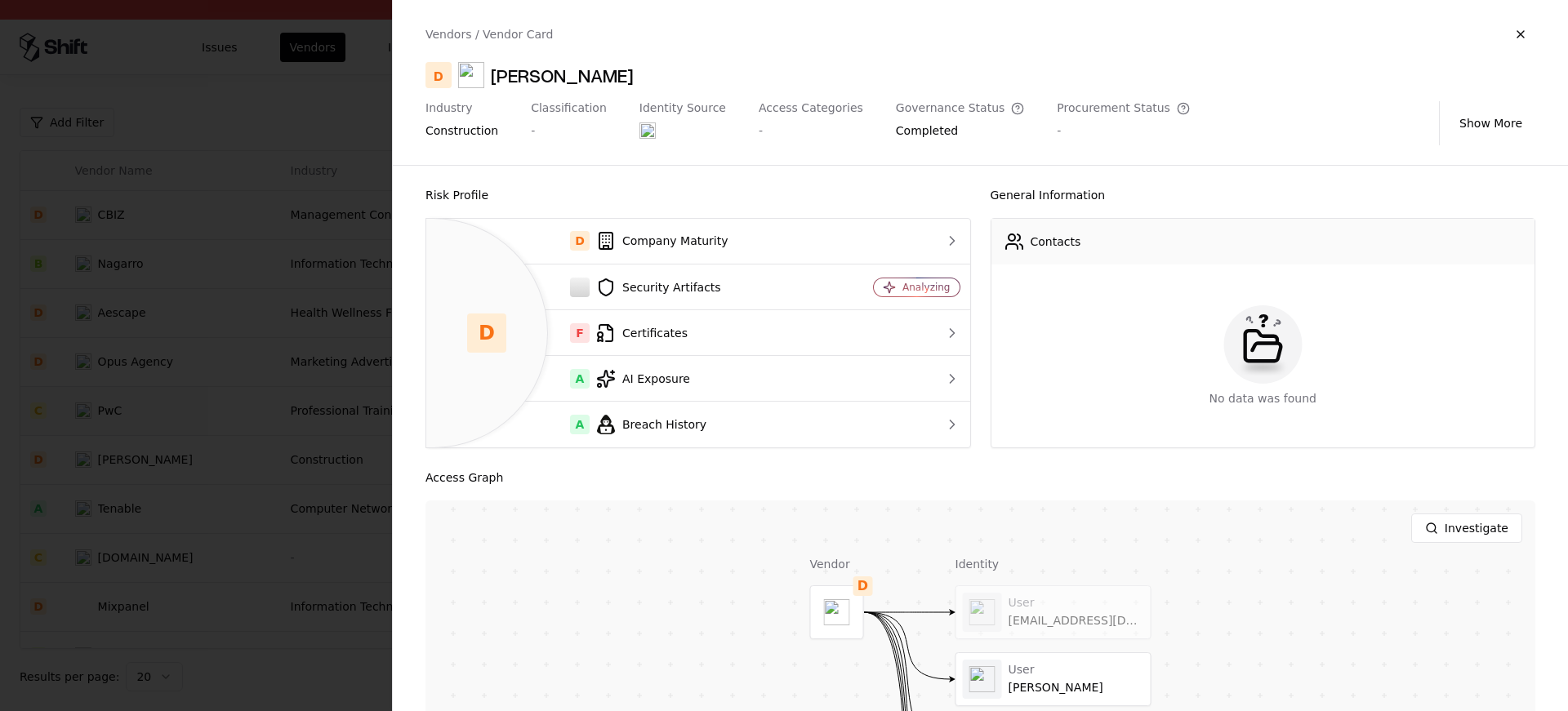
click at [172, 511] on div at bounding box center [784, 355] width 1568 height 711
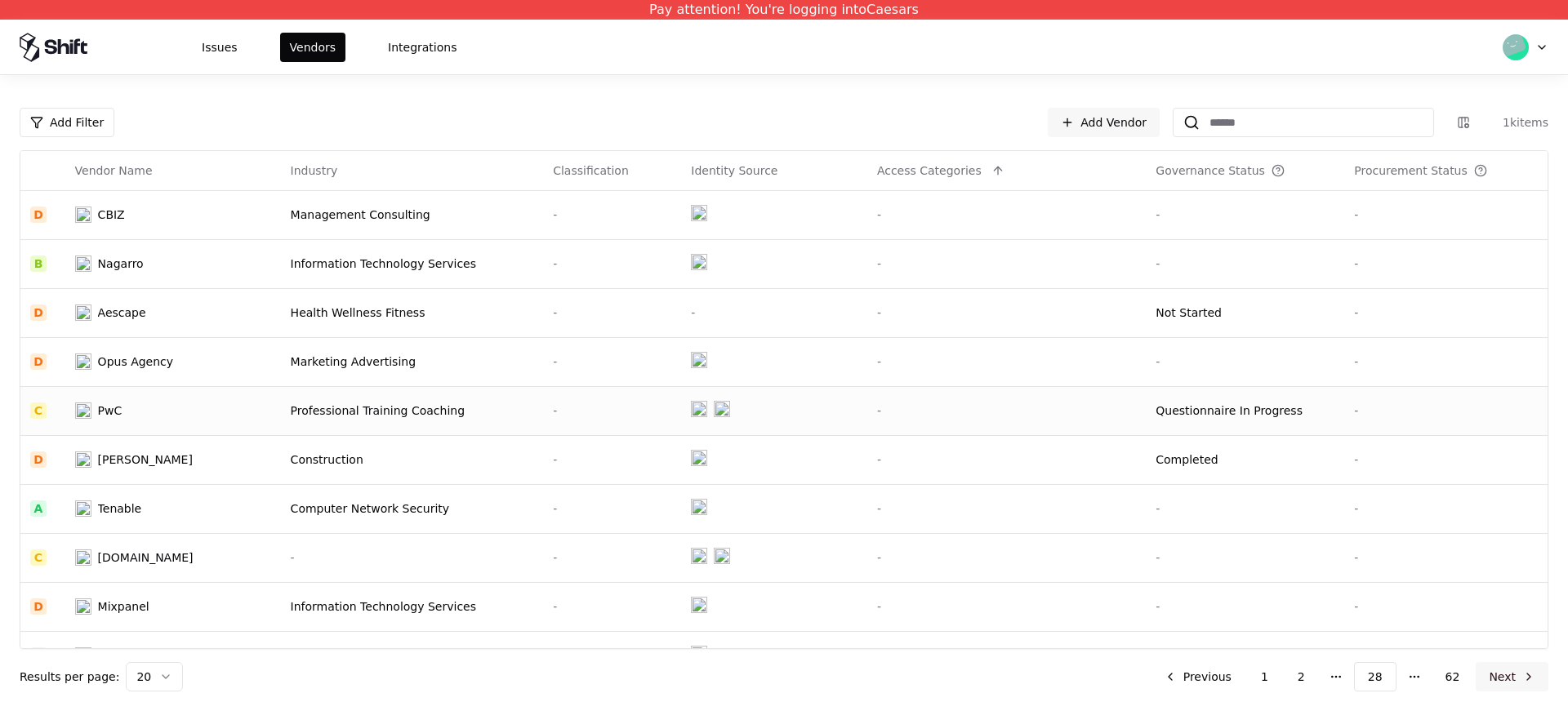
click at [1522, 679] on button "Next" at bounding box center [1512, 677] width 73 height 29
